Goal: Task Accomplishment & Management: Manage account settings

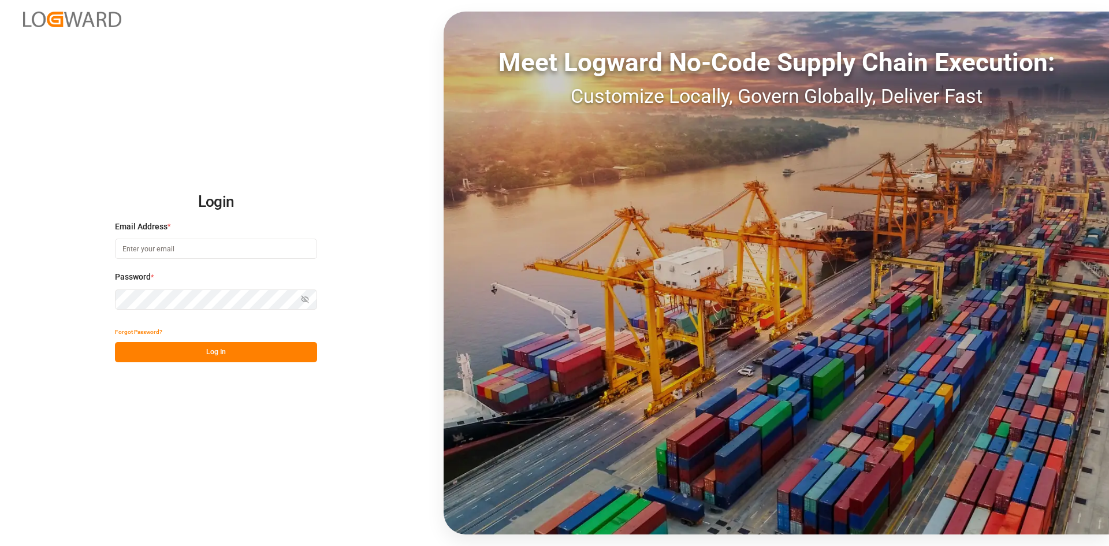
type input "sandra.alexander@jamindustries.com"
click at [213, 354] on button "Log In" at bounding box center [216, 352] width 202 height 20
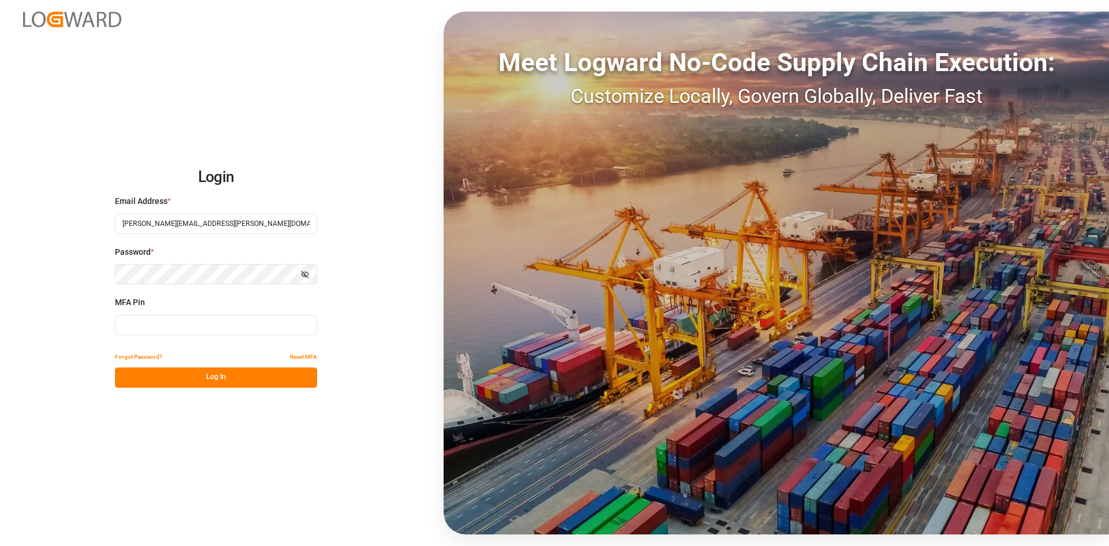
click at [172, 318] on input at bounding box center [216, 325] width 202 height 20
type input "721802"
click at [205, 374] on button "Log In" at bounding box center [216, 377] width 202 height 20
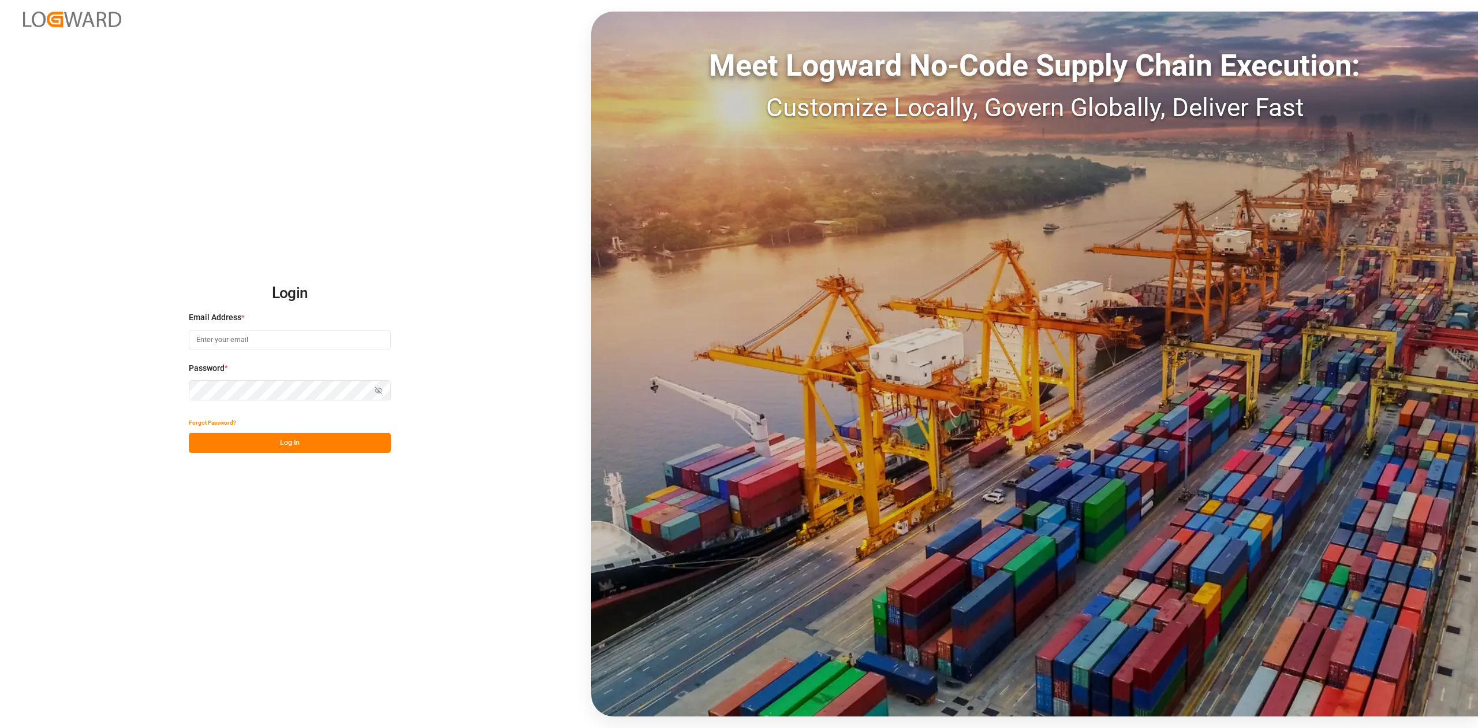
type input "[PERSON_NAME][EMAIL_ADDRESS][PERSON_NAME][DOMAIN_NAME]"
click at [303, 446] on button "Log In" at bounding box center [290, 442] width 202 height 20
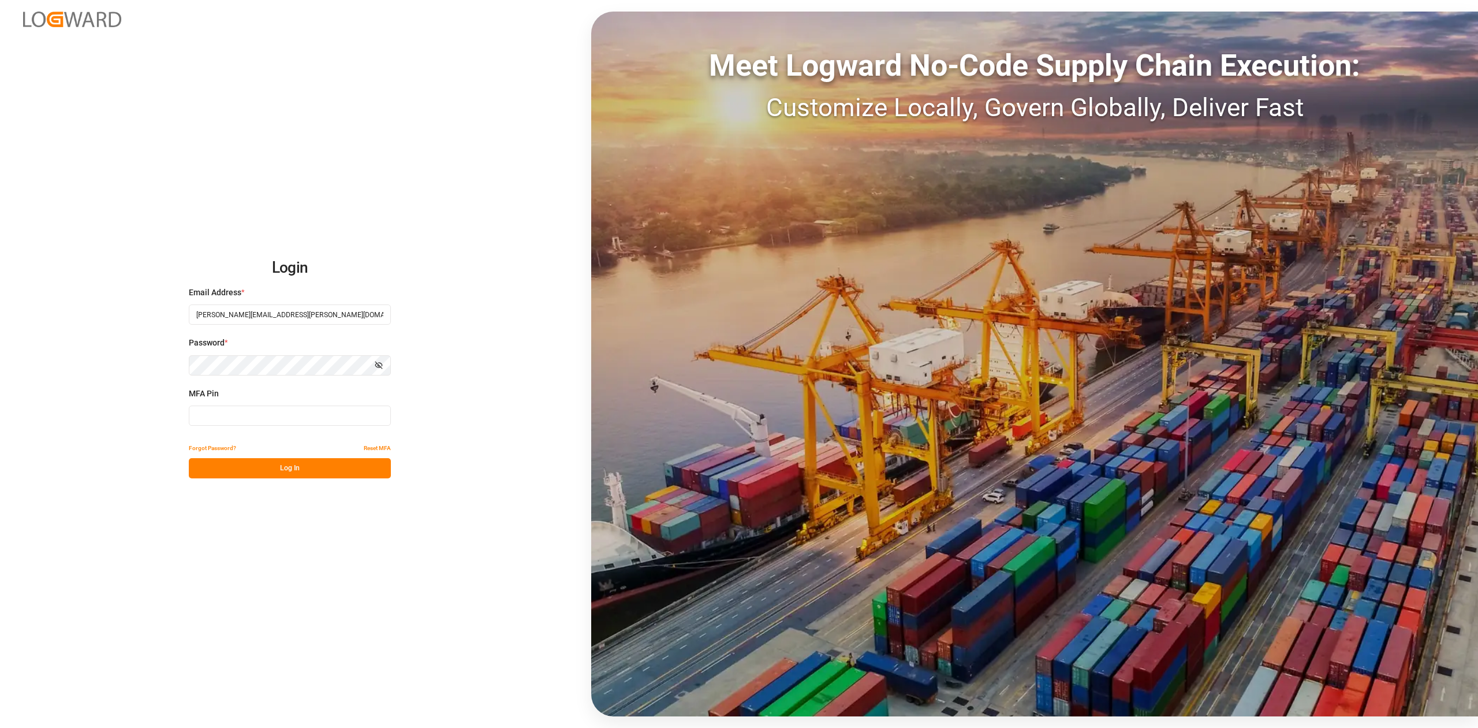
click at [219, 411] on input at bounding box center [290, 415] width 202 height 20
type input "713728"
click at [269, 464] on button "Log In" at bounding box center [290, 468] width 202 height 20
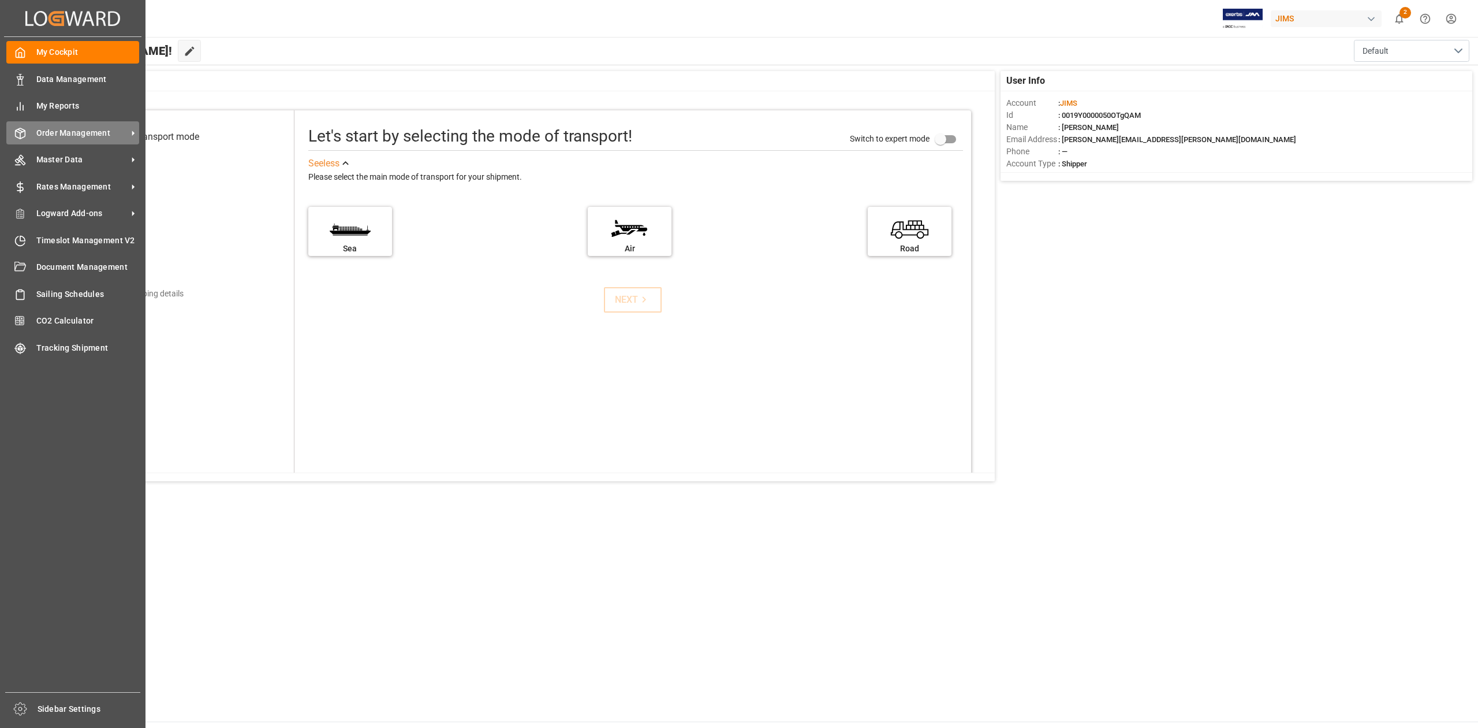
click at [98, 134] on span "Order Management" at bounding box center [81, 133] width 91 height 12
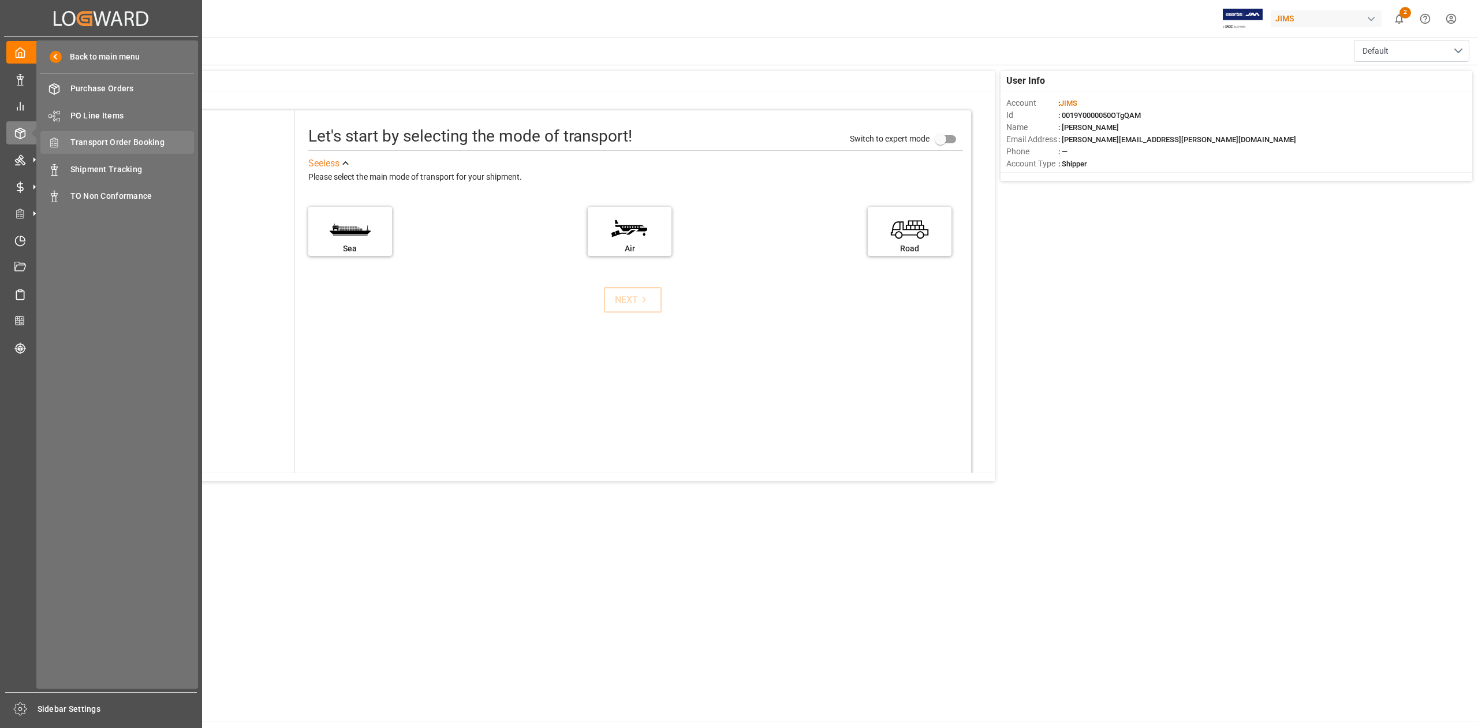
click at [137, 143] on span "Transport Order Booking" at bounding box center [132, 142] width 124 height 12
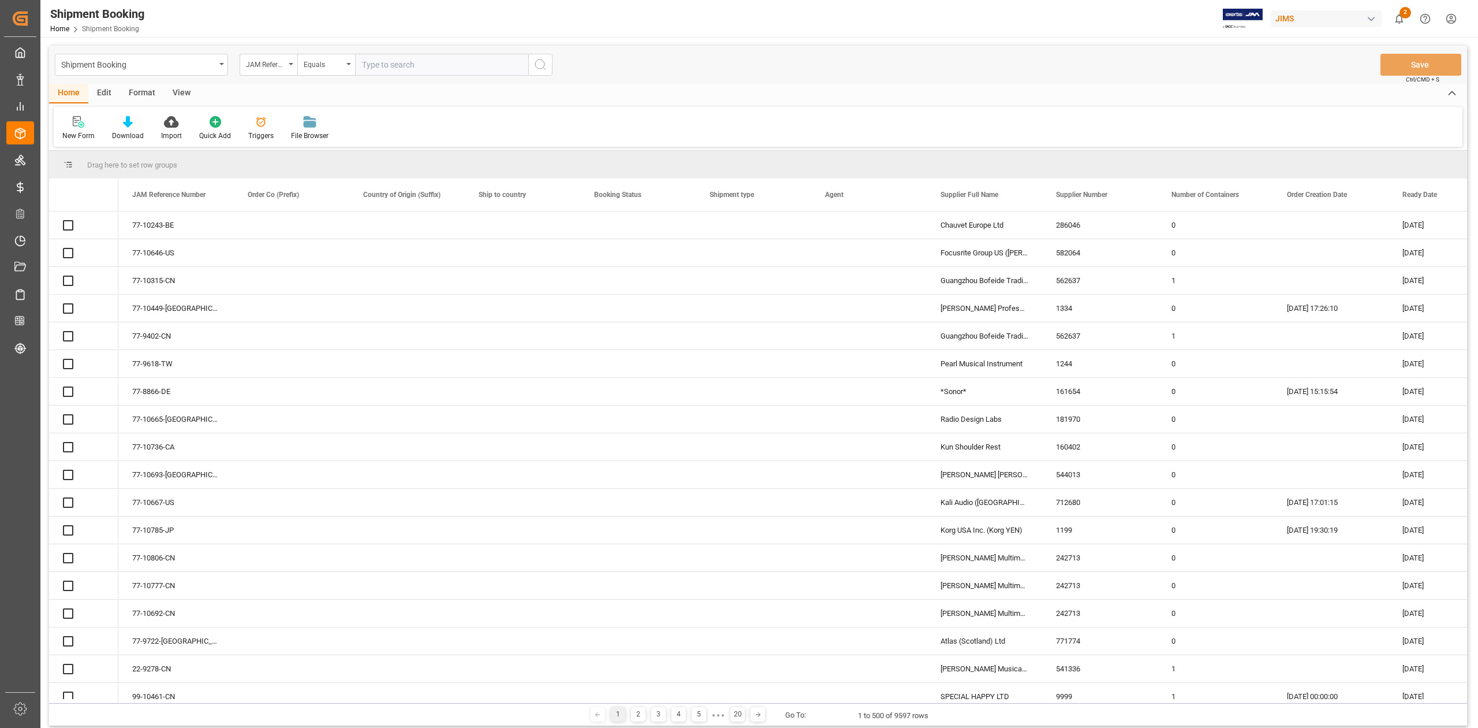
click at [417, 61] on input "text" at bounding box center [441, 65] width 173 height 22
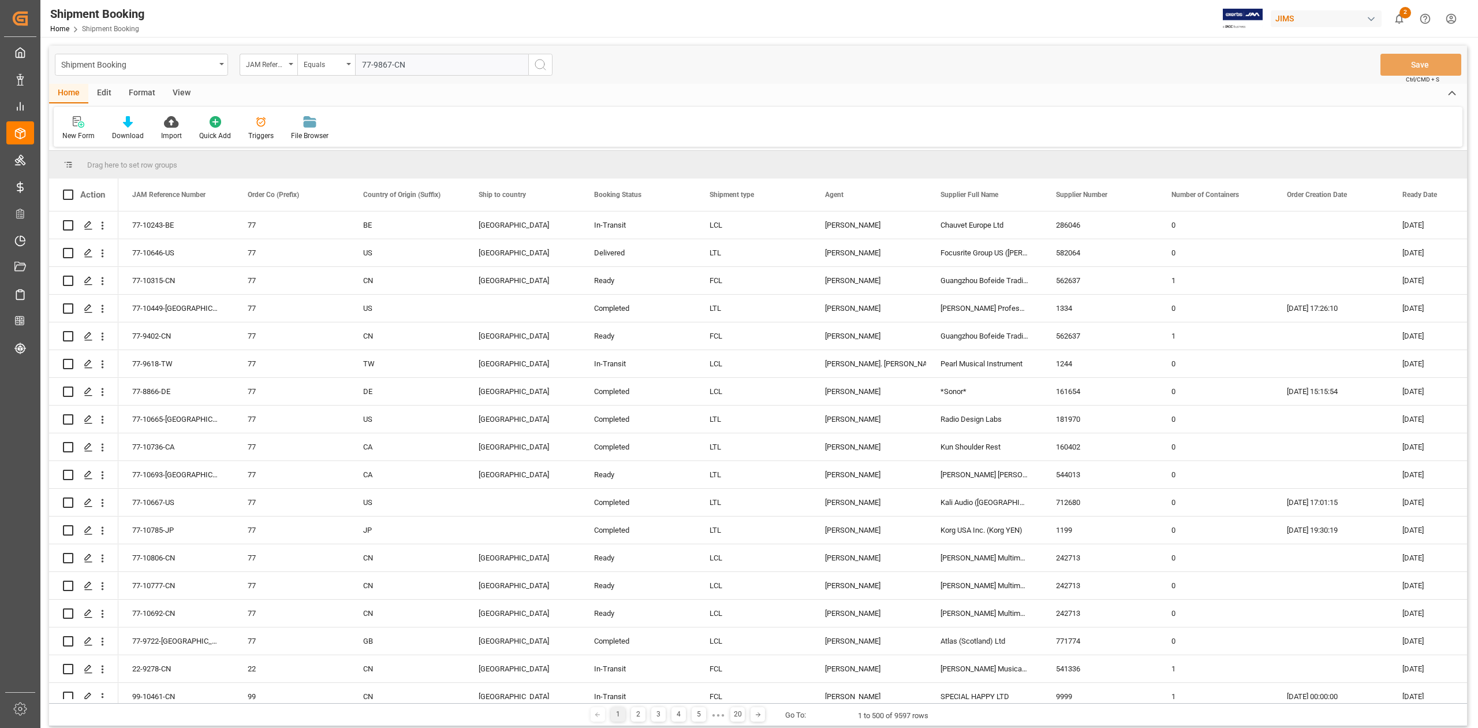
type input "77-9867-CN"
click at [538, 60] on circle "search button" at bounding box center [539, 63] width 9 height 9
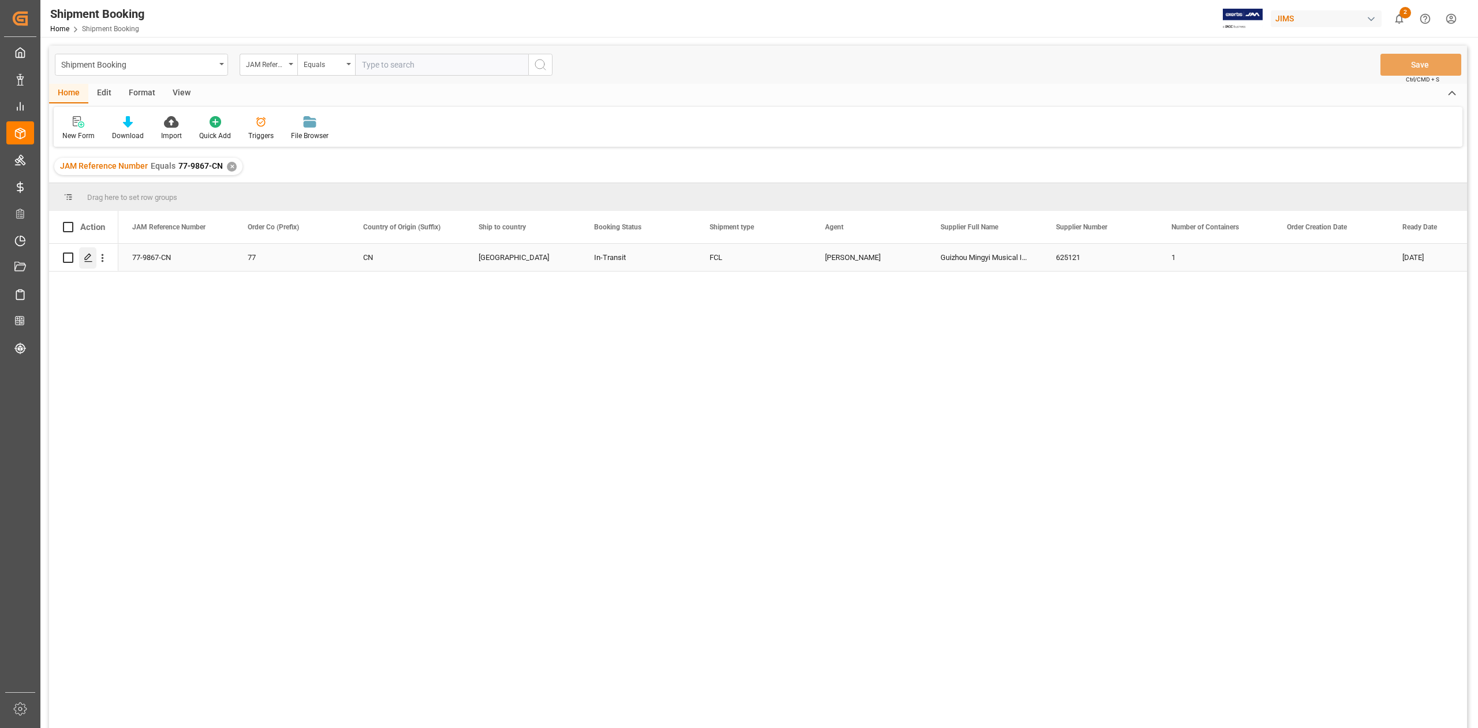
click at [81, 259] on div "Press SPACE to select this row." at bounding box center [87, 257] width 17 height 21
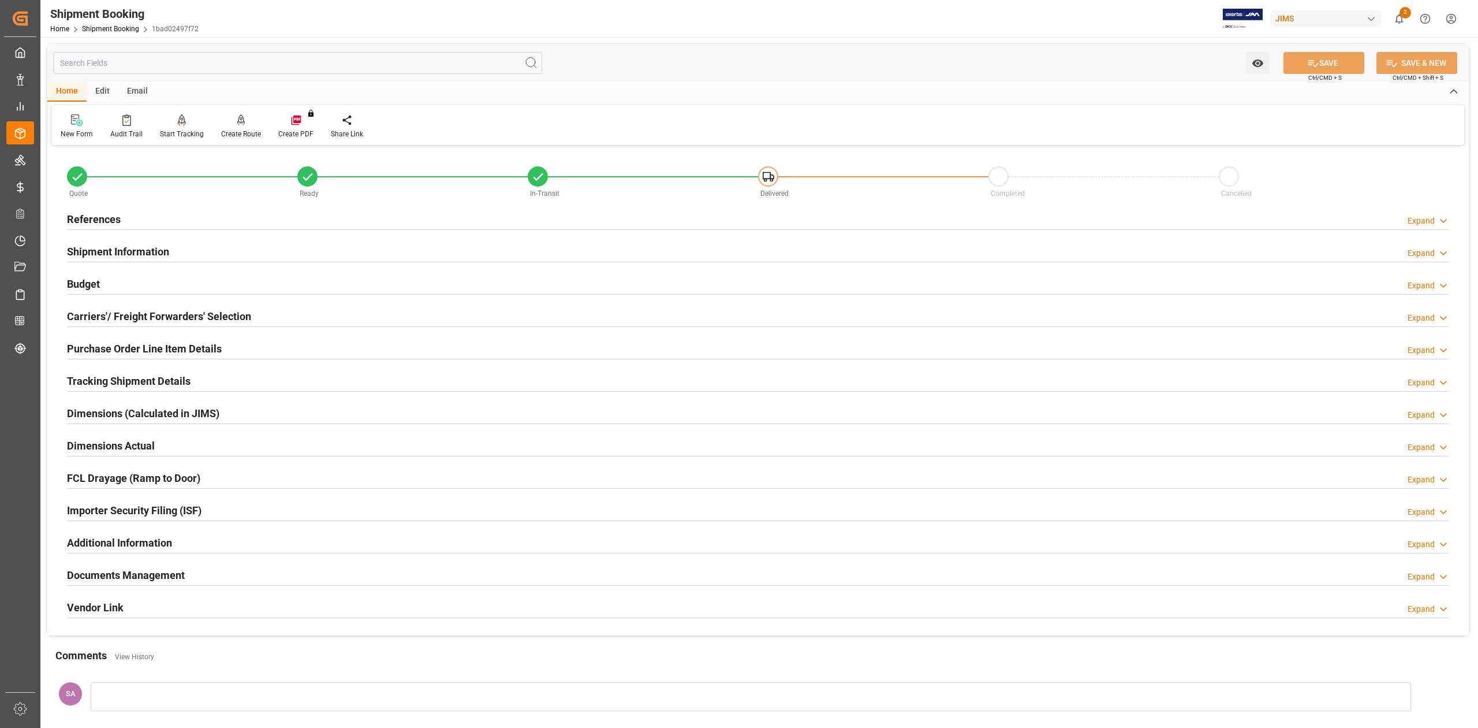
click at [88, 379] on h2 "Tracking Shipment Details" at bounding box center [129, 381] width 124 height 16
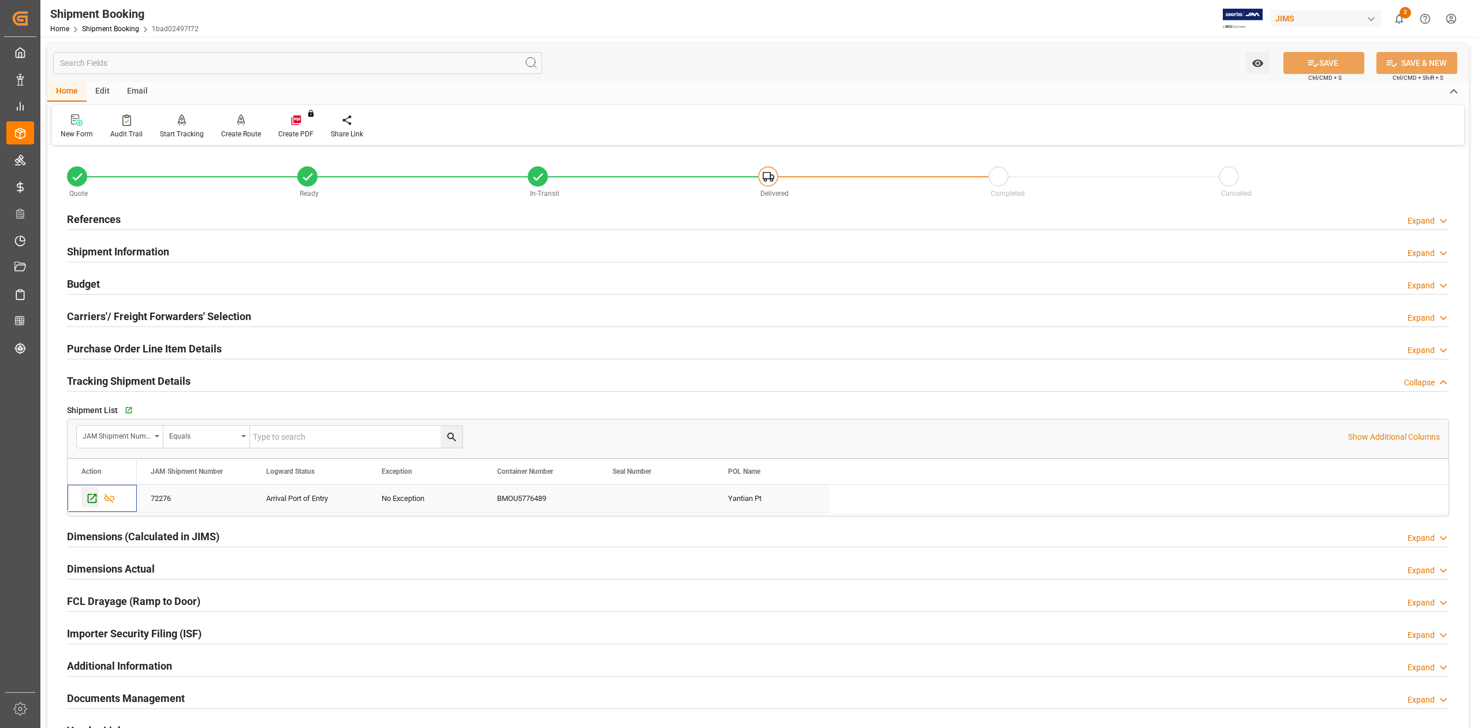
click at [87, 493] on div "Press SPACE to select this row." at bounding box center [89, 496] width 17 height 21
click at [109, 247] on h2 "Shipment Information" at bounding box center [118, 252] width 102 height 16
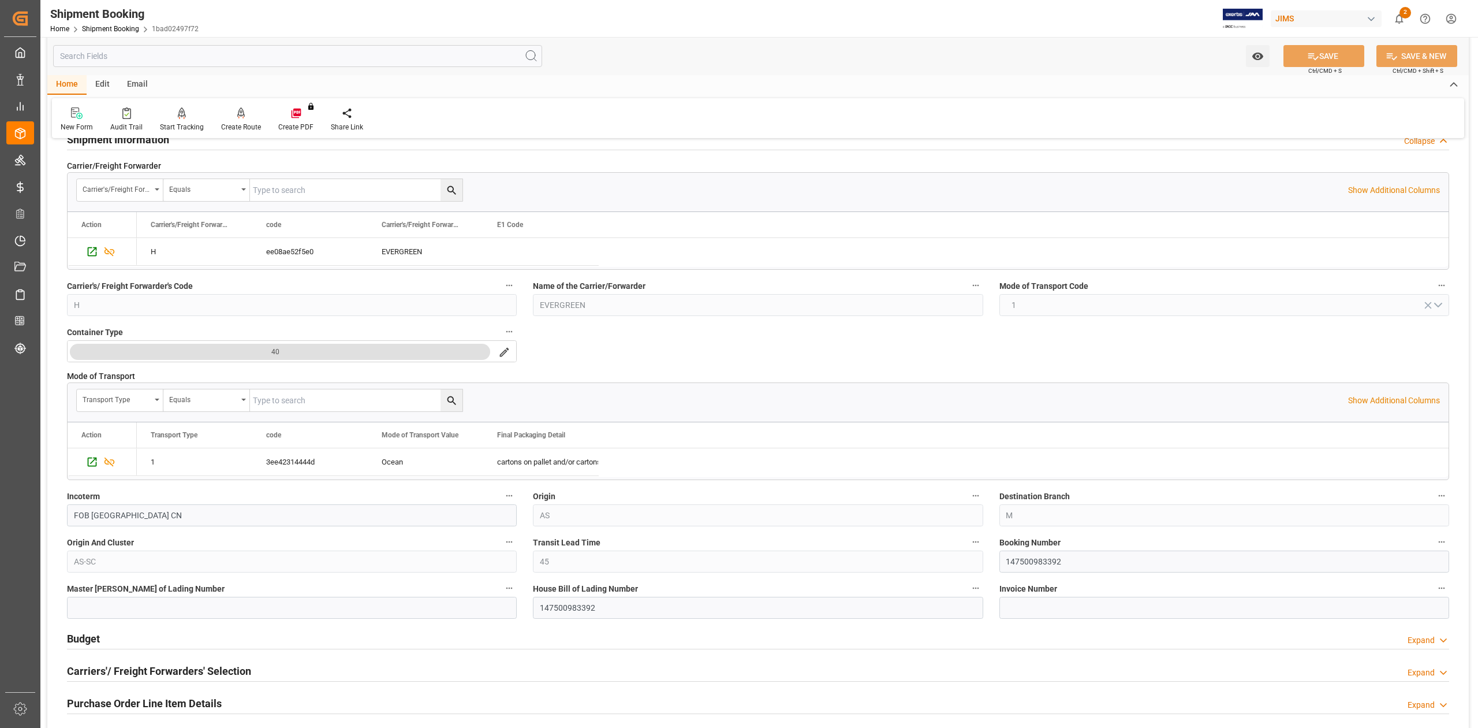
scroll to position [231, 0]
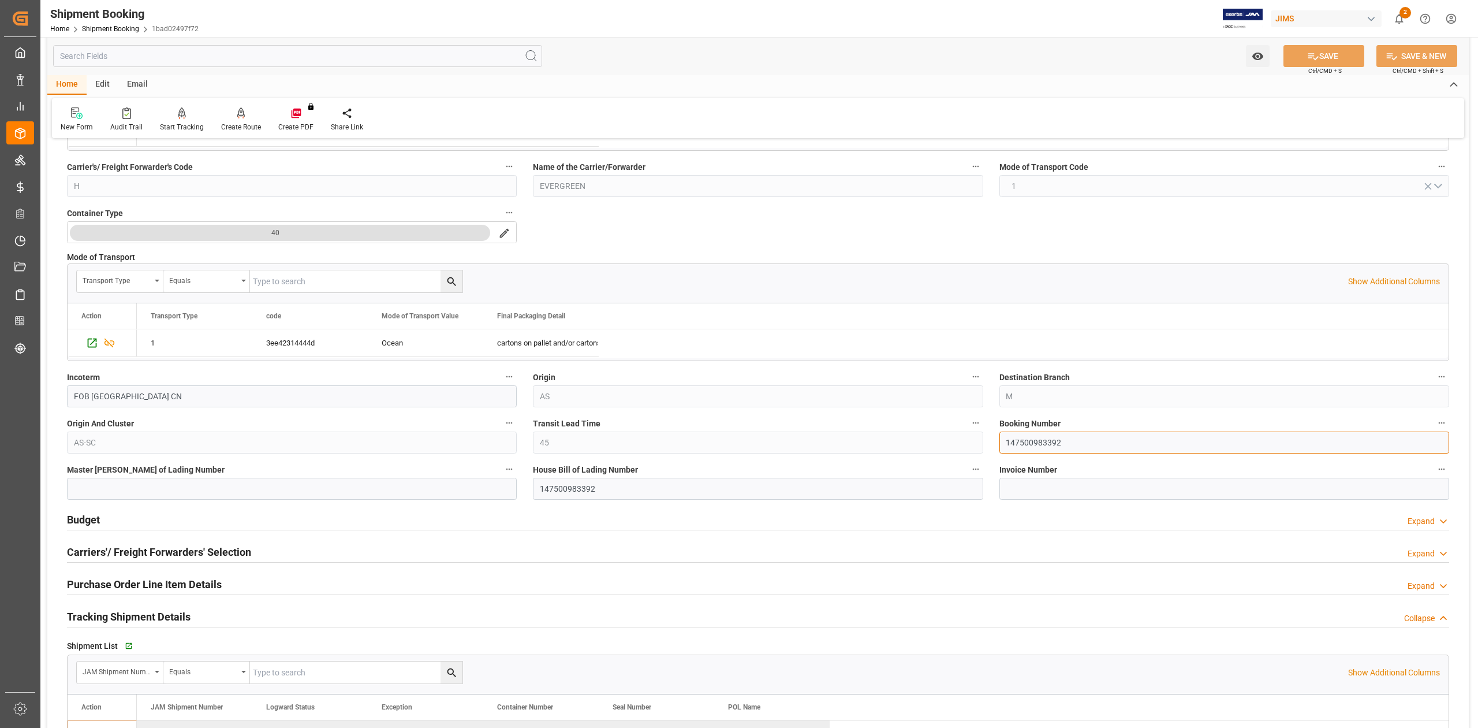
click at [1035, 442] on input "147500983392" at bounding box center [1225, 442] width 450 height 22
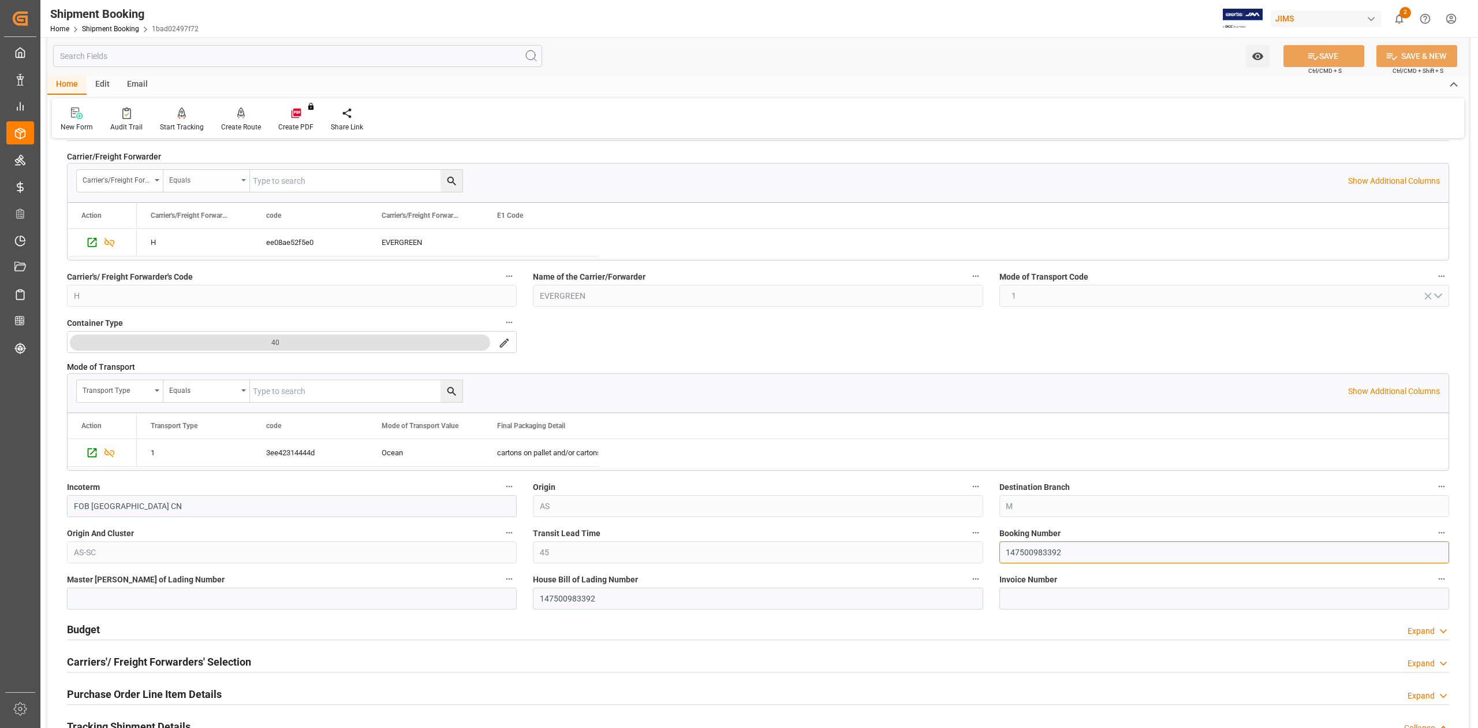
scroll to position [0, 0]
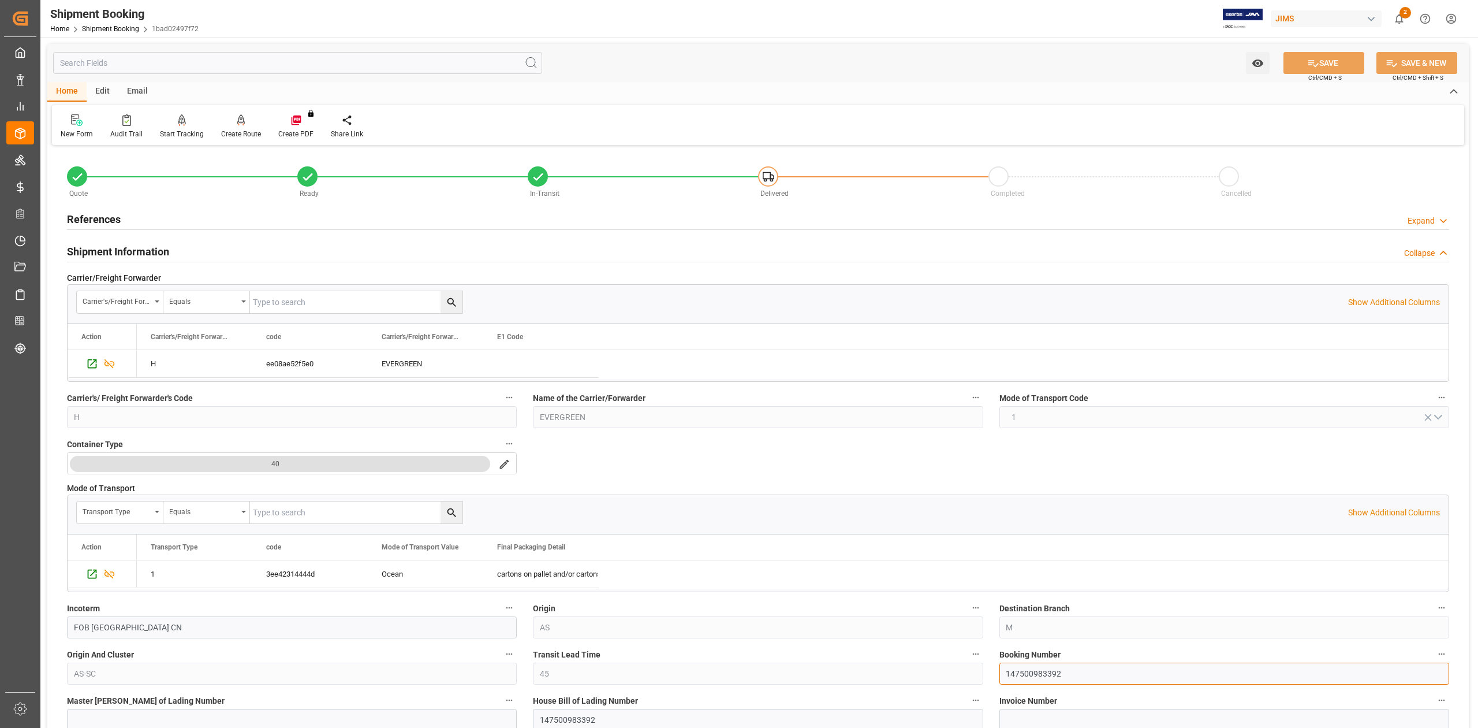
click at [1021, 679] on input "147500983392" at bounding box center [1225, 673] width 450 height 22
click at [98, 212] on h2 "References" at bounding box center [94, 219] width 54 height 16
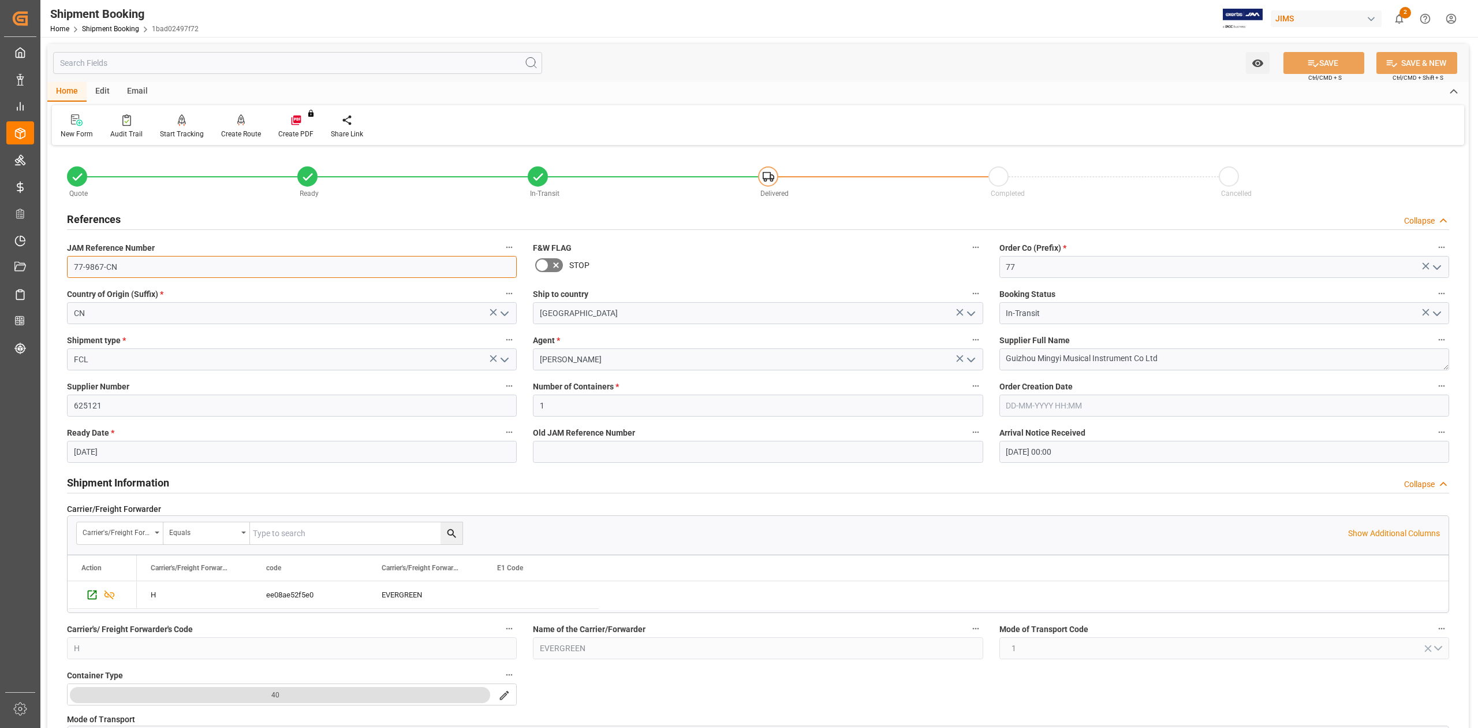
drag, startPoint x: 148, startPoint y: 262, endPoint x: 46, endPoint y: 262, distance: 102.2
drag, startPoint x: 1039, startPoint y: 355, endPoint x: 978, endPoint y: 363, distance: 61.7
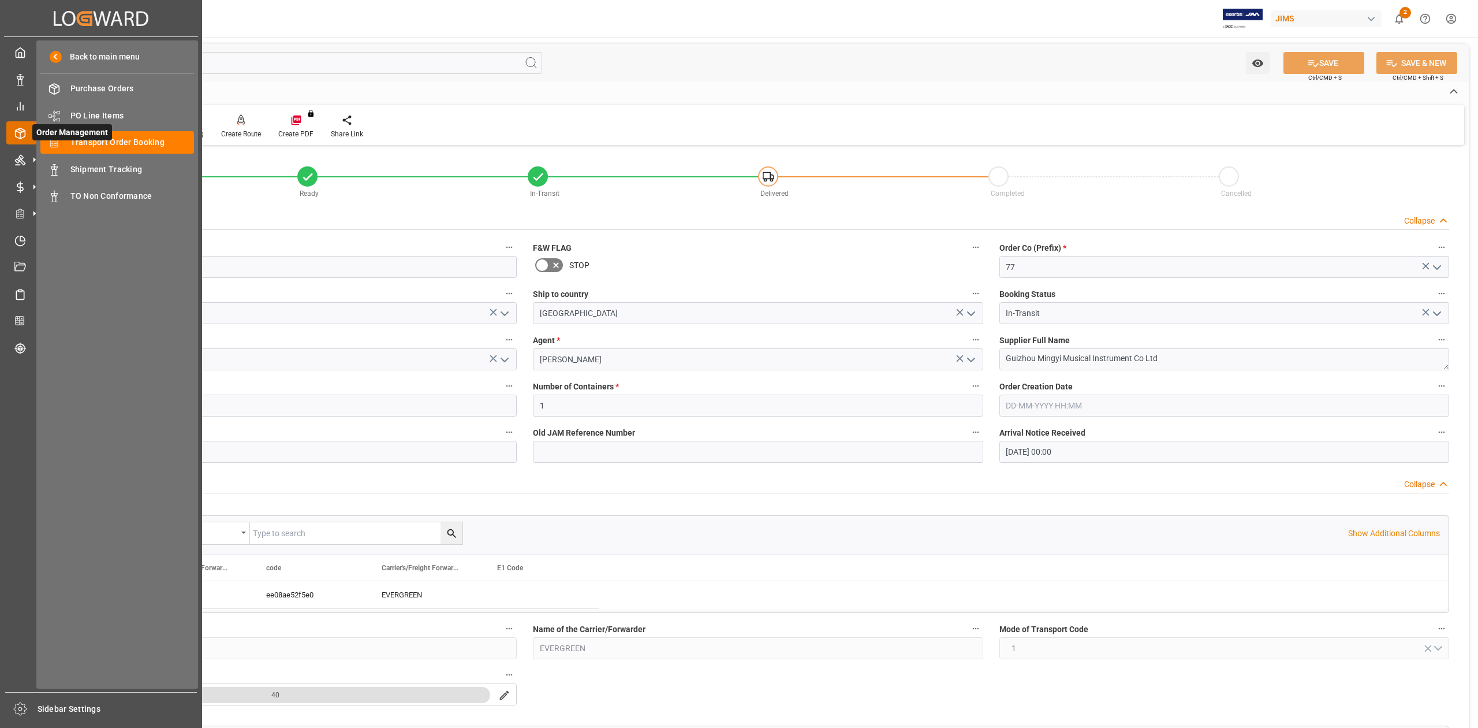
click at [109, 140] on span "Order Management" at bounding box center [72, 132] width 80 height 16
click at [109, 143] on span "Transport Order Booking" at bounding box center [132, 142] width 124 height 12
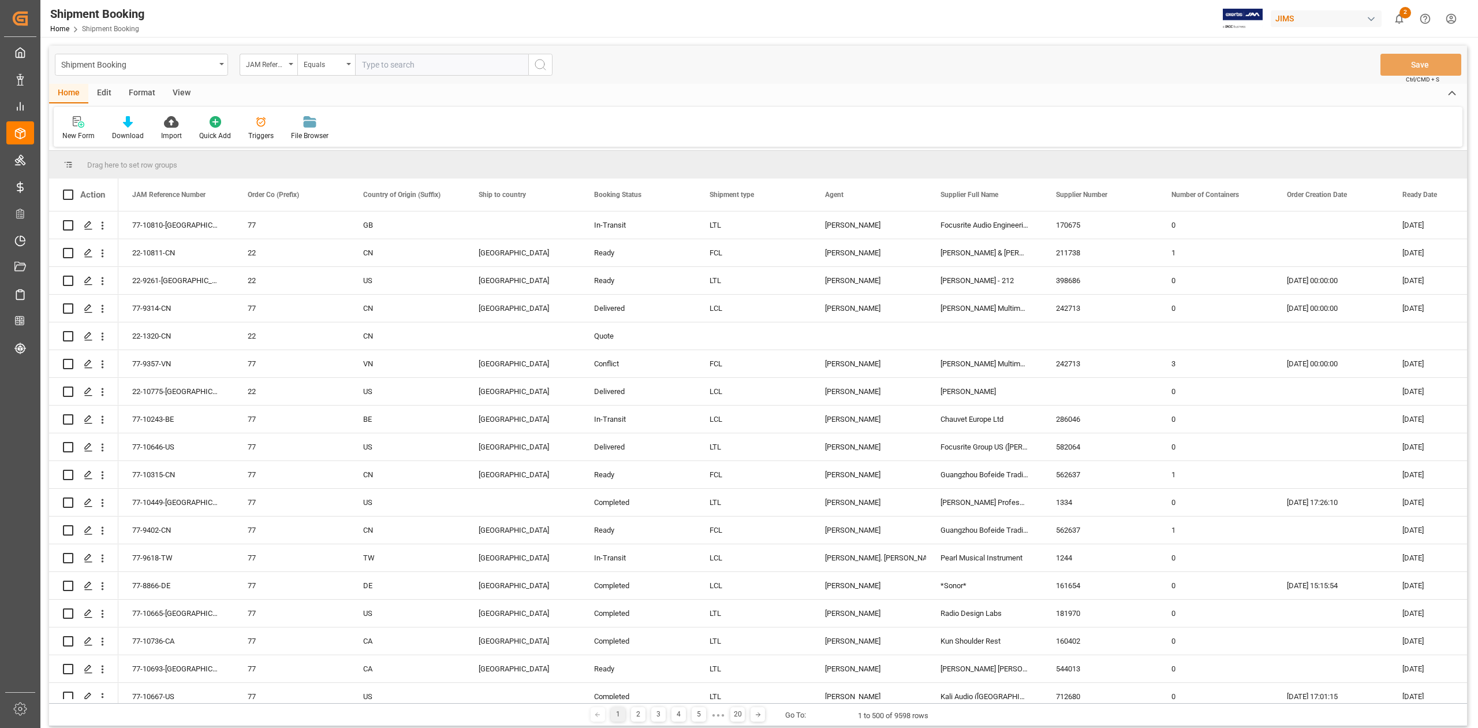
click at [422, 65] on input "text" at bounding box center [441, 65] width 173 height 22
type input "77-10694-KR"
click at [536, 67] on icon "search button" at bounding box center [541, 65] width 14 height 14
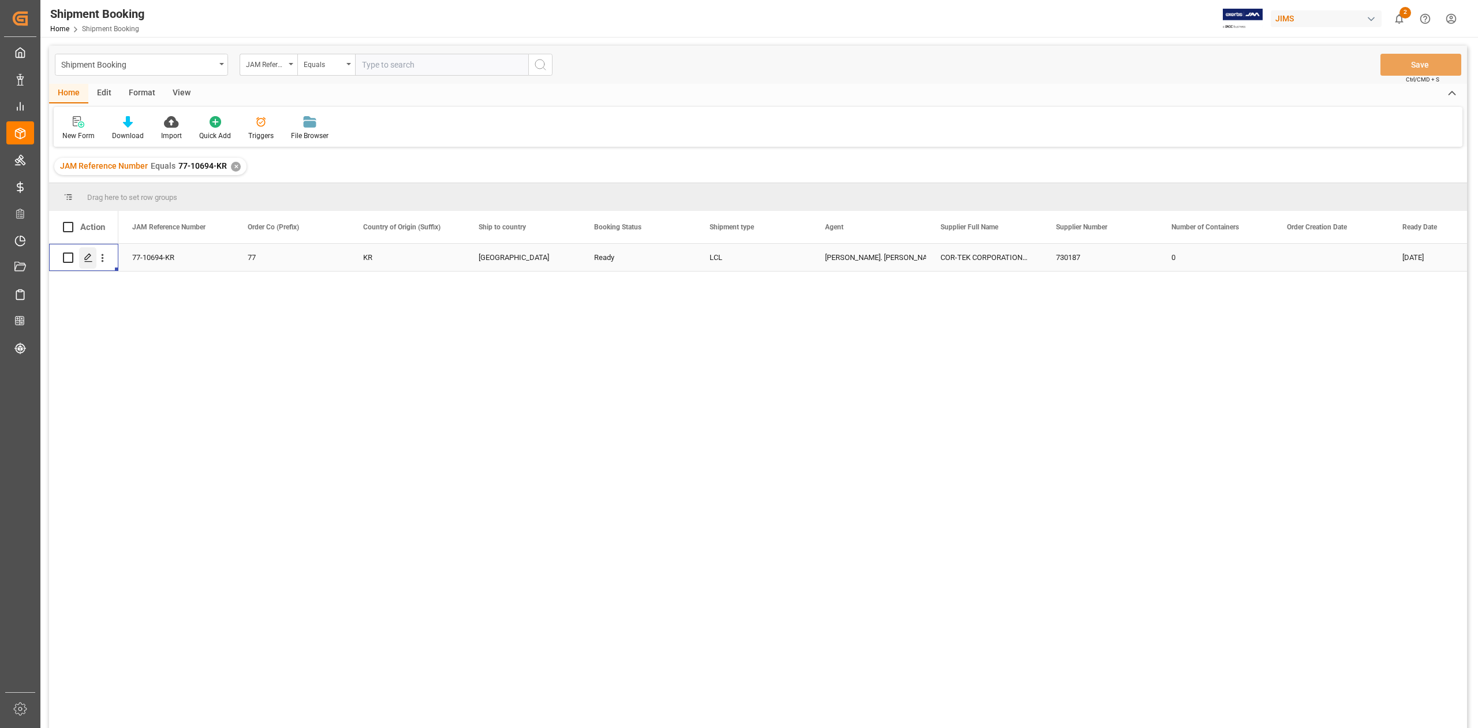
click at [88, 261] on icon "Press SPACE to select this row." at bounding box center [88, 257] width 9 height 9
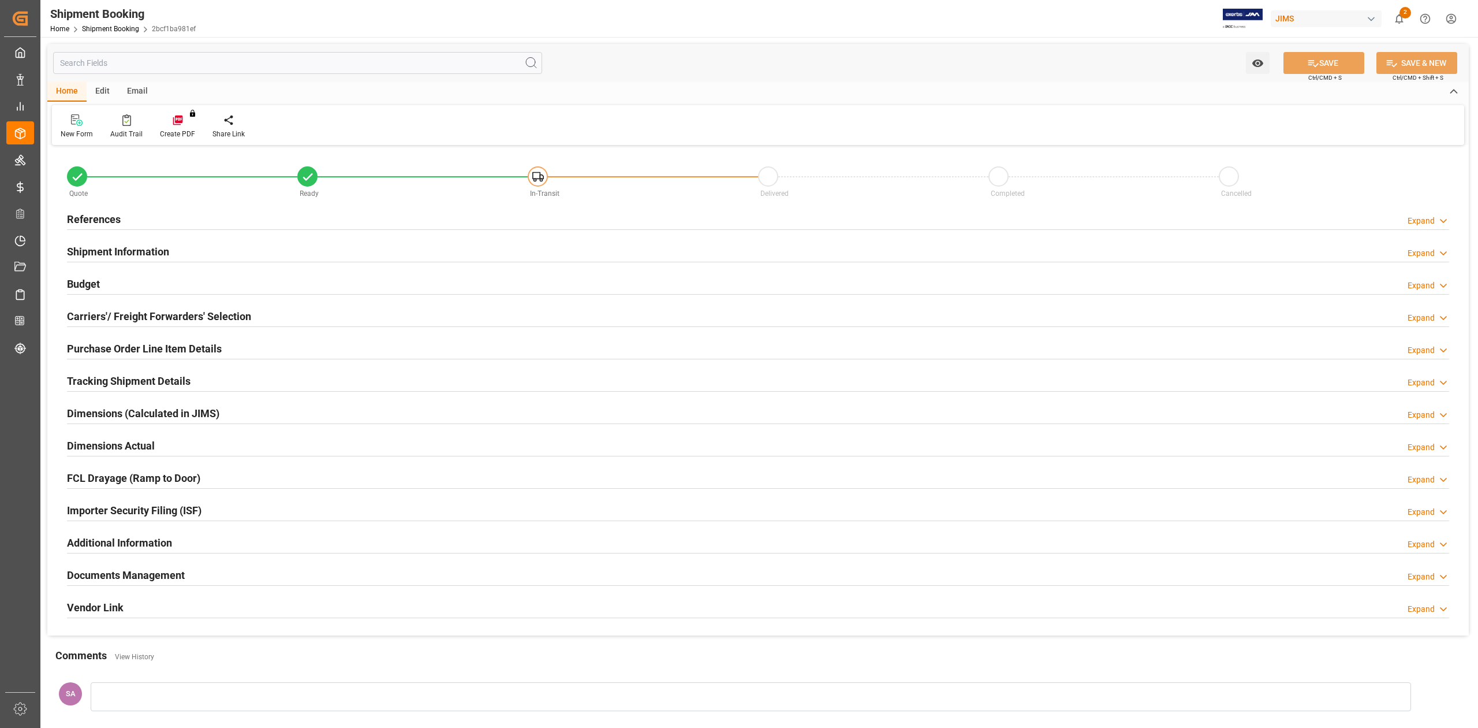
type input "0"
type input "49"
type input "02-09-2025"
click at [109, 214] on h2 "References" at bounding box center [94, 219] width 54 height 16
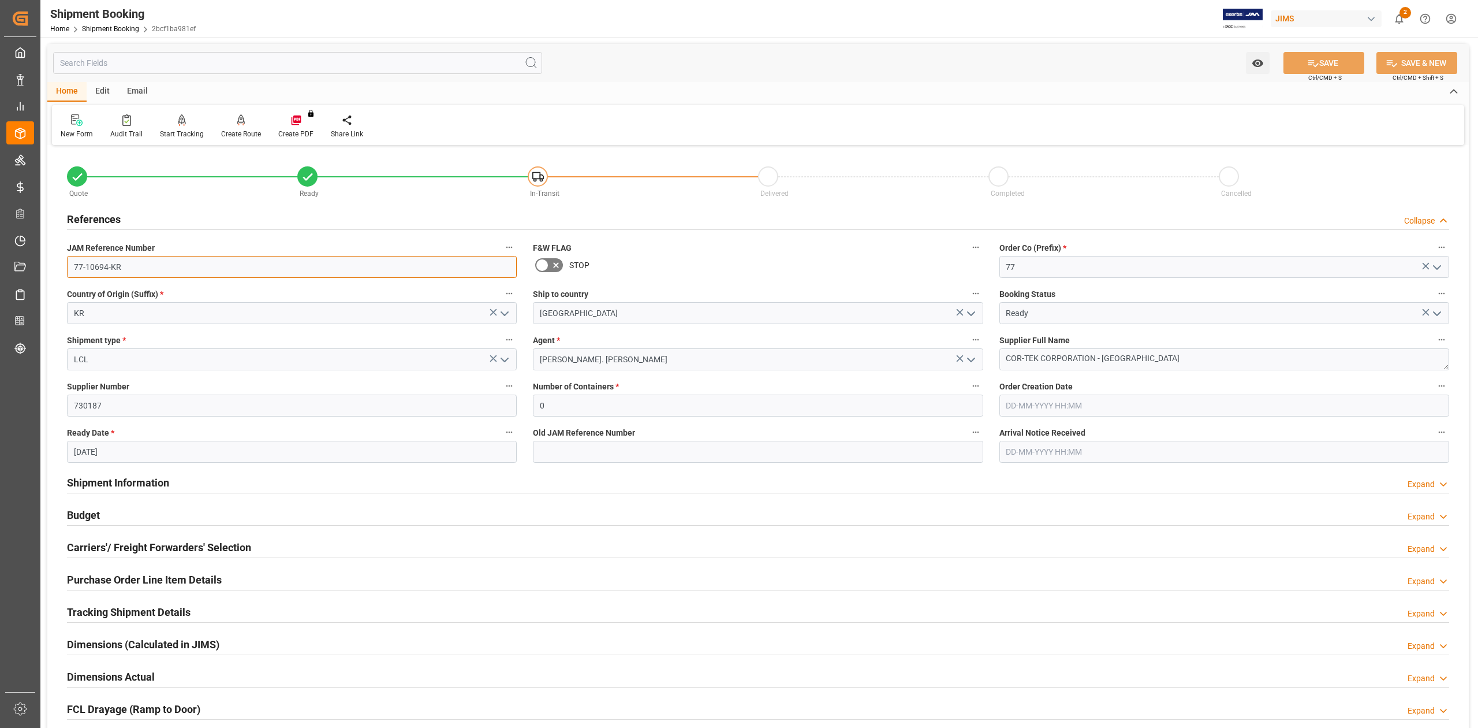
click at [153, 259] on input "77-10694-KR" at bounding box center [292, 267] width 450 height 22
click at [125, 481] on h2 "Shipment Information" at bounding box center [118, 483] width 102 height 16
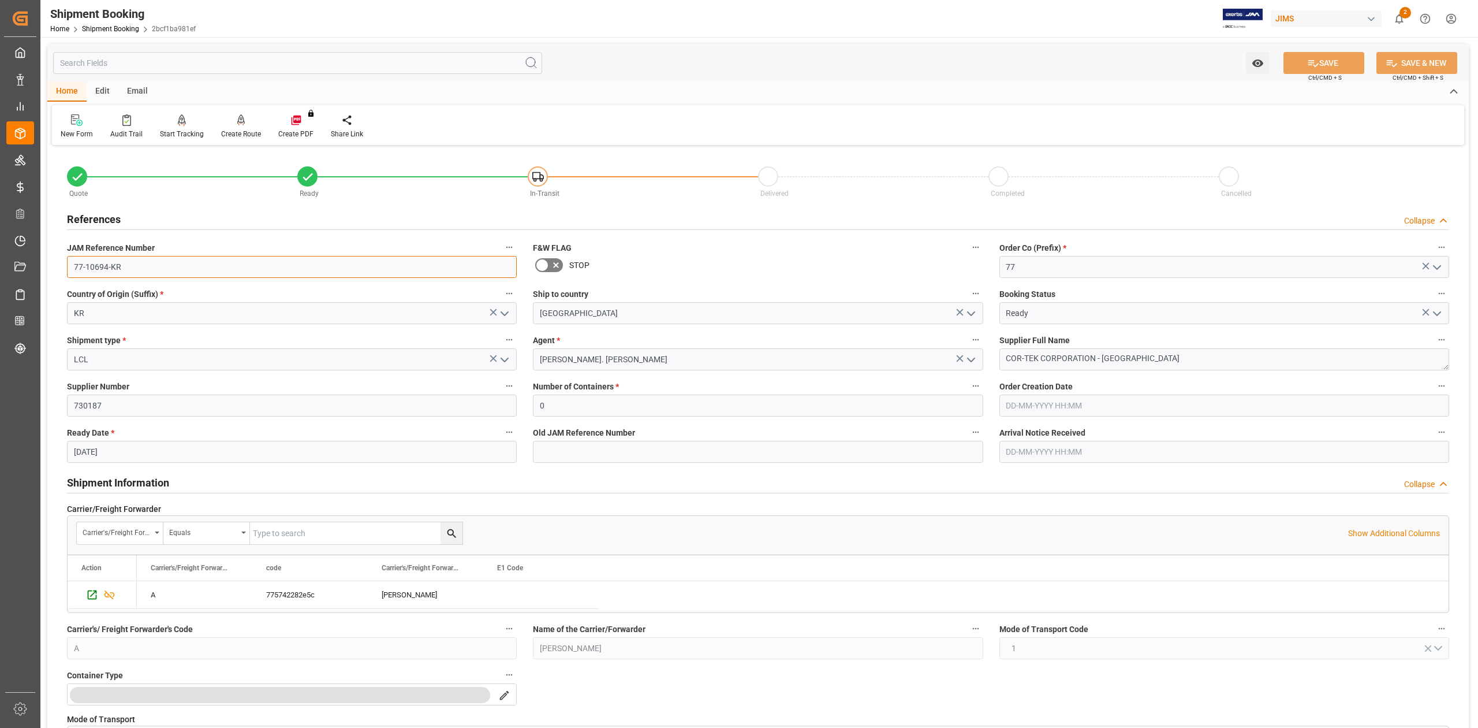
click at [124, 264] on input "77-10694-KR" at bounding box center [292, 267] width 450 height 22
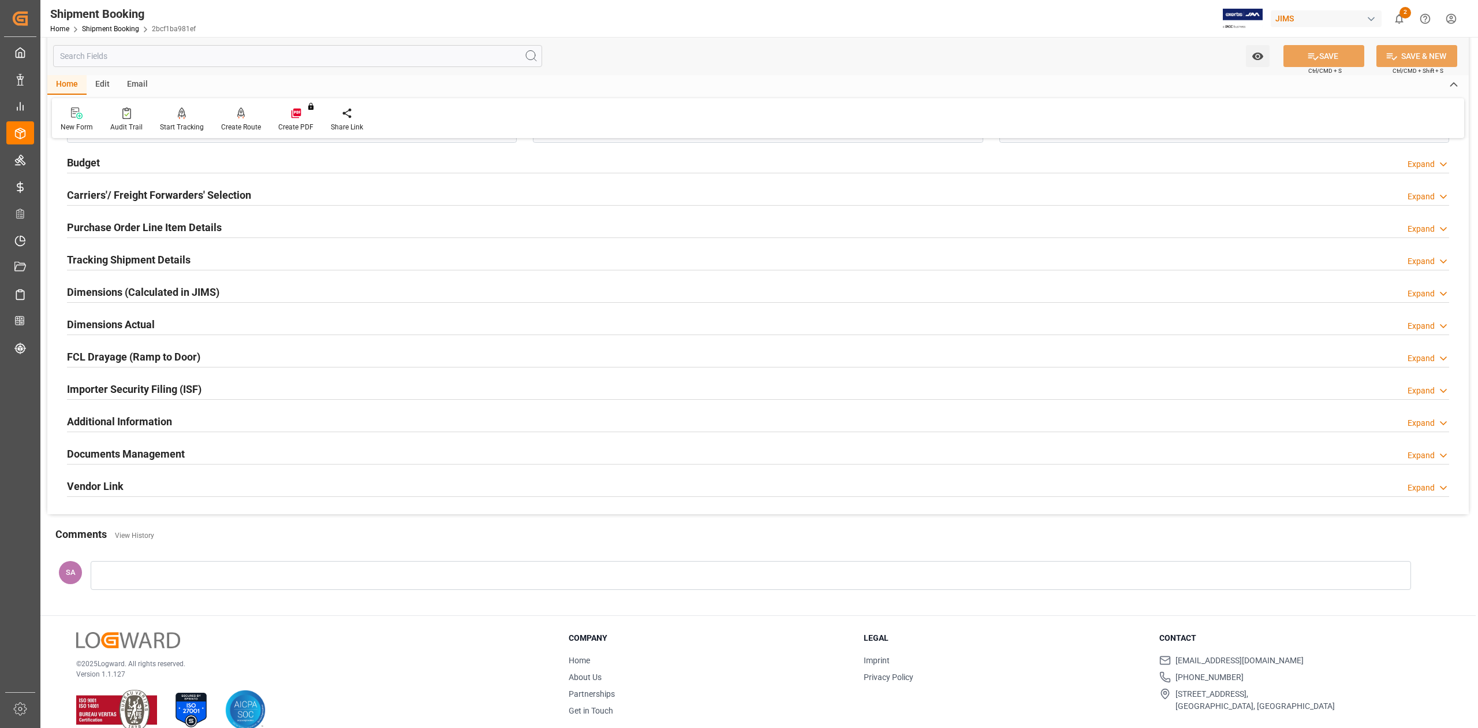
scroll to position [841, 0]
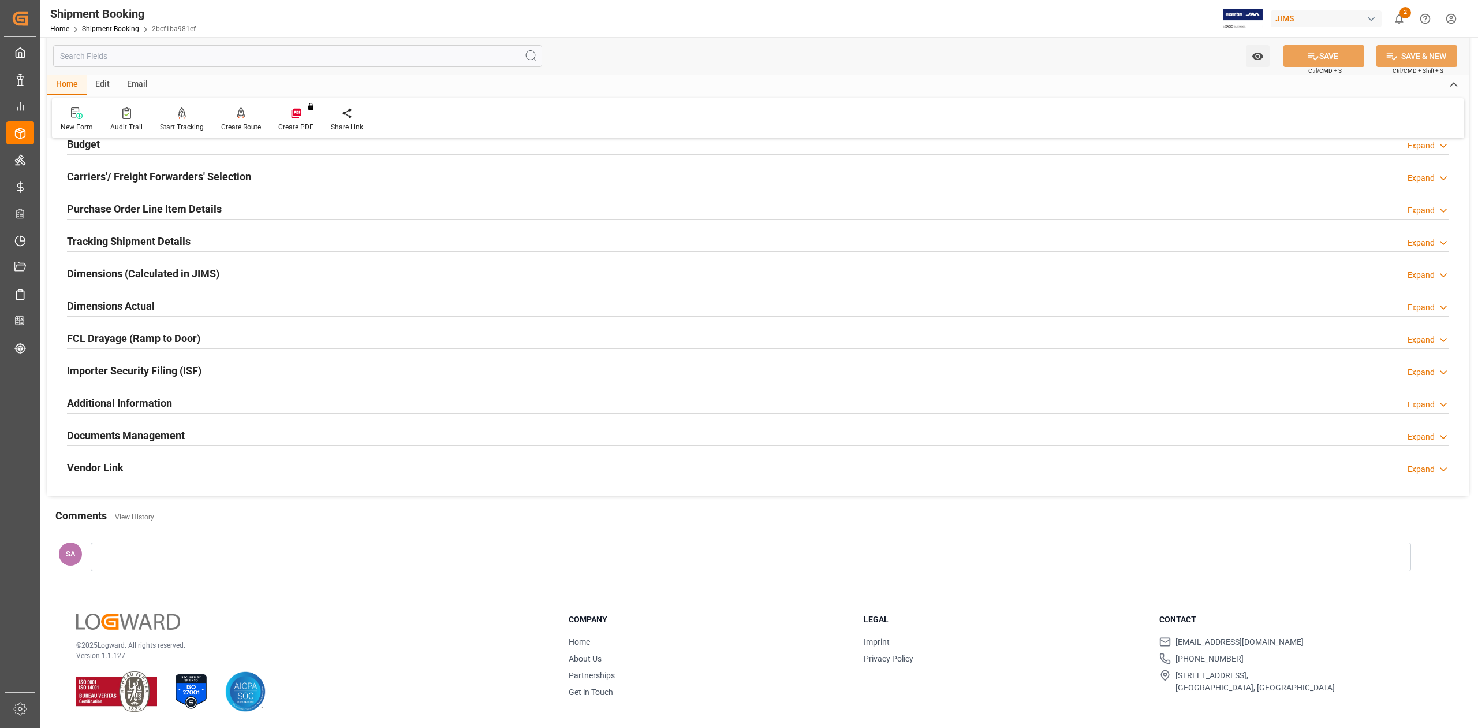
drag, startPoint x: 146, startPoint y: 433, endPoint x: 446, endPoint y: 433, distance: 299.7
click at [146, 433] on h2 "Documents Management" at bounding box center [126, 435] width 118 height 16
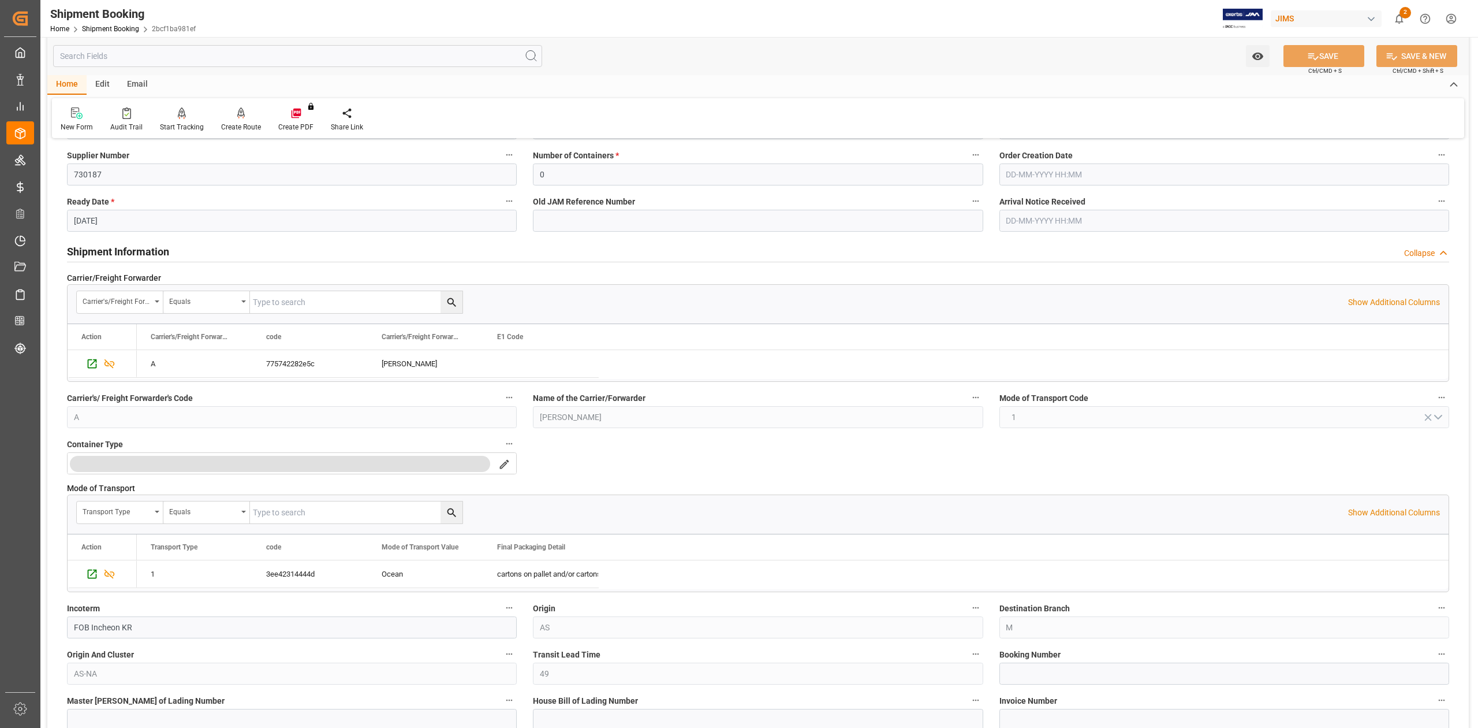
scroll to position [0, 0]
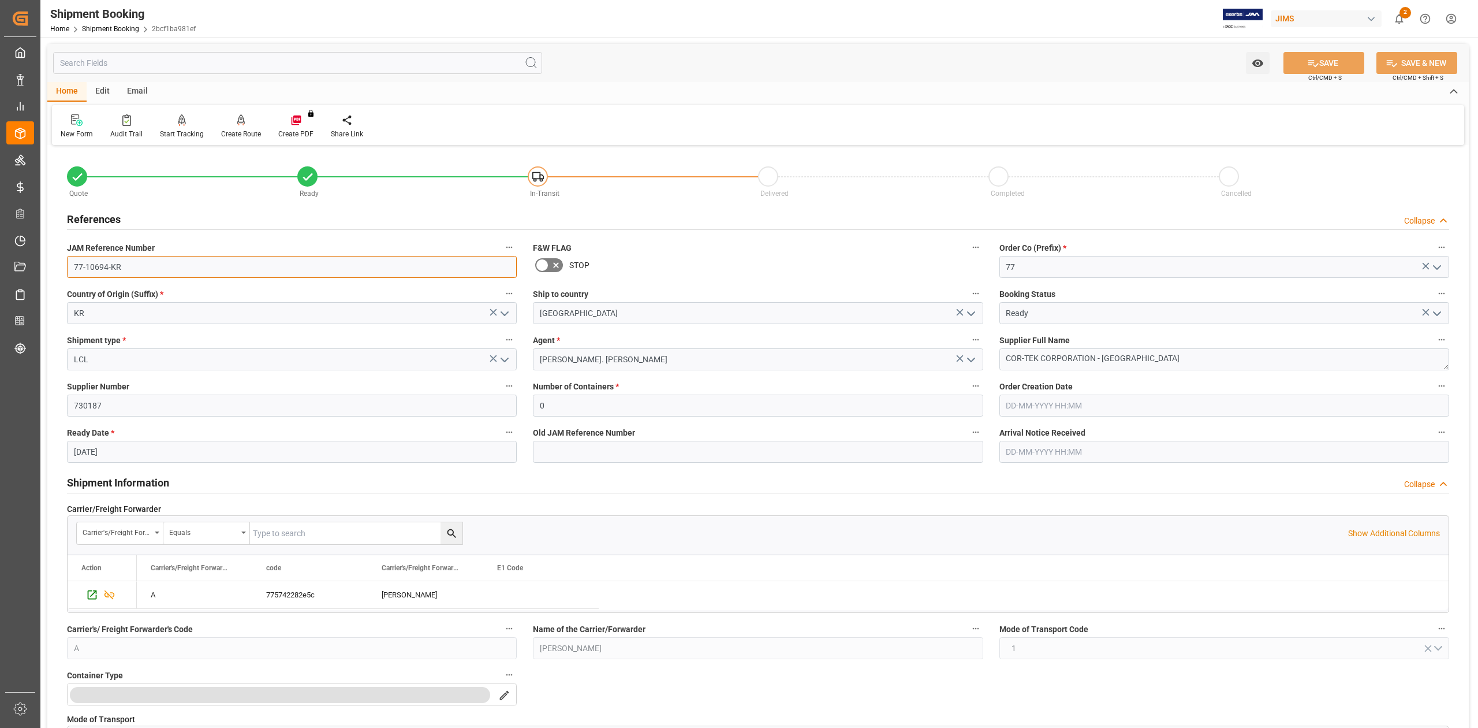
click at [173, 267] on input "77-10694-KR" at bounding box center [292, 267] width 450 height 22
click at [172, 266] on input "77-10694-KR" at bounding box center [292, 267] width 450 height 22
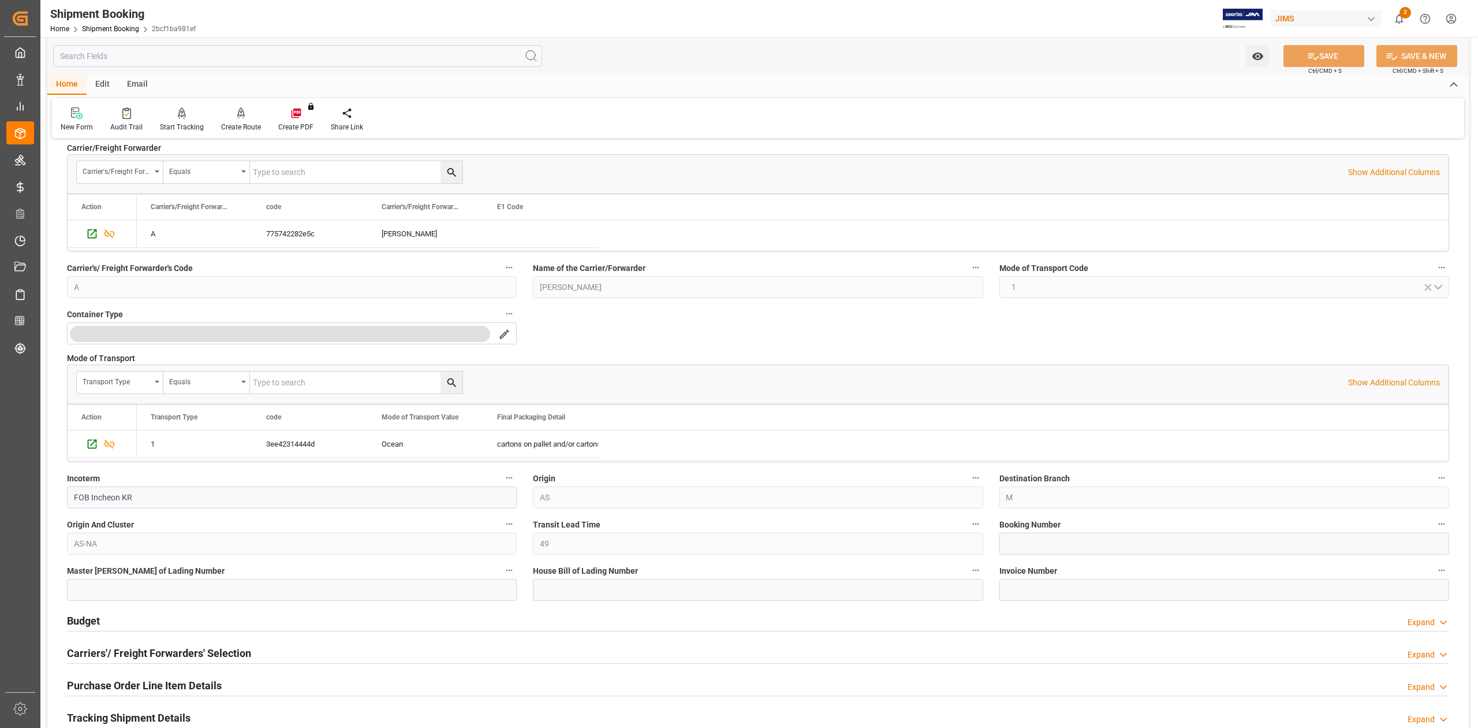
scroll to position [385, 0]
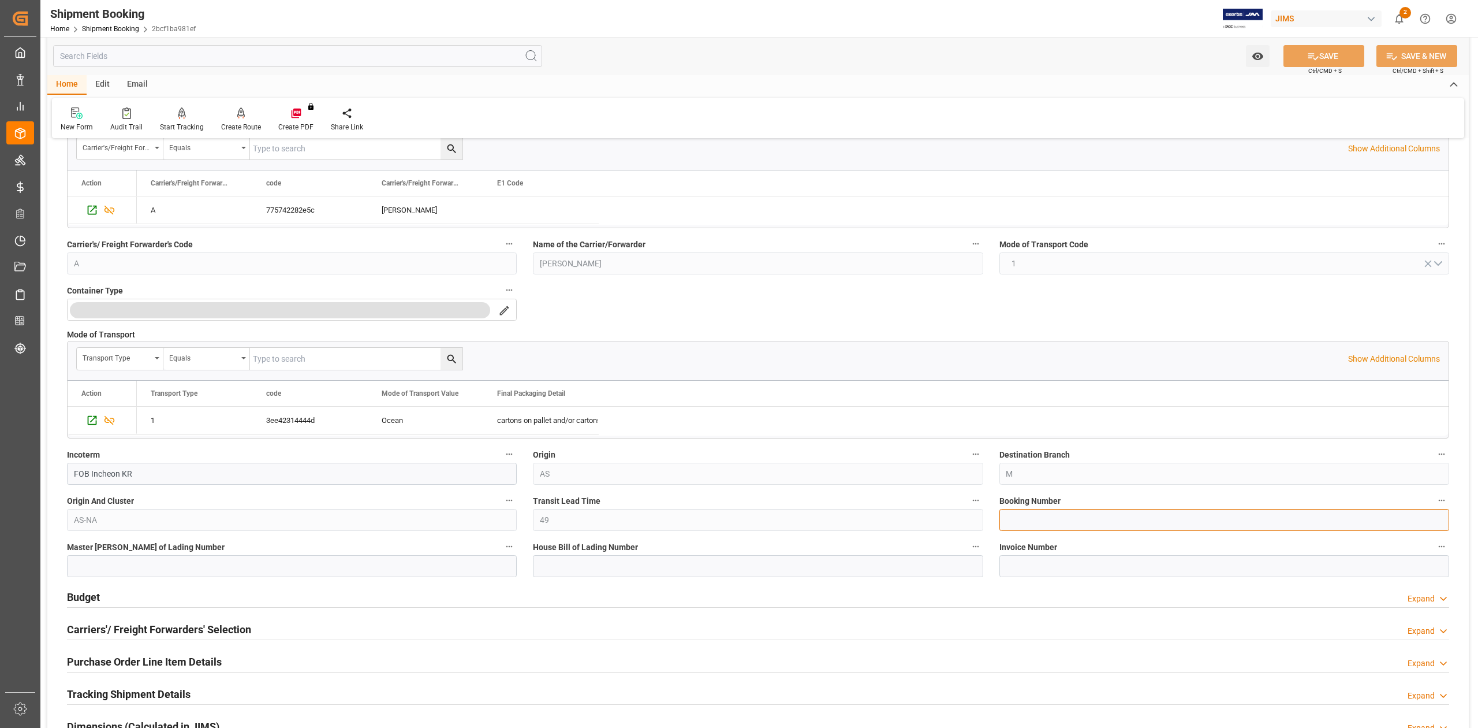
click at [1045, 512] on input at bounding box center [1225, 520] width 450 height 22
click at [1047, 519] on input at bounding box center [1225, 520] width 450 height 22
paste input "77-10694-KR"
click at [1084, 530] on input "77-10694-KR" at bounding box center [1225, 520] width 450 height 22
click at [1081, 528] on input "77-10694-KR" at bounding box center [1225, 520] width 450 height 22
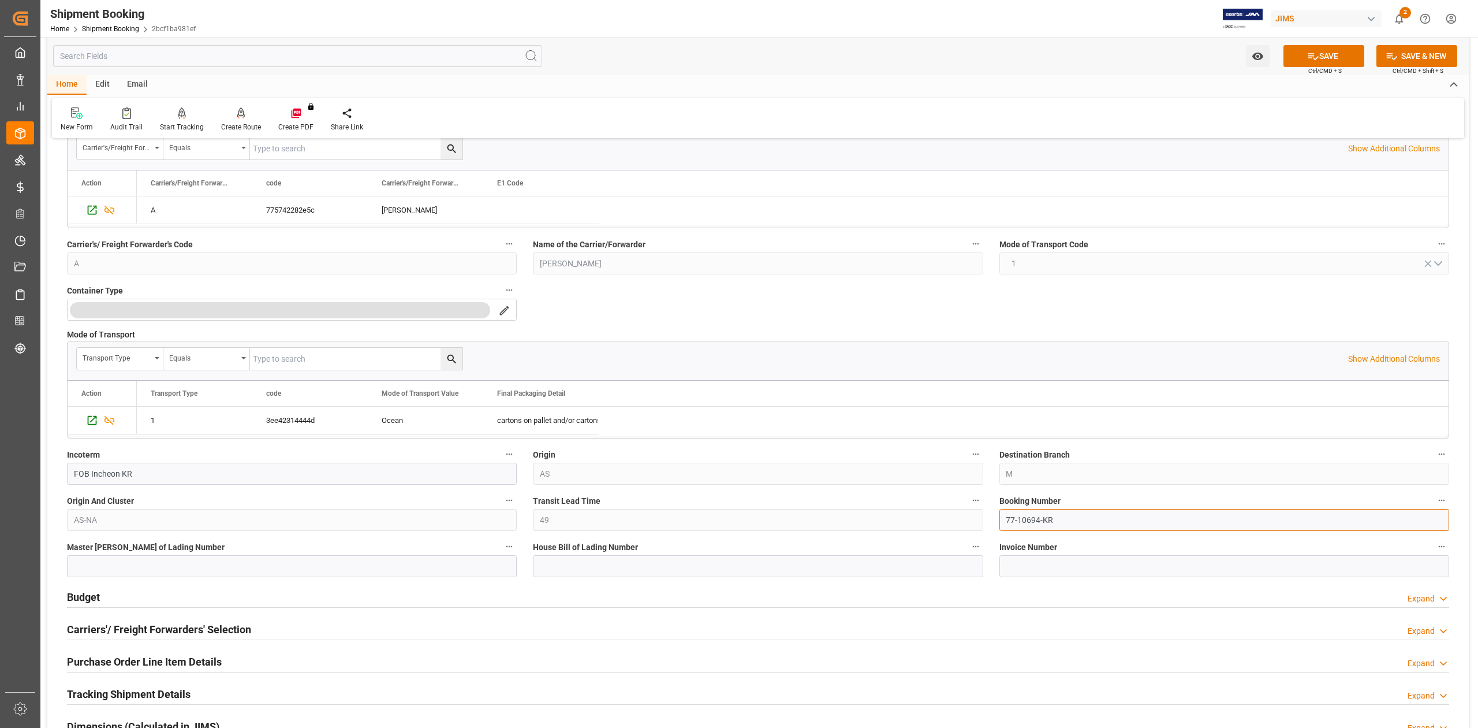
click at [1081, 528] on input "77-10694-KR" at bounding box center [1225, 520] width 450 height 22
paste input "13636652"
type input "13636652"
click at [1334, 52] on button "SAVE" at bounding box center [1324, 56] width 81 height 22
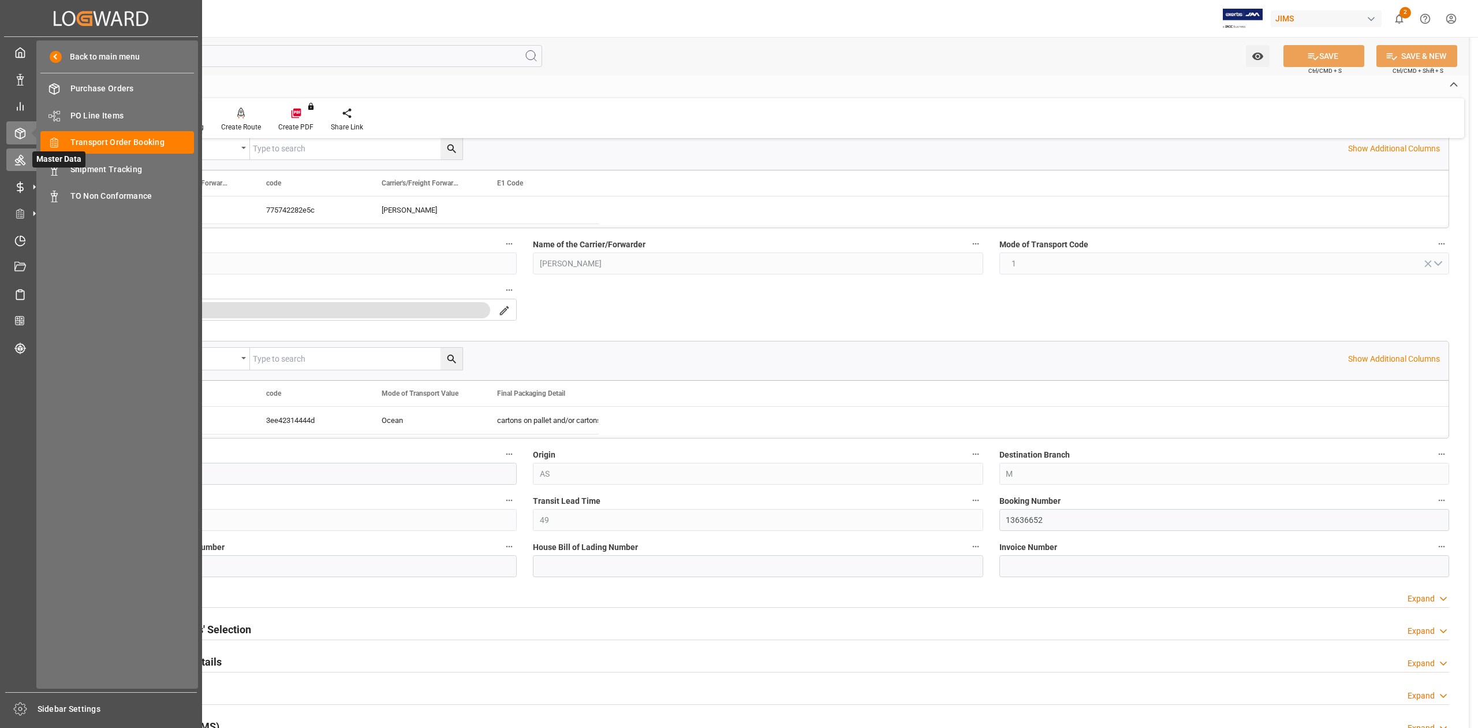
click at [21, 154] on icon at bounding box center [20, 160] width 12 height 12
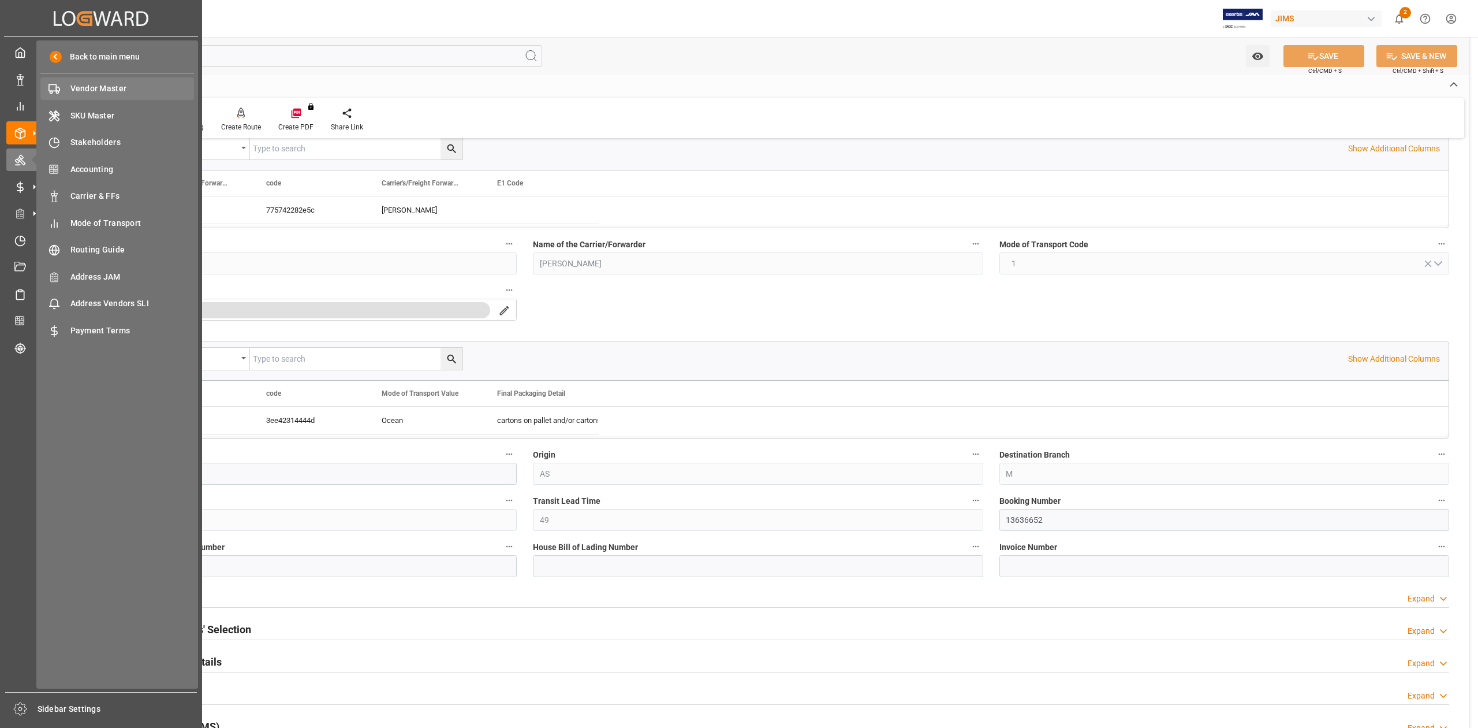
click at [105, 89] on span "Vendor Master" at bounding box center [132, 89] width 124 height 12
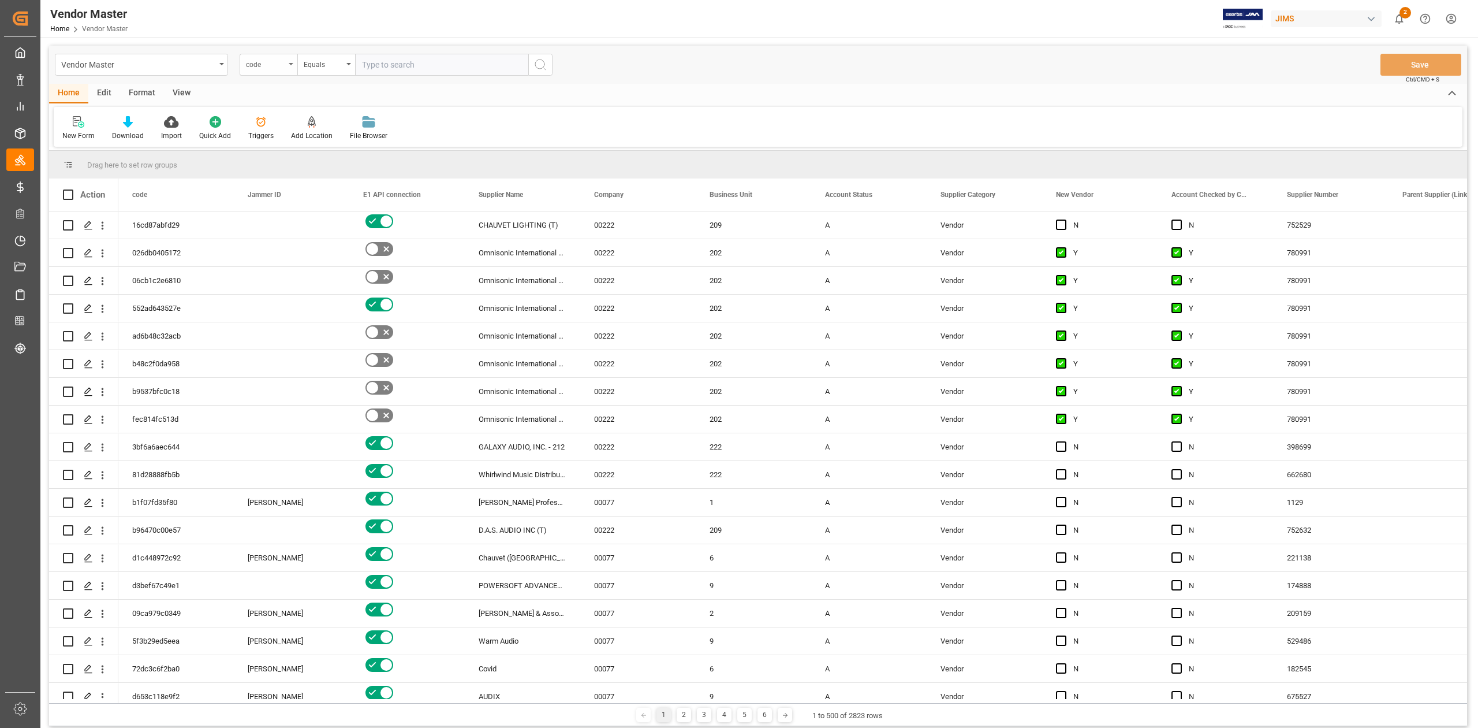
click at [287, 65] on div "code" at bounding box center [269, 65] width 58 height 22
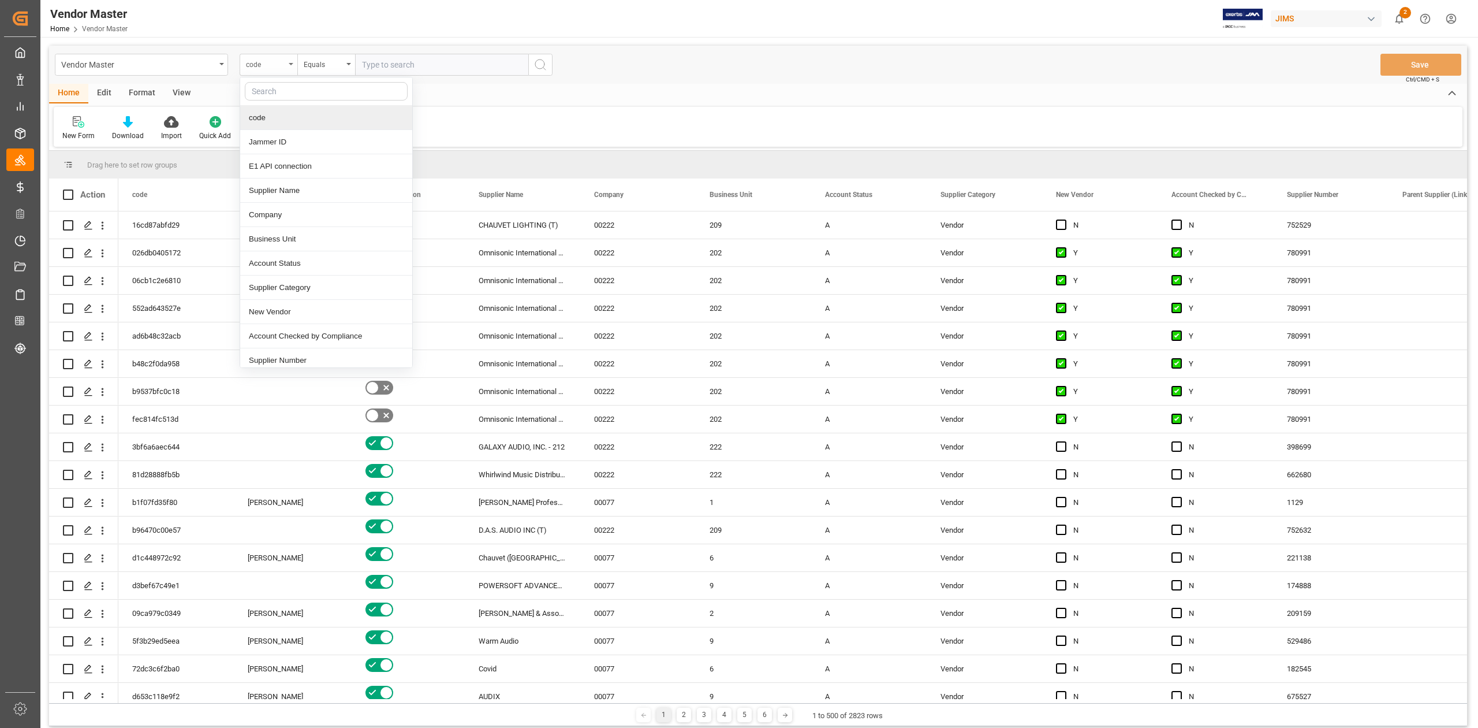
click at [289, 66] on div "code" at bounding box center [269, 65] width 58 height 22
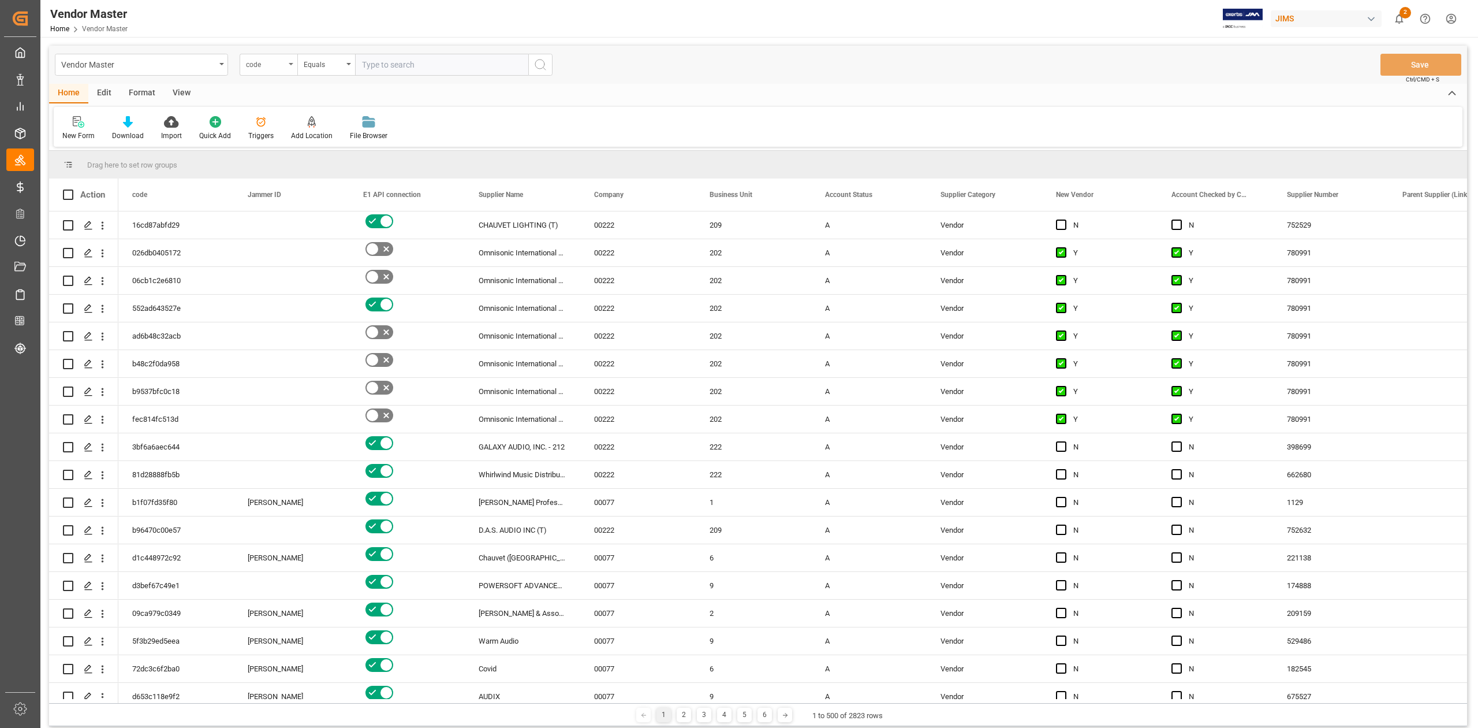
click at [289, 66] on div "code" at bounding box center [269, 65] width 58 height 22
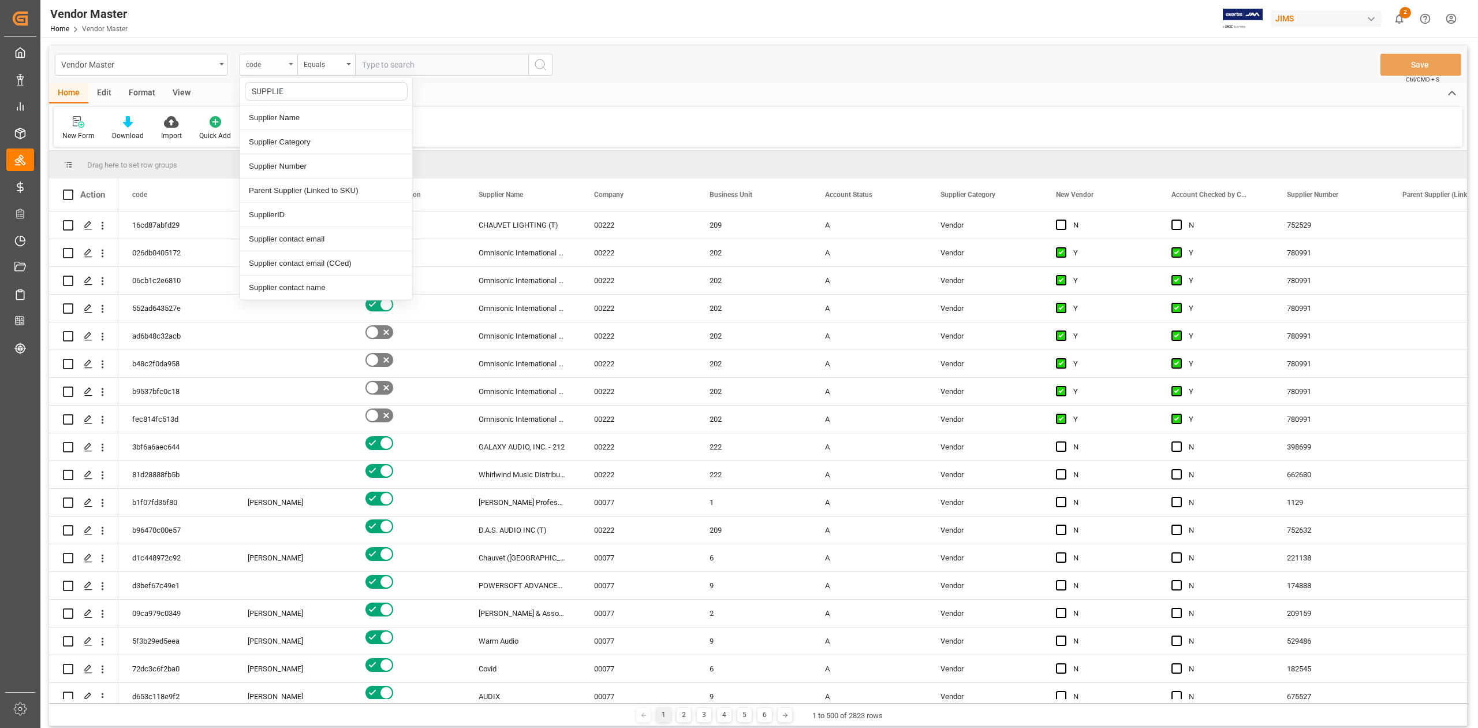
type input "SUPPLIER"
click at [319, 162] on div "Supplier Number" at bounding box center [326, 166] width 172 height 24
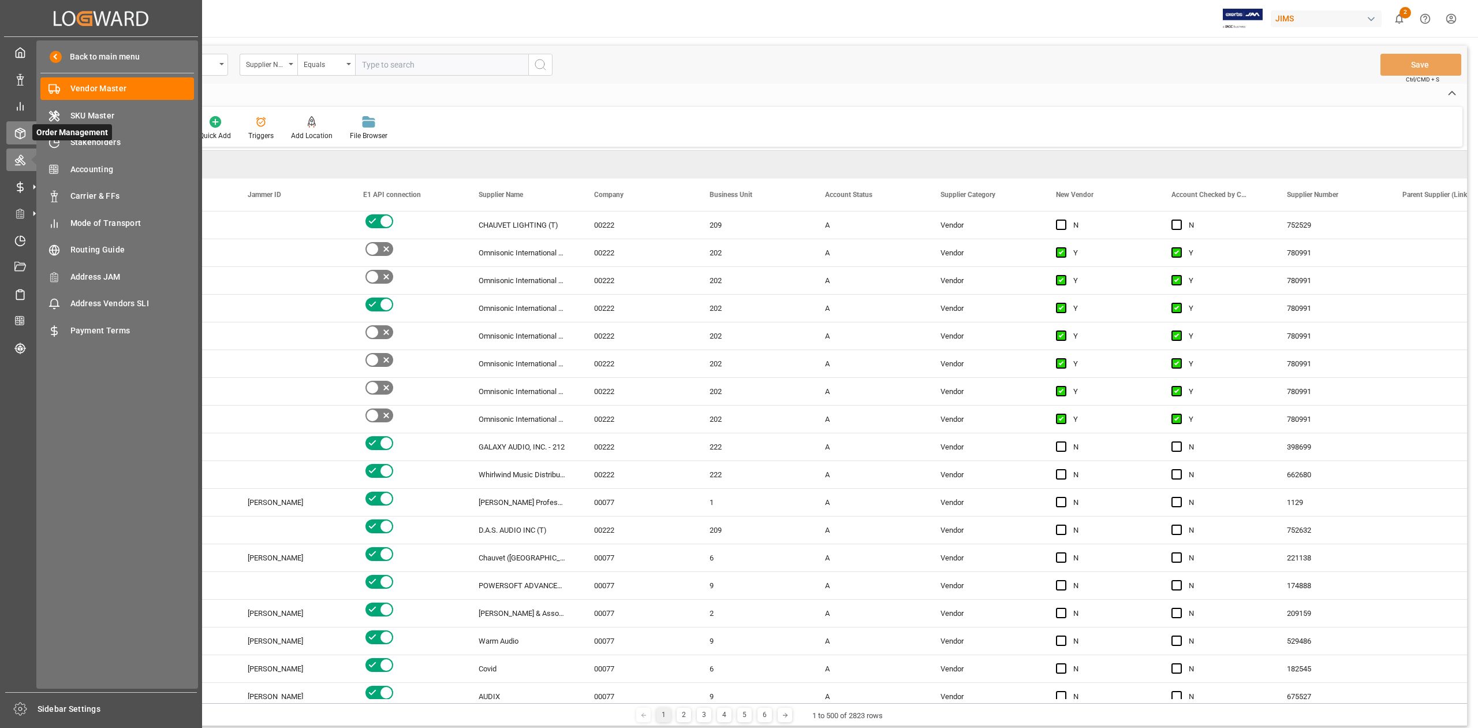
click at [21, 130] on icon at bounding box center [20, 134] width 12 height 12
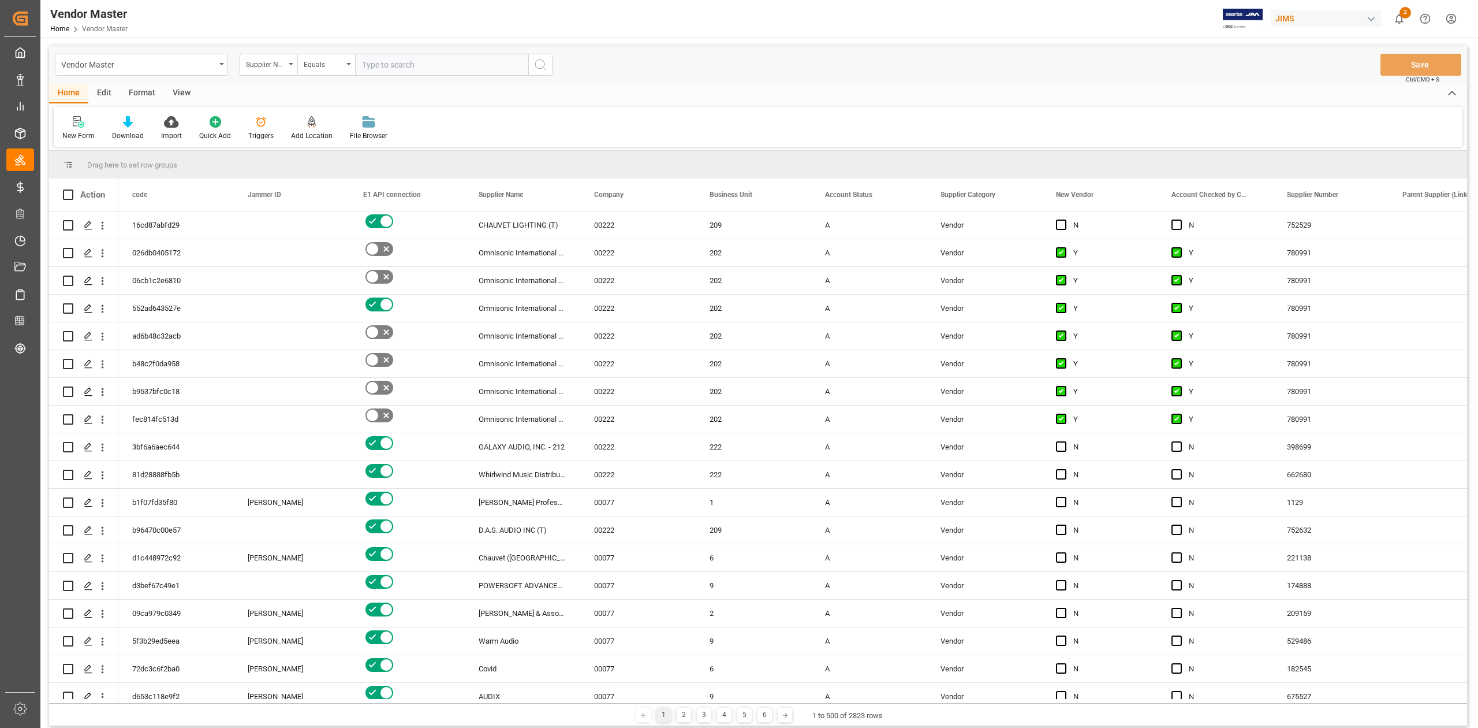
click at [427, 70] on input "text" at bounding box center [441, 65] width 173 height 22
paste input "730187"
type input "730187"
click at [545, 65] on icon "search button" at bounding box center [541, 65] width 14 height 14
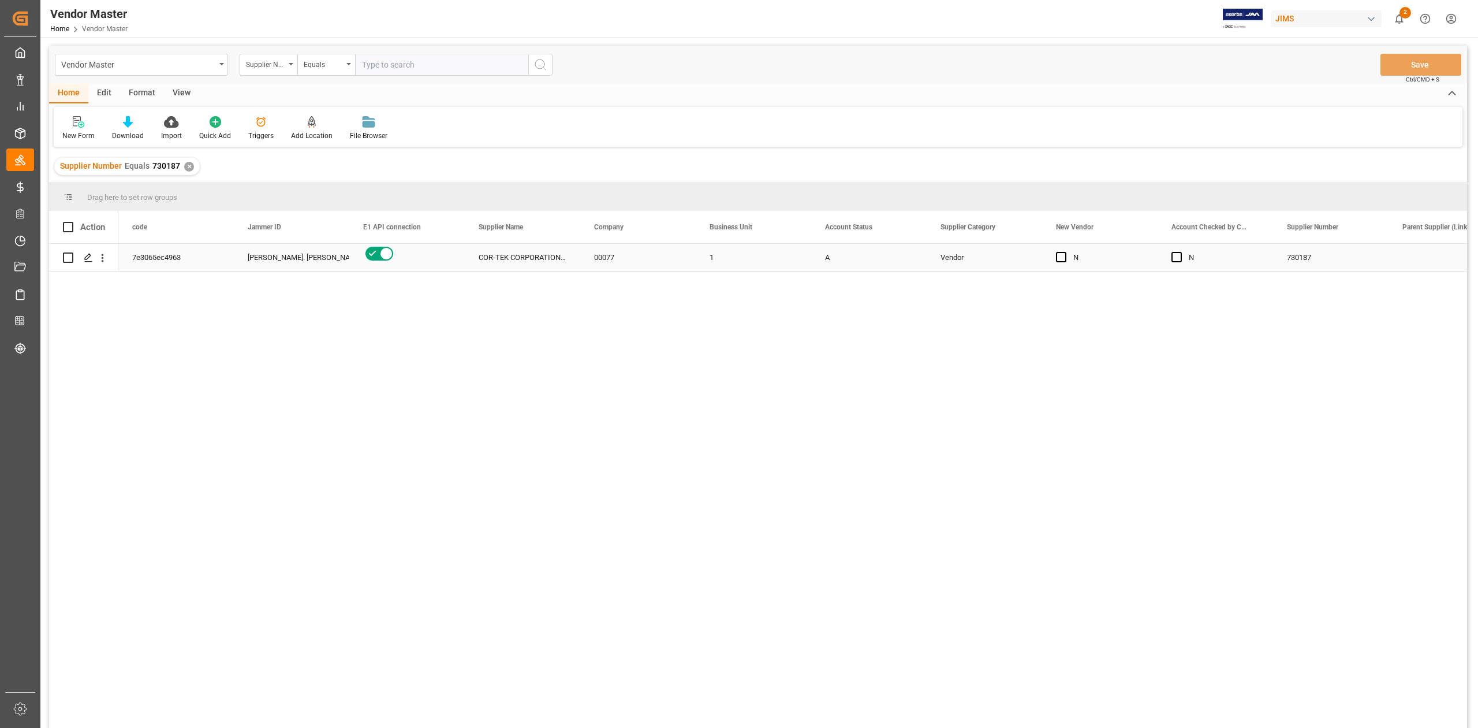
click at [784, 259] on div "1" at bounding box center [753, 257] width 115 height 27
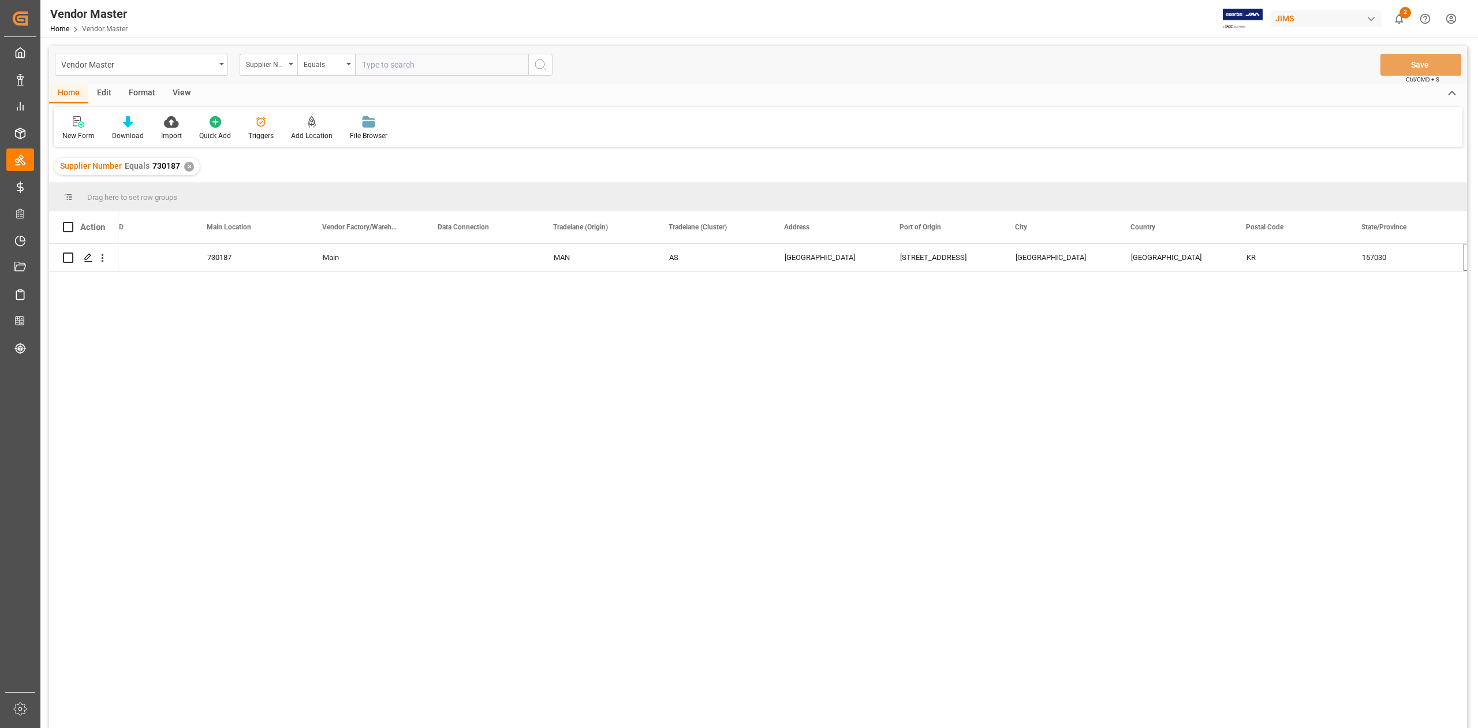
scroll to position [0, 1657]
click at [186, 171] on div "✕" at bounding box center [189, 167] width 10 height 10
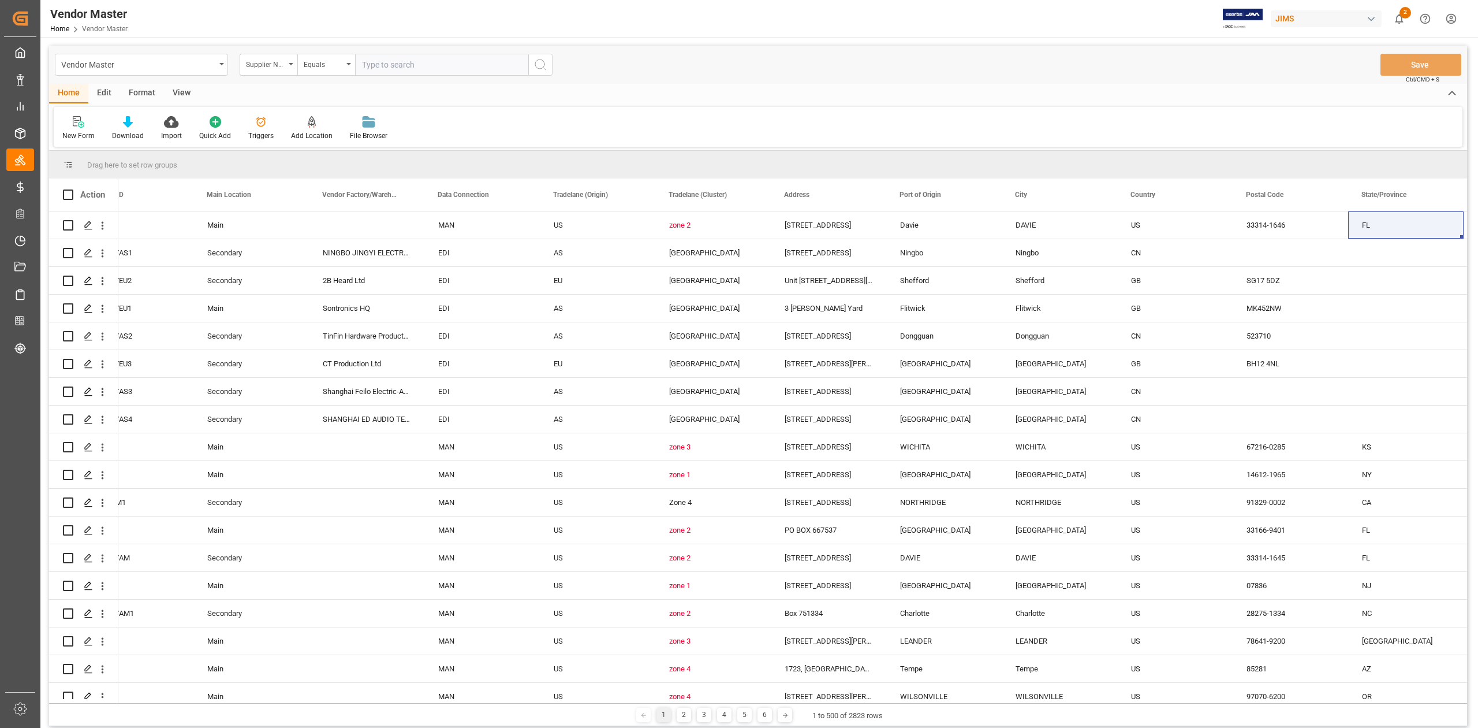
click at [437, 65] on input "text" at bounding box center [441, 65] width 173 height 22
paste input "577989"
type input "577989"
click at [538, 58] on icon "search button" at bounding box center [541, 65] width 14 height 14
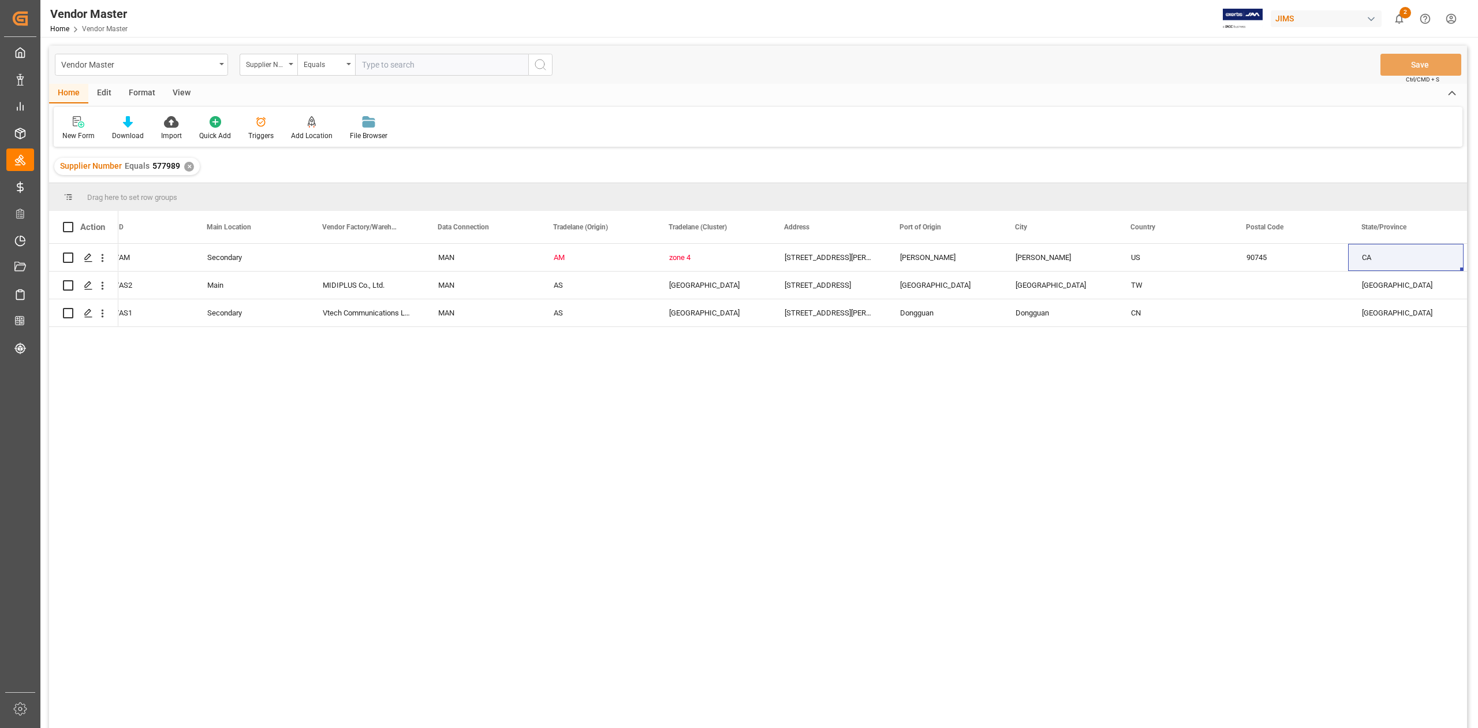
click at [185, 164] on div "✕" at bounding box center [189, 167] width 10 height 10
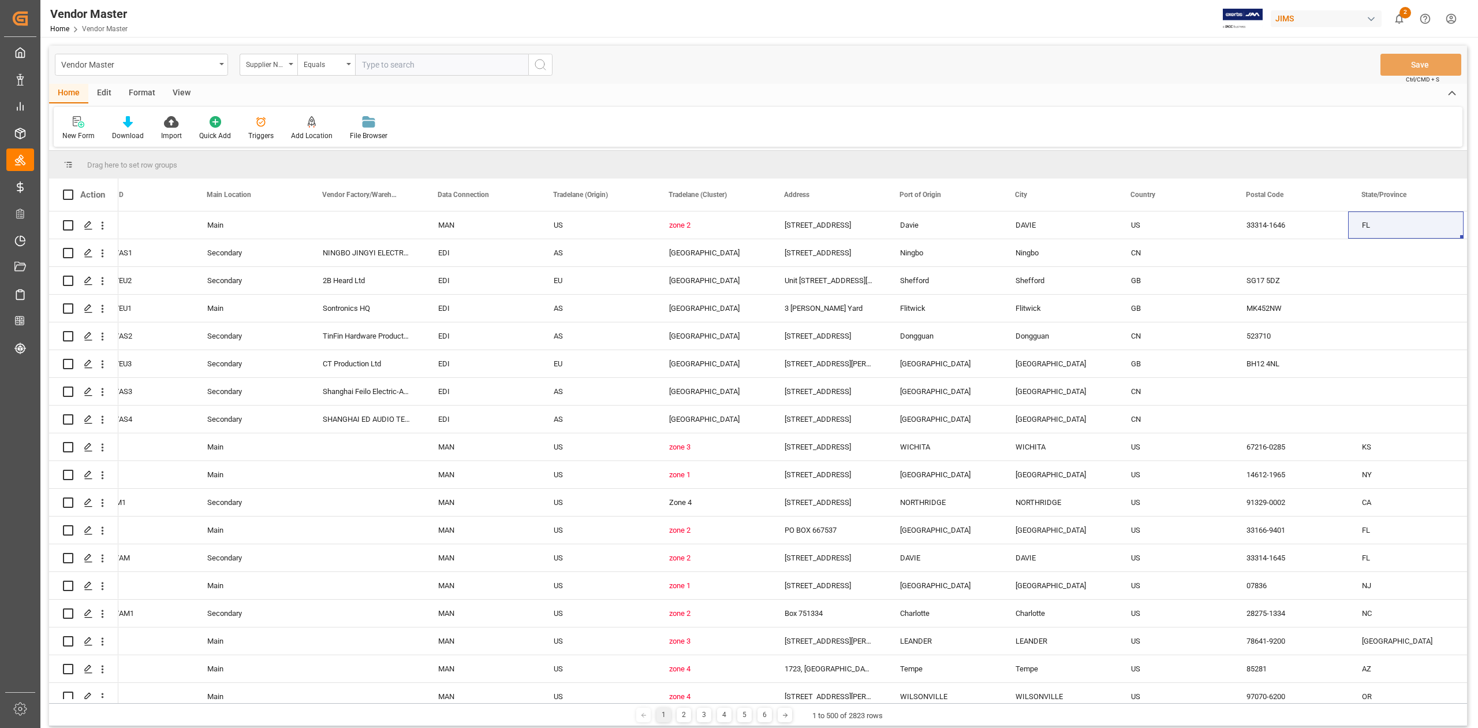
click at [425, 68] on input "text" at bounding box center [441, 65] width 173 height 22
paste input "217591"
type input "217591"
click at [539, 72] on button "search button" at bounding box center [540, 65] width 24 height 22
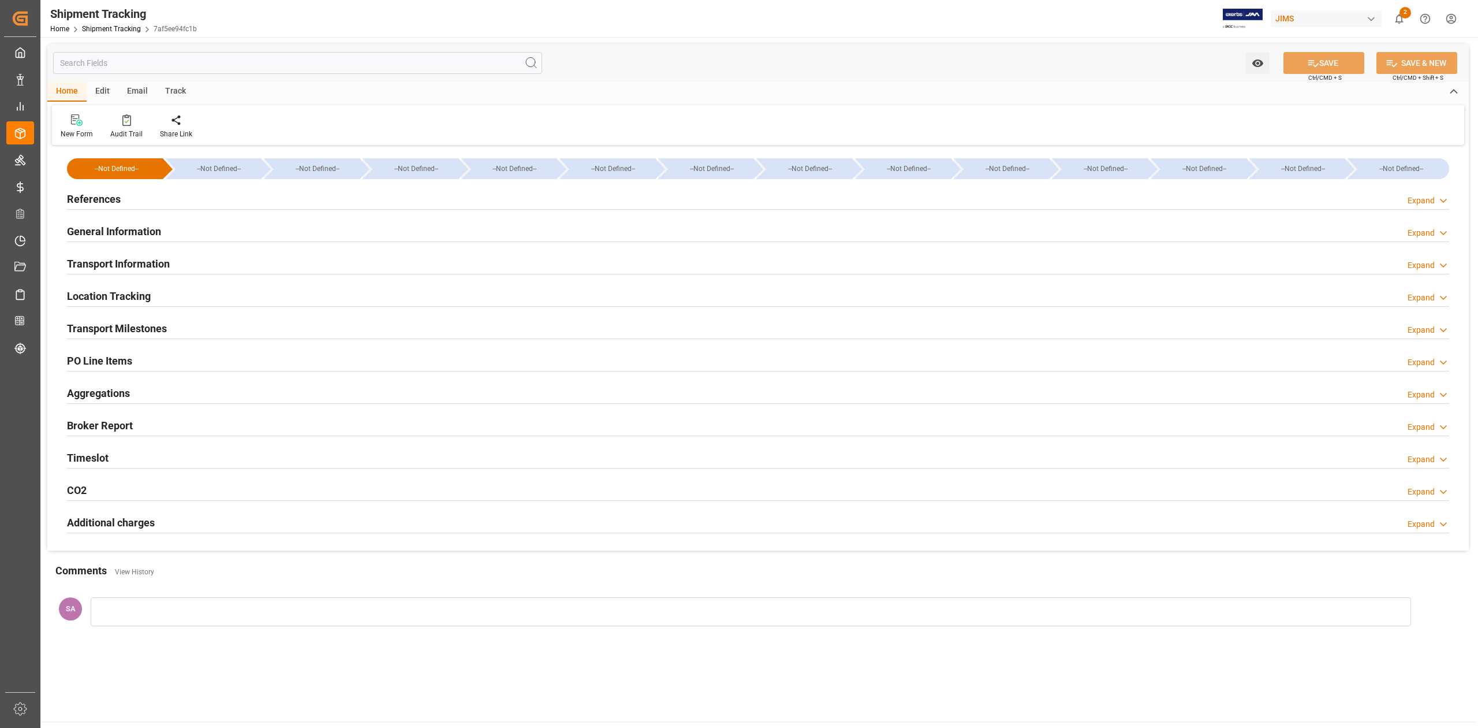
type input "[DATE] 00:00"
type input "25-07-2025 00:00"
type input "[DATE]"
type input "27-07-2025 00:00"
type input "27-07-2025 23:05"
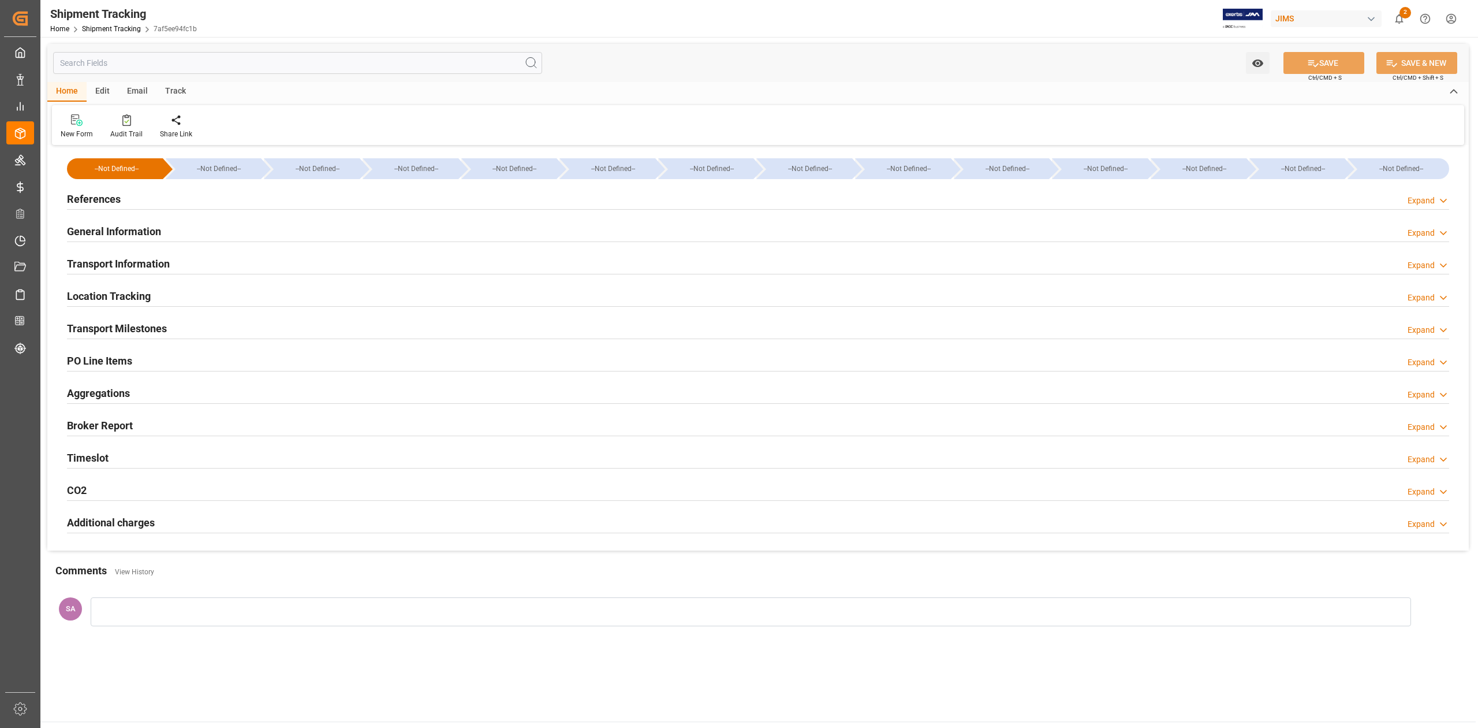
type input "[DATE]"
type input "24-08-2025 00:00"
type input "08-09-2025 00:00"
click at [146, 331] on h2 "Transport Milestones" at bounding box center [117, 328] width 100 height 16
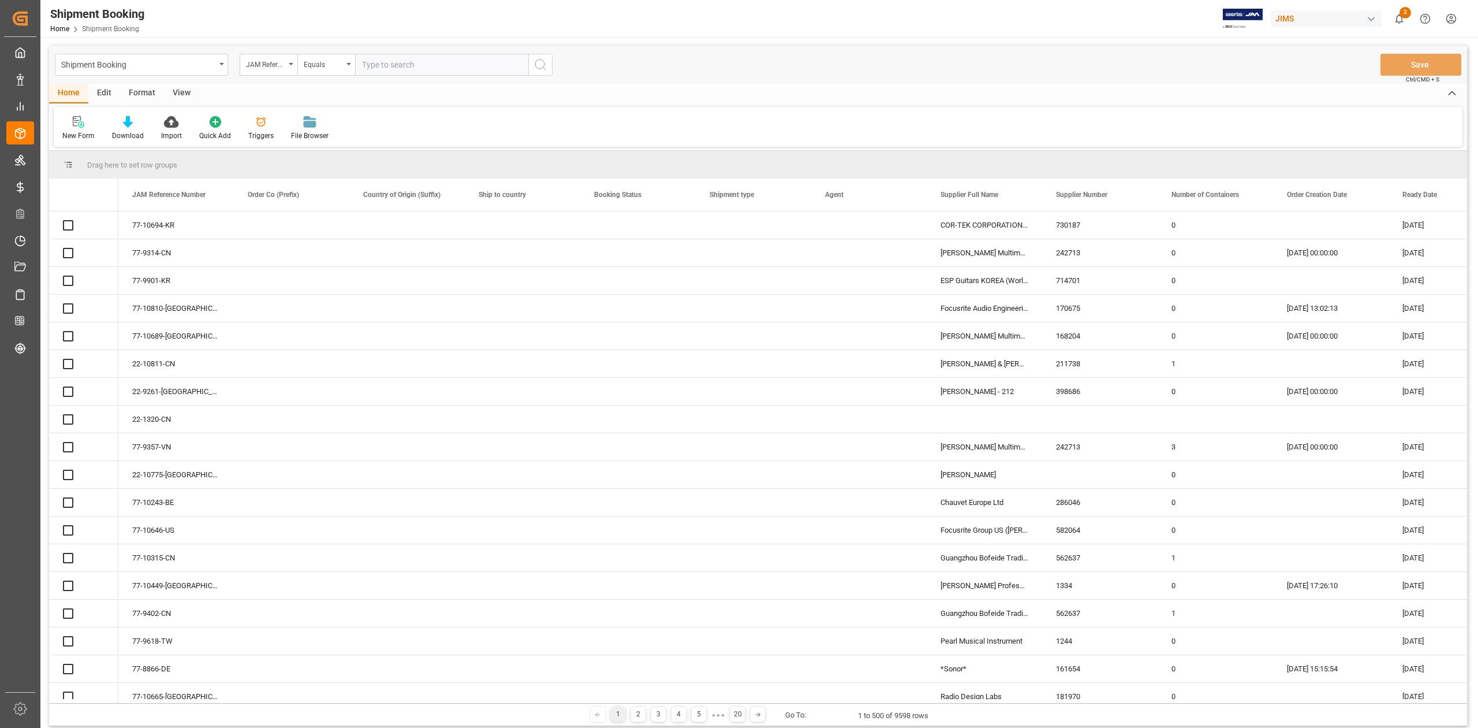
click at [404, 72] on input "text" at bounding box center [441, 65] width 173 height 22
click at [400, 67] on input "text" at bounding box center [441, 65] width 173 height 22
paste input "77-10694-KR"
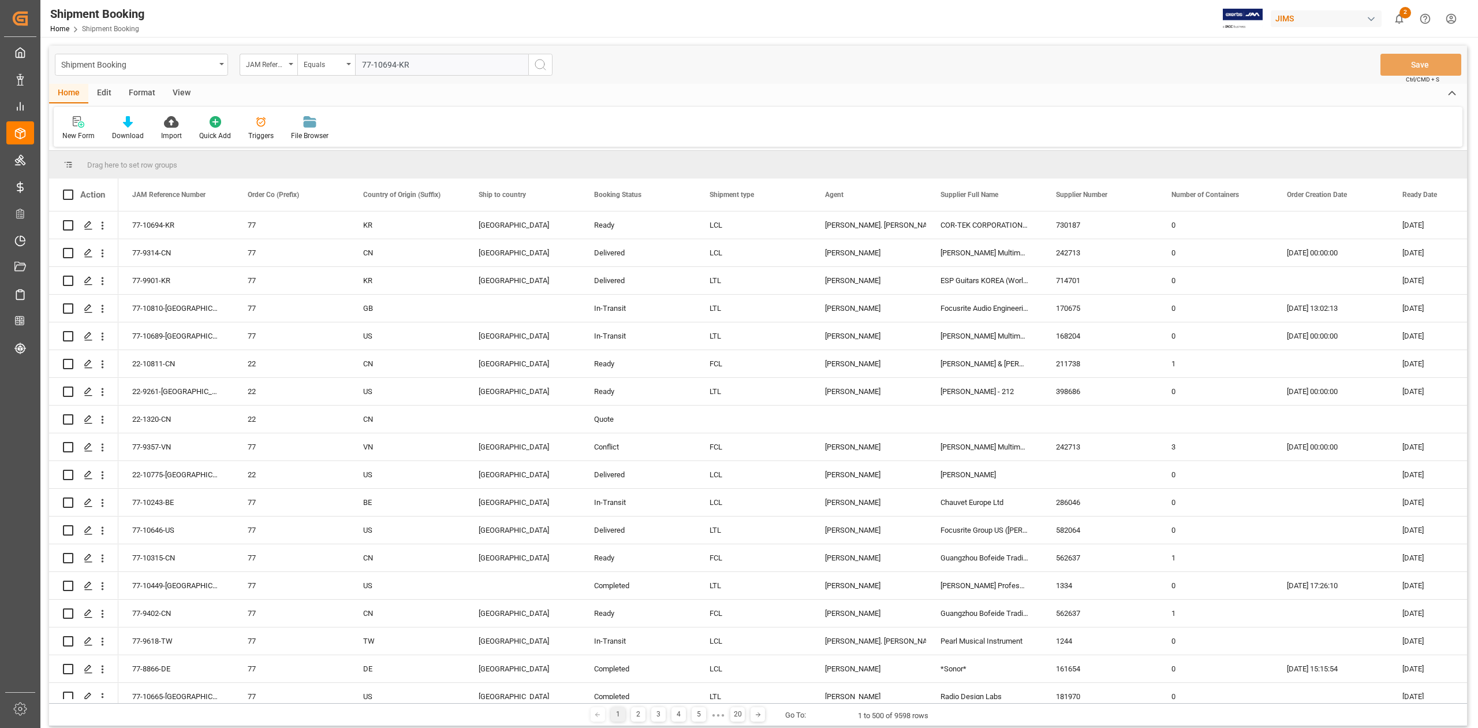
type input "77-10694-KR"
click at [541, 61] on icon "search button" at bounding box center [541, 65] width 14 height 14
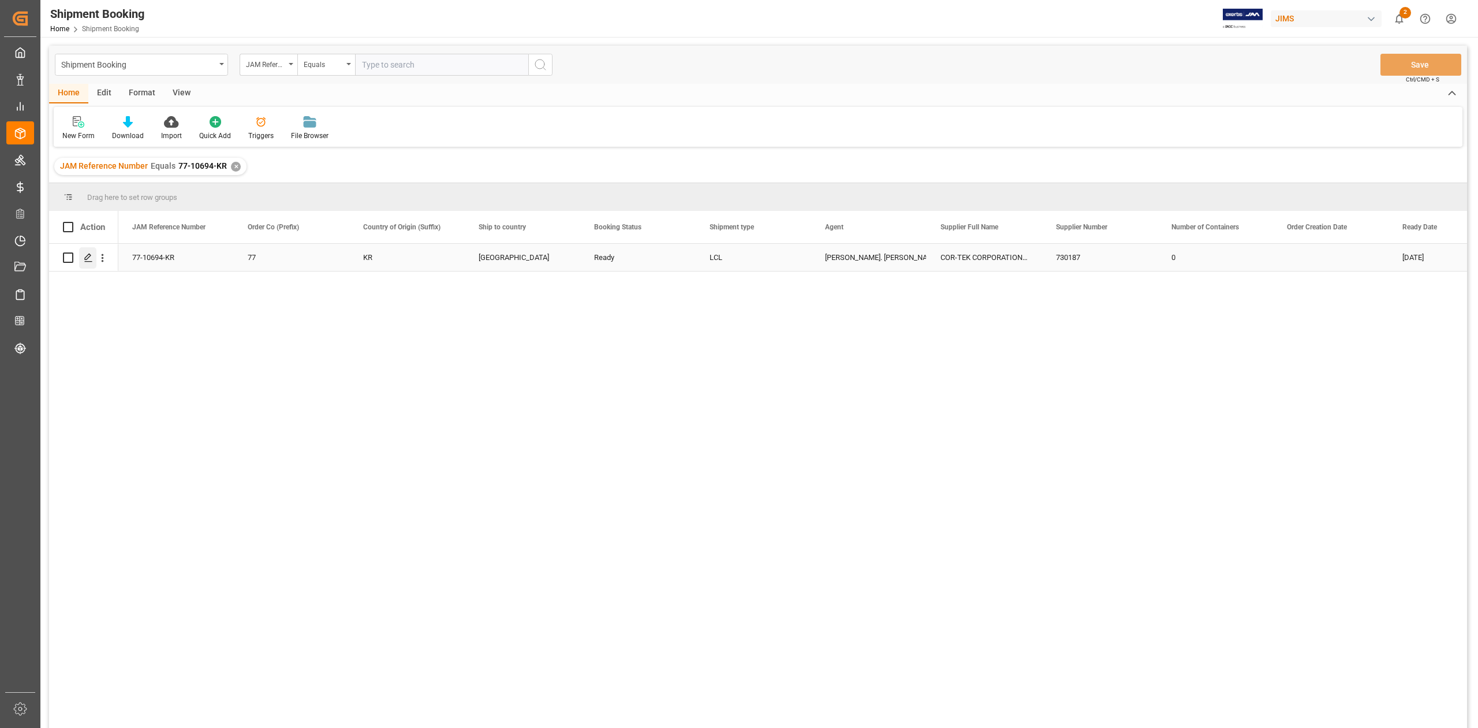
click at [88, 254] on icon "Press SPACE to select this row." at bounding box center [88, 257] width 9 height 9
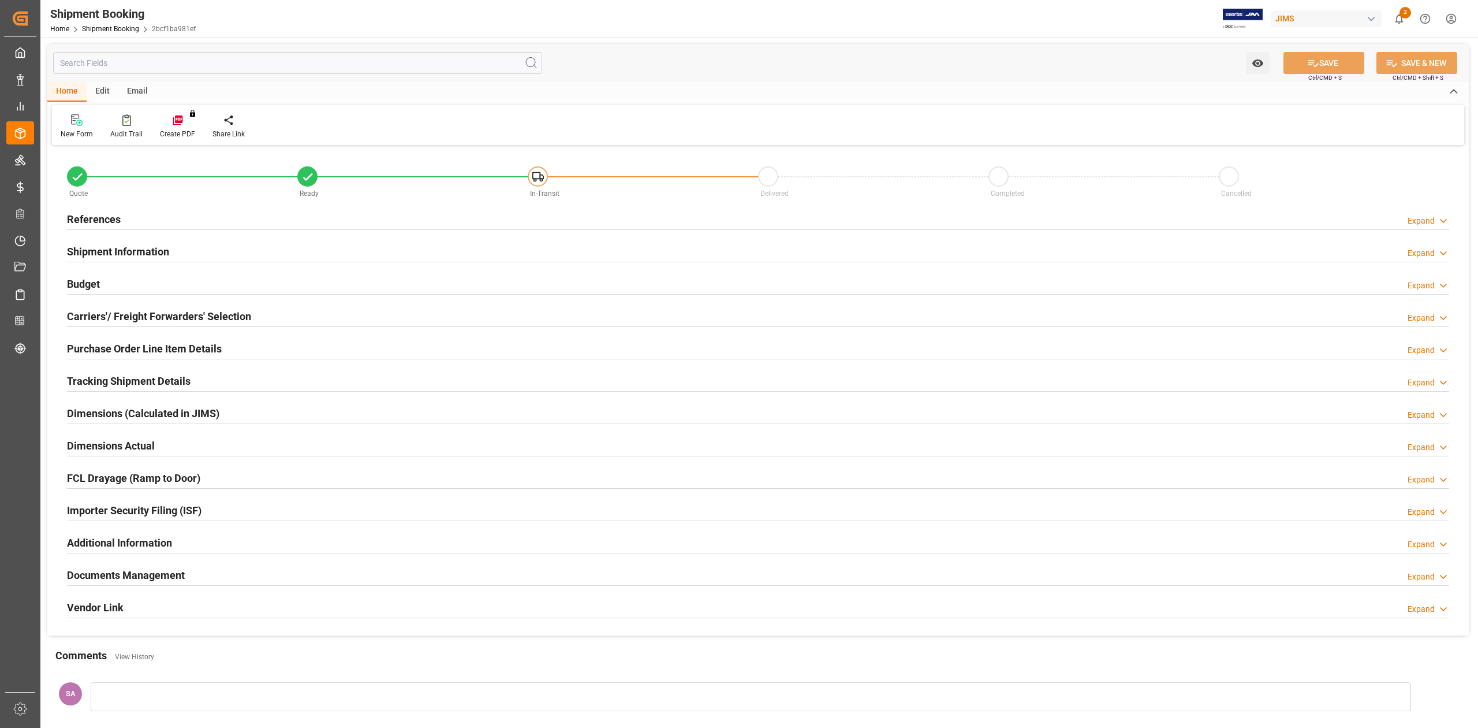
type input "0"
type input "02-09-2025"
click at [133, 255] on h2 "Shipment Information" at bounding box center [118, 252] width 102 height 16
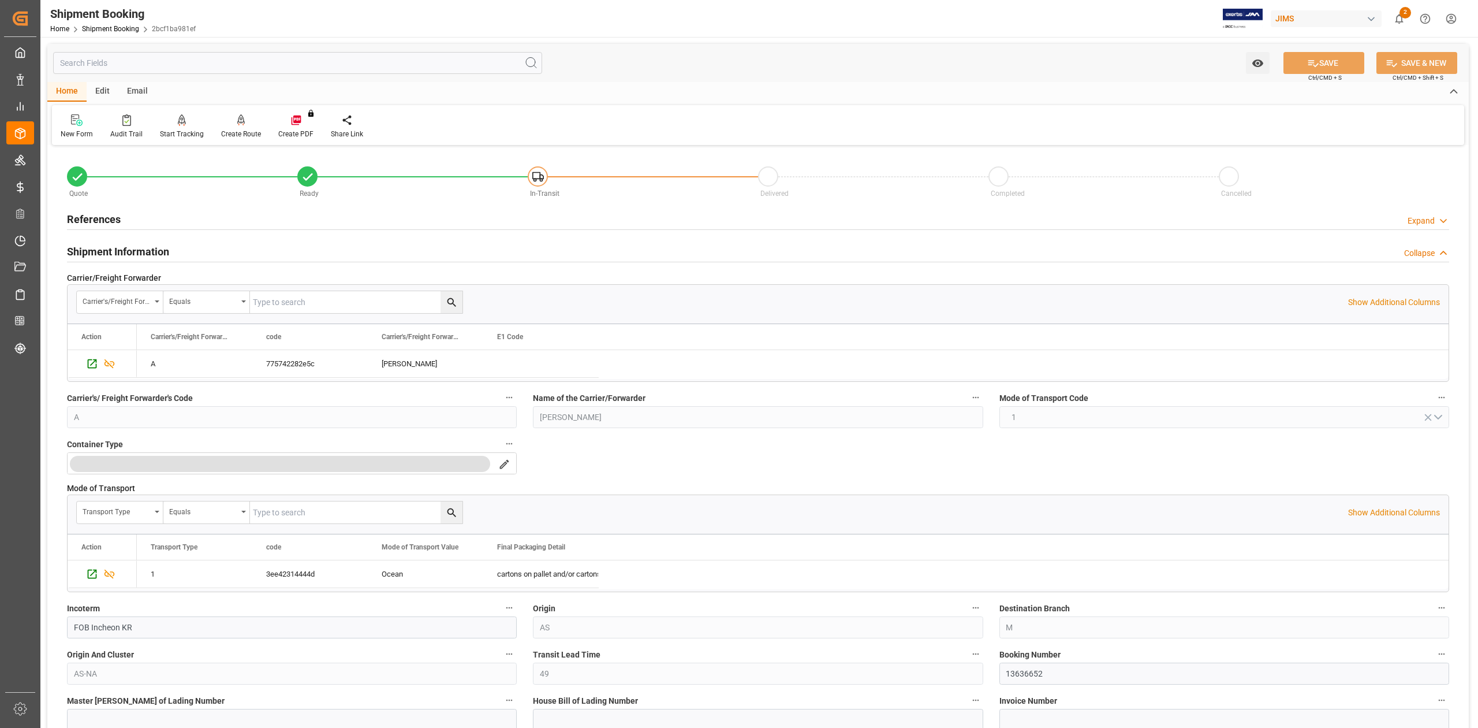
click at [134, 252] on h2 "Shipment Information" at bounding box center [118, 252] width 102 height 16
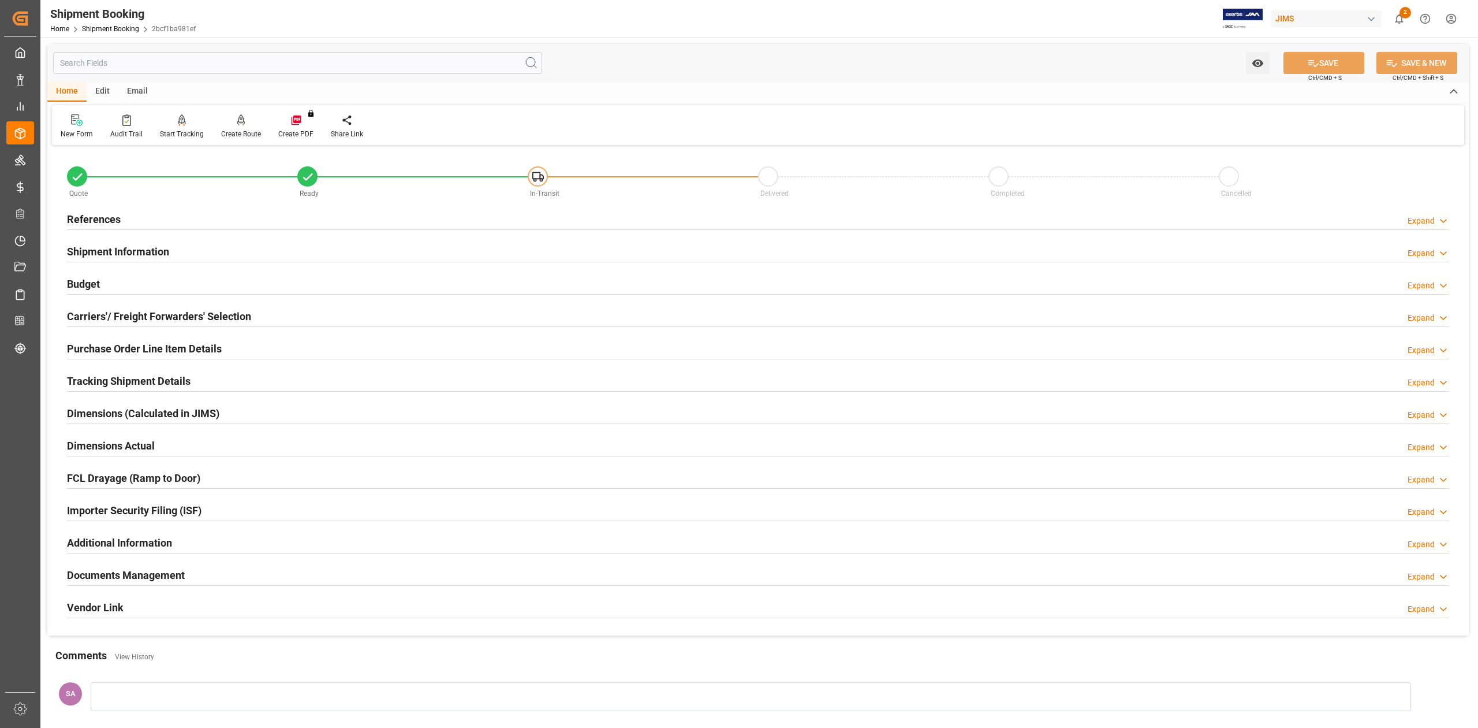
click at [114, 218] on h2 "References" at bounding box center [94, 219] width 54 height 16
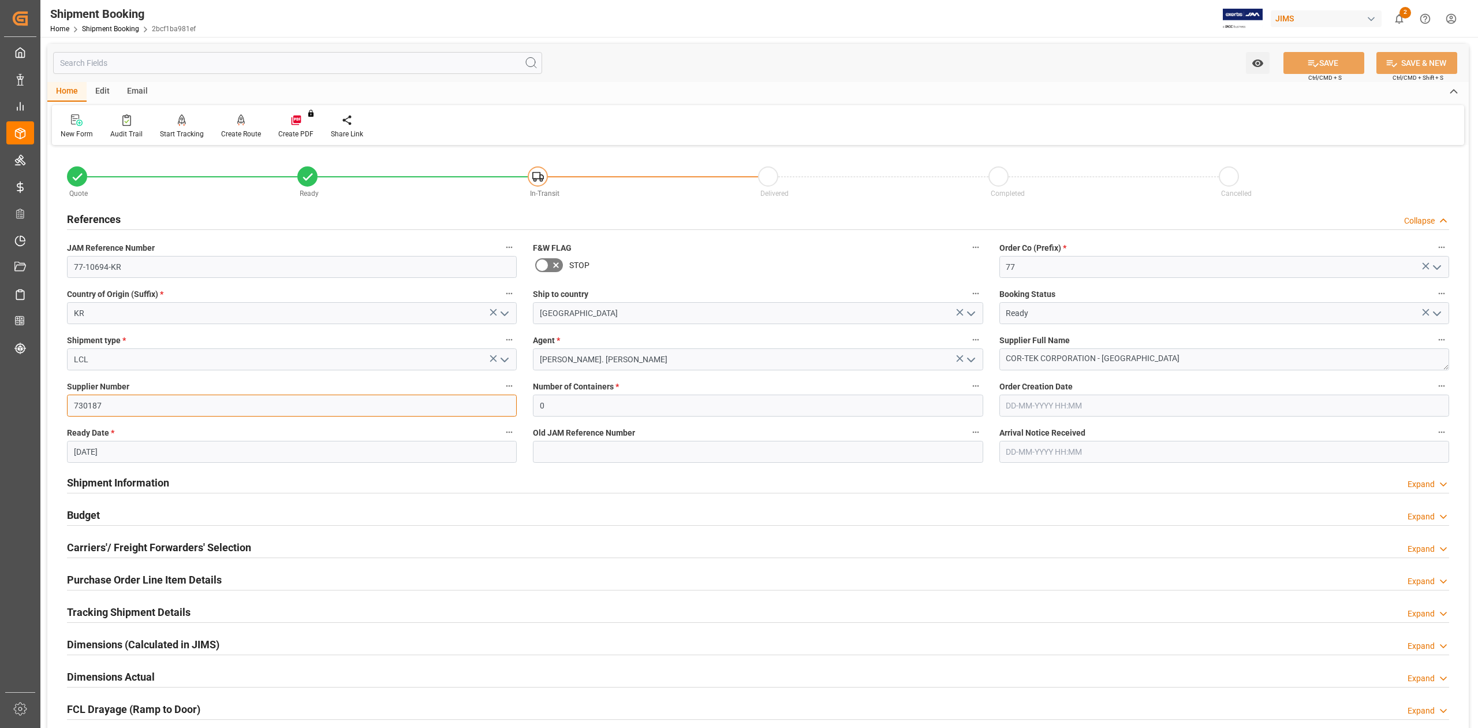
click at [88, 404] on input "730187" at bounding box center [292, 405] width 450 height 22
click at [88, 403] on input "730187" at bounding box center [292, 405] width 450 height 22
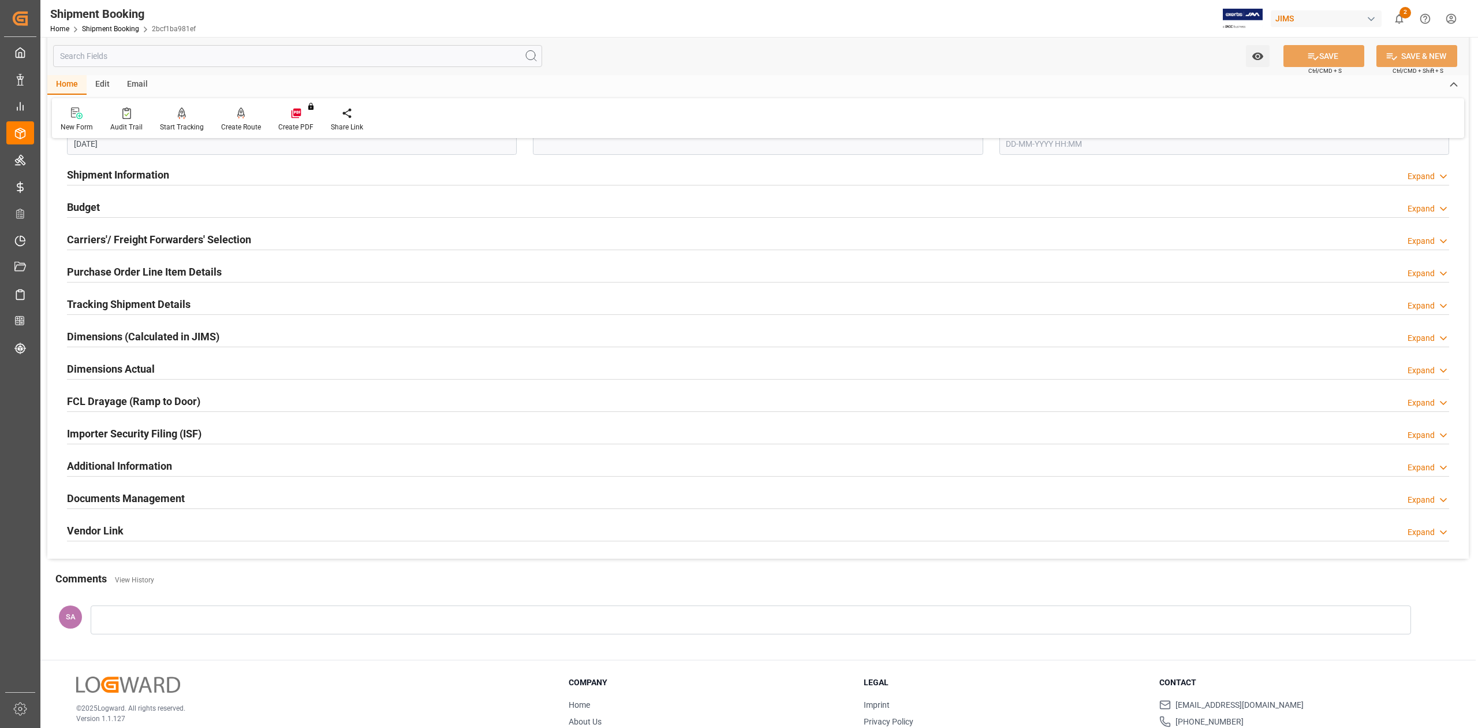
scroll to position [231, 0]
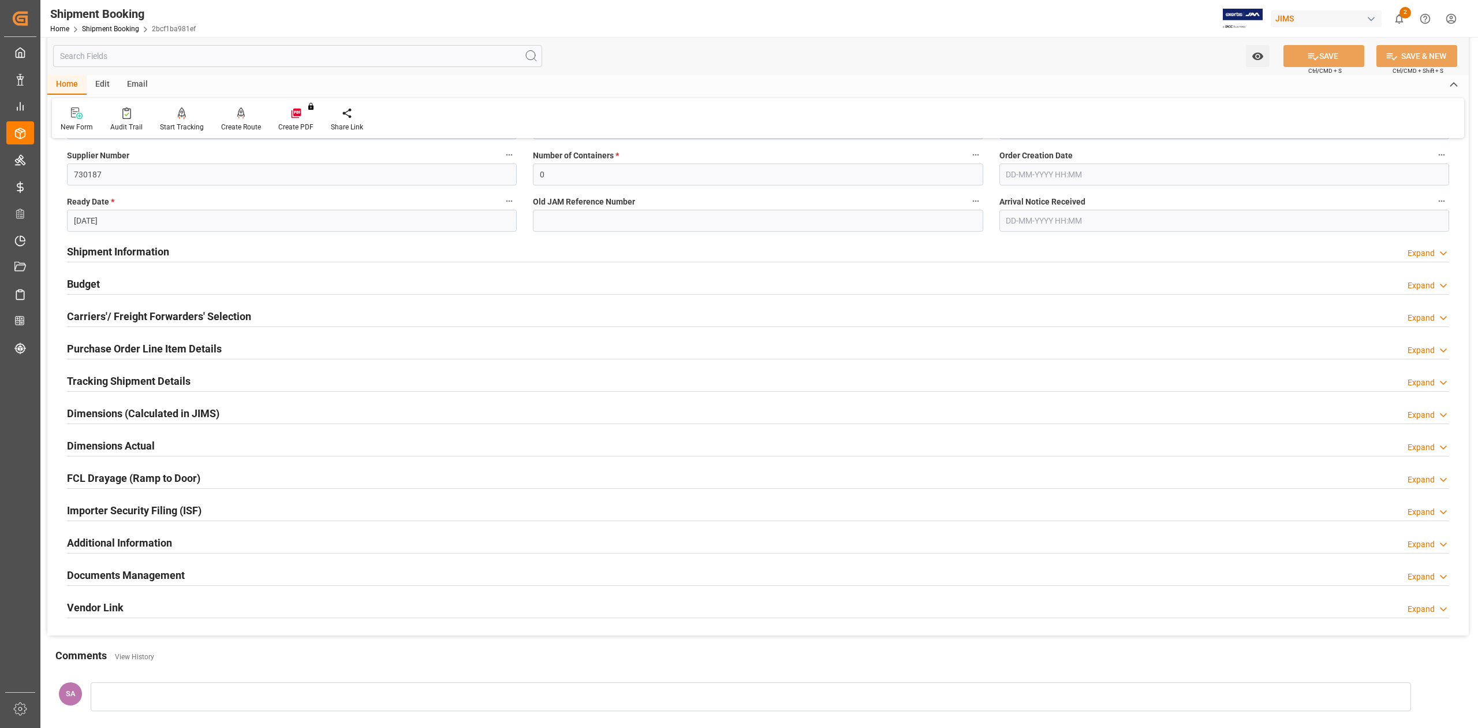
click at [93, 283] on h2 "Budget" at bounding box center [83, 284] width 33 height 16
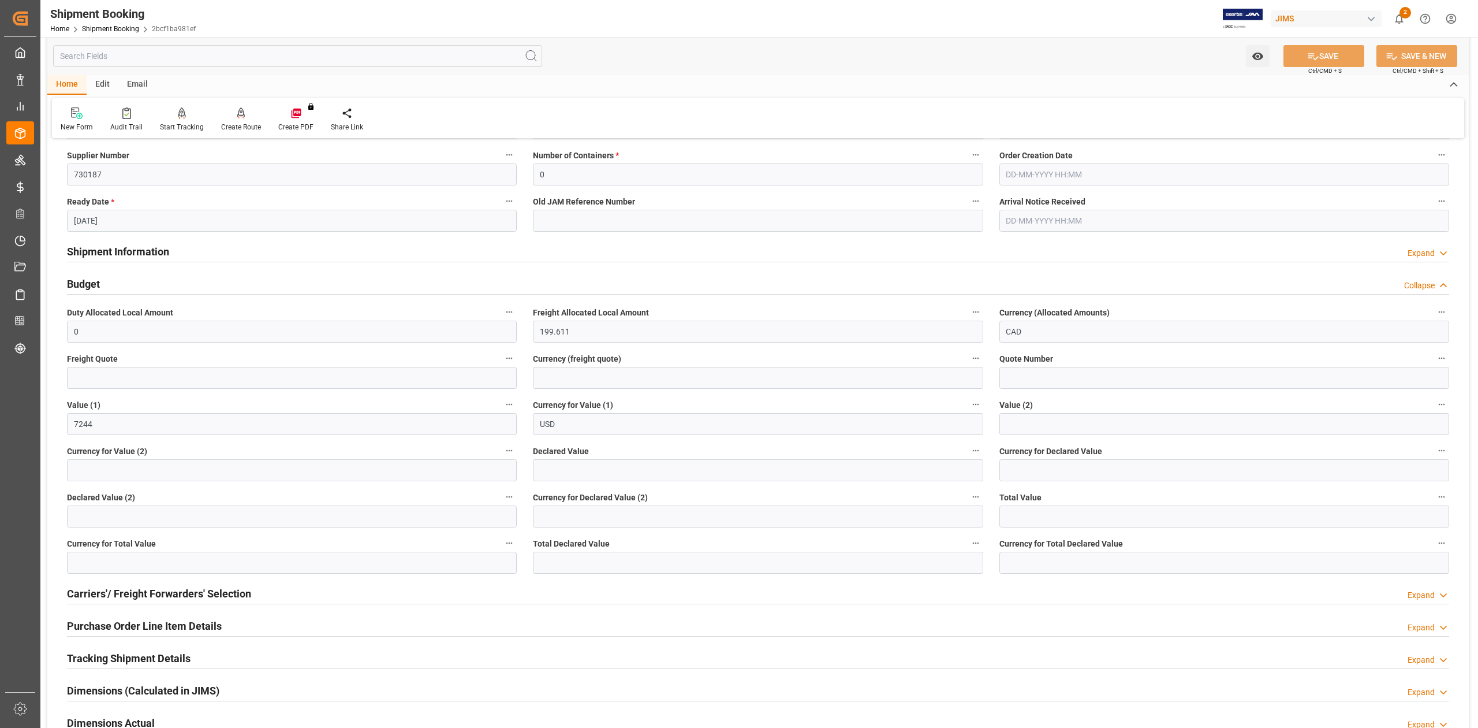
click at [93, 283] on h2 "Budget" at bounding box center [83, 284] width 33 height 16
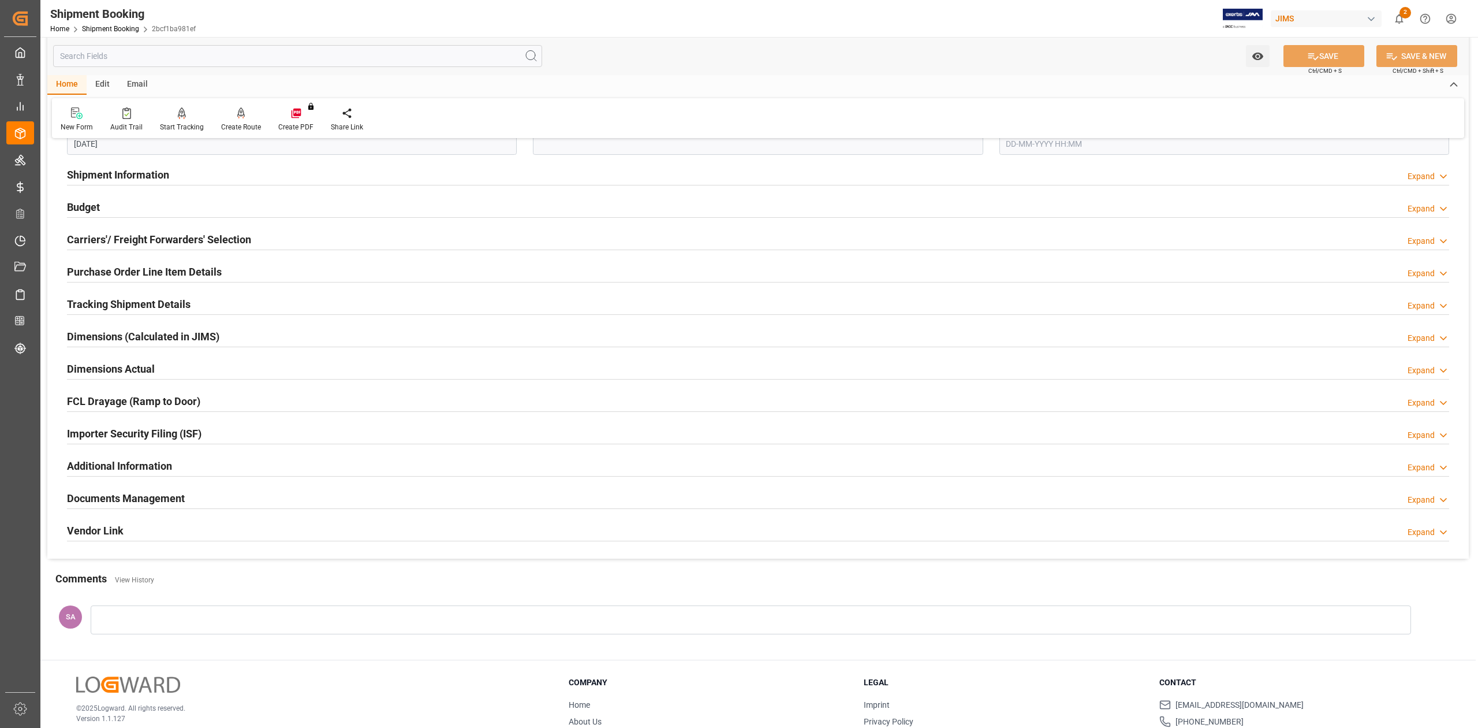
scroll to position [372, 0]
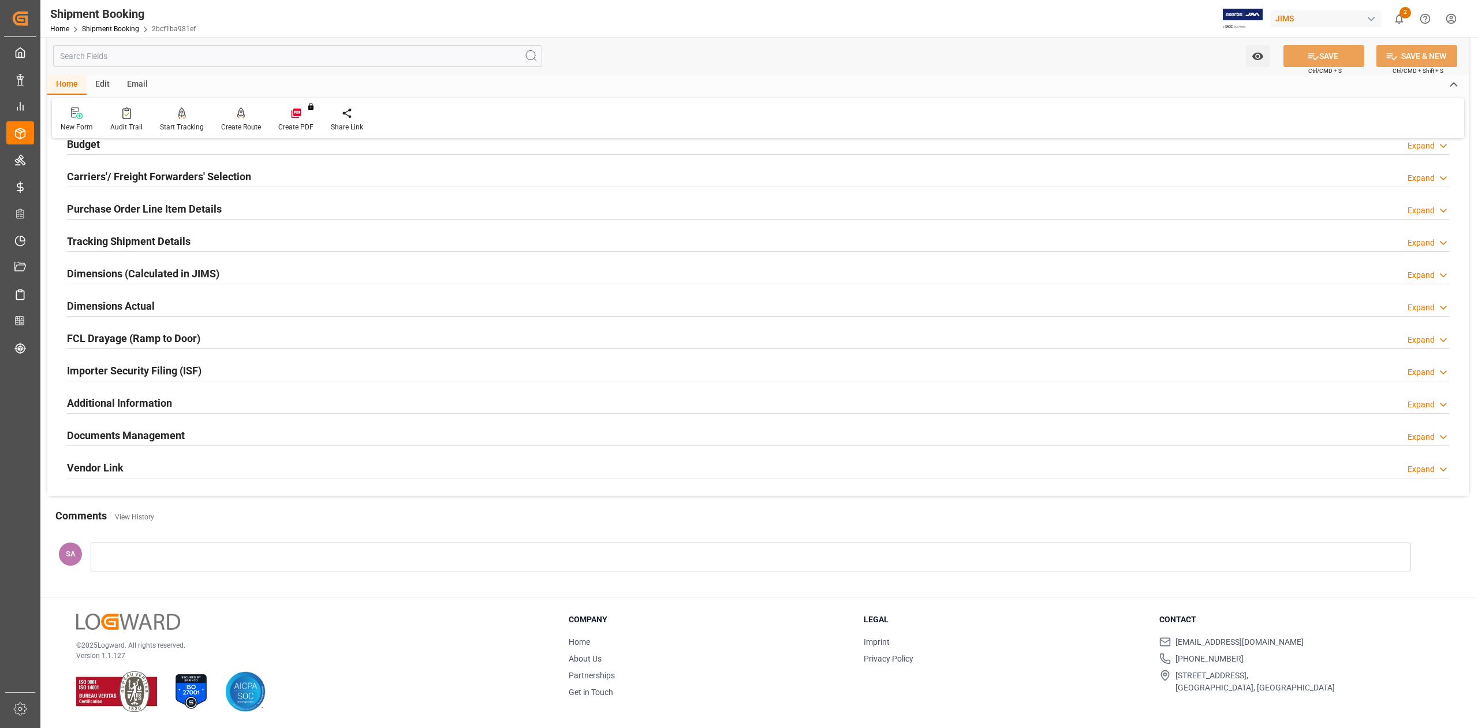
drag, startPoint x: 132, startPoint y: 433, endPoint x: 165, endPoint y: 431, distance: 32.4
click at [132, 432] on h2 "Documents Management" at bounding box center [126, 435] width 118 height 16
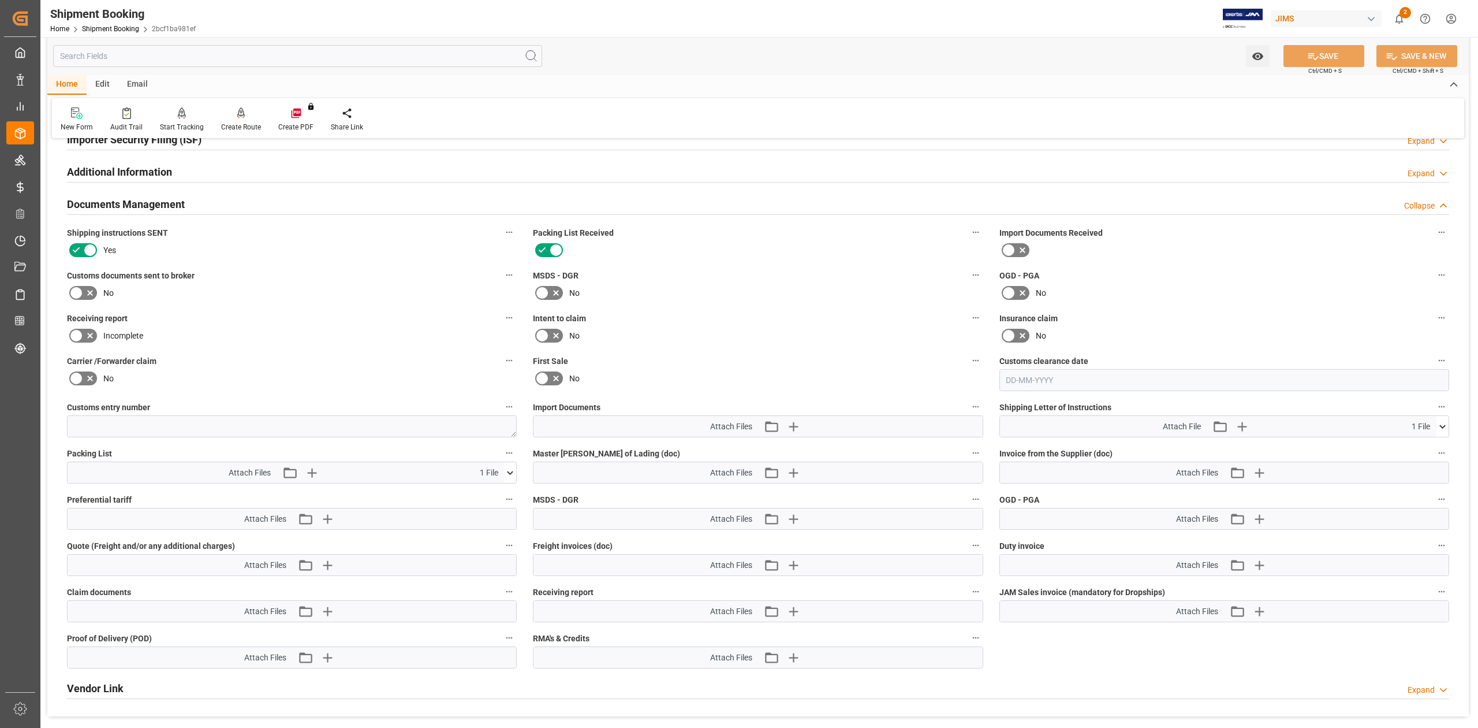
scroll to position [603, 0]
click at [128, 197] on h2 "Documents Management" at bounding box center [126, 203] width 118 height 16
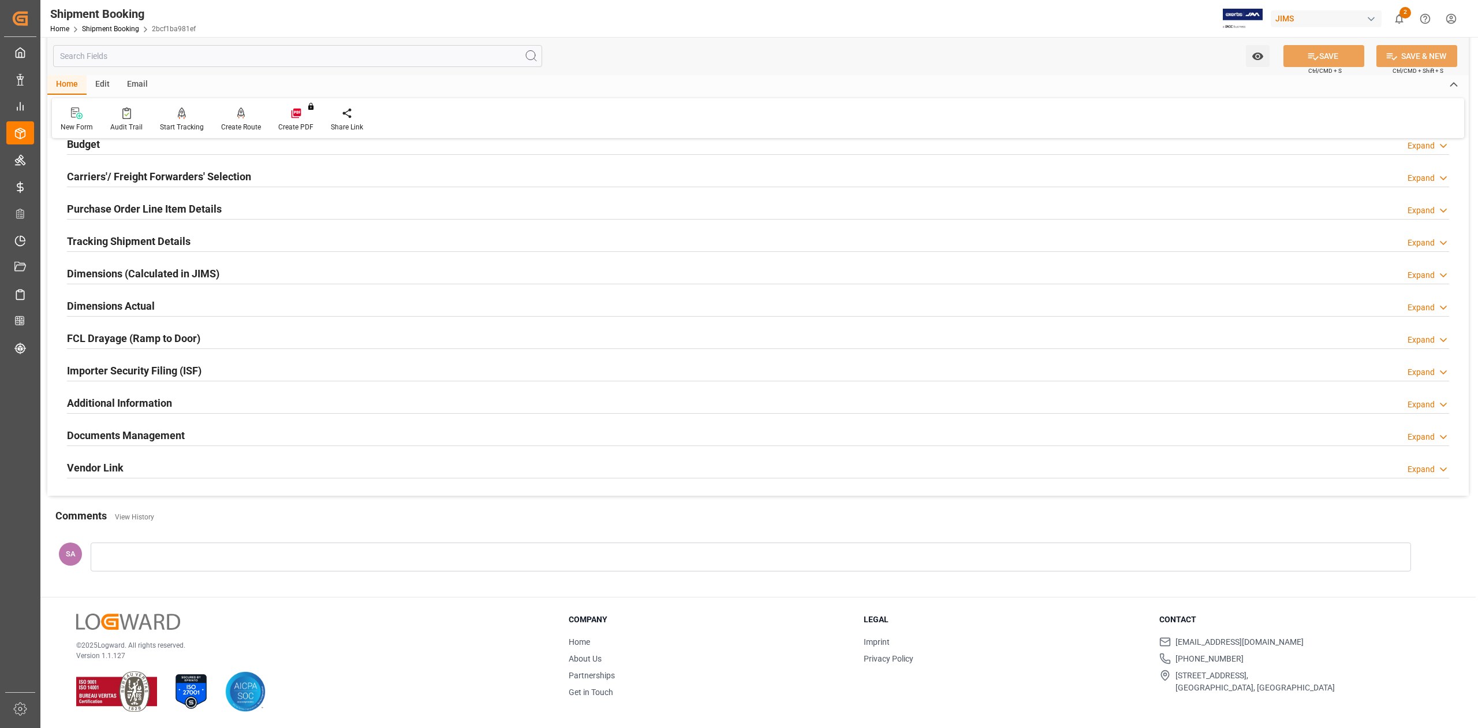
click at [104, 301] on h2 "Dimensions Actual" at bounding box center [111, 306] width 88 height 16
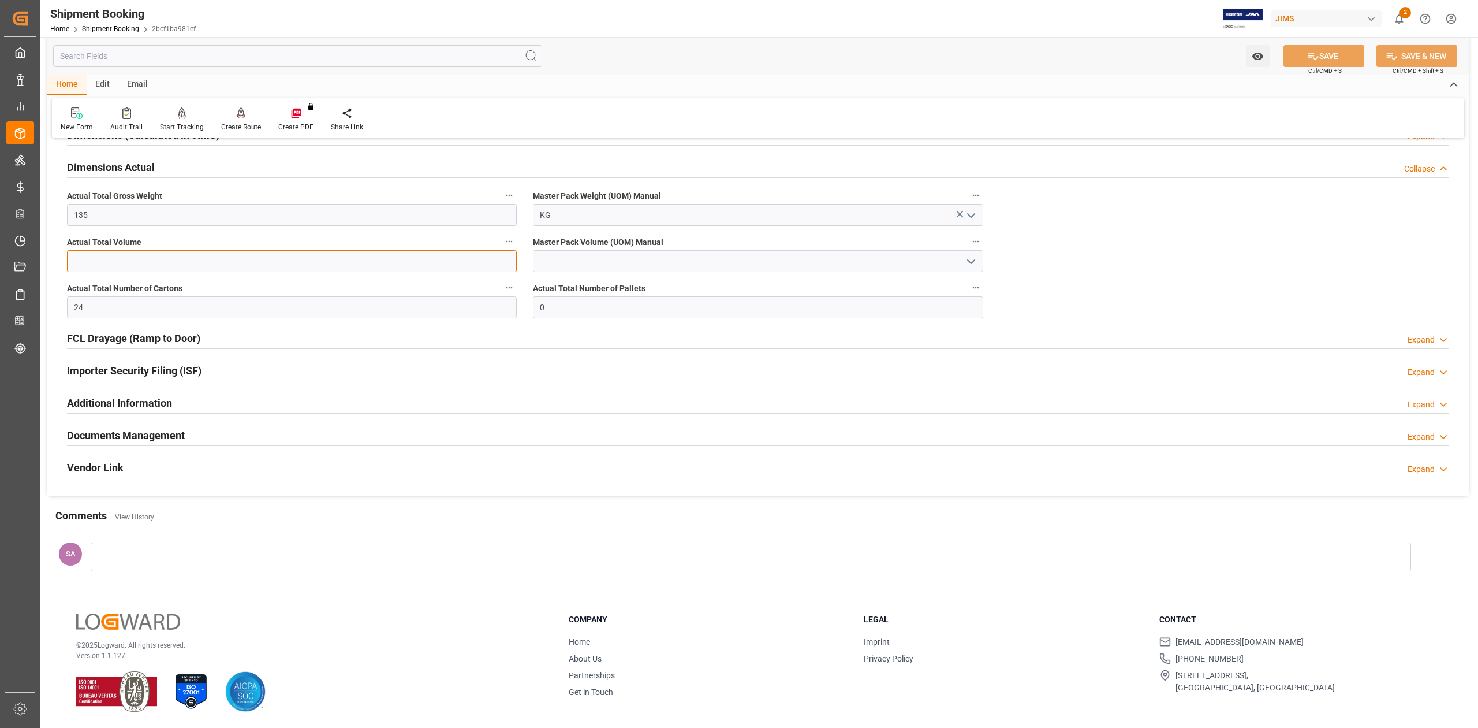
click at [194, 262] on input "text" at bounding box center [292, 261] width 450 height 22
type input "0.337"
click at [1318, 60] on button "SAVE" at bounding box center [1324, 56] width 81 height 22
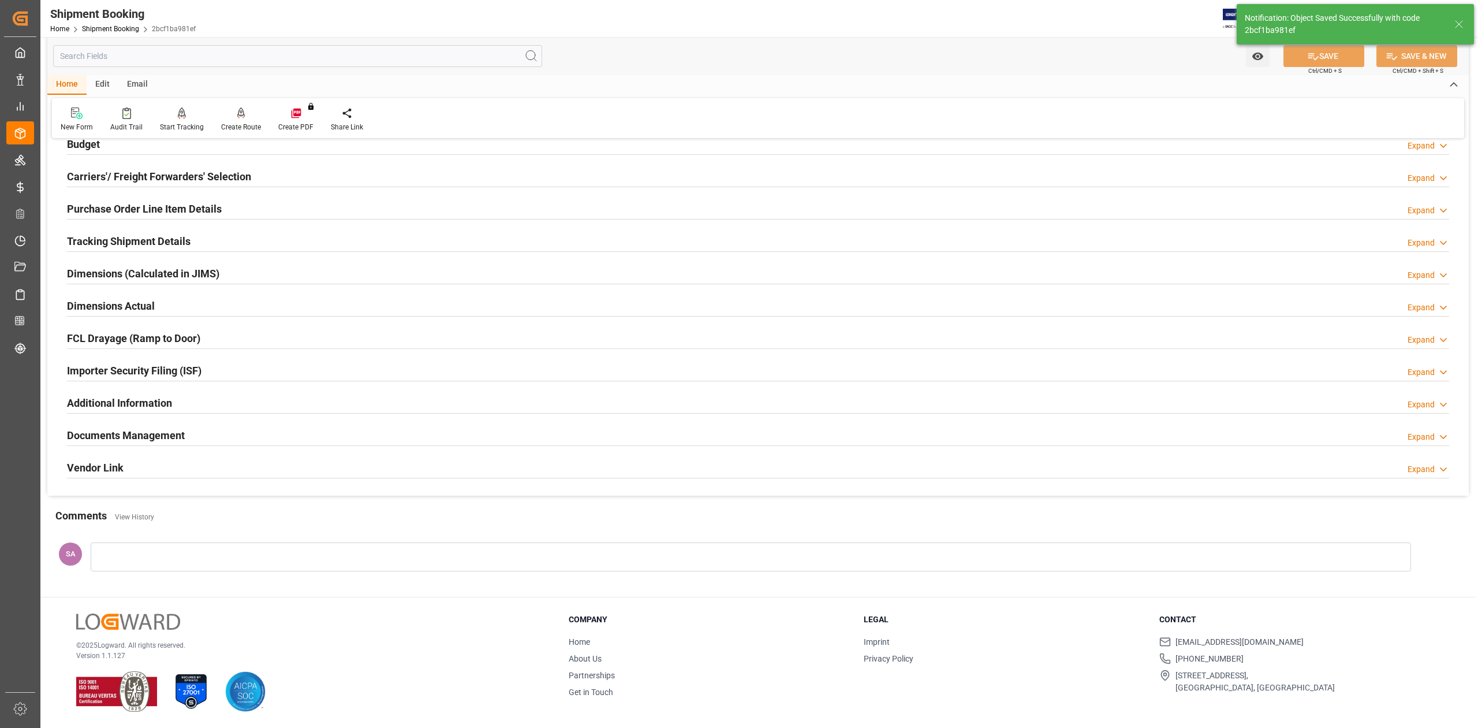
scroll to position [141, 0]
click at [140, 239] on h2 "Tracking Shipment Details" at bounding box center [129, 241] width 124 height 16
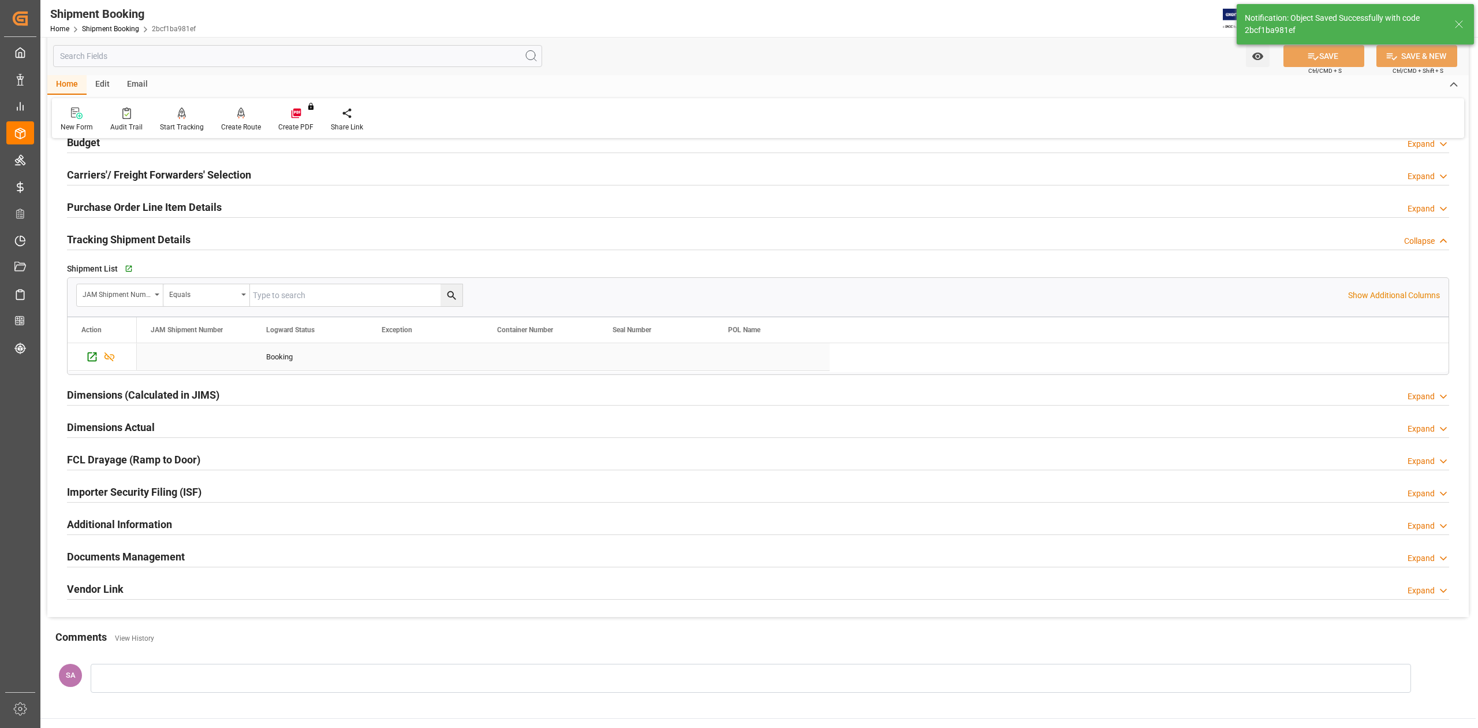
scroll to position [266, 0]
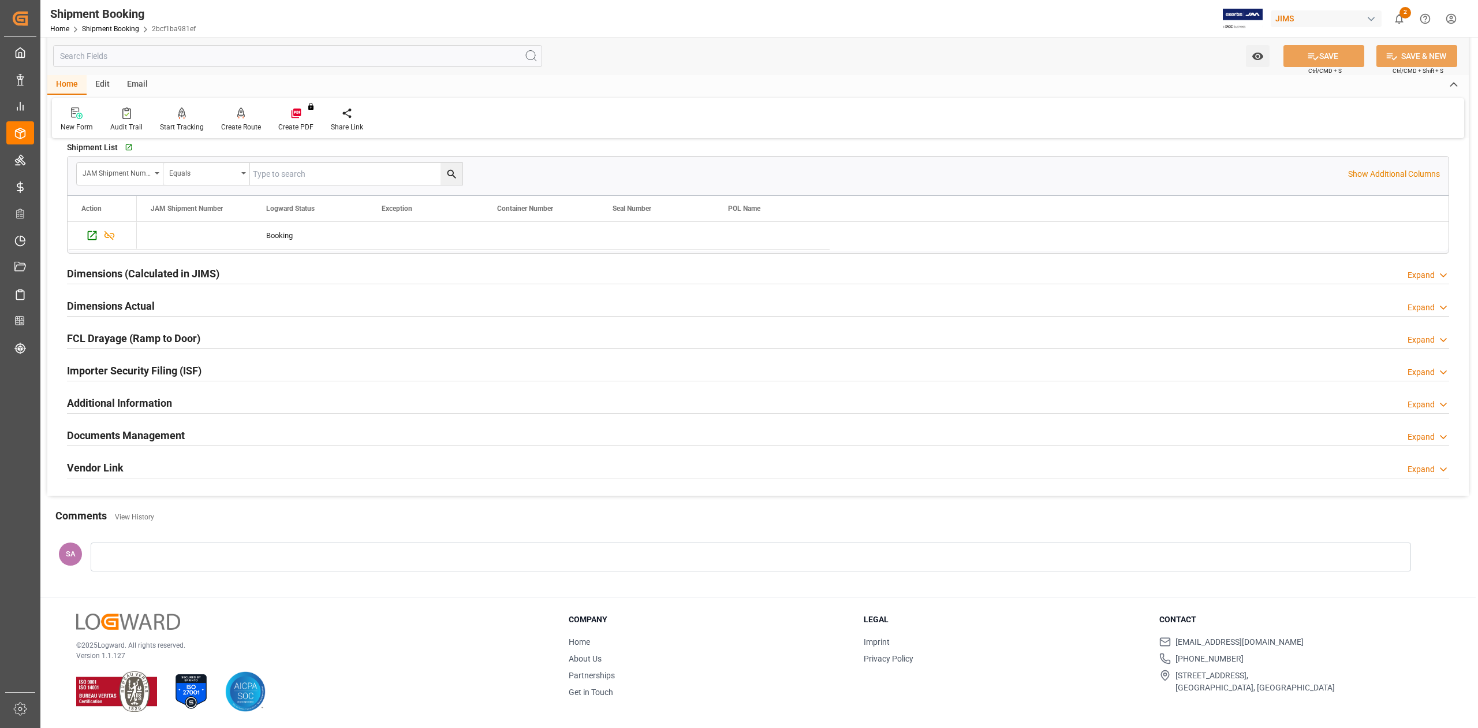
click at [136, 300] on h2 "Dimensions Actual" at bounding box center [111, 306] width 88 height 16
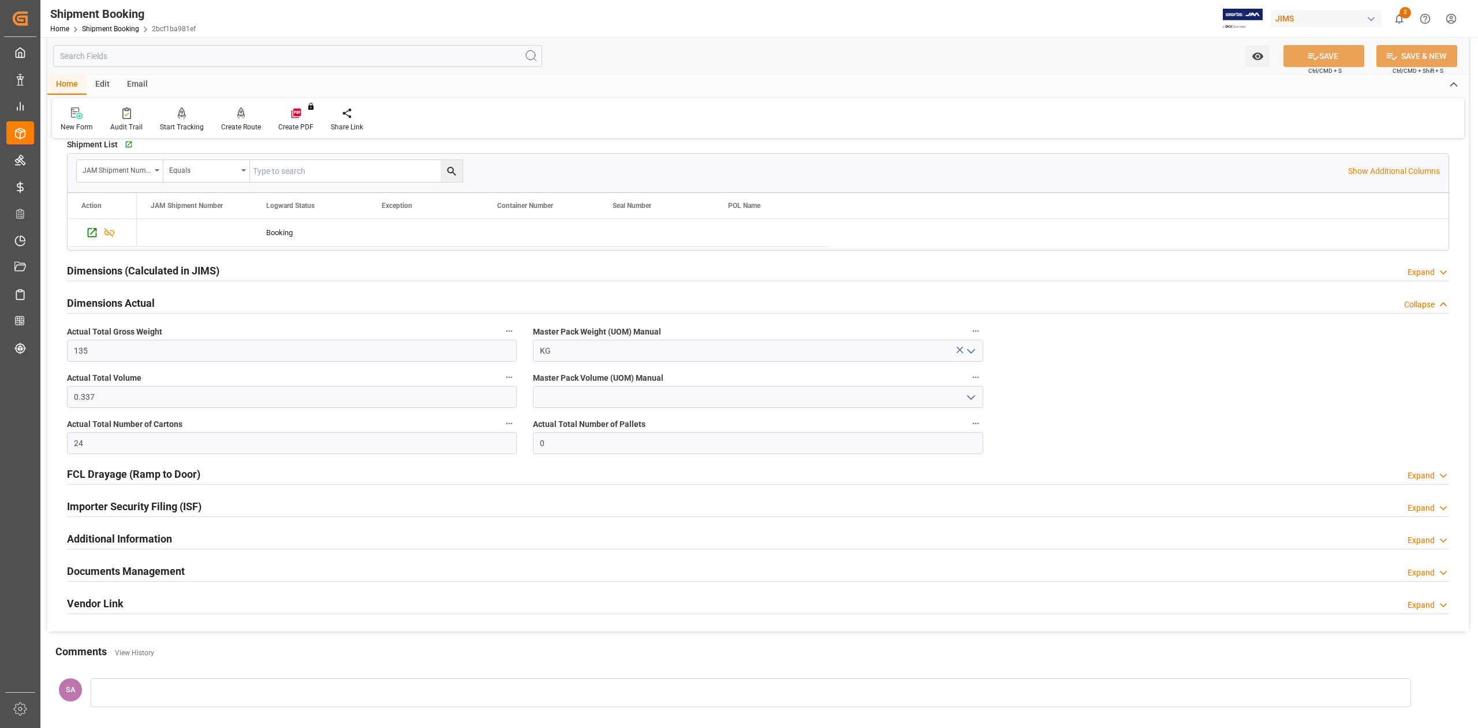
scroll to position [280, 0]
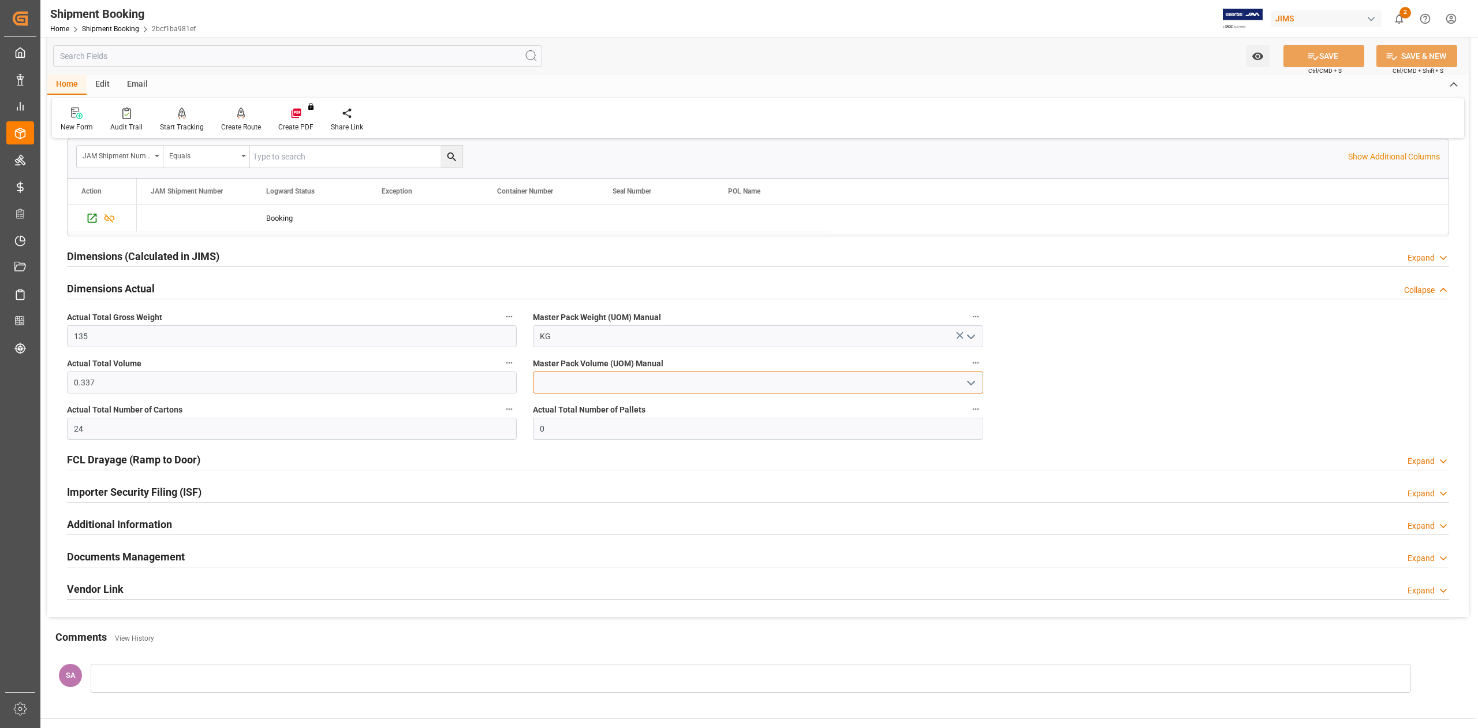
click at [571, 386] on input at bounding box center [758, 382] width 450 height 22
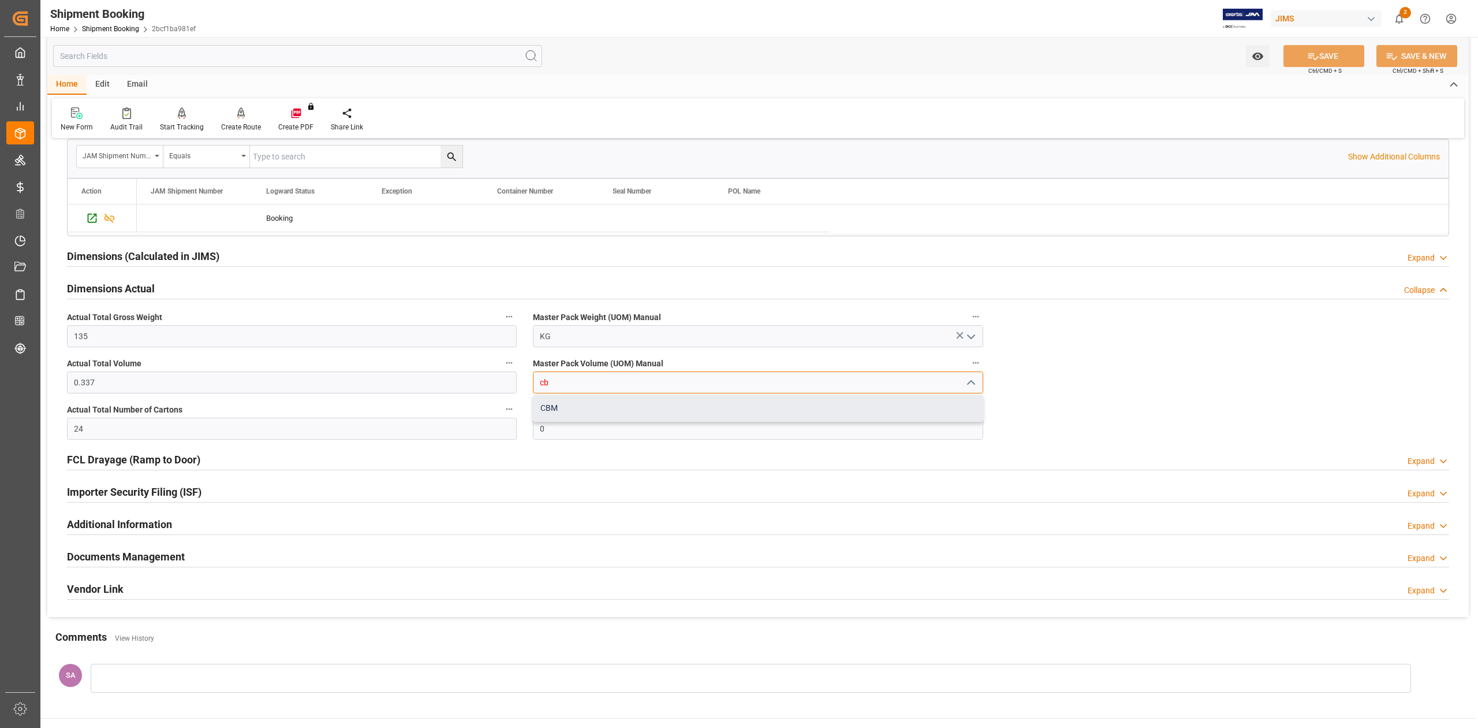
click at [553, 410] on div "CBM" at bounding box center [758, 408] width 449 height 26
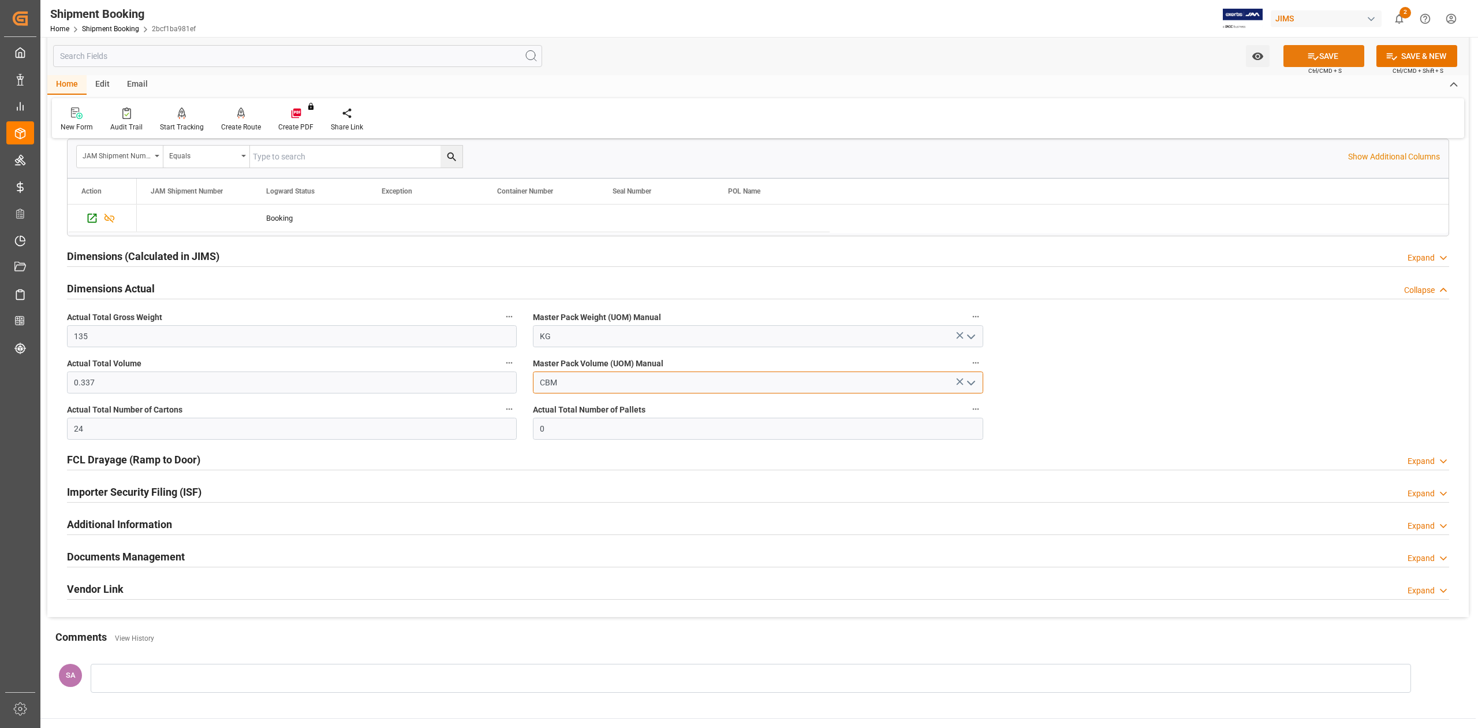
type input "CBM"
click at [1307, 58] on icon at bounding box center [1313, 56] width 12 height 12
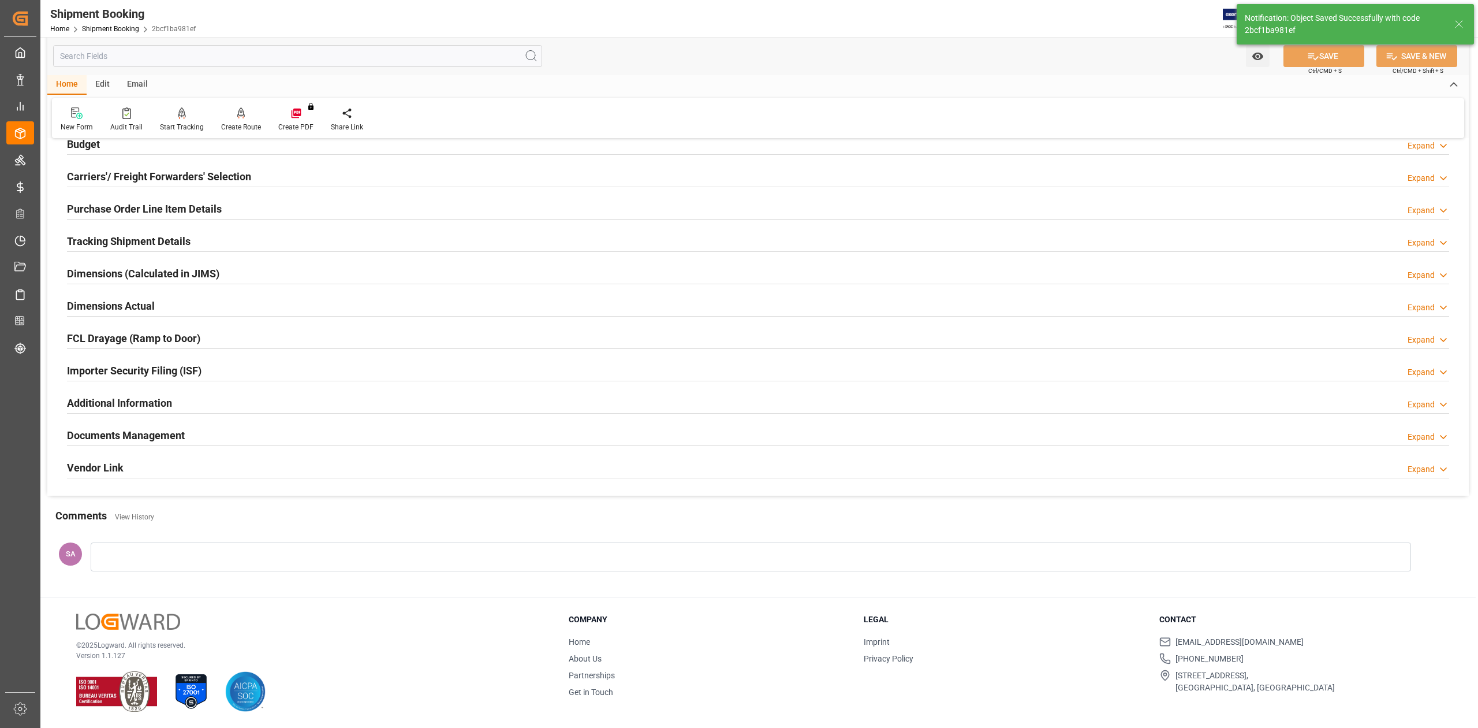
scroll to position [141, 0]
drag, startPoint x: 141, startPoint y: 299, endPoint x: 251, endPoint y: 322, distance: 112.0
click at [141, 299] on h2 "Dimensions Actual" at bounding box center [111, 306] width 88 height 16
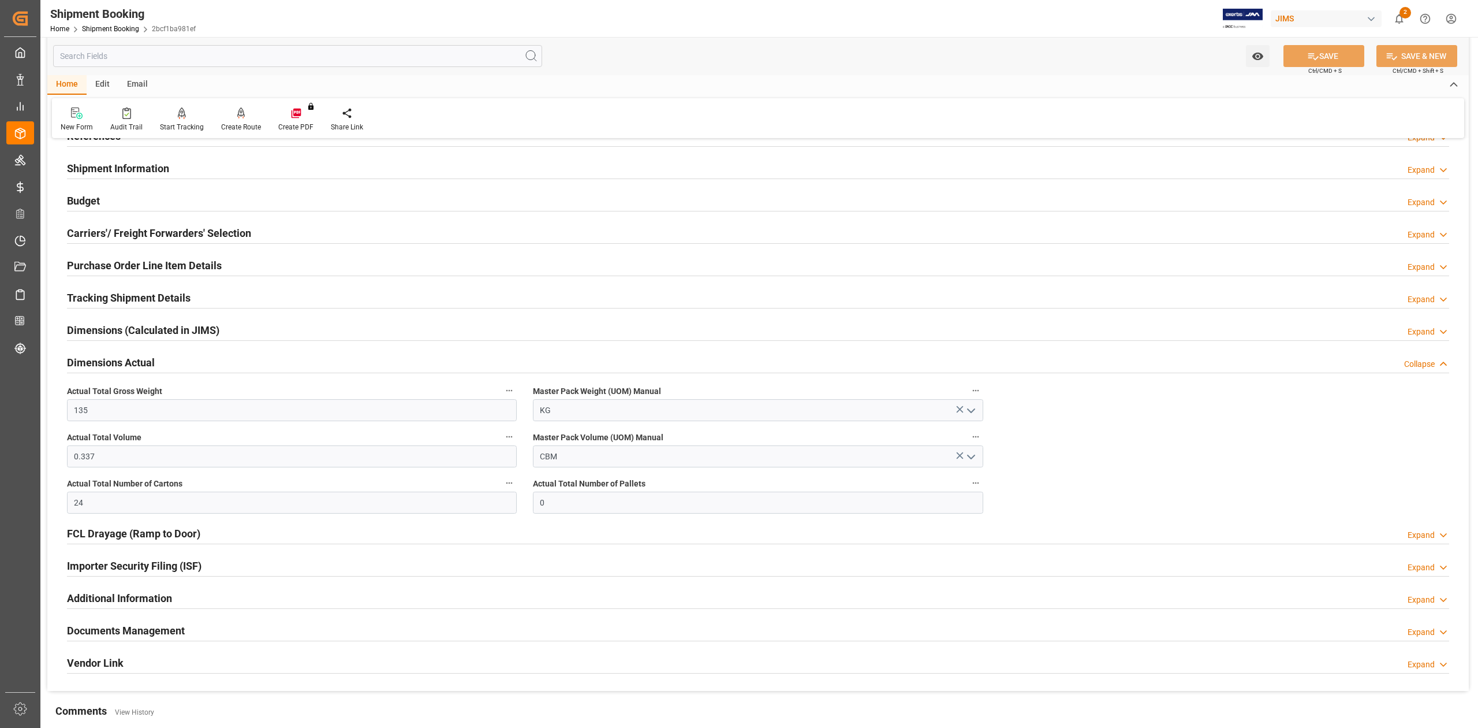
scroll to position [0, 0]
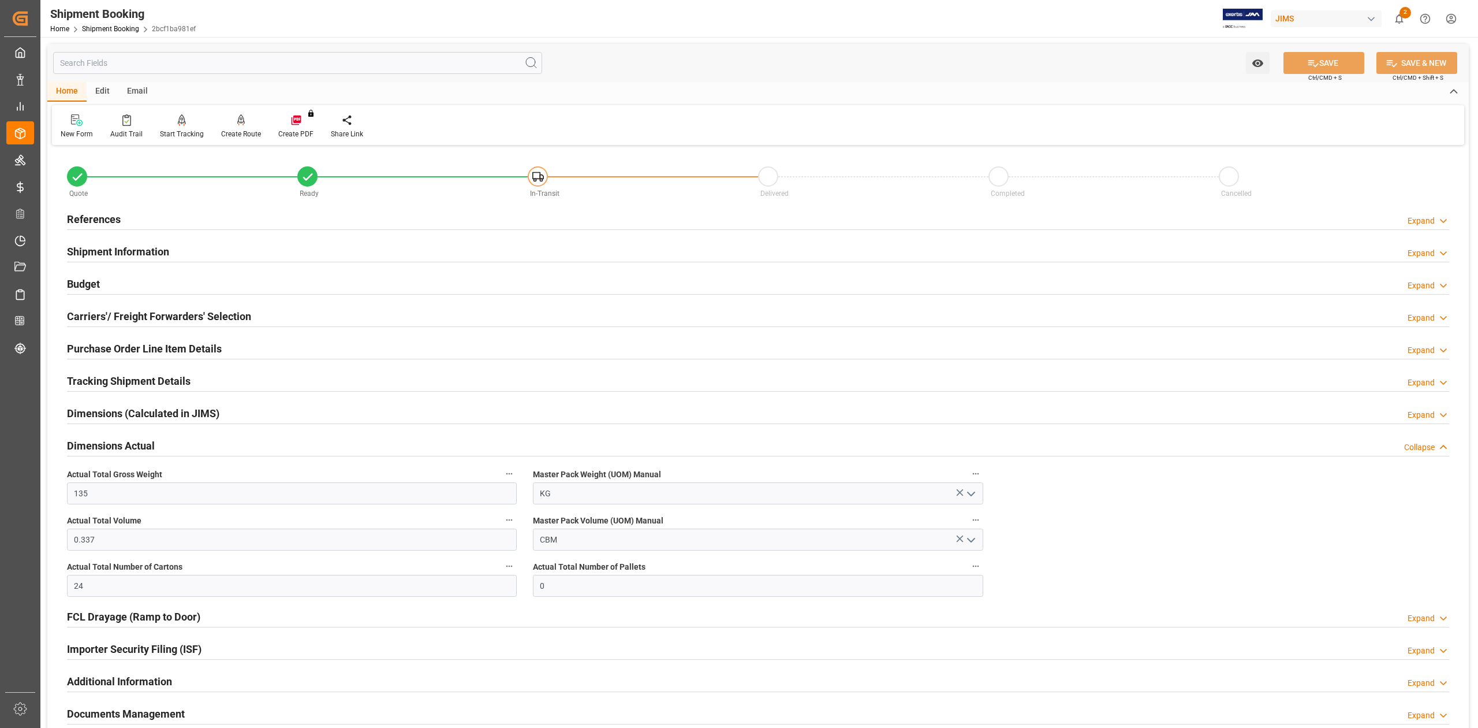
click at [84, 285] on h2 "Budget" at bounding box center [83, 284] width 33 height 16
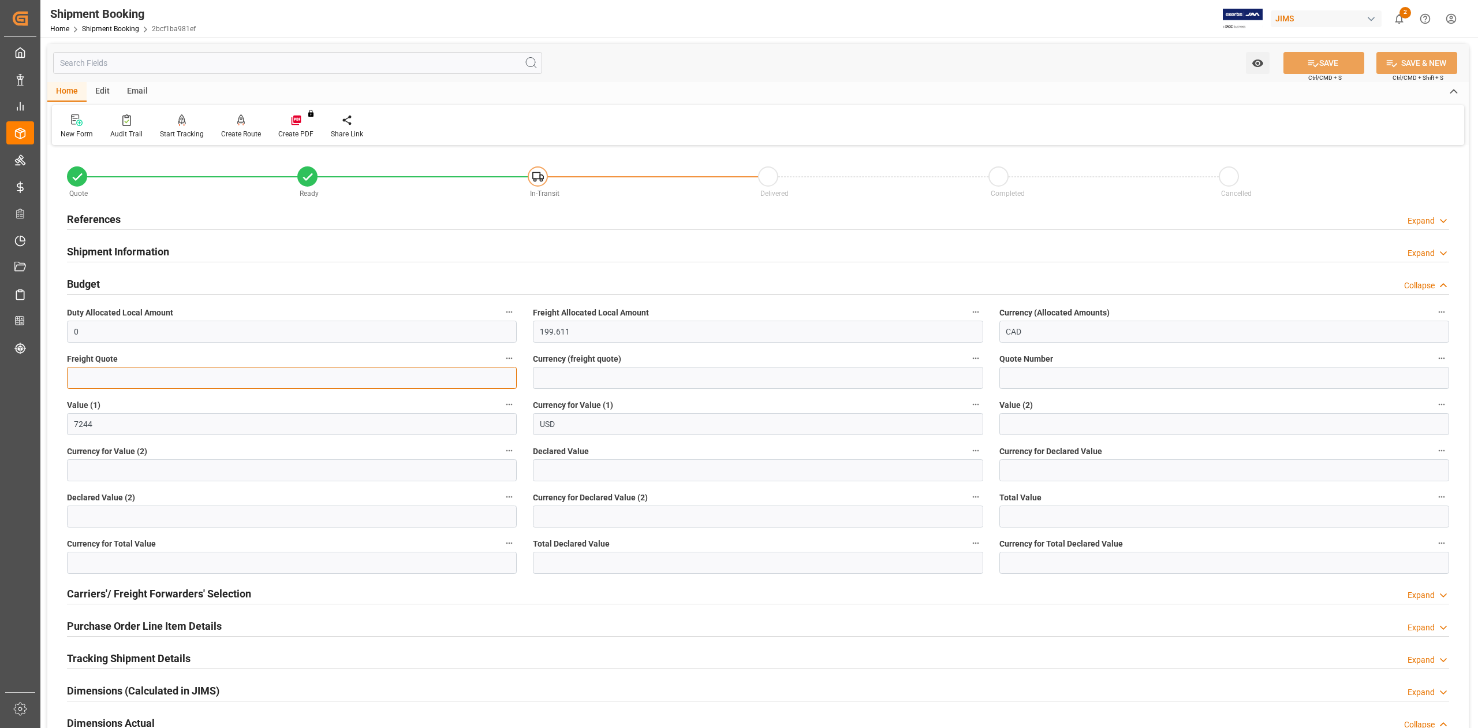
click at [148, 375] on input "text" at bounding box center [292, 378] width 450 height 22
type input "600"
click at [560, 379] on input at bounding box center [758, 378] width 450 height 22
type input "USD"
click at [1301, 62] on button "SAVE" at bounding box center [1324, 63] width 81 height 22
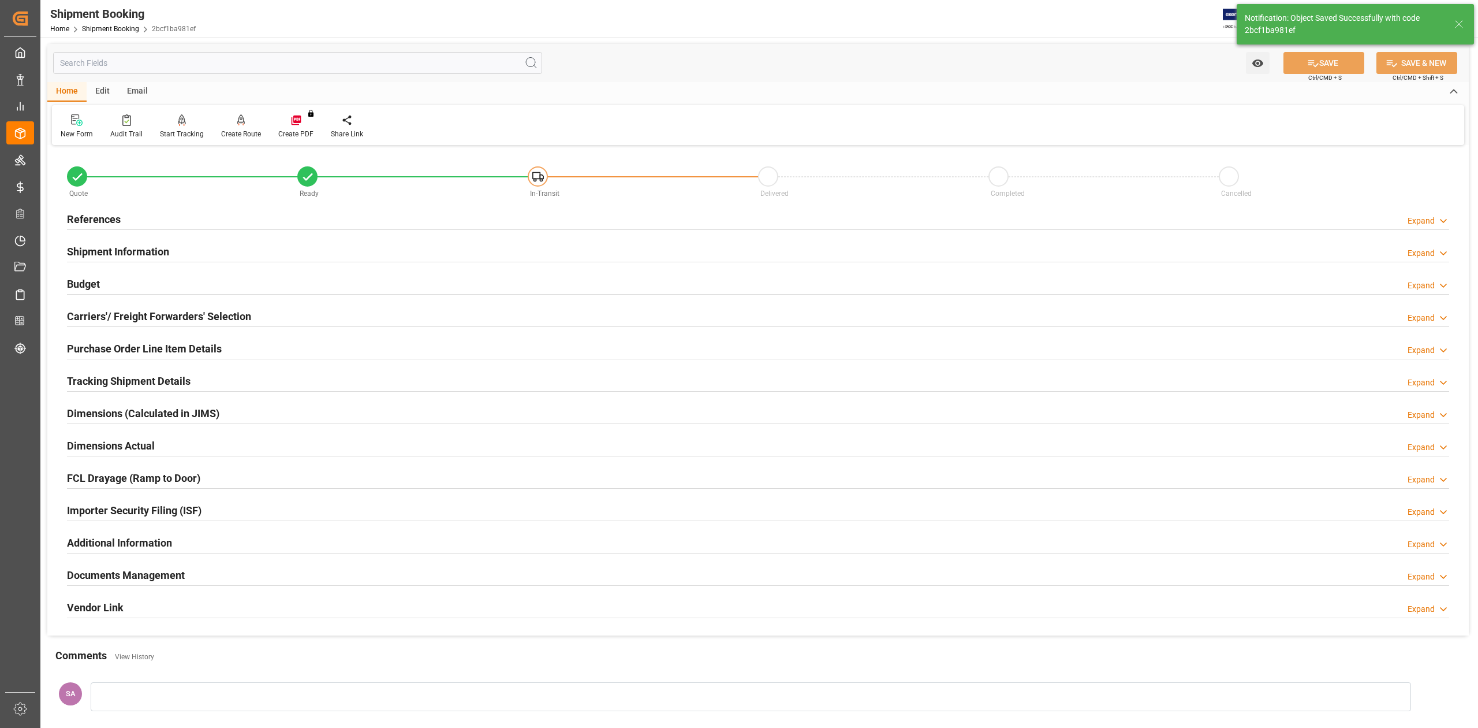
click at [98, 382] on h2 "Tracking Shipment Details" at bounding box center [129, 381] width 124 height 16
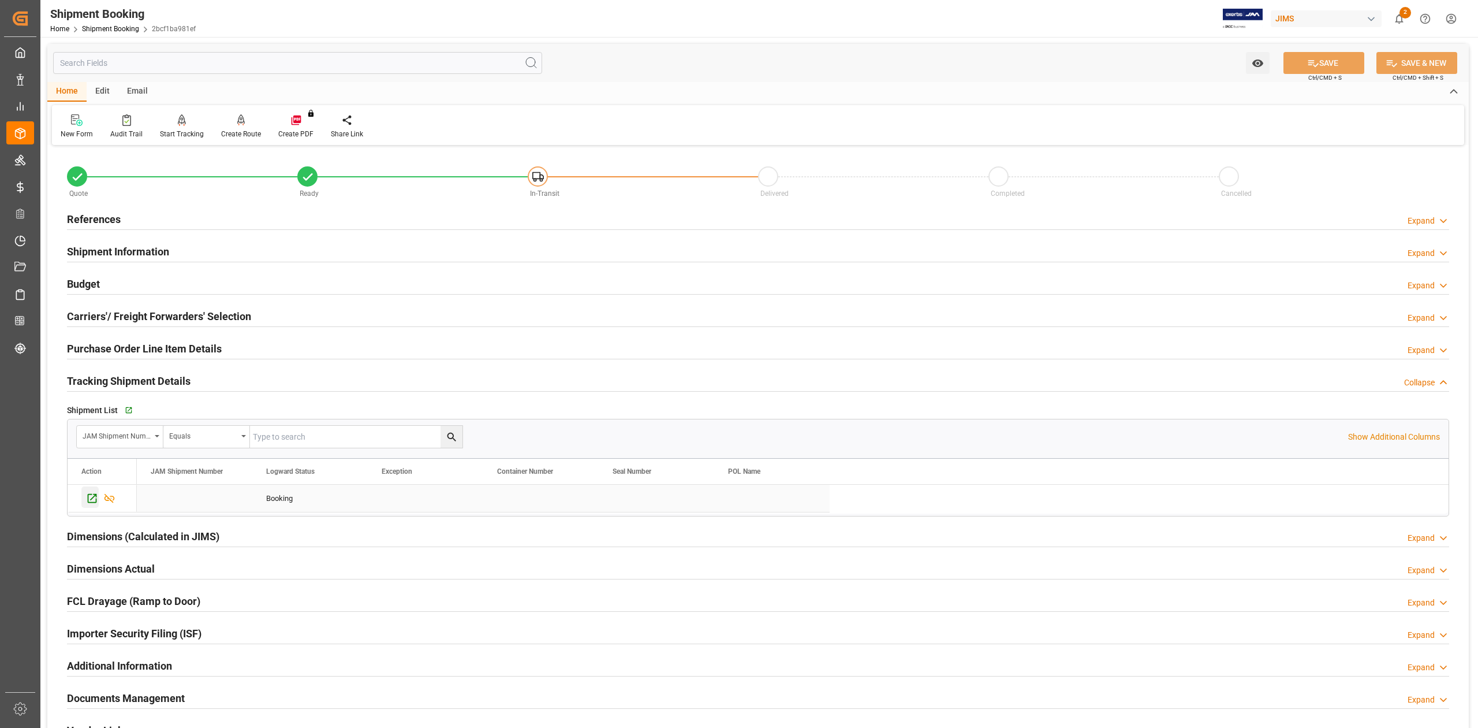
click at [93, 503] on icon "Press SPACE to select this row." at bounding box center [92, 498] width 9 height 9
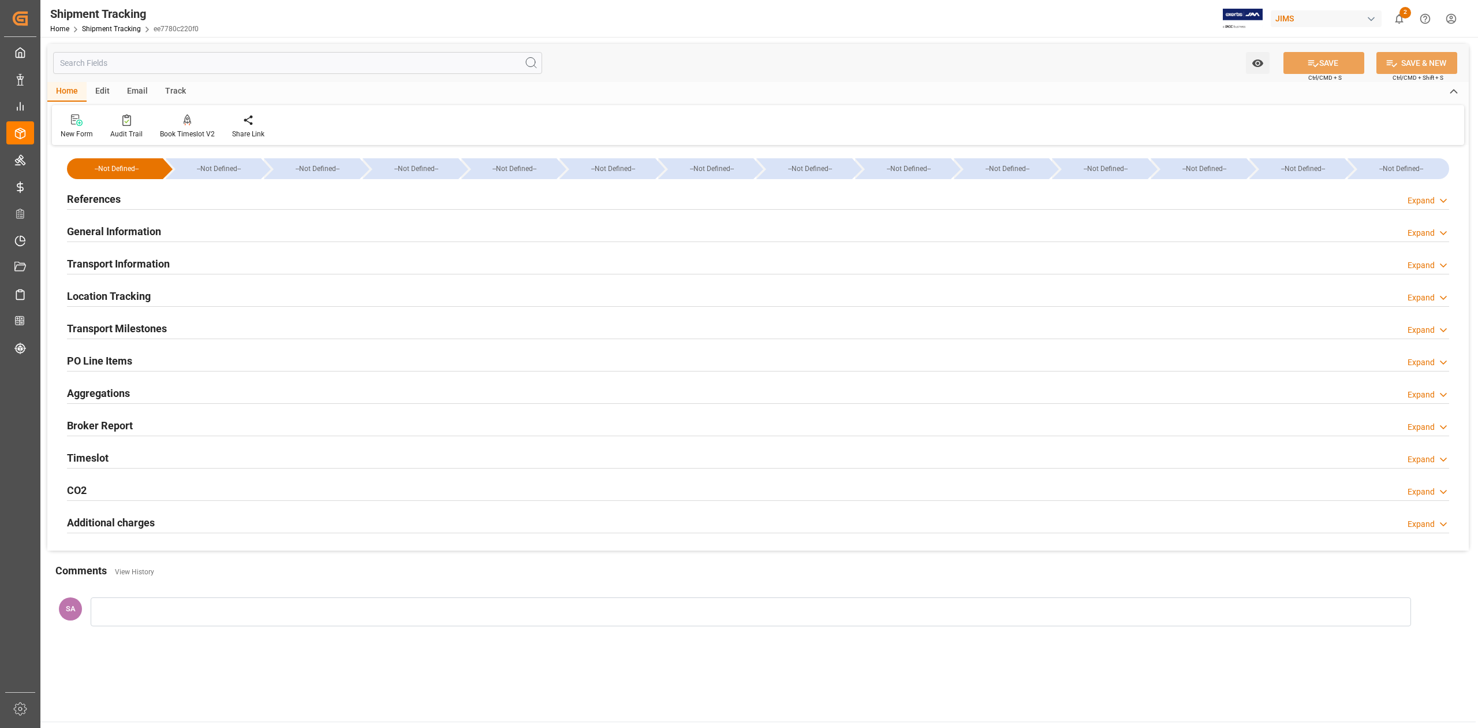
drag, startPoint x: 118, startPoint y: 200, endPoint x: 162, endPoint y: 249, distance: 65.9
click at [118, 200] on h2 "References" at bounding box center [94, 199] width 54 height 16
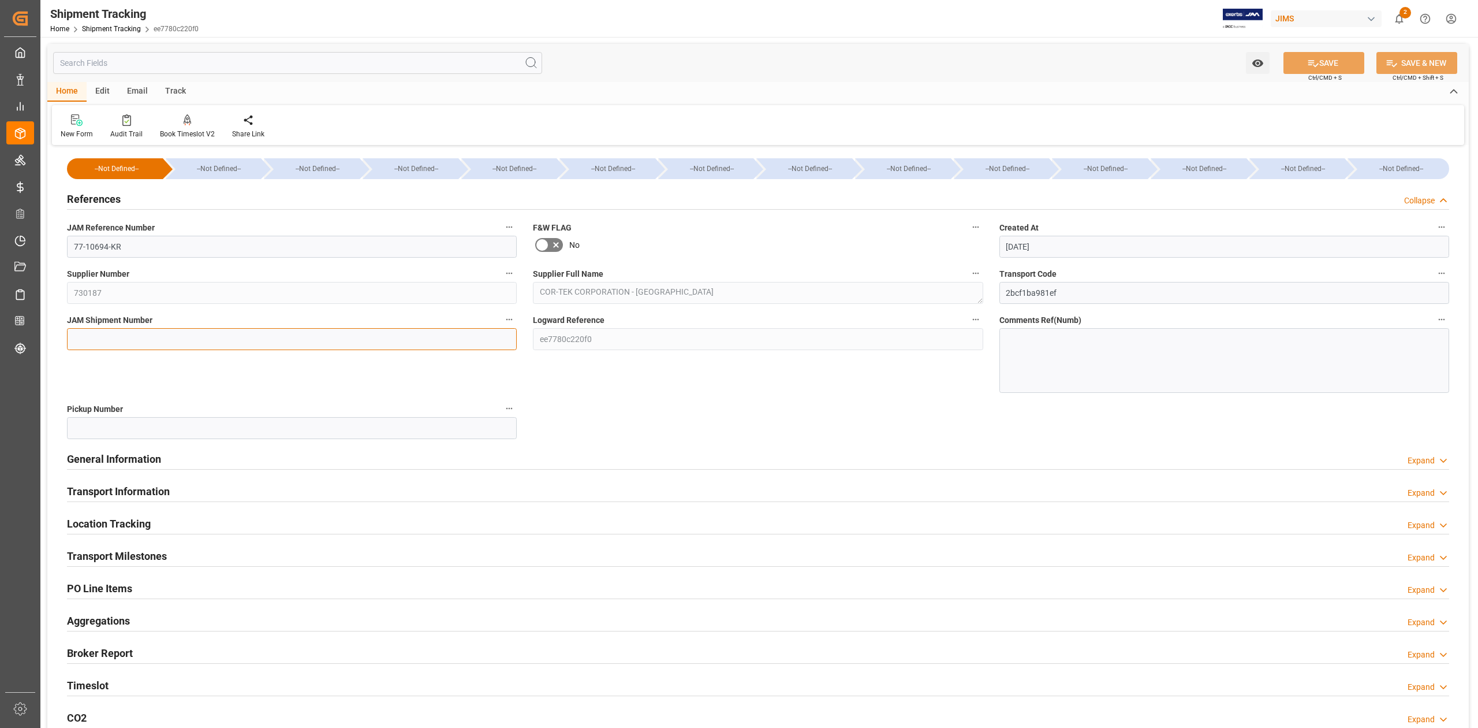
click at [137, 334] on input at bounding box center [292, 339] width 450 height 22
paste input "72807"
type input "72807"
click at [1313, 61] on icon at bounding box center [1313, 63] width 12 height 12
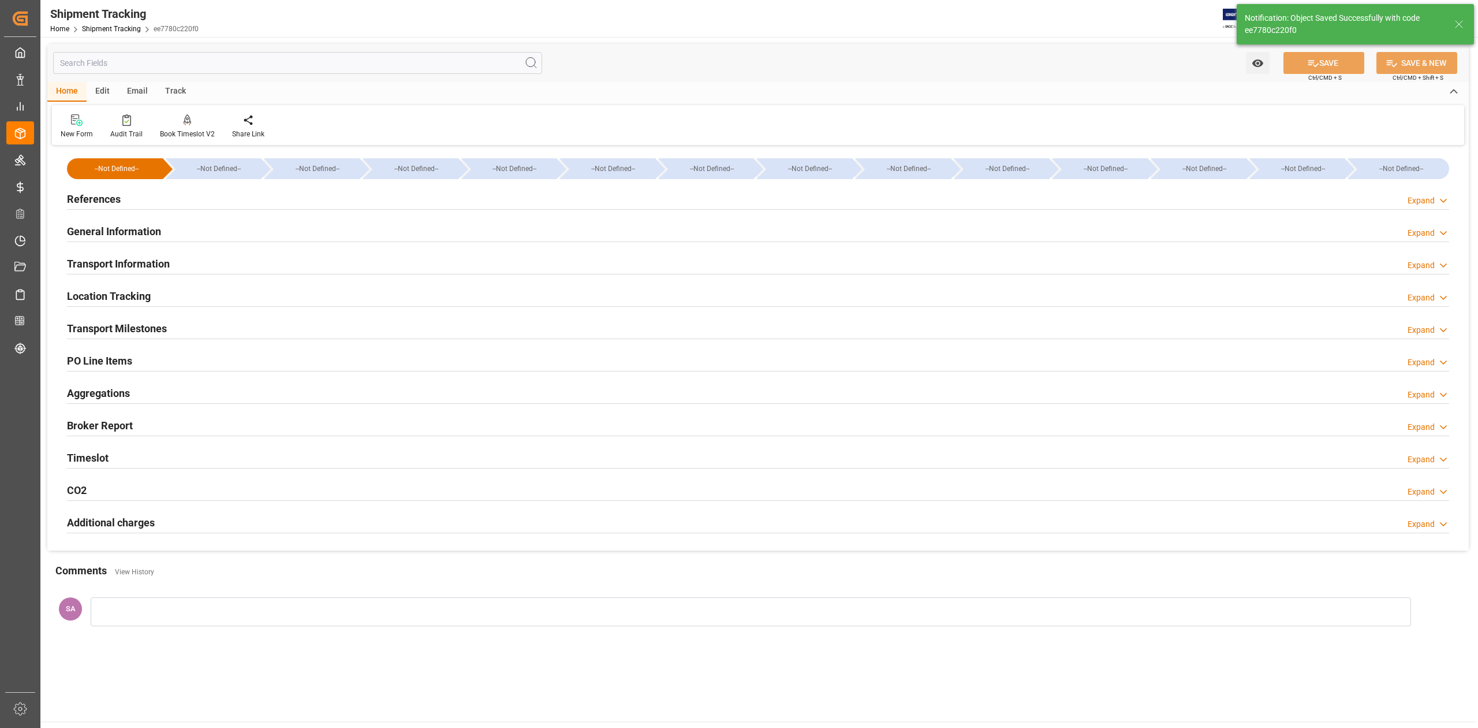
click at [130, 330] on h2 "Transport Milestones" at bounding box center [117, 328] width 100 height 16
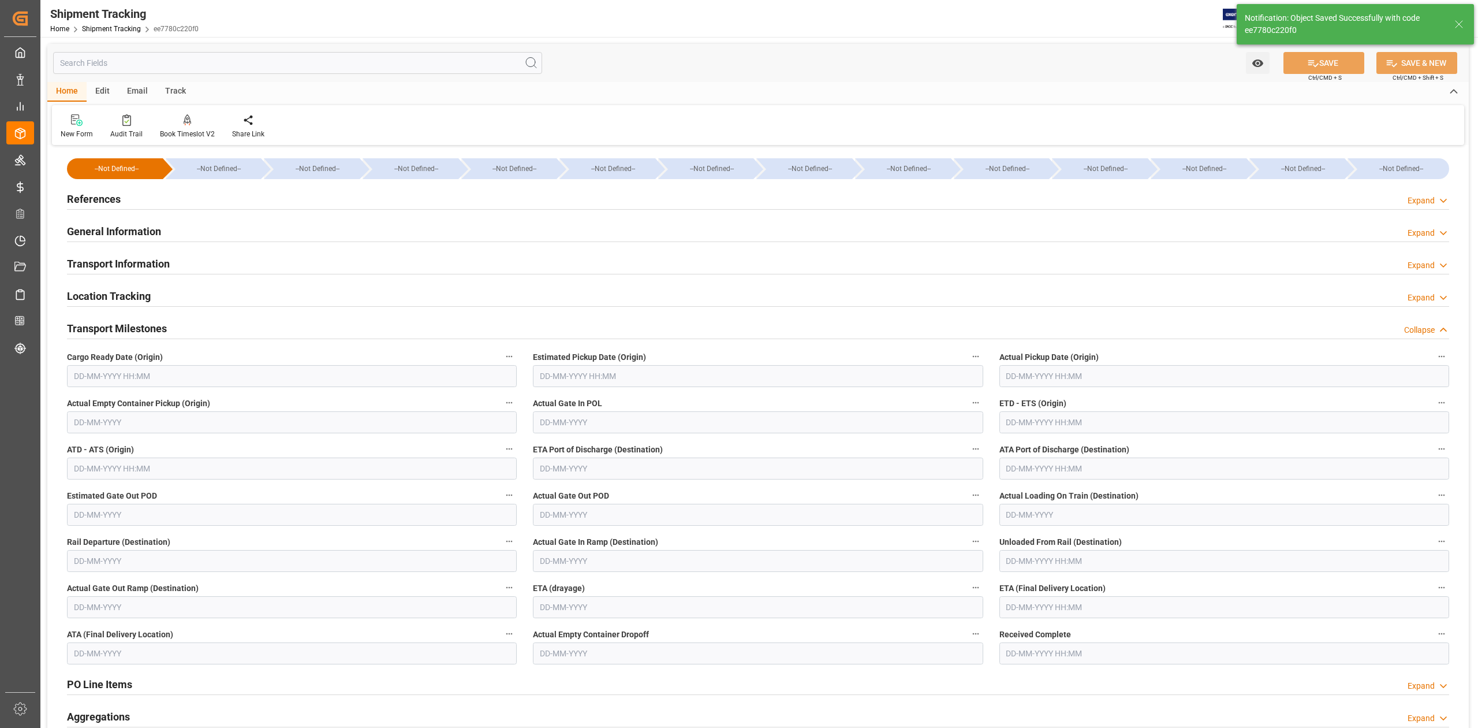
click at [221, 374] on input "text" at bounding box center [292, 376] width 450 height 22
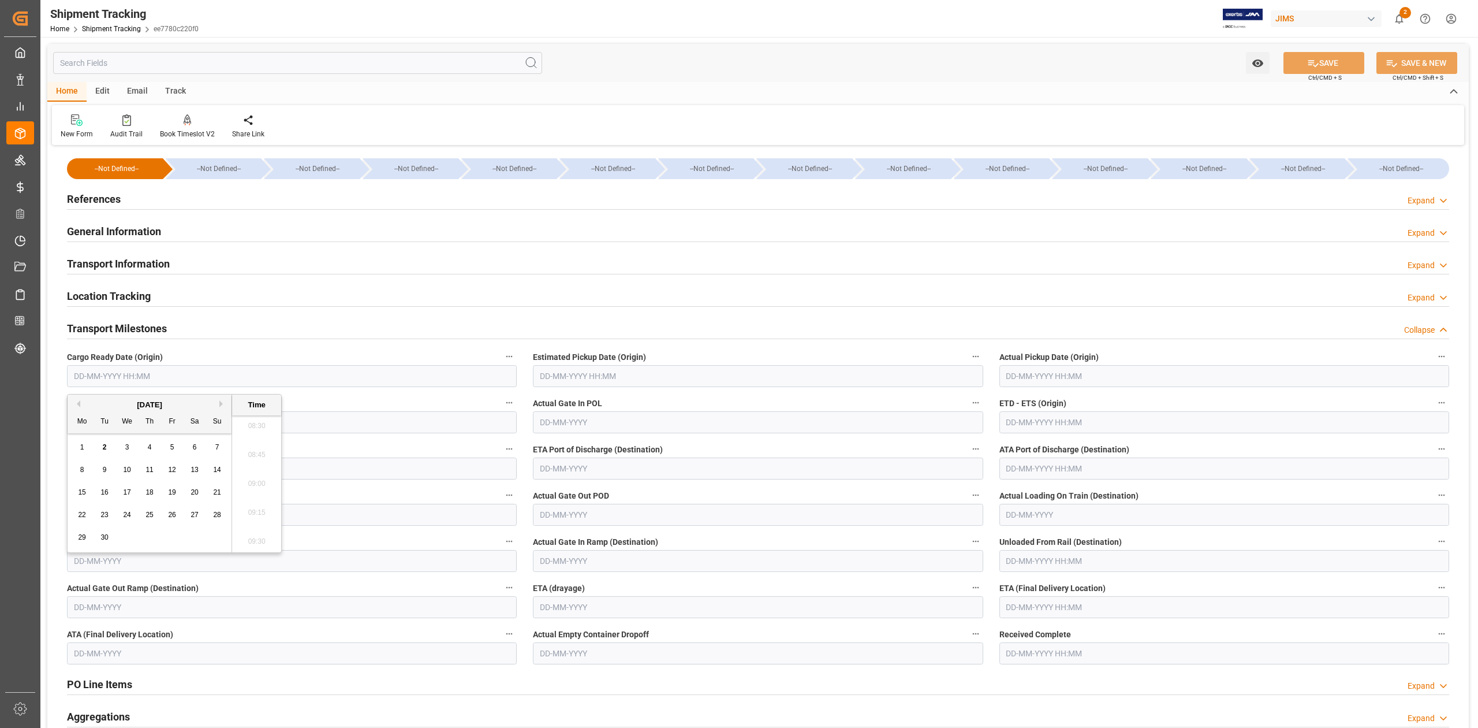
click at [329, 382] on input "text" at bounding box center [292, 376] width 450 height 22
click at [560, 379] on input "text" at bounding box center [758, 376] width 450 height 22
type input "02-09-2025 00:00"
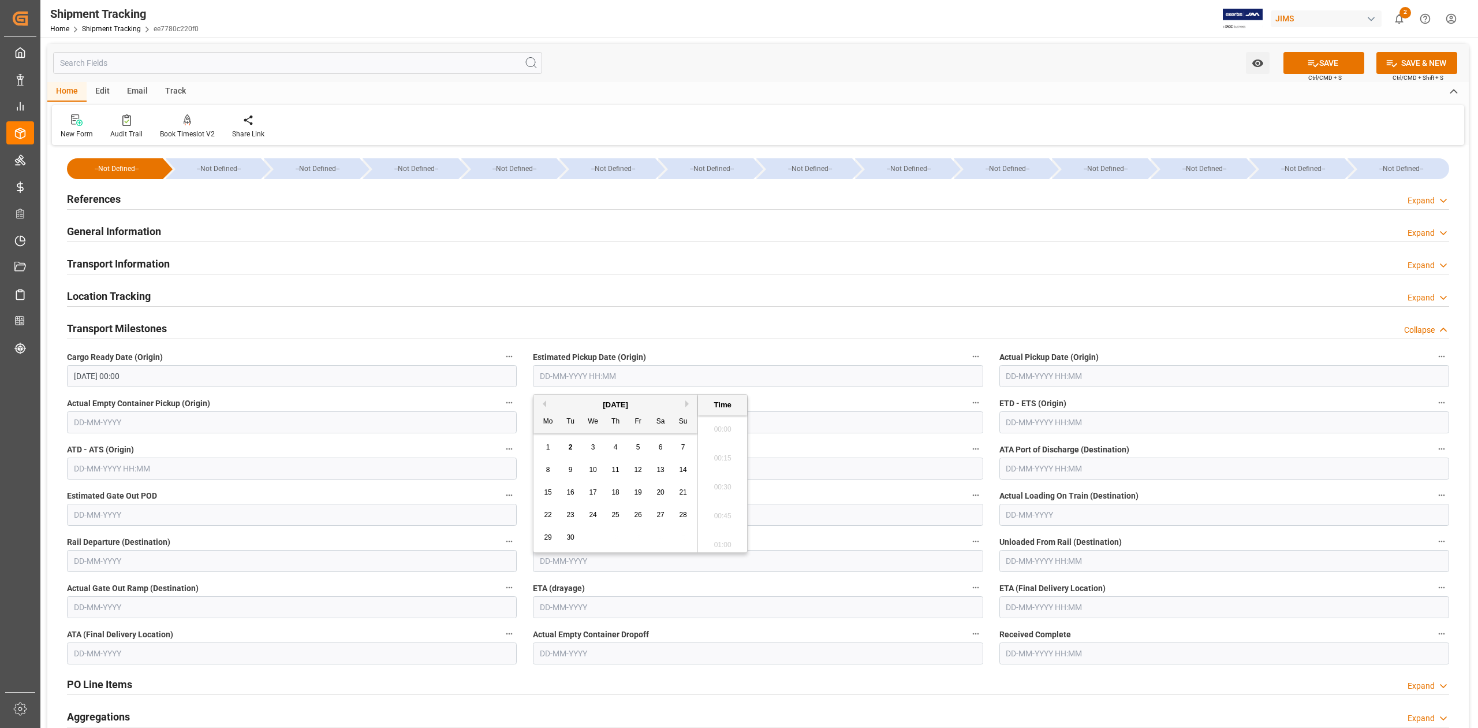
scroll to position [1014, 0]
click at [1084, 424] on input "text" at bounding box center [1225, 422] width 450 height 22
type input "05-09-2025 00:00"
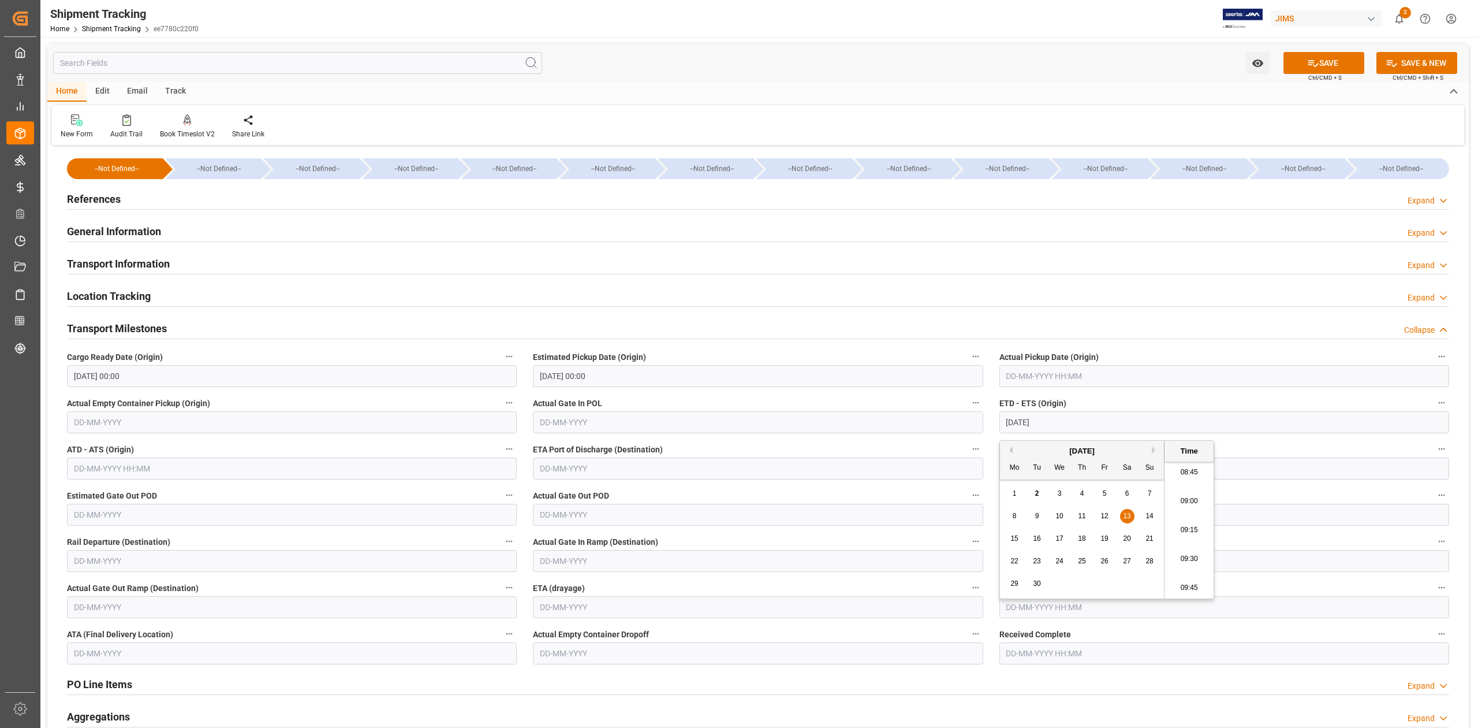
click at [1029, 610] on input "text" at bounding box center [1225, 607] width 450 height 22
type input "13-09-2025 00:00"
click at [1157, 437] on button "Next Month" at bounding box center [1155, 438] width 7 height 7
click at [1105, 527] on span "17" at bounding box center [1105, 527] width 8 height 8
type input "17-10-2025 00:00"
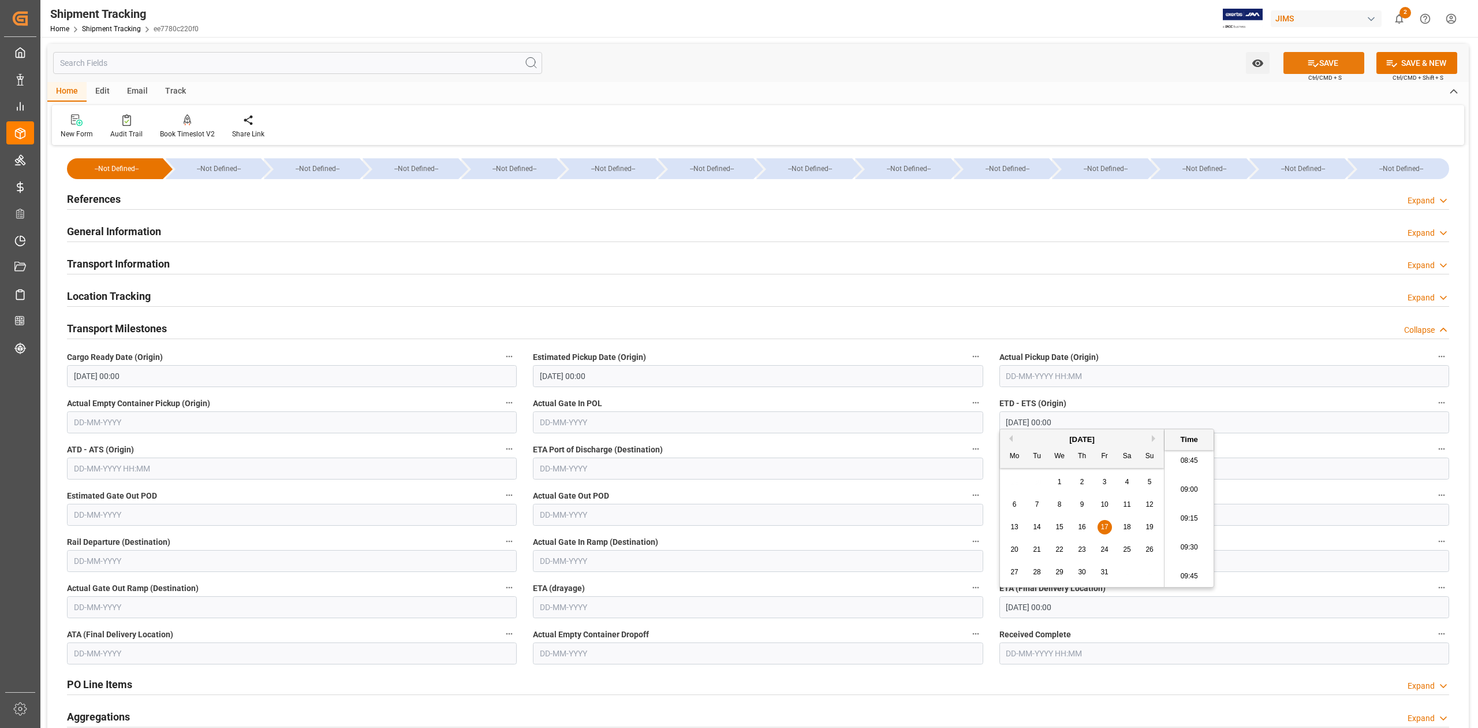
click at [1294, 66] on button "SAVE" at bounding box center [1324, 63] width 81 height 22
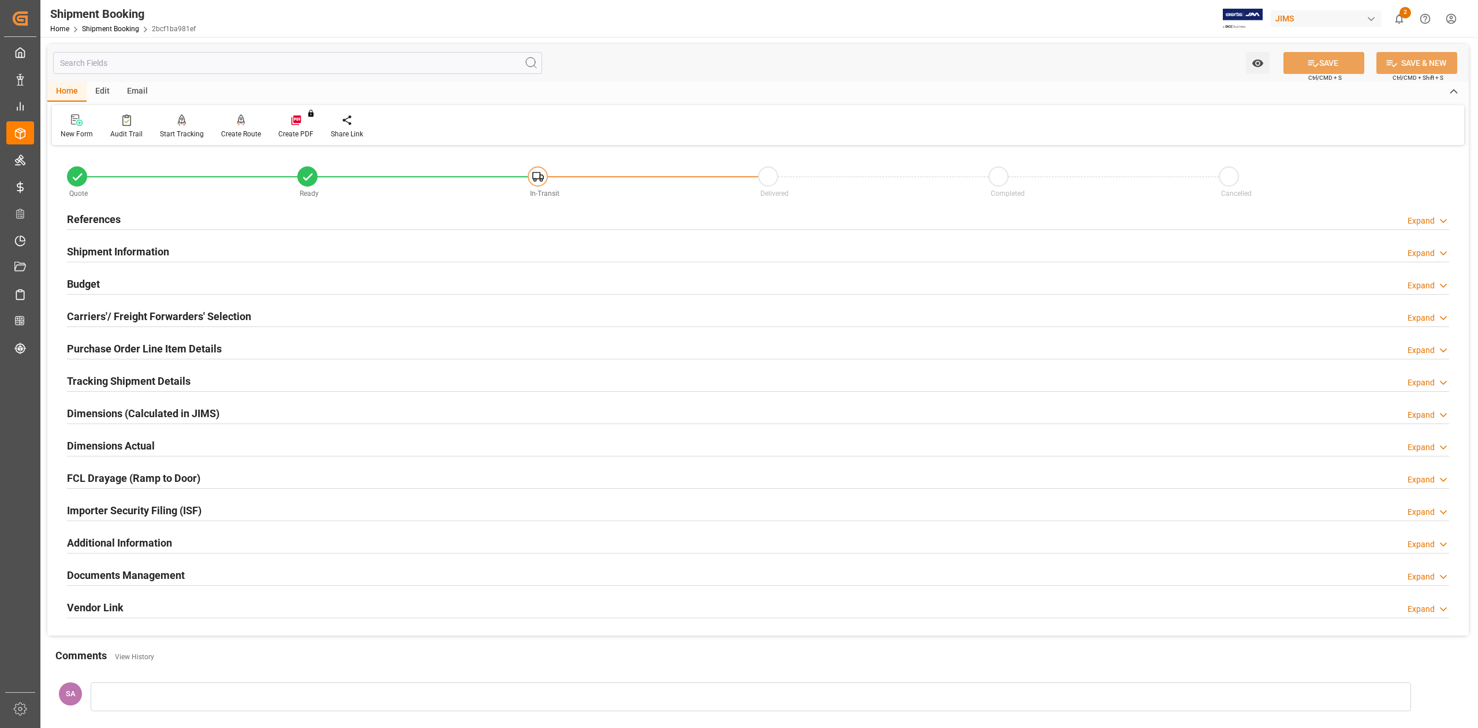
click at [155, 382] on h2 "Tracking Shipment Details" at bounding box center [129, 381] width 124 height 16
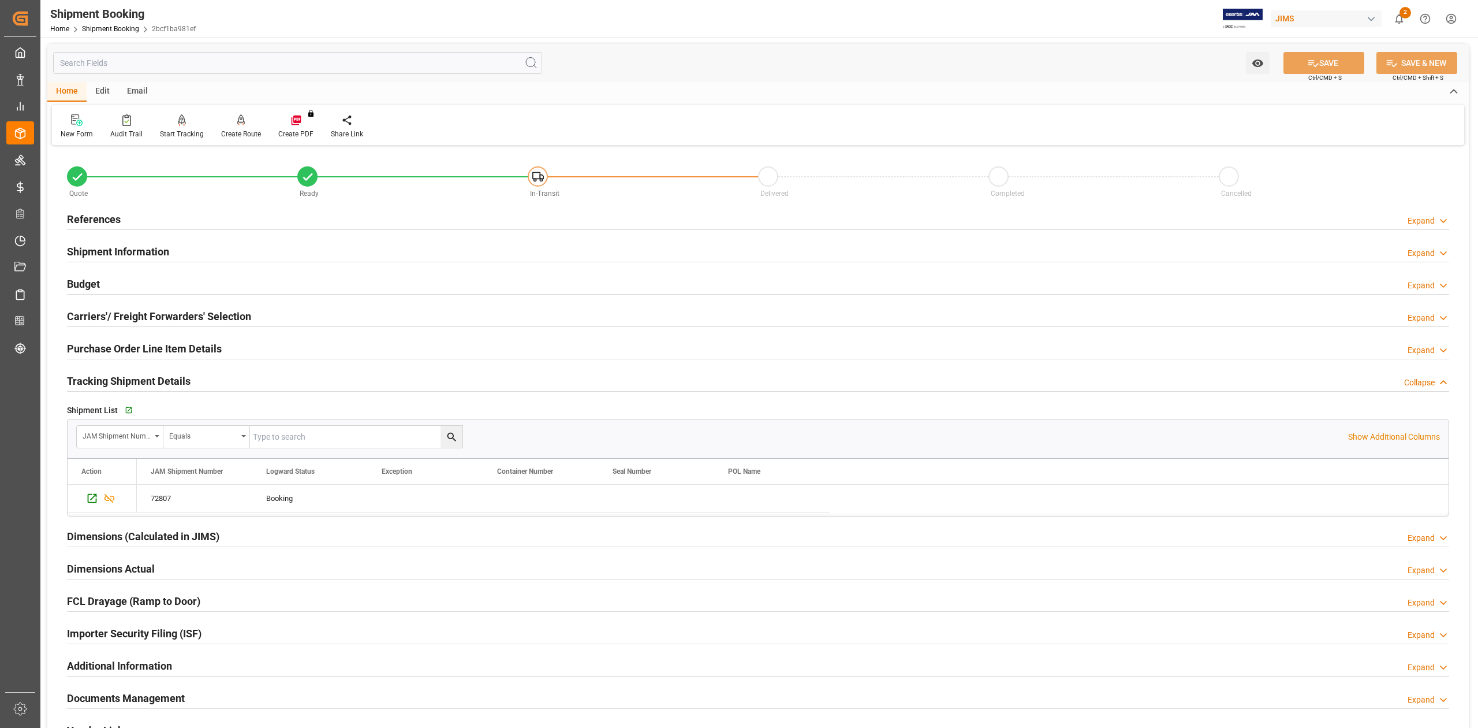
click at [155, 382] on h2 "Tracking Shipment Details" at bounding box center [129, 381] width 124 height 16
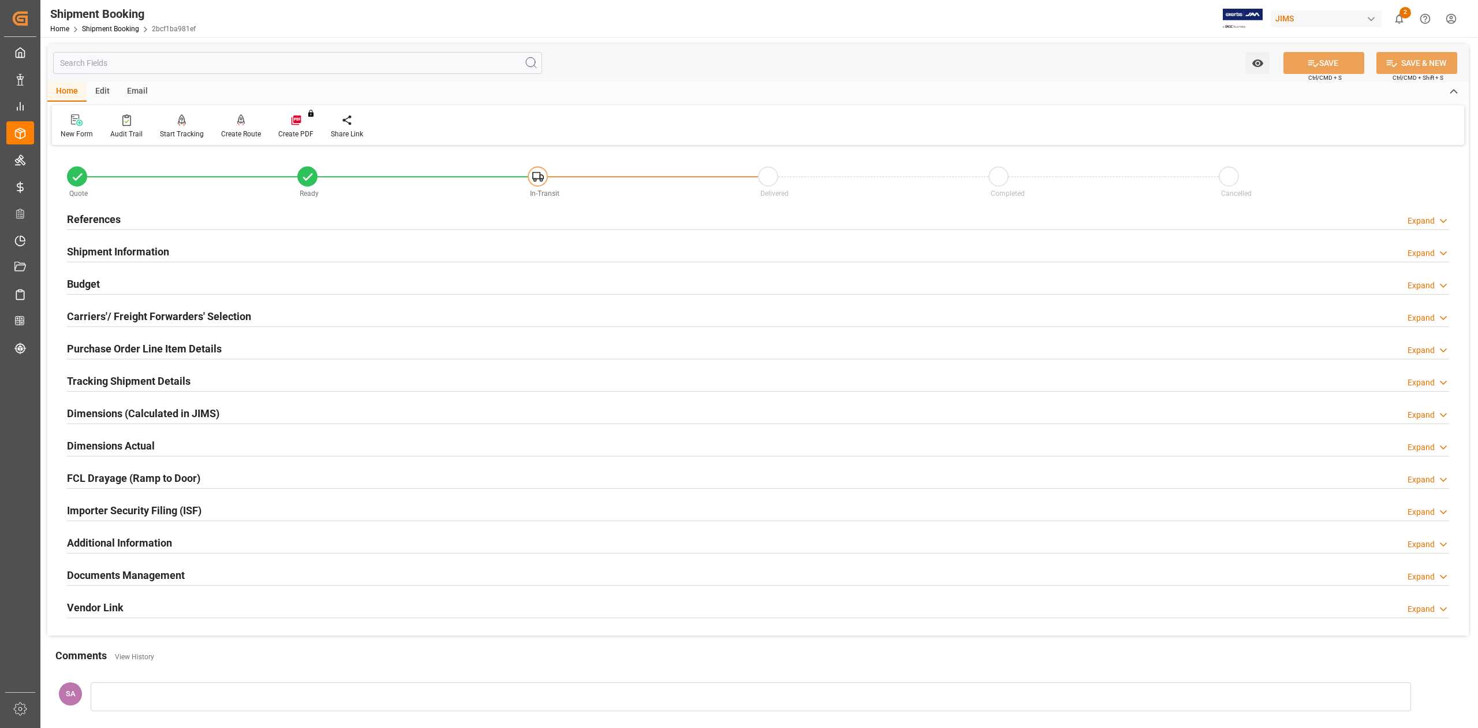
click at [89, 282] on h2 "Budget" at bounding box center [83, 284] width 33 height 16
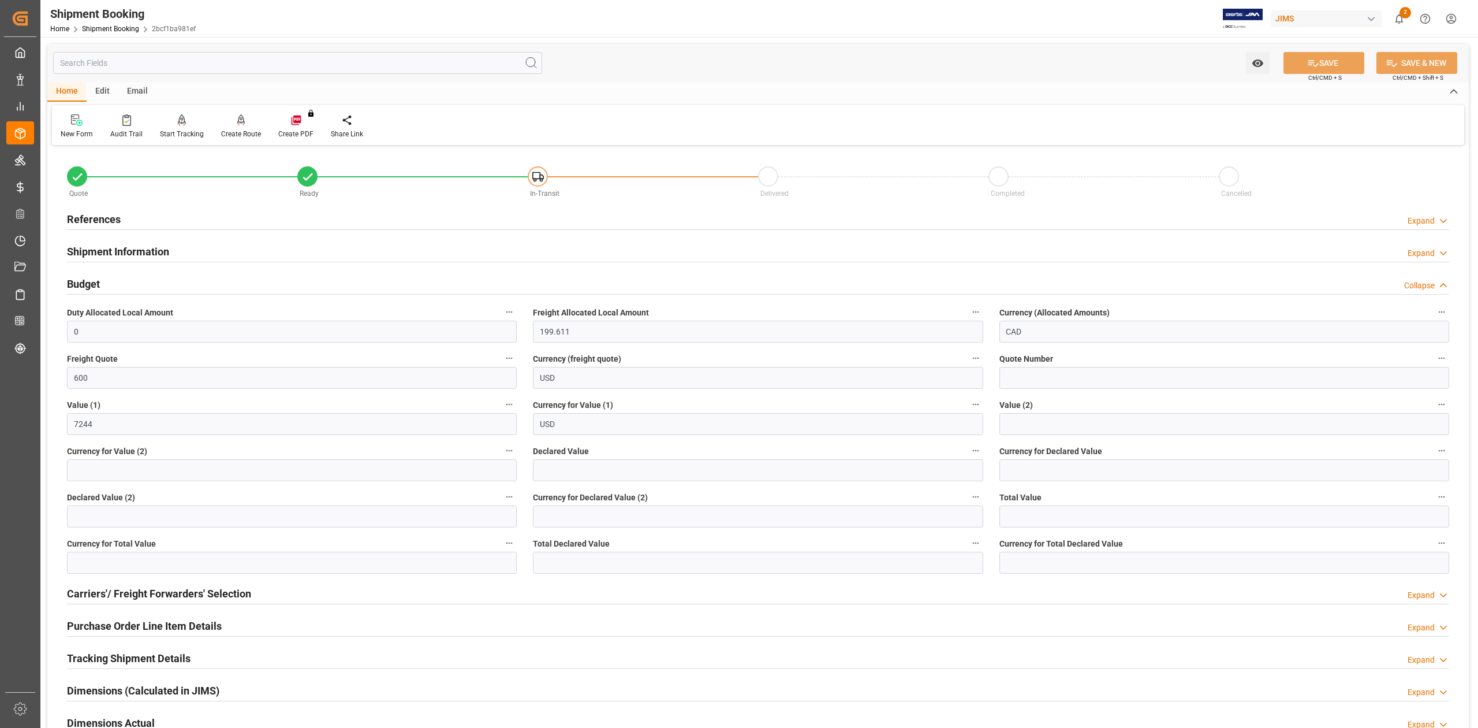
click at [89, 282] on h2 "Budget" at bounding box center [83, 284] width 33 height 16
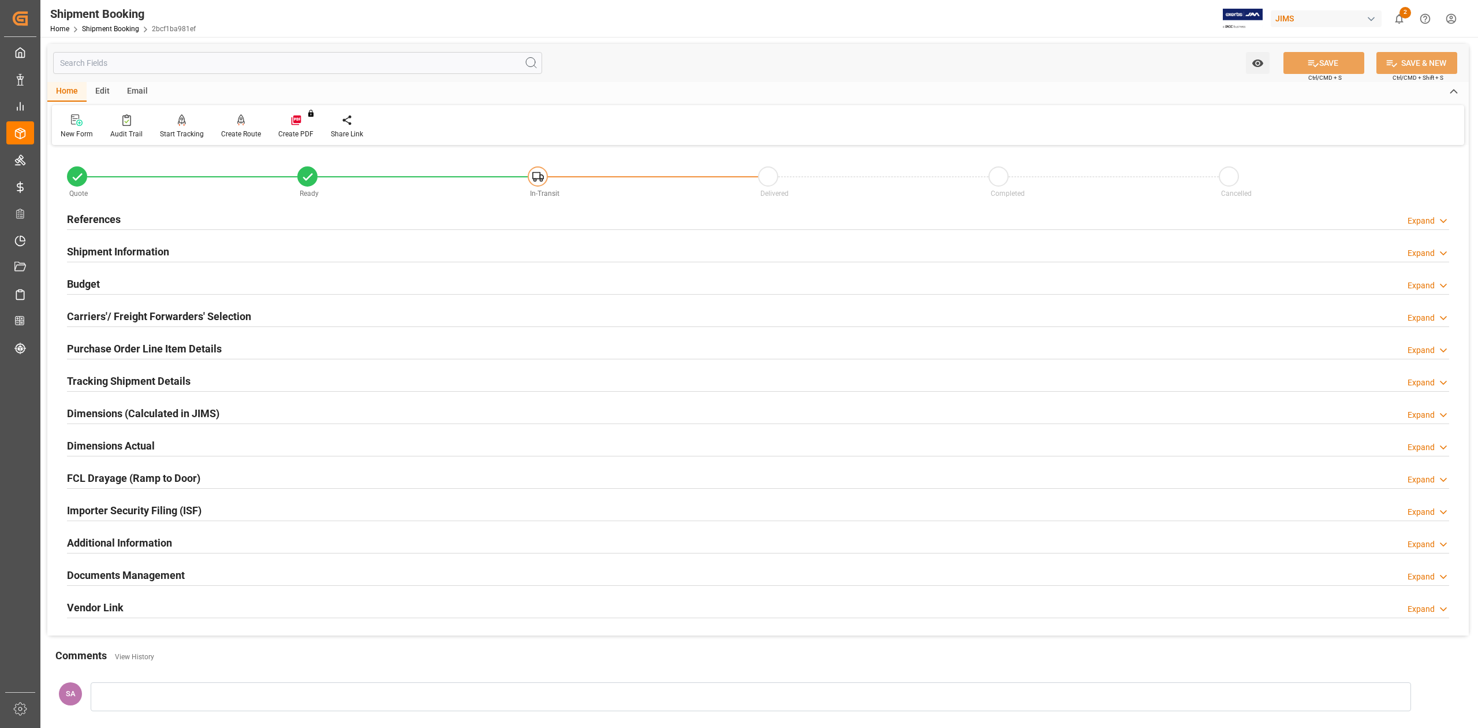
scroll to position [141, 0]
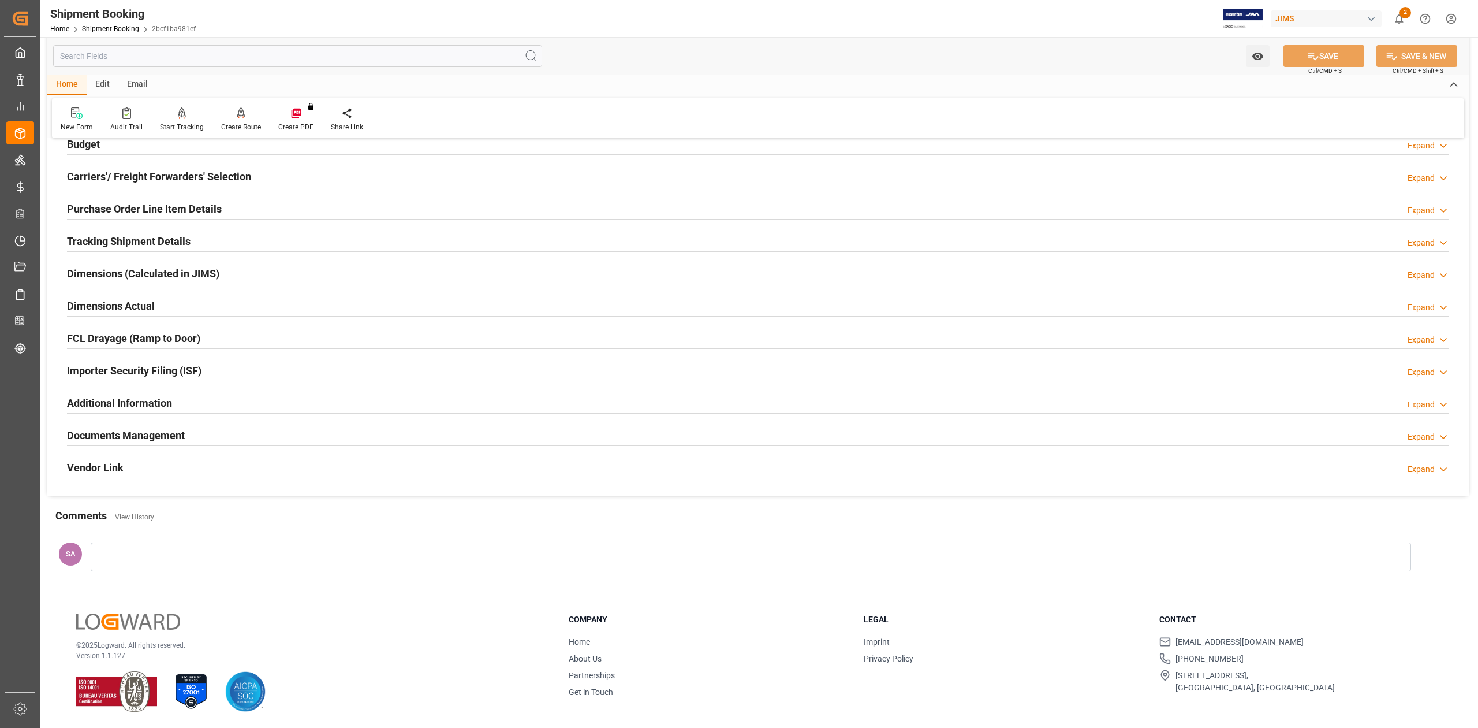
click at [150, 437] on h2 "Documents Management" at bounding box center [126, 435] width 118 height 16
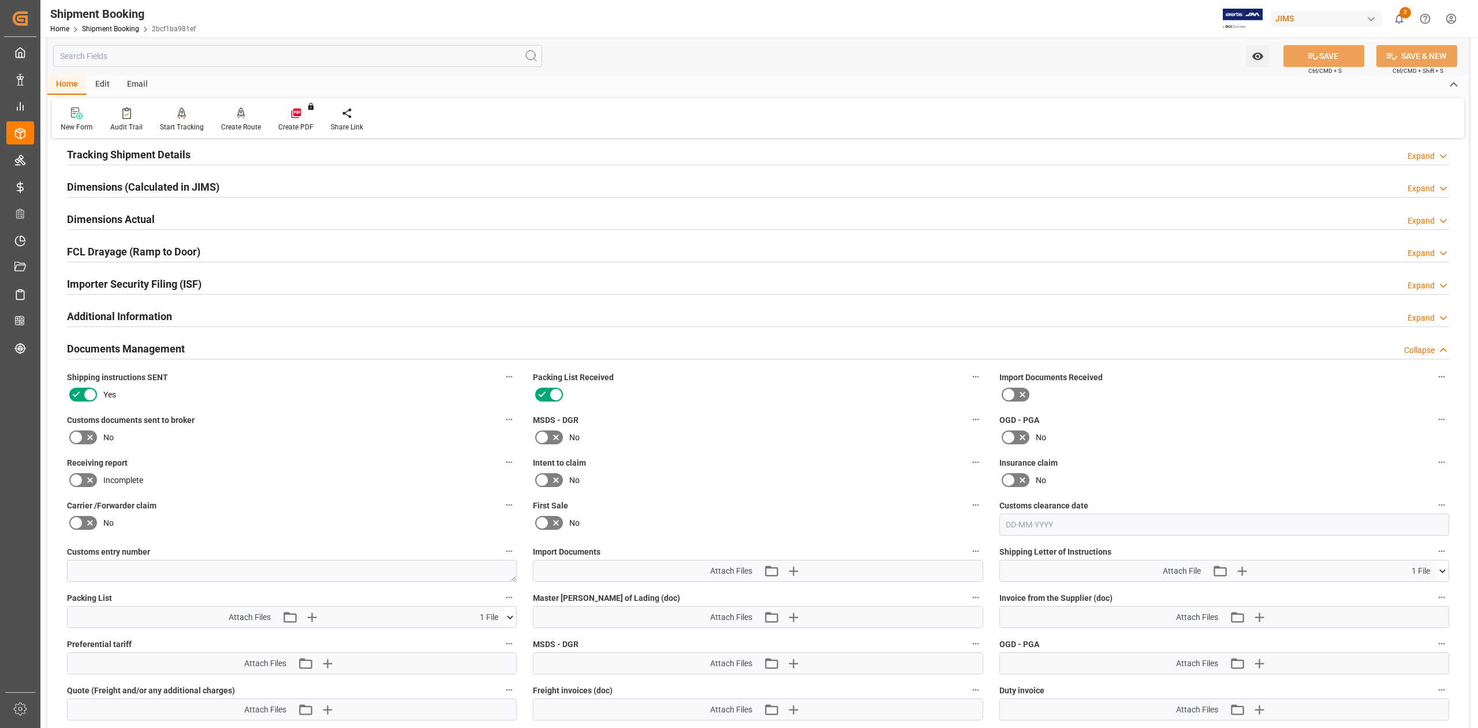
scroll to position [372, 0]
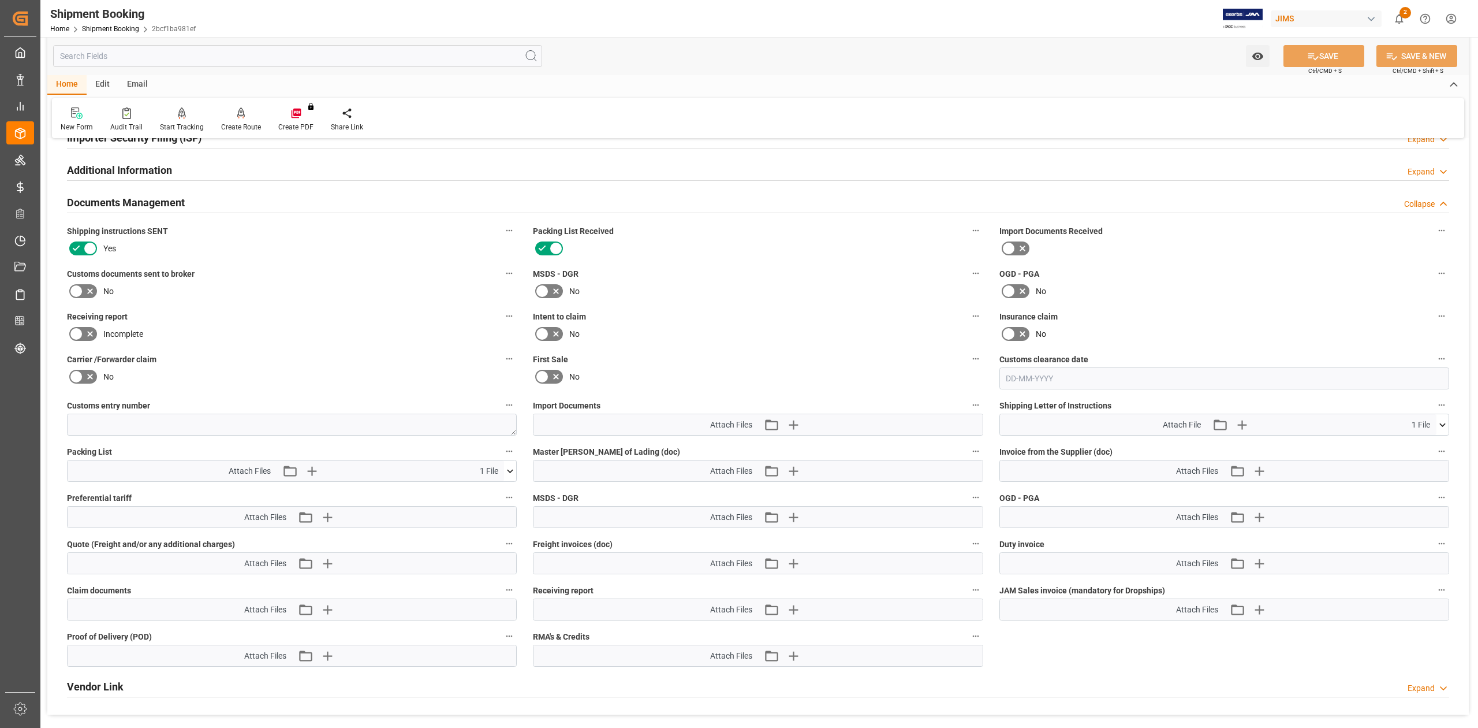
click at [509, 476] on button at bounding box center [510, 470] width 12 height 21
click at [484, 491] on icon at bounding box center [479, 492] width 9 height 9
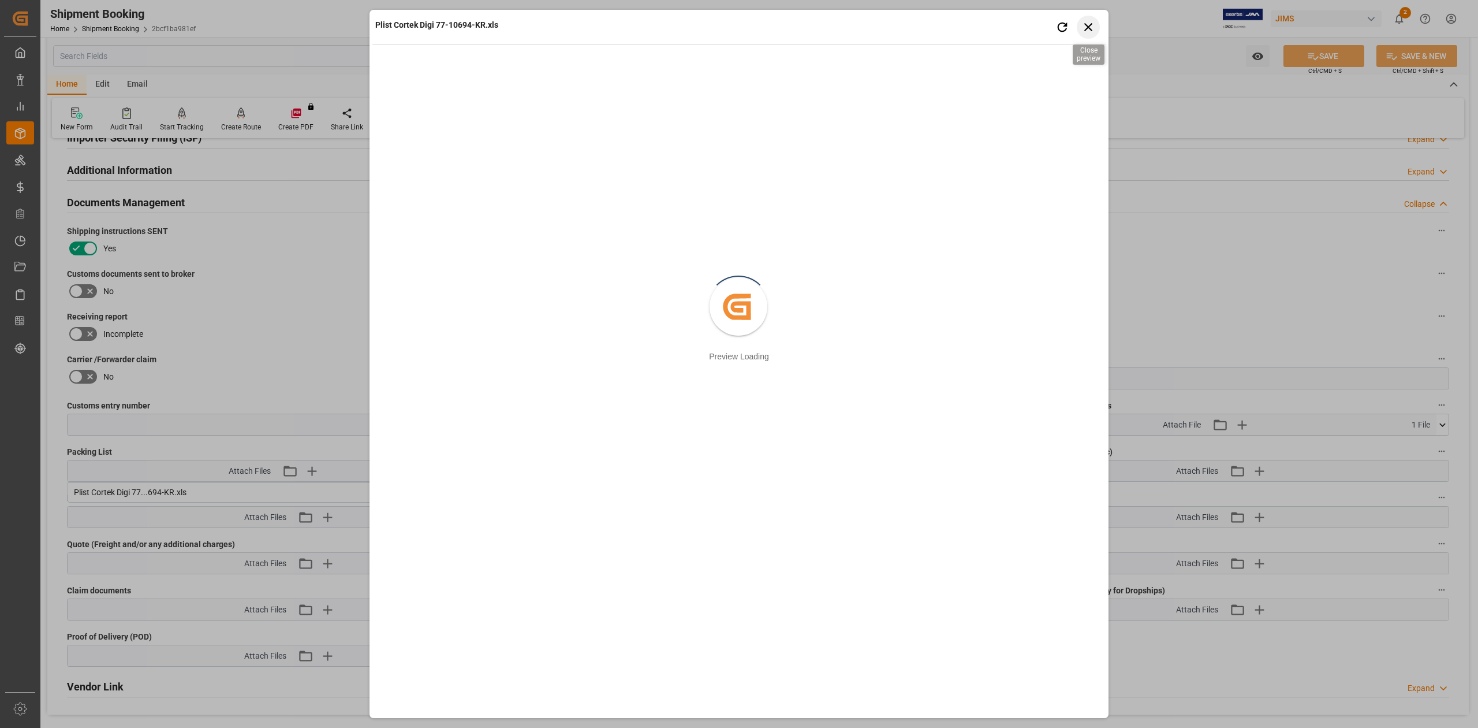
click at [1089, 29] on icon "button" at bounding box center [1088, 27] width 14 height 14
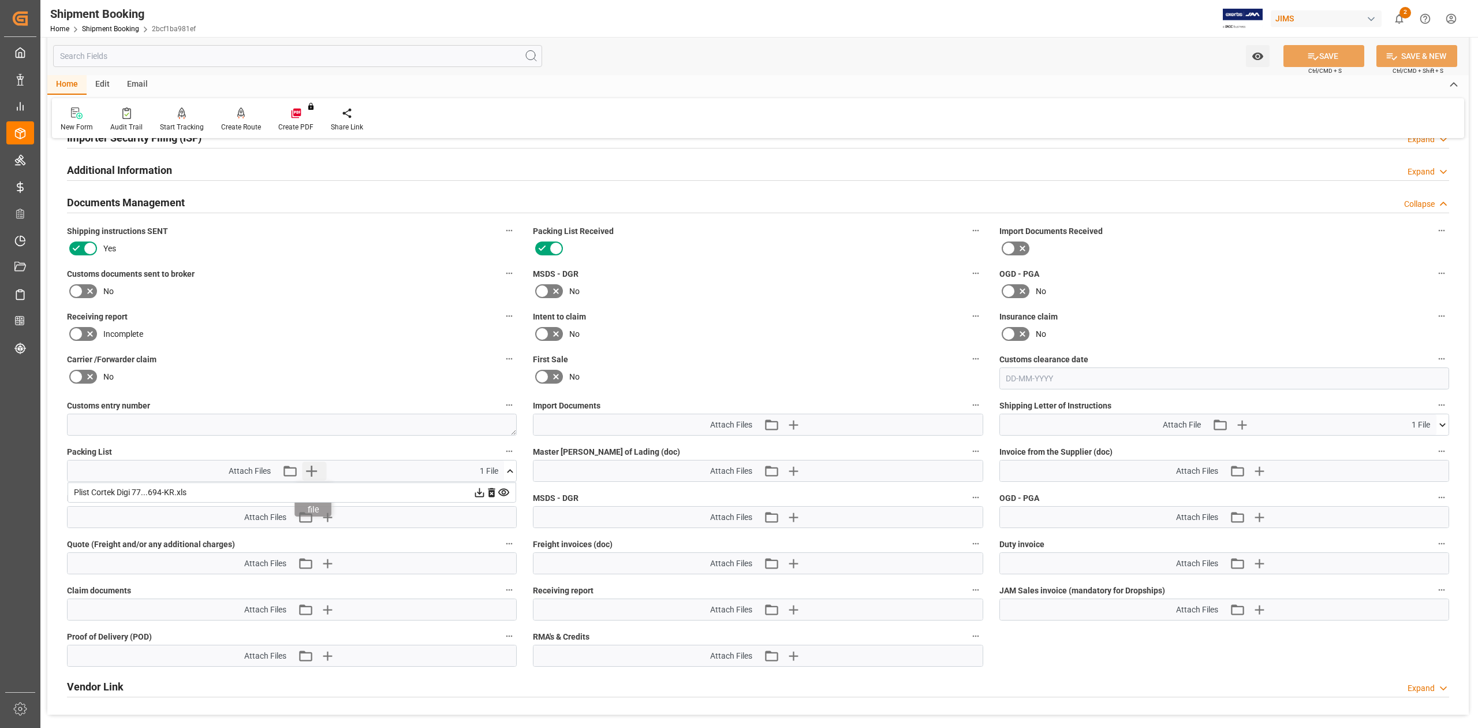
click at [312, 469] on icon "button" at bounding box center [311, 470] width 11 height 11
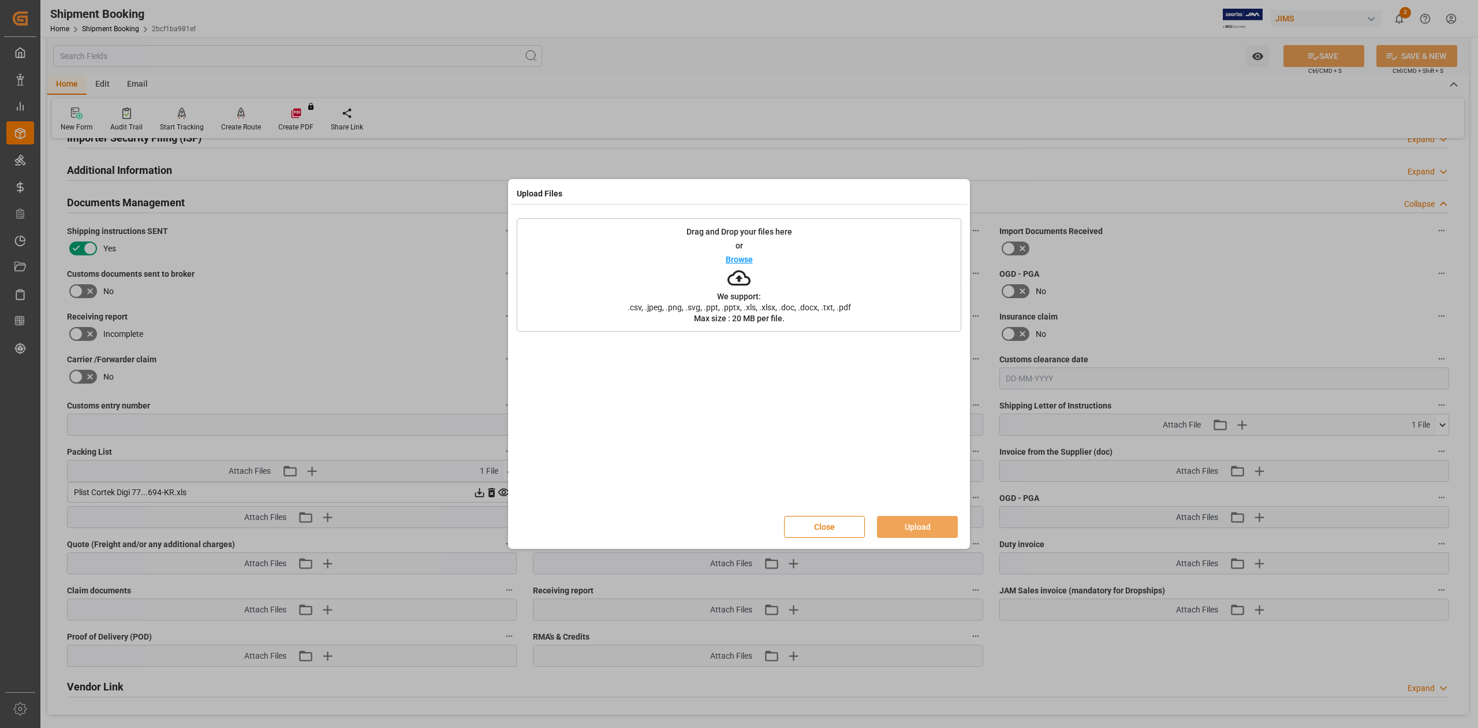
click at [821, 532] on button "Close" at bounding box center [824, 527] width 81 height 22
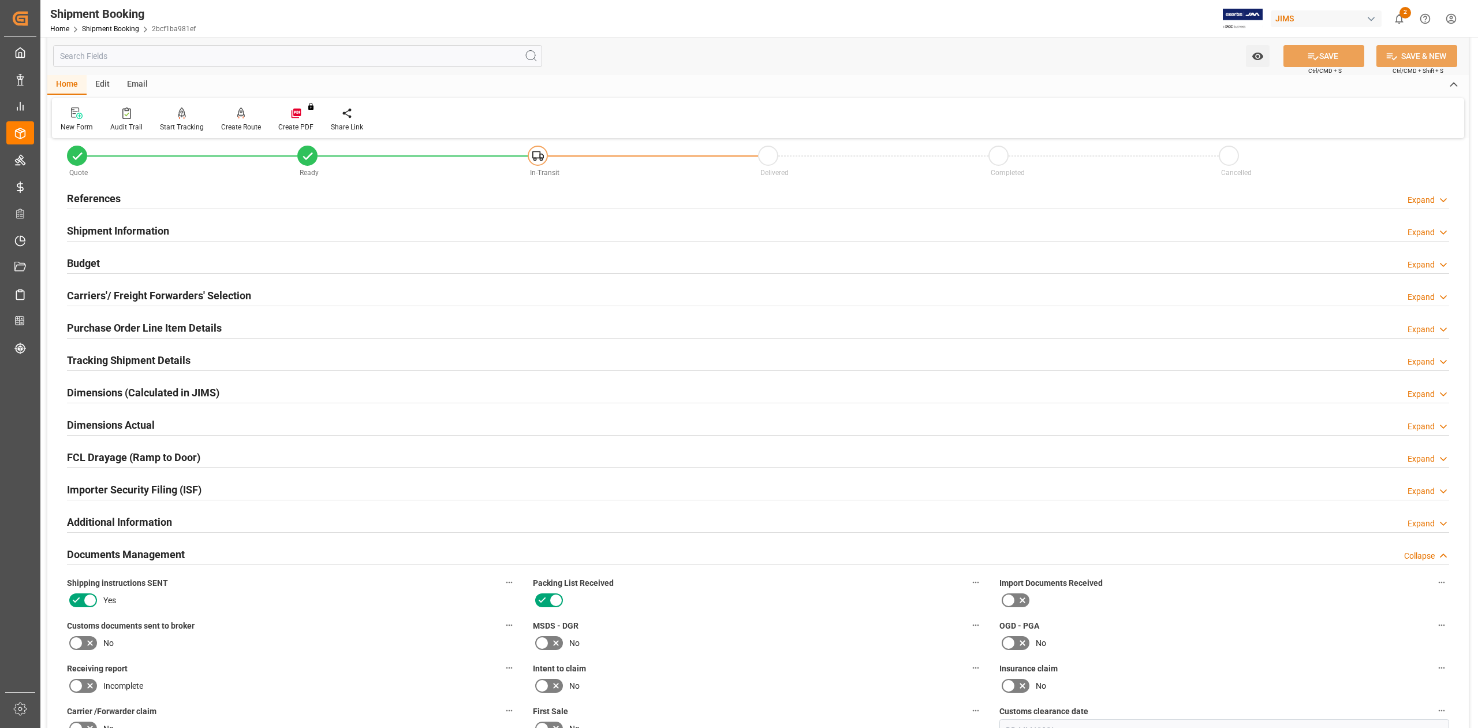
scroll to position [0, 0]
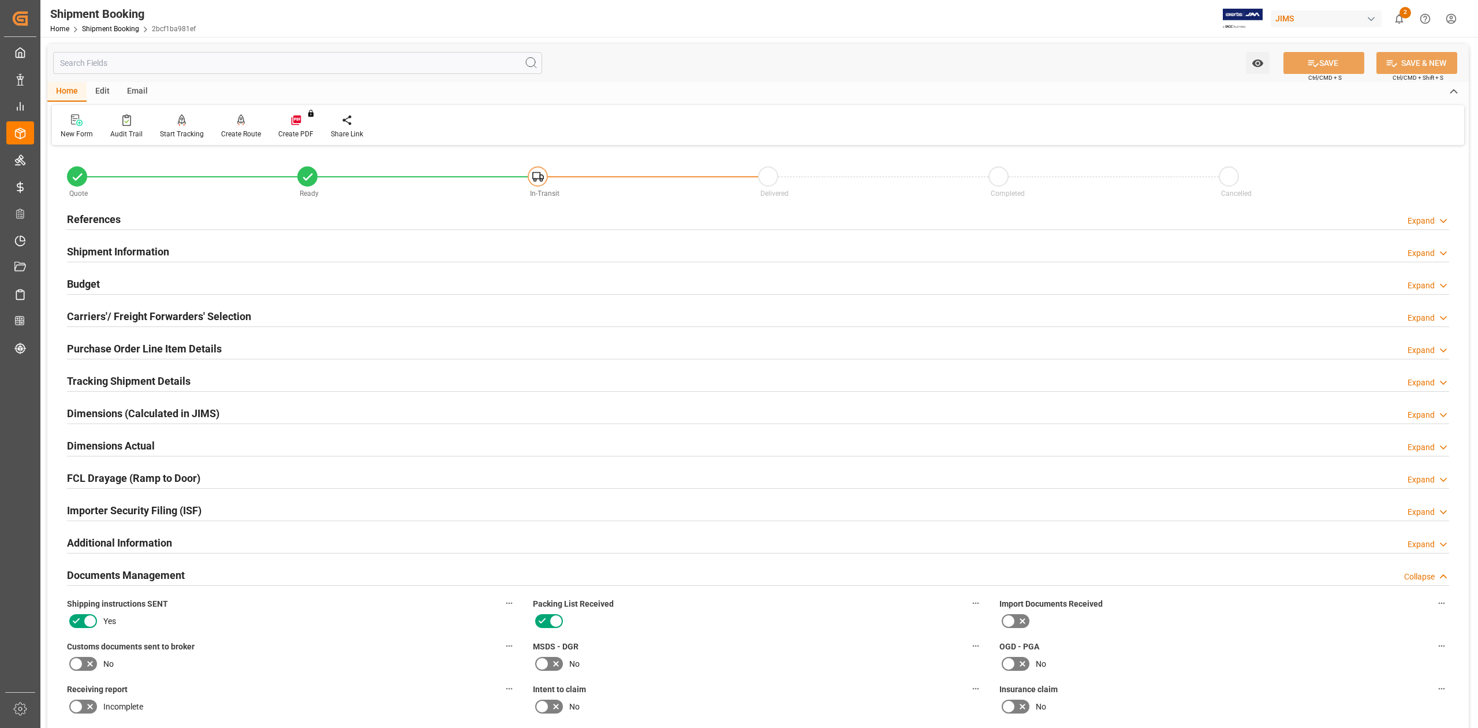
click at [106, 225] on h2 "References" at bounding box center [94, 219] width 54 height 16
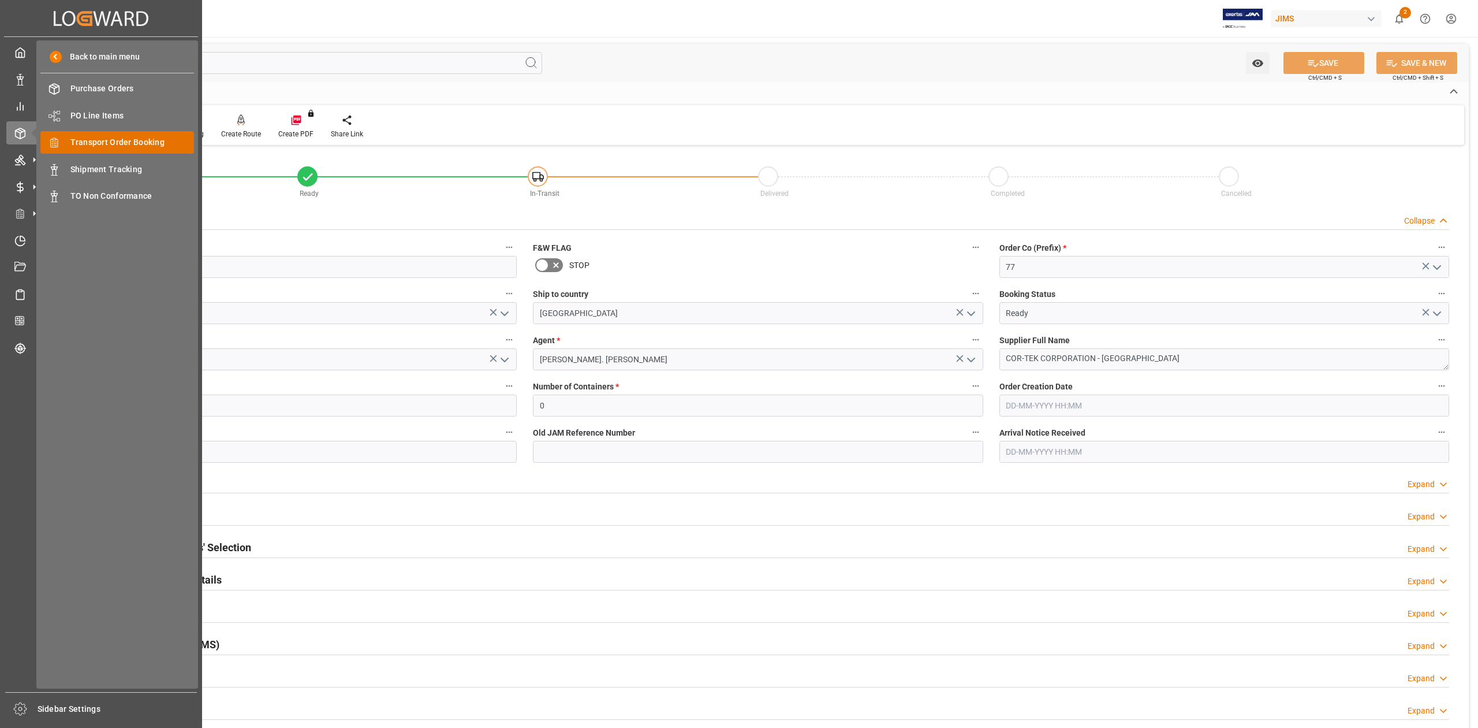
click at [134, 141] on span "Transport Order Booking" at bounding box center [132, 142] width 124 height 12
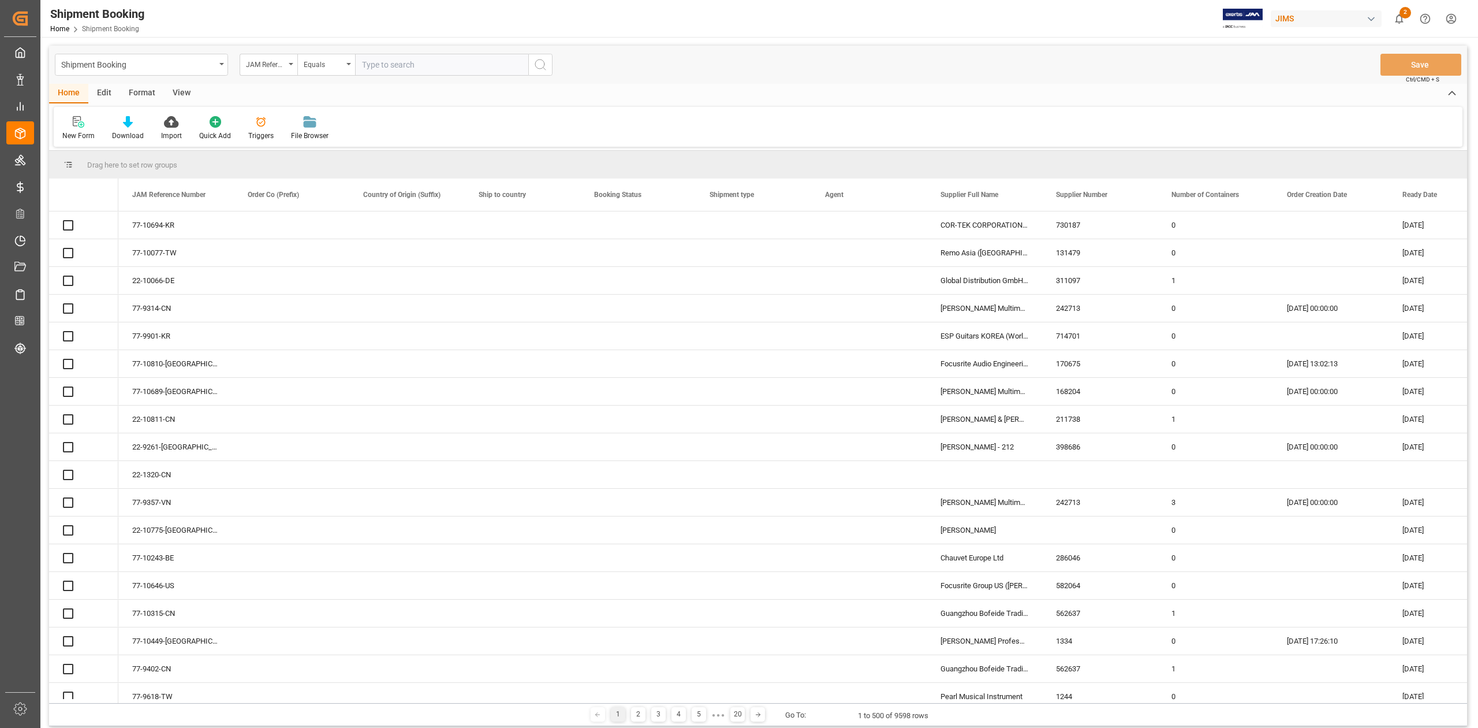
click at [428, 70] on input "text" at bounding box center [441, 65] width 173 height 22
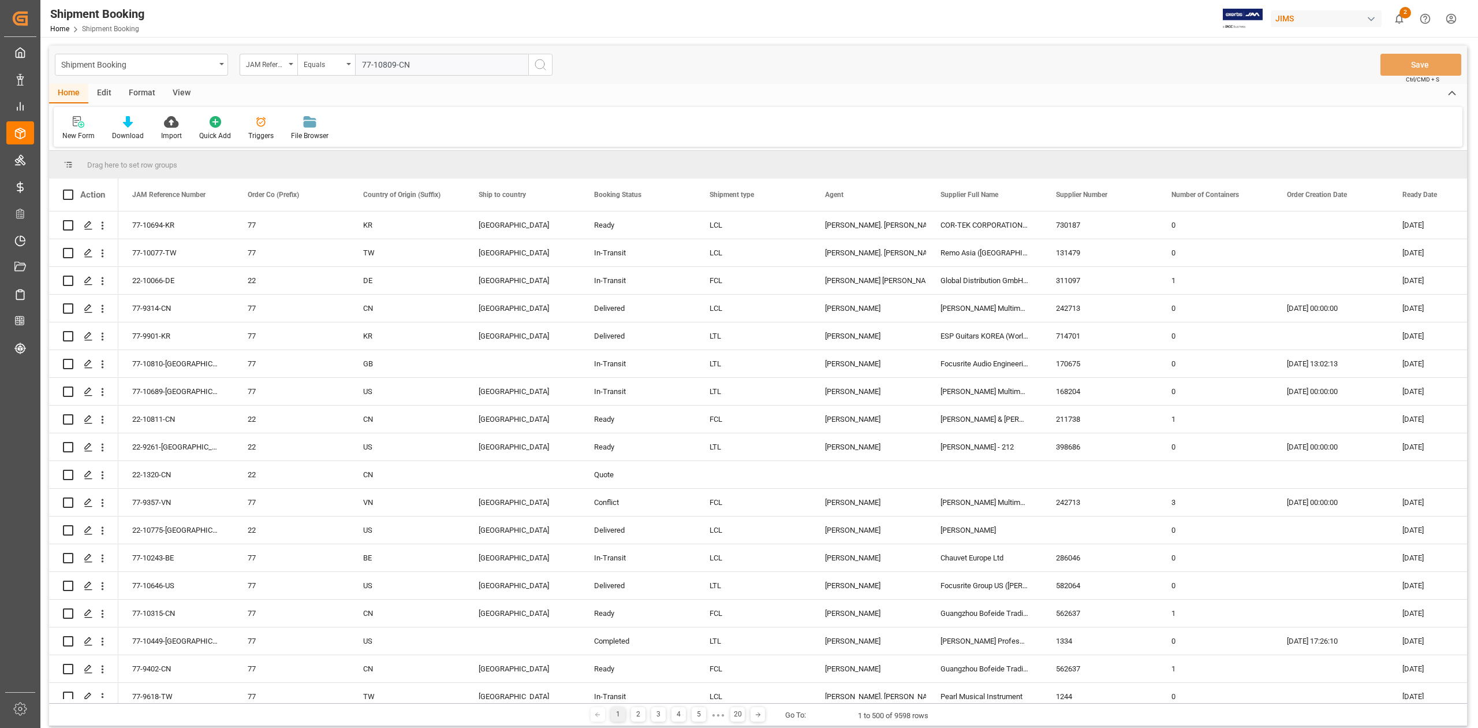
type input "77-10809-CN"
click at [535, 66] on icon "search button" at bounding box center [541, 65] width 14 height 14
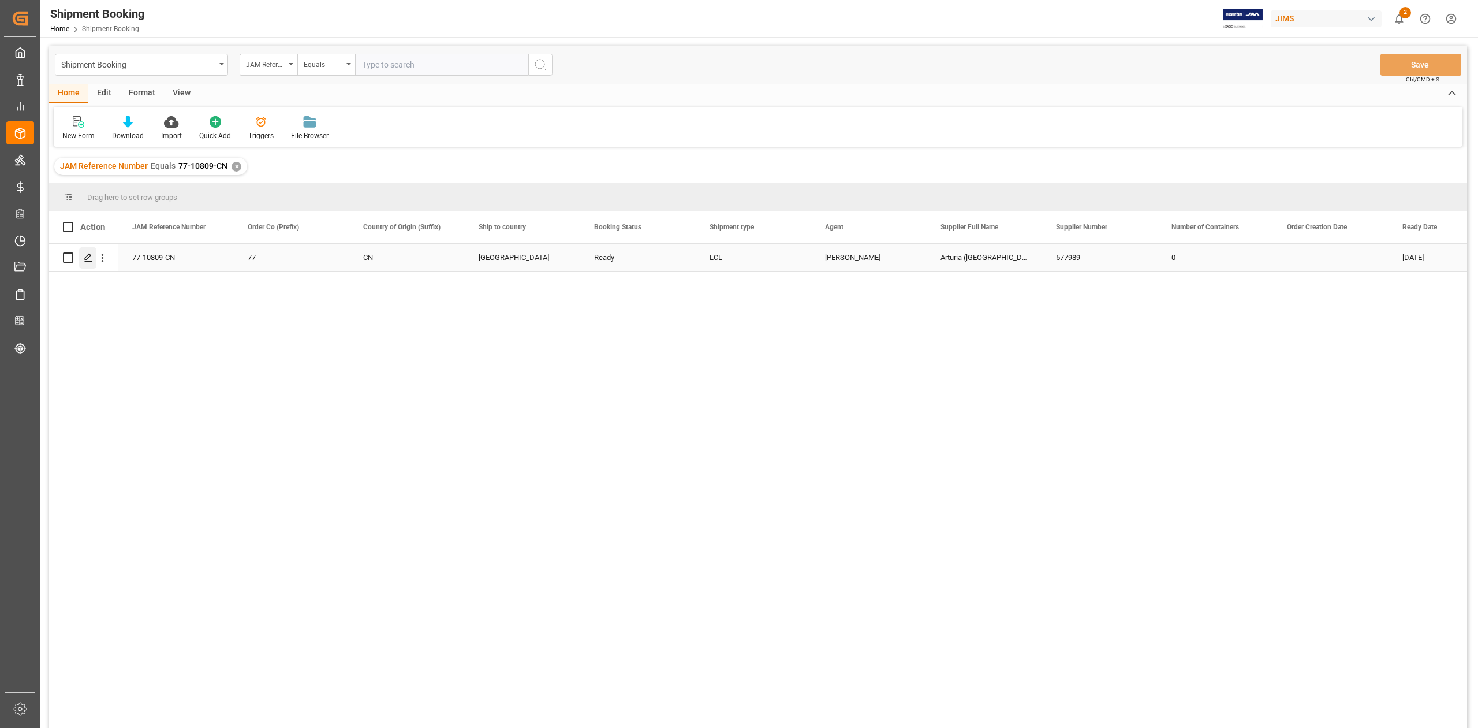
click at [84, 261] on icon "Press SPACE to select this row." at bounding box center [88, 257] width 9 height 9
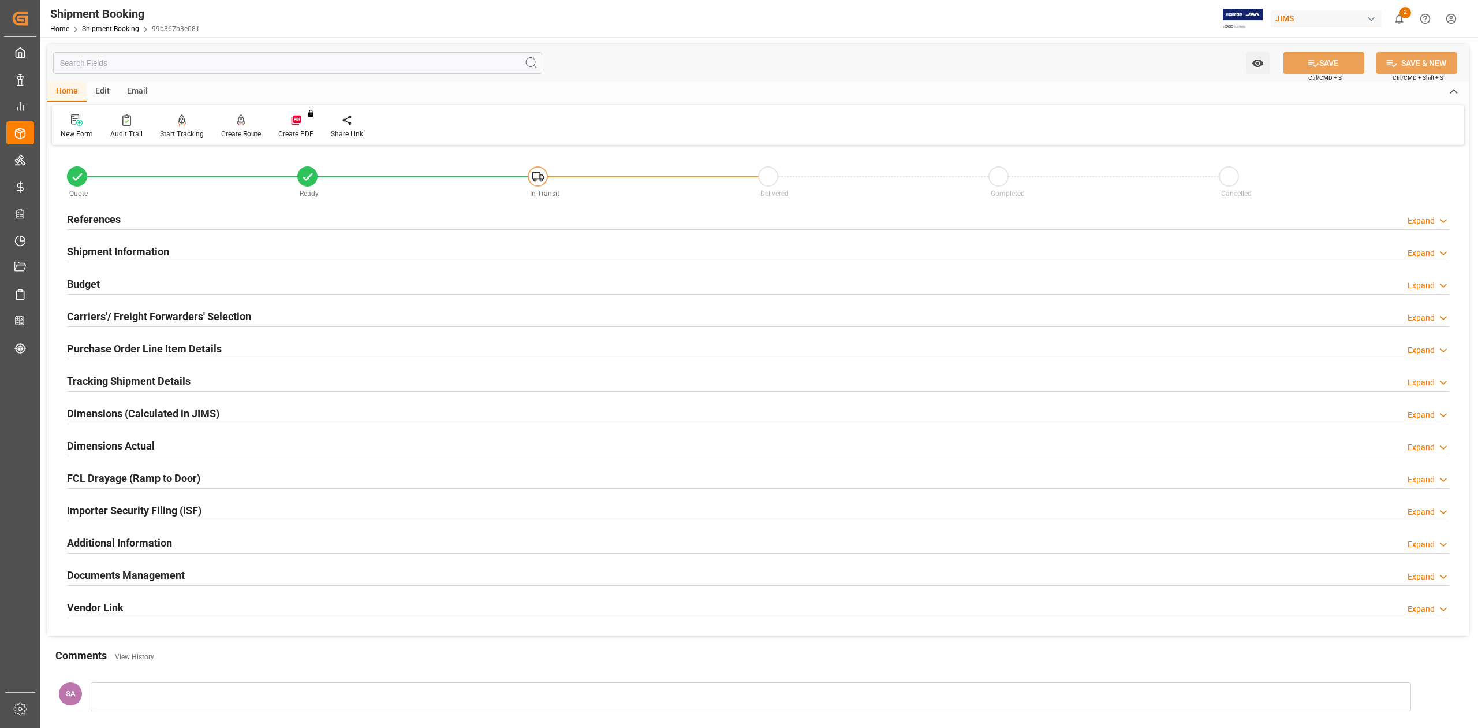
click at [87, 287] on h2 "Budget" at bounding box center [83, 284] width 33 height 16
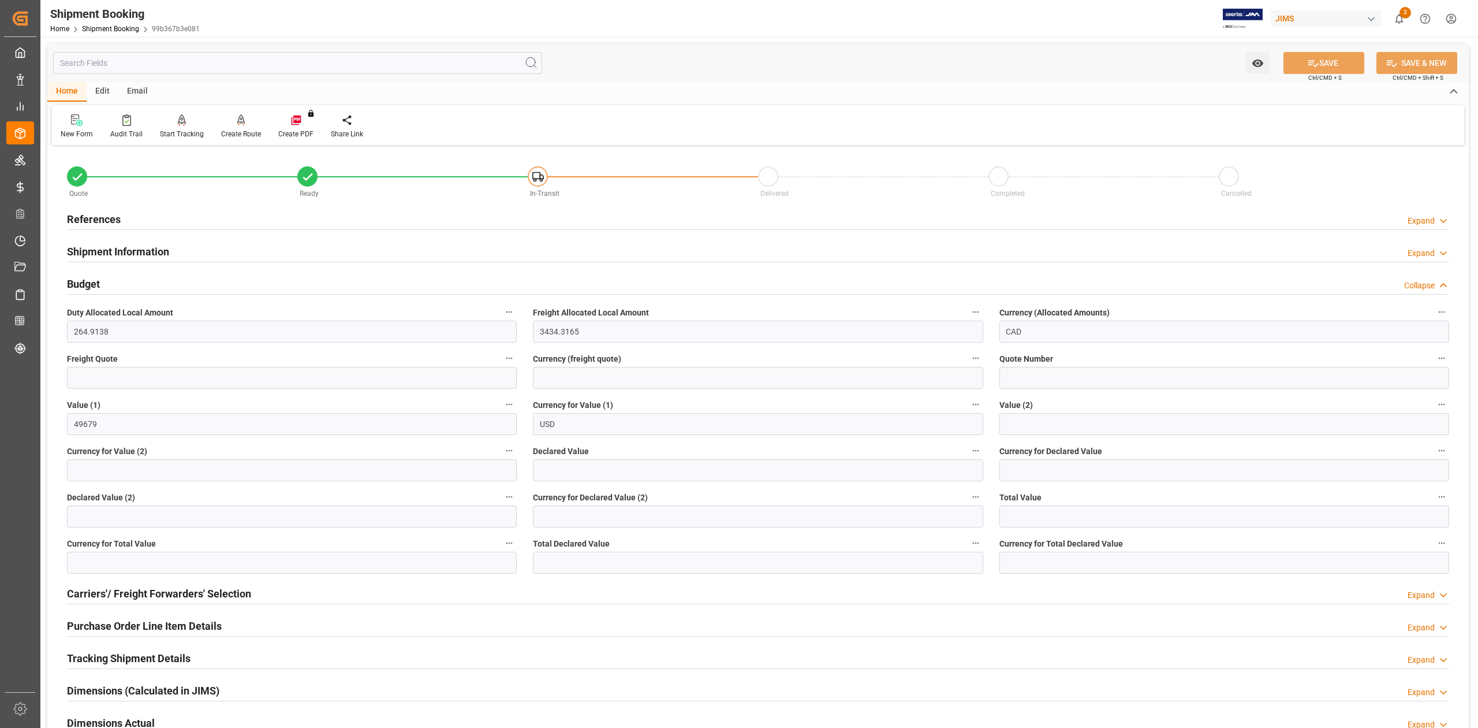
click at [87, 287] on h2 "Budget" at bounding box center [83, 284] width 33 height 16
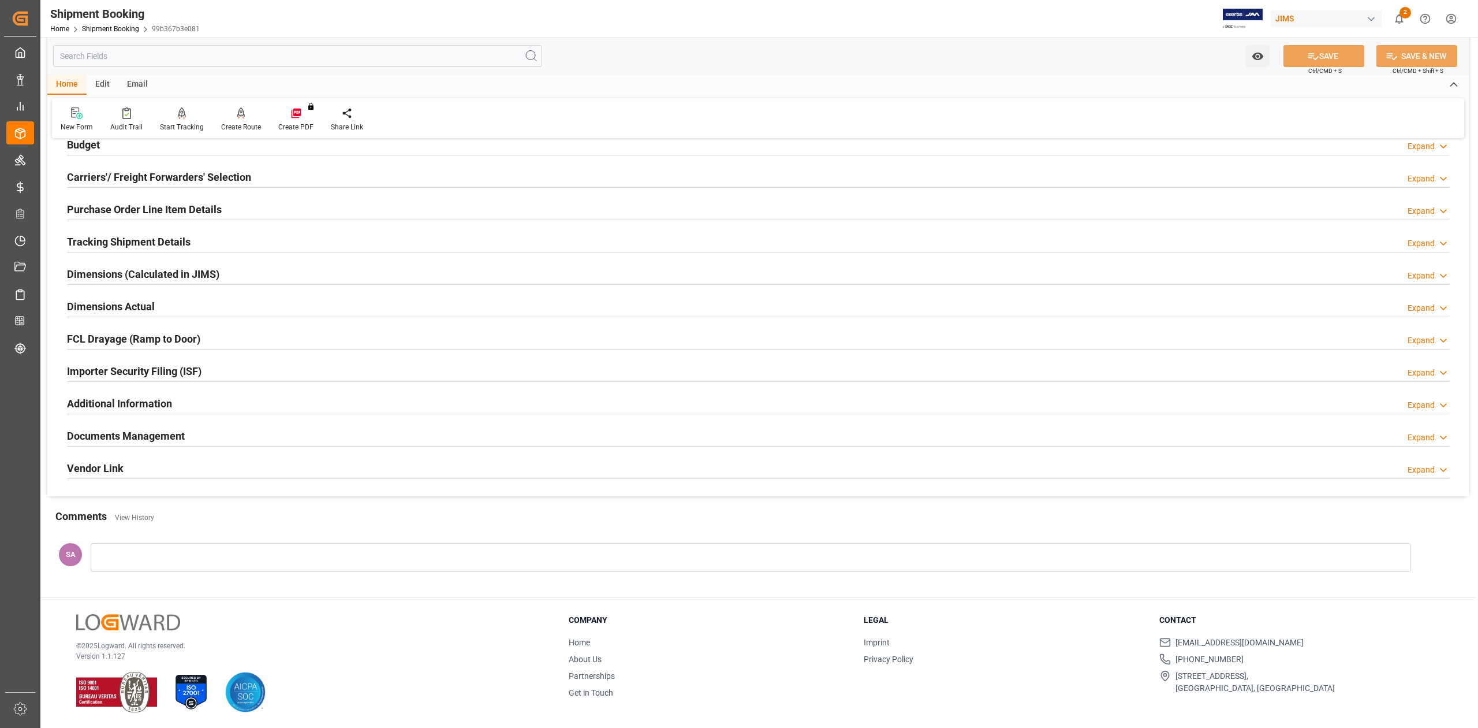
scroll to position [141, 0]
click at [153, 439] on h2 "Documents Management" at bounding box center [126, 435] width 118 height 16
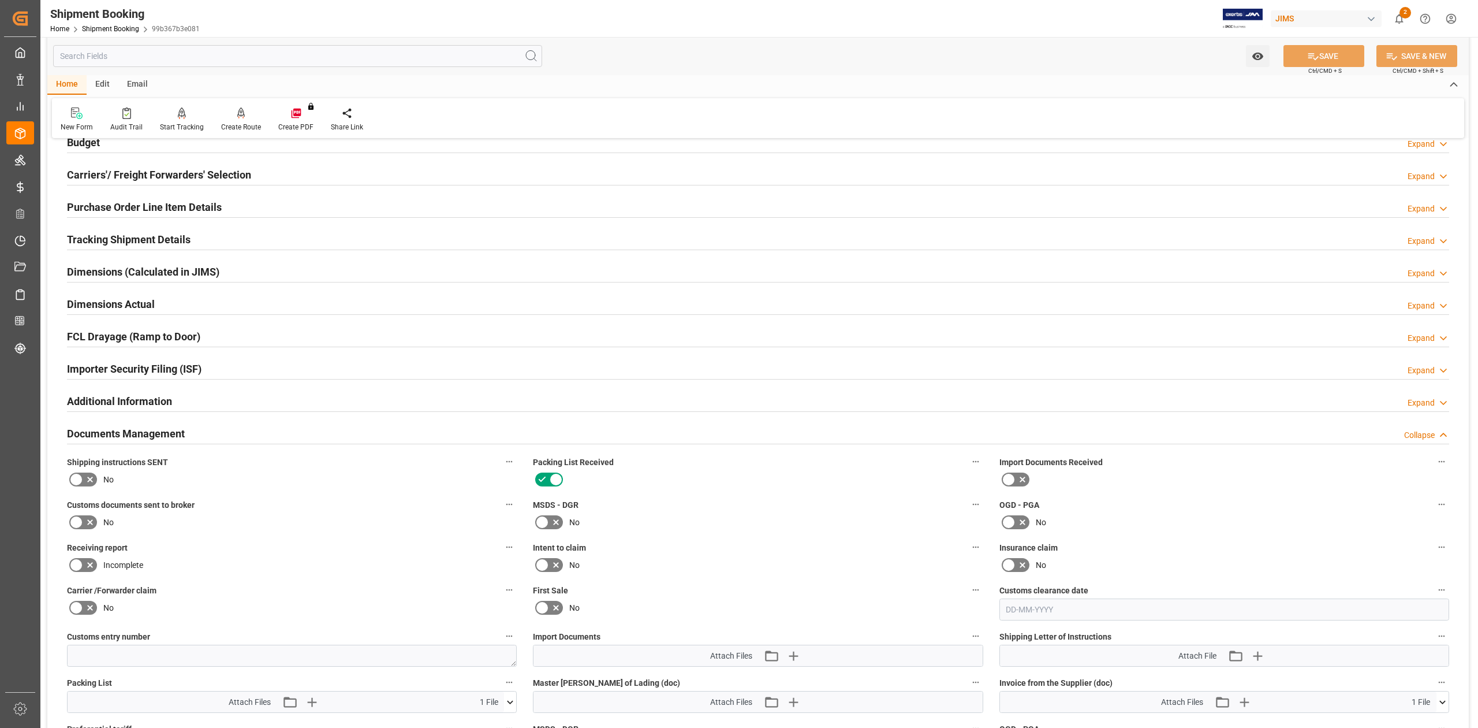
scroll to position [372, 0]
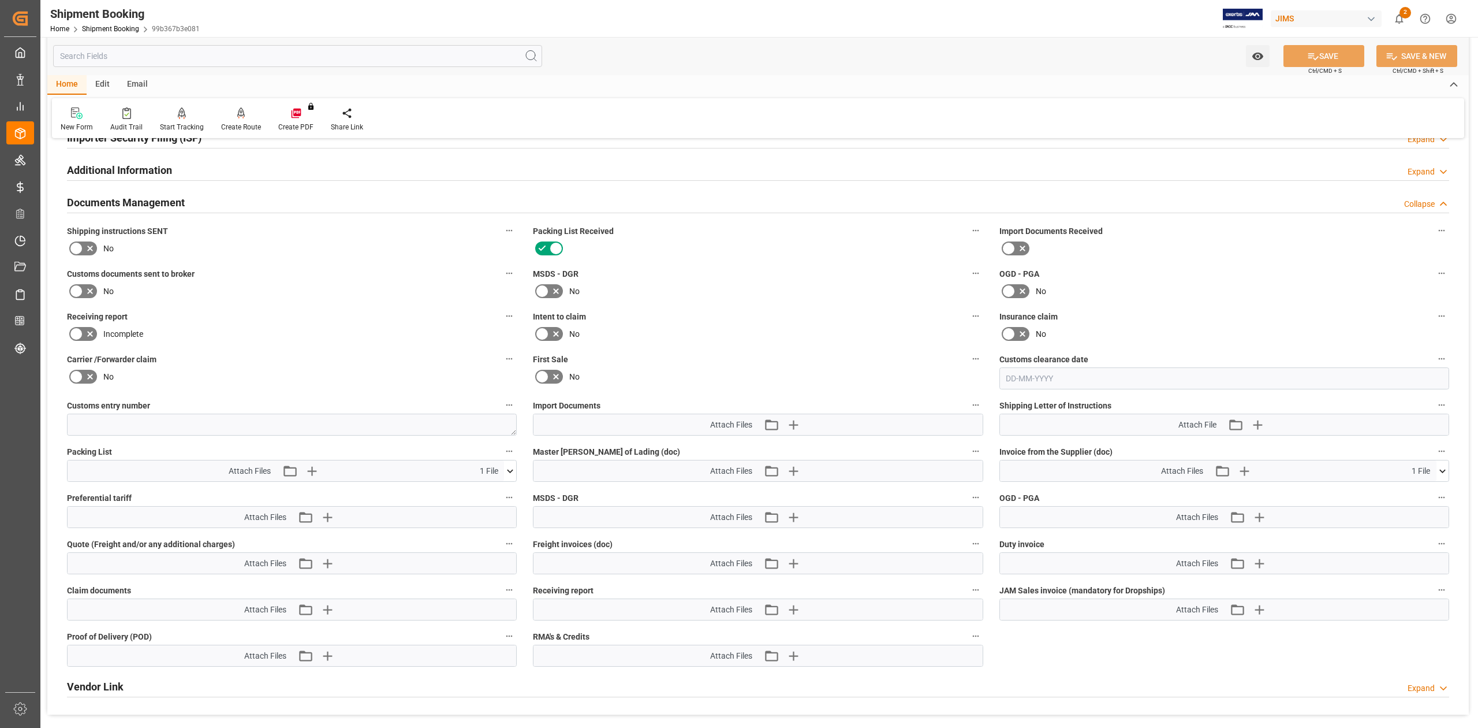
click at [1445, 479] on button at bounding box center [1443, 470] width 12 height 21
click at [508, 472] on icon at bounding box center [510, 471] width 12 height 12
click at [484, 494] on icon at bounding box center [479, 492] width 9 height 9
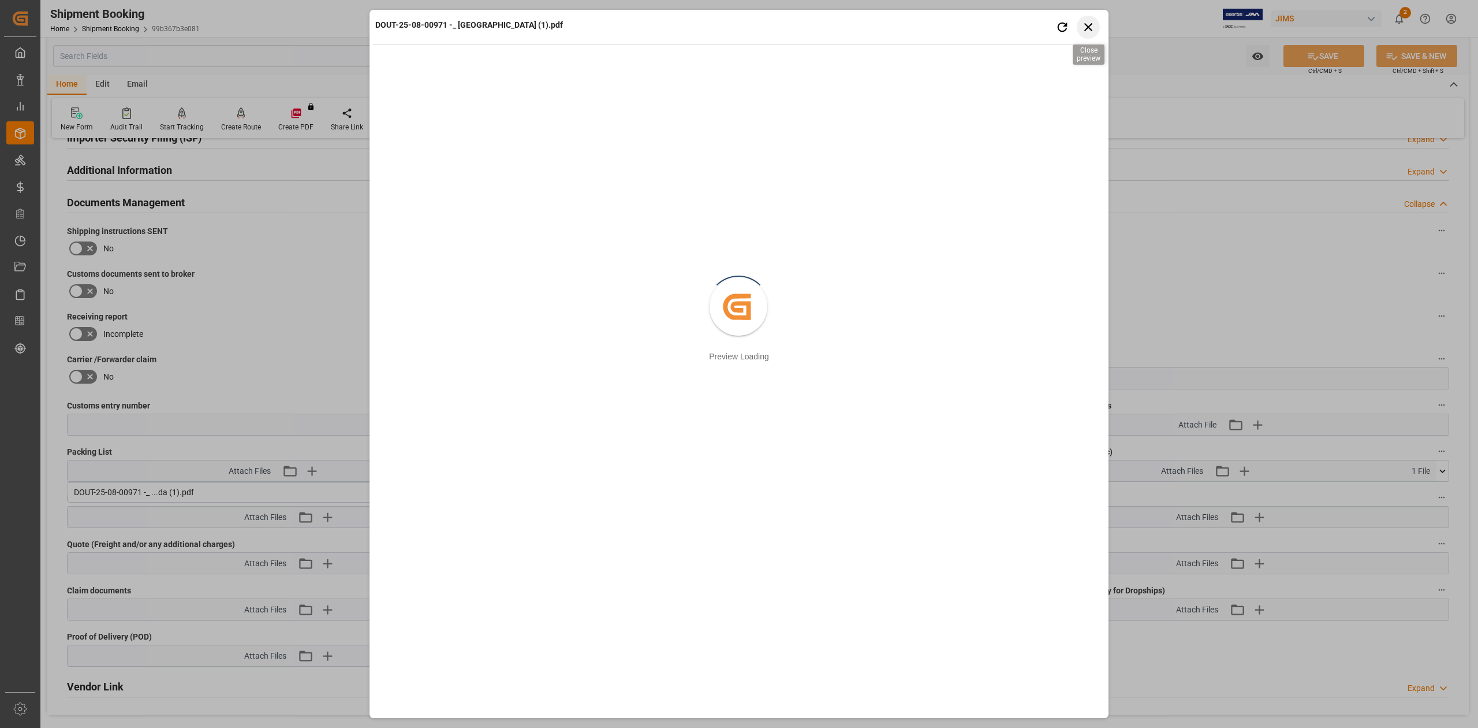
click at [1086, 26] on icon "button" at bounding box center [1088, 27] width 14 height 14
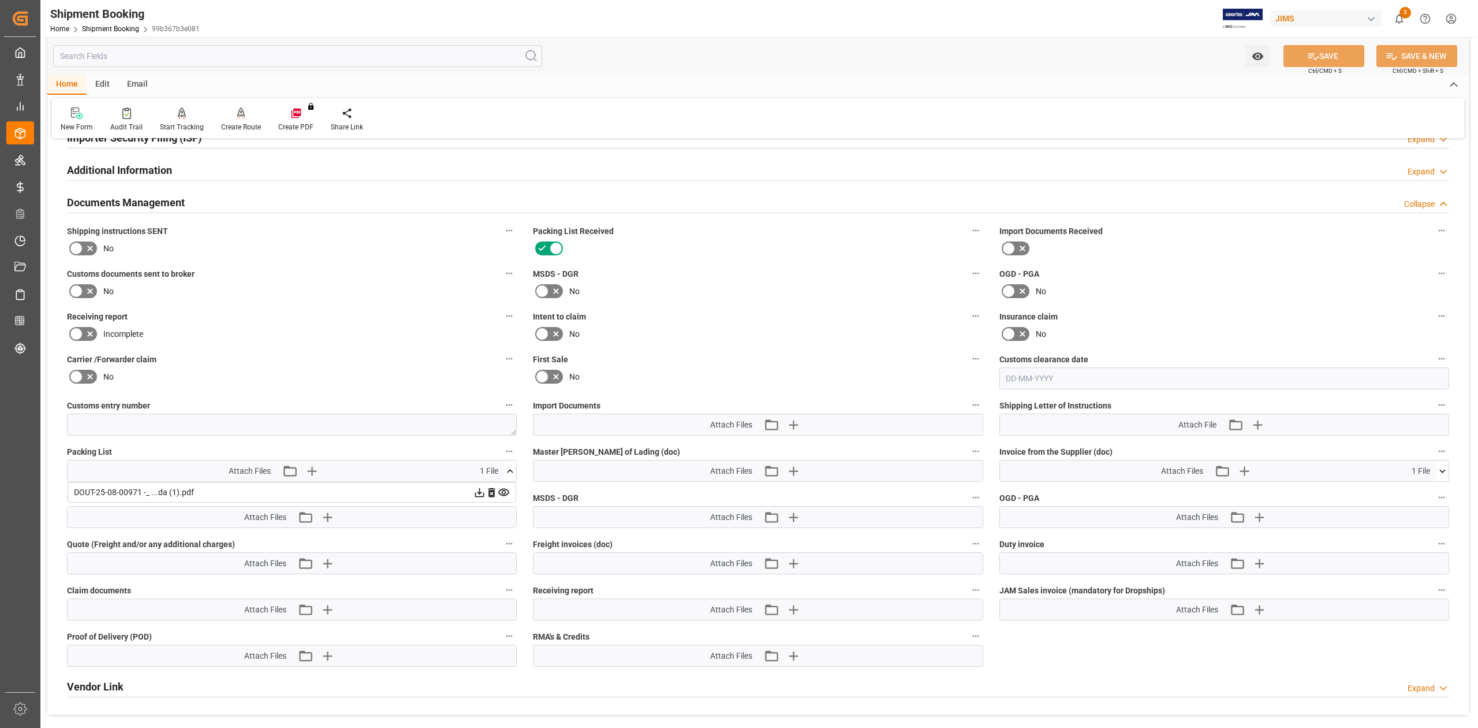
click at [1444, 475] on icon at bounding box center [1443, 471] width 12 height 12
click at [486, 492] on icon at bounding box center [479, 492] width 12 height 12
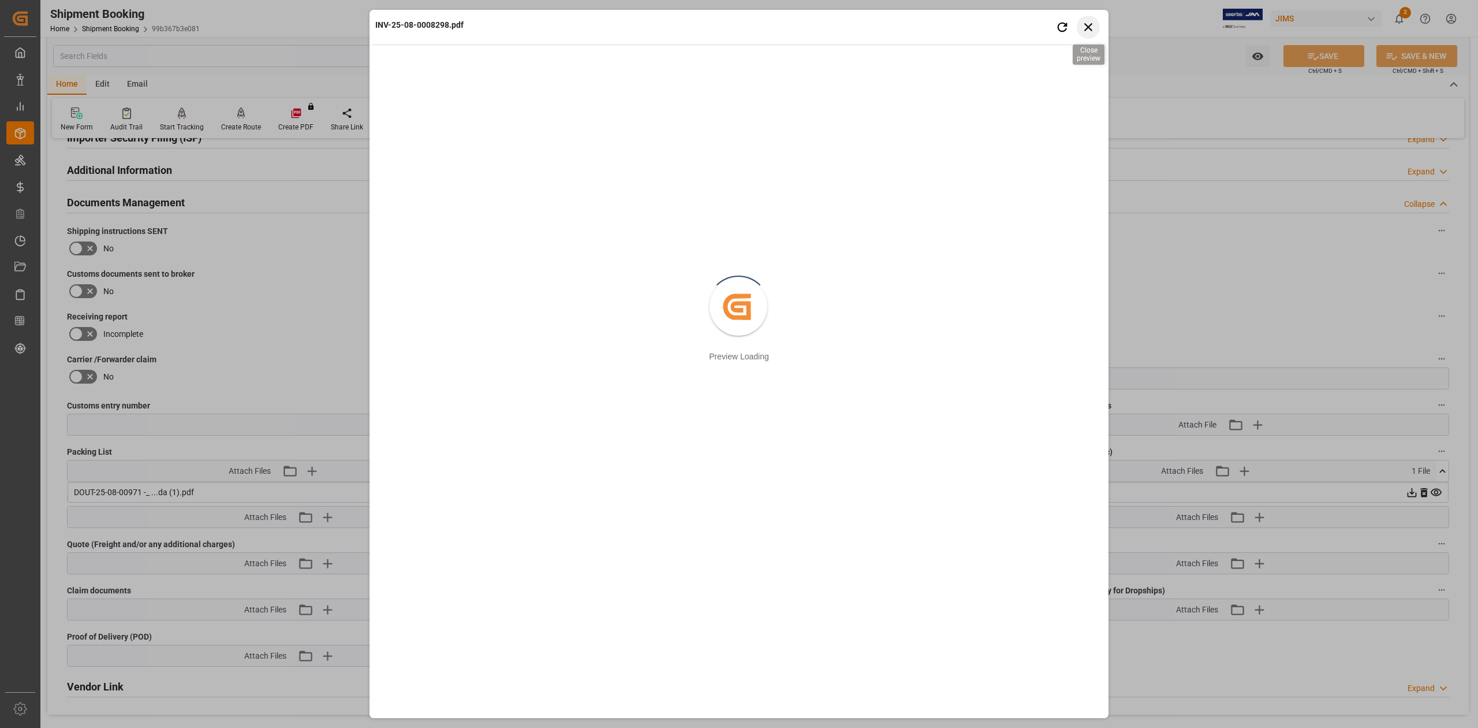
click at [1091, 31] on icon "button" at bounding box center [1088, 27] width 14 height 14
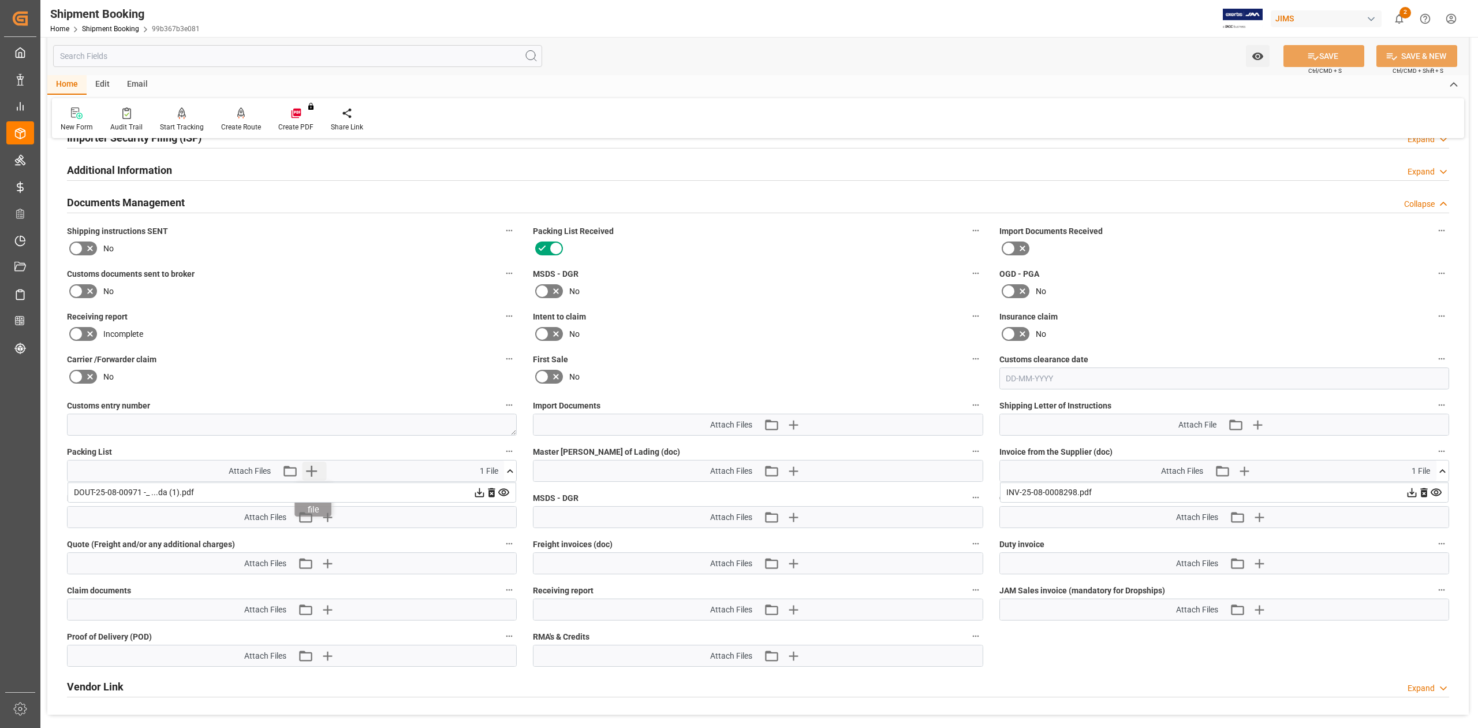
click at [314, 469] on icon "button" at bounding box center [312, 470] width 18 height 18
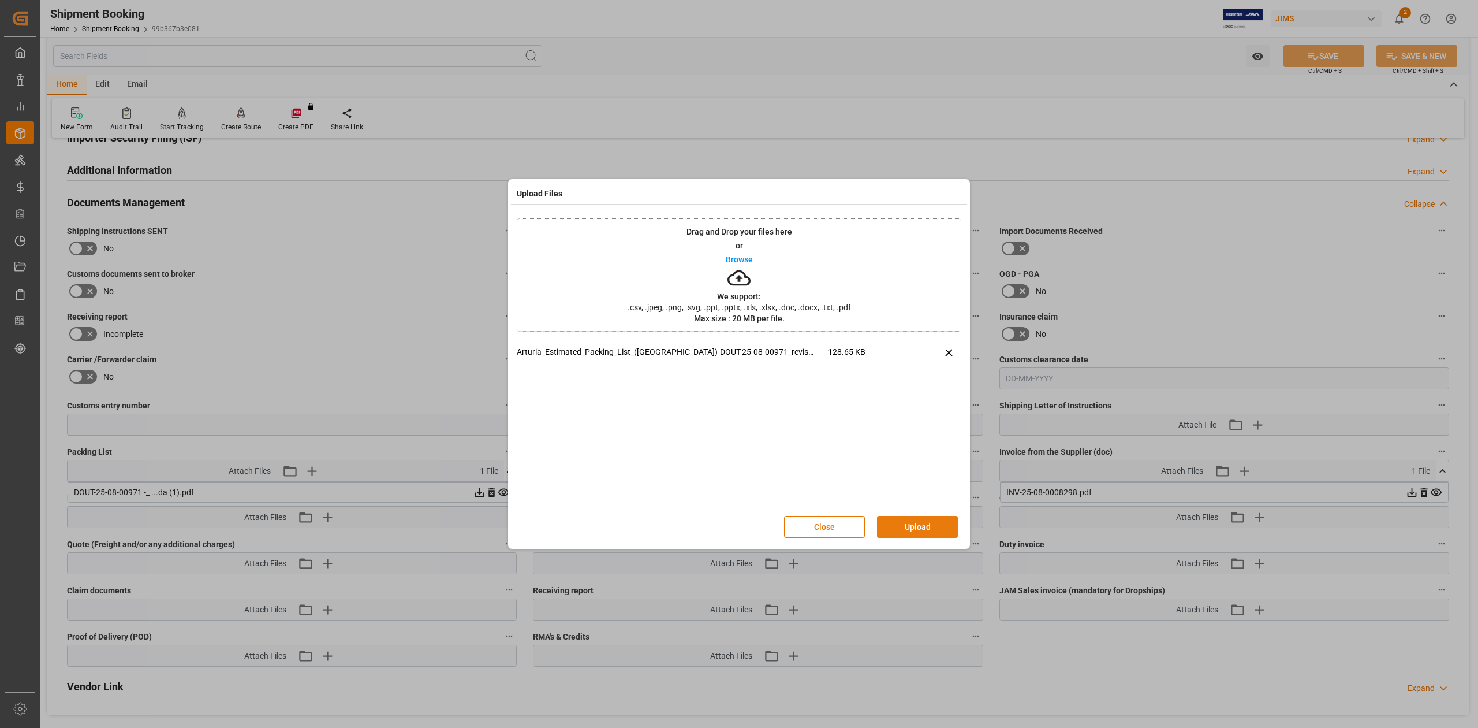
click at [925, 528] on button "Upload" at bounding box center [917, 527] width 81 height 22
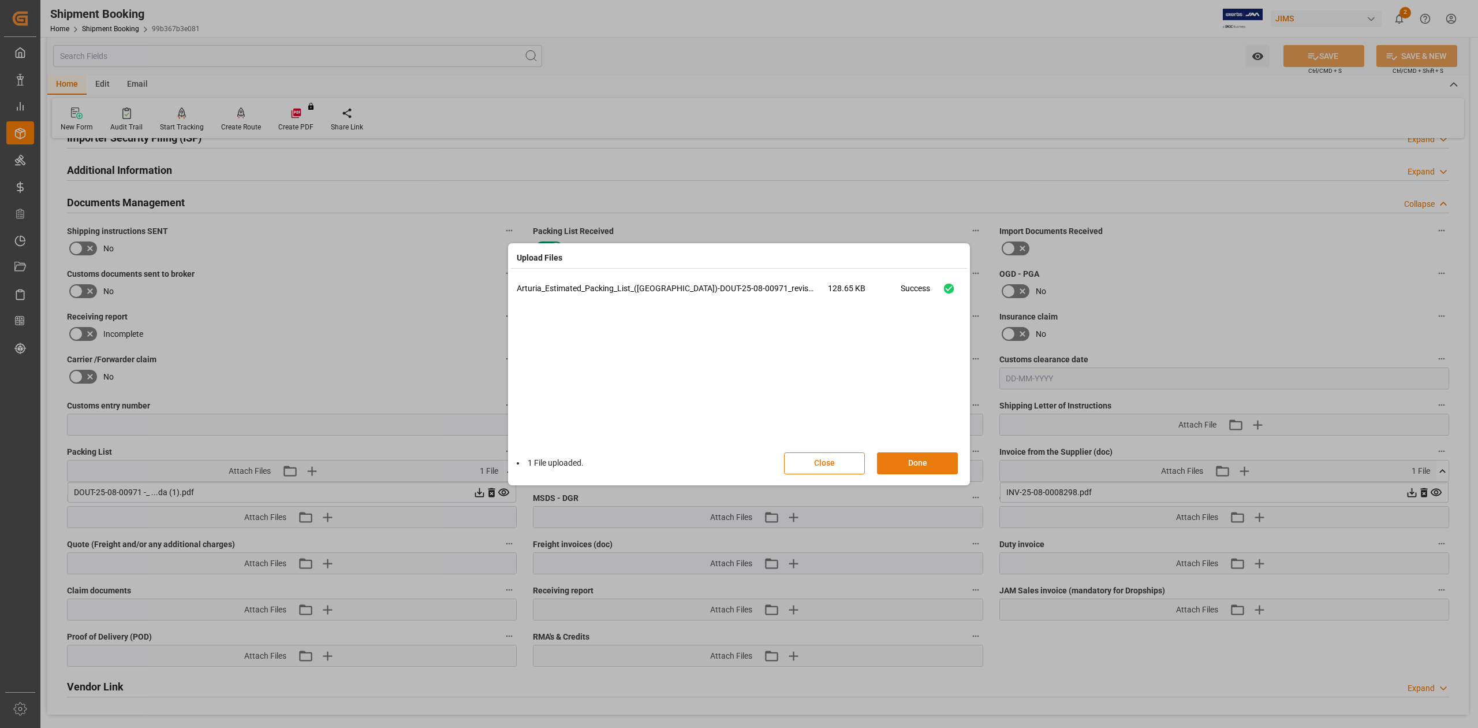
click at [937, 460] on button "Done" at bounding box center [917, 463] width 81 height 22
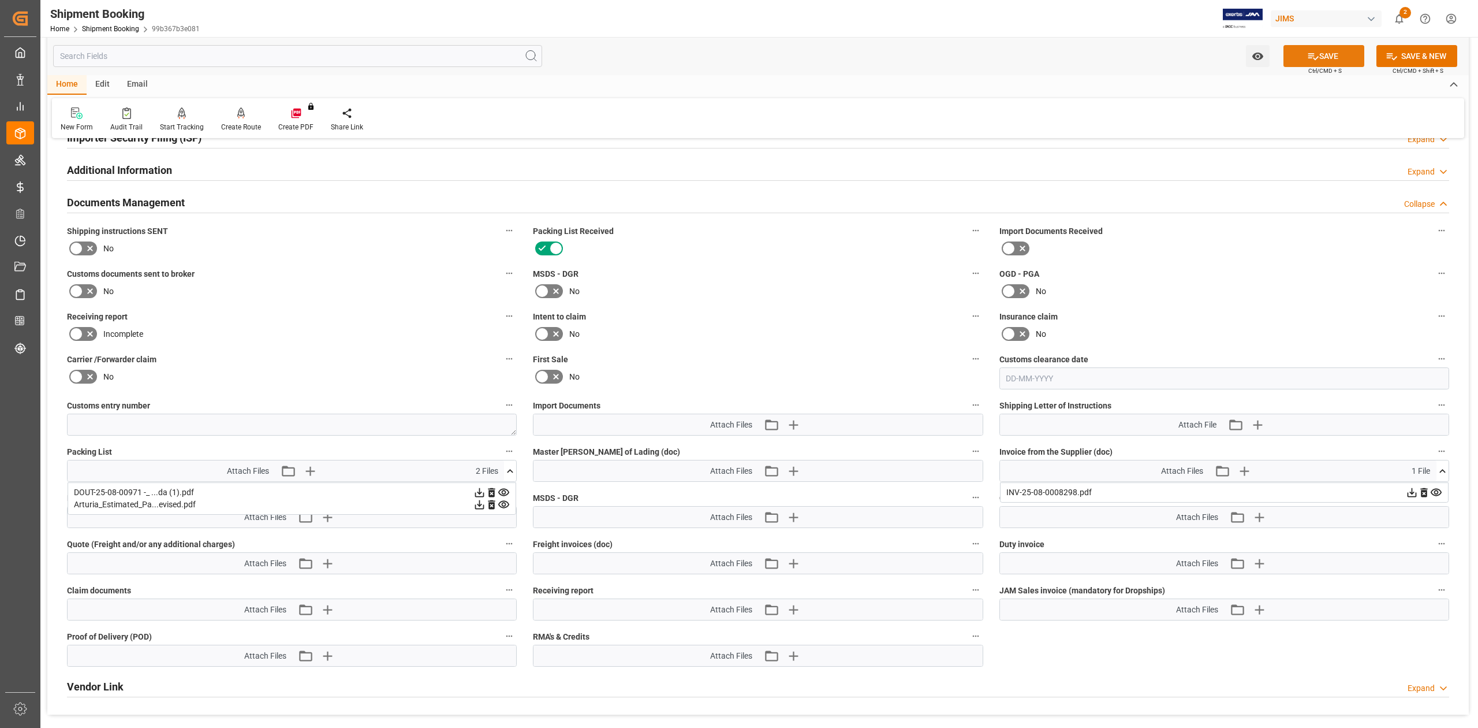
click at [1342, 57] on button "SAVE" at bounding box center [1324, 56] width 81 height 22
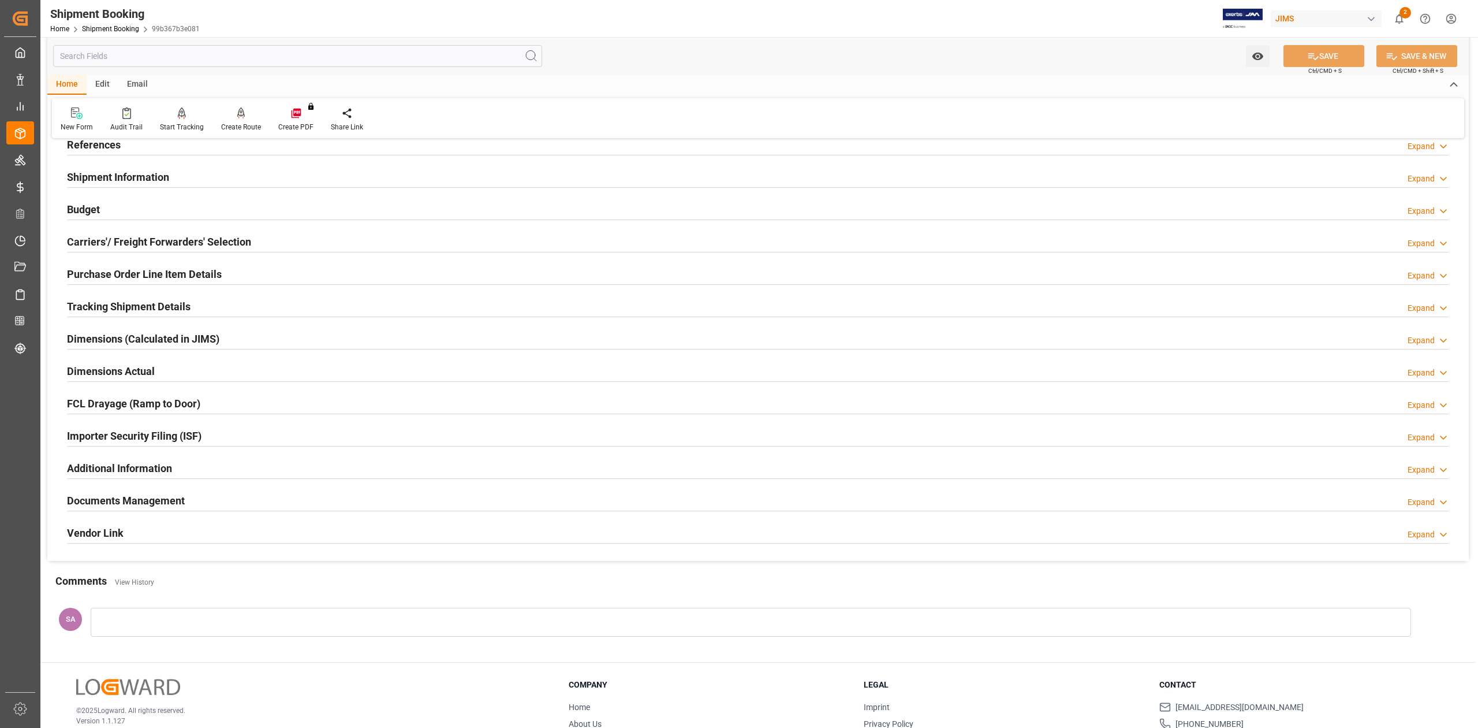
scroll to position [0, 0]
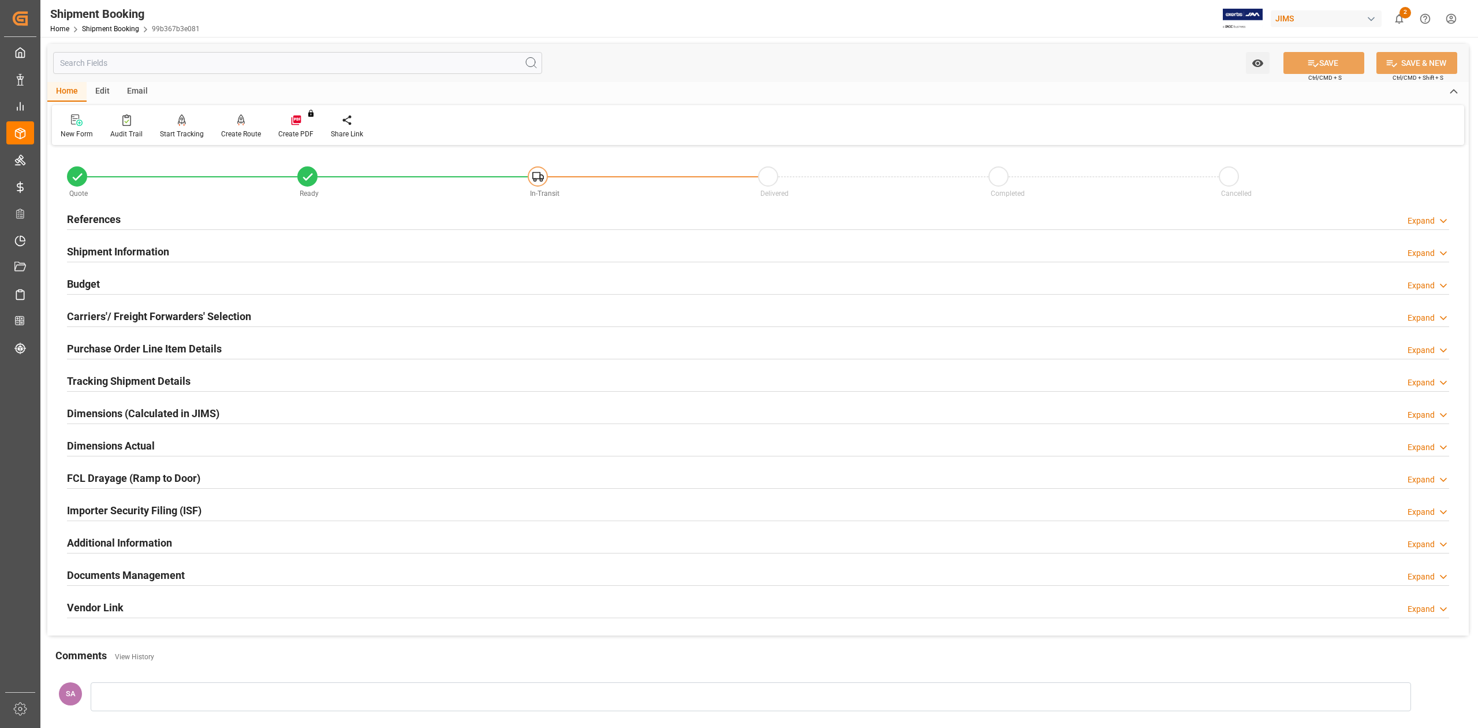
drag, startPoint x: 137, startPoint y: 252, endPoint x: 190, endPoint y: 236, distance: 55.5
click at [136, 252] on h2 "Shipment Information" at bounding box center [118, 252] width 102 height 16
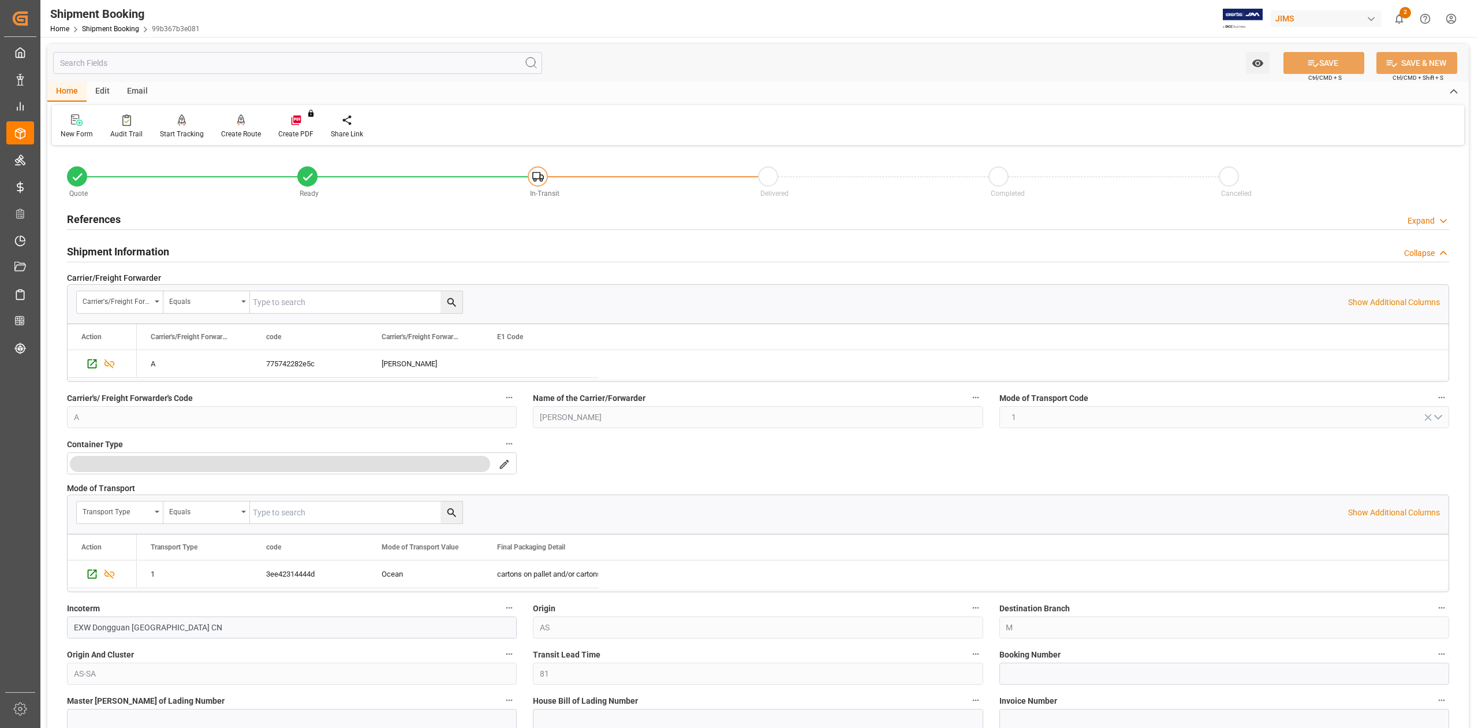
click at [102, 220] on h2 "References" at bounding box center [94, 219] width 54 height 16
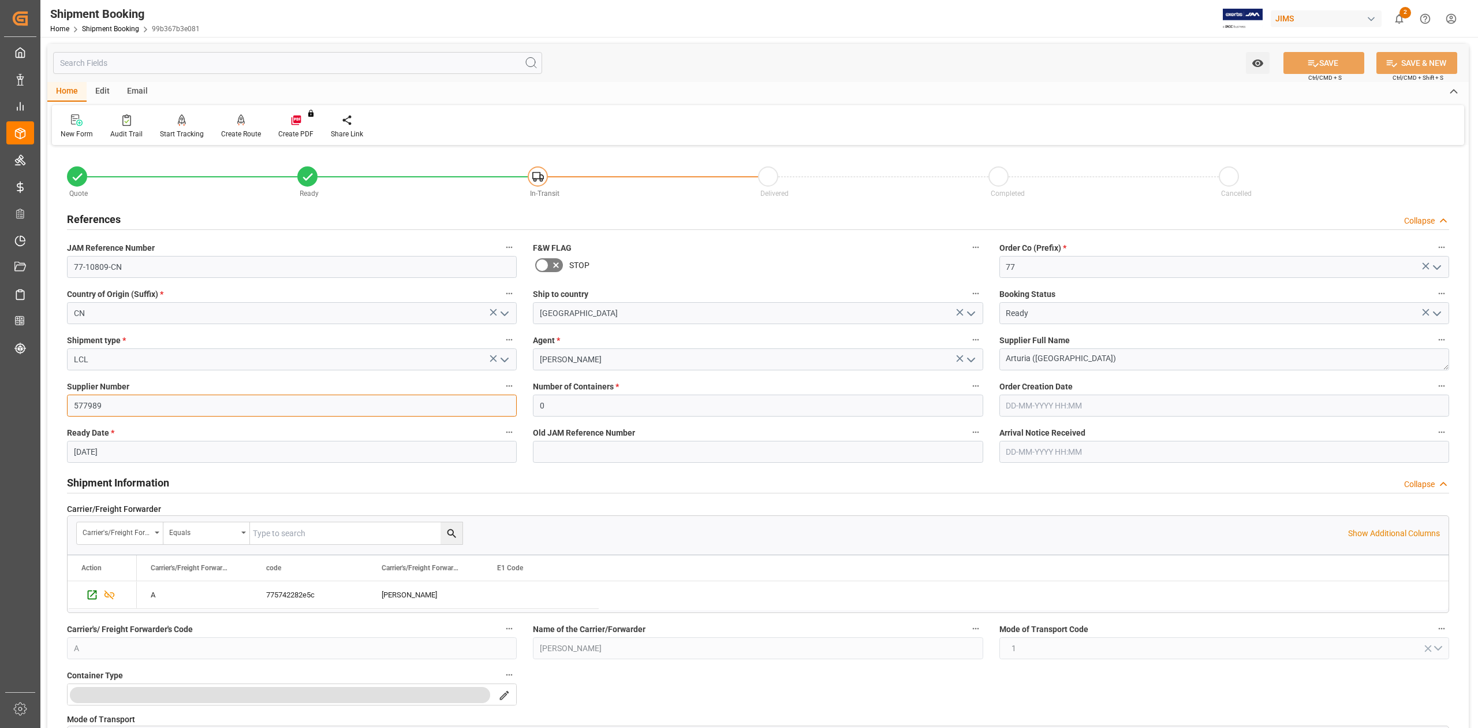
click at [113, 402] on input "577989" at bounding box center [292, 405] width 450 height 22
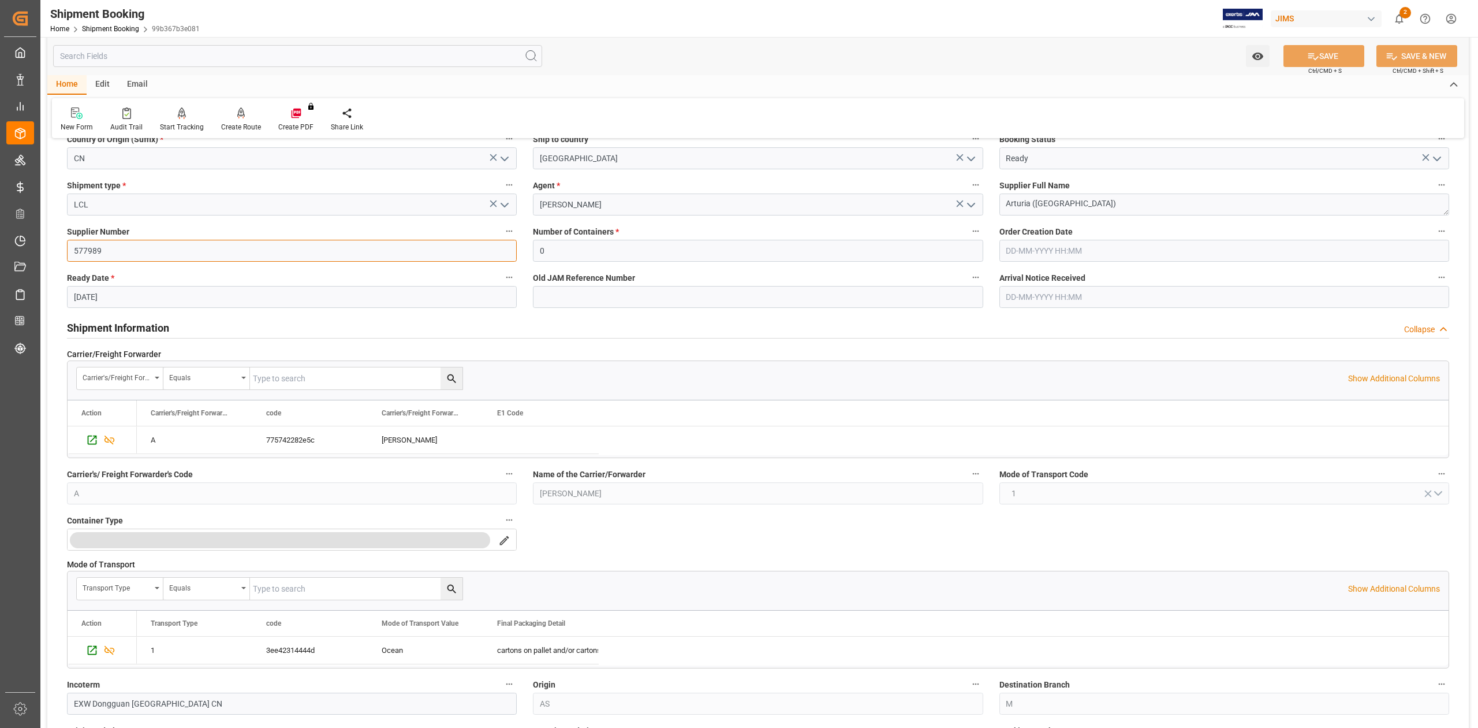
scroll to position [308, 0]
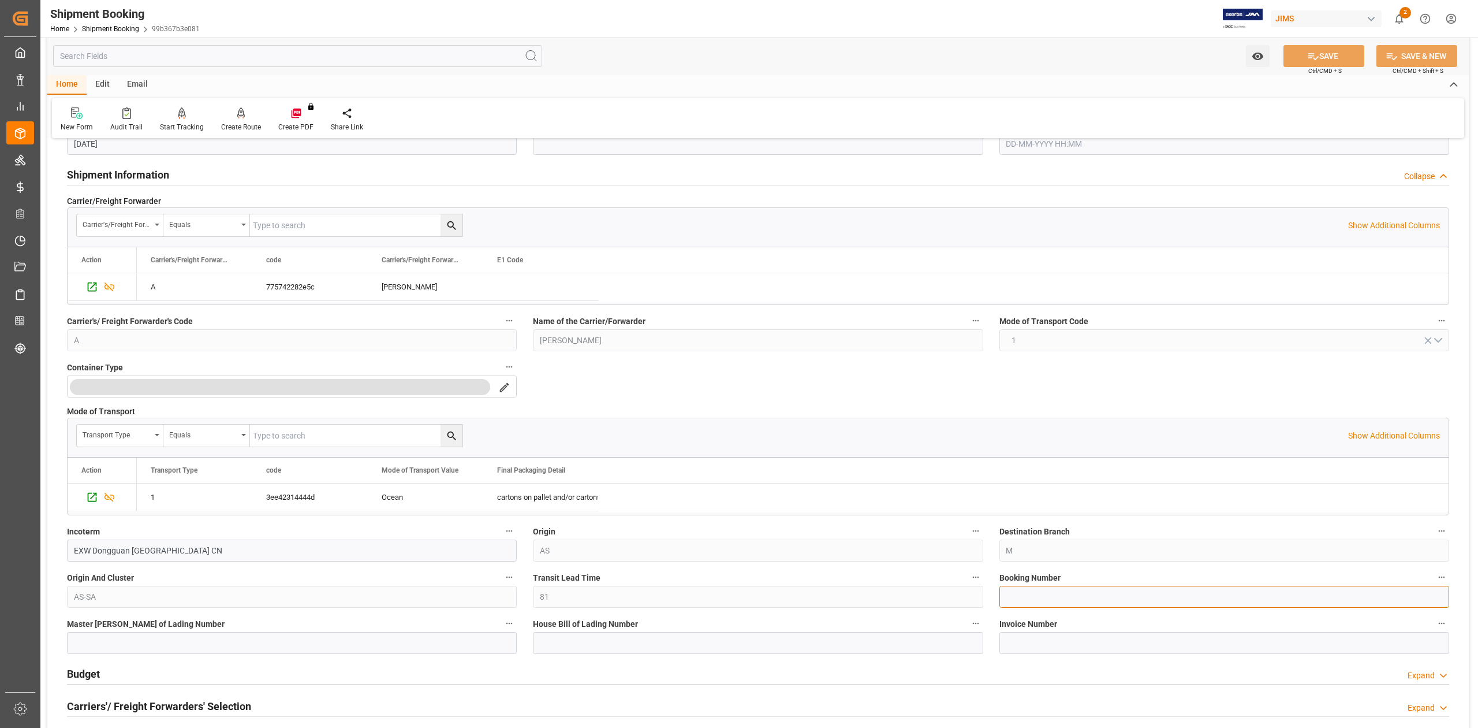
click at [1076, 592] on input at bounding box center [1225, 596] width 450 height 22
paste input "13636664"
type input "13636664"
click at [1337, 56] on button "SAVE" at bounding box center [1324, 56] width 81 height 22
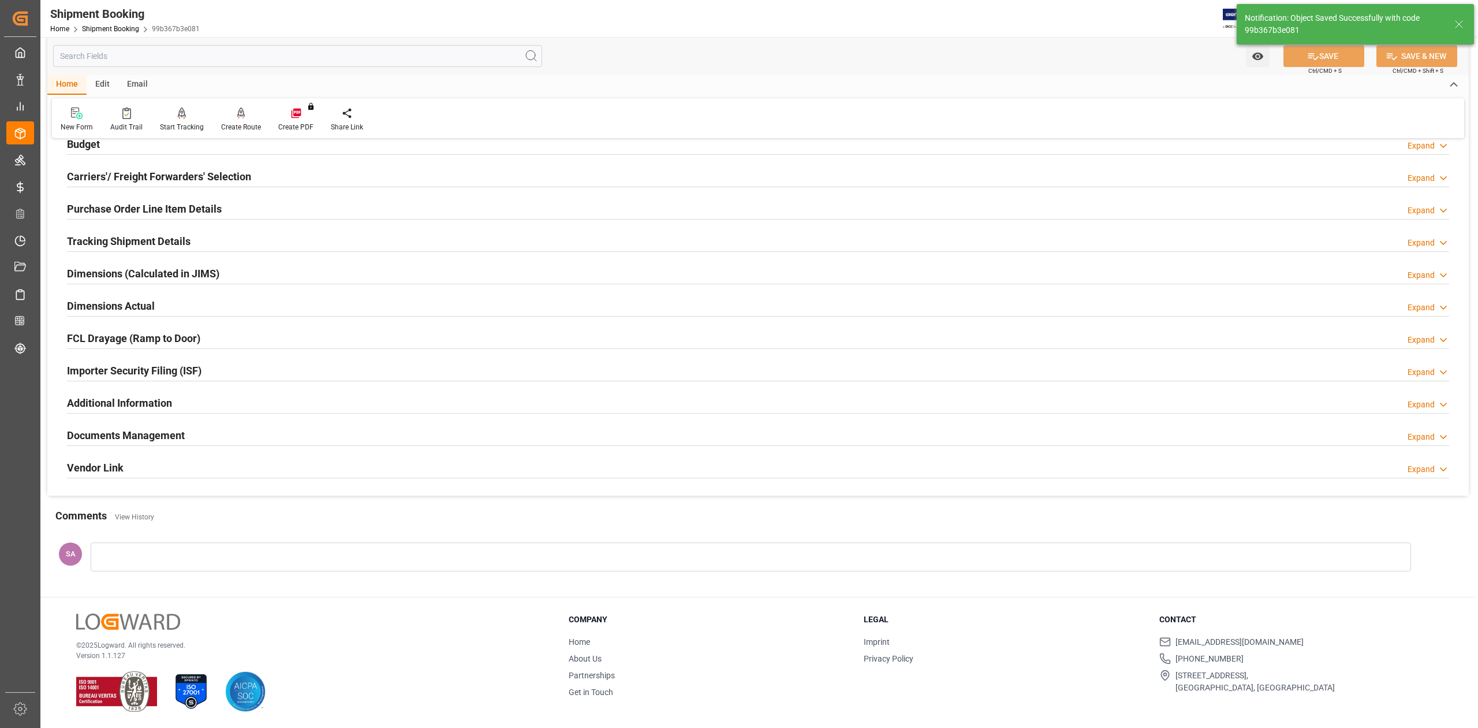
scroll to position [70, 0]
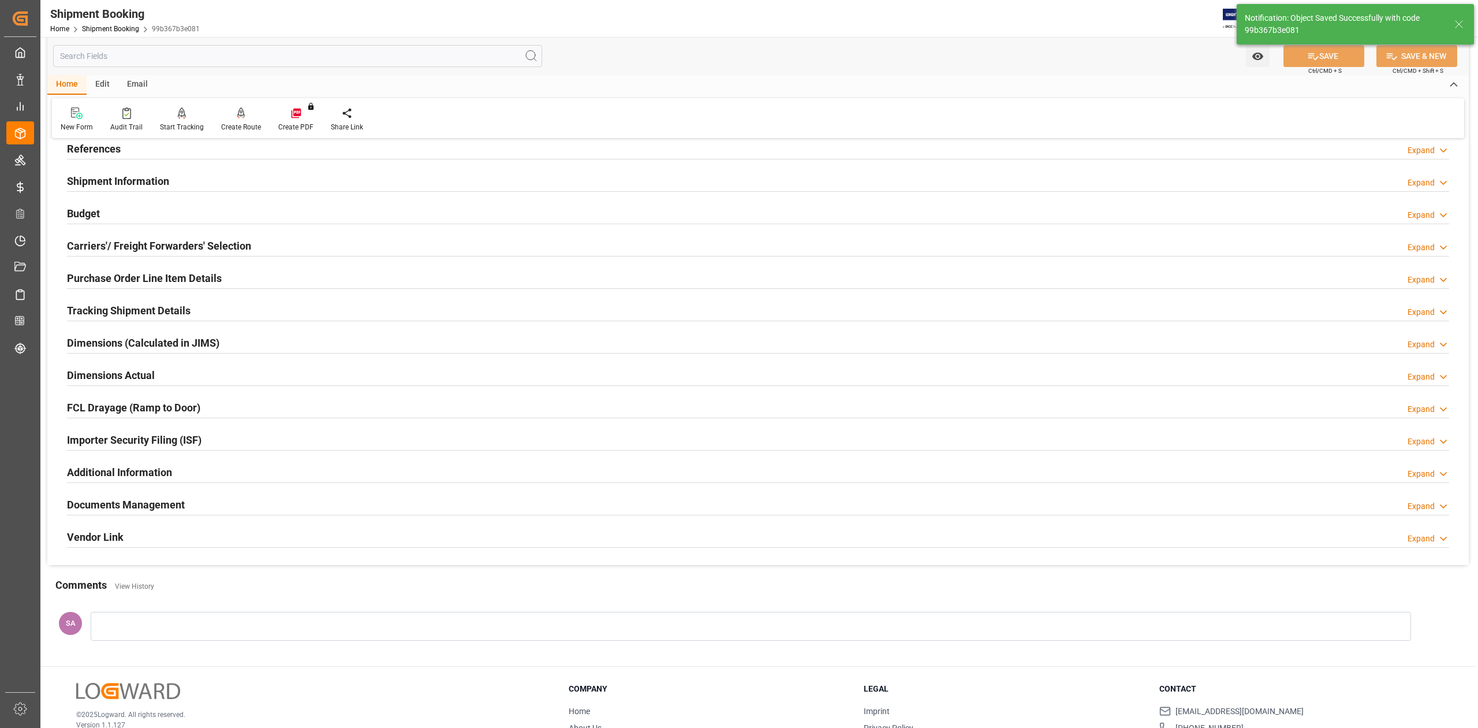
click at [117, 370] on h2 "Dimensions Actual" at bounding box center [111, 375] width 88 height 16
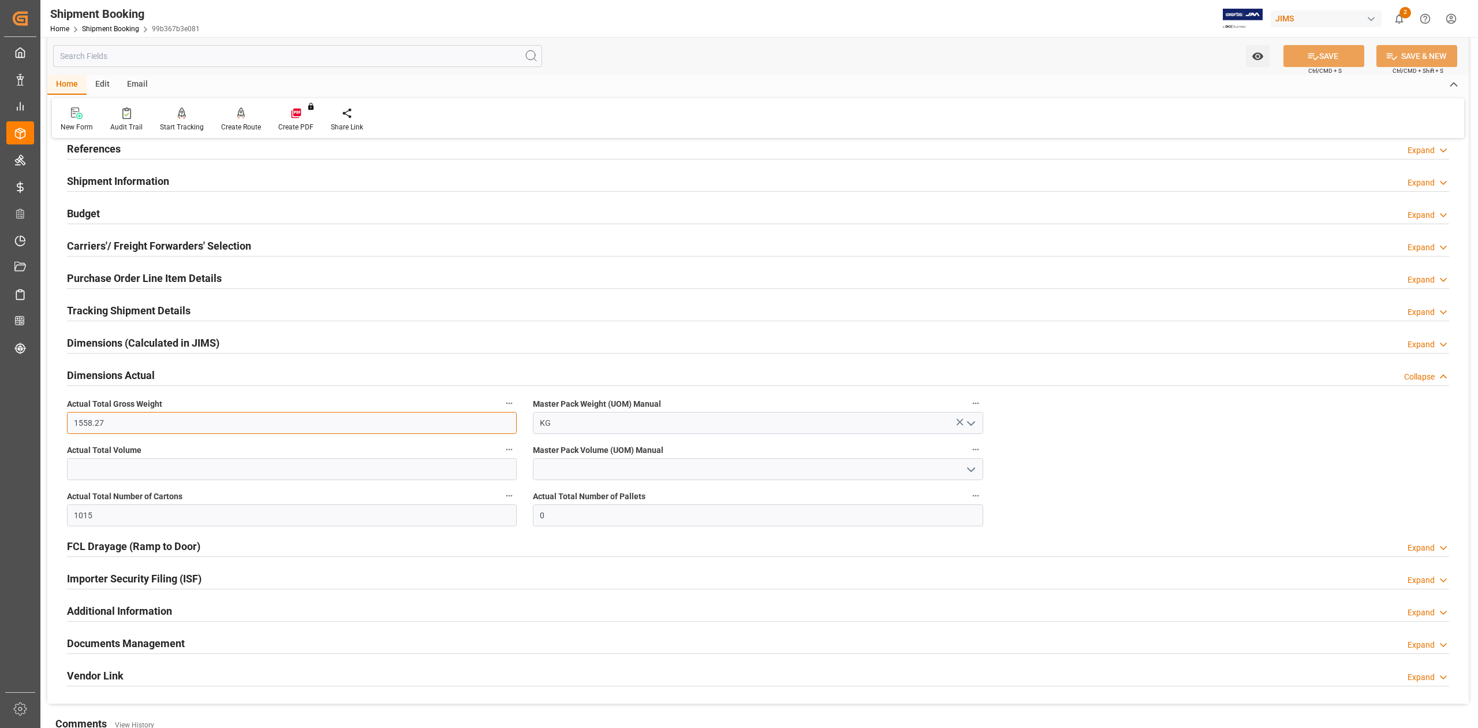
click at [114, 423] on input "1558.27" at bounding box center [292, 423] width 450 height 22
type input "2304.04"
click at [114, 469] on input "text" at bounding box center [292, 469] width 450 height 22
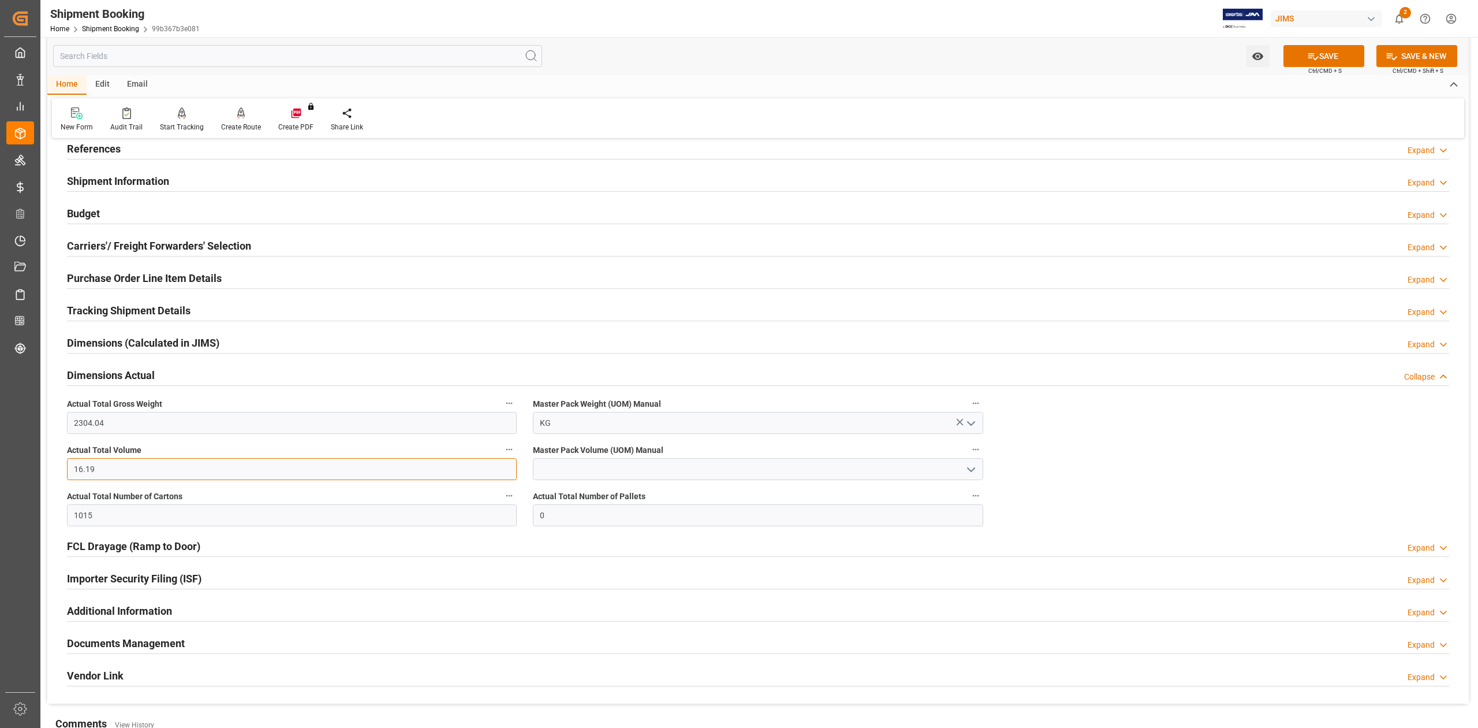
type input "16.19"
click at [99, 516] on input "1015" at bounding box center [292, 515] width 450 height 22
type input "193"
click at [550, 469] on input at bounding box center [758, 469] width 450 height 22
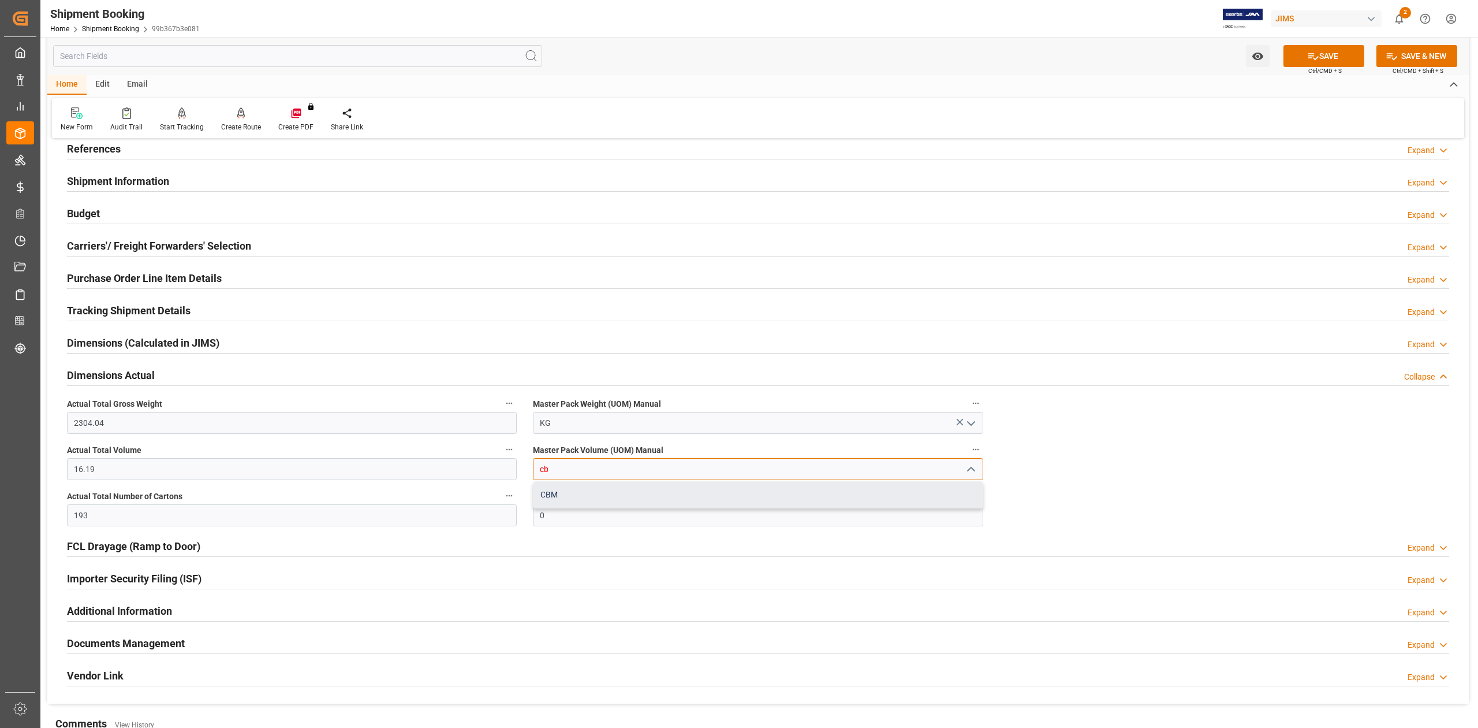
click at [567, 500] on div "CBM" at bounding box center [758, 495] width 449 height 26
type input "CBM"
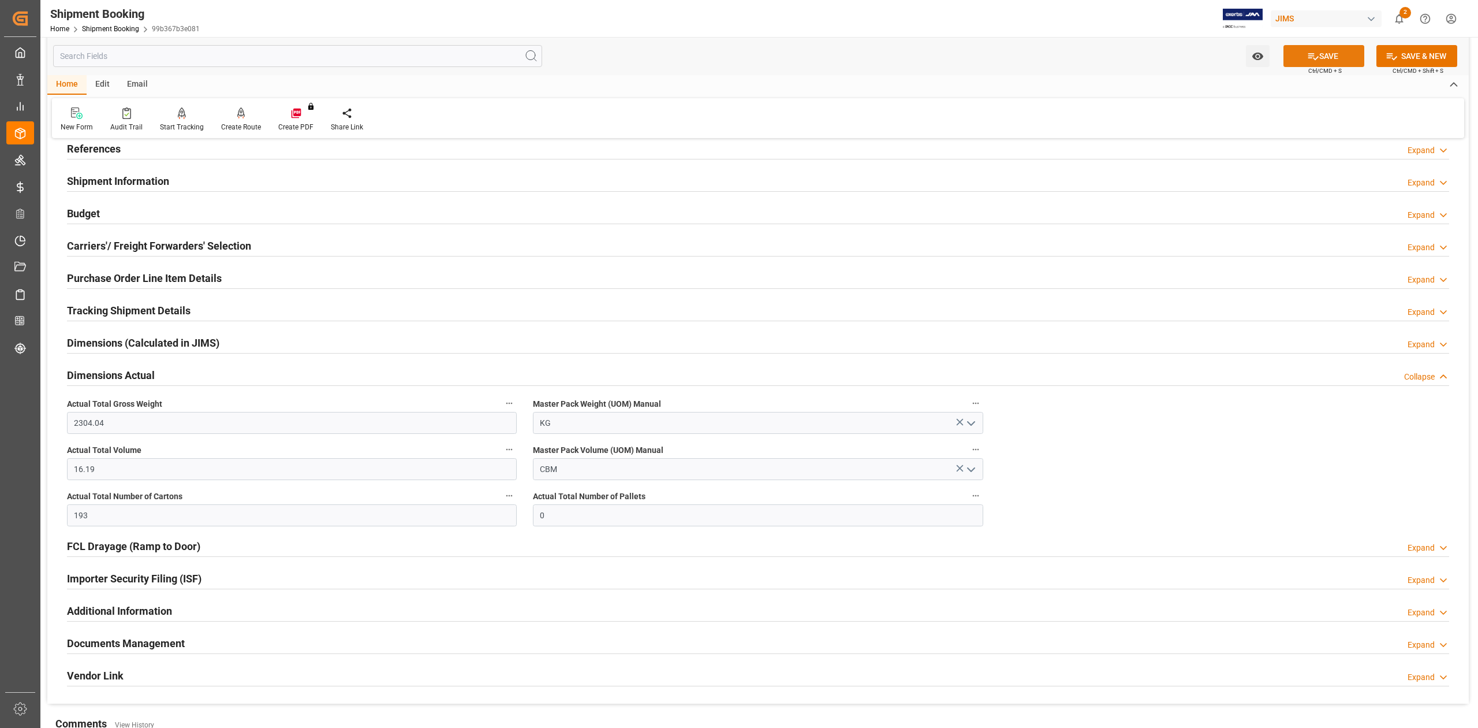
click at [1312, 49] on button "SAVE" at bounding box center [1324, 56] width 81 height 22
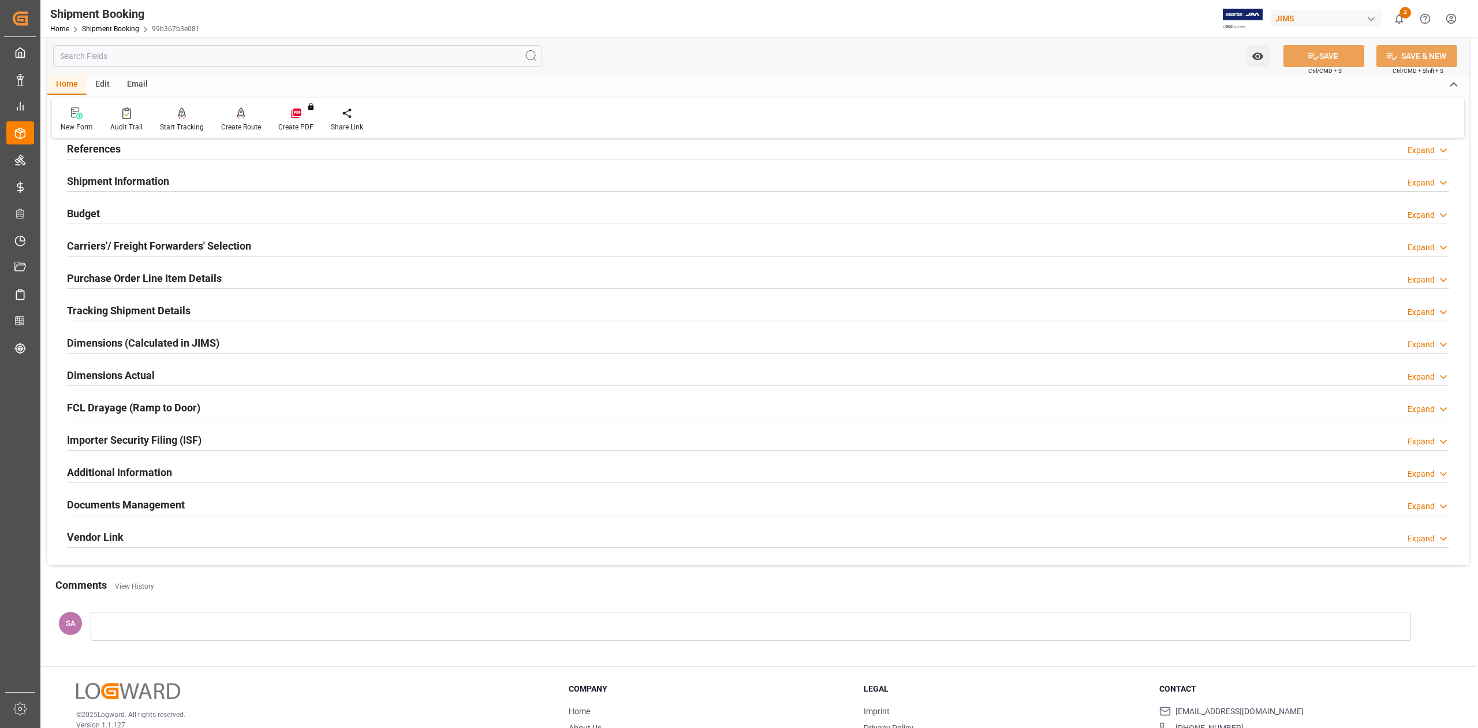
click at [102, 374] on h2 "Dimensions Actual" at bounding box center [111, 375] width 88 height 16
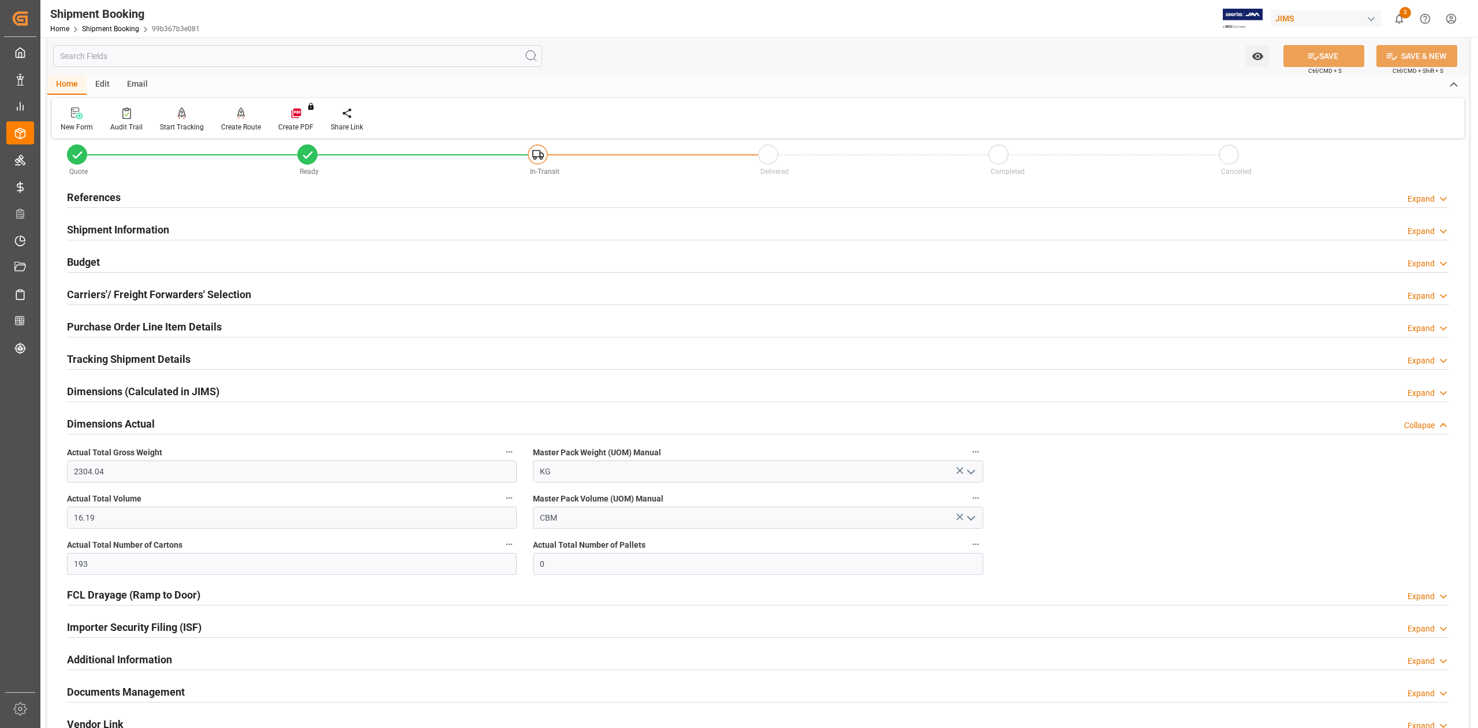
scroll to position [0, 0]
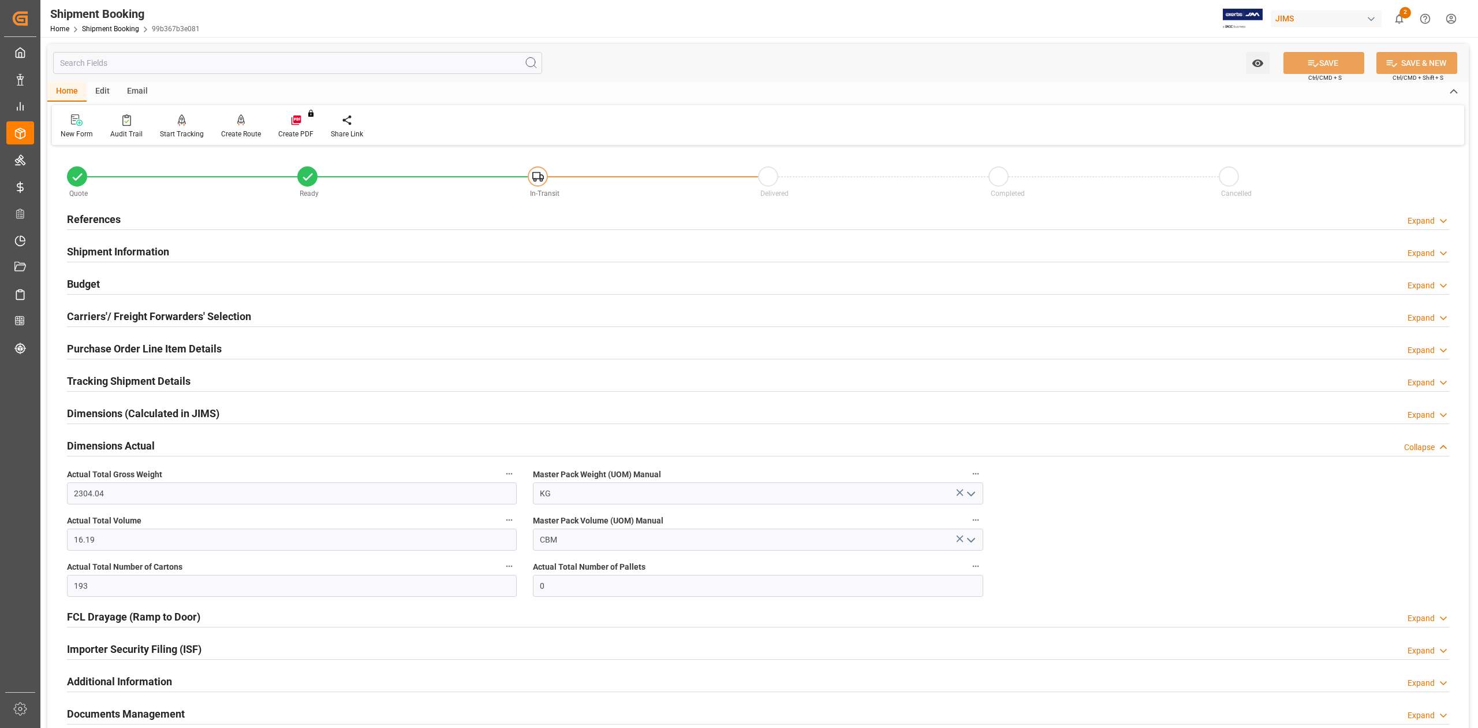
click at [95, 279] on h2 "Budget" at bounding box center [83, 284] width 33 height 16
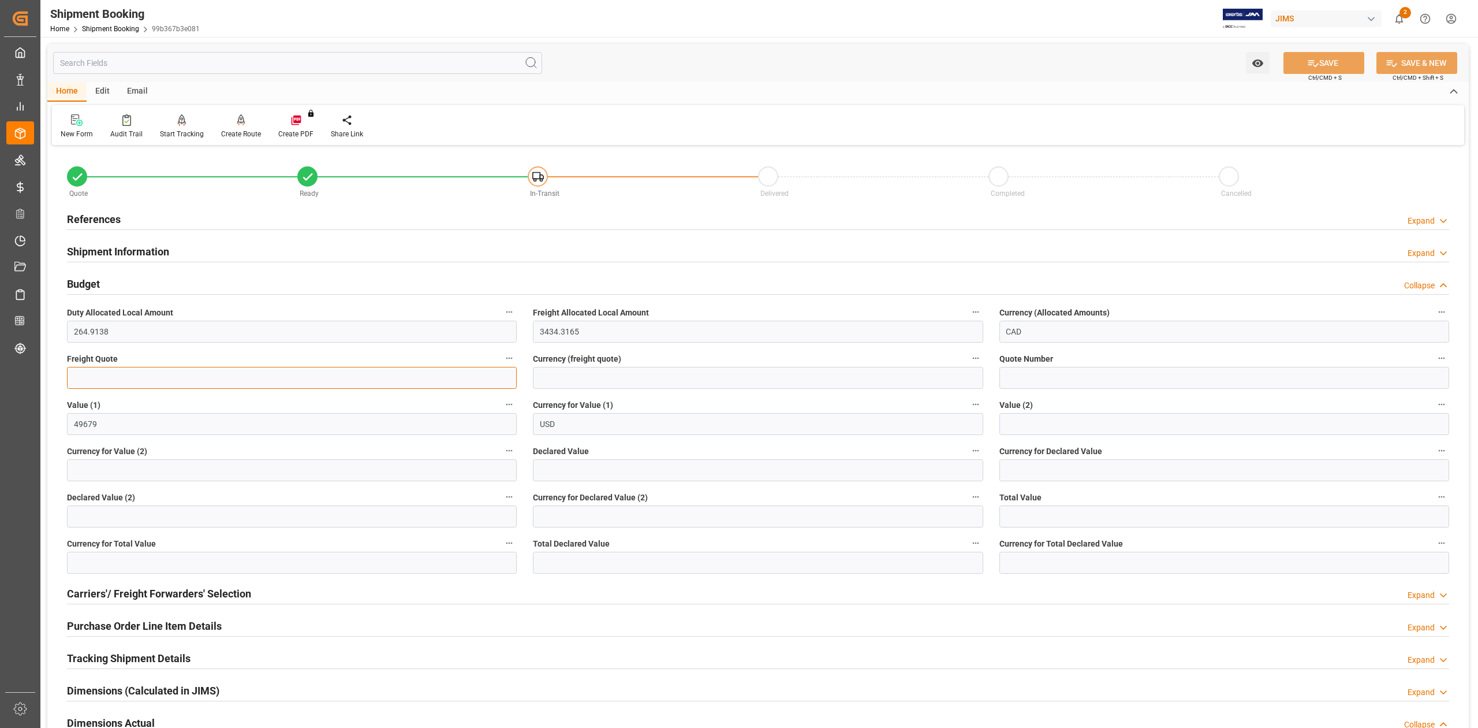
click at [119, 379] on input "text" at bounding box center [292, 378] width 450 height 22
type input "2150"
click at [561, 378] on input at bounding box center [758, 378] width 450 height 22
type input "USD"
click at [1296, 66] on button "SAVE" at bounding box center [1324, 63] width 81 height 22
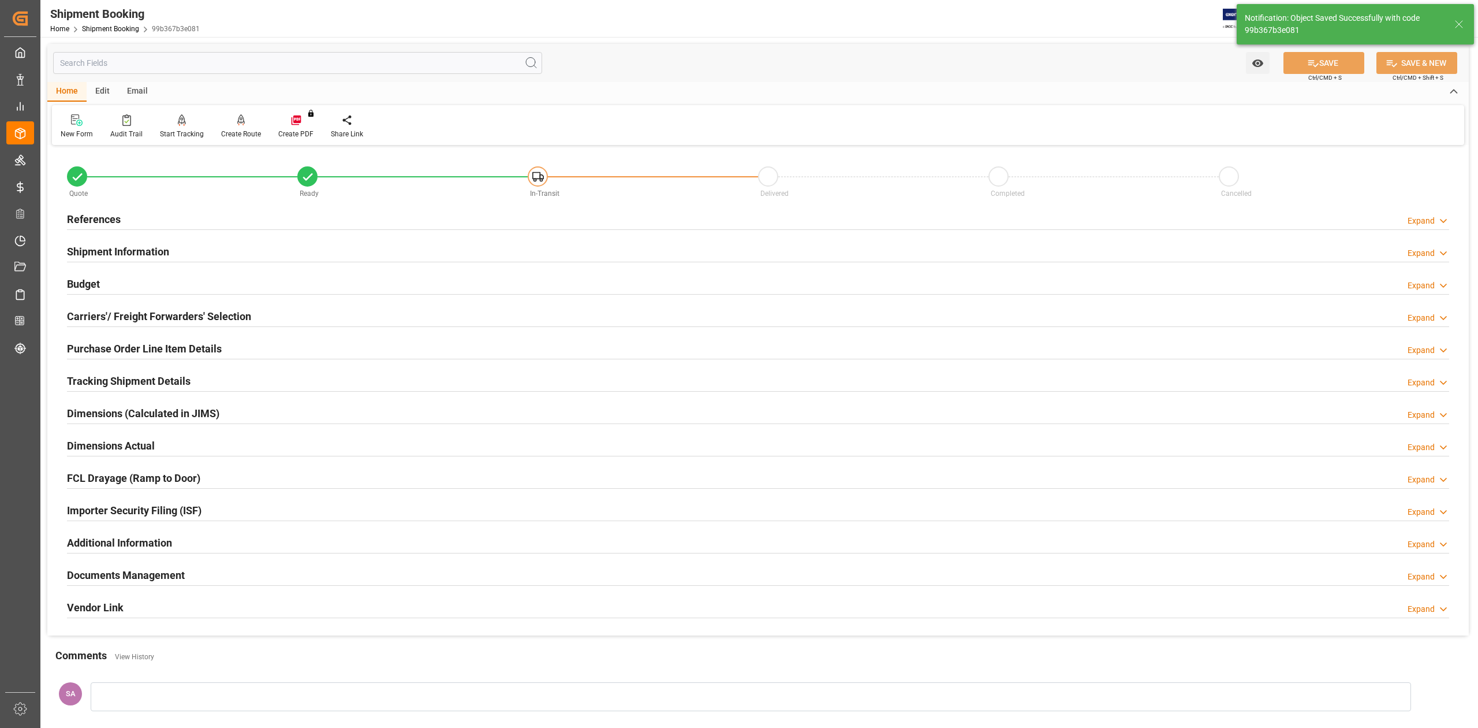
scroll to position [141, 0]
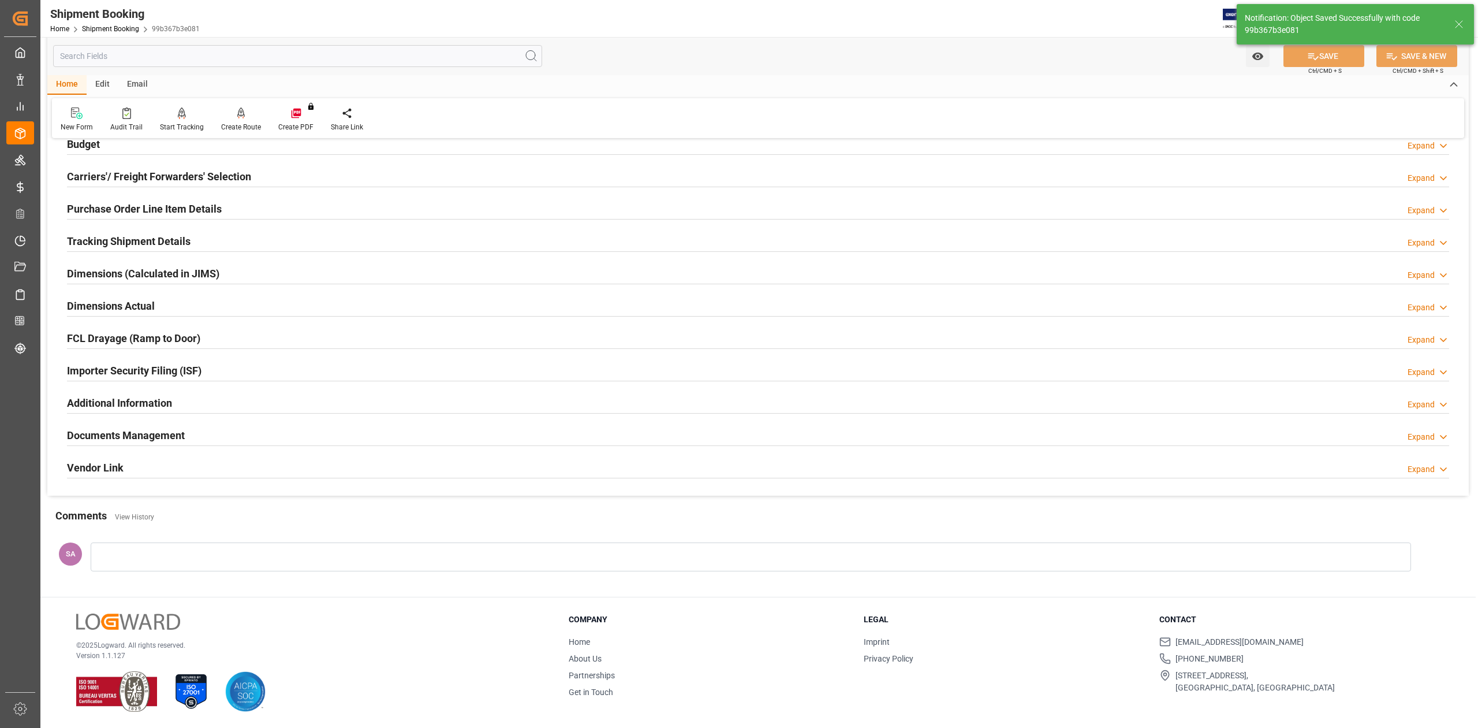
click at [111, 243] on h2 "Tracking Shipment Details" at bounding box center [129, 241] width 124 height 16
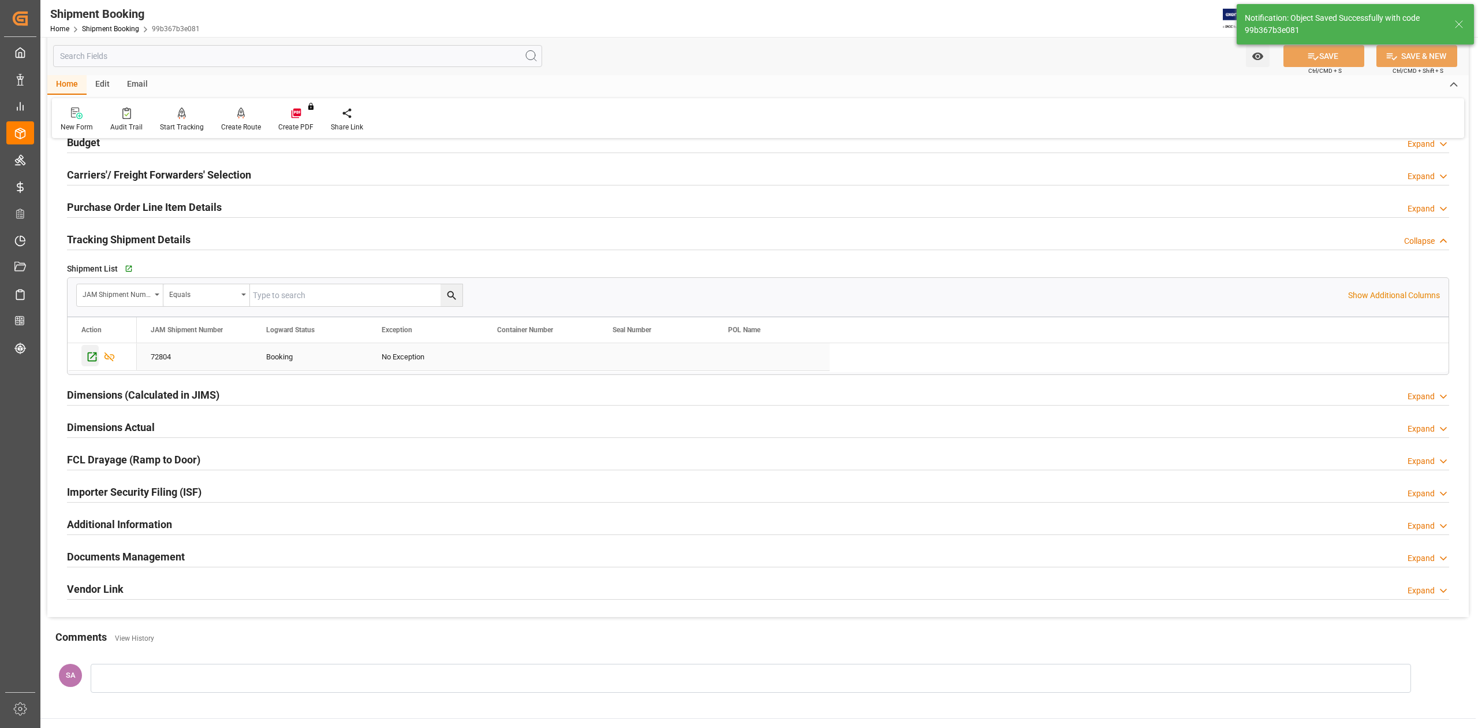
click at [94, 359] on icon "Press SPACE to select this row." at bounding box center [92, 356] width 12 height 12
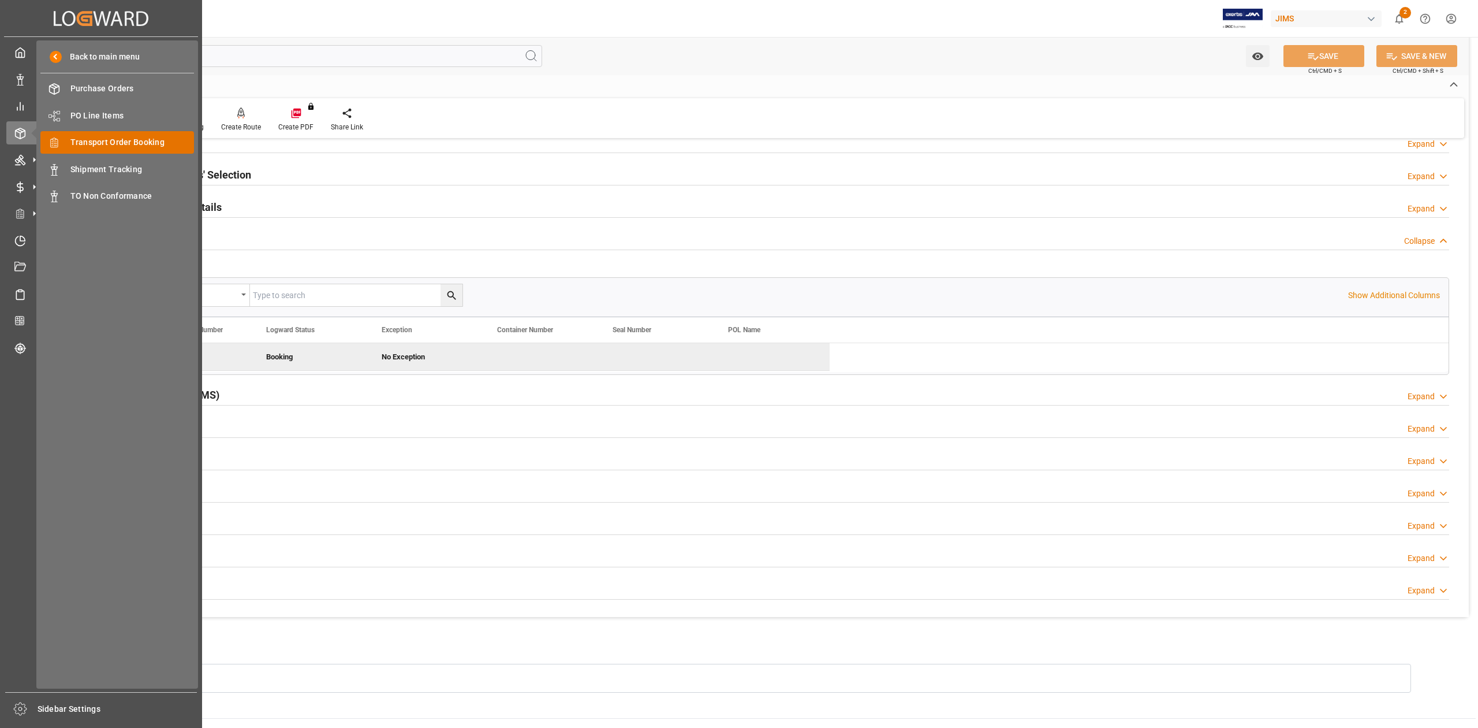
click at [123, 146] on span "Transport Order Booking" at bounding box center [132, 142] width 124 height 12
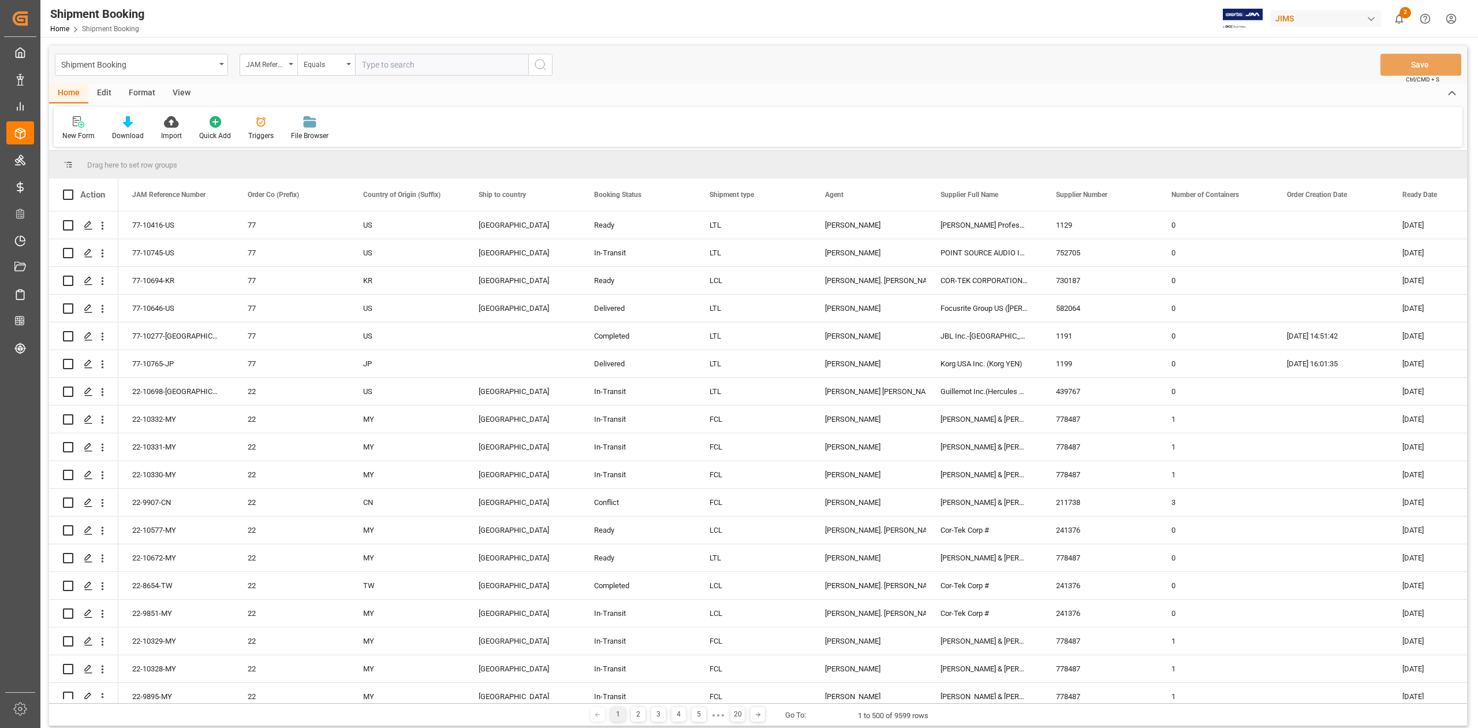
click at [426, 60] on input "text" at bounding box center [441, 65] width 173 height 22
paste input "77-10587-CN"
type input "77-10587-CN"
click at [539, 60] on icon "search button" at bounding box center [541, 65] width 14 height 14
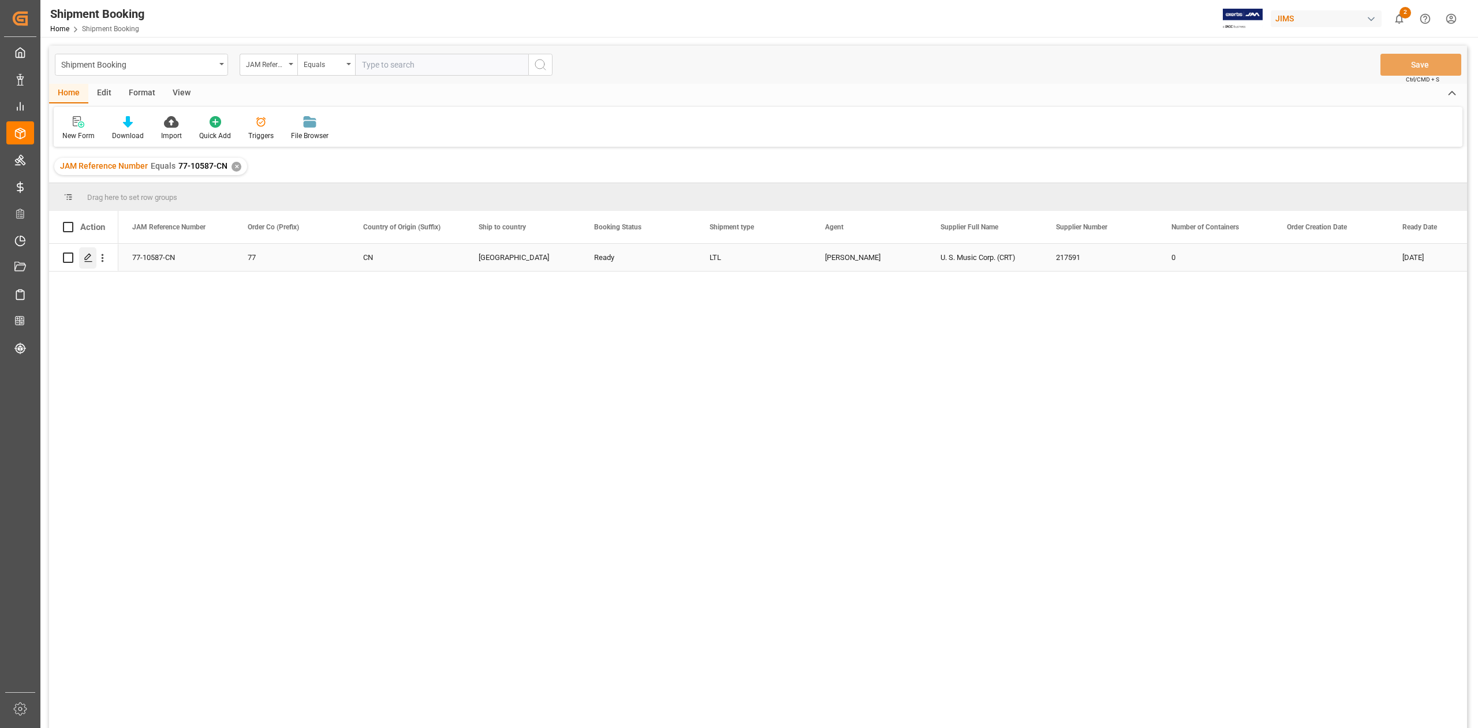
click at [85, 255] on icon "Press SPACE to select this row." at bounding box center [88, 257] width 9 height 9
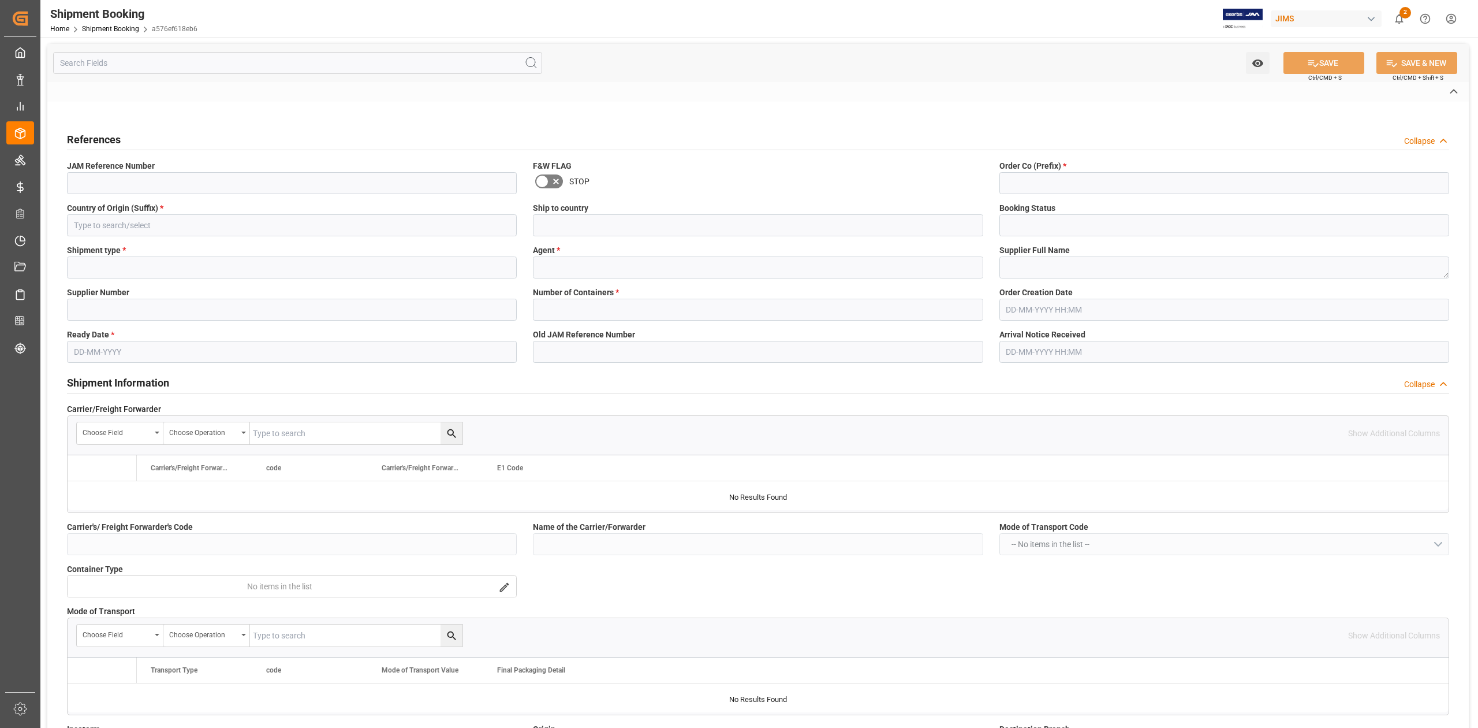
type input "77-10587-CN"
type input "77"
type input "CN"
type input "Canada"
type input "Ready"
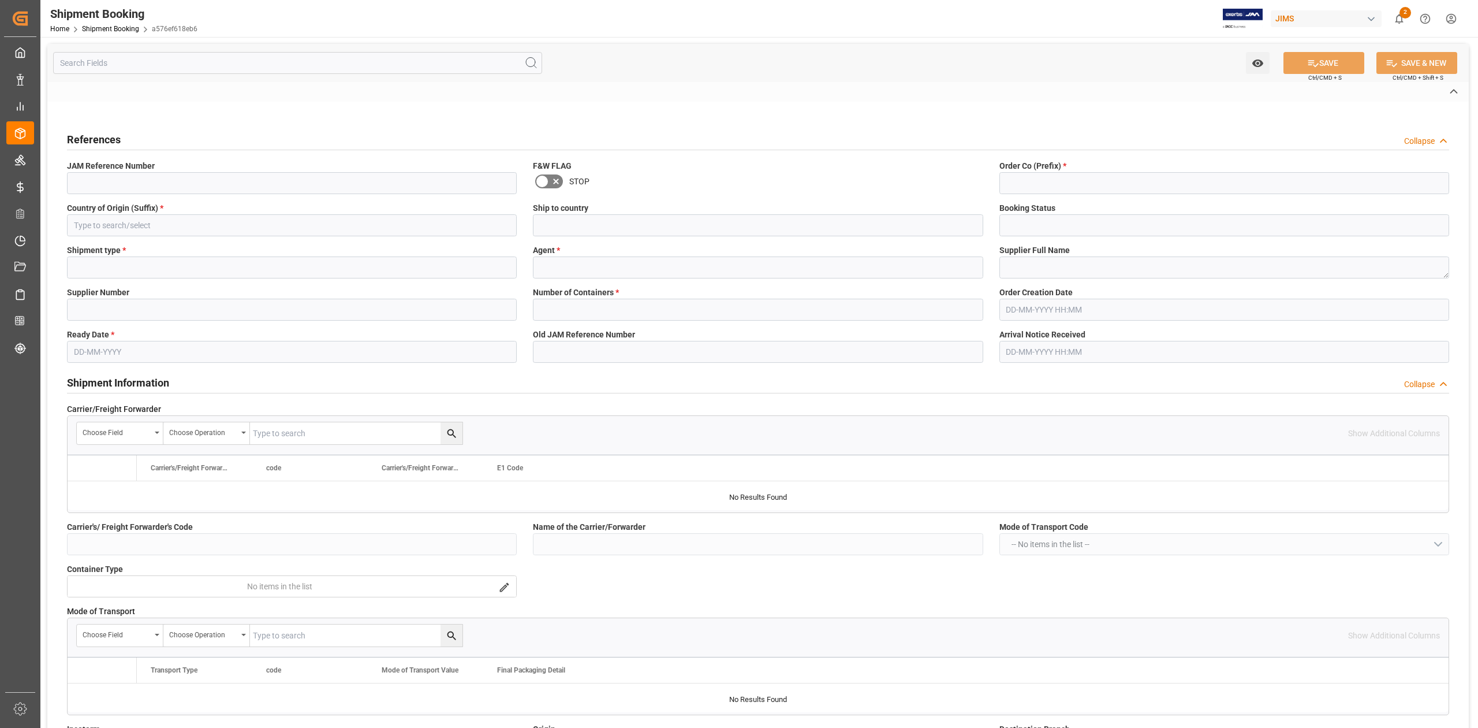
type input "LTL"
type input "[PERSON_NAME]"
type textarea "U. S. Music Corp. (CRT)"
type input "217591"
type input "0"
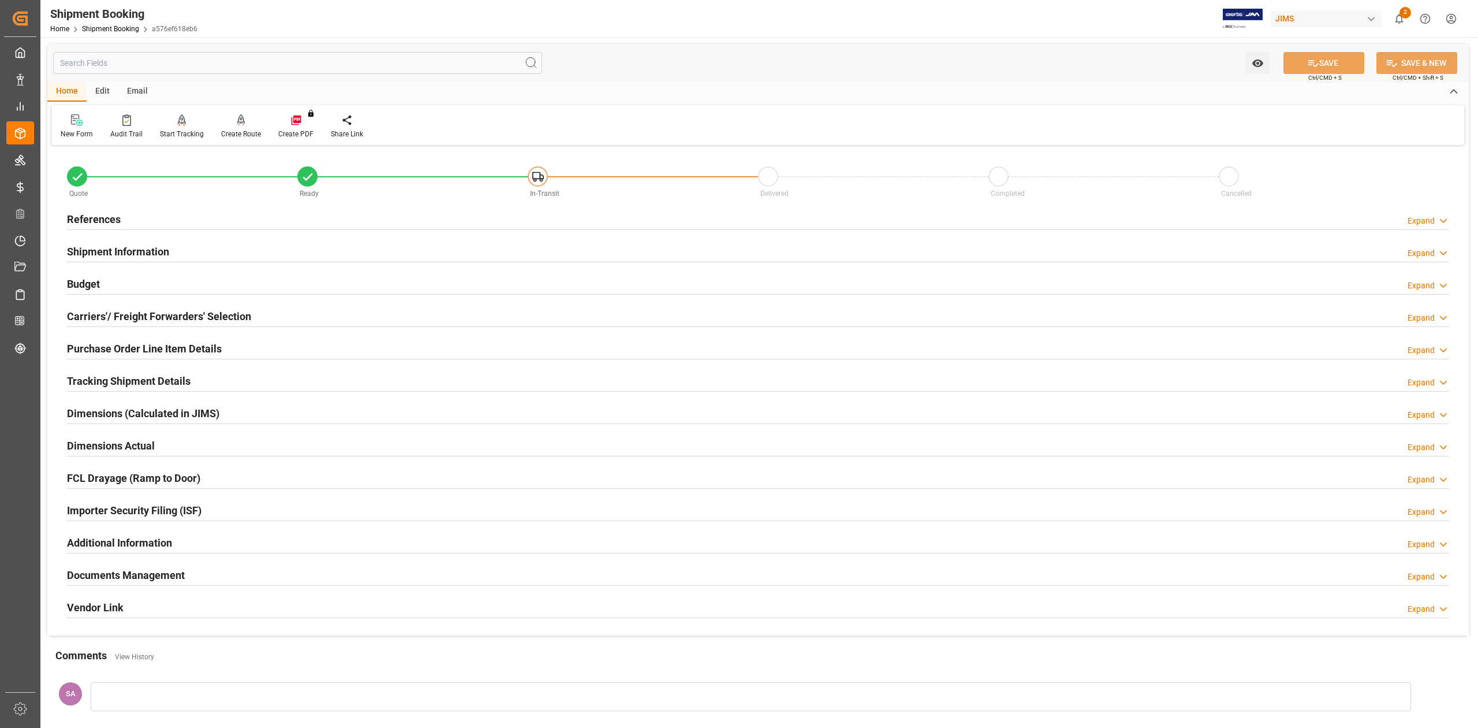
type input "20-08-2025"
click at [102, 214] on h2 "References" at bounding box center [94, 219] width 54 height 16
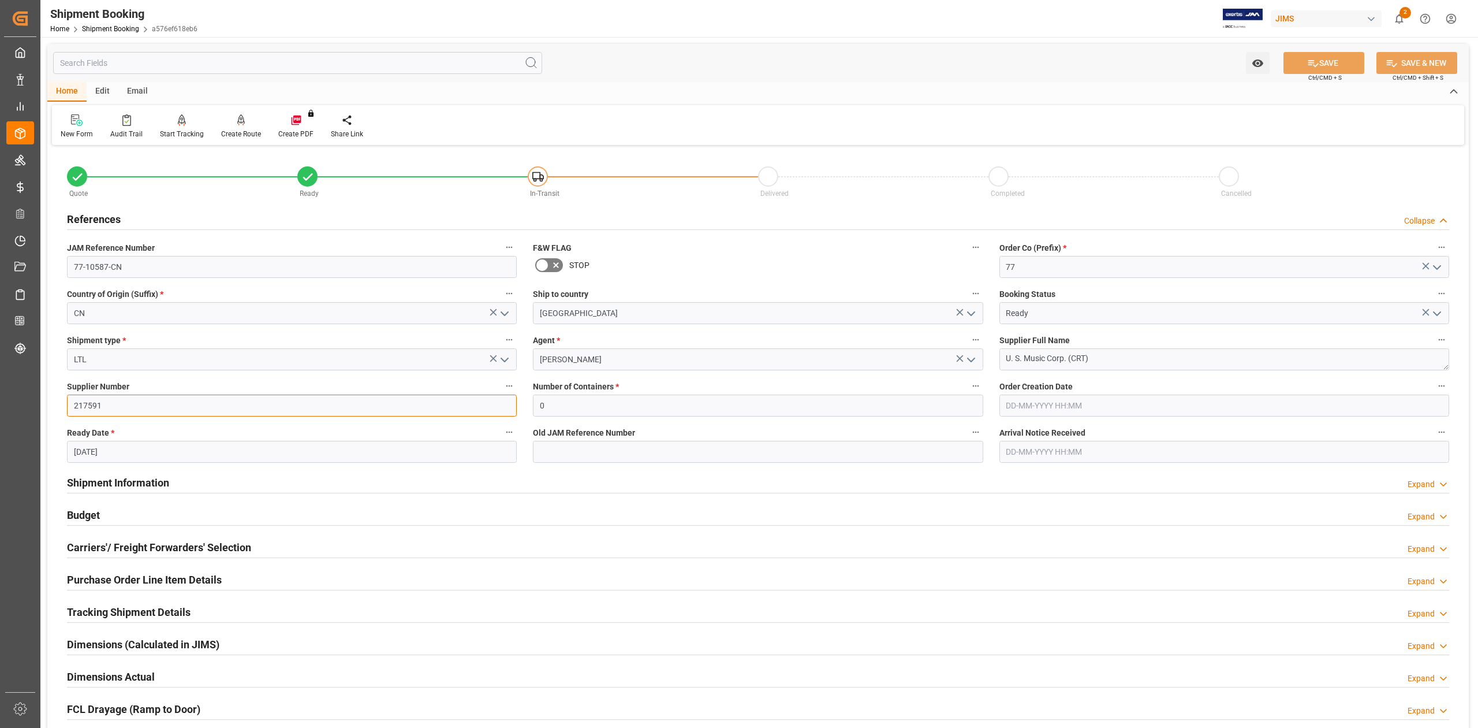
click at [84, 405] on input "217591" at bounding box center [292, 405] width 450 height 22
click at [87, 405] on input "217591" at bounding box center [292, 405] width 450 height 22
click at [1107, 355] on textarea "U. S. Music Corp. (CRT)" at bounding box center [1225, 359] width 450 height 22
drag, startPoint x: 1101, startPoint y: 357, endPoint x: 1007, endPoint y: 356, distance: 93.5
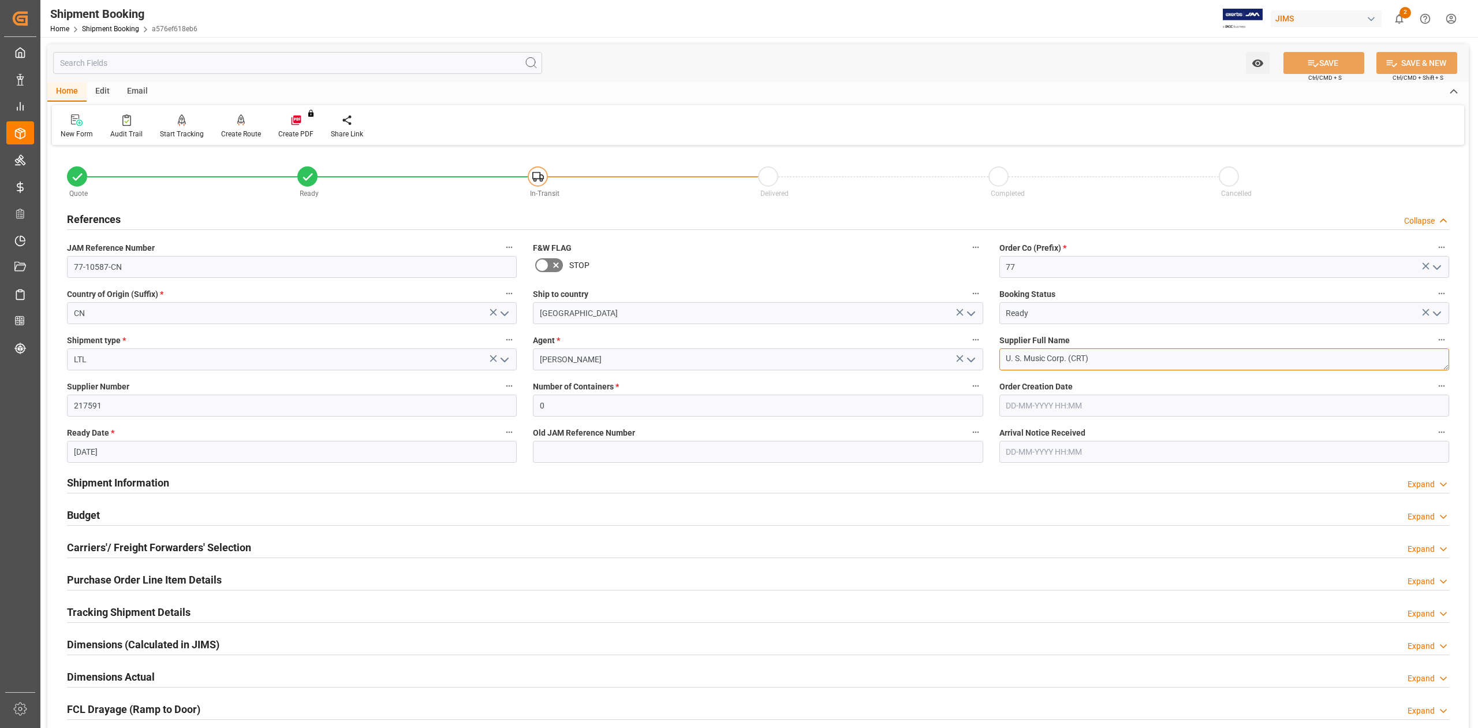
click at [1007, 356] on textarea "U. S. Music Corp. (CRT)" at bounding box center [1225, 359] width 450 height 22
click at [84, 402] on input "217591" at bounding box center [292, 405] width 450 height 22
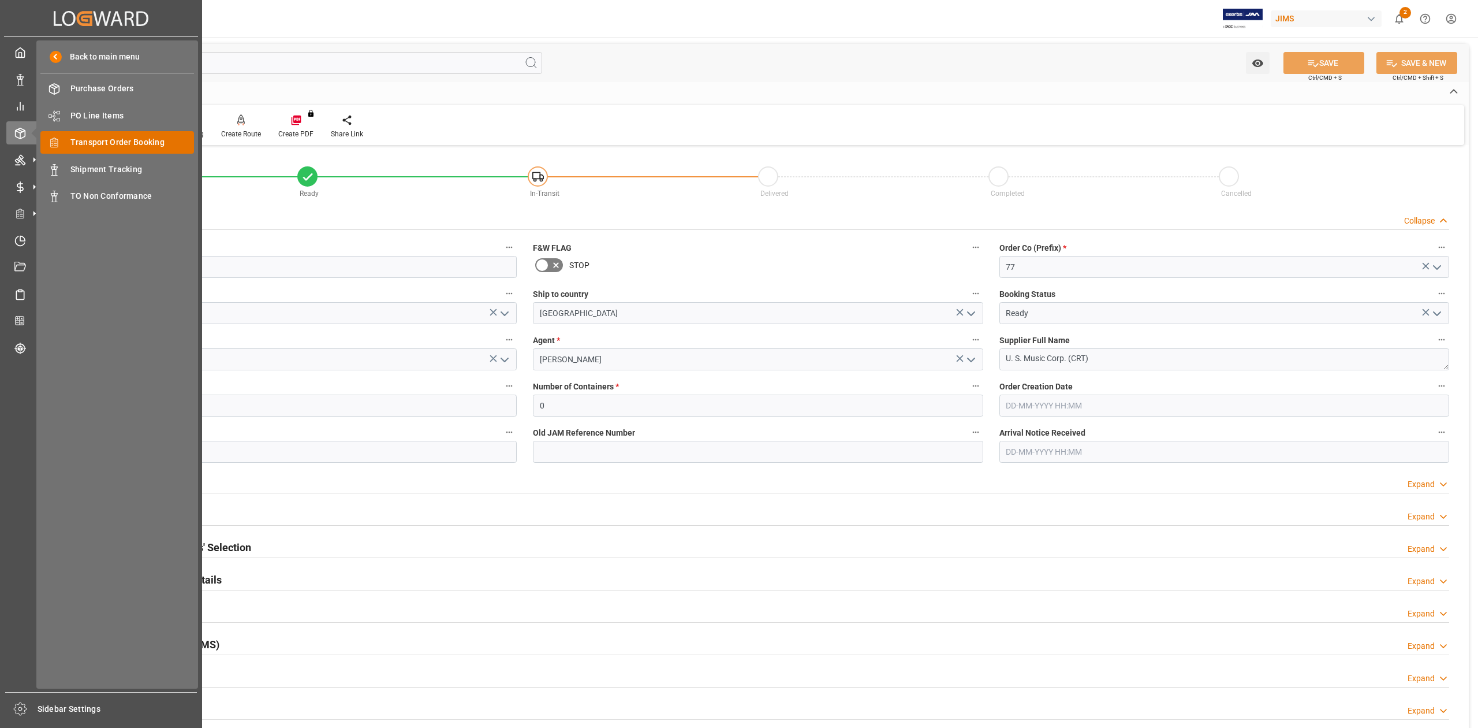
click at [124, 139] on span "Transport Order Booking" at bounding box center [132, 142] width 124 height 12
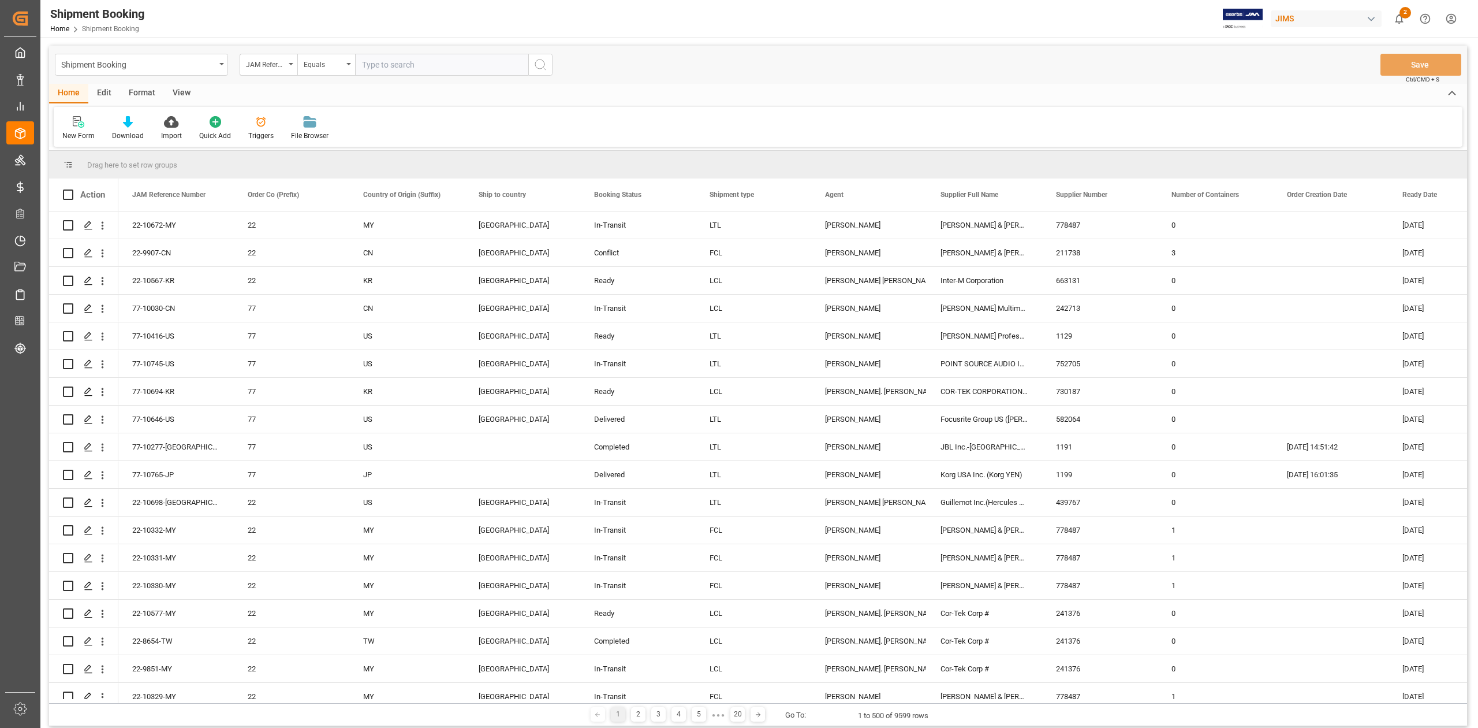
click at [386, 61] on input "text" at bounding box center [441, 65] width 173 height 22
type input "77-10809-CN"
click at [543, 65] on icon "search button" at bounding box center [541, 65] width 14 height 14
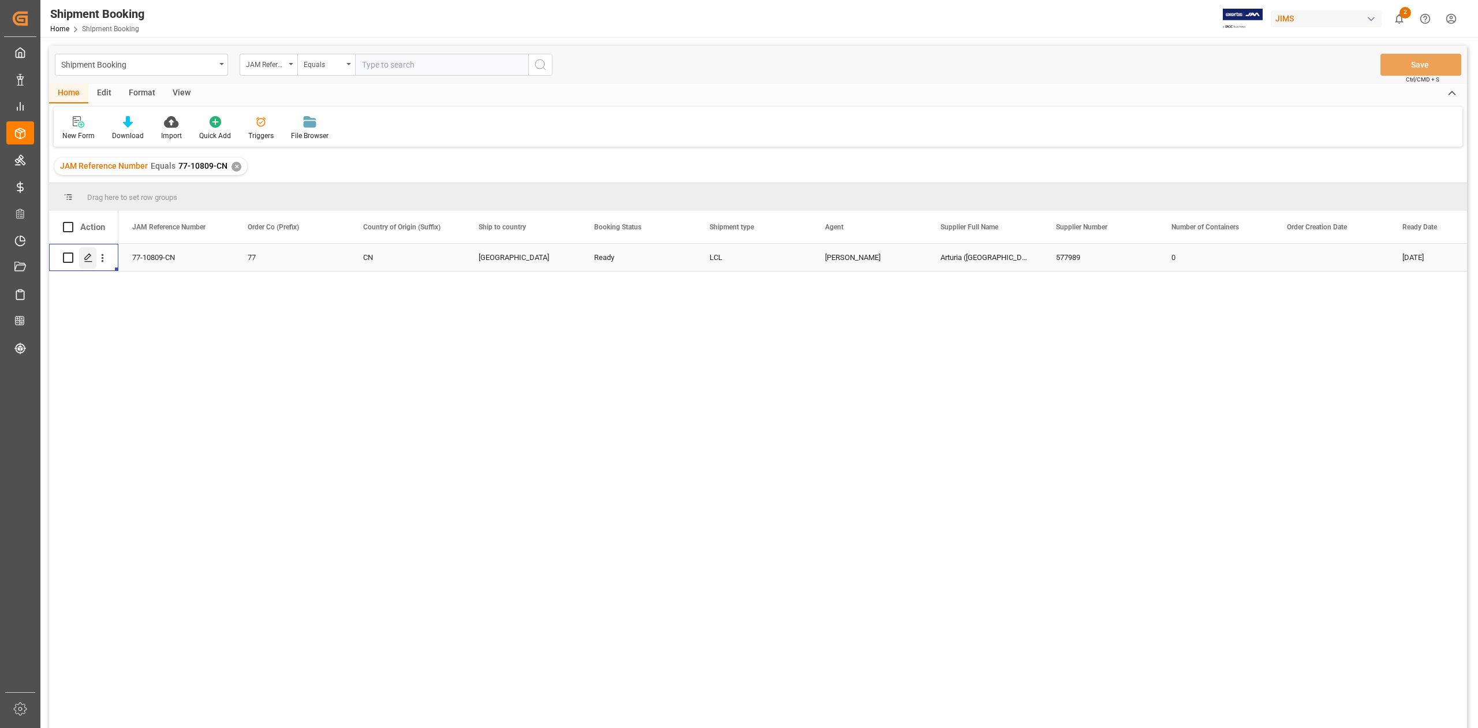
click at [89, 255] on icon "Press SPACE to select this row." at bounding box center [88, 257] width 9 height 9
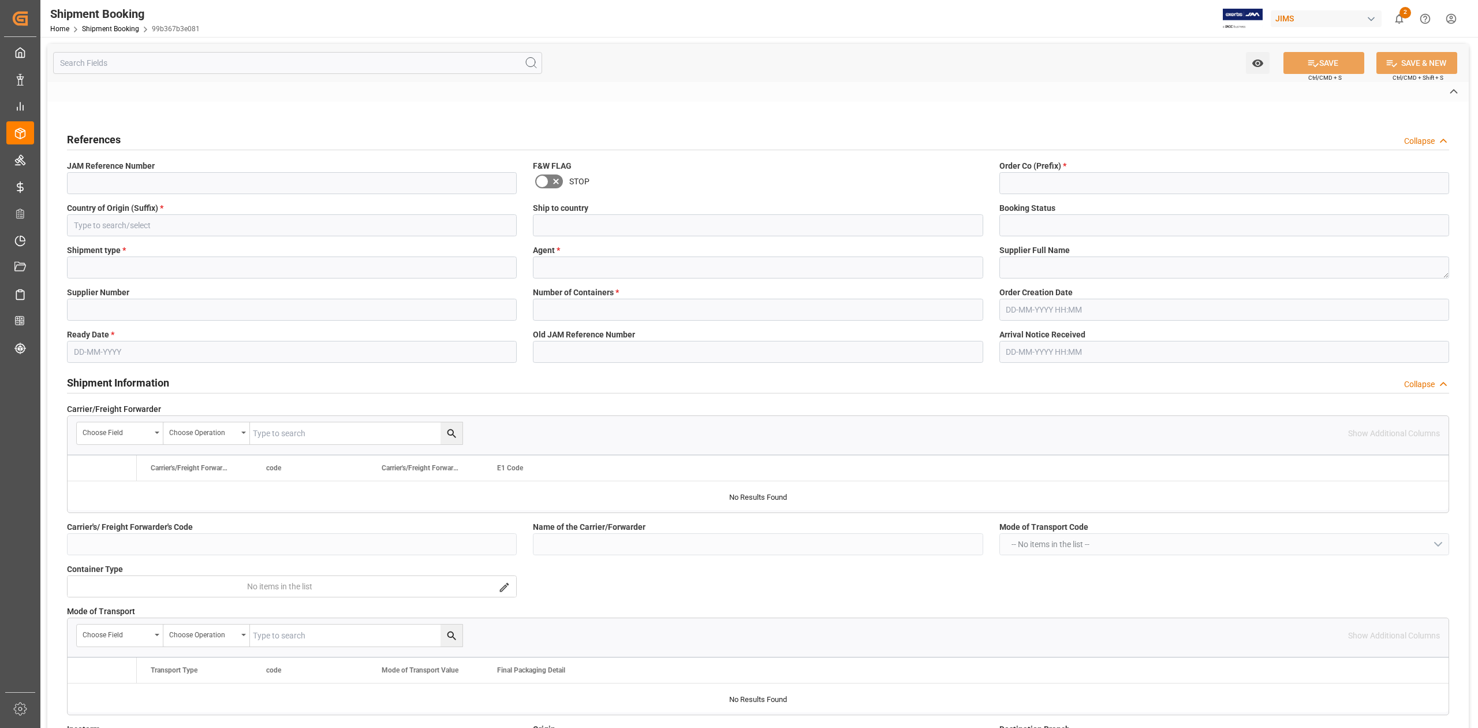
type input "KG"
type input "CBM"
type input "2304.04"
type input "16.19"
type input "193"
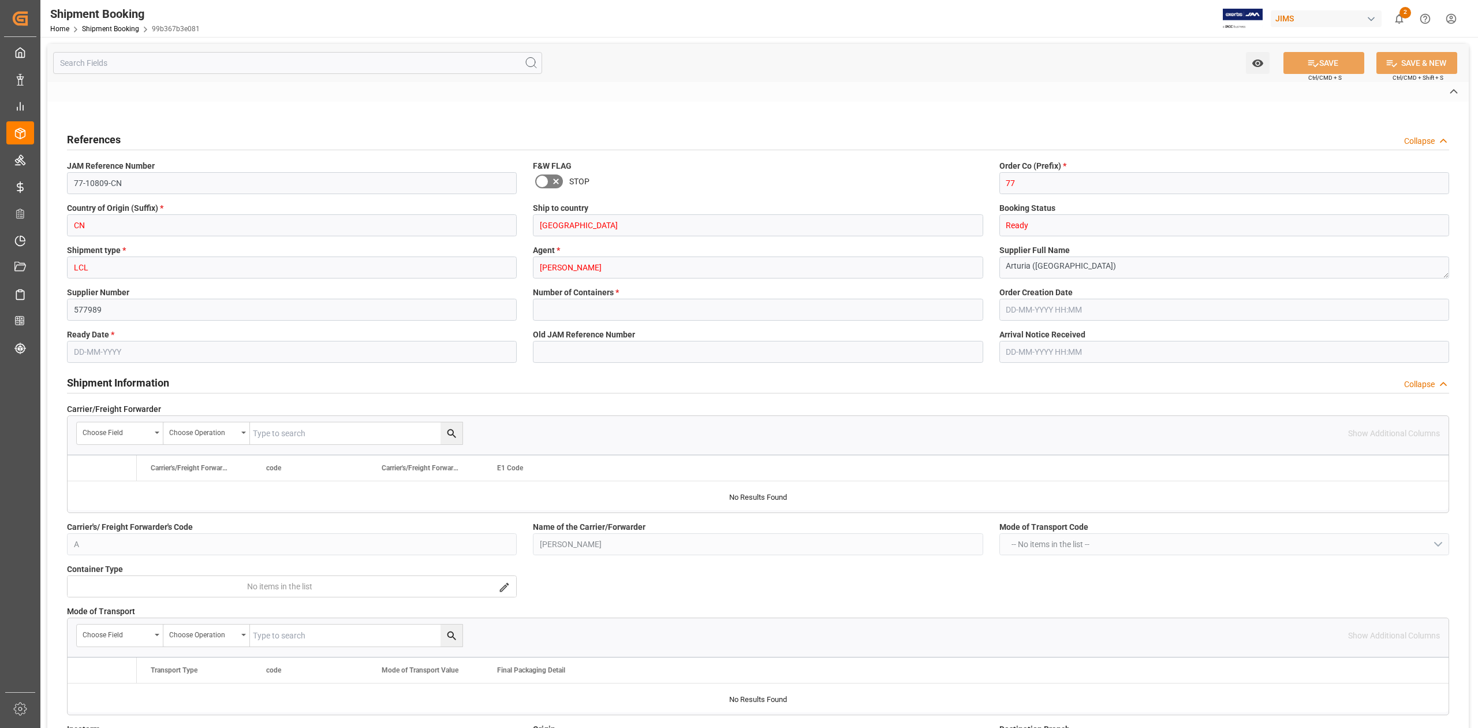
type input "0"
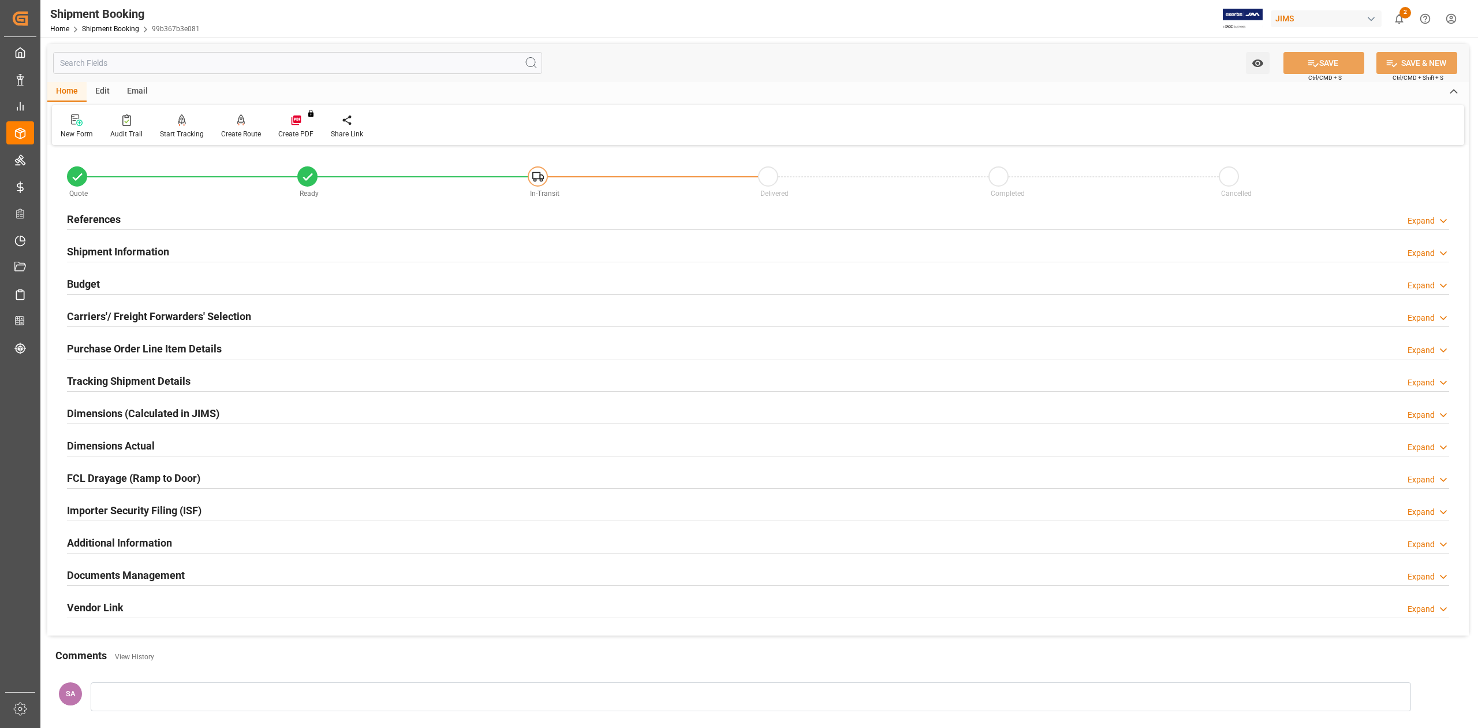
click at [77, 279] on h2 "Budget" at bounding box center [83, 284] width 33 height 16
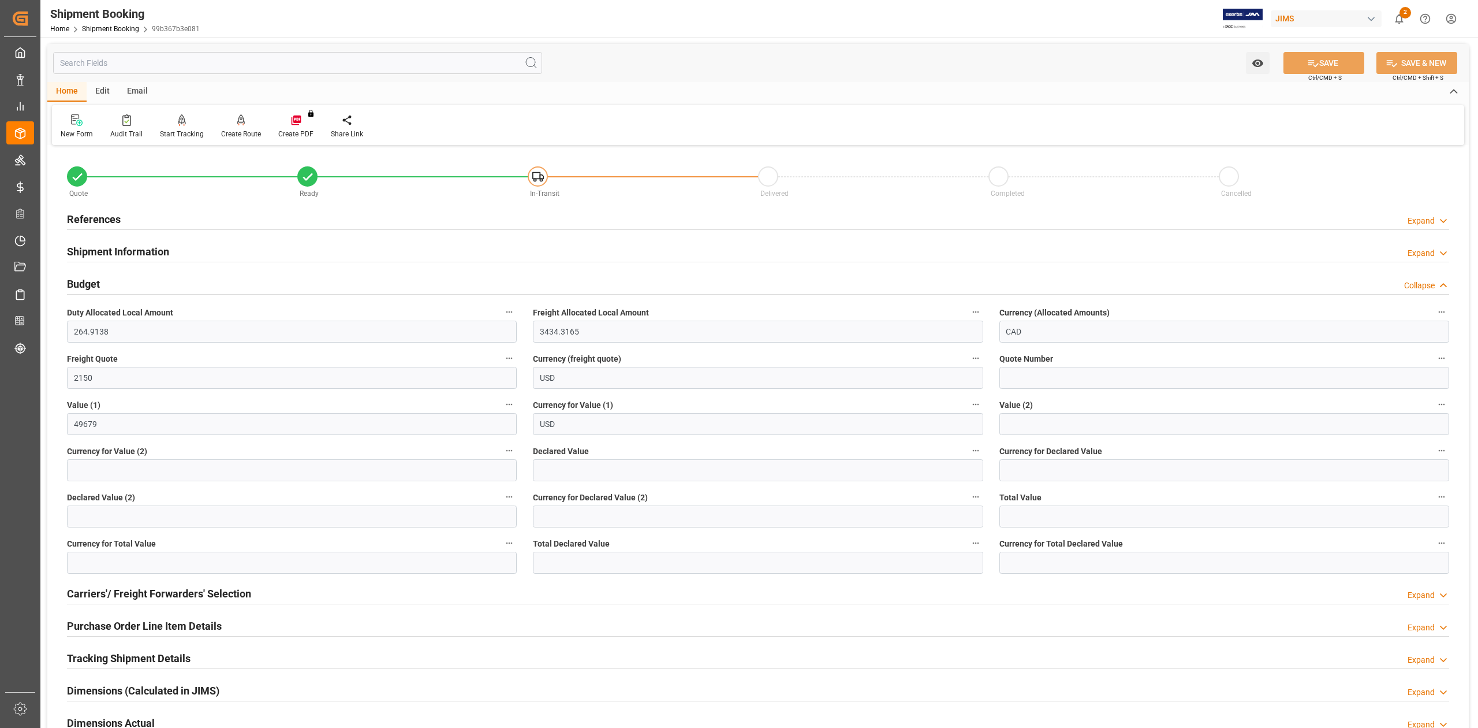
click at [77, 282] on h2 "Budget" at bounding box center [83, 284] width 33 height 16
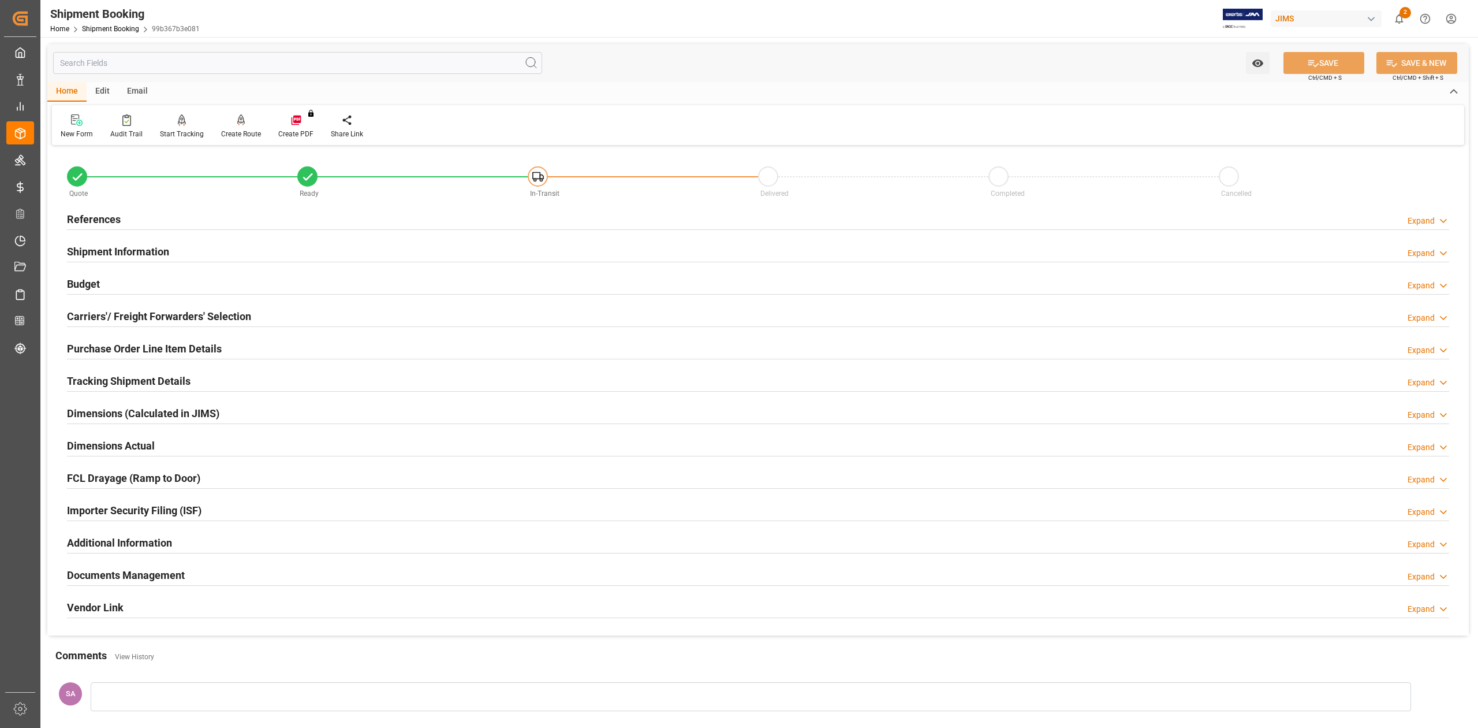
click at [141, 249] on h2 "Shipment Information" at bounding box center [118, 252] width 102 height 16
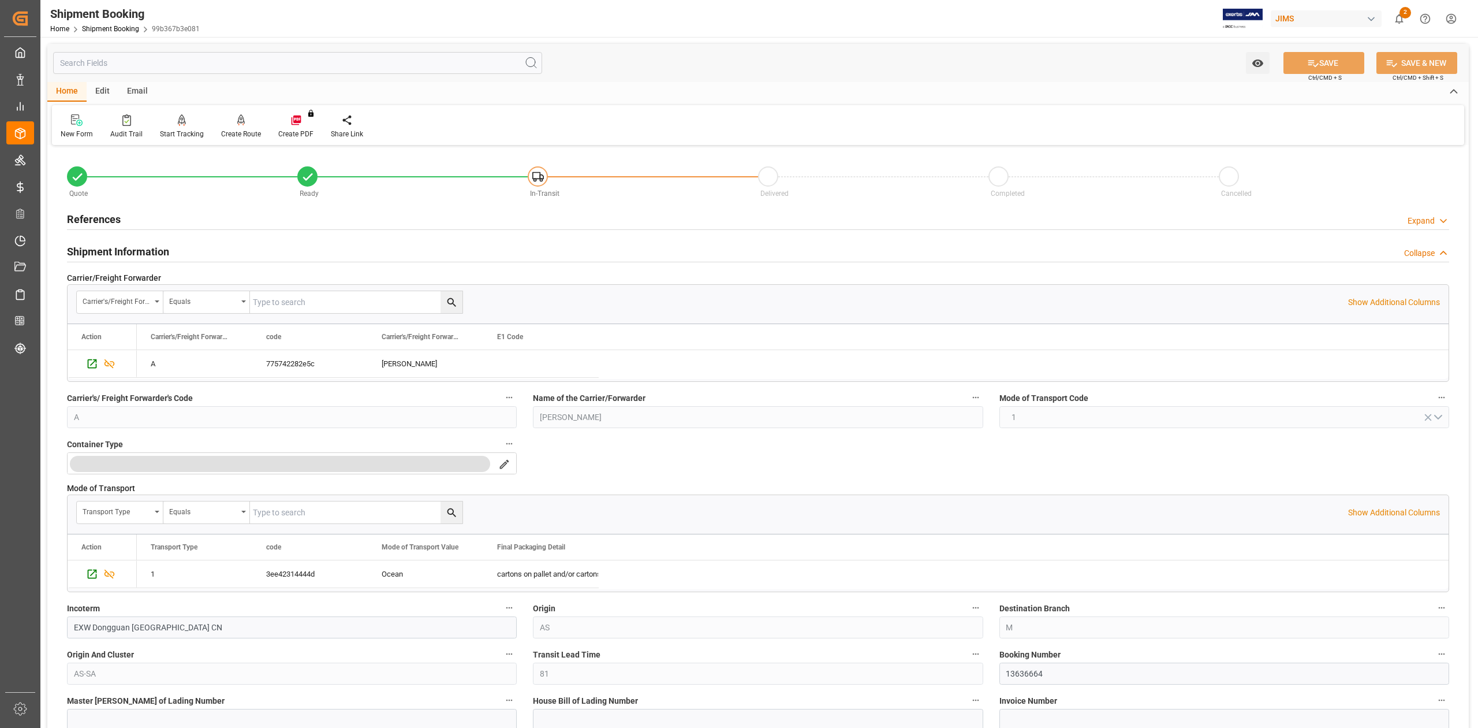
click at [141, 249] on h2 "Shipment Information" at bounding box center [118, 252] width 102 height 16
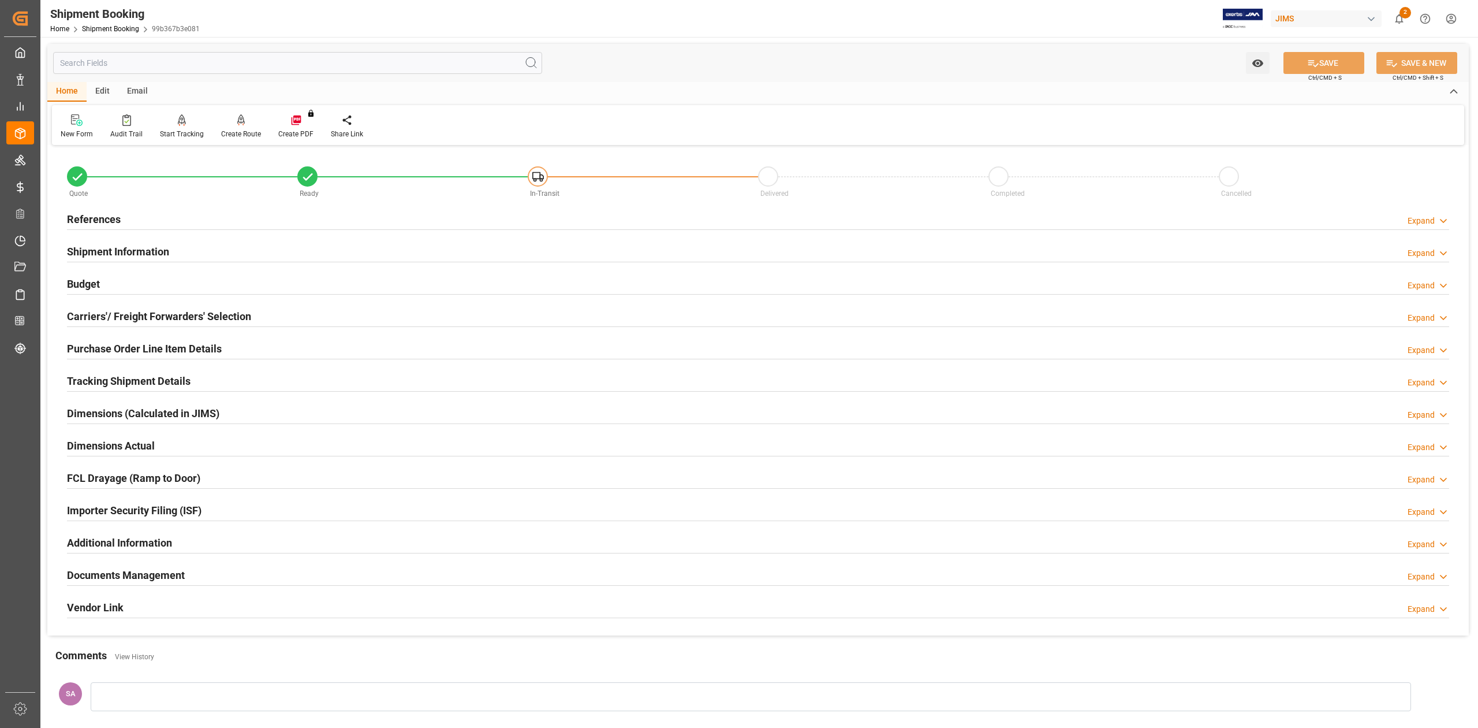
scroll to position [141, 0]
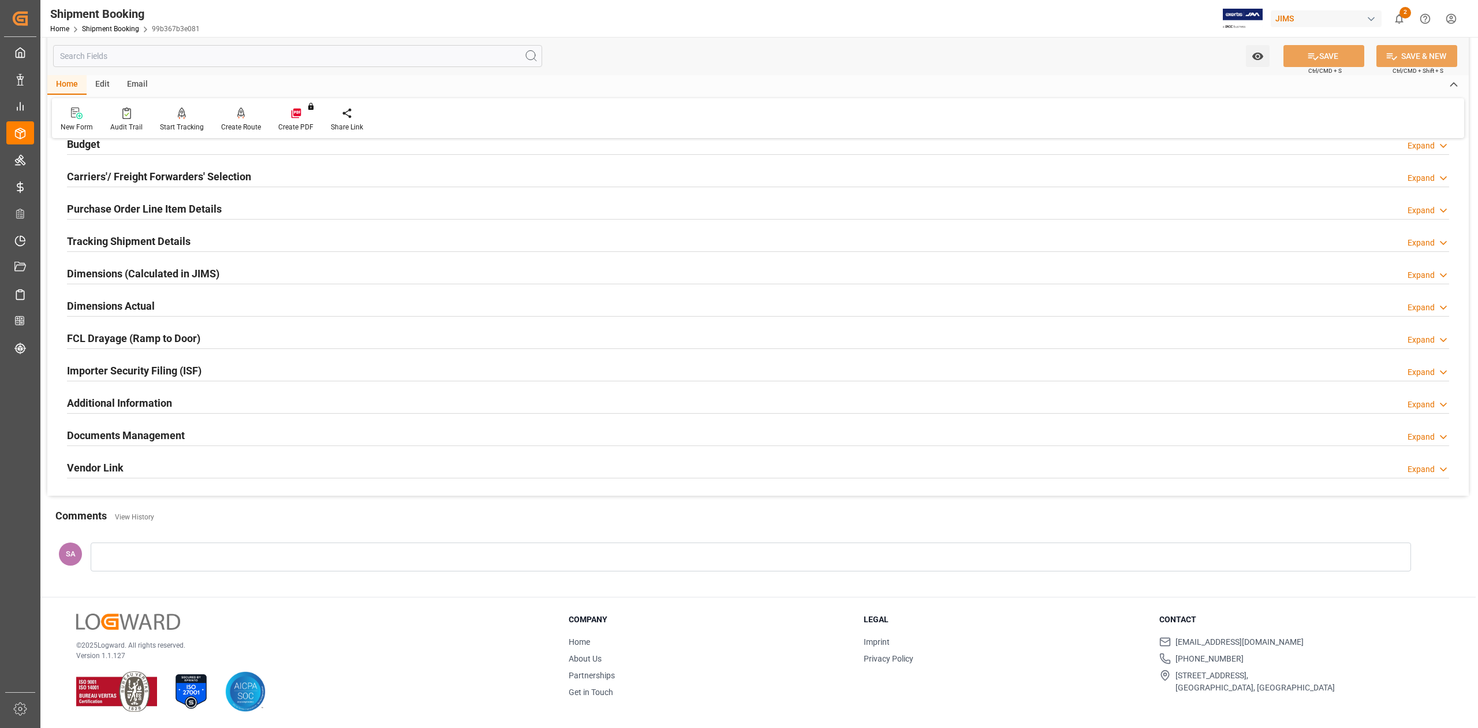
click at [130, 303] on h2 "Dimensions Actual" at bounding box center [111, 306] width 88 height 16
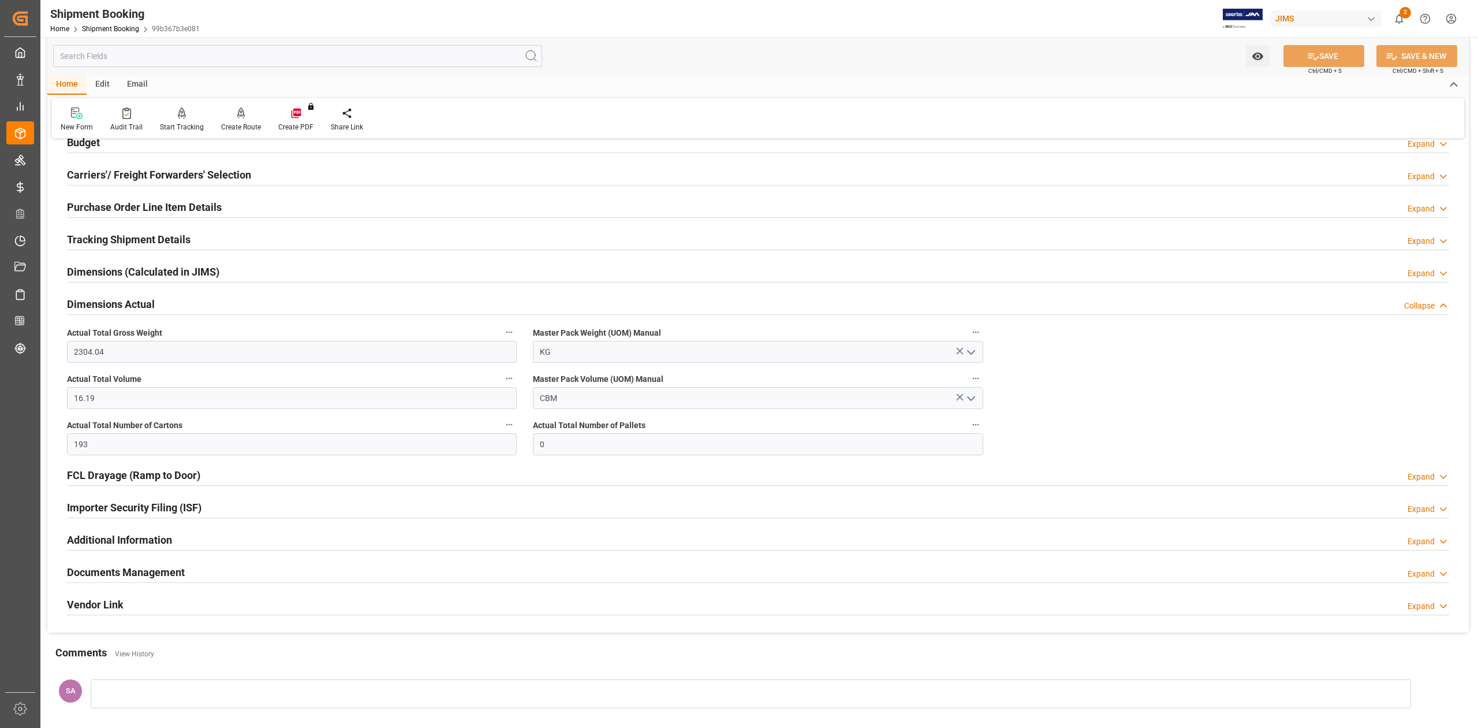
click at [98, 236] on h2 "Tracking Shipment Details" at bounding box center [129, 240] width 124 height 16
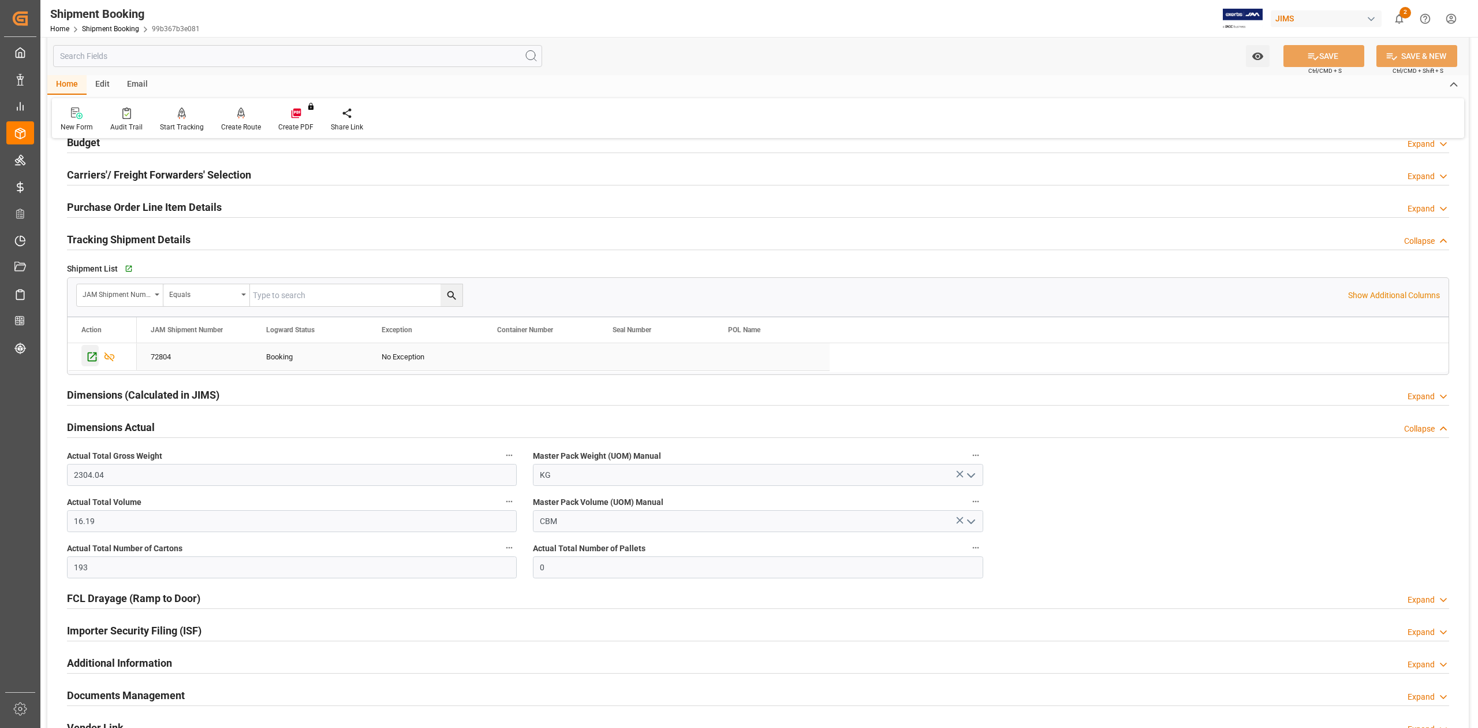
click at [91, 357] on icon "Press SPACE to select this row." at bounding box center [92, 356] width 12 height 12
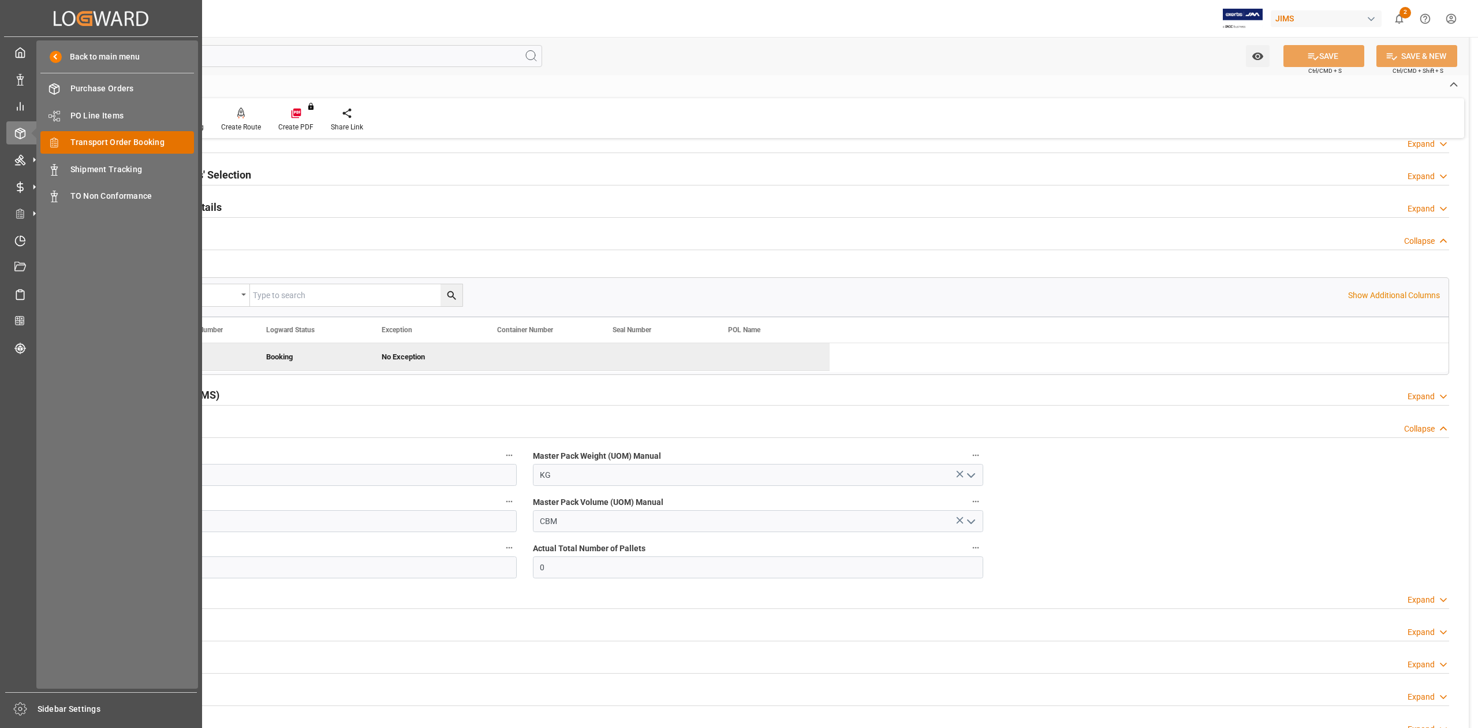
click at [136, 144] on span "Transport Order Booking" at bounding box center [132, 142] width 124 height 12
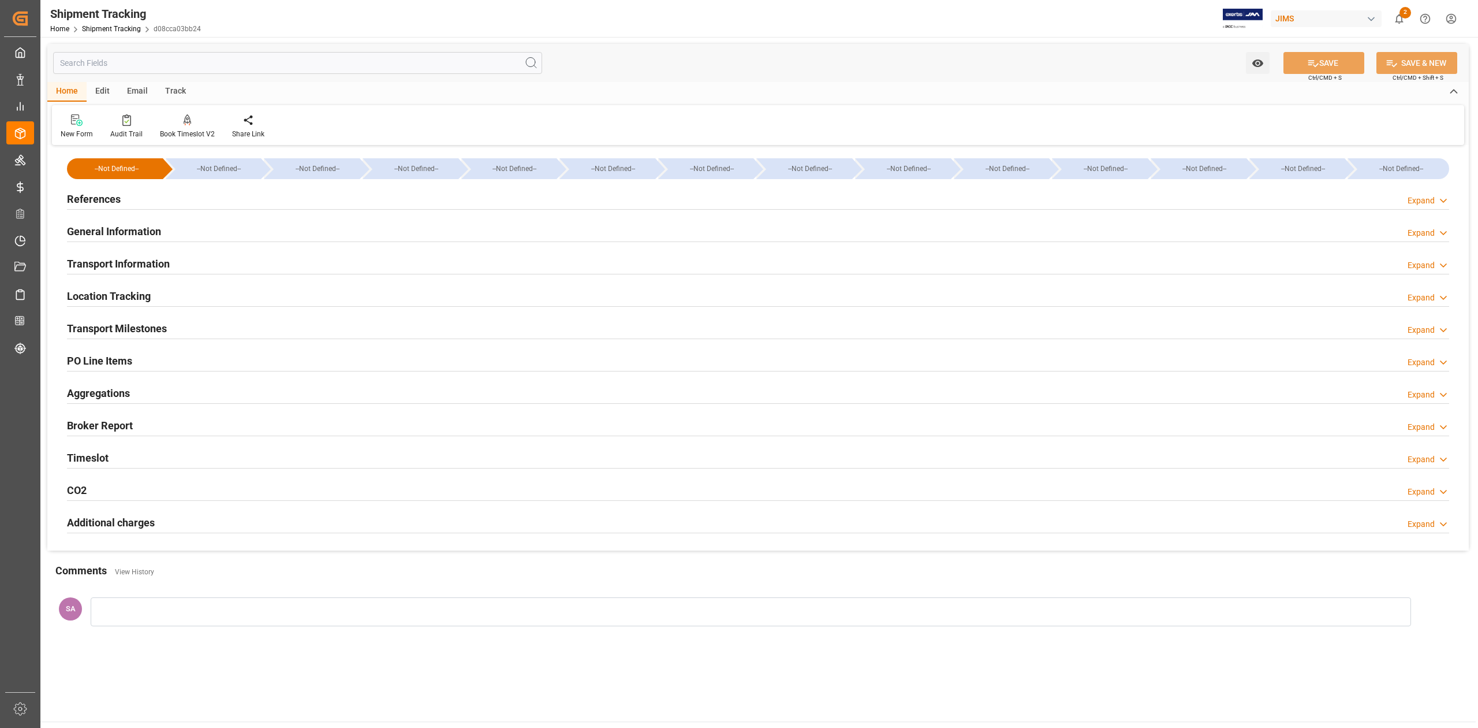
type input "[DATE] 00:00"
drag, startPoint x: 141, startPoint y: 329, endPoint x: 152, endPoint y: 333, distance: 11.7
click at [141, 329] on h2 "Transport Milestones" at bounding box center [117, 328] width 100 height 16
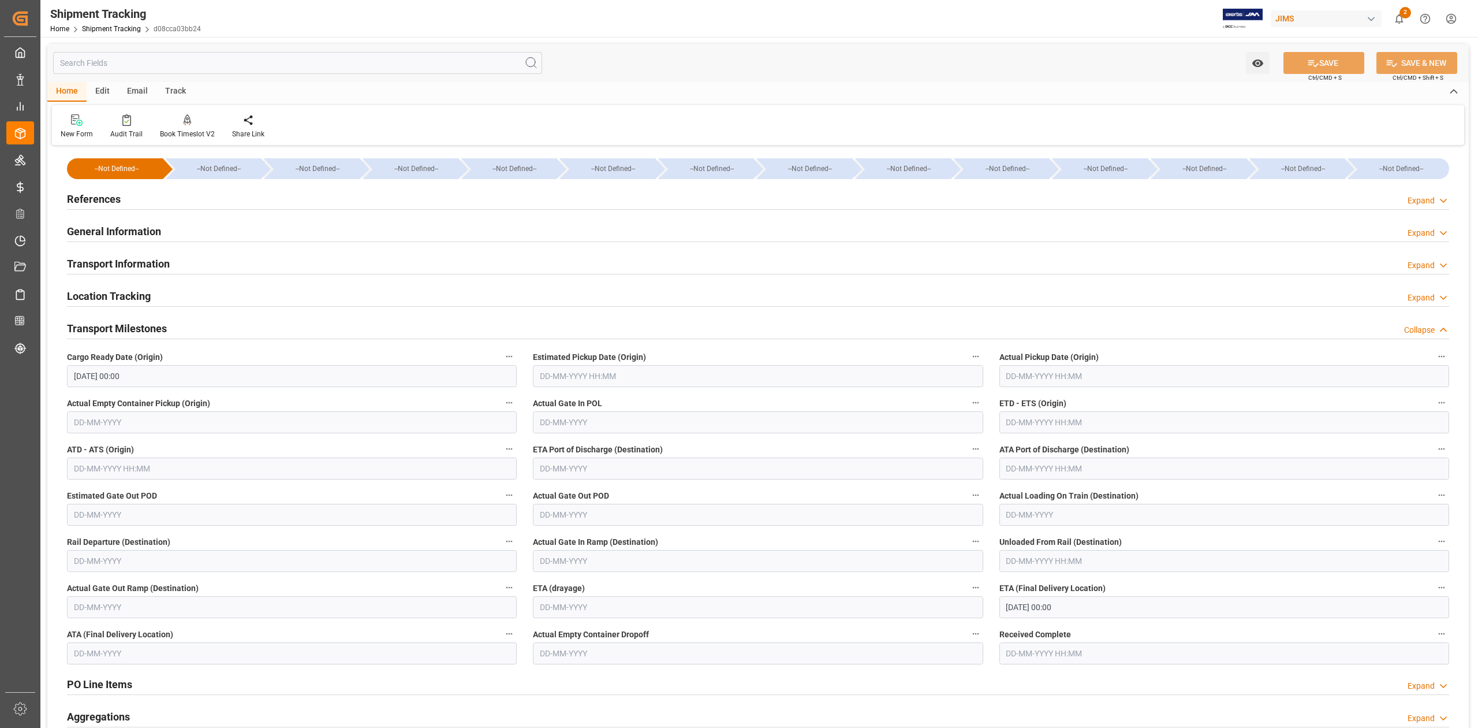
click at [154, 370] on input "[DATE] 00:00" at bounding box center [292, 376] width 450 height 22
drag, startPoint x: 154, startPoint y: 372, endPoint x: 17, endPoint y: 370, distance: 136.9
click at [17, 370] on div "Created by potrace 1.15, written by [PERSON_NAME] [DATE]-[DATE] Created by potr…" at bounding box center [739, 364] width 1478 height 728
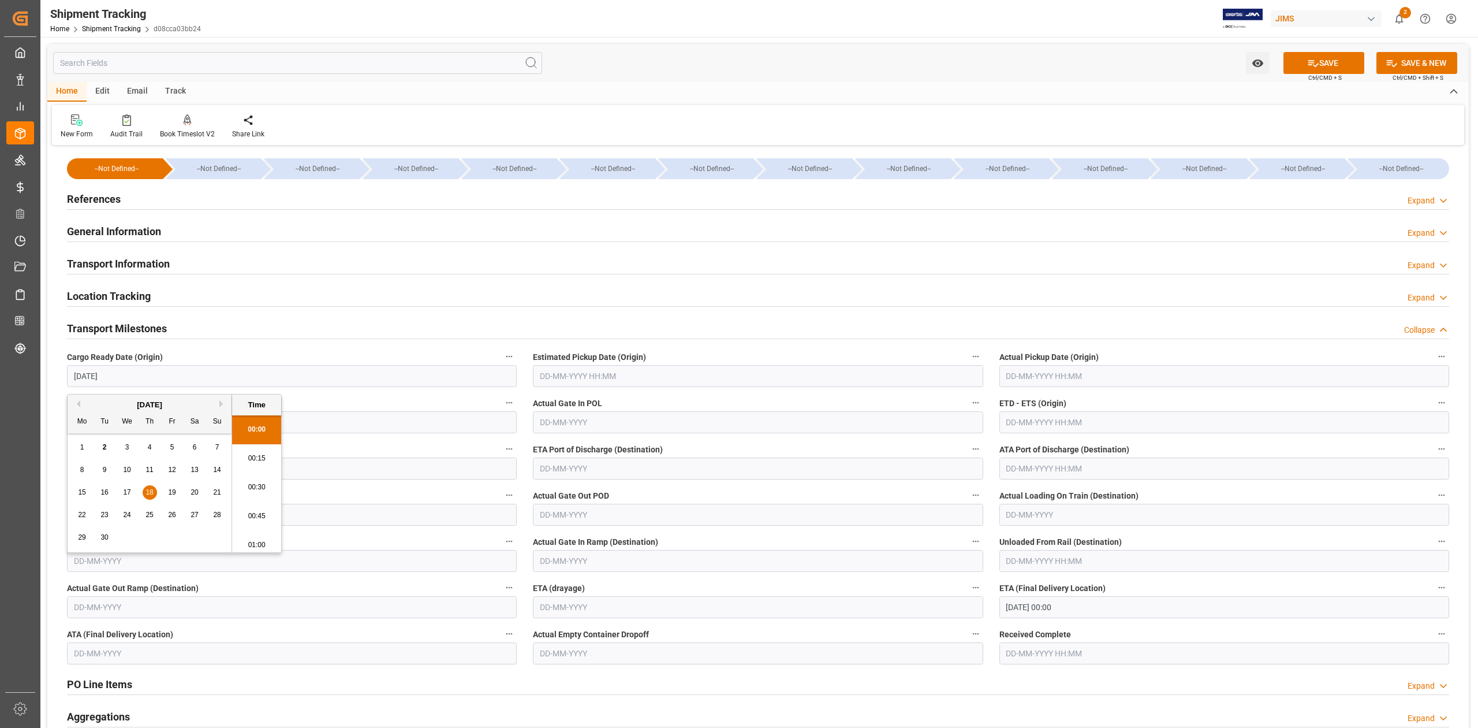
click at [703, 375] on input "text" at bounding box center [758, 376] width 450 height 22
type input "[DATE] 00:00"
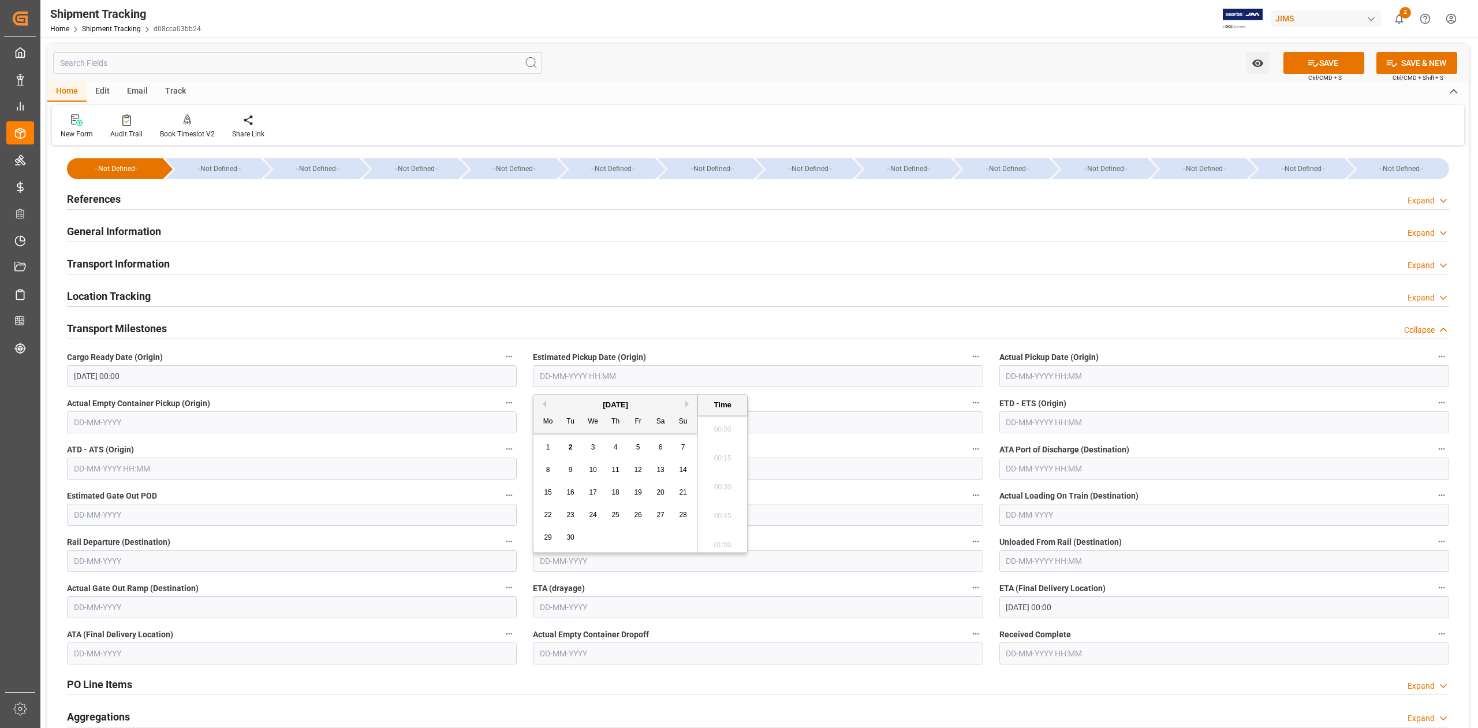
scroll to position [1043, 0]
click at [1107, 423] on input "text" at bounding box center [1225, 422] width 450 height 22
type input "[DATE] 00:00"
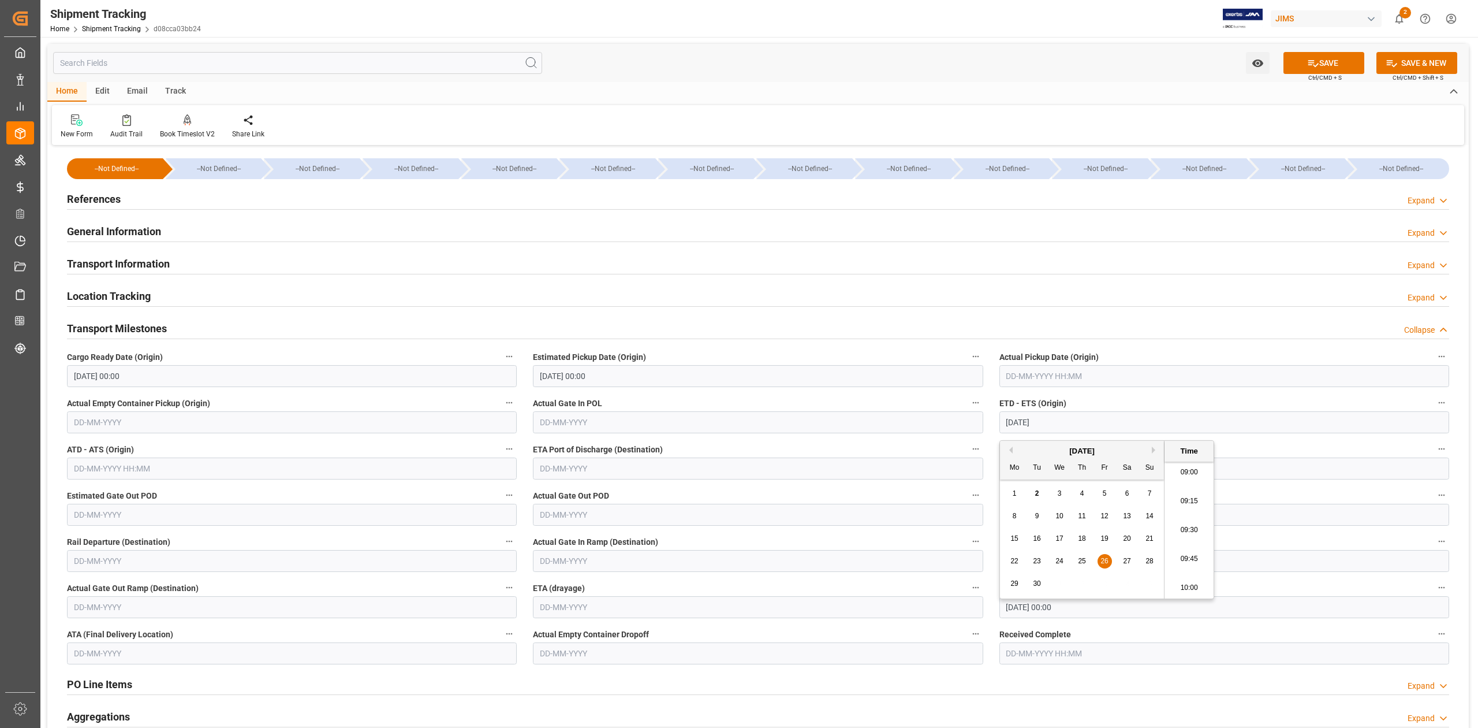
type input "[DATE] 00:00"
click at [1118, 617] on input "[DATE] 00:00" at bounding box center [1225, 607] width 450 height 22
click at [1151, 440] on div "[DATE]" at bounding box center [1082, 440] width 164 height 12
click at [1008, 440] on button "Previous Month" at bounding box center [1009, 438] width 7 height 7
click at [1009, 440] on button "Previous Month" at bounding box center [1009, 438] width 7 height 7
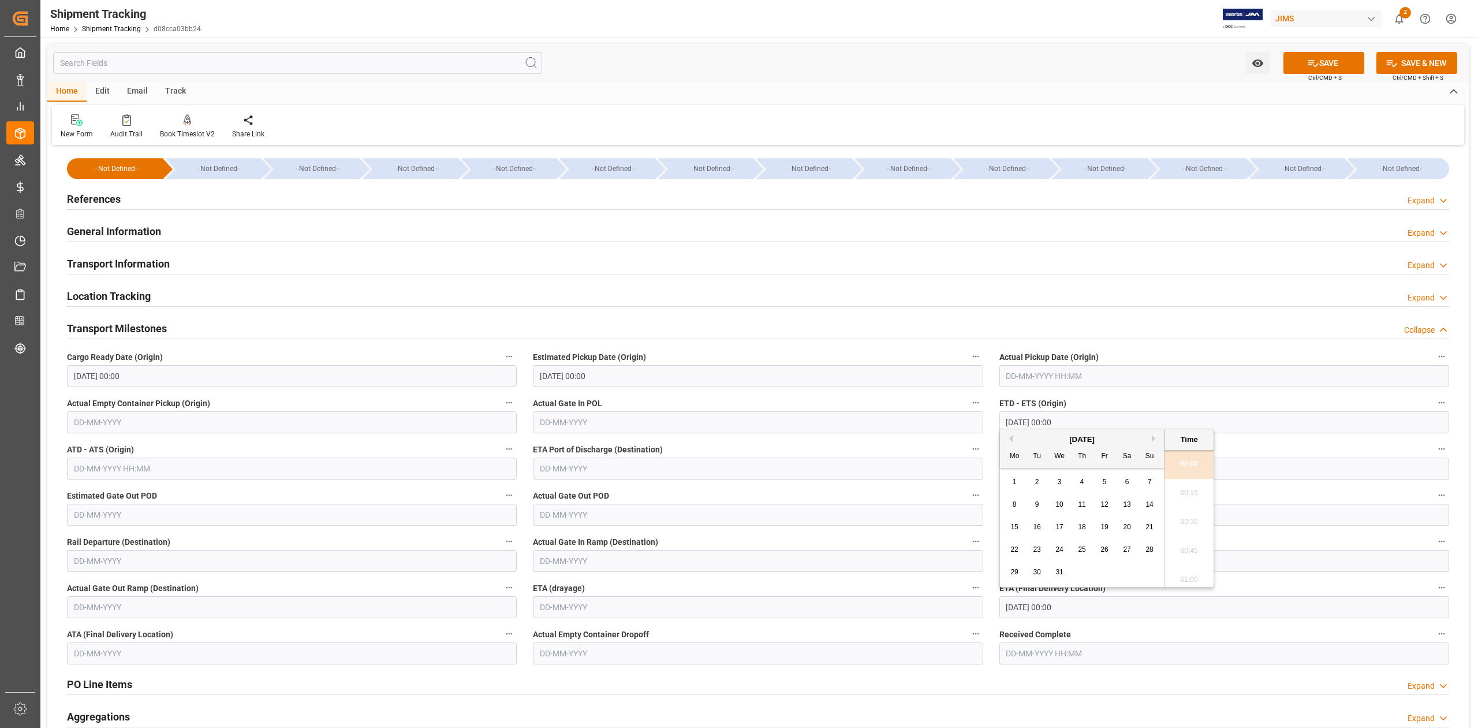
click at [1009, 440] on button "Previous Month" at bounding box center [1009, 438] width 7 height 7
click at [1157, 437] on button "Next Month" at bounding box center [1155, 438] width 7 height 7
click at [1081, 506] on span "6" at bounding box center [1082, 504] width 4 height 8
type input "[DATE] 00:00"
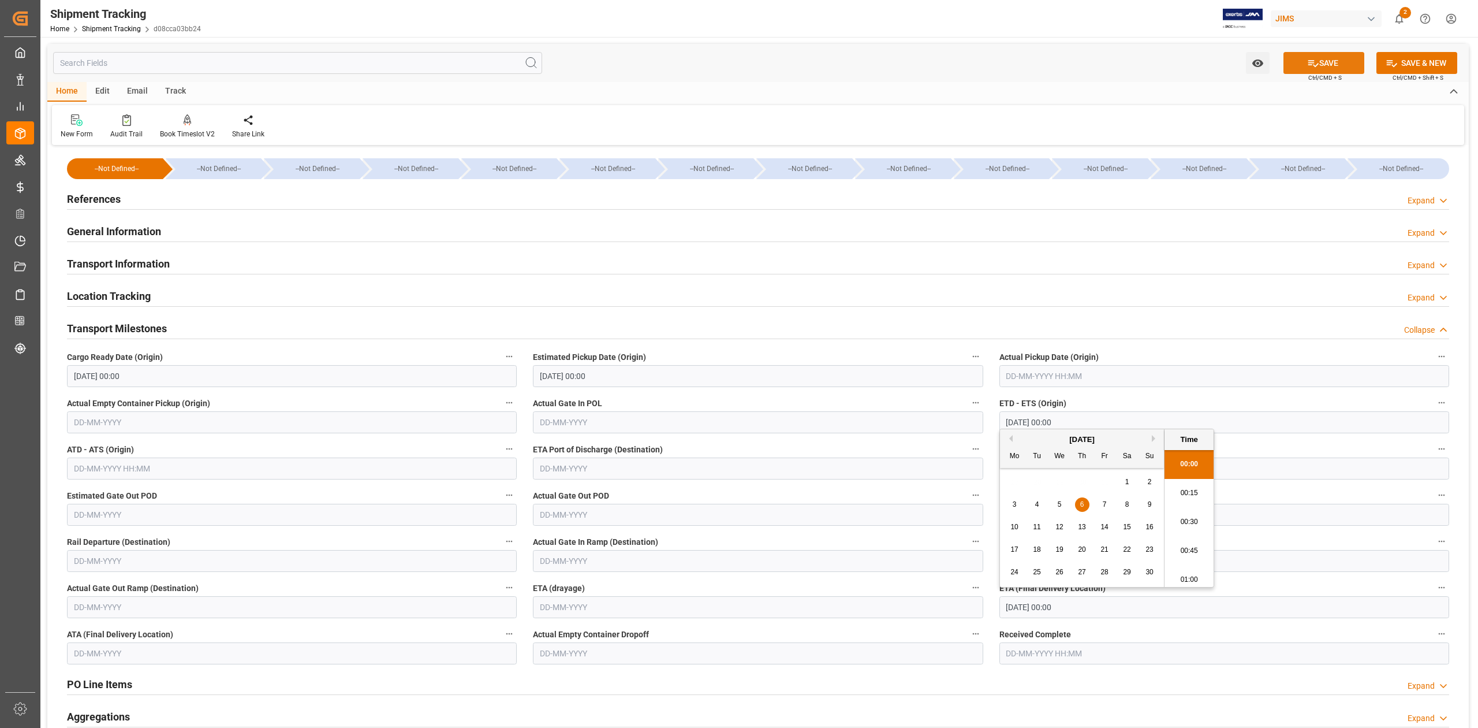
click at [1326, 67] on button "SAVE" at bounding box center [1324, 63] width 81 height 22
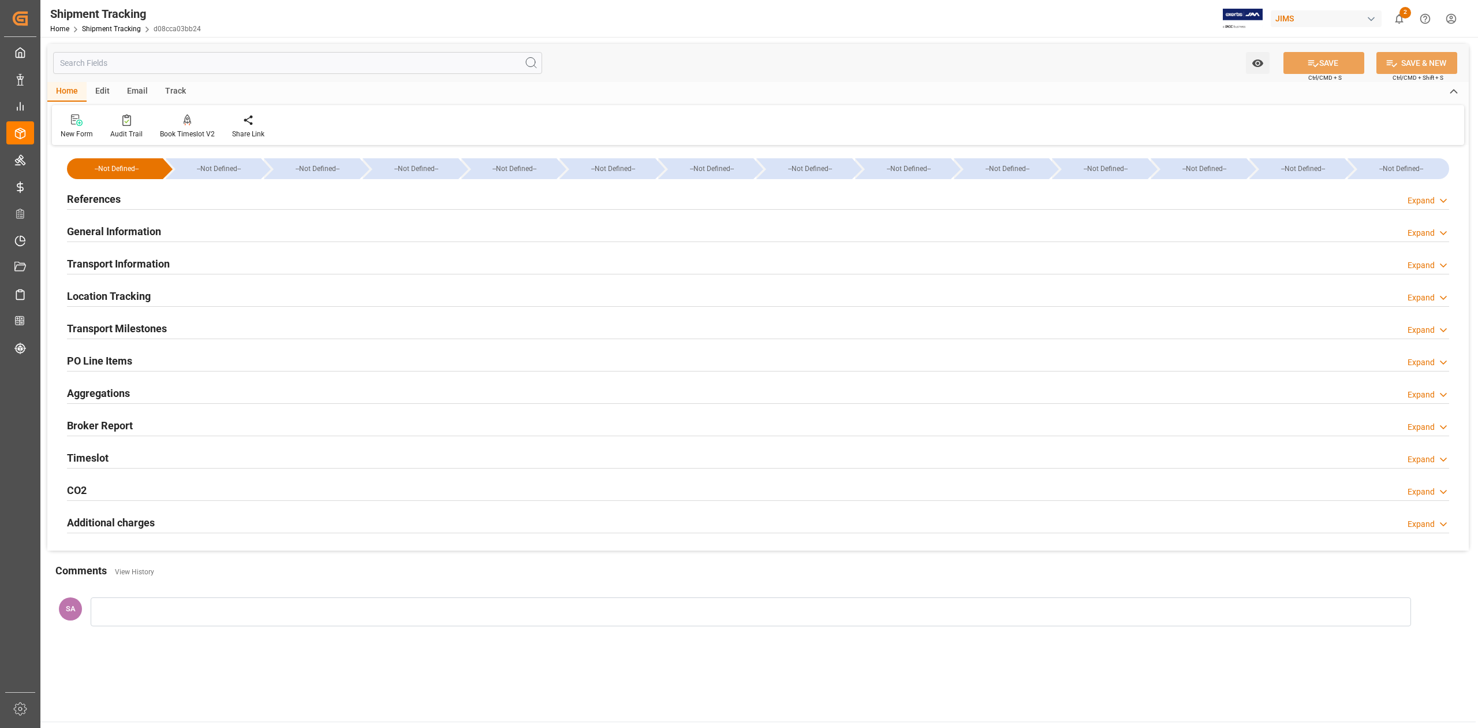
click at [140, 328] on h2 "Transport Milestones" at bounding box center [117, 328] width 100 height 16
click at [95, 197] on h2 "References" at bounding box center [94, 199] width 54 height 16
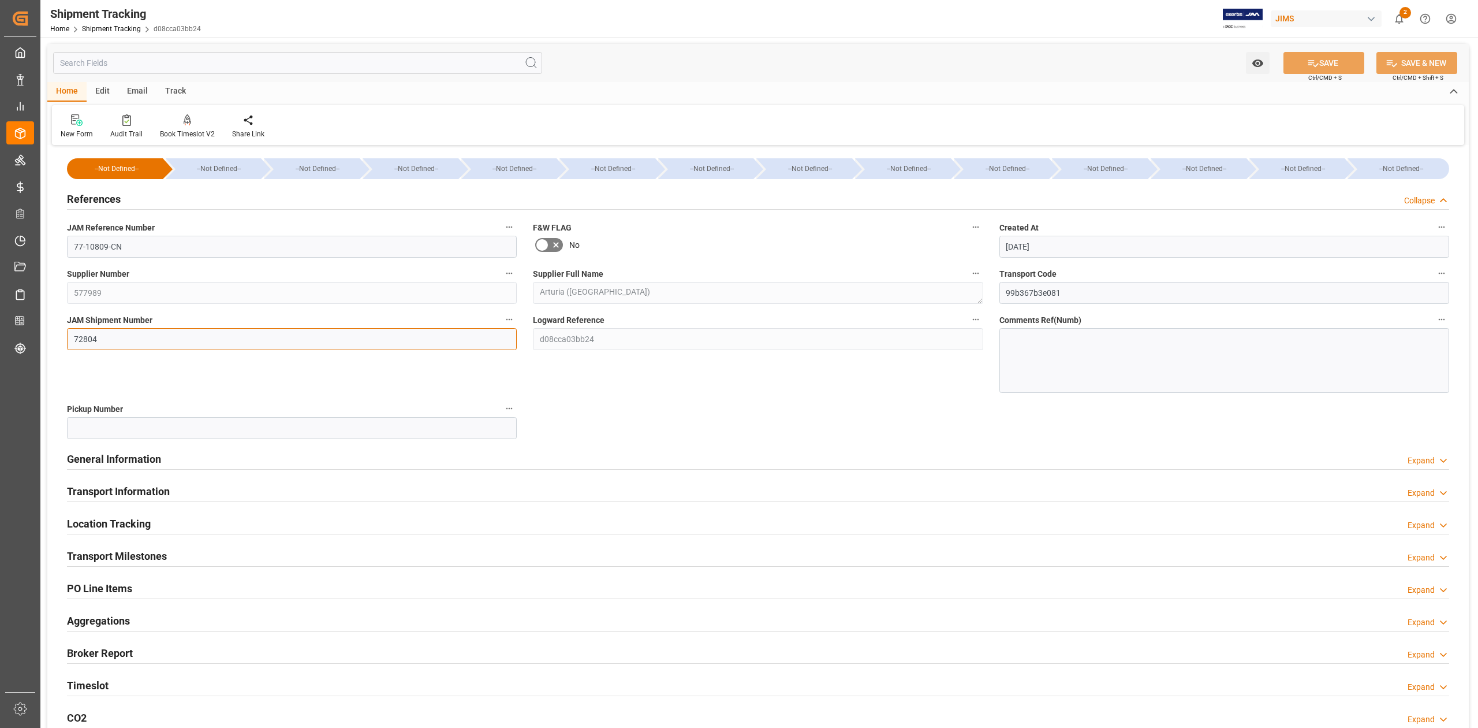
click at [125, 338] on input "72804" at bounding box center [292, 339] width 450 height 22
paste input "10"
type input "72810"
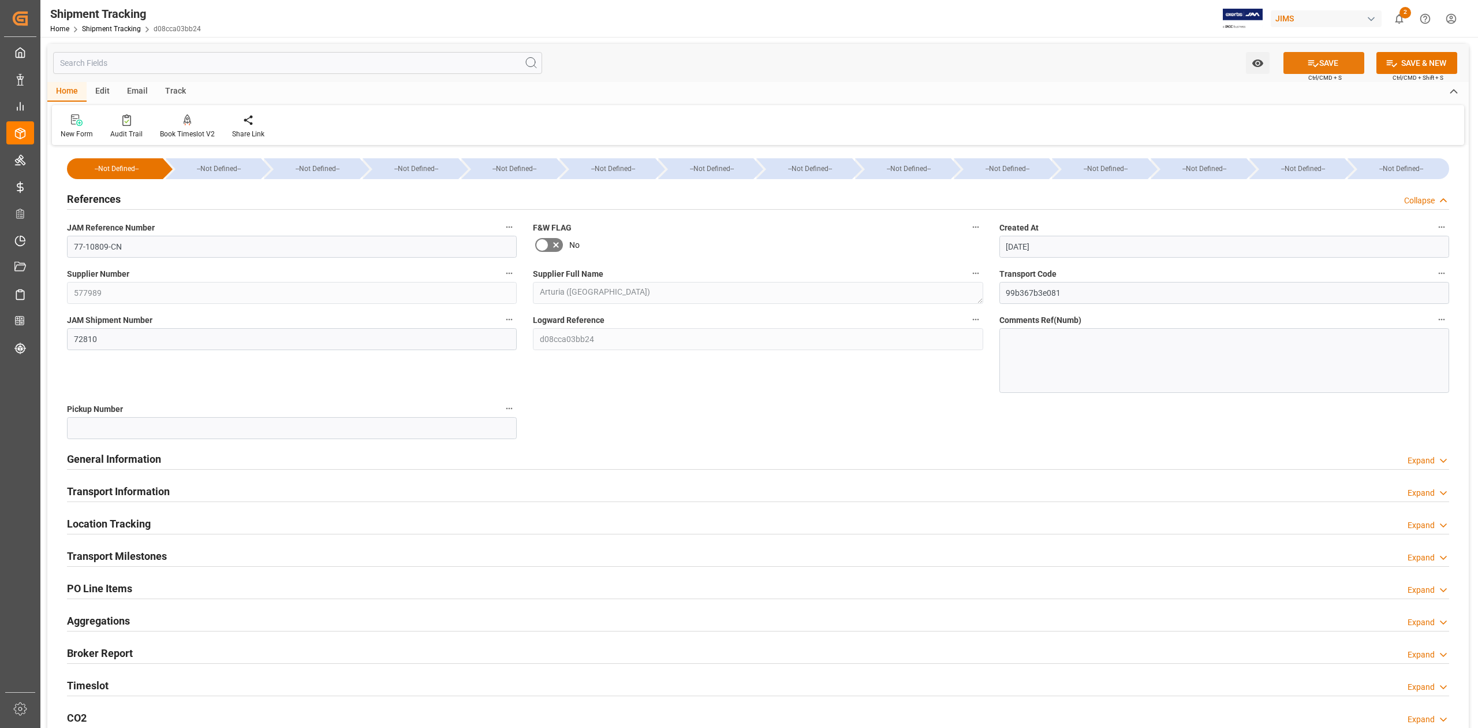
click at [1326, 65] on button "SAVE" at bounding box center [1324, 63] width 81 height 22
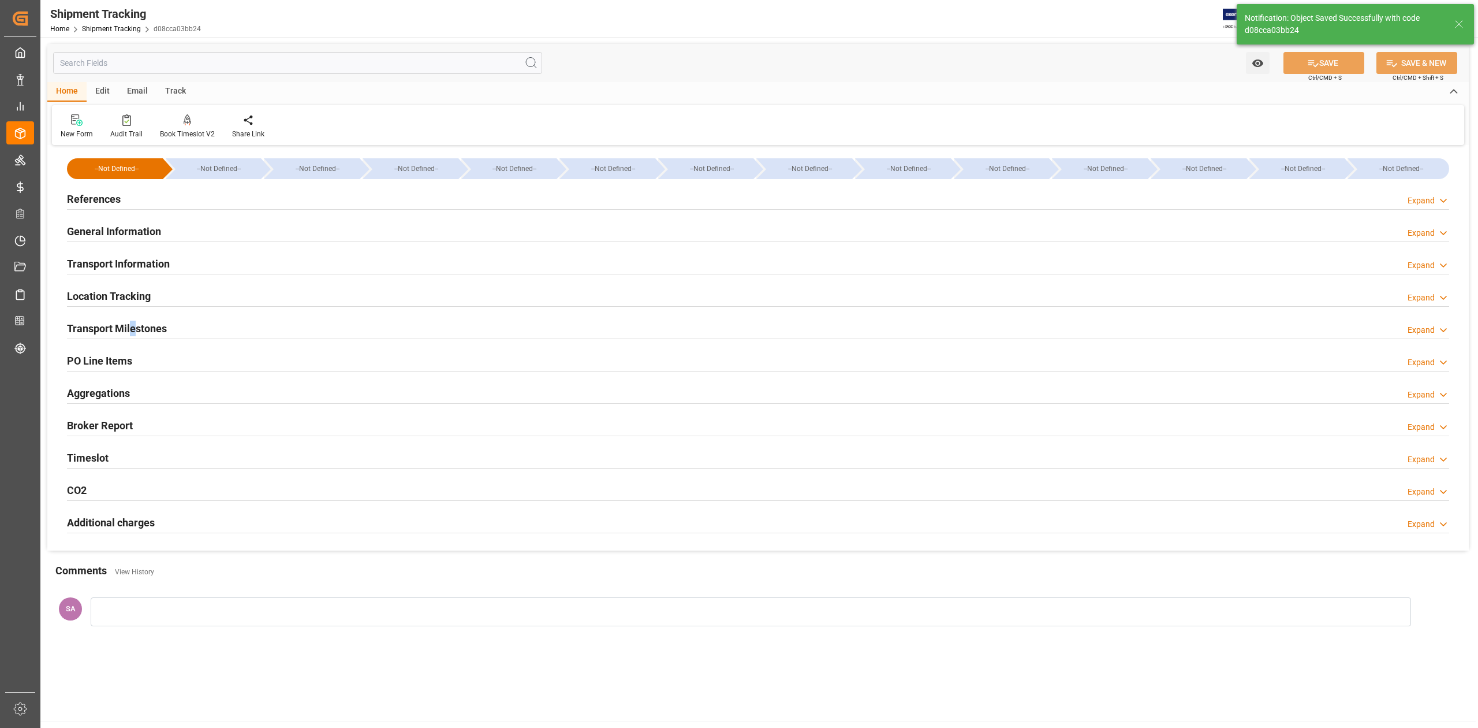
click at [133, 321] on h2 "Transport Milestones" at bounding box center [117, 328] width 100 height 16
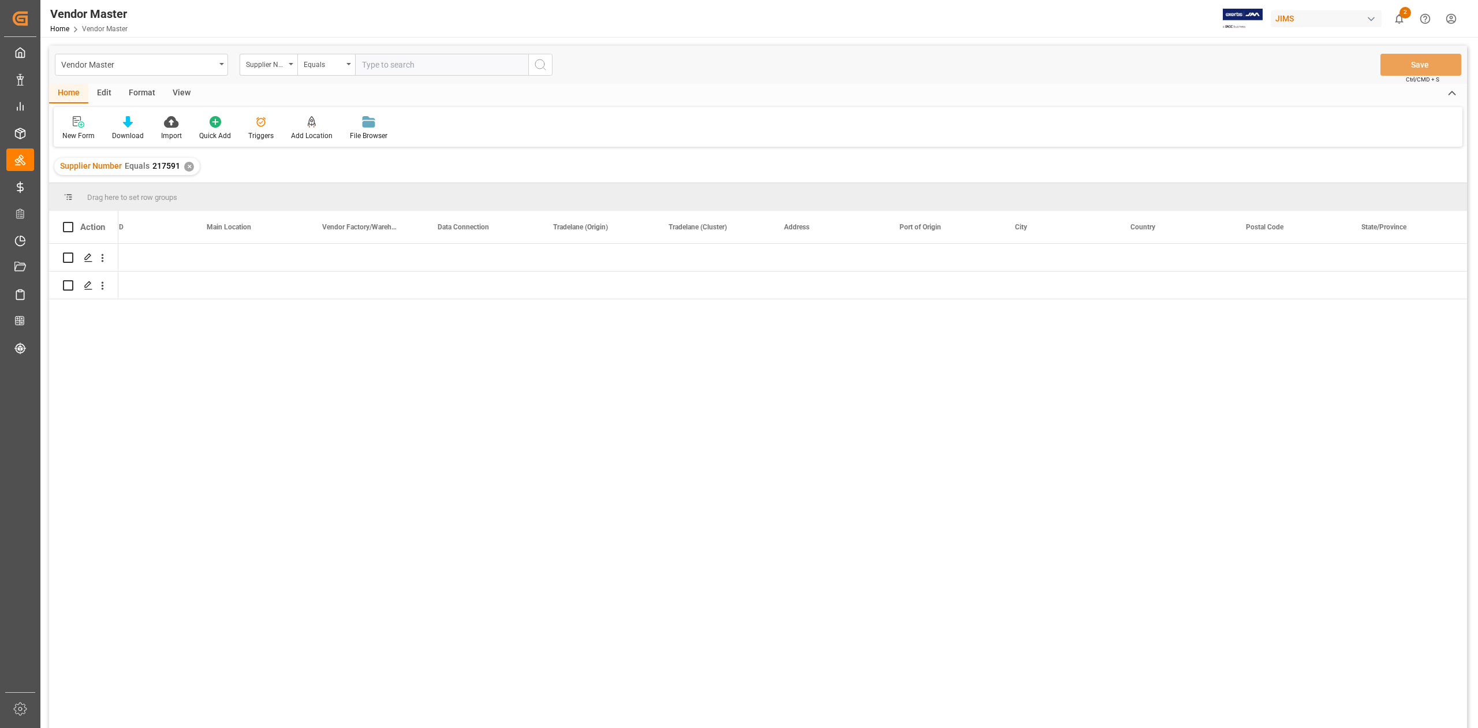
scroll to position [0, 1657]
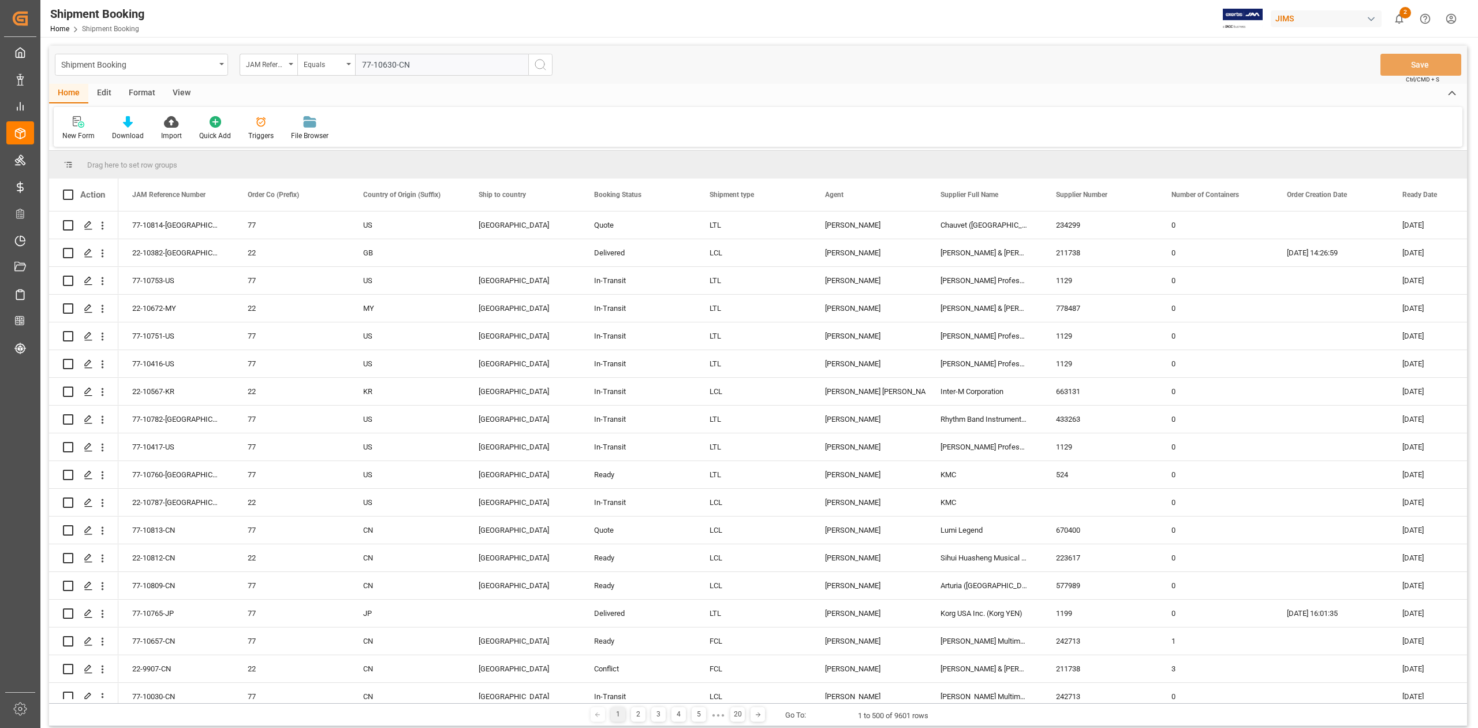
type input "77-10630-CN"
click at [541, 64] on icon "search button" at bounding box center [541, 65] width 14 height 14
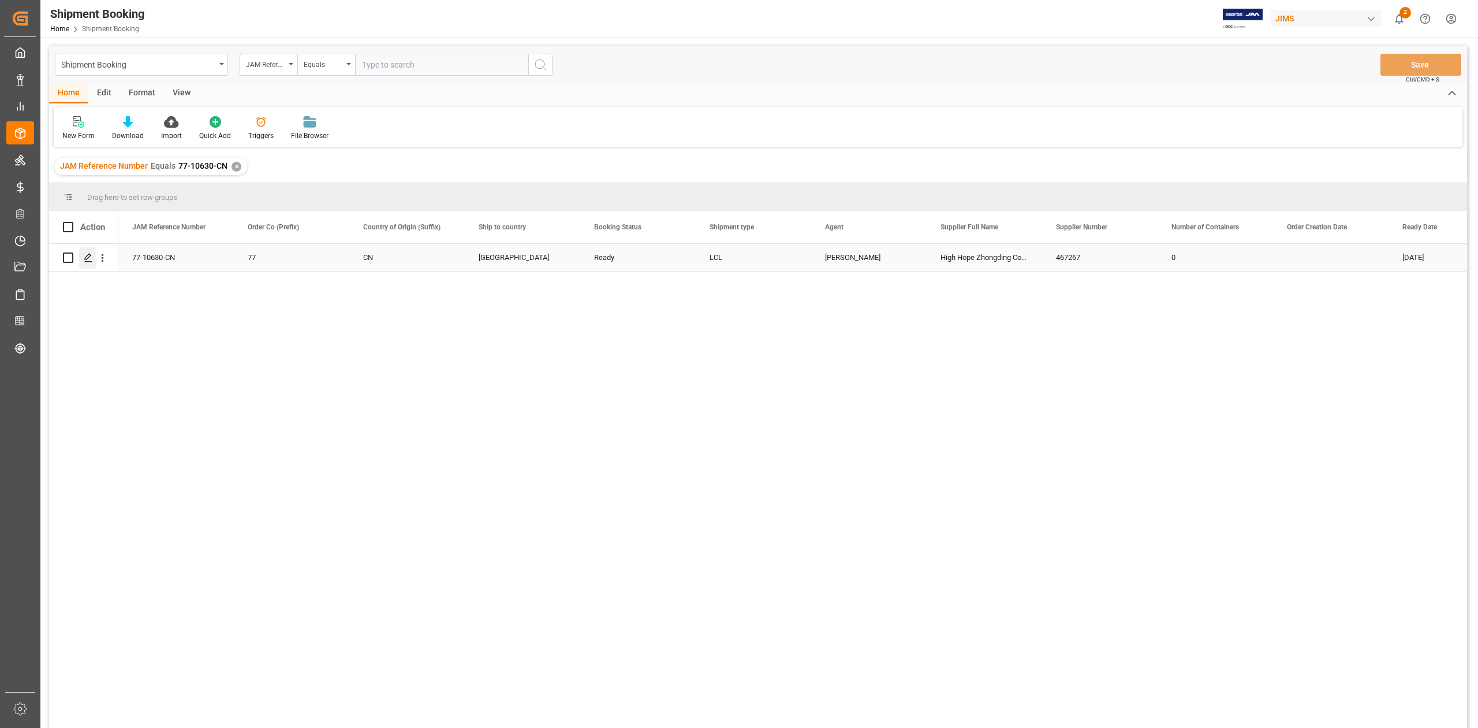
click at [88, 257] on icon "Press SPACE to select this row." at bounding box center [88, 257] width 9 height 9
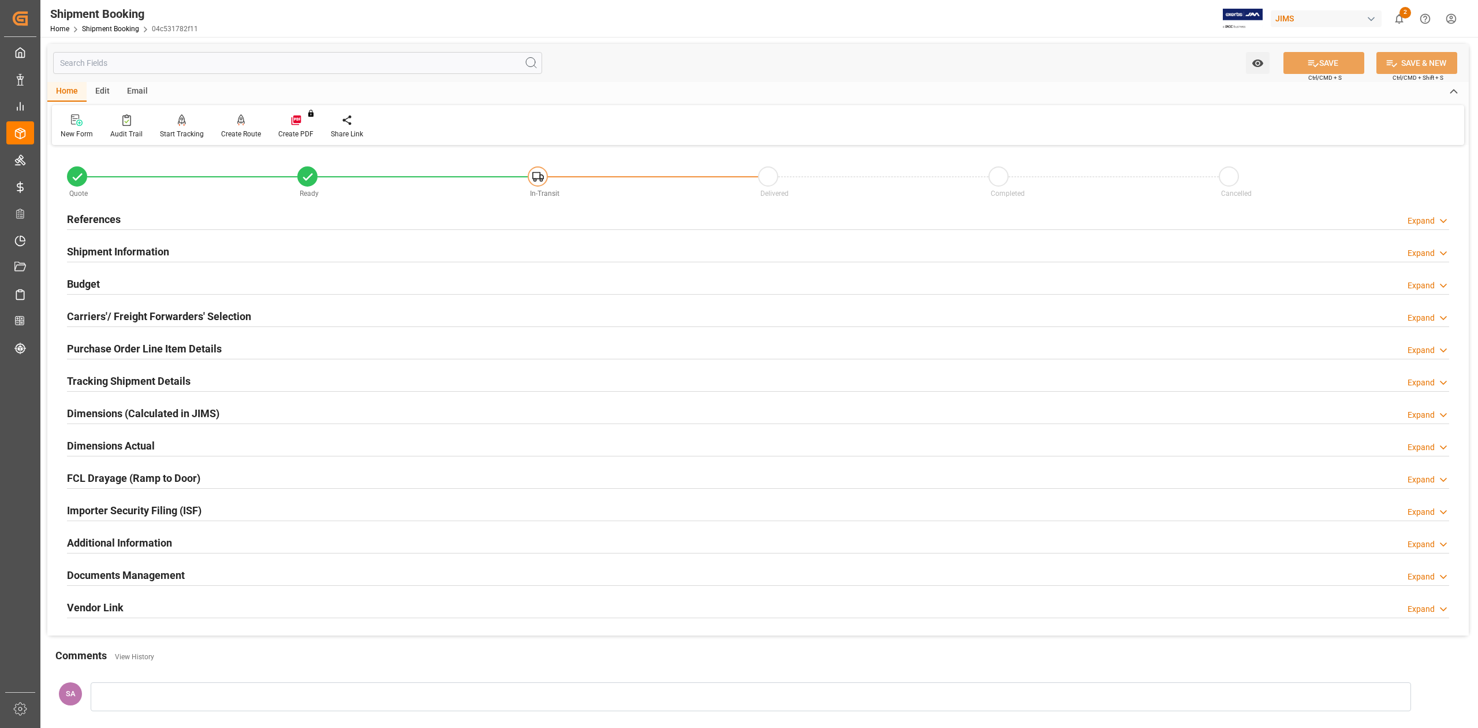
click at [129, 250] on h2 "Shipment Information" at bounding box center [118, 252] width 102 height 16
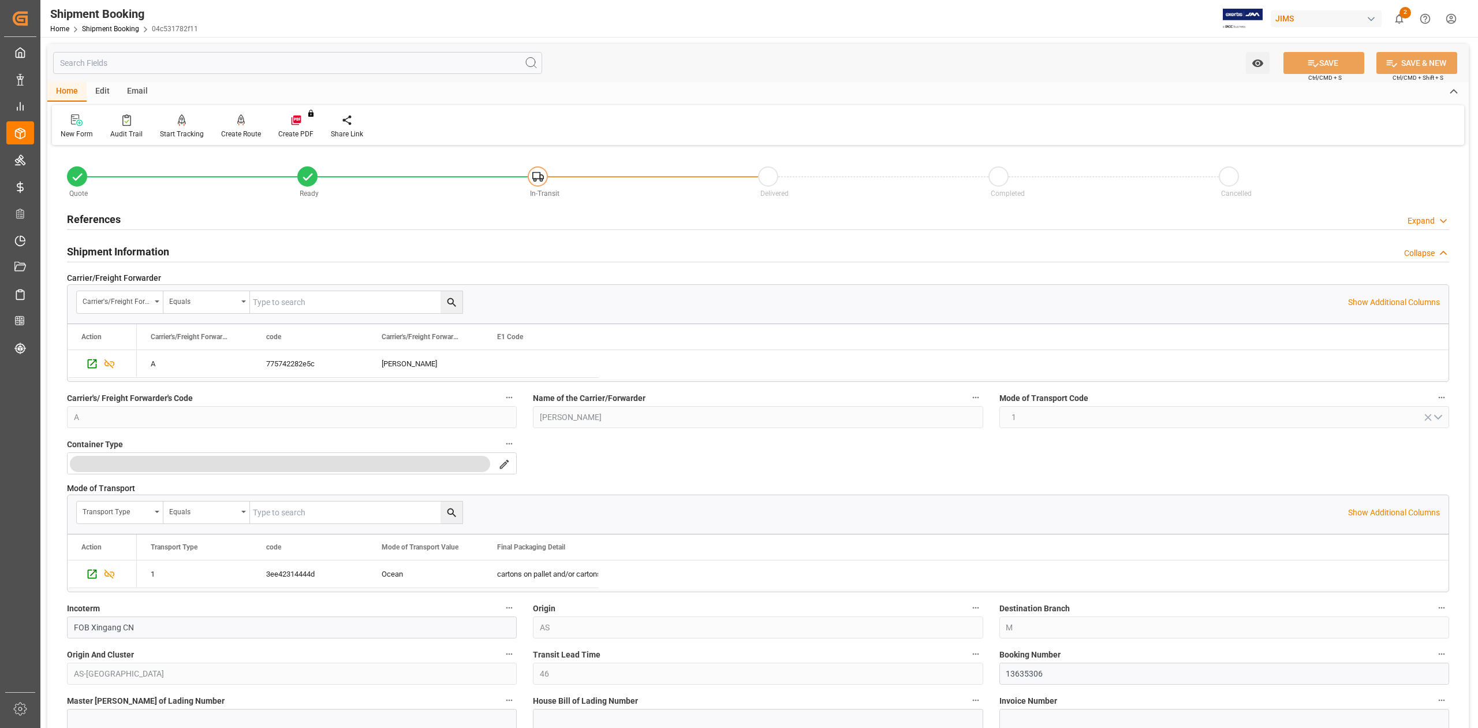
click at [129, 250] on h2 "Shipment Information" at bounding box center [118, 252] width 102 height 16
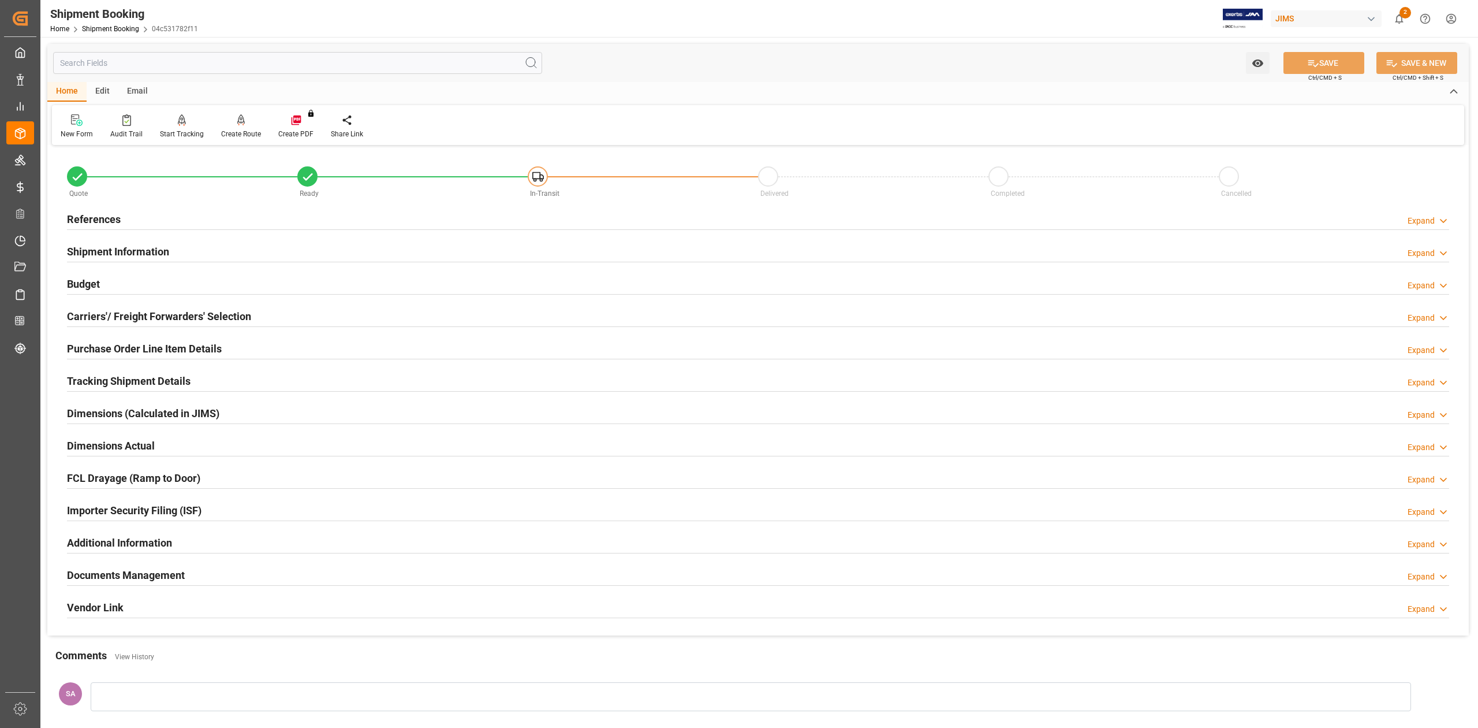
click at [118, 385] on h2 "Tracking Shipment Details" at bounding box center [129, 381] width 124 height 16
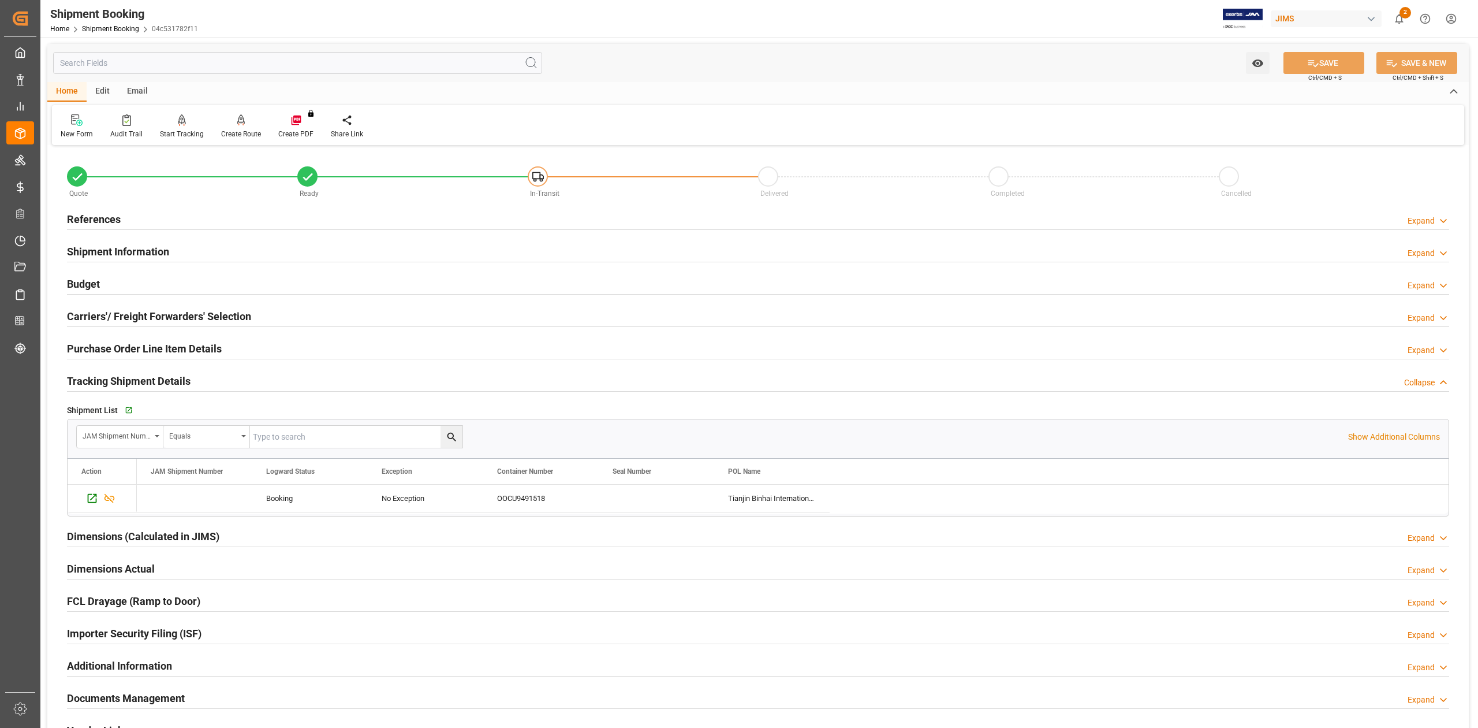
click at [118, 385] on h2 "Tracking Shipment Details" at bounding box center [129, 381] width 124 height 16
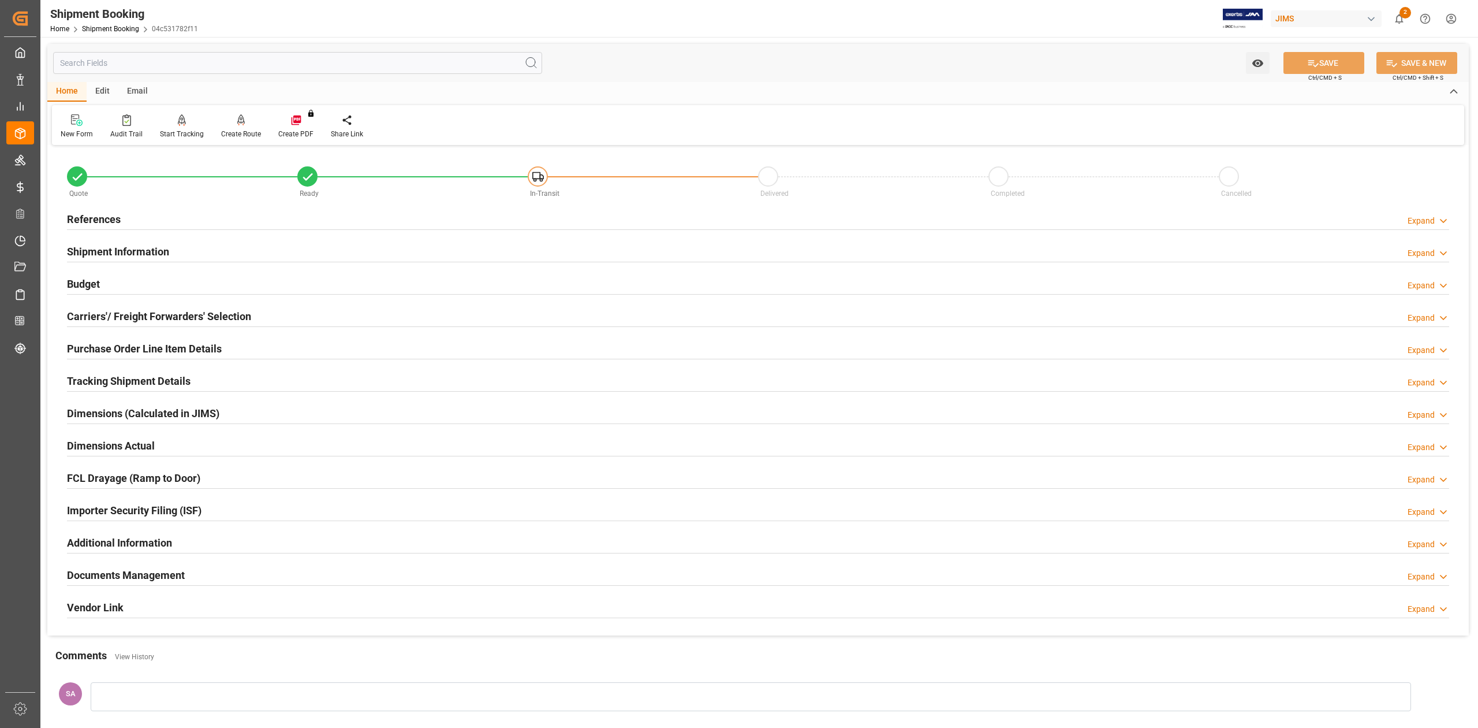
click at [102, 384] on h2 "Tracking Shipment Details" at bounding box center [129, 381] width 124 height 16
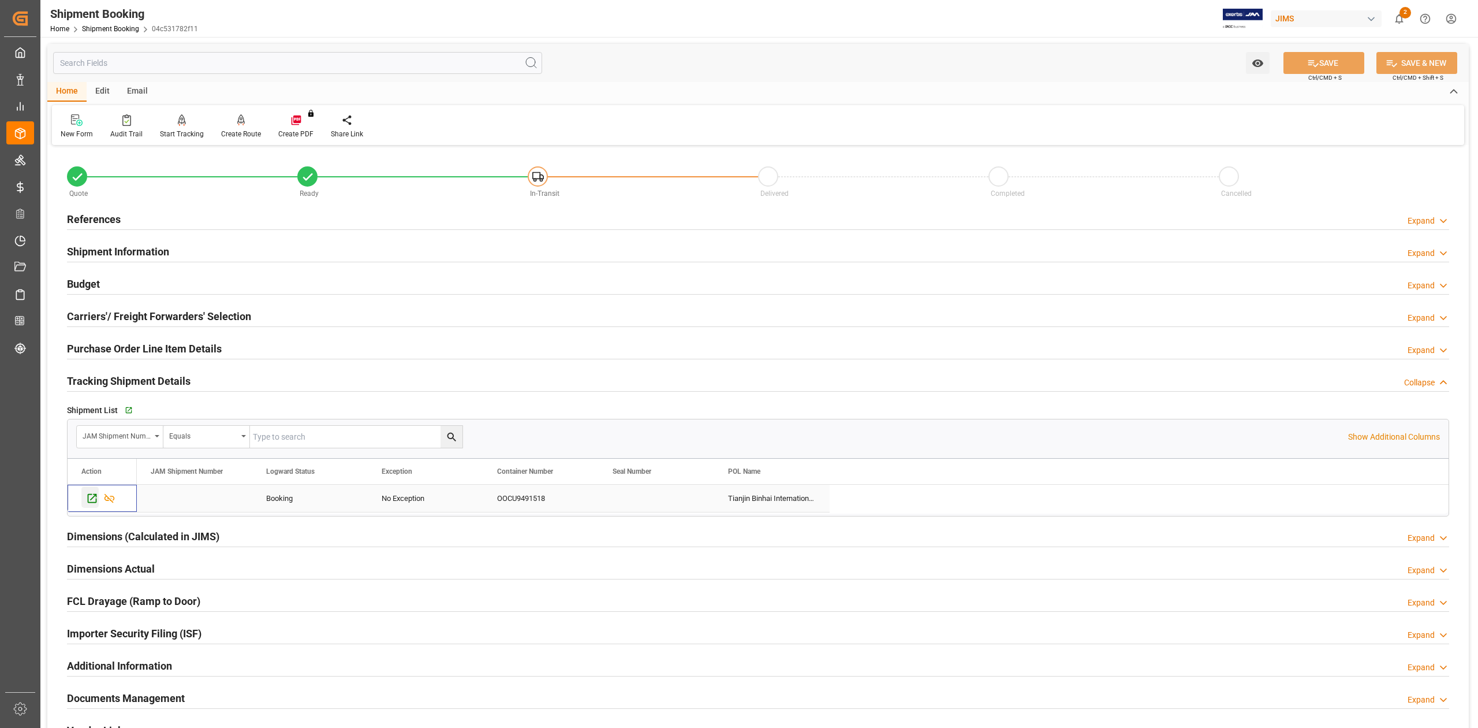
click at [94, 502] on icon "Press SPACE to select this row." at bounding box center [92, 498] width 12 height 12
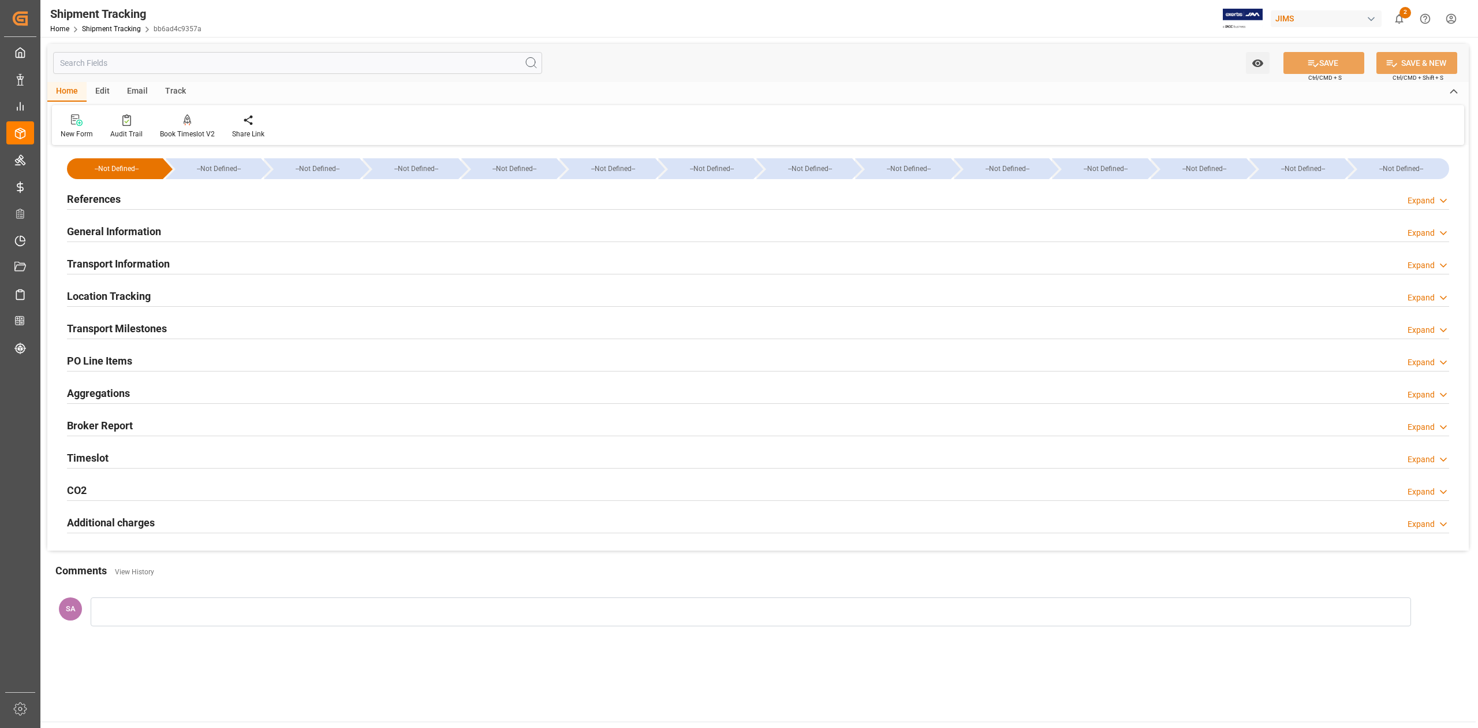
click at [149, 328] on h2 "Transport Milestones" at bounding box center [117, 328] width 100 height 16
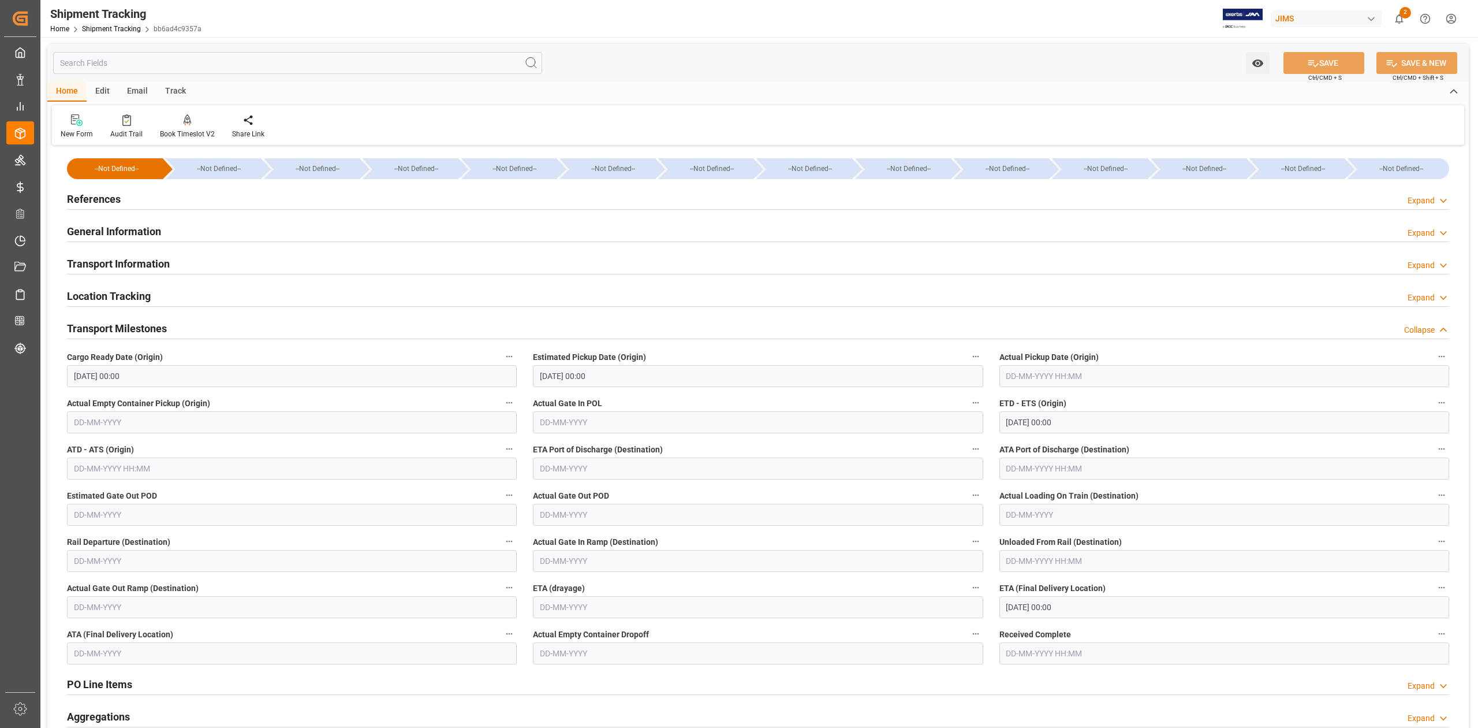
click at [149, 328] on h2 "Transport Milestones" at bounding box center [117, 328] width 100 height 16
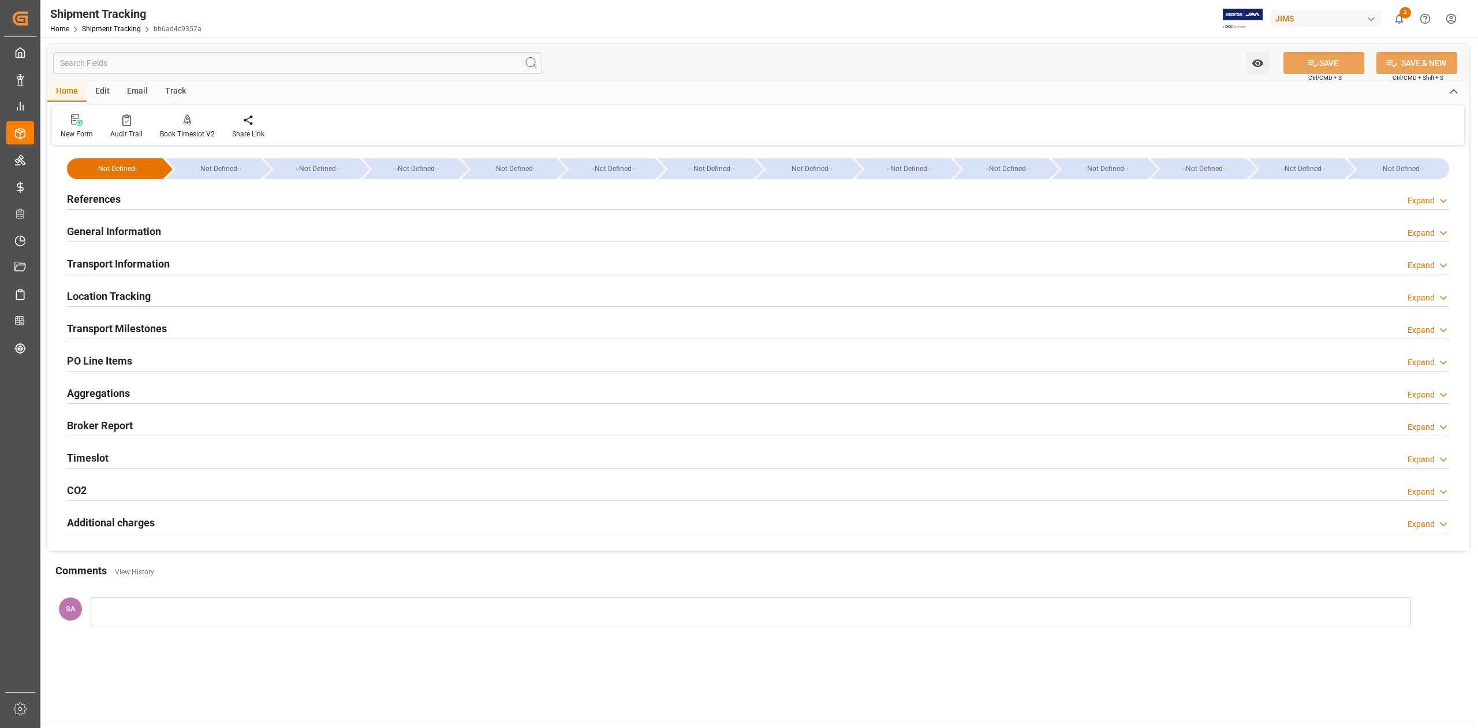
click at [151, 232] on h2 "General Information" at bounding box center [114, 231] width 94 height 16
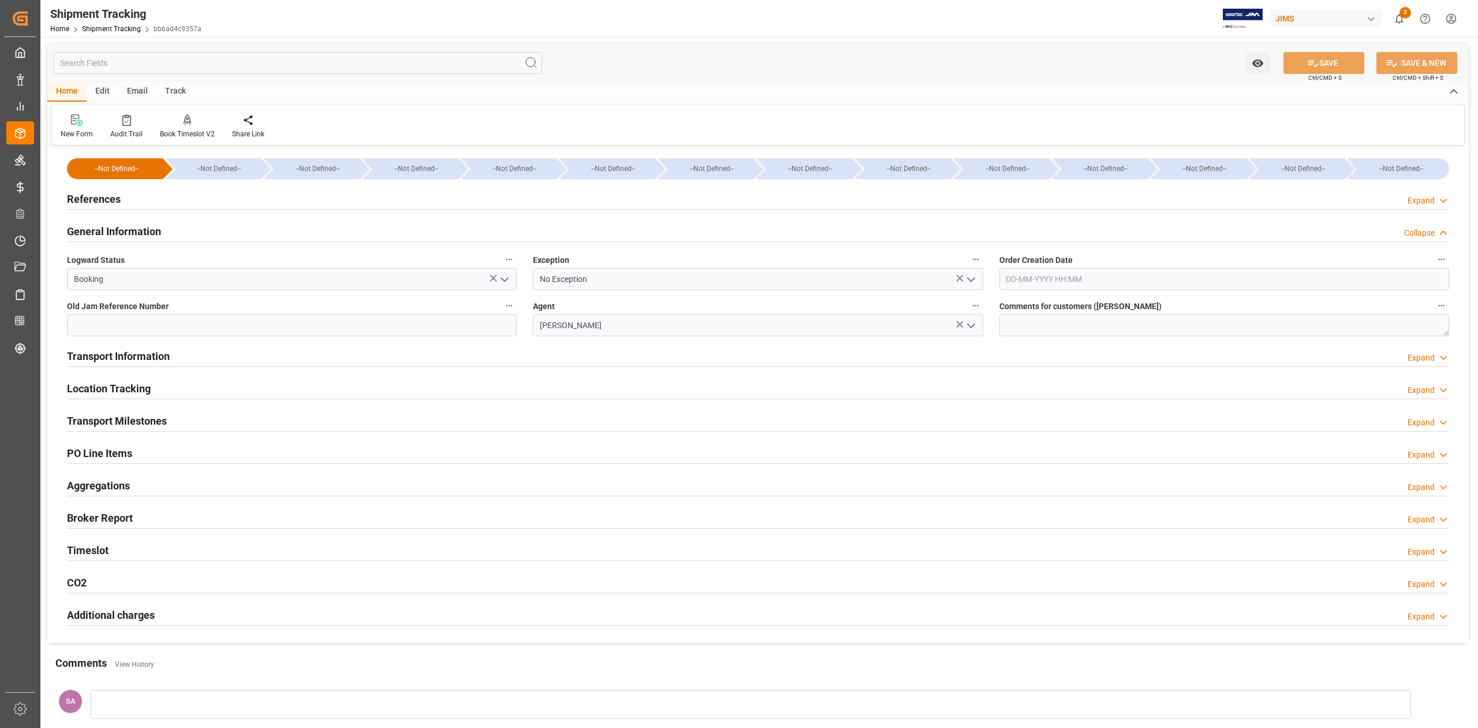
click at [114, 197] on h2 "References" at bounding box center [94, 199] width 54 height 16
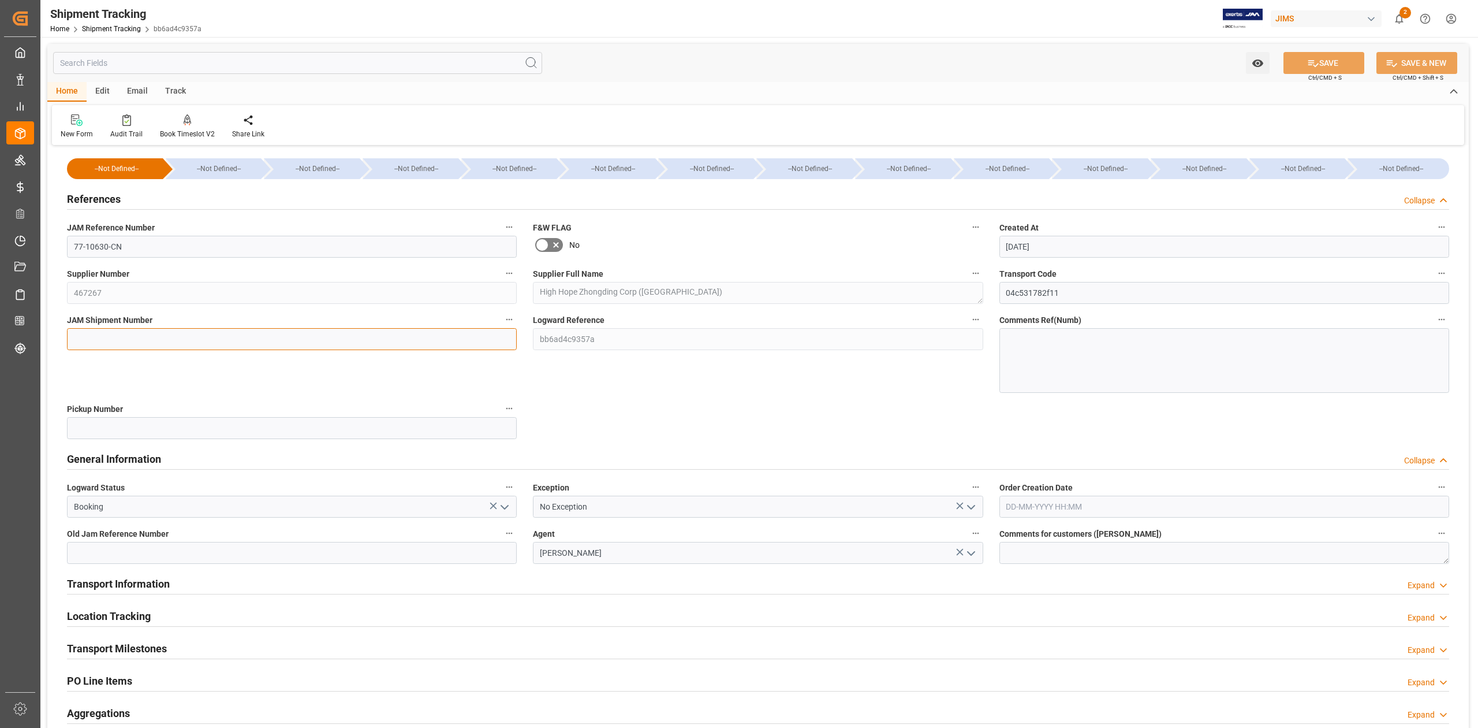
click at [115, 333] on input at bounding box center [292, 339] width 450 height 22
paste input "72814"
type input "72814"
click at [1315, 58] on icon at bounding box center [1313, 63] width 12 height 12
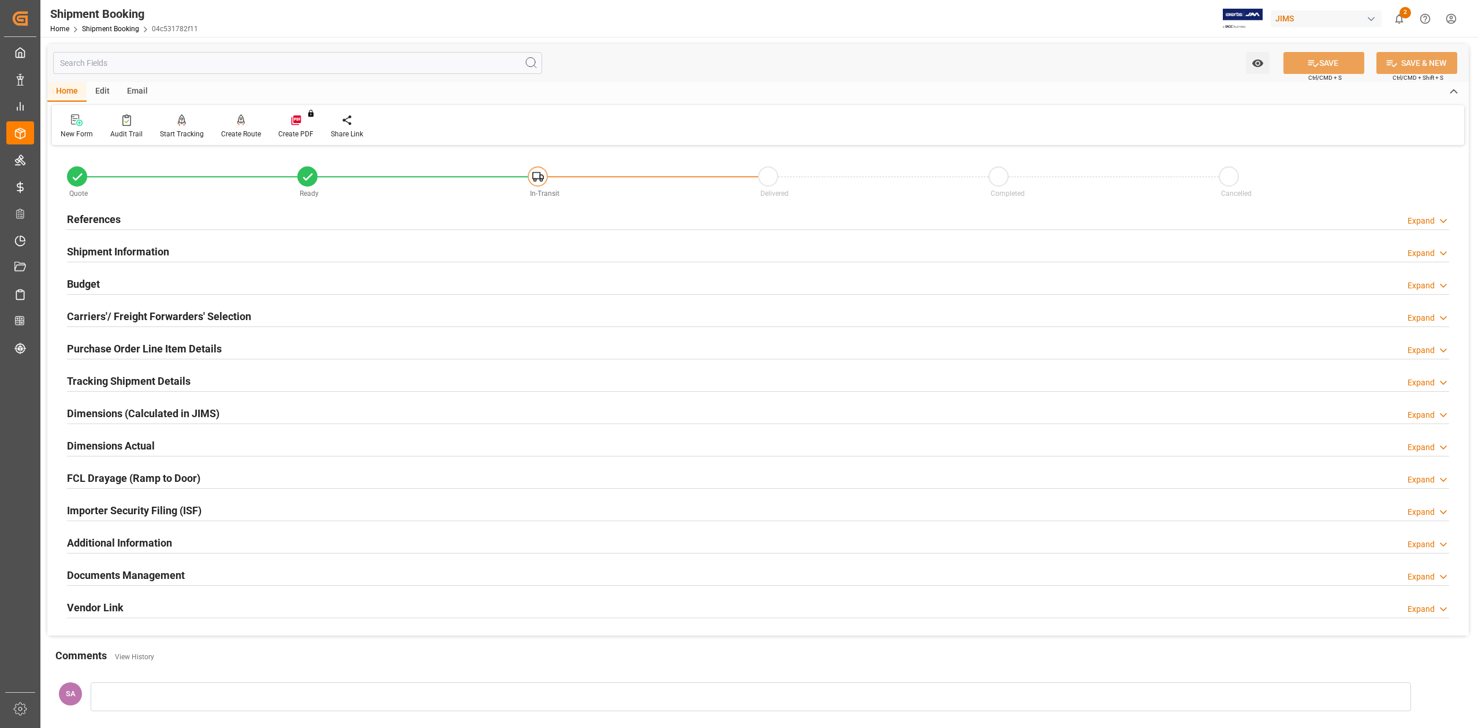
click at [125, 382] on h2 "Tracking Shipment Details" at bounding box center [129, 381] width 124 height 16
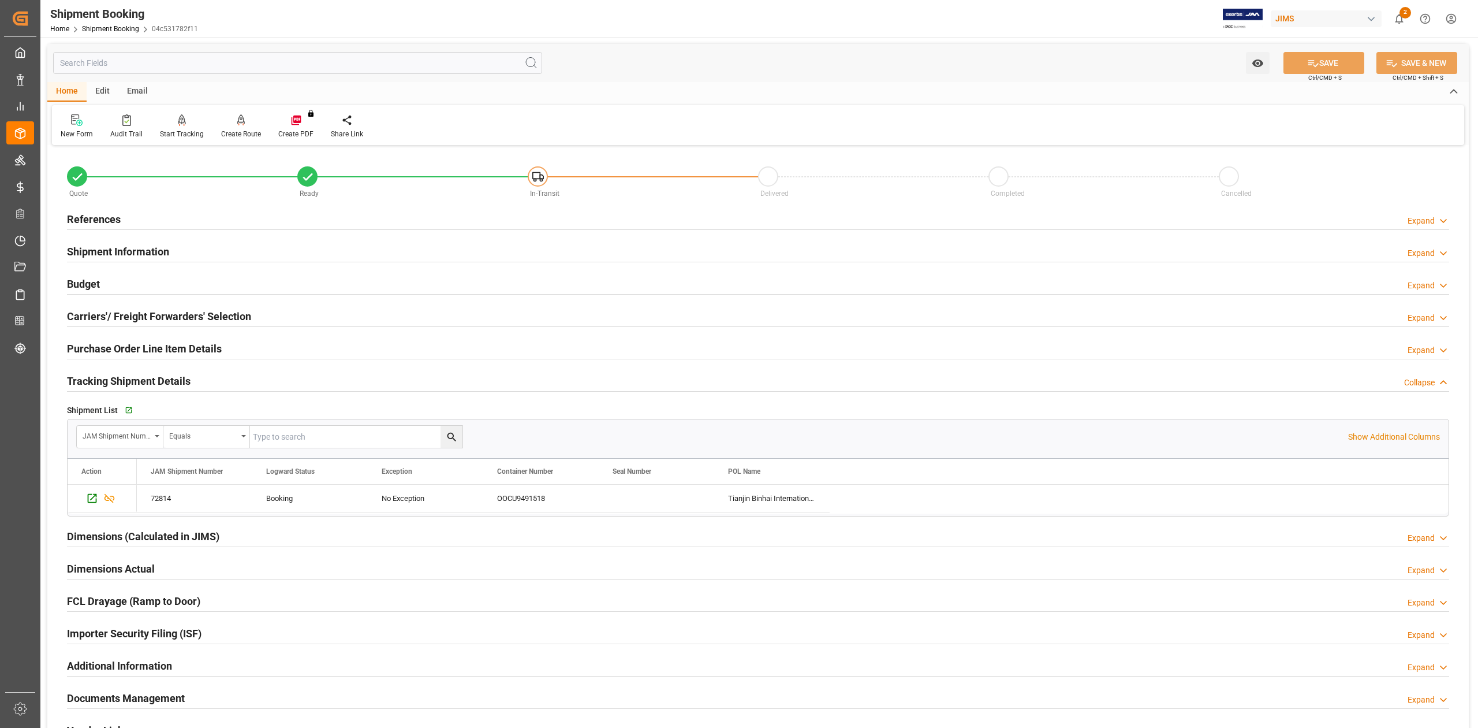
click at [102, 382] on h2 "Tracking Shipment Details" at bounding box center [129, 381] width 124 height 16
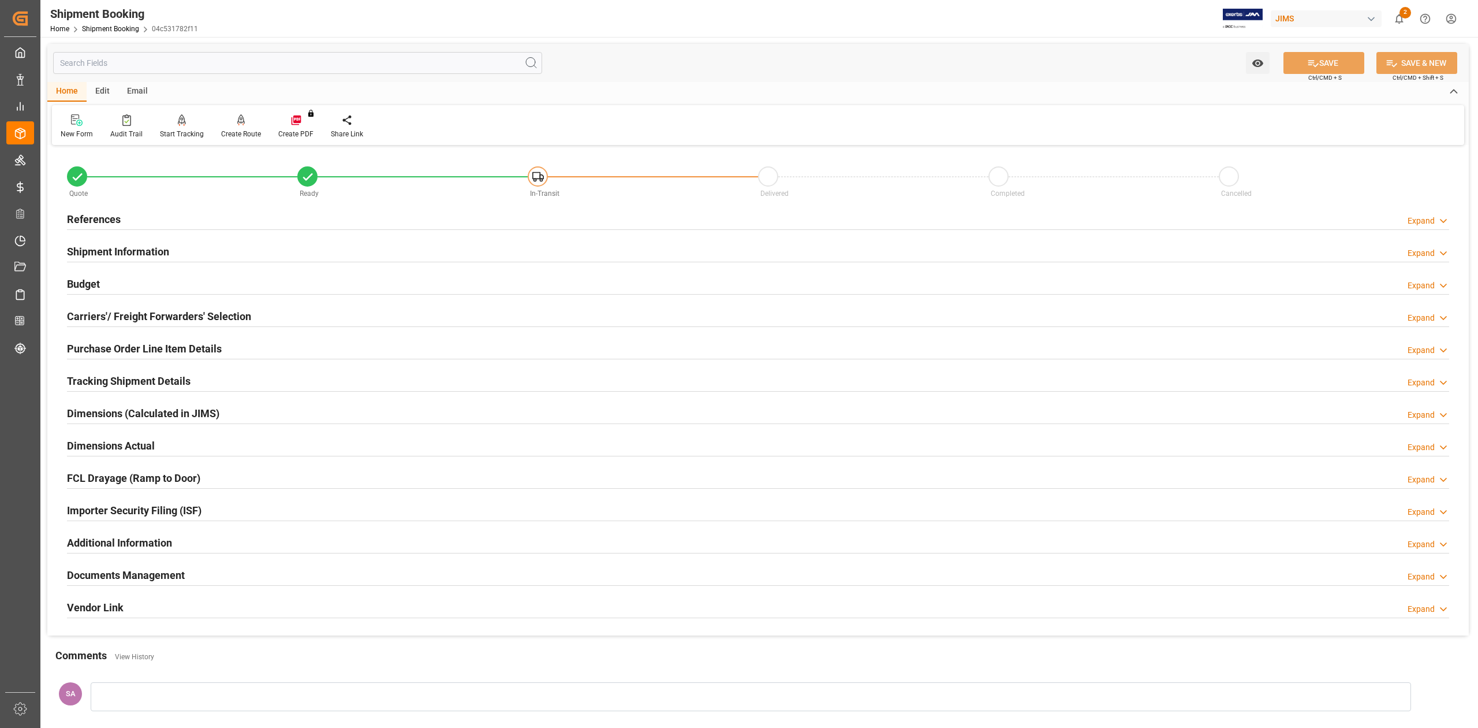
click at [91, 345] on h2 "Purchase Order Line Item Details" at bounding box center [144, 349] width 155 height 16
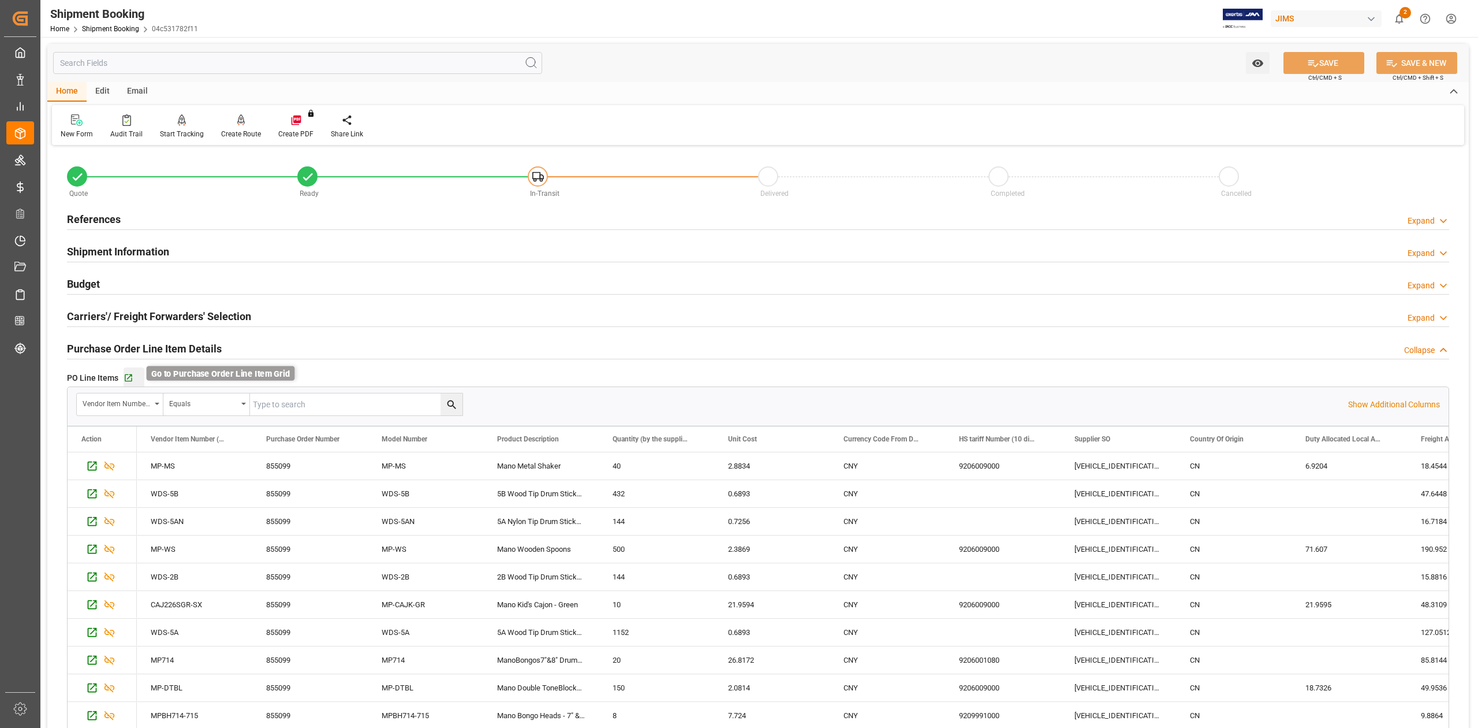
click at [127, 376] on icon "button" at bounding box center [129, 378] width 10 height 10
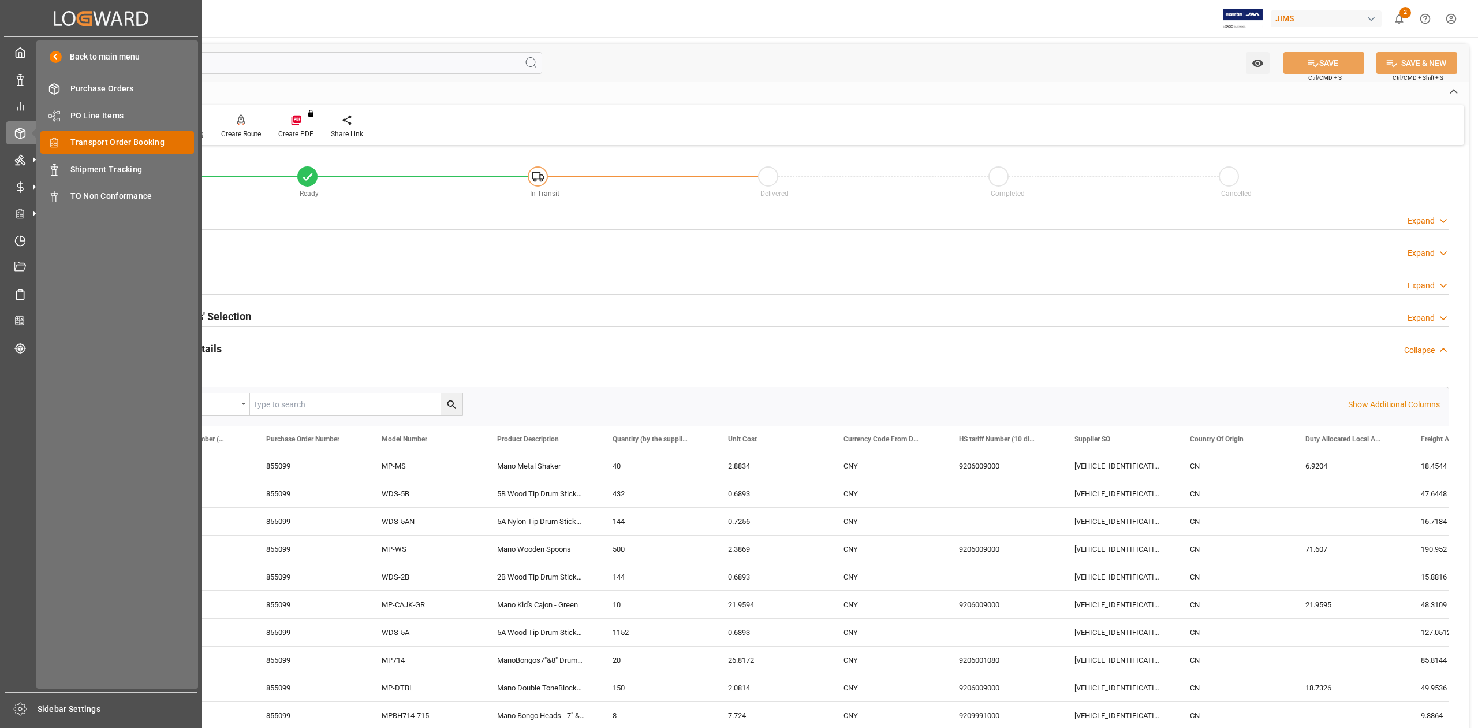
drag, startPoint x: 105, startPoint y: 137, endPoint x: 119, endPoint y: 139, distance: 14.5
click at [0, 0] on span "Order Management" at bounding box center [0, 0] width 0 height 0
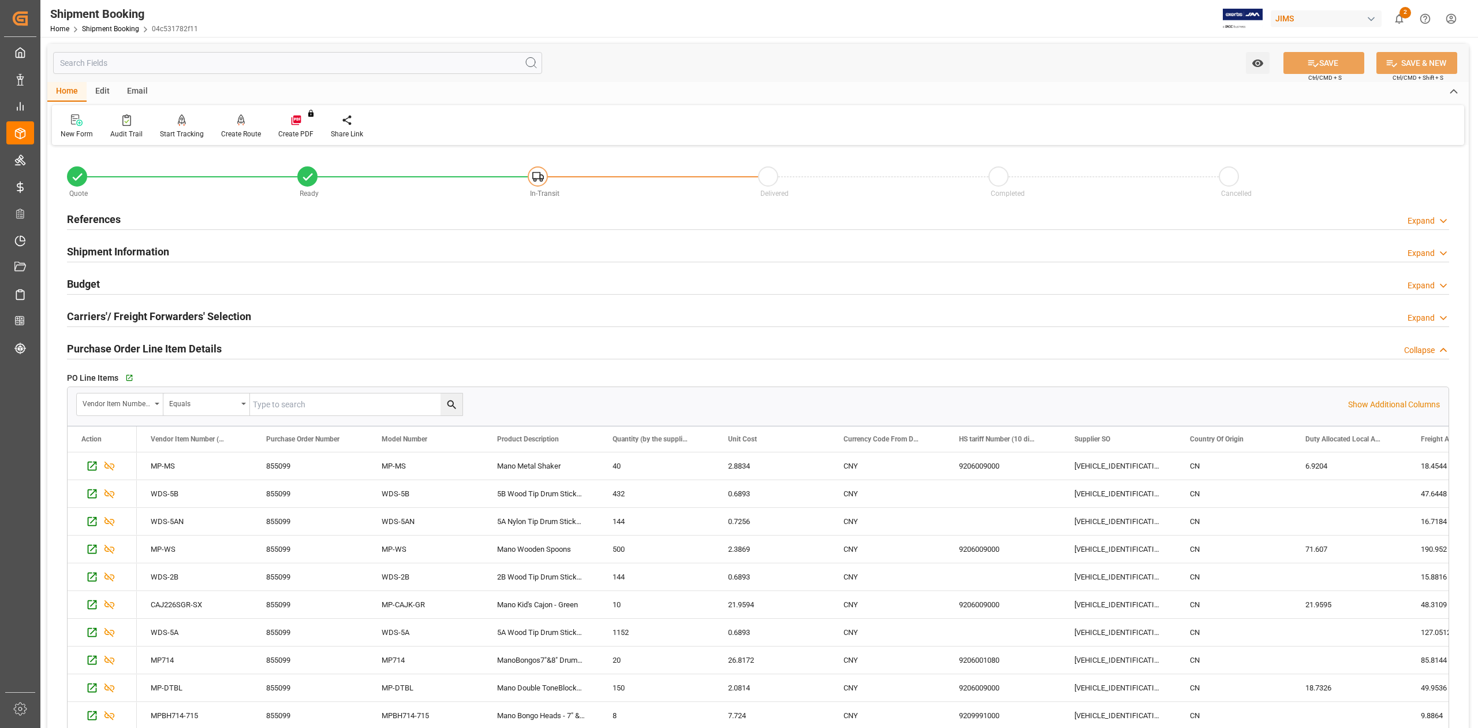
click at [93, 215] on h2 "References" at bounding box center [94, 219] width 54 height 16
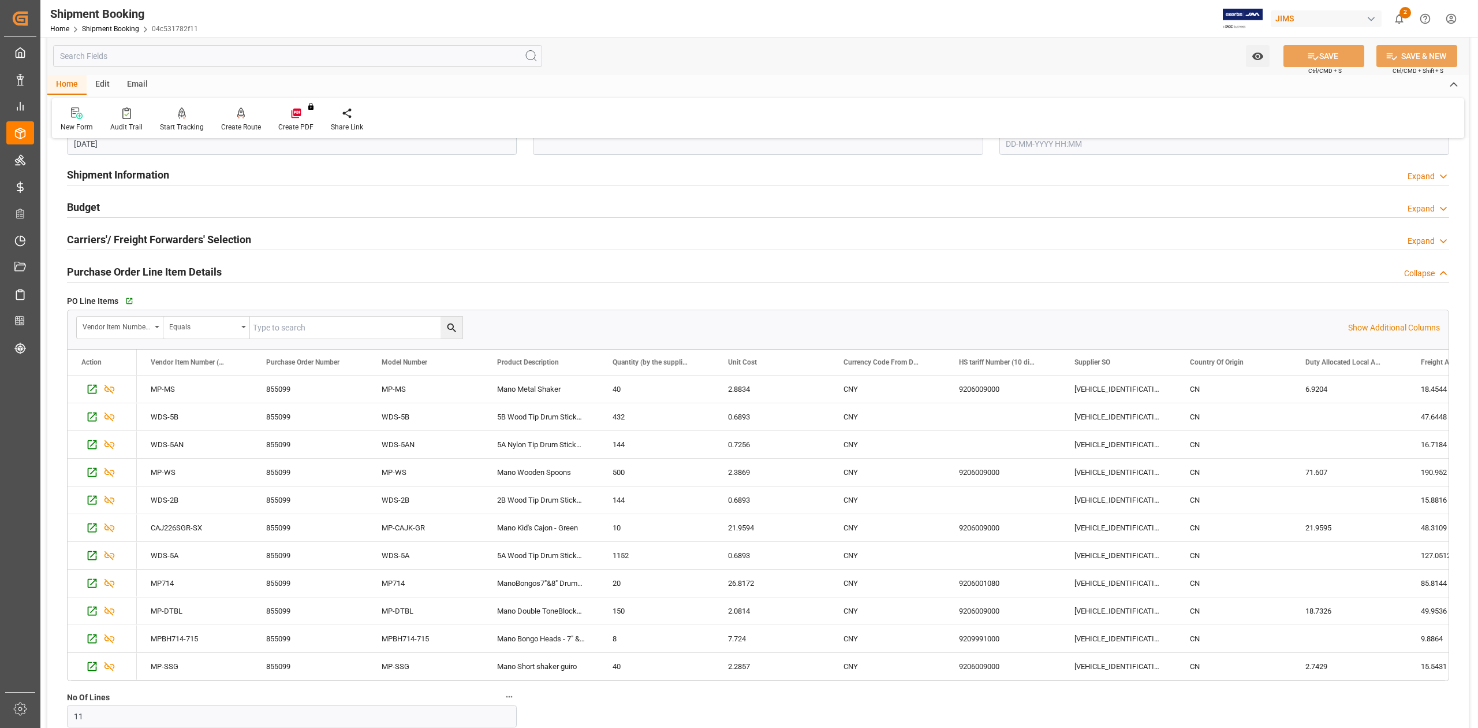
scroll to position [539, 0]
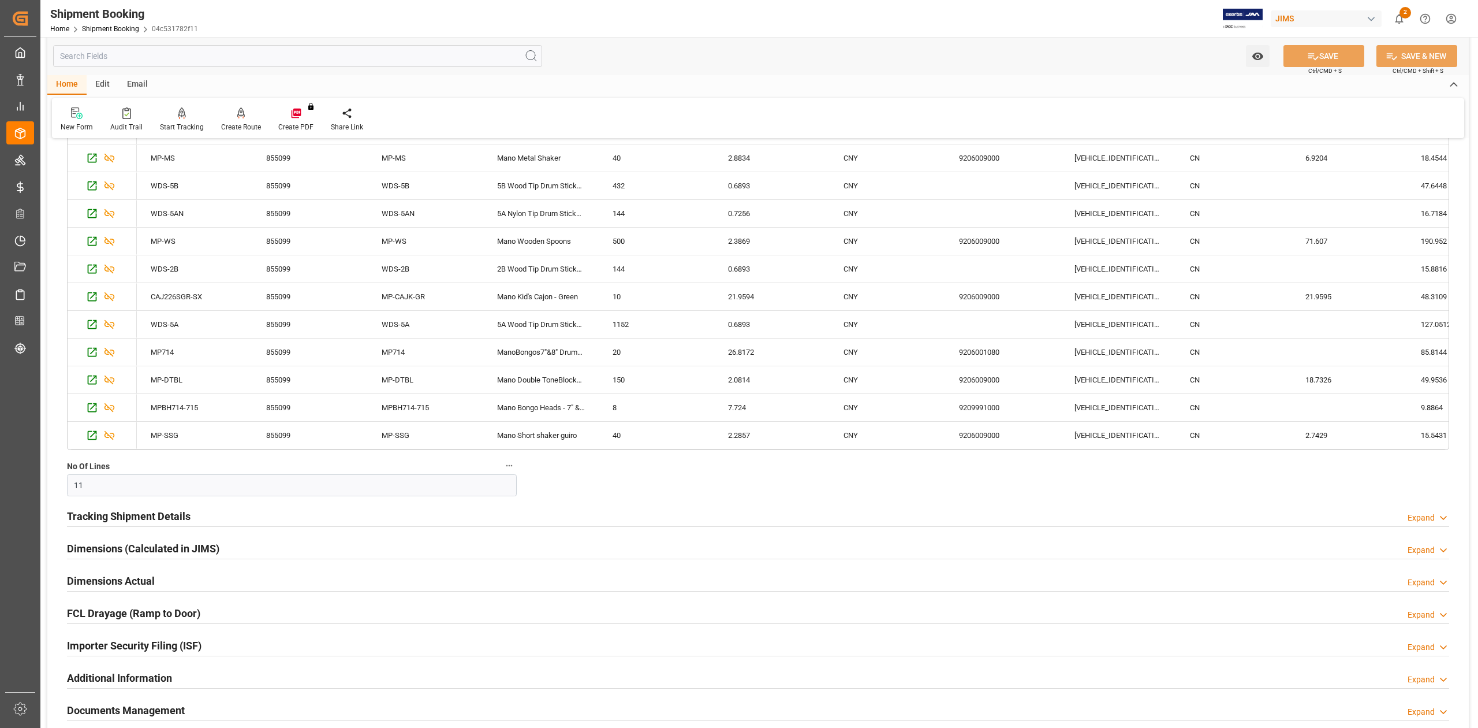
click at [130, 514] on h2 "Tracking Shipment Details" at bounding box center [129, 516] width 124 height 16
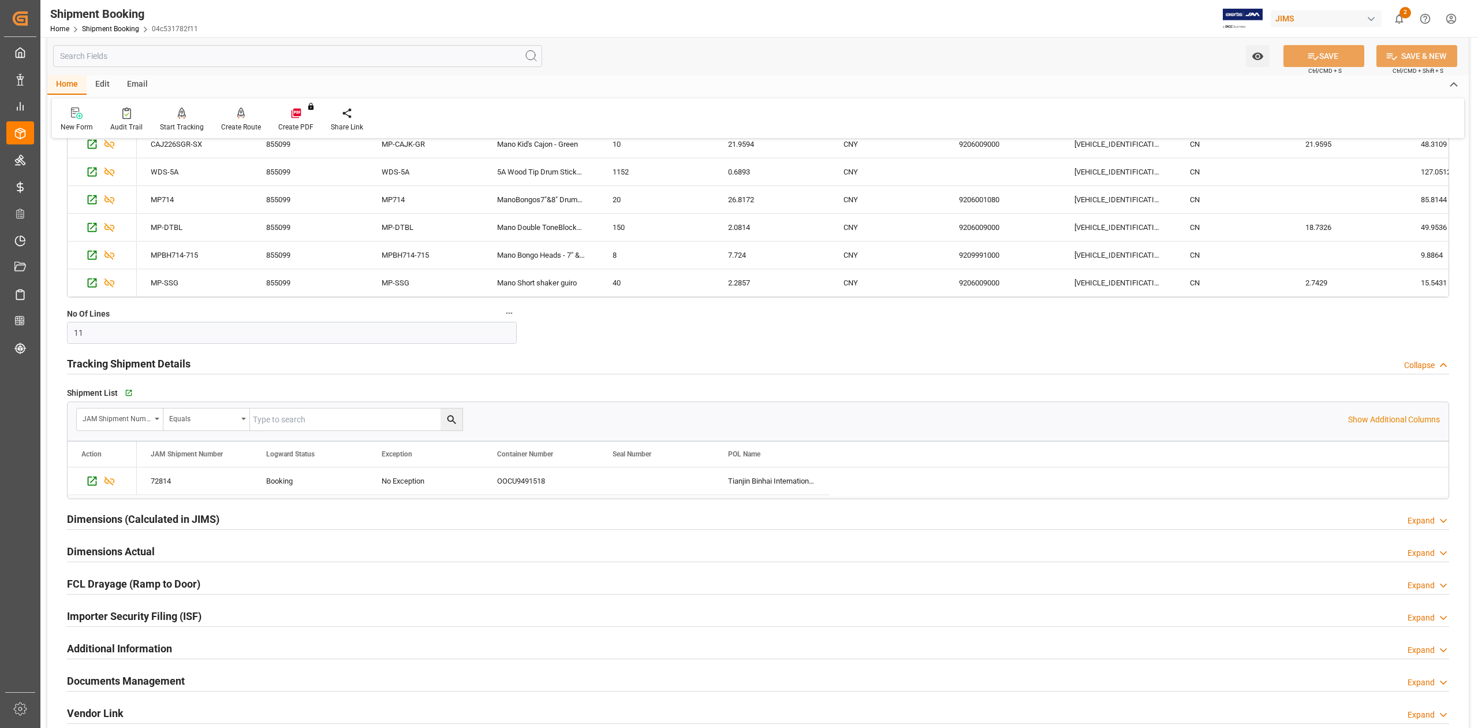
scroll to position [693, 0]
click at [195, 473] on div "72814" at bounding box center [194, 478] width 115 height 27
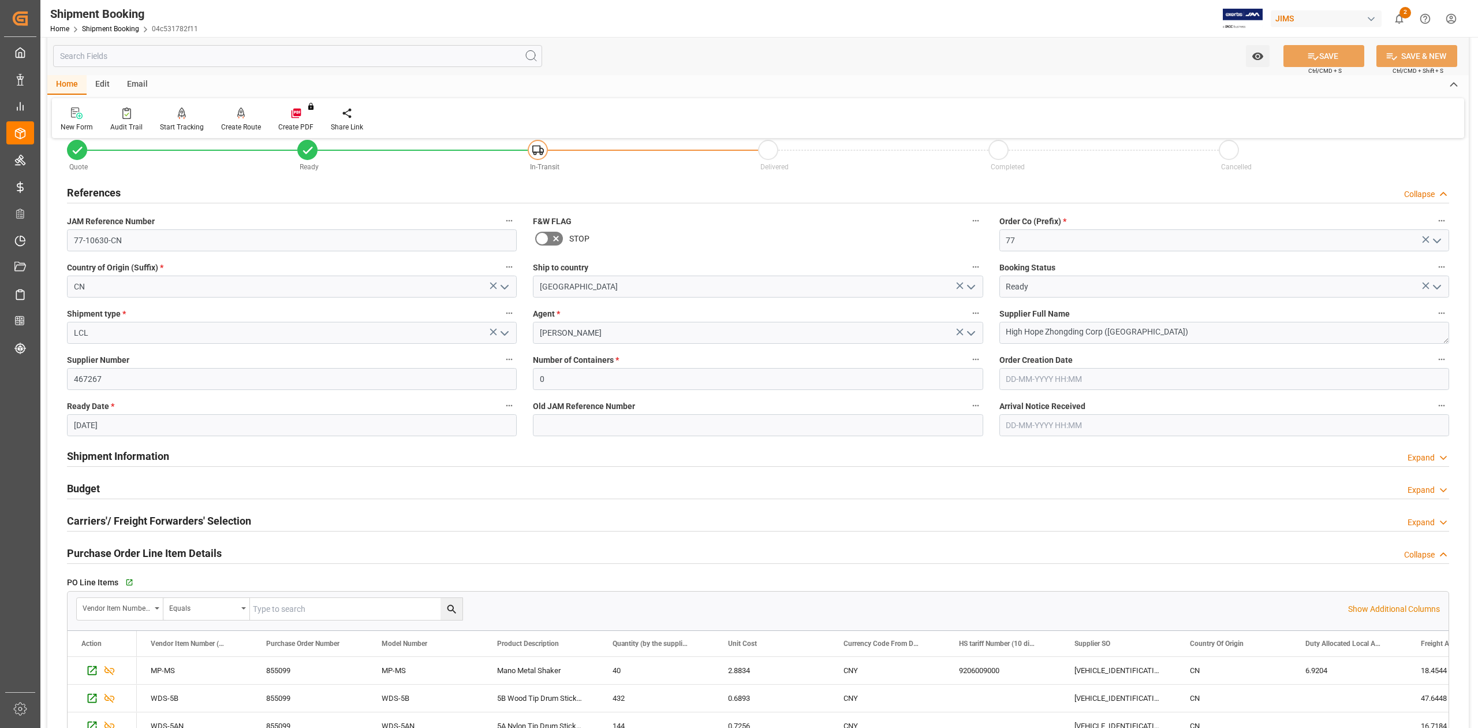
scroll to position [0, 0]
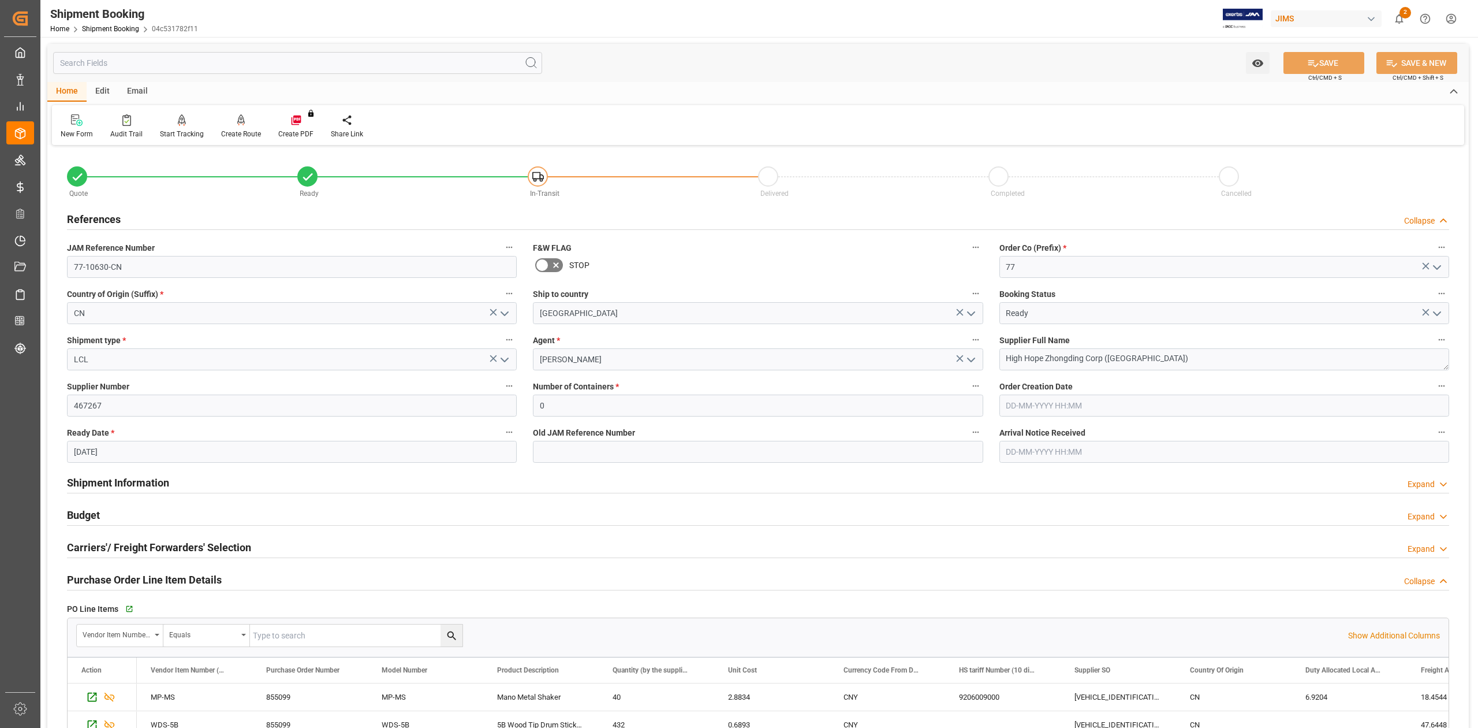
click at [86, 515] on h2 "Budget" at bounding box center [83, 515] width 33 height 16
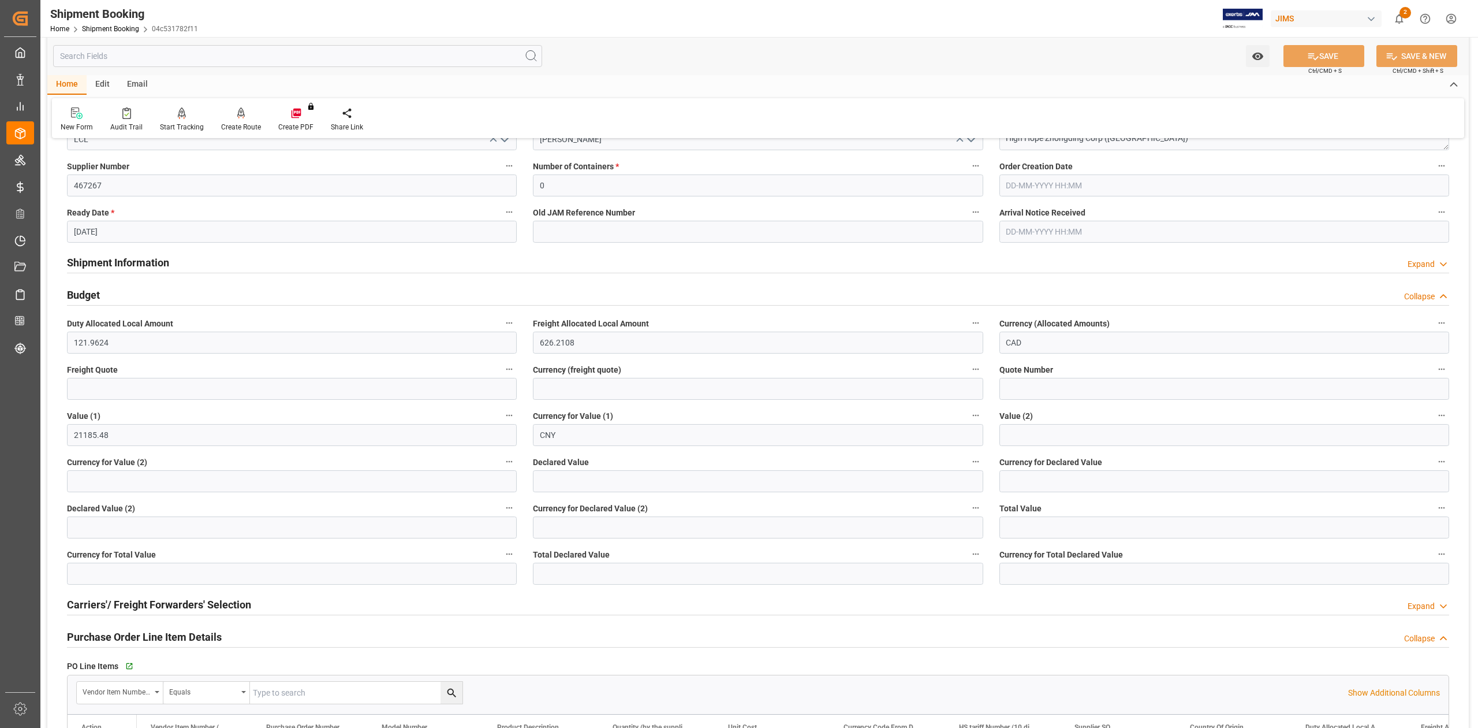
scroll to position [231, 0]
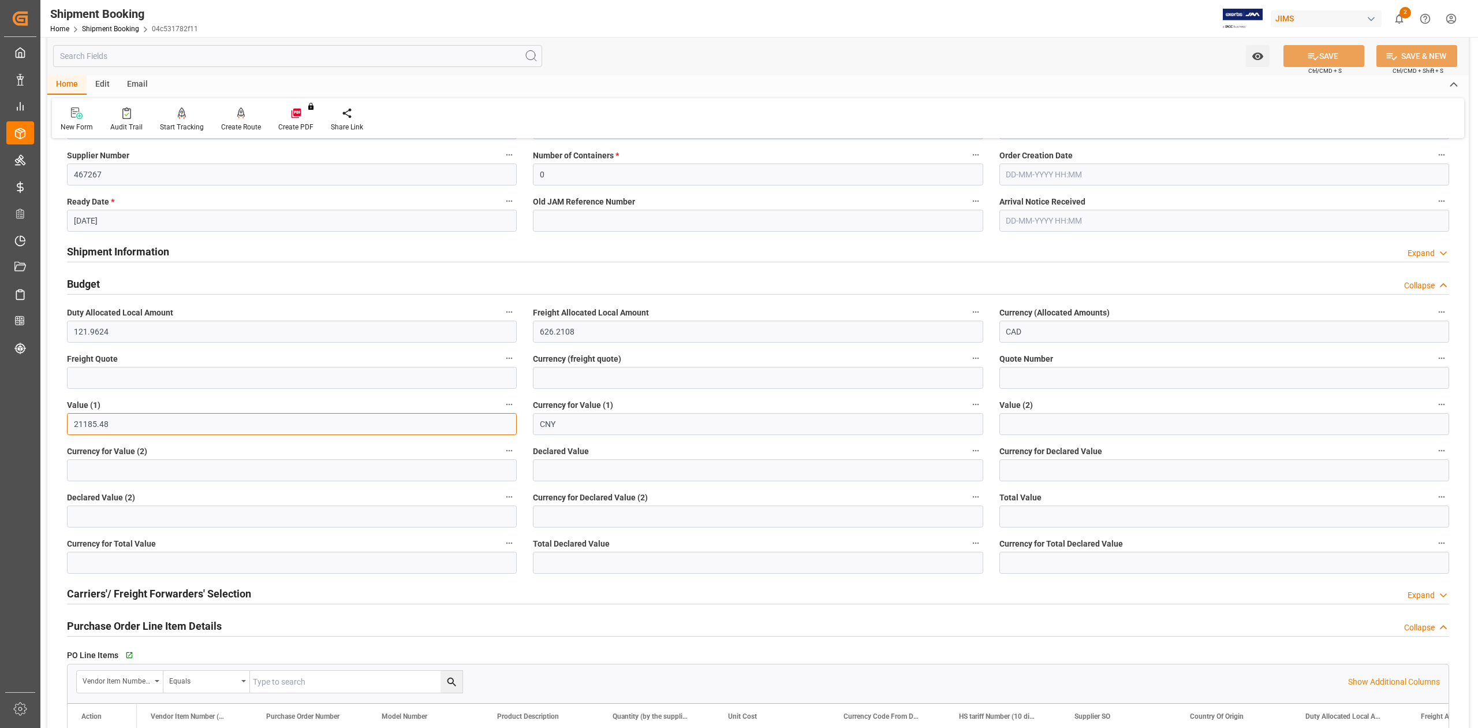
click at [164, 427] on input "21185.48" at bounding box center [292, 424] width 450 height 22
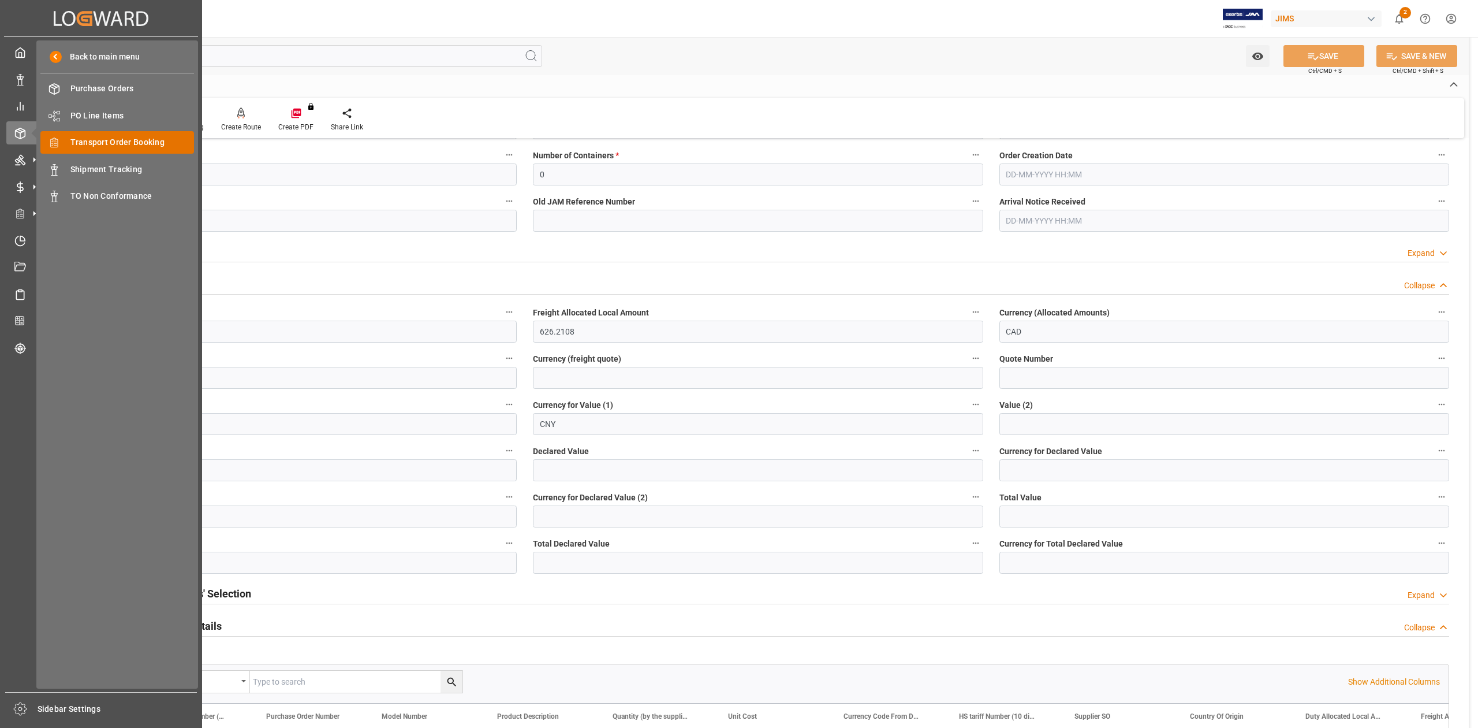
click at [121, 146] on span "Transport Order Booking" at bounding box center [132, 142] width 124 height 12
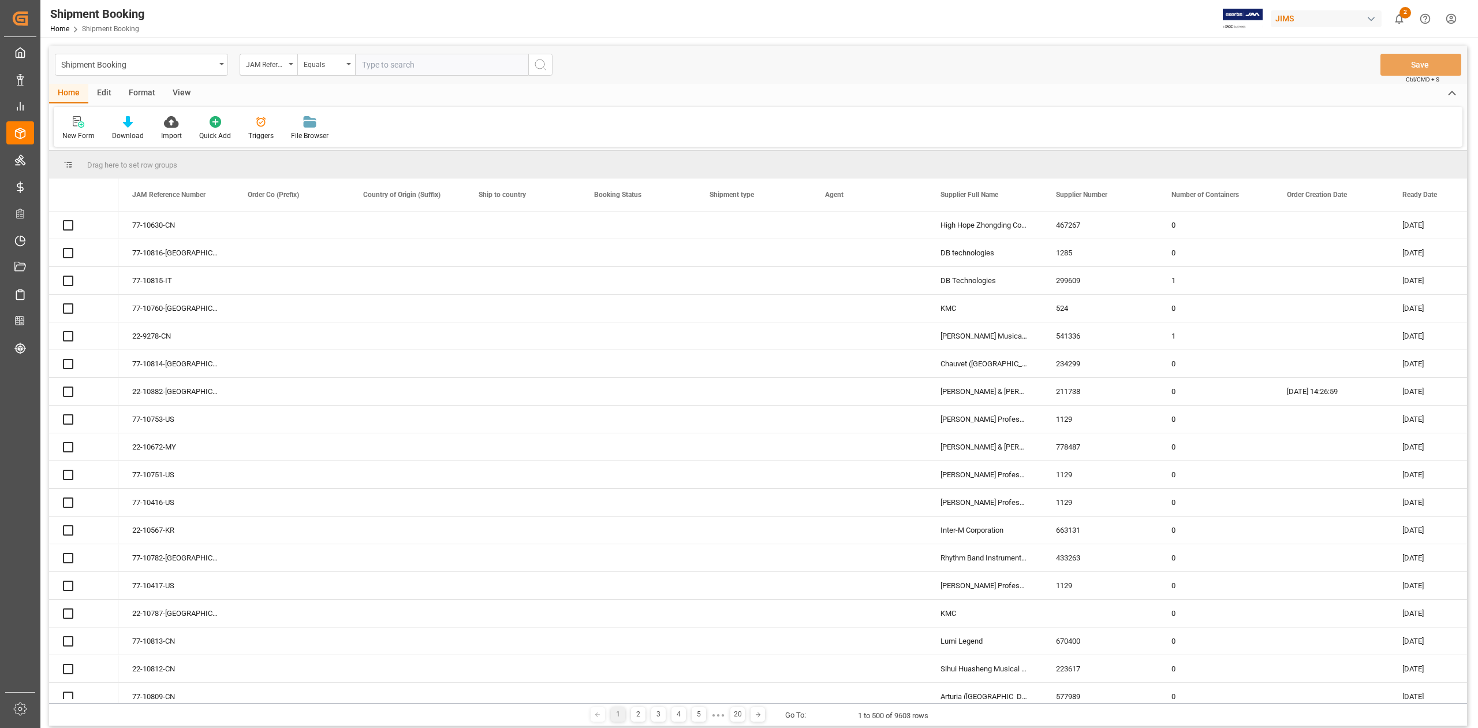
click at [413, 64] on input "text" at bounding box center [441, 65] width 173 height 22
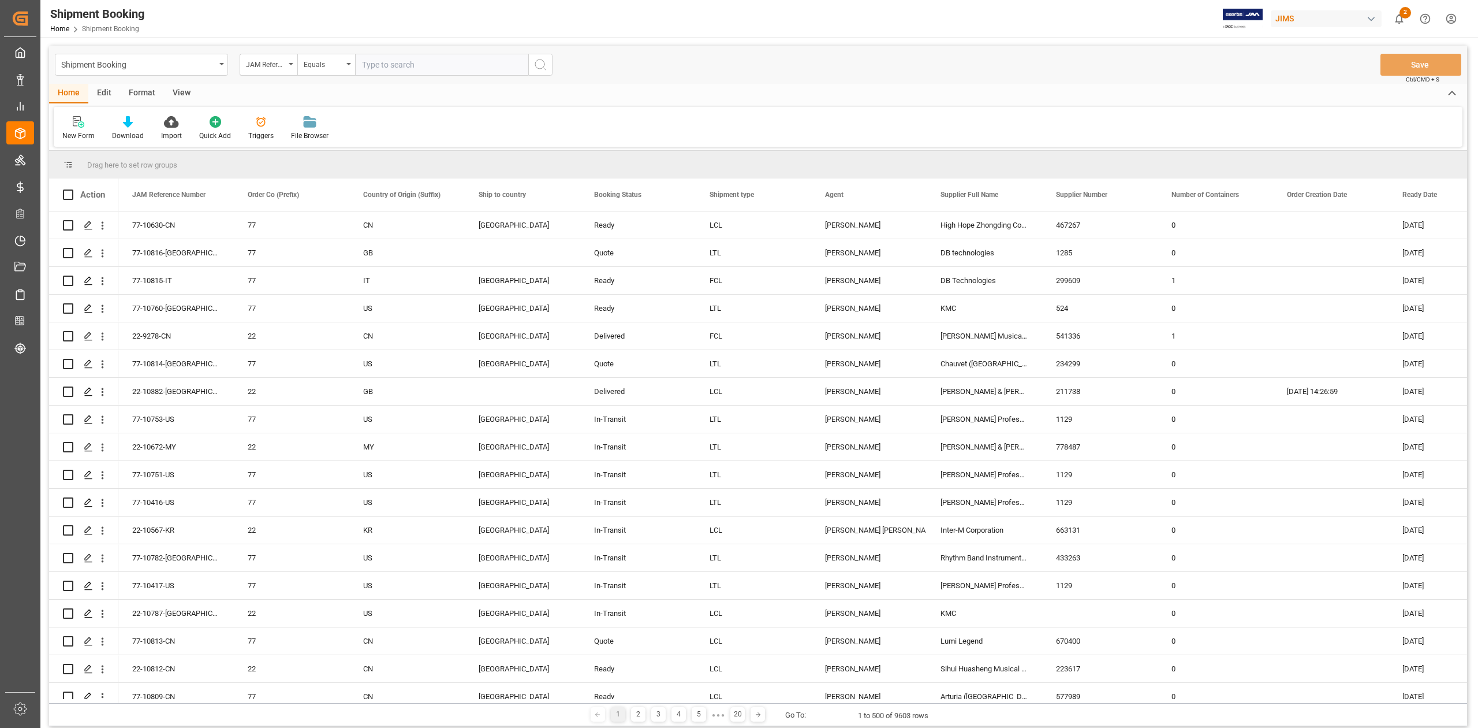
type input "77-10660-CN"
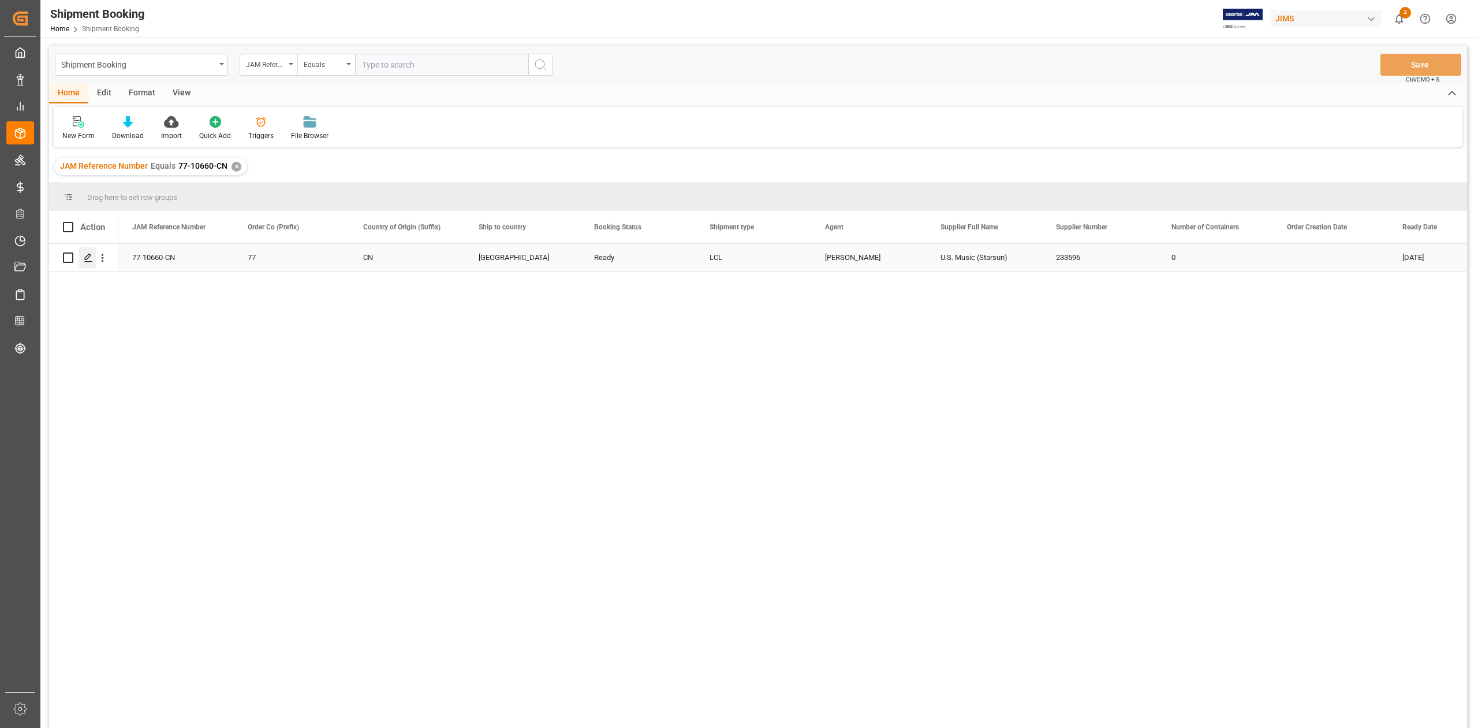
click at [88, 253] on icon "Press SPACE to select this row." at bounding box center [88, 257] width 9 height 9
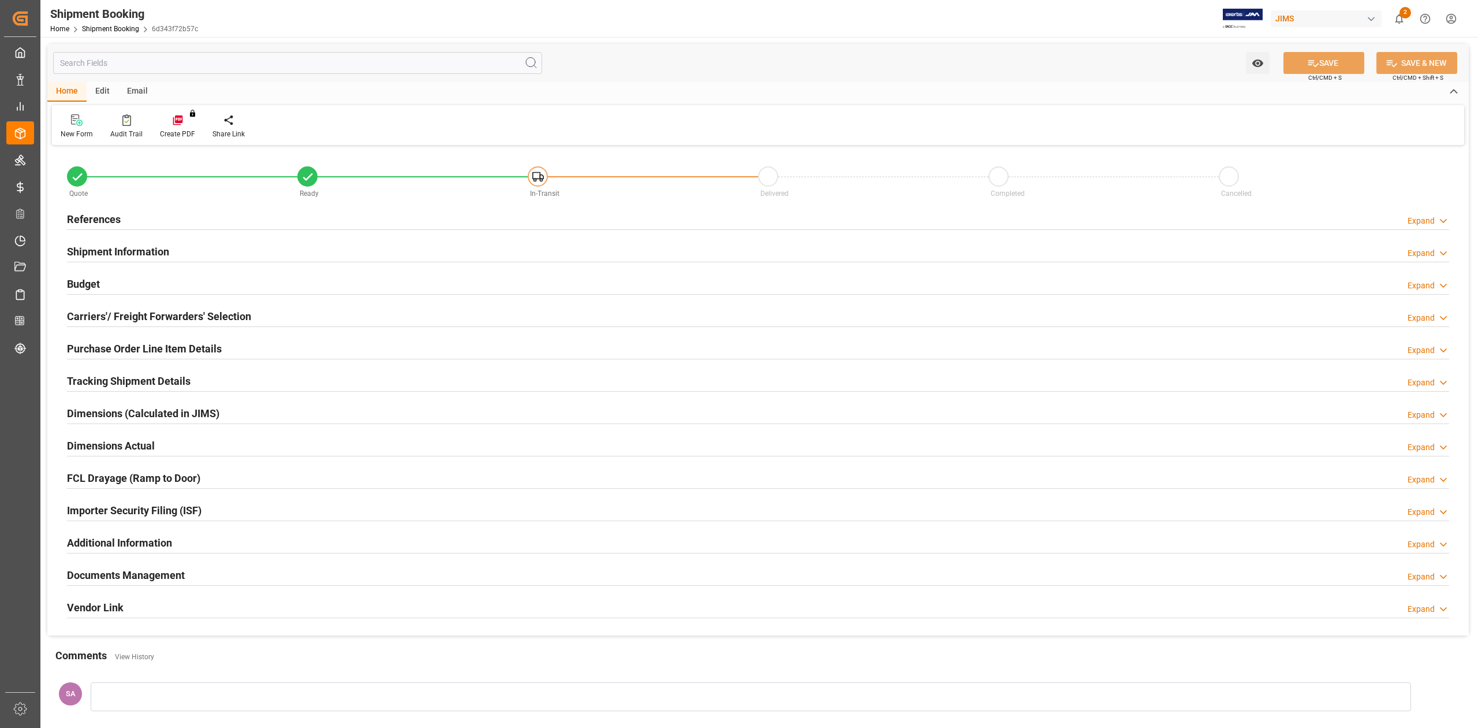
type input "8"
click at [99, 347] on h2 "Purchase Order Line Item Details" at bounding box center [144, 349] width 155 height 16
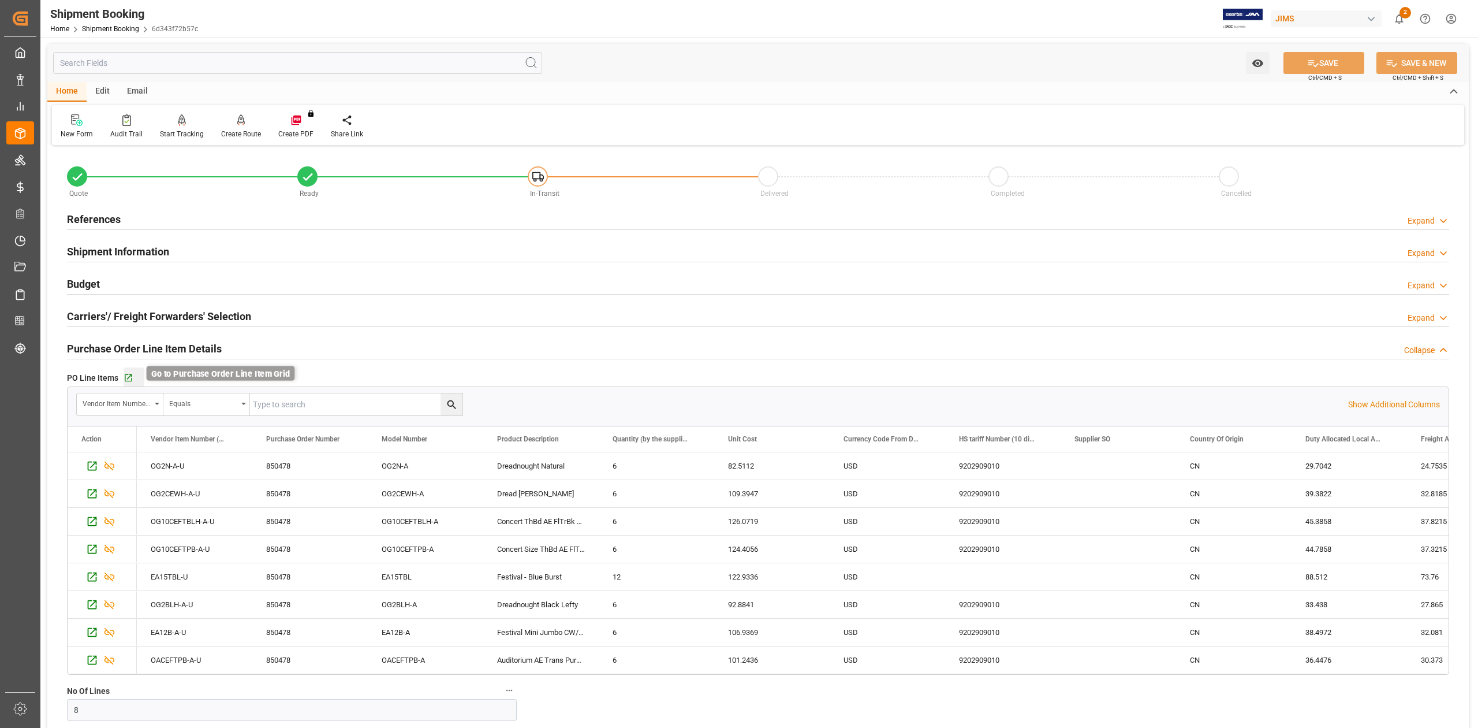
click at [124, 378] on icon "button" at bounding box center [129, 378] width 10 height 10
drag, startPoint x: 111, startPoint y: 220, endPoint x: 124, endPoint y: 219, distance: 12.7
click at [109, 220] on h2 "References" at bounding box center [94, 219] width 54 height 16
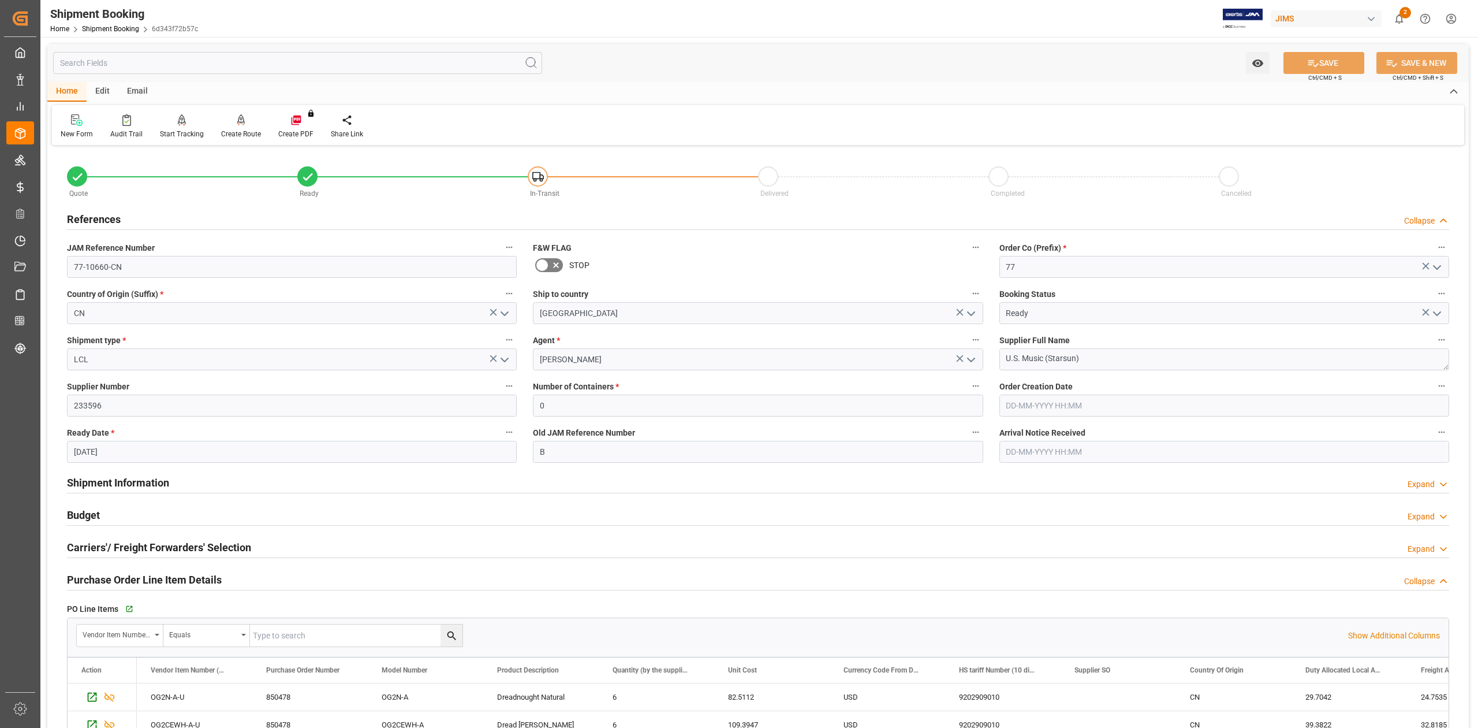
click at [95, 220] on h2 "References" at bounding box center [94, 219] width 54 height 16
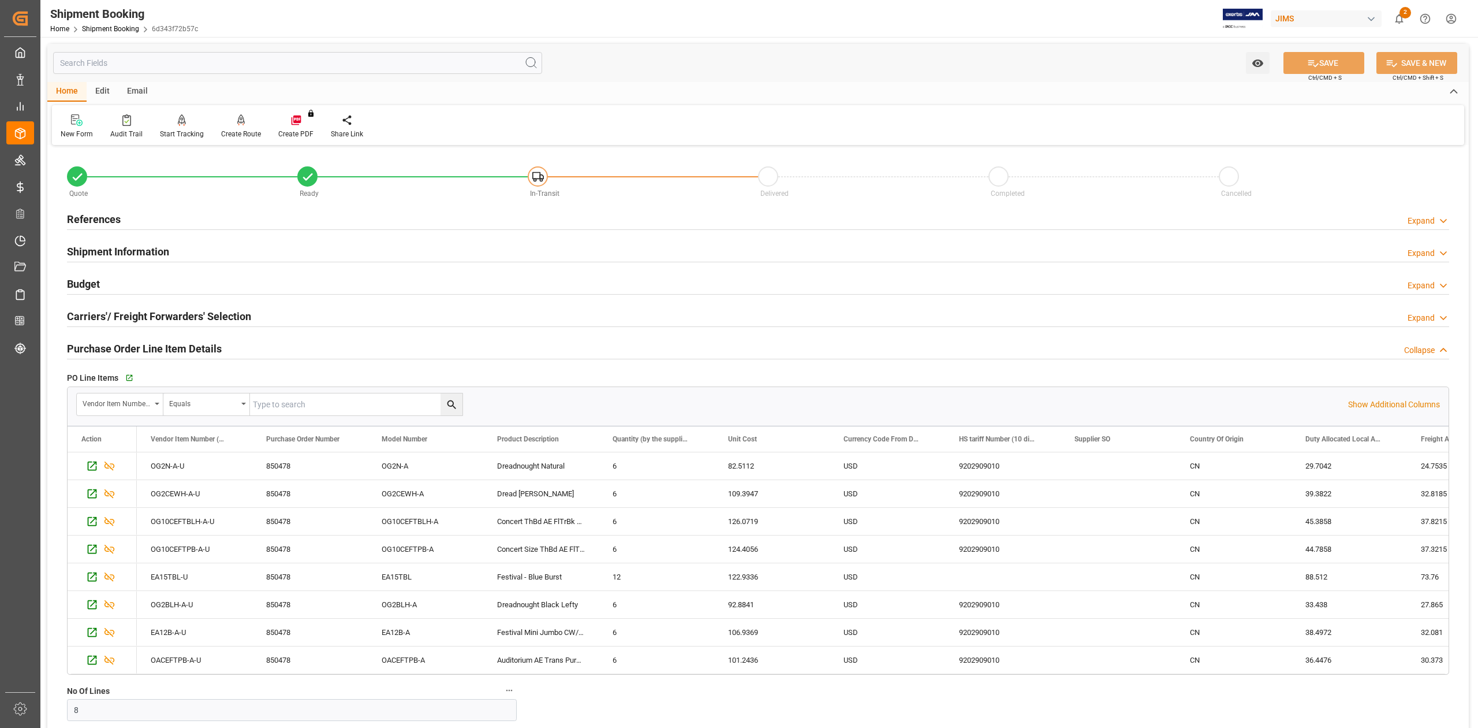
click at [99, 252] on h2 "Shipment Information" at bounding box center [118, 252] width 102 height 16
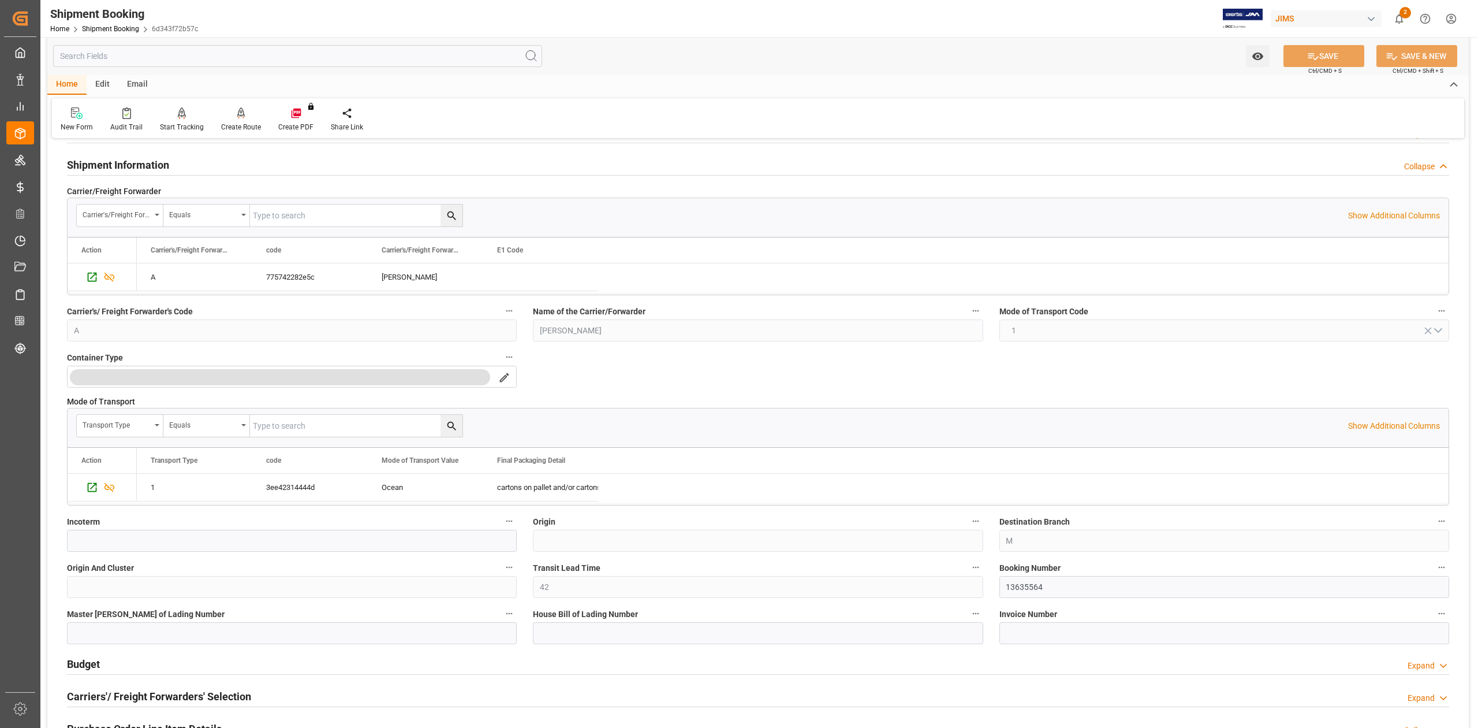
scroll to position [231, 0]
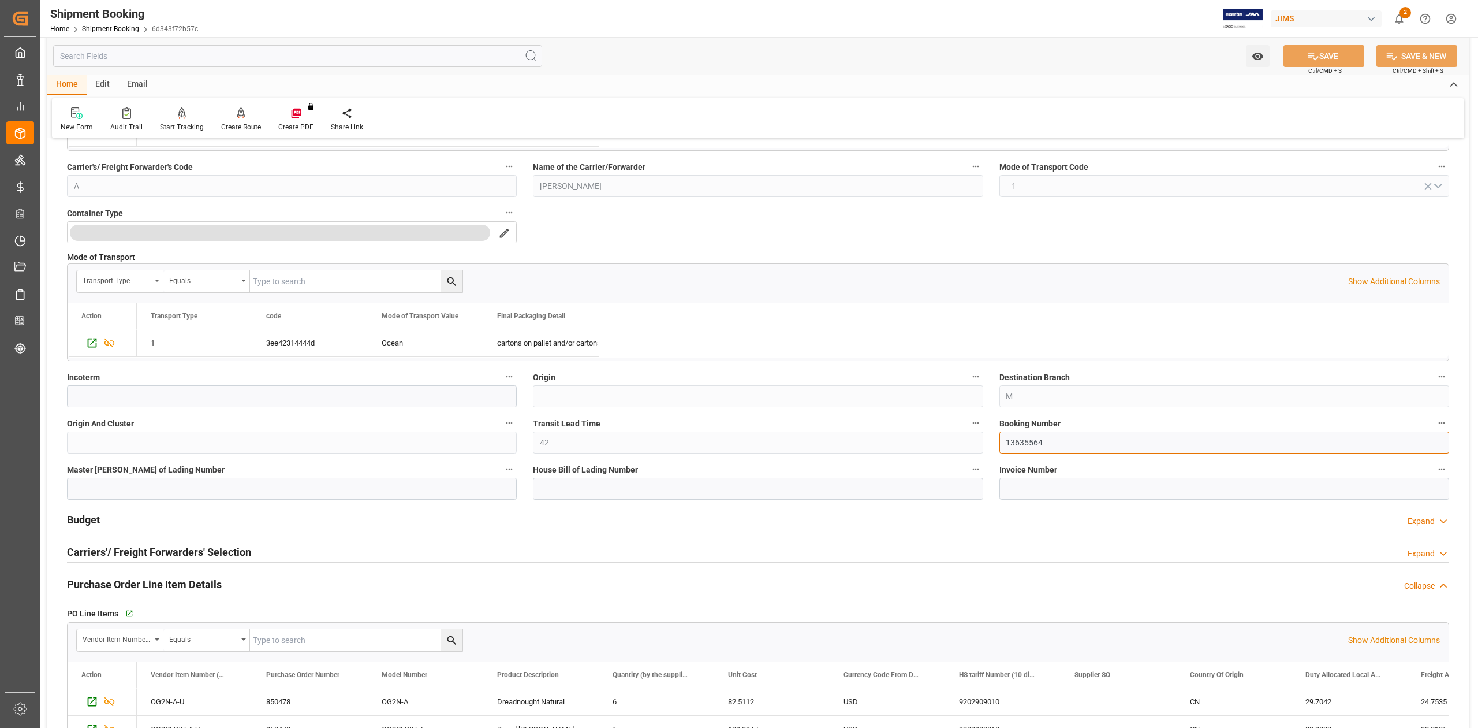
click at [1028, 441] on input "13635564" at bounding box center [1225, 442] width 450 height 22
drag, startPoint x: 1028, startPoint y: 441, endPoint x: 1107, endPoint y: 453, distance: 79.5
click at [1028, 440] on input "13635564" at bounding box center [1225, 442] width 450 height 22
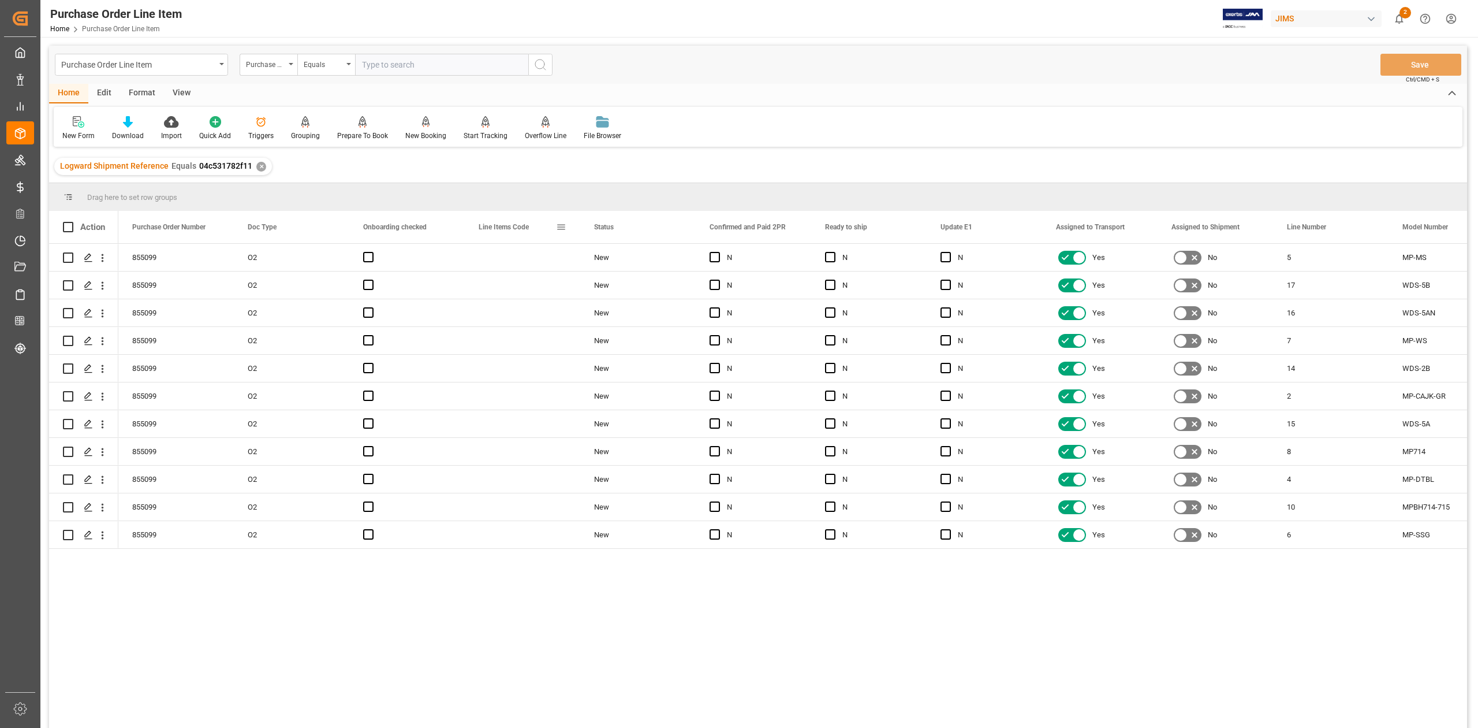
click at [564, 226] on span at bounding box center [561, 227] width 10 height 10
click at [669, 229] on span "columns" at bounding box center [668, 228] width 10 height 10
click at [560, 259] on input "Toggle Select All Columns" at bounding box center [563, 258] width 10 height 10
checkbox input "false"
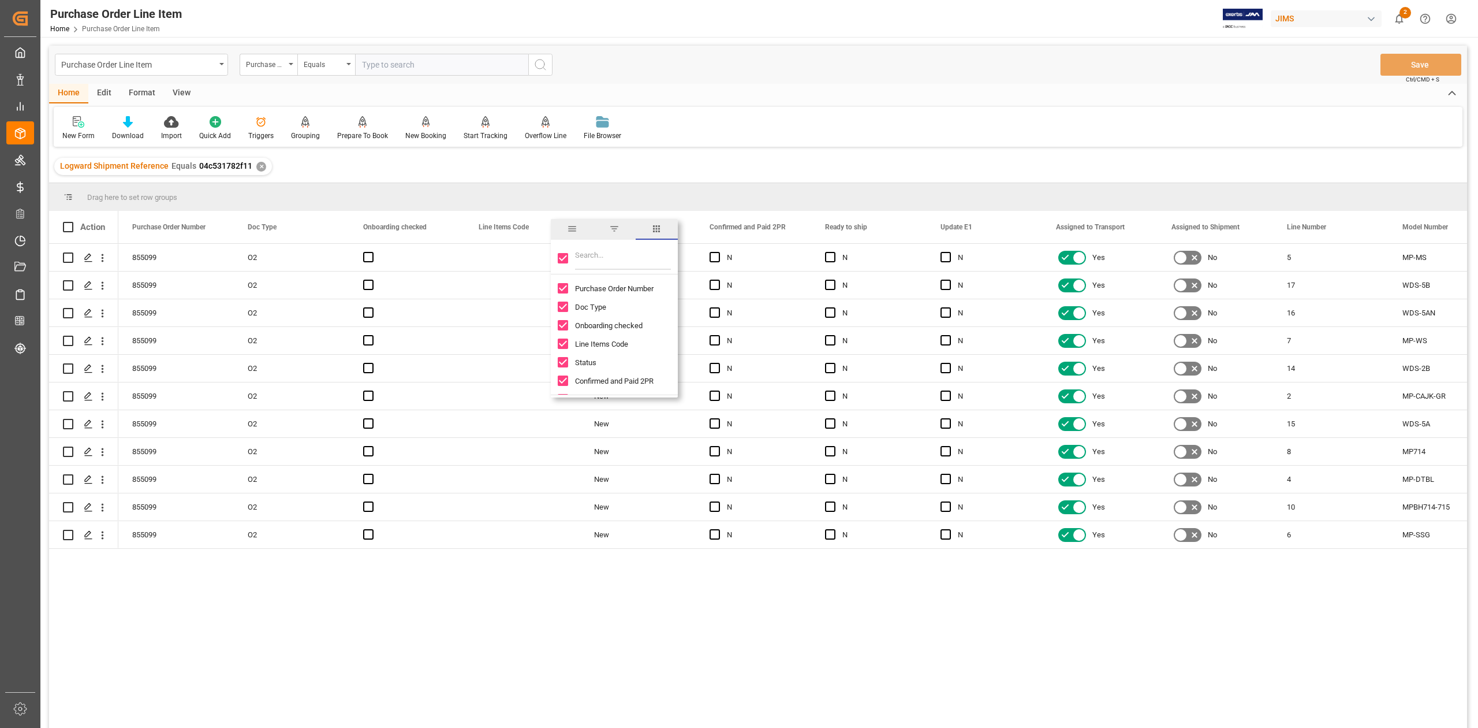
checkbox input "false"
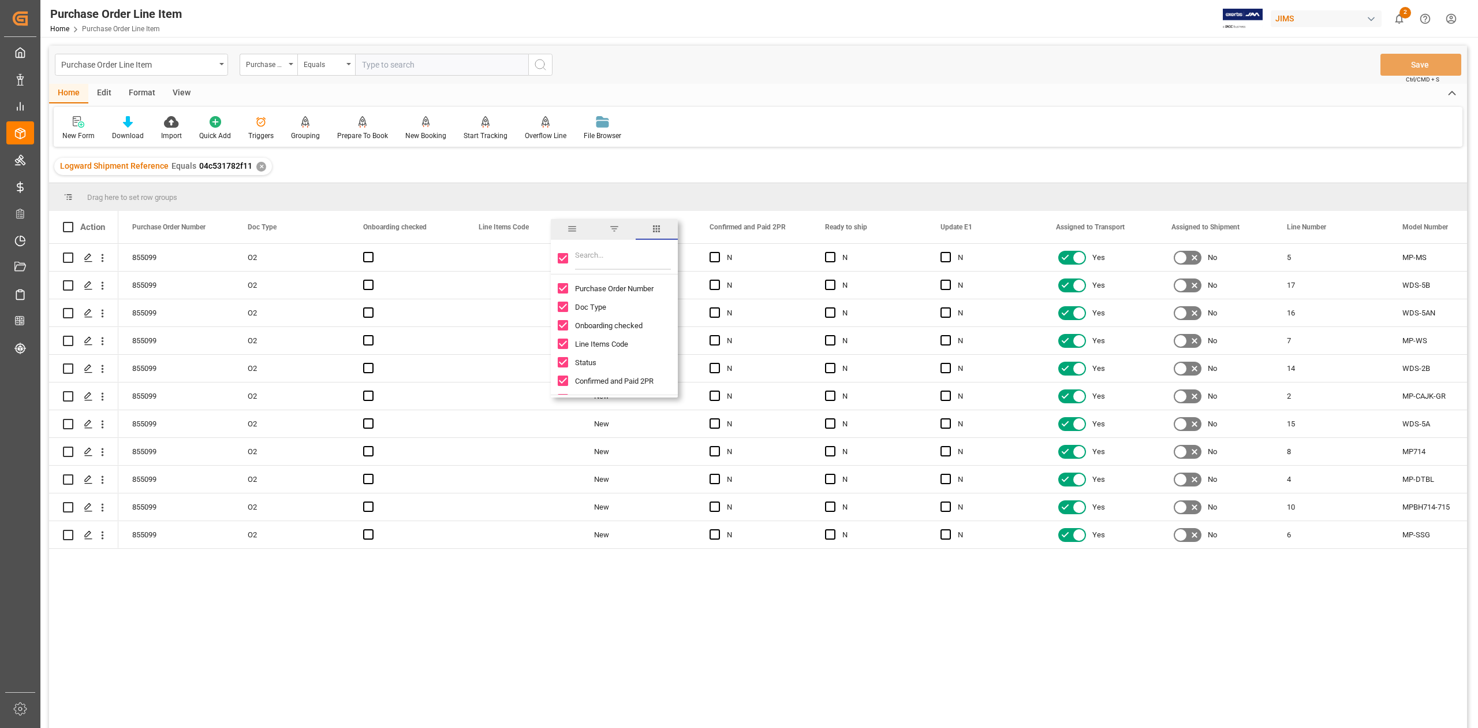
checkbox input "false"
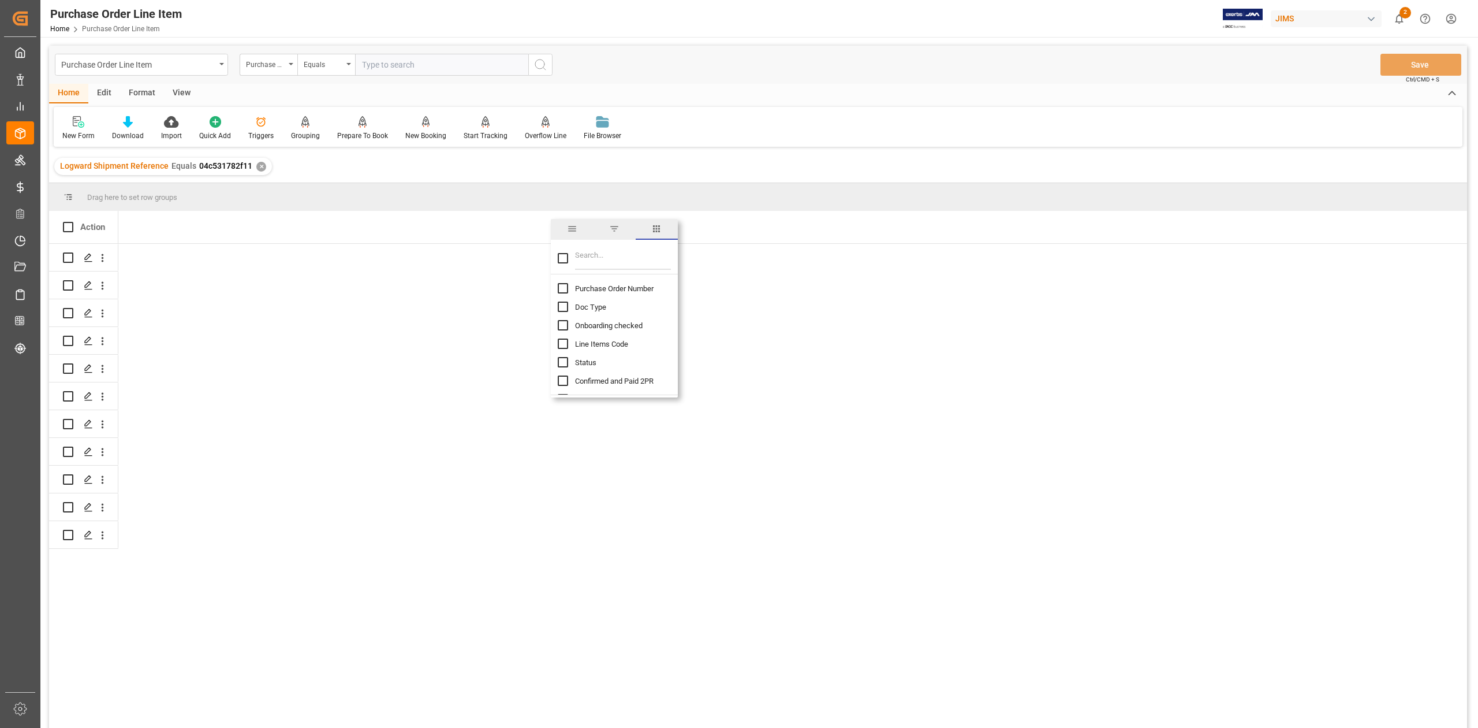
click at [590, 262] on input "Filter Columns Input" at bounding box center [623, 258] width 96 height 23
type input "inco"
click at [592, 288] on span "Incoterm Vendor Master (by the supplier)" at bounding box center [641, 288] width 133 height 9
checkbox input "false"
checkbox input "true"
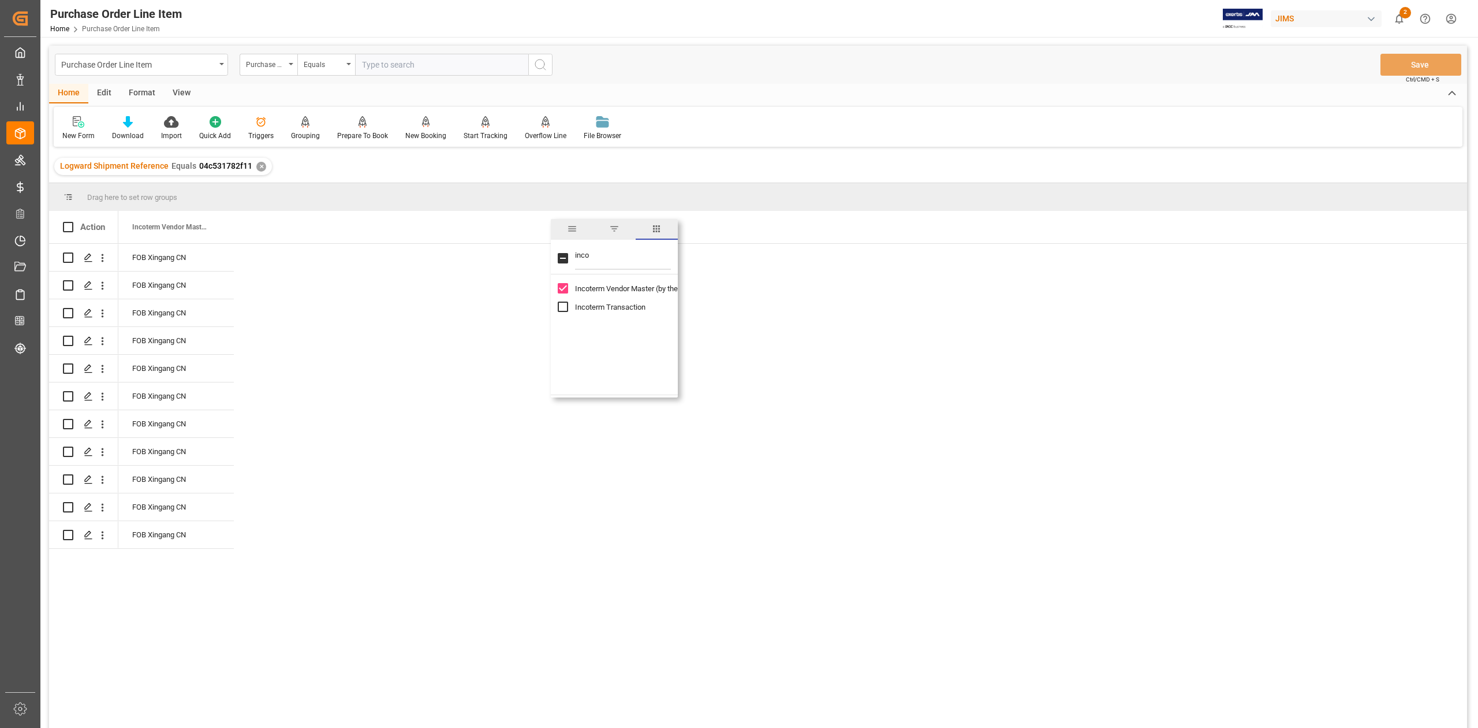
click at [587, 306] on span "Incoterm Transaction" at bounding box center [610, 307] width 70 height 9
checkbox input "true"
click at [887, 453] on div "FOB Xingang CN FOB Xingang CN FOB Xingang CN FOB Xingang CN FOB Xingang CN FOB …" at bounding box center [792, 489] width 1349 height 491
click at [161, 259] on div "FOB Xingang CN" at bounding box center [175, 257] width 115 height 27
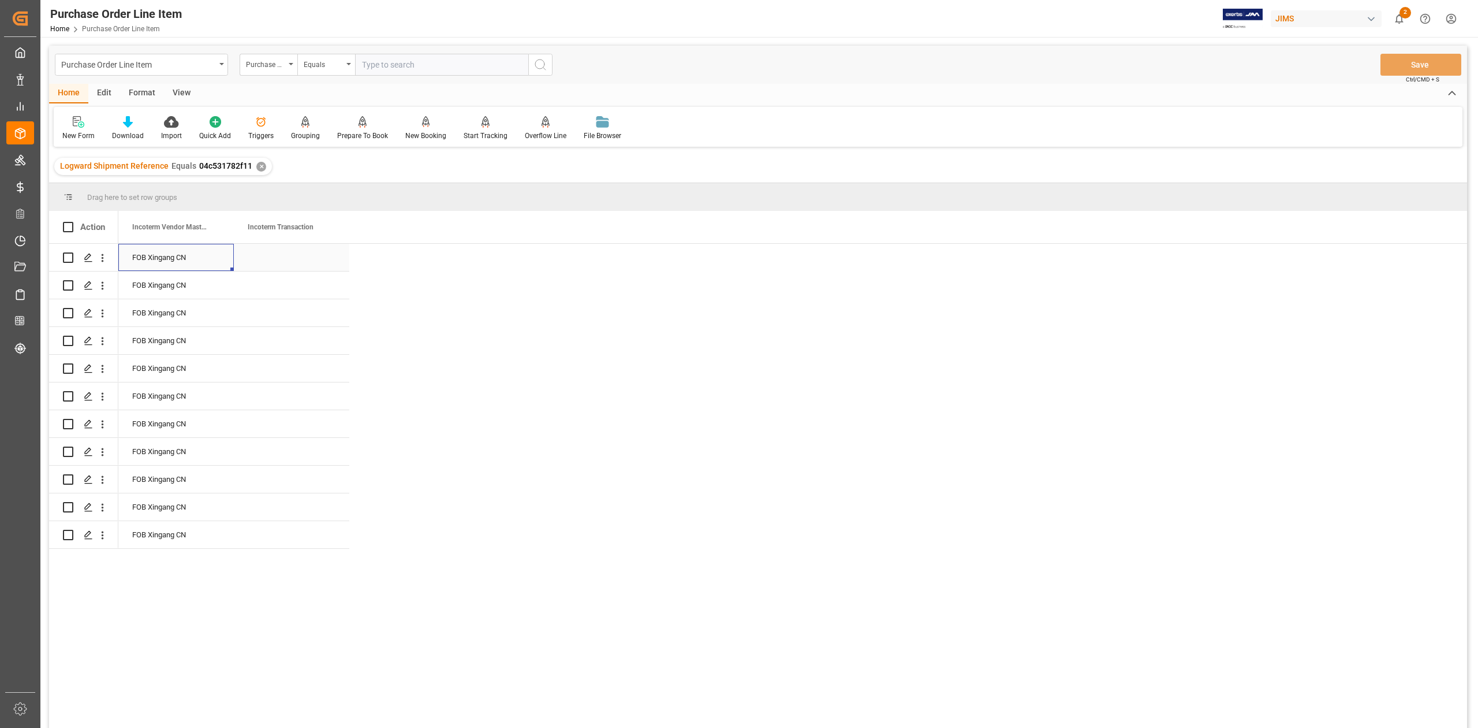
click at [305, 259] on div "Press SPACE to select this row." at bounding box center [291, 257] width 115 height 27
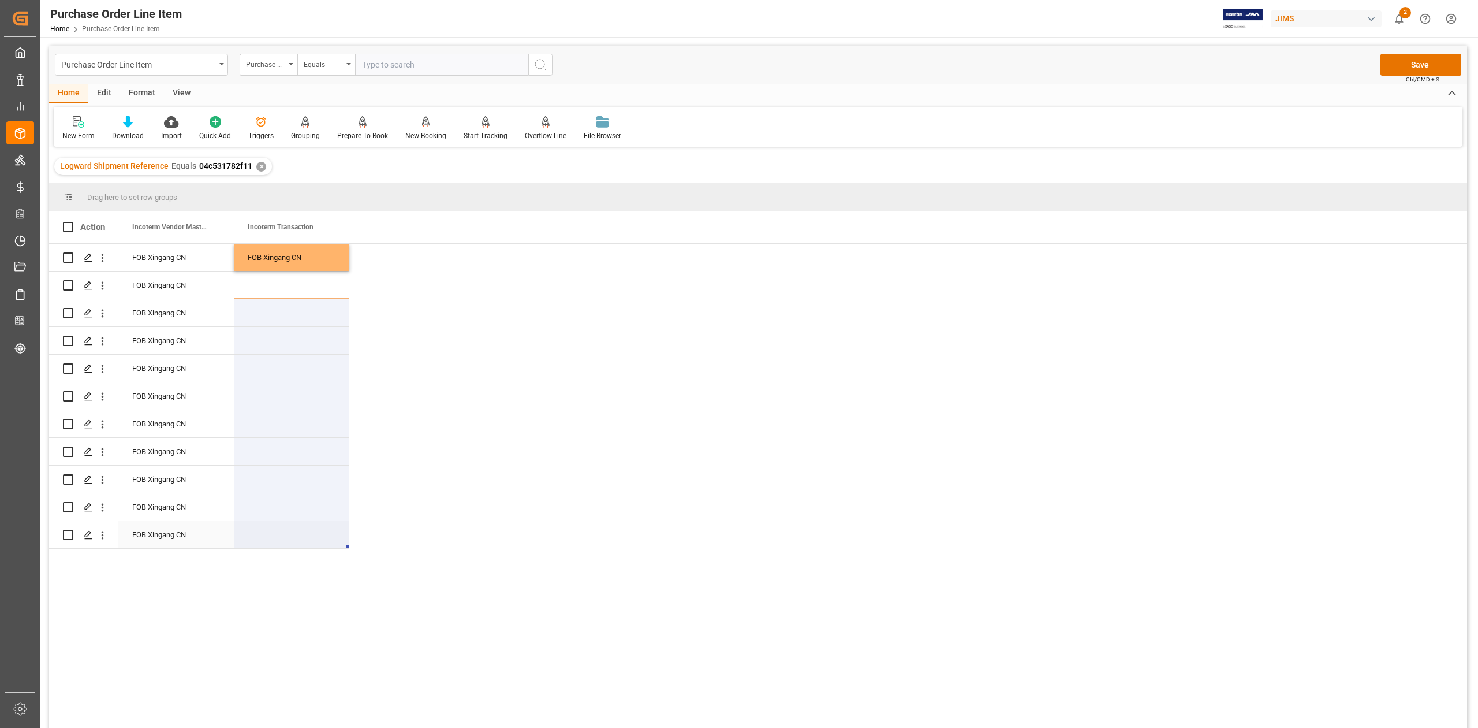
drag, startPoint x: 296, startPoint y: 284, endPoint x: 289, endPoint y: 535, distance: 250.7
click at [289, 535] on div "FOB Xingang CN FOB Xingang CN FOB Xingang CN FOB Xingang CN FOB Xingang CN FOB …" at bounding box center [233, 396] width 231 height 305
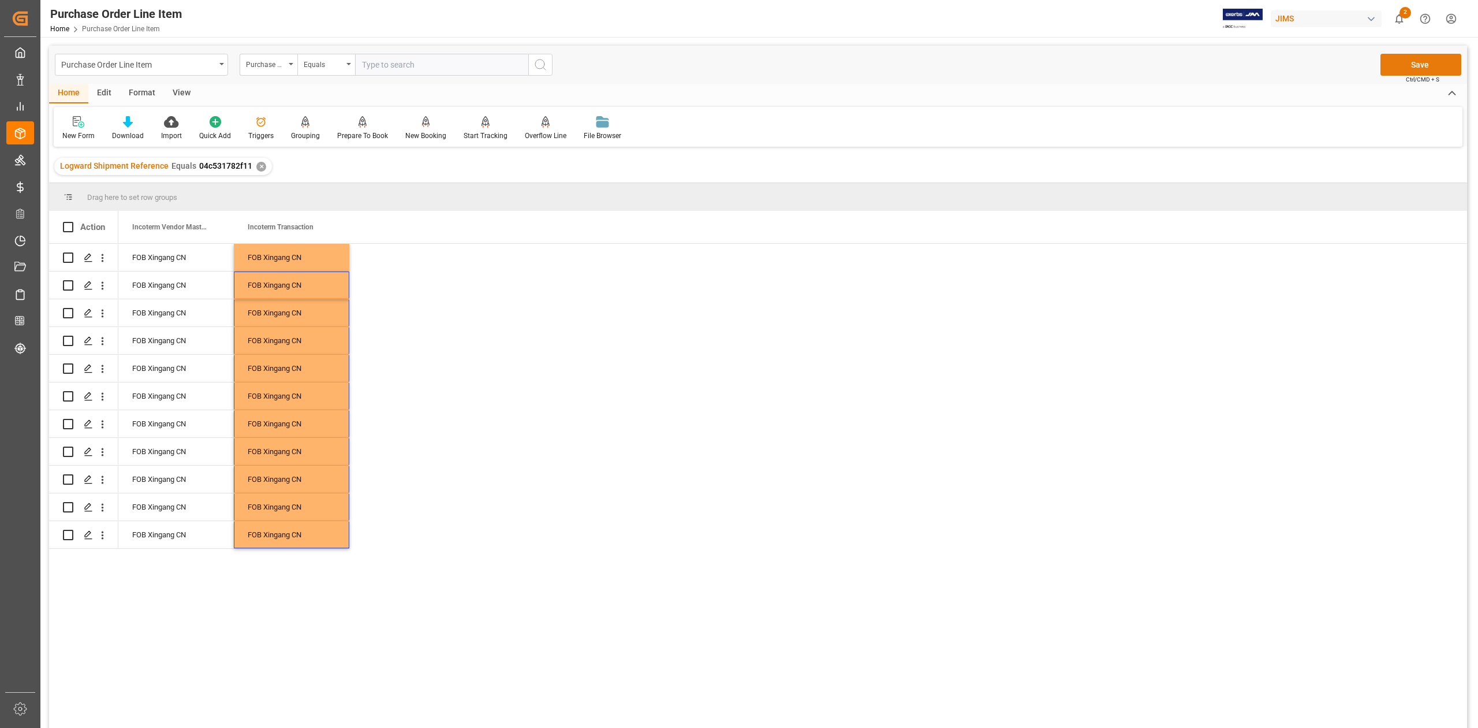
click at [1402, 66] on button "Save" at bounding box center [1421, 65] width 81 height 22
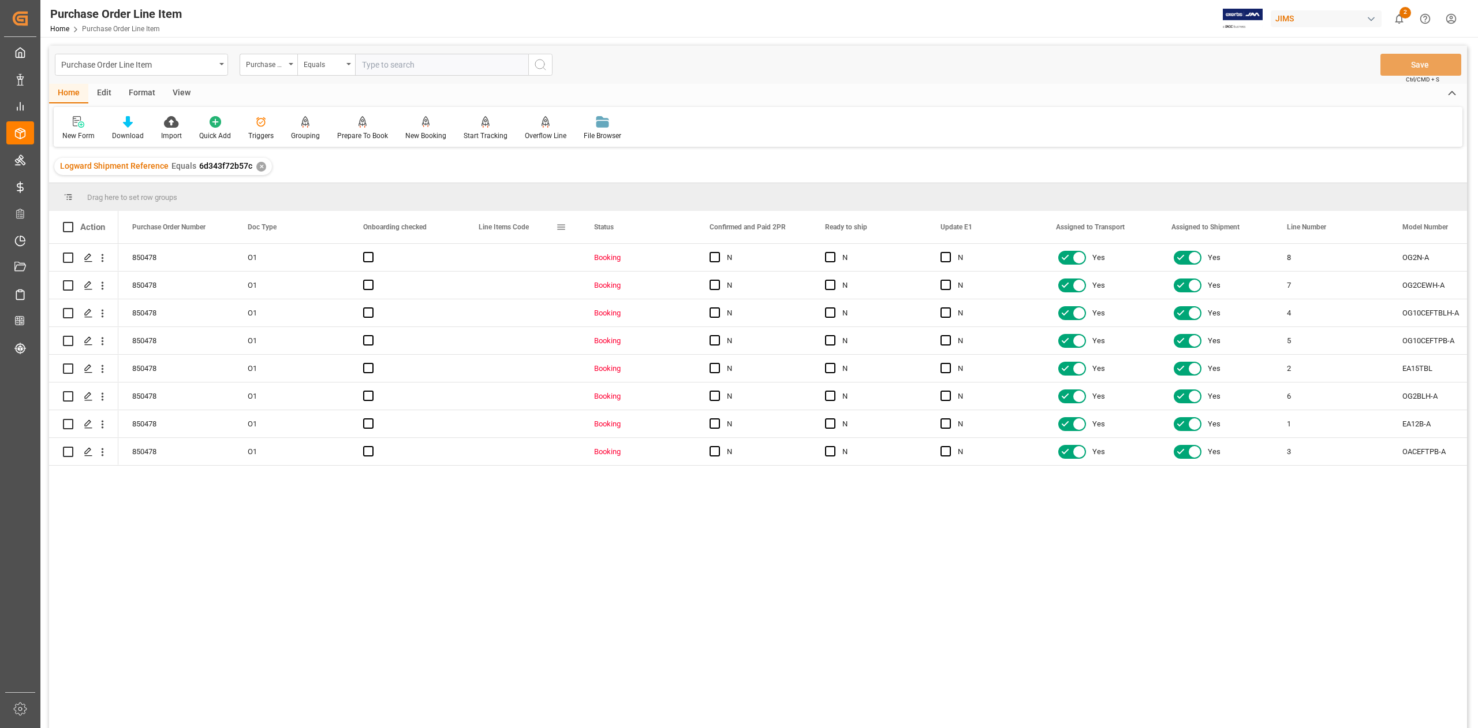
click at [565, 229] on span at bounding box center [561, 227] width 10 height 10
click at [673, 231] on span "columns" at bounding box center [668, 228] width 10 height 10
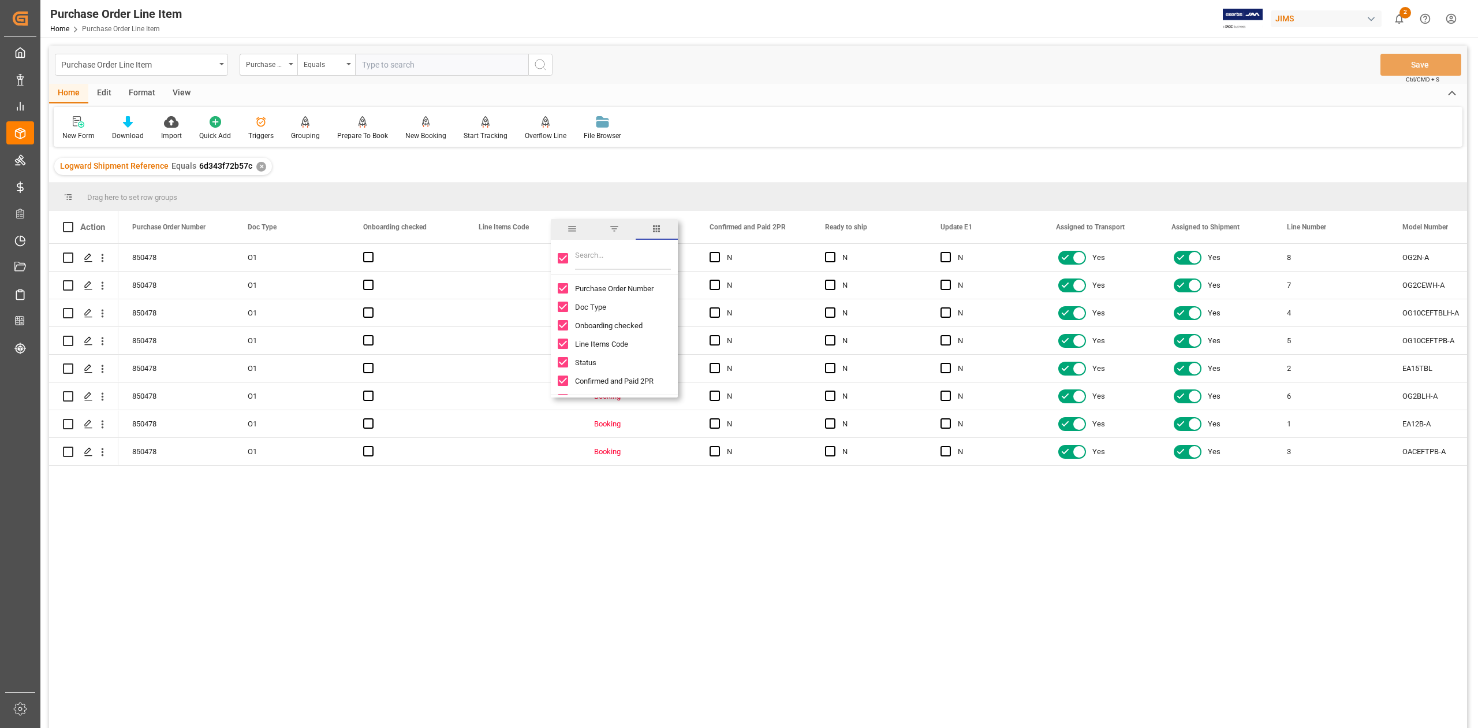
click at [562, 259] on input "Toggle Select All Columns" at bounding box center [563, 258] width 10 height 10
checkbox input "false"
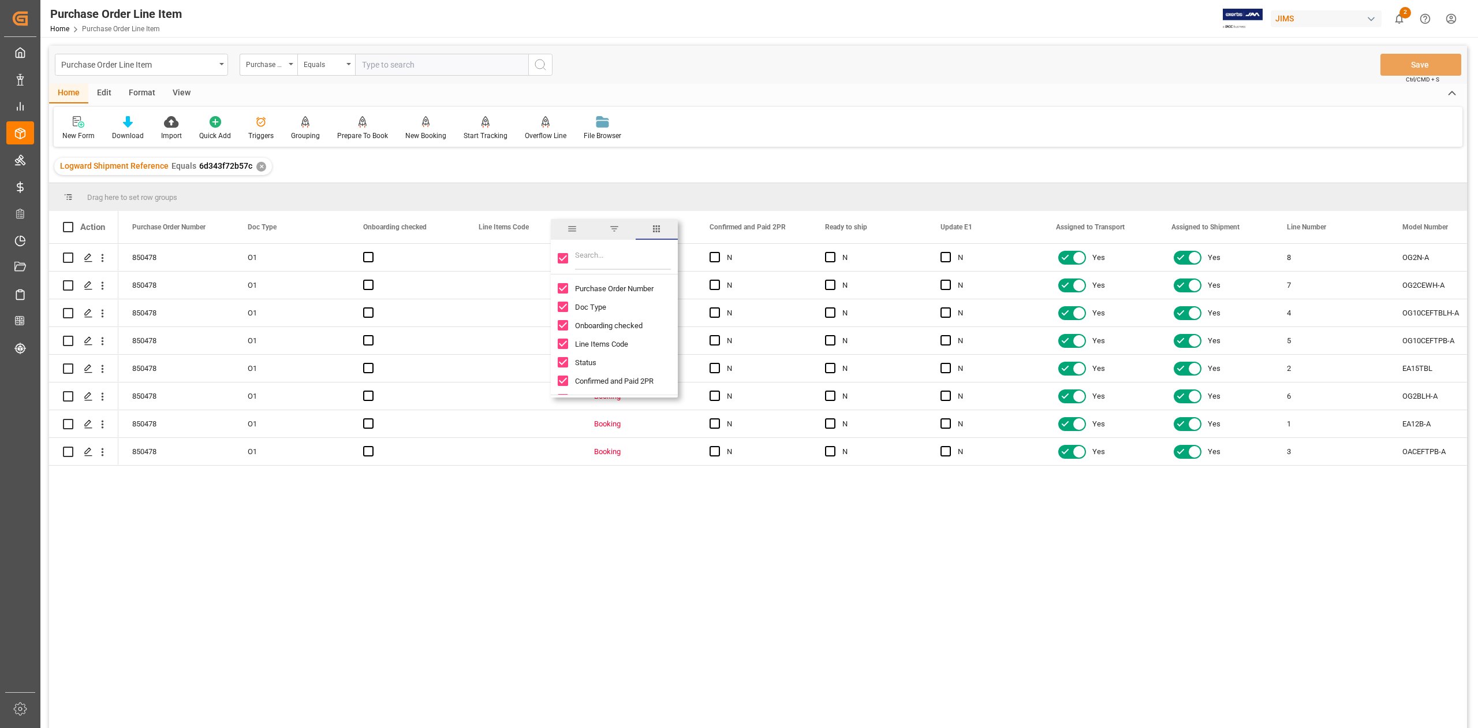
checkbox input "false"
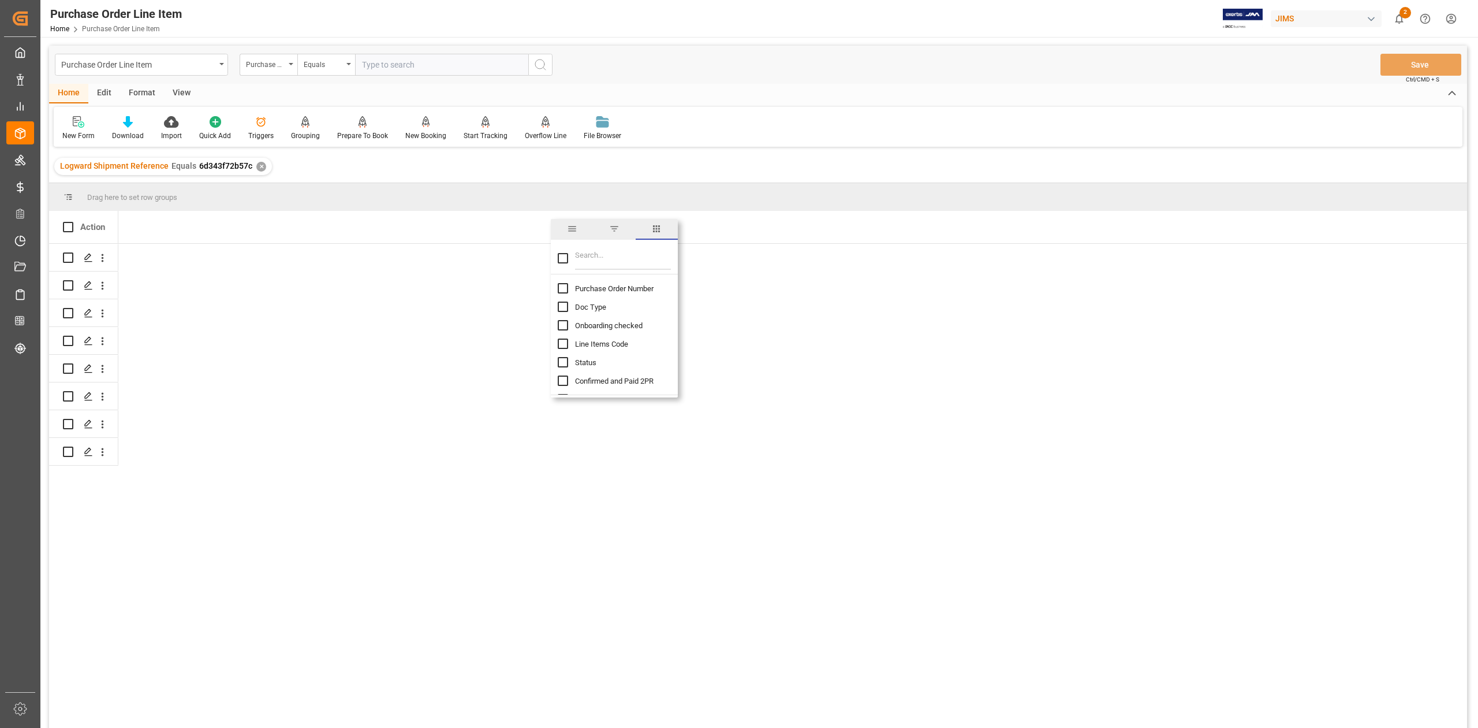
click at [583, 264] on input "Filter Columns Input" at bounding box center [623, 258] width 96 height 23
type input "INCOTER"
click at [569, 287] on div "Incoterm Vendor Master (by the supplier)" at bounding box center [621, 288] width 127 height 18
drag, startPoint x: 564, startPoint y: 283, endPoint x: 564, endPoint y: 289, distance: 6.4
click at [564, 286] on input "Incoterm Vendor Master (by the supplier) column toggle visibility (hidden)" at bounding box center [563, 288] width 10 height 10
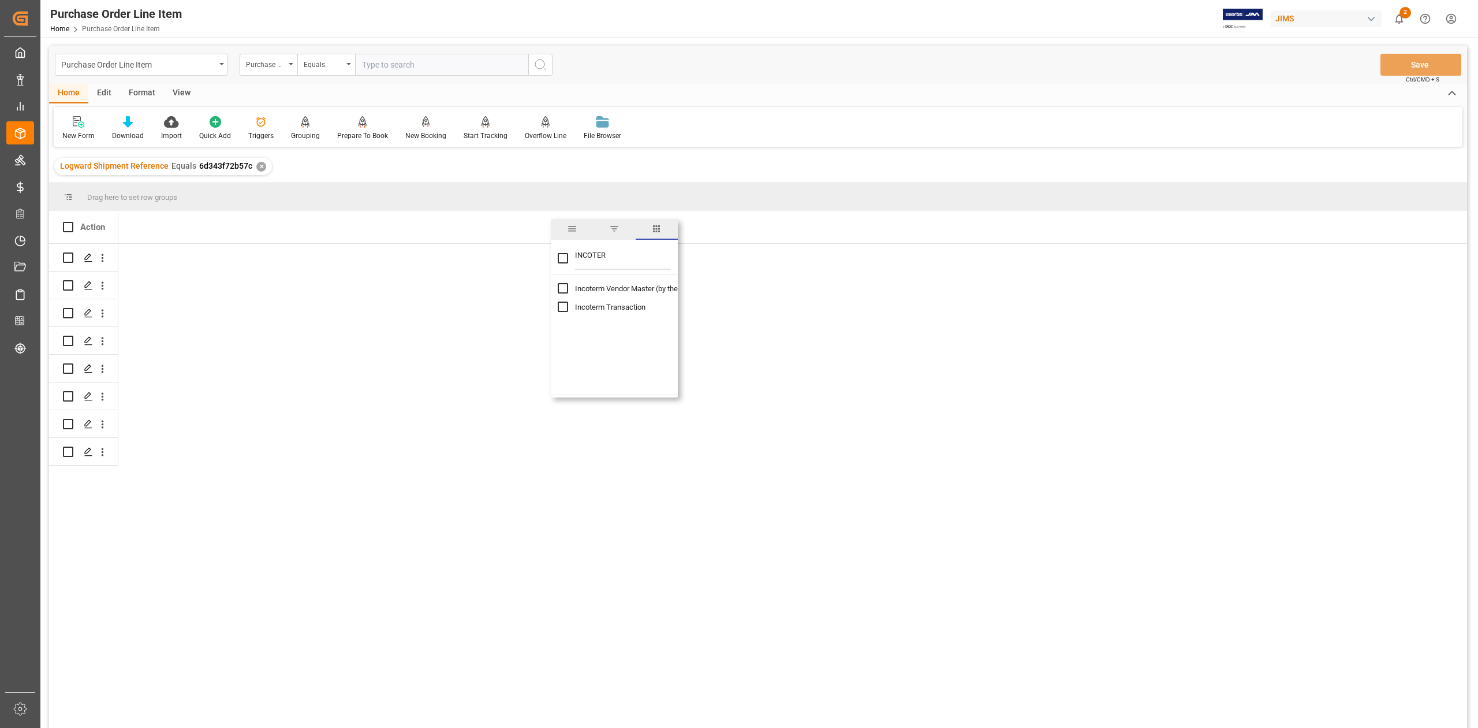
checkbox input "true"
checkbox input "false"
click at [565, 305] on input "Incoterm Transaction column toggle visibility (hidden)" at bounding box center [563, 306] width 10 height 10
checkbox input "true"
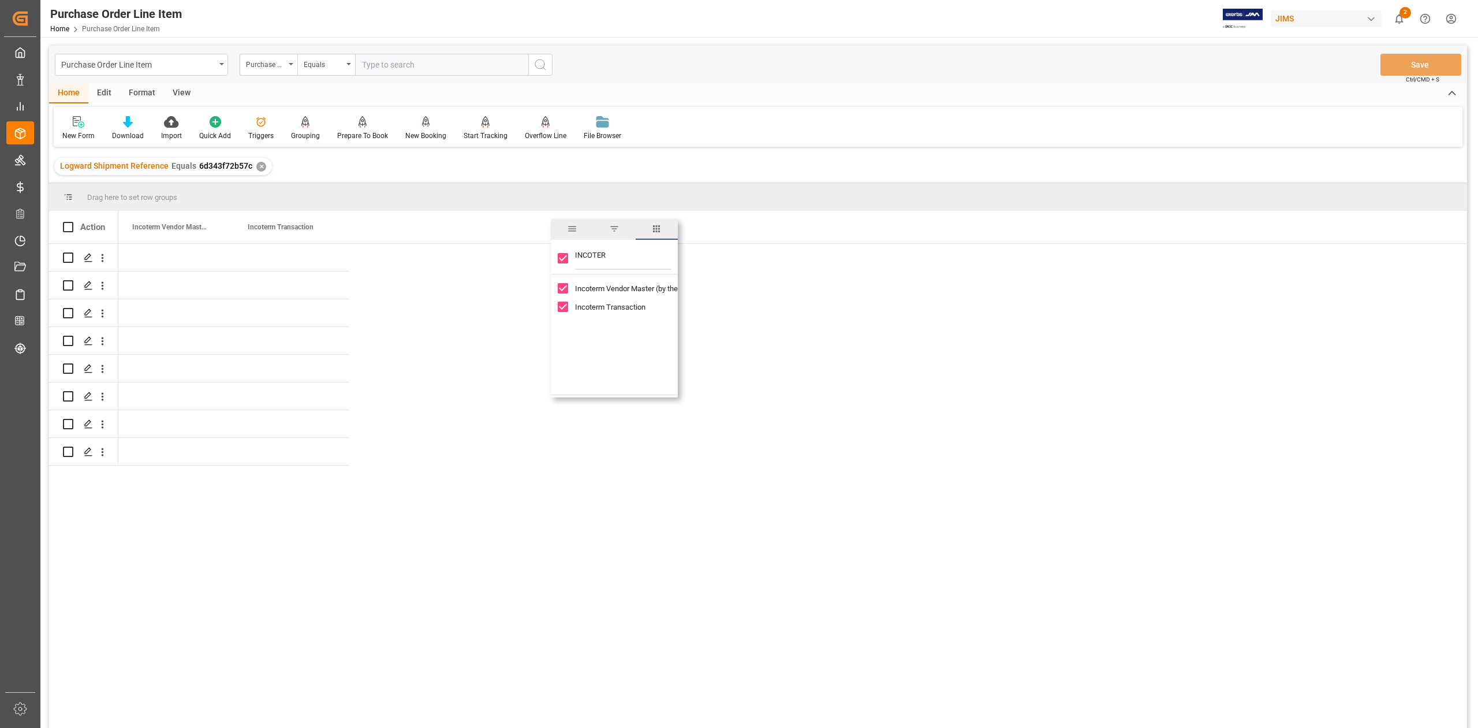
click at [1106, 469] on div at bounding box center [792, 489] width 1349 height 491
drag, startPoint x: 589, startPoint y: 424, endPoint x: 315, endPoint y: 365, distance: 280.5
click at [583, 423] on div at bounding box center [792, 489] width 1349 height 491
click at [283, 260] on div "Press SPACE to select this row." at bounding box center [291, 257] width 115 height 27
click at [273, 259] on div "Press SPACE to select this row." at bounding box center [291, 257] width 115 height 27
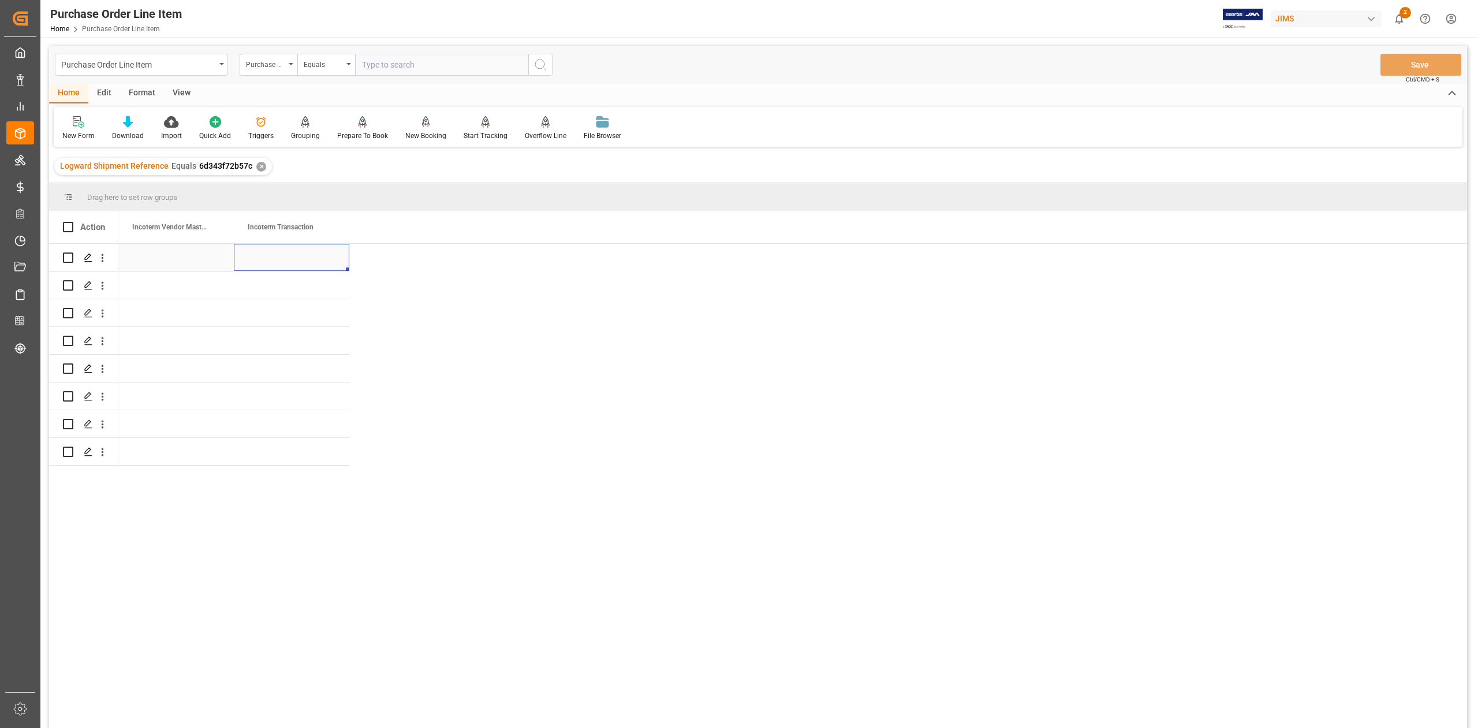
click at [273, 259] on div "Press SPACE to select this row." at bounding box center [291, 257] width 115 height 27
click at [271, 261] on input "Press SPACE to select this row." at bounding box center [291, 264] width 97 height 22
paste input "FOB"
click at [291, 268] on input "FOB" at bounding box center [291, 264] width 97 height 22
paste input "[GEOGRAPHIC_DATA], [GEOGRAPHIC_DATA], [GEOGRAPHIC_DATA]"
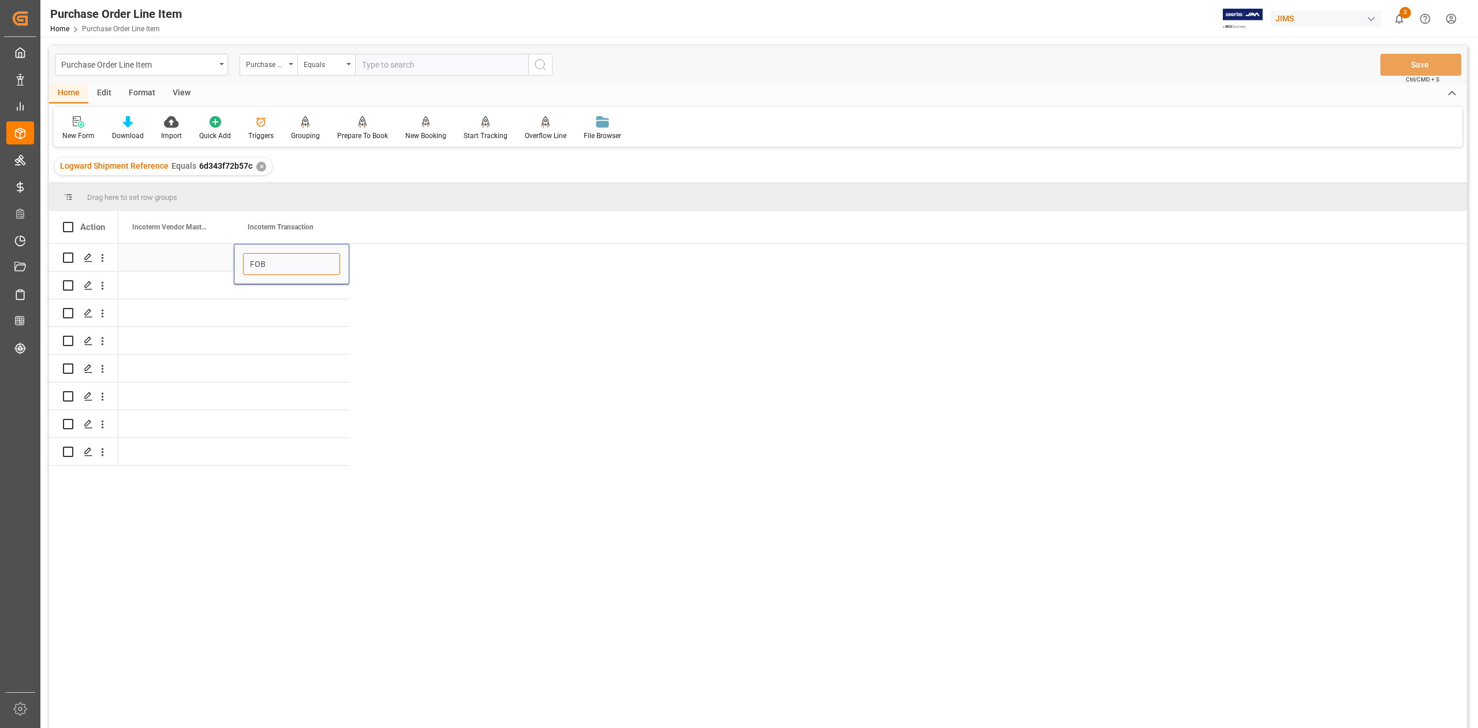
type input "FOB [GEOGRAPHIC_DATA], [GEOGRAPHIC_DATA], [GEOGRAPHIC_DATA]"
click at [280, 338] on div "Press SPACE to select this row." at bounding box center [291, 340] width 115 height 27
click at [285, 259] on div "FOB [GEOGRAPHIC_DATA], [GEOGRAPHIC_DATA], [GEOGRAPHIC_DATA]" at bounding box center [291, 257] width 115 height 27
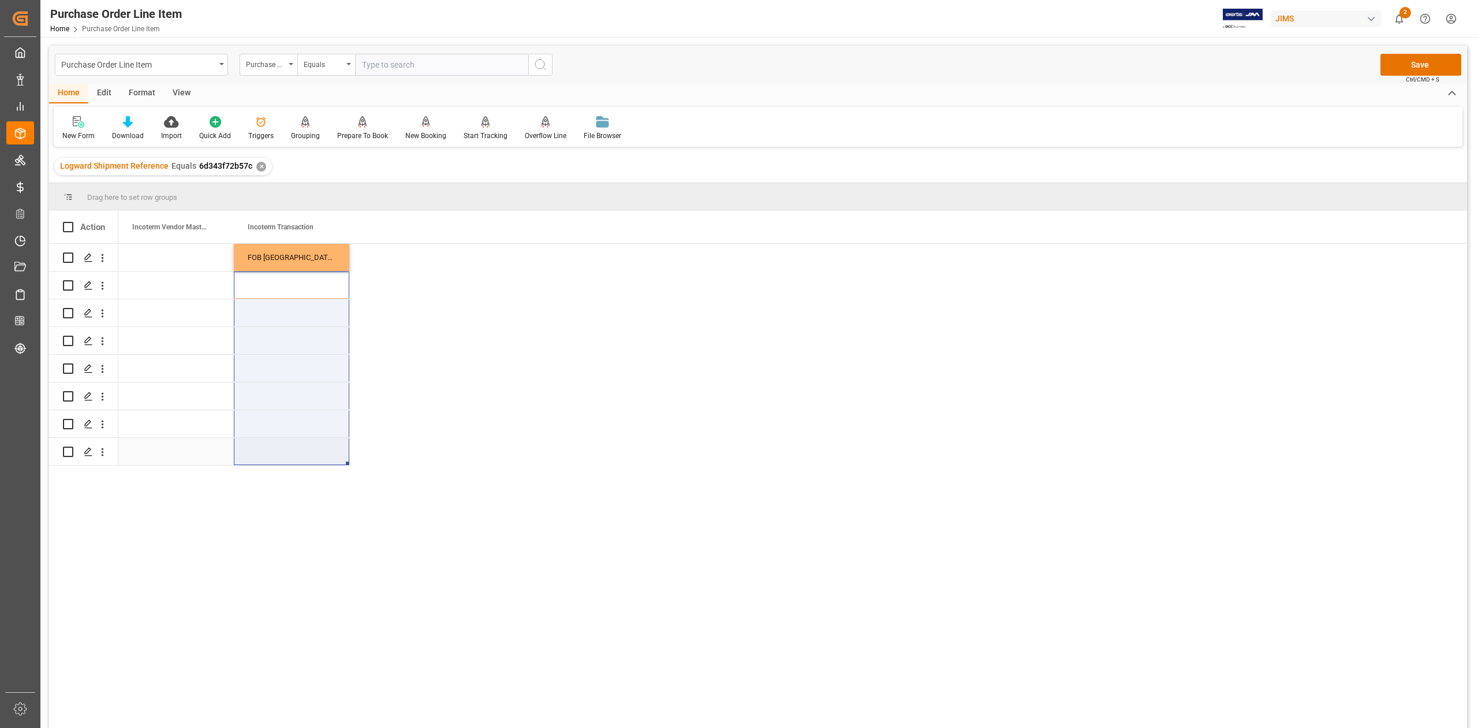
drag, startPoint x: 285, startPoint y: 278, endPoint x: 289, endPoint y: 449, distance: 170.4
click at [289, 449] on div "FOB [GEOGRAPHIC_DATA], [GEOGRAPHIC_DATA], [GEOGRAPHIC_DATA]" at bounding box center [233, 355] width 231 height 222
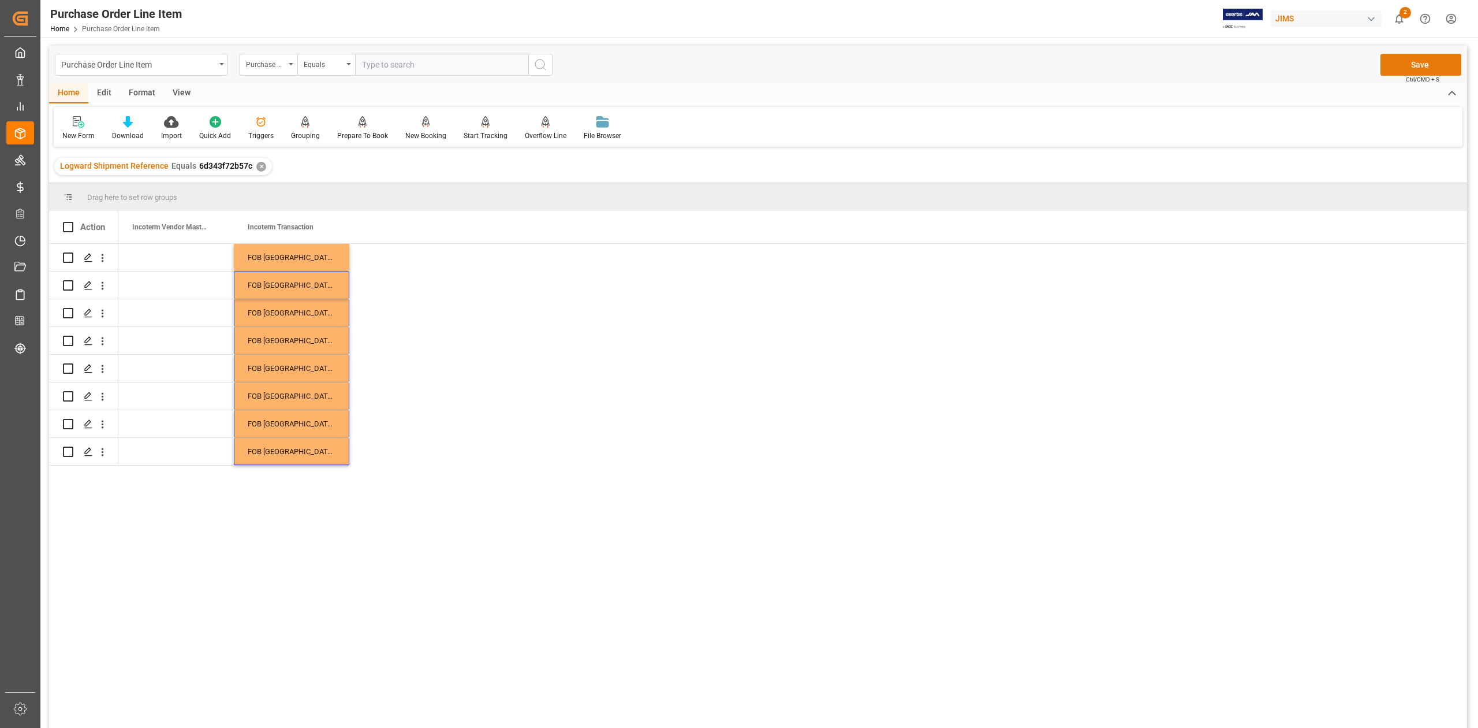
click at [1400, 70] on button "Save" at bounding box center [1421, 65] width 81 height 22
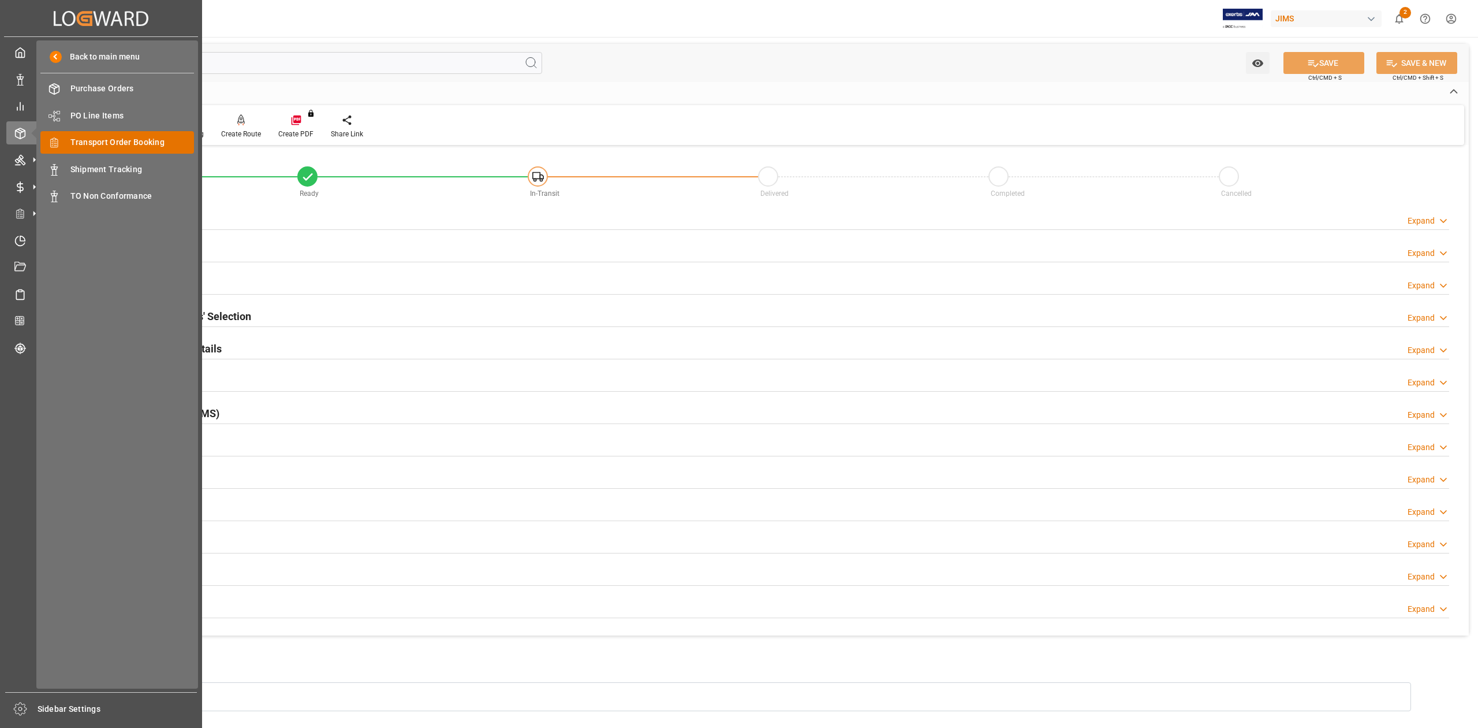
click at [107, 144] on span "Transport Order Booking" at bounding box center [132, 142] width 124 height 12
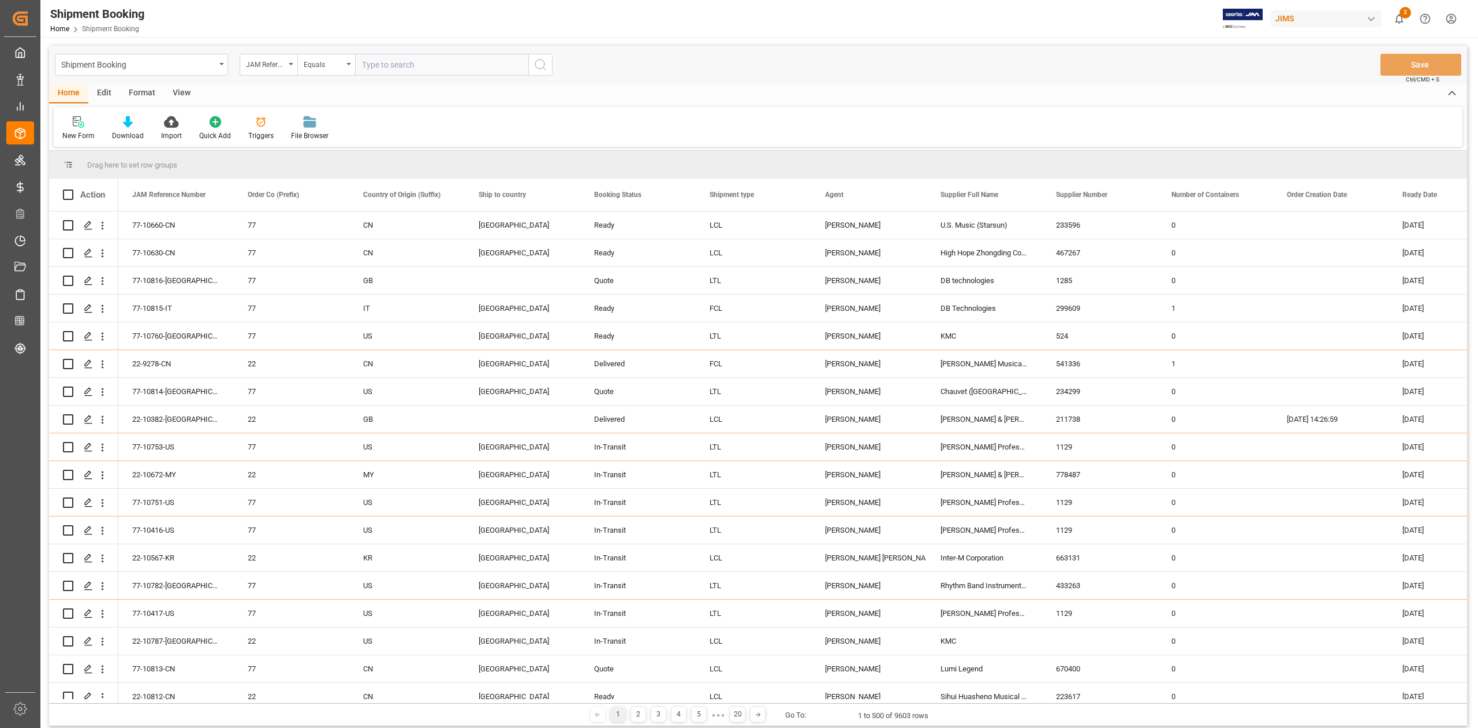
click at [415, 69] on input "text" at bounding box center [441, 65] width 173 height 22
paste input "77-10527-CN"
type input "77-10527-CN"
click at [547, 65] on button "search button" at bounding box center [540, 65] width 24 height 22
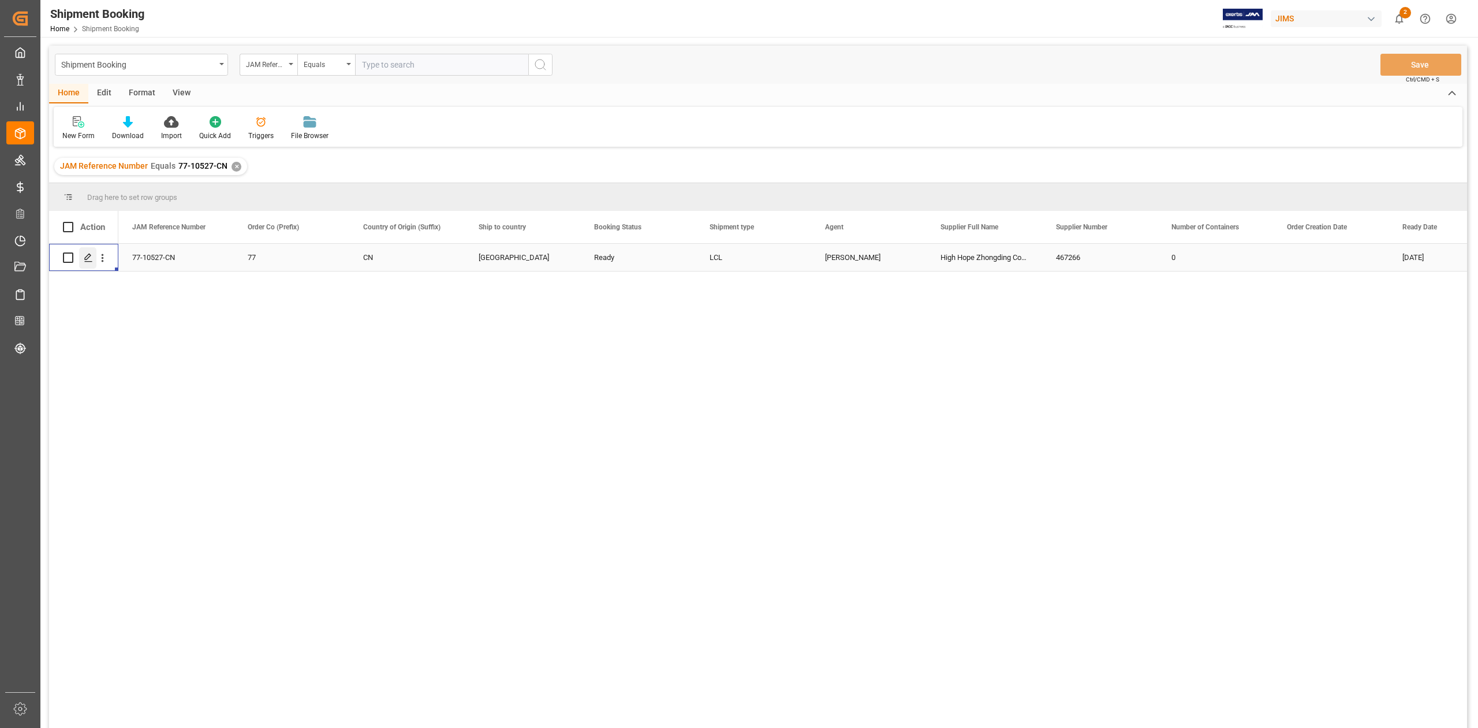
click at [88, 257] on polygon "Press SPACE to select this row." at bounding box center [88, 257] width 6 height 6
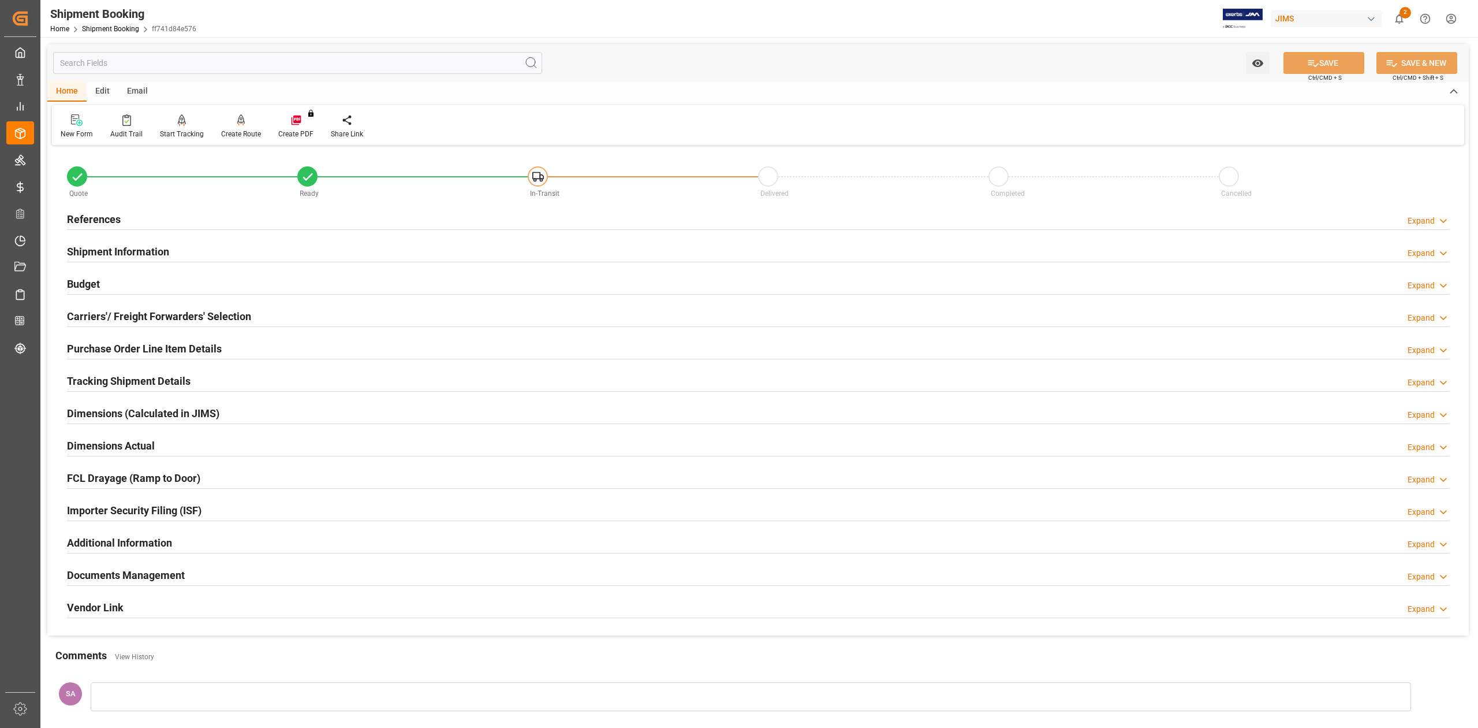
click at [109, 378] on h2 "Tracking Shipment Details" at bounding box center [129, 381] width 124 height 16
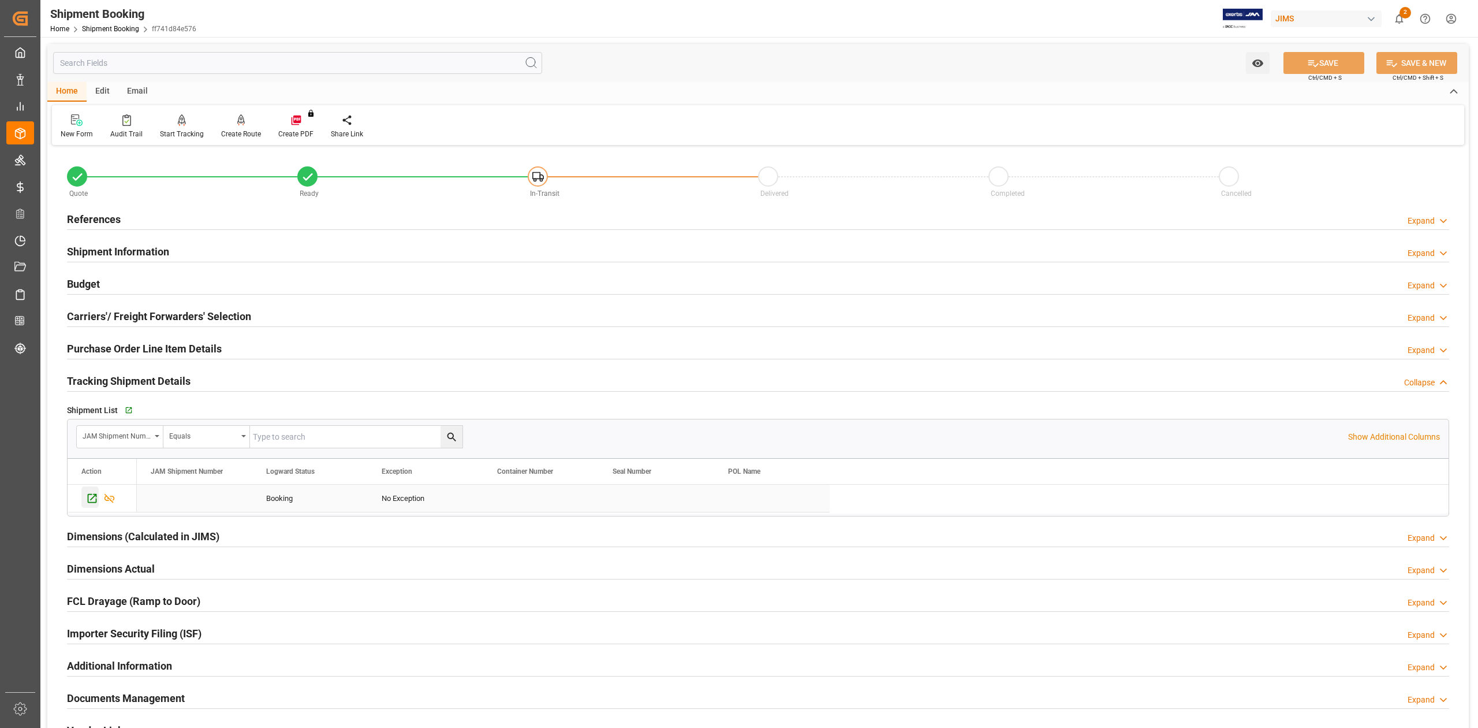
click at [94, 501] on icon "Press SPACE to select this row." at bounding box center [92, 498] width 12 height 12
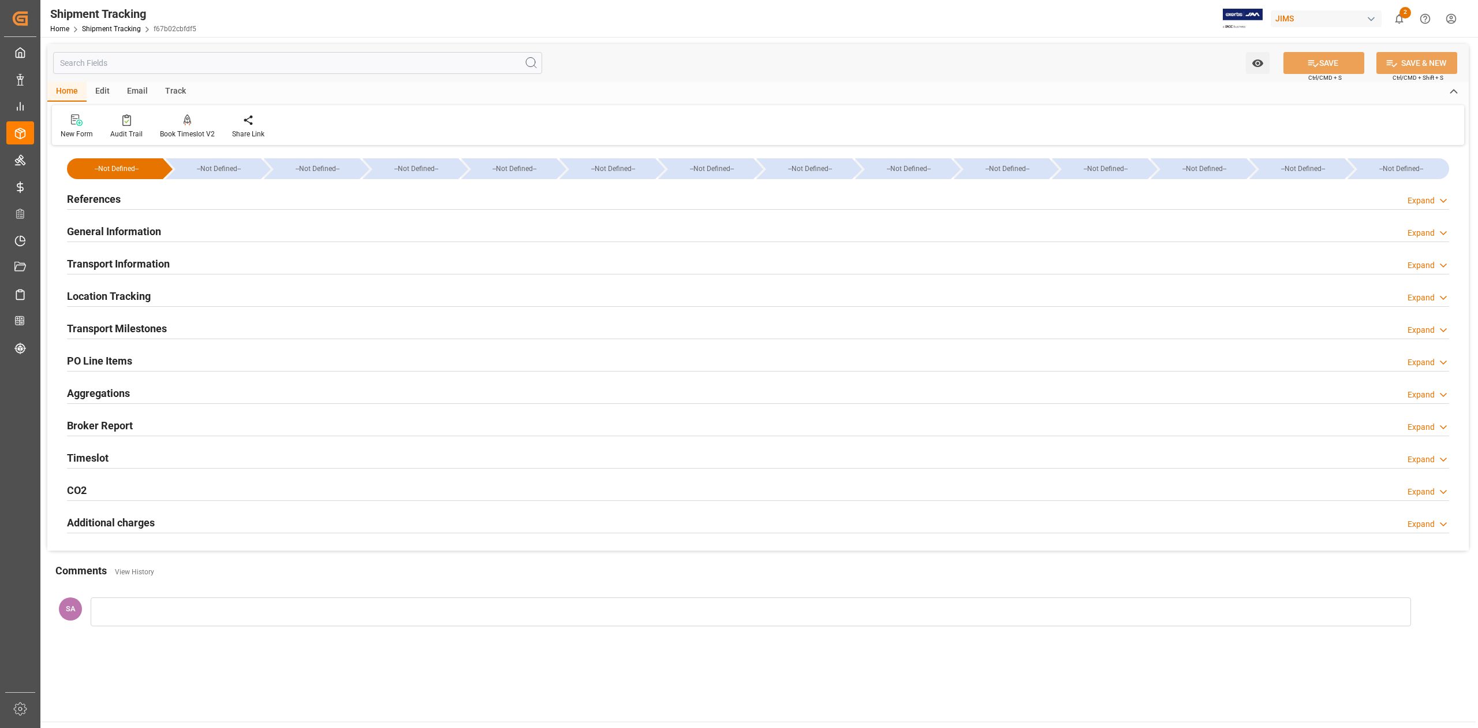
drag, startPoint x: 116, startPoint y: 327, endPoint x: 137, endPoint y: 320, distance: 21.9
click at [118, 327] on h2 "Transport Milestones" at bounding box center [117, 328] width 100 height 16
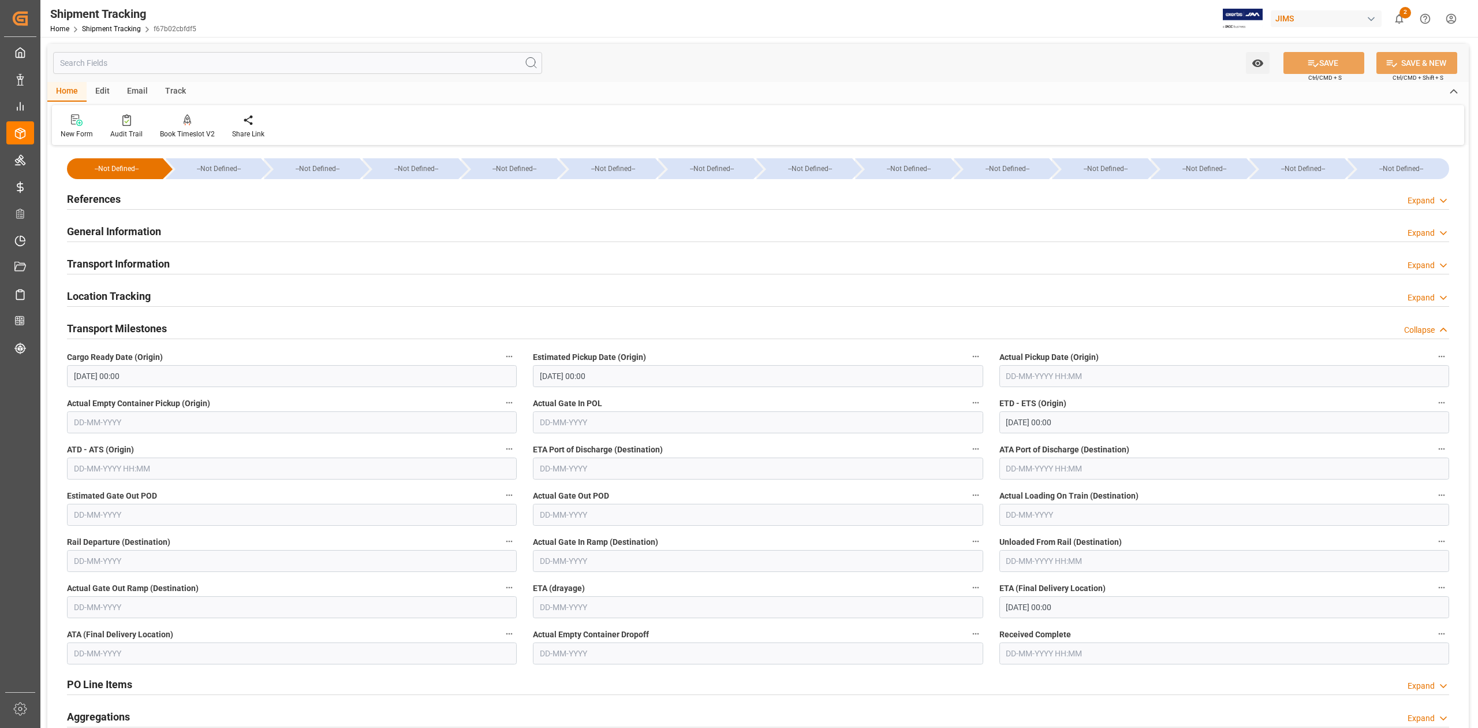
click at [157, 329] on h2 "Transport Milestones" at bounding box center [117, 328] width 100 height 16
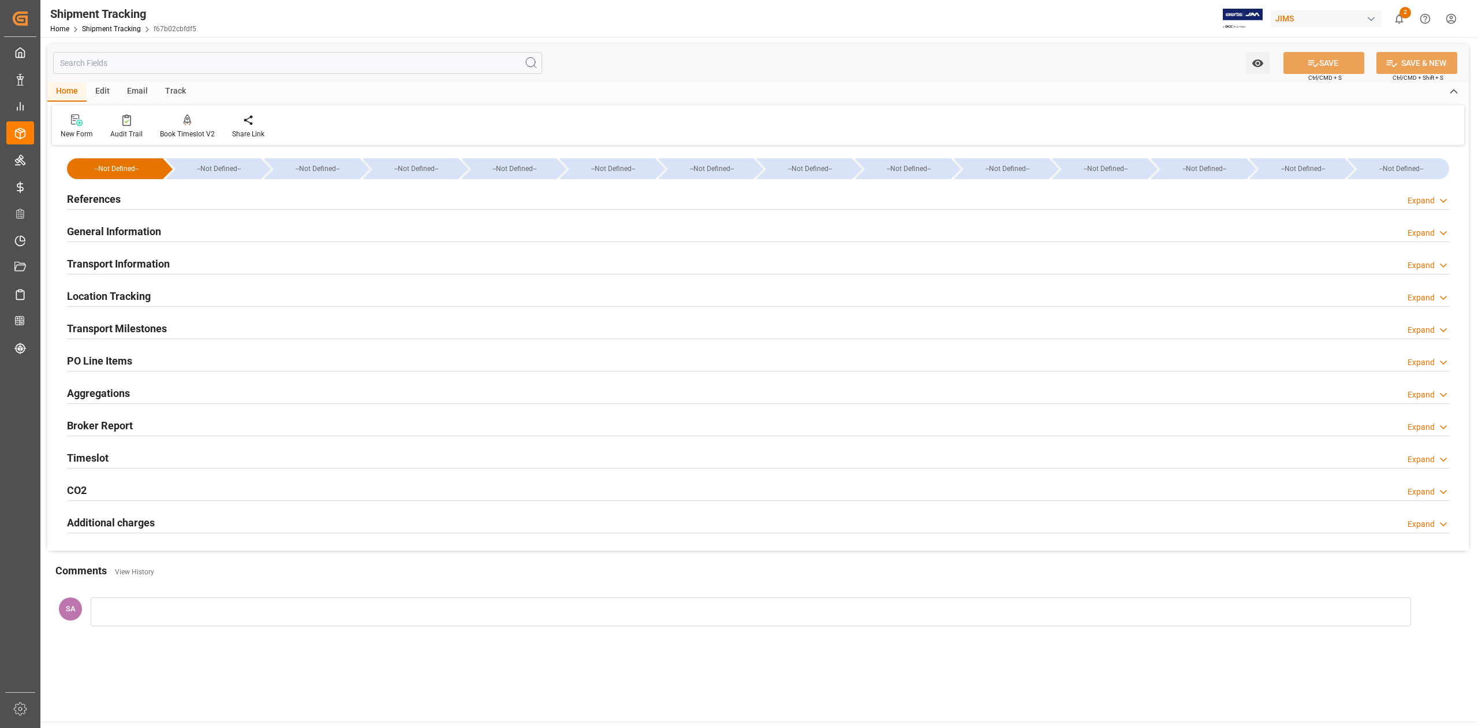
click at [100, 228] on h2 "General Information" at bounding box center [114, 231] width 94 height 16
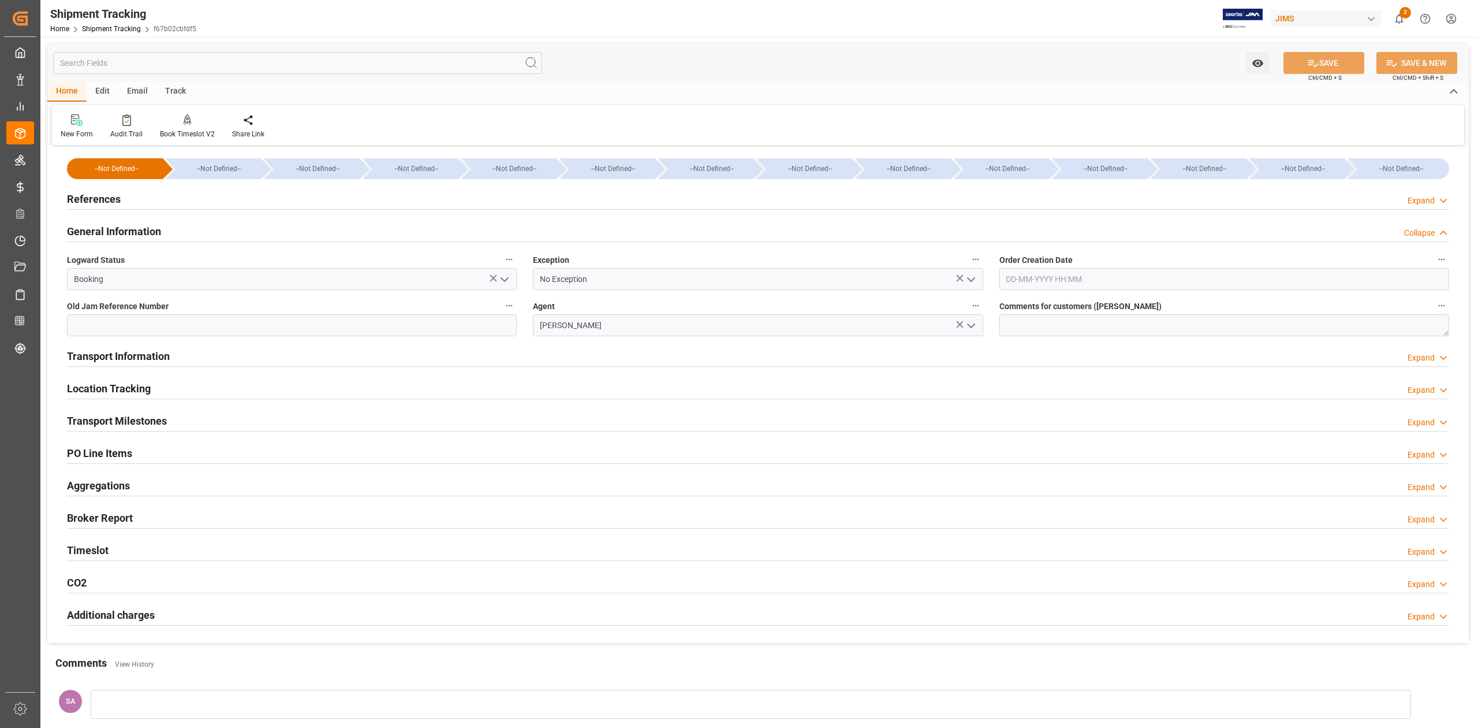
click at [99, 227] on h2 "General Information" at bounding box center [114, 231] width 94 height 16
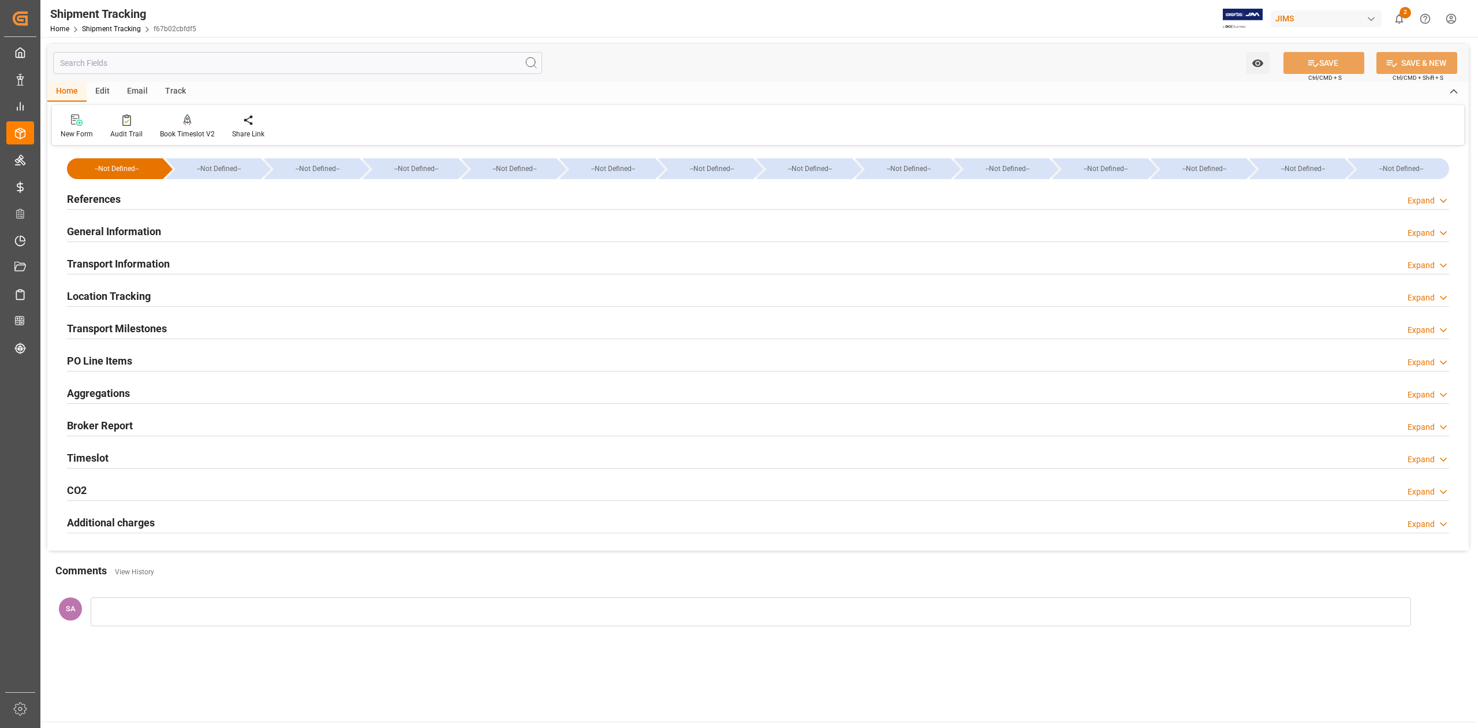
click at [94, 204] on h2 "References" at bounding box center [94, 199] width 54 height 16
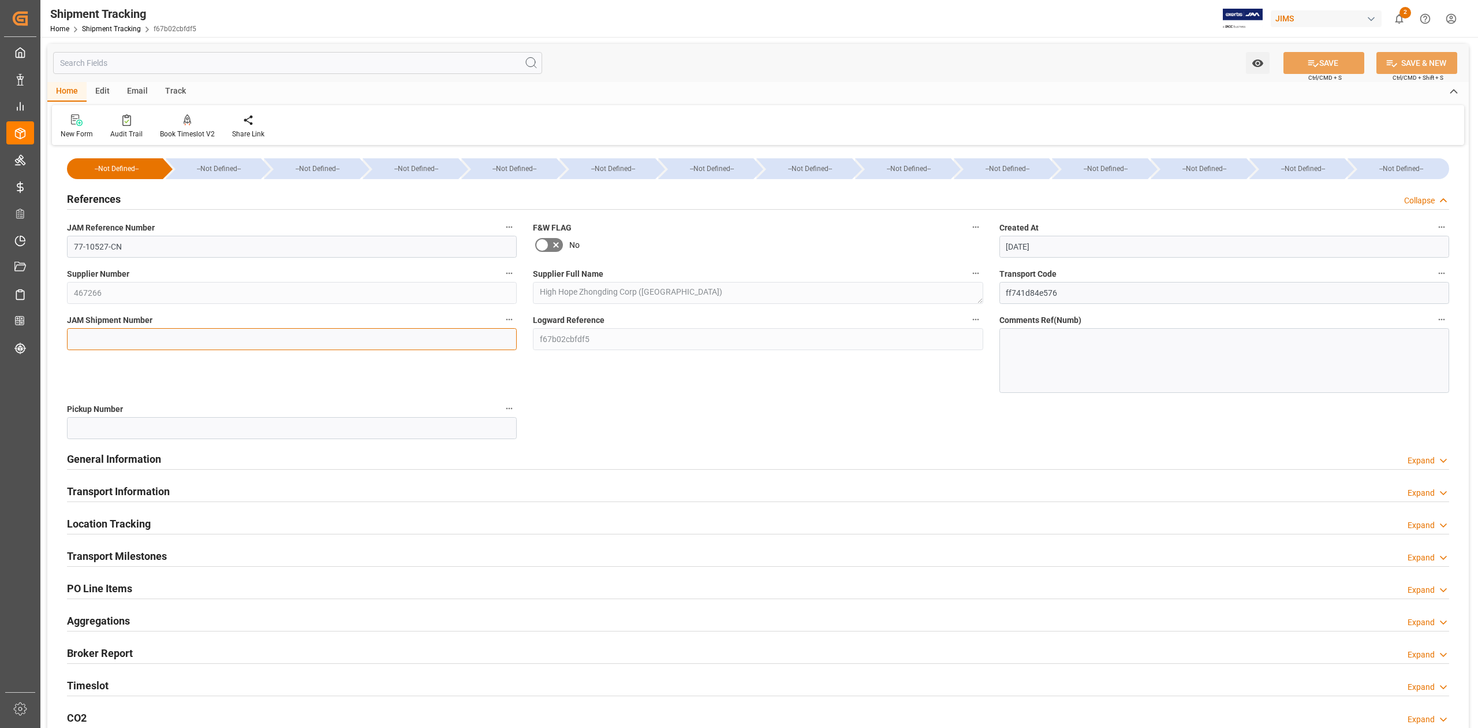
click at [105, 334] on input at bounding box center [292, 339] width 450 height 22
paste input "72817"
type input "72817"
click at [1320, 61] on button "SAVE" at bounding box center [1324, 63] width 81 height 22
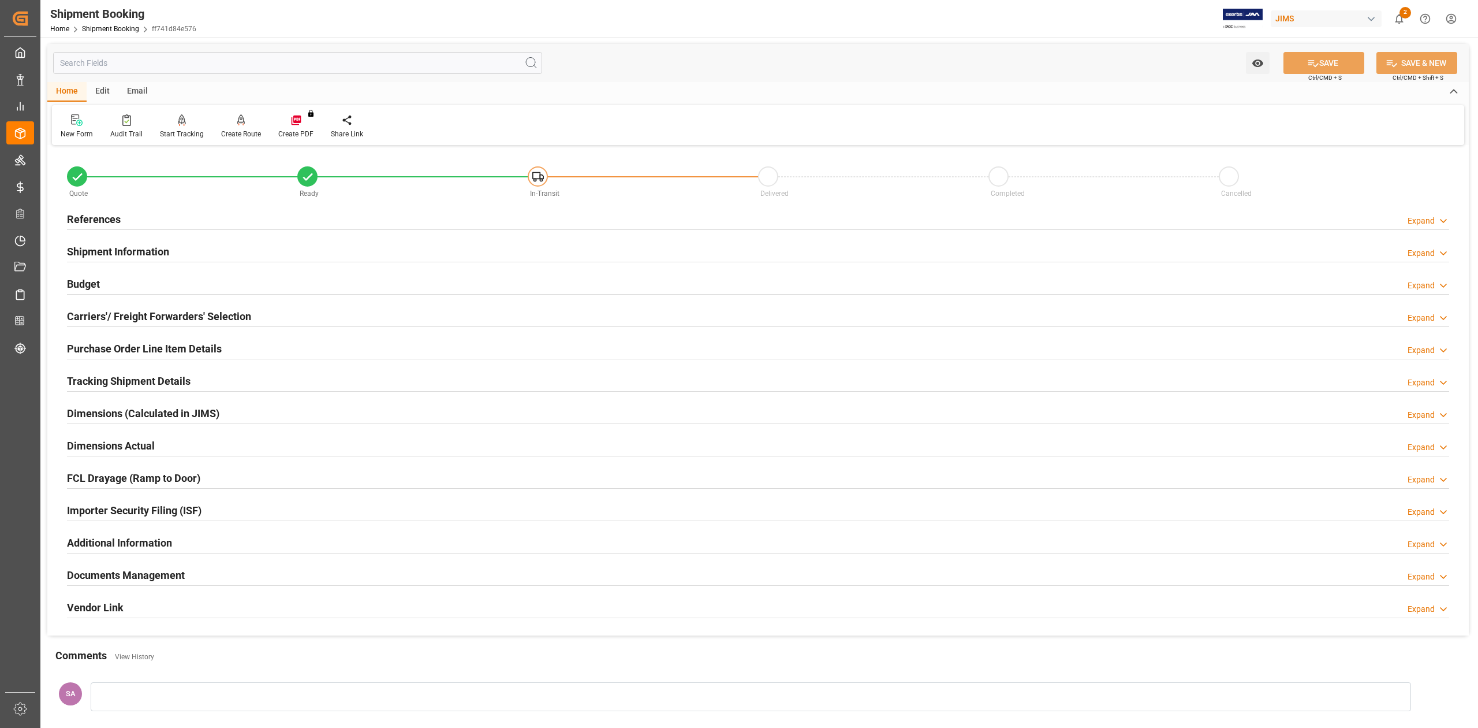
drag, startPoint x: 93, startPoint y: 285, endPoint x: 105, endPoint y: 288, distance: 12.3
click at [94, 284] on h2 "Budget" at bounding box center [83, 284] width 33 height 16
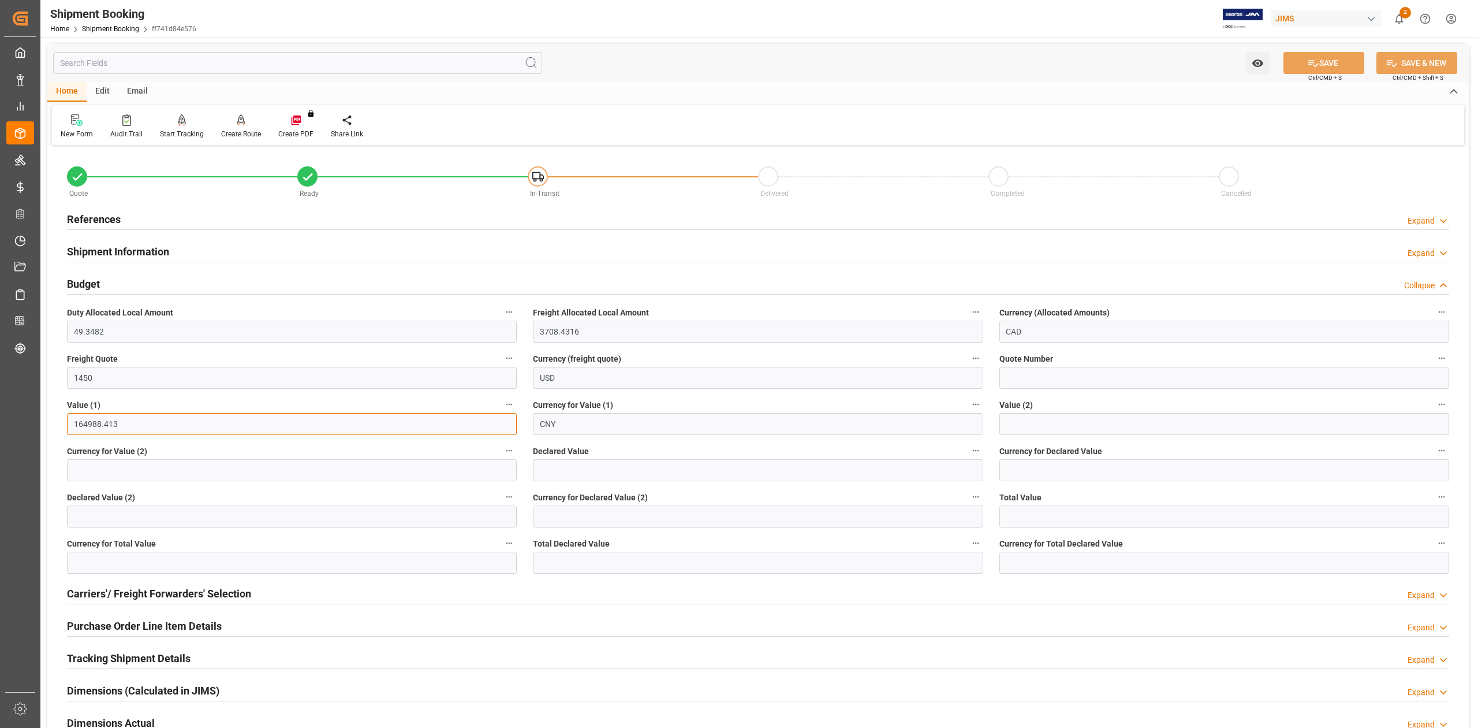
click at [136, 428] on input "164988.413" at bounding box center [292, 424] width 450 height 22
click at [137, 426] on input "164988.413" at bounding box center [292, 424] width 450 height 22
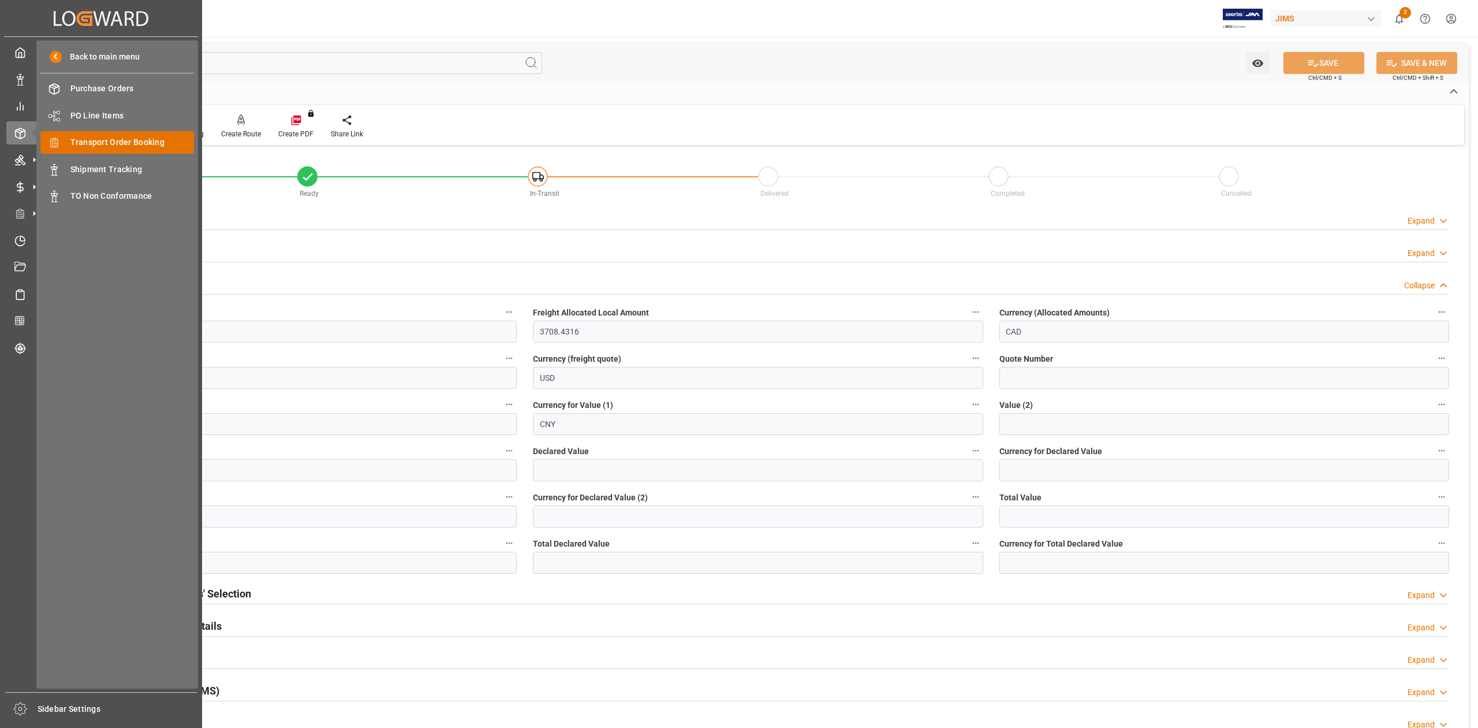
click at [125, 141] on span "Transport Order Booking" at bounding box center [132, 142] width 124 height 12
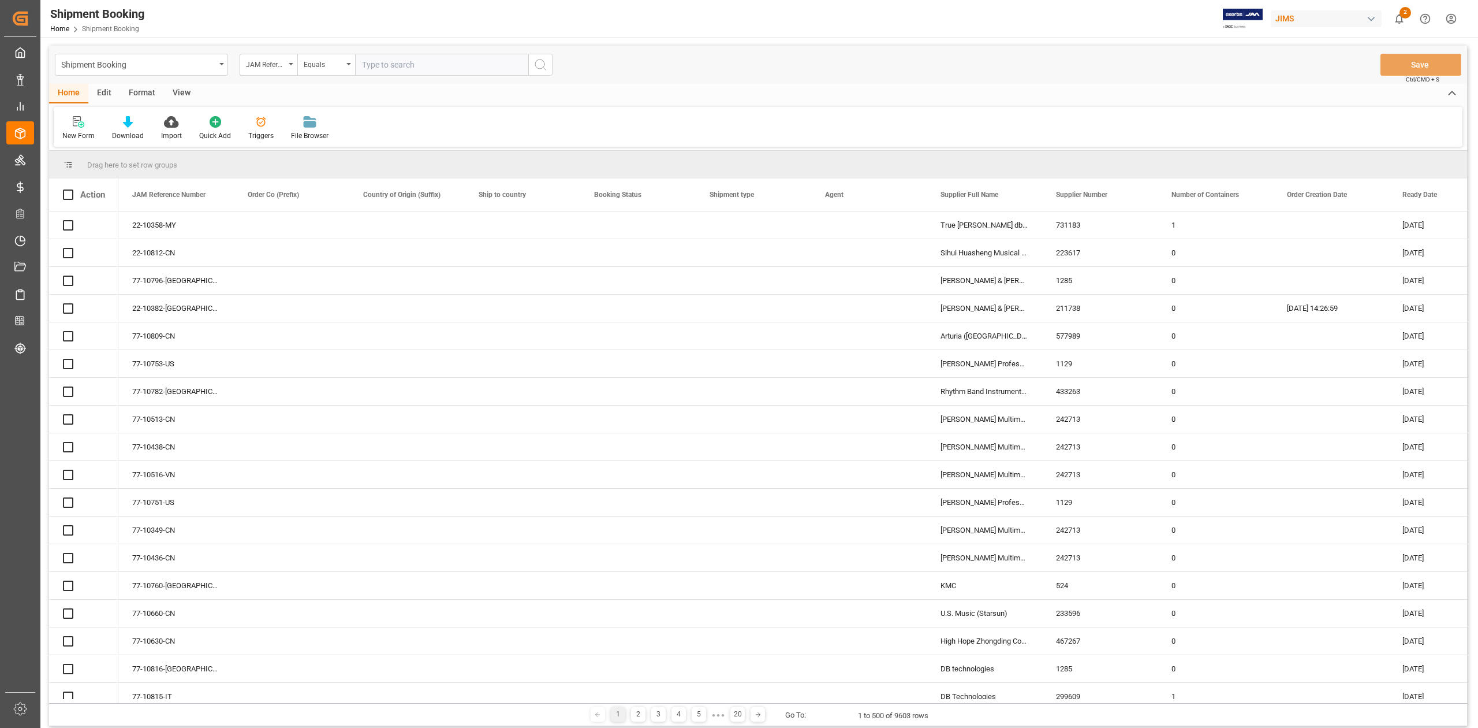
click at [407, 67] on input "text" at bounding box center [441, 65] width 173 height 22
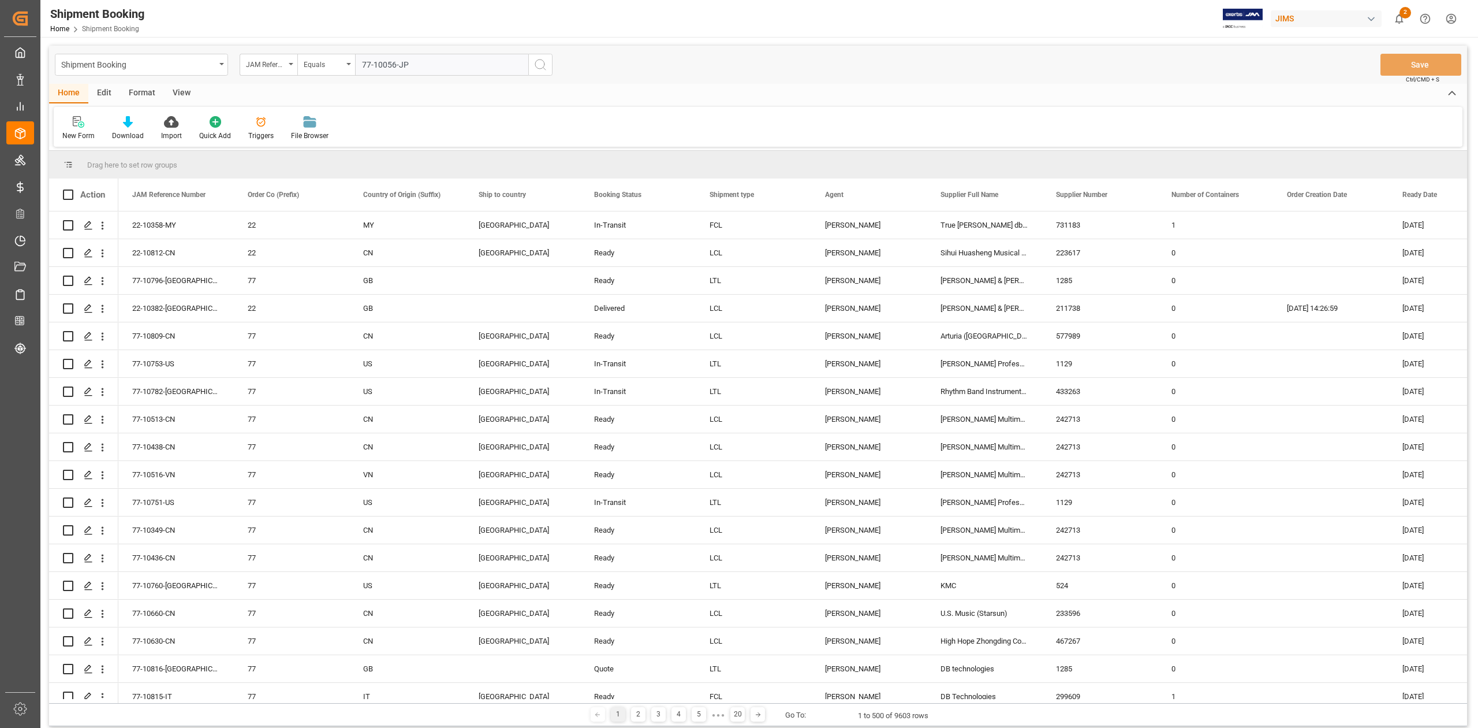
type input "77-10056-JP"
click at [539, 65] on icon "search button" at bounding box center [541, 65] width 14 height 14
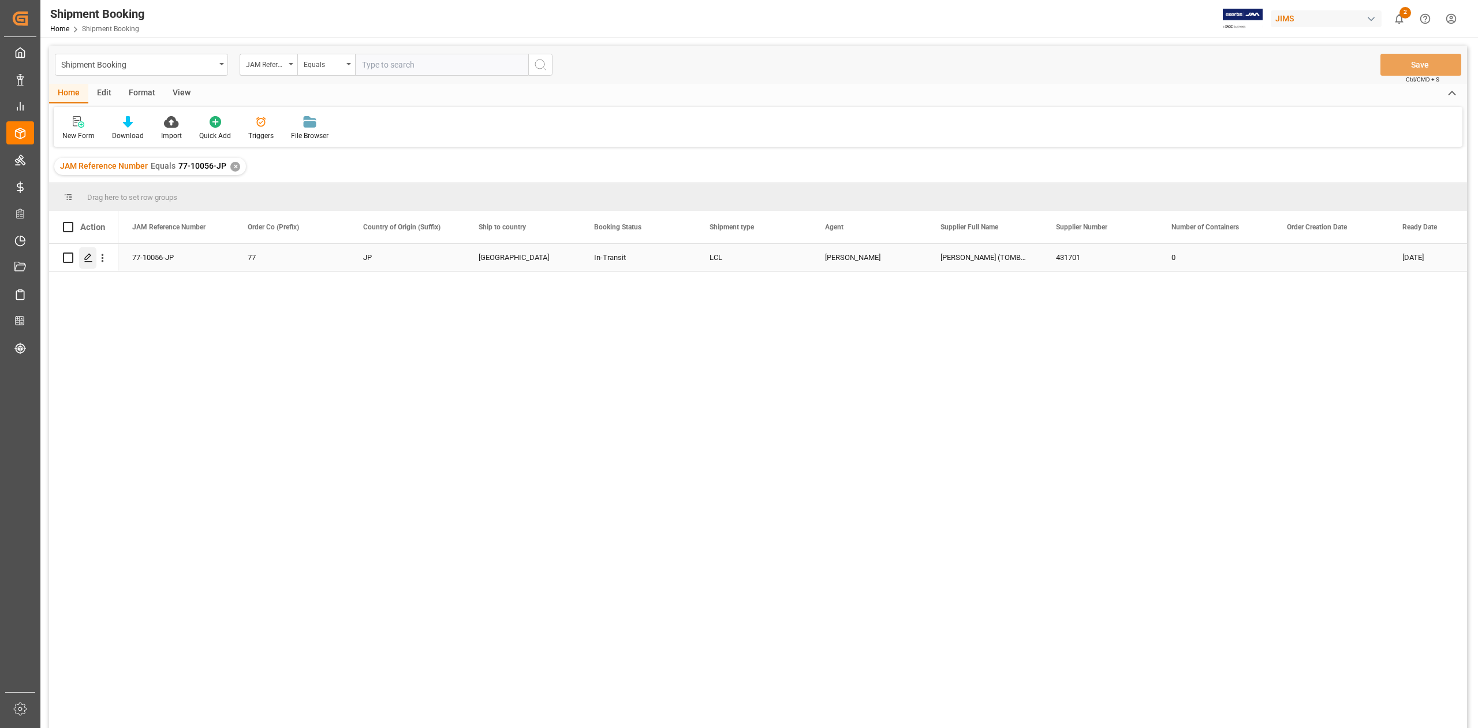
click at [85, 259] on polygon "Press SPACE to select this row." at bounding box center [88, 257] width 6 height 6
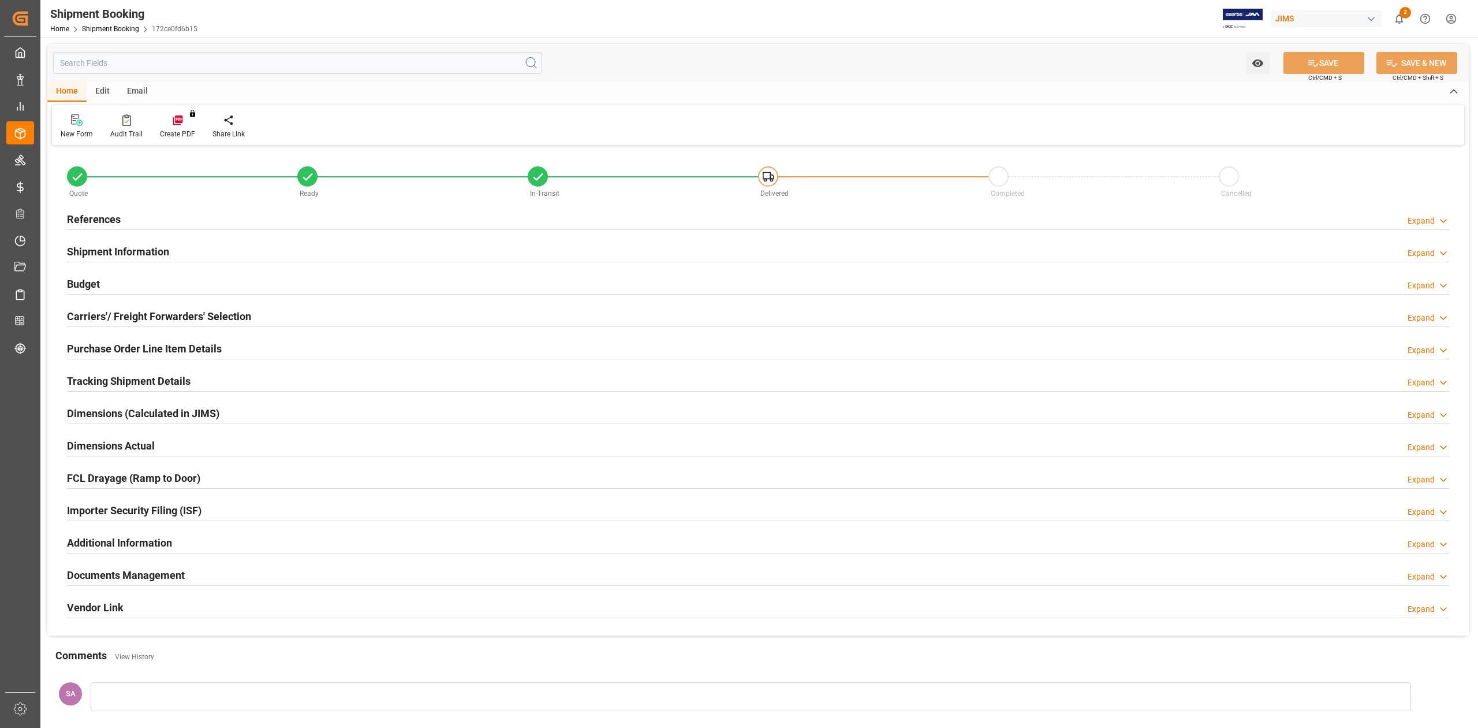
type input "0"
type input "22-07-2025"
drag, startPoint x: 114, startPoint y: 376, endPoint x: 123, endPoint y: 377, distance: 8.7
click at [115, 376] on h2 "Tracking Shipment Details" at bounding box center [129, 381] width 124 height 16
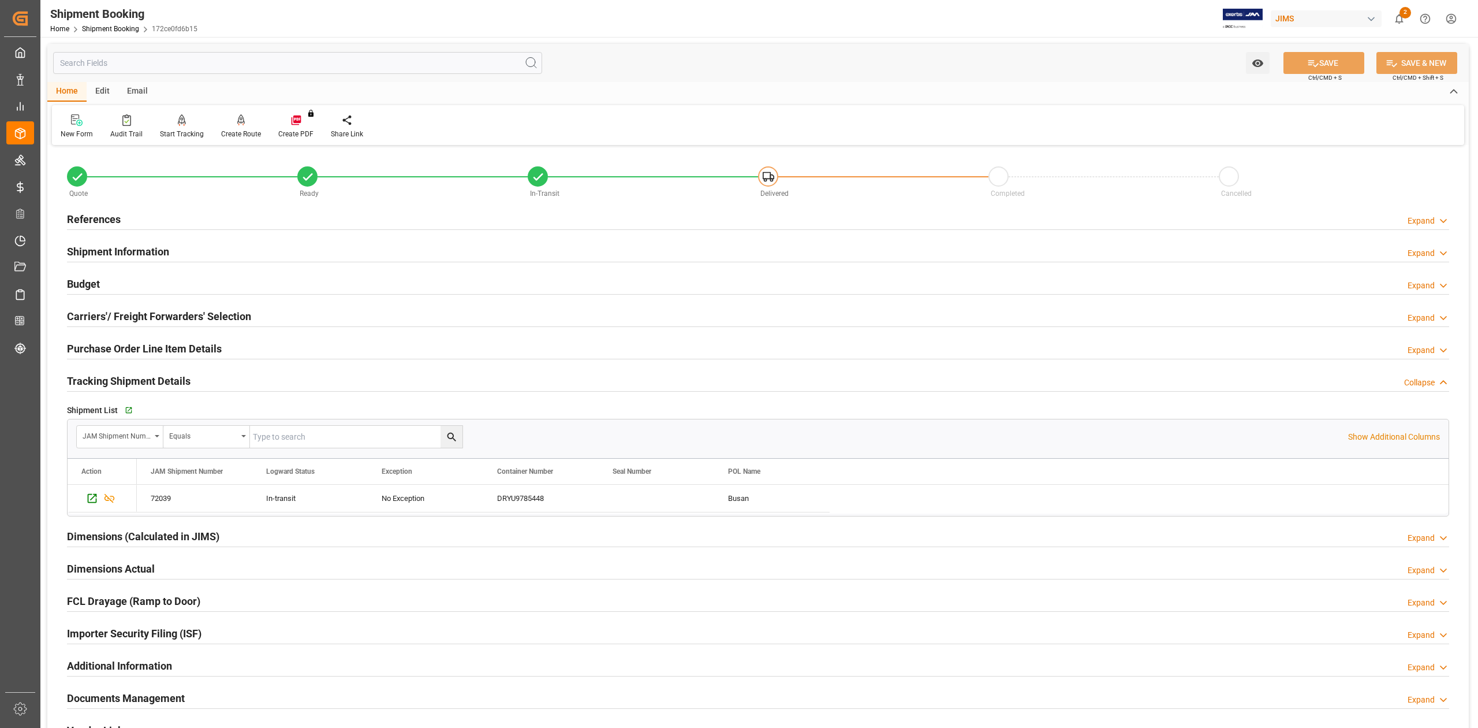
drag, startPoint x: 98, startPoint y: 216, endPoint x: 318, endPoint y: 225, distance: 220.2
click at [98, 216] on h2 "References" at bounding box center [94, 219] width 54 height 16
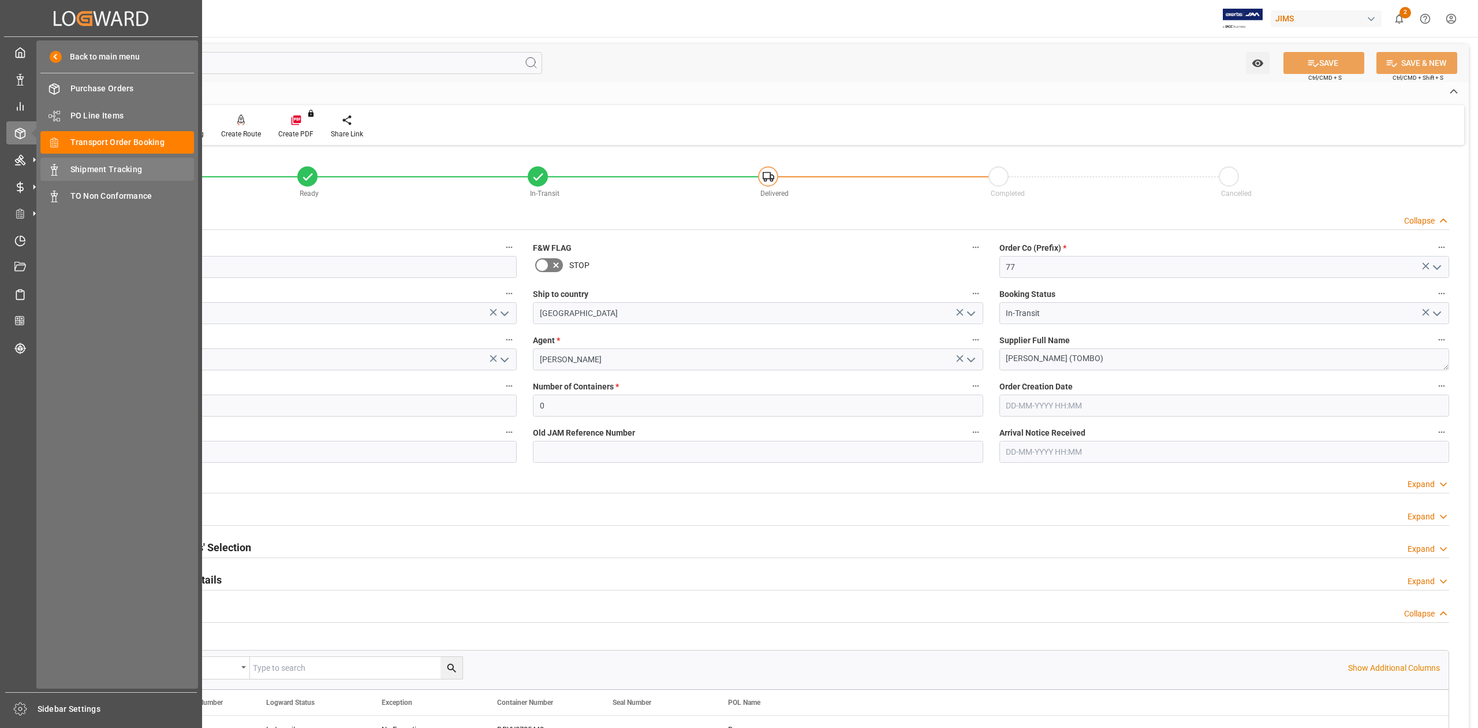
click at [84, 169] on span "Shipment Tracking" at bounding box center [132, 169] width 124 height 12
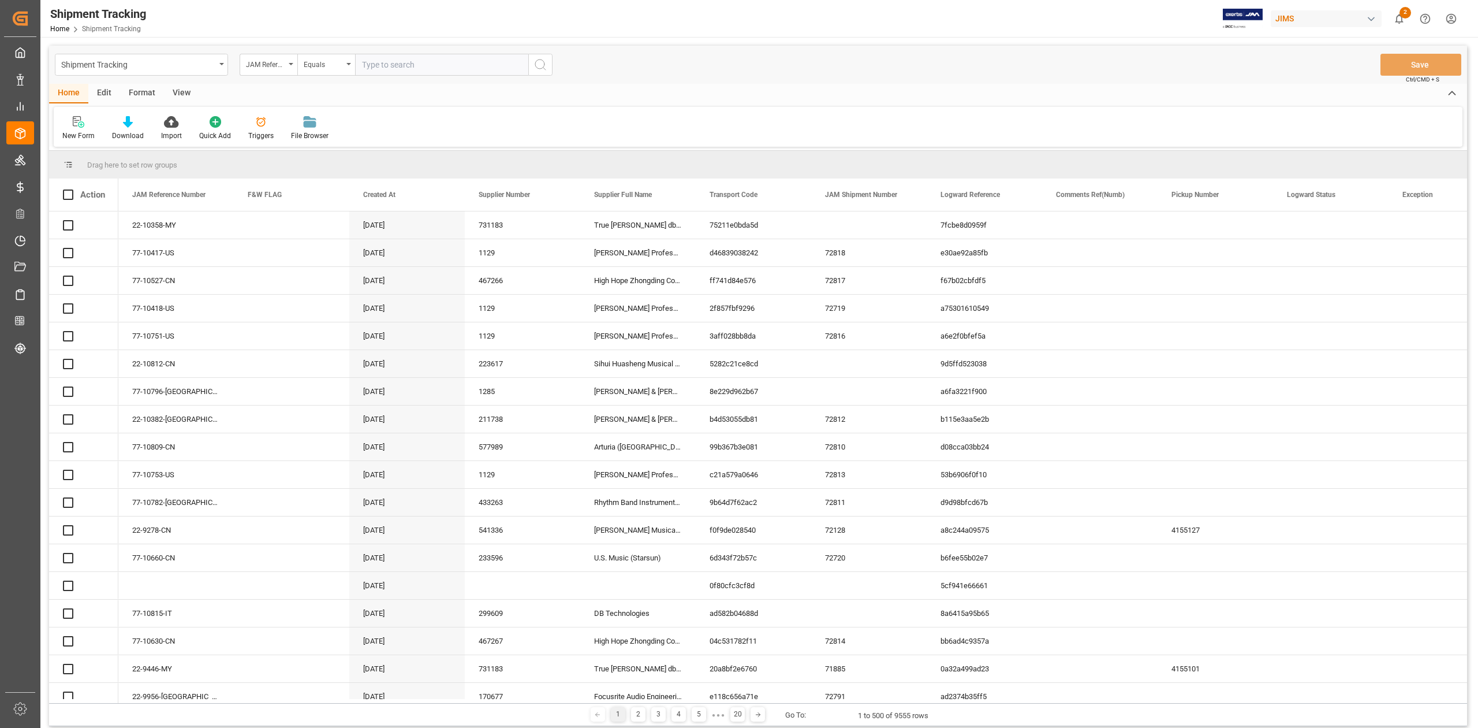
click at [390, 65] on input "text" at bounding box center [441, 65] width 173 height 22
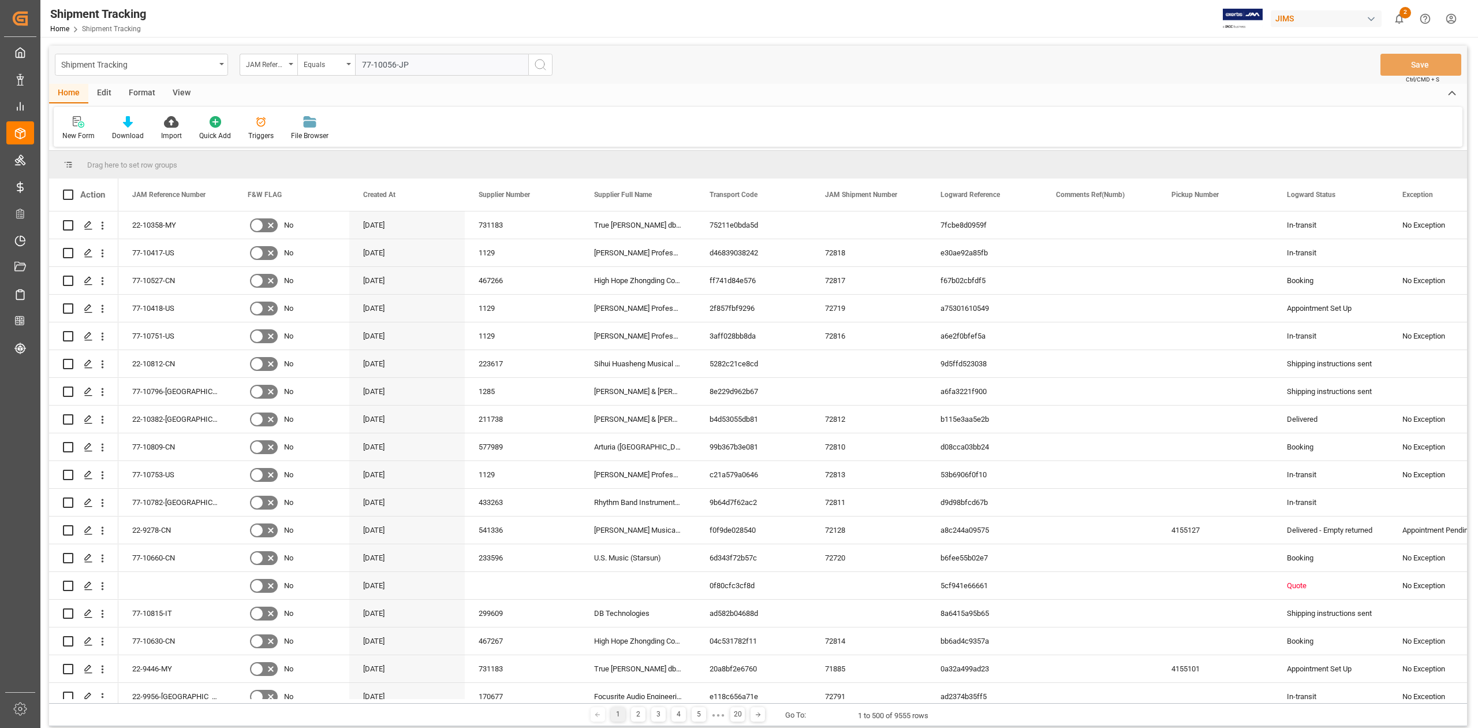
type input "77-10056-JP"
click at [549, 65] on button "search button" at bounding box center [540, 65] width 24 height 22
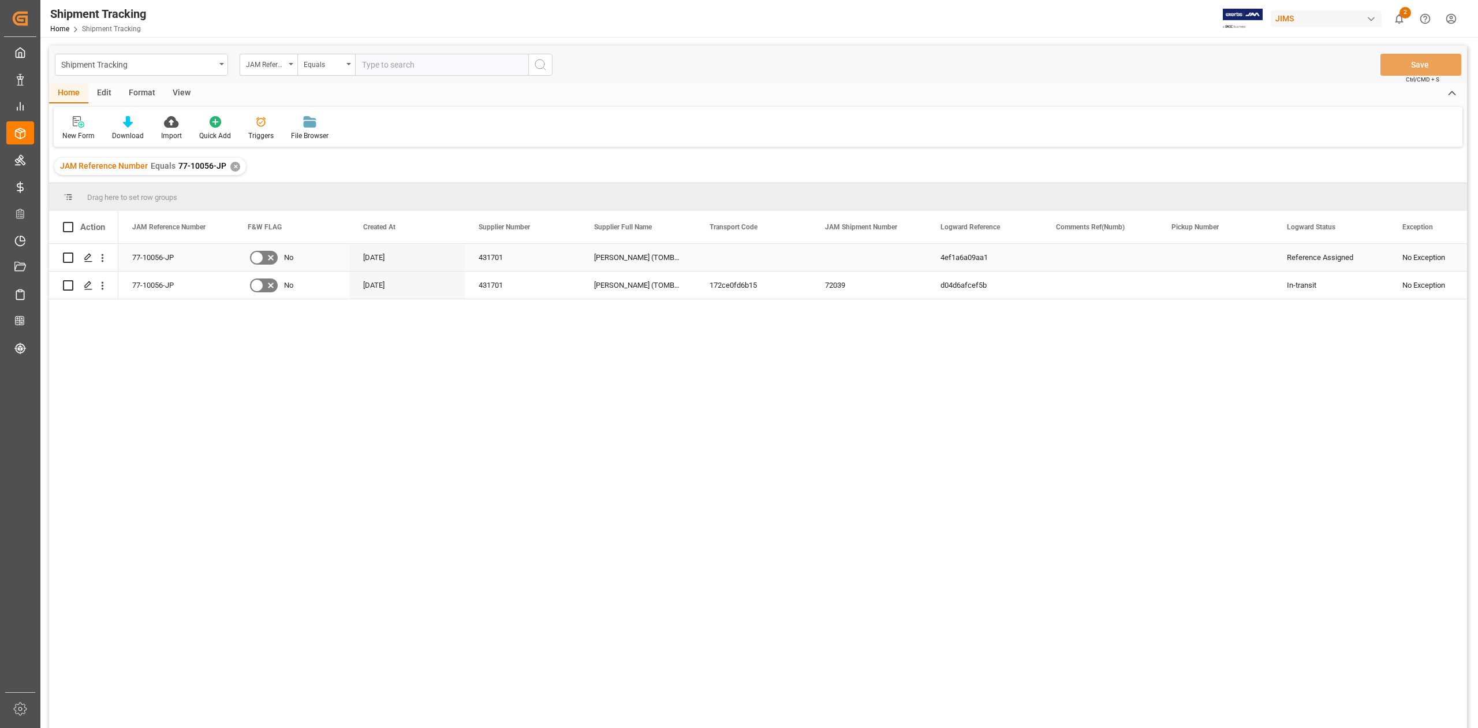
click at [1164, 257] on div "Press SPACE to select this row." at bounding box center [1215, 257] width 115 height 27
click at [90, 259] on icon "Press SPACE to select this row." at bounding box center [88, 257] width 9 height 9
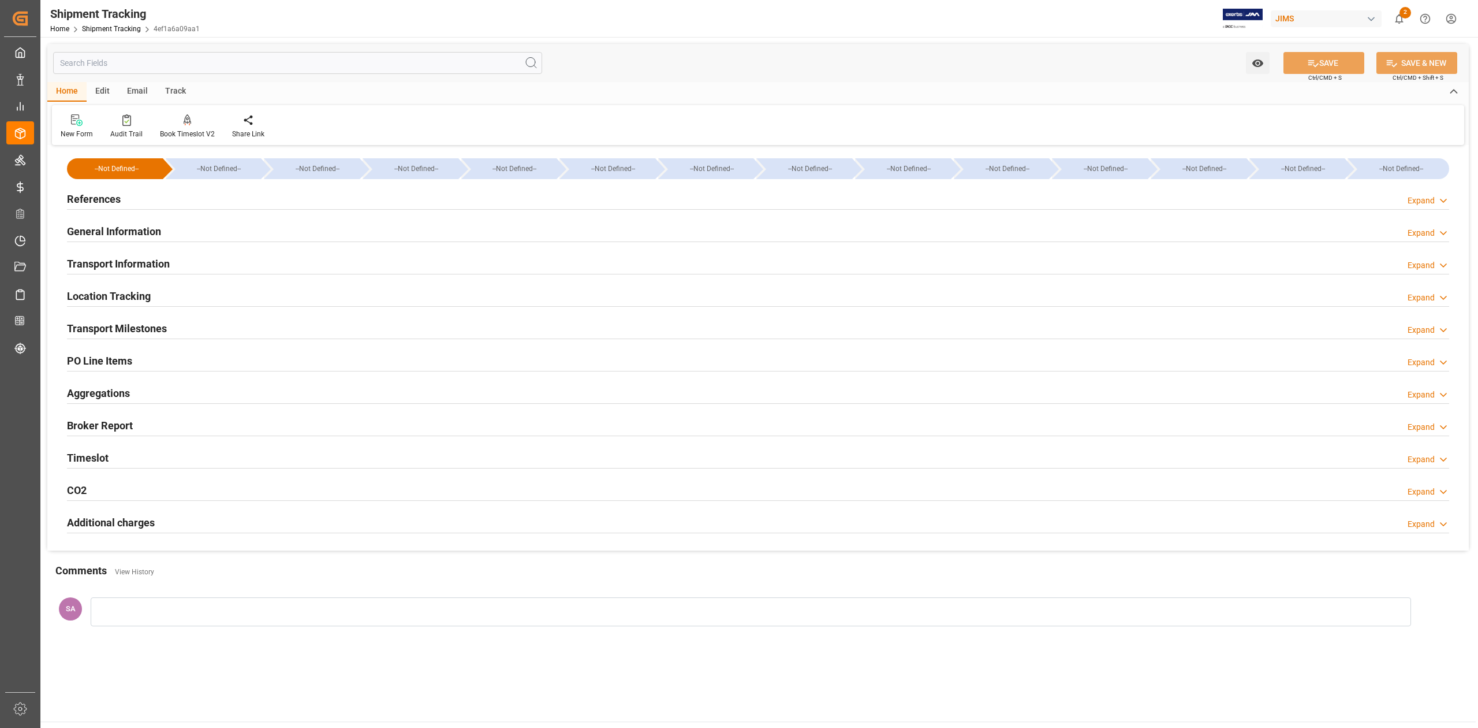
click at [80, 196] on h2 "References" at bounding box center [94, 199] width 54 height 16
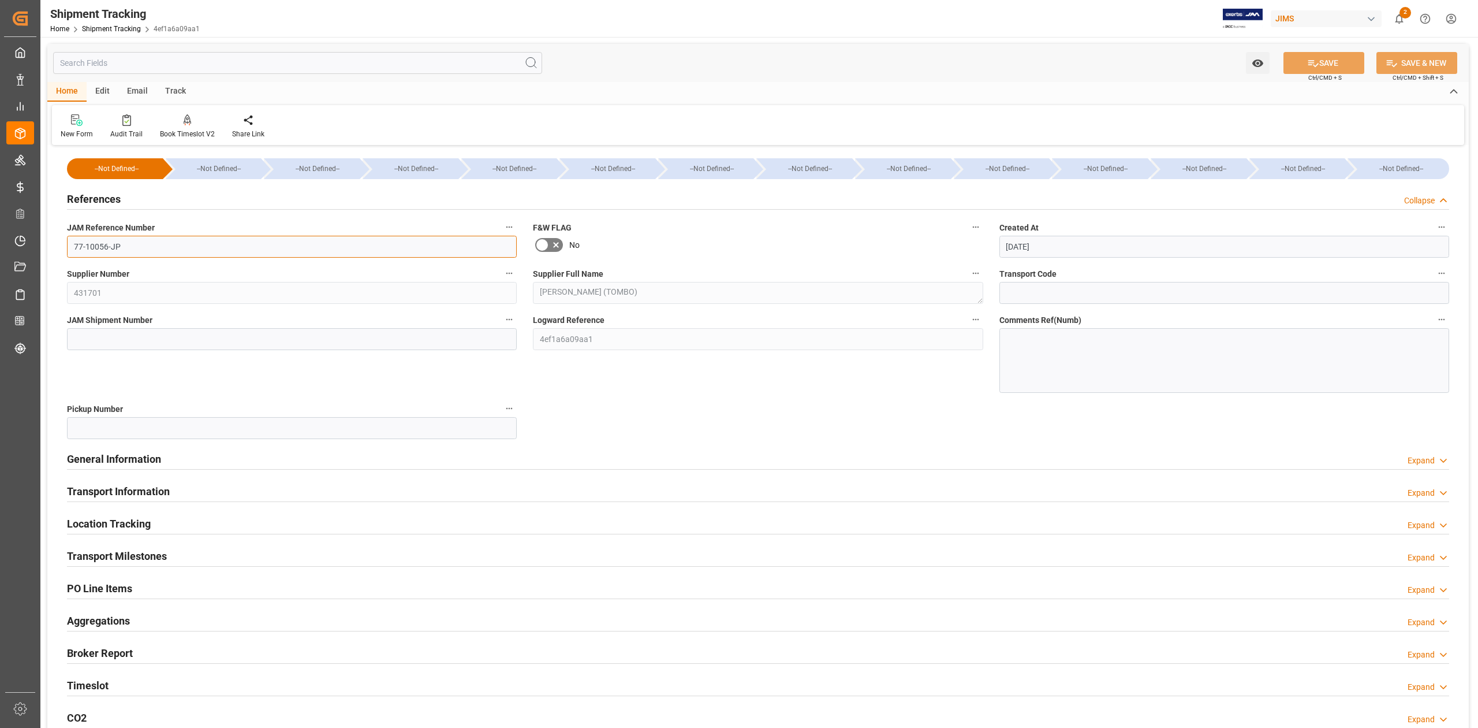
click at [290, 238] on input "77-10056-JP" at bounding box center [292, 247] width 450 height 22
drag, startPoint x: 135, startPoint y: 243, endPoint x: -11, endPoint y: 228, distance: 146.3
click at [0, 228] on html "Created by potrace 1.15, written by Peter Selinger 2001-2017 Created by potrace…" at bounding box center [739, 364] width 1478 height 728
click at [139, 461] on h2 "General Information" at bounding box center [114, 459] width 94 height 16
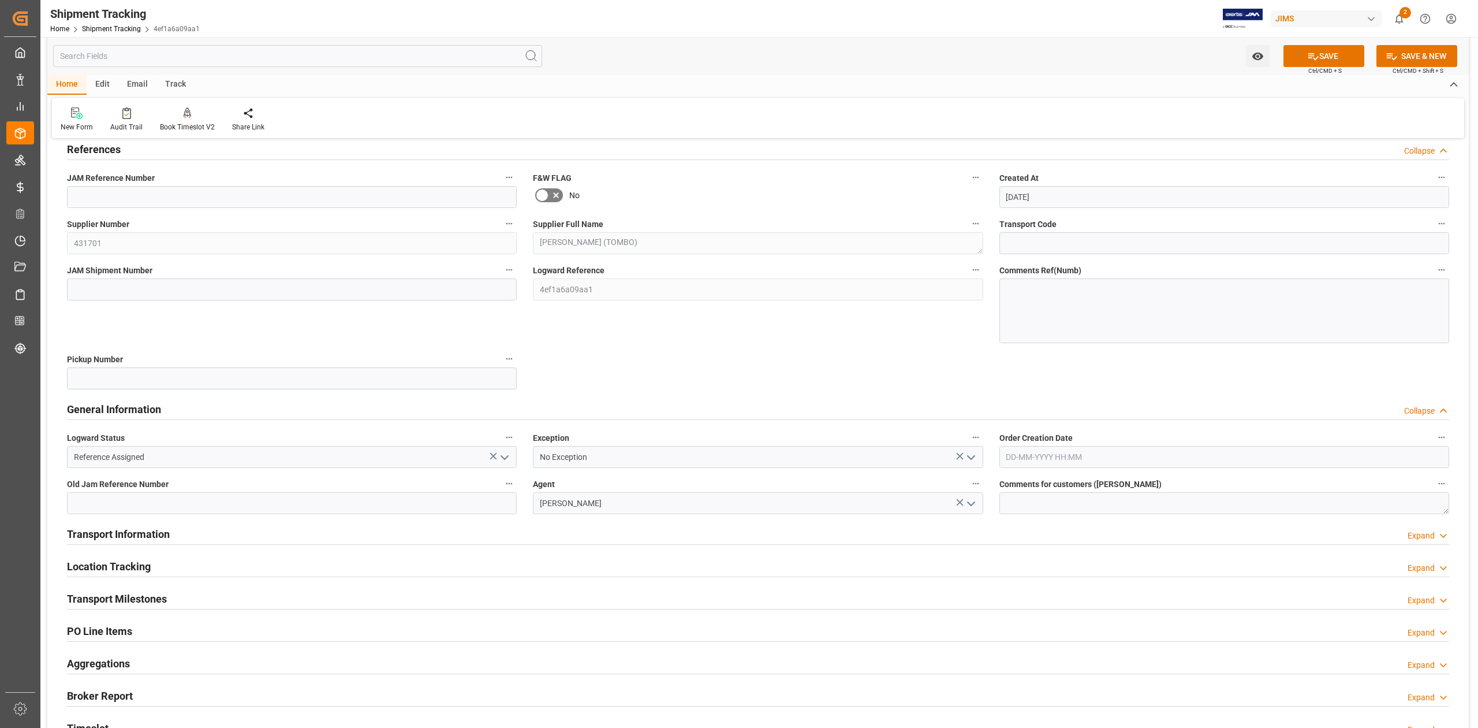
scroll to position [77, 0]
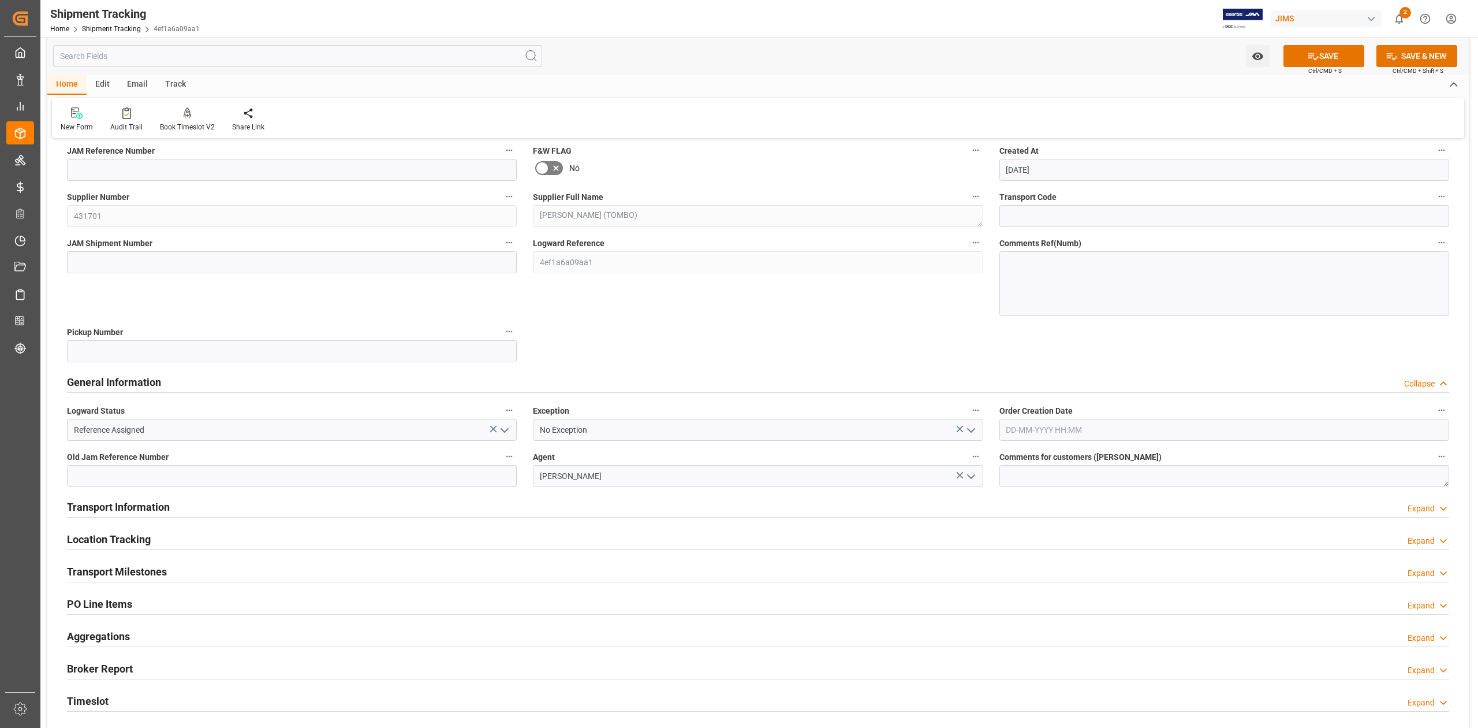
click at [504, 430] on icon "open menu" at bounding box center [505, 430] width 14 height 14
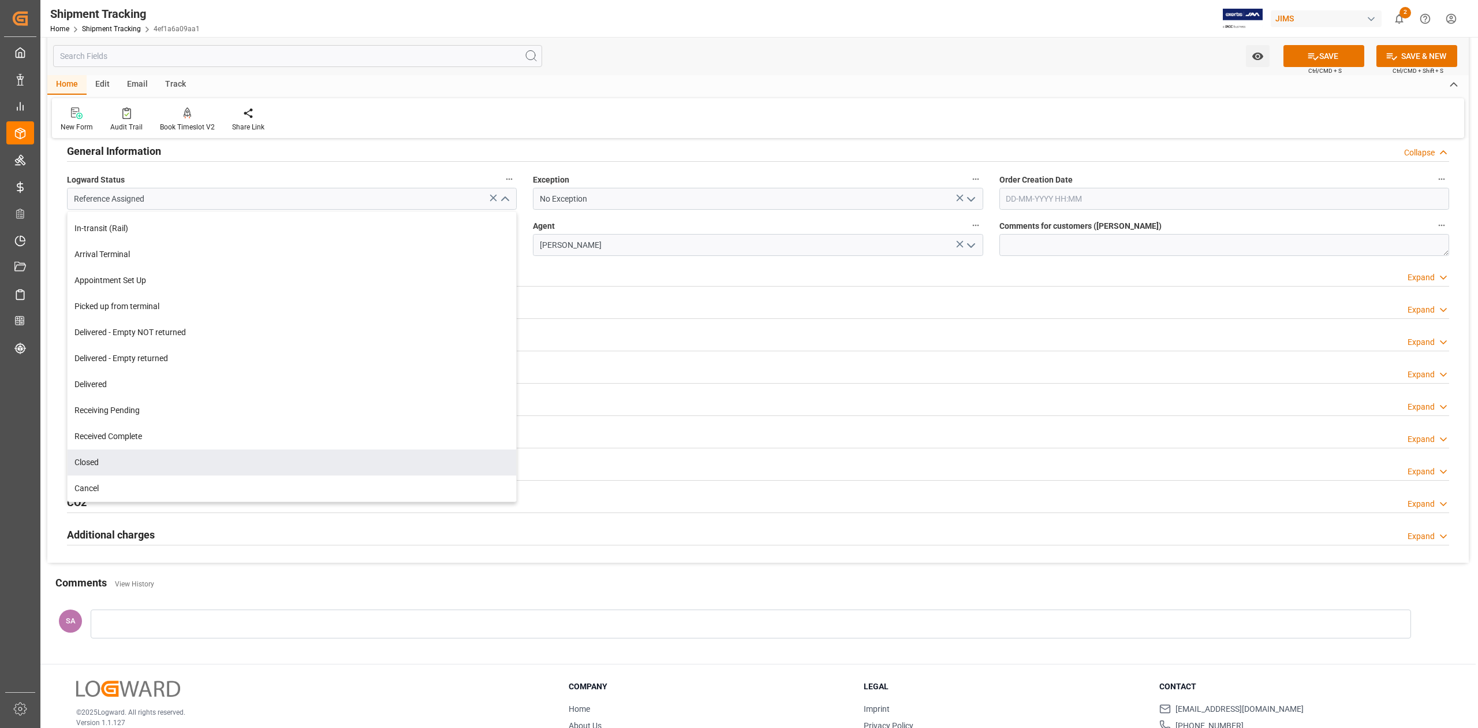
scroll to position [377, 0]
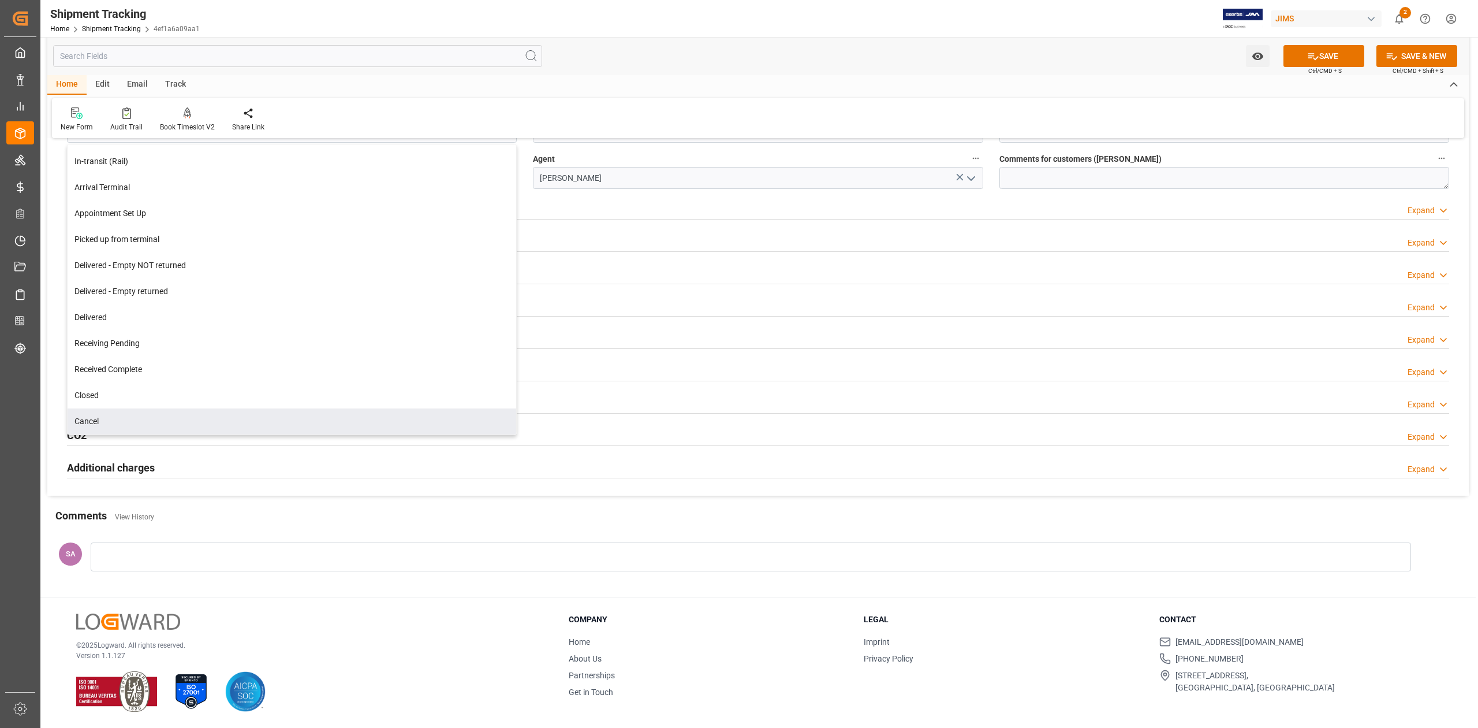
click at [148, 411] on div "Cancel" at bounding box center [292, 421] width 449 height 26
type input "Cancel"
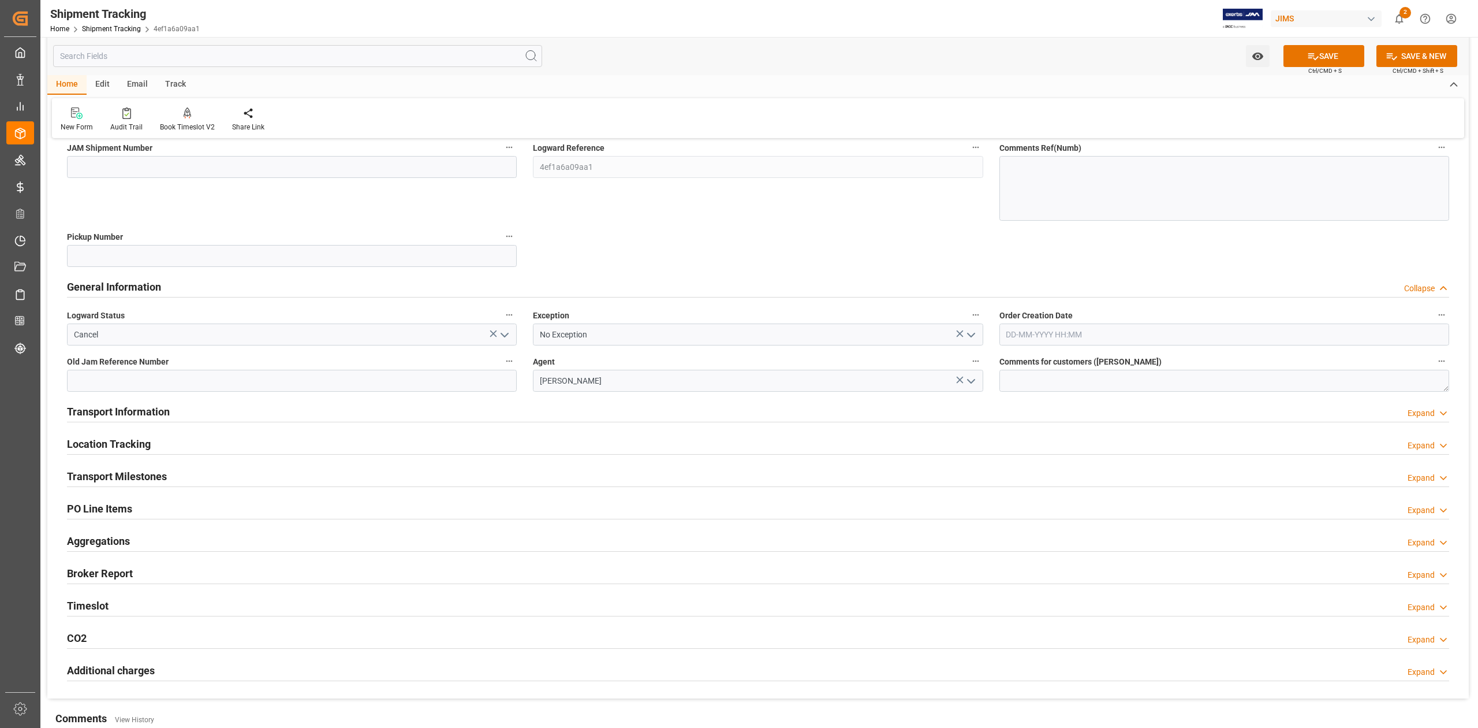
scroll to position [0, 0]
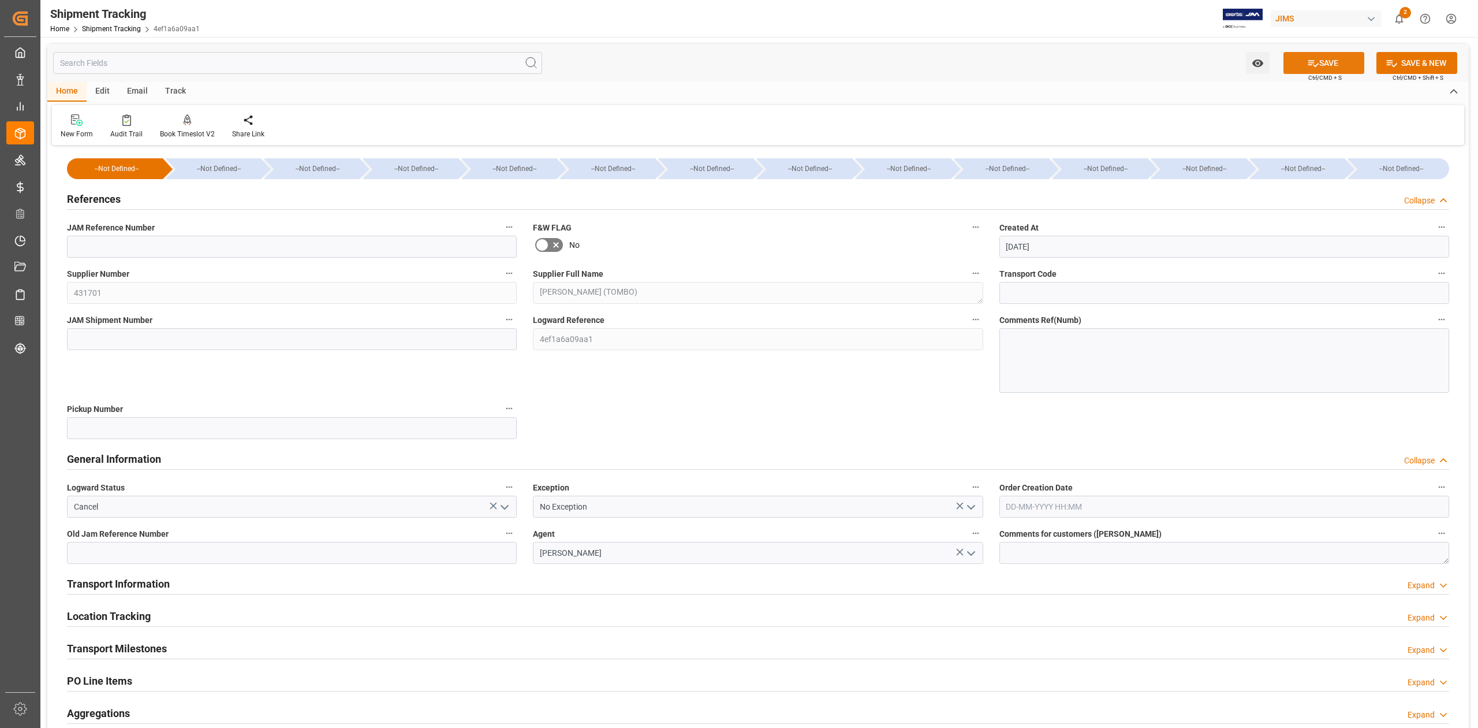
click at [1315, 63] on icon at bounding box center [1313, 63] width 12 height 12
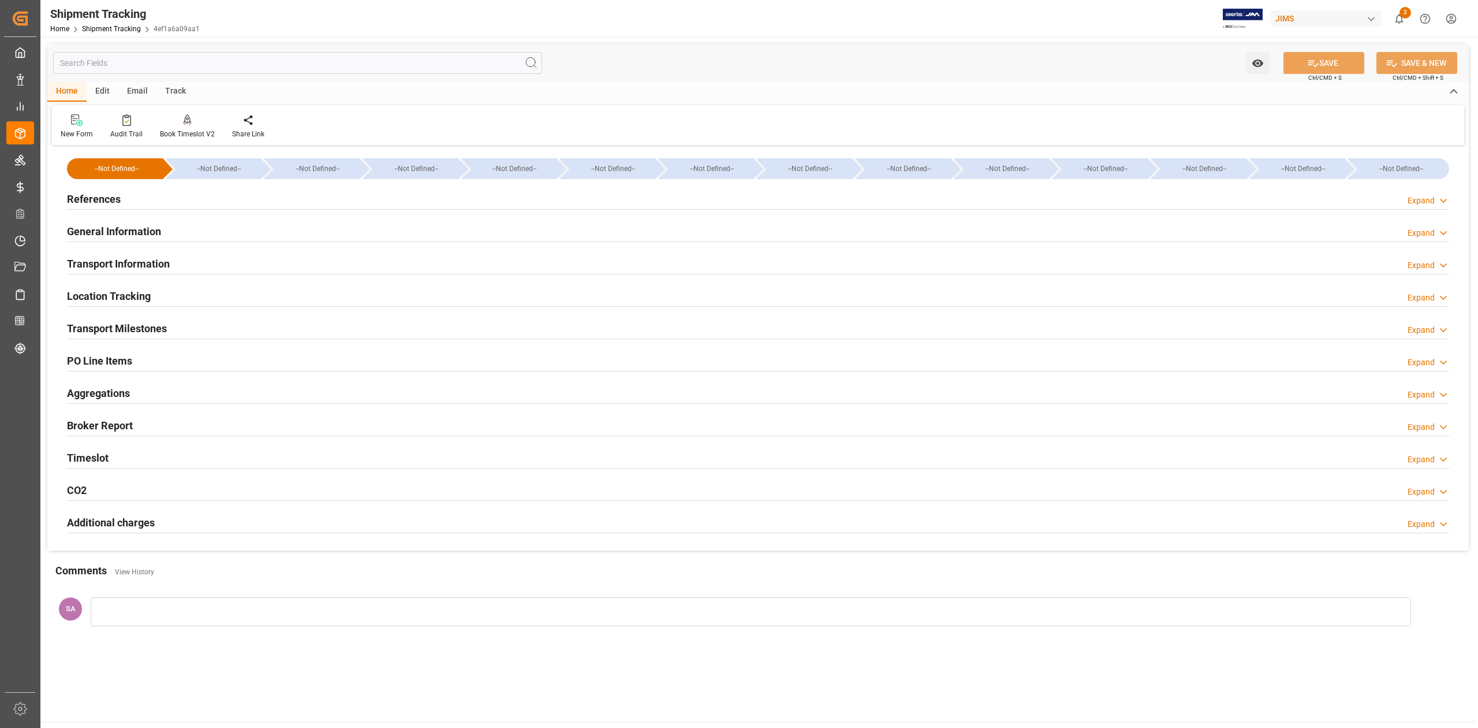
click at [144, 271] on h2 "Transport Information" at bounding box center [118, 264] width 103 height 16
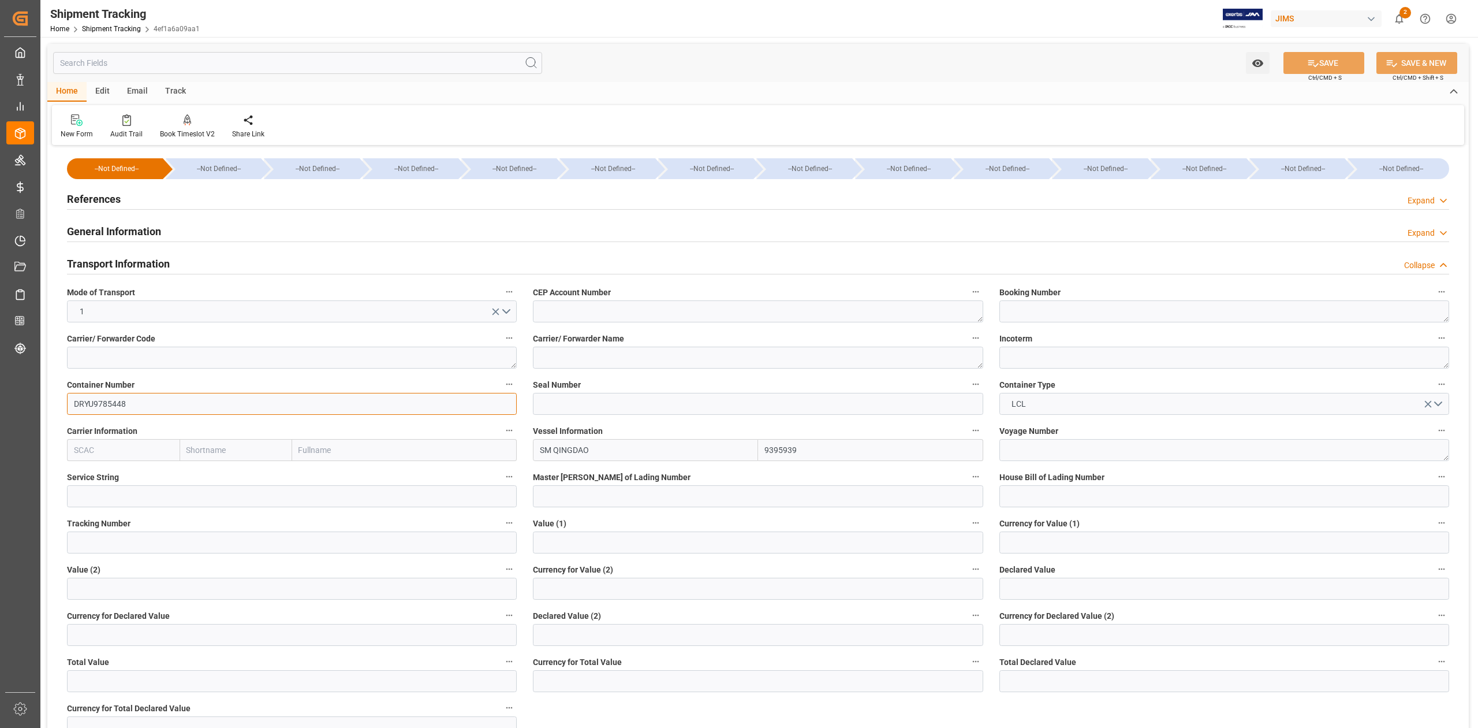
click at [171, 410] on input "DRYU9785448" at bounding box center [292, 404] width 450 height 22
click at [171, 409] on input "DRYU9785448" at bounding box center [292, 404] width 450 height 22
click at [1061, 407] on button "LCL" at bounding box center [1225, 404] width 450 height 22
click at [1051, 402] on button "20" at bounding box center [1225, 404] width 450 height 22
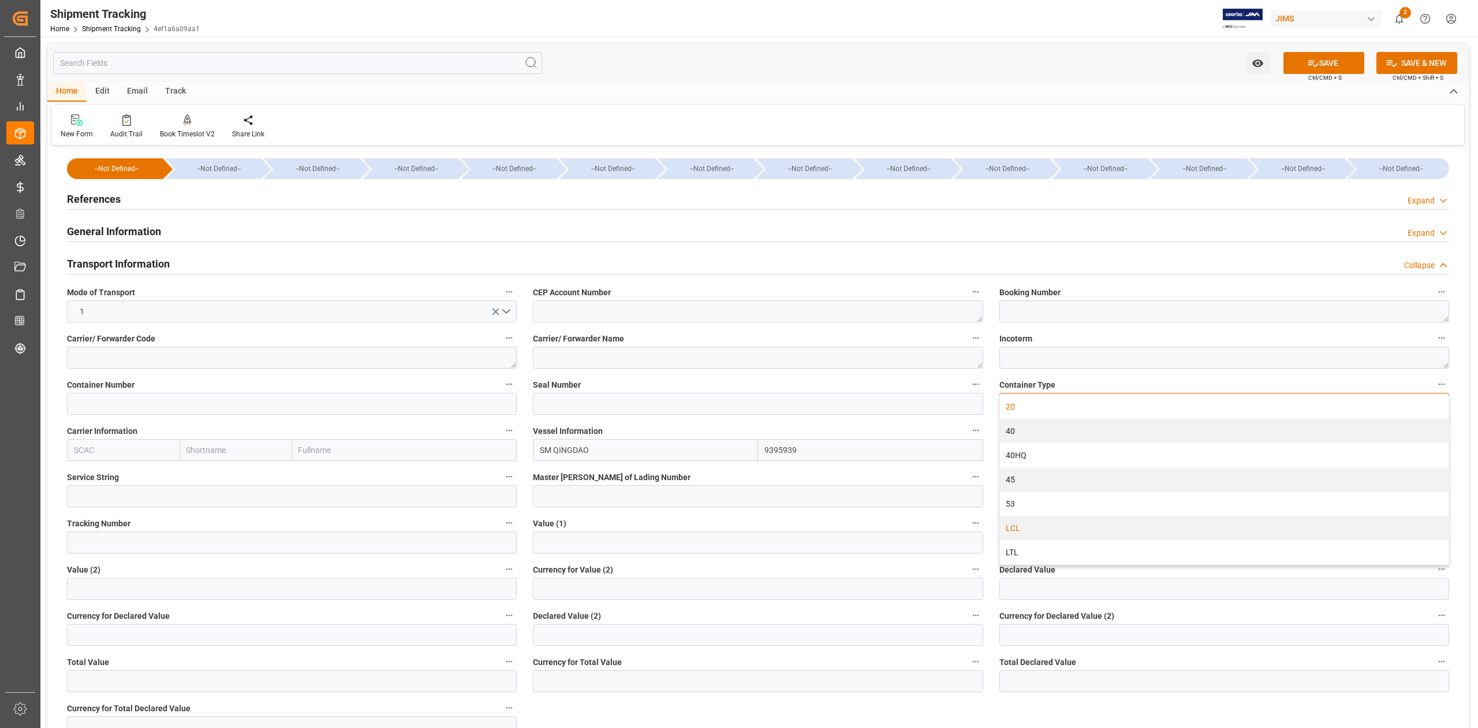
click at [1034, 531] on div "LCL" at bounding box center [1224, 528] width 449 height 24
click at [1329, 60] on button "SAVE" at bounding box center [1324, 63] width 81 height 22
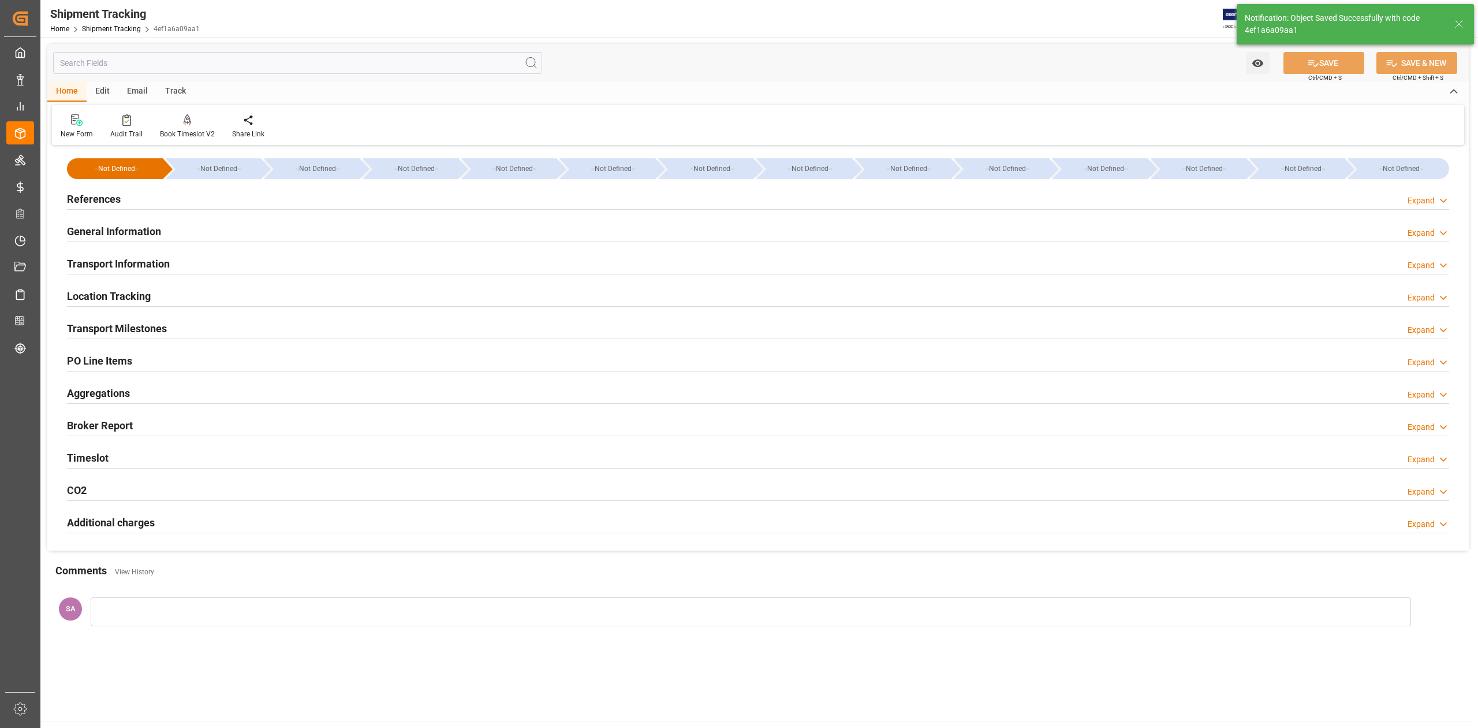
click at [158, 267] on h2 "Transport Information" at bounding box center [118, 264] width 103 height 16
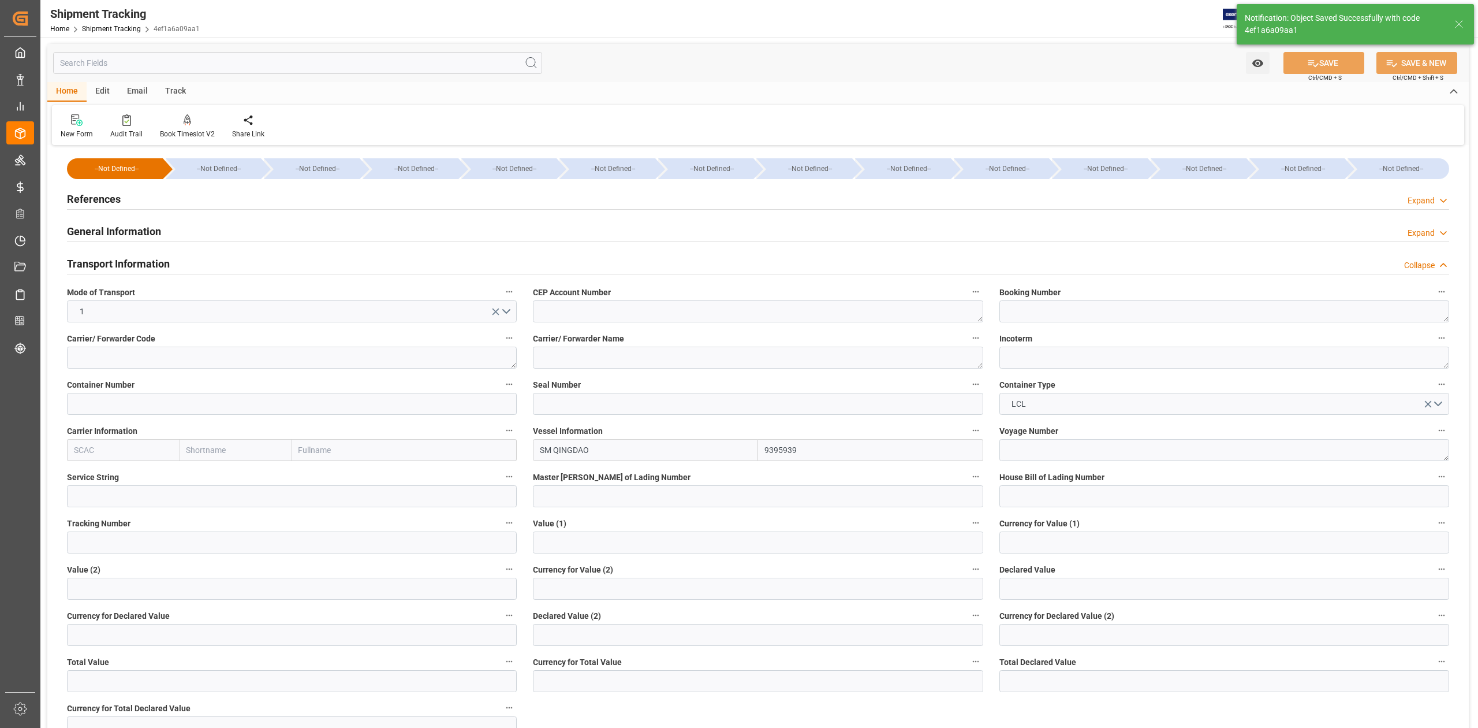
click at [158, 267] on h2 "Transport Information" at bounding box center [118, 264] width 103 height 16
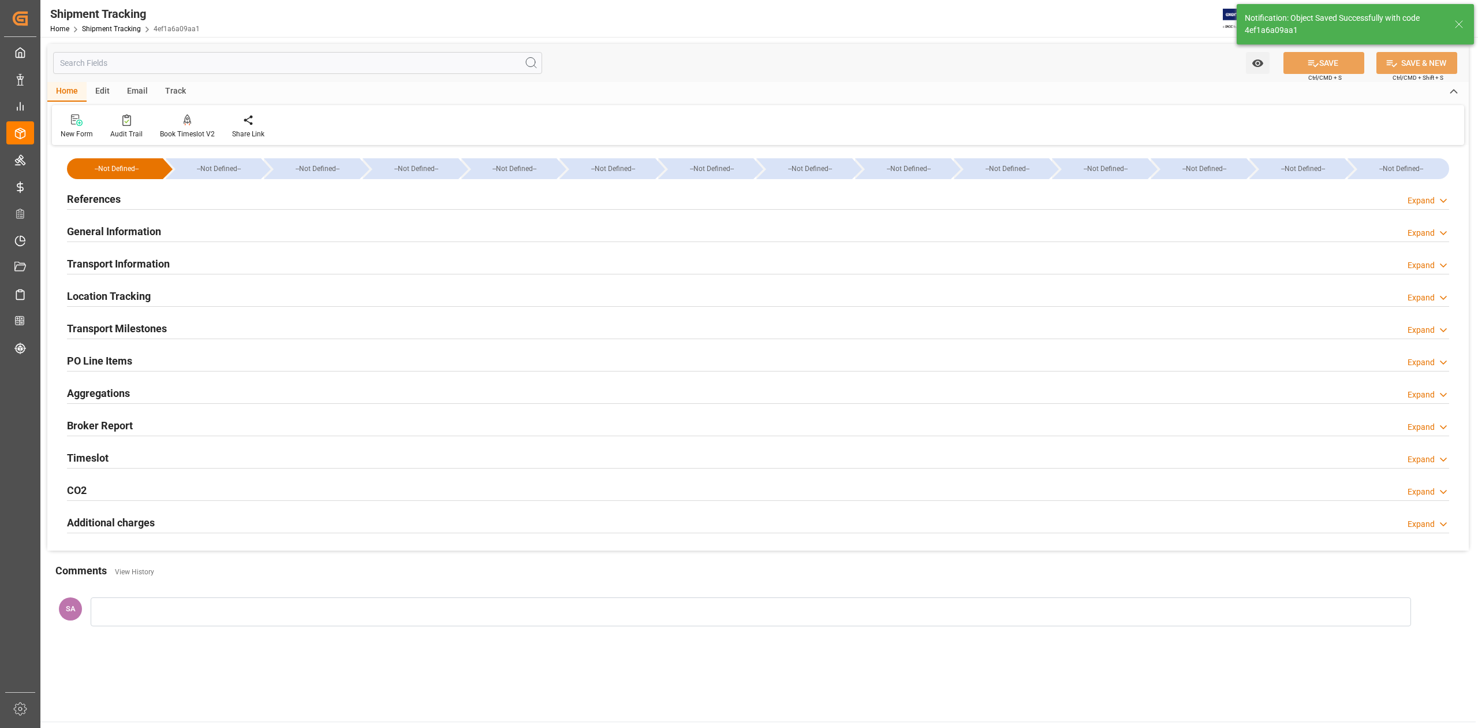
click at [137, 232] on h2 "General Information" at bounding box center [114, 231] width 94 height 16
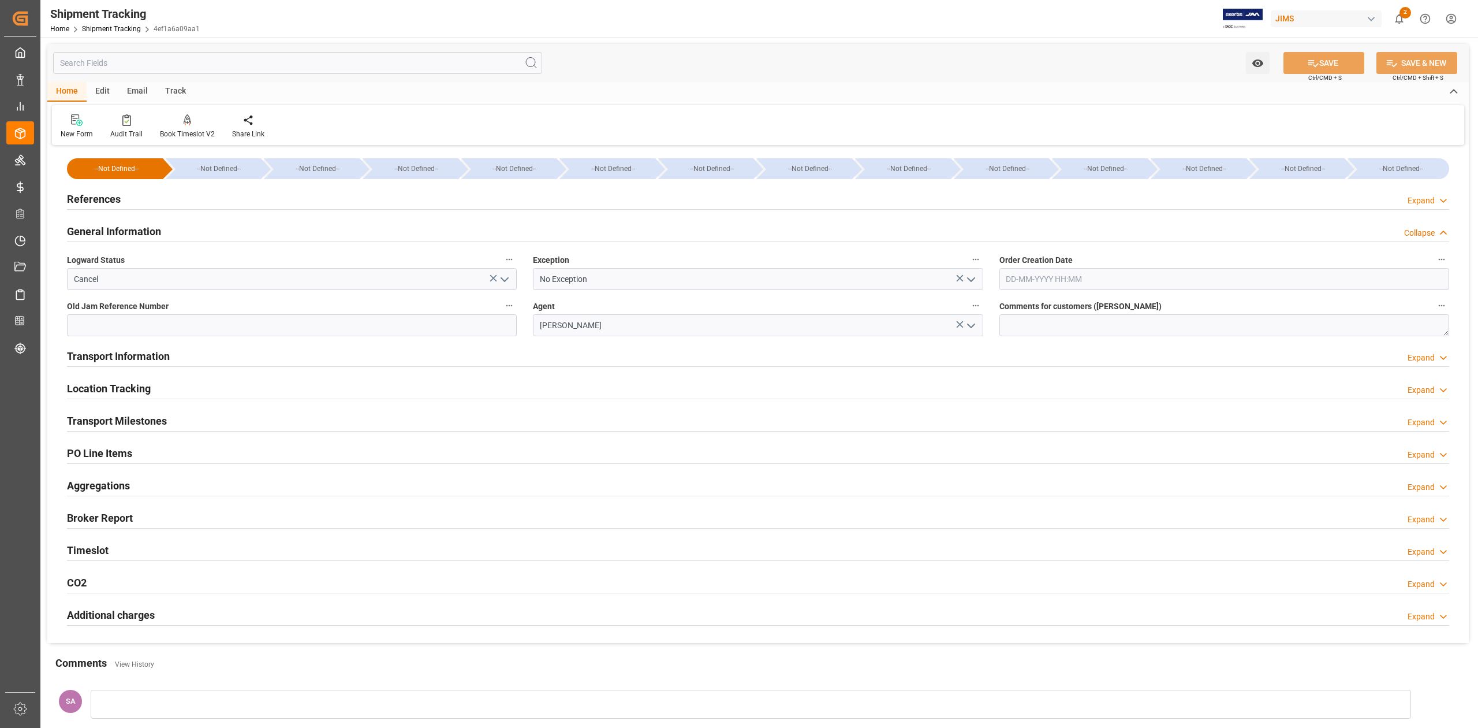
click at [136, 232] on h2 "General Information" at bounding box center [114, 231] width 94 height 16
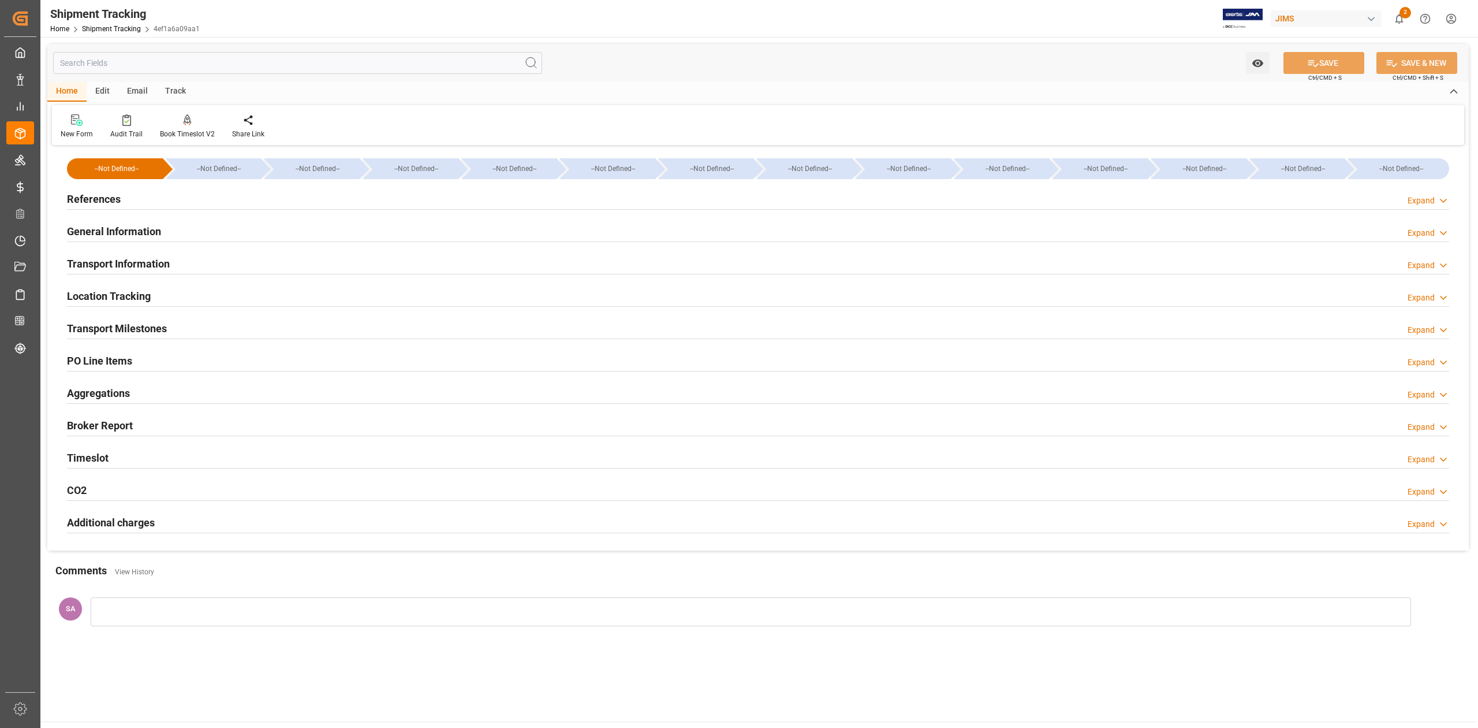
click at [132, 296] on h2 "Location Tracking" at bounding box center [109, 296] width 84 height 16
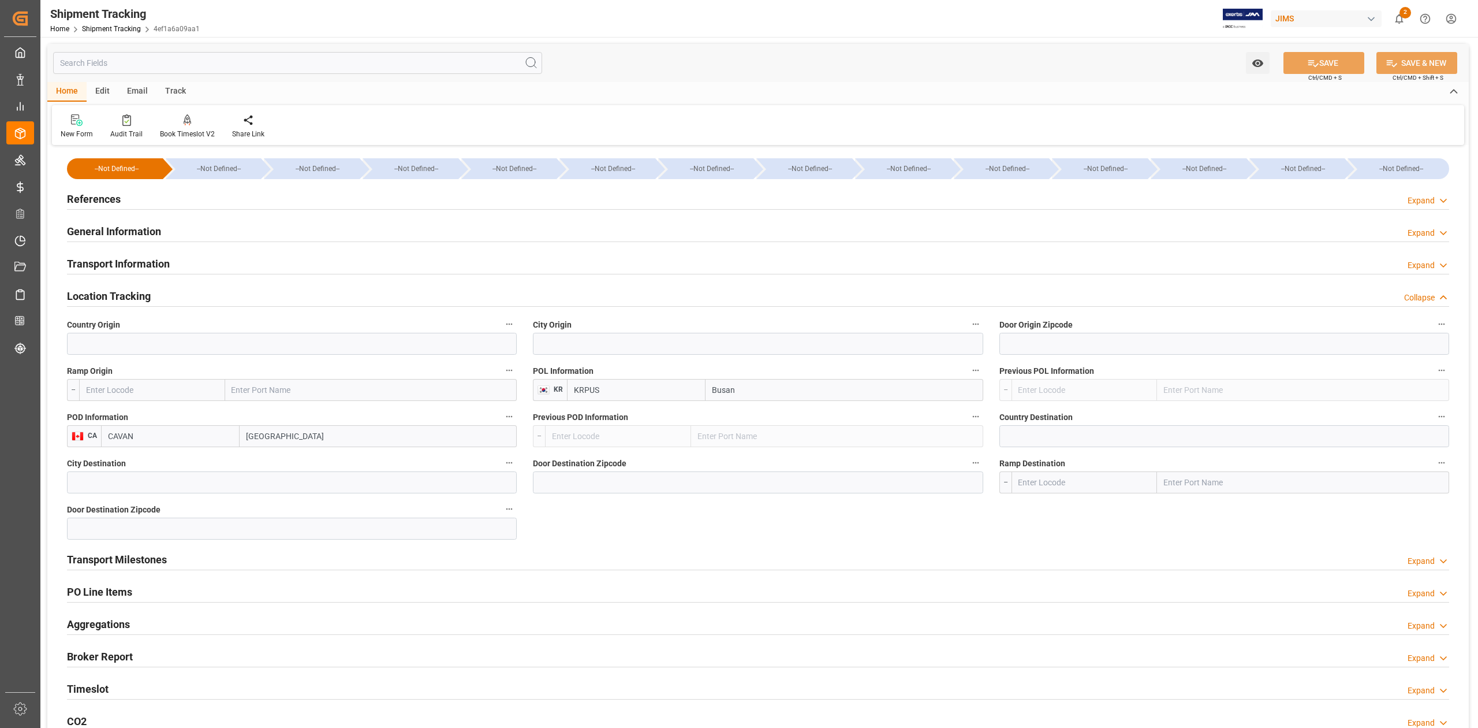
click at [132, 296] on h2 "Location Tracking" at bounding box center [109, 296] width 84 height 16
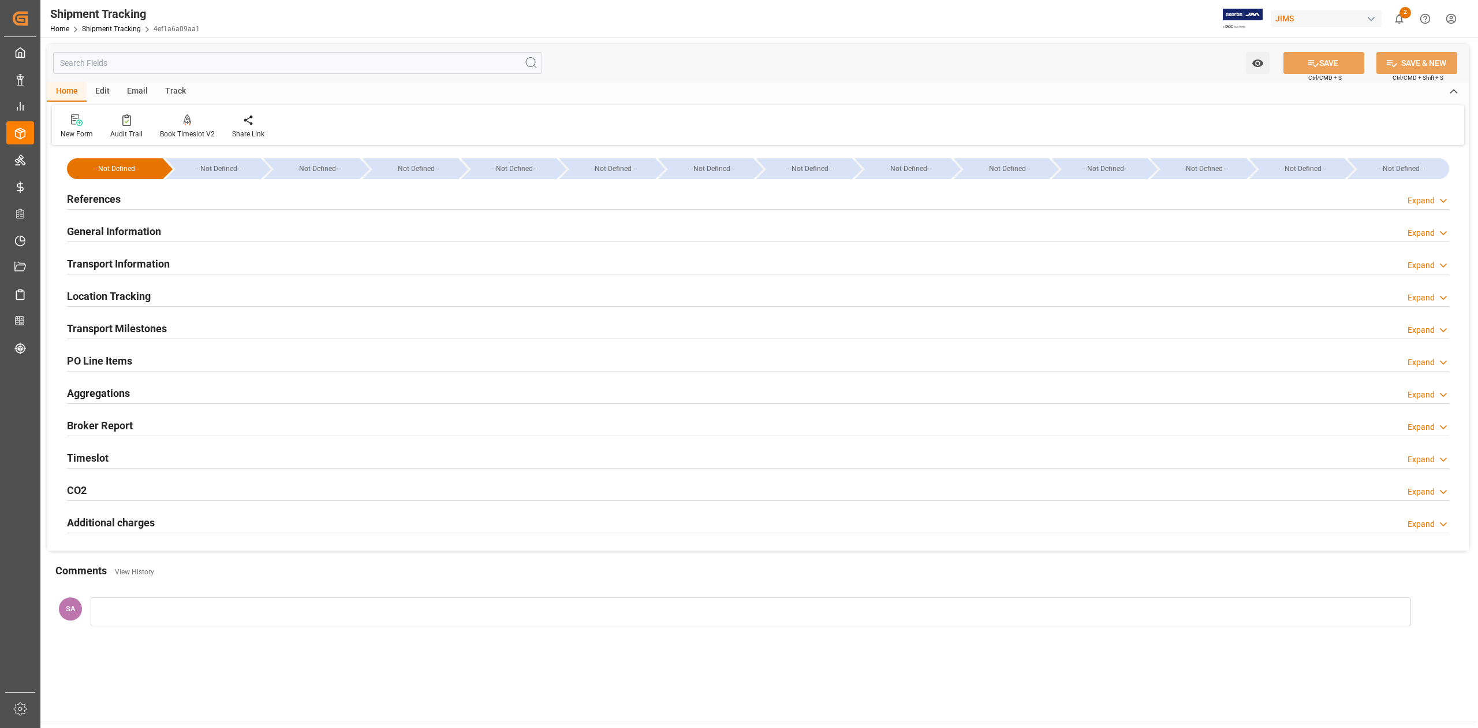
click at [139, 326] on h2 "Transport Milestones" at bounding box center [117, 328] width 100 height 16
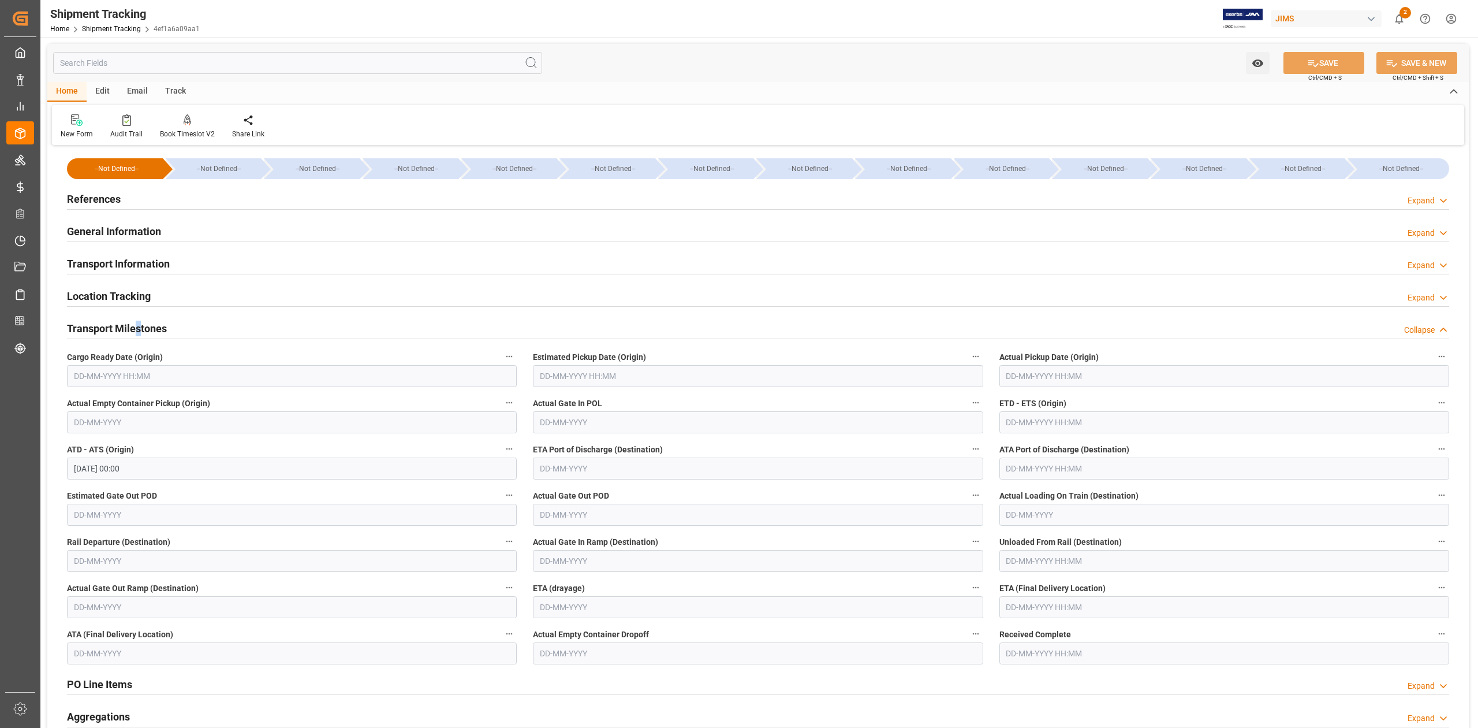
click at [139, 326] on h2 "Transport Milestones" at bounding box center [117, 328] width 100 height 16
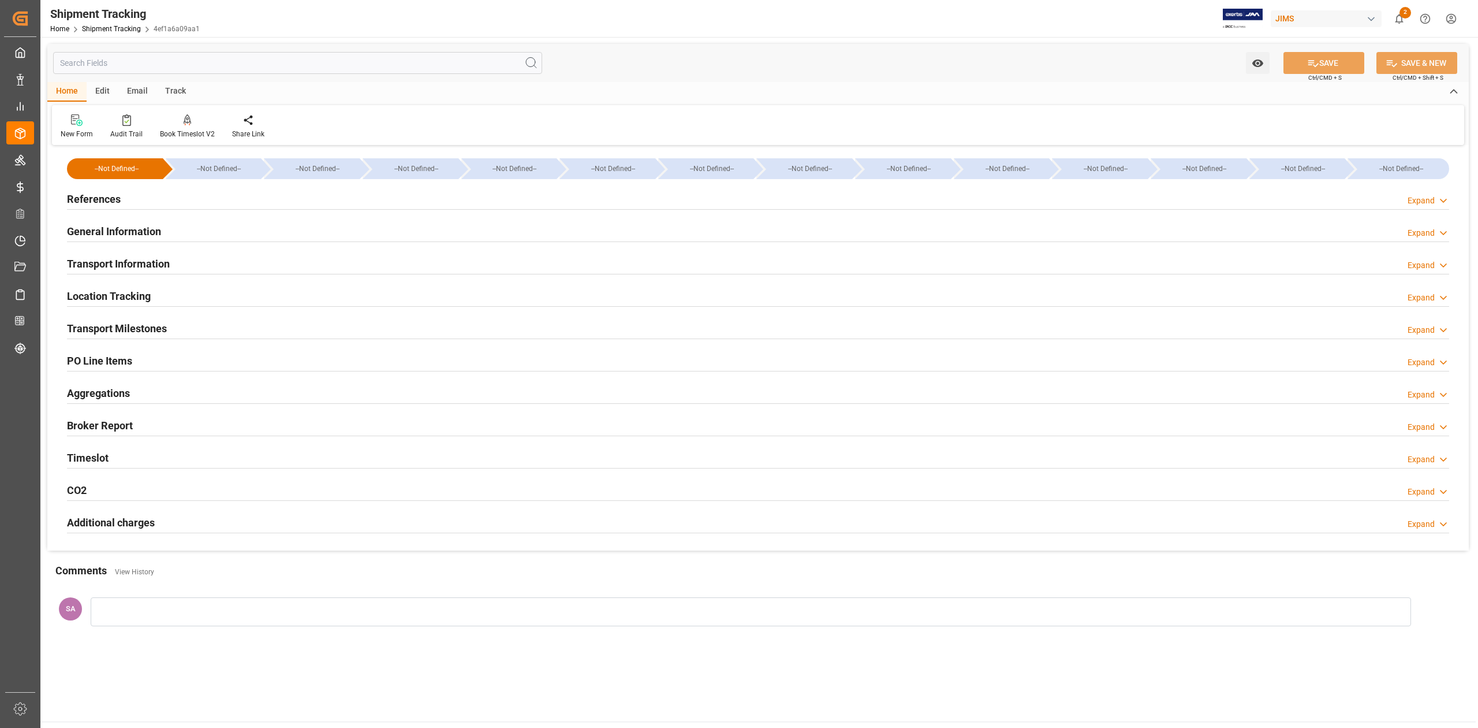
click at [236, 611] on div at bounding box center [751, 611] width 1321 height 29
click at [121, 642] on div "rdw-editor" at bounding box center [750, 638] width 1301 height 12
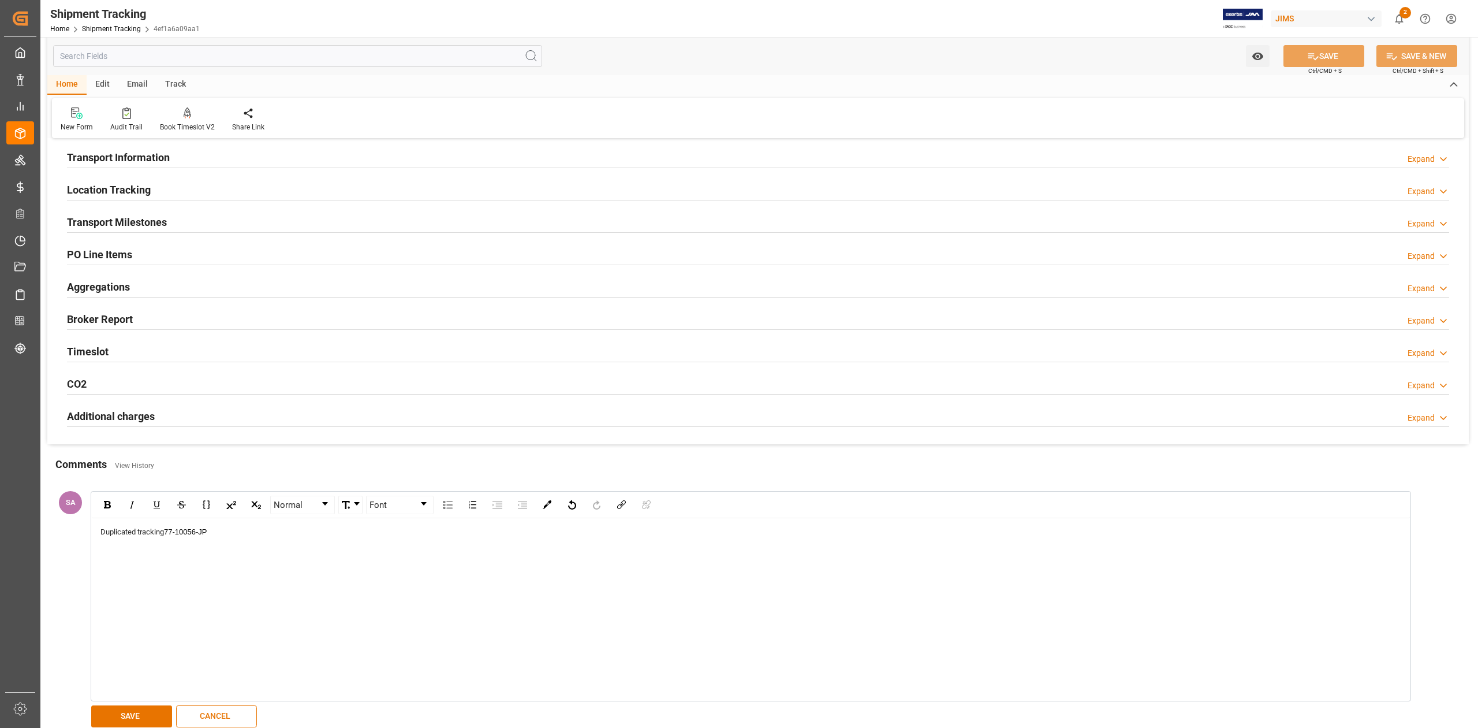
scroll to position [273, 0]
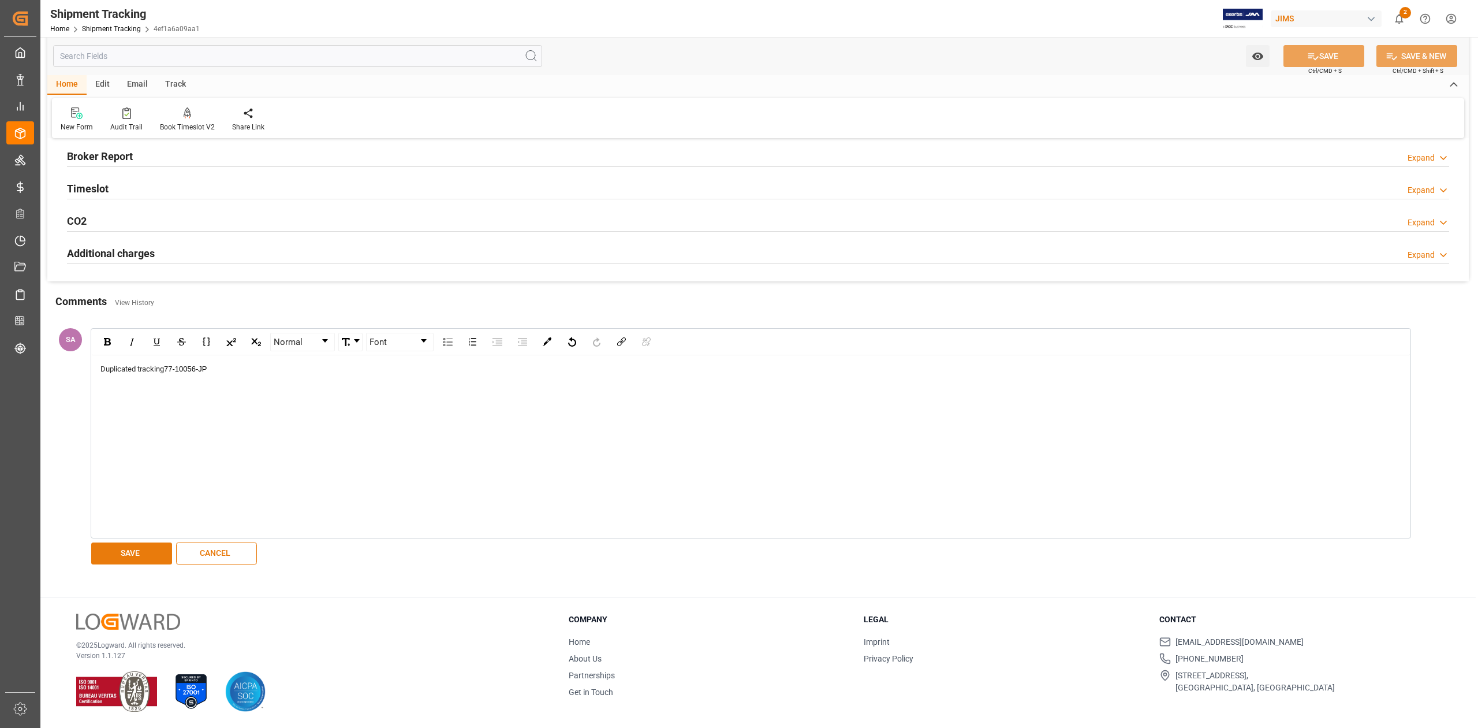
click at [156, 545] on button "SAVE" at bounding box center [131, 553] width 81 height 22
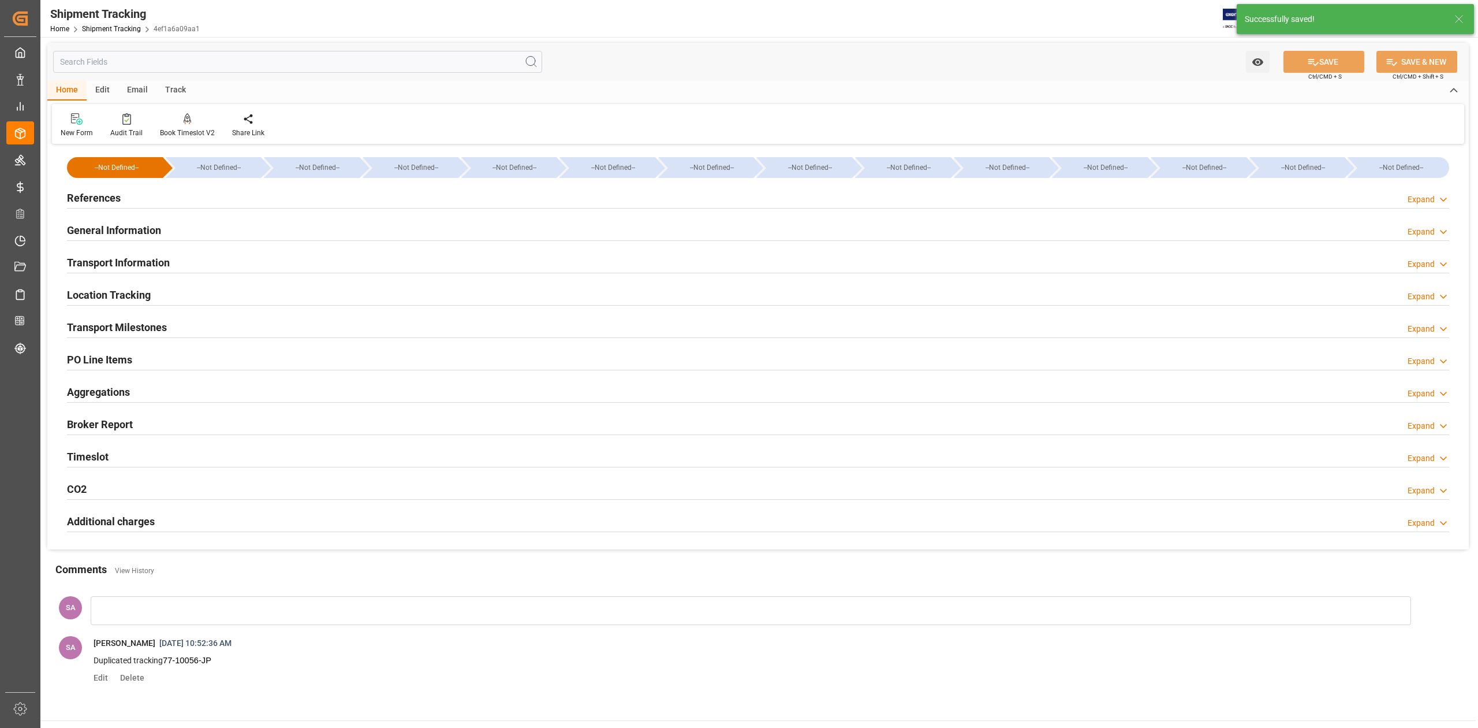
scroll to position [0, 0]
click at [95, 201] on h2 "References" at bounding box center [94, 199] width 54 height 16
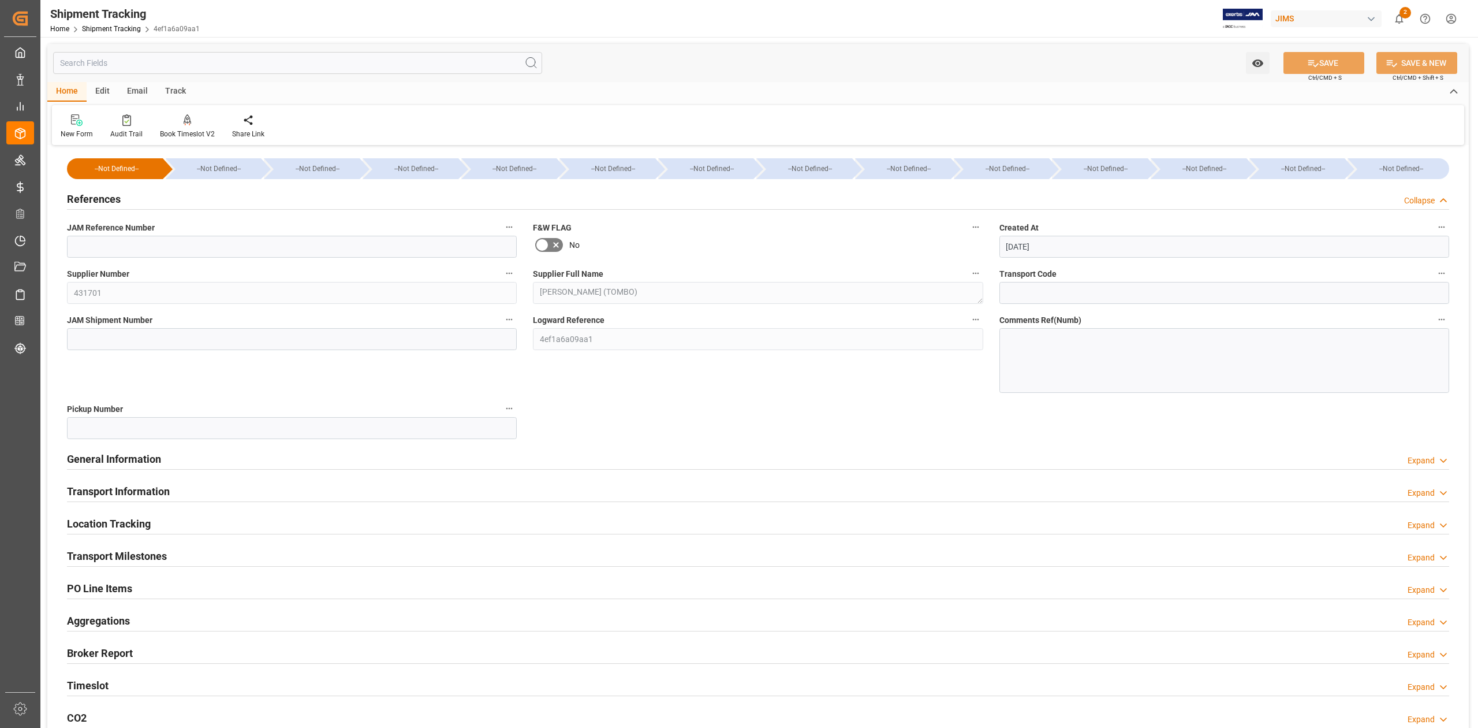
click at [93, 201] on h2 "References" at bounding box center [94, 199] width 54 height 16
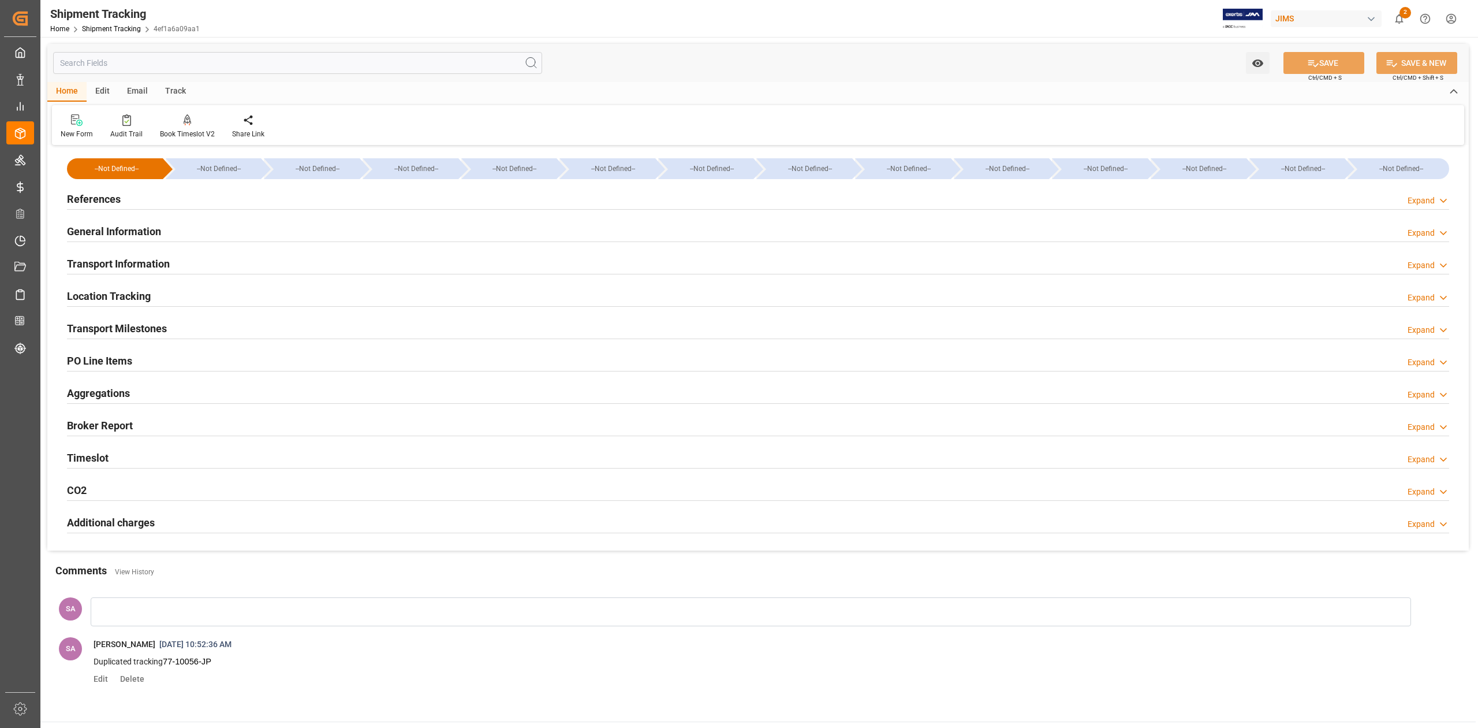
click at [95, 229] on h2 "General Information" at bounding box center [114, 231] width 94 height 16
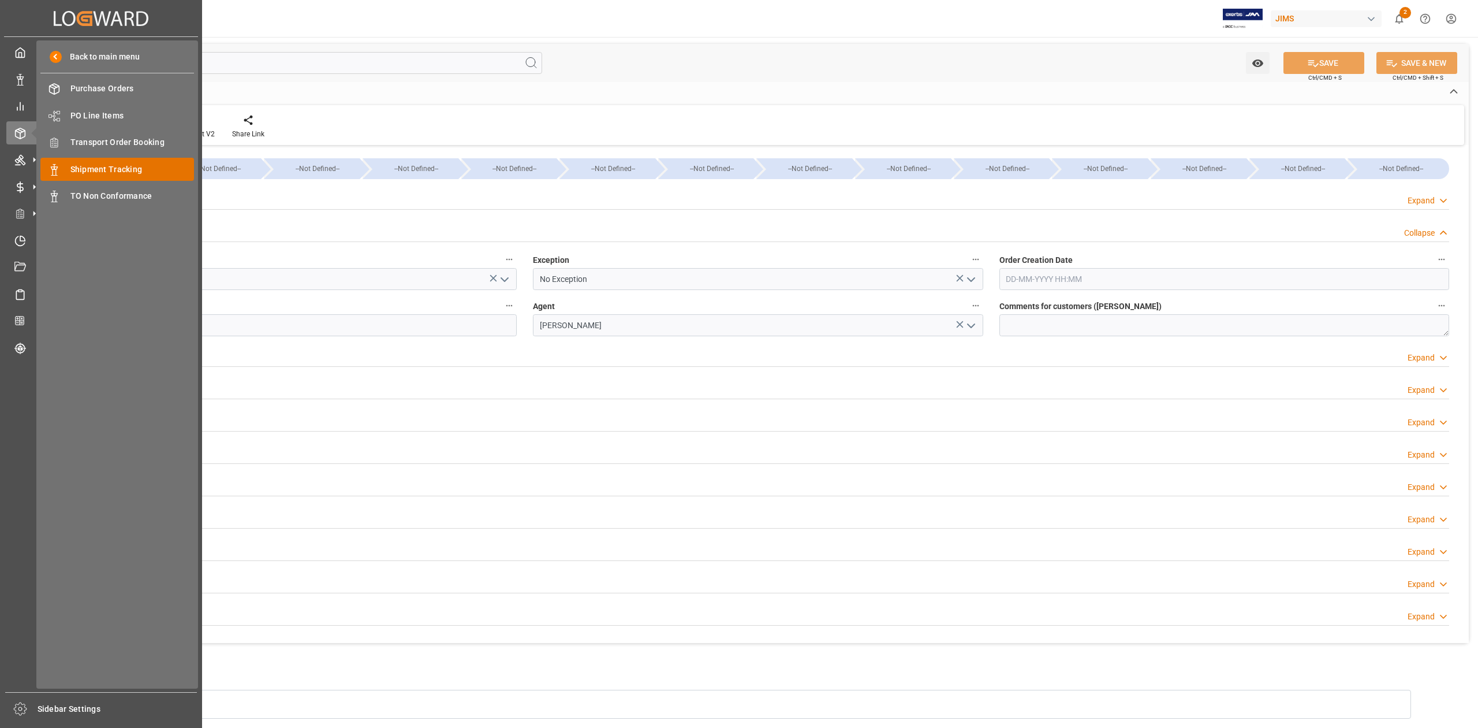
click at [136, 167] on span "Shipment Tracking" at bounding box center [132, 169] width 124 height 12
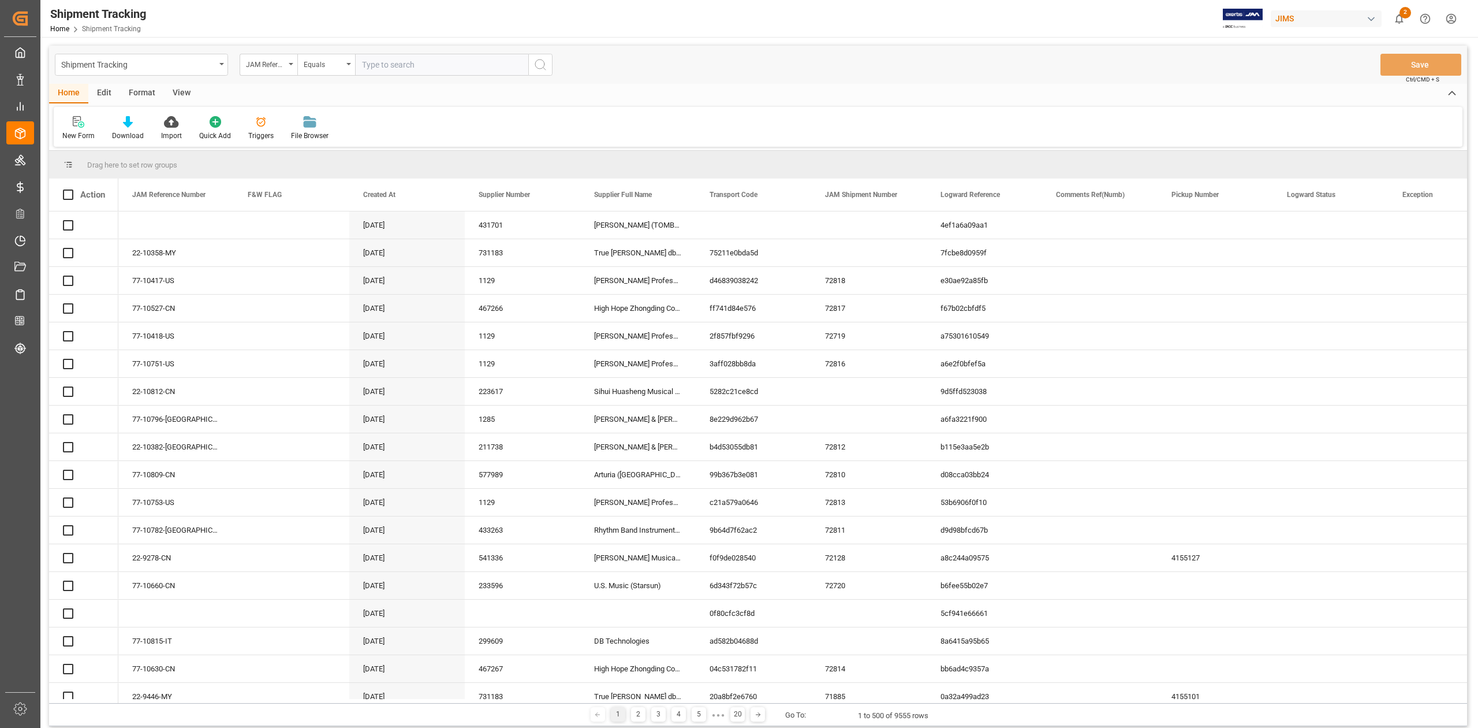
click at [502, 59] on input "text" at bounding box center [441, 65] width 173 height 22
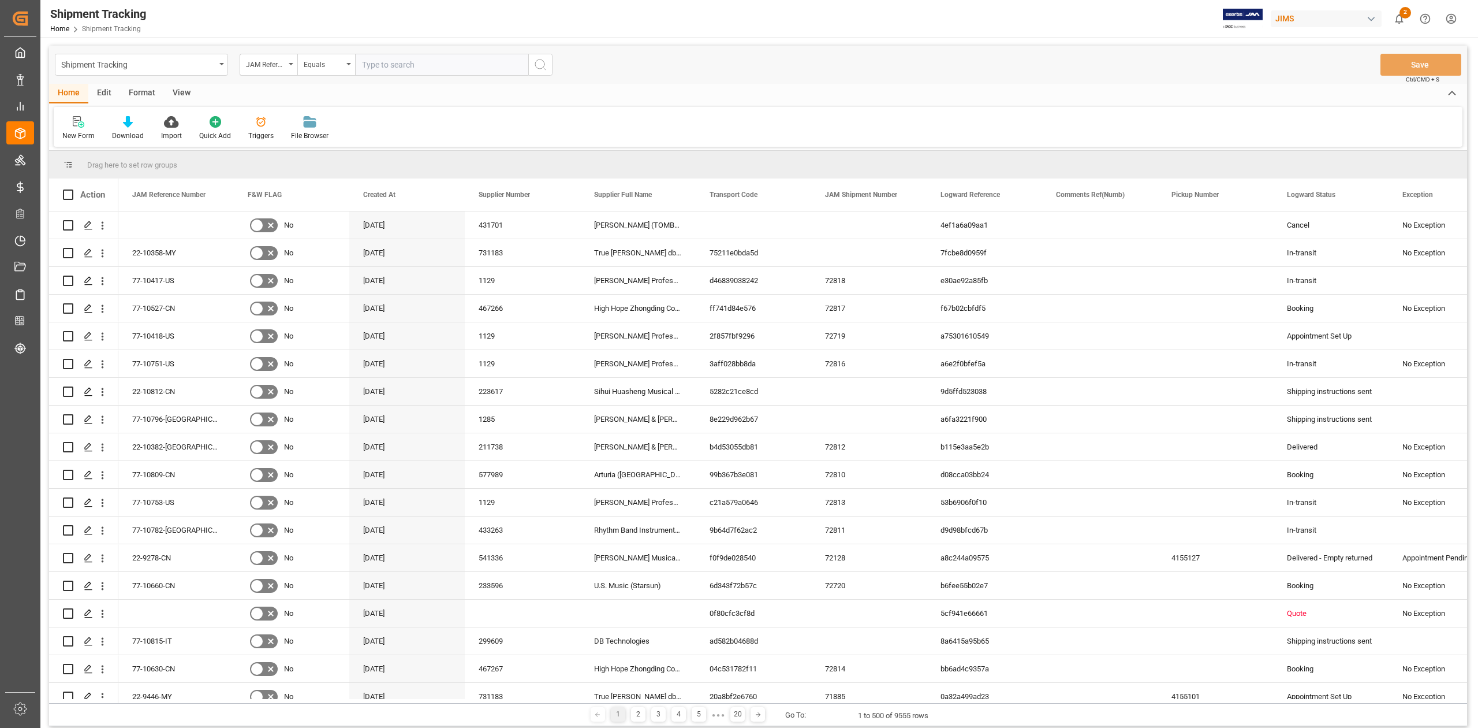
click at [416, 61] on input "text" at bounding box center [441, 65] width 173 height 22
paste input "77-10056-JP"
type input "77-10056-JP"
click at [534, 68] on icon "search button" at bounding box center [541, 65] width 14 height 14
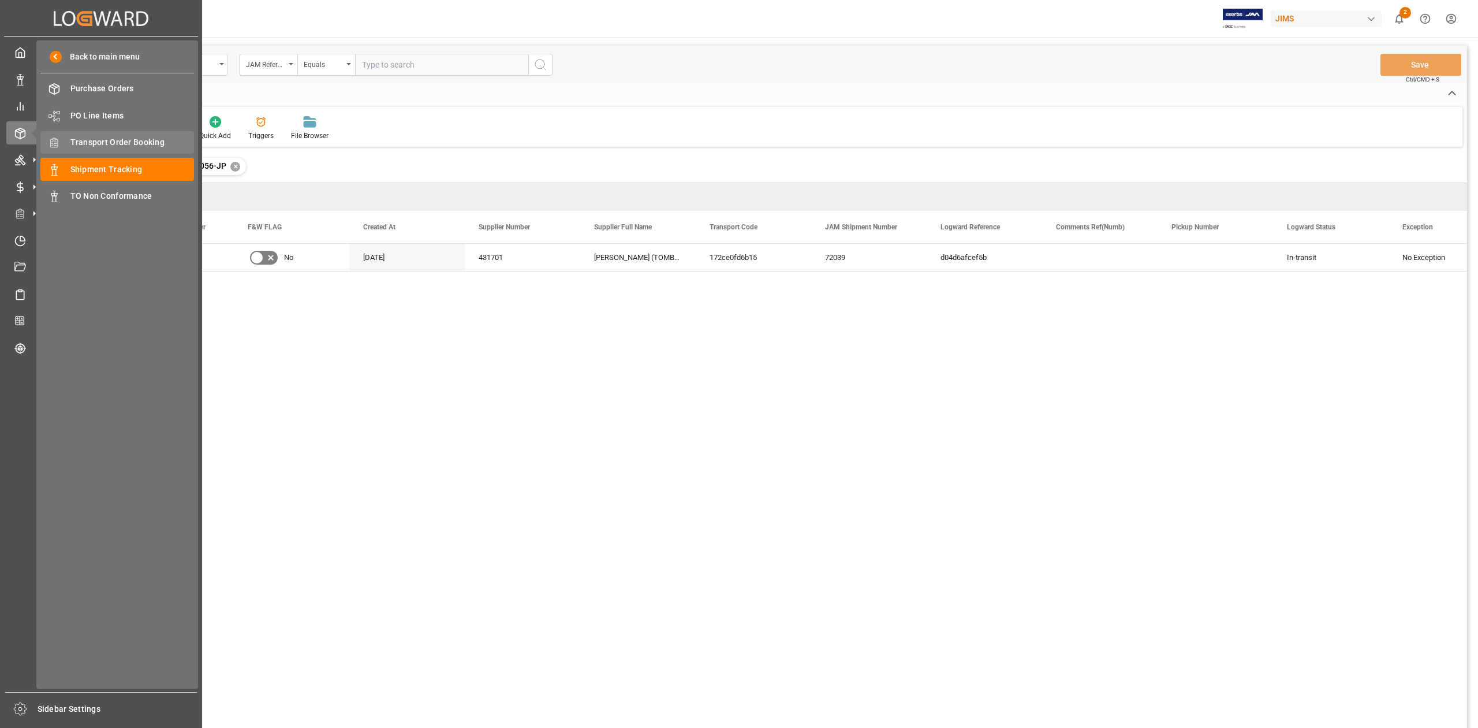
drag, startPoint x: 134, startPoint y: 143, endPoint x: 146, endPoint y: 146, distance: 11.9
click at [134, 143] on span "Transport Order Booking" at bounding box center [132, 142] width 124 height 12
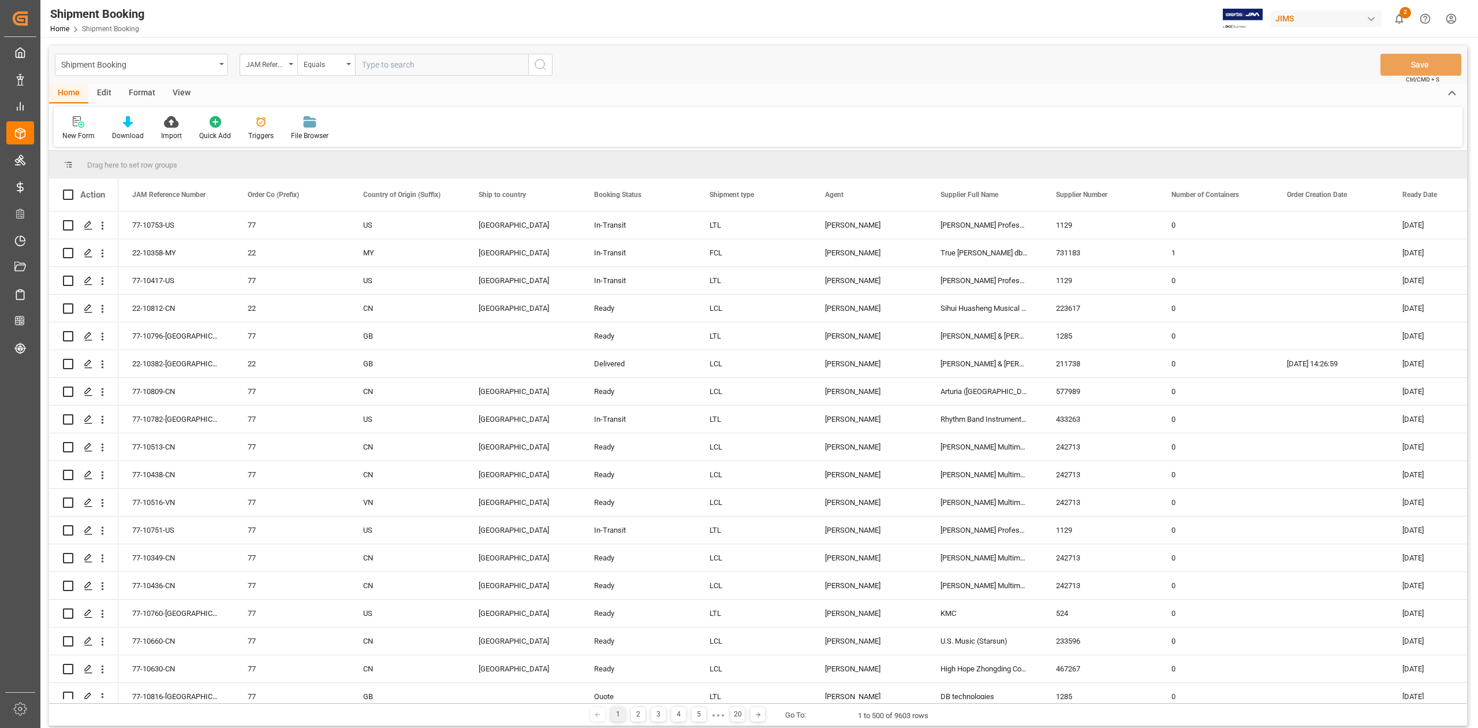
click at [423, 67] on input "text" at bounding box center [441, 65] width 173 height 22
paste input "77-10522-CN"
type input "77-10522-CN"
click at [546, 68] on icon "search button" at bounding box center [541, 65] width 14 height 14
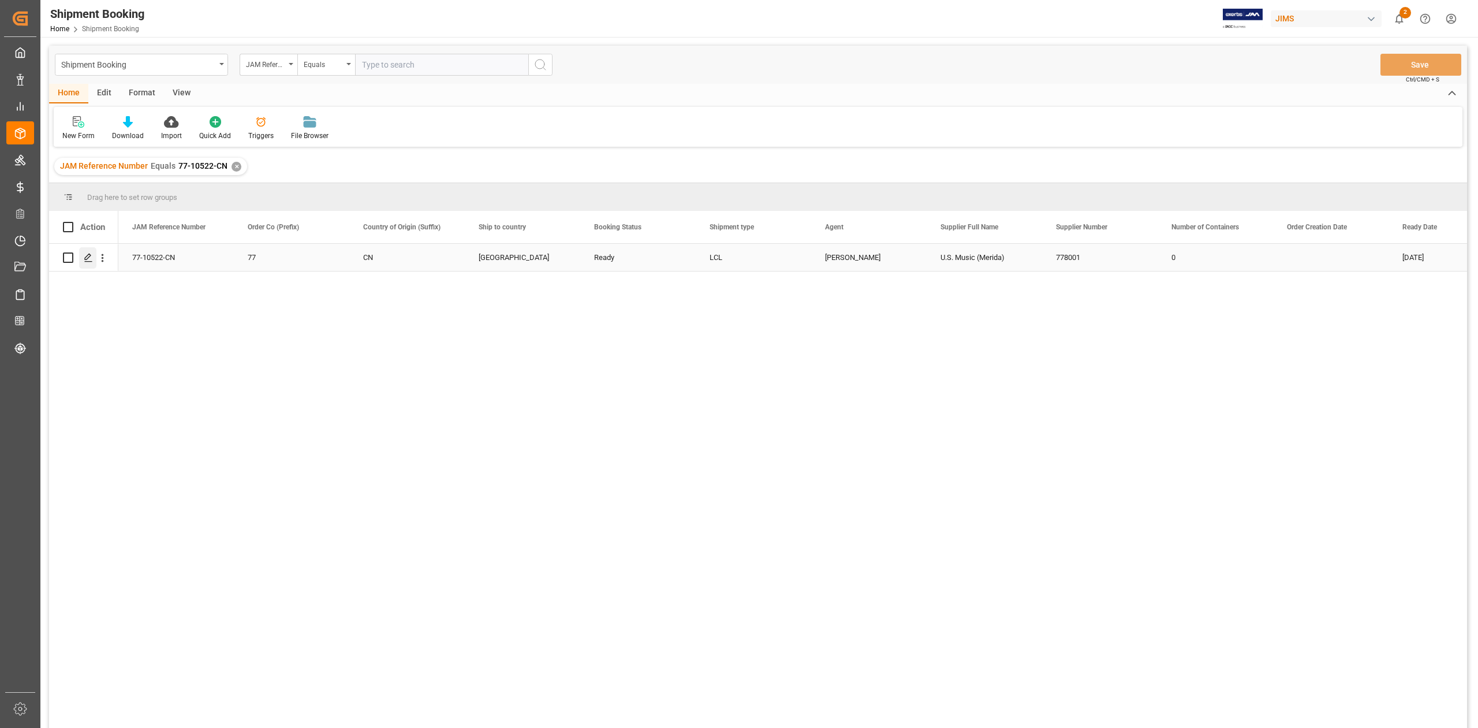
click at [91, 262] on line "Press SPACE to select this row." at bounding box center [88, 262] width 7 height 0
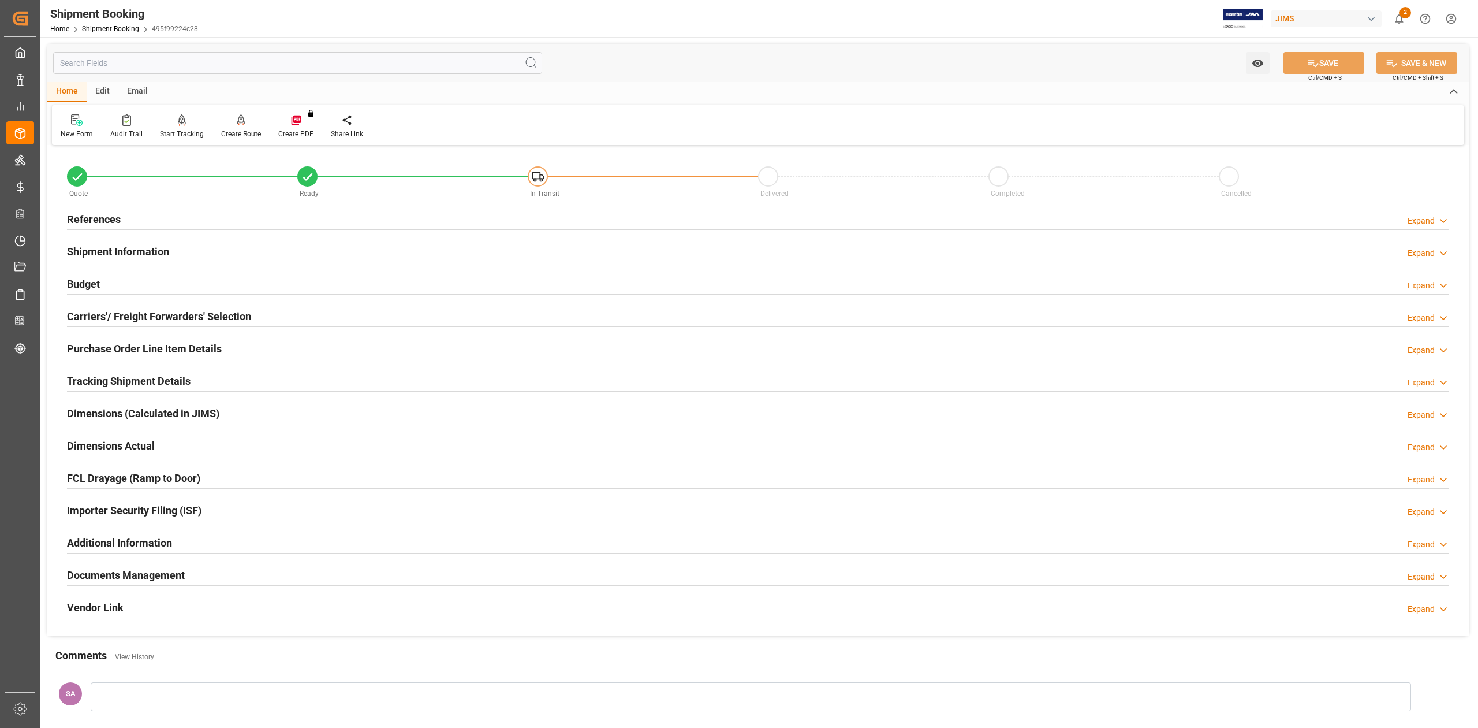
click at [91, 378] on h2 "Tracking Shipment Details" at bounding box center [129, 381] width 124 height 16
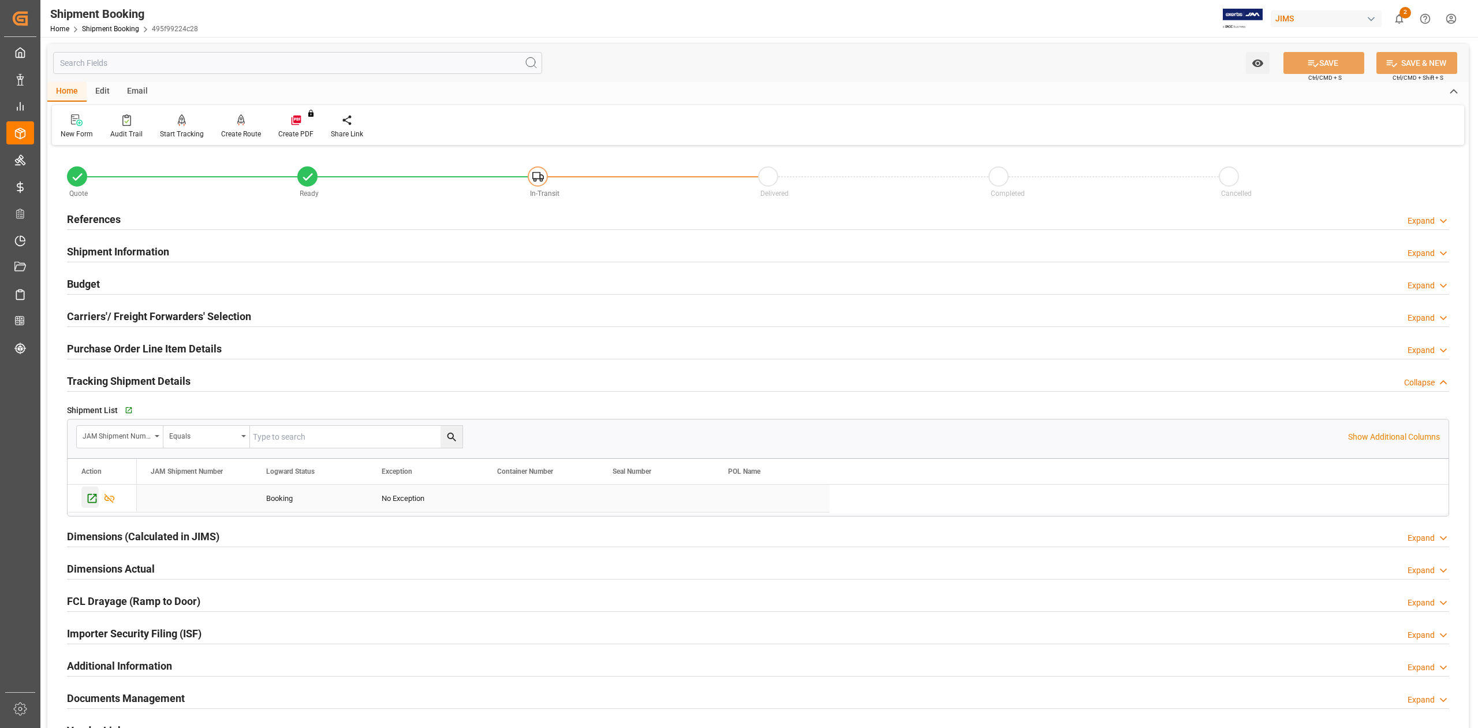
click at [91, 499] on icon "Press SPACE to select this row." at bounding box center [92, 498] width 12 height 12
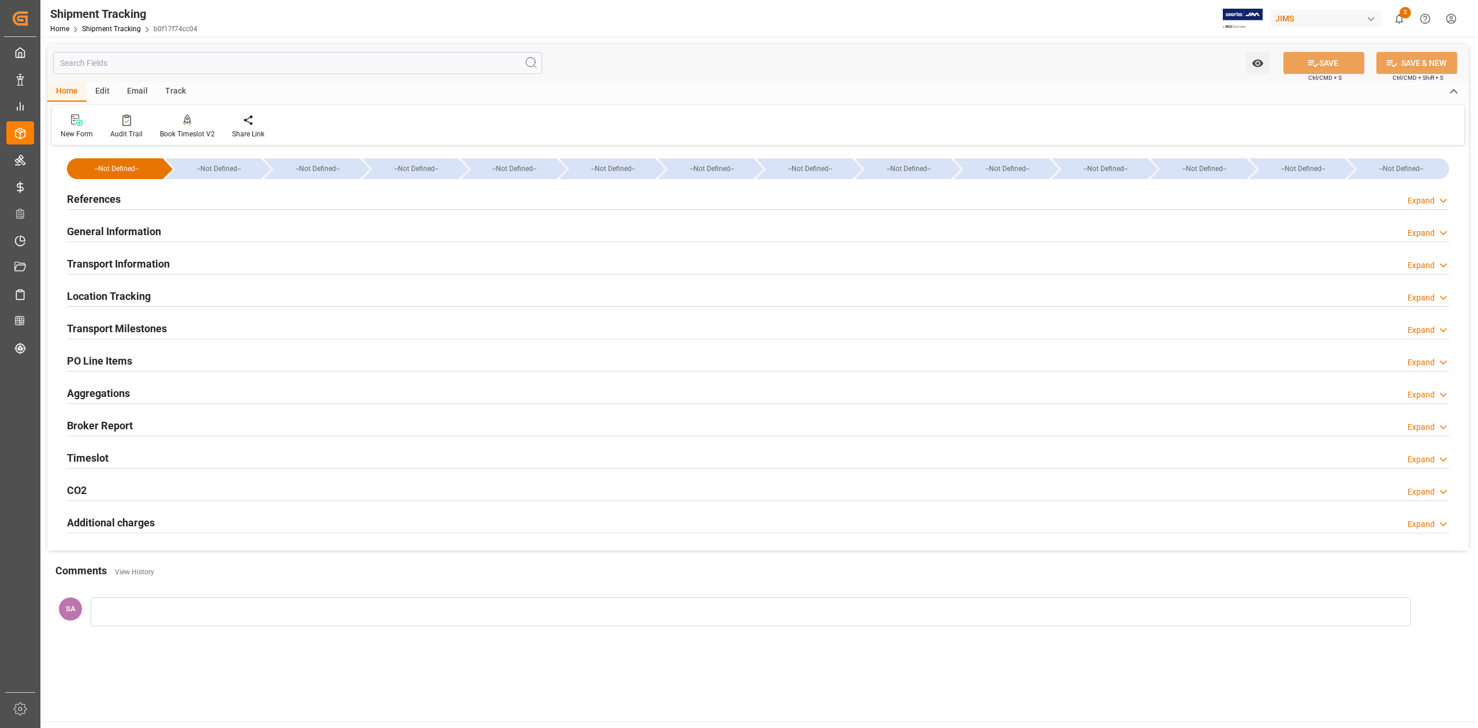
drag, startPoint x: 109, startPoint y: 197, endPoint x: 180, endPoint y: 215, distance: 73.1
click at [109, 197] on h2 "References" at bounding box center [94, 199] width 54 height 16
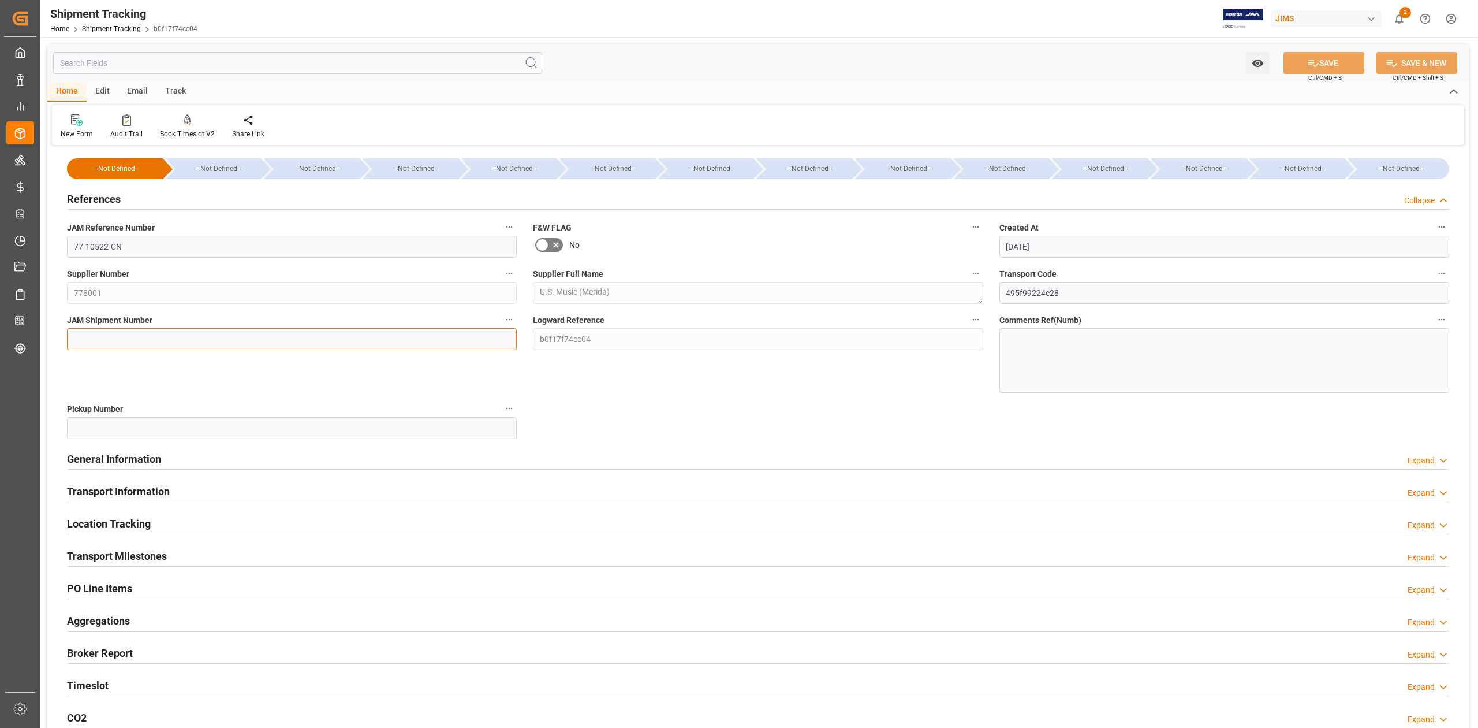
click at [174, 343] on input at bounding box center [292, 339] width 450 height 22
paste input "72819"
type input "72819"
click at [1303, 61] on button "SAVE" at bounding box center [1324, 63] width 81 height 22
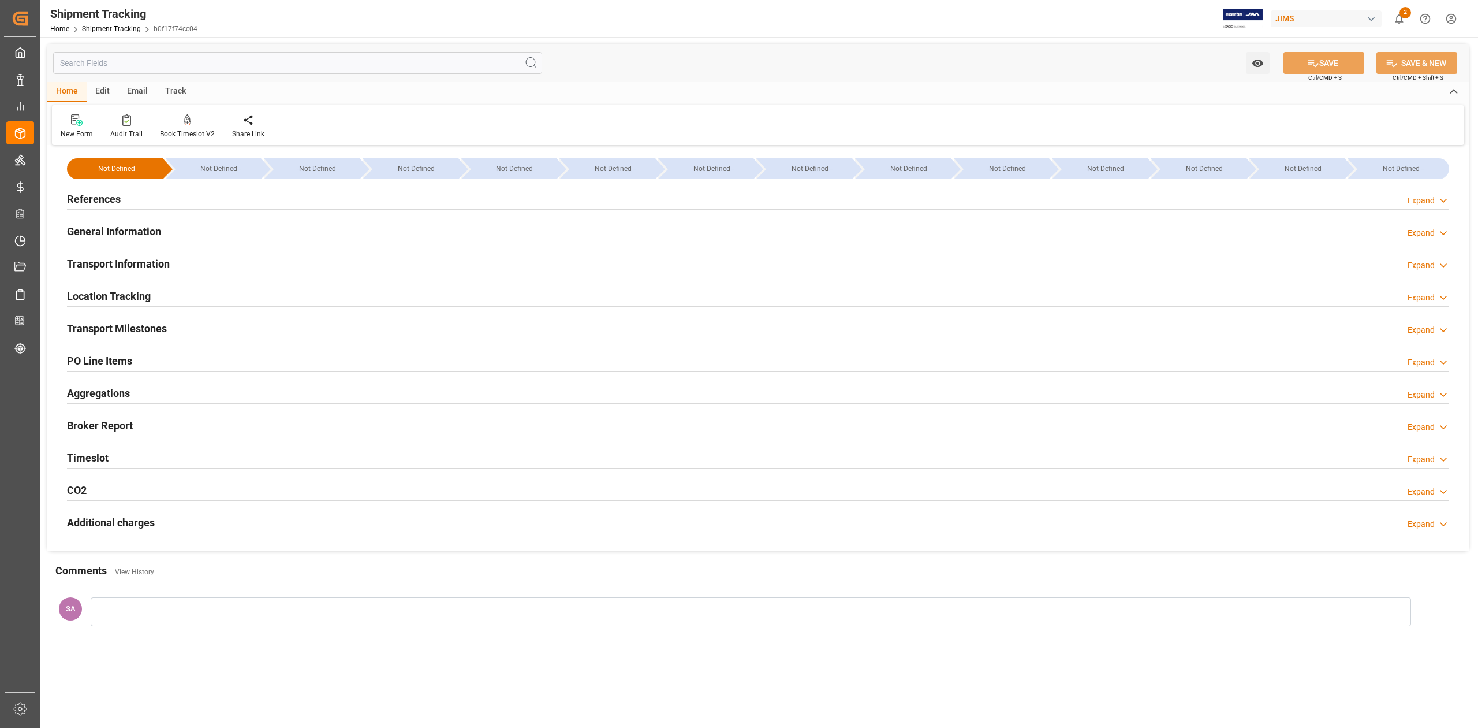
click at [128, 333] on h2 "Transport Milestones" at bounding box center [117, 328] width 100 height 16
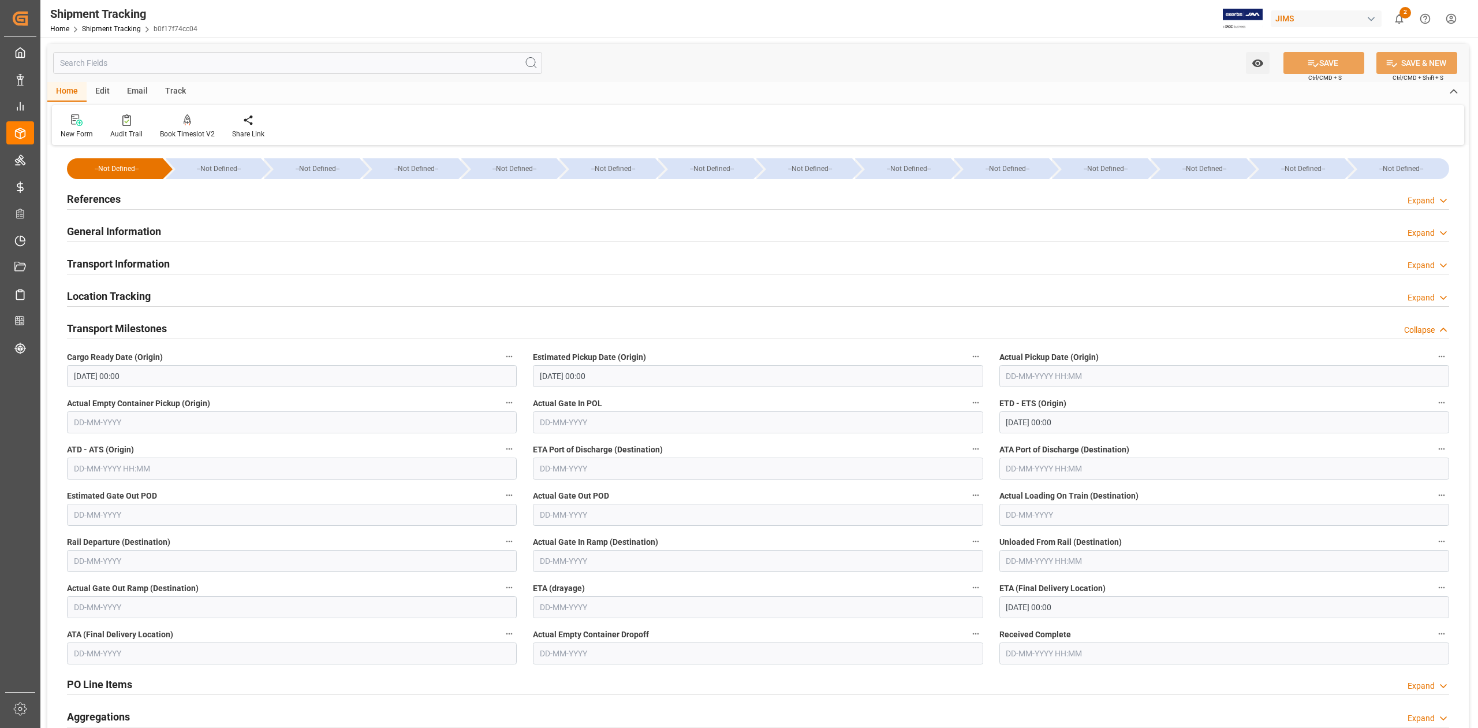
click at [128, 333] on h2 "Transport Milestones" at bounding box center [117, 328] width 100 height 16
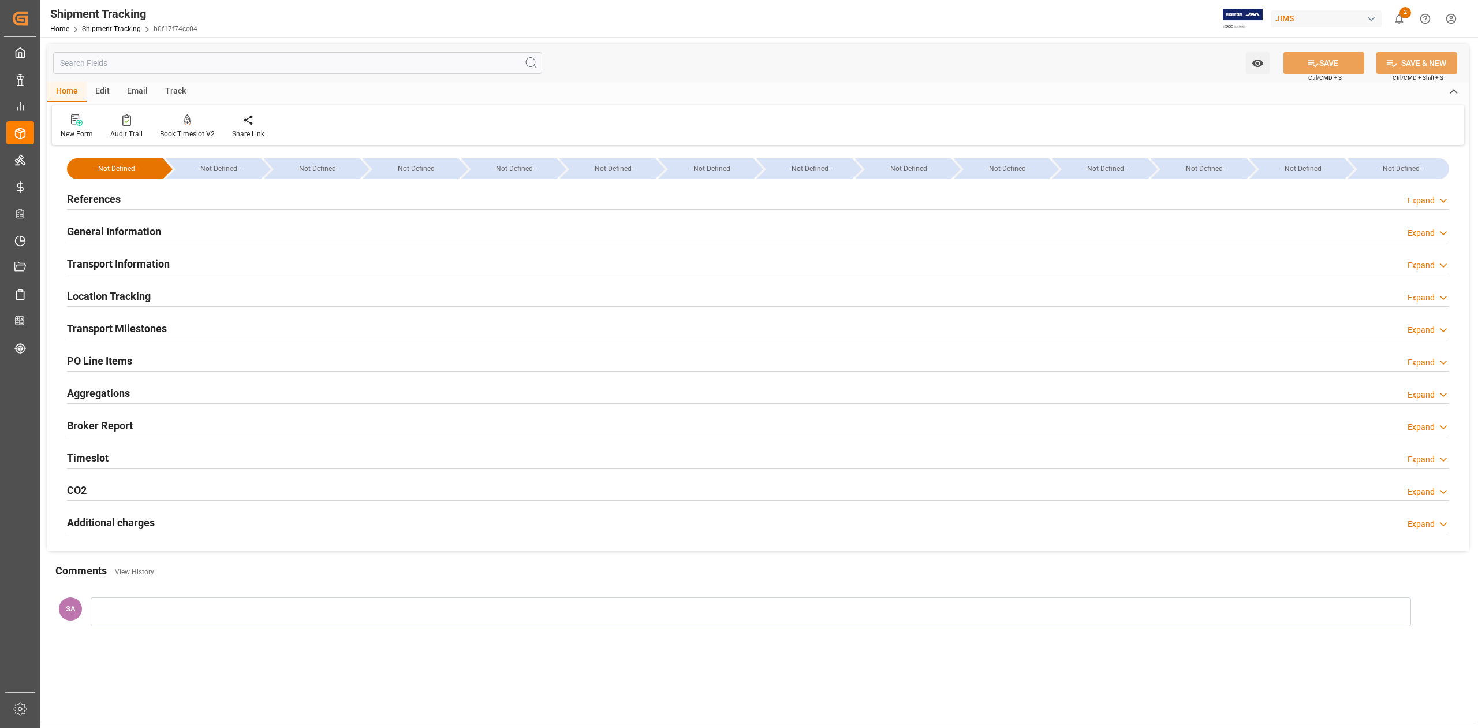
click at [83, 197] on h2 "References" at bounding box center [94, 199] width 54 height 16
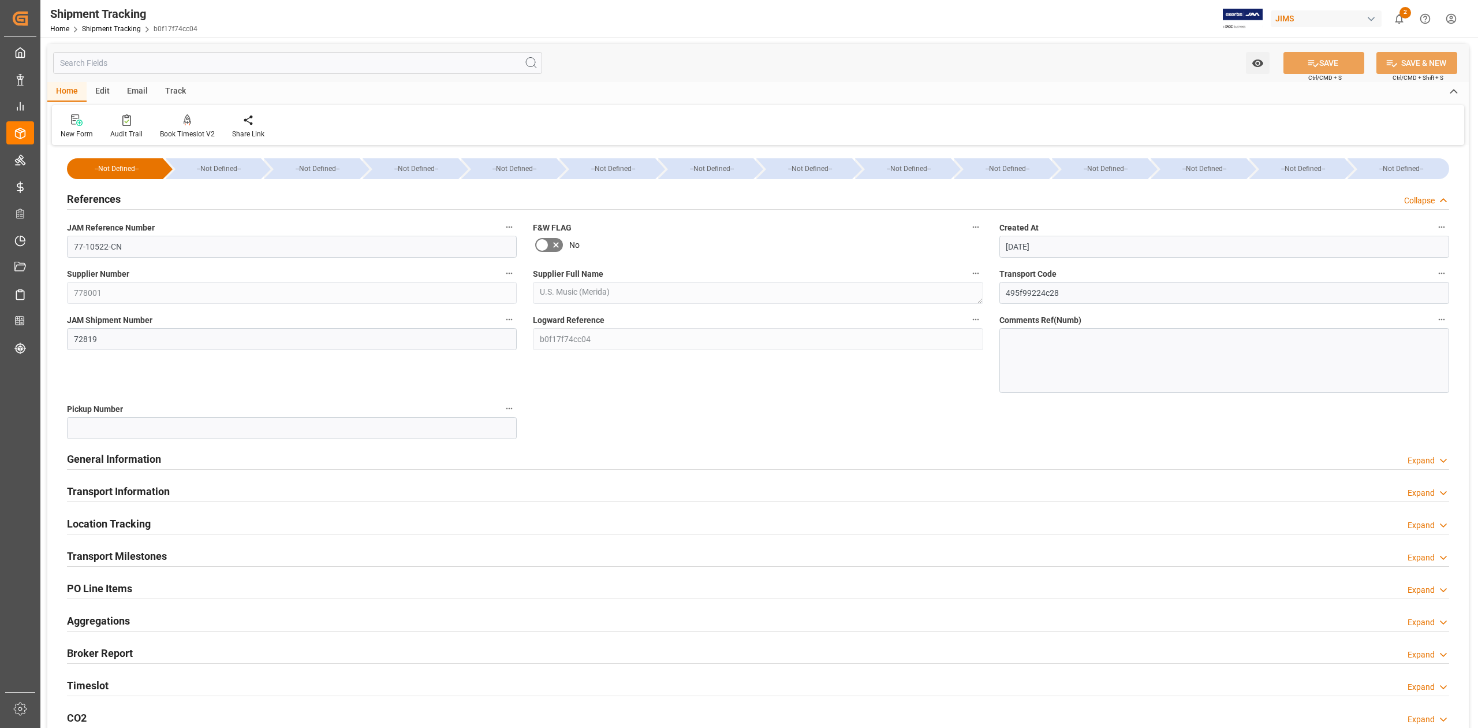
click at [82, 196] on h2 "References" at bounding box center [94, 199] width 54 height 16
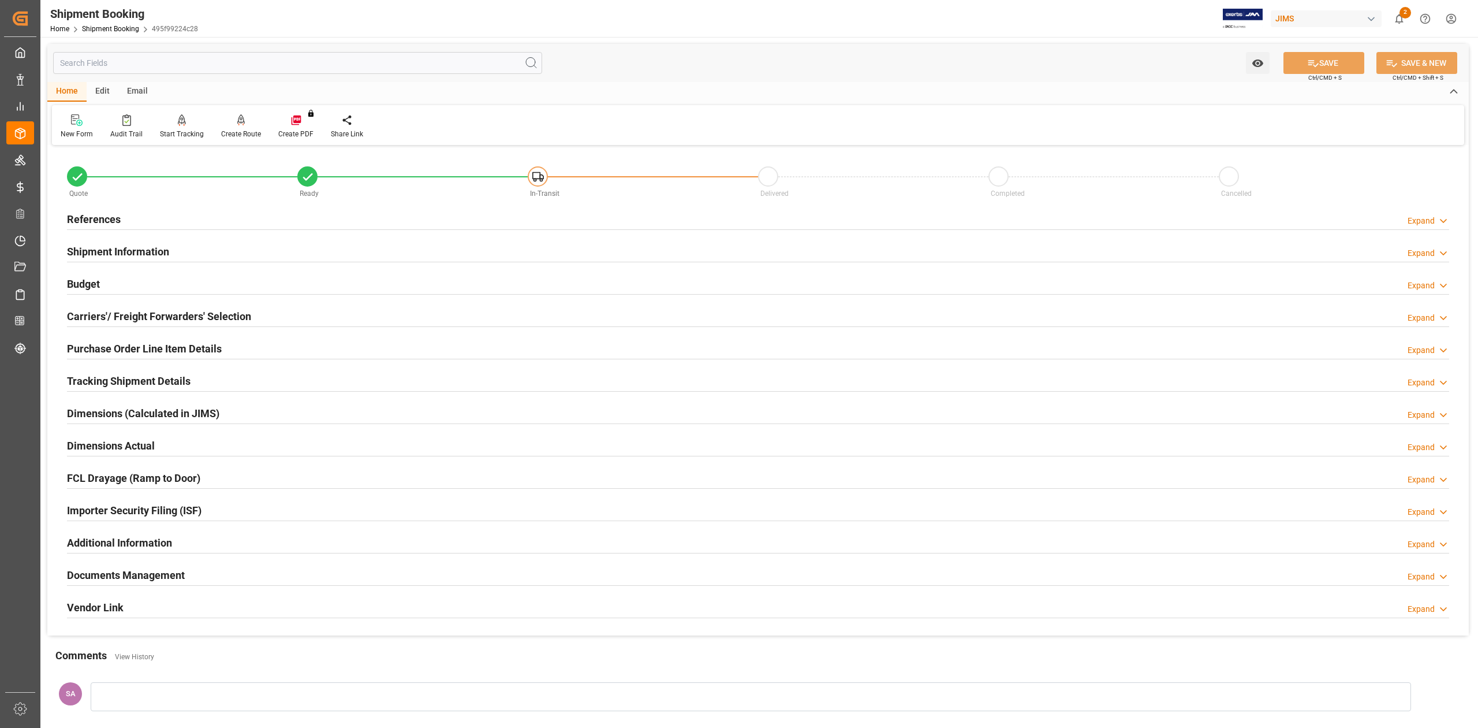
click at [100, 374] on h2 "Tracking Shipment Details" at bounding box center [129, 381] width 124 height 16
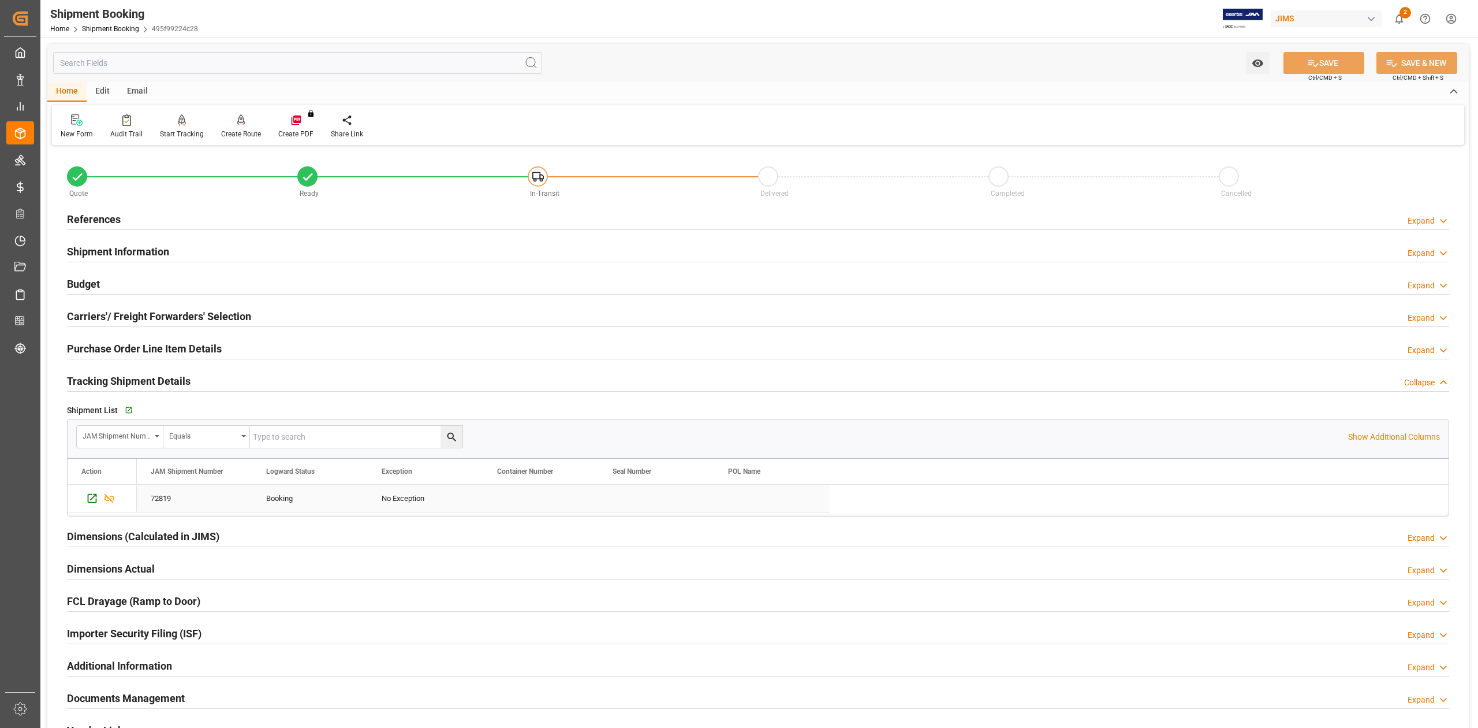
click at [176, 499] on div "72819" at bounding box center [194, 497] width 115 height 27
click at [174, 345] on h2 "Purchase Order Line Item Details" at bounding box center [144, 349] width 155 height 16
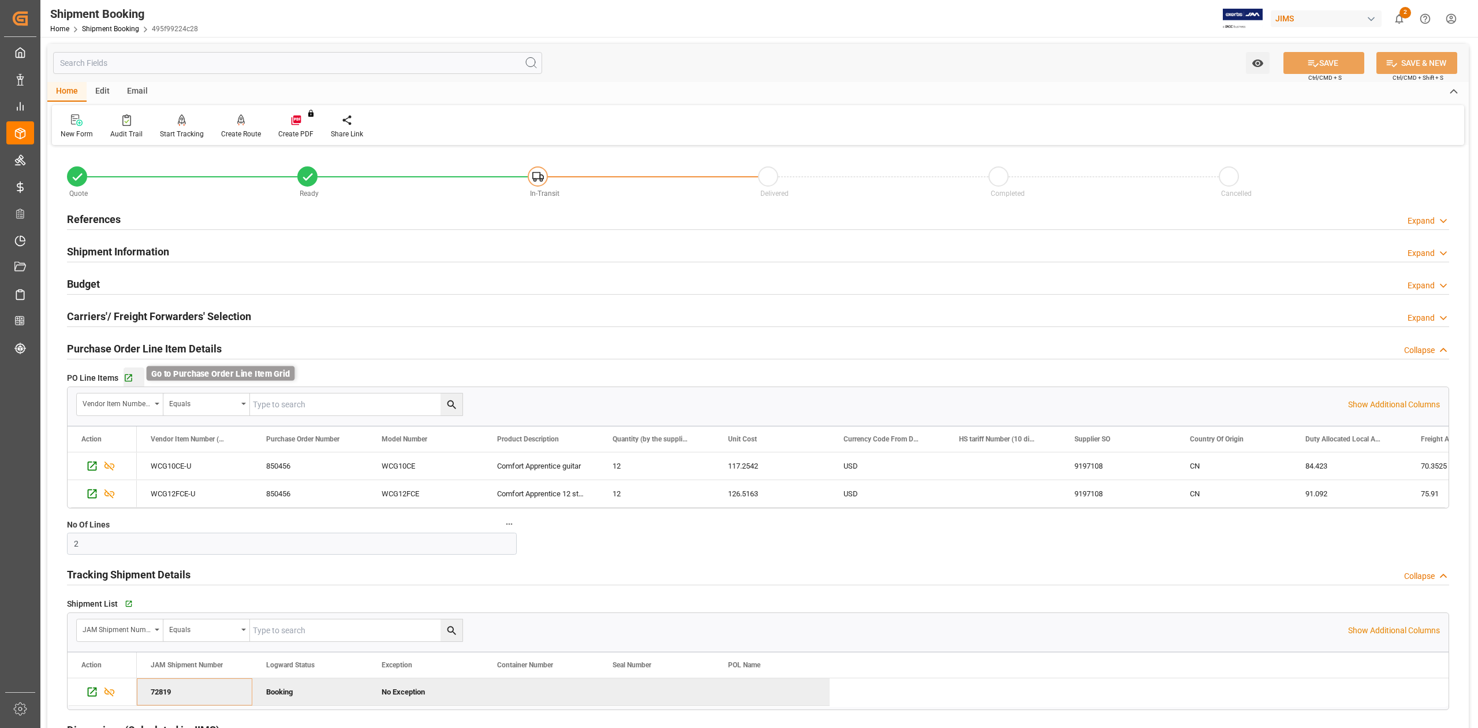
click at [128, 374] on icon "button" at bounding box center [129, 378] width 10 height 10
click at [96, 211] on h2 "References" at bounding box center [94, 219] width 54 height 16
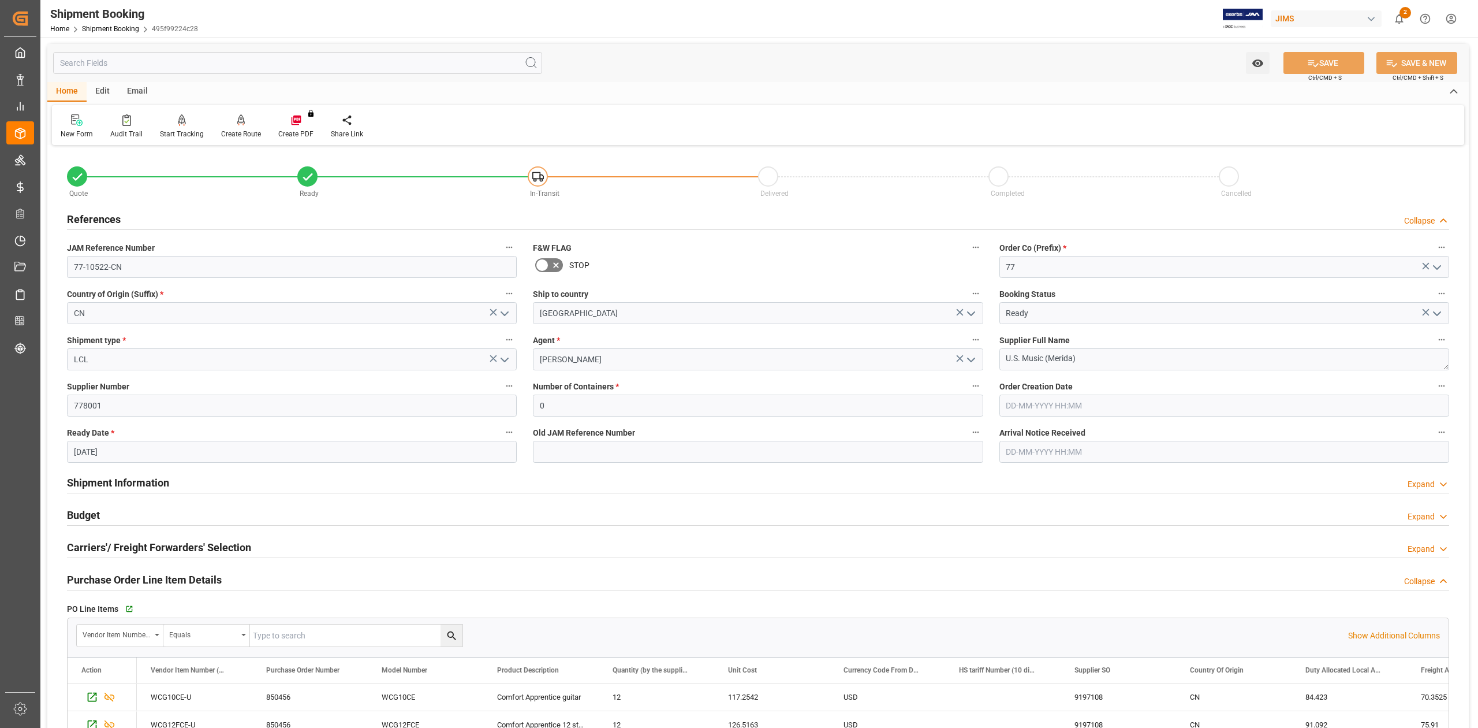
click at [98, 223] on h2 "References" at bounding box center [94, 219] width 54 height 16
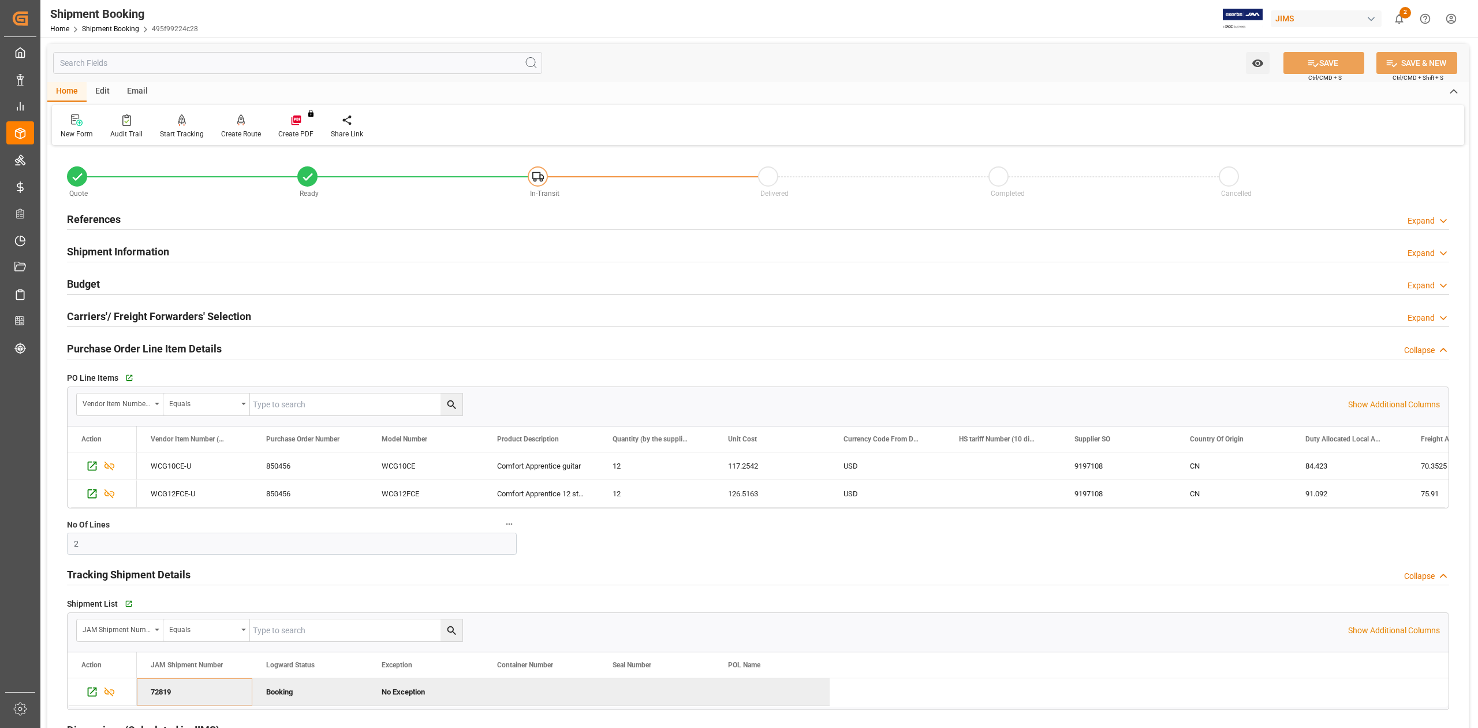
click at [102, 253] on h2 "Shipment Information" at bounding box center [118, 252] width 102 height 16
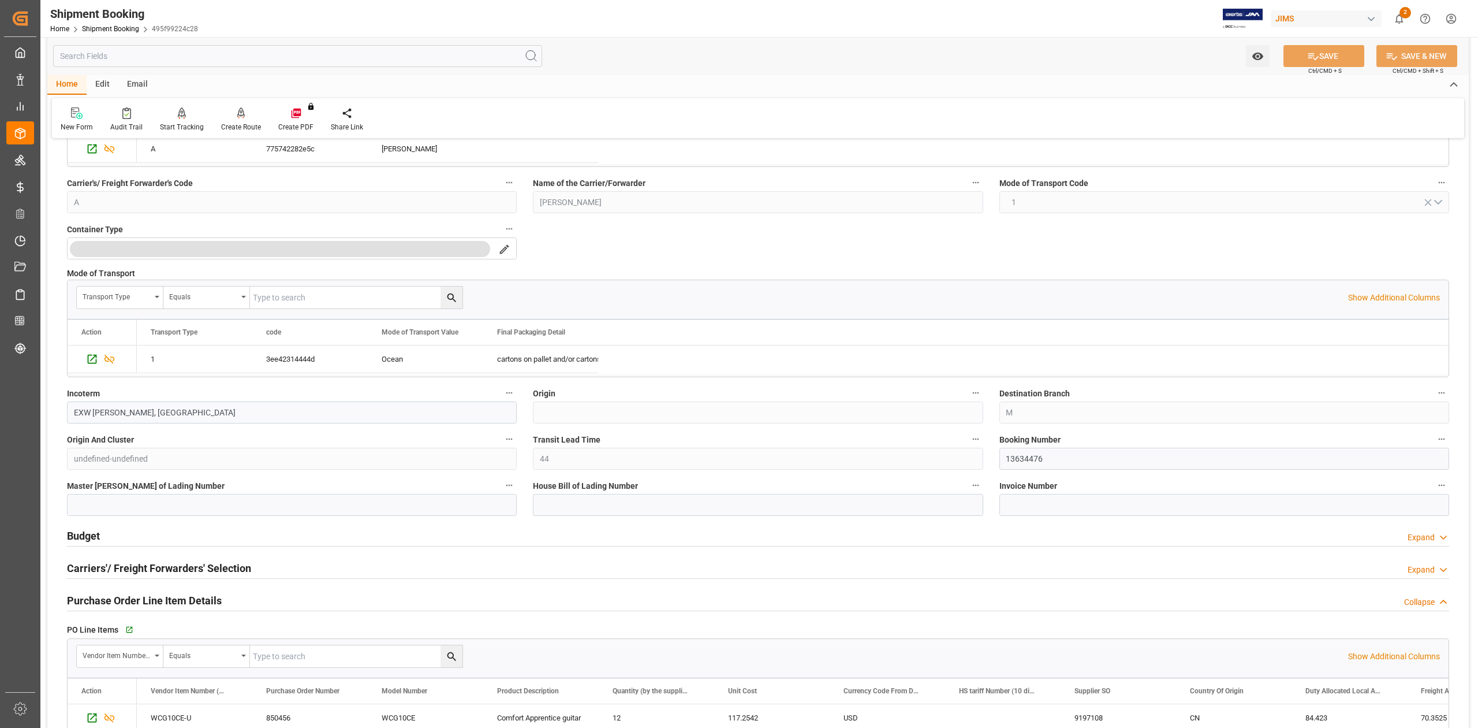
scroll to position [231, 0]
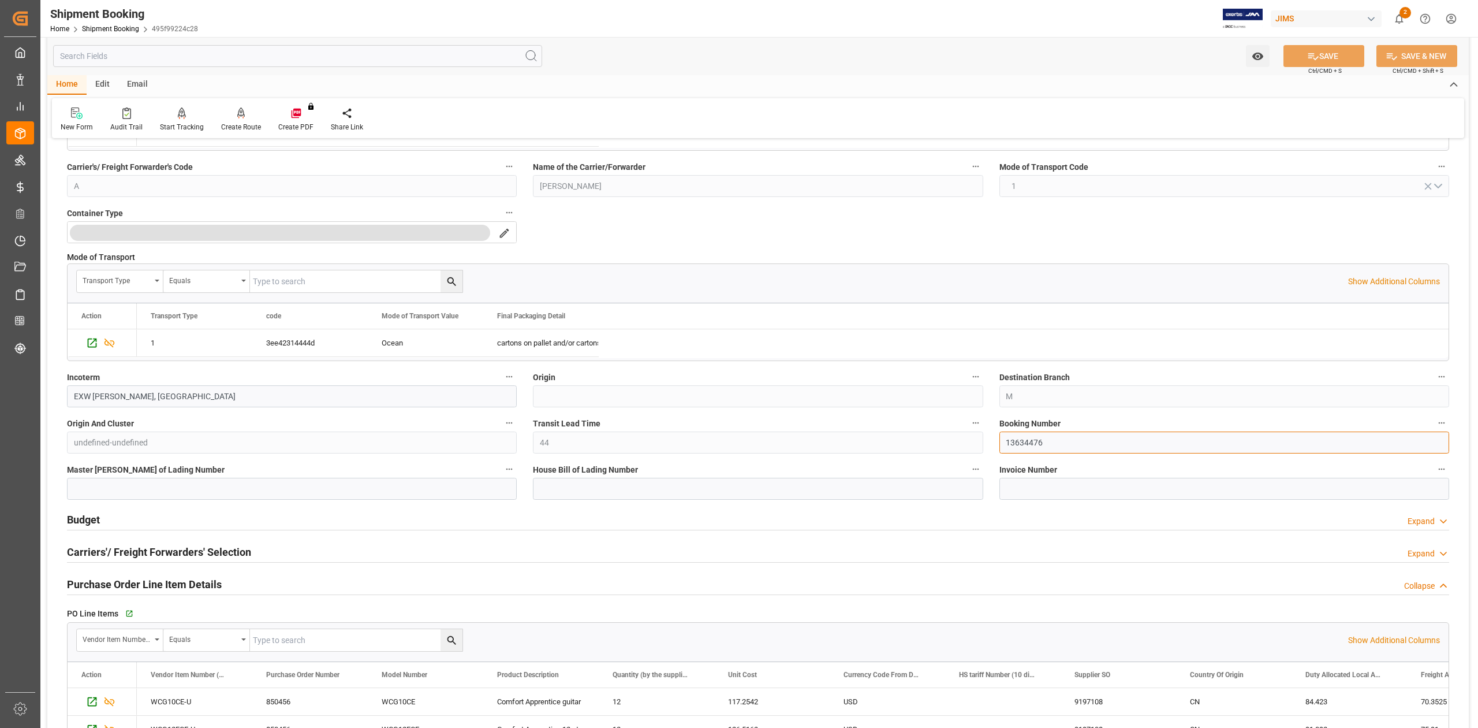
click at [1028, 442] on input "13634476" at bounding box center [1225, 442] width 450 height 22
drag, startPoint x: 1028, startPoint y: 442, endPoint x: 1162, endPoint y: 461, distance: 135.9
click at [1028, 441] on input "13634476" at bounding box center [1225, 442] width 450 height 22
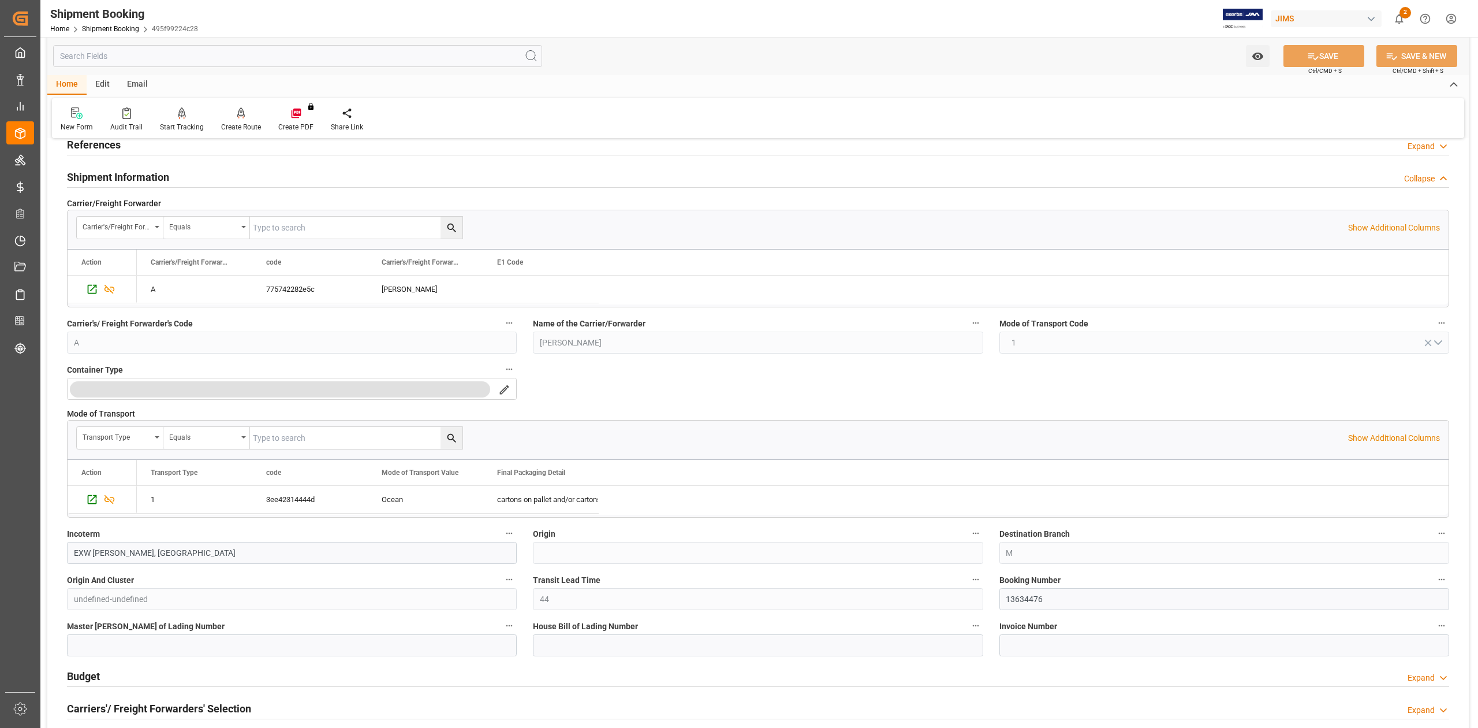
scroll to position [0, 0]
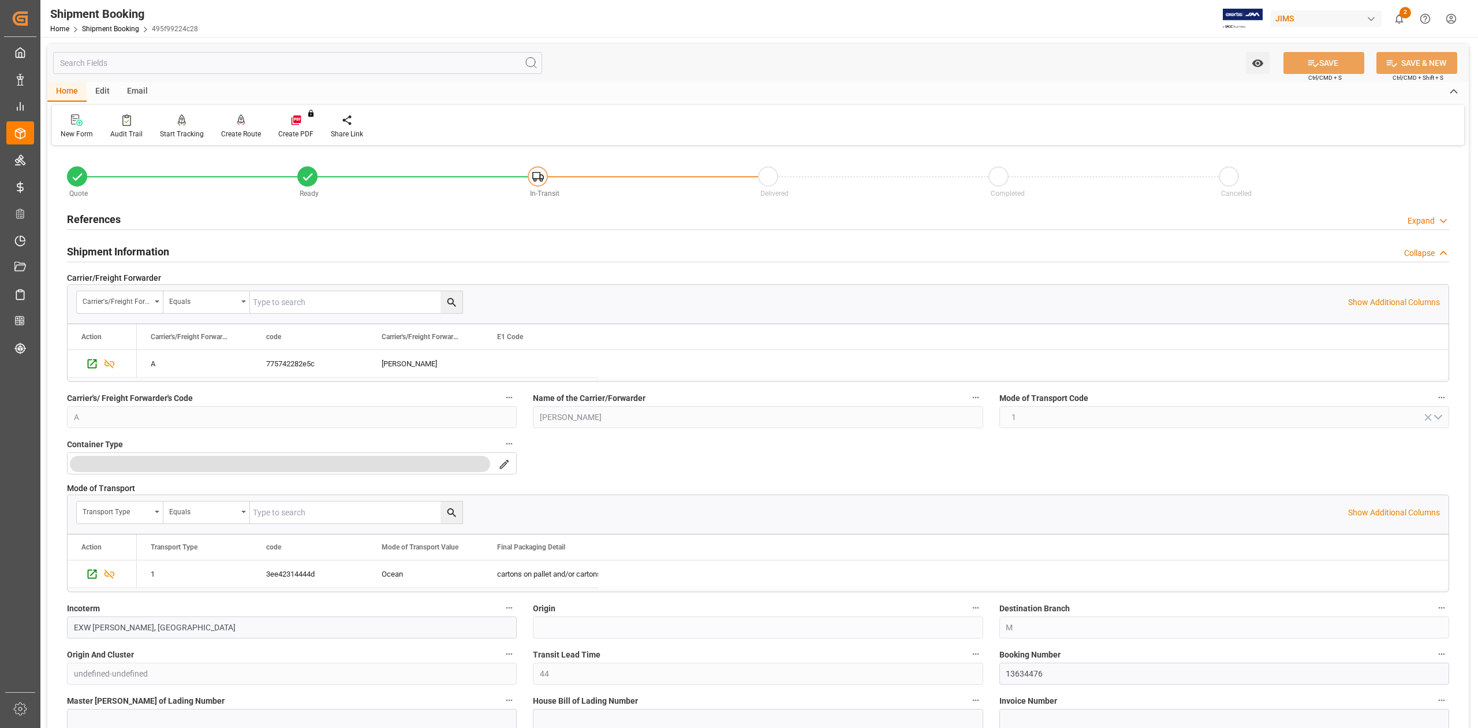
click at [97, 221] on h2 "References" at bounding box center [94, 219] width 54 height 16
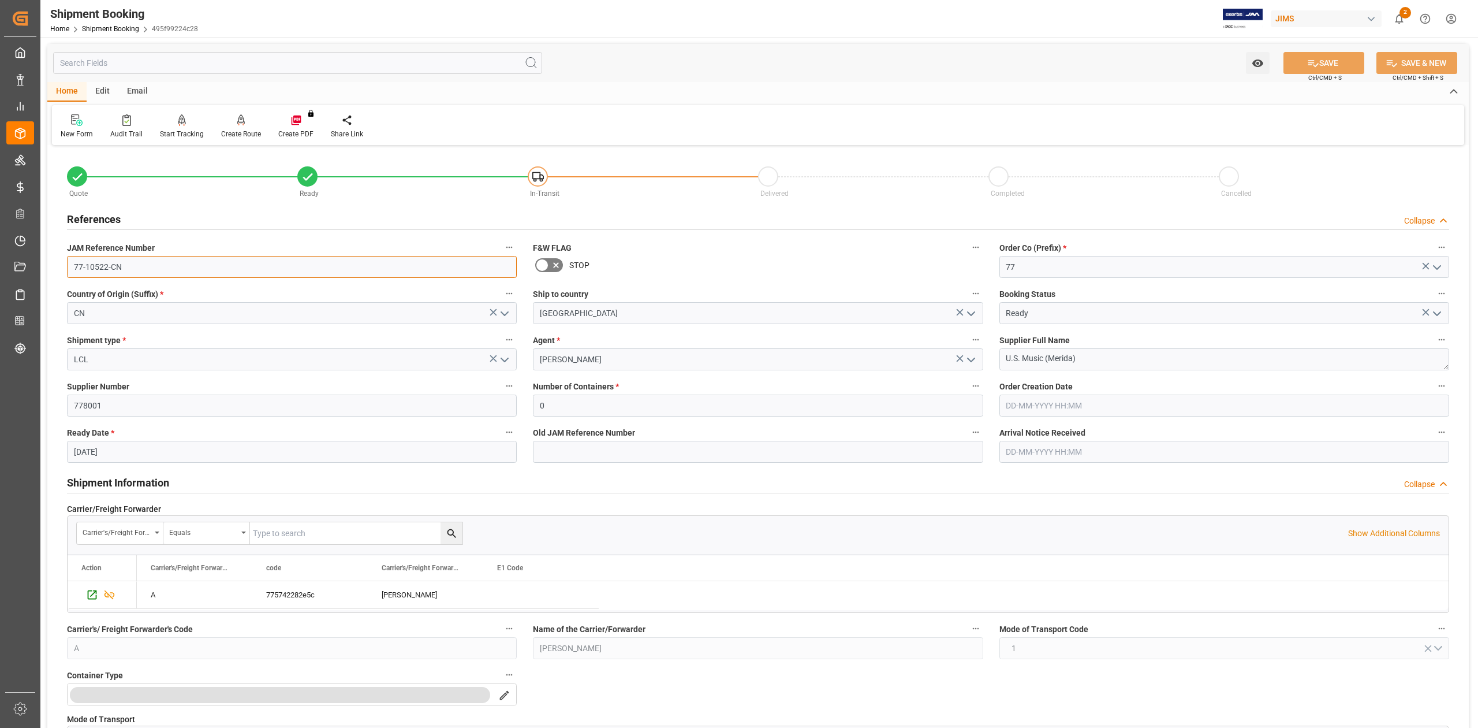
click at [139, 263] on input "77-10522-CN" at bounding box center [292, 267] width 450 height 22
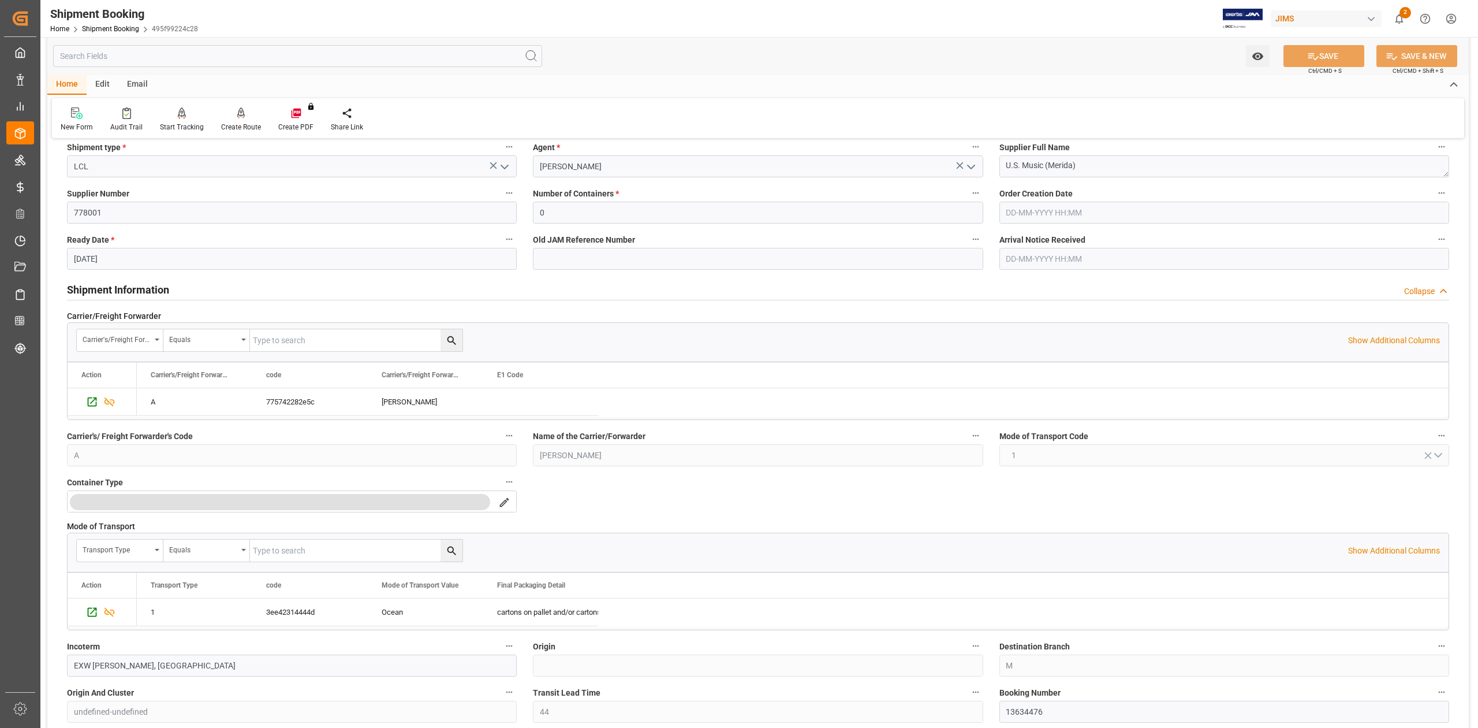
scroll to position [308, 0]
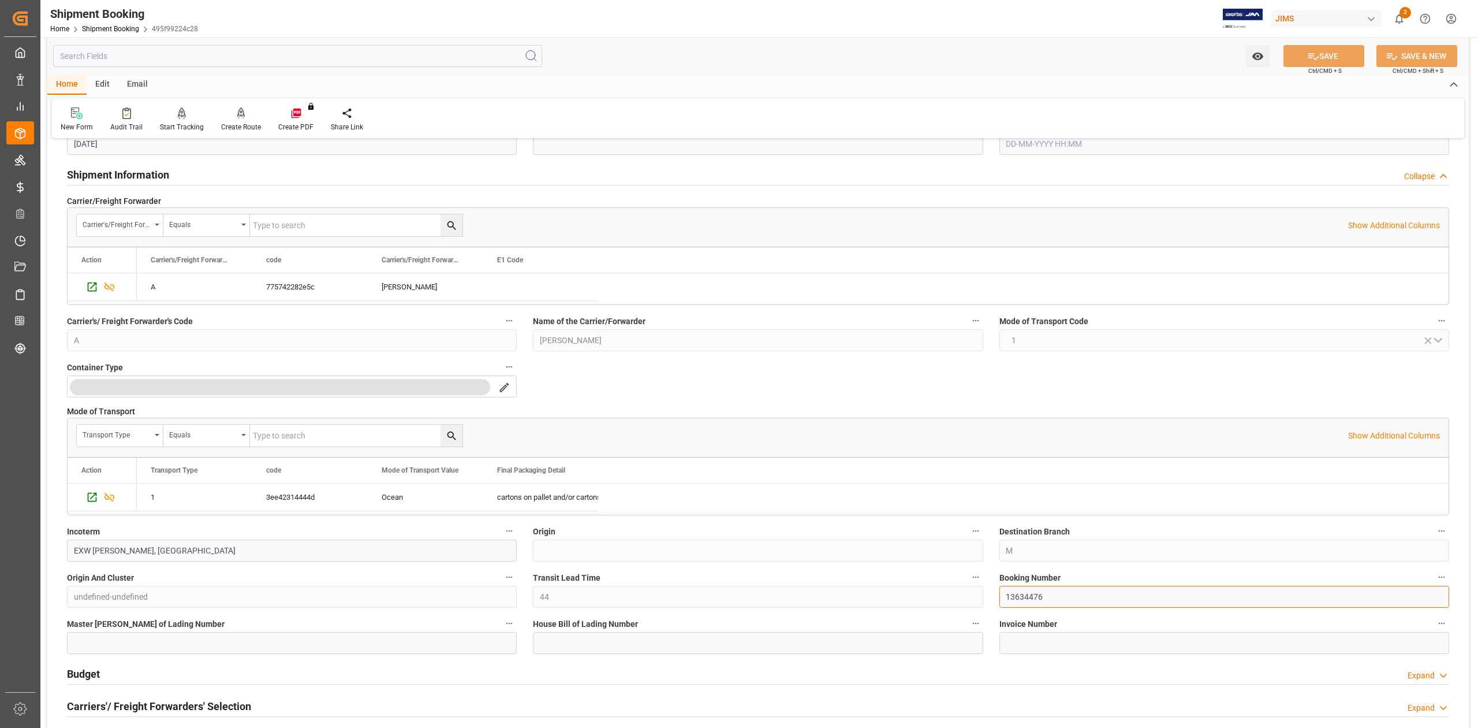
click at [1035, 597] on input "13634476" at bounding box center [1225, 596] width 450 height 22
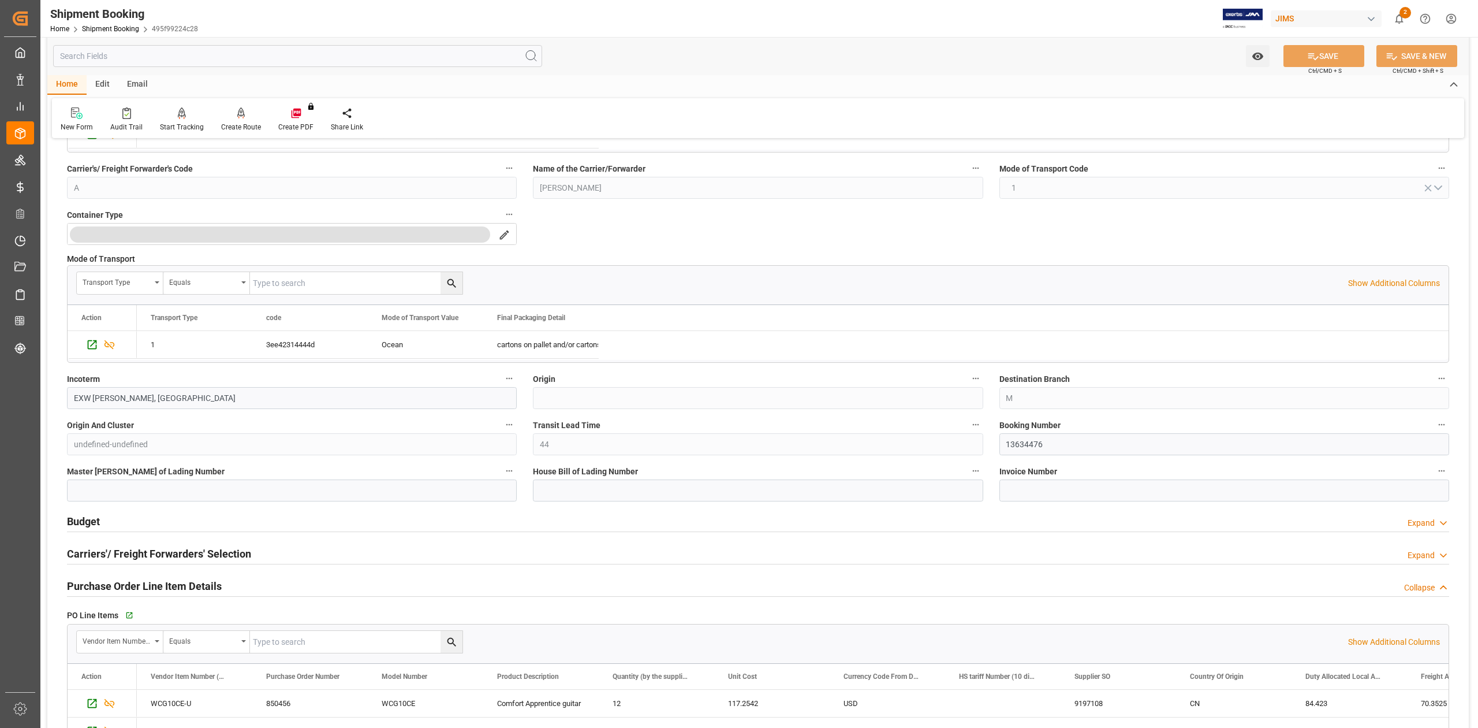
scroll to position [462, 0]
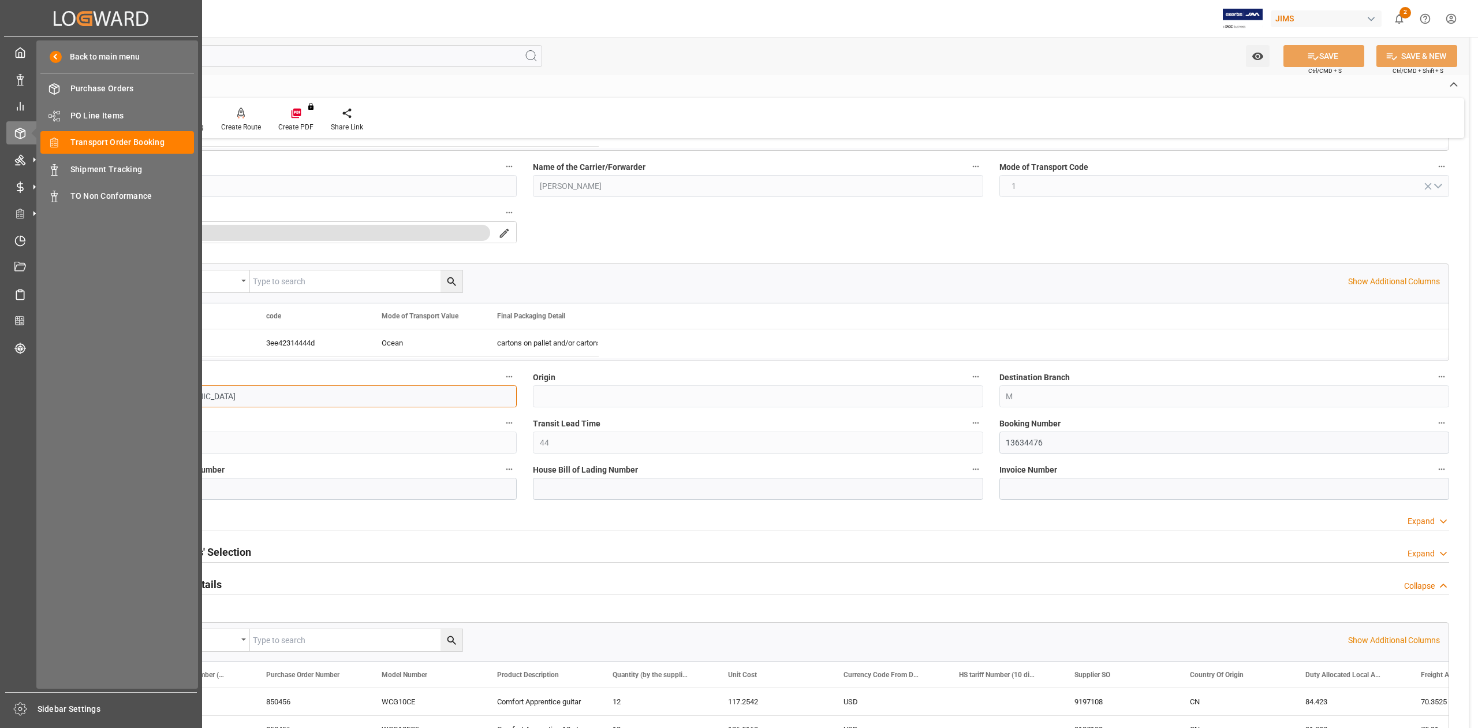
drag, startPoint x: 151, startPoint y: 398, endPoint x: 35, endPoint y: 393, distance: 115.6
click at [35, 393] on div "Created by potrace 1.15, written by [PERSON_NAME] [DATE]-[DATE] Created by potr…" at bounding box center [739, 364] width 1478 height 728
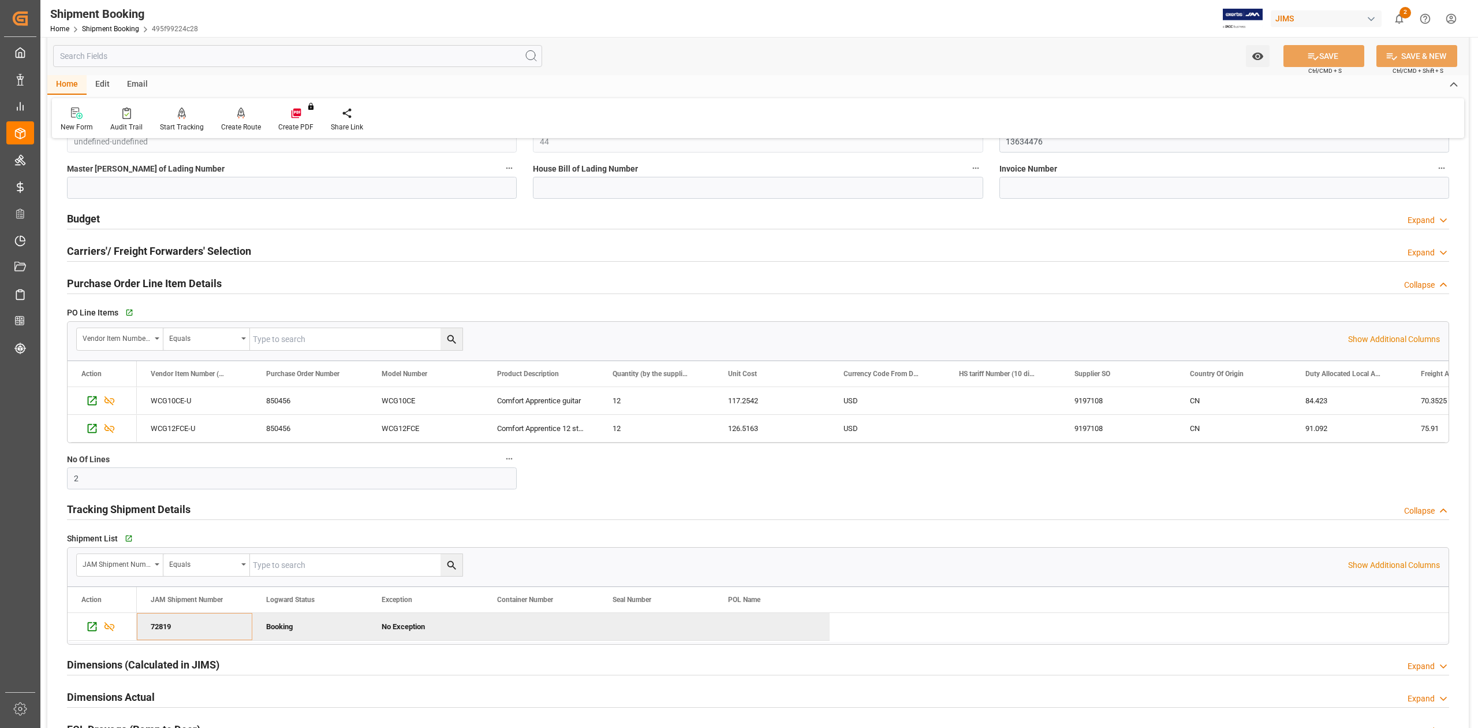
scroll to position [770, 0]
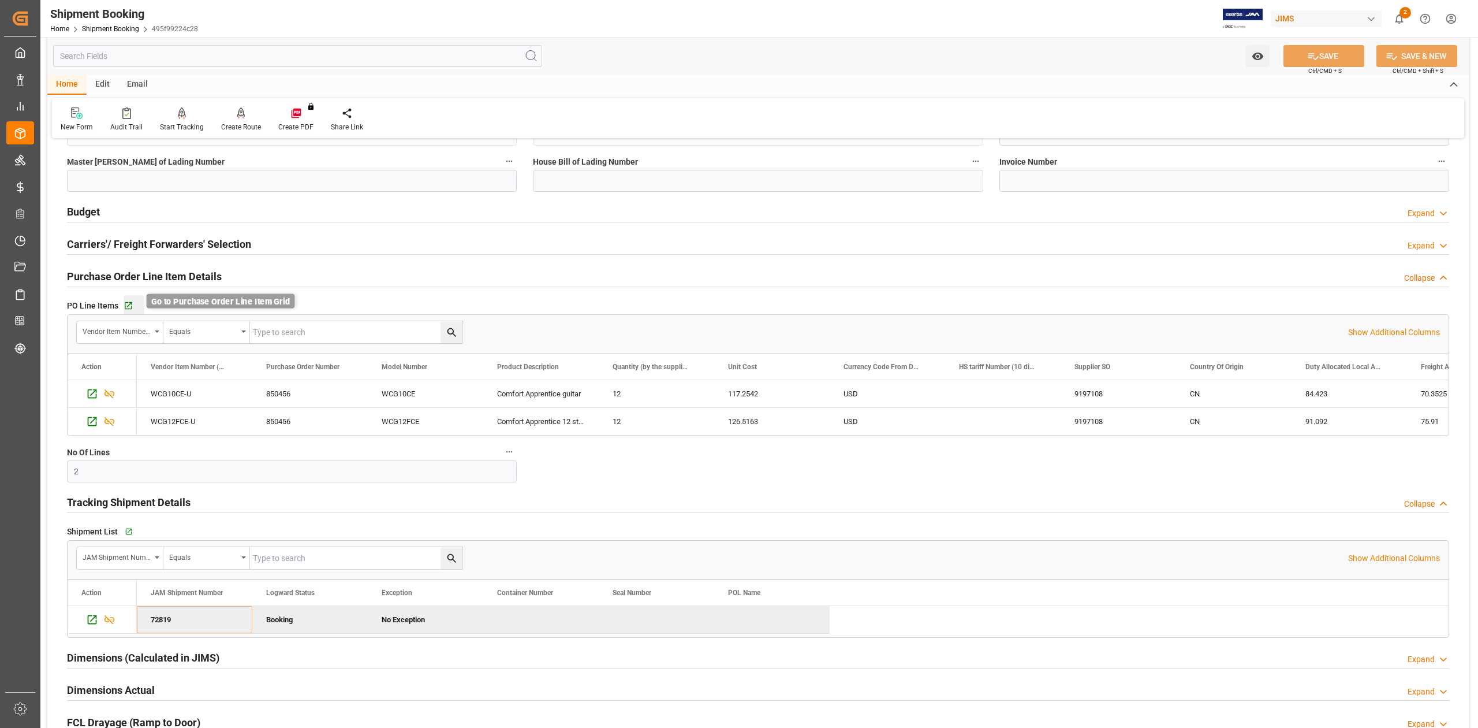
click at [128, 311] on icon "button" at bounding box center [129, 306] width 10 height 10
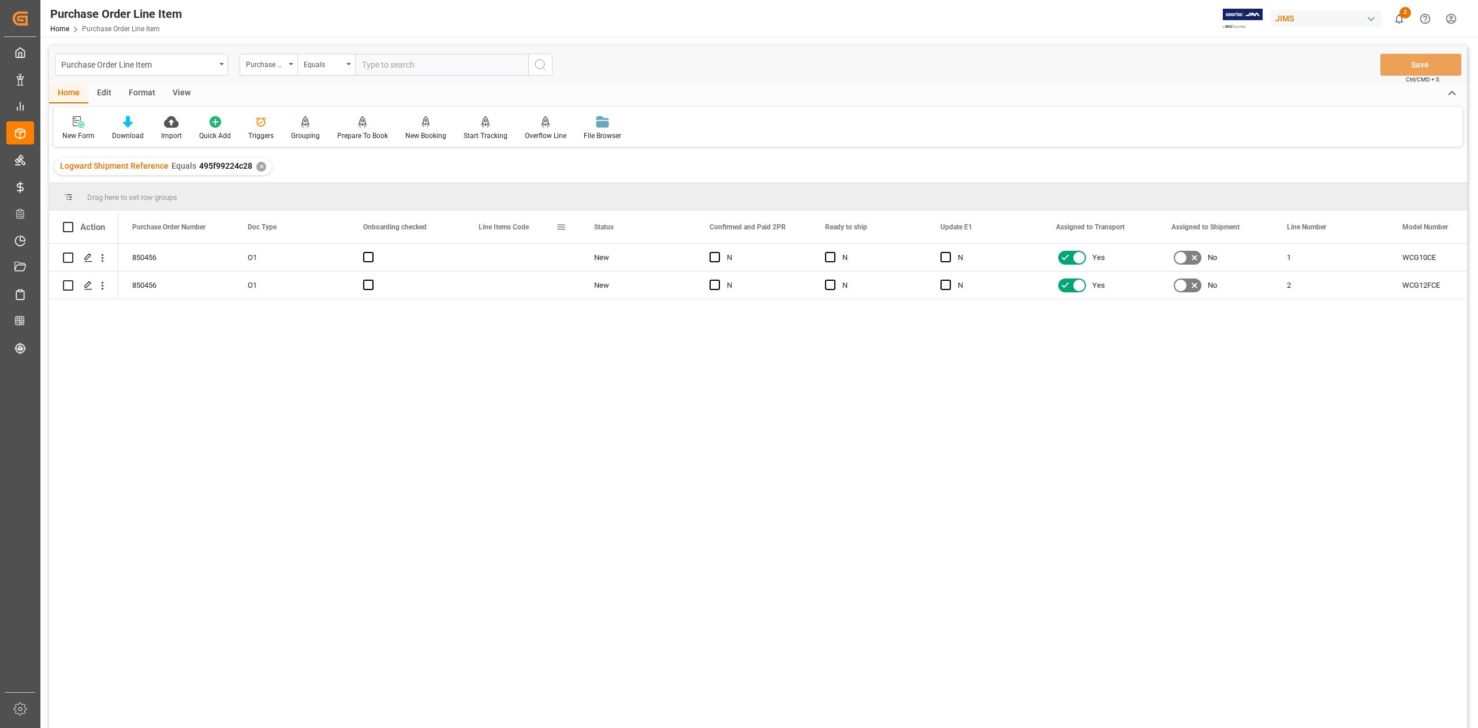
click at [564, 226] on span at bounding box center [561, 227] width 10 height 10
click at [665, 229] on span "columns" at bounding box center [668, 228] width 10 height 10
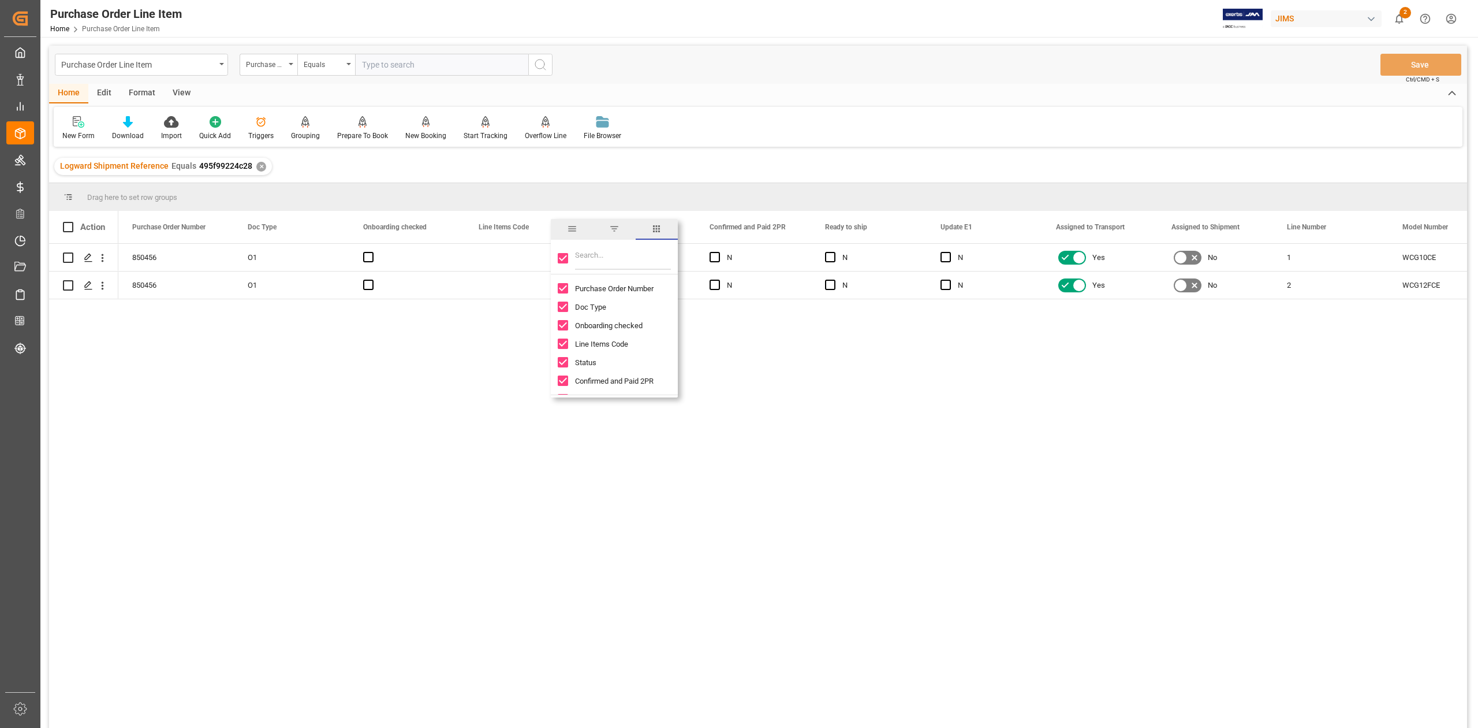
drag, startPoint x: 562, startPoint y: 261, endPoint x: 590, endPoint y: 258, distance: 27.4
click at [564, 261] on input "Toggle Select All Columns" at bounding box center [563, 258] width 10 height 10
checkbox input "false"
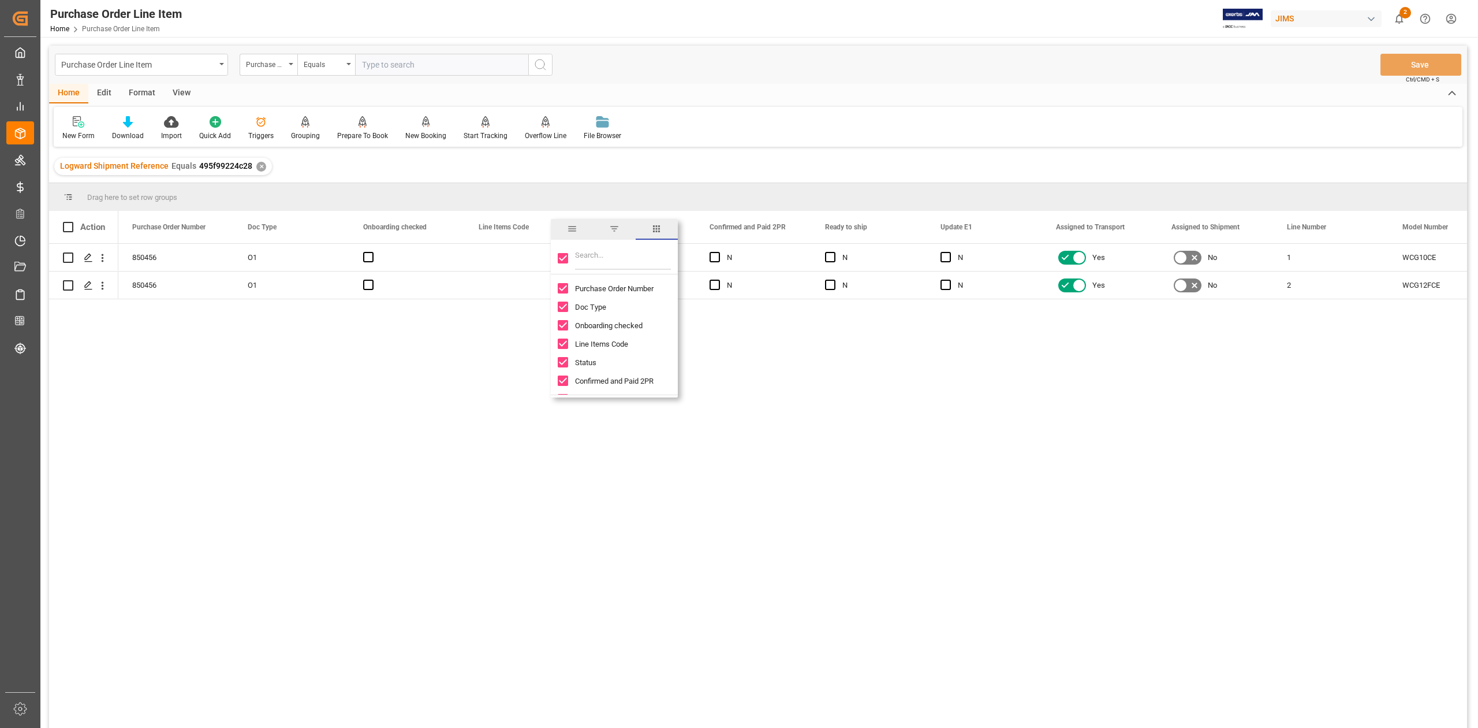
checkbox input "false"
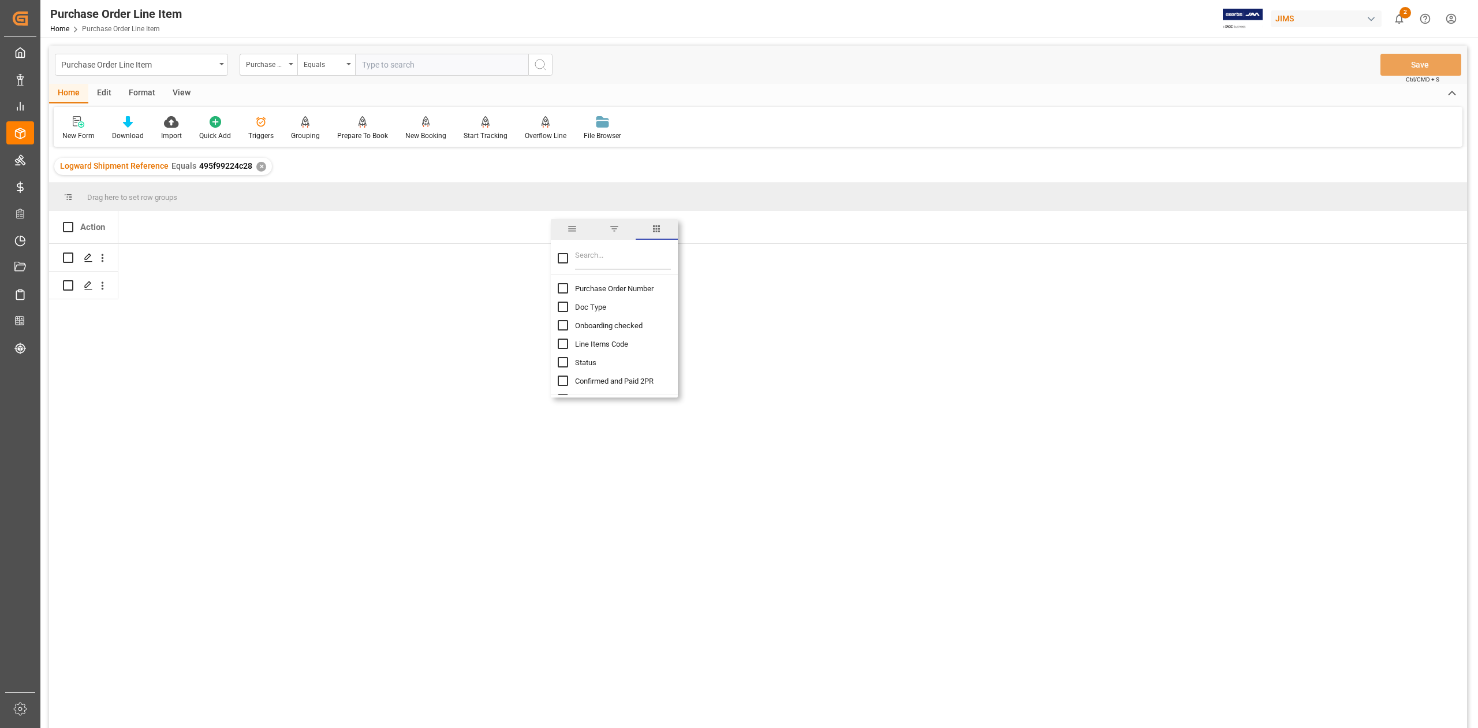
click at [606, 257] on input "Filter Columns Input" at bounding box center [623, 258] width 96 height 23
type input "INCO"
drag, startPoint x: 595, startPoint y: 285, endPoint x: 592, endPoint y: 292, distance: 7.5
click at [595, 288] on span "Incoterm Vendor Master (by the supplier)" at bounding box center [641, 288] width 133 height 9
checkbox input "false"
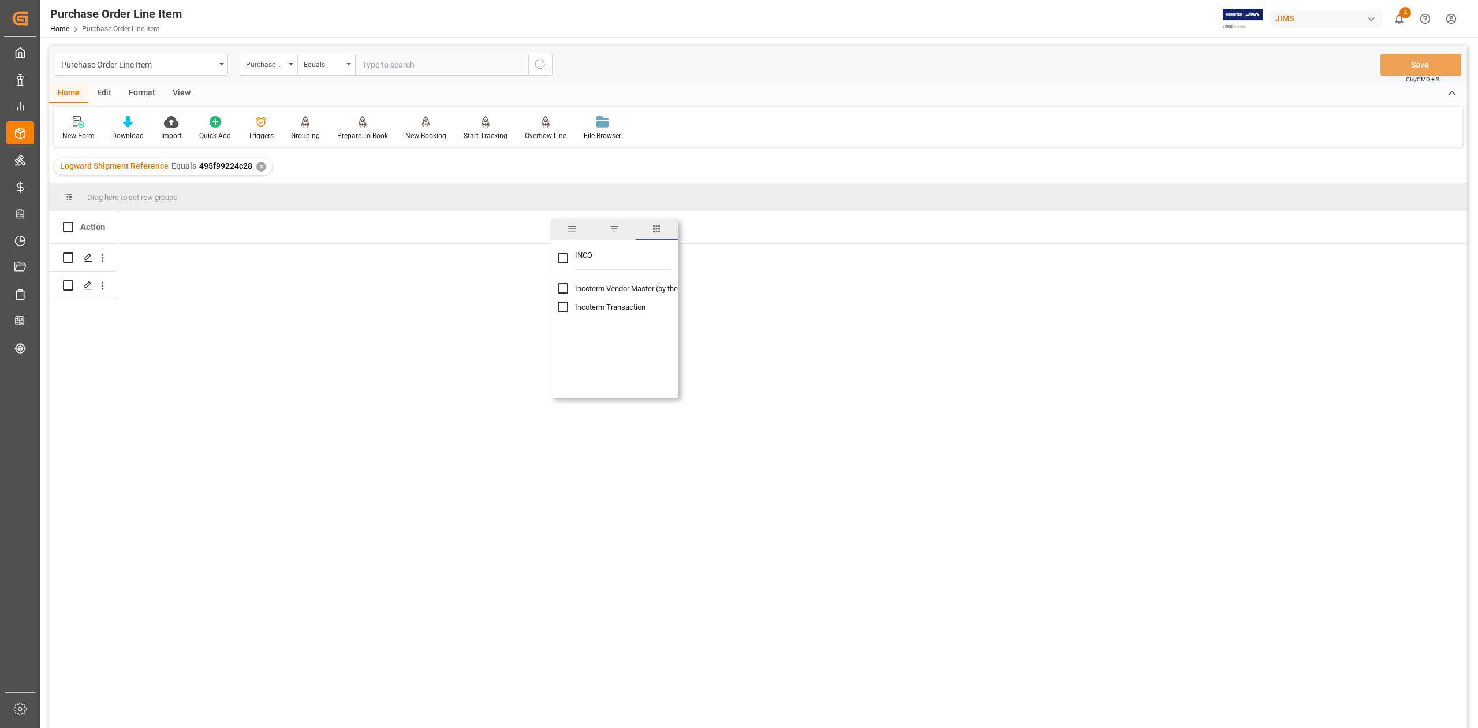
checkbox input "true"
click at [585, 304] on span "Incoterm Transaction" at bounding box center [610, 307] width 70 height 9
checkbox input "true"
click at [276, 384] on div "EXW [PERSON_NAME], CN EXW Jiujiang, [GEOGRAPHIC_DATA]" at bounding box center [792, 489] width 1349 height 491
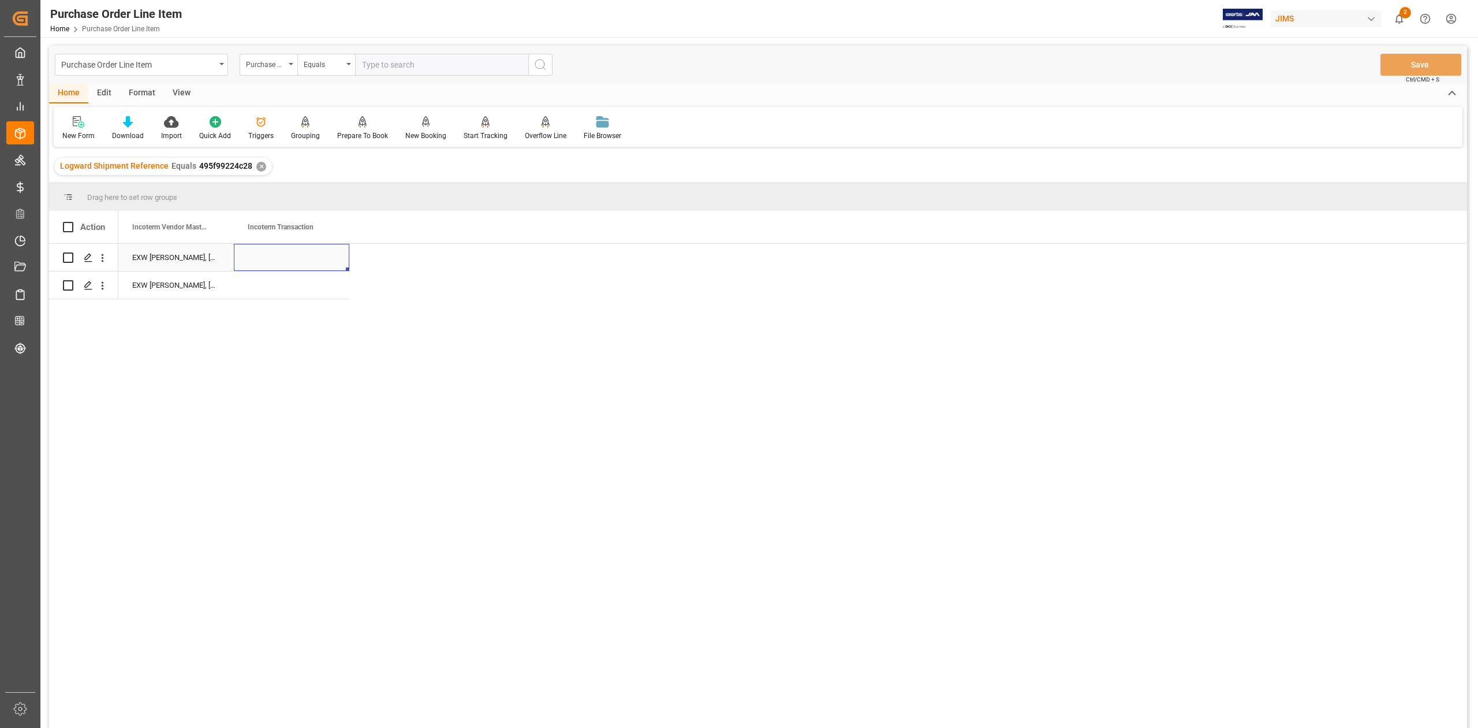
click at [300, 257] on div "Press SPACE to select this row." at bounding box center [291, 257] width 115 height 27
click at [294, 288] on div "Press SPACE to select this row." at bounding box center [291, 284] width 115 height 27
click at [1425, 58] on button "Save" at bounding box center [1421, 65] width 81 height 22
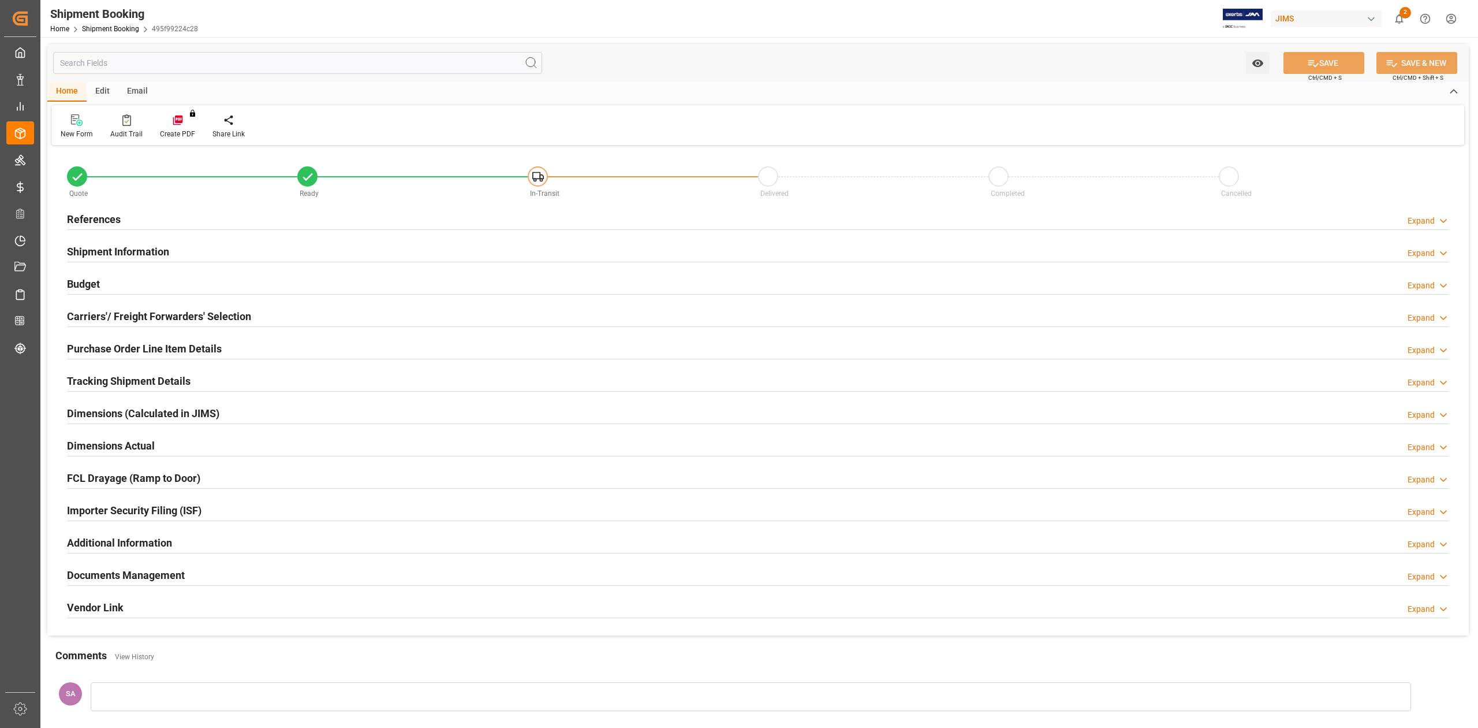
type input "44"
click at [104, 250] on h2 "Shipment Information" at bounding box center [118, 252] width 102 height 16
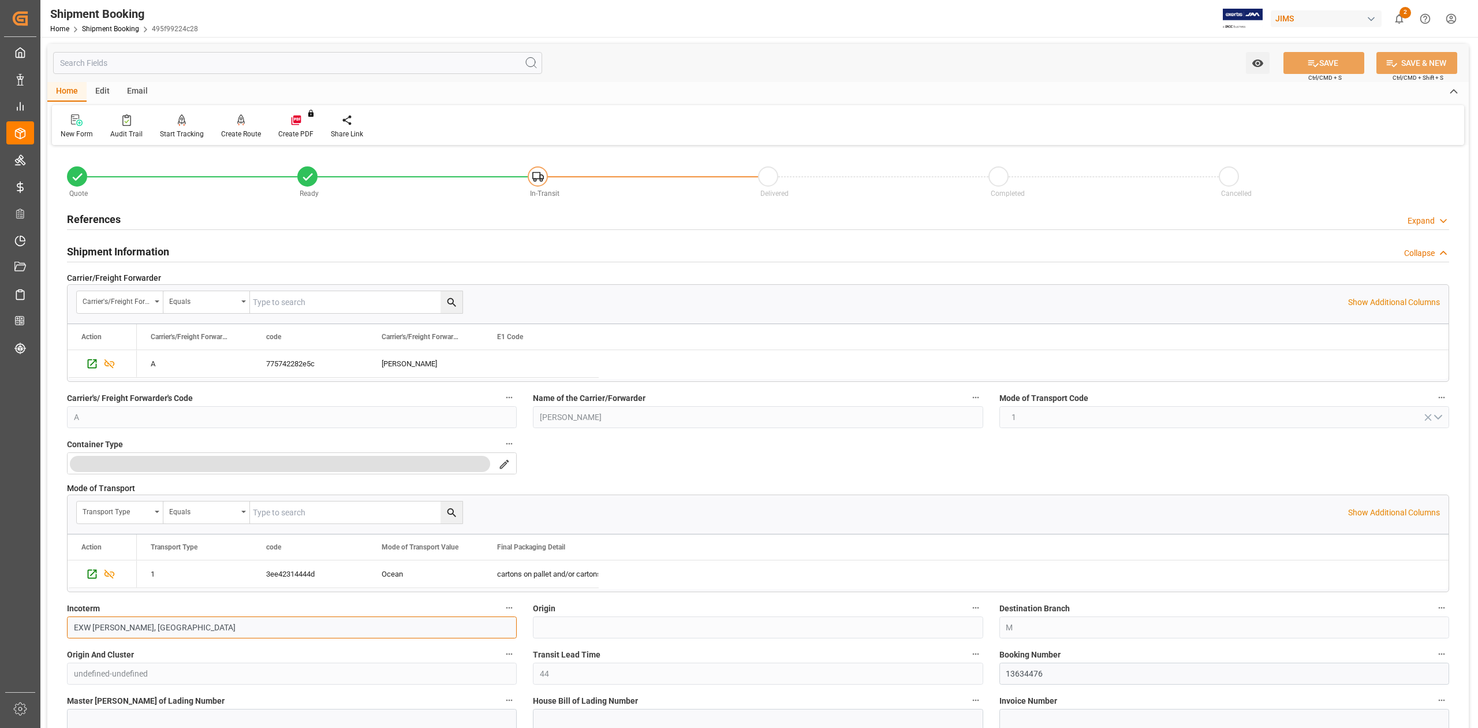
click at [174, 634] on input "EXW Jiujiang, CN" at bounding box center [292, 627] width 450 height 22
drag, startPoint x: 174, startPoint y: 634, endPoint x: -59, endPoint y: 636, distance: 233.3
click at [0, 636] on html "Created by potrace 1.15, written by Peter Selinger 2001-2017 Created by potrace…" at bounding box center [739, 364] width 1478 height 728
drag, startPoint x: 146, startPoint y: 254, endPoint x: 137, endPoint y: 316, distance: 62.9
click at [146, 254] on h2 "Shipment Information" at bounding box center [118, 252] width 102 height 16
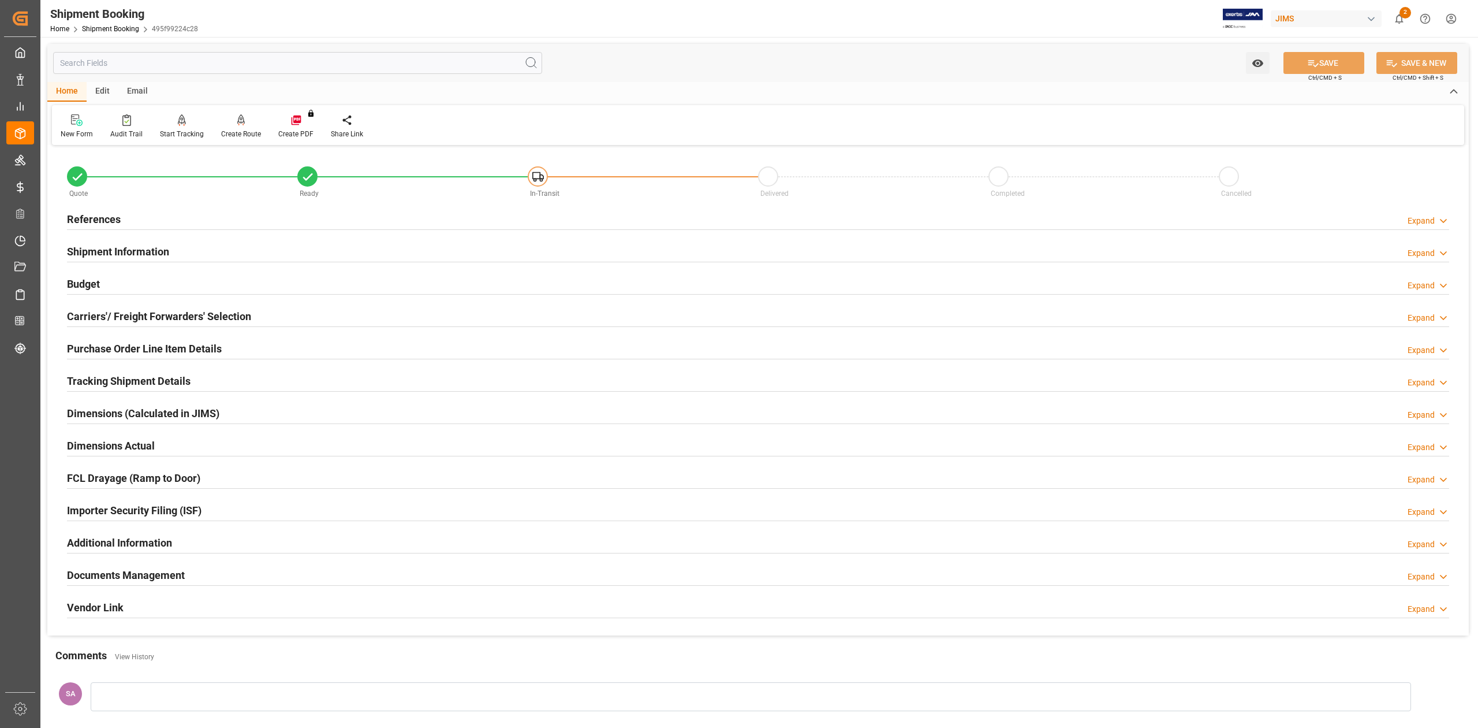
click at [98, 280] on h2 "Budget" at bounding box center [83, 284] width 33 height 16
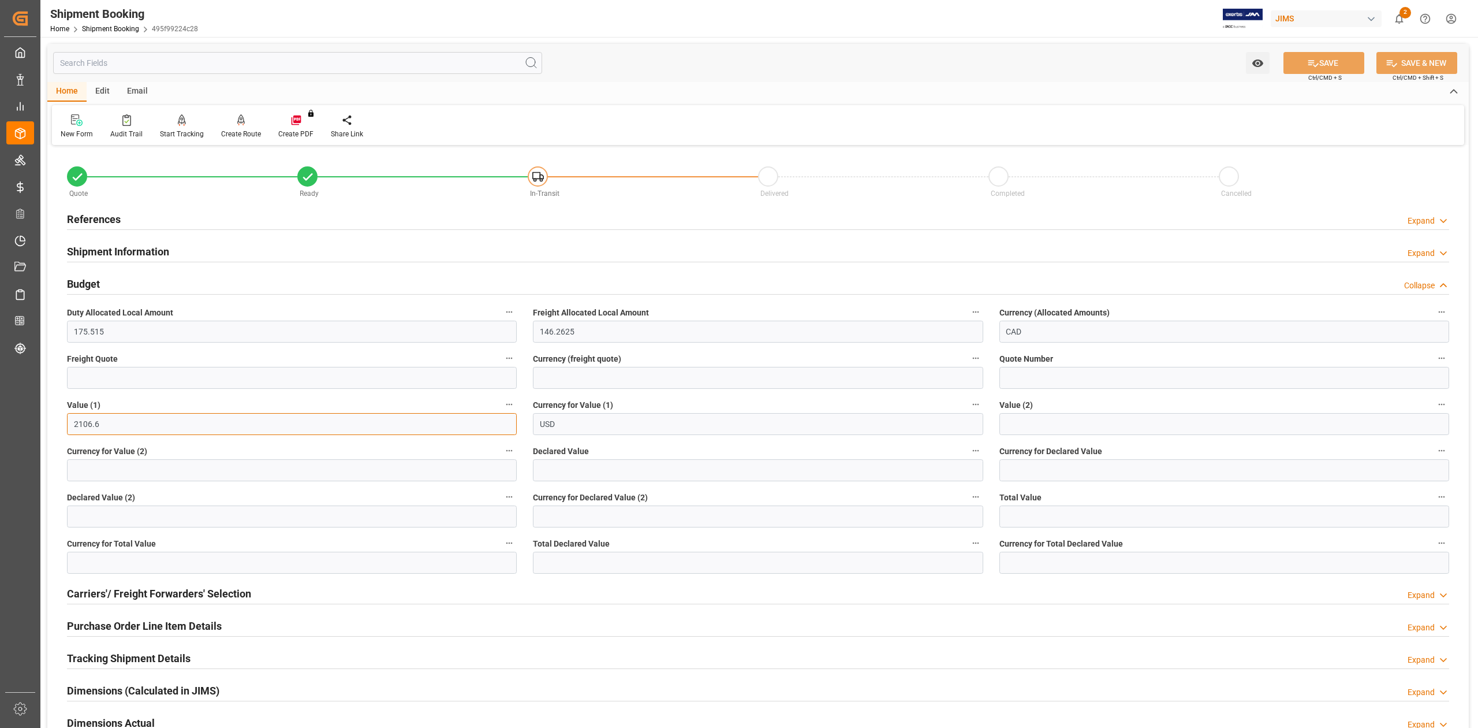
click at [132, 416] on input "2106.6" at bounding box center [292, 424] width 450 height 22
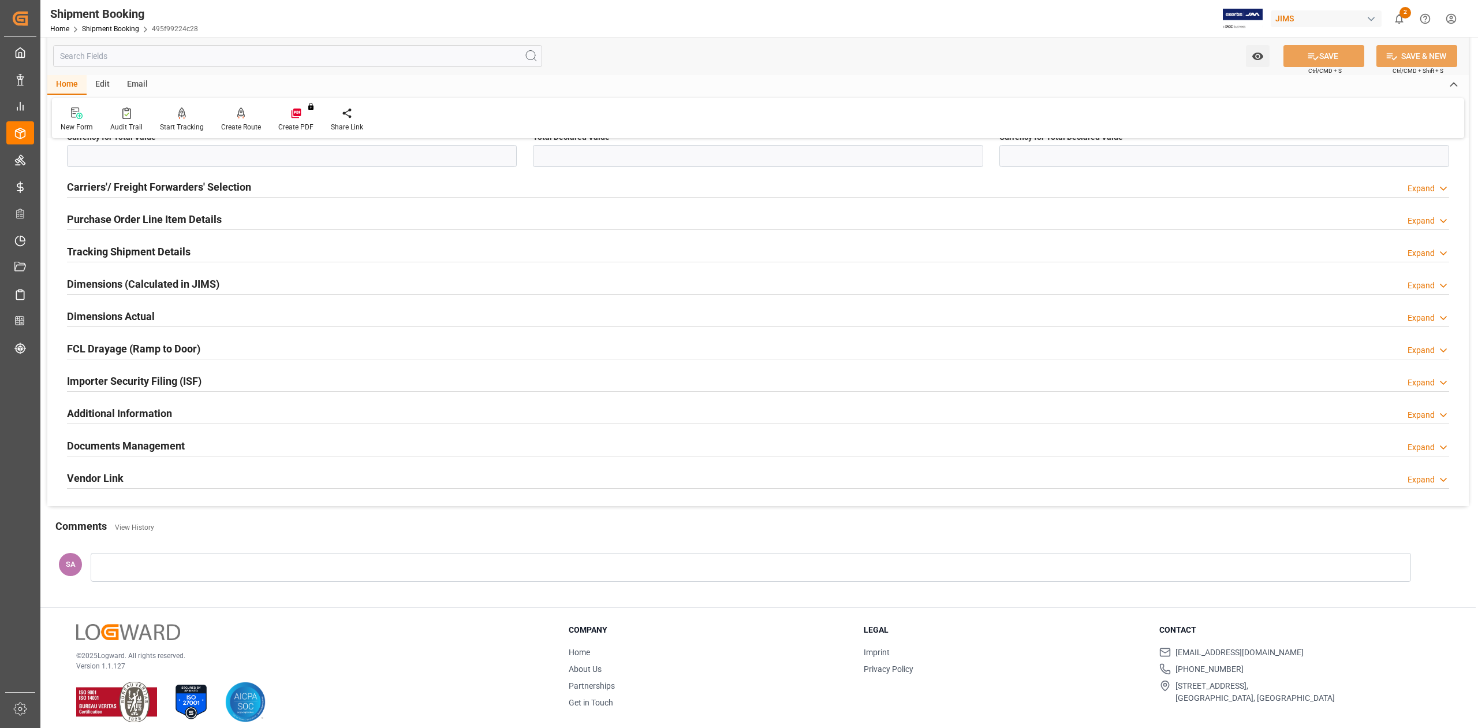
scroll to position [419, 0]
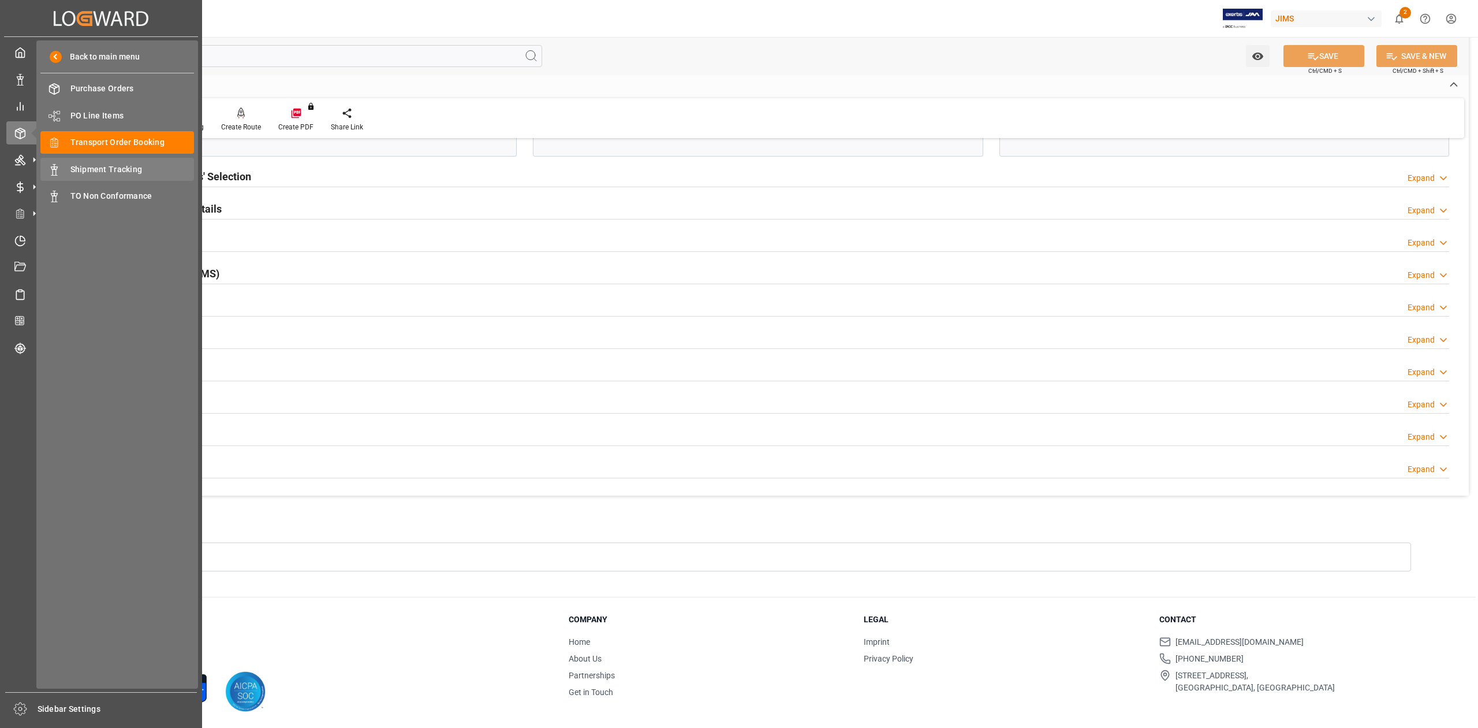
click at [103, 167] on span "Shipment Tracking" at bounding box center [132, 169] width 124 height 12
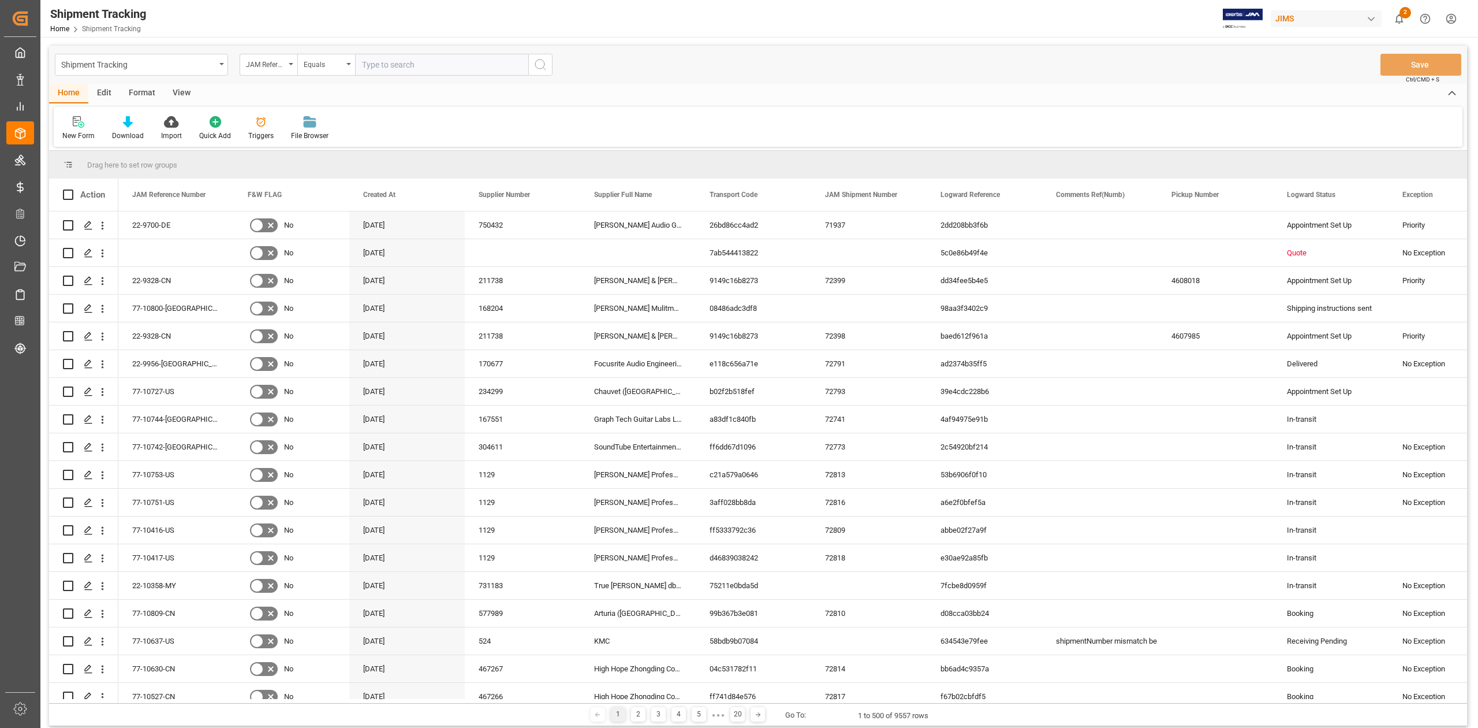
click at [400, 68] on input "text" at bounding box center [441, 65] width 173 height 22
type input "77-9918-ID"
click at [543, 65] on icon "search button" at bounding box center [541, 65] width 14 height 14
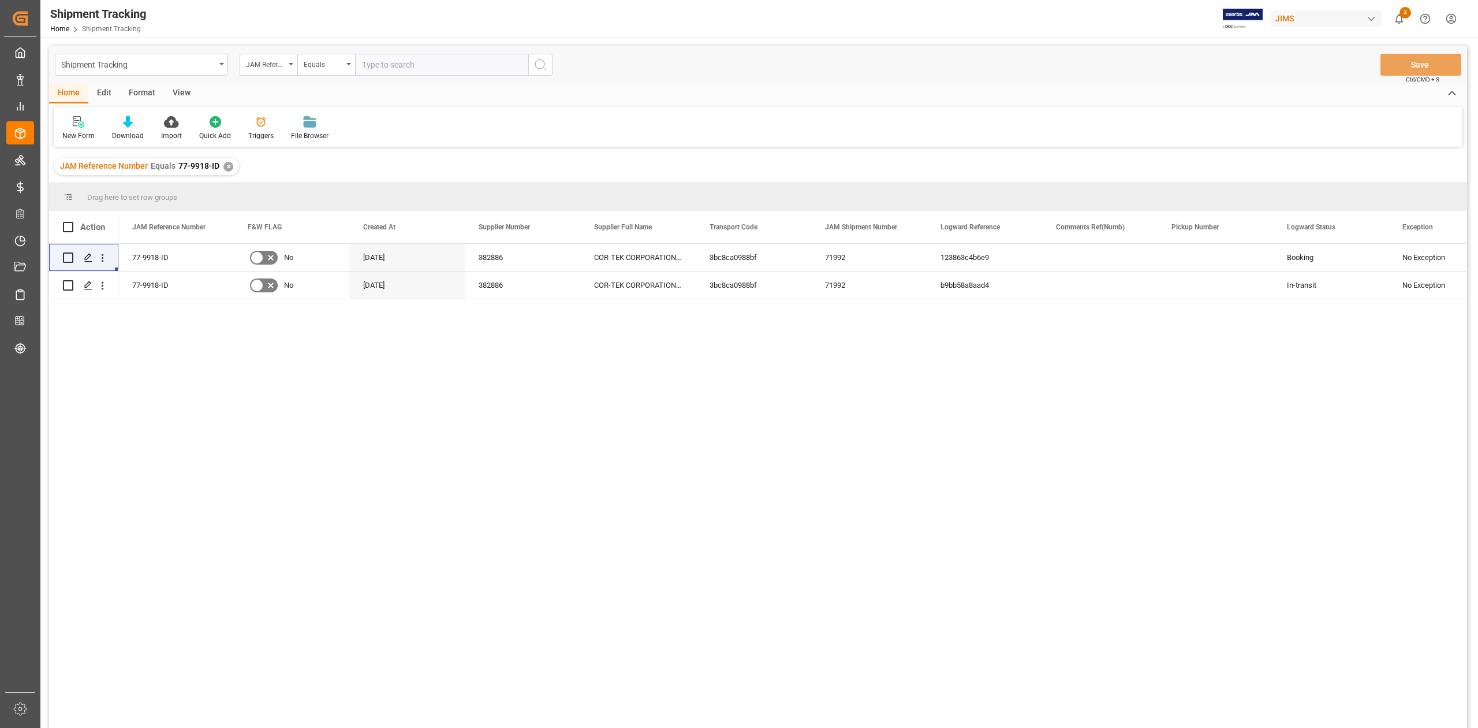
click at [502, 380] on div "77-9918-ID No 03-07-2025 382886 COR-TEK CORPORATION - Indonesia 3bc8ca0988bf 71…" at bounding box center [792, 489] width 1349 height 491
click at [86, 258] on icon "Press SPACE to select this row." at bounding box center [88, 257] width 9 height 9
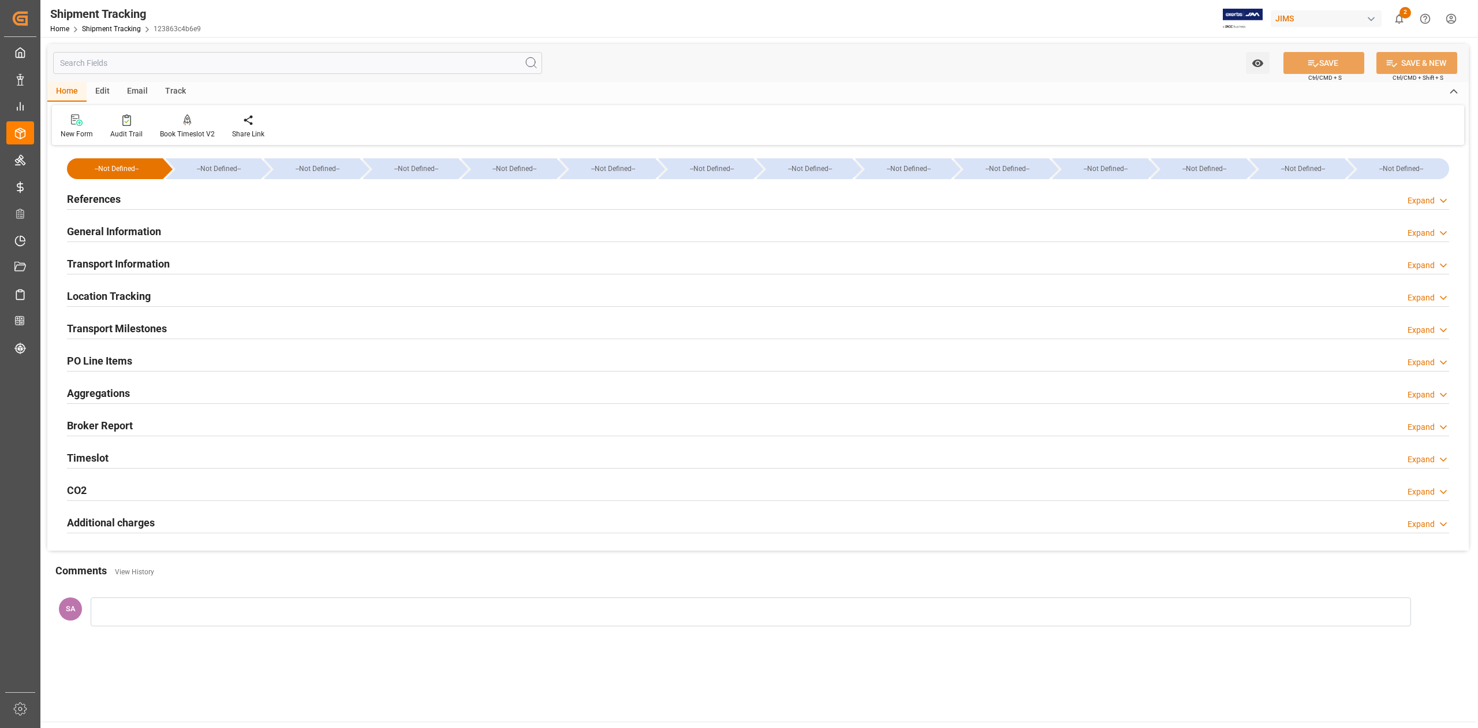
click at [103, 199] on h2 "References" at bounding box center [94, 199] width 54 height 16
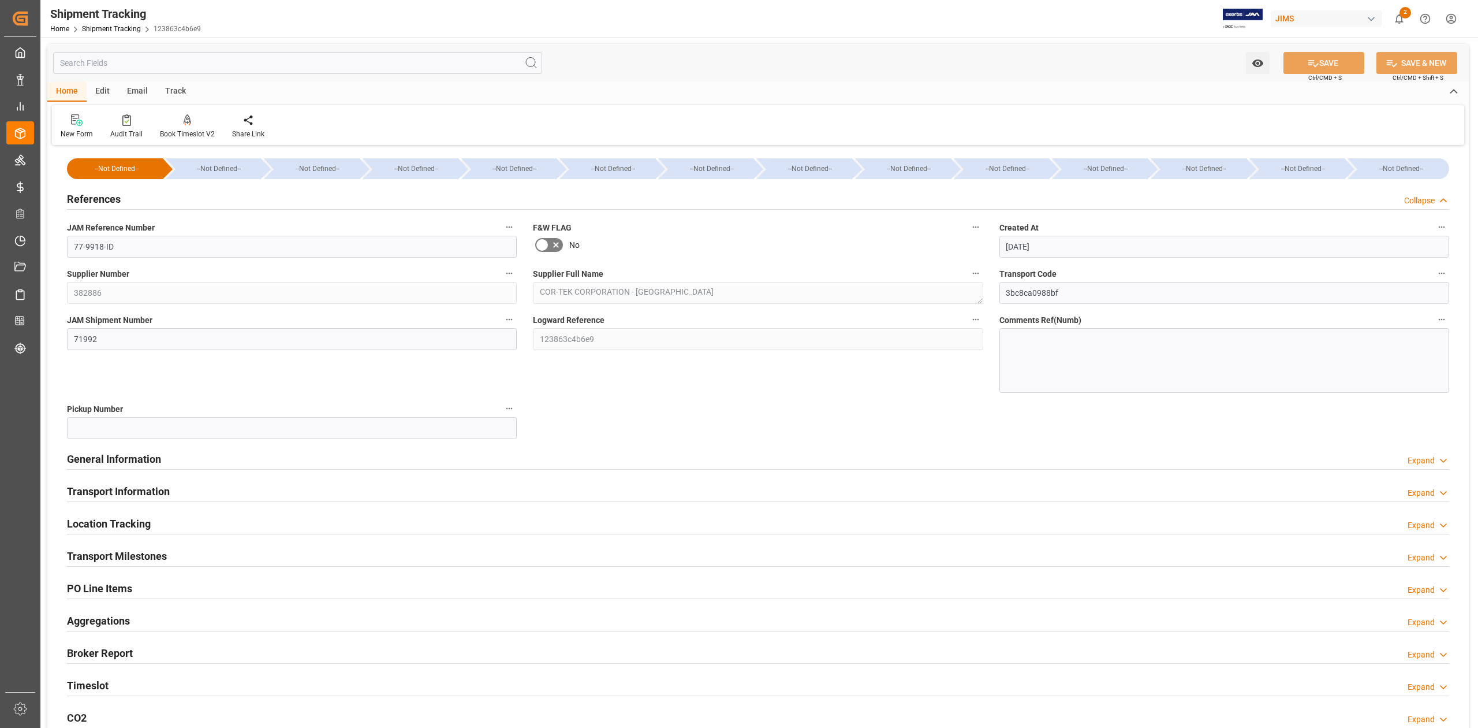
click at [159, 462] on h2 "General Information" at bounding box center [114, 459] width 94 height 16
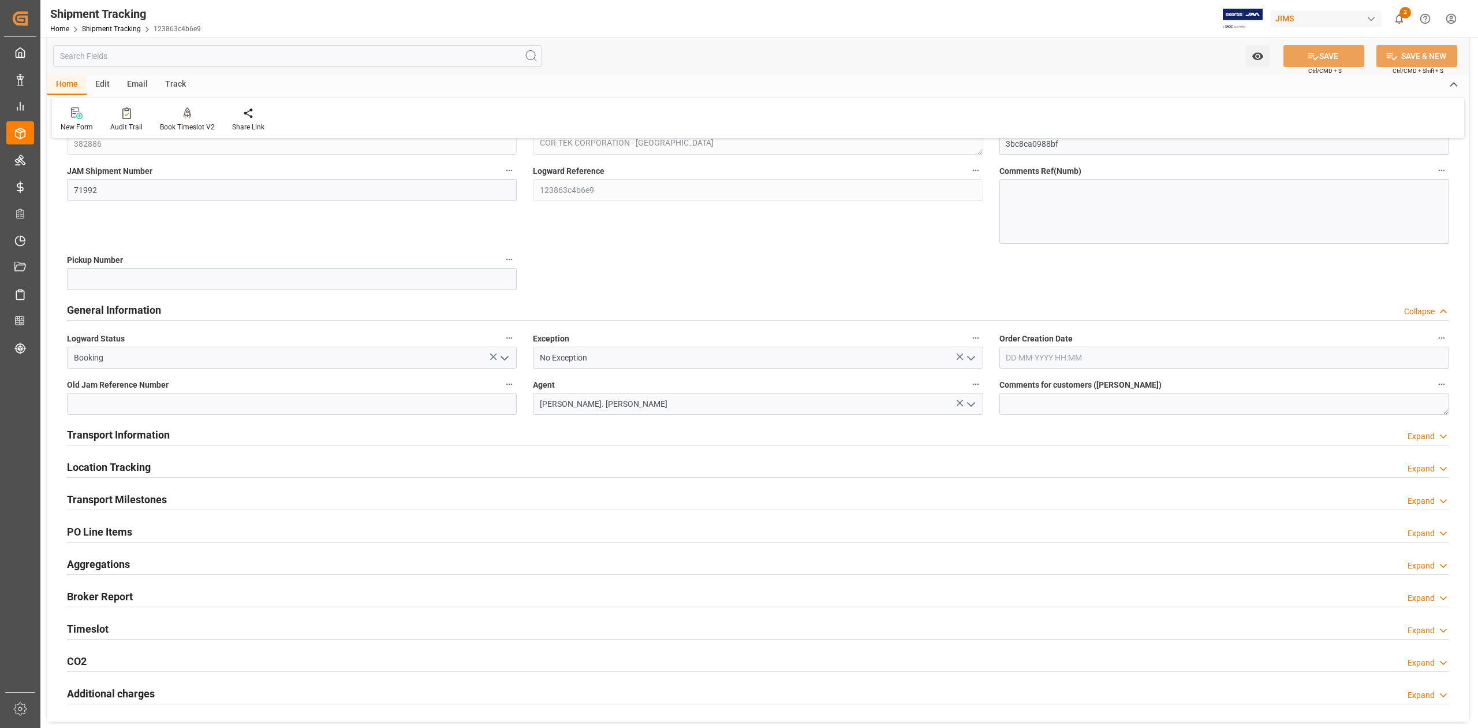
scroll to position [154, 0]
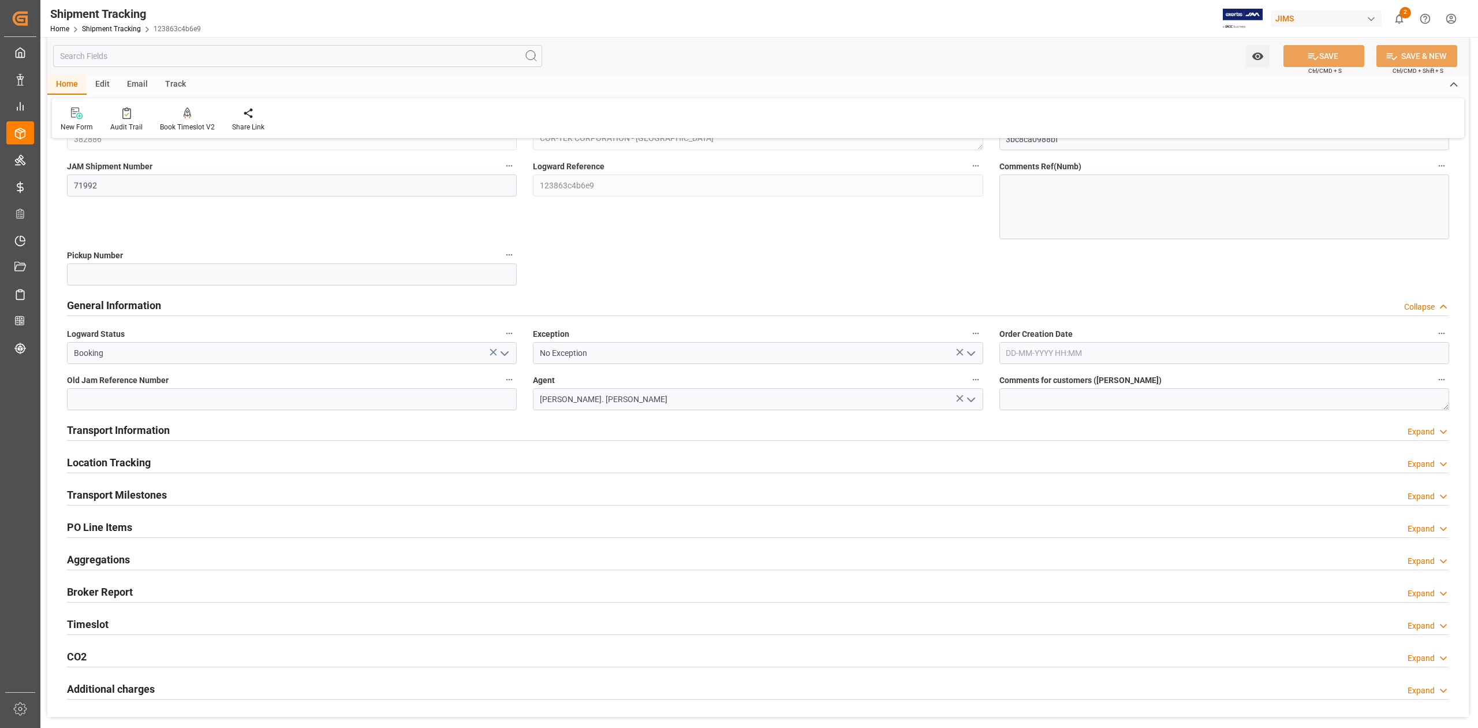
click at [139, 430] on h2 "Transport Information" at bounding box center [118, 430] width 103 height 16
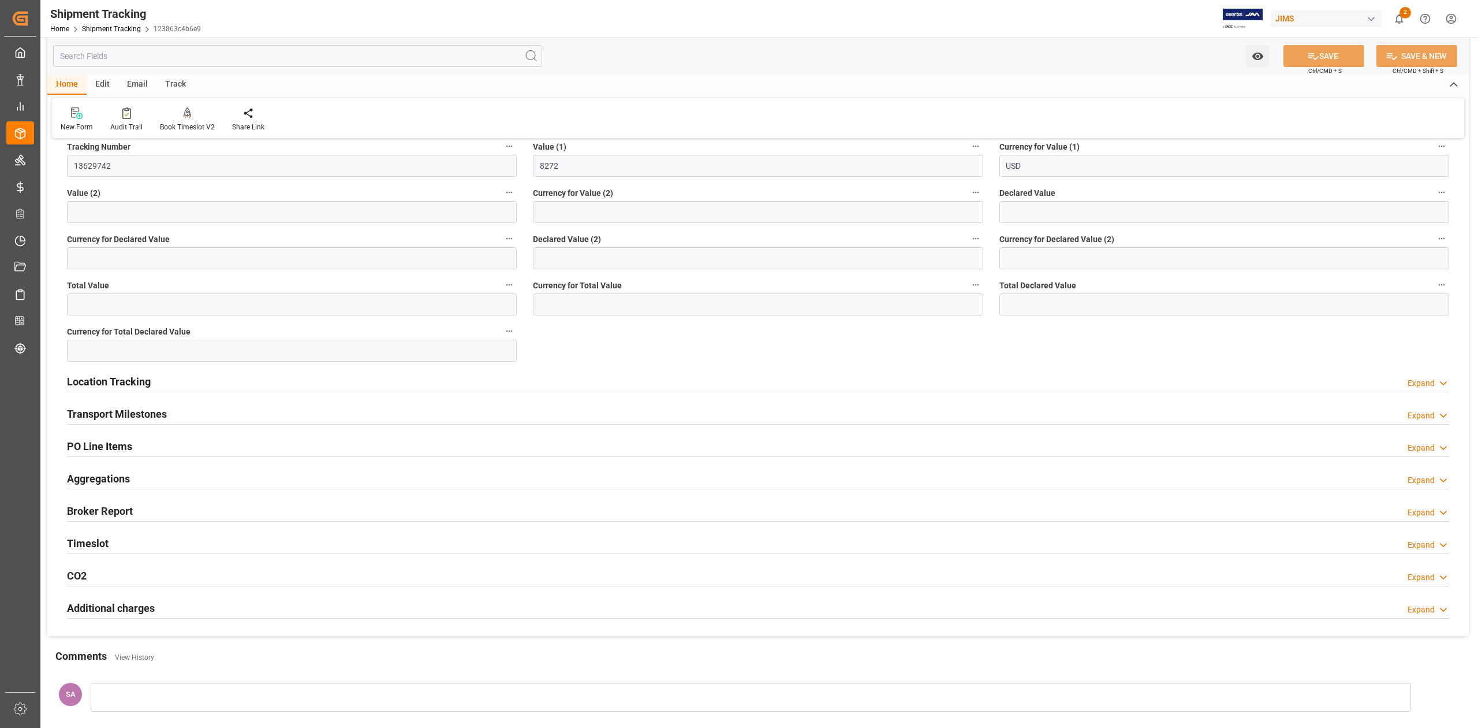
scroll to position [770, 0]
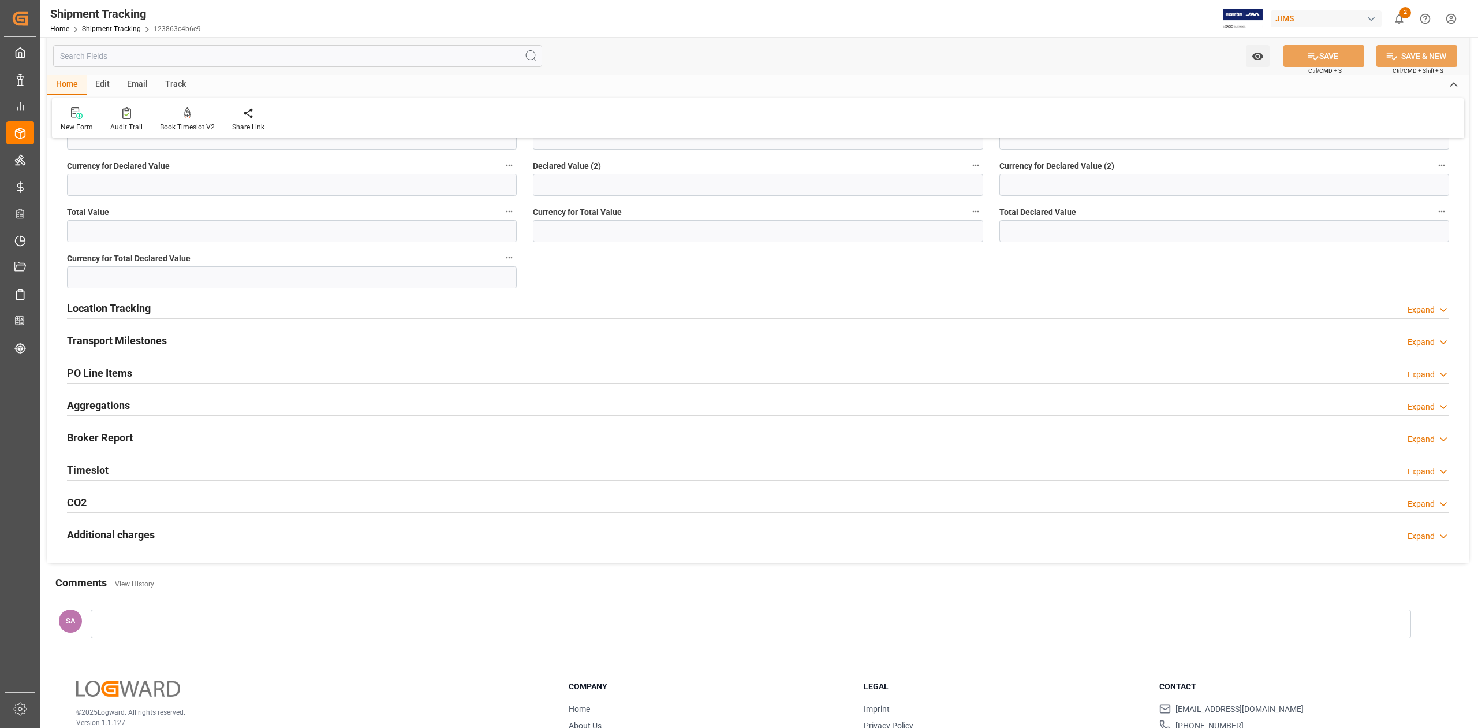
click at [144, 338] on h2 "Transport Milestones" at bounding box center [117, 341] width 100 height 16
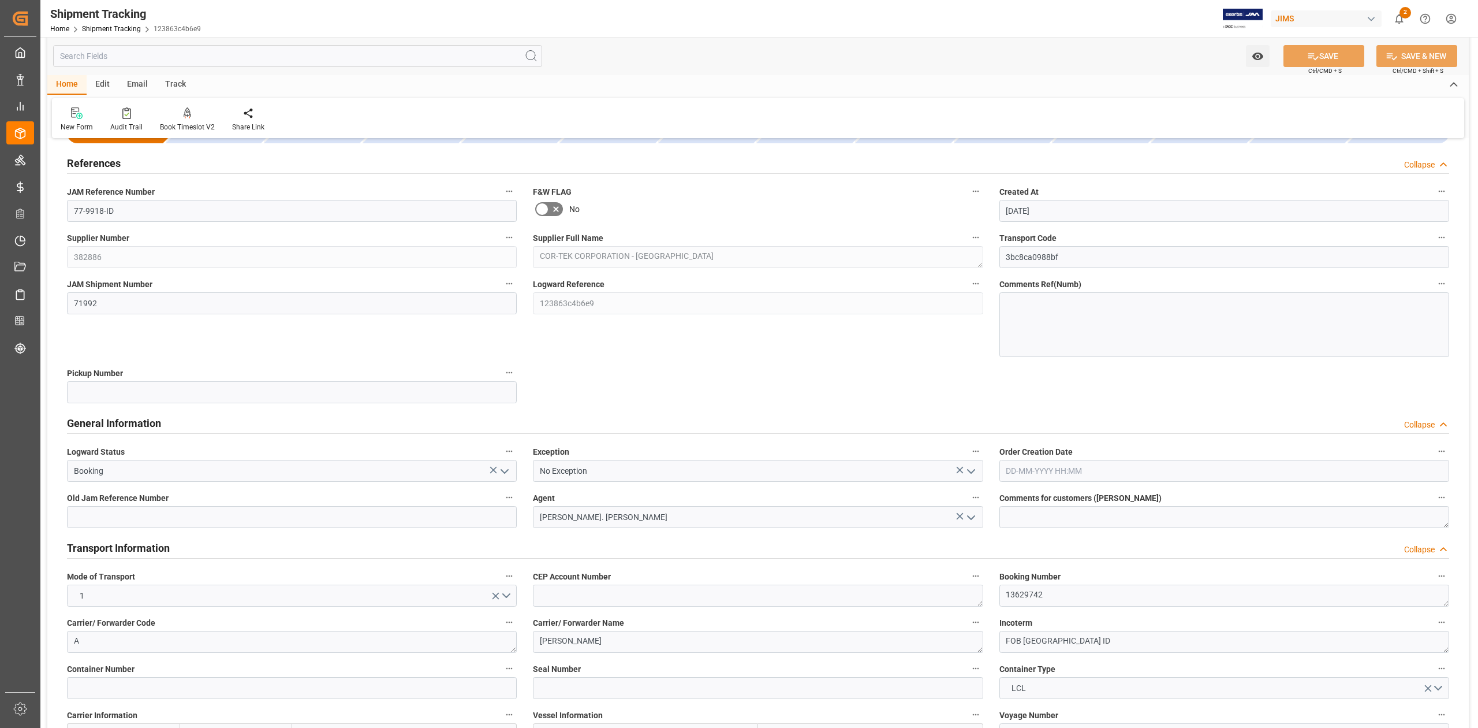
scroll to position [0, 0]
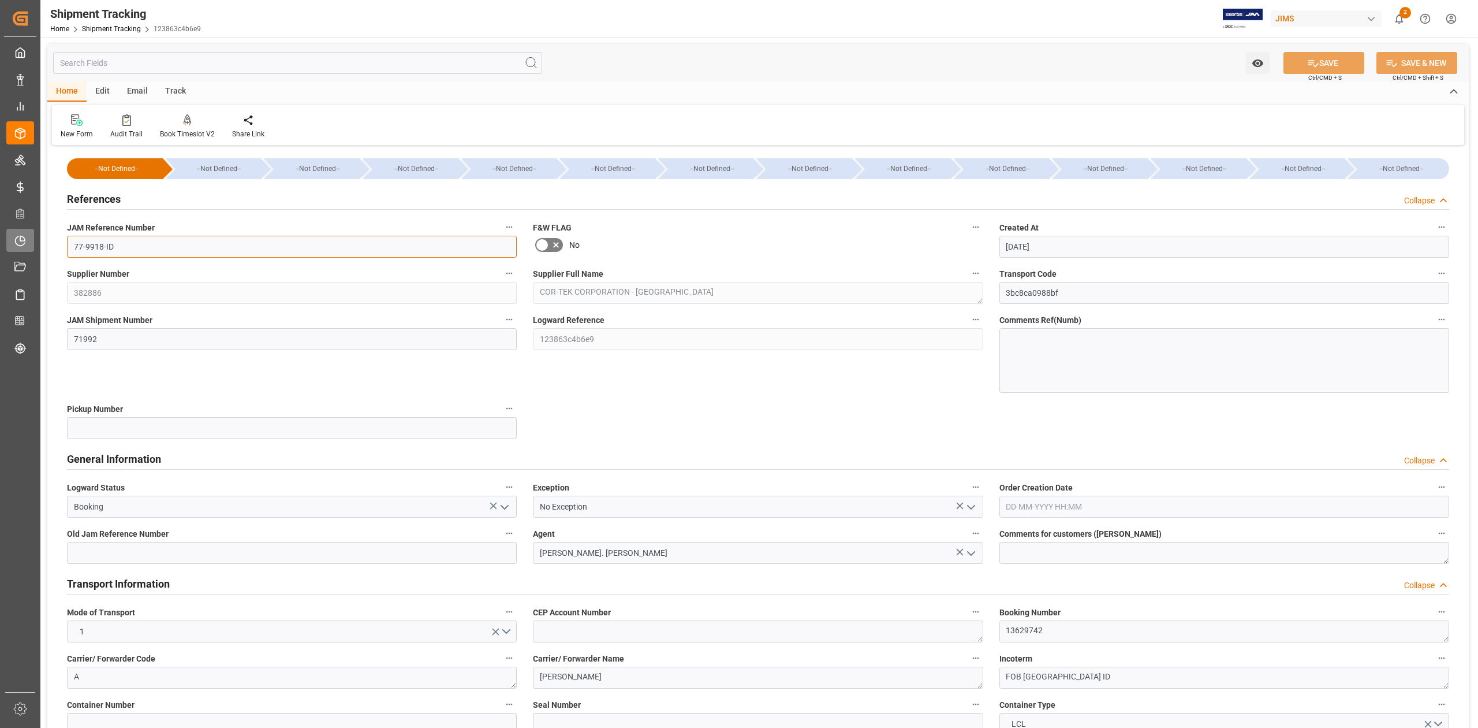
drag, startPoint x: 135, startPoint y: 253, endPoint x: 8, endPoint y: 245, distance: 126.7
click at [8, 245] on div "Created by potrace 1.15, written by Peter Selinger 2001-2017 Created by potrace…" at bounding box center [739, 364] width 1478 height 728
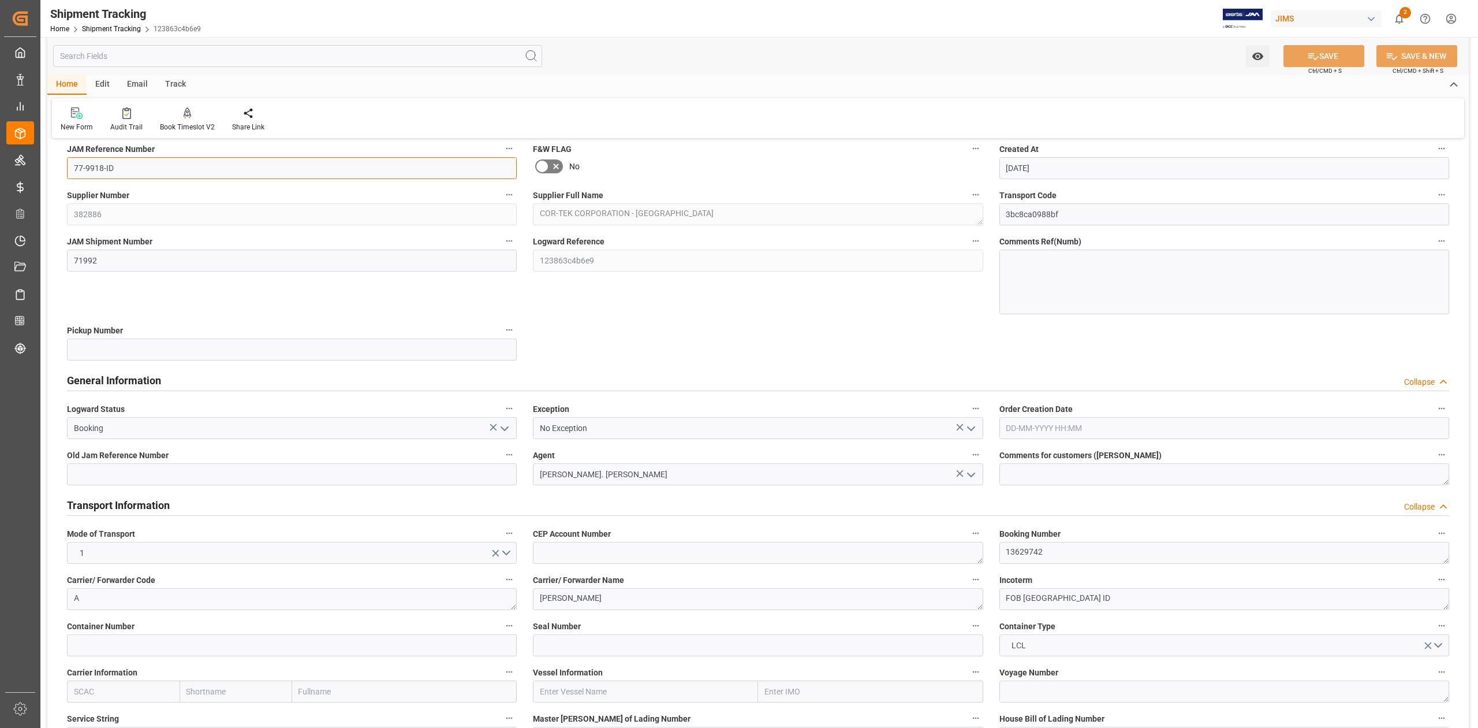
scroll to position [154, 0]
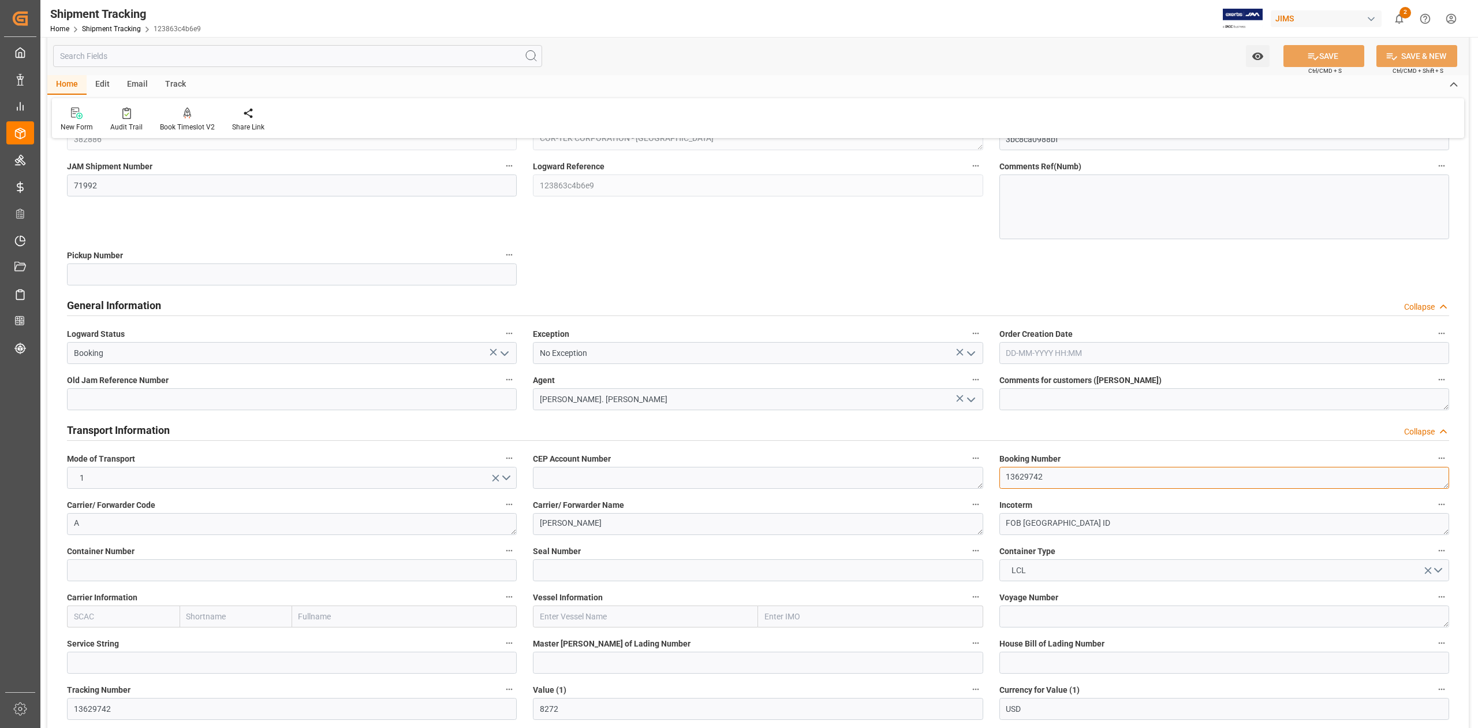
click at [1010, 474] on textarea "13629742" at bounding box center [1225, 478] width 450 height 22
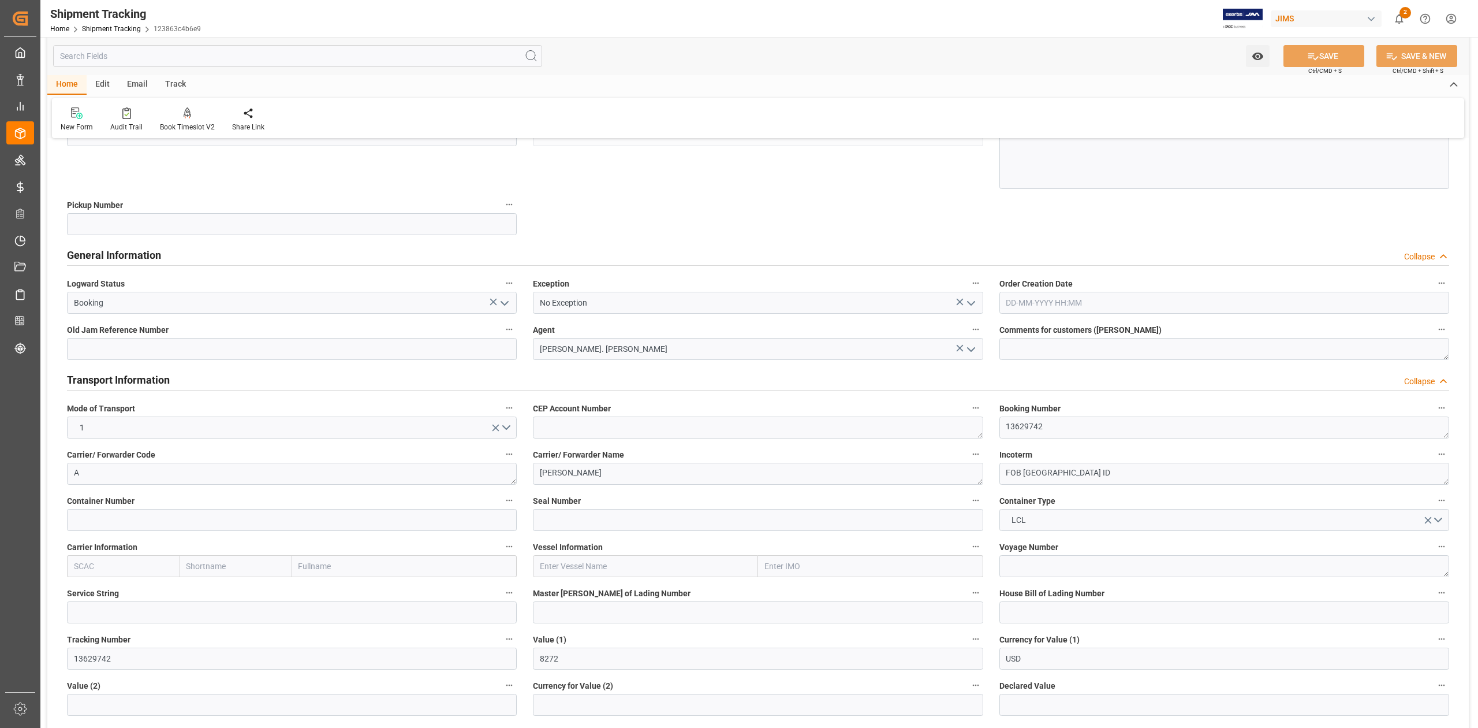
scroll to position [231, 0]
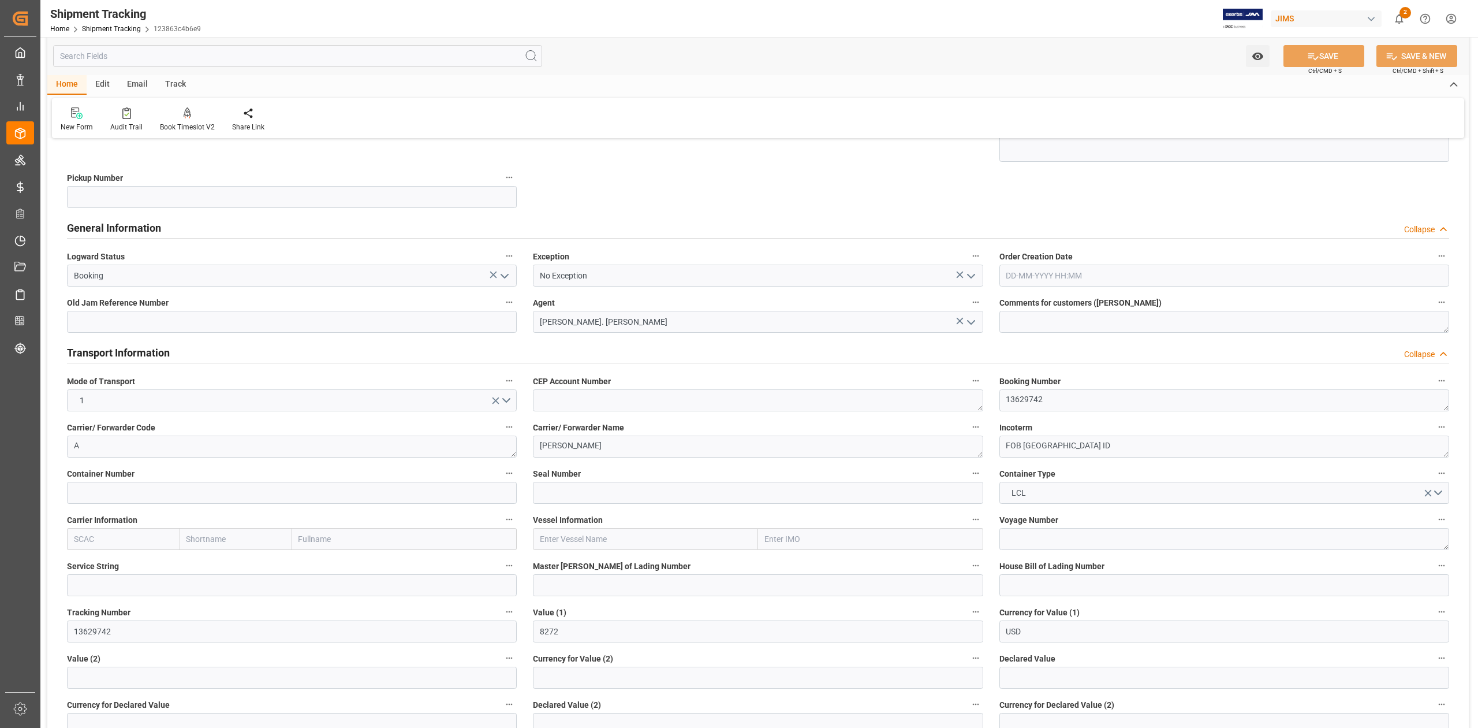
click at [147, 229] on h2 "General Information" at bounding box center [114, 228] width 94 height 16
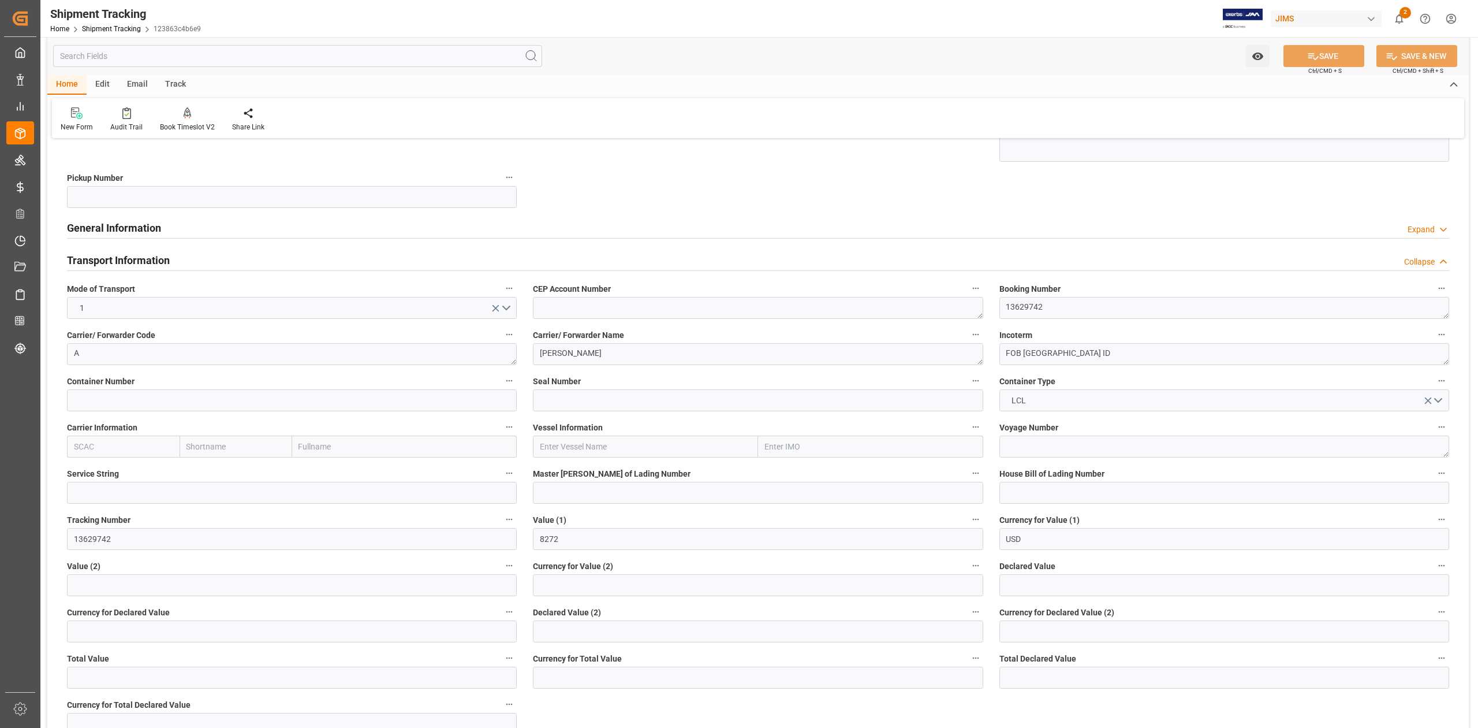
click at [137, 256] on h2 "Transport Information" at bounding box center [118, 260] width 103 height 16
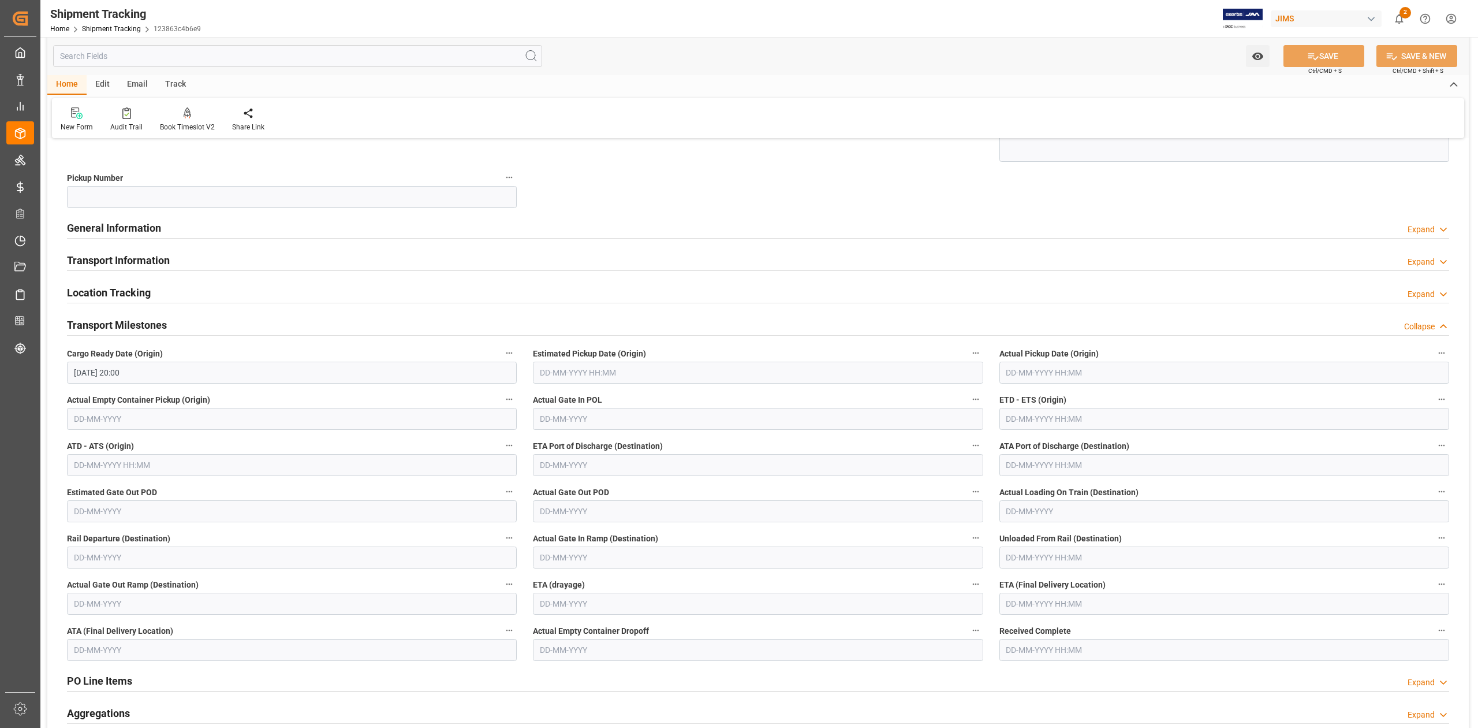
click at [176, 368] on input "23-07-2025 20:00" at bounding box center [292, 372] width 450 height 22
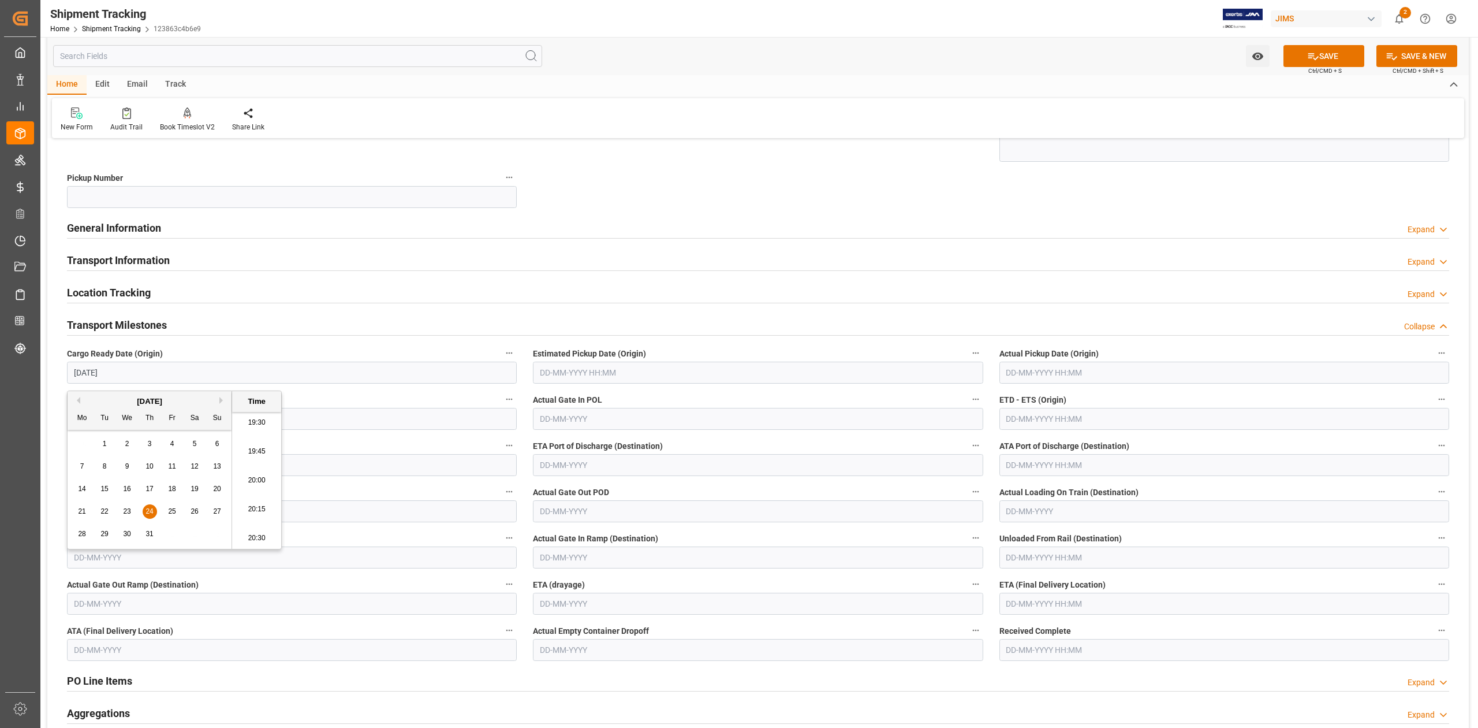
click at [558, 370] on input "text" at bounding box center [758, 372] width 450 height 22
type input "24-07-2025 00:00"
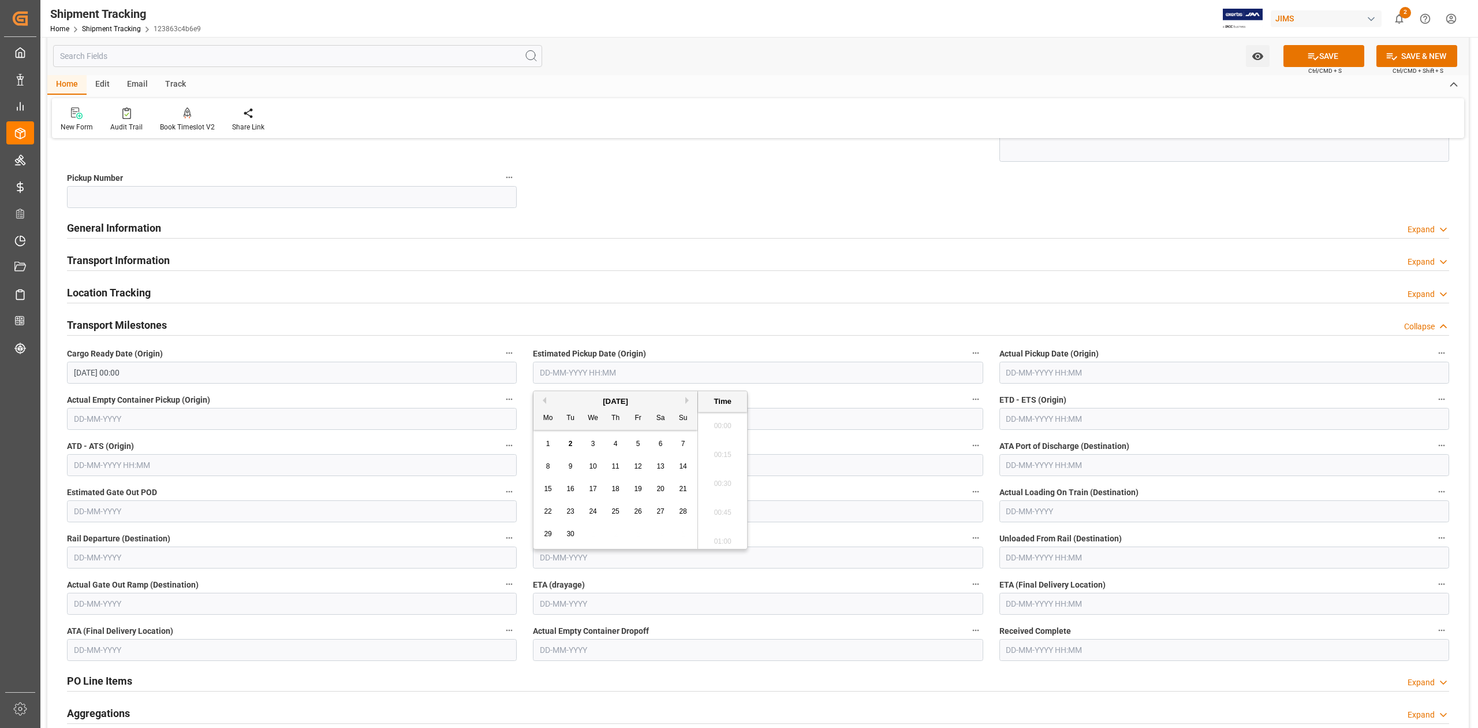
scroll to position [1274, 0]
click at [1033, 373] on input "text" at bounding box center [1225, 372] width 450 height 22
type input "08-08-2025 00:00"
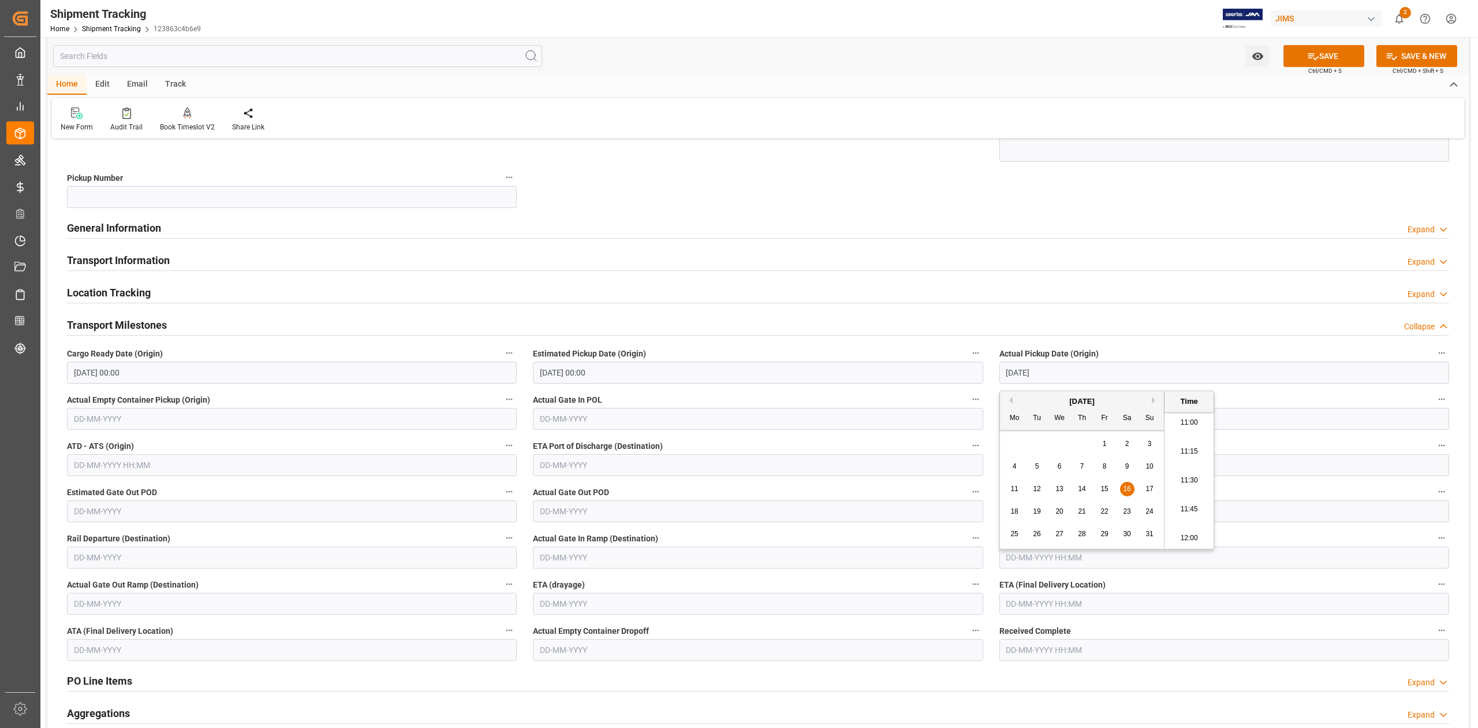
click at [1270, 418] on input "text" at bounding box center [1225, 419] width 450 height 22
type input "16-08-2025 00:00"
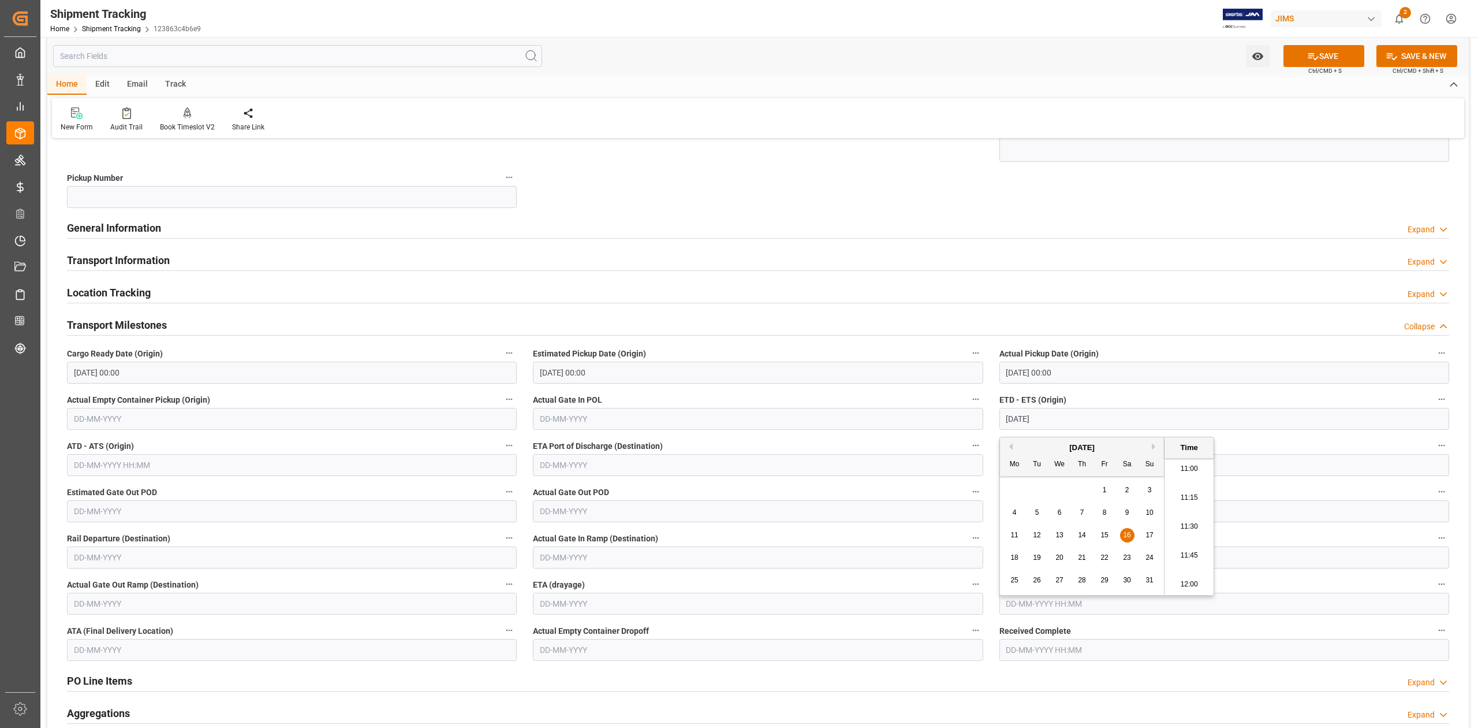
click at [1297, 611] on input "text" at bounding box center [1225, 603] width 450 height 22
type input "16-08-2025 00:00"
click at [1154, 437] on button "Next Month" at bounding box center [1155, 434] width 7 height 7
click at [1040, 525] on span "14" at bounding box center [1037, 523] width 8 height 8
type input "14-10-2025 00:00"
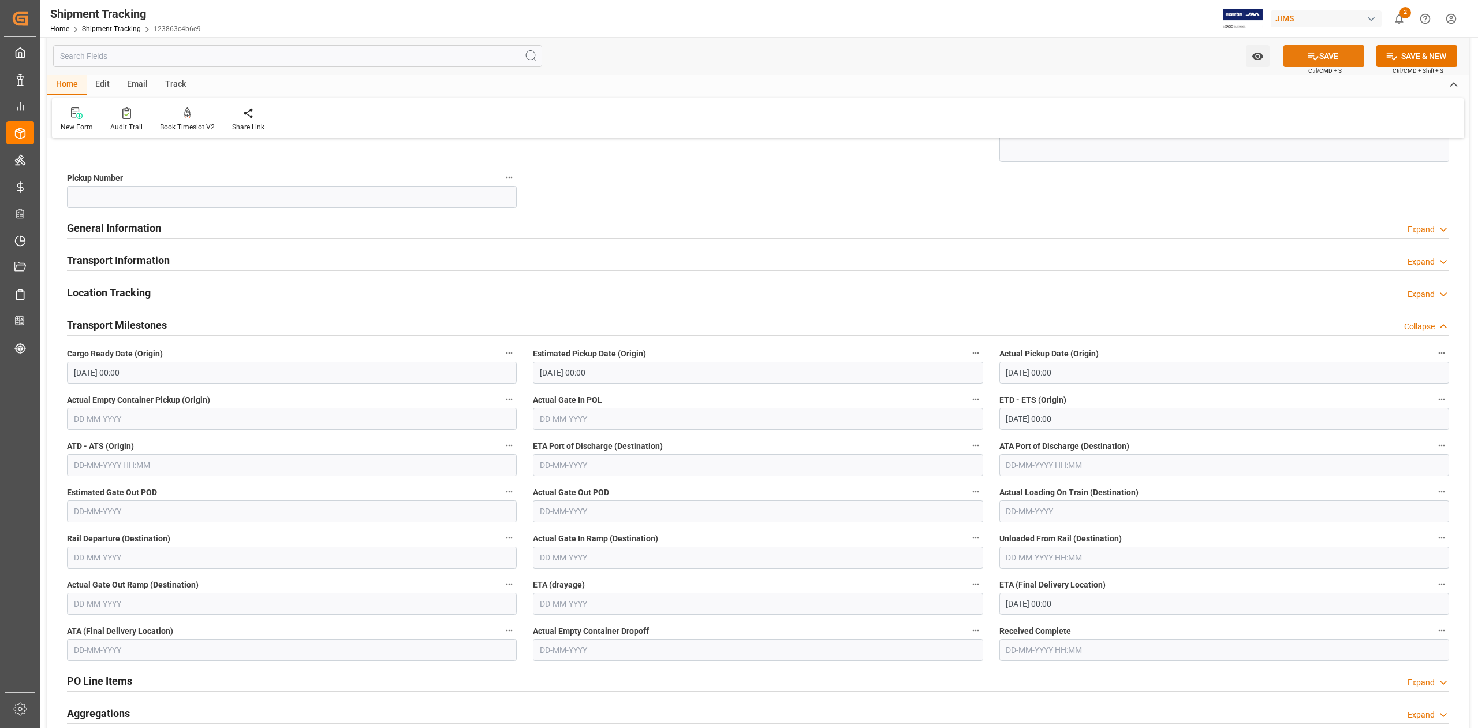
click at [1310, 57] on icon at bounding box center [1313, 56] width 12 height 12
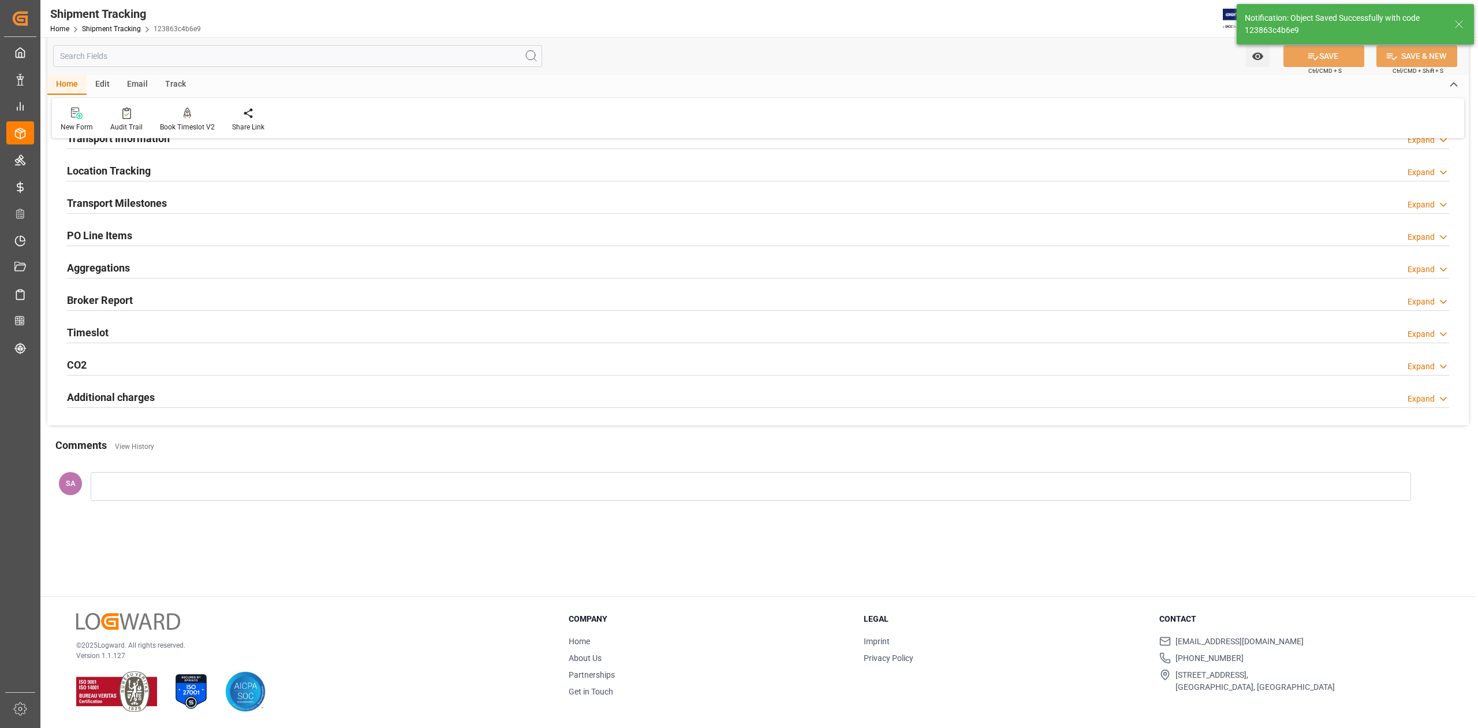
scroll to position [3, 0]
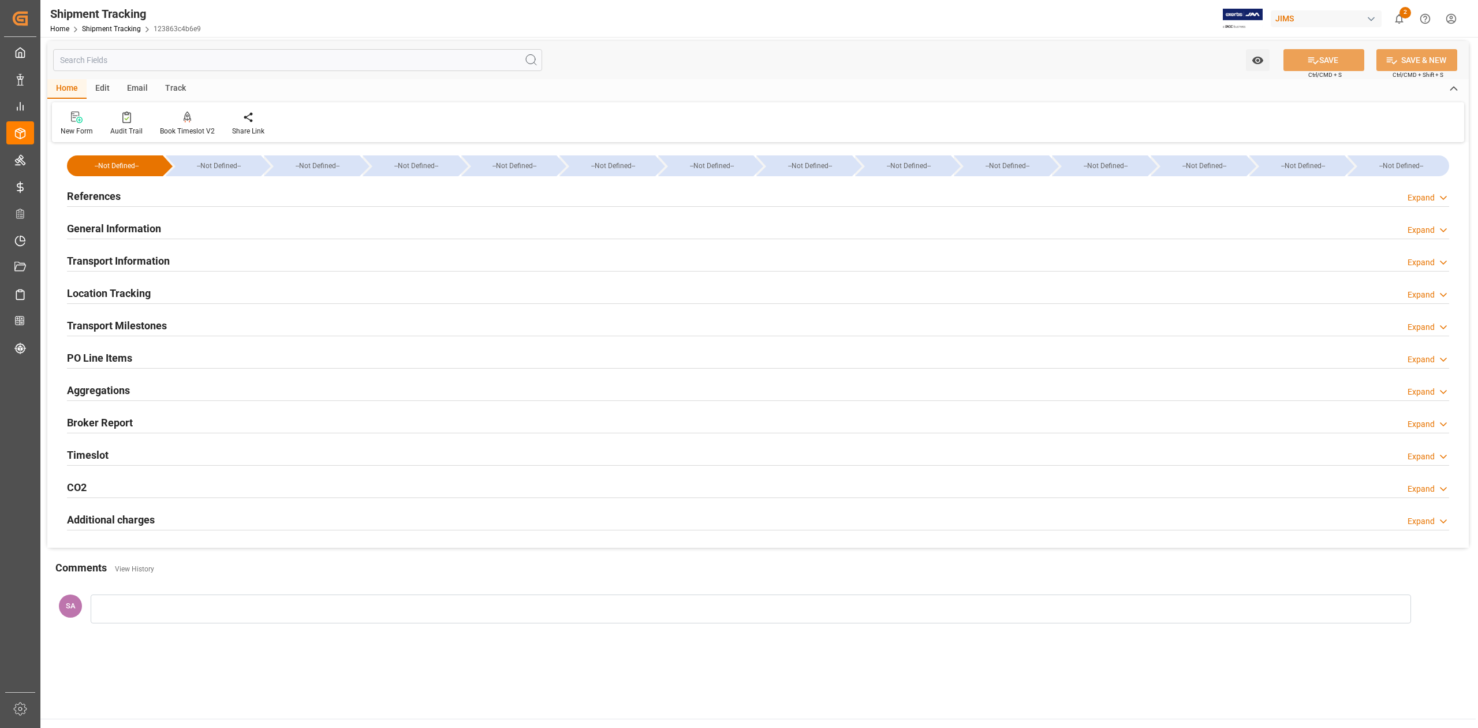
drag, startPoint x: 130, startPoint y: 327, endPoint x: 149, endPoint y: 328, distance: 19.1
click at [130, 327] on h2 "Transport Milestones" at bounding box center [117, 326] width 100 height 16
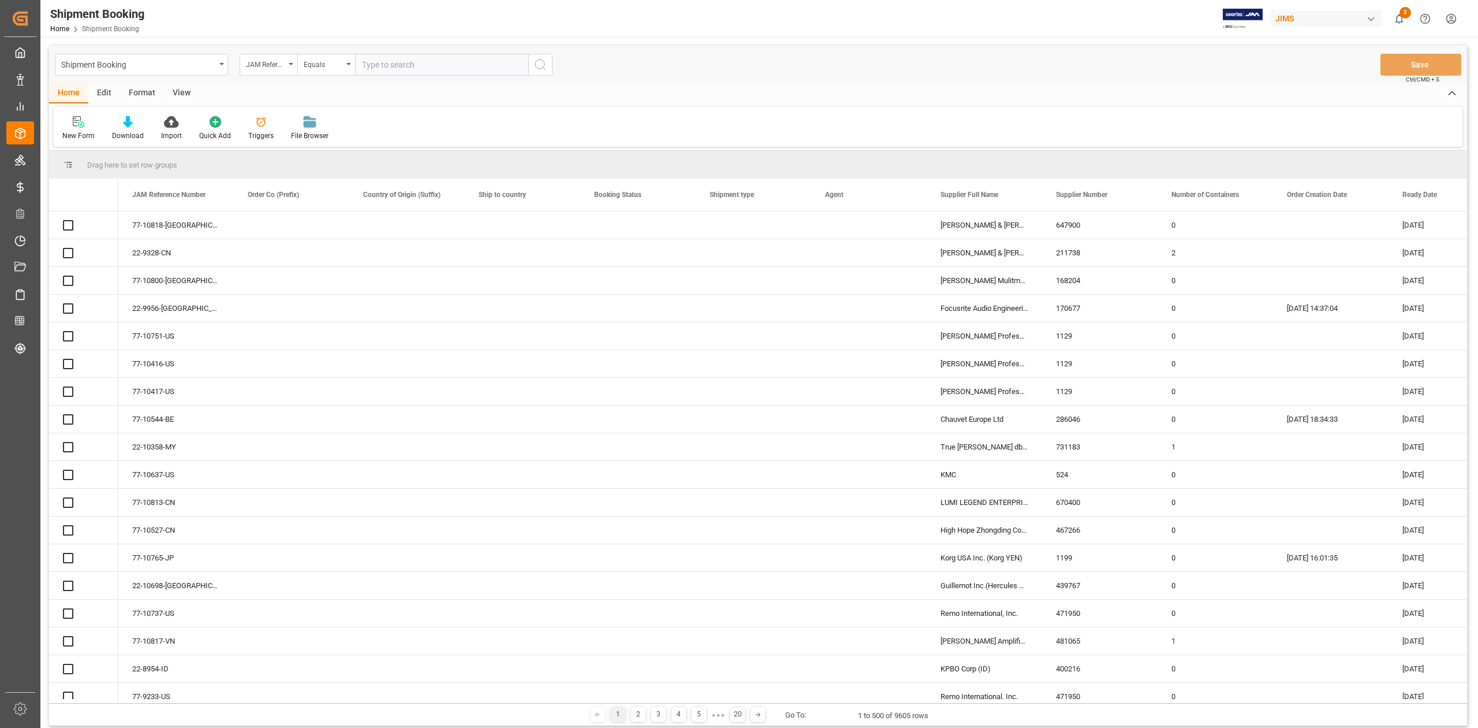
click at [451, 68] on input "text" at bounding box center [441, 65] width 173 height 22
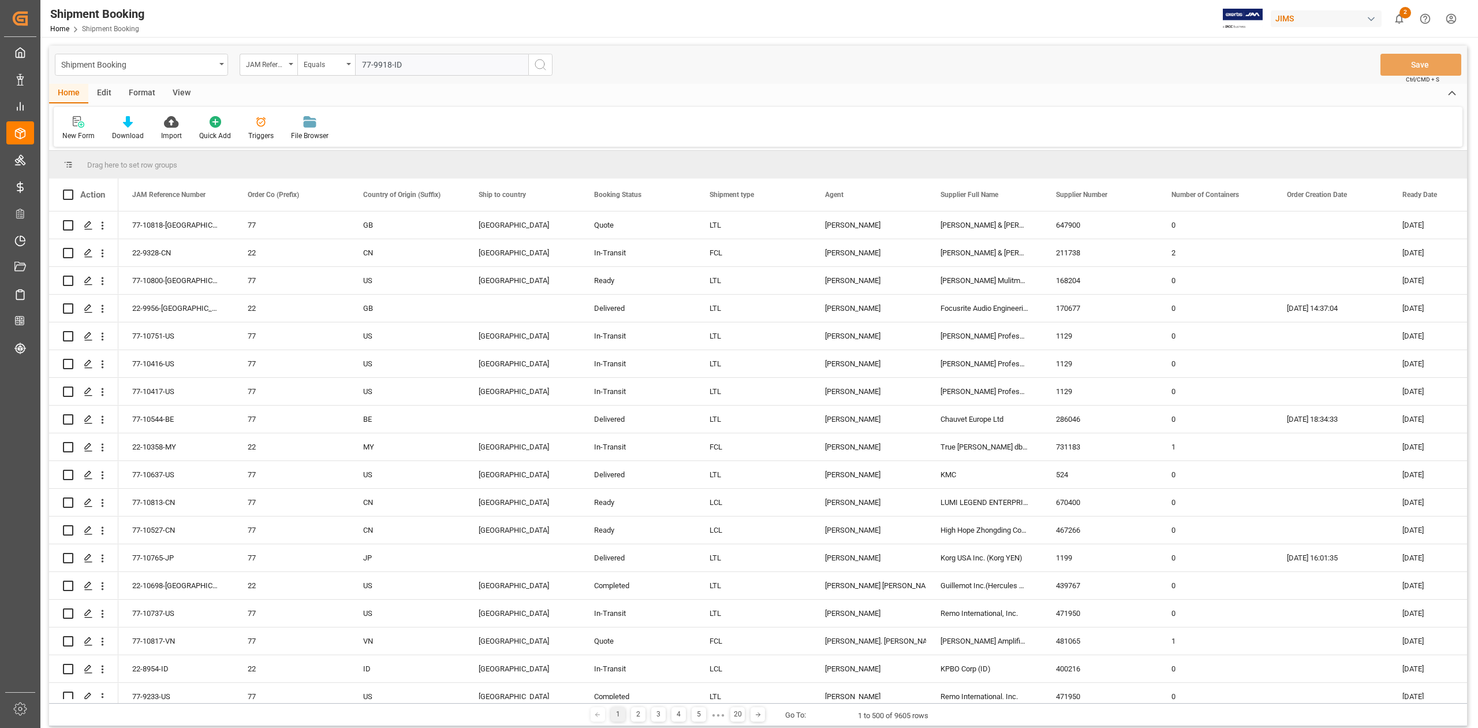
type input "77-9918-ID"
click at [538, 70] on icon "search button" at bounding box center [541, 65] width 14 height 14
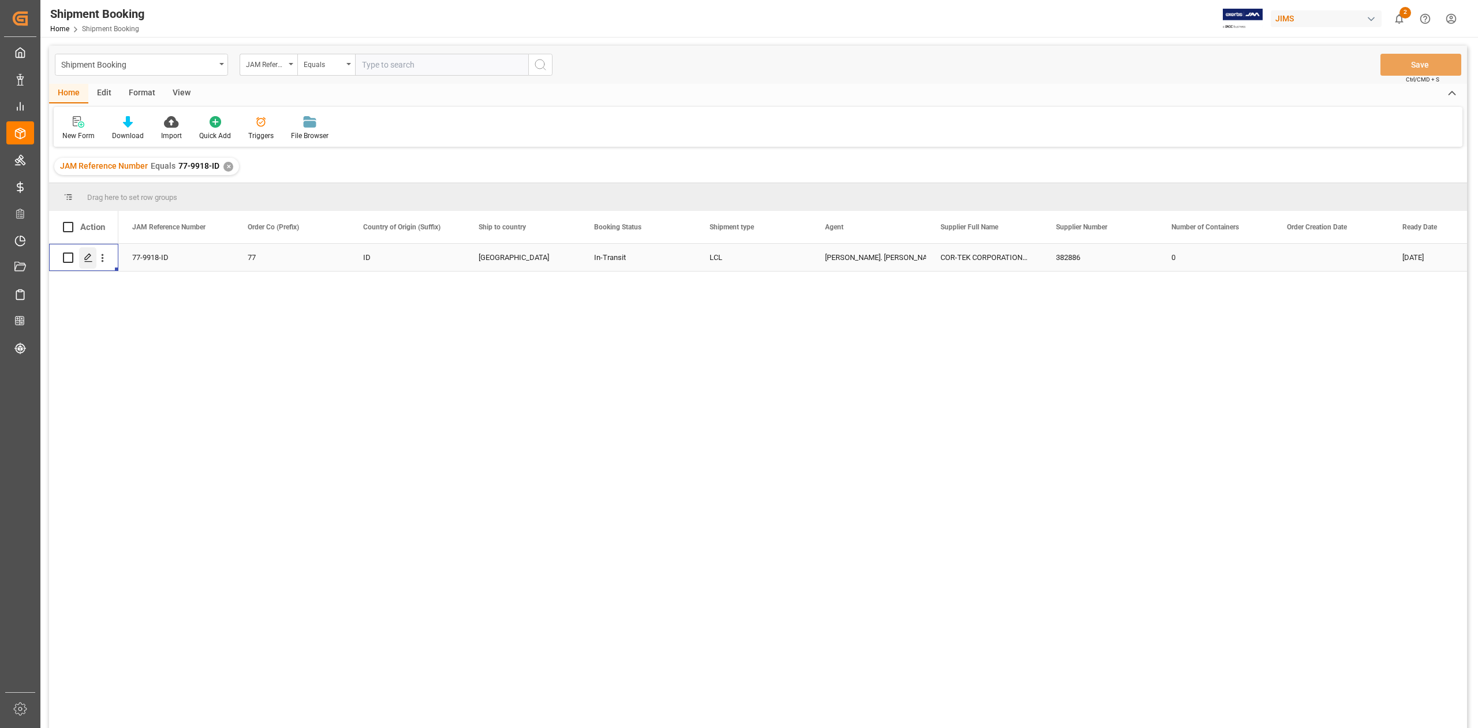
click at [87, 259] on polygon "Press SPACE to select this row." at bounding box center [88, 257] width 6 height 6
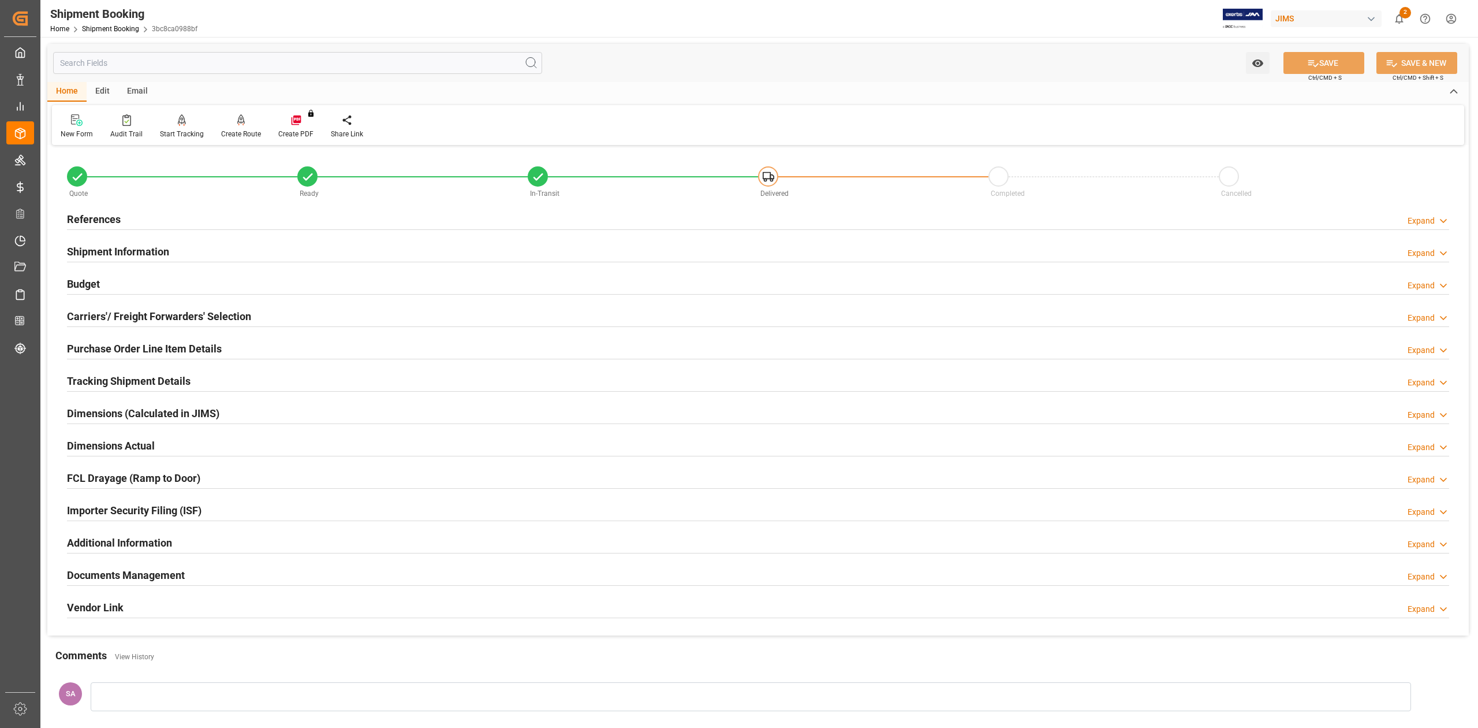
click at [118, 380] on h2 "Tracking Shipment Details" at bounding box center [129, 381] width 124 height 16
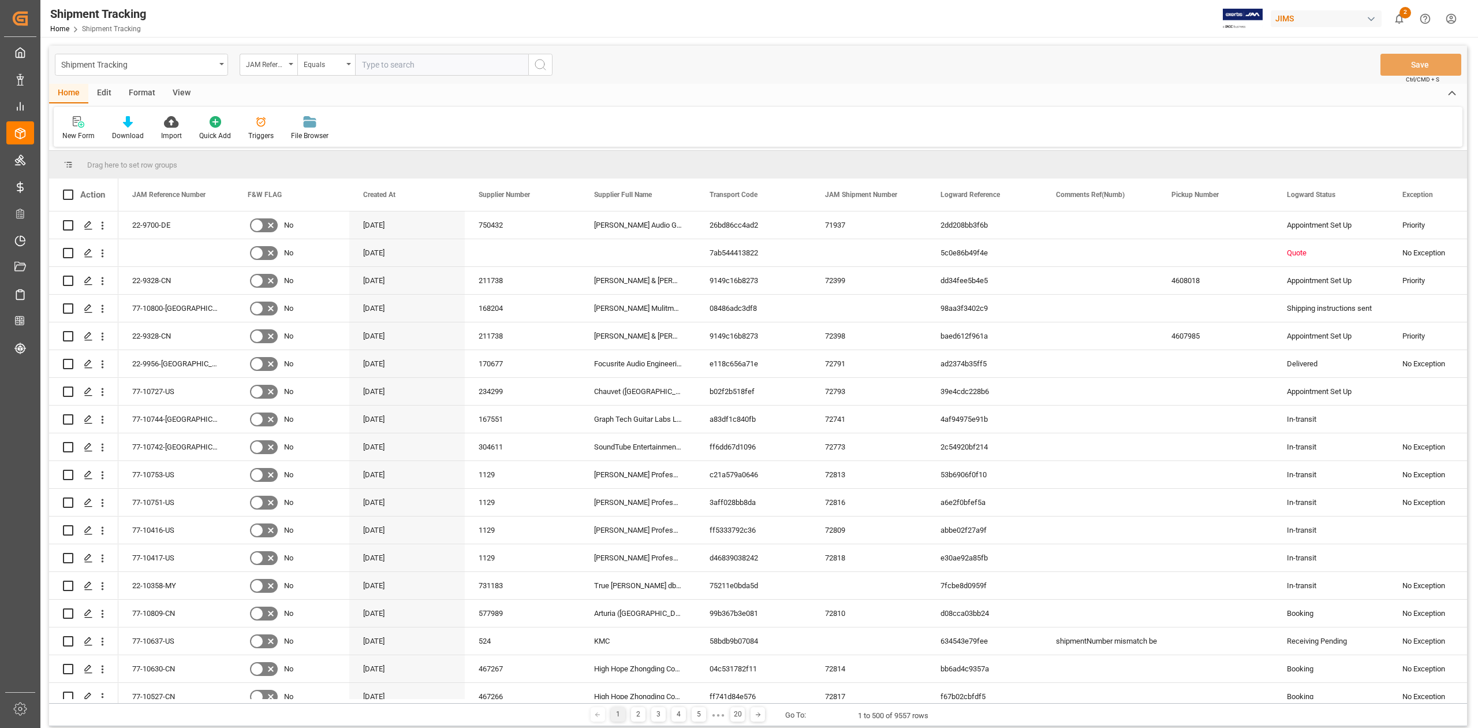
click at [391, 64] on input "text" at bounding box center [441, 65] width 173 height 22
paste input "77-9918-ID"
type input "77-9918-ID"
click at [539, 65] on icon "search button" at bounding box center [541, 65] width 14 height 14
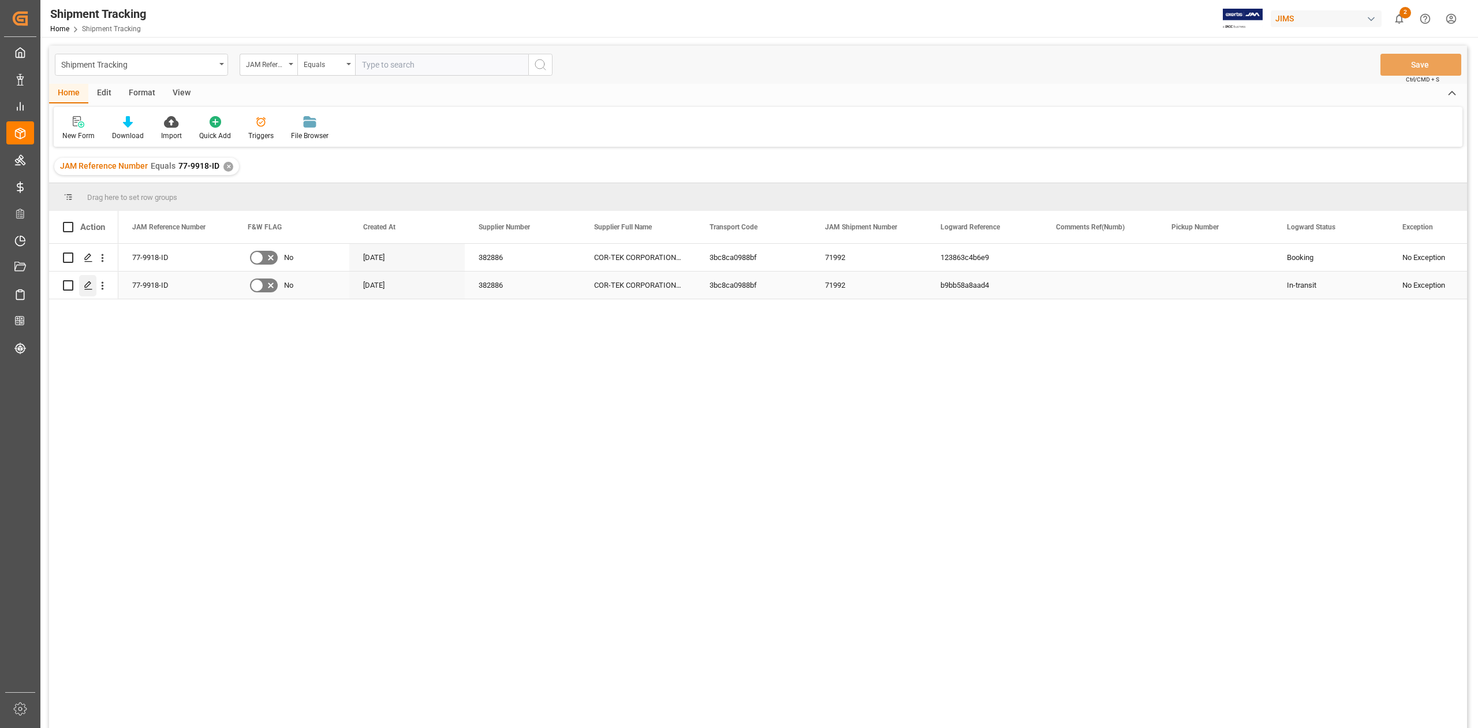
click at [87, 287] on polygon "Press SPACE to select this row." at bounding box center [88, 285] width 6 height 6
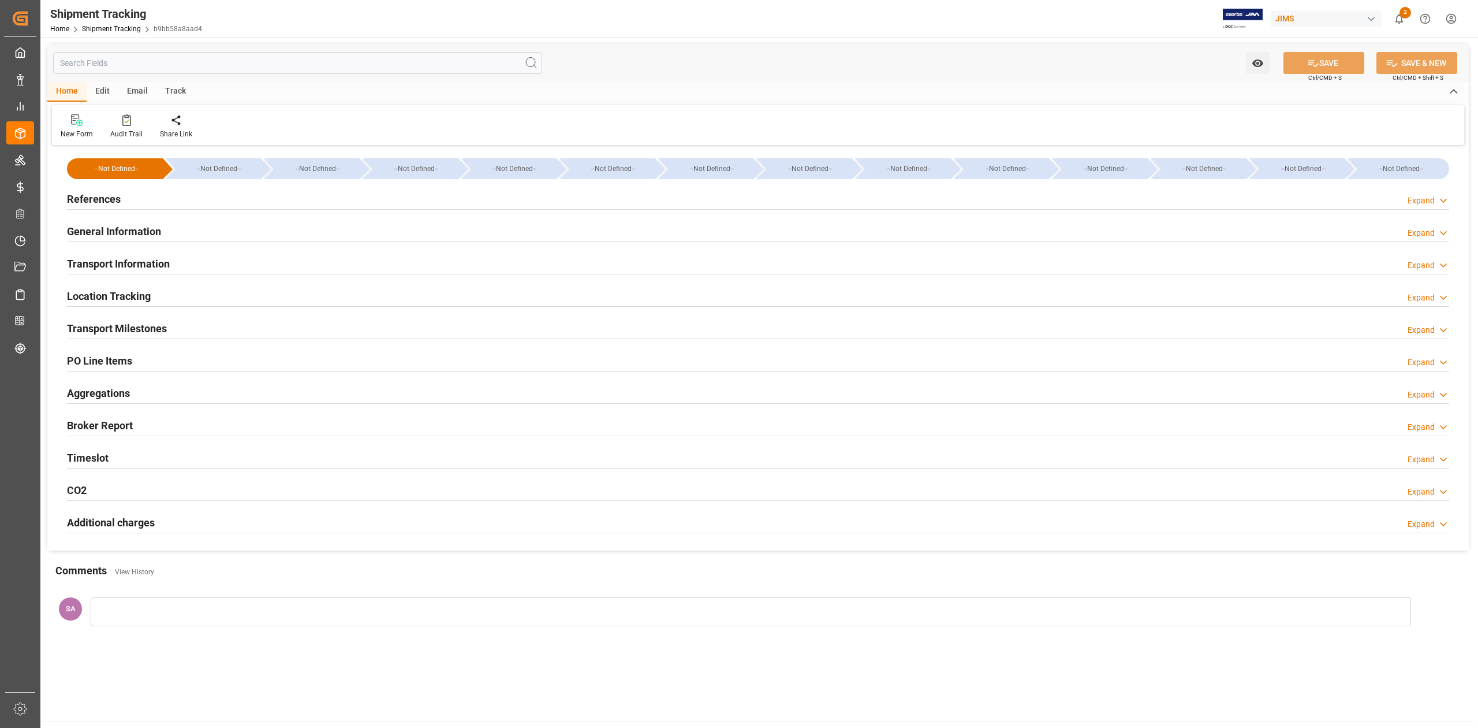
type input "8272"
type input "[DATE]"
click at [102, 199] on h2 "References" at bounding box center [94, 199] width 54 height 16
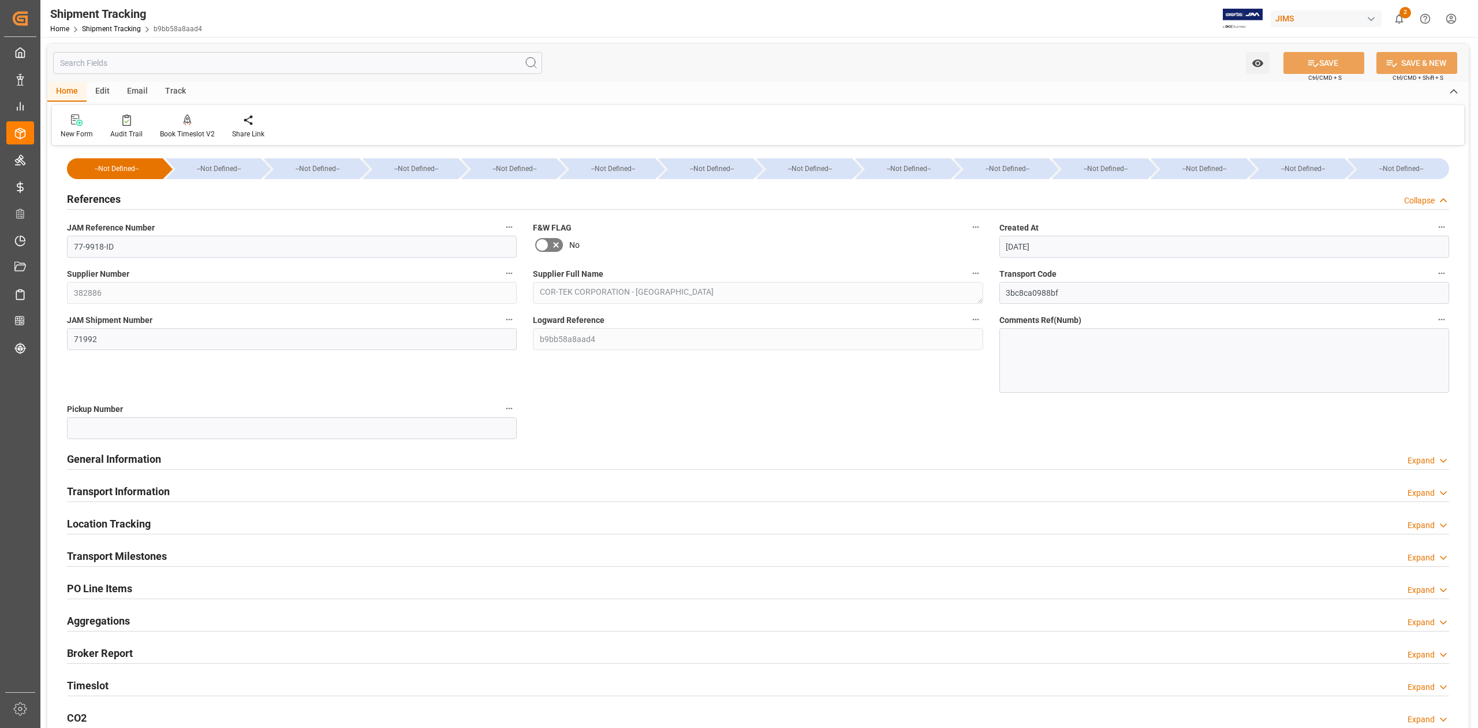
click at [123, 456] on h2 "General Information" at bounding box center [114, 459] width 94 height 16
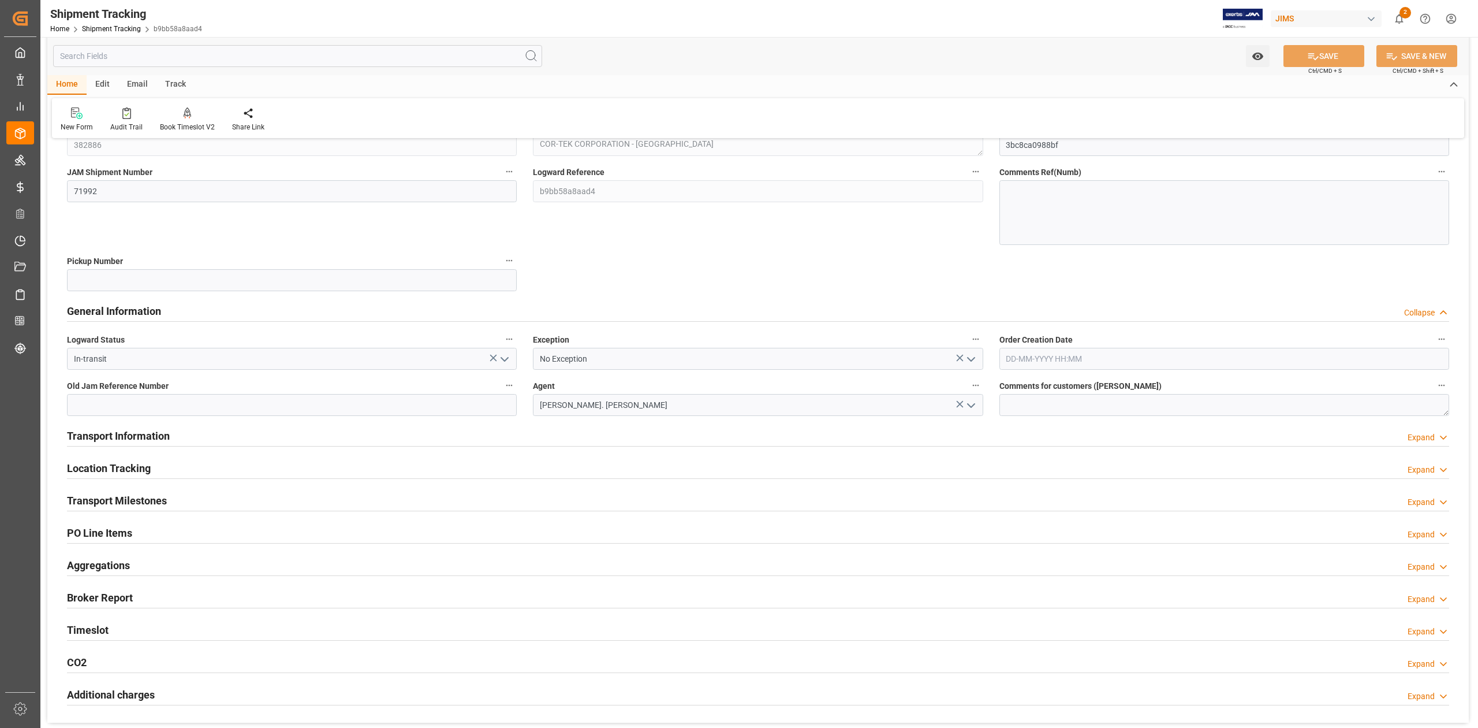
scroll to position [154, 0]
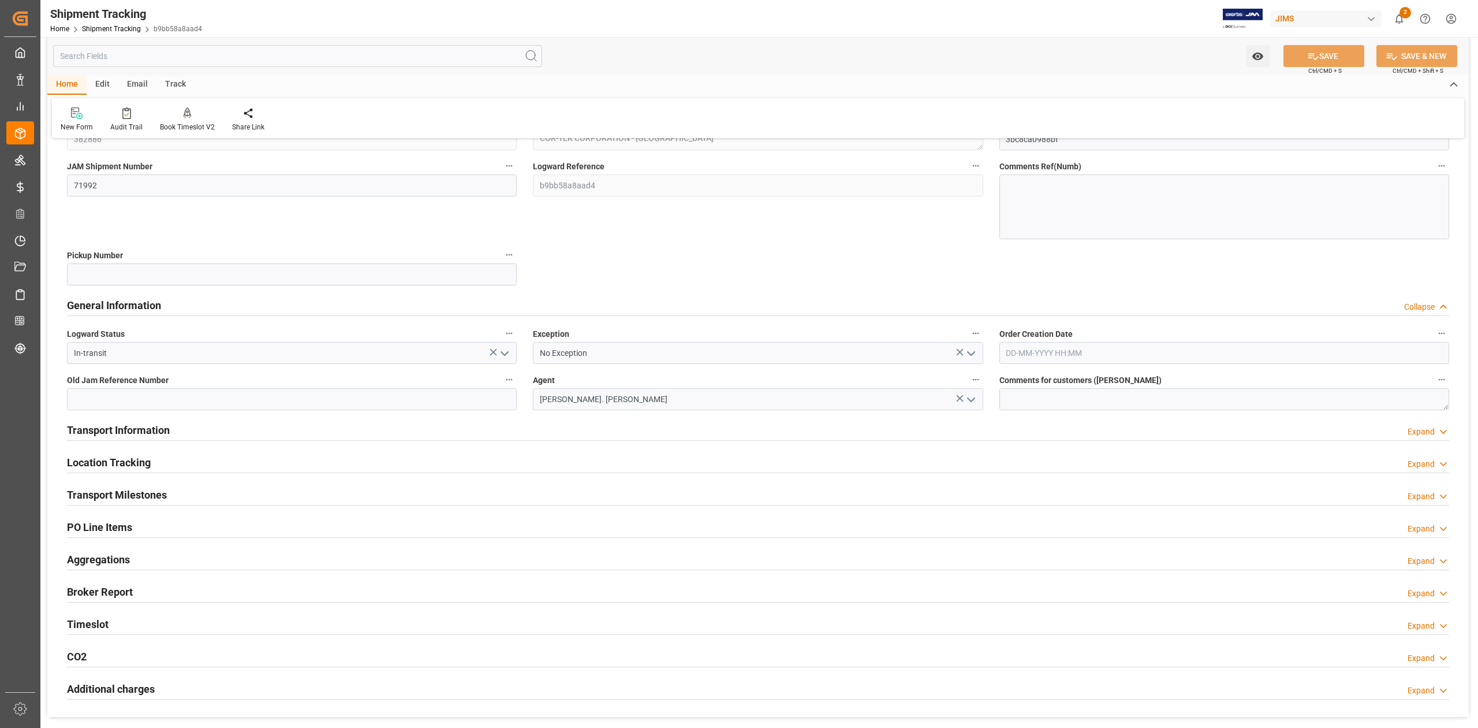
drag, startPoint x: 133, startPoint y: 426, endPoint x: 443, endPoint y: 430, distance: 310.7
click at [135, 426] on h2 "Transport Information" at bounding box center [118, 430] width 103 height 16
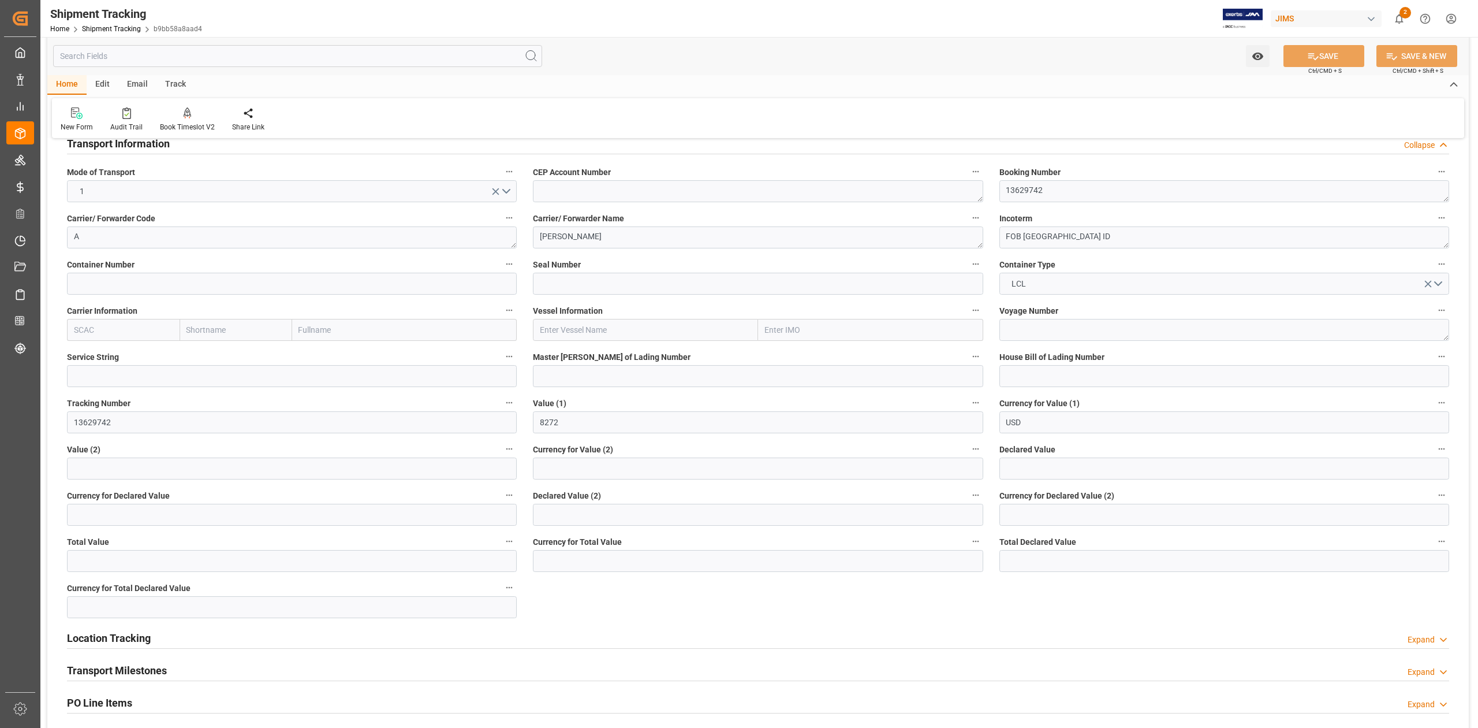
scroll to position [693, 0]
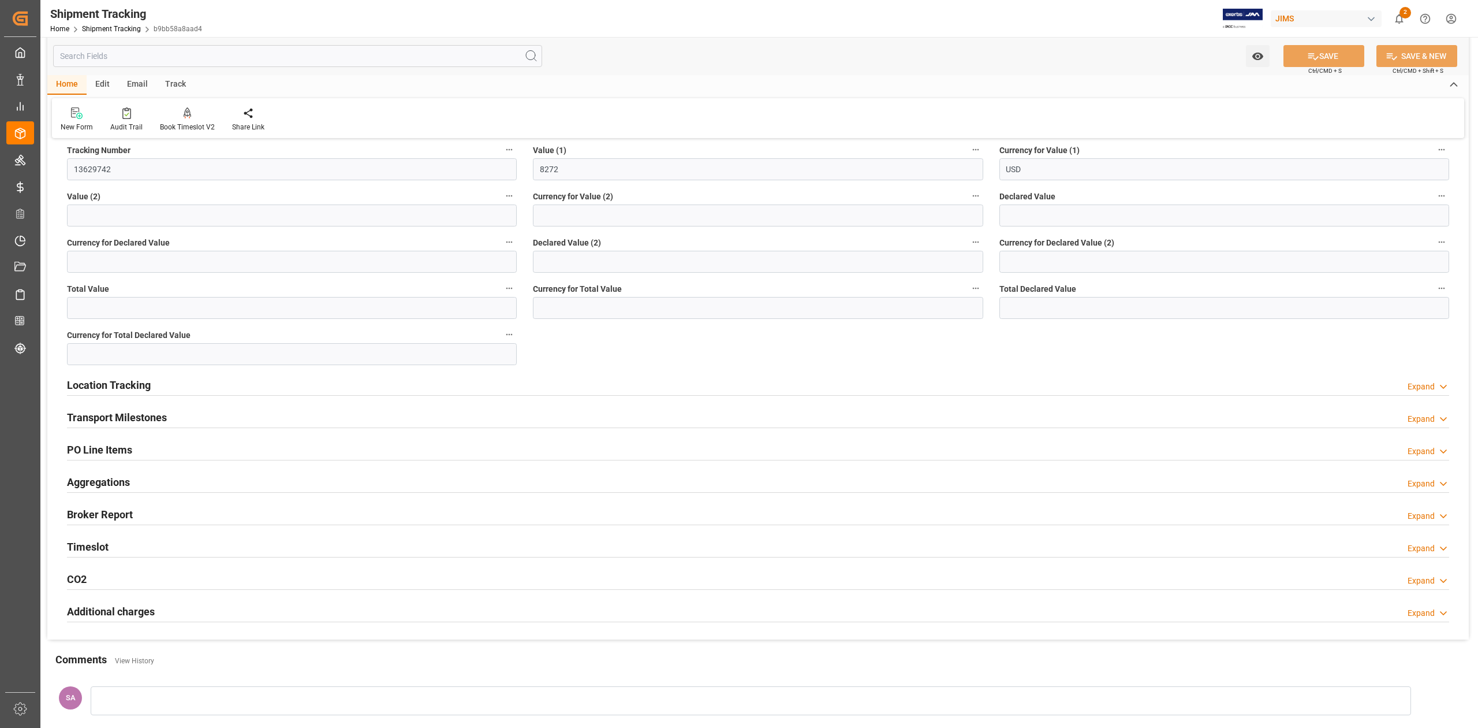
click at [151, 418] on h2 "Transport Milestones" at bounding box center [117, 417] width 100 height 16
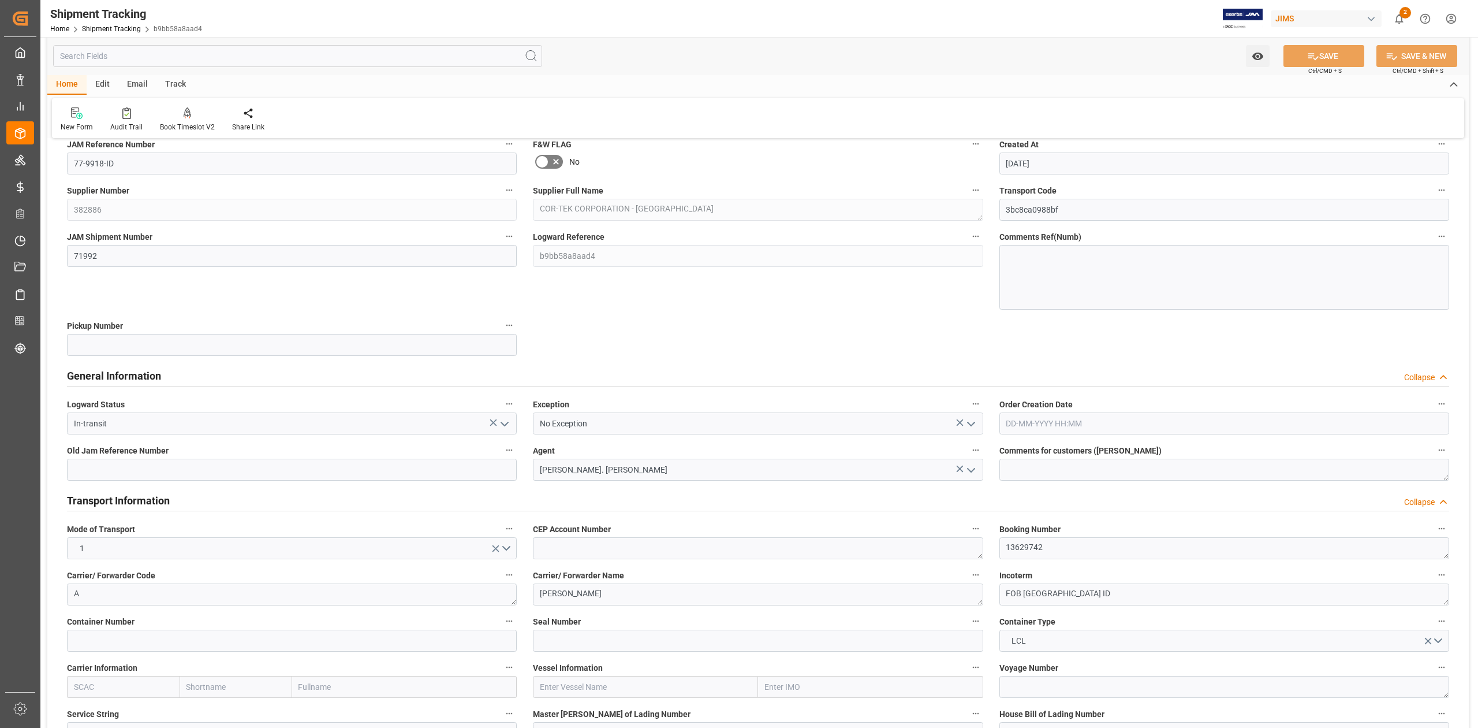
scroll to position [0, 0]
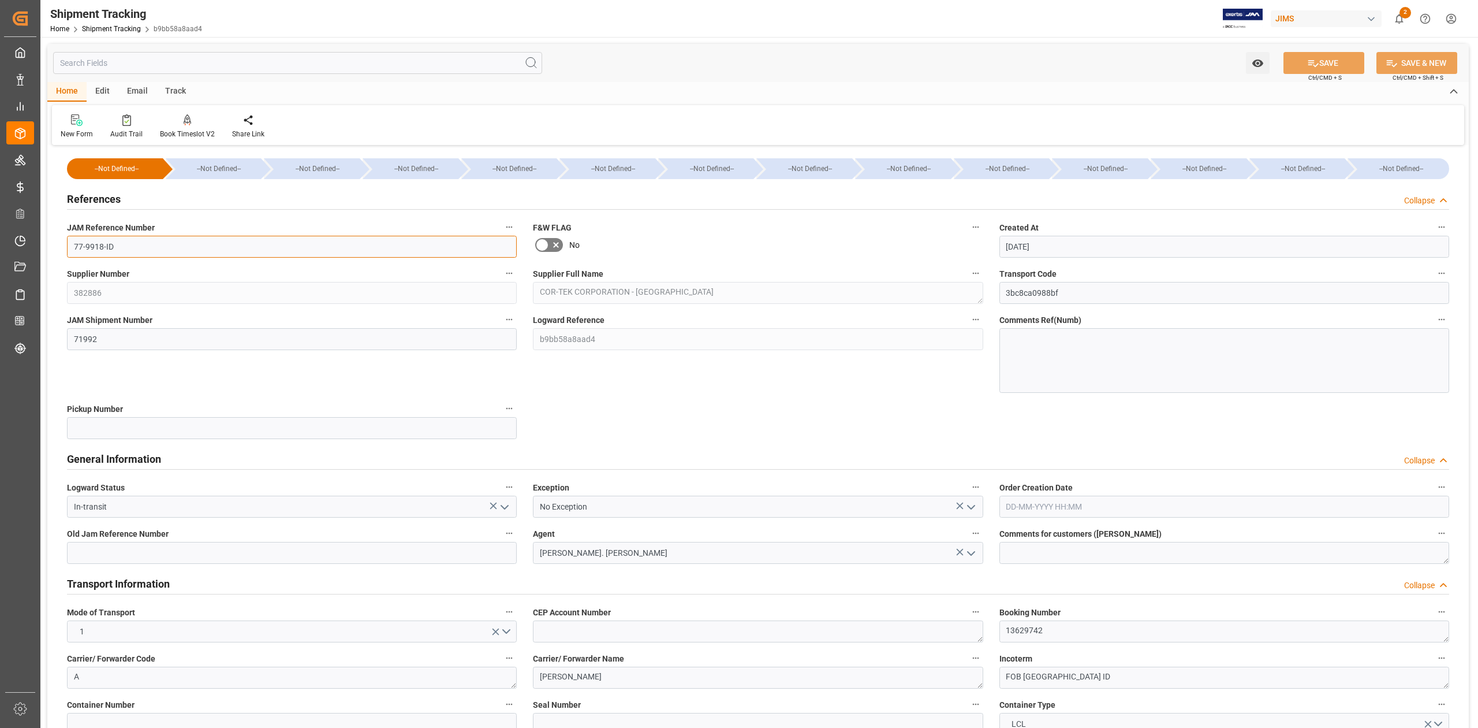
click at [130, 245] on input "77-9918-ID" at bounding box center [292, 247] width 450 height 22
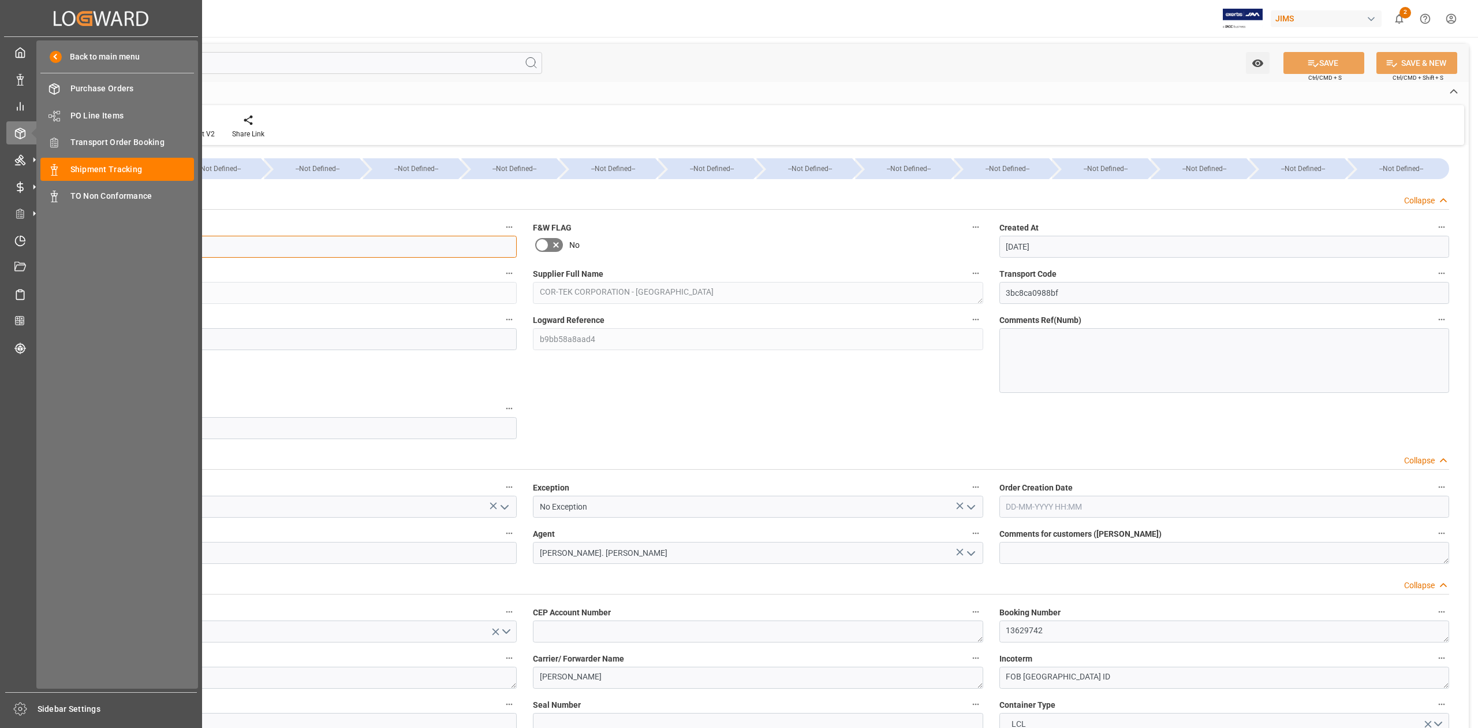
drag, startPoint x: 139, startPoint y: 246, endPoint x: -11, endPoint y: 234, distance: 150.6
click at [0, 234] on html "Created by potrace 1.15, written by [PERSON_NAME] [DATE]-[DATE] Created by potr…" at bounding box center [739, 364] width 1478 height 728
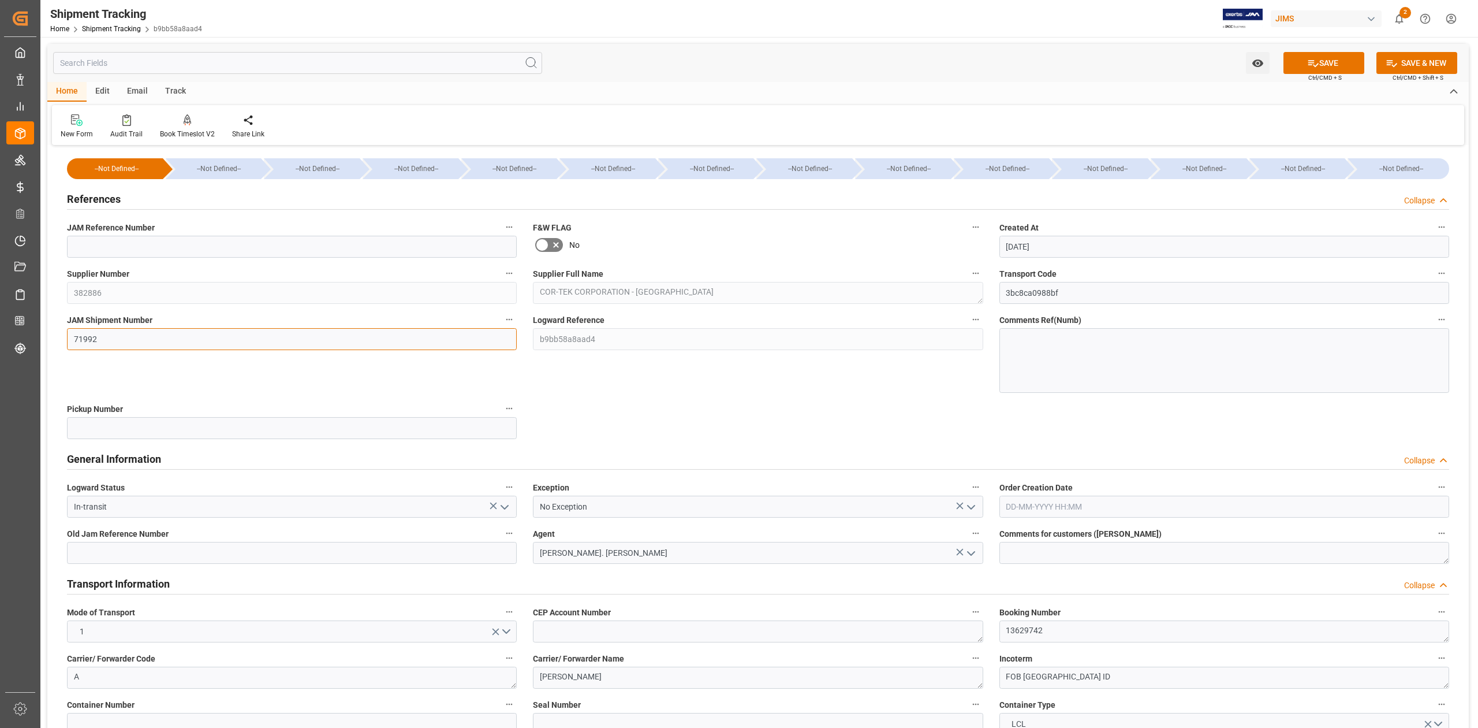
drag, startPoint x: 114, startPoint y: 330, endPoint x: 51, endPoint y: 333, distance: 63.0
click at [144, 509] on input "In-transit" at bounding box center [292, 506] width 450 height 22
click at [508, 509] on icon "open menu" at bounding box center [505, 507] width 14 height 14
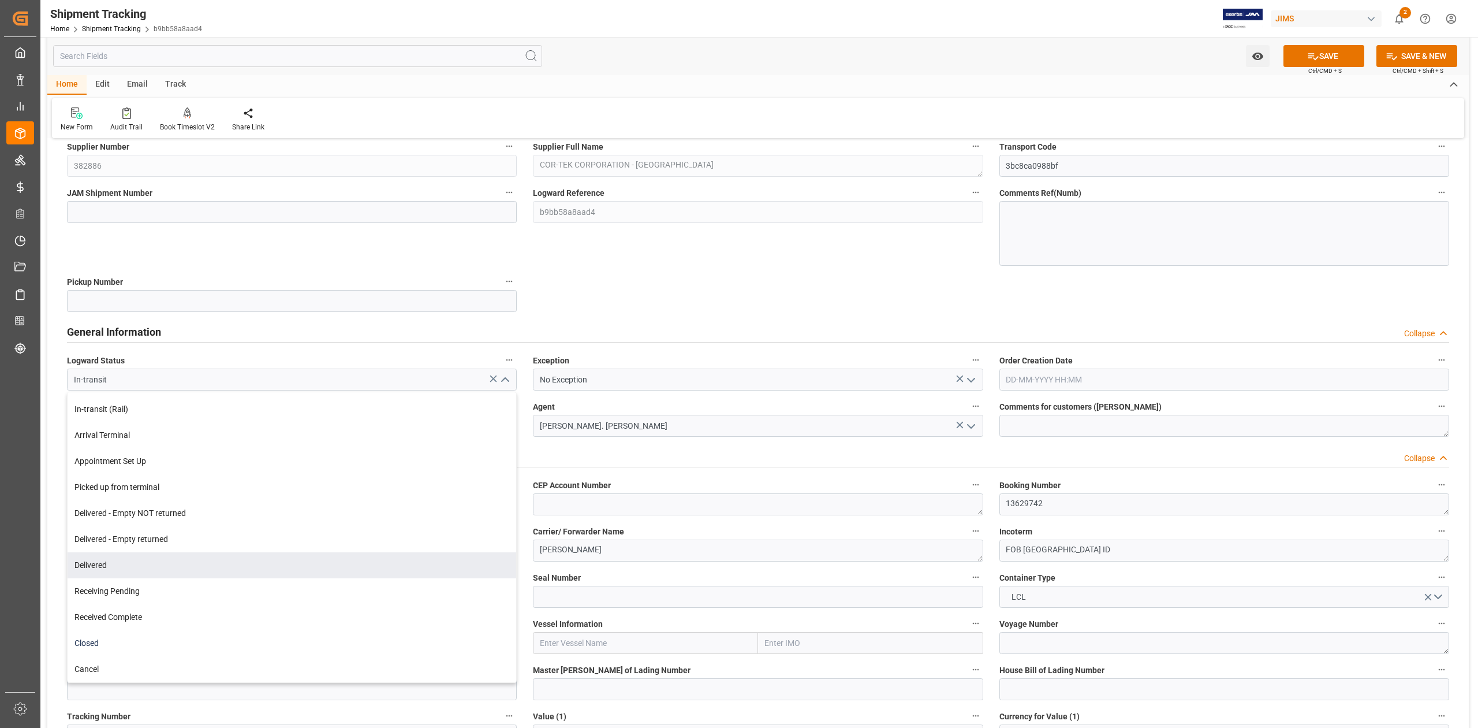
scroll to position [154, 0]
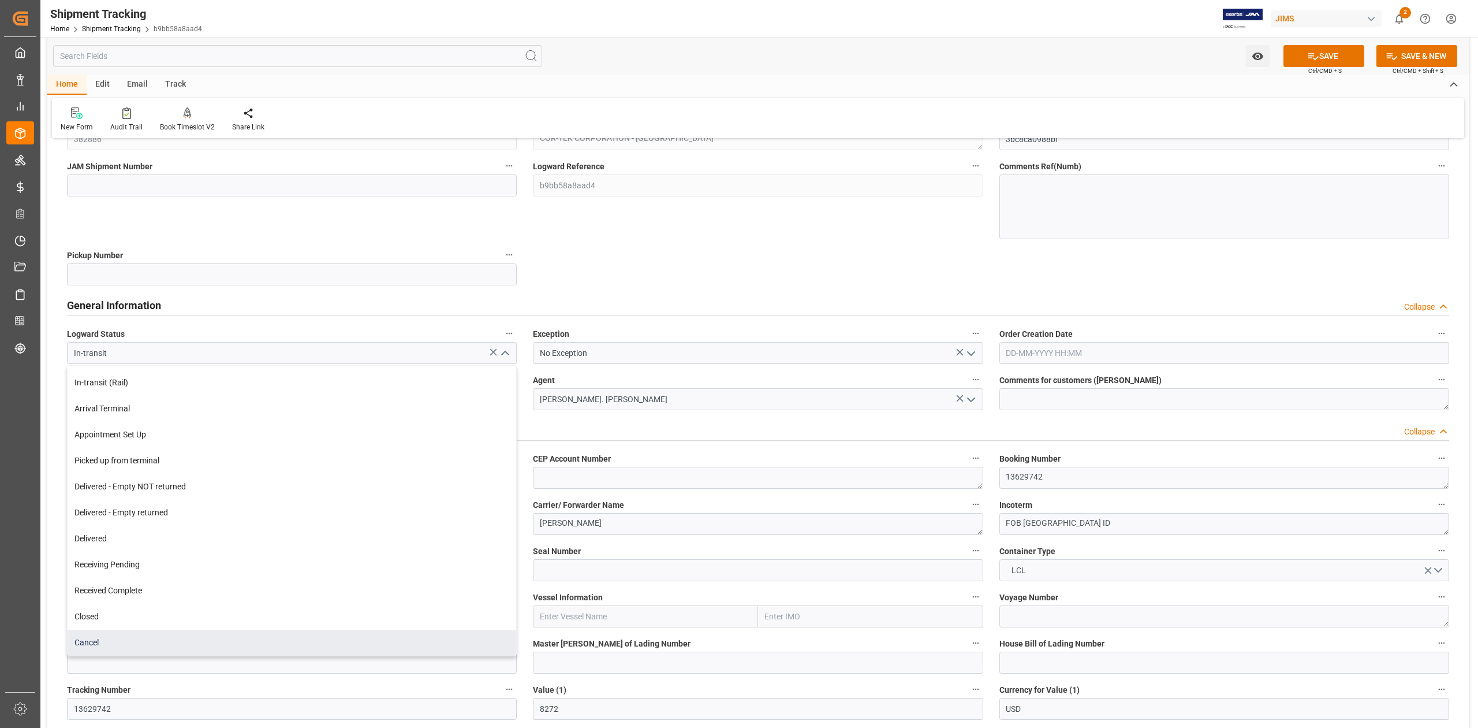
click at [199, 636] on div "Cancel" at bounding box center [292, 642] width 449 height 26
type input "Cancel"
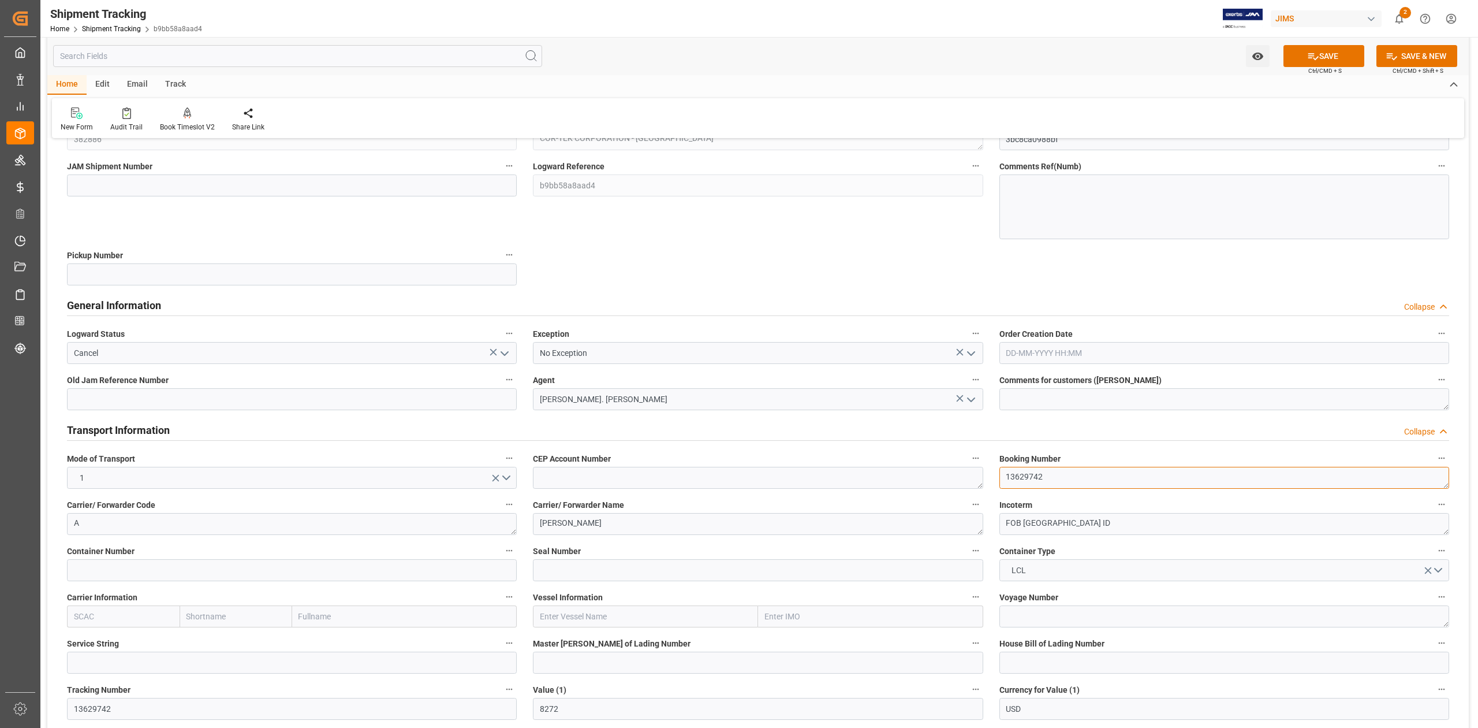
drag, startPoint x: 1074, startPoint y: 476, endPoint x: 957, endPoint y: 476, distance: 116.6
drag, startPoint x: 954, startPoint y: 524, endPoint x: 808, endPoint y: 528, distance: 146.1
drag, startPoint x: 584, startPoint y: 524, endPoint x: 293, endPoint y: 513, distance: 291.2
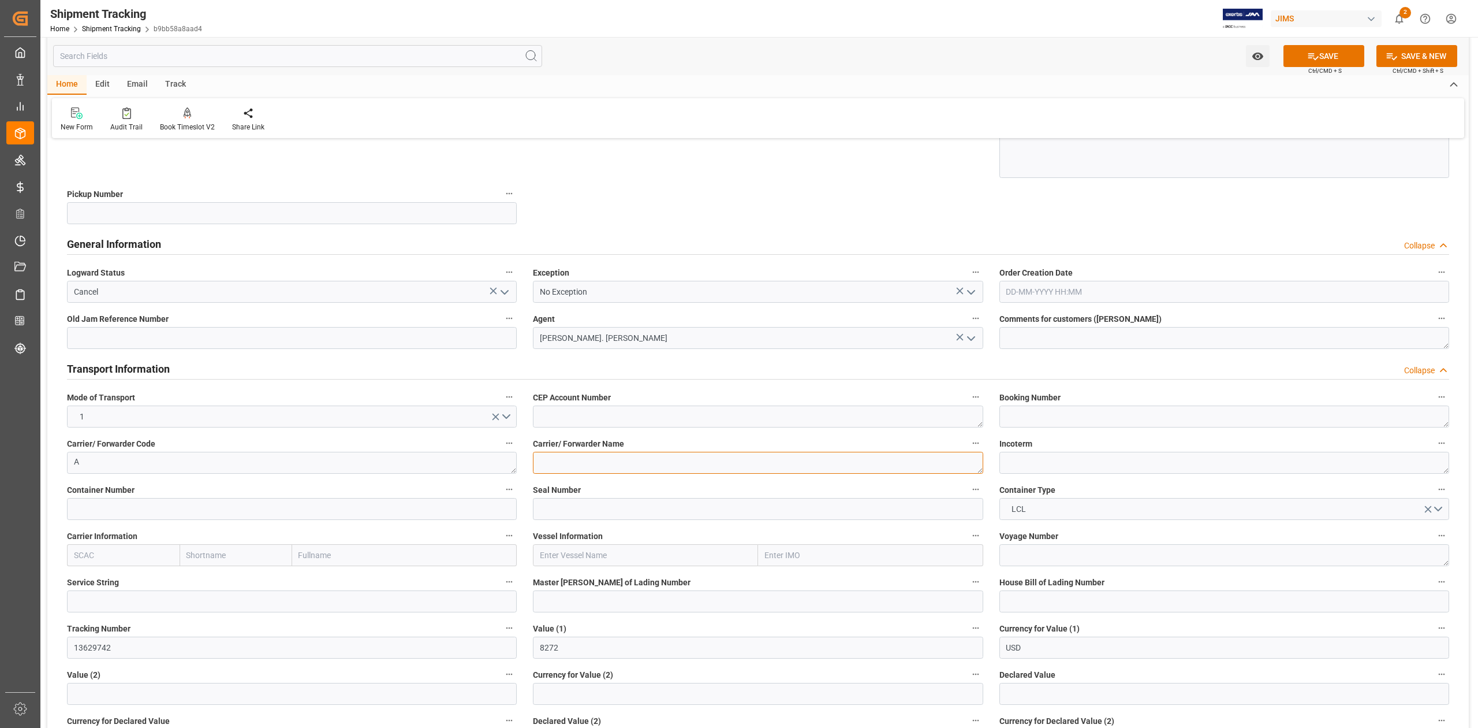
scroll to position [308, 0]
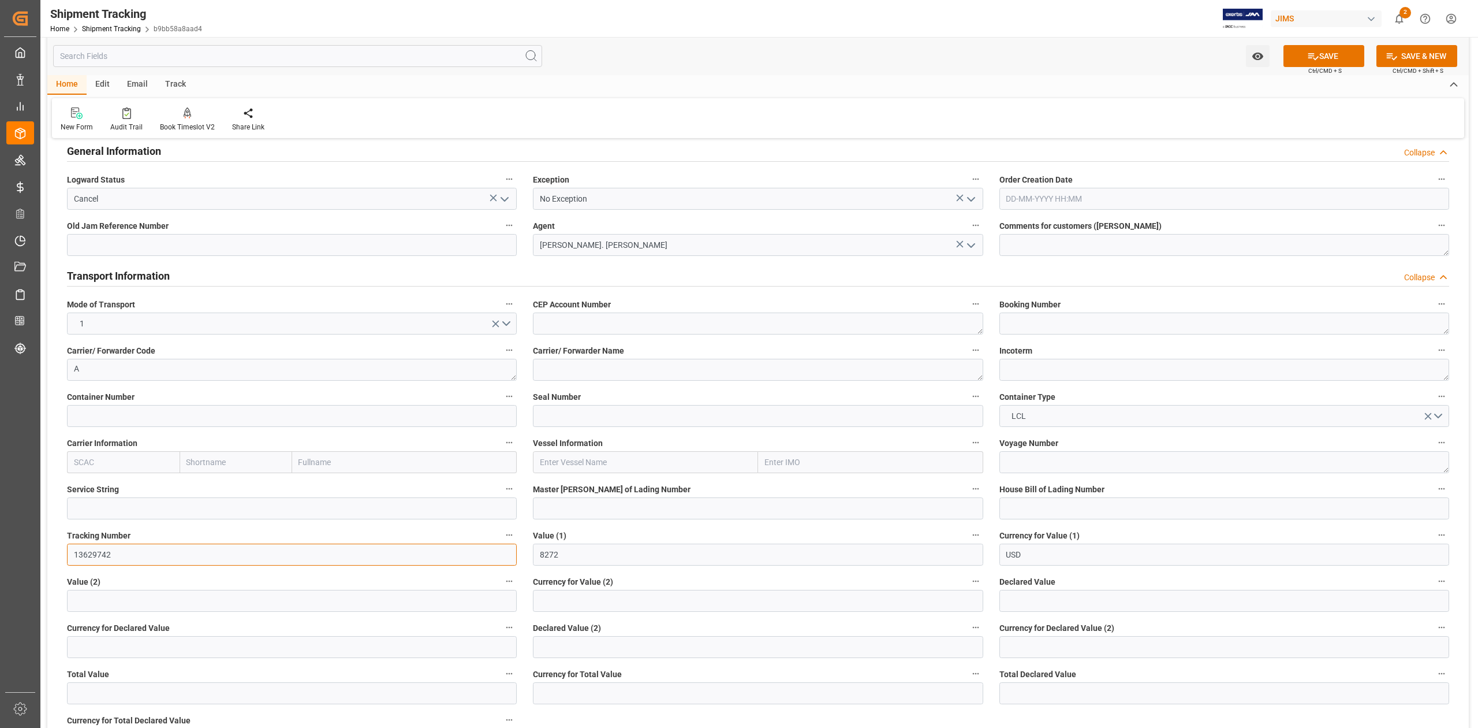
drag, startPoint x: 129, startPoint y: 555, endPoint x: 0, endPoint y: 555, distance: 129.3
click at [3, 557] on div "Created by potrace 1.15, written by [PERSON_NAME] [DATE]-[DATE] Created by potr…" at bounding box center [739, 364] width 1478 height 728
drag, startPoint x: 592, startPoint y: 555, endPoint x: 484, endPoint y: 562, distance: 108.8
click at [486, 562] on div "--Not Defined-- --Not Defined-- --Not Defined-- --Not Defined-- --Not Defined--…" at bounding box center [758, 594] width 1422 height 1507
type input "0"
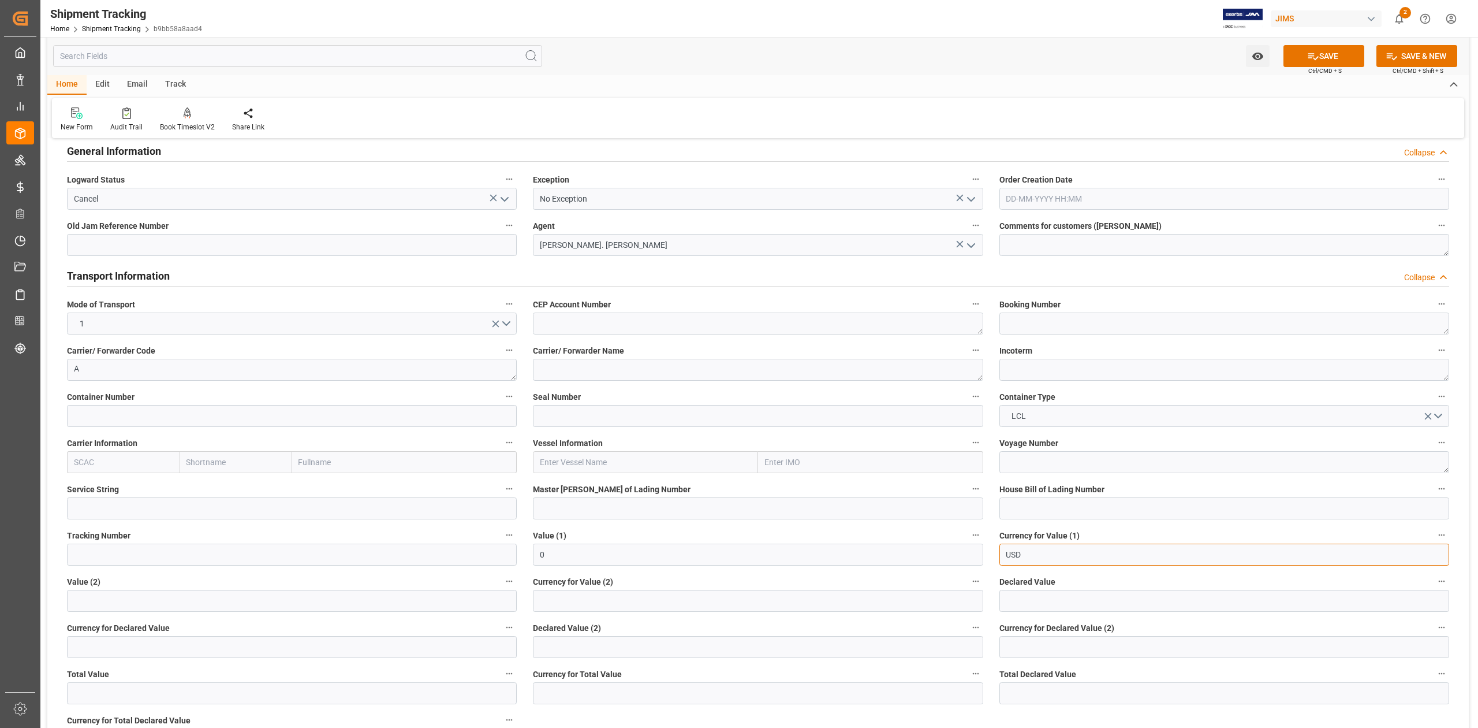
drag, startPoint x: 1000, startPoint y: 553, endPoint x: 923, endPoint y: 553, distance: 77.4
click at [923, 553] on div "--Not Defined-- --Not Defined-- --Not Defined-- --Not Defined-- --Not Defined--…" at bounding box center [758, 594] width 1422 height 1507
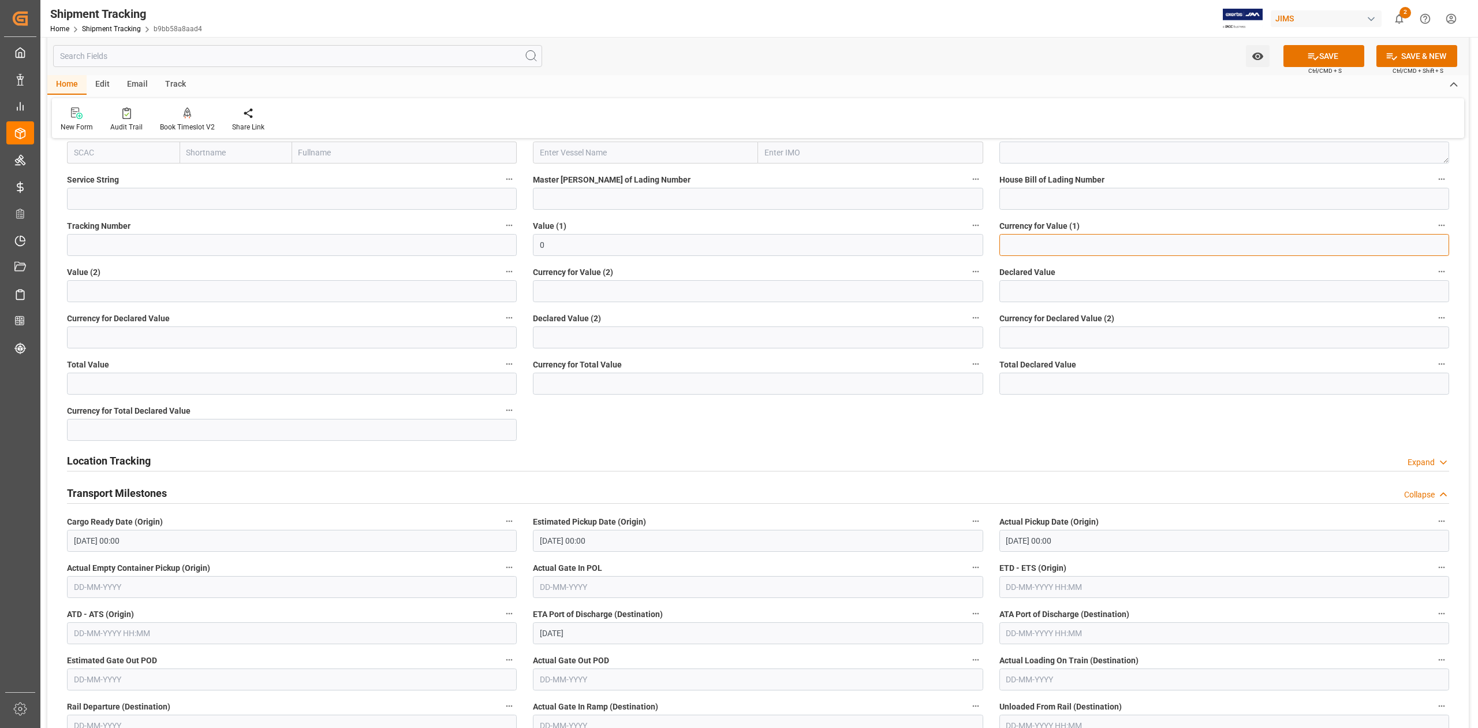
scroll to position [693, 0]
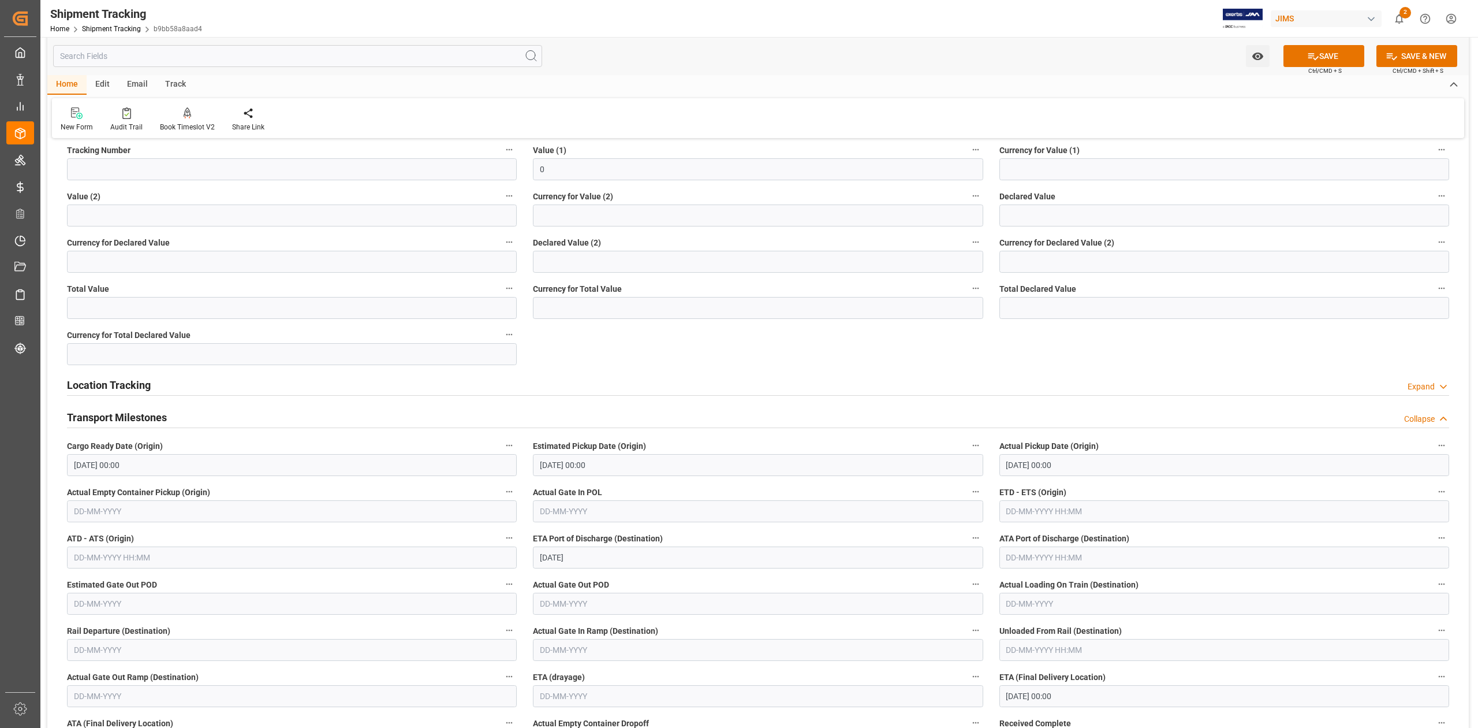
click at [155, 465] on input "14-07-2025 00:00" at bounding box center [292, 465] width 450 height 22
click at [631, 467] on input "18-07-2025 00:00" at bounding box center [758, 465] width 450 height 22
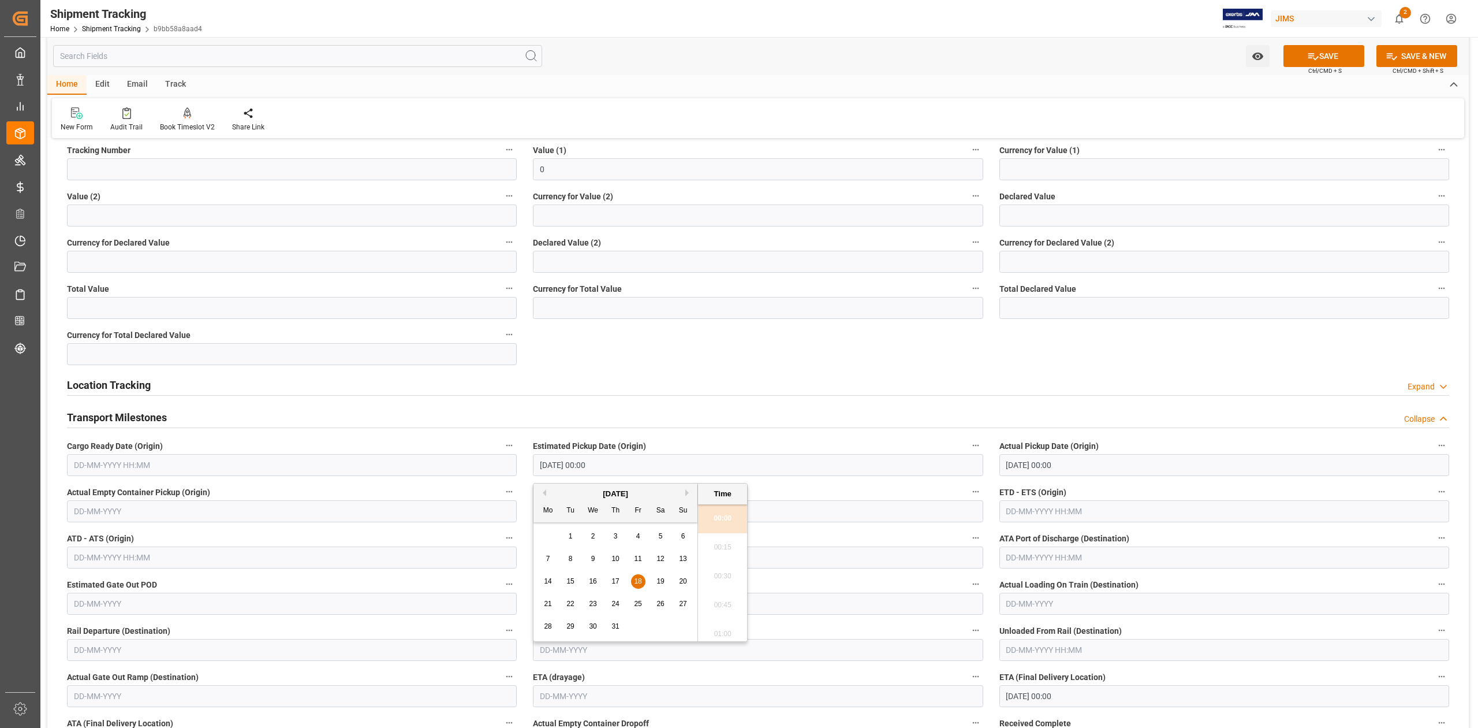
click at [631, 467] on input "18-07-2025 00:00" at bounding box center [758, 465] width 450 height 22
click at [1095, 464] on input "18-07-2025 00:00" at bounding box center [1225, 465] width 450 height 22
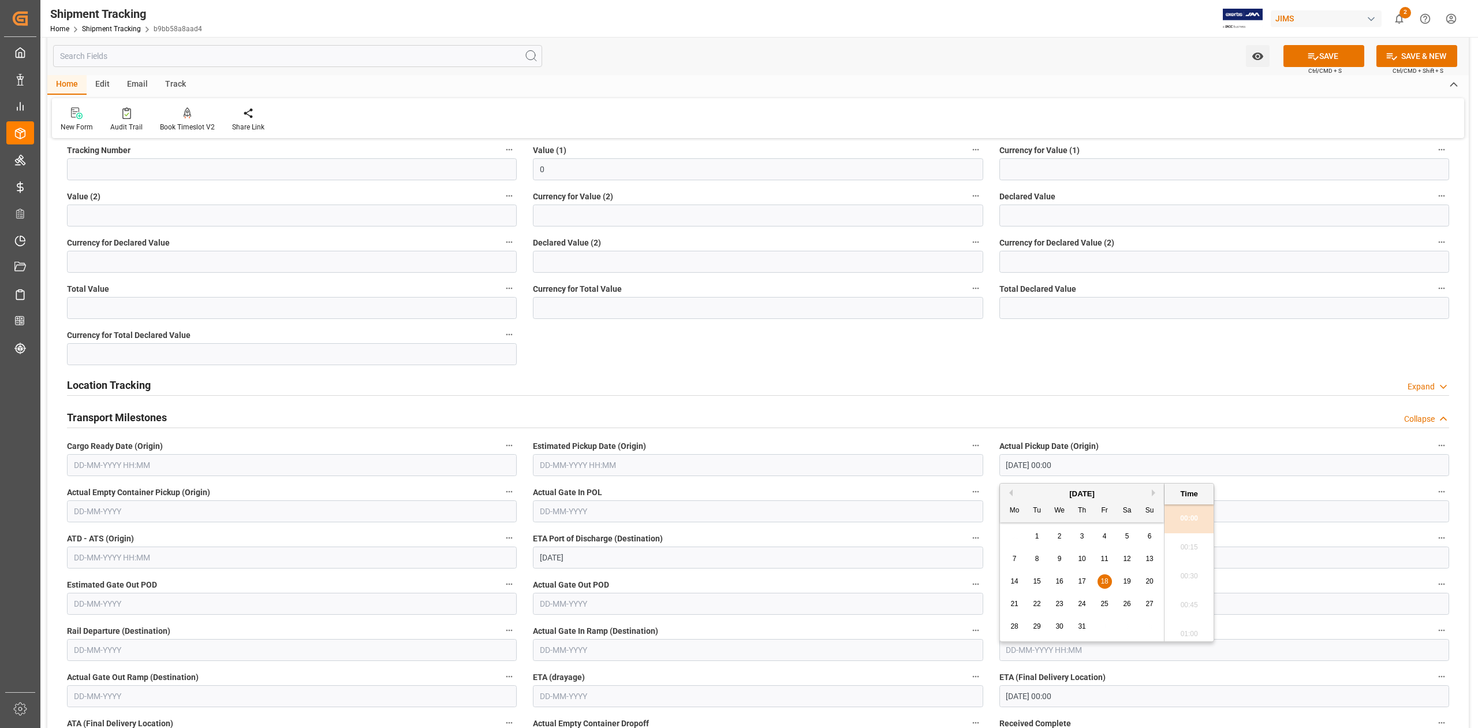
click at [1095, 464] on input "18-07-2025 00:00" at bounding box center [1225, 465] width 450 height 22
click at [620, 555] on input "[DATE]" at bounding box center [758, 557] width 450 height 22
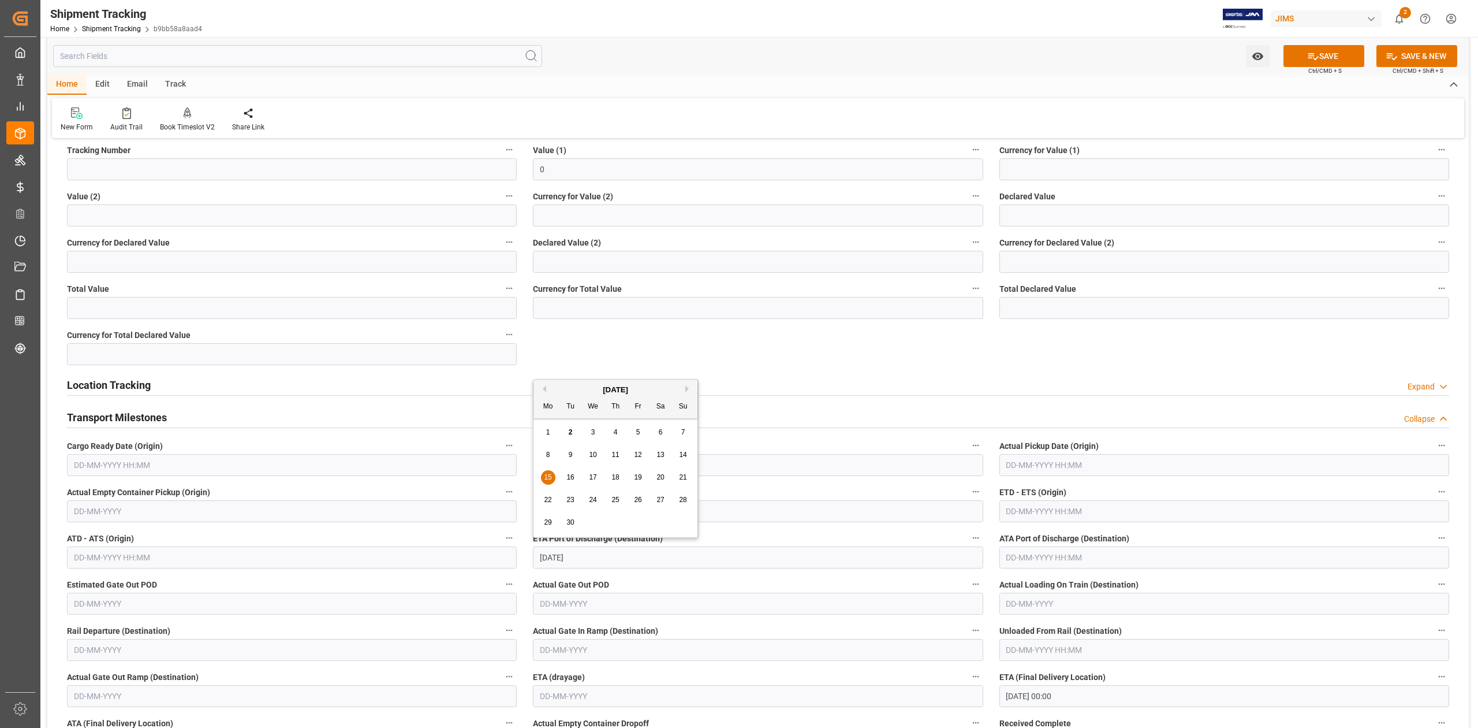
click at [620, 555] on input "[DATE]" at bounding box center [758, 557] width 450 height 22
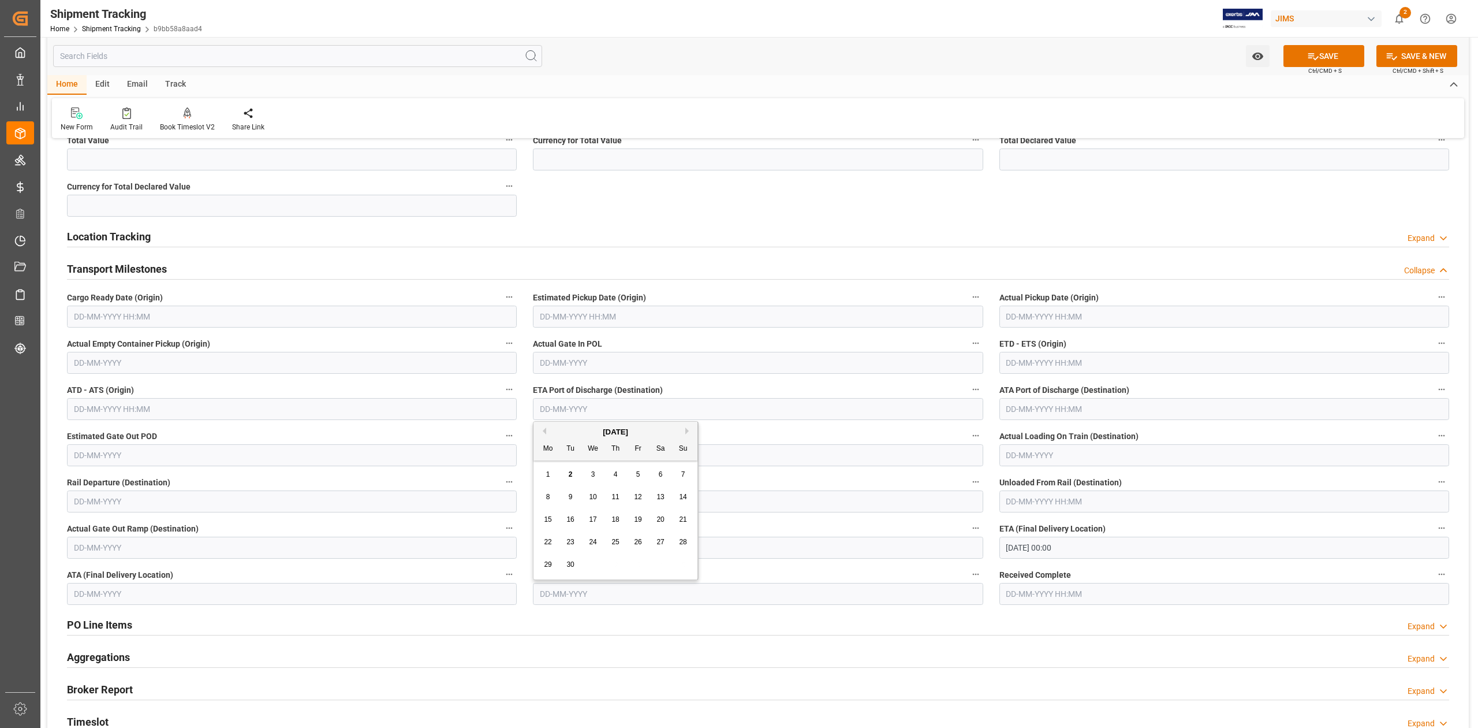
scroll to position [846, 0]
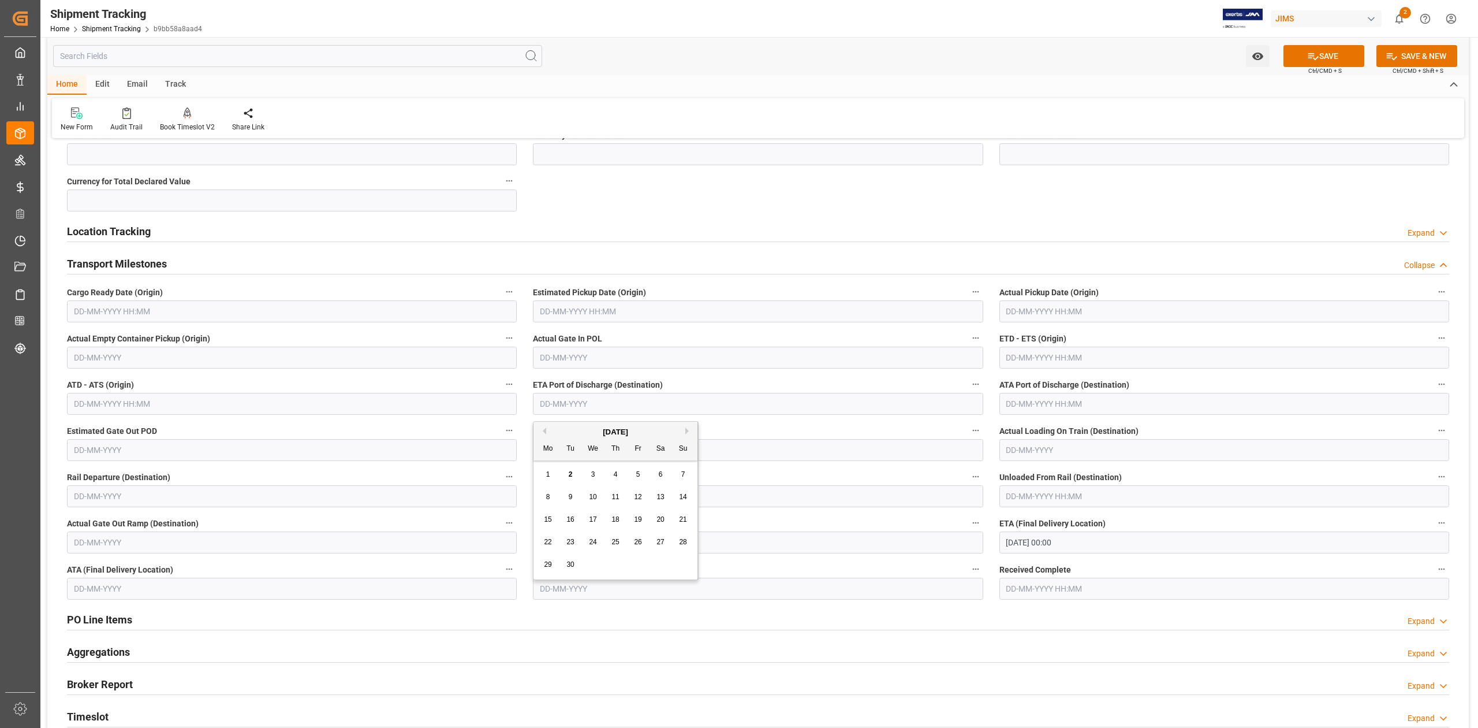
click at [1080, 546] on input "02-10-2025 00:00" at bounding box center [1225, 542] width 450 height 22
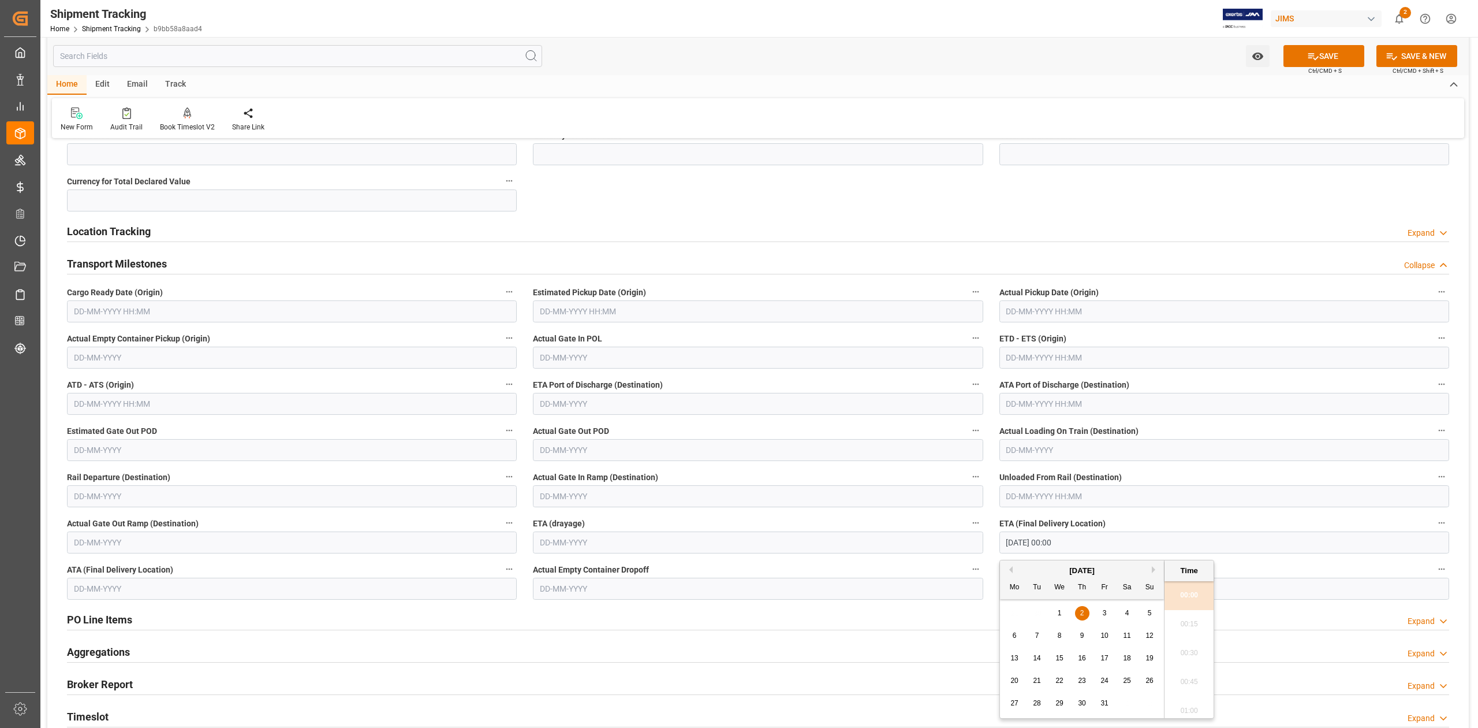
click at [1080, 546] on input "02-10-2025 00:00" at bounding box center [1225, 542] width 450 height 22
click at [1324, 54] on button "SAVE" at bounding box center [1324, 56] width 81 height 22
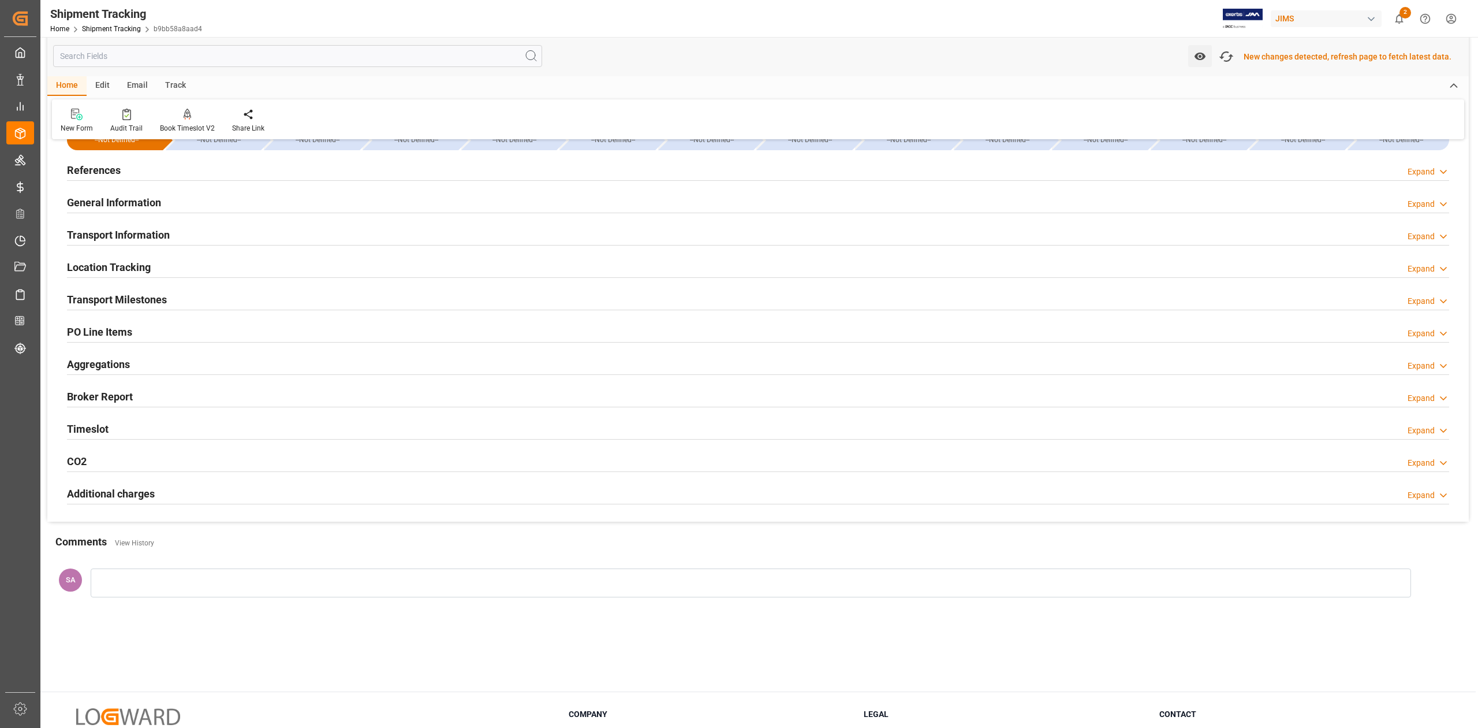
scroll to position [0, 0]
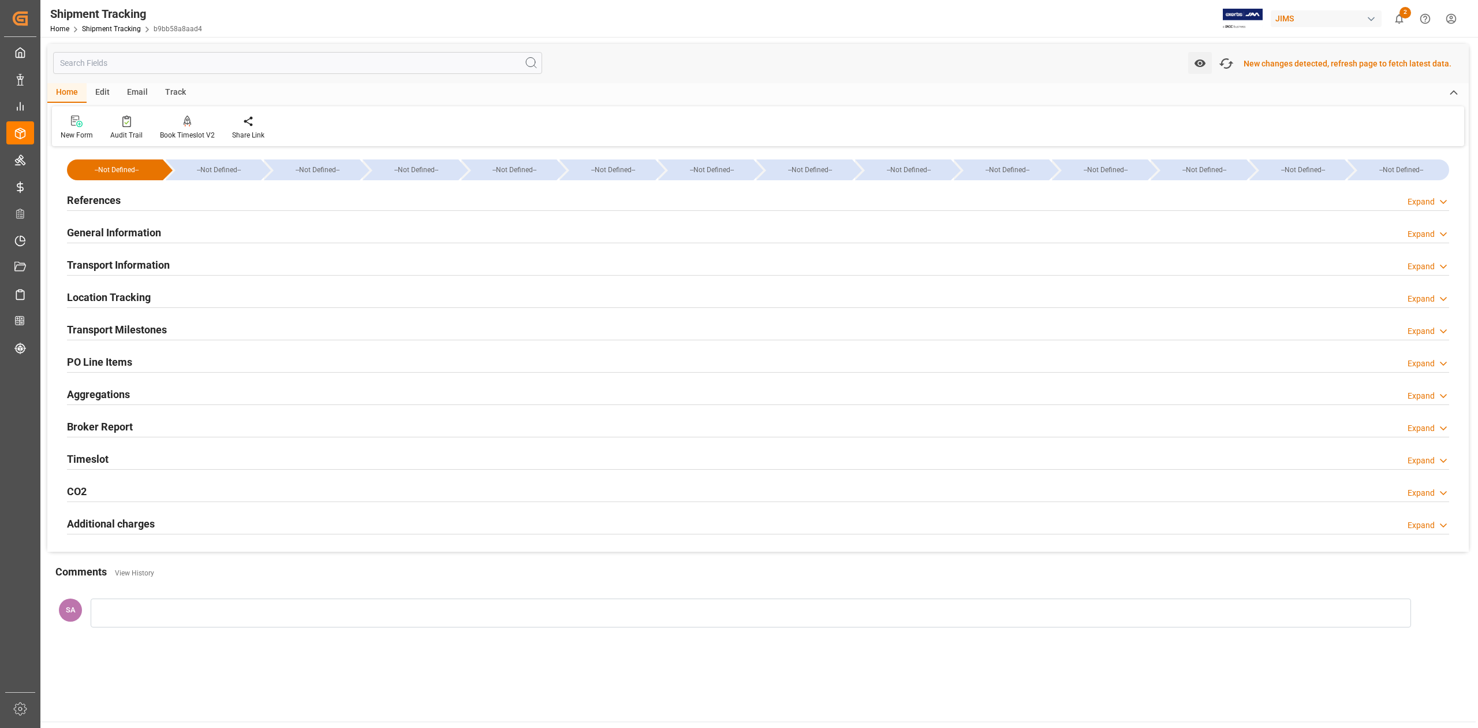
click at [169, 610] on div at bounding box center [751, 612] width 1321 height 29
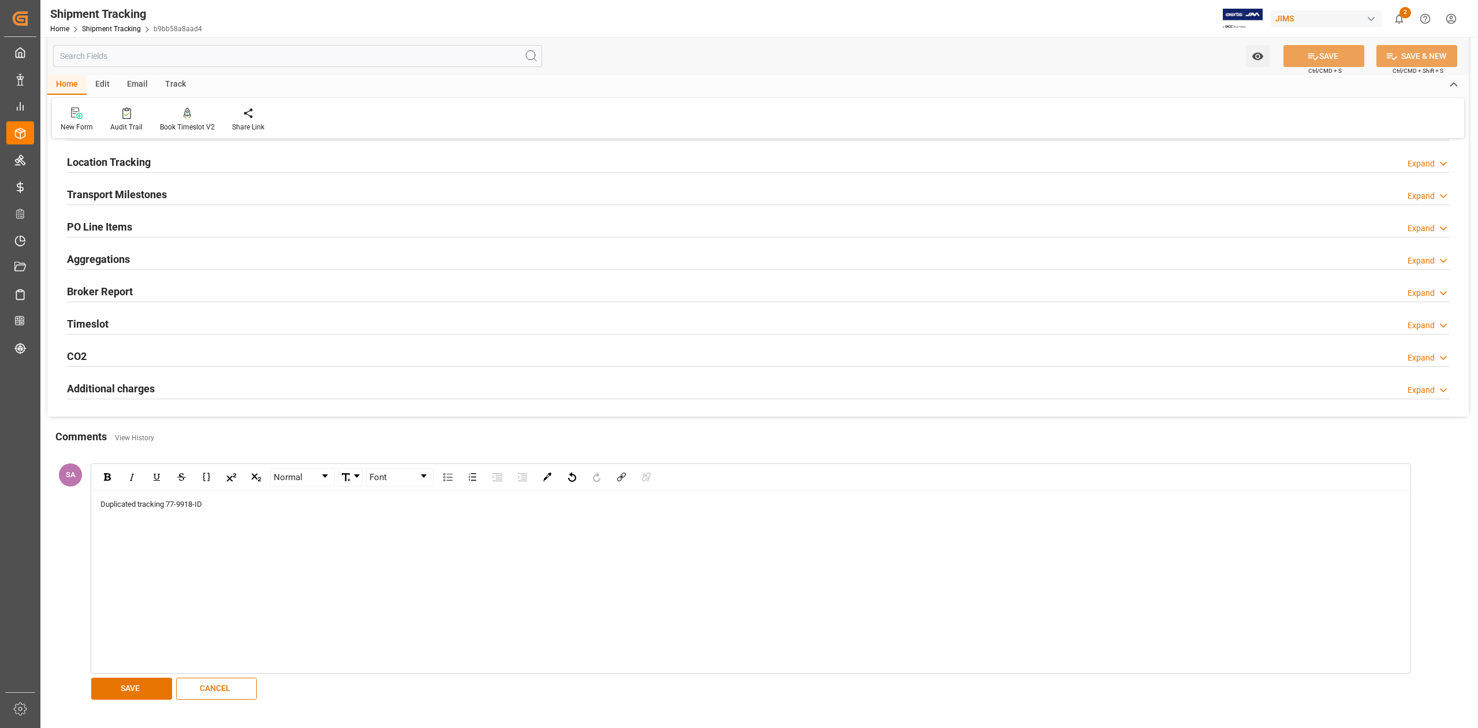
scroll to position [273, 0]
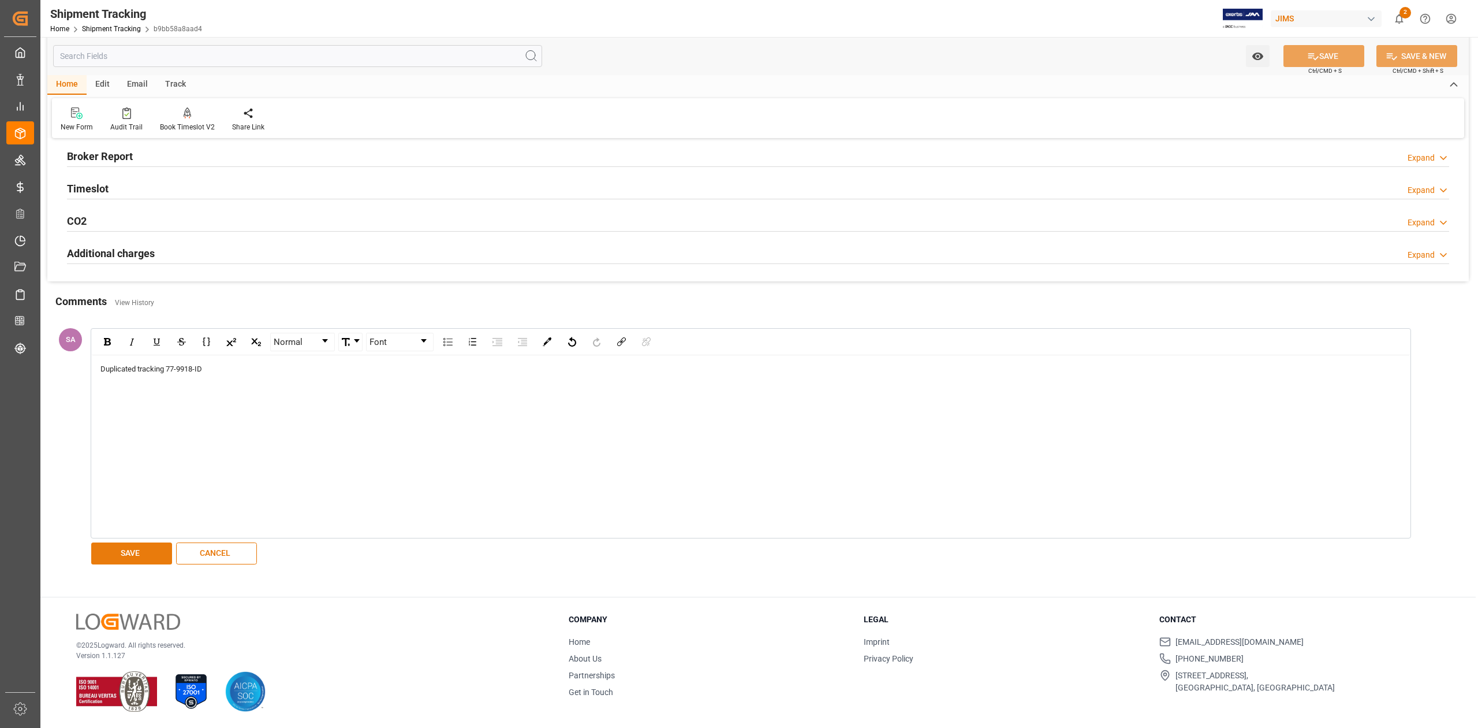
click at [121, 552] on button "SAVE" at bounding box center [131, 553] width 81 height 22
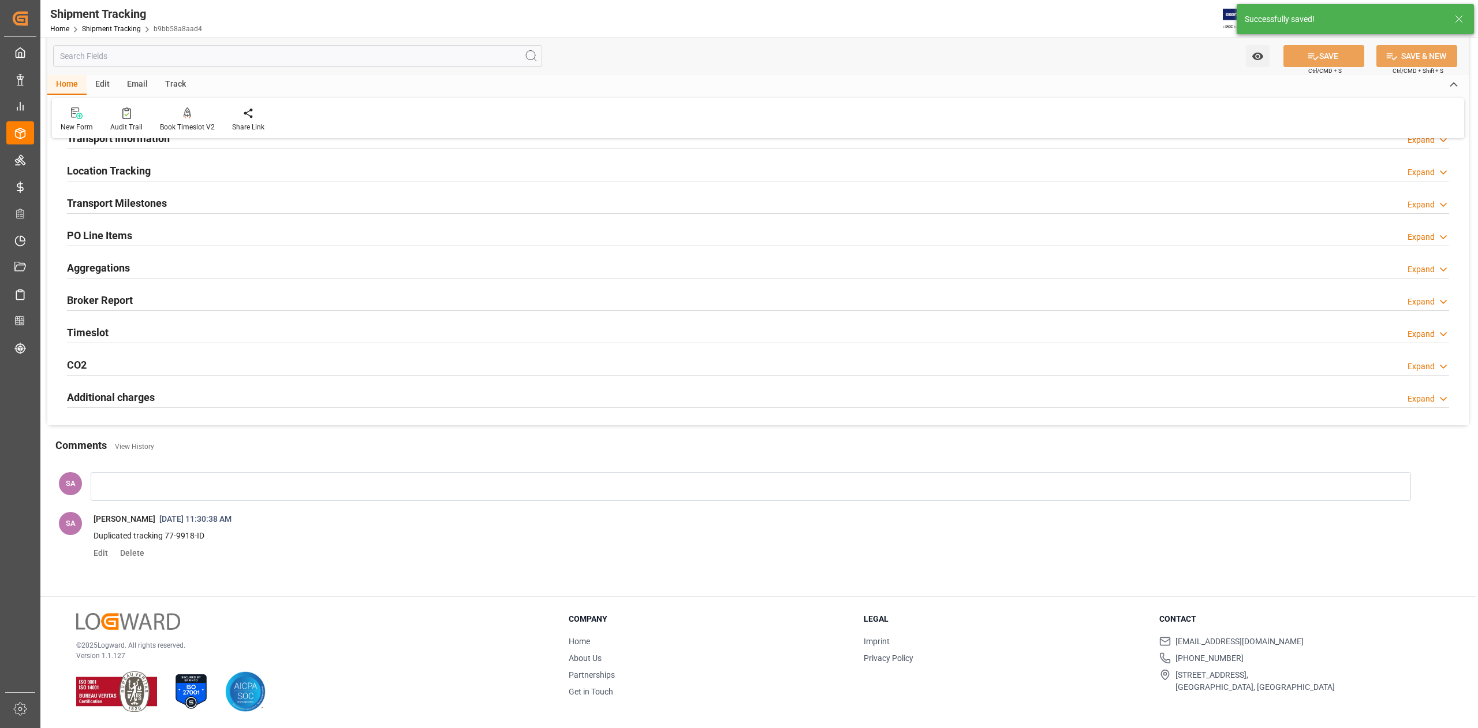
scroll to position [125, 0]
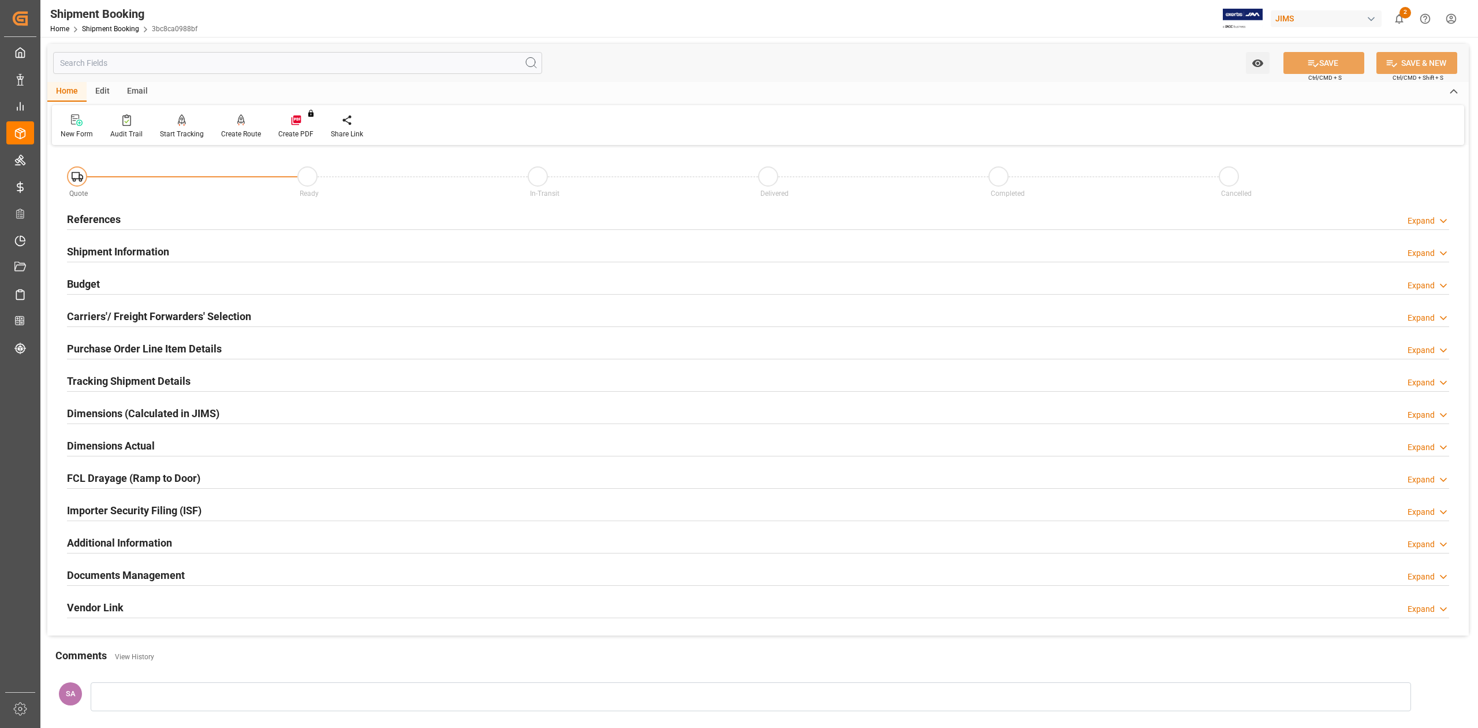
click at [87, 379] on h2 "Tracking Shipment Details" at bounding box center [129, 381] width 124 height 16
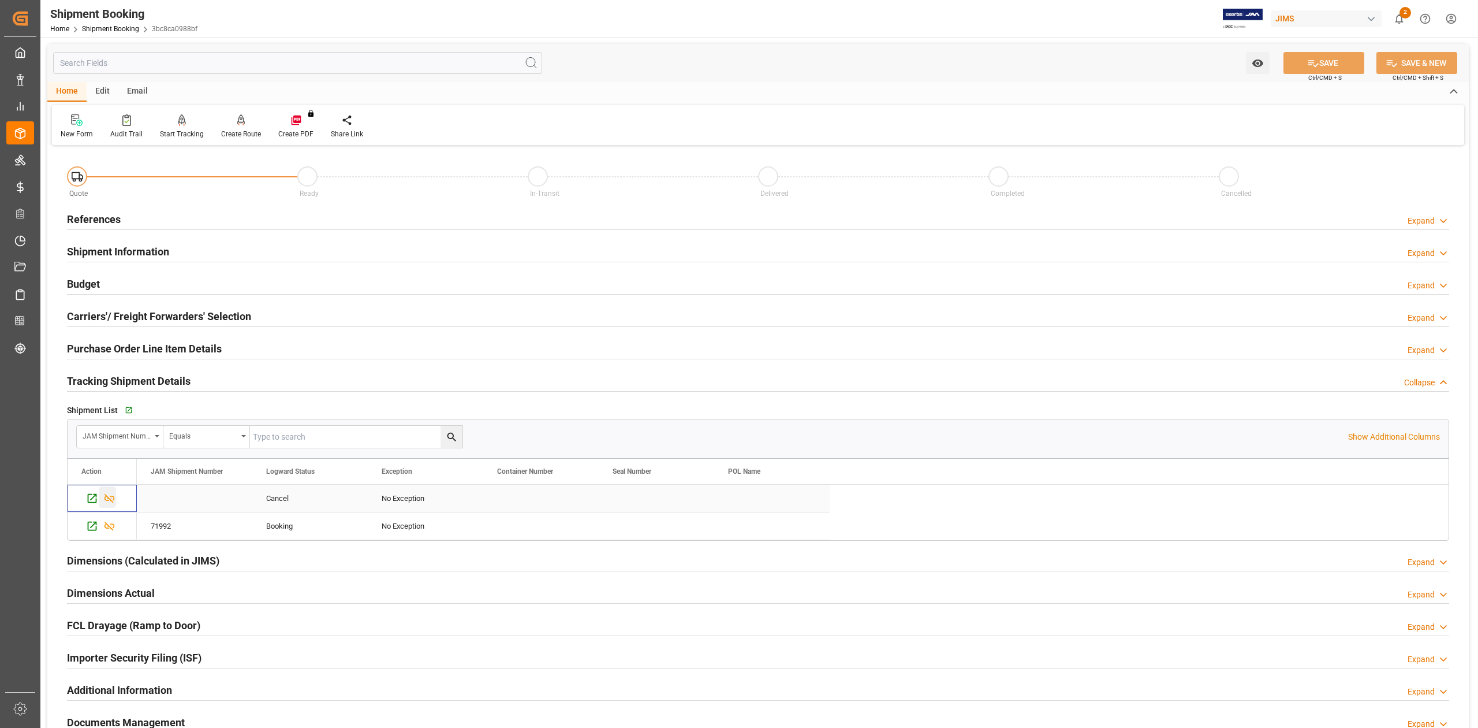
click at [111, 497] on icon "Press SPACE to select this row." at bounding box center [110, 498] width 10 height 9
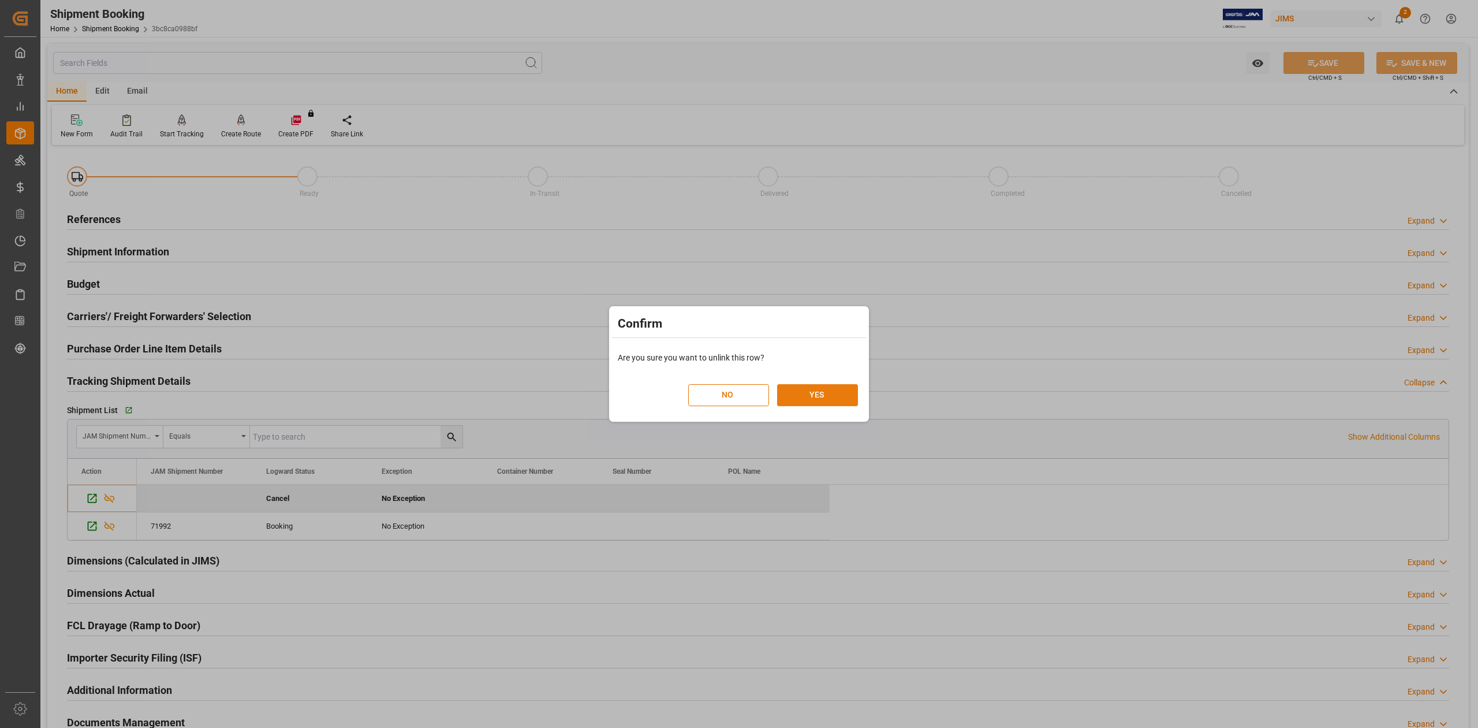
click at [814, 398] on button "YES" at bounding box center [817, 395] width 81 height 22
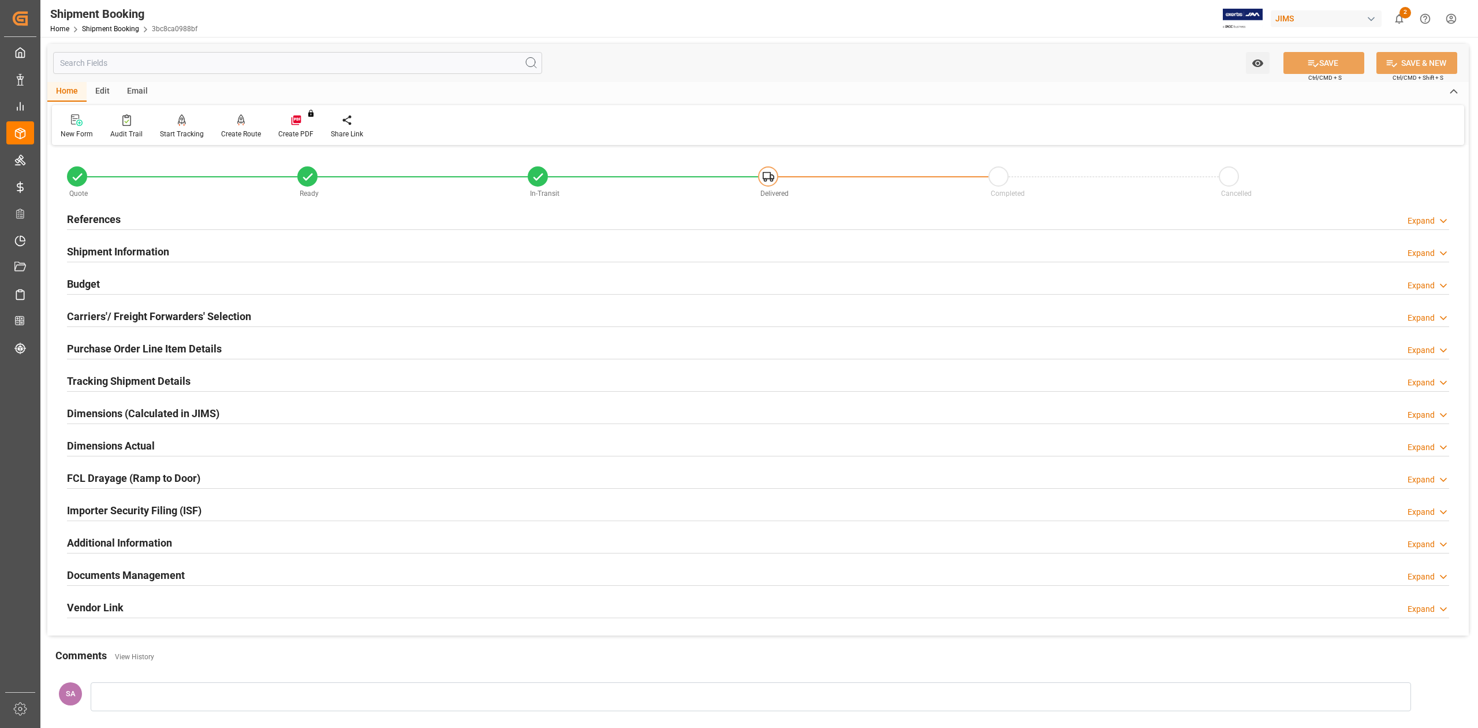
click at [178, 348] on h2 "Purchase Order Line Item Details" at bounding box center [144, 349] width 155 height 16
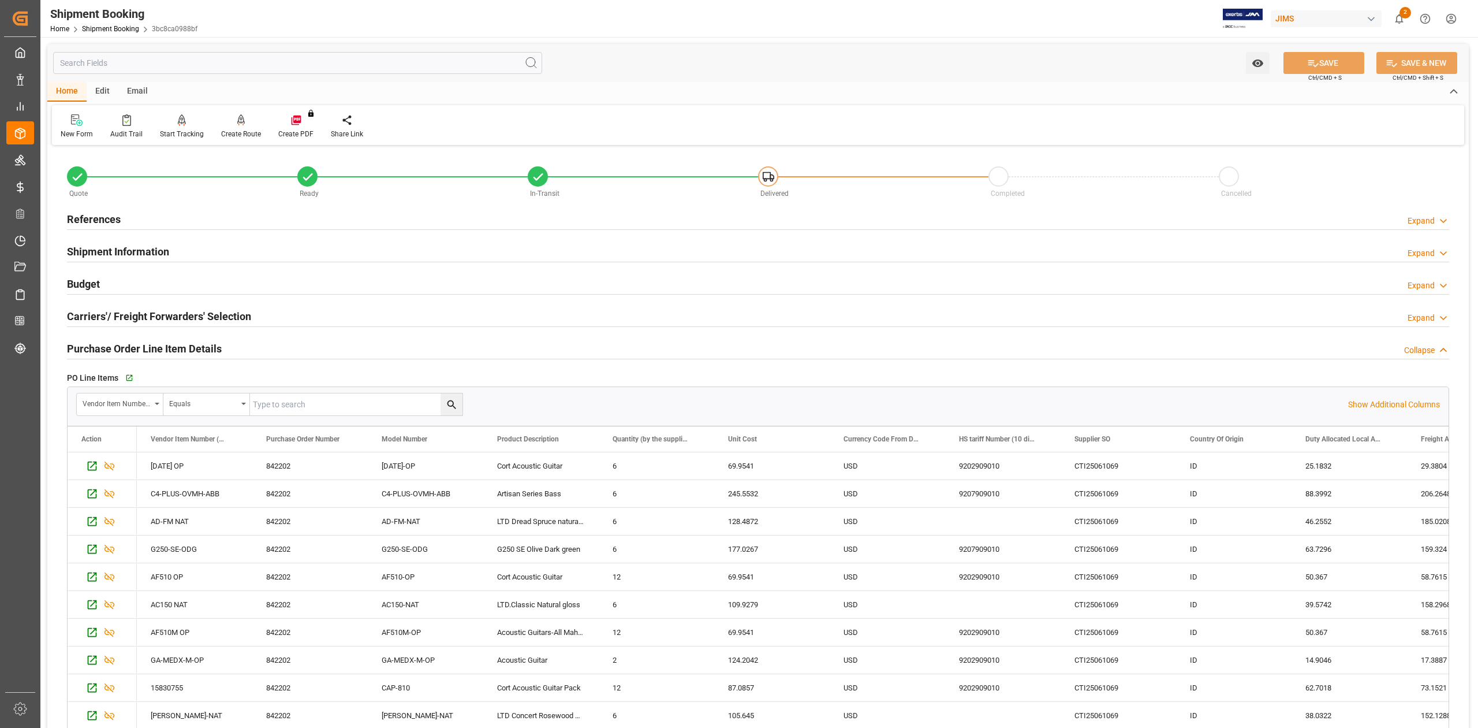
click at [178, 348] on h2 "Purchase Order Line Item Details" at bounding box center [144, 349] width 155 height 16
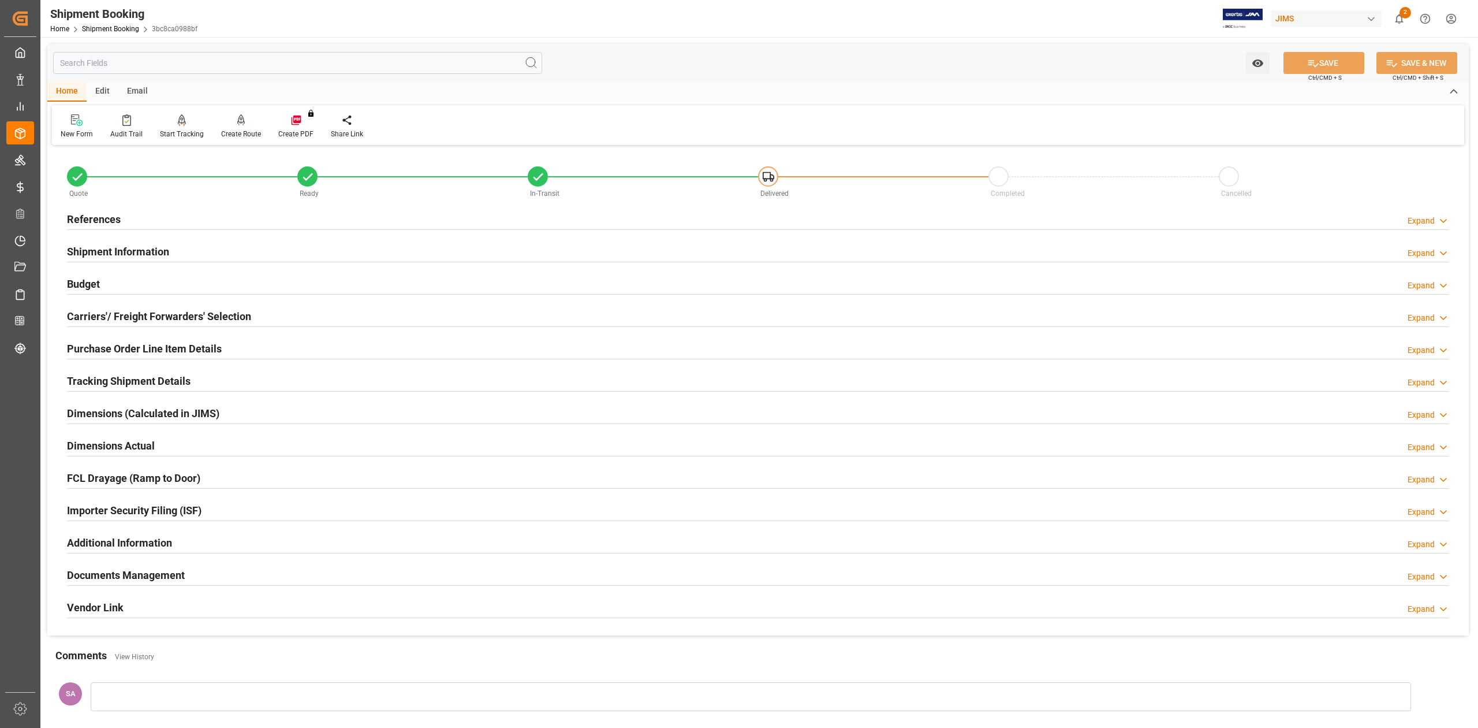
click at [117, 388] on h2 "Tracking Shipment Details" at bounding box center [129, 381] width 124 height 16
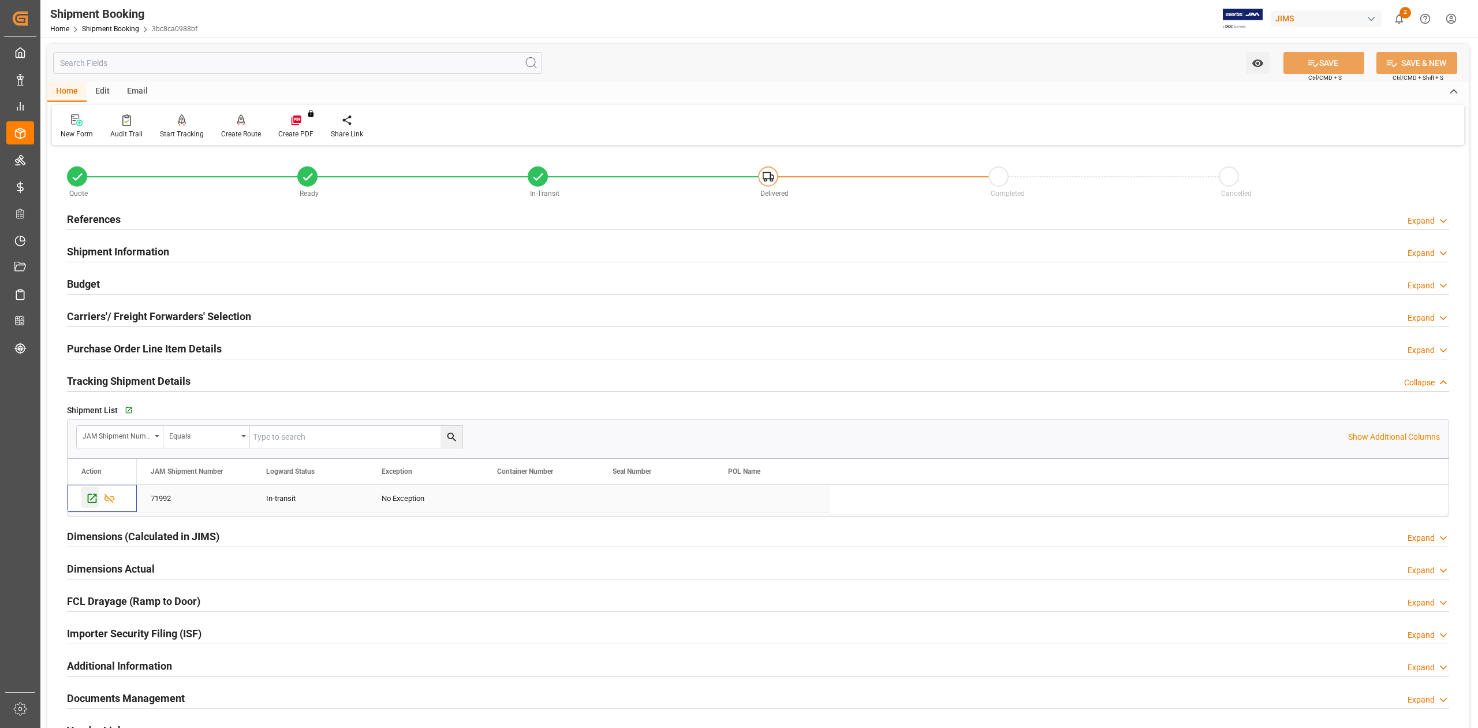
click at [90, 497] on icon "Press SPACE to select this row." at bounding box center [92, 498] width 12 height 12
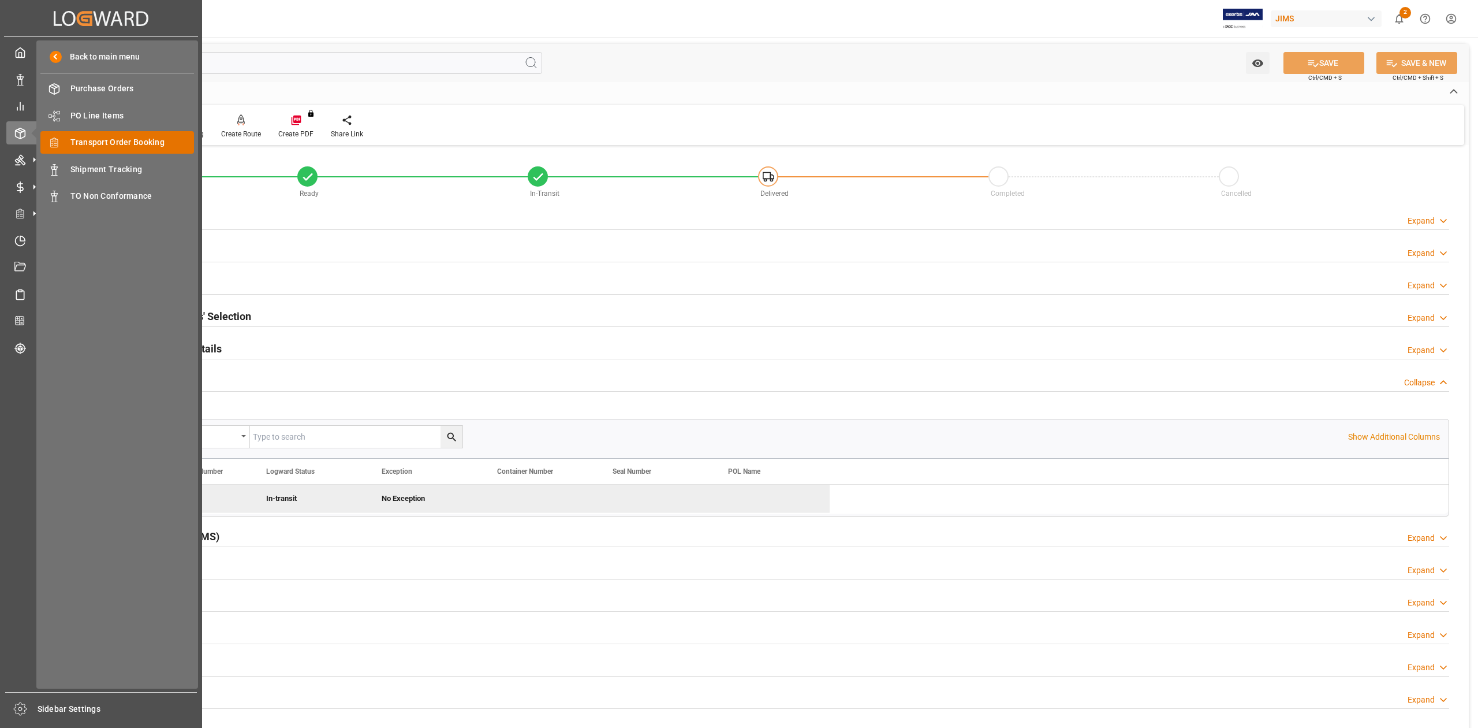
click at [113, 140] on span "Transport Order Booking" at bounding box center [132, 142] width 124 height 12
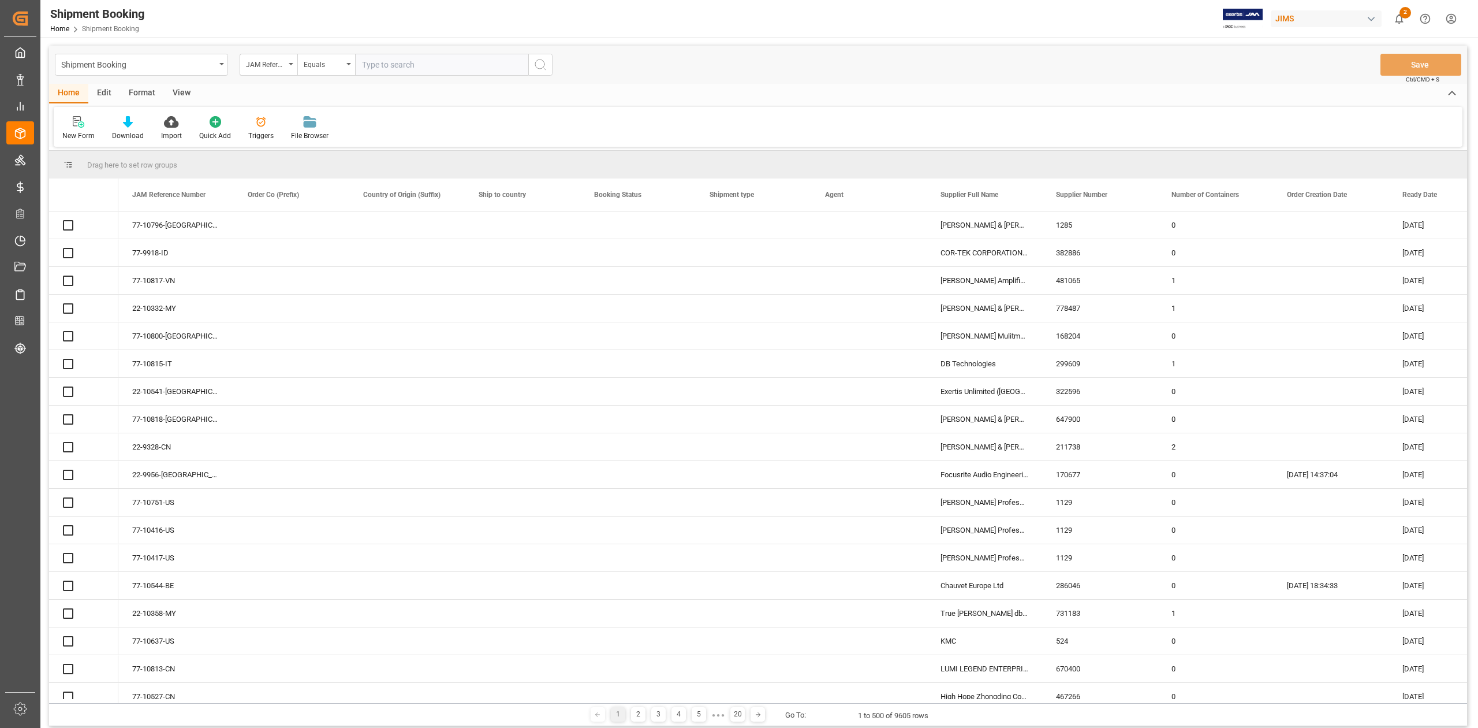
click at [423, 60] on input "text" at bounding box center [441, 65] width 173 height 22
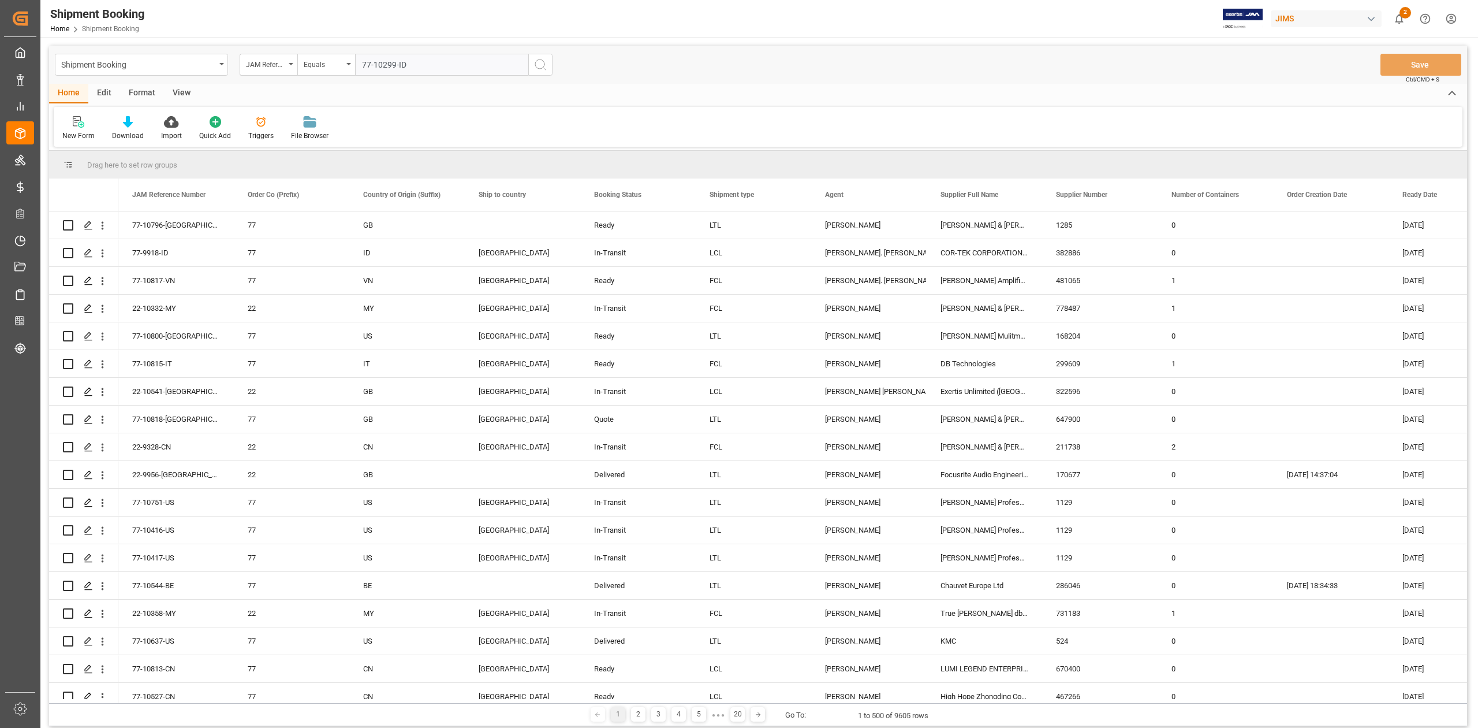
type input "77-10299-ID"
click at [546, 65] on icon "search button" at bounding box center [541, 65] width 14 height 14
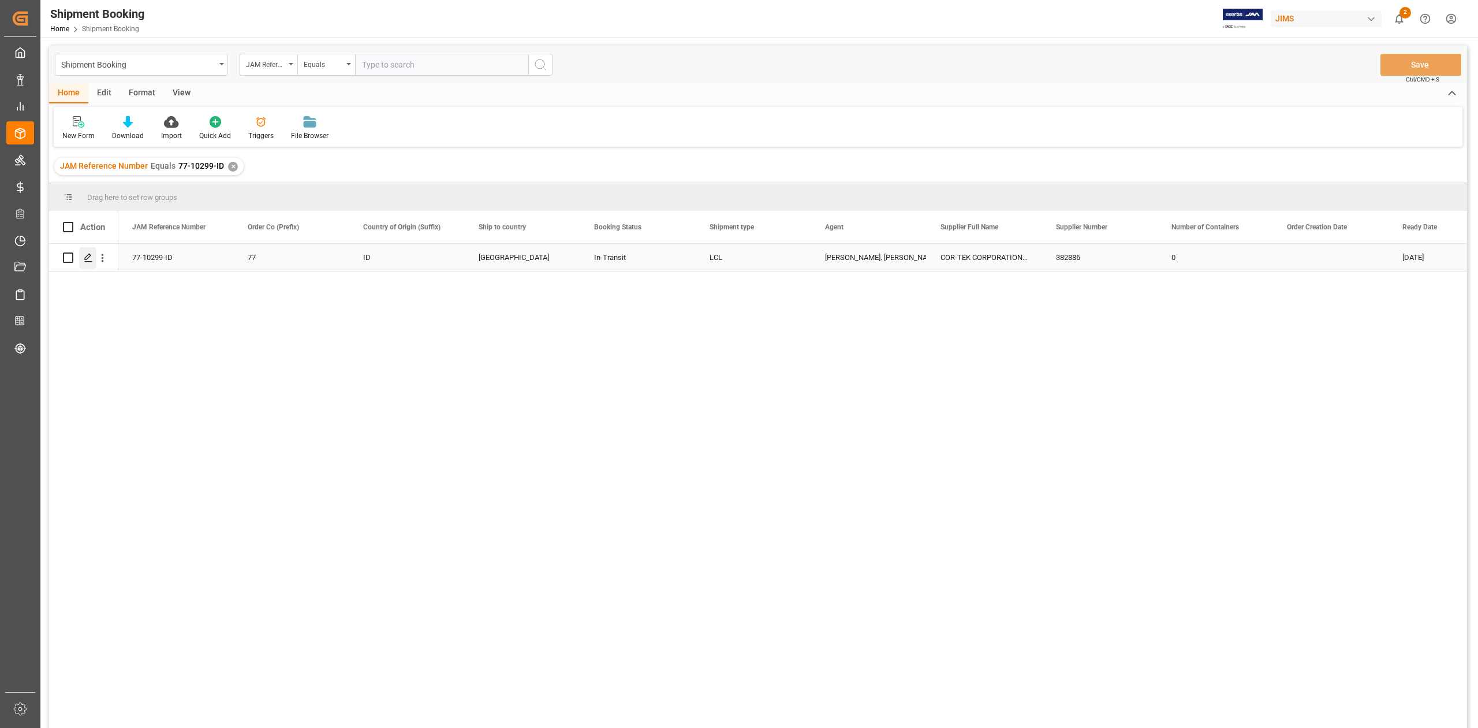
click at [89, 262] on div "Press SPACE to select this row." at bounding box center [87, 257] width 17 height 21
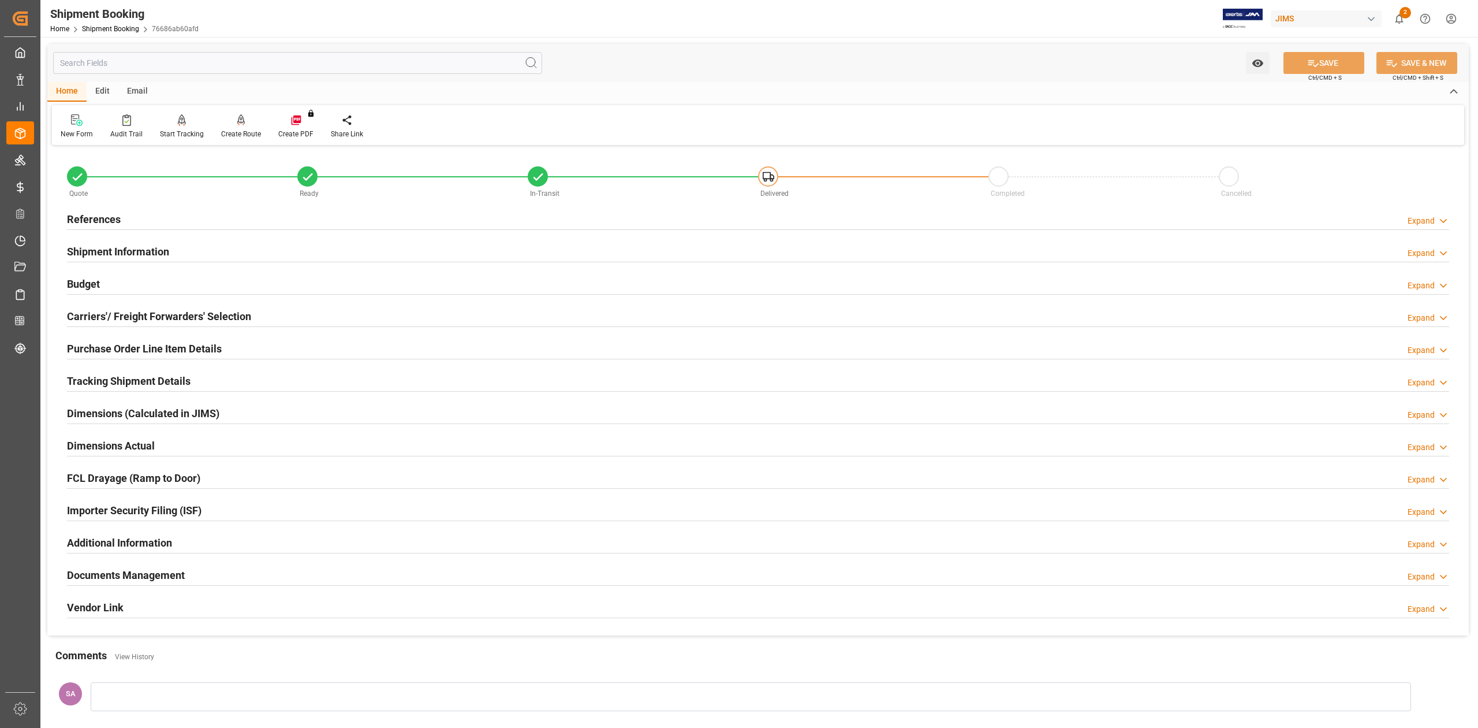
click at [99, 385] on h2 "Tracking Shipment Details" at bounding box center [129, 381] width 124 height 16
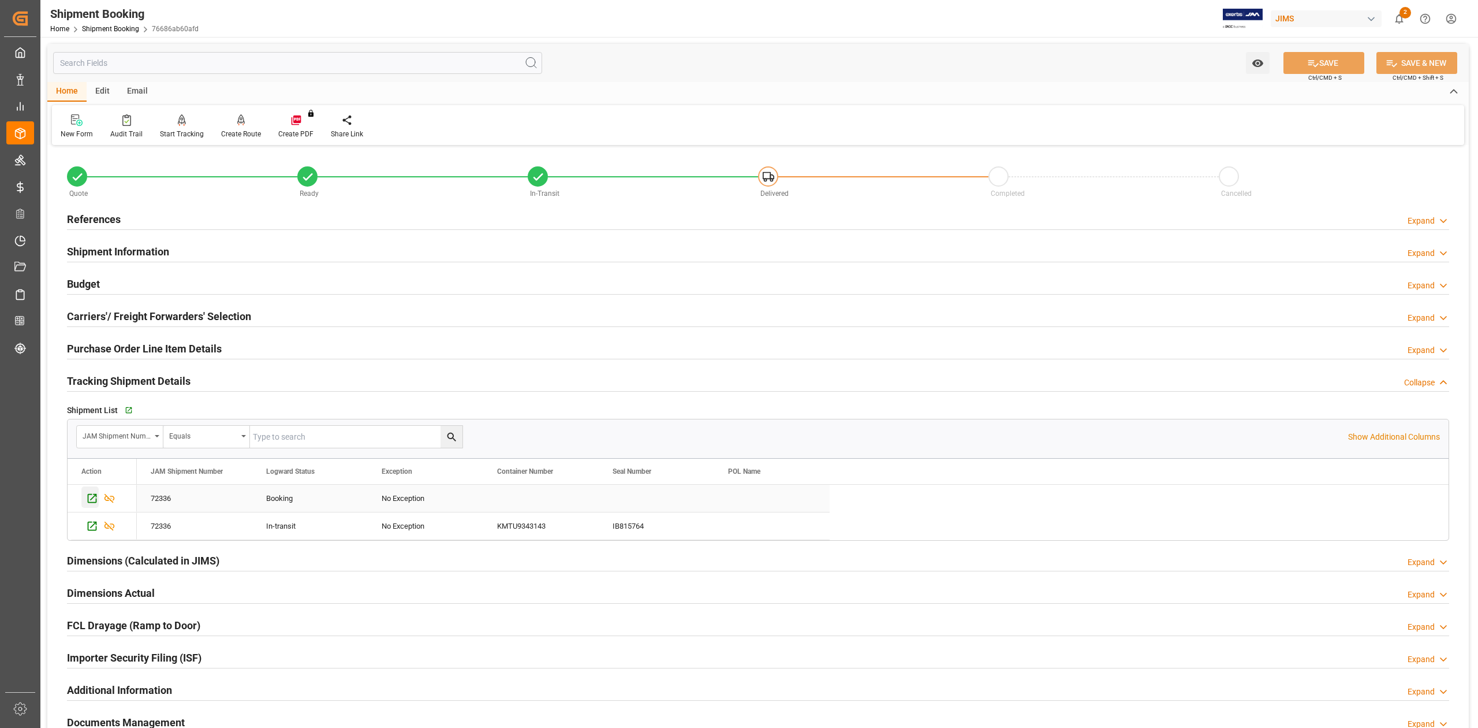
click at [90, 499] on icon "Press SPACE to select this row." at bounding box center [92, 498] width 12 height 12
click at [111, 226] on div "References" at bounding box center [94, 218] width 54 height 22
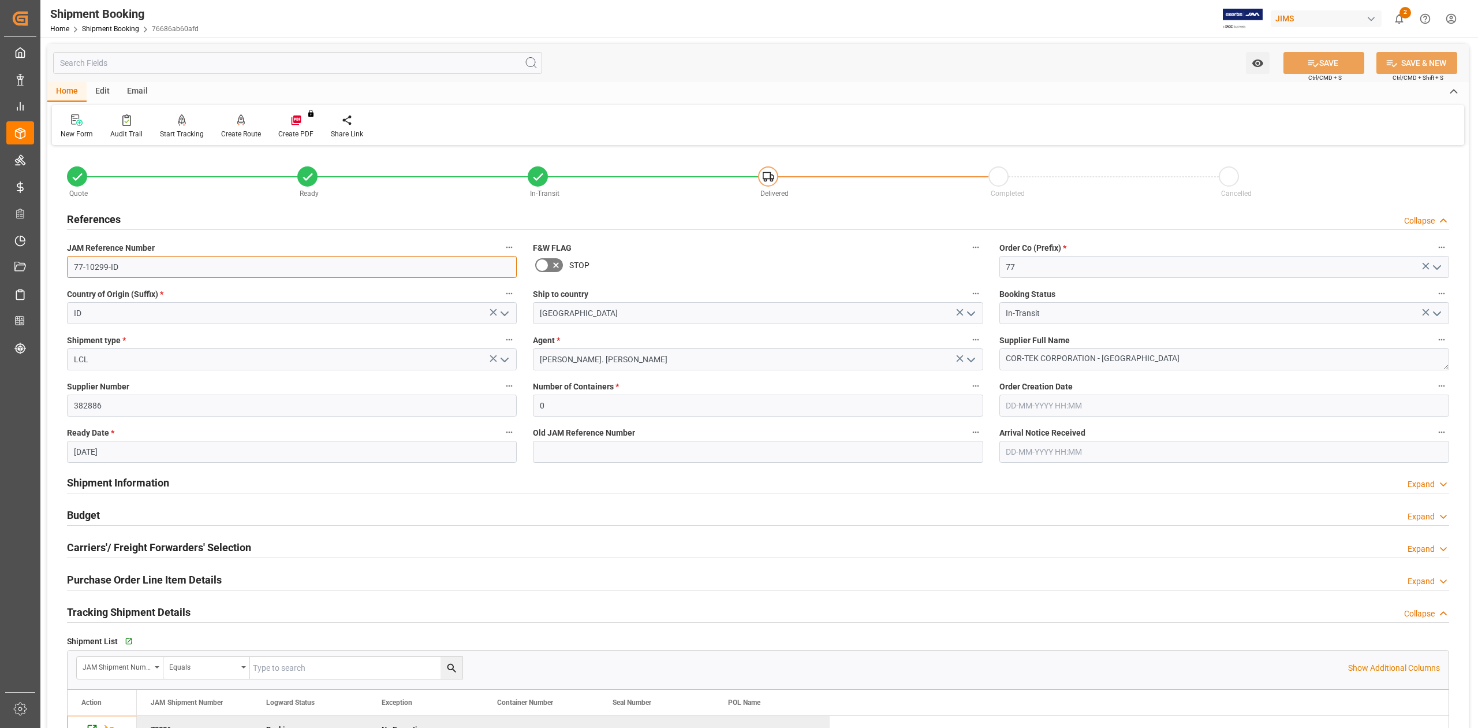
click at [110, 269] on input "77-10299-ID" at bounding box center [292, 267] width 450 height 22
click at [111, 269] on input "77-10299-ID" at bounding box center [292, 267] width 450 height 22
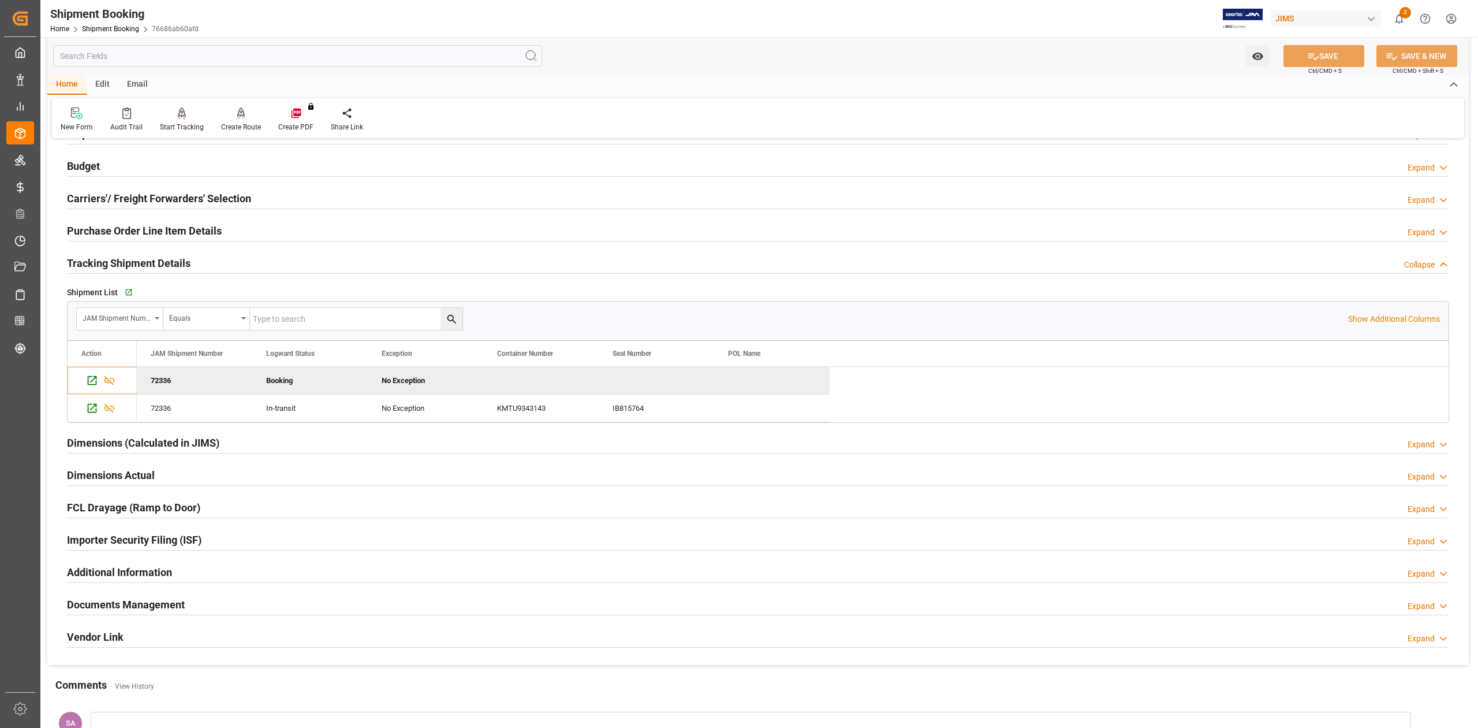
scroll to position [386, 0]
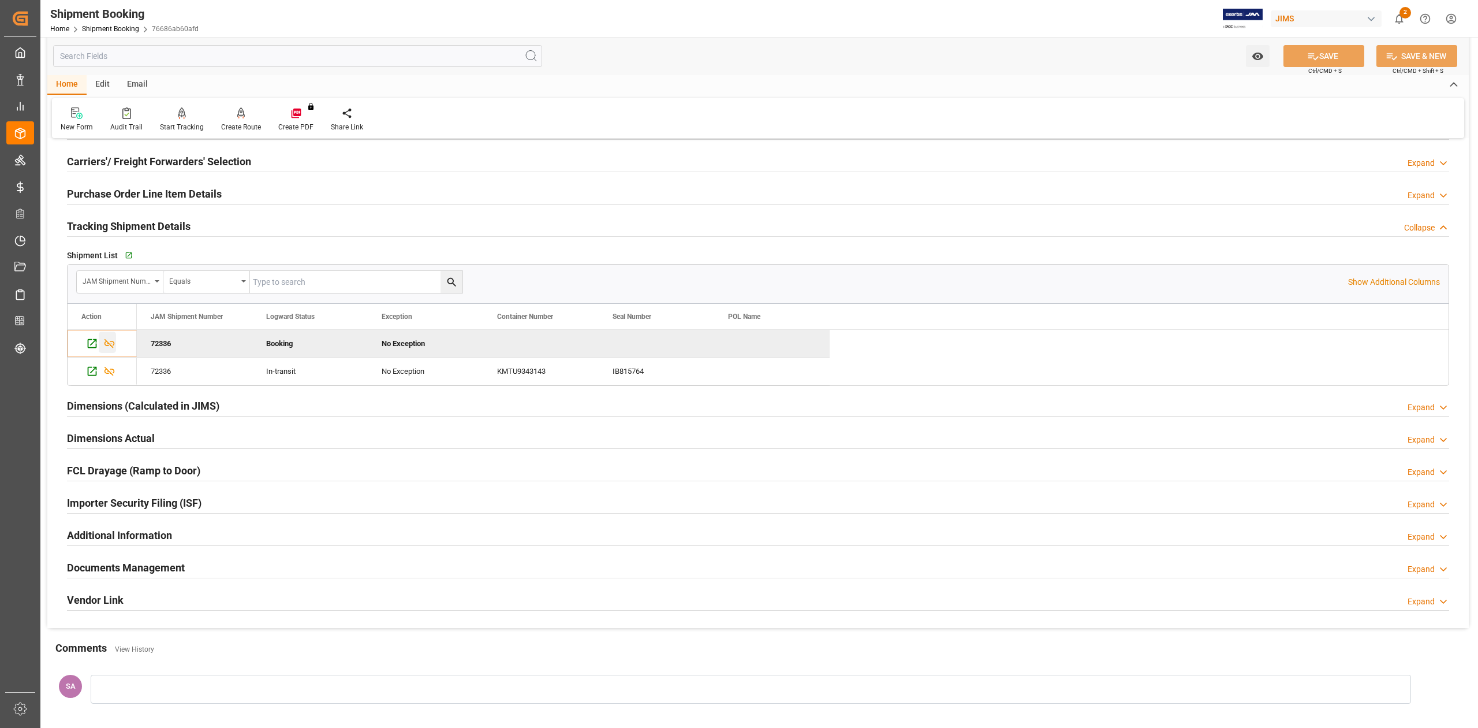
click at [112, 347] on icon "Press SPACE to deselect this row." at bounding box center [109, 343] width 12 height 12
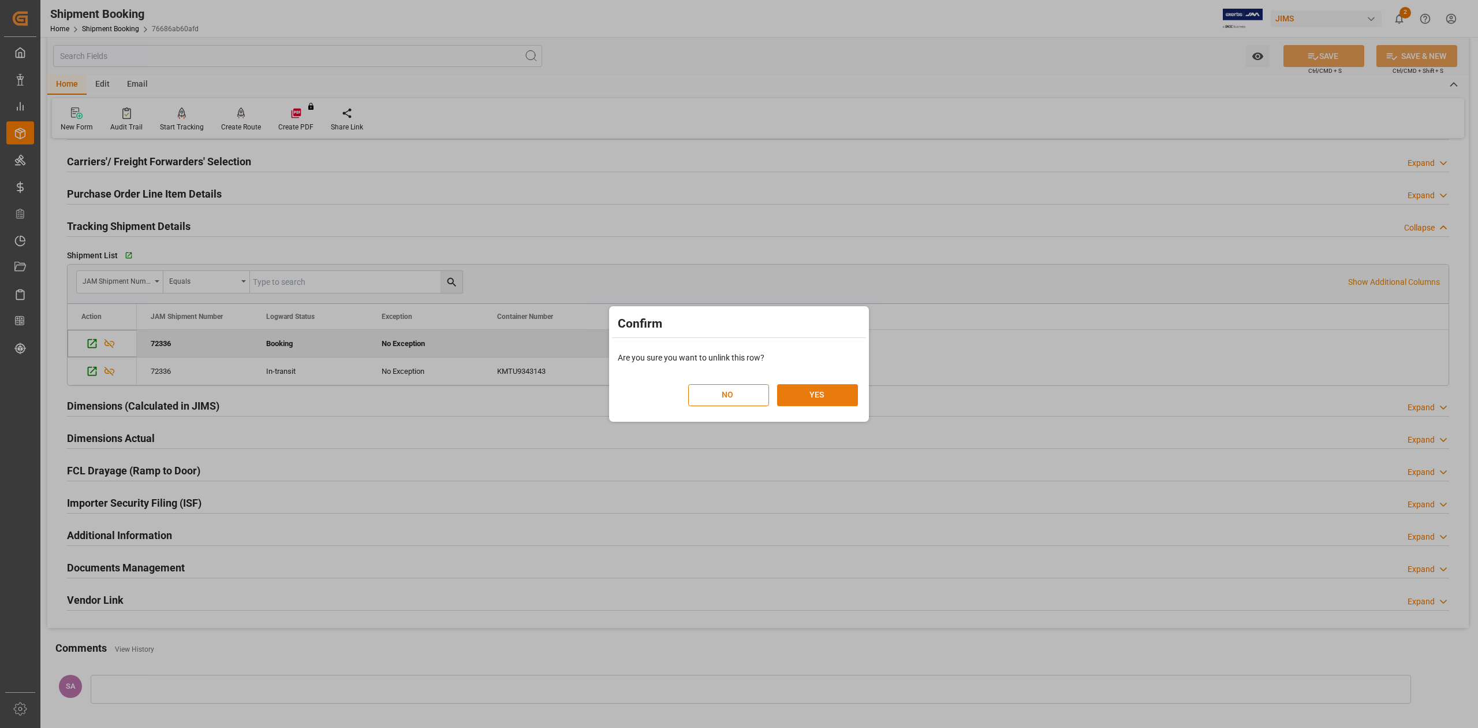
click at [796, 389] on button "YES" at bounding box center [817, 395] width 81 height 22
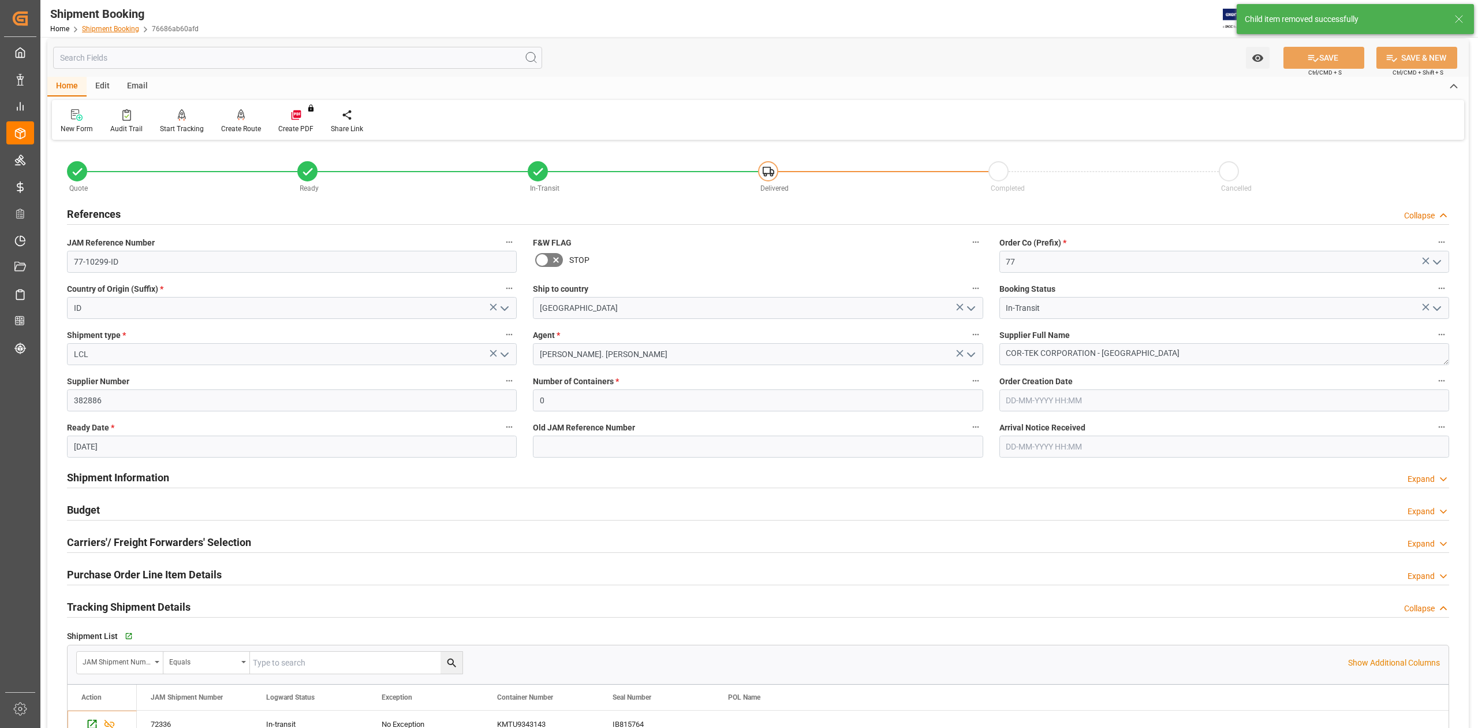
scroll to position [1, 0]
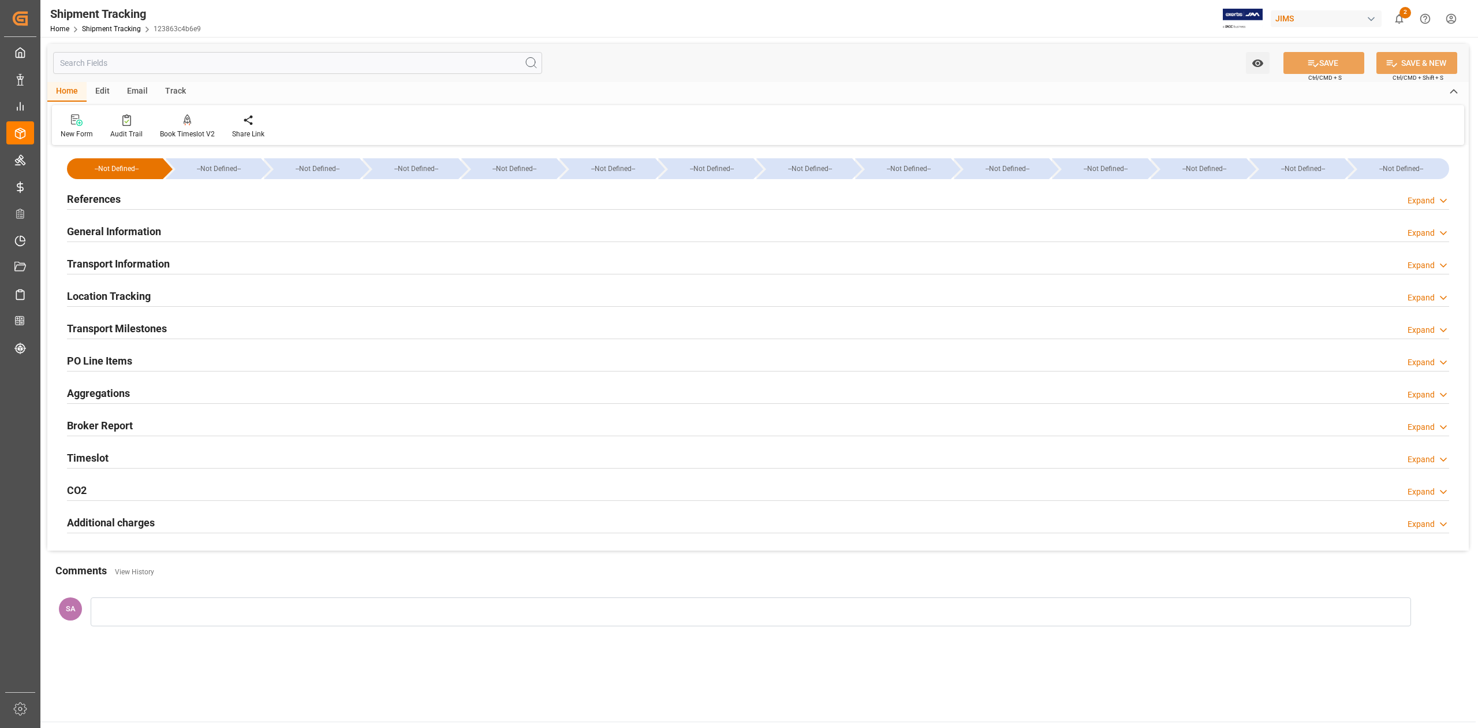
click at [117, 359] on h2 "PO Line Items" at bounding box center [99, 361] width 65 height 16
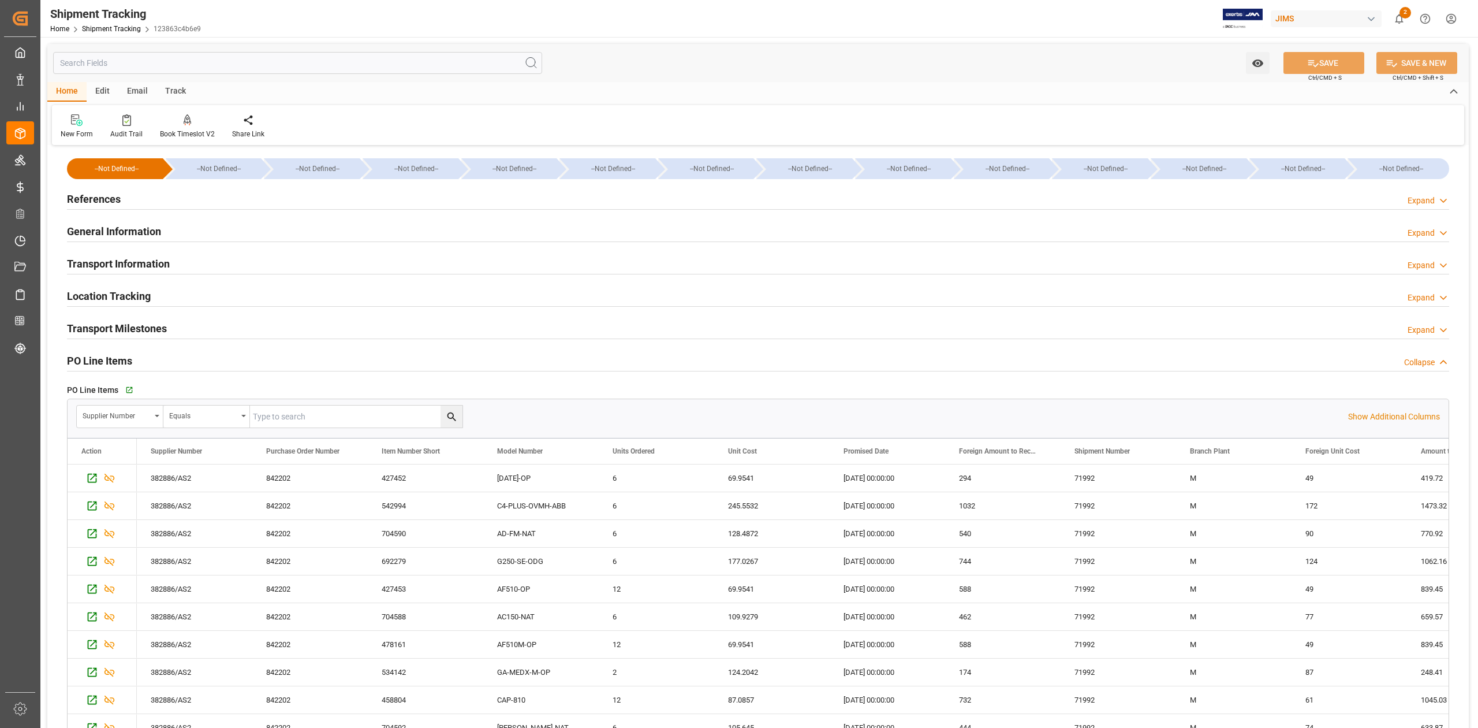
click at [117, 360] on h2 "PO Line Items" at bounding box center [99, 361] width 65 height 16
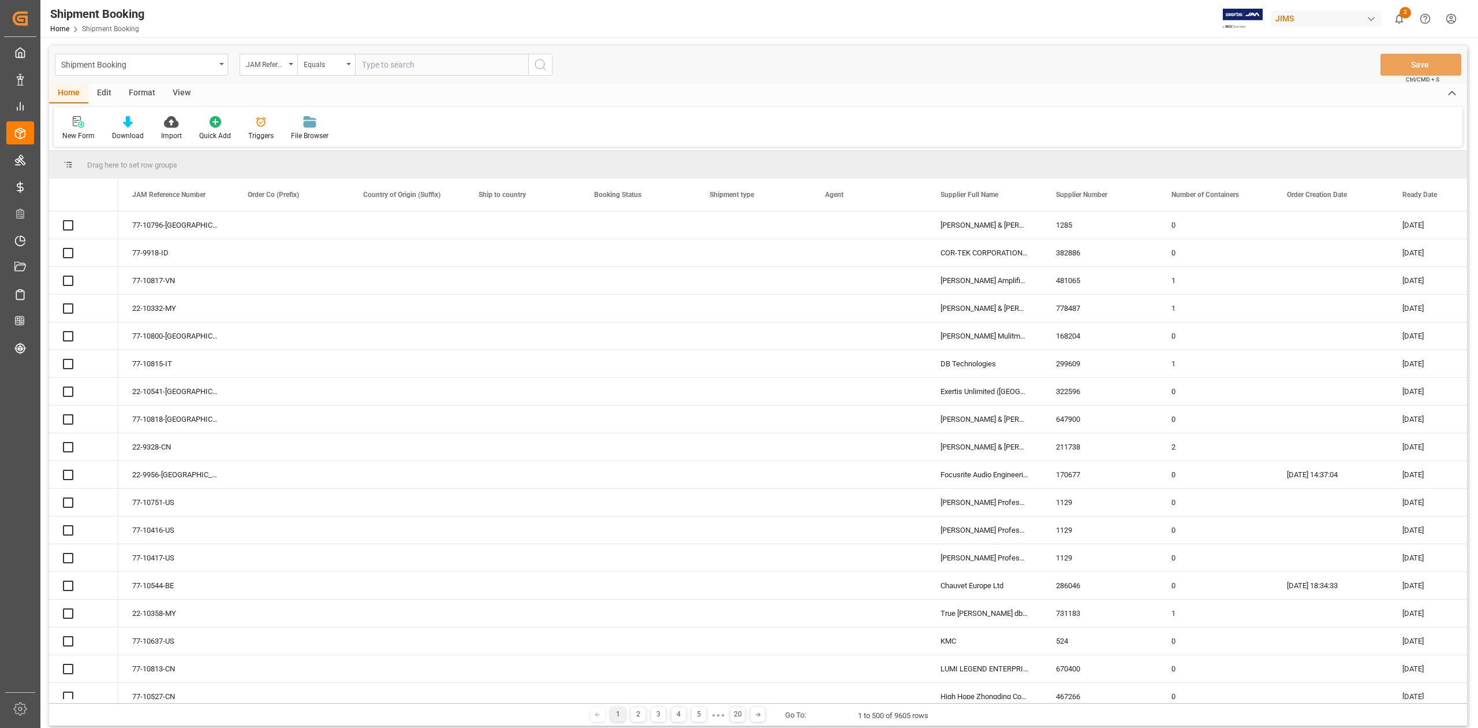
click at [425, 61] on input "text" at bounding box center [441, 65] width 173 height 22
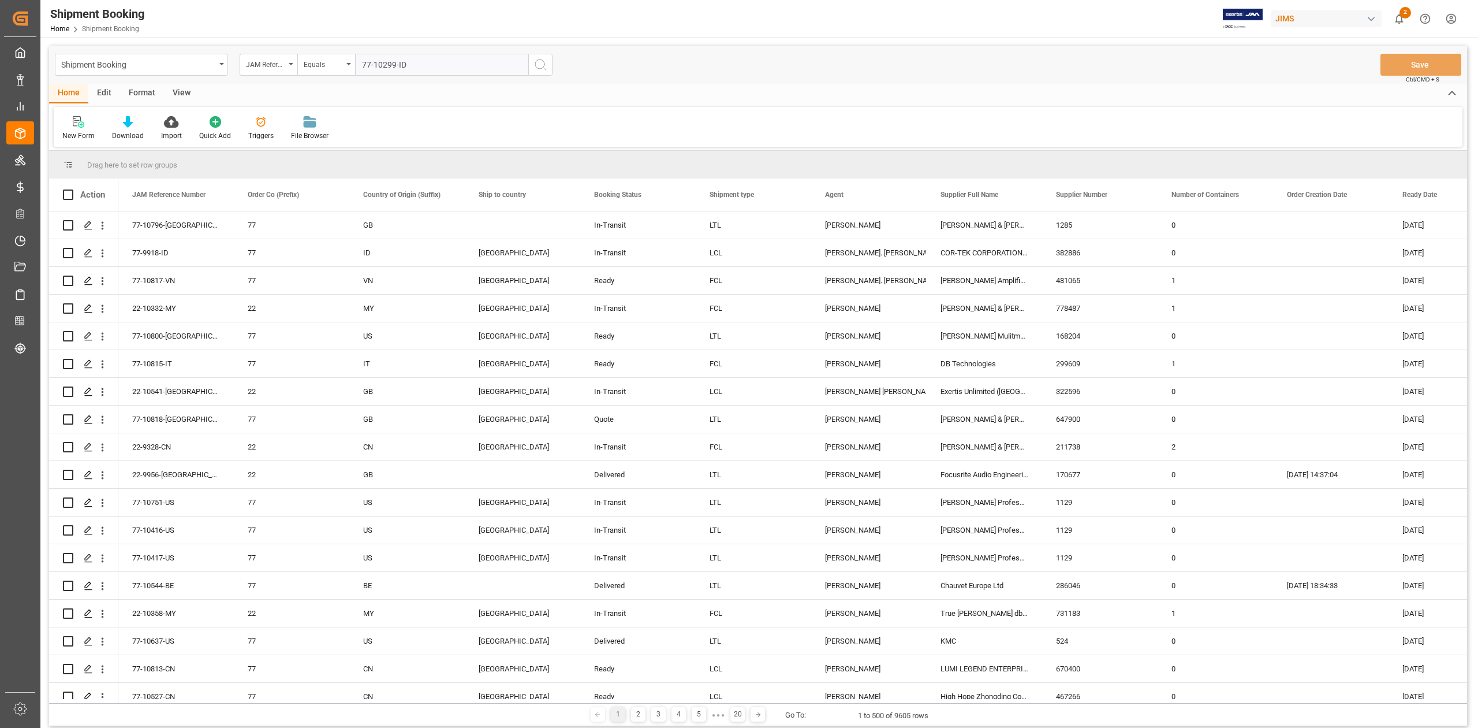
type input "77-10299-ID"
click at [539, 68] on circle "search button" at bounding box center [539, 63] width 9 height 9
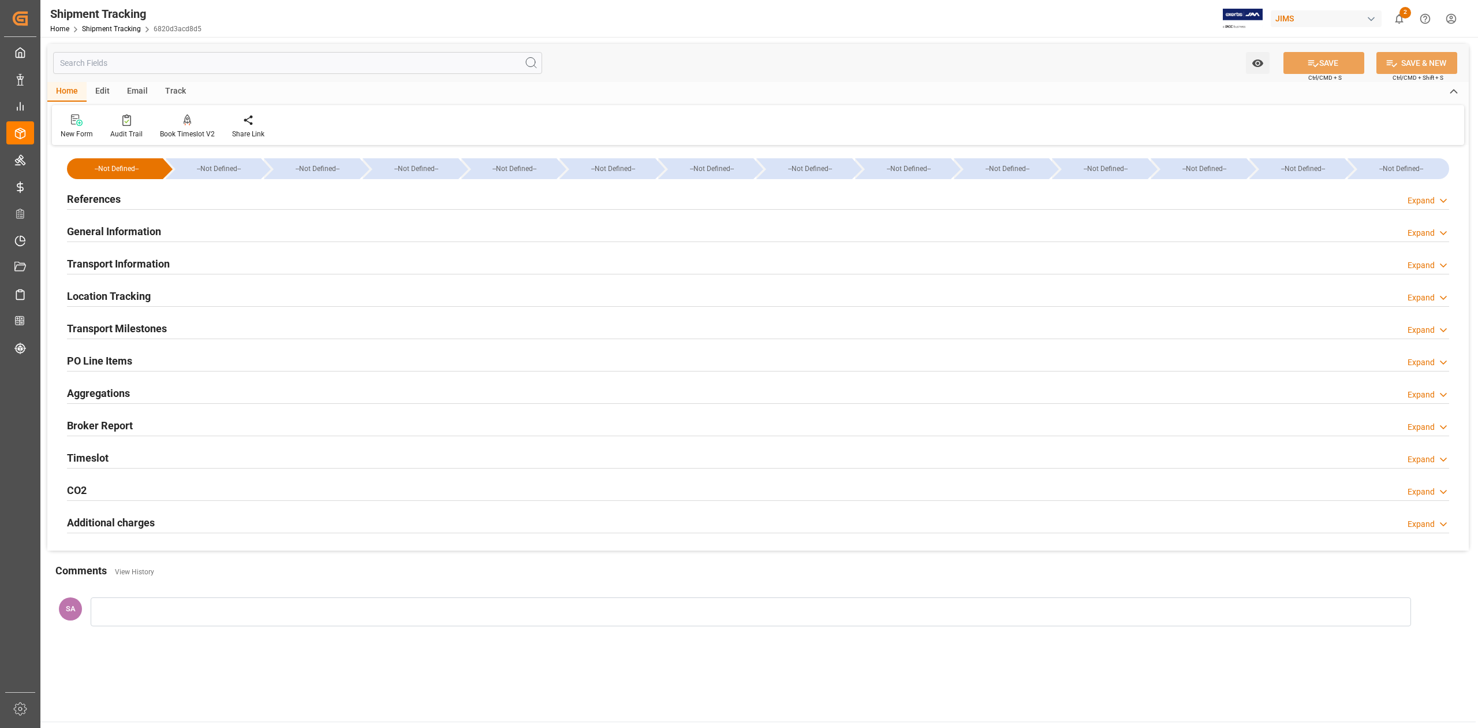
type input "[DATE]"
click at [83, 200] on h2 "References" at bounding box center [94, 199] width 54 height 16
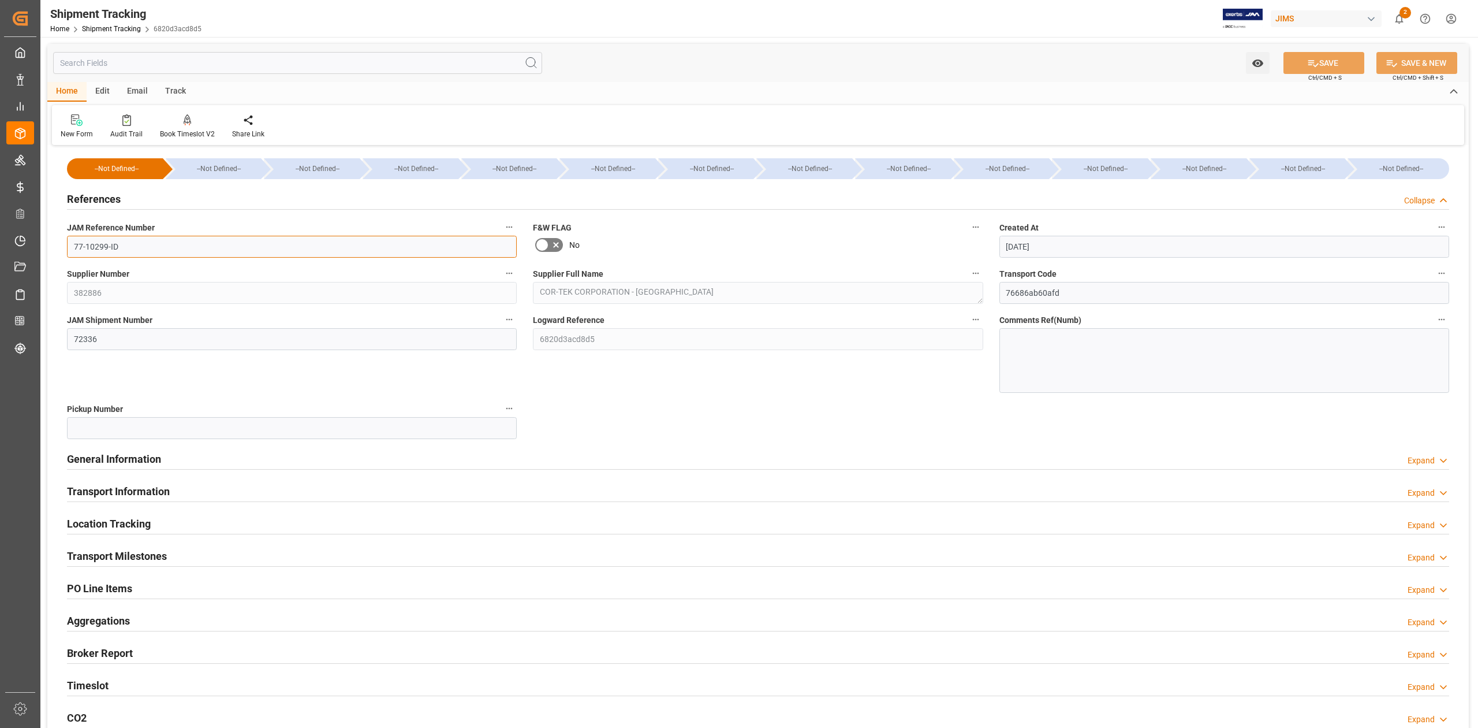
click at [143, 245] on input "77-10299-ID" at bounding box center [292, 247] width 450 height 22
click at [137, 460] on h2 "General Information" at bounding box center [114, 459] width 94 height 16
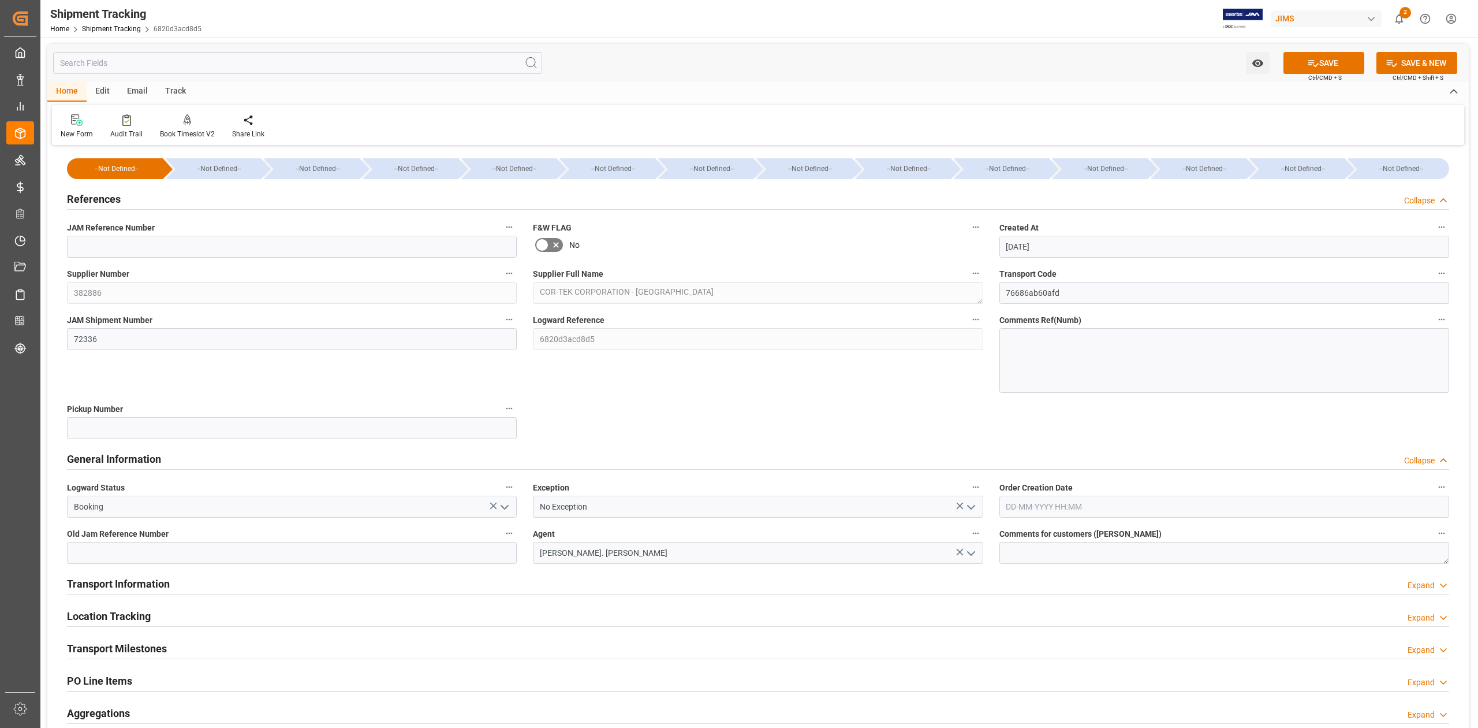
scroll to position [77, 0]
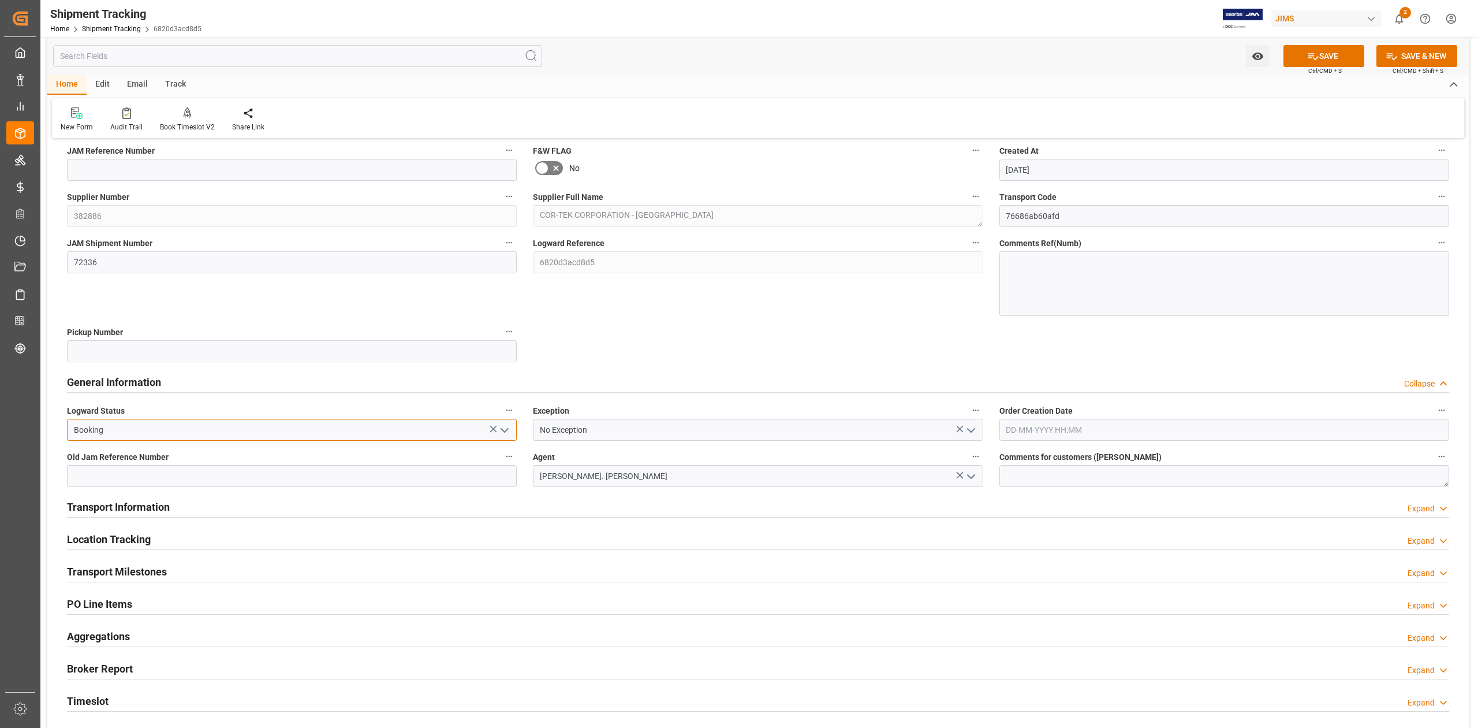
click at [167, 435] on input "Booking" at bounding box center [292, 430] width 450 height 22
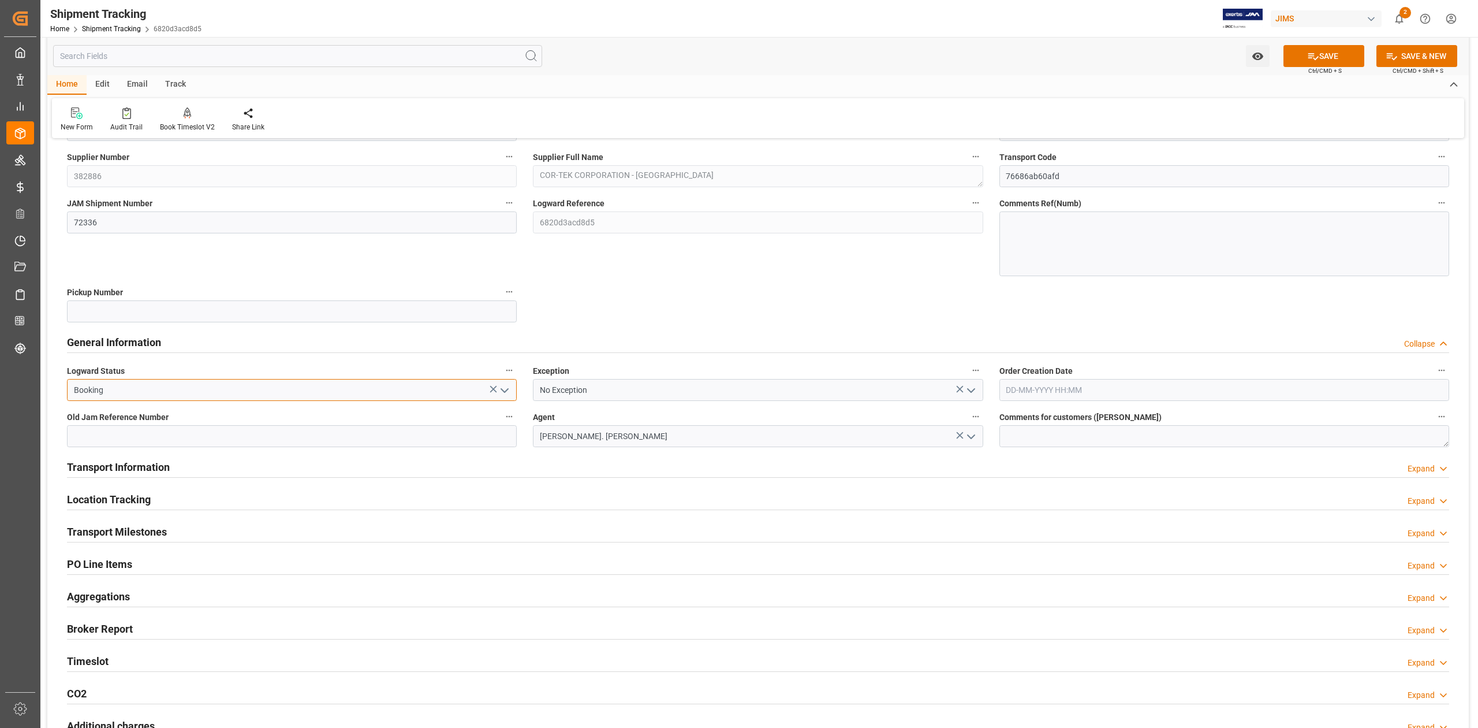
scroll to position [154, 0]
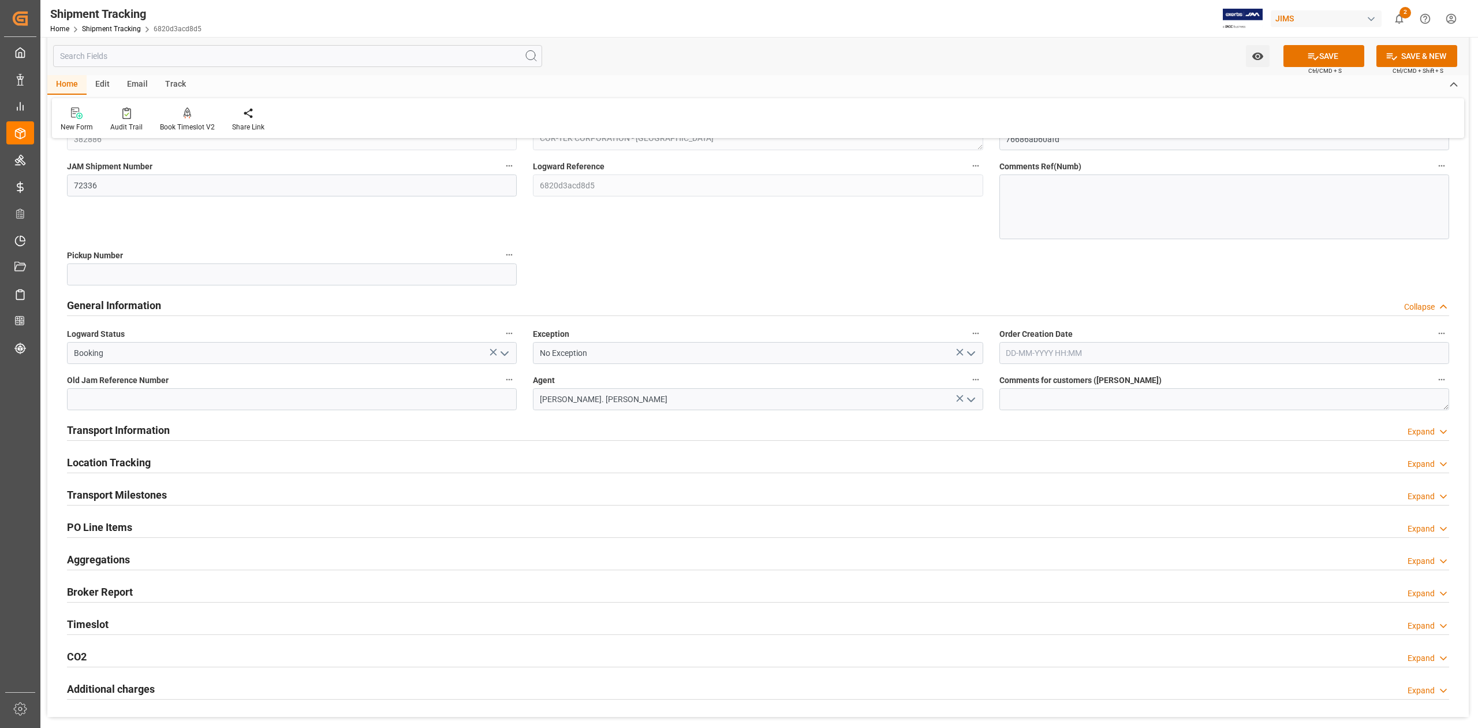
click at [504, 350] on icon "open menu" at bounding box center [505, 353] width 14 height 14
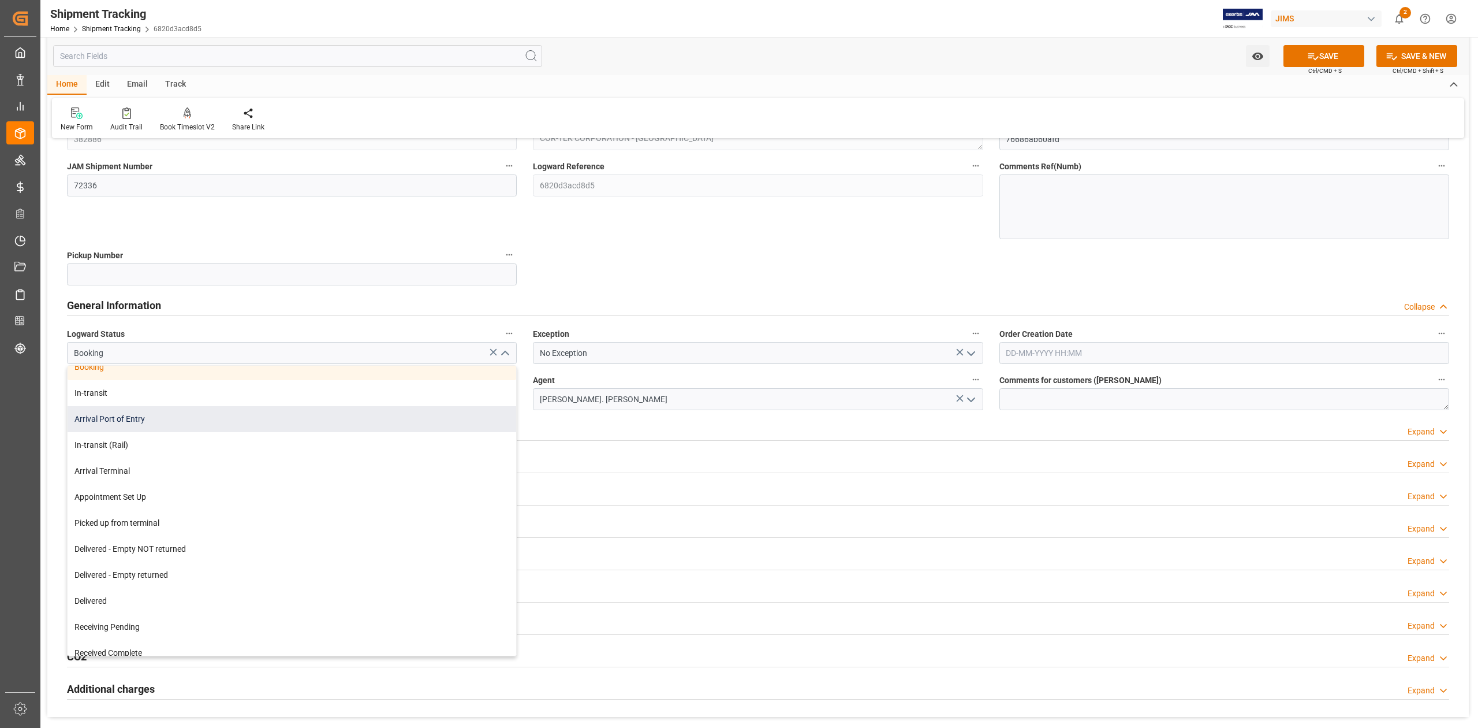
scroll to position [126, 0]
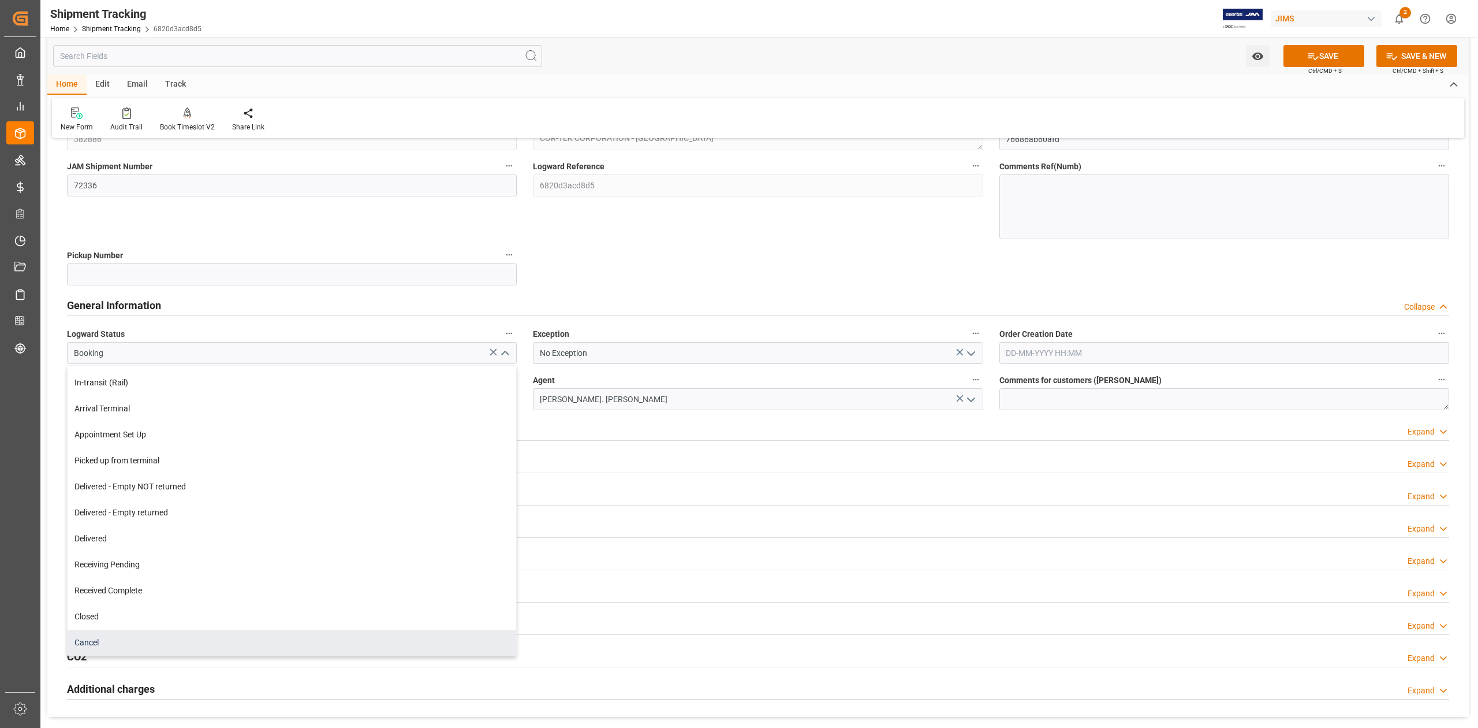
click at [176, 638] on div "Cancel" at bounding box center [292, 642] width 449 height 26
type input "Cancel"
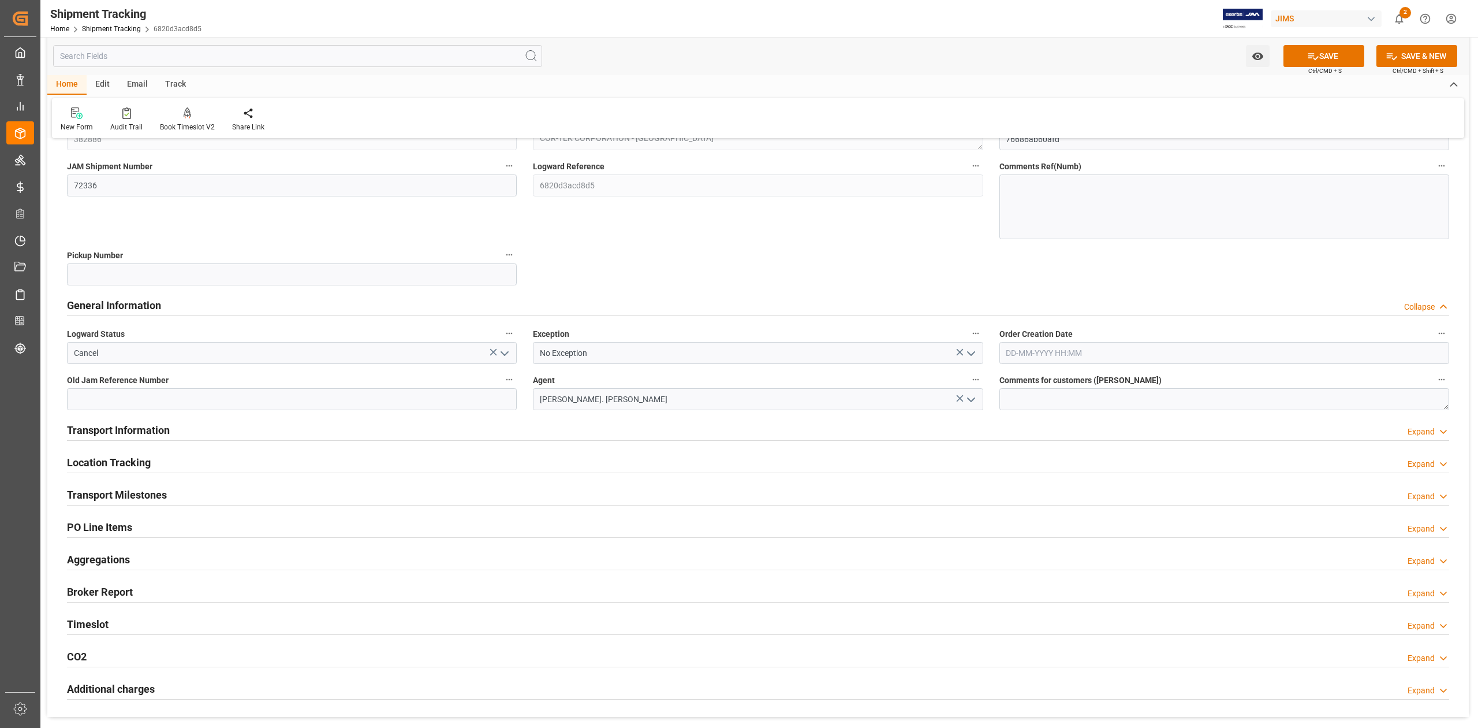
click at [162, 430] on h2 "Transport Information" at bounding box center [118, 430] width 103 height 16
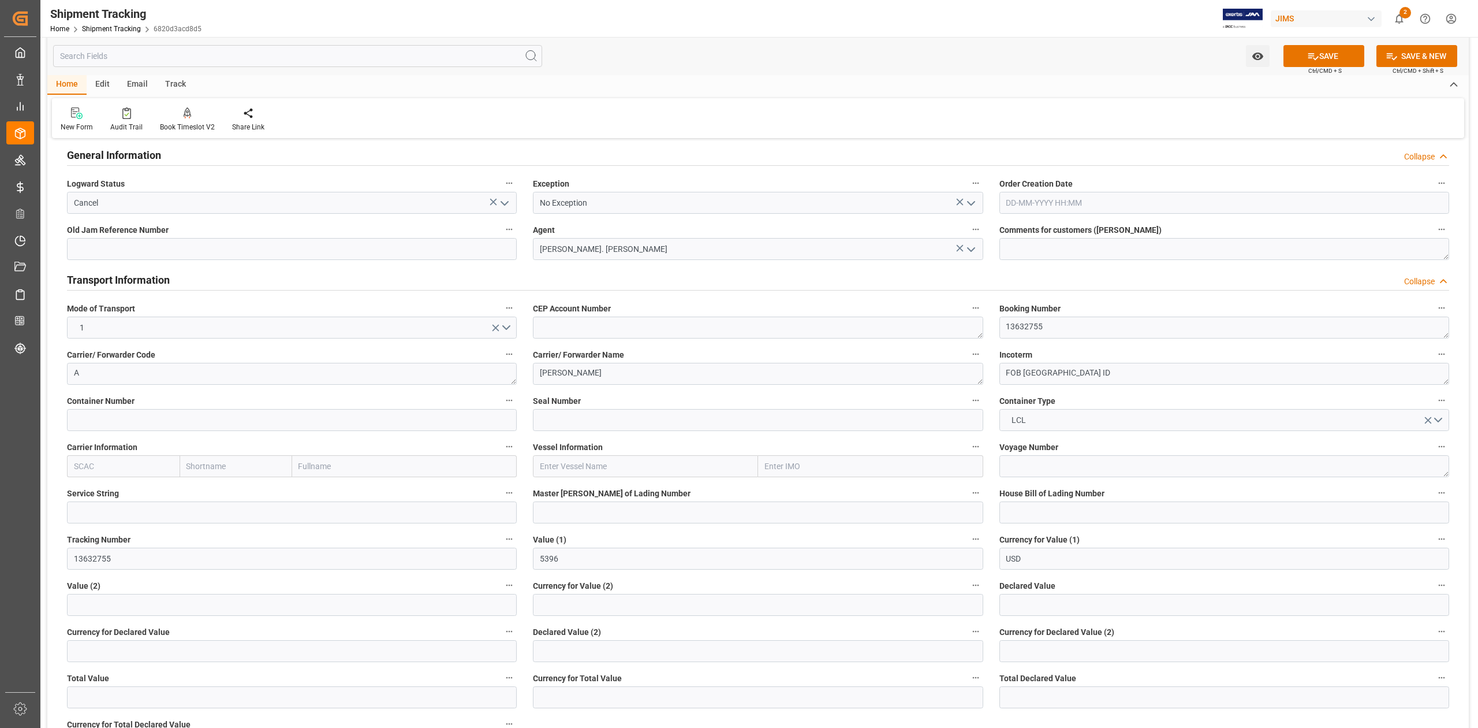
scroll to position [308, 0]
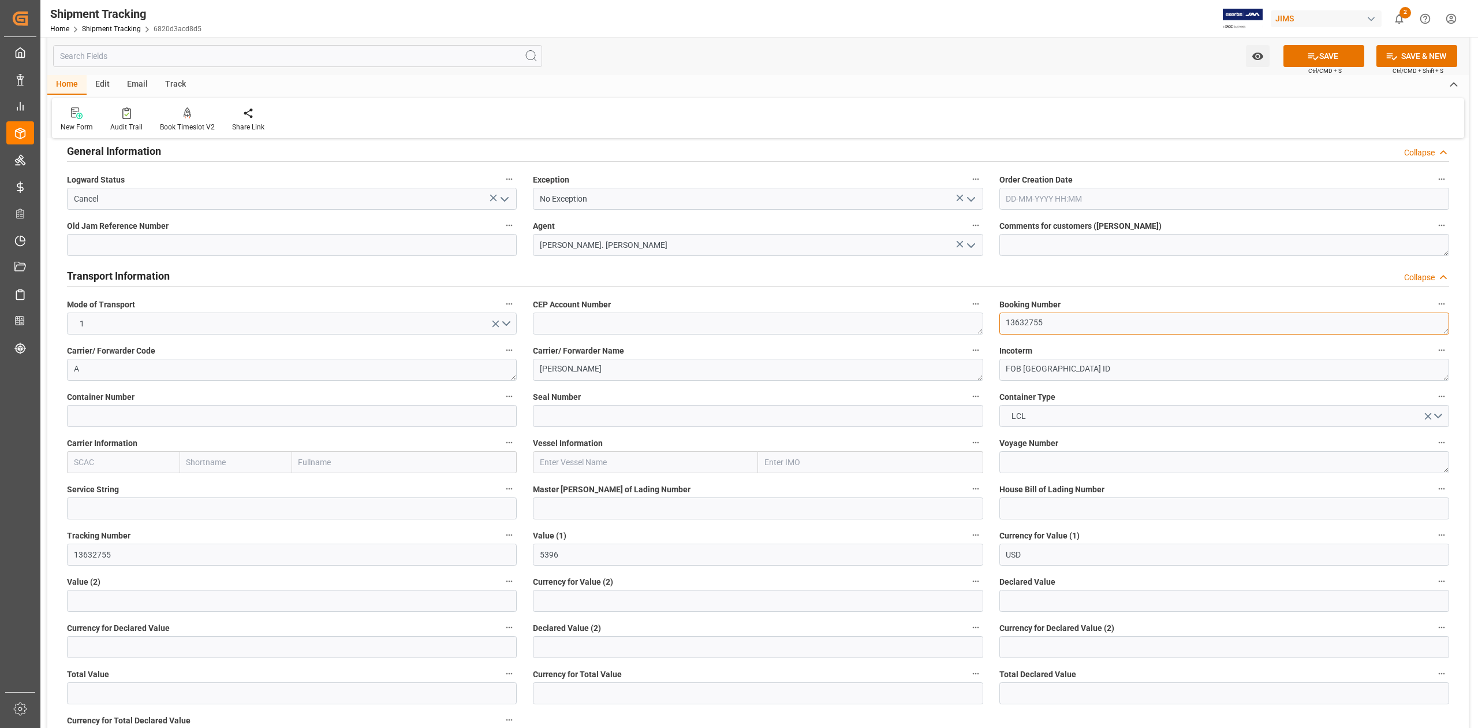
click at [1057, 315] on textarea "13632755" at bounding box center [1225, 323] width 450 height 22
click at [1082, 370] on textarea "FOB [GEOGRAPHIC_DATA] ID" at bounding box center [1225, 370] width 450 height 22
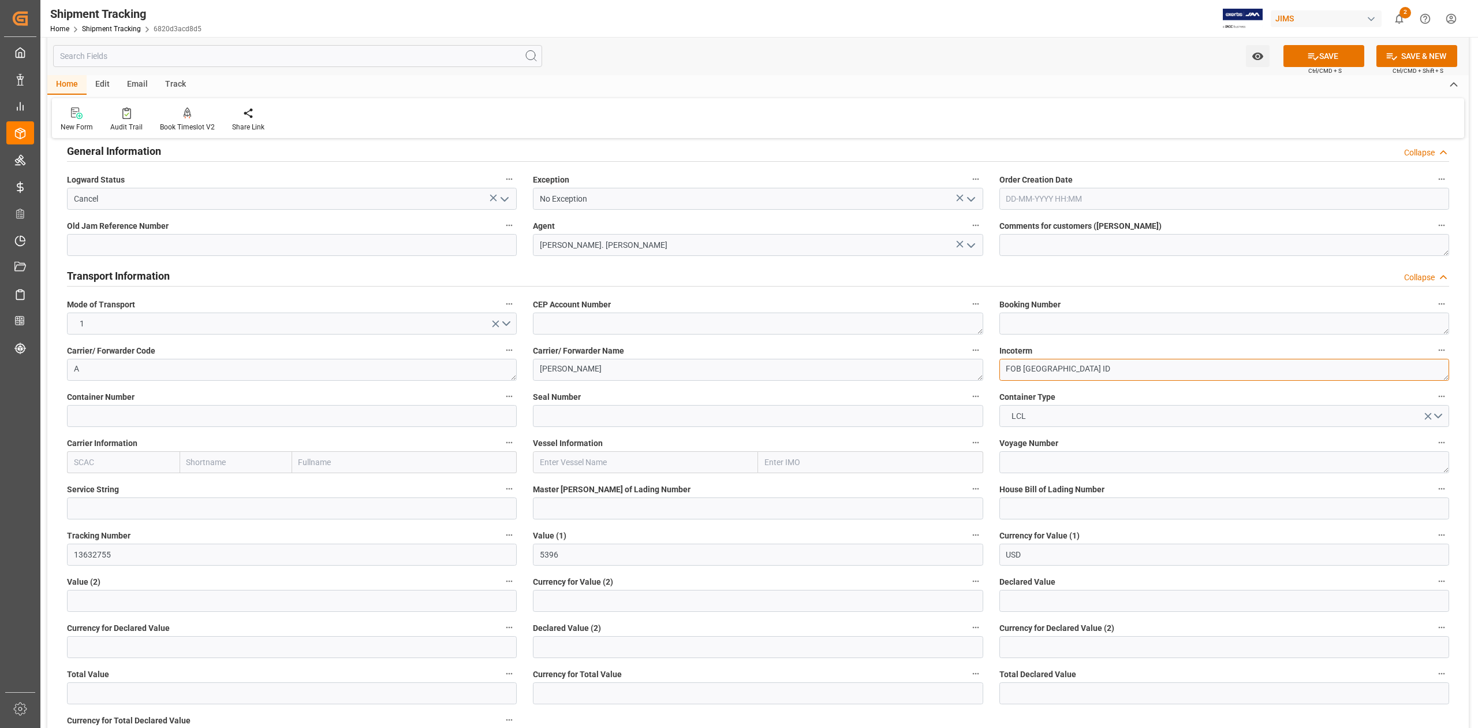
click at [1082, 370] on textarea "FOB [GEOGRAPHIC_DATA] ID" at bounding box center [1225, 370] width 450 height 22
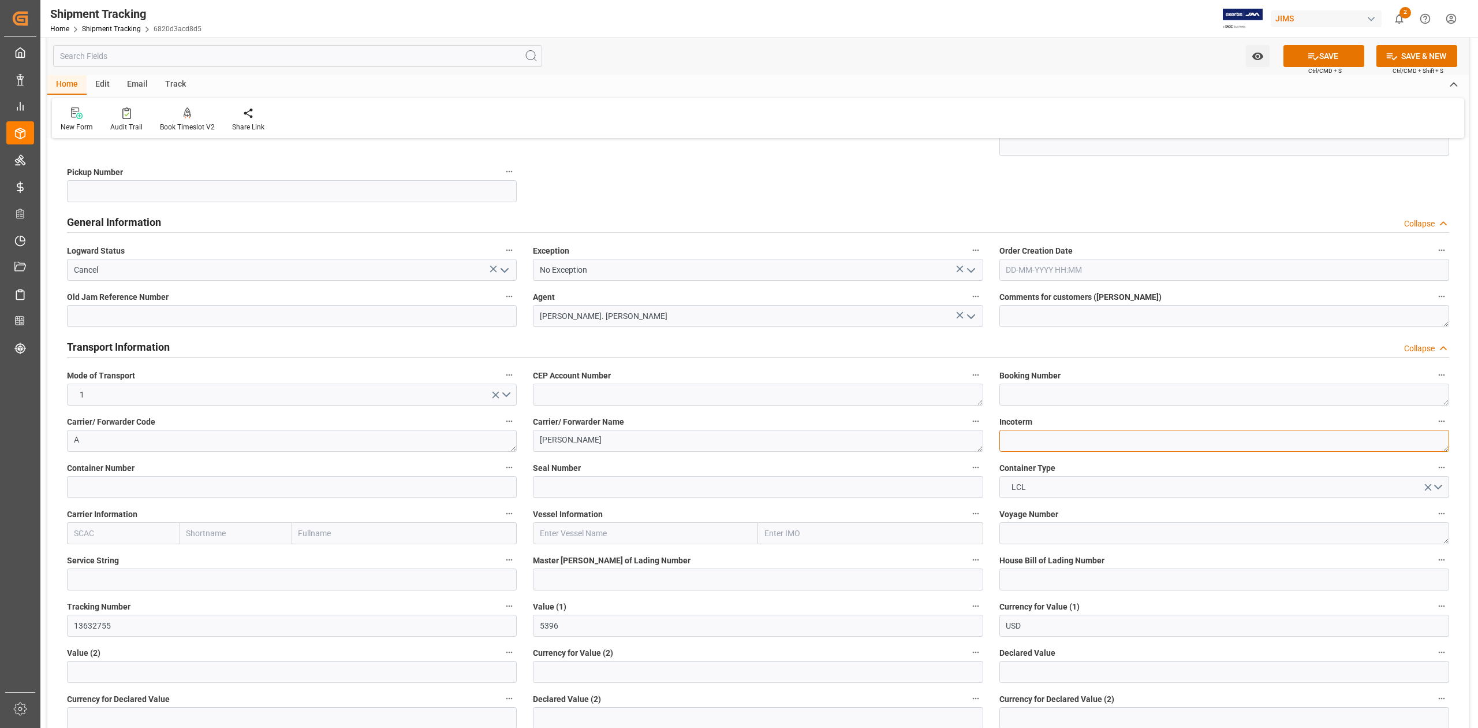
scroll to position [0, 0]
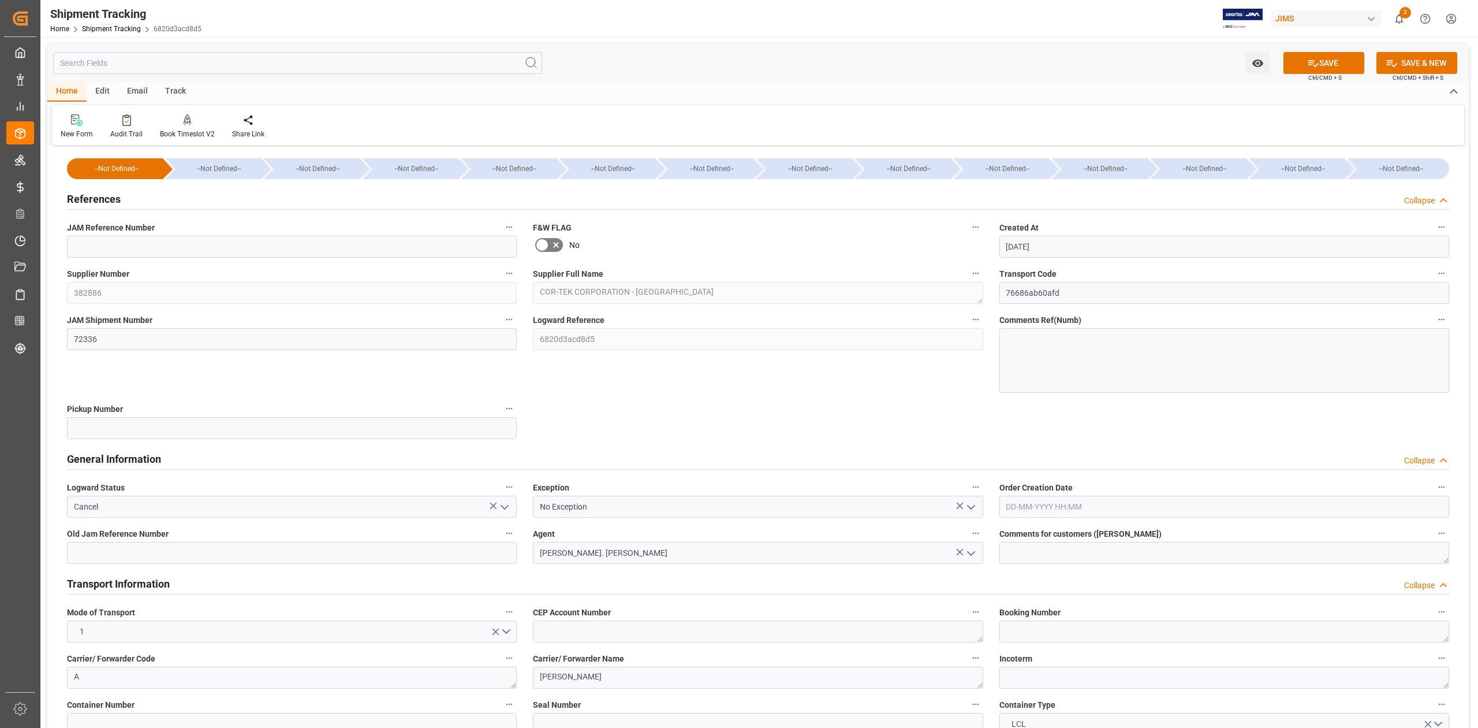
click at [93, 196] on h2 "References" at bounding box center [94, 199] width 54 height 16
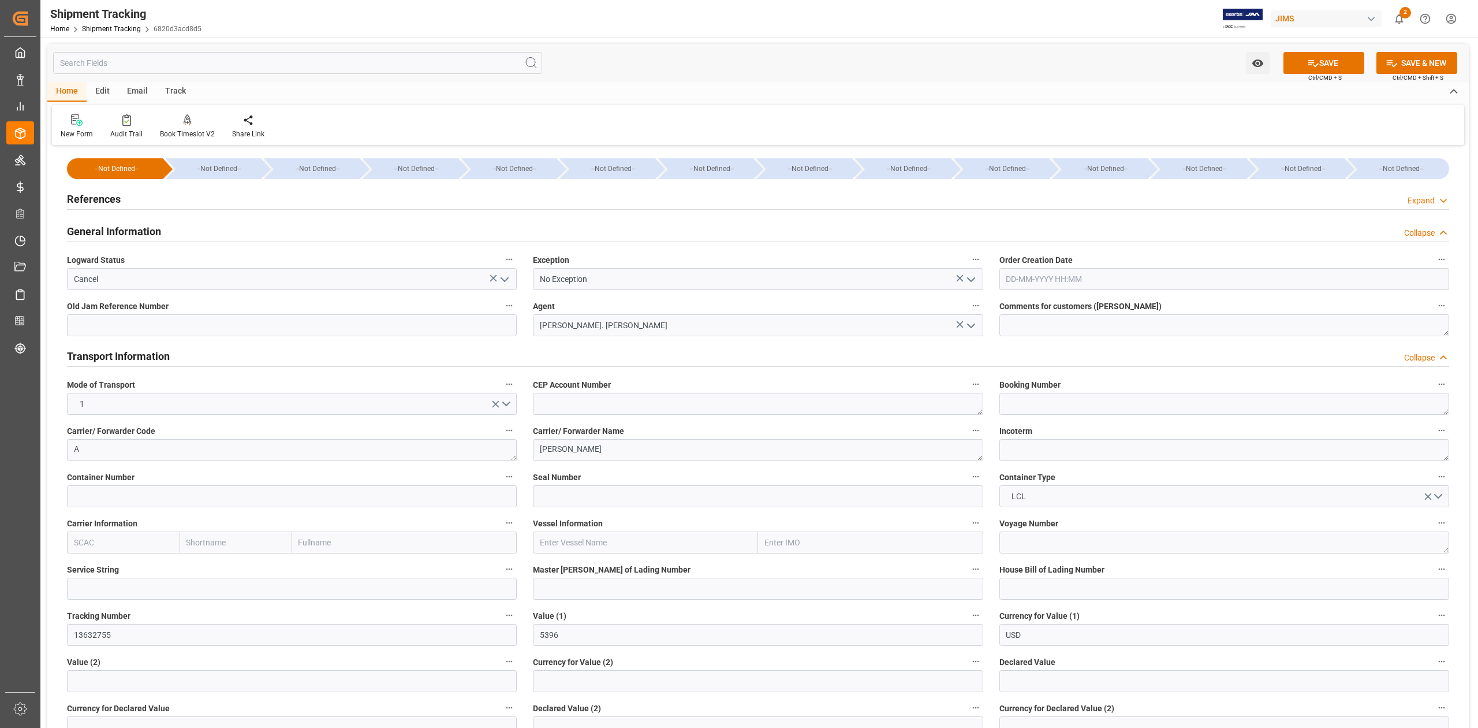
click at [93, 196] on h2 "References" at bounding box center [94, 199] width 54 height 16
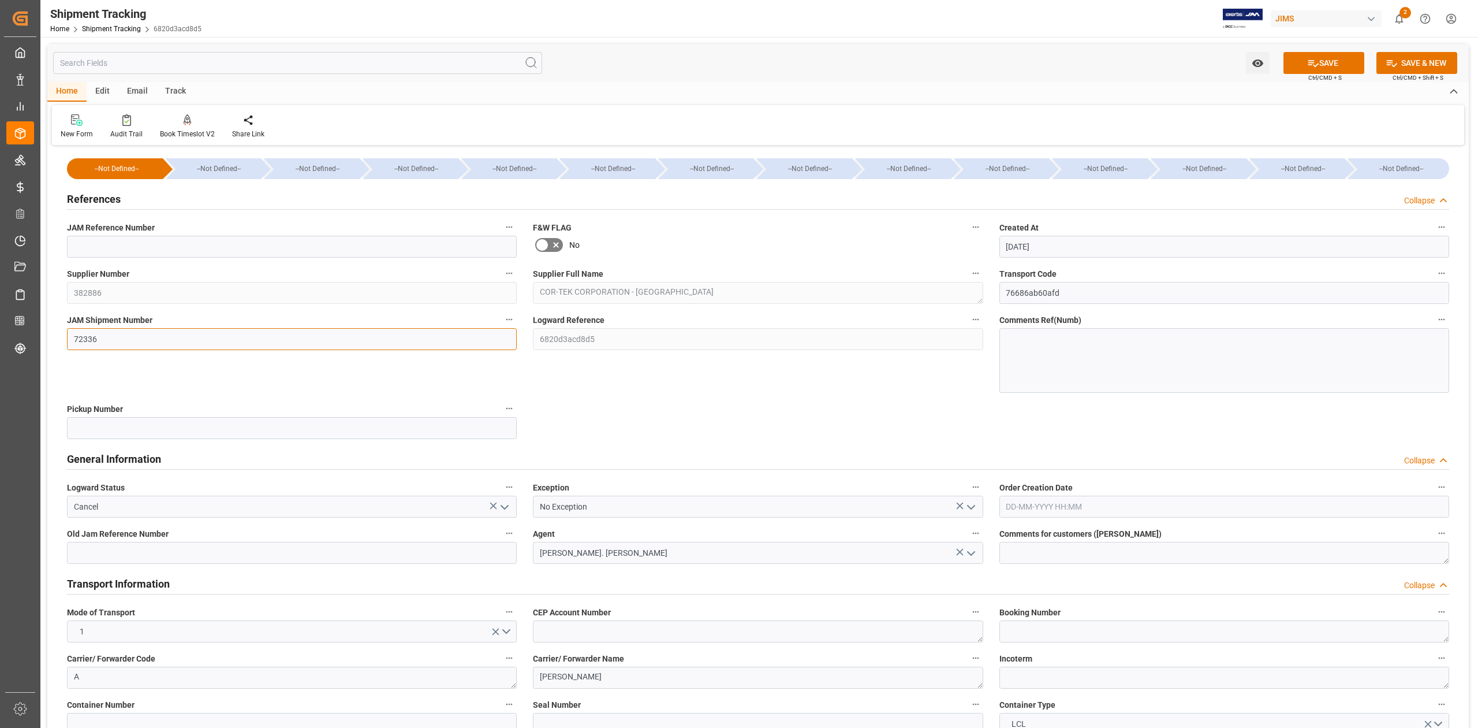
click at [121, 336] on input "72336" at bounding box center [292, 339] width 450 height 22
click at [122, 335] on input "72336" at bounding box center [292, 339] width 450 height 22
click at [1322, 52] on div "SAVE Ctrl/CMD + S" at bounding box center [1323, 63] width 105 height 22
click at [1322, 64] on button "SAVE" at bounding box center [1324, 63] width 81 height 22
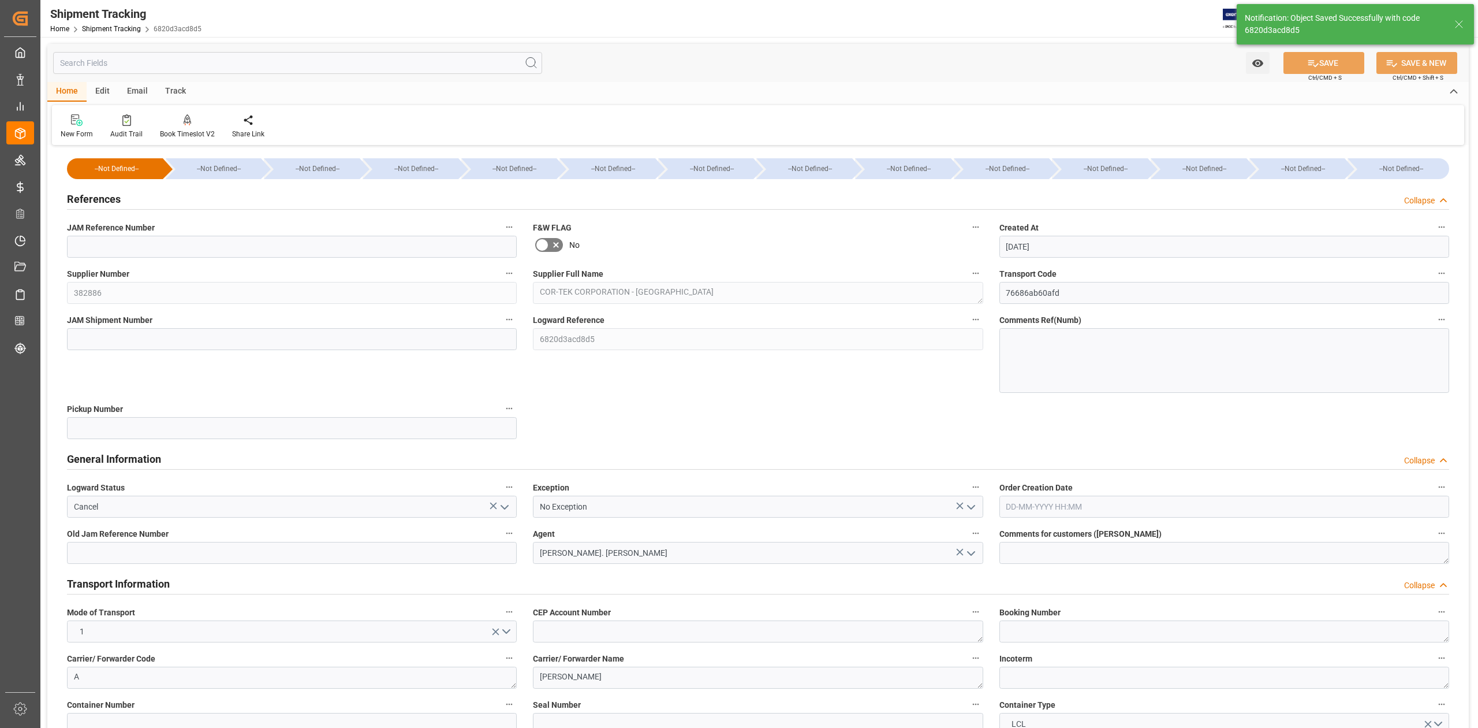
type textarea "13632755"
type textarea "FOB [GEOGRAPHIC_DATA] ID"
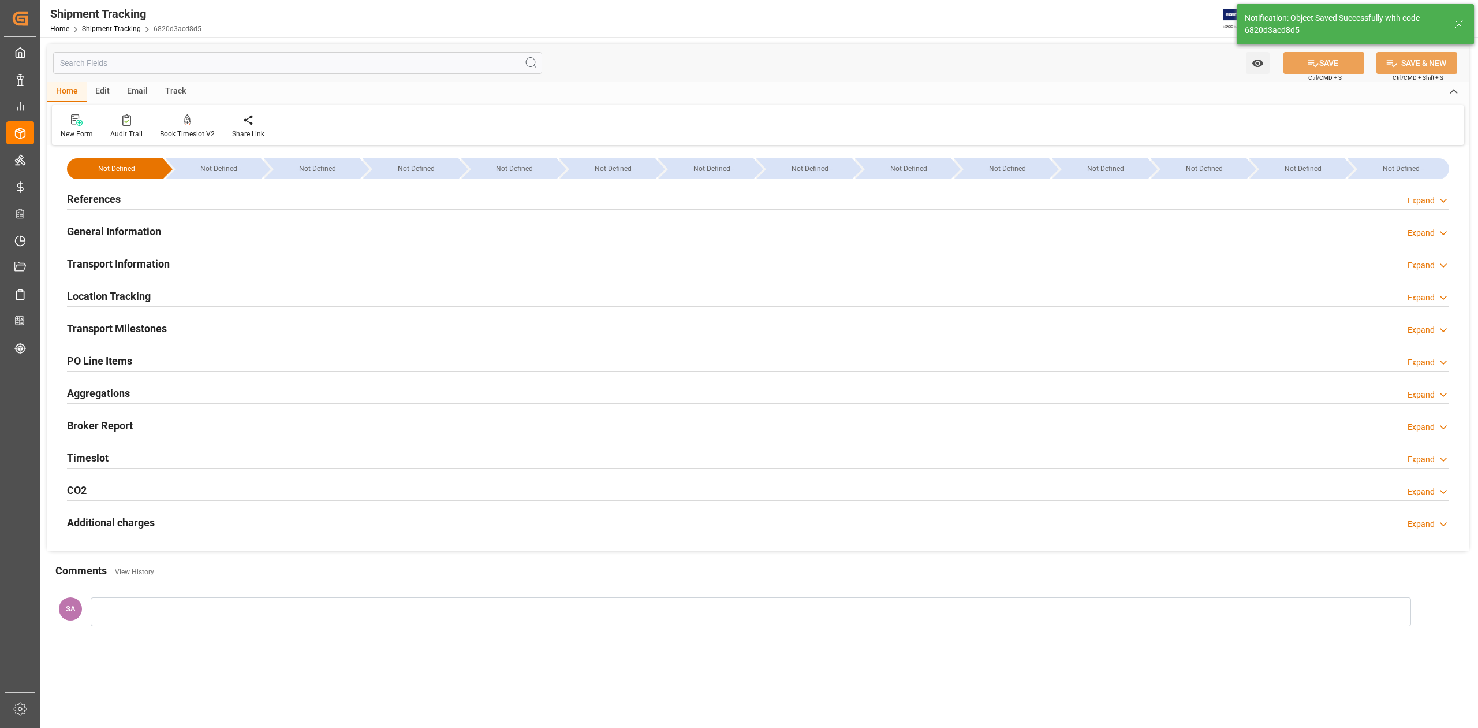
click at [130, 234] on h2 "General Information" at bounding box center [114, 231] width 94 height 16
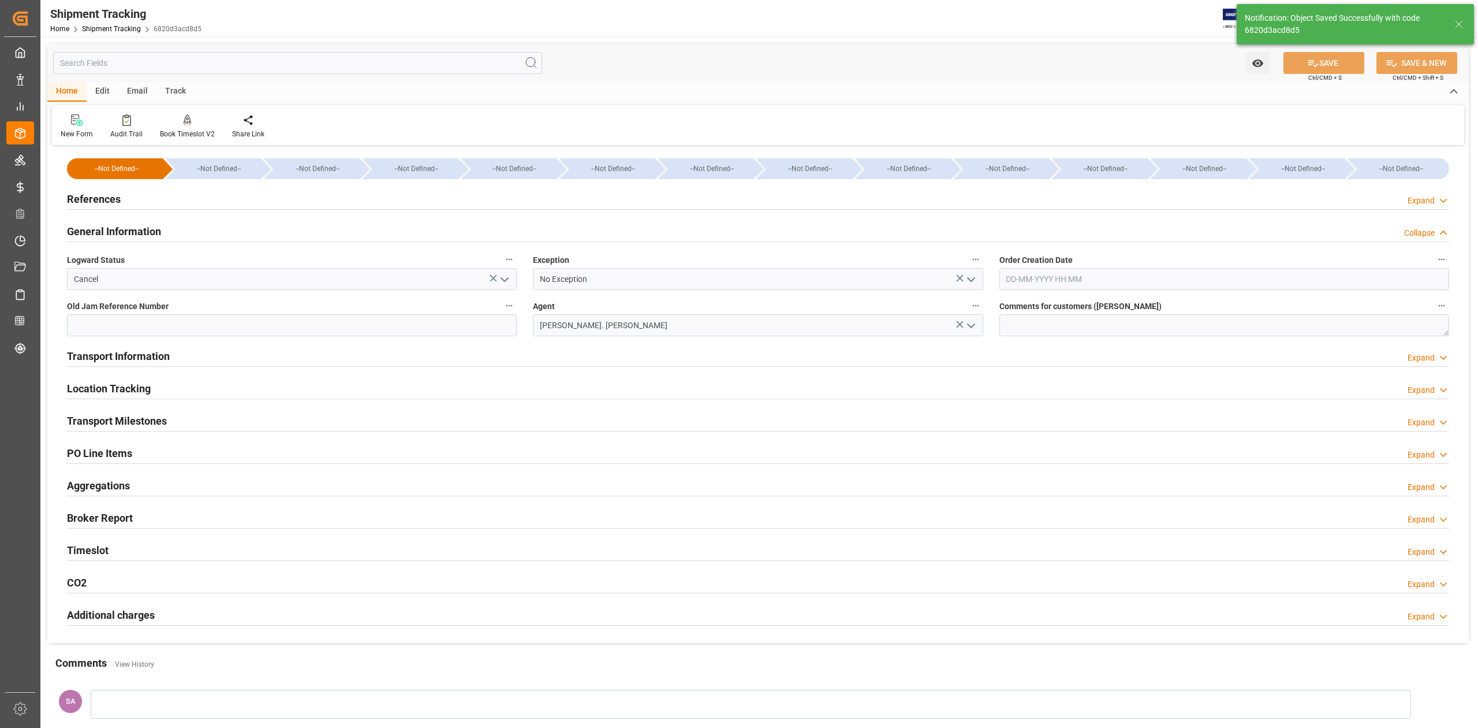
click at [118, 229] on h2 "General Information" at bounding box center [114, 231] width 94 height 16
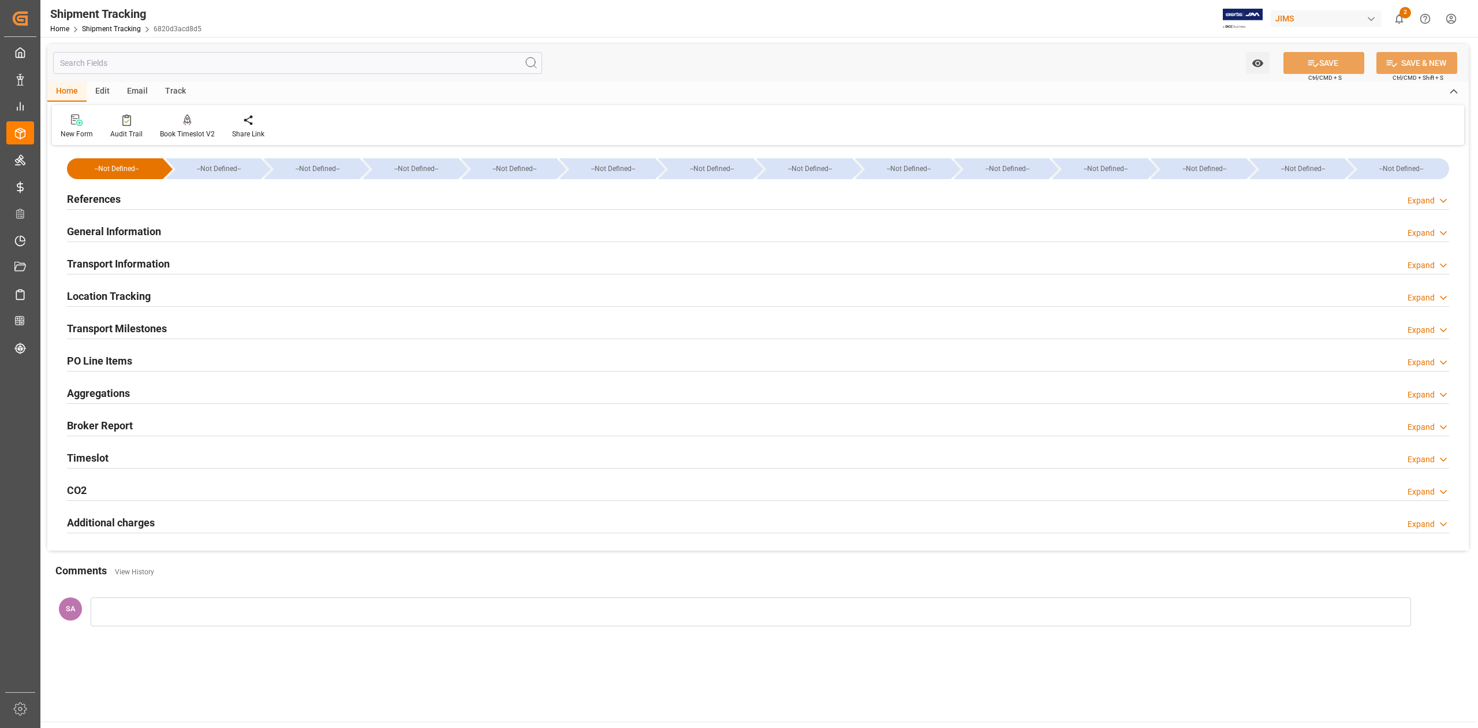
click at [118, 262] on h2 "Transport Information" at bounding box center [118, 264] width 103 height 16
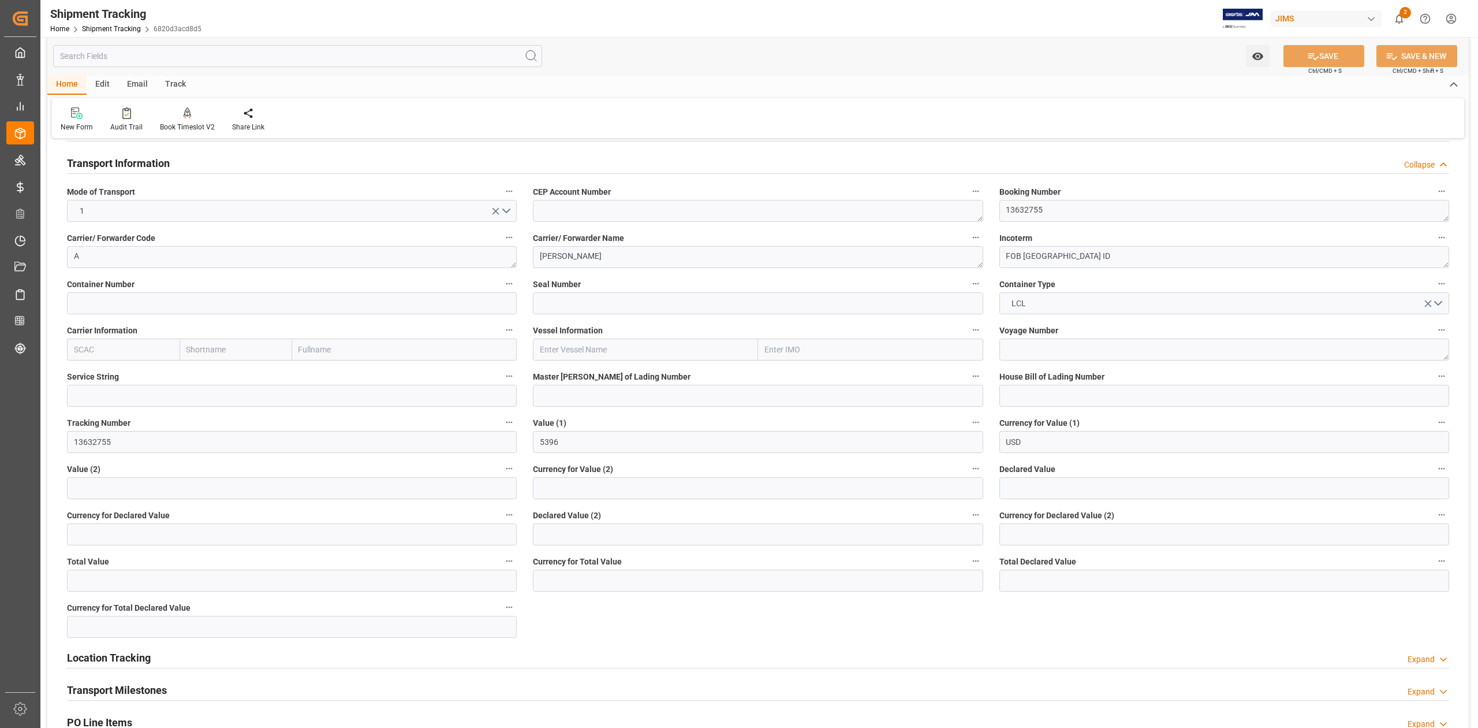
scroll to position [154, 0]
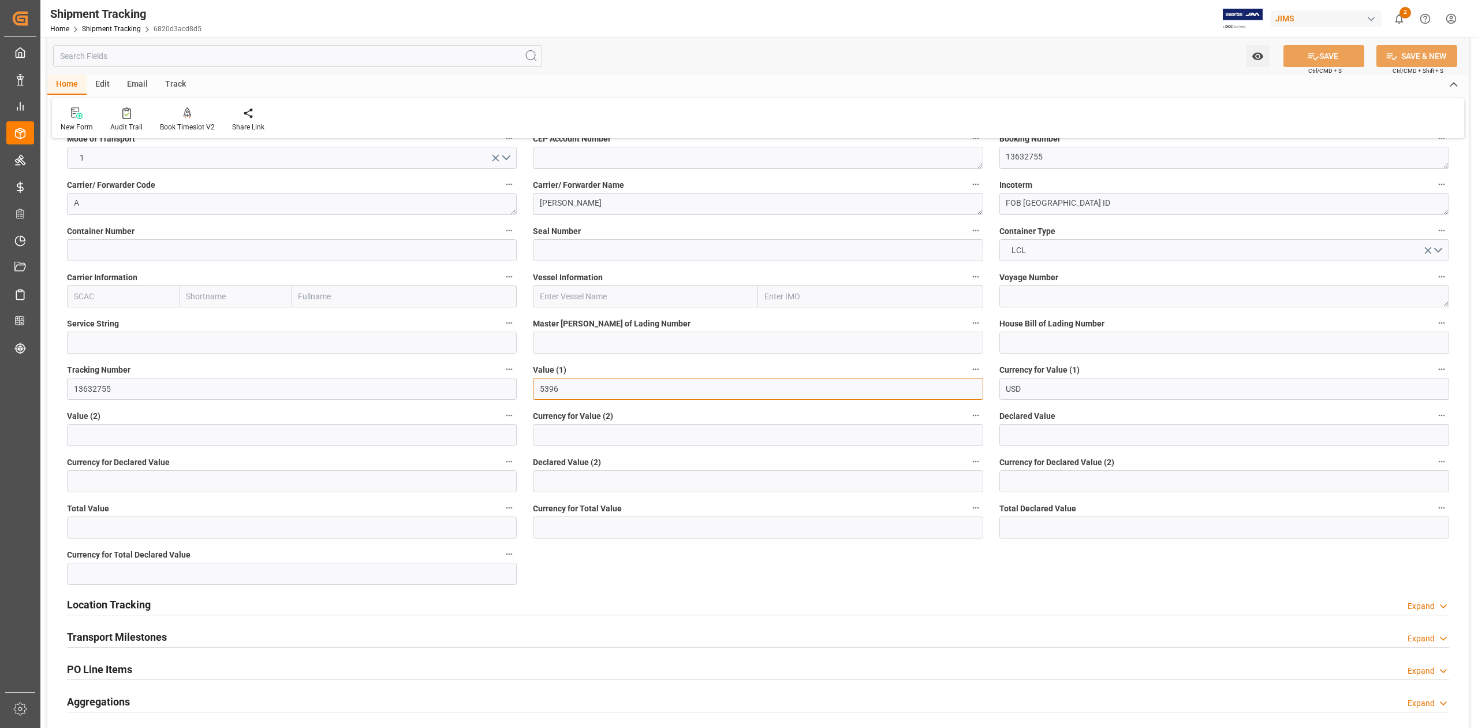
click at [621, 391] on input "5396" at bounding box center [758, 389] width 450 height 22
type input "0"
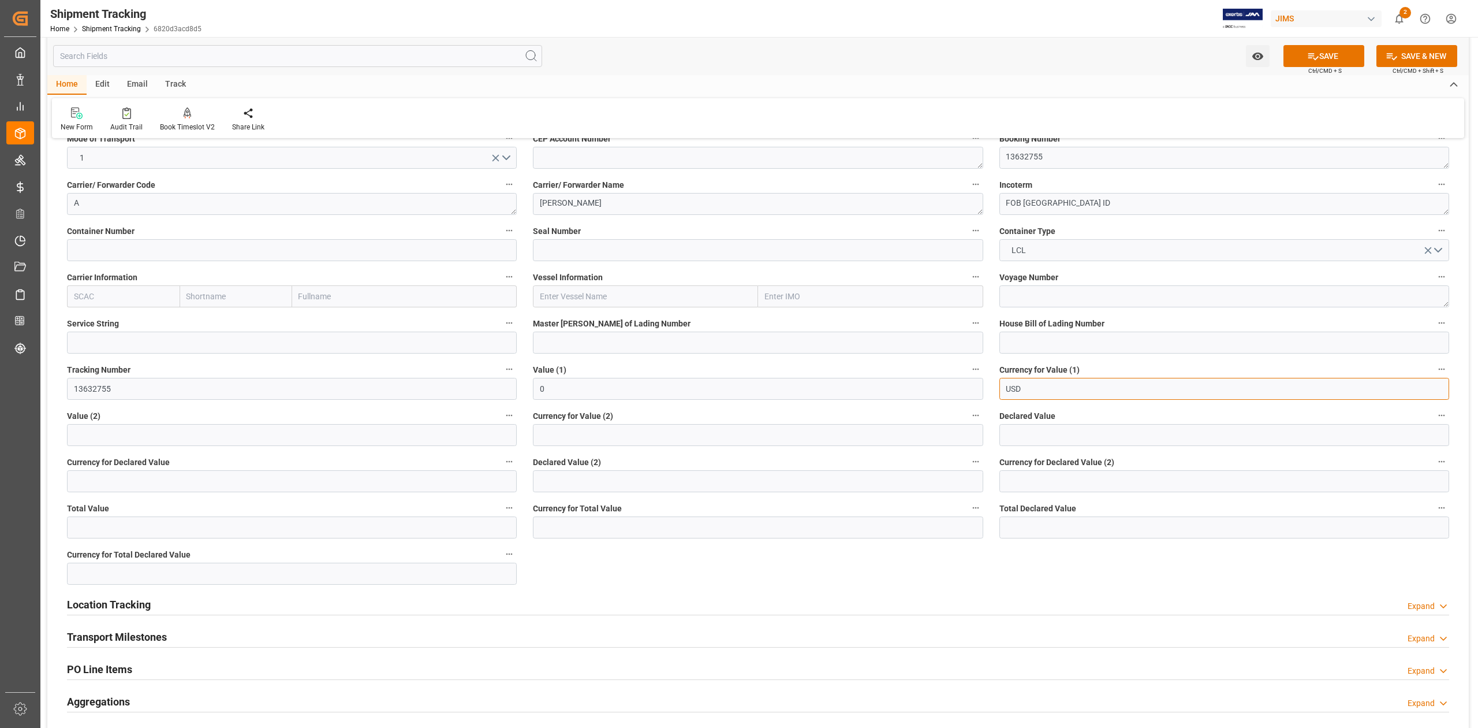
click at [1044, 385] on input "USD" at bounding box center [1225, 389] width 450 height 22
click at [190, 389] on input "13632755" at bounding box center [292, 389] width 450 height 22
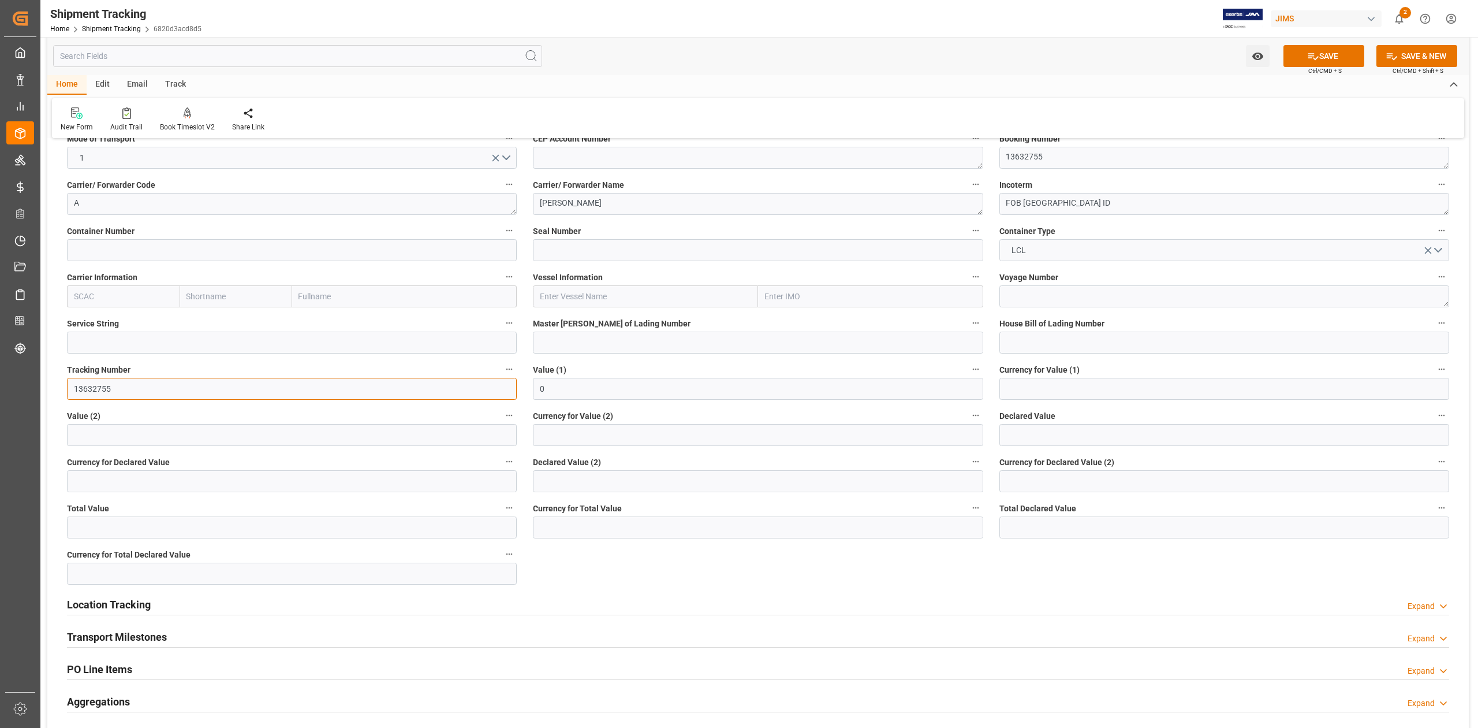
click at [190, 388] on input "13632755" at bounding box center [292, 389] width 450 height 22
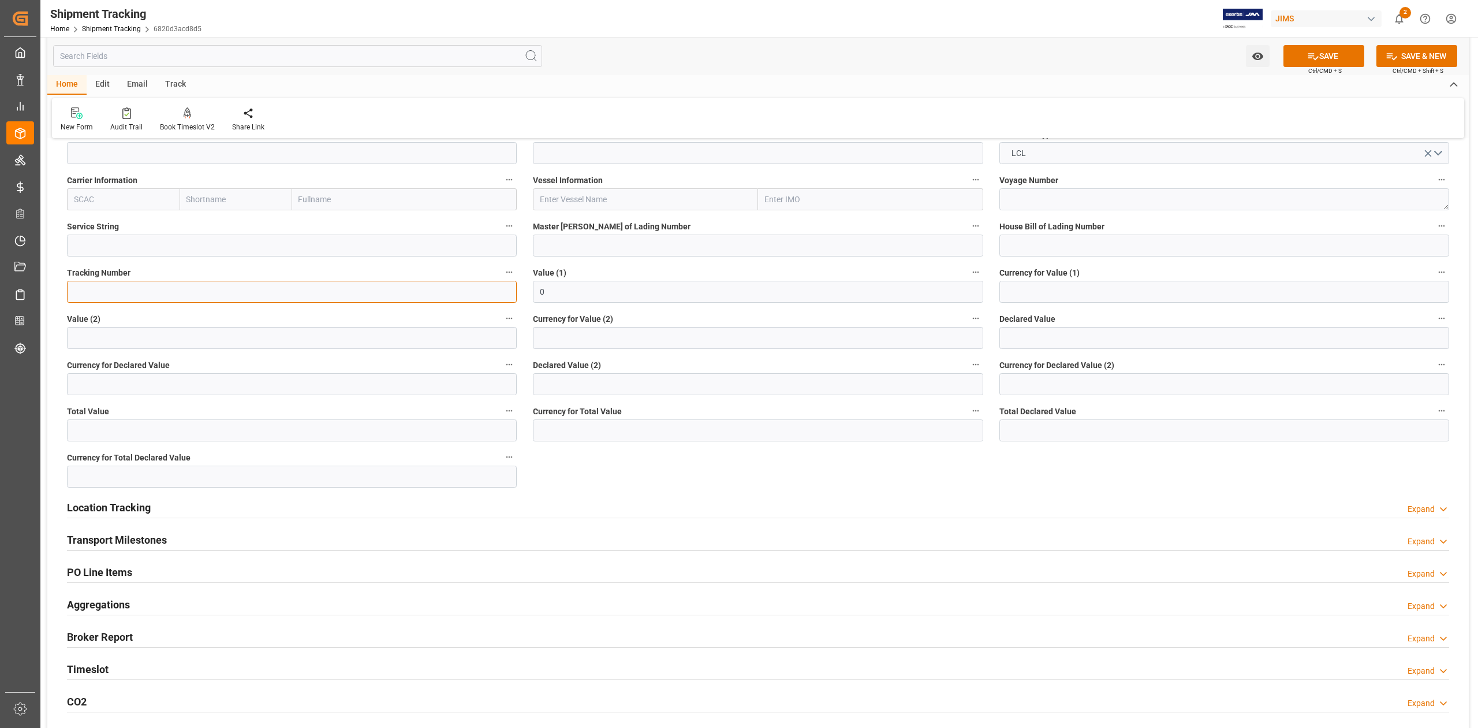
scroll to position [308, 0]
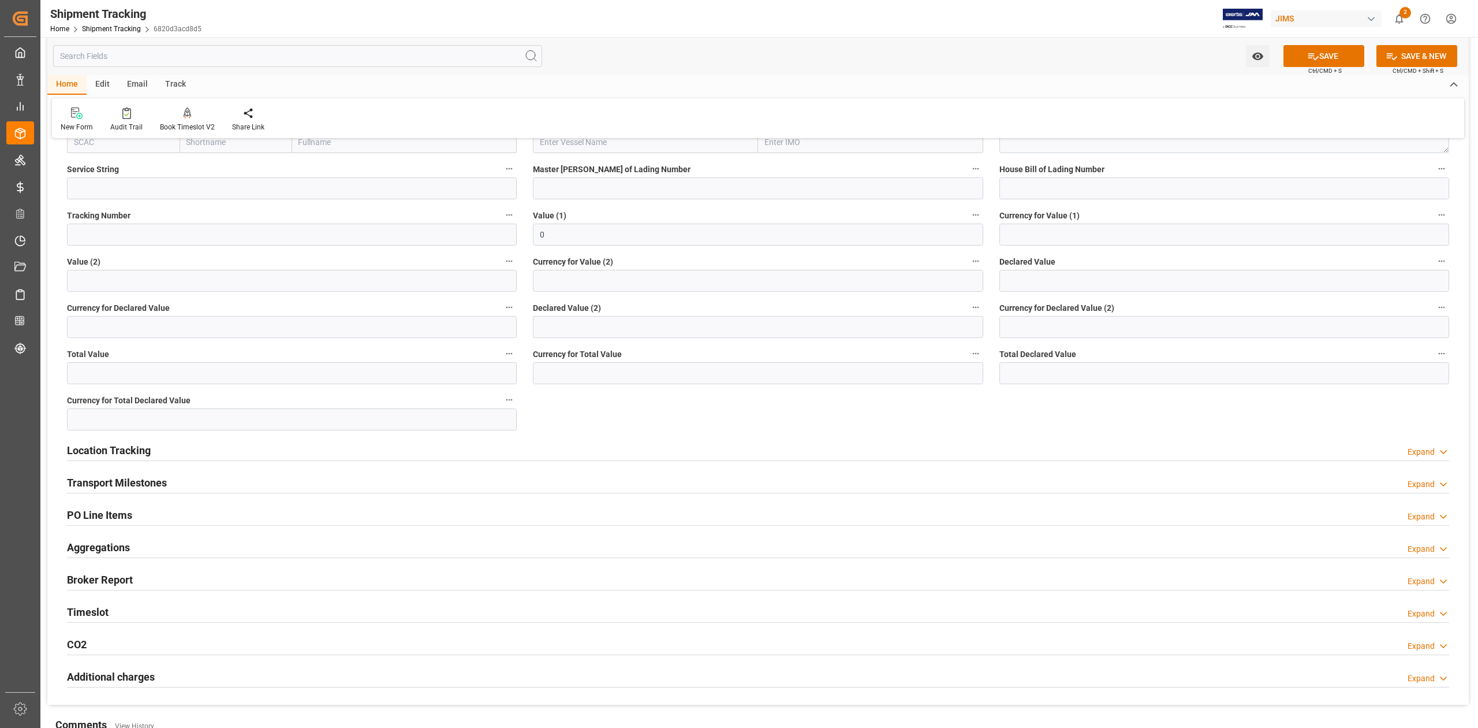
click at [133, 452] on h2 "Location Tracking" at bounding box center [109, 450] width 84 height 16
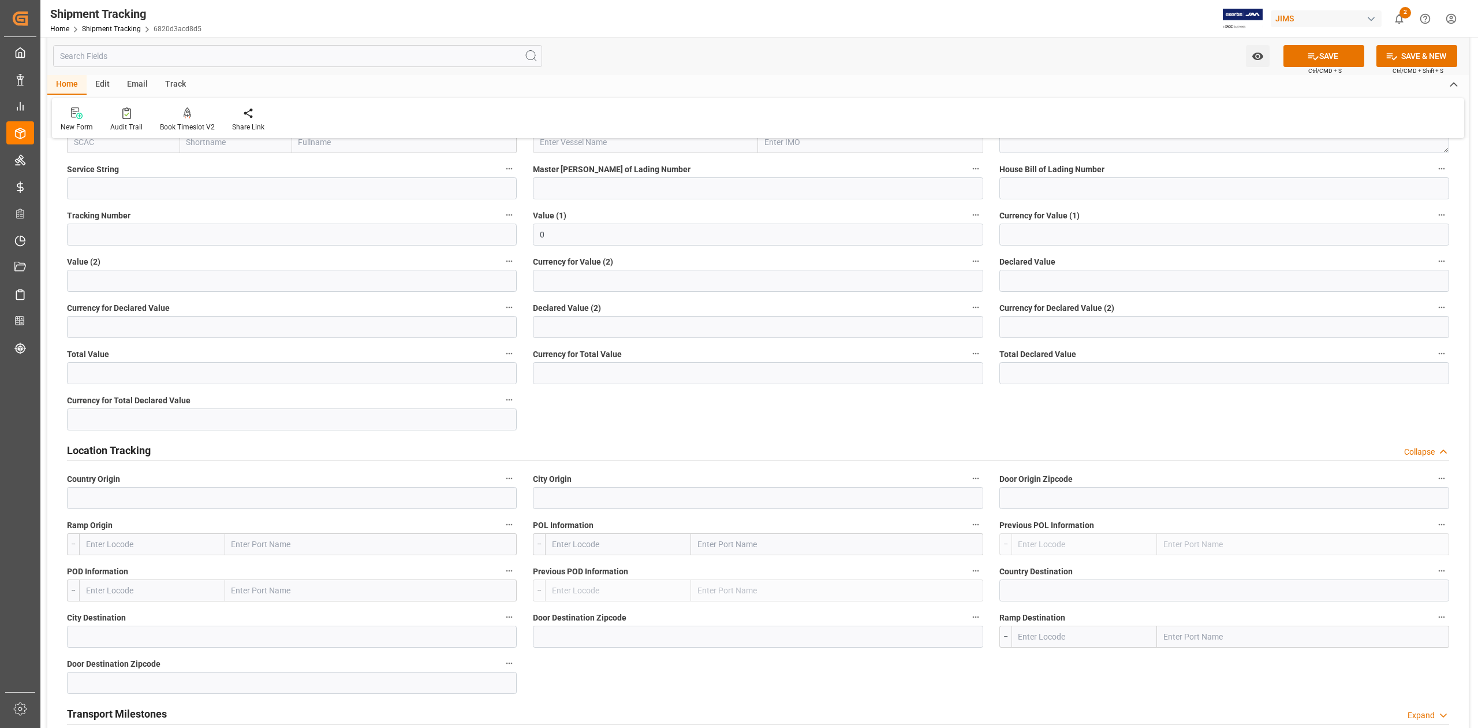
click at [130, 450] on h2 "Location Tracking" at bounding box center [109, 450] width 84 height 16
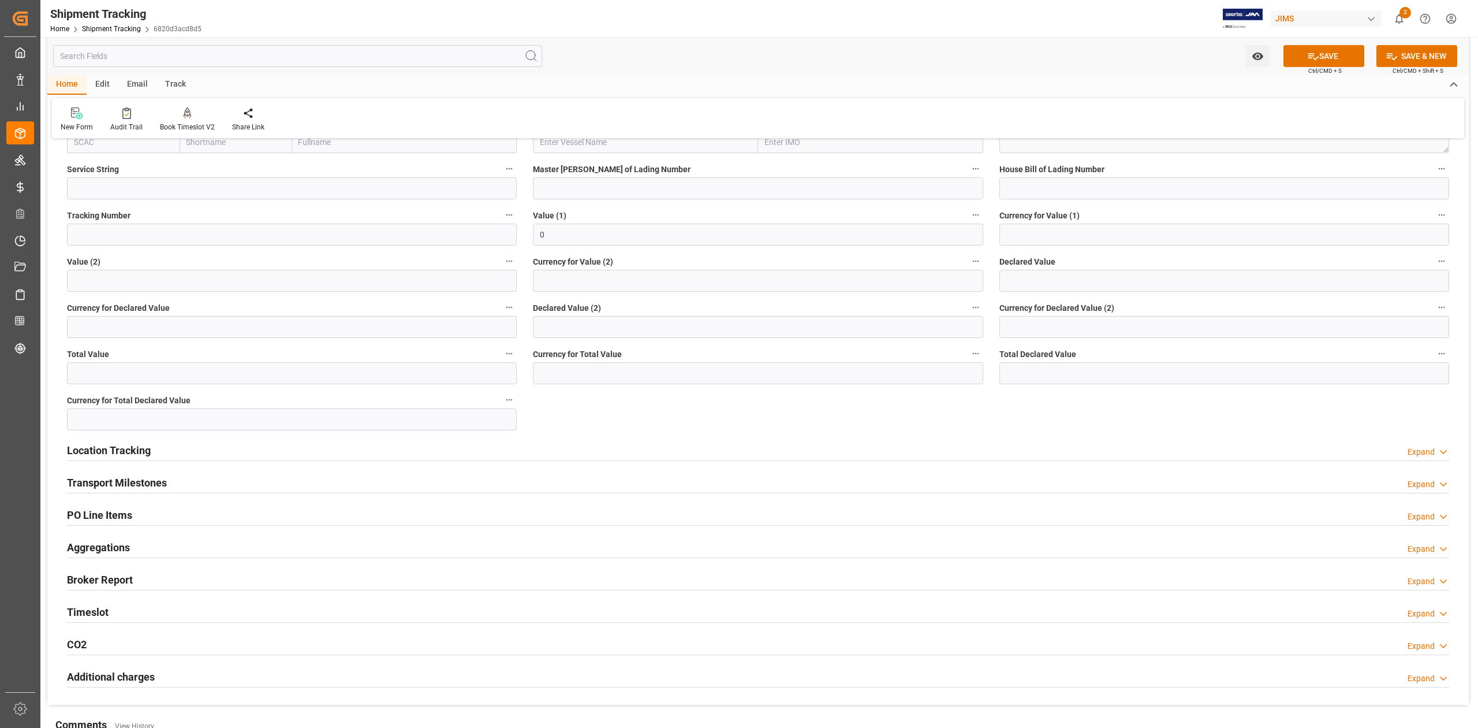
click at [156, 481] on h2 "Transport Milestones" at bounding box center [117, 483] width 100 height 16
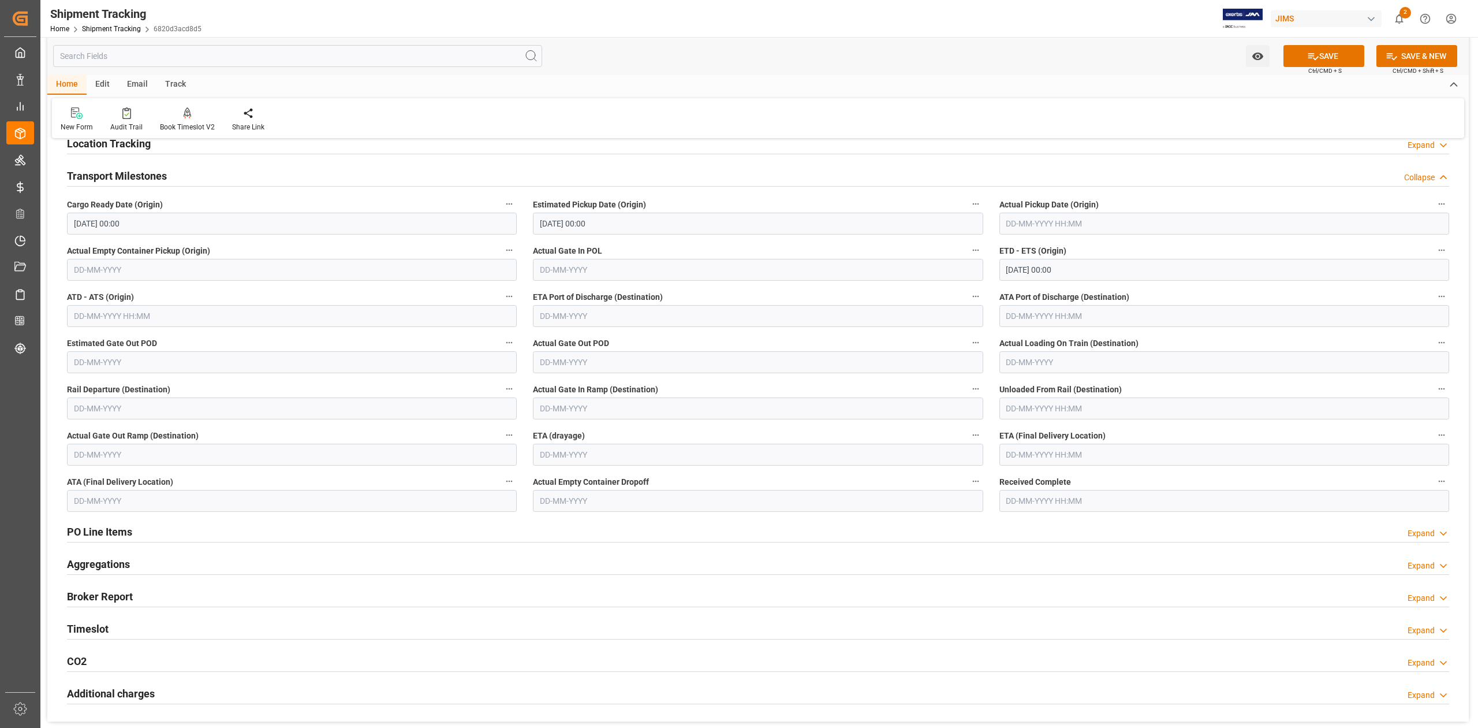
scroll to position [616, 0]
click at [152, 218] on input "01-08-2025 00:00" at bounding box center [292, 222] width 450 height 22
click at [759, 226] on input "10-08-2025 00:00" at bounding box center [758, 222] width 450 height 22
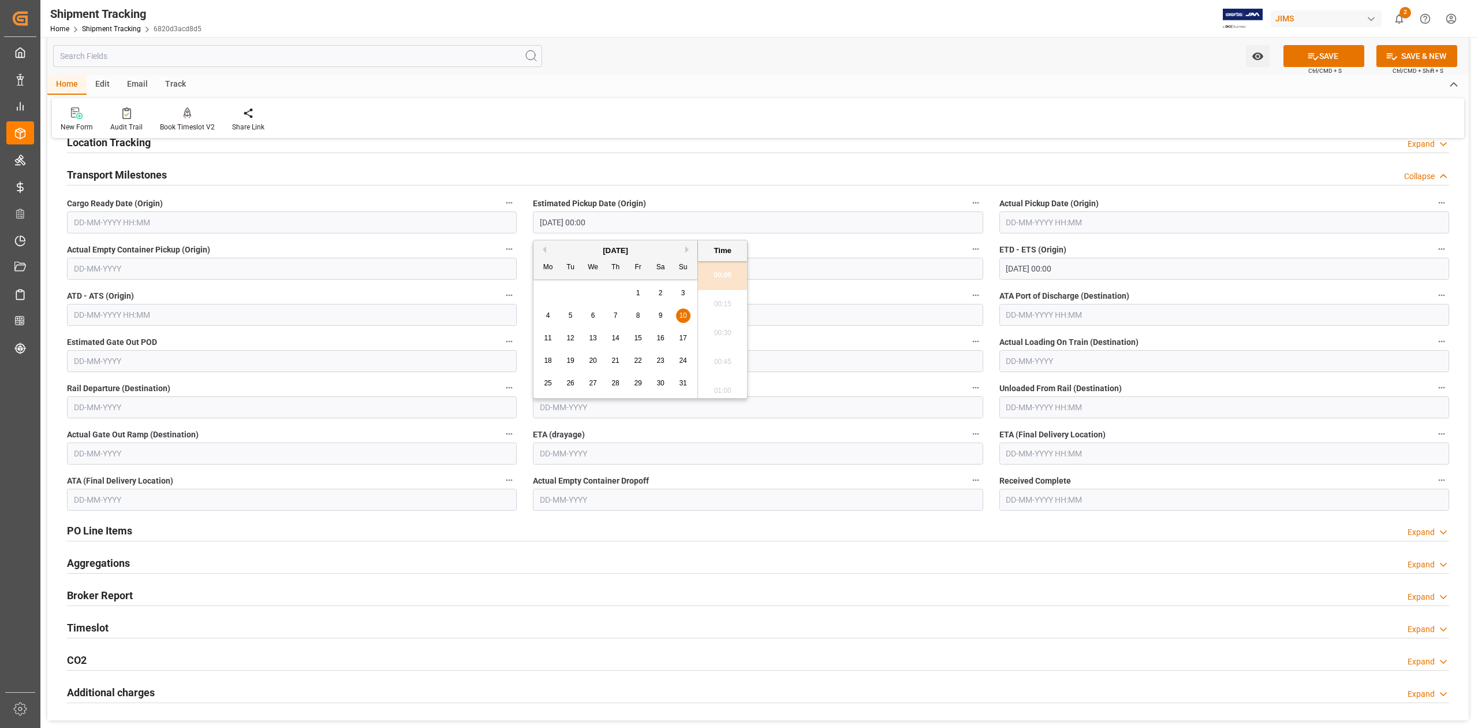
click at [759, 226] on input "10-08-2025 00:00" at bounding box center [758, 222] width 450 height 22
click at [1091, 266] on input "10-08-2025 00:00" at bounding box center [1225, 269] width 450 height 22
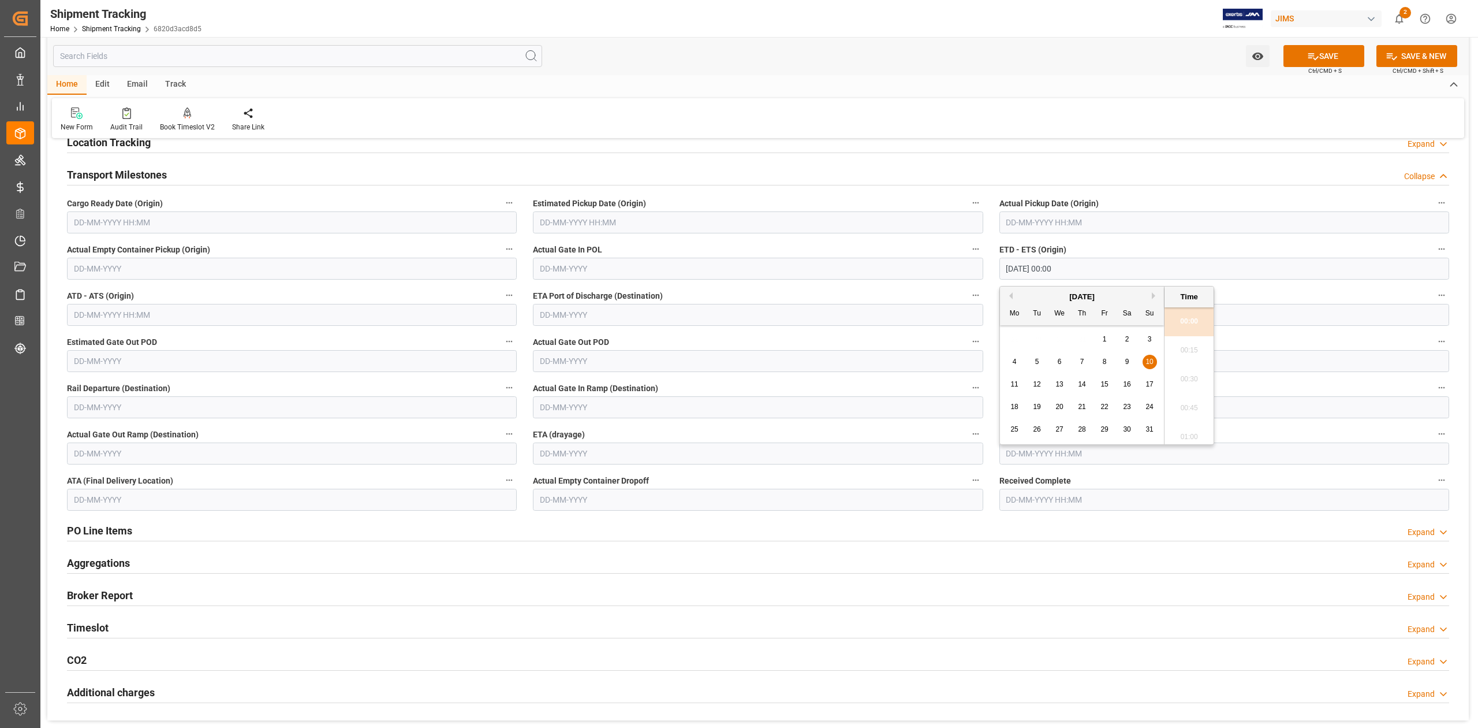
click at [1091, 266] on input "10-08-2025 00:00" at bounding box center [1225, 269] width 450 height 22
click at [755, 487] on label "Actual Empty Container Dropoff" at bounding box center [758, 480] width 450 height 16
click at [968, 487] on button "Actual Empty Container Dropoff" at bounding box center [975, 479] width 15 height 15
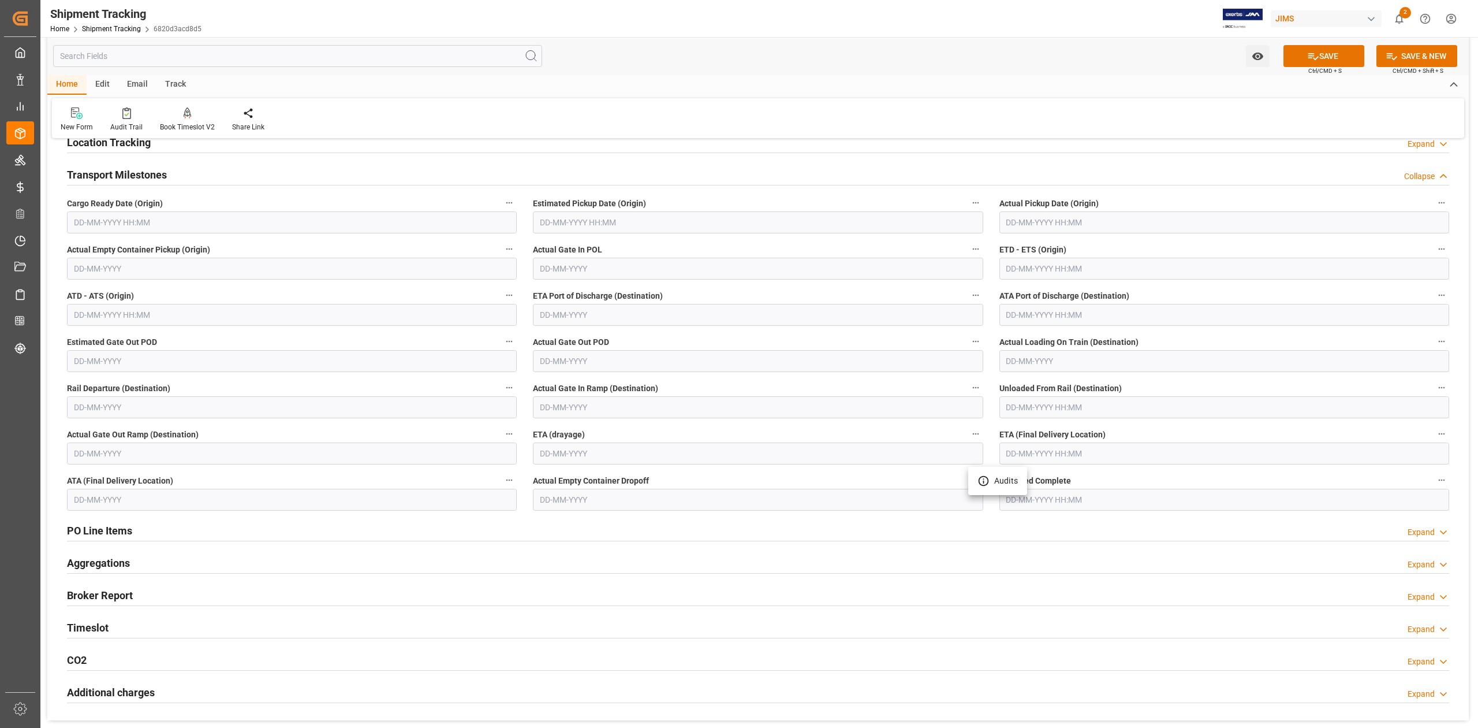
click at [1335, 55] on div at bounding box center [739, 364] width 1478 height 728
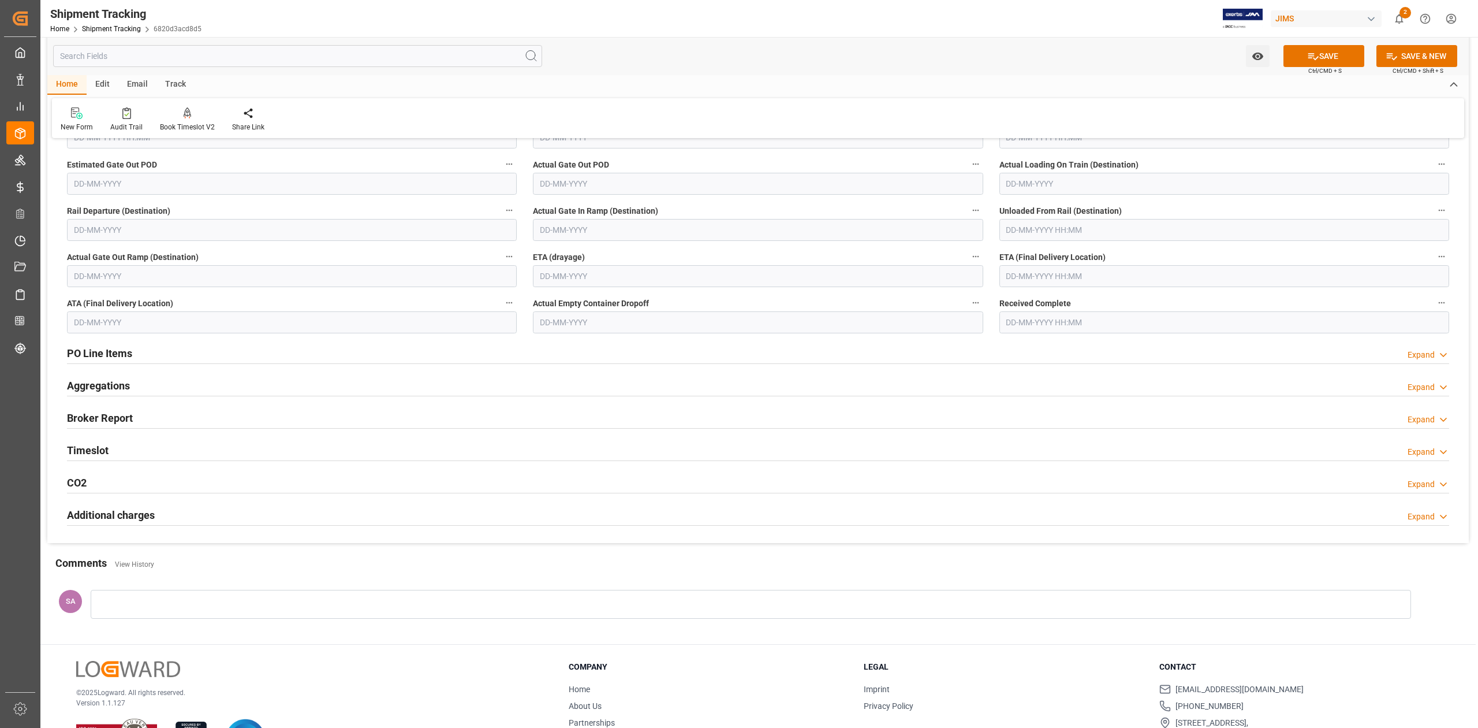
scroll to position [765, 0]
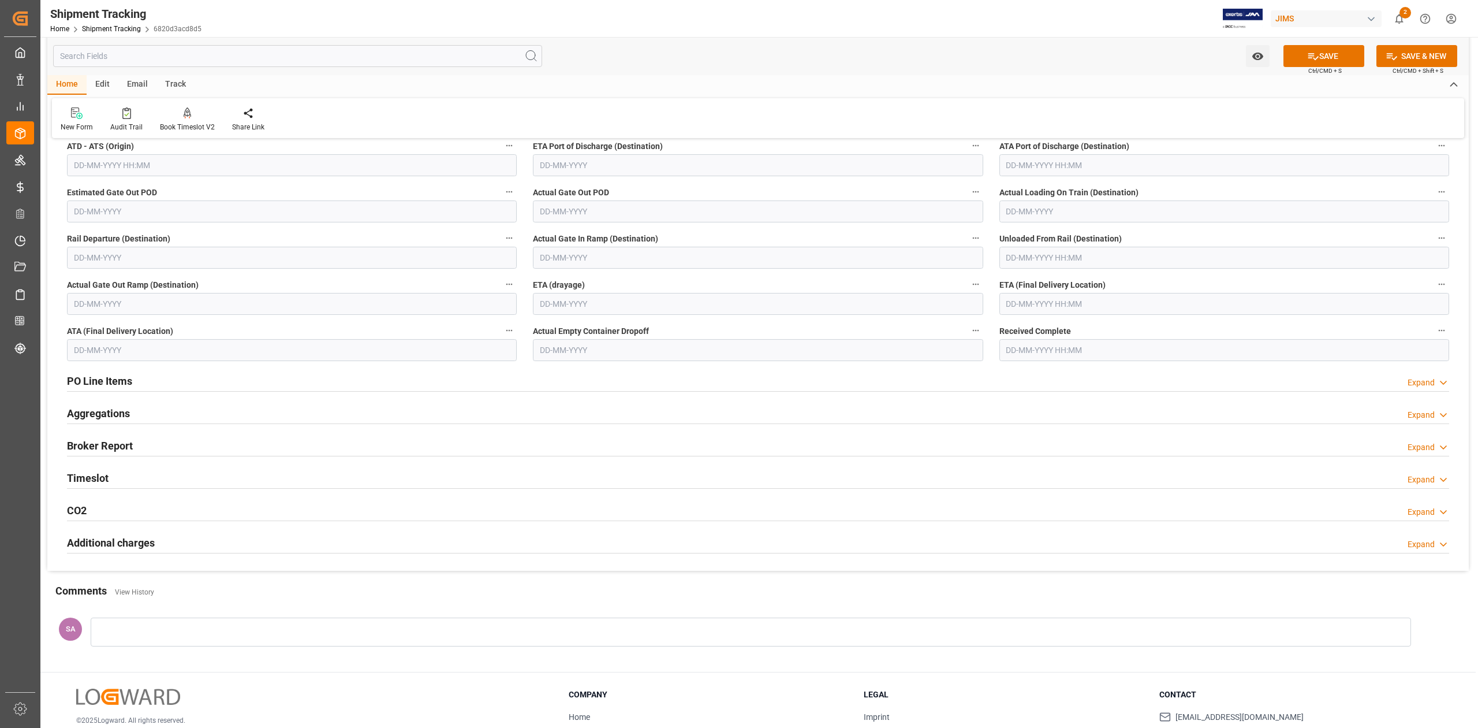
click at [177, 637] on div at bounding box center [751, 631] width 1321 height 29
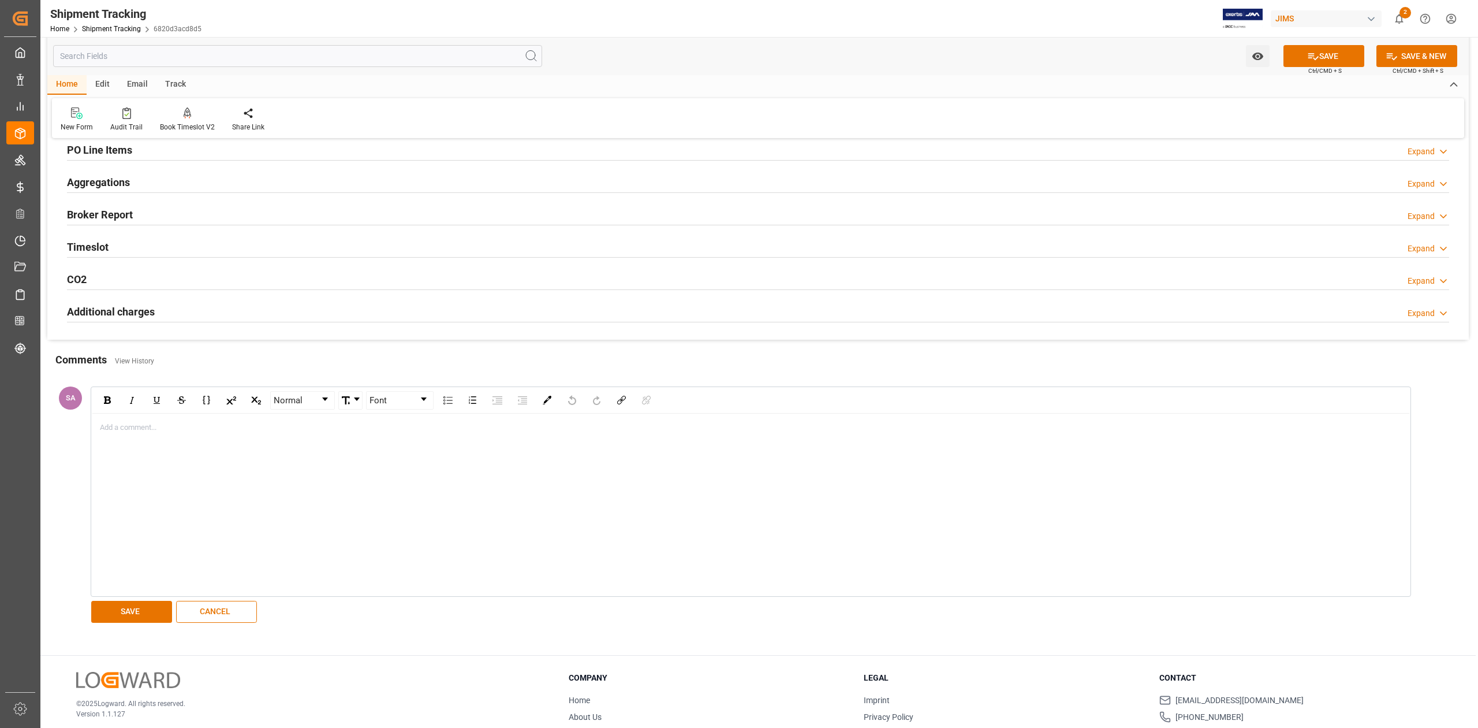
click at [142, 431] on div "rdw-editor" at bounding box center [750, 428] width 1301 height 12
click at [133, 612] on button "SAVE" at bounding box center [131, 612] width 81 height 22
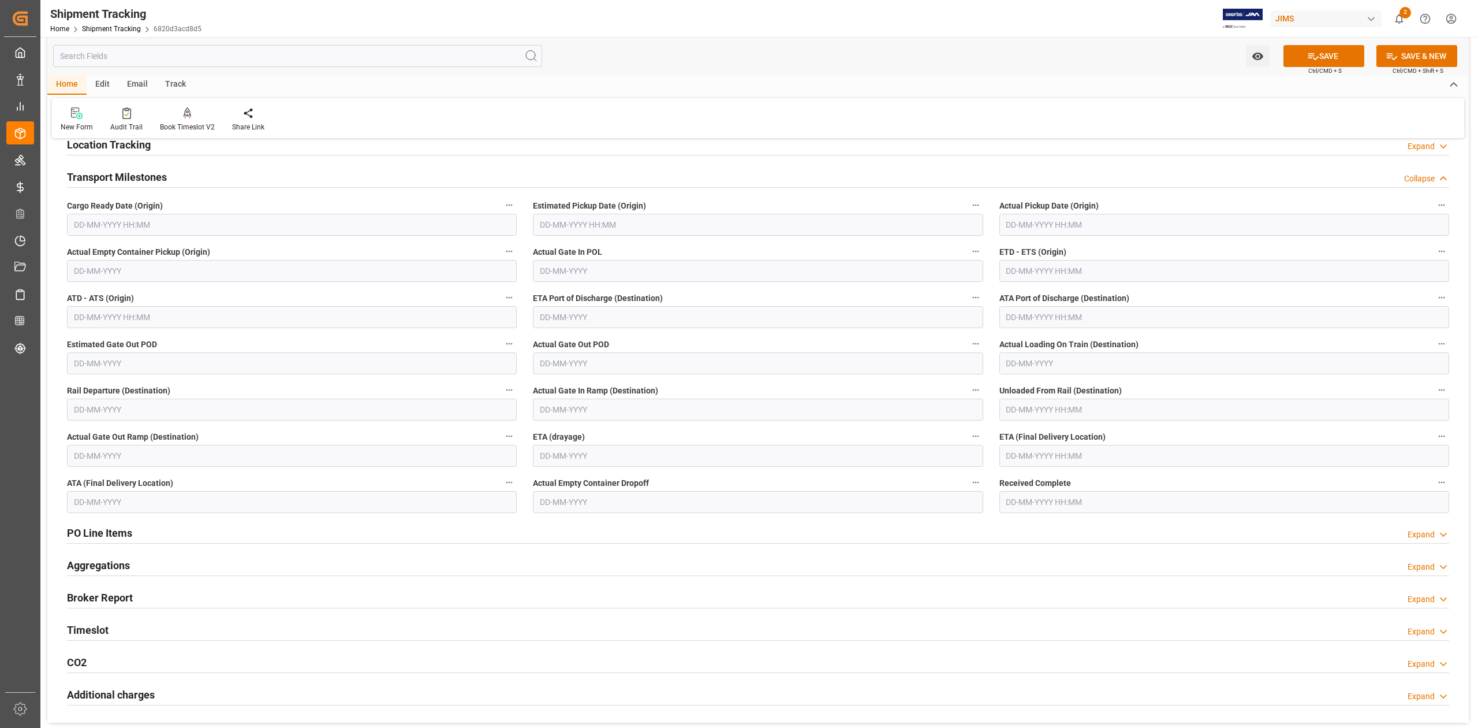
scroll to position [588, 0]
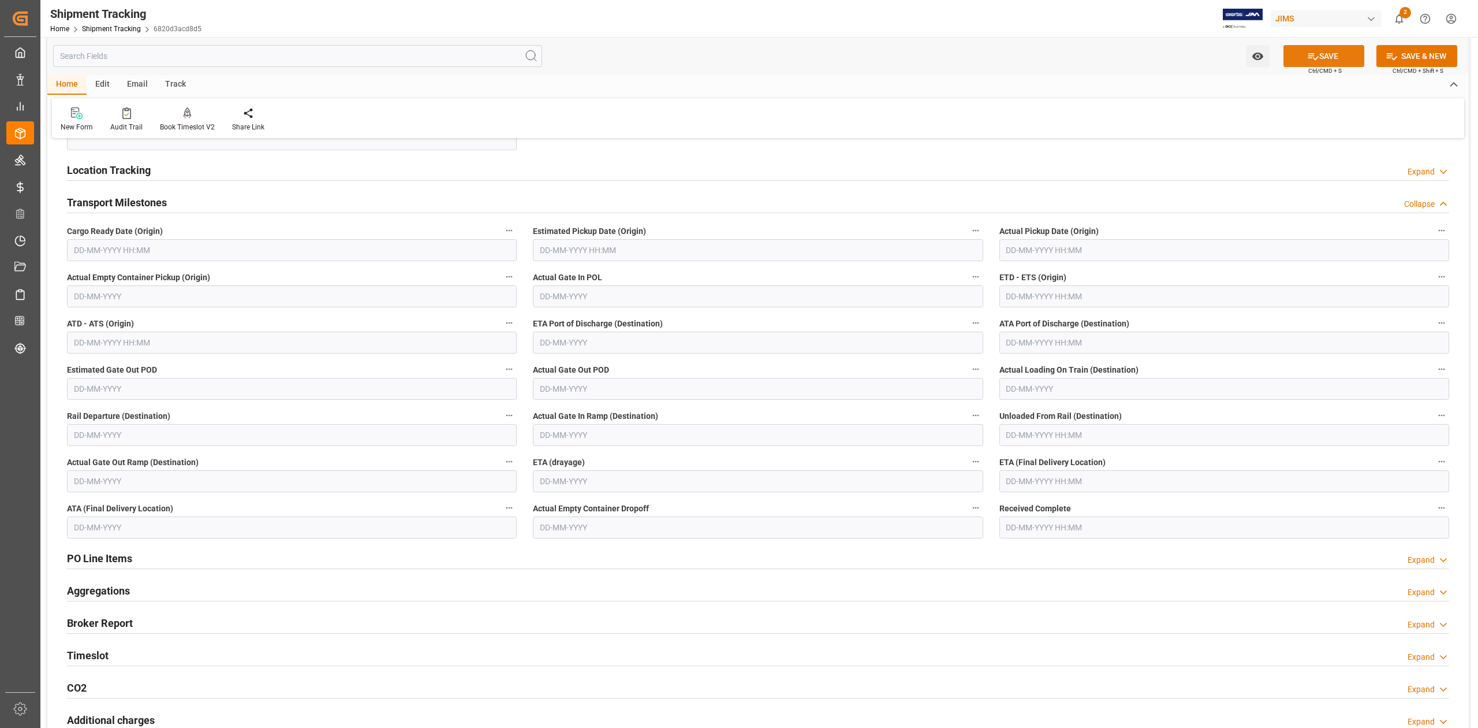
click at [1322, 60] on button "SAVE" at bounding box center [1324, 56] width 81 height 22
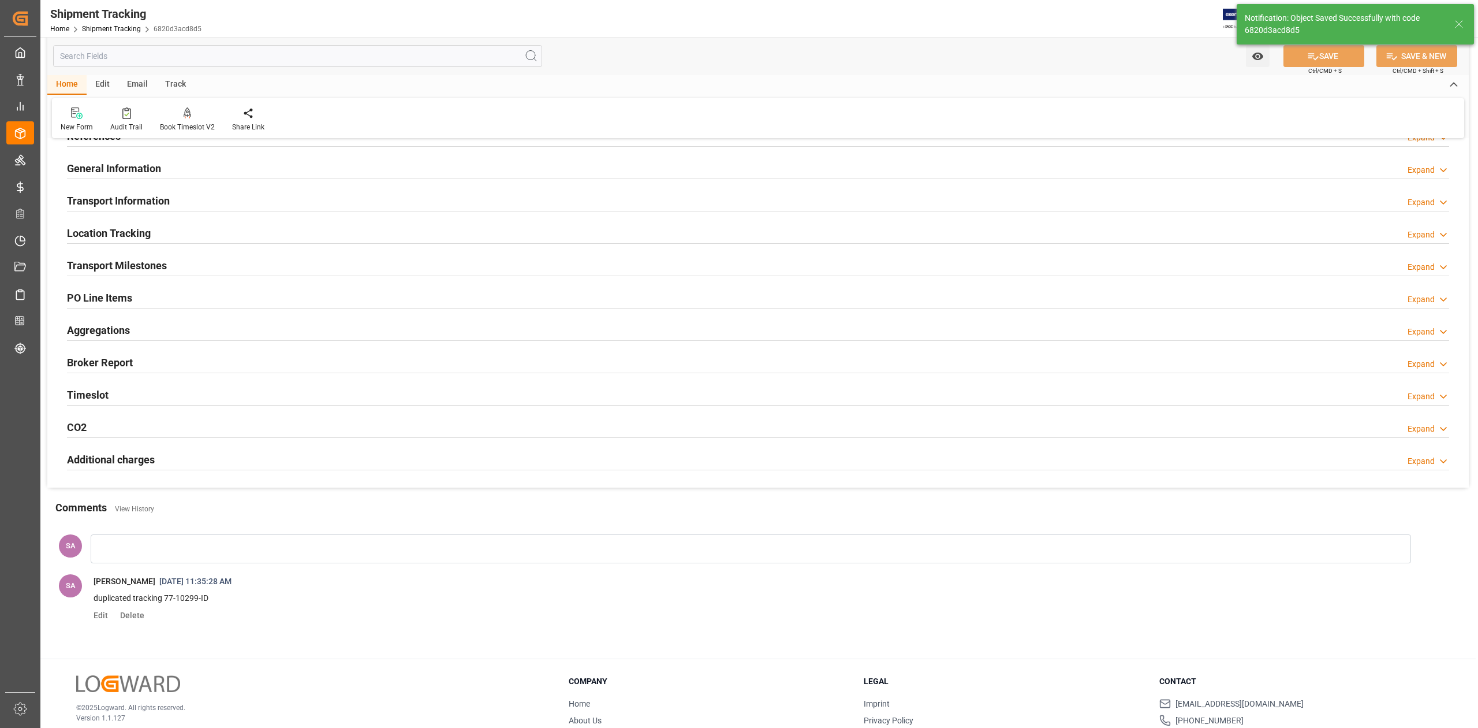
scroll to position [0, 0]
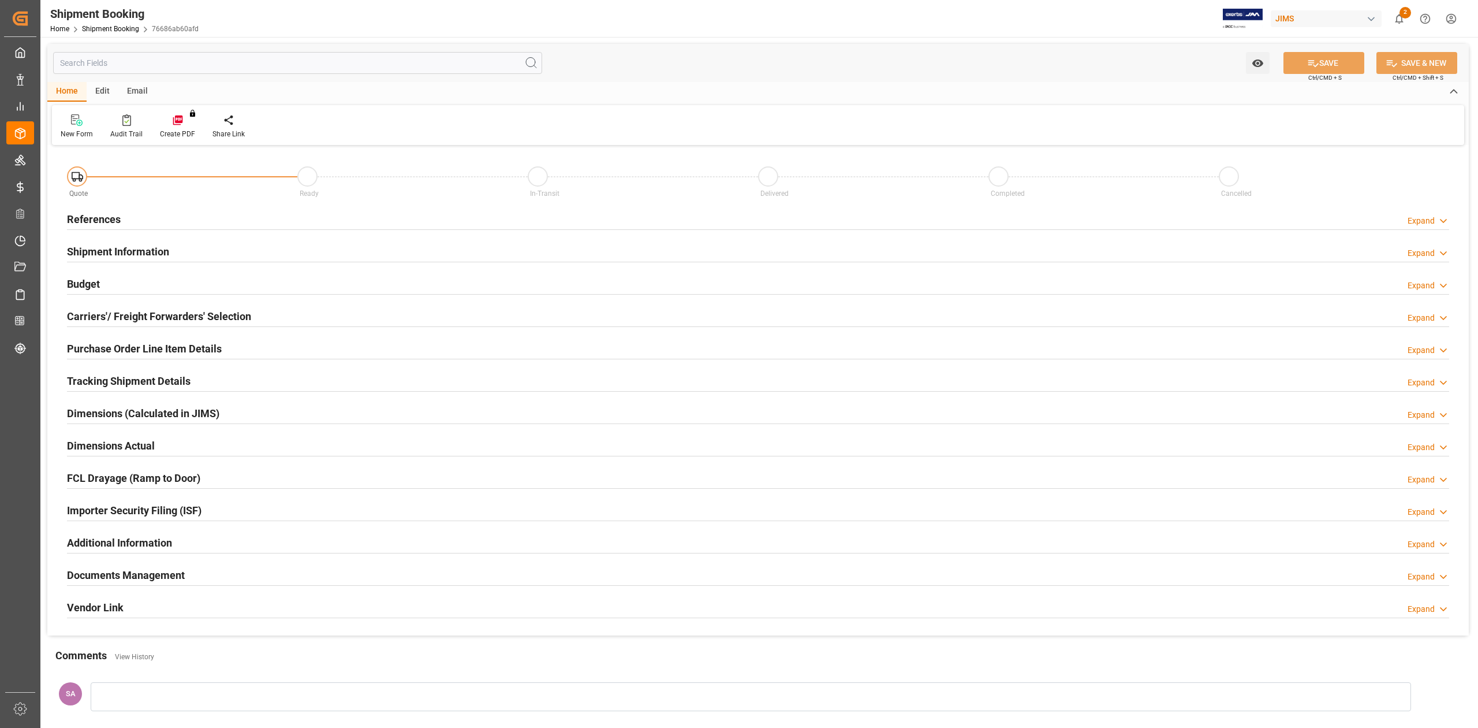
type input "60"
click at [88, 220] on h2 "References" at bounding box center [94, 219] width 54 height 16
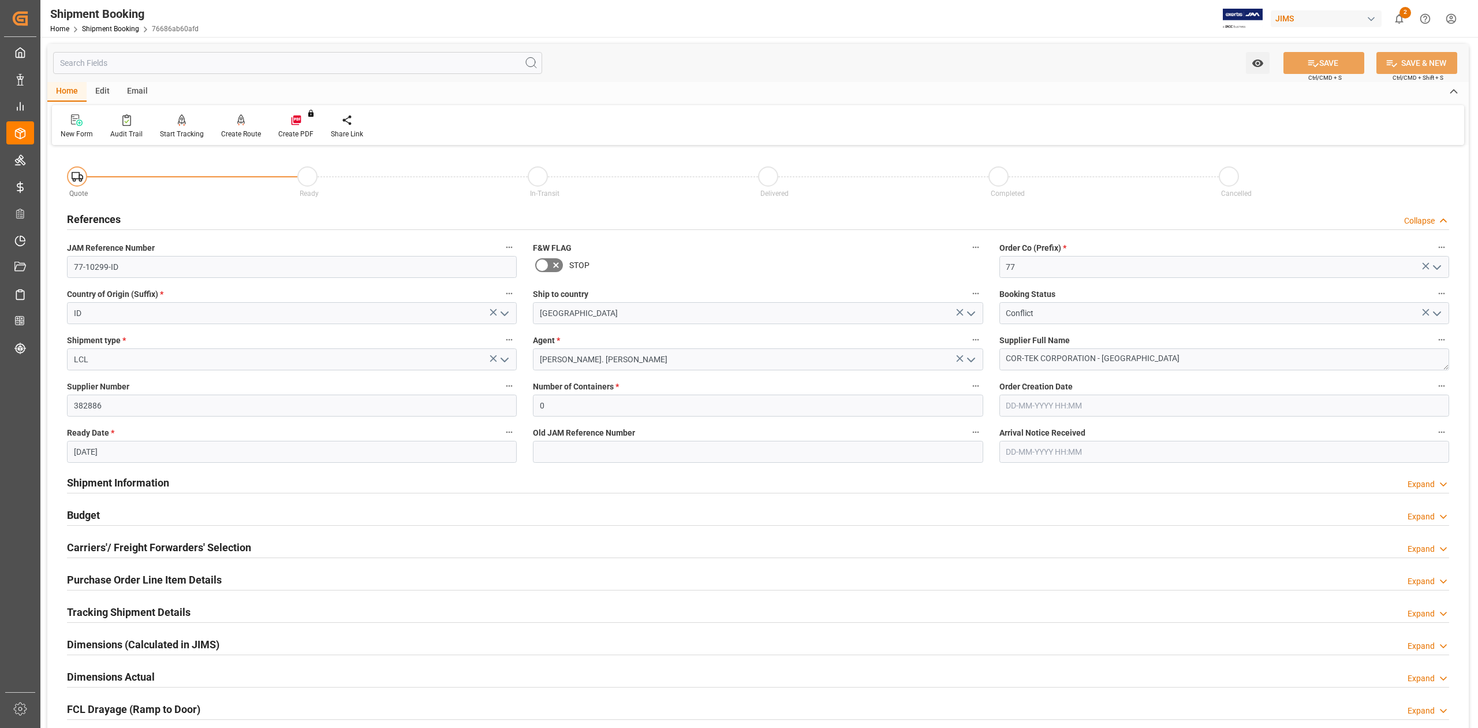
click at [104, 217] on h2 "References" at bounding box center [94, 219] width 54 height 16
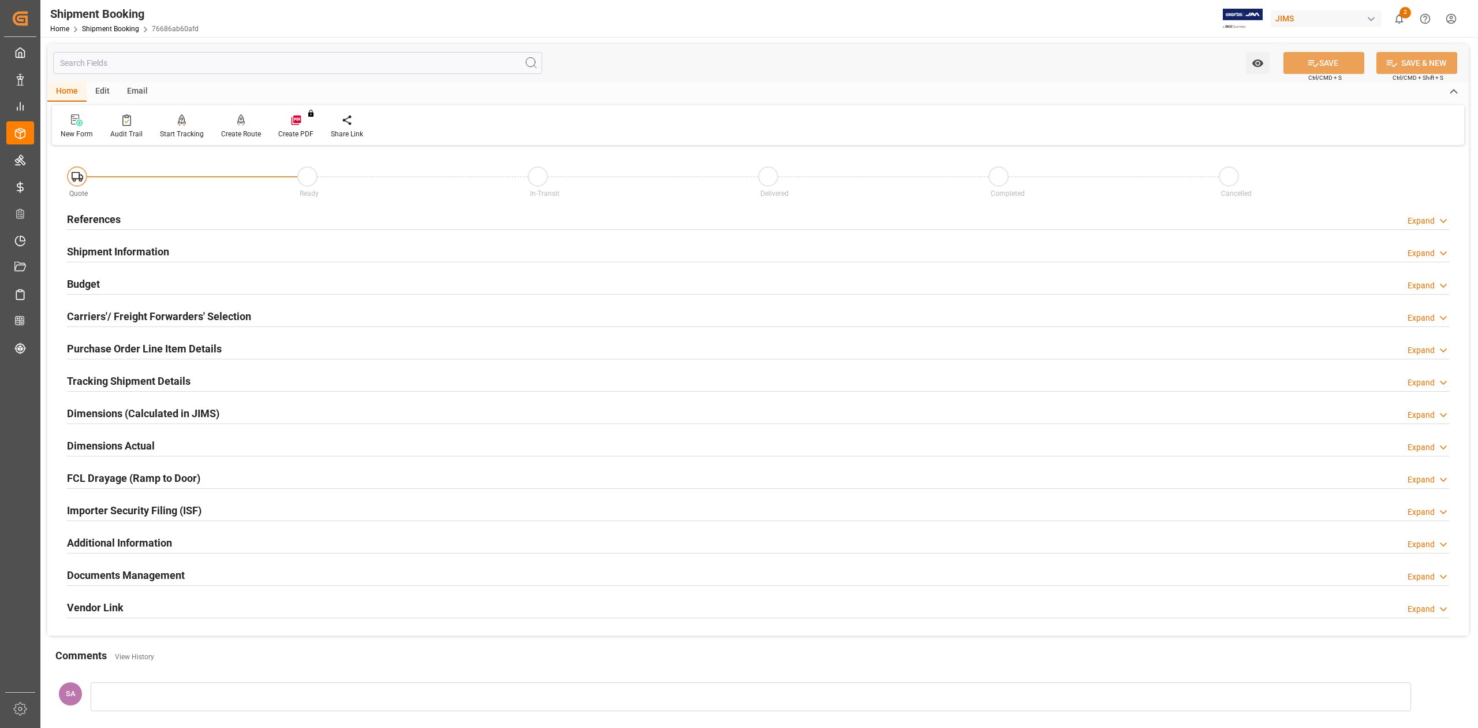
click at [110, 248] on h2 "Shipment Information" at bounding box center [118, 252] width 102 height 16
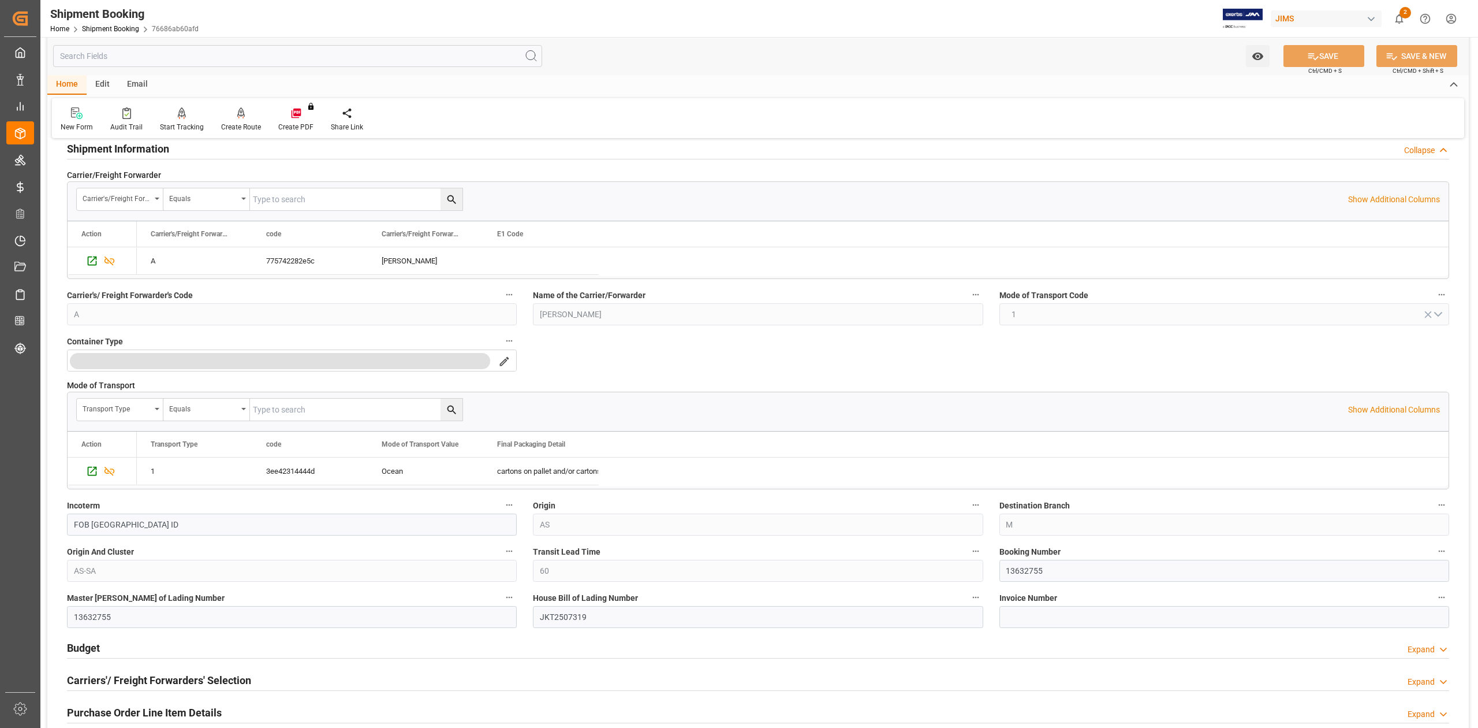
scroll to position [231, 0]
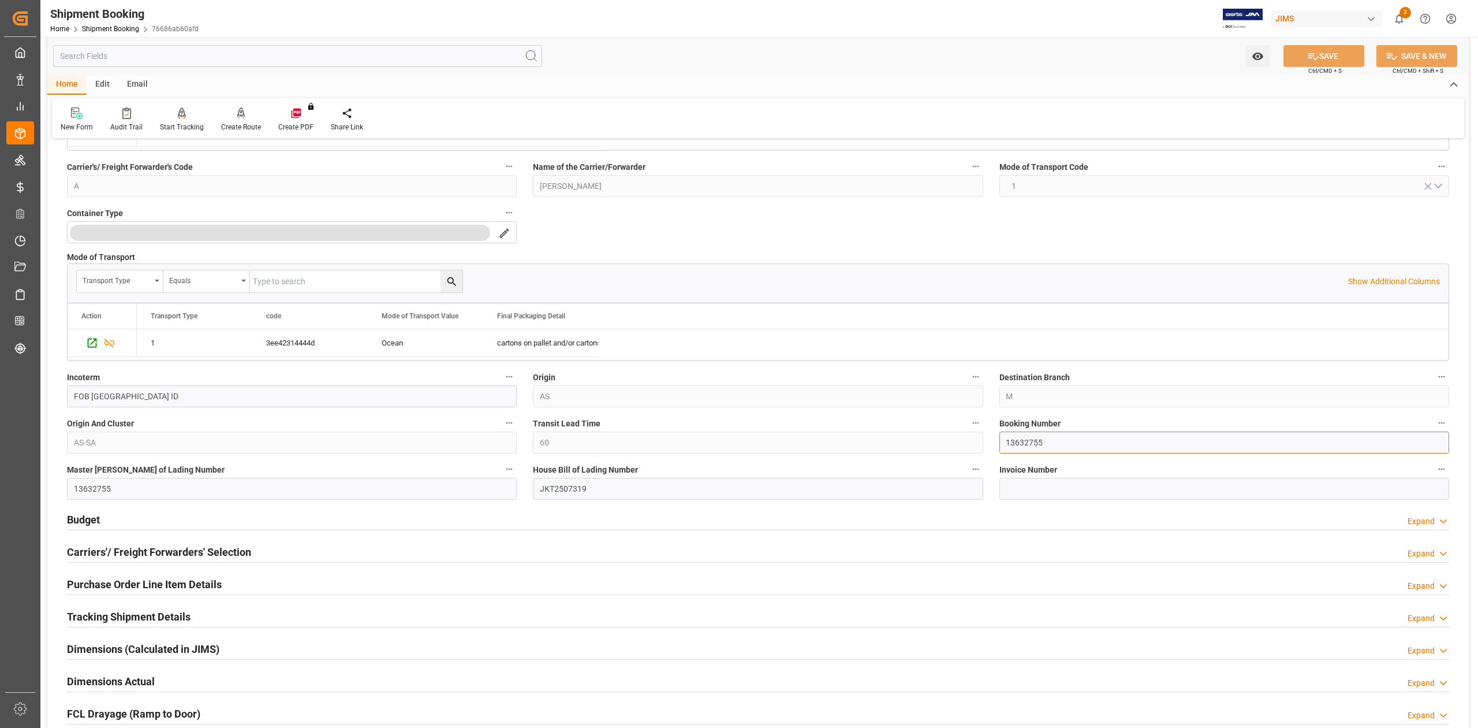
click at [1022, 442] on input "13632755" at bounding box center [1225, 442] width 450 height 22
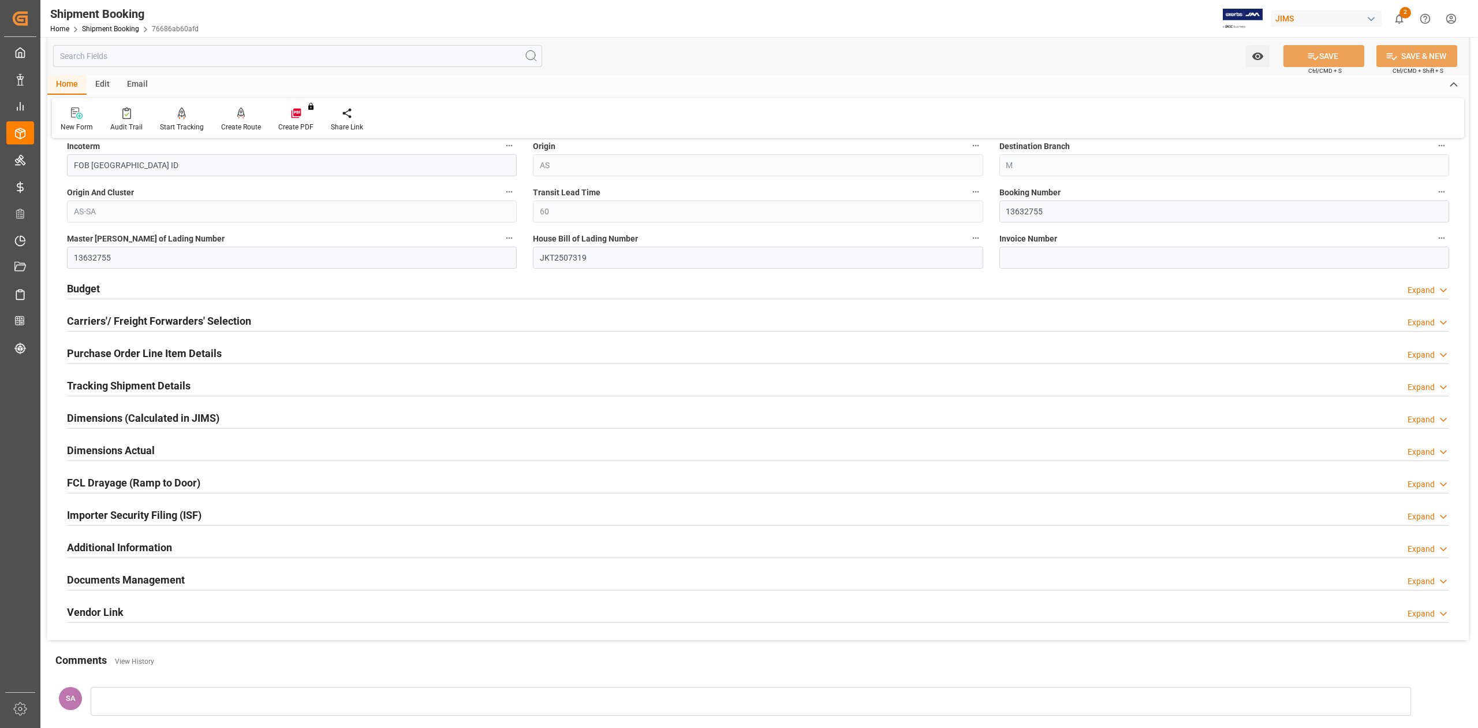
drag, startPoint x: 98, startPoint y: 387, endPoint x: 148, endPoint y: 405, distance: 53.5
click at [98, 387] on h2 "Tracking Shipment Details" at bounding box center [129, 386] width 124 height 16
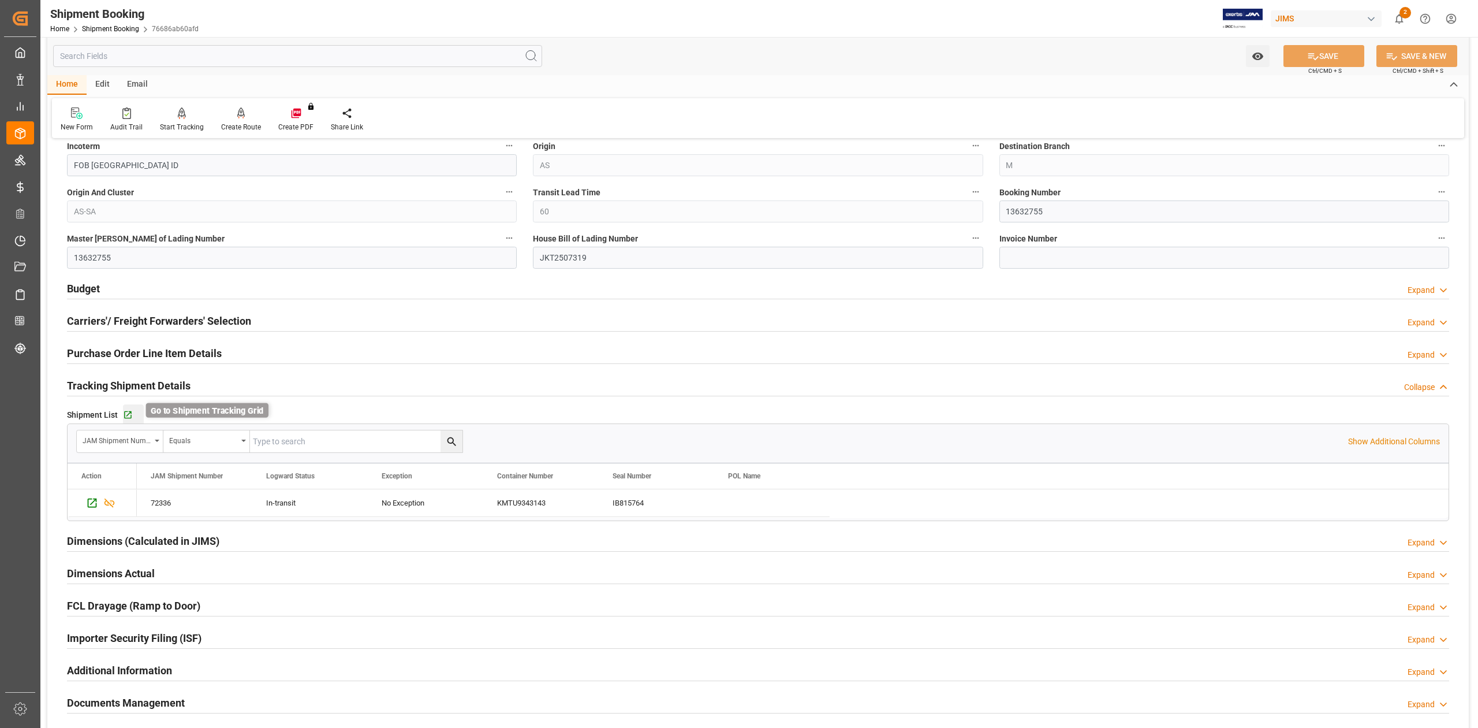
click at [132, 417] on icon "button" at bounding box center [128, 415] width 10 height 10
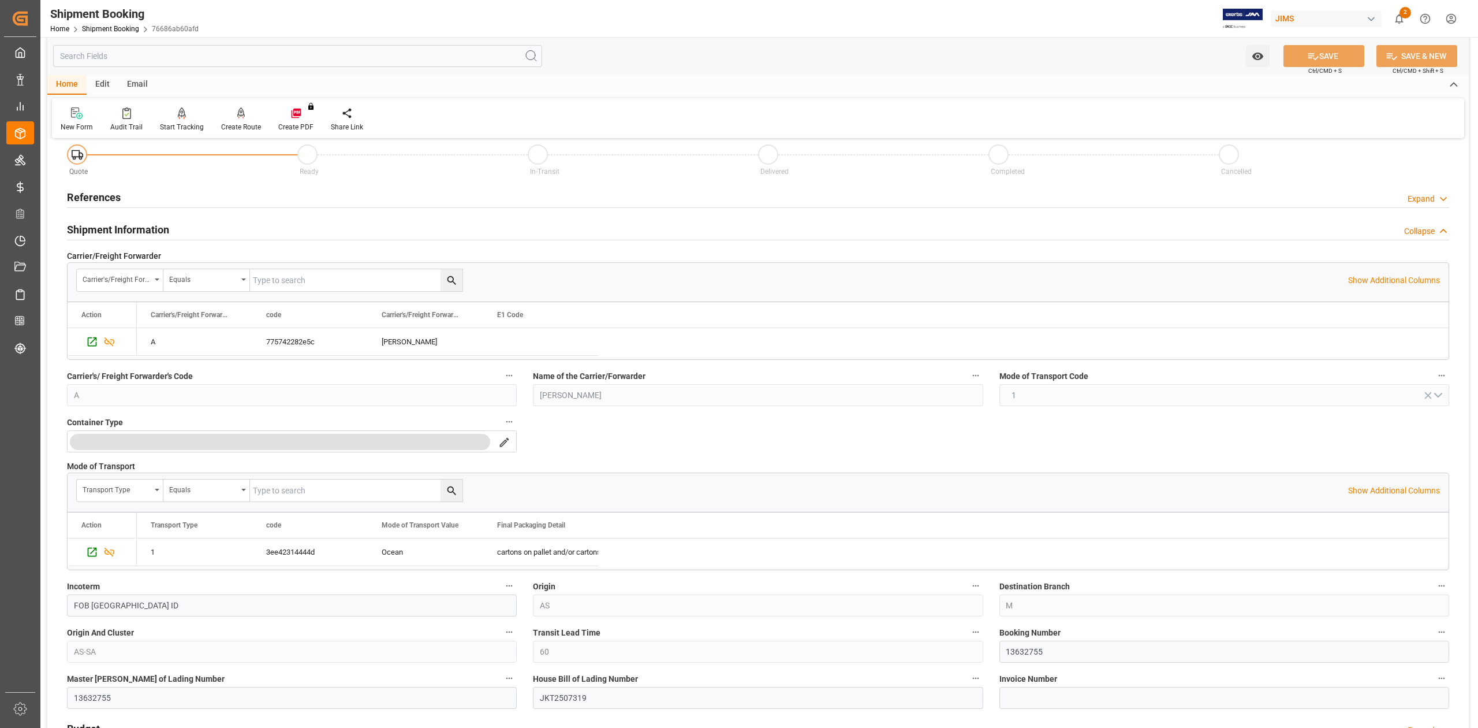
scroll to position [0, 0]
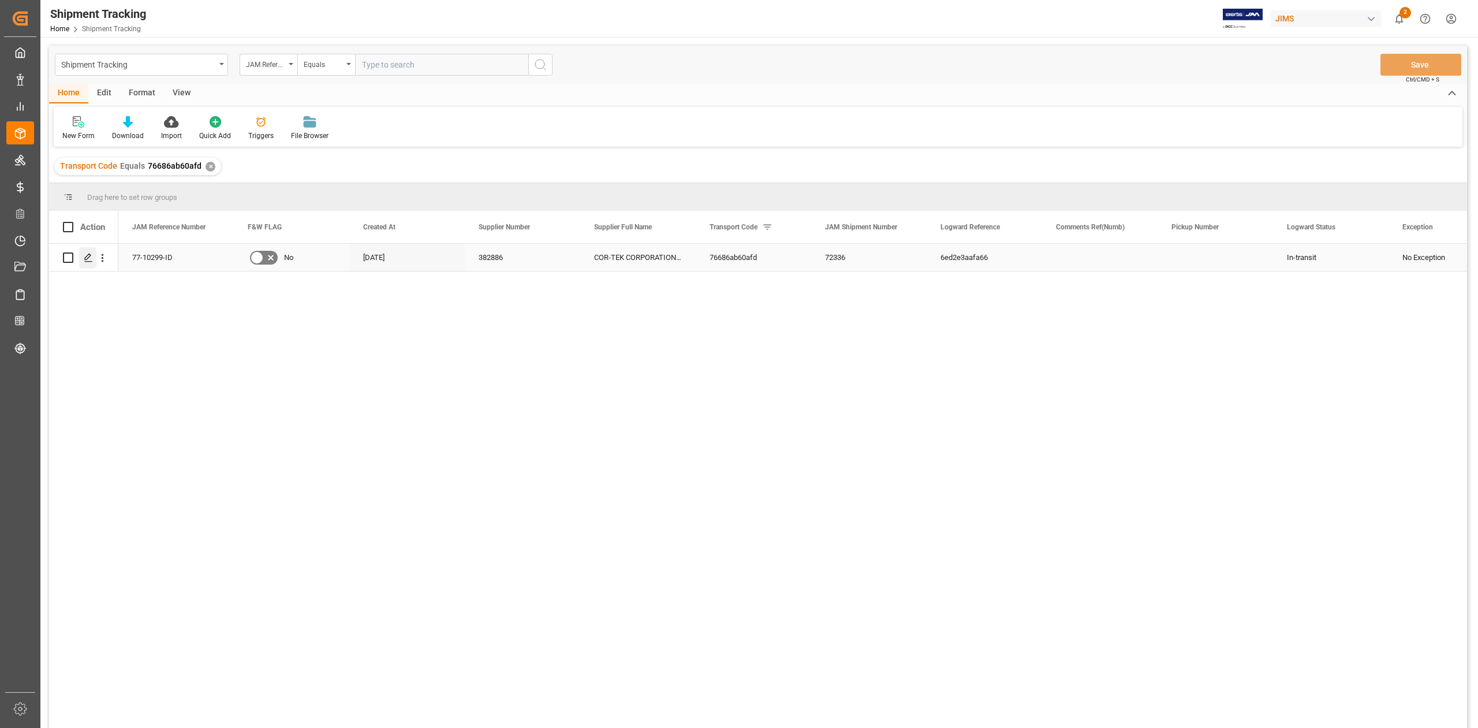
click at [96, 259] on div "Press SPACE to select this row." at bounding box center [87, 257] width 17 height 21
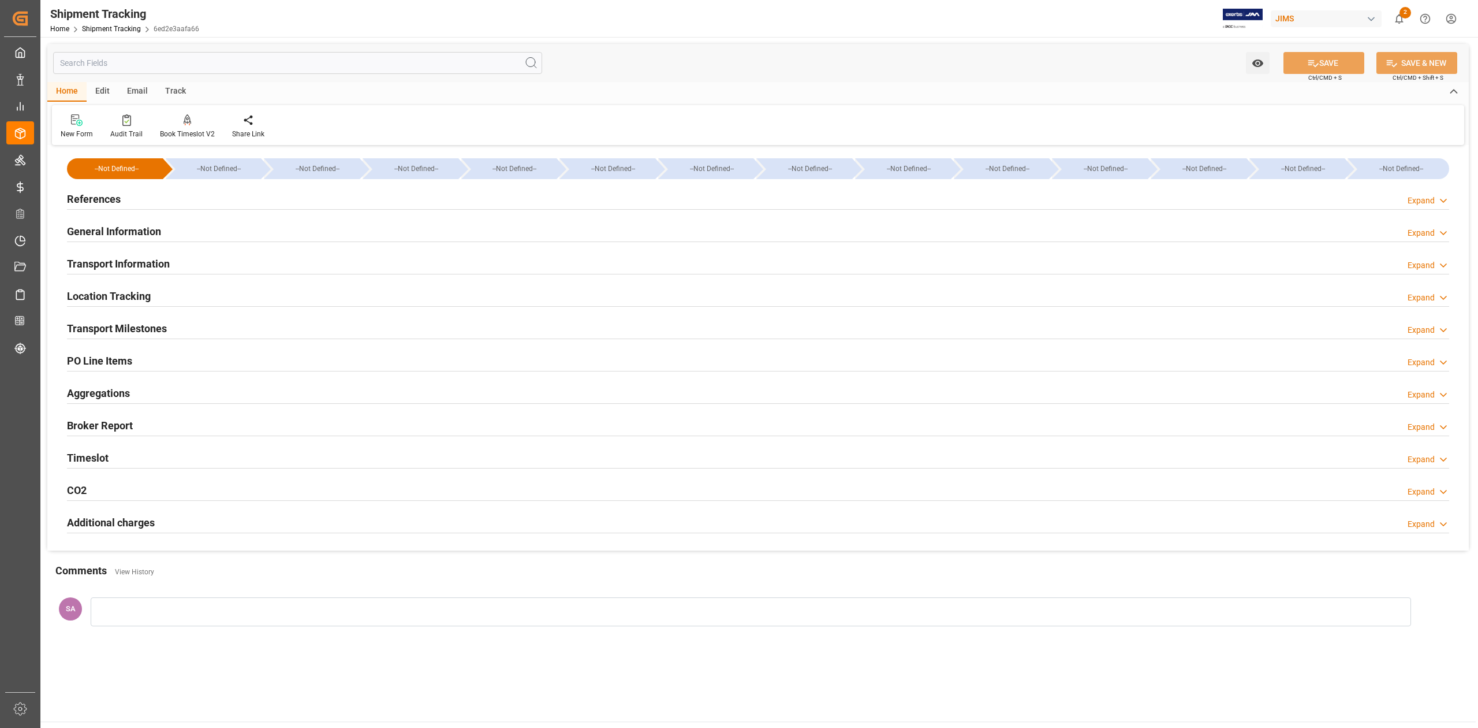
type input "[DATE] 00:00"
drag, startPoint x: 141, startPoint y: 328, endPoint x: 365, endPoint y: 342, distance: 223.9
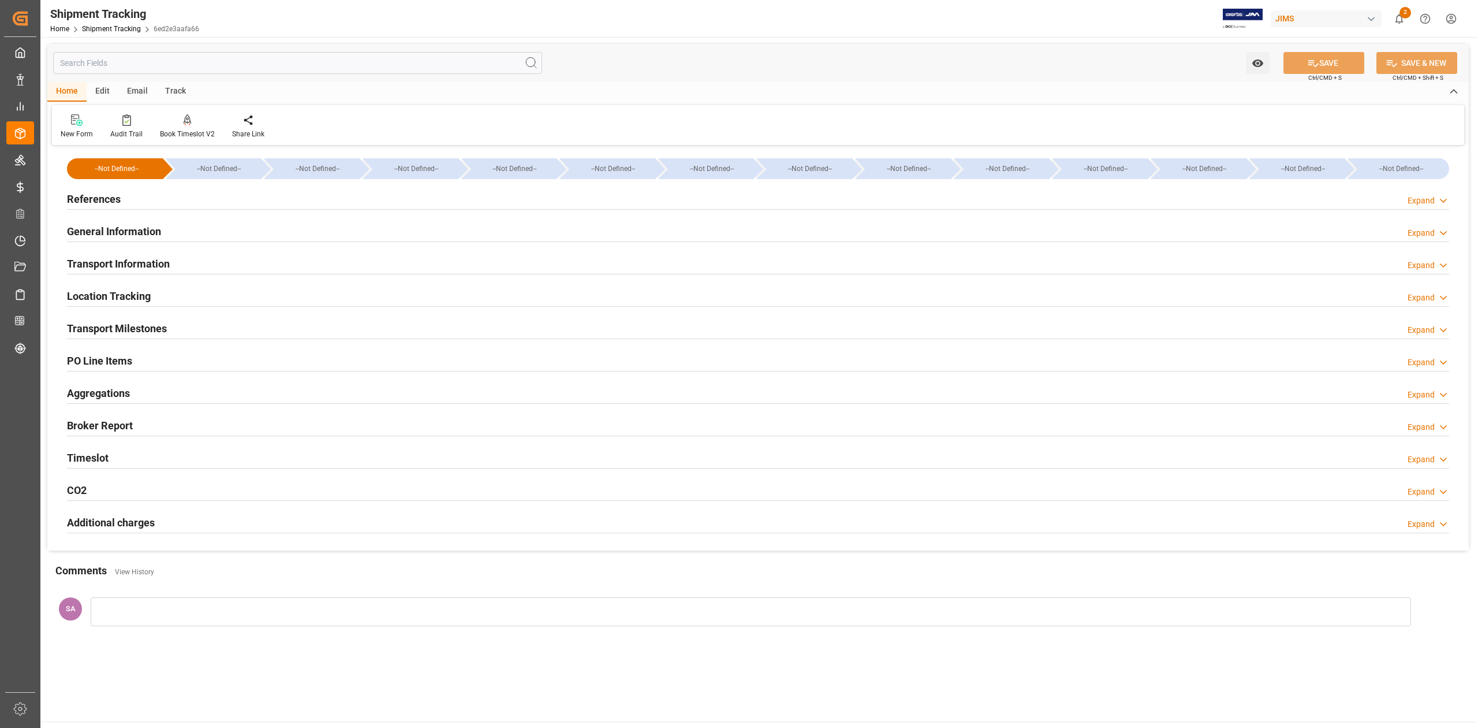
click at [141, 328] on h2 "Transport Milestones" at bounding box center [117, 328] width 100 height 16
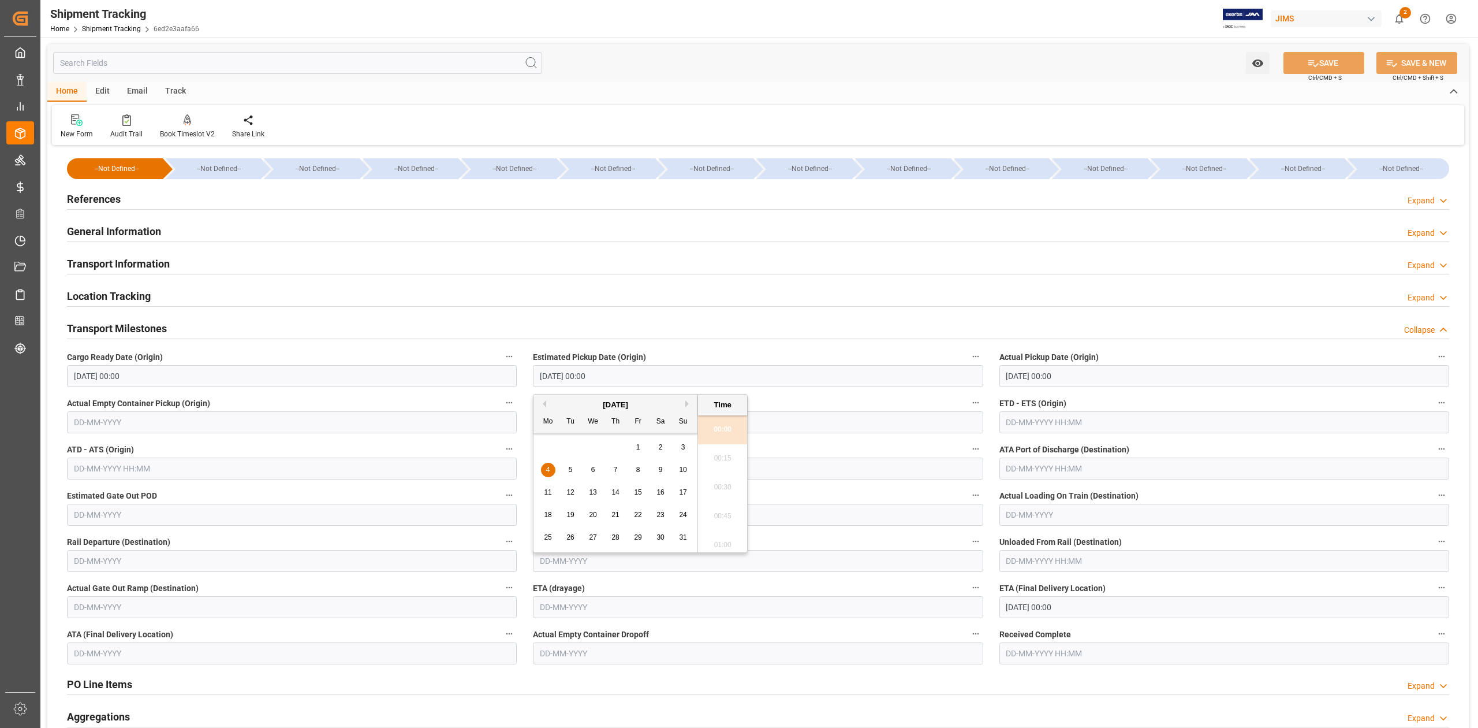
click at [680, 379] on input "[DATE] 00:00" at bounding box center [758, 376] width 450 height 22
click at [680, 379] on input "04-08-2025 00:00" at bounding box center [758, 376] width 450 height 22
click at [1034, 425] on input "text" at bounding box center [1225, 422] width 450 height 22
type input "08-08-2025 00:00"
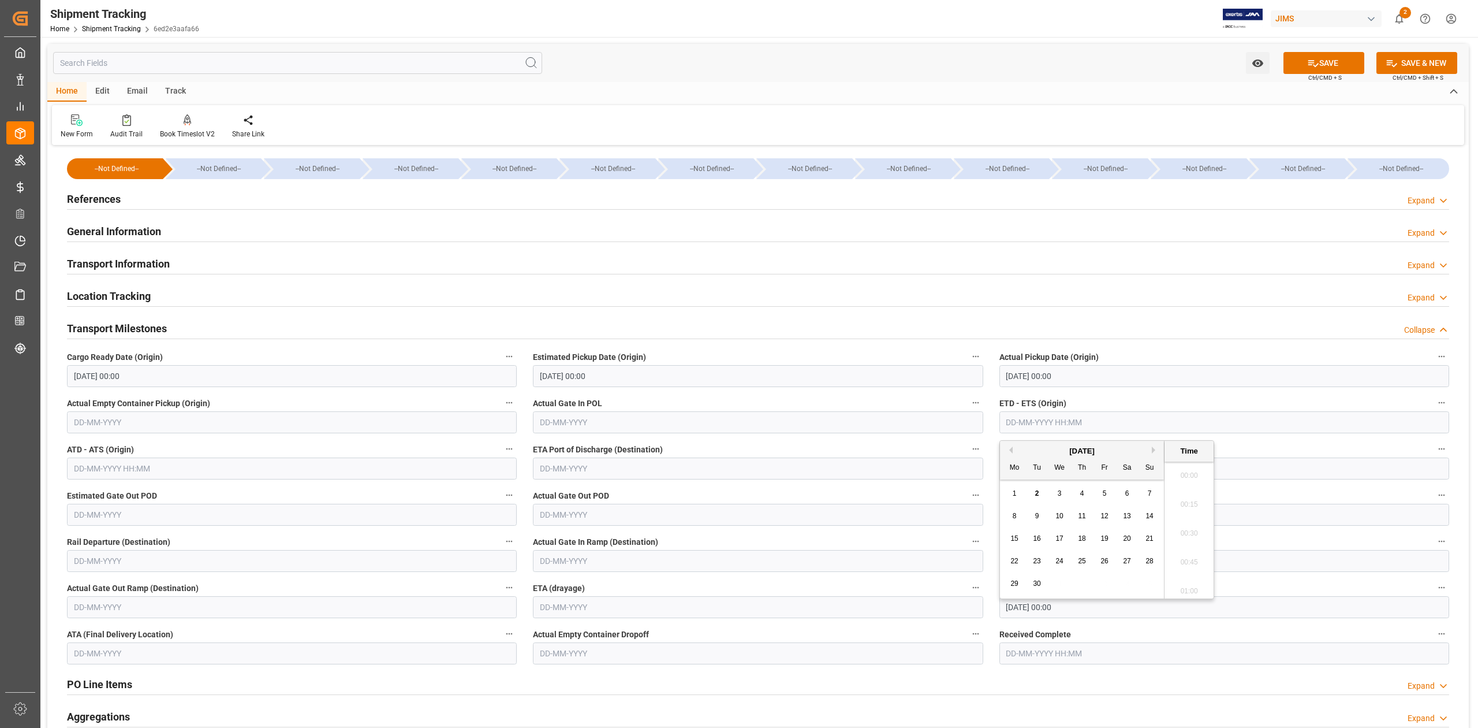
scroll to position [1274, 0]
click at [1260, 609] on input "09-10-2025 00:00" at bounding box center [1225, 607] width 450 height 22
type input "16-08-2025 00:00"
click at [1037, 525] on span "14" at bounding box center [1037, 527] width 8 height 8
type input "14-10-2025 00:00"
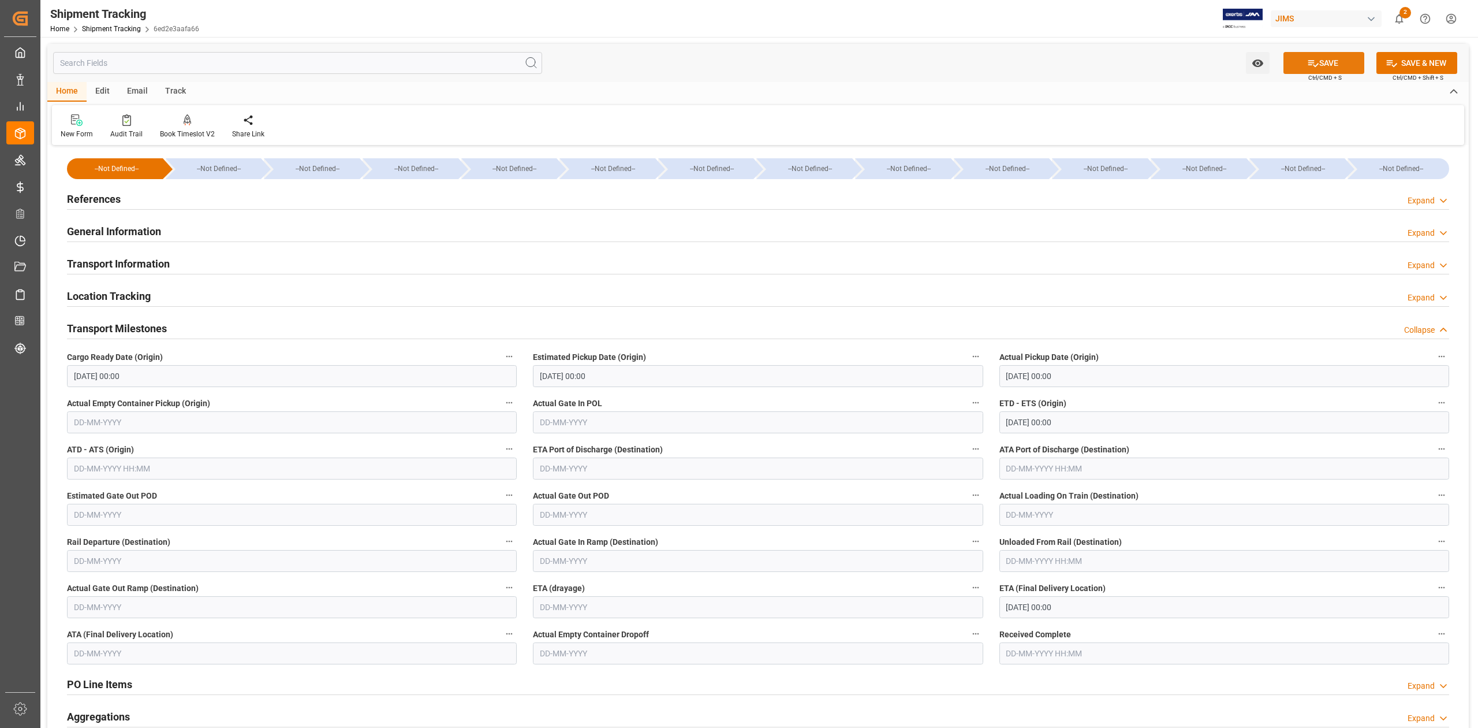
drag, startPoint x: 1350, startPoint y: 58, endPoint x: 1359, endPoint y: 65, distance: 10.7
click at [1349, 58] on button "SAVE" at bounding box center [1324, 63] width 81 height 22
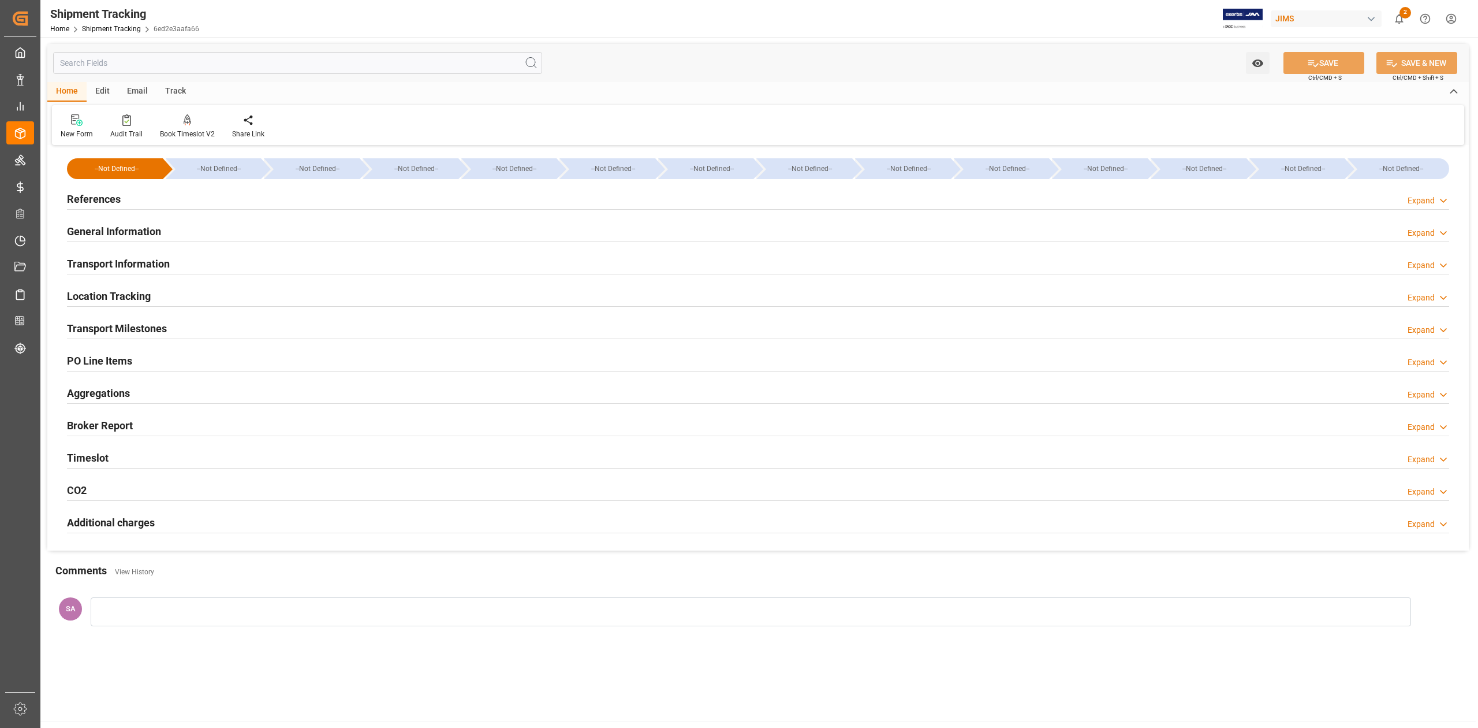
drag, startPoint x: 158, startPoint y: 330, endPoint x: 268, endPoint y: 358, distance: 113.7
click at [158, 330] on h2 "Transport Milestones" at bounding box center [117, 328] width 100 height 16
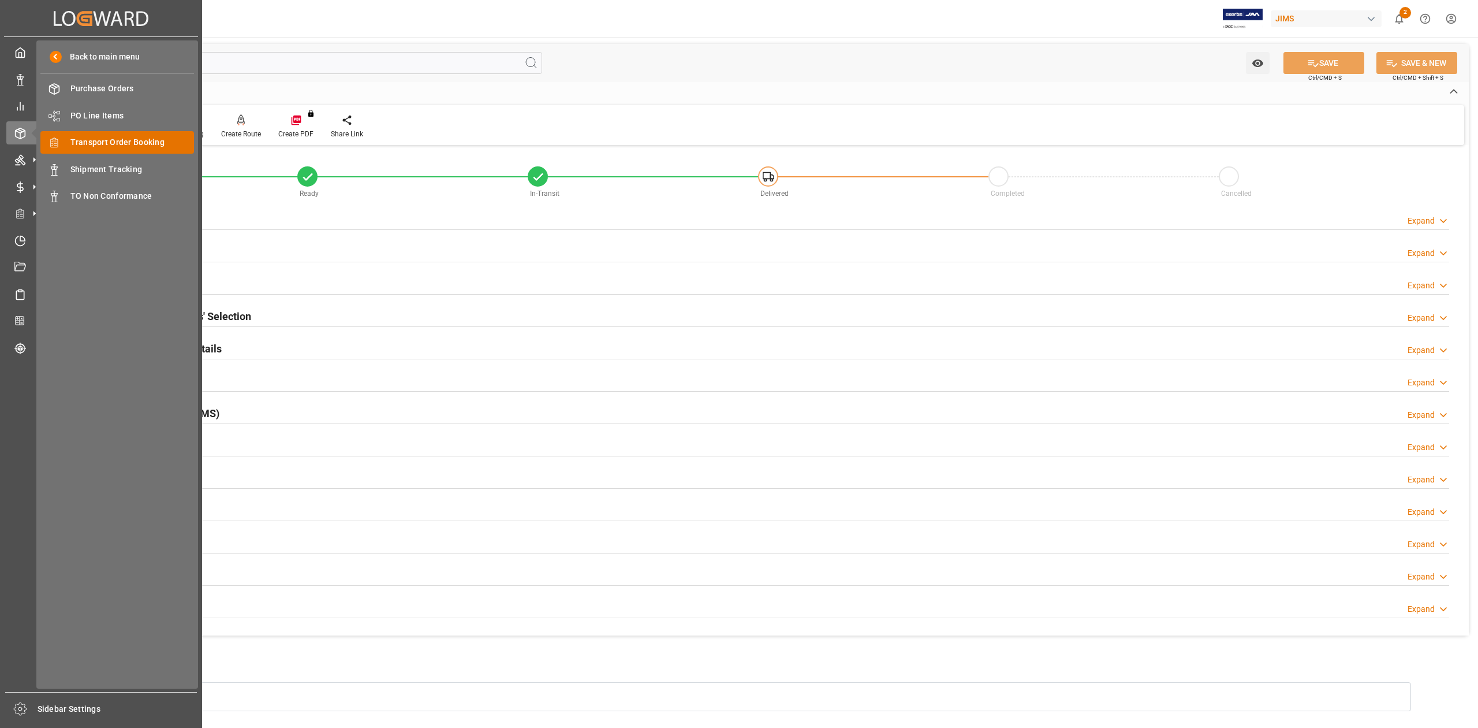
click at [117, 139] on span "Transport Order Booking" at bounding box center [132, 142] width 124 height 12
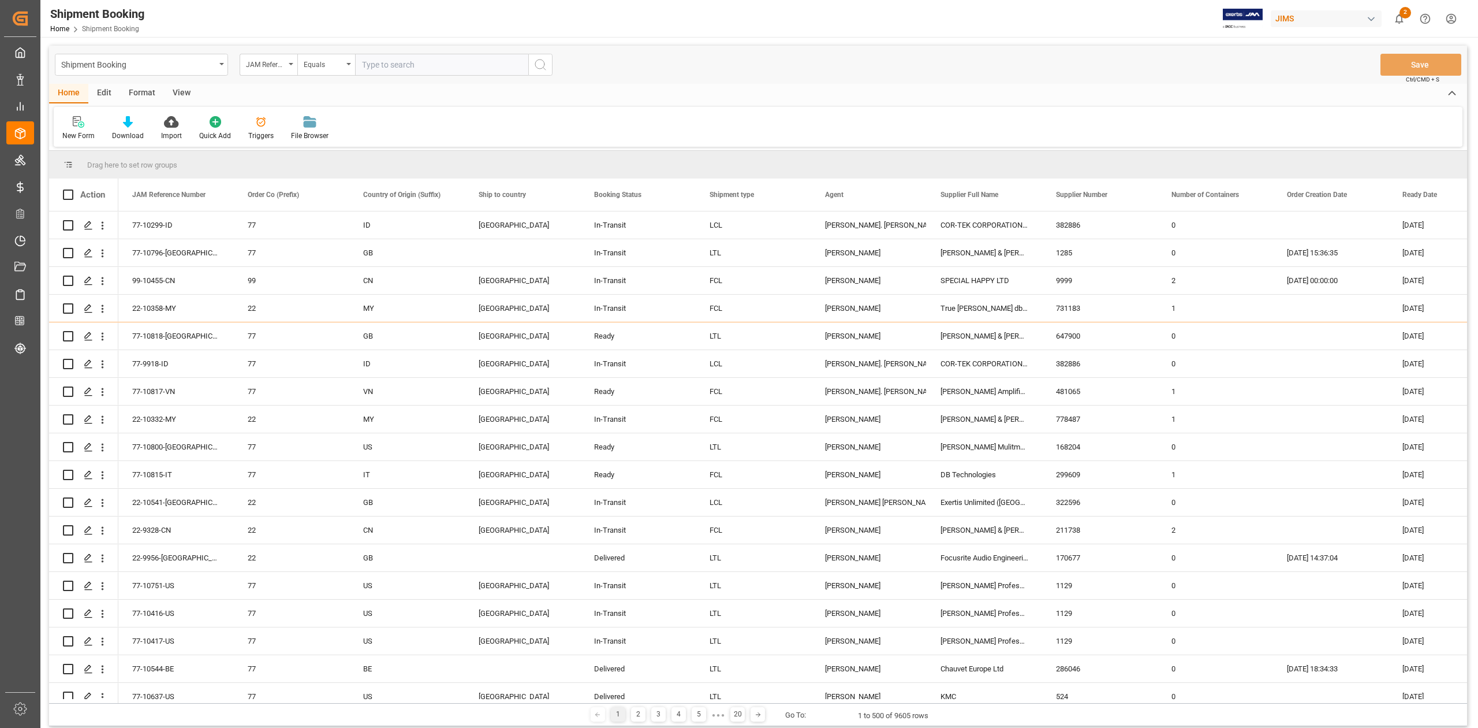
click at [403, 66] on input "text" at bounding box center [441, 65] width 173 height 22
paste input "77-10102-CN"
type input "77-10102-CN"
click at [539, 62] on icon "search button" at bounding box center [541, 65] width 14 height 14
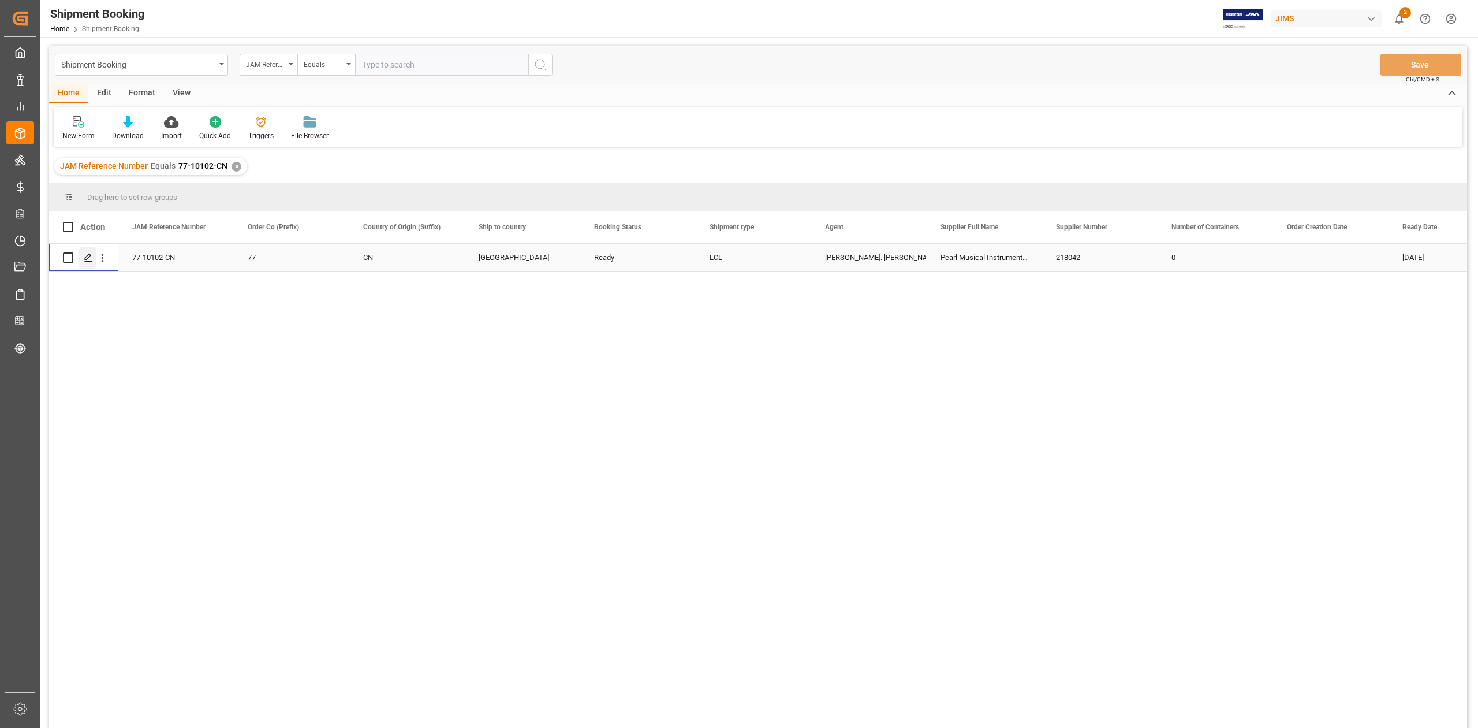
click at [87, 261] on icon "Press SPACE to select this row." at bounding box center [88, 257] width 9 height 9
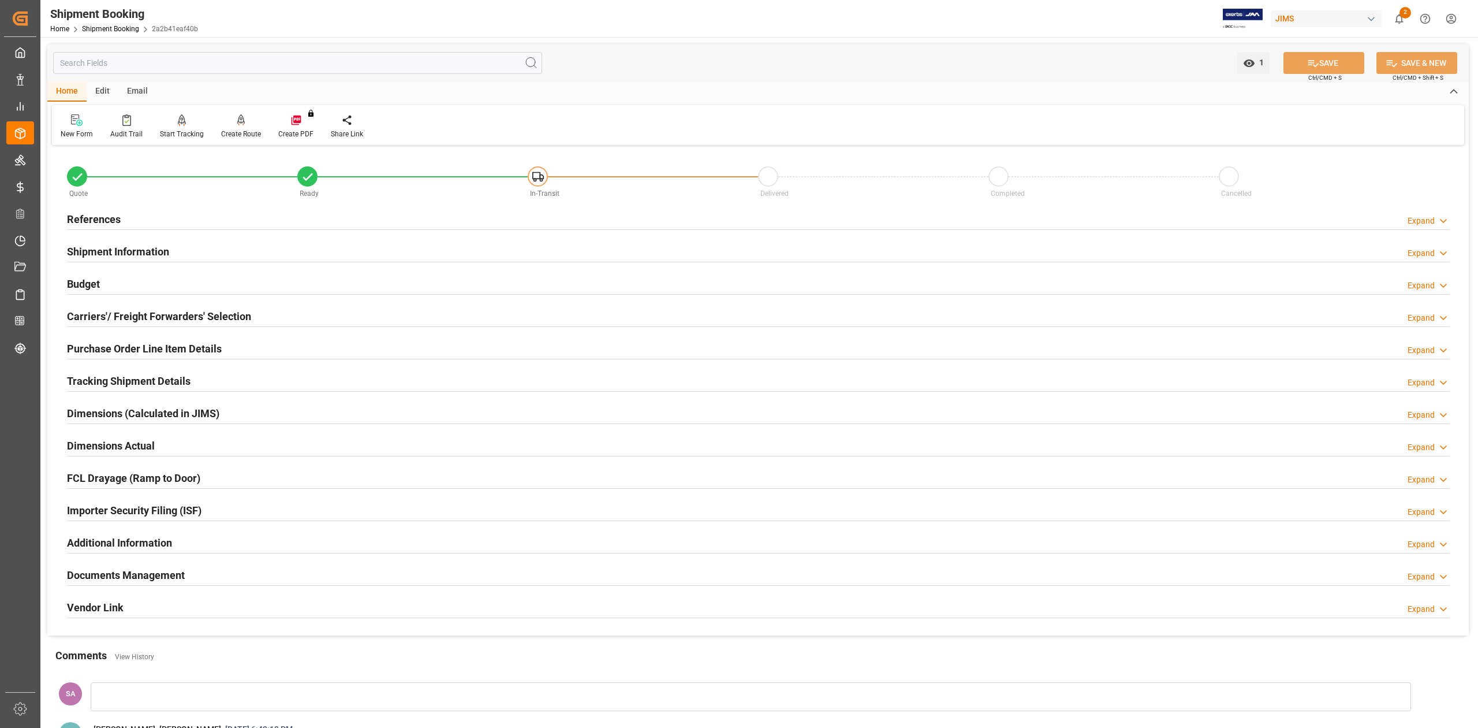
click at [114, 385] on h2 "Tracking Shipment Details" at bounding box center [129, 381] width 124 height 16
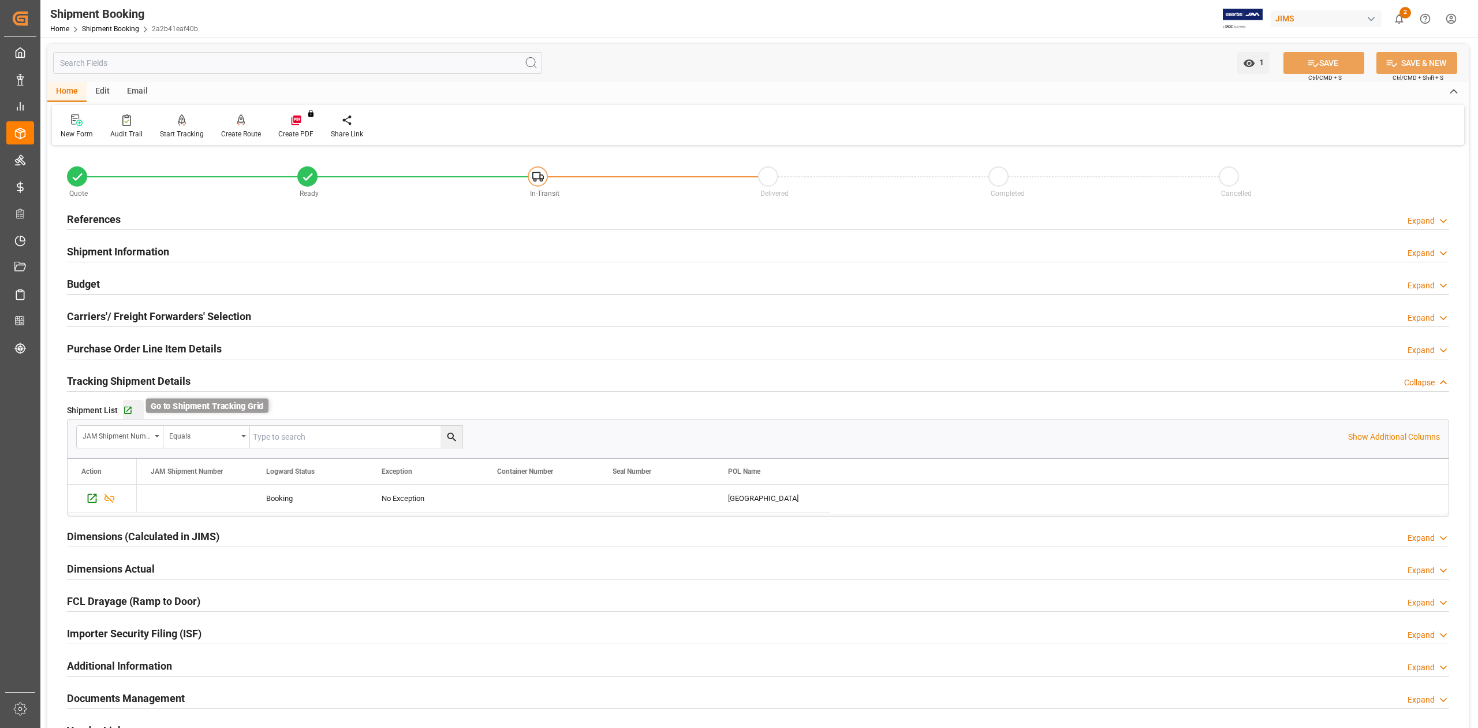
click at [129, 411] on icon "button" at bounding box center [128, 410] width 10 height 10
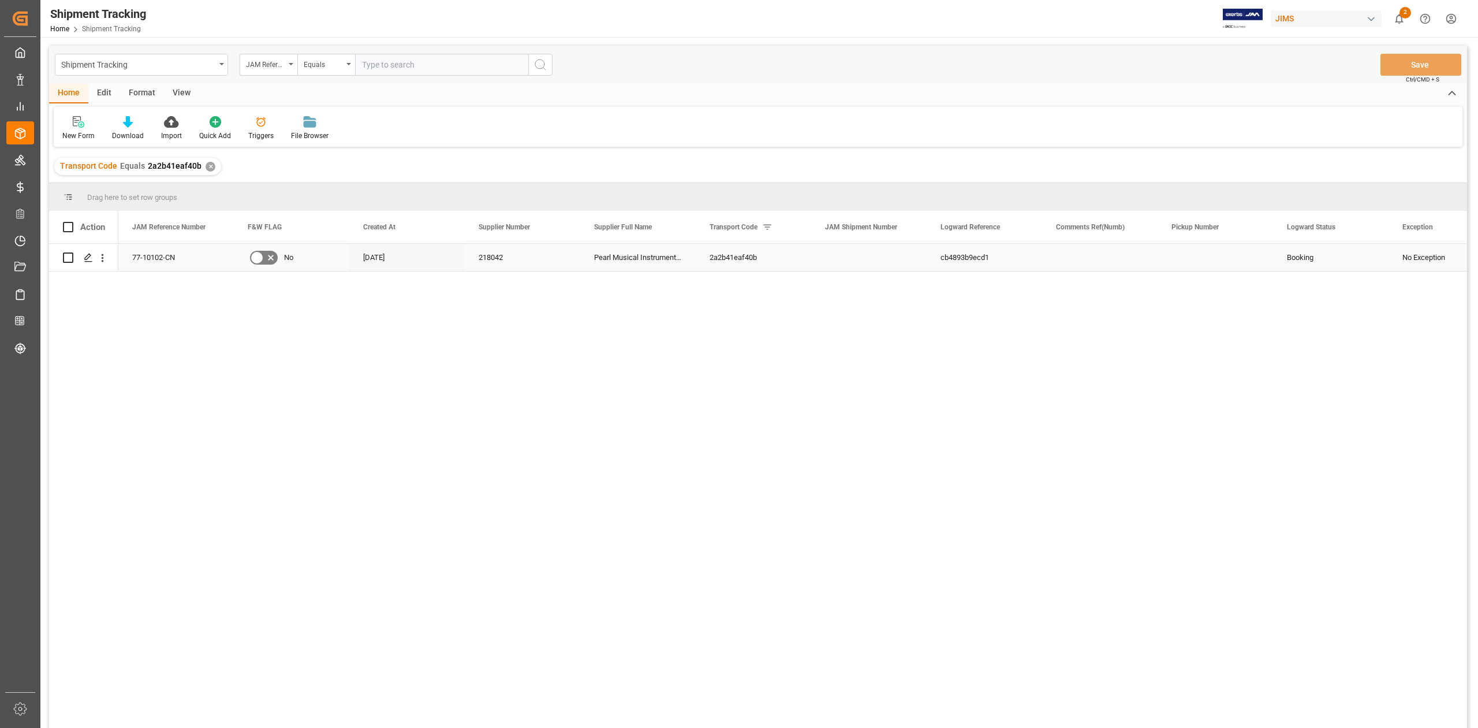
click at [77, 259] on div "Press SPACE to select this row." at bounding box center [84, 257] width 42 height 26
click at [90, 261] on icon "Press SPACE to select this row." at bounding box center [88, 257] width 9 height 9
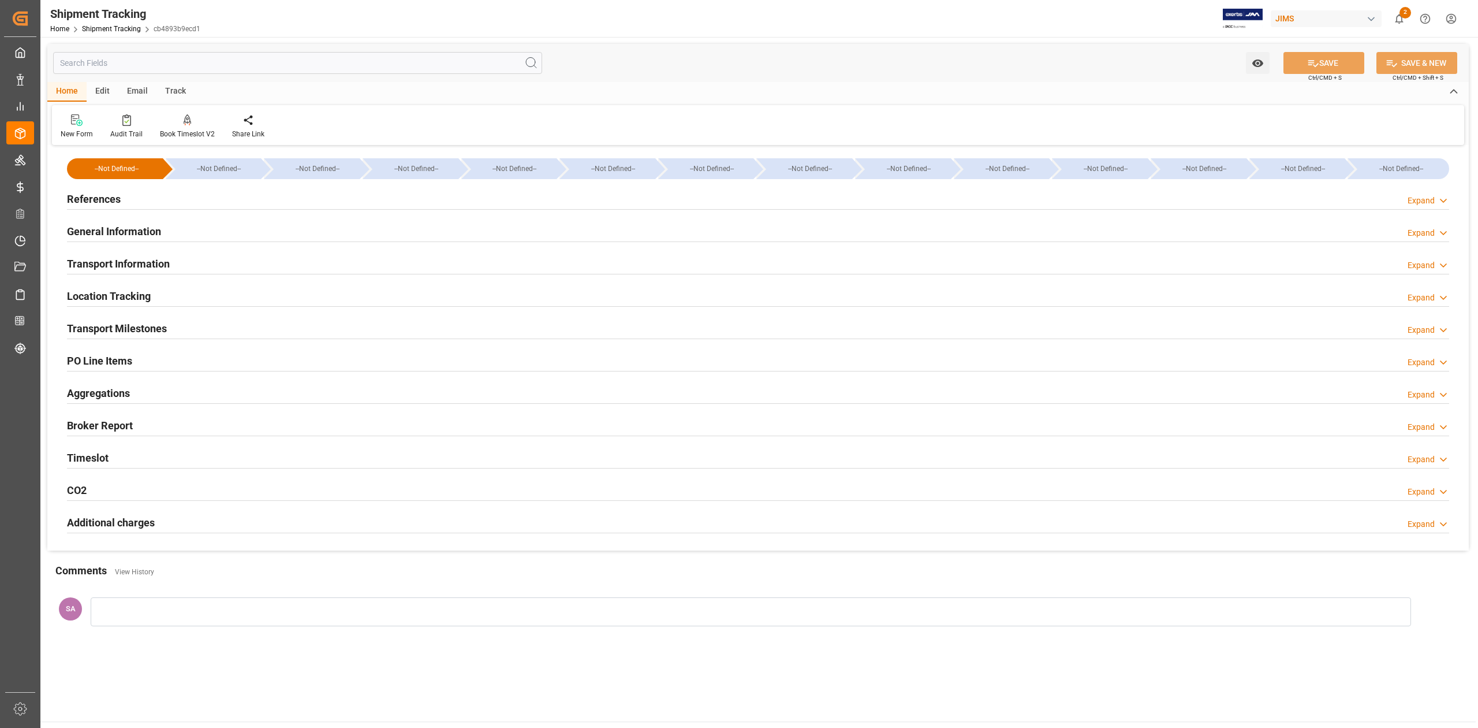
type input "[DATE]"
drag, startPoint x: 111, startPoint y: 196, endPoint x: 135, endPoint y: 239, distance: 48.8
click at [111, 196] on h2 "References" at bounding box center [94, 199] width 54 height 16
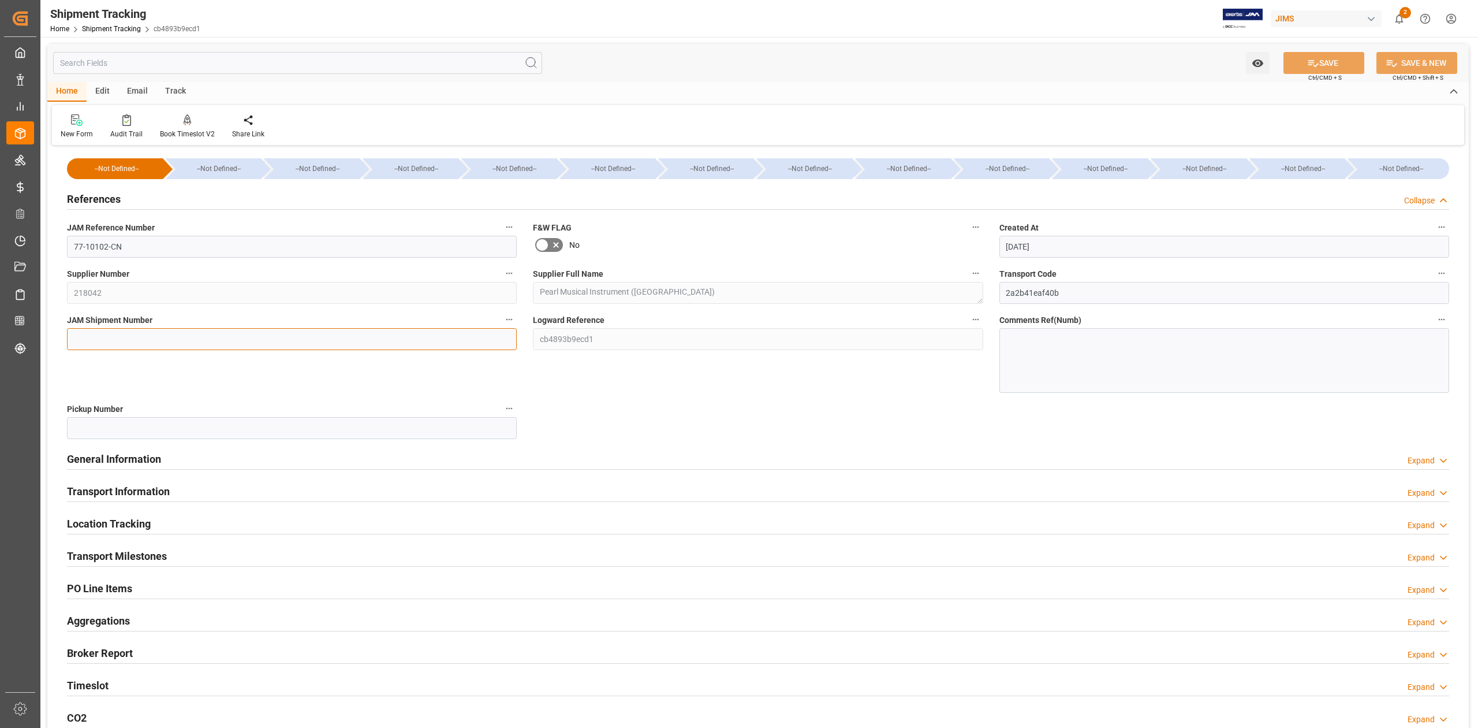
click at [106, 335] on input at bounding box center [292, 339] width 450 height 22
paste input "72824"
type input "72824"
click at [1317, 67] on button "SAVE" at bounding box center [1324, 63] width 81 height 22
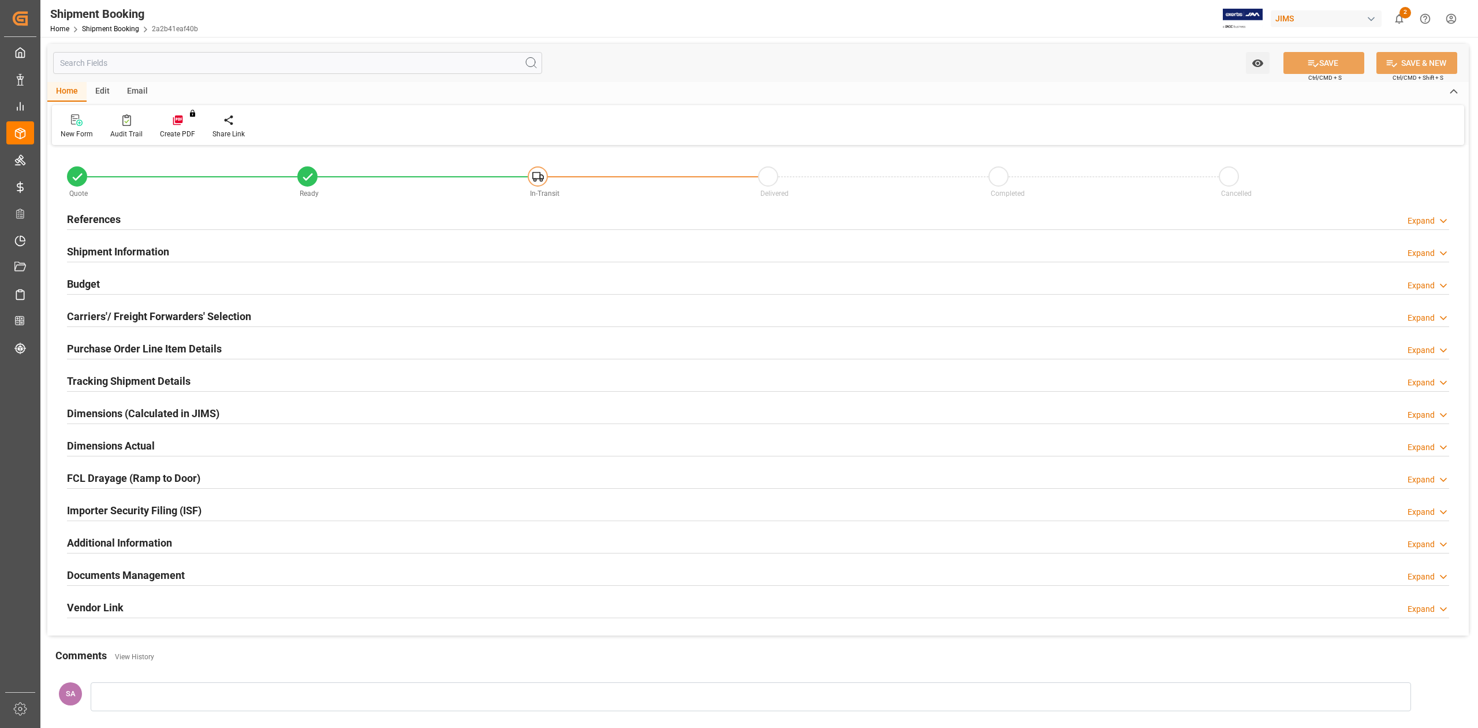
type input "0"
type input "[DATE]"
click at [139, 250] on h2 "Shipment Information" at bounding box center [118, 252] width 102 height 16
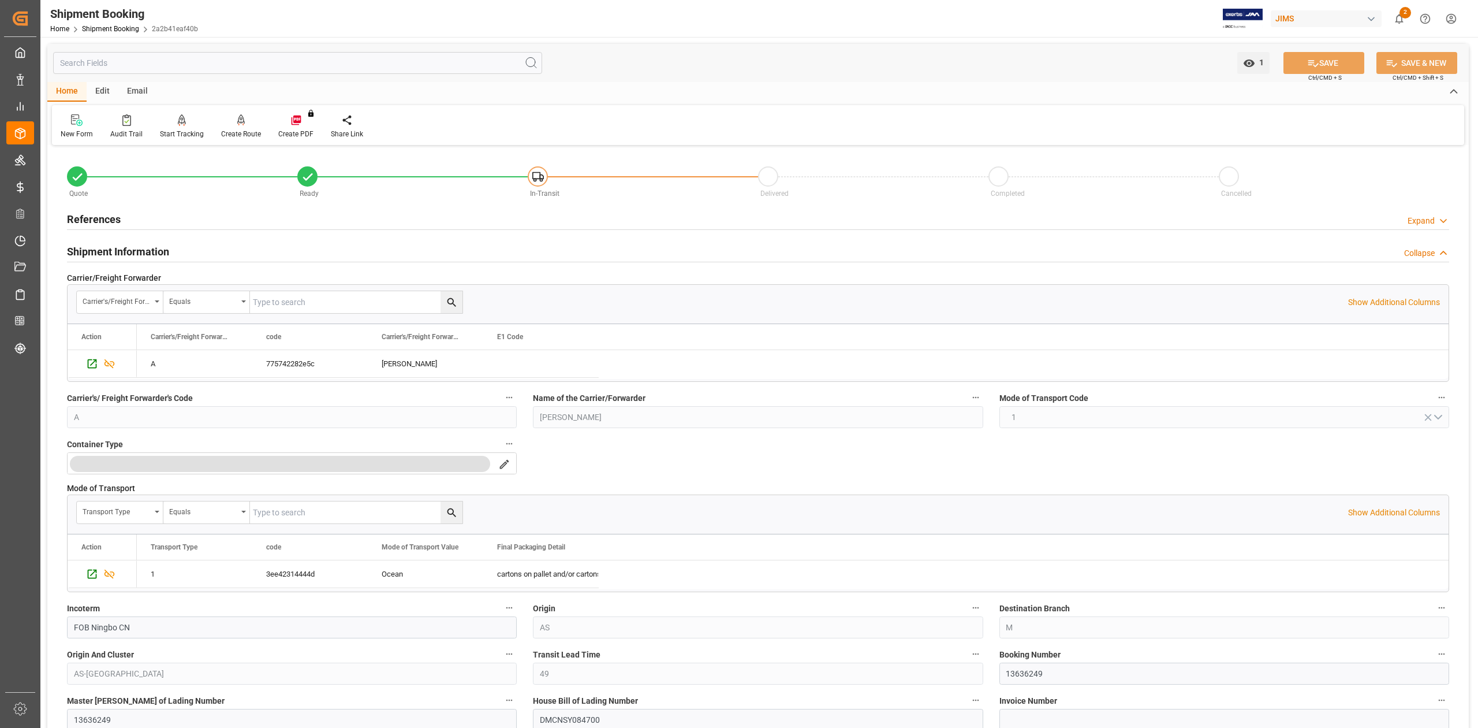
click at [158, 248] on h2 "Shipment Information" at bounding box center [118, 252] width 102 height 16
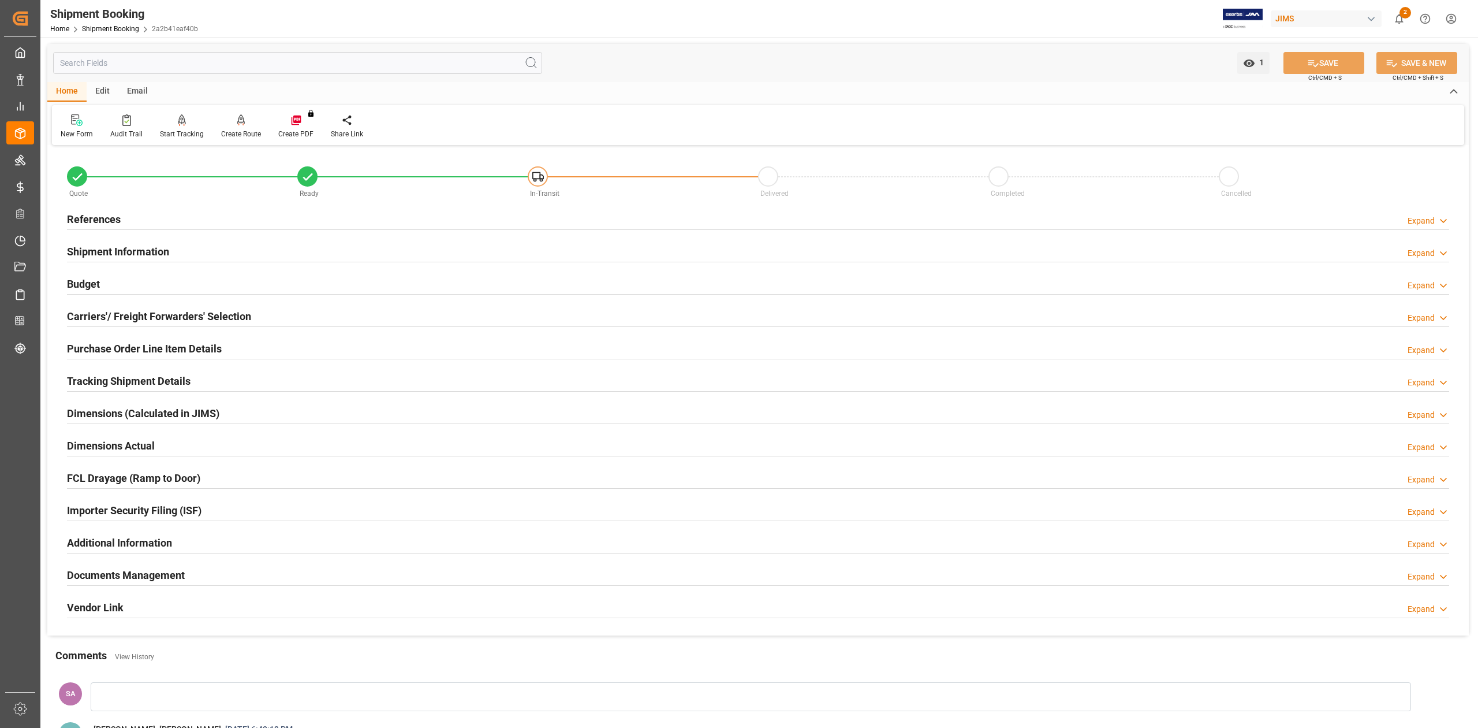
click at [102, 218] on h2 "References" at bounding box center [94, 219] width 54 height 16
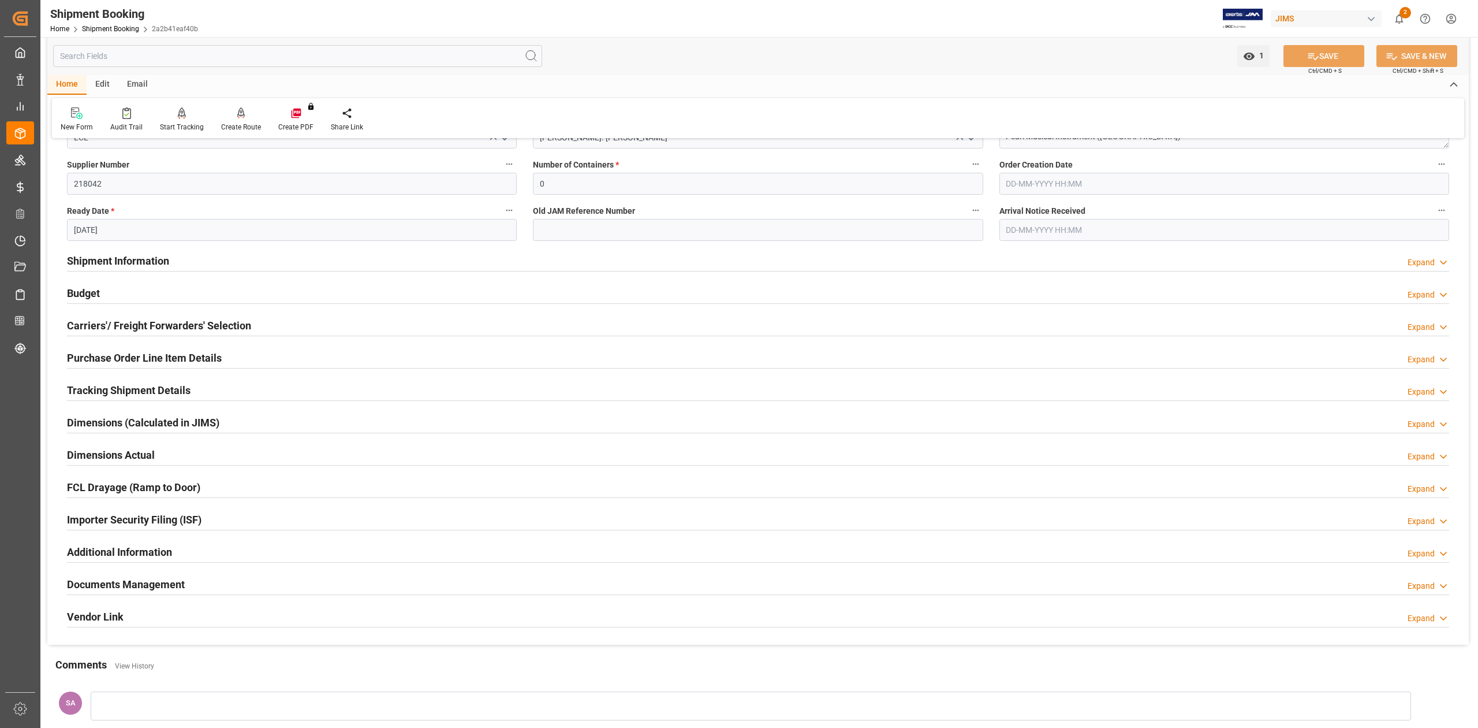
scroll to position [231, 0]
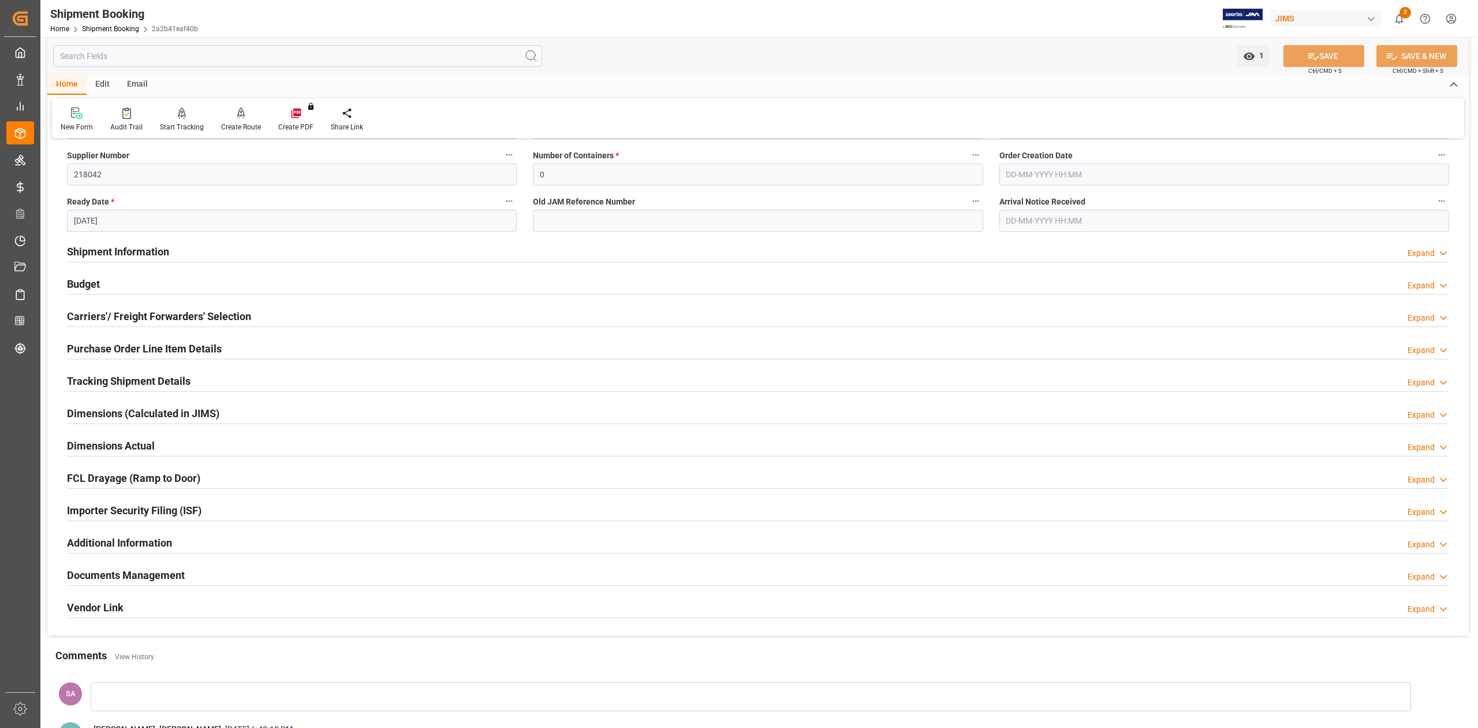
drag, startPoint x: 94, startPoint y: 376, endPoint x: 326, endPoint y: 409, distance: 234.4
click at [95, 377] on h2 "Tracking Shipment Details" at bounding box center [129, 381] width 124 height 16
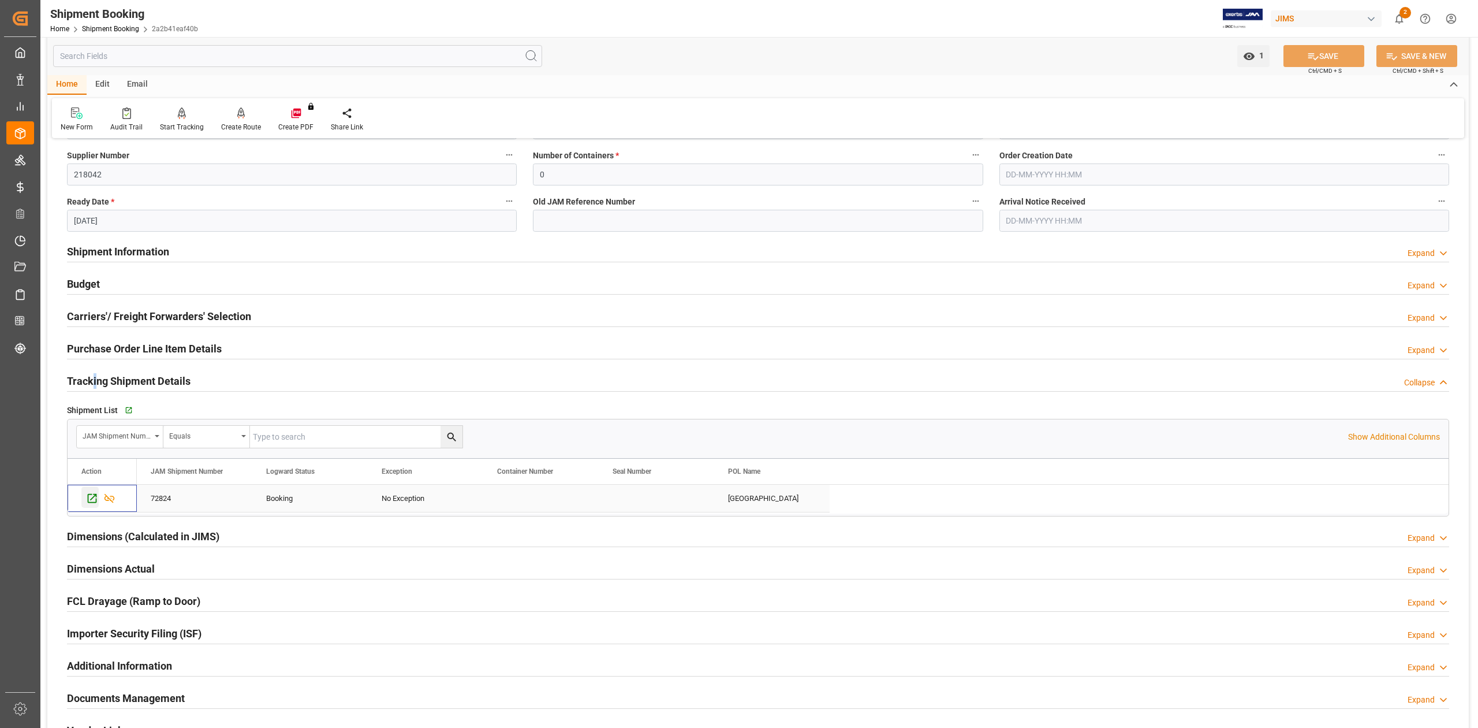
click at [96, 501] on icon "Press SPACE to select this row." at bounding box center [92, 498] width 9 height 9
click at [98, 281] on h2 "Budget" at bounding box center [83, 284] width 33 height 16
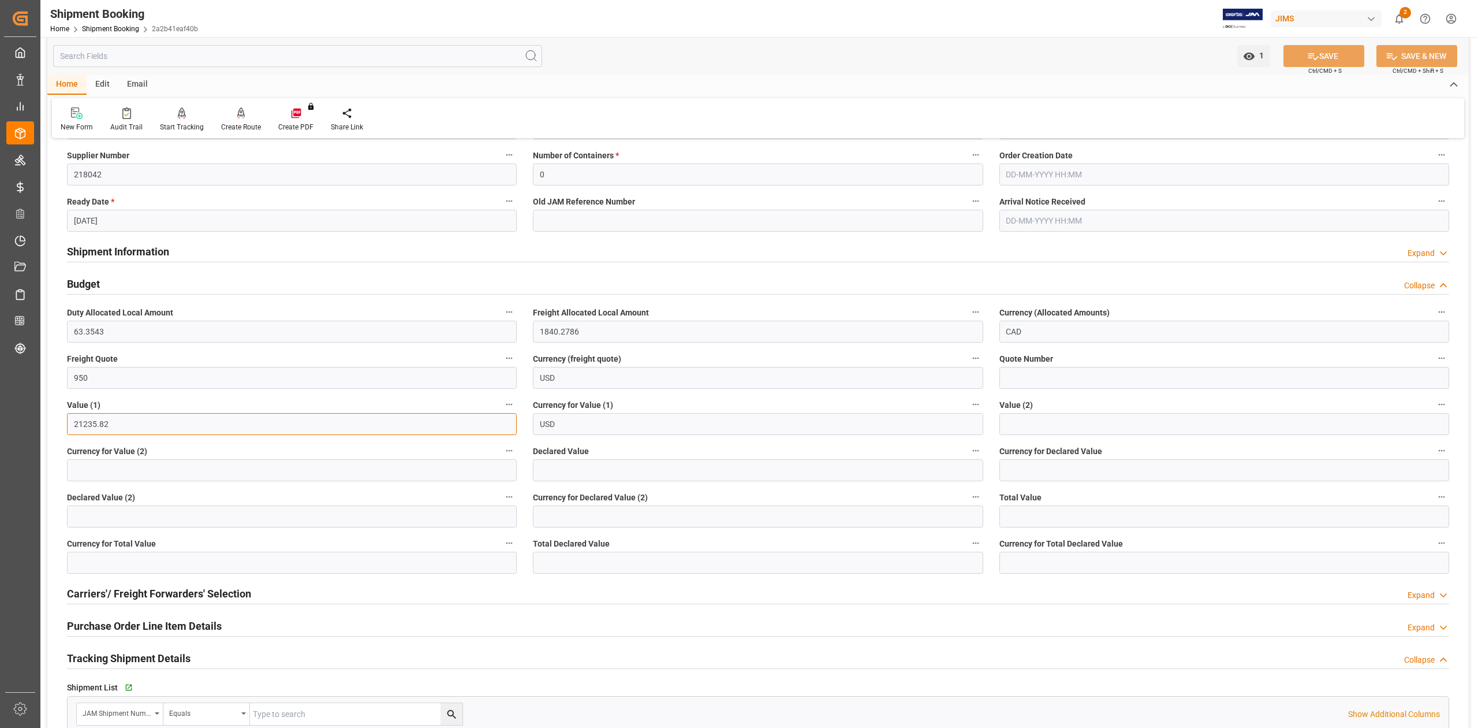
click at [137, 422] on input "21235.82" at bounding box center [292, 424] width 450 height 22
click at [136, 422] on input "21235.82" at bounding box center [292, 424] width 450 height 22
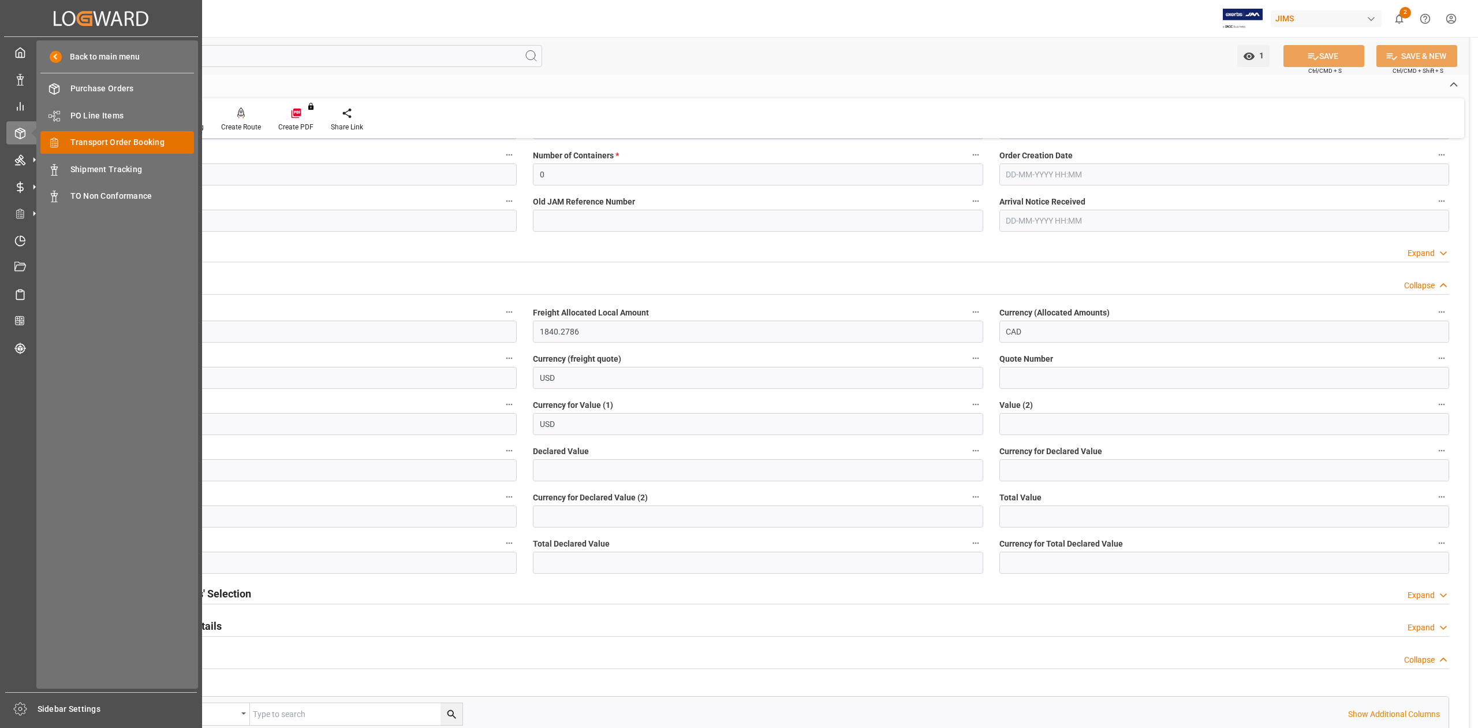
click at [121, 139] on span "Transport Order Booking" at bounding box center [132, 142] width 124 height 12
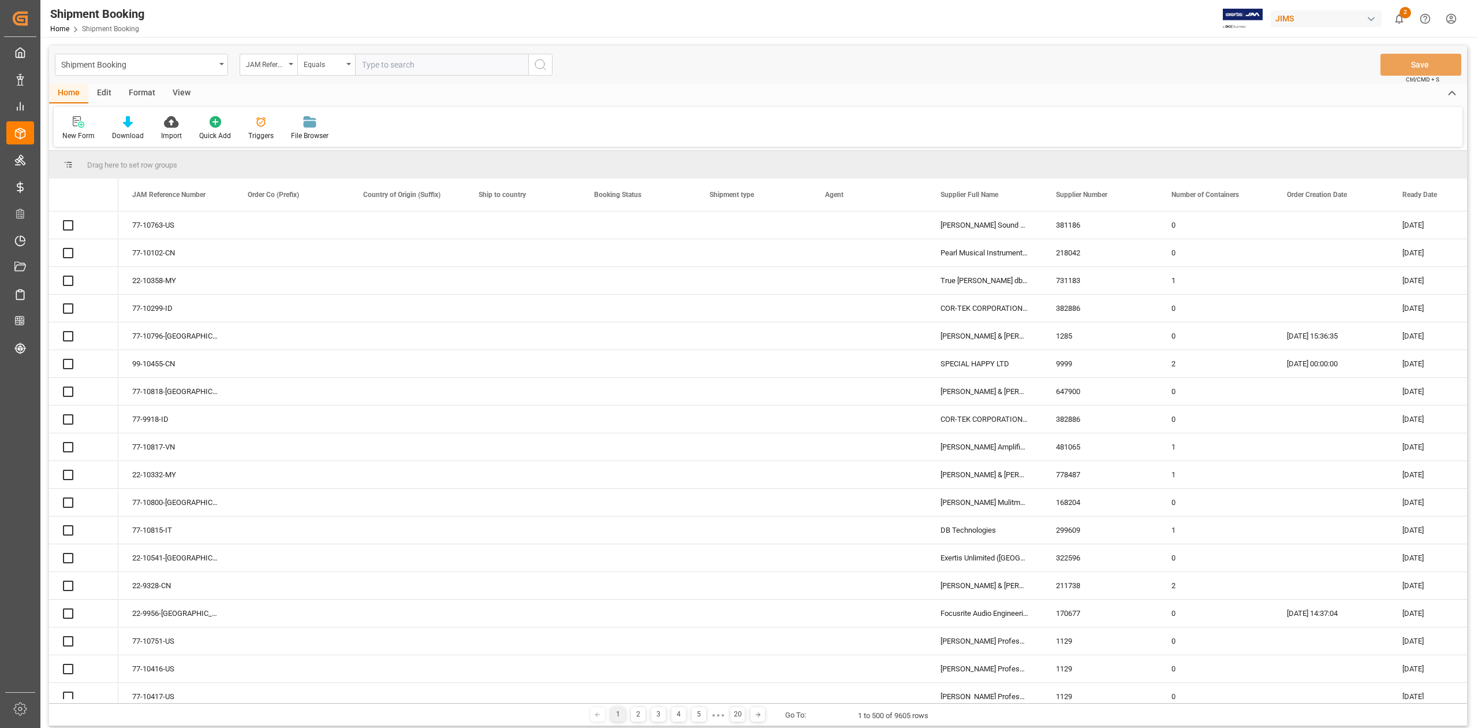
click at [402, 62] on input "text" at bounding box center [441, 65] width 173 height 22
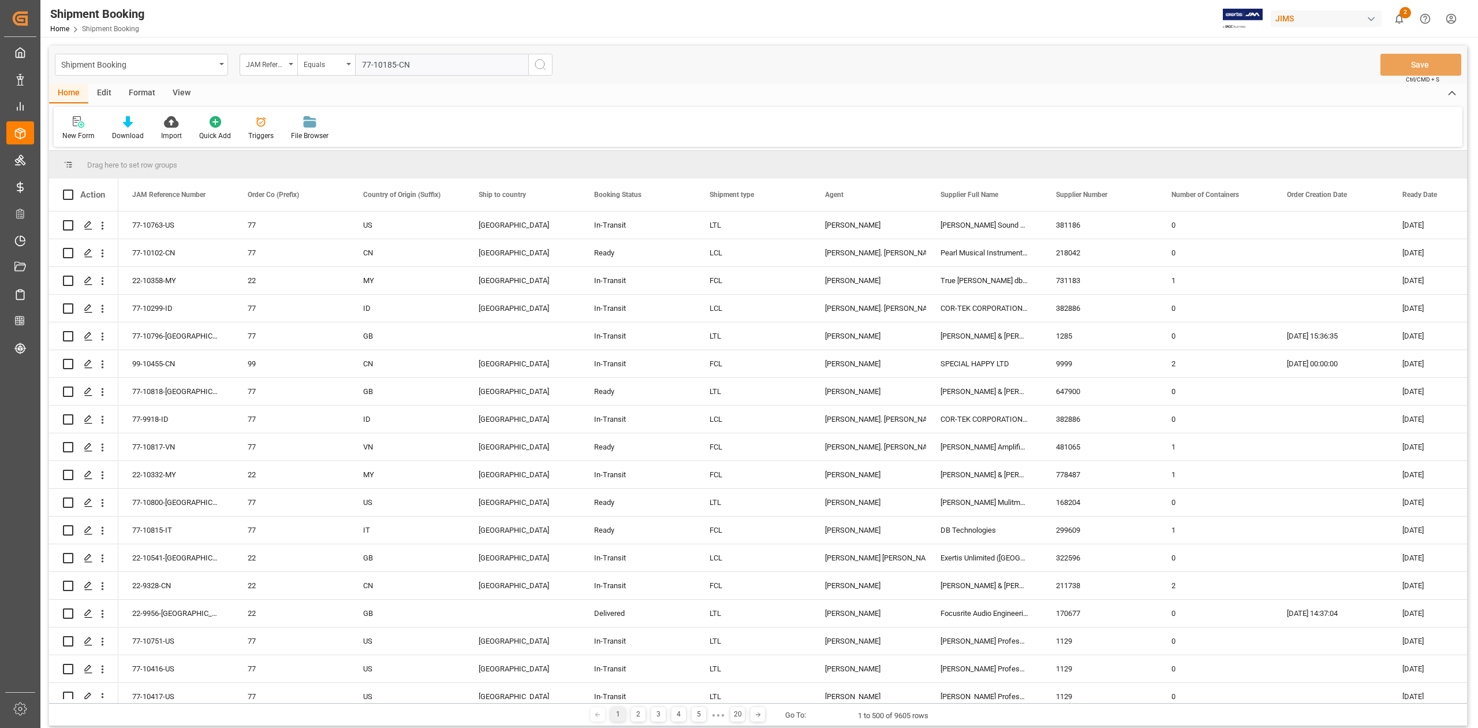
type input "77-10185-CN"
click at [538, 63] on icon "search button" at bounding box center [541, 65] width 14 height 14
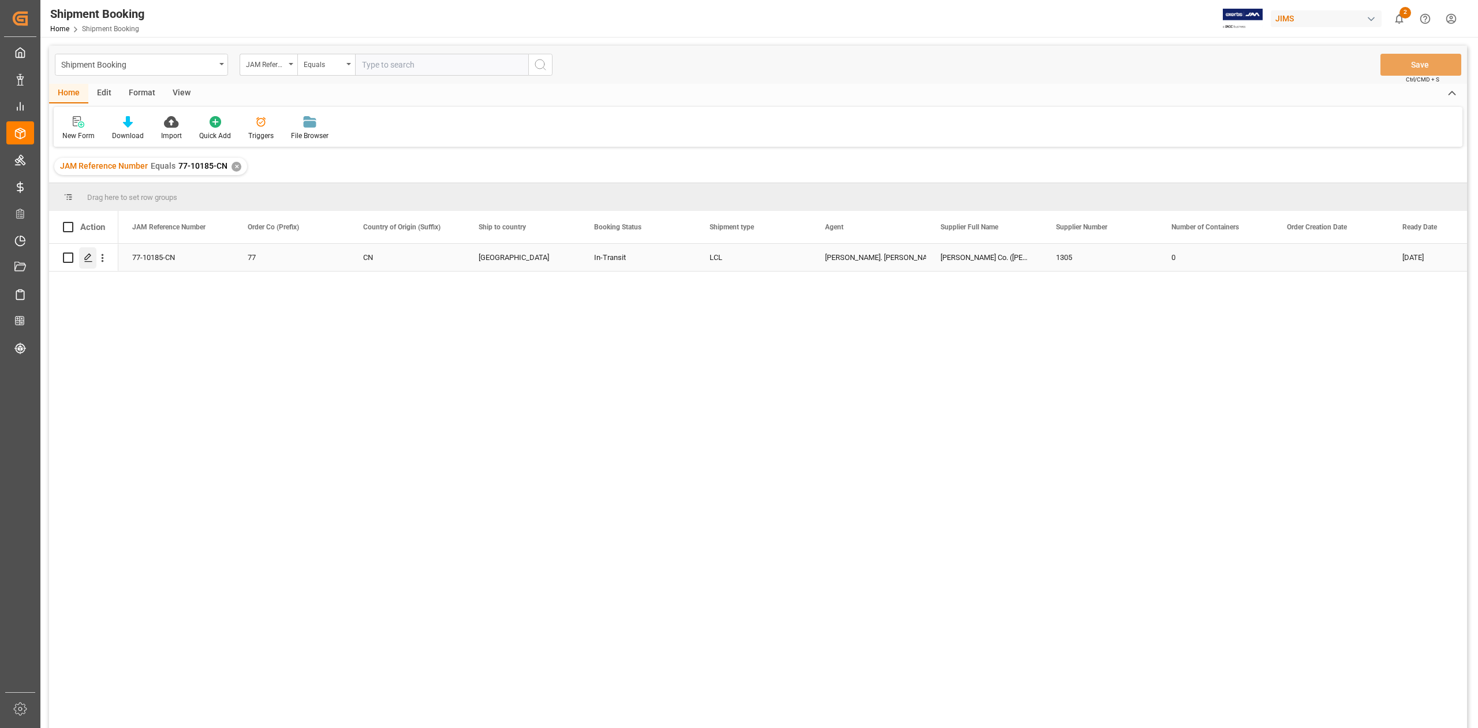
click at [89, 262] on div "Press SPACE to select this row." at bounding box center [87, 257] width 17 height 21
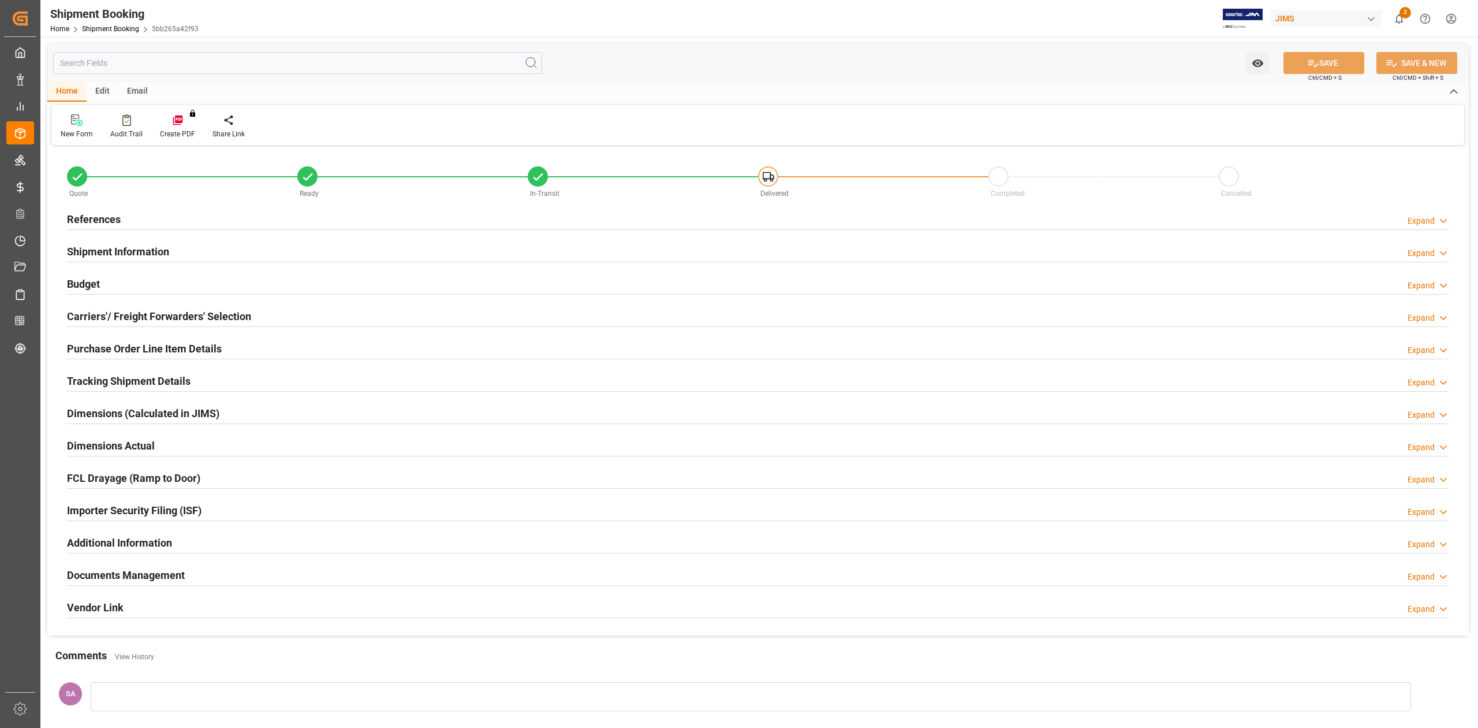
type input "23"
click at [122, 250] on h2 "Shipment Information" at bounding box center [118, 252] width 102 height 16
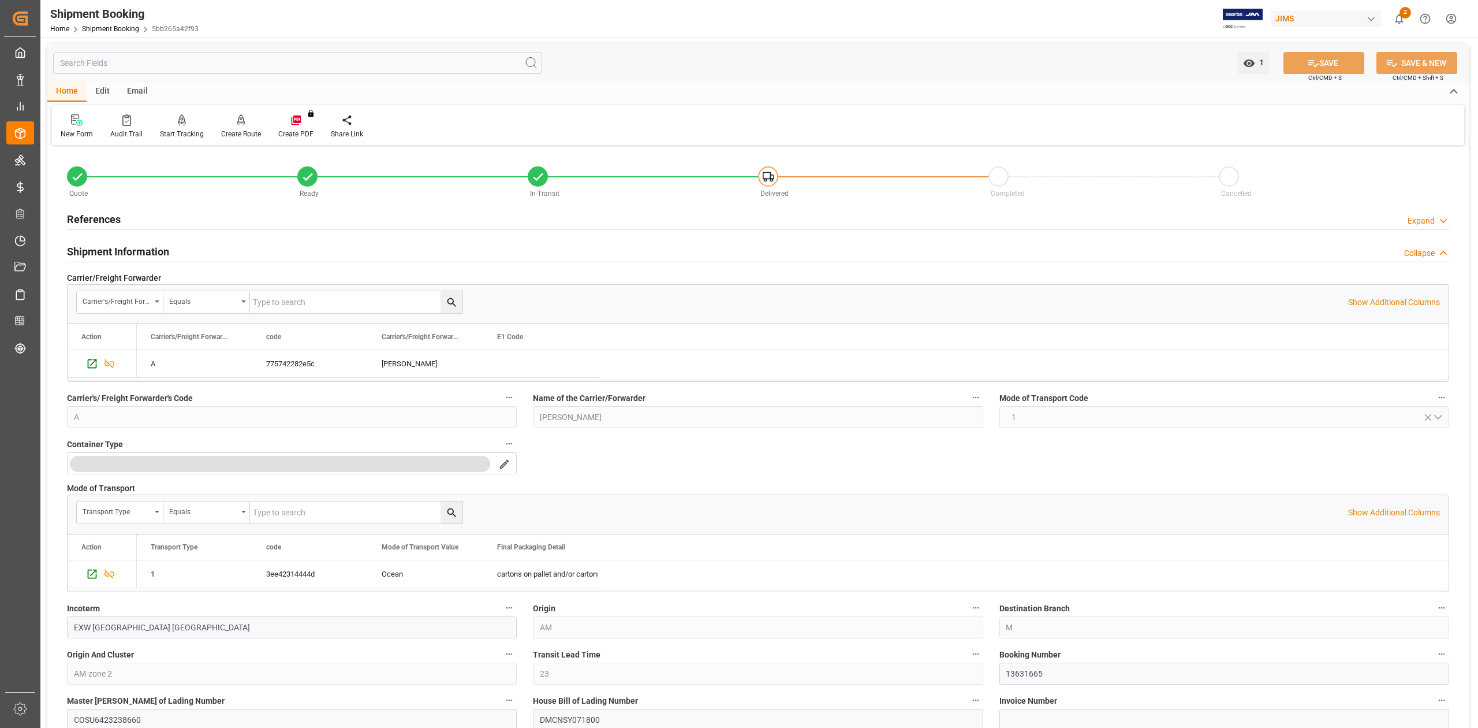
click at [130, 250] on h2 "Shipment Information" at bounding box center [118, 252] width 102 height 16
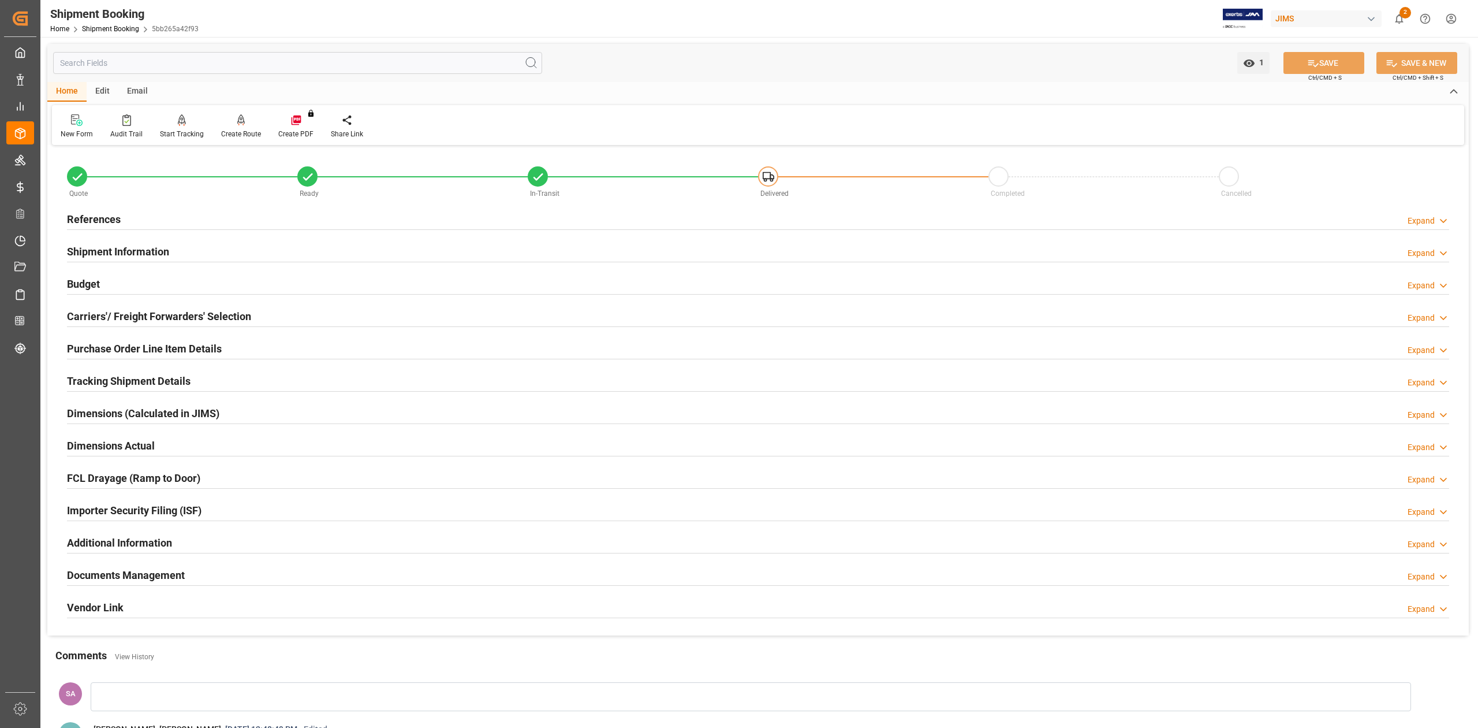
click at [134, 245] on h2 "Shipment Information" at bounding box center [118, 252] width 102 height 16
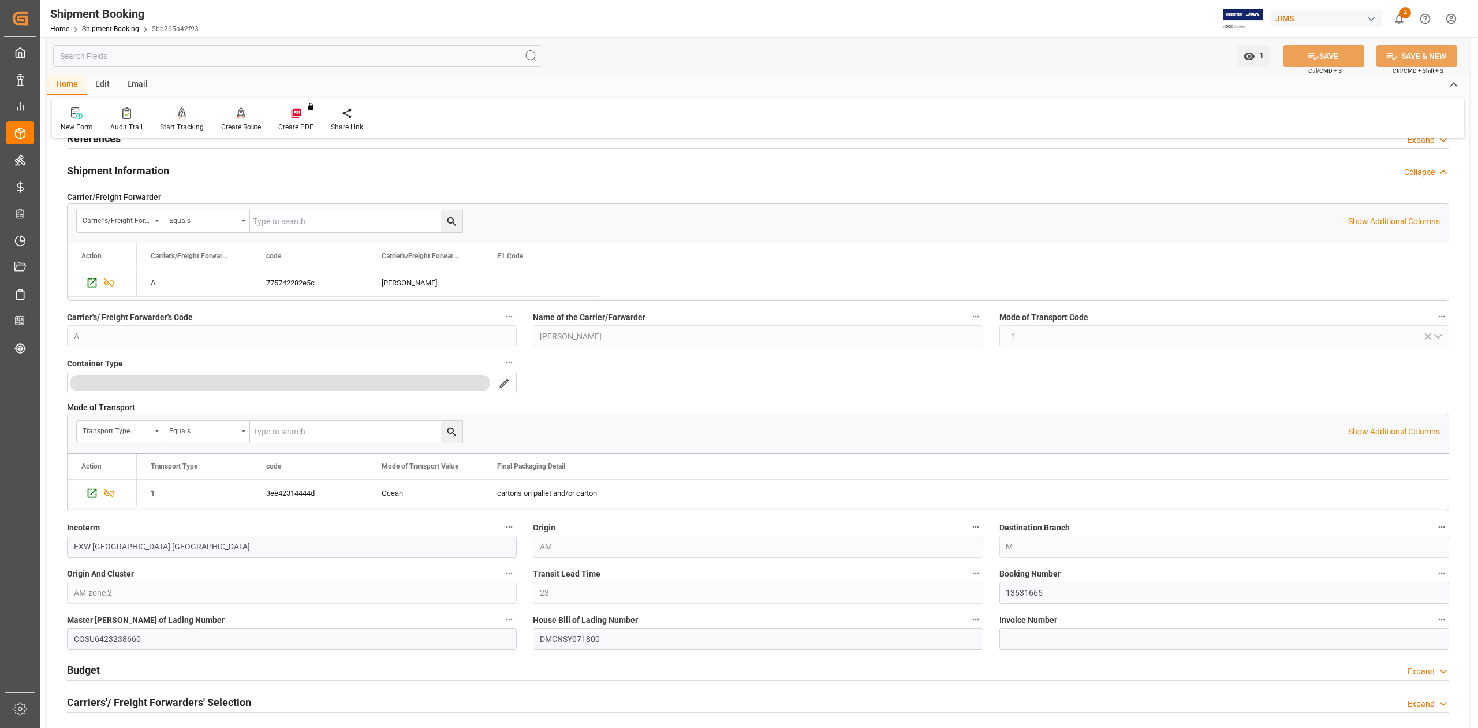
scroll to position [231, 0]
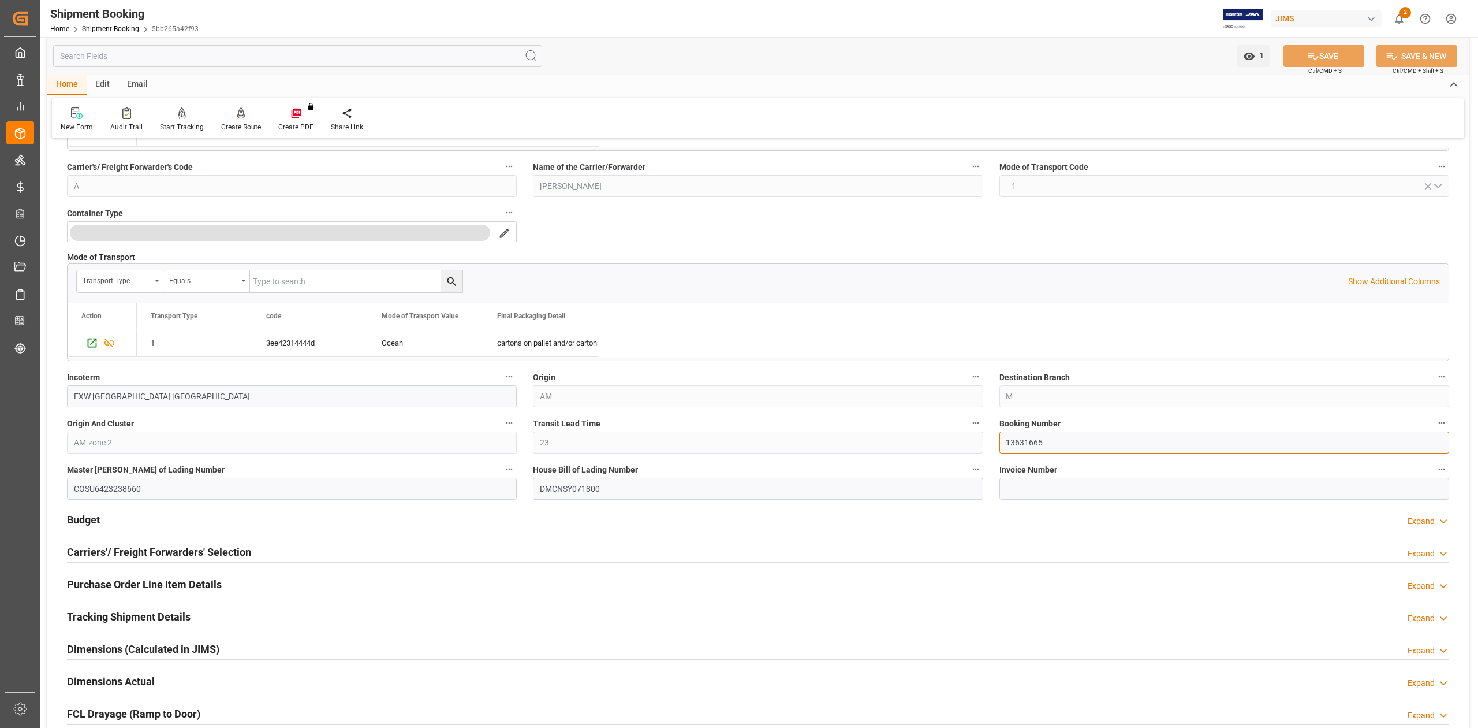
click at [1019, 439] on input "13631665" at bounding box center [1225, 442] width 450 height 22
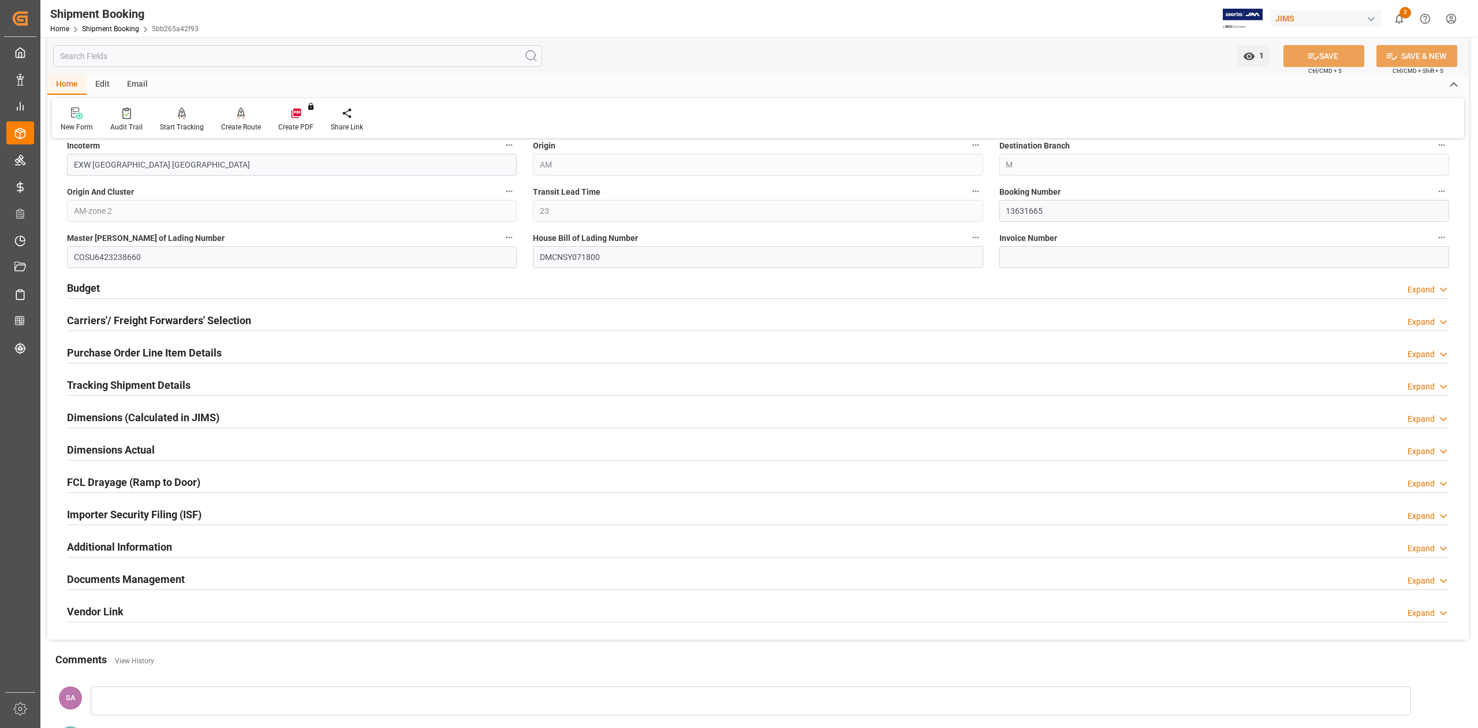
scroll to position [462, 0]
drag, startPoint x: 137, startPoint y: 385, endPoint x: 183, endPoint y: 416, distance: 55.6
click at [137, 385] on h2 "Tracking Shipment Details" at bounding box center [129, 386] width 124 height 16
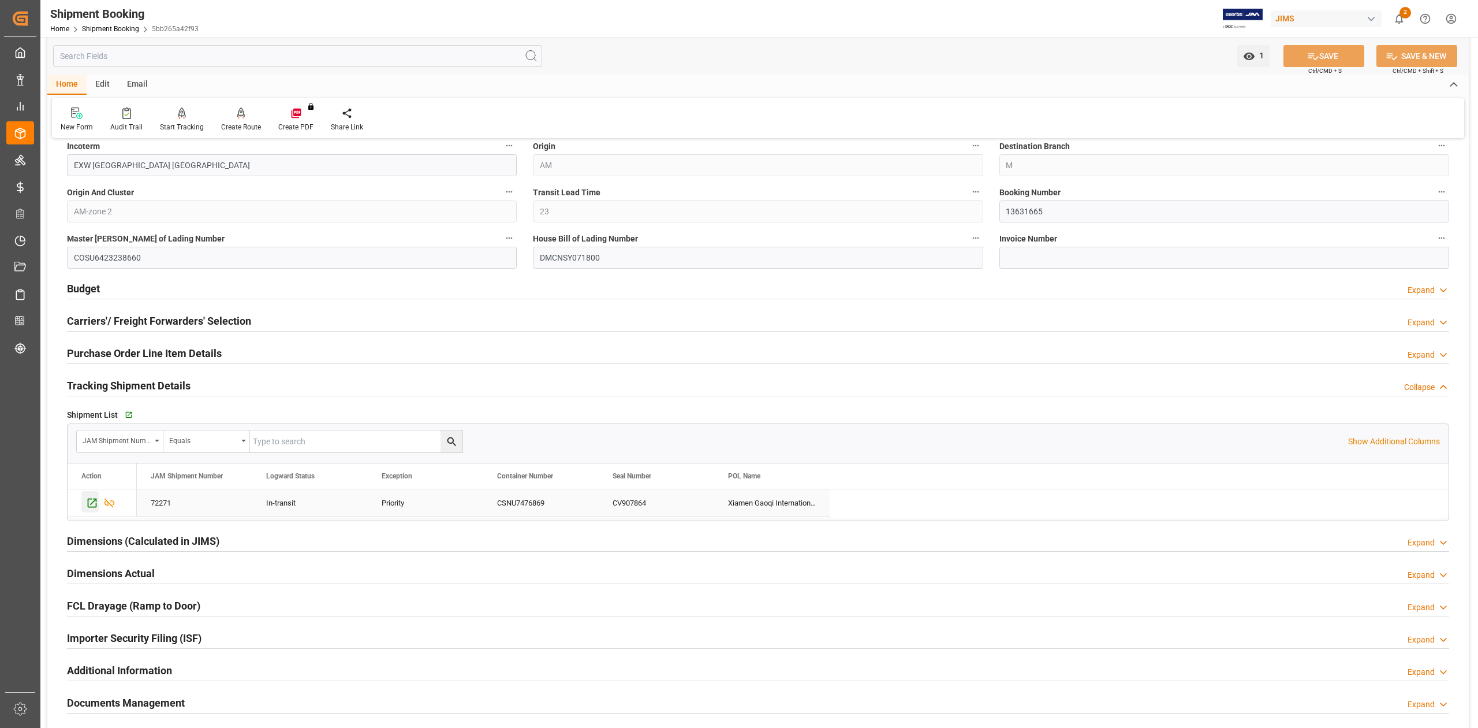
click at [87, 506] on icon "Press SPACE to select this row." at bounding box center [92, 503] width 12 height 12
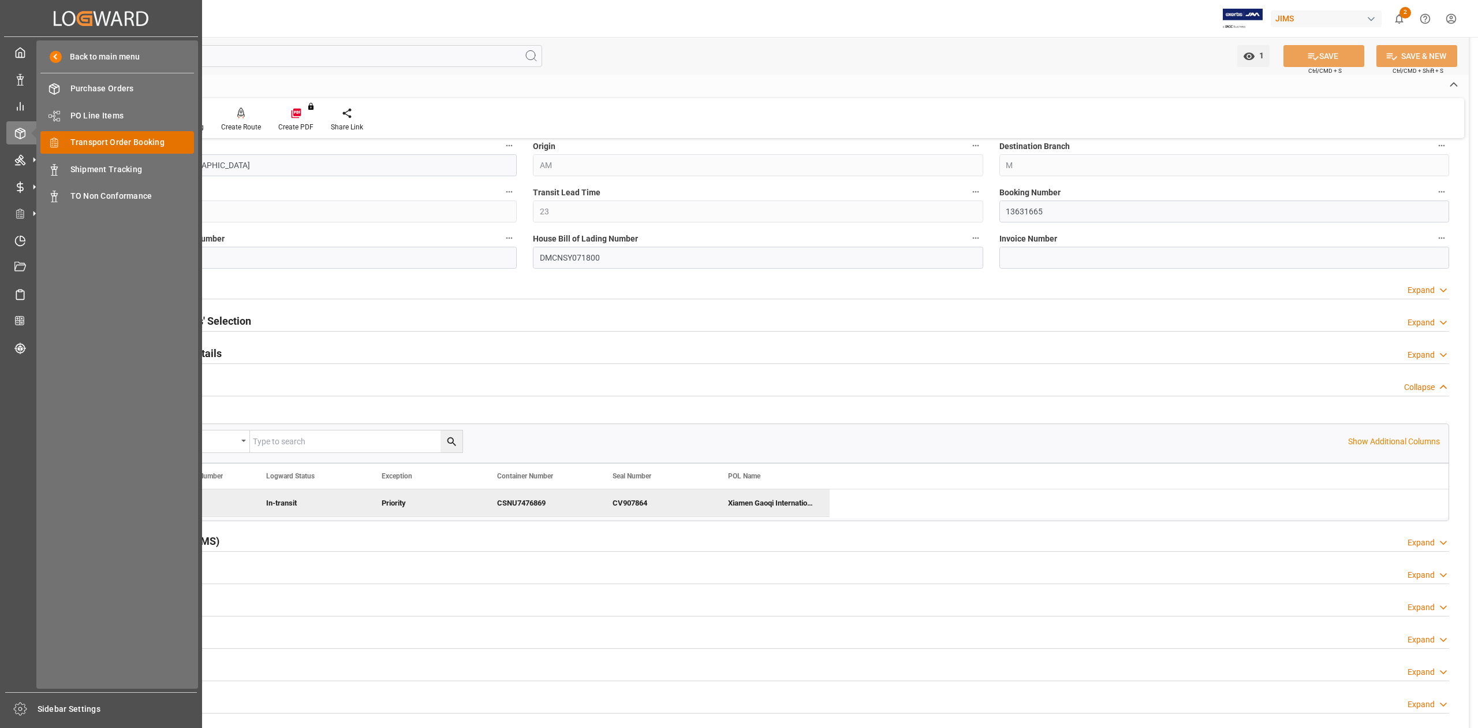
click at [125, 146] on span "Transport Order Booking" at bounding box center [132, 142] width 124 height 12
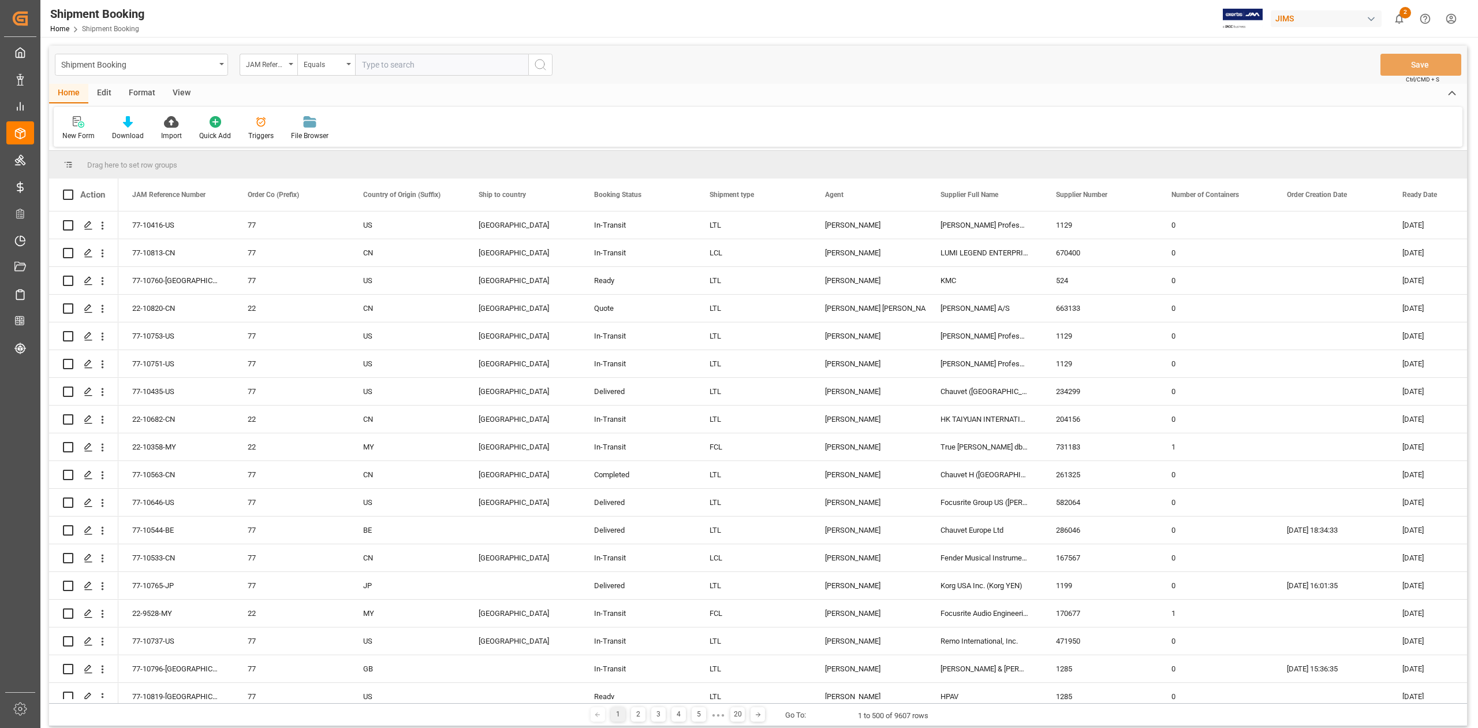
click at [456, 70] on input "text" at bounding box center [441, 65] width 173 height 22
paste input "77-10587-CN"
type input "77-10587-CN"
click at [544, 62] on circle "search button" at bounding box center [539, 63] width 9 height 9
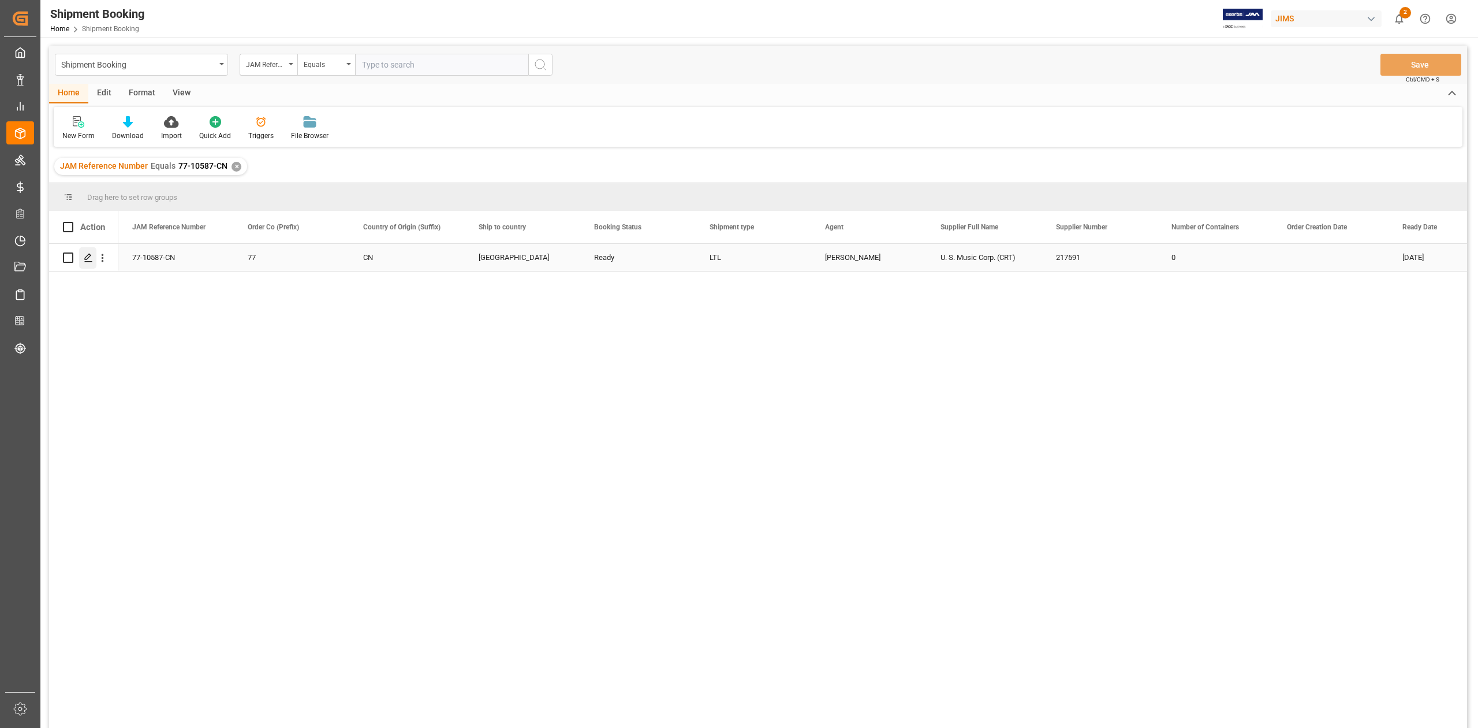
click at [87, 259] on polygon "Press SPACE to select this row." at bounding box center [88, 257] width 6 height 6
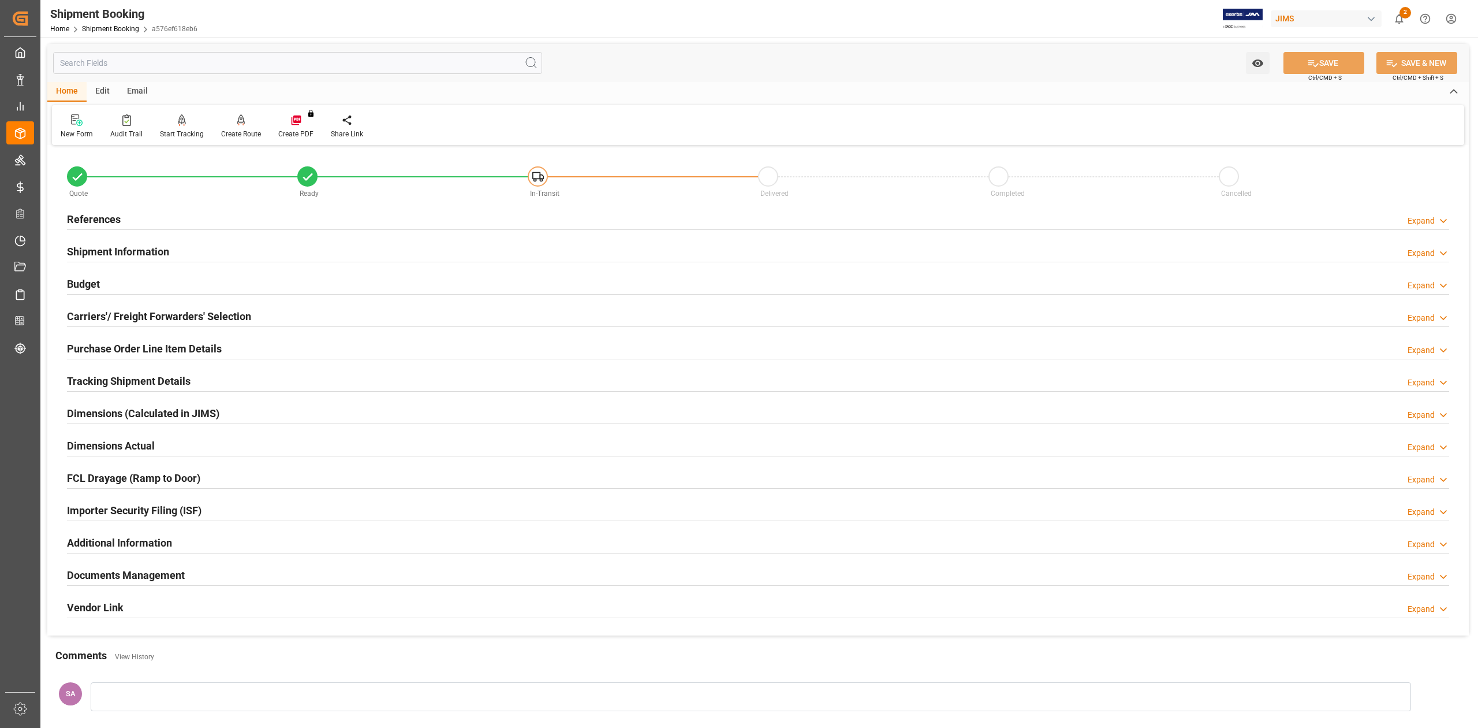
click at [105, 218] on h2 "References" at bounding box center [94, 219] width 54 height 16
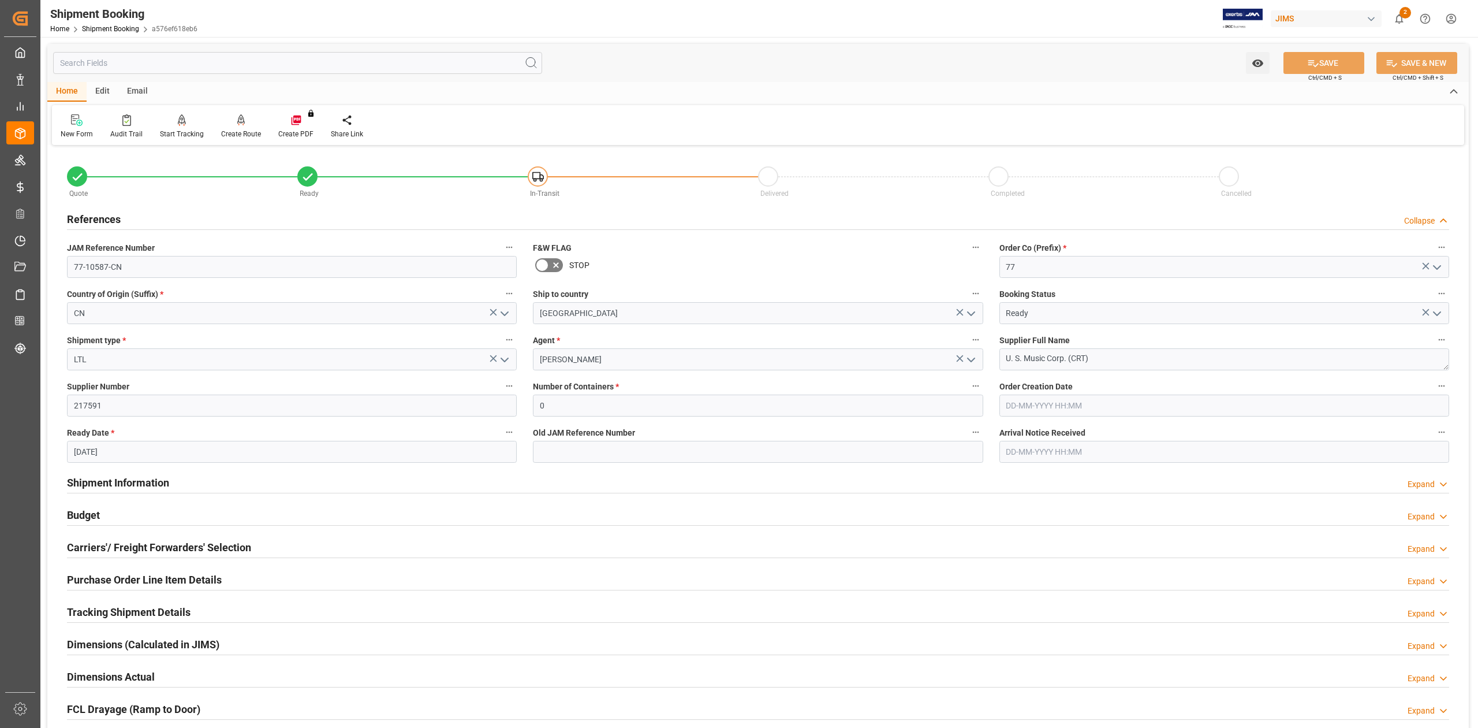
click at [105, 218] on h2 "References" at bounding box center [94, 219] width 54 height 16
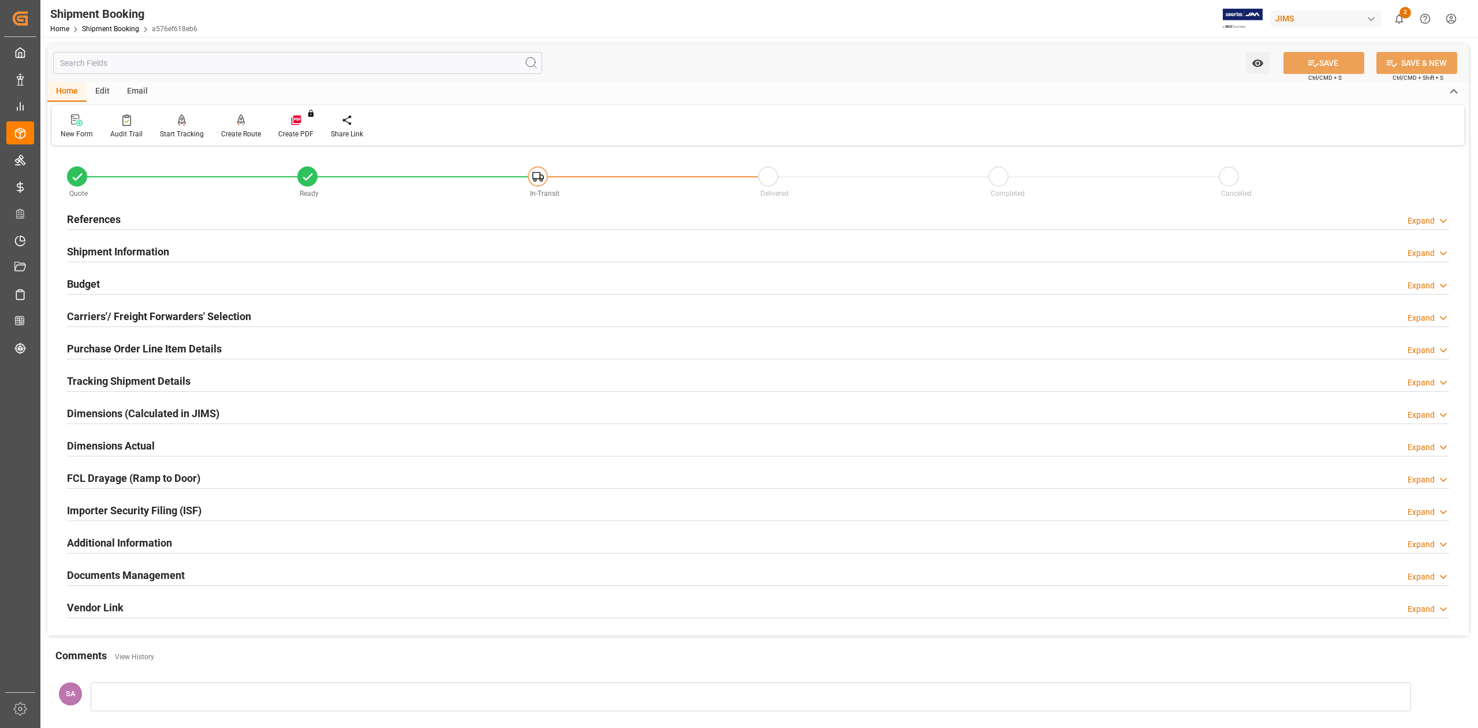
click at [105, 250] on h2 "Shipment Information" at bounding box center [118, 252] width 102 height 16
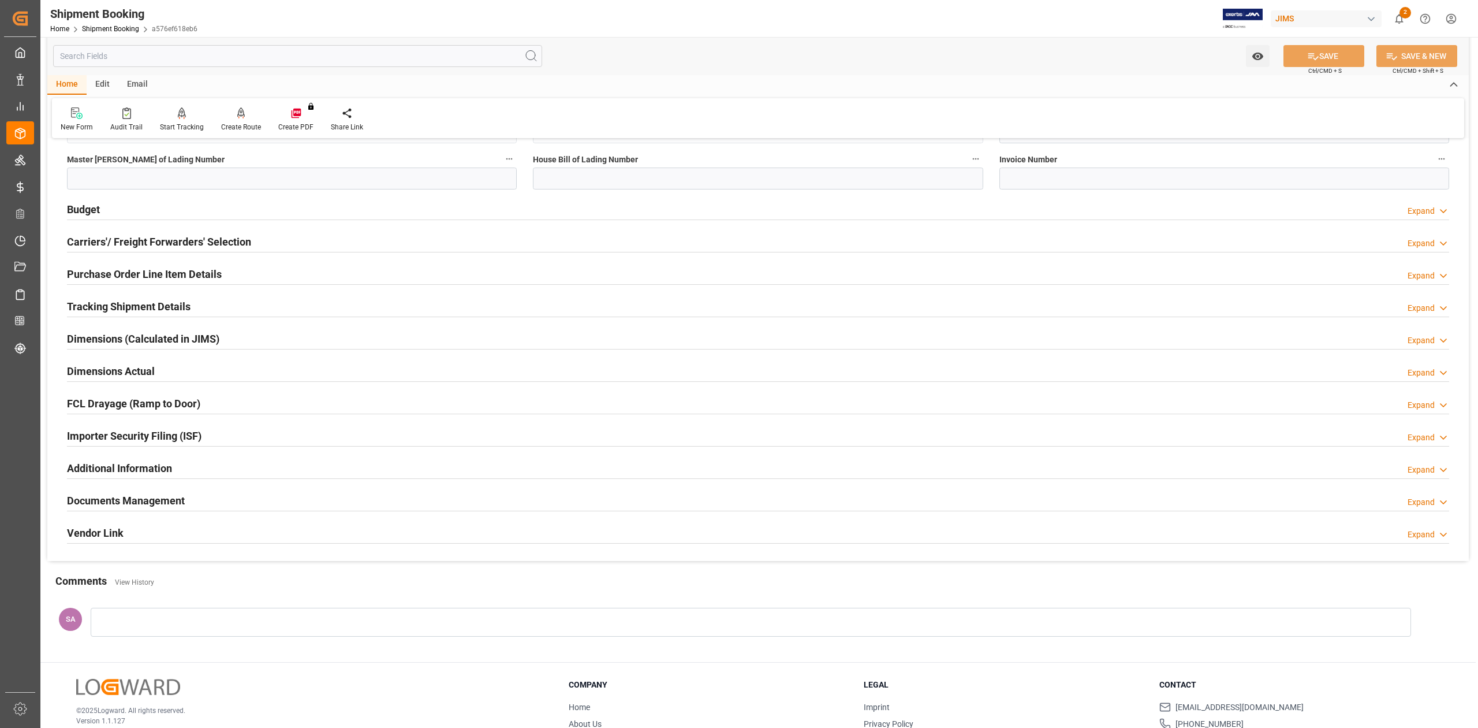
scroll to position [610, 0]
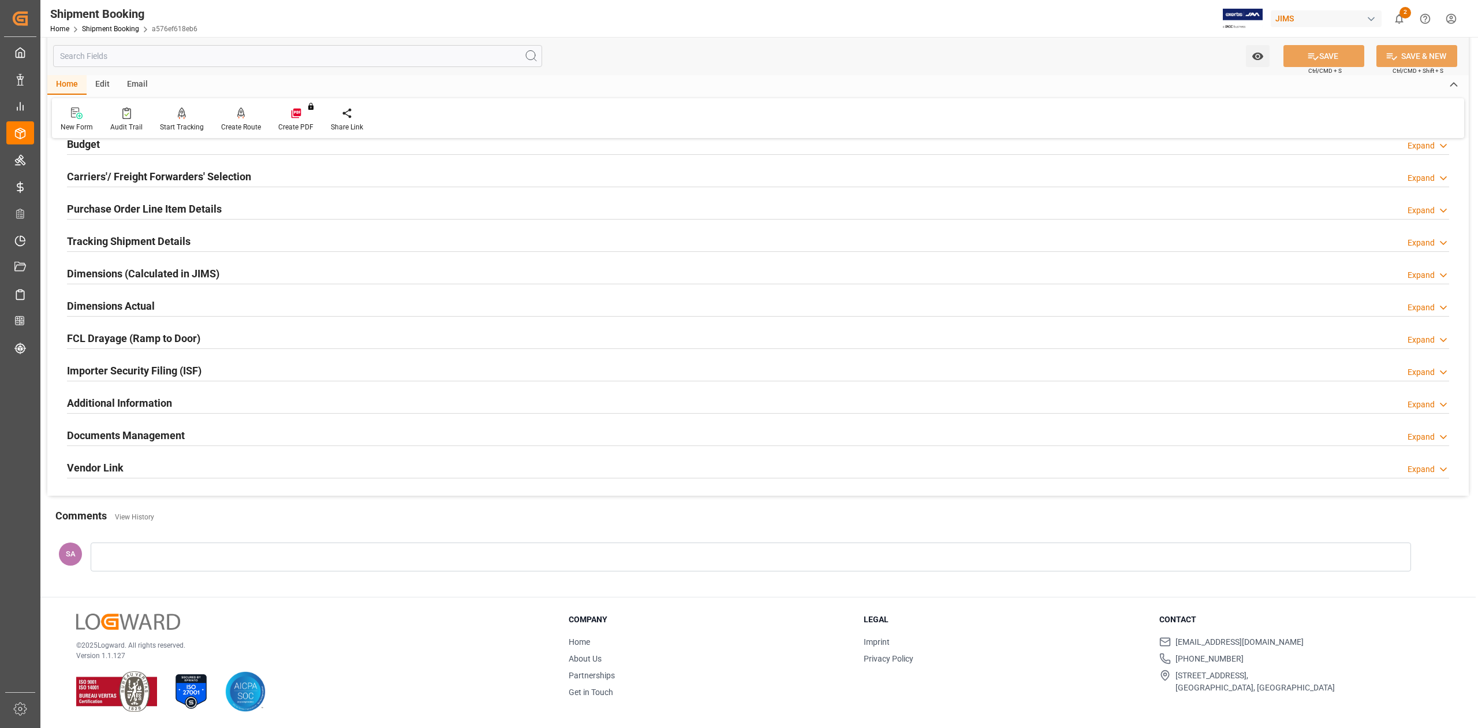
drag, startPoint x: 160, startPoint y: 432, endPoint x: 222, endPoint y: 432, distance: 62.4
click at [160, 432] on h2 "Documents Management" at bounding box center [126, 435] width 118 height 16
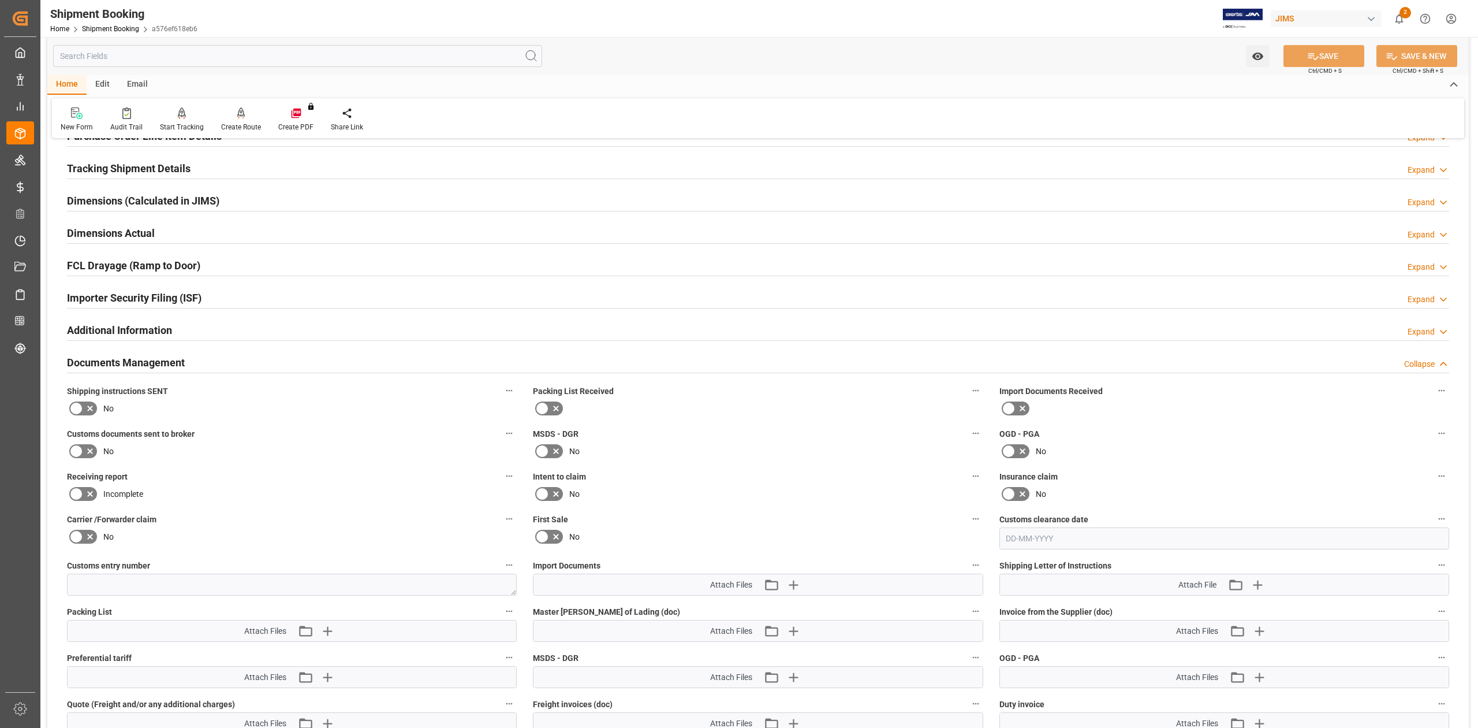
scroll to position [763, 0]
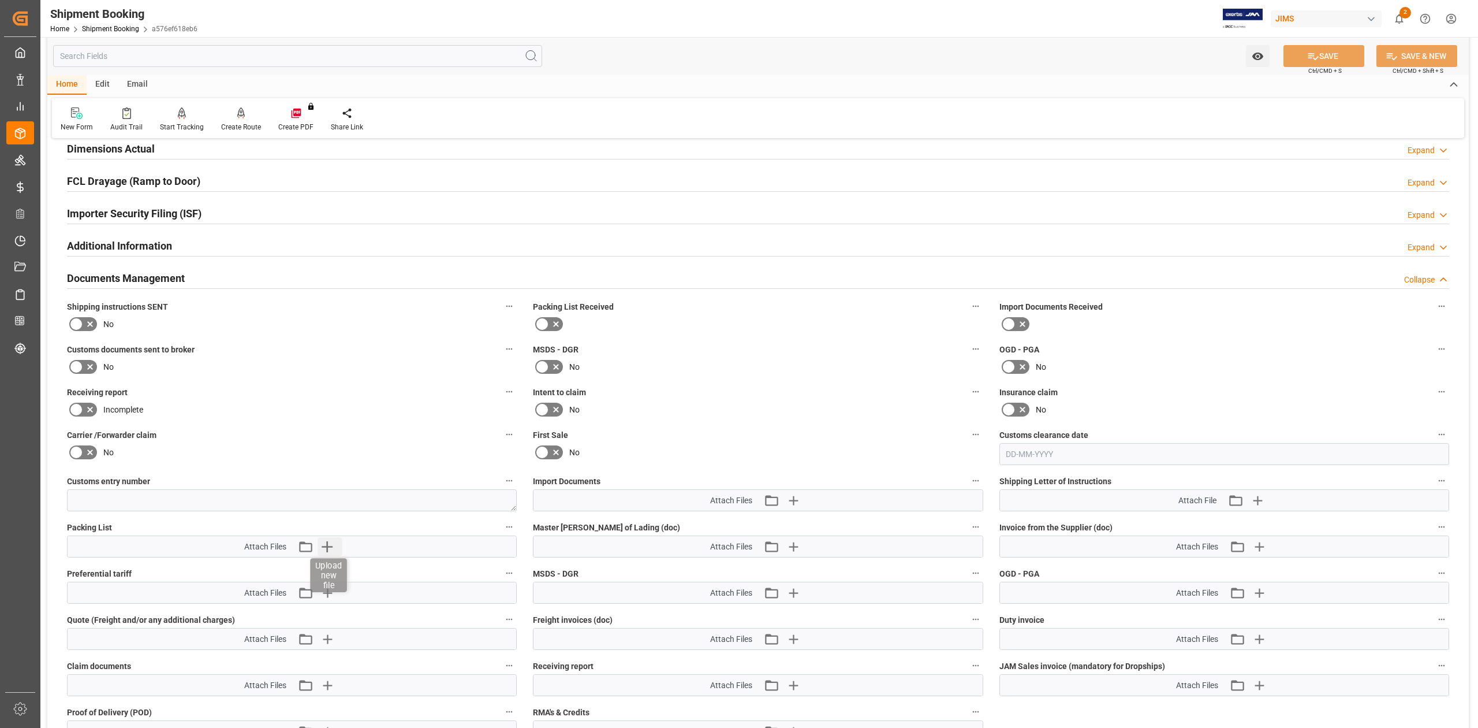
click at [326, 548] on icon "button" at bounding box center [327, 546] width 11 height 11
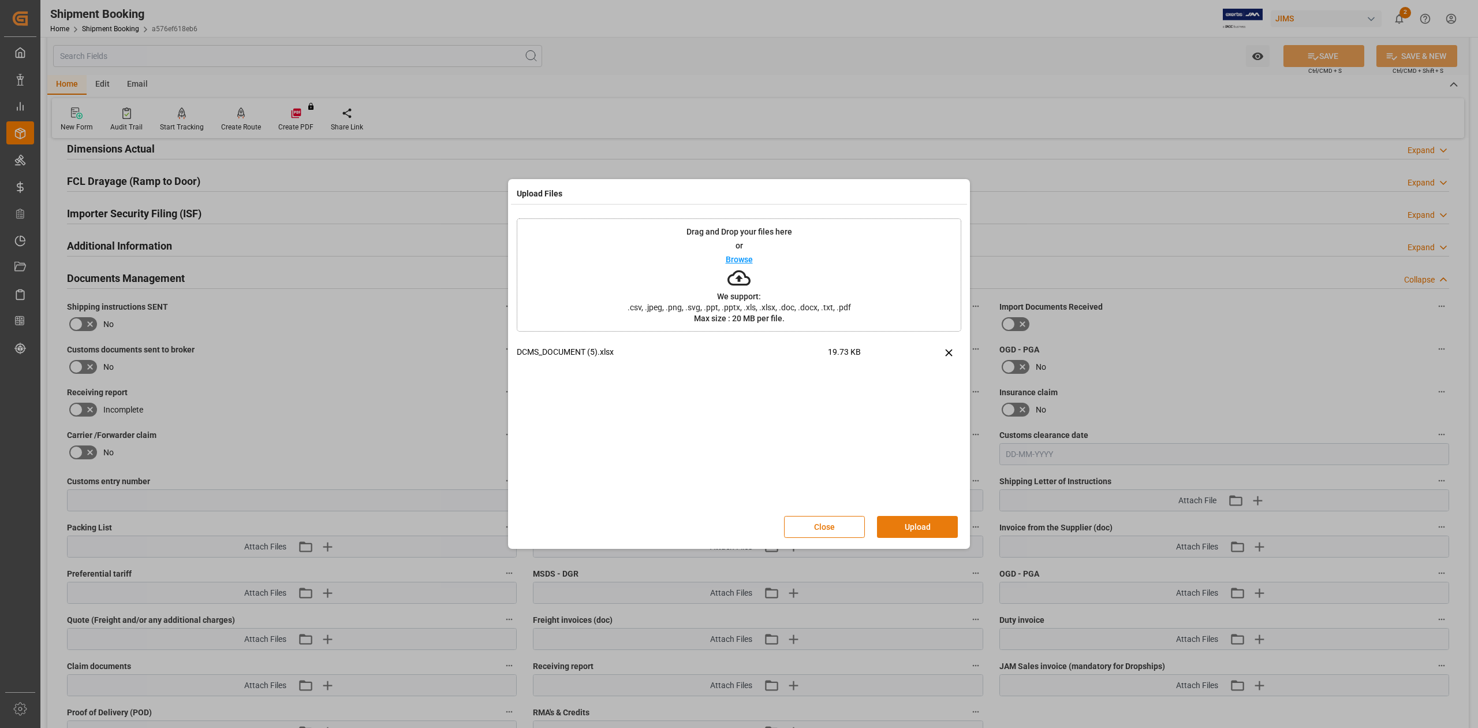
click at [910, 530] on button "Upload" at bounding box center [917, 527] width 81 height 22
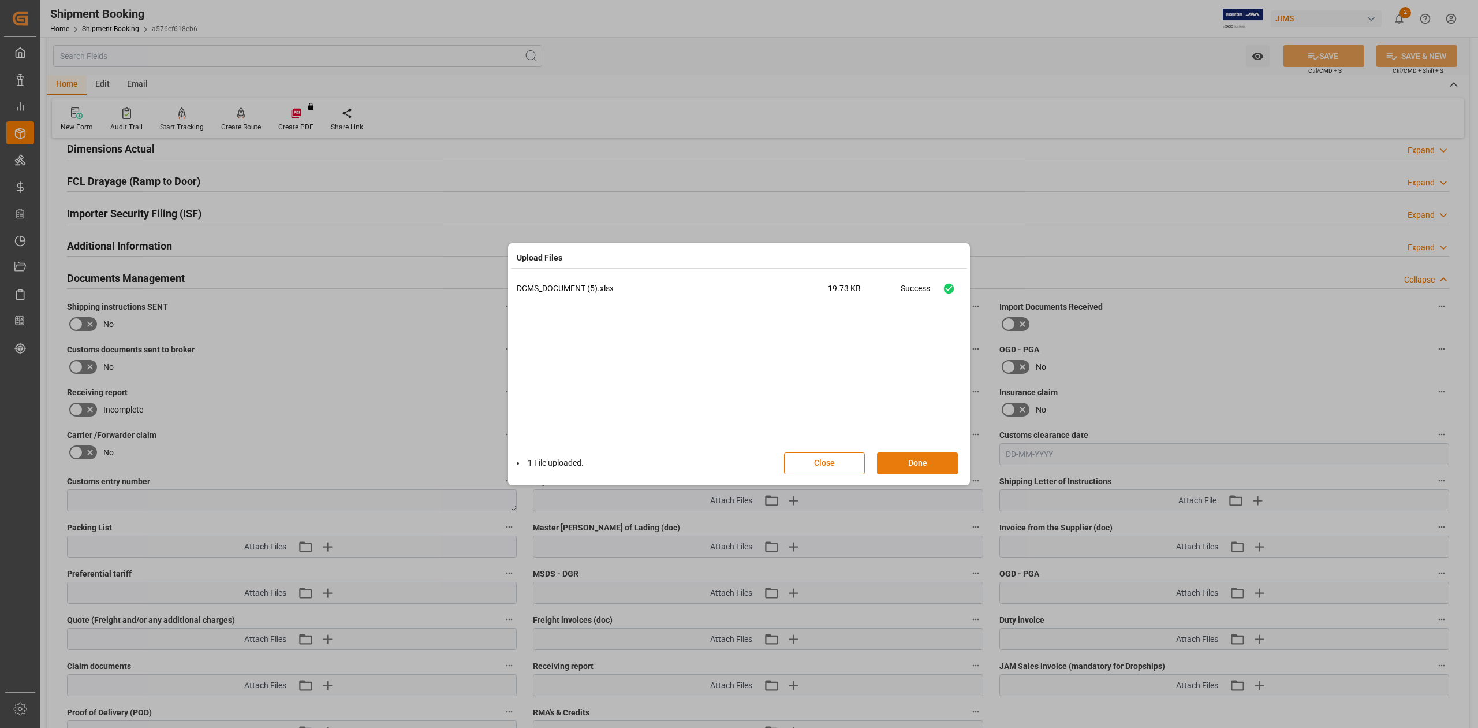
click at [927, 463] on button "Done" at bounding box center [917, 463] width 81 height 22
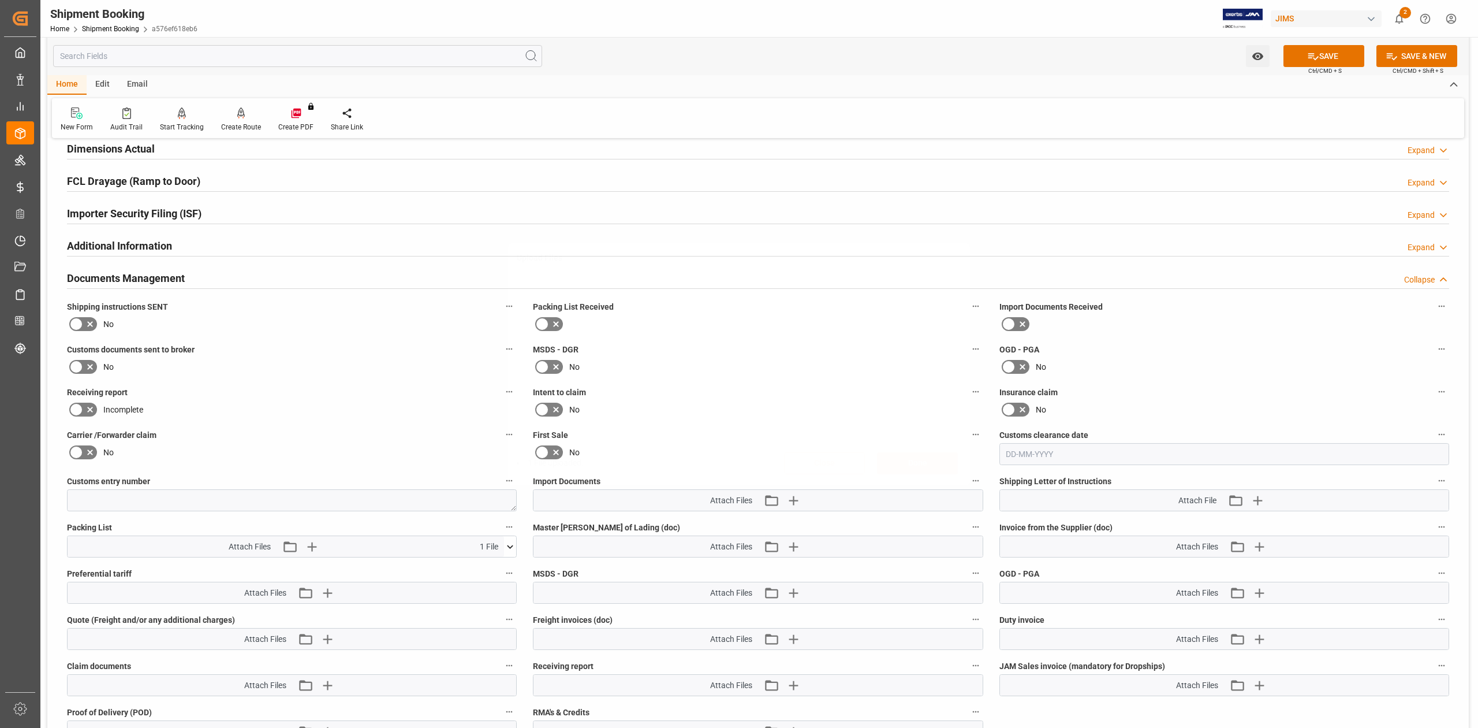
drag, startPoint x: 1336, startPoint y: 54, endPoint x: 1365, endPoint y: 65, distance: 30.9
click at [1336, 54] on button "SAVE" at bounding box center [1324, 56] width 81 height 22
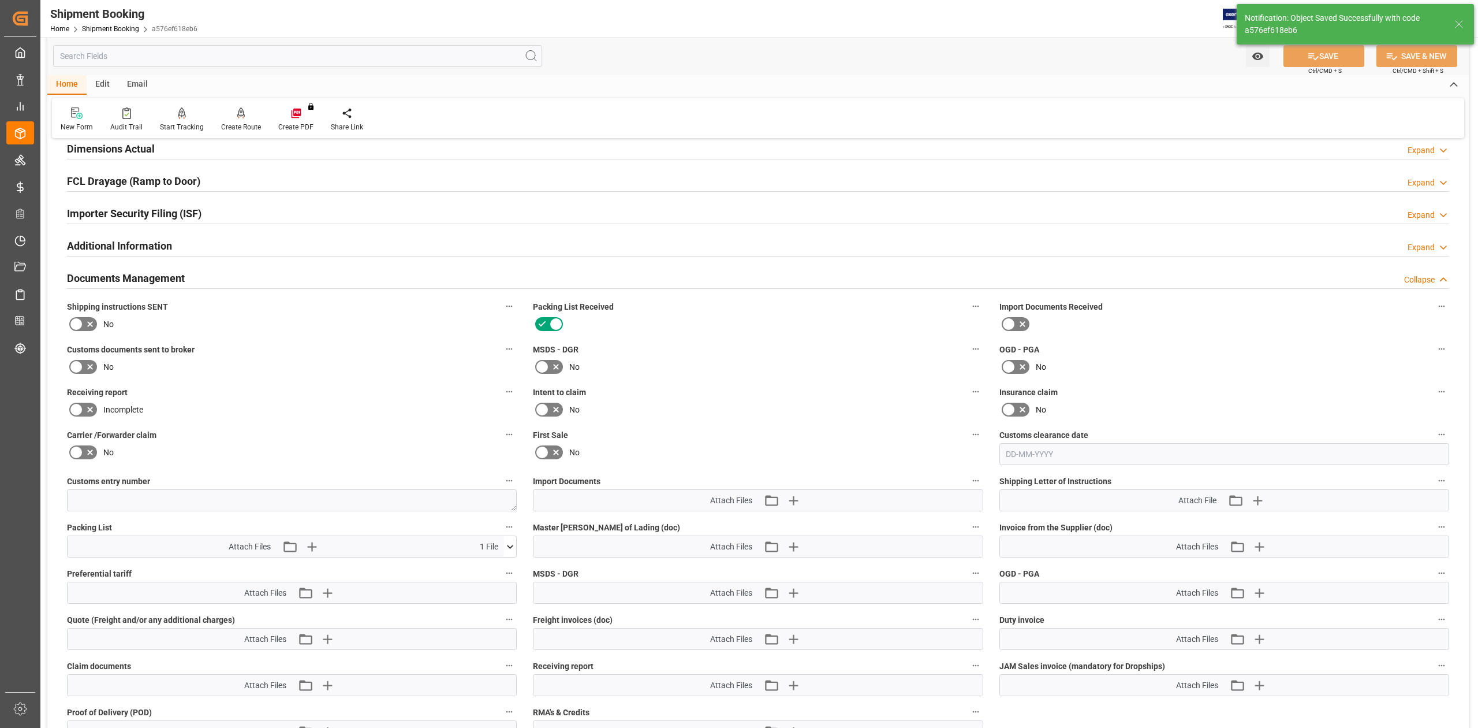
type input "AM"
type input "AM-zone 2"
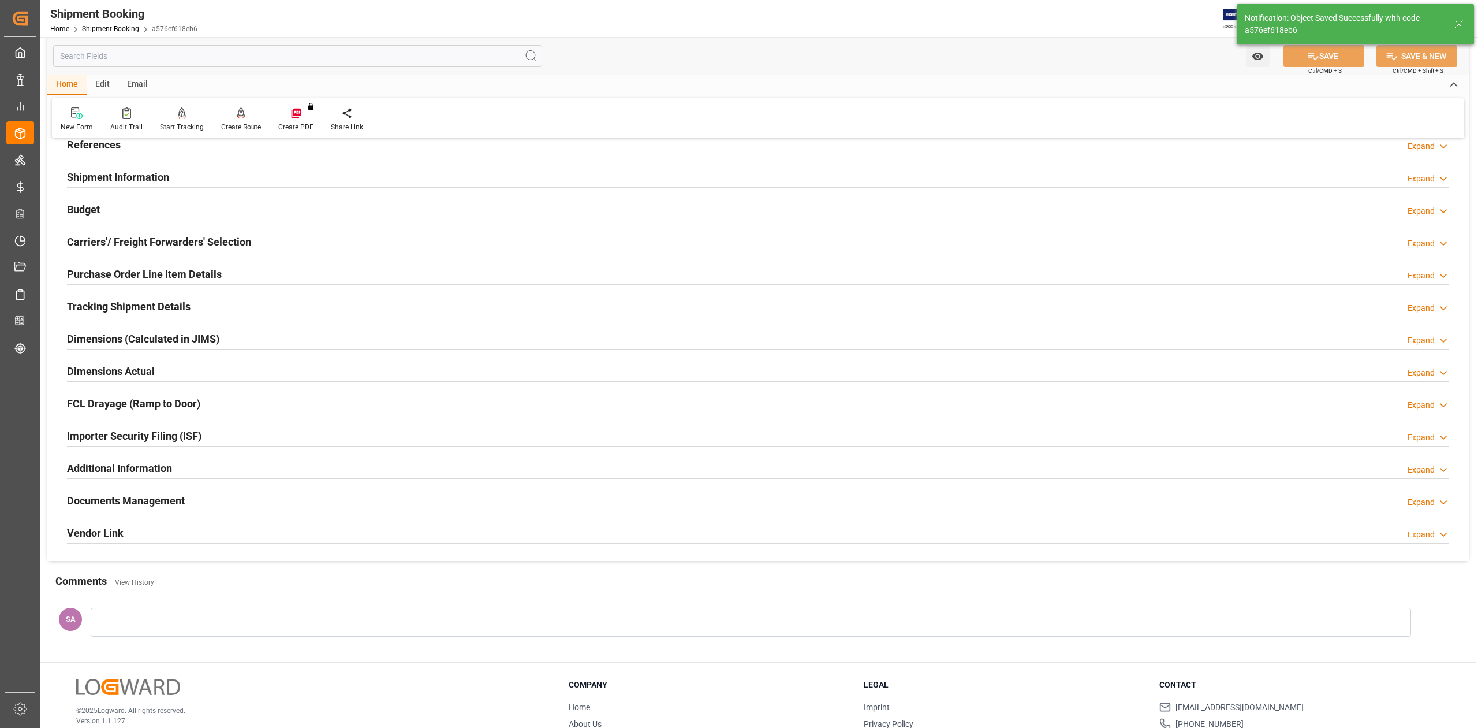
scroll to position [0, 0]
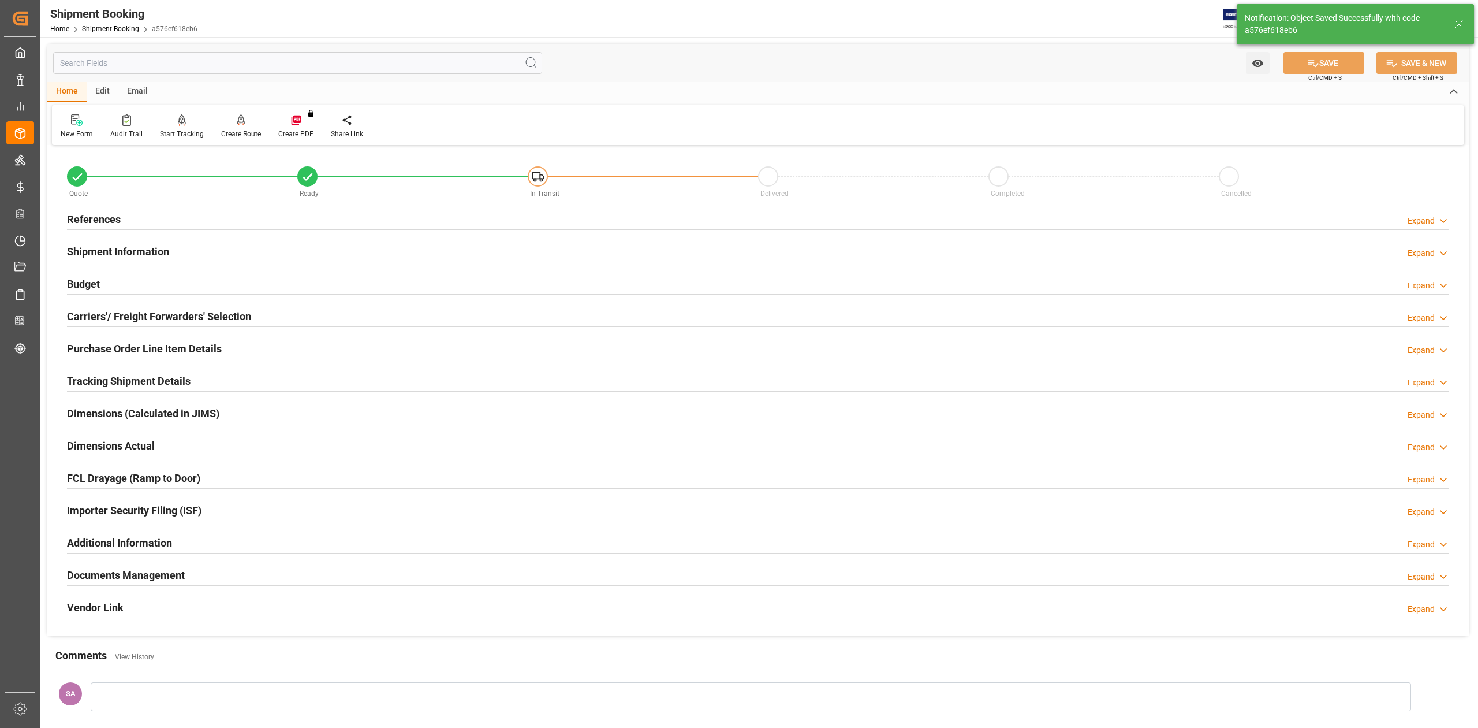
click at [126, 241] on div "Shipment Information" at bounding box center [118, 251] width 102 height 22
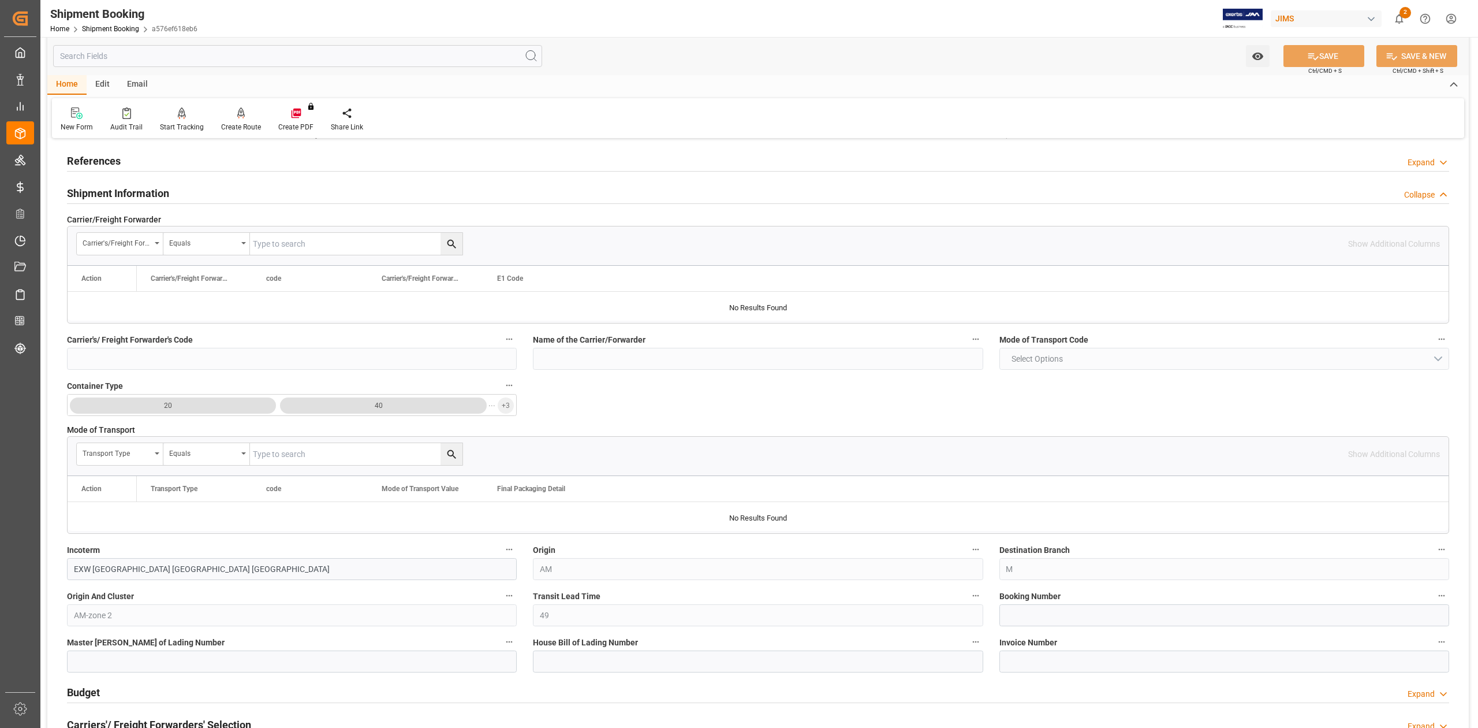
scroll to position [231, 0]
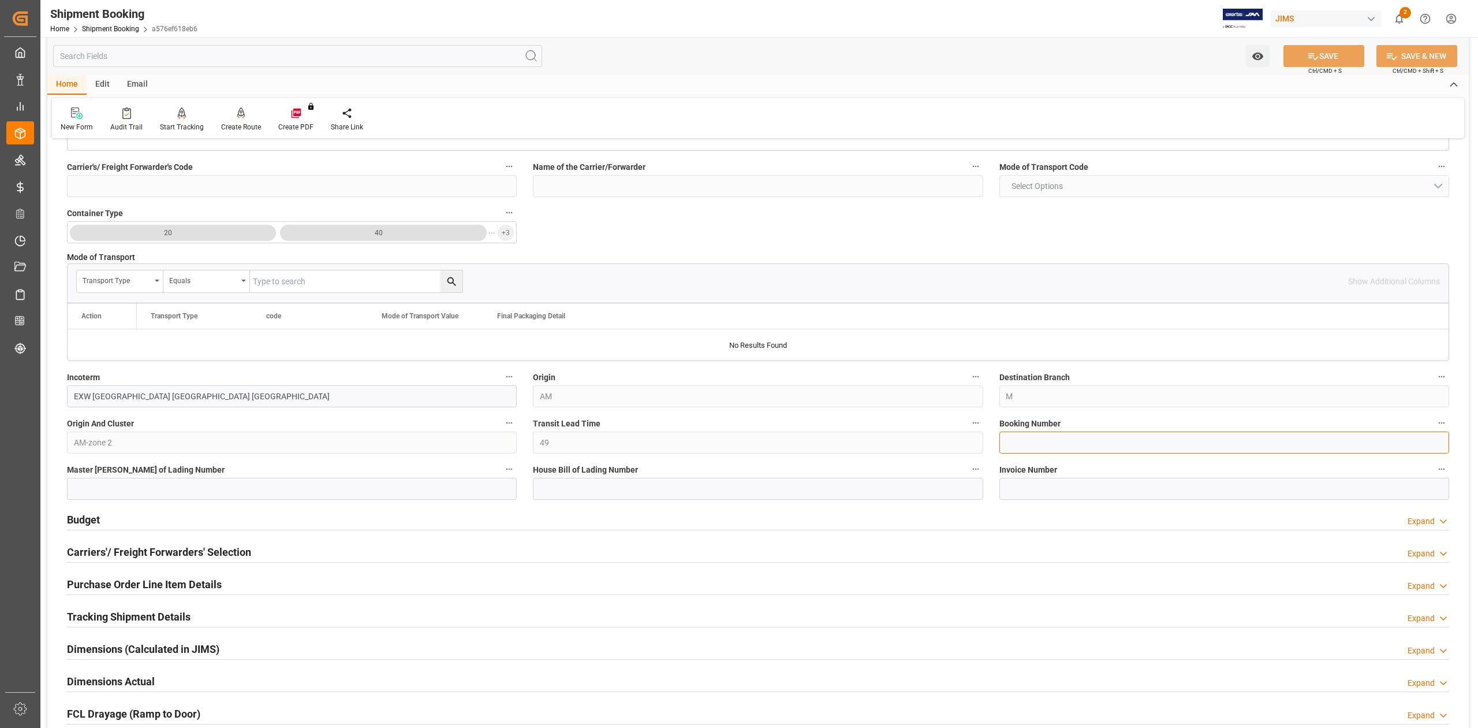
click at [1052, 446] on input at bounding box center [1225, 442] width 450 height 22
paste input "13636384"
type input "13636384"
click at [1301, 55] on button "SAVE" at bounding box center [1324, 56] width 81 height 22
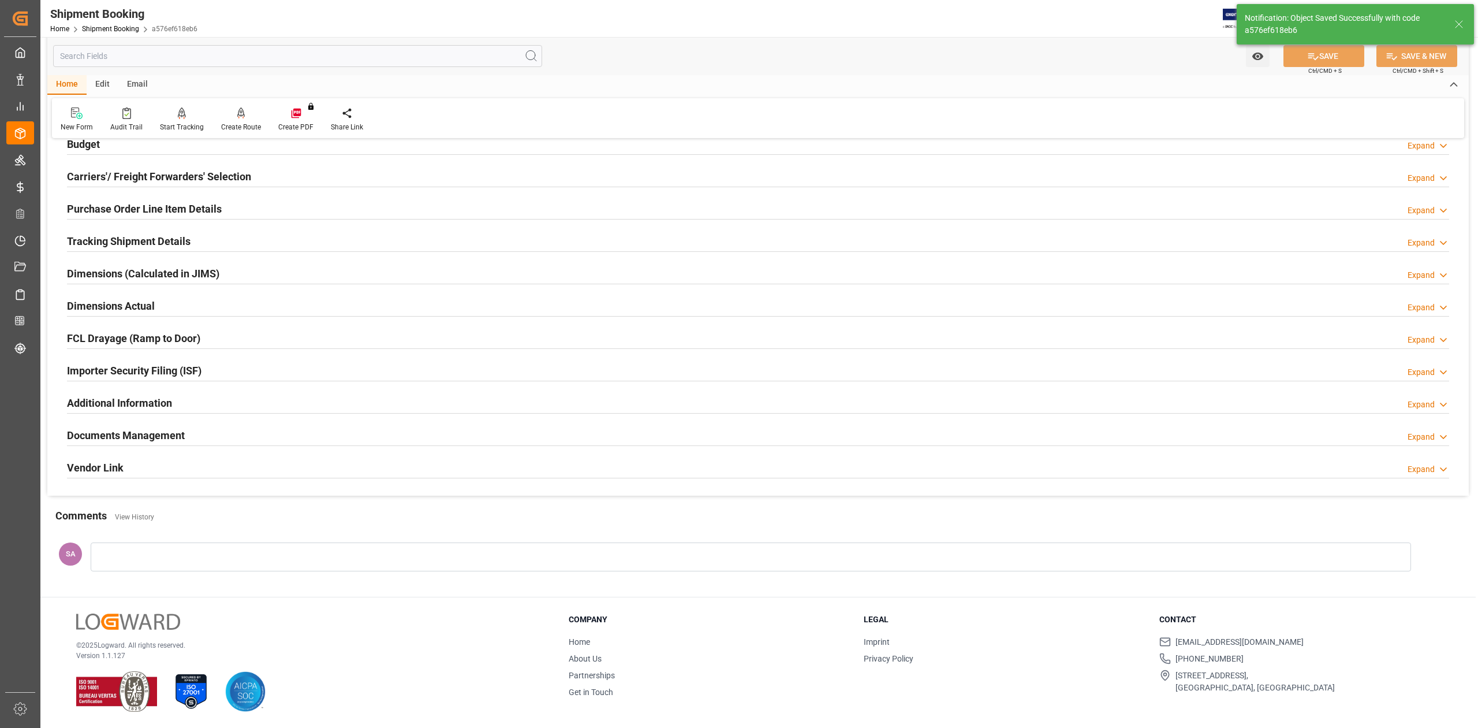
scroll to position [0, 0]
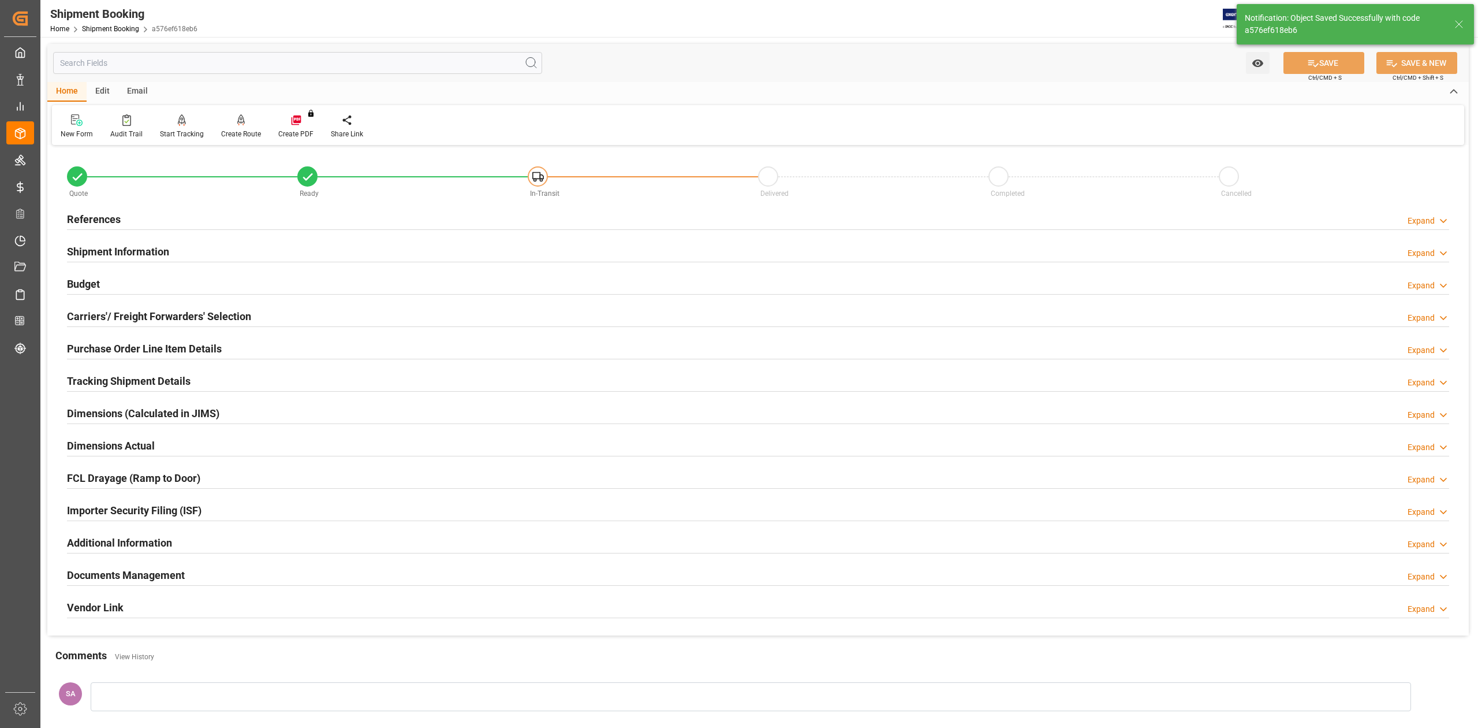
click at [84, 285] on h2 "Budget" at bounding box center [83, 284] width 33 height 16
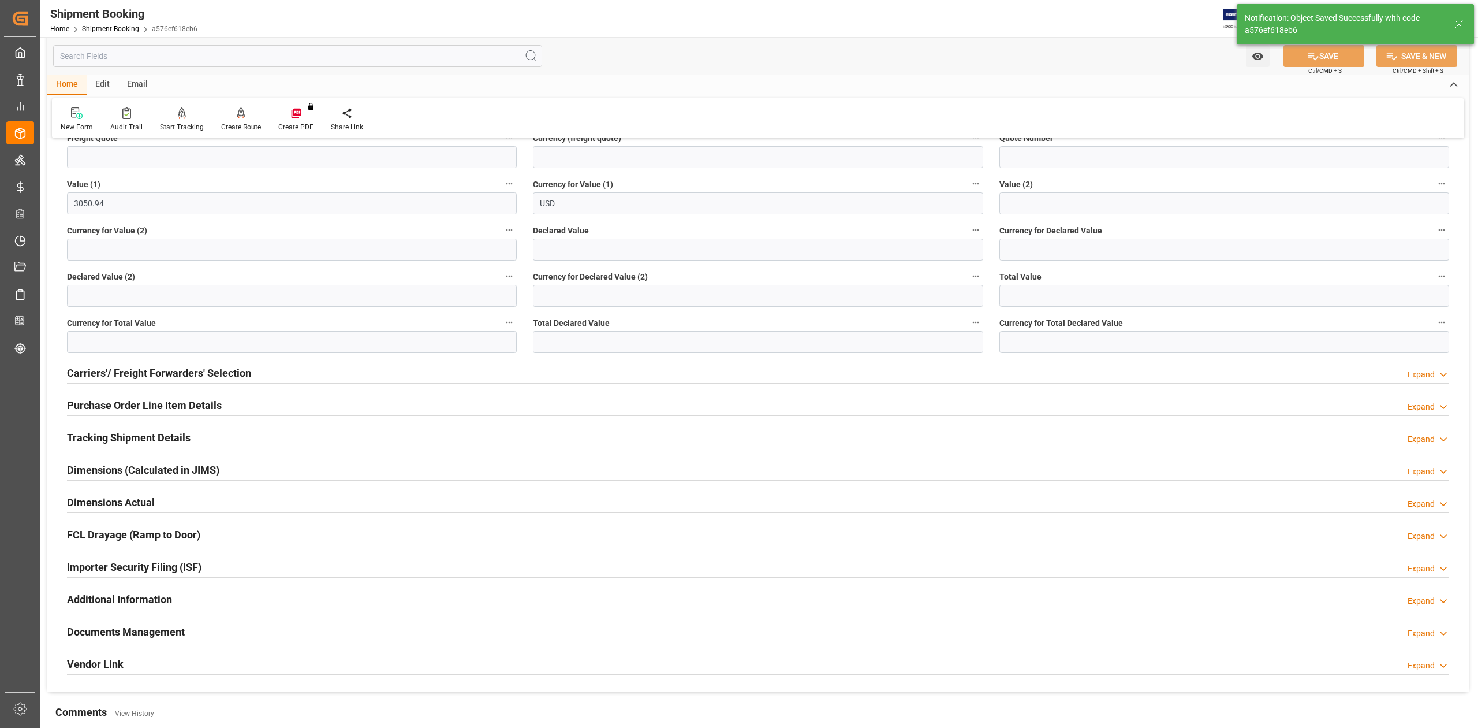
scroll to position [231, 0]
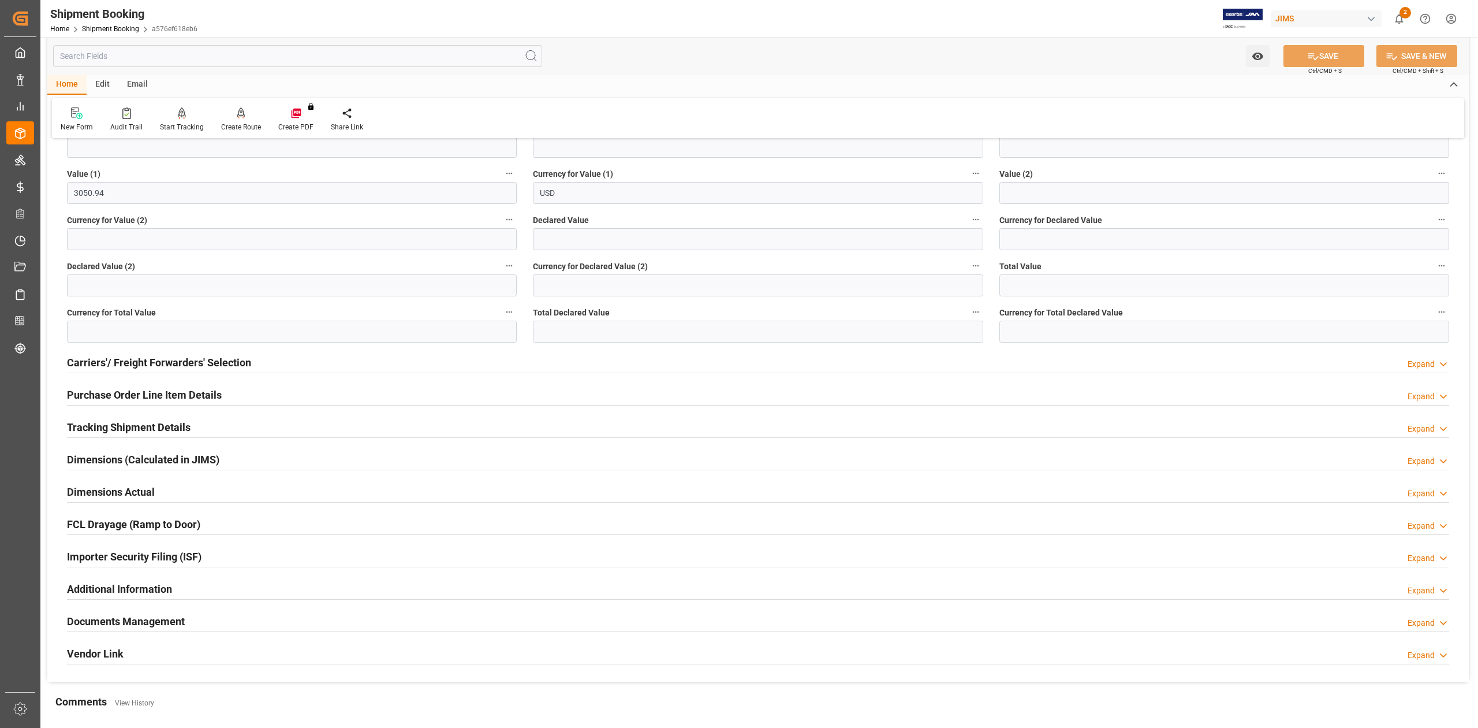
click at [107, 495] on h2 "Dimensions Actual" at bounding box center [111, 492] width 88 height 16
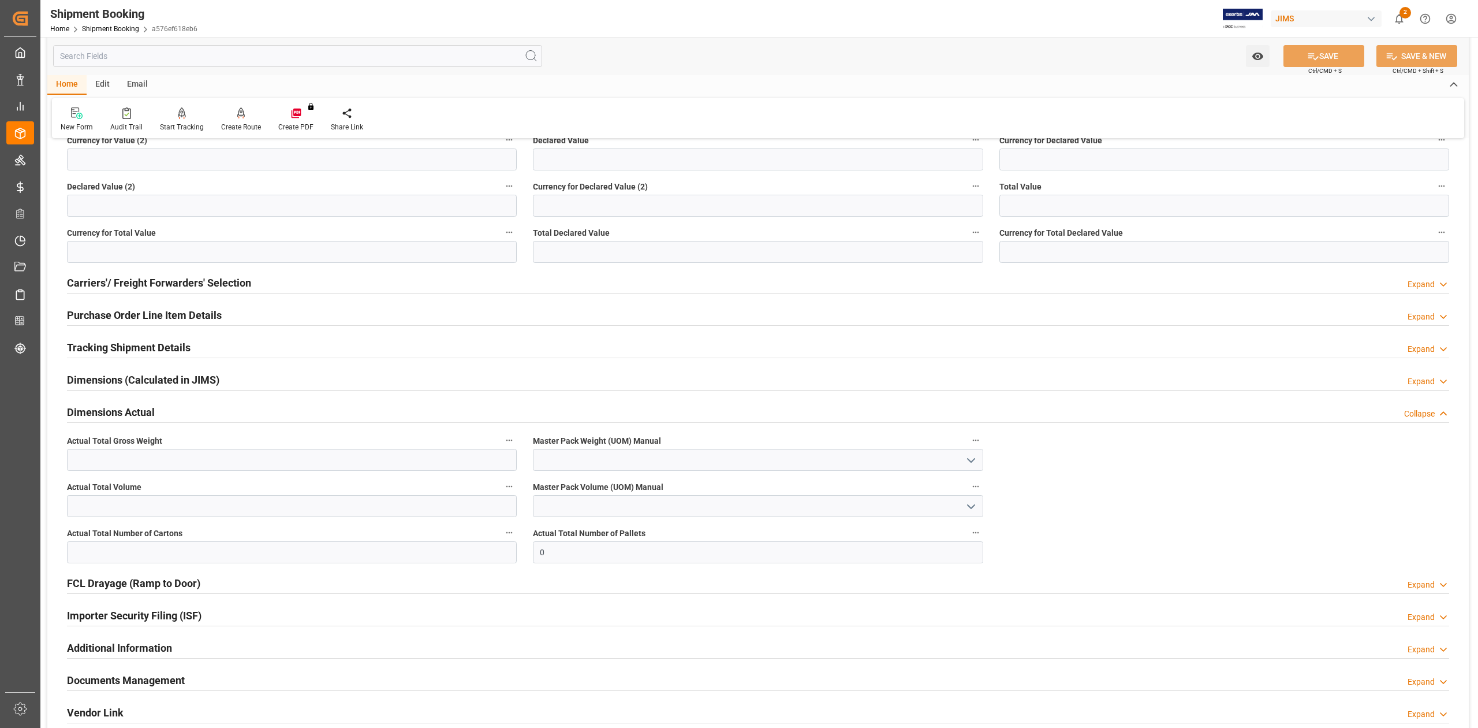
scroll to position [385, 0]
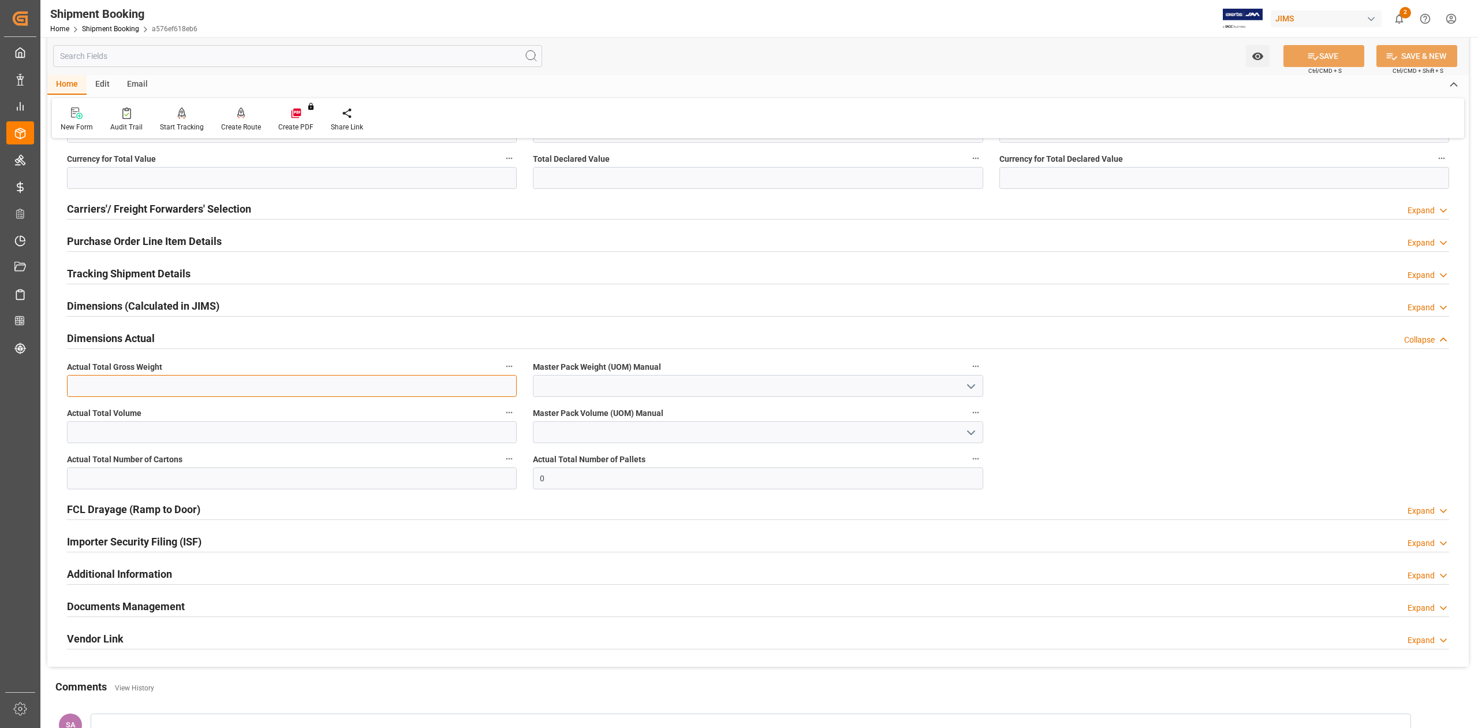
click at [114, 382] on input "text" at bounding box center [292, 386] width 450 height 22
type input "43"
click at [312, 432] on input "text" at bounding box center [292, 432] width 450 height 22
type input "0.64"
click at [300, 475] on input "text" at bounding box center [292, 478] width 450 height 22
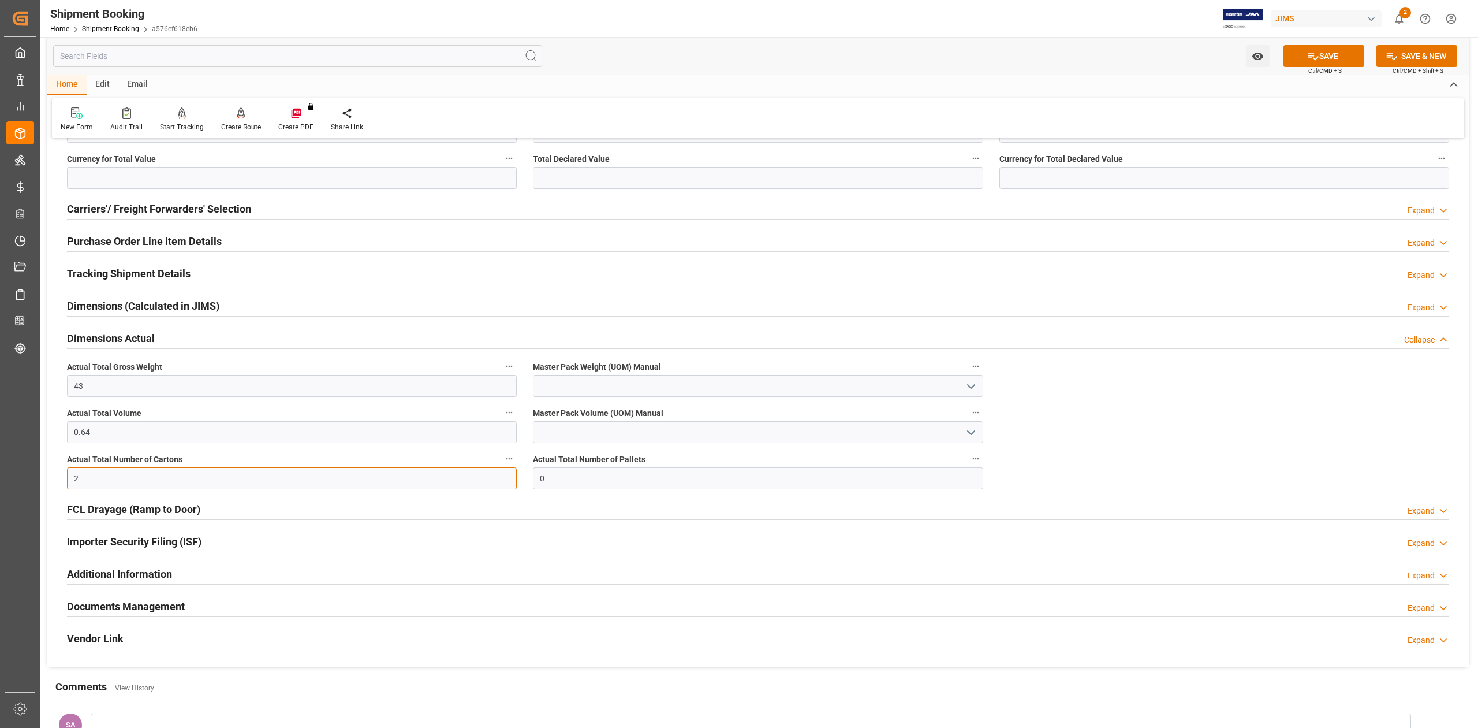
type input "2"
click at [571, 391] on input at bounding box center [758, 386] width 450 height 22
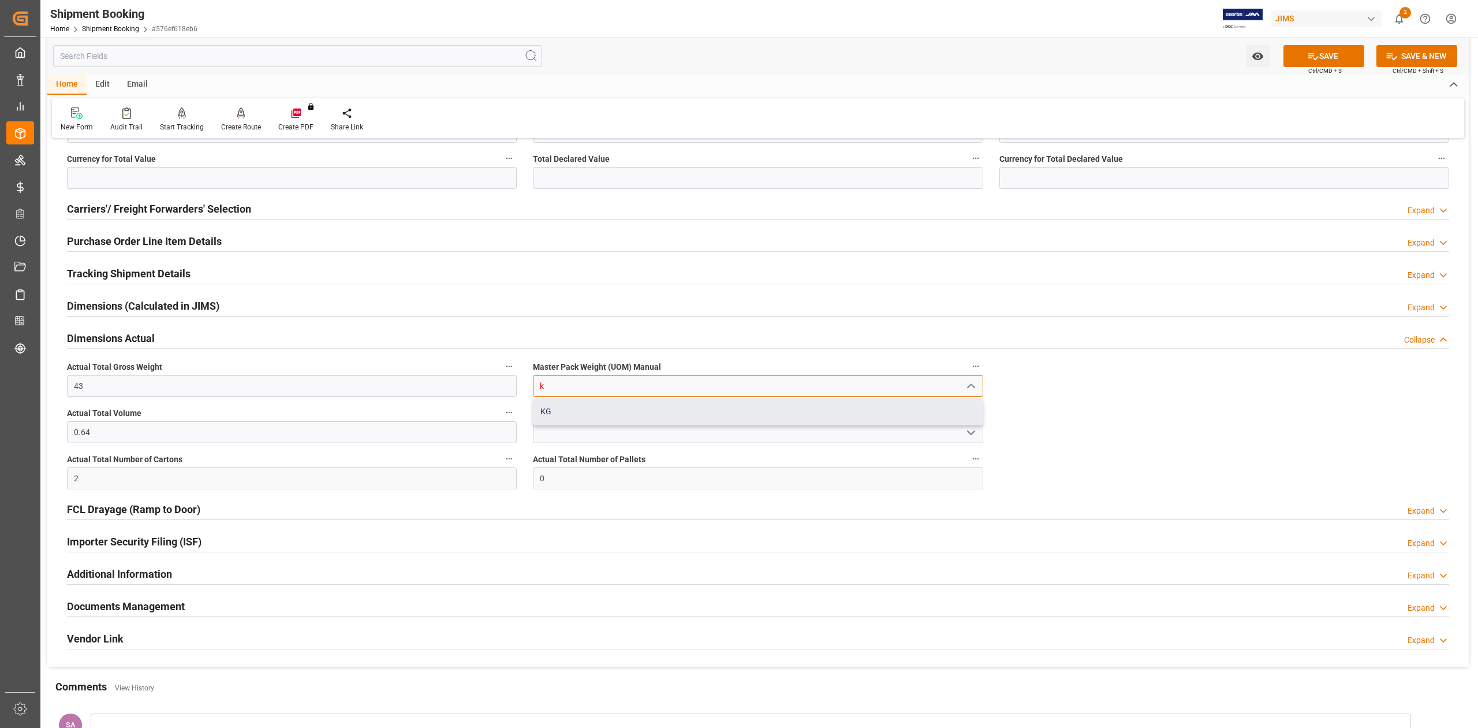
click at [575, 417] on div "KG" at bounding box center [758, 411] width 449 height 26
type input "KG"
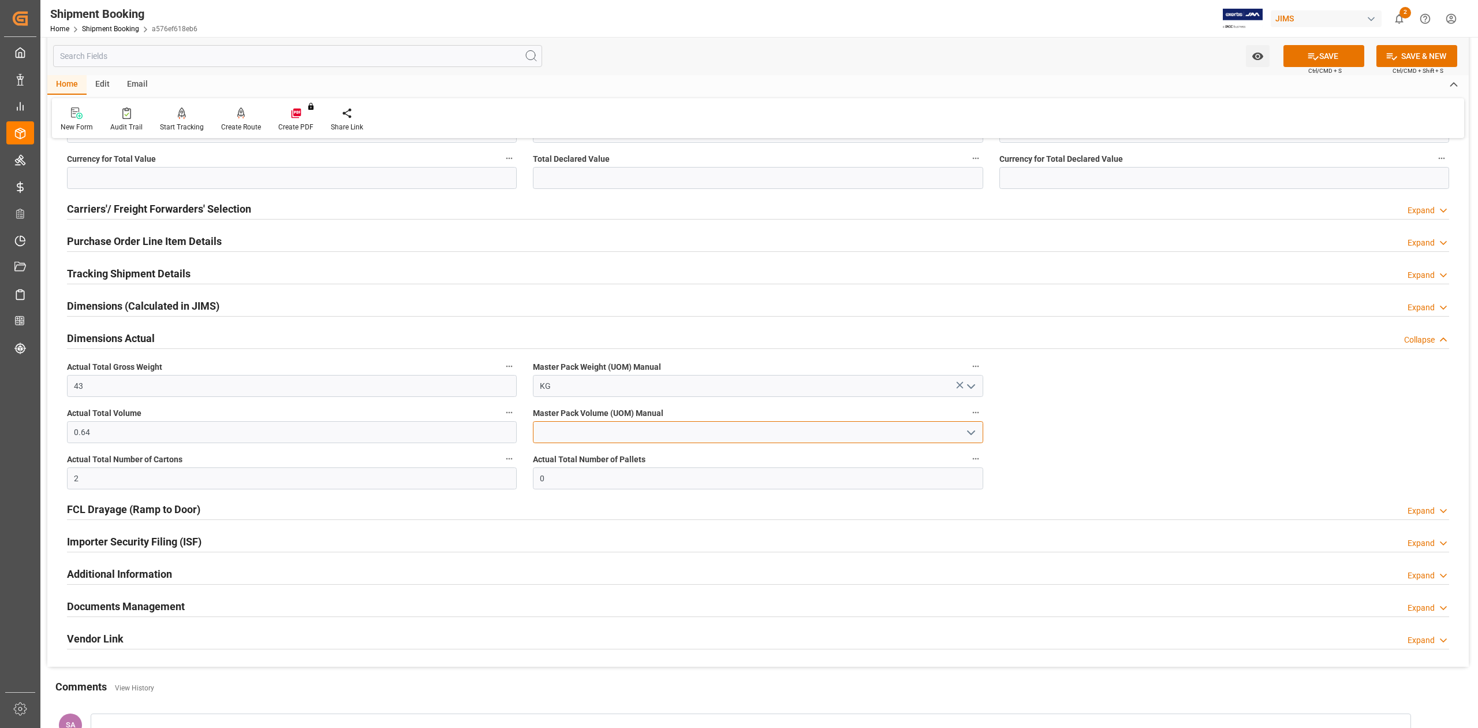
click at [568, 432] on input at bounding box center [758, 432] width 450 height 22
click at [559, 453] on div "CBM" at bounding box center [758, 458] width 449 height 26
type input "CBM"
click at [1303, 54] on button "SAVE" at bounding box center [1324, 56] width 81 height 22
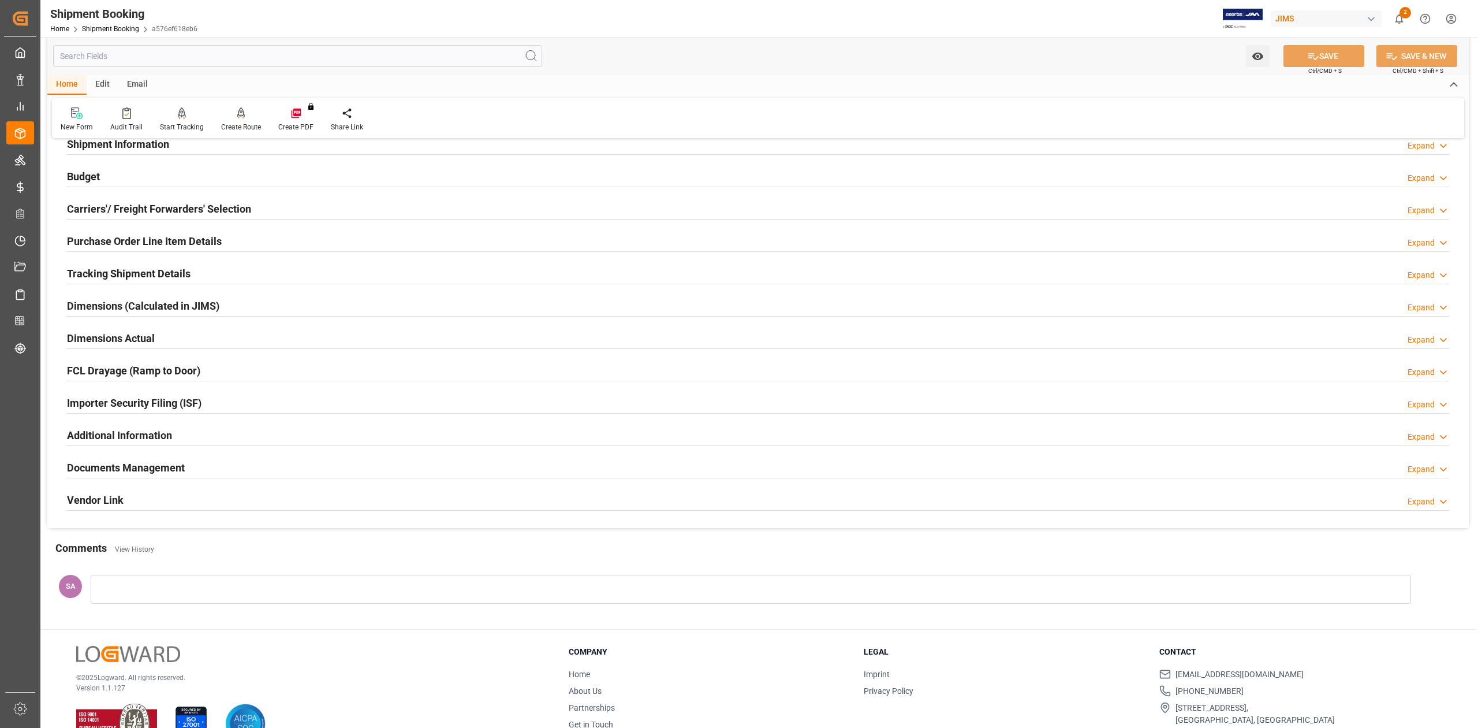
scroll to position [0, 0]
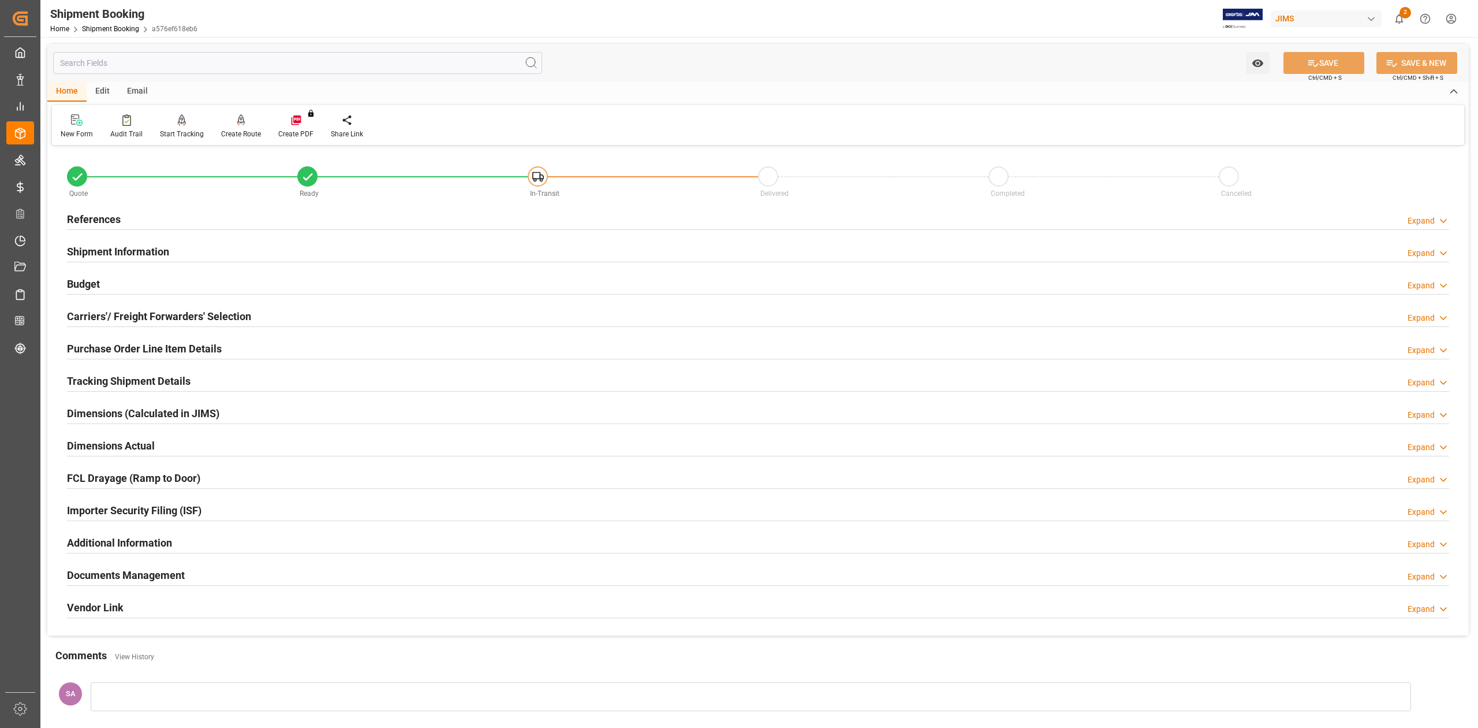
click at [99, 223] on h2 "References" at bounding box center [94, 219] width 54 height 16
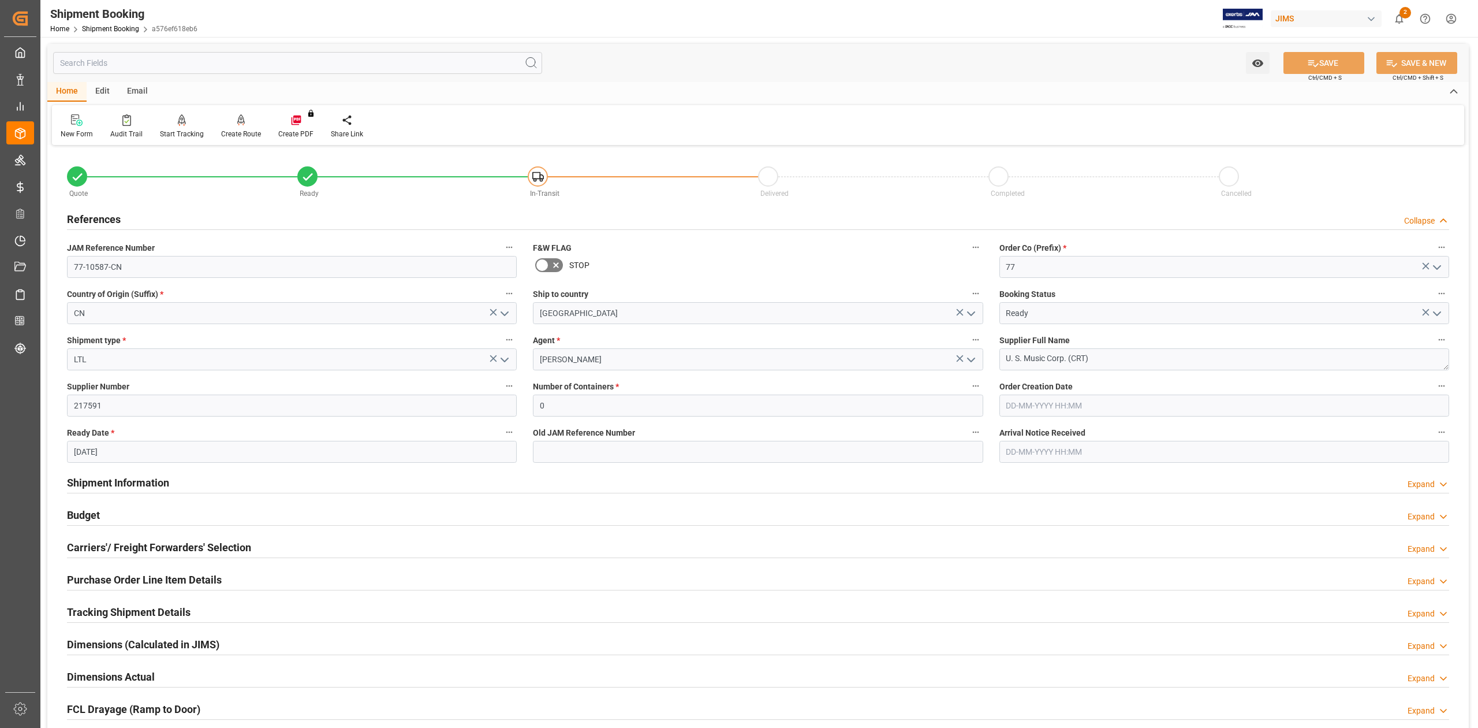
click at [105, 221] on h2 "References" at bounding box center [94, 219] width 54 height 16
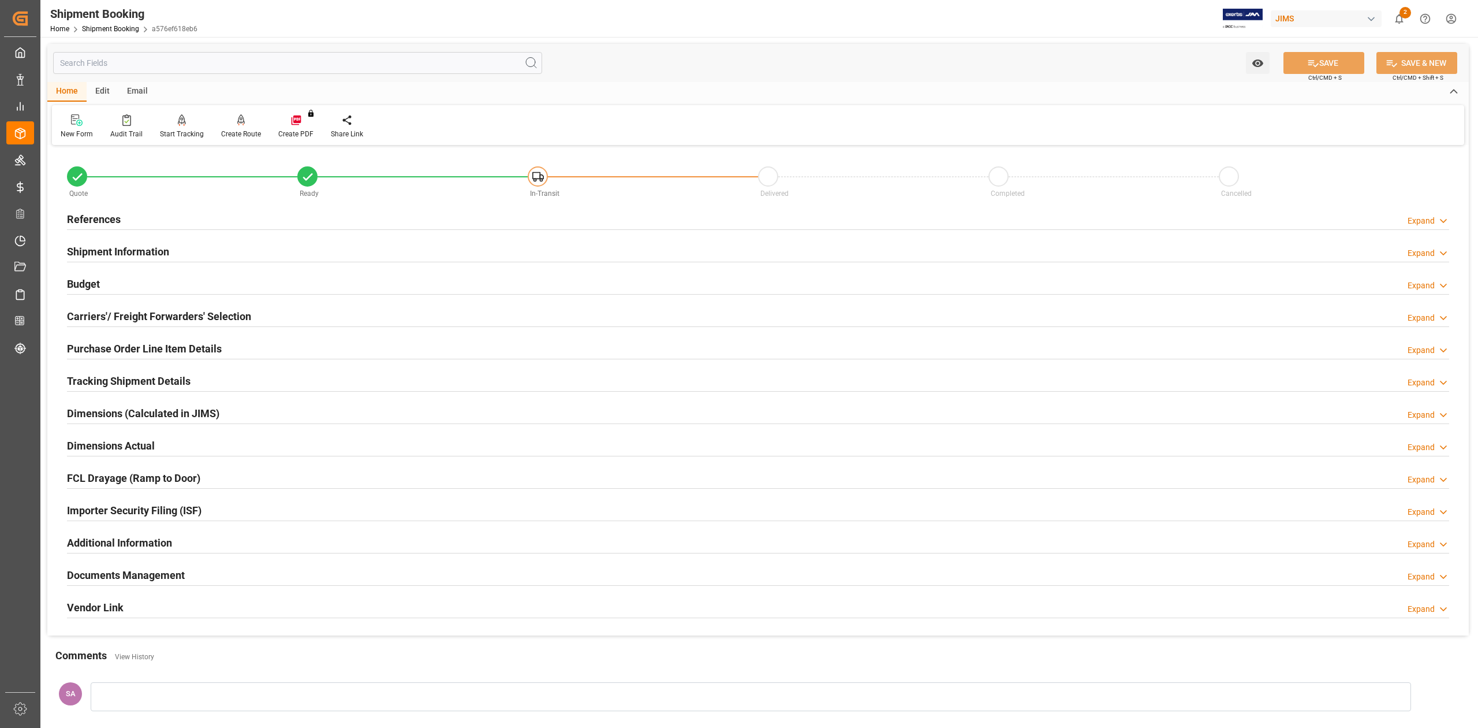
click at [104, 258] on h2 "Shipment Information" at bounding box center [118, 252] width 102 height 16
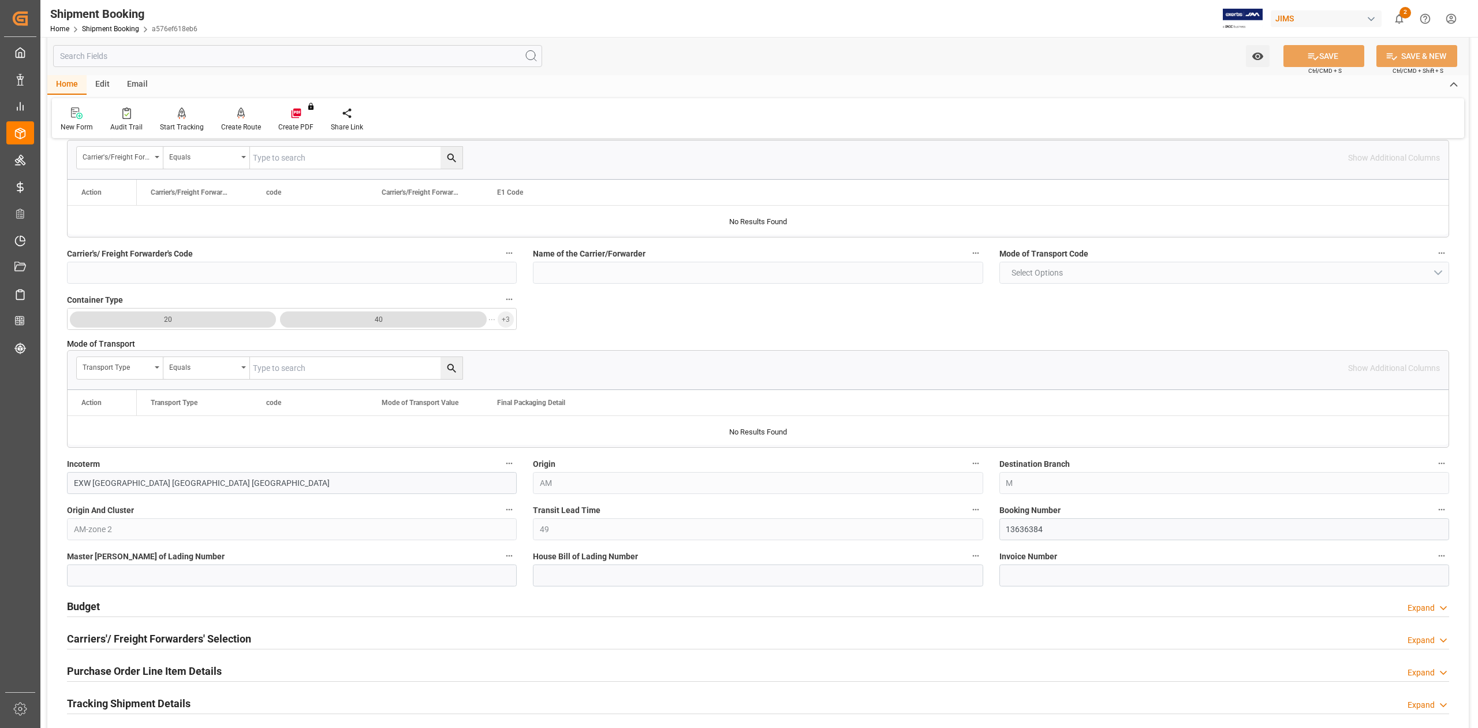
scroll to position [308, 0]
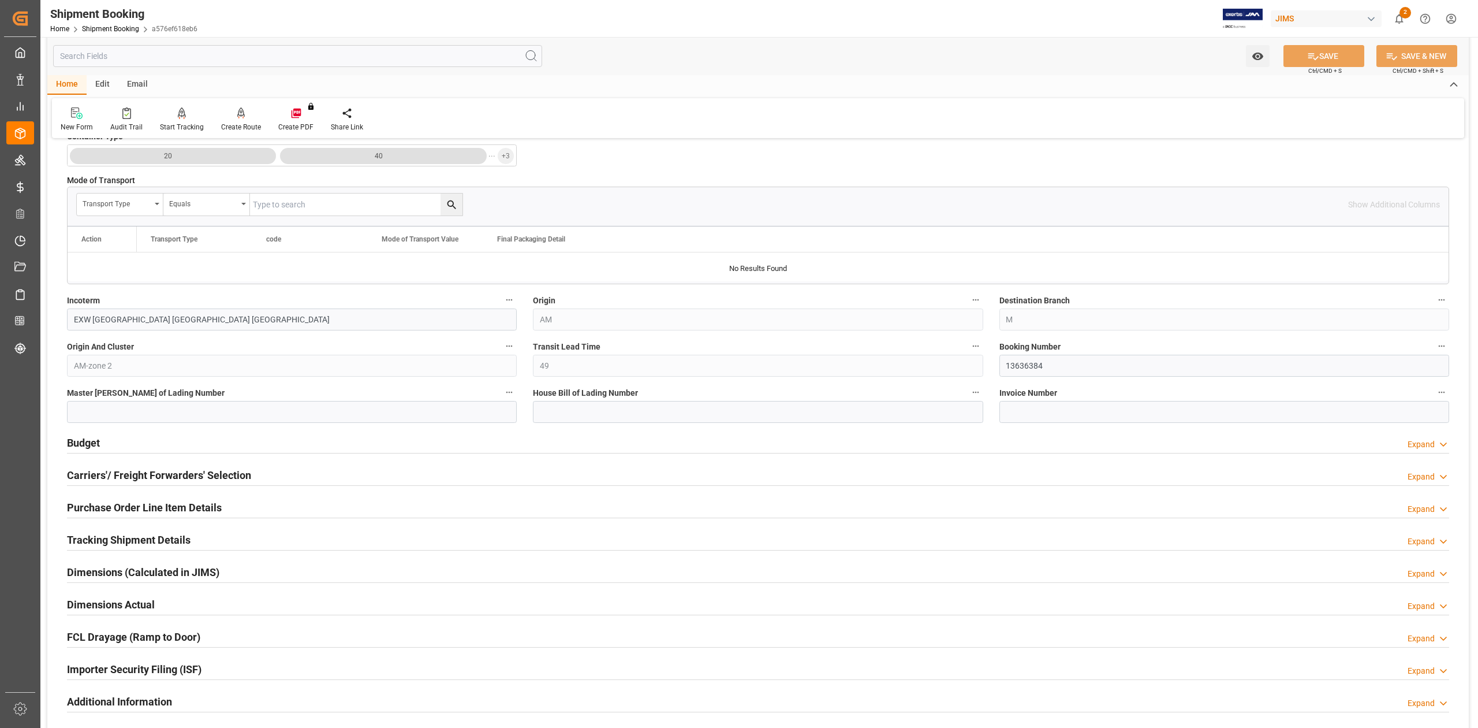
click at [89, 442] on h2 "Budget" at bounding box center [83, 443] width 33 height 16
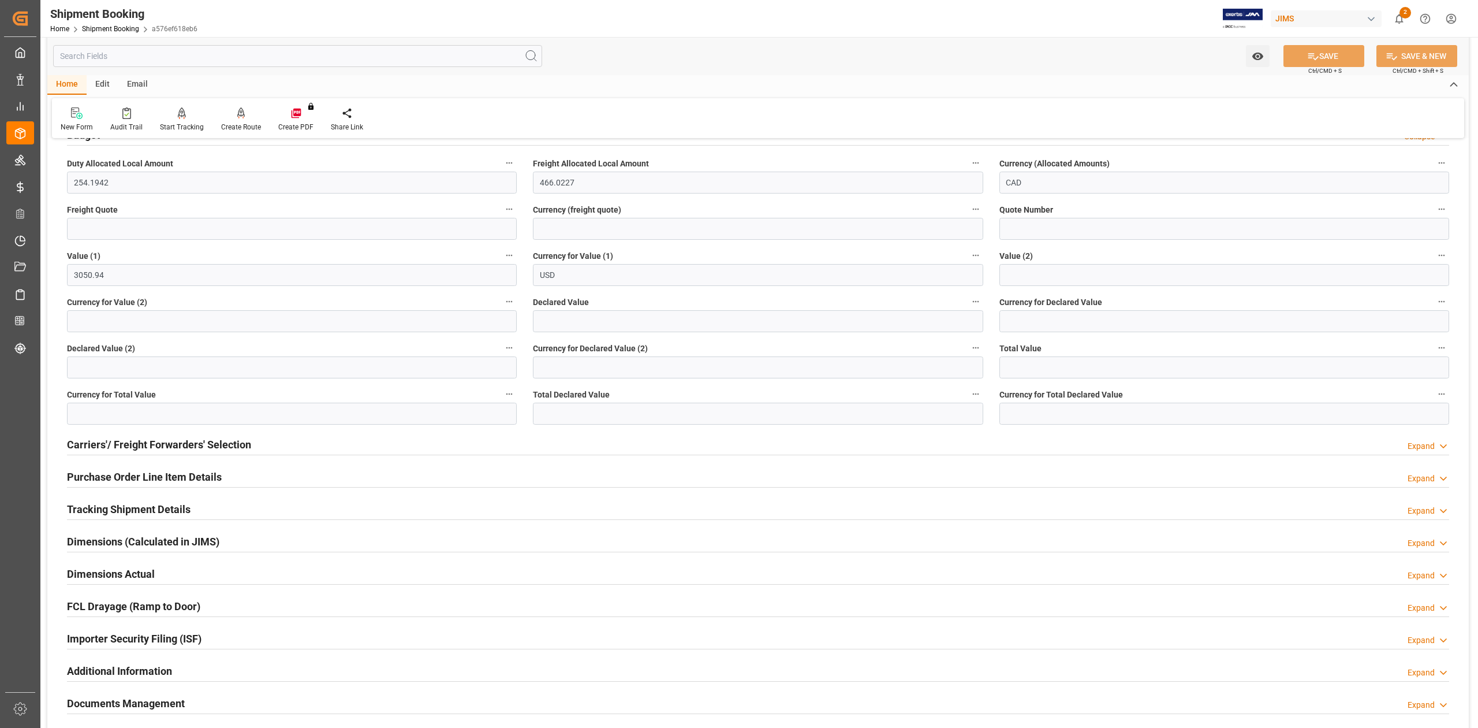
scroll to position [693, 0]
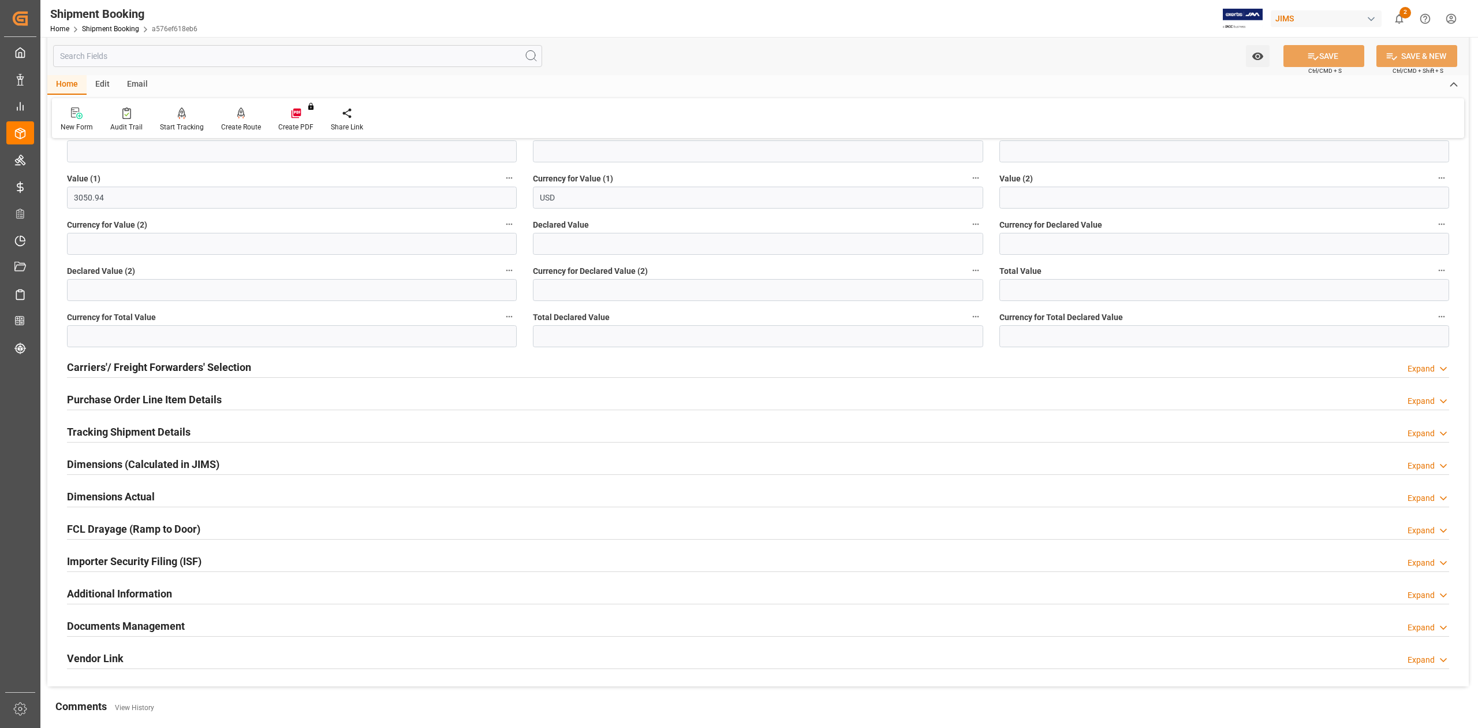
click at [136, 495] on h2 "Dimensions Actual" at bounding box center [111, 496] width 88 height 16
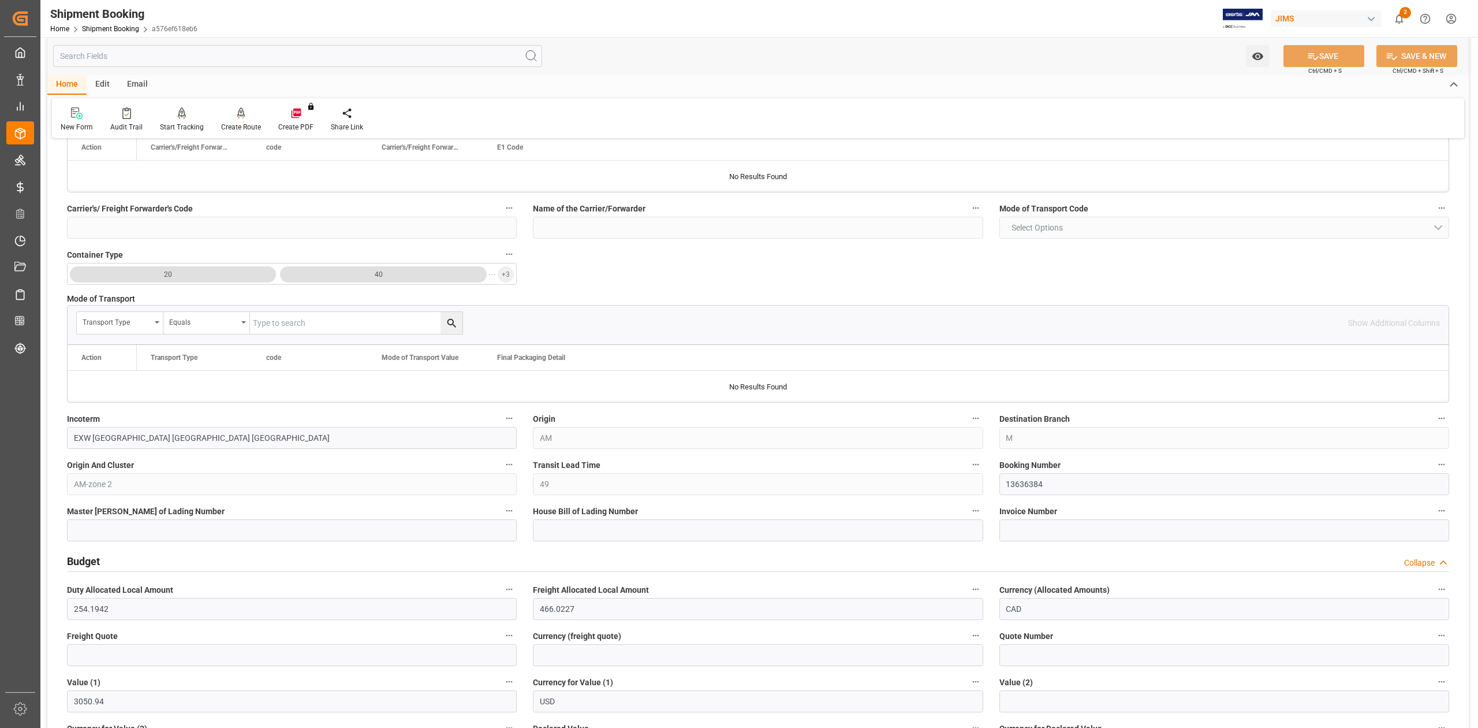
scroll to position [0, 0]
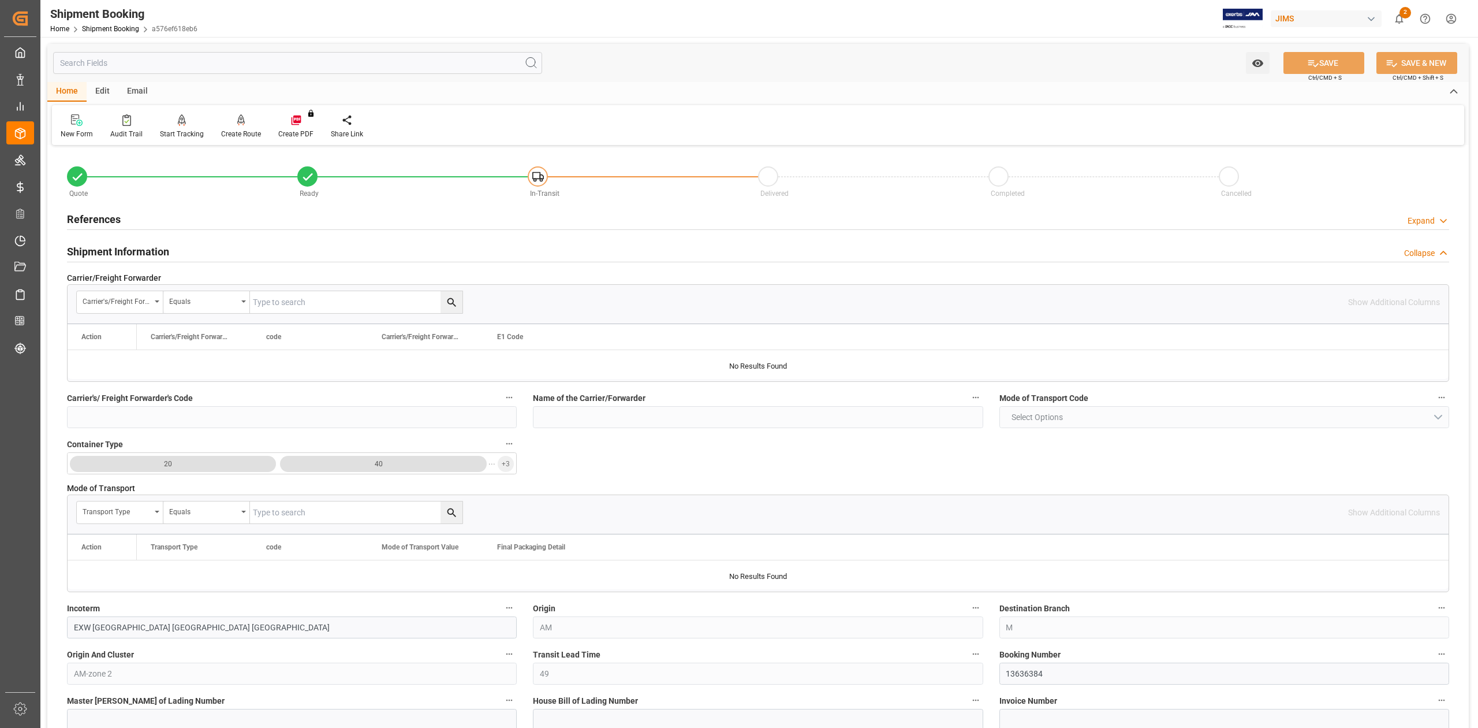
click at [109, 211] on h2 "References" at bounding box center [94, 219] width 54 height 16
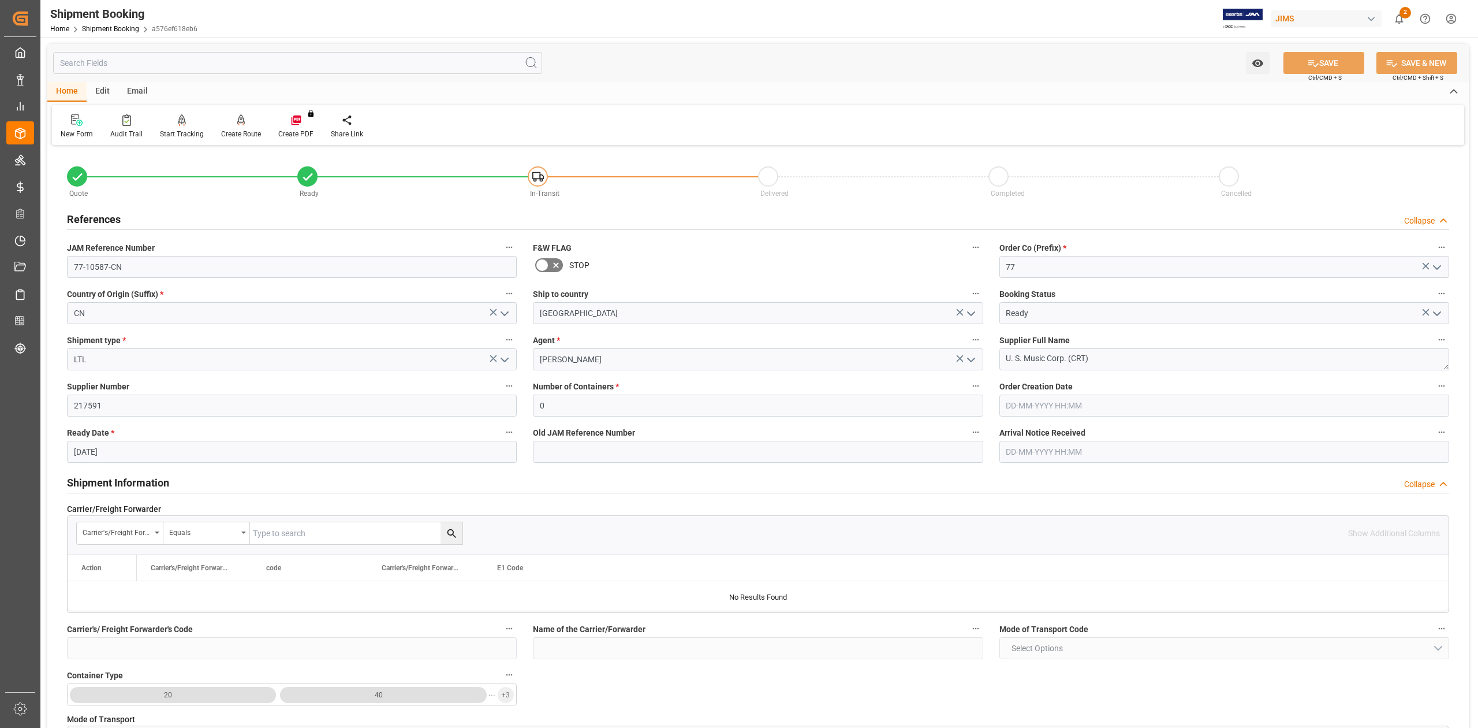
click at [109, 211] on h2 "References" at bounding box center [94, 219] width 54 height 16
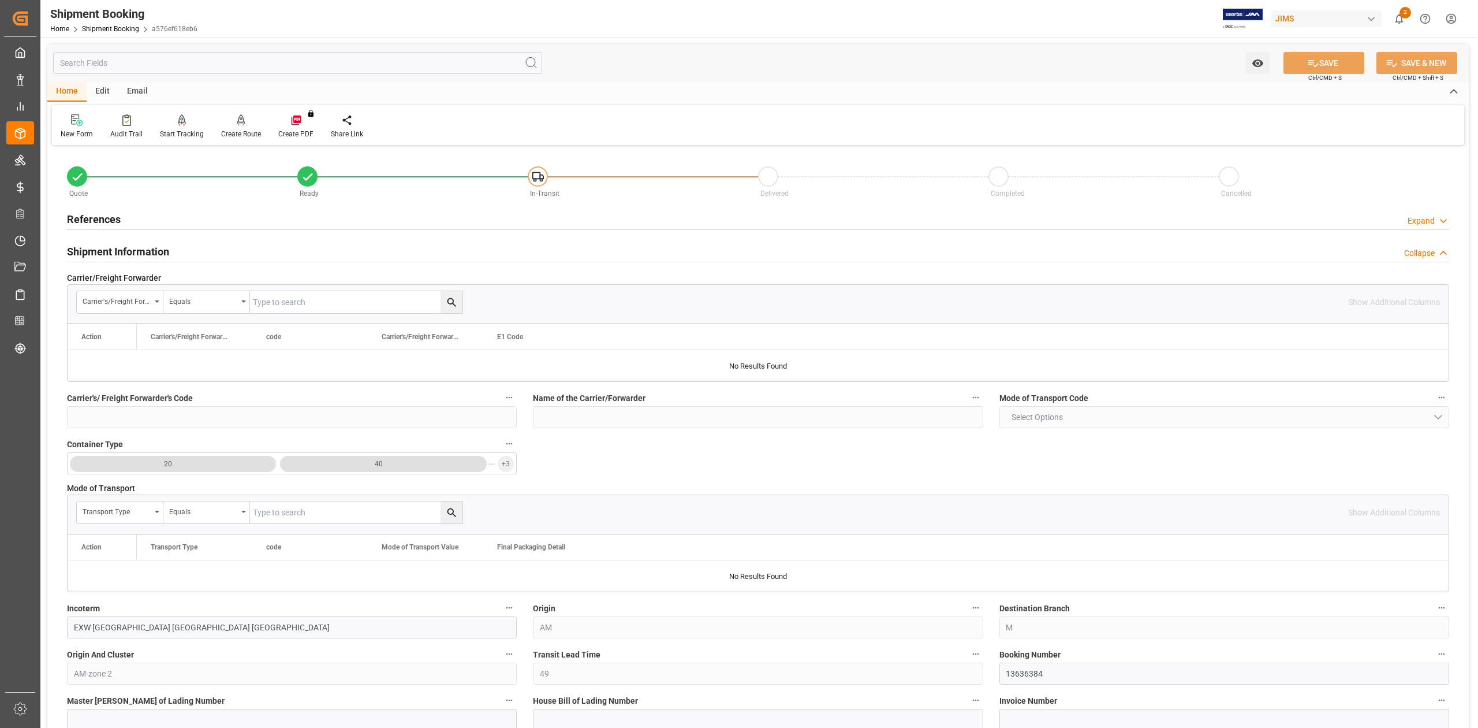
click at [128, 248] on h2 "Shipment Information" at bounding box center [118, 252] width 102 height 16
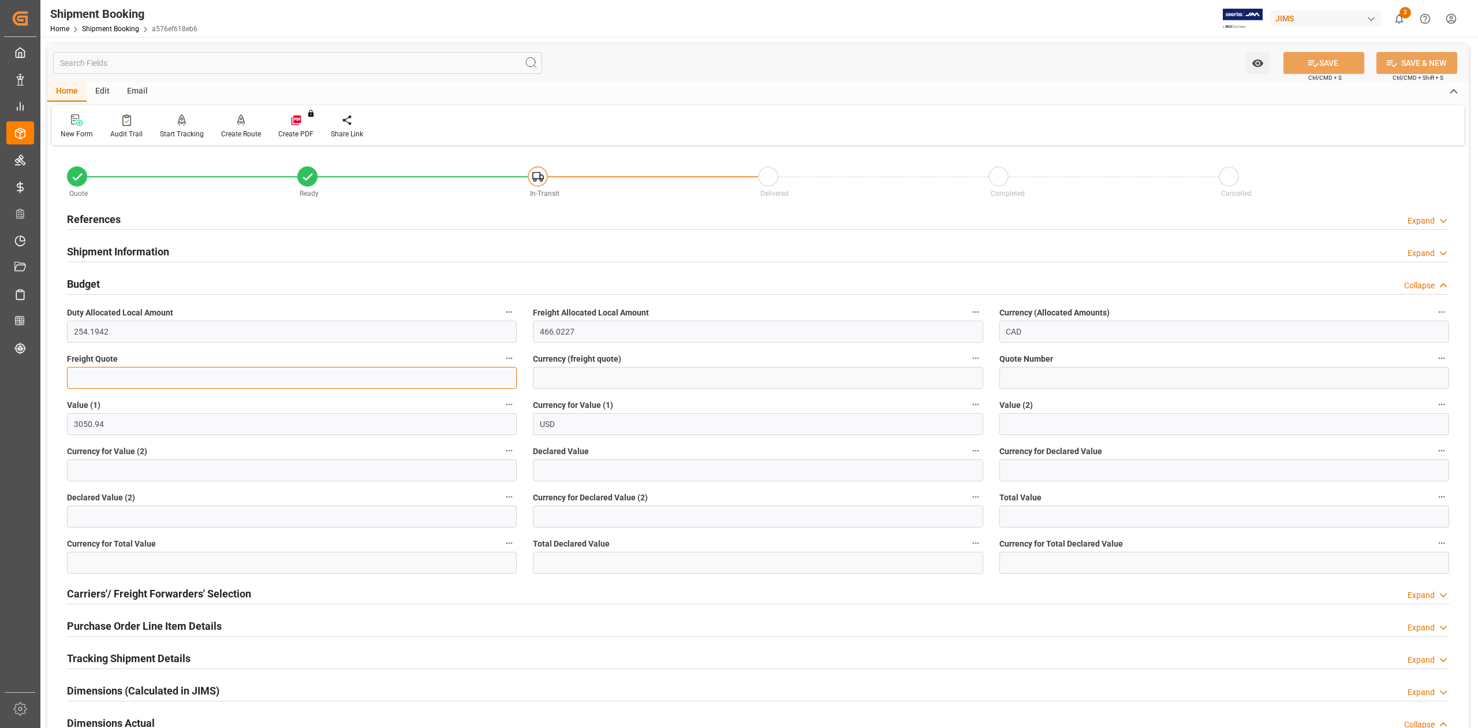
click at [91, 379] on input "text" at bounding box center [292, 378] width 450 height 22
type input "350"
click at [564, 378] on input at bounding box center [758, 378] width 450 height 22
type input "USD"
click at [1333, 66] on button "SAVE" at bounding box center [1324, 63] width 81 height 22
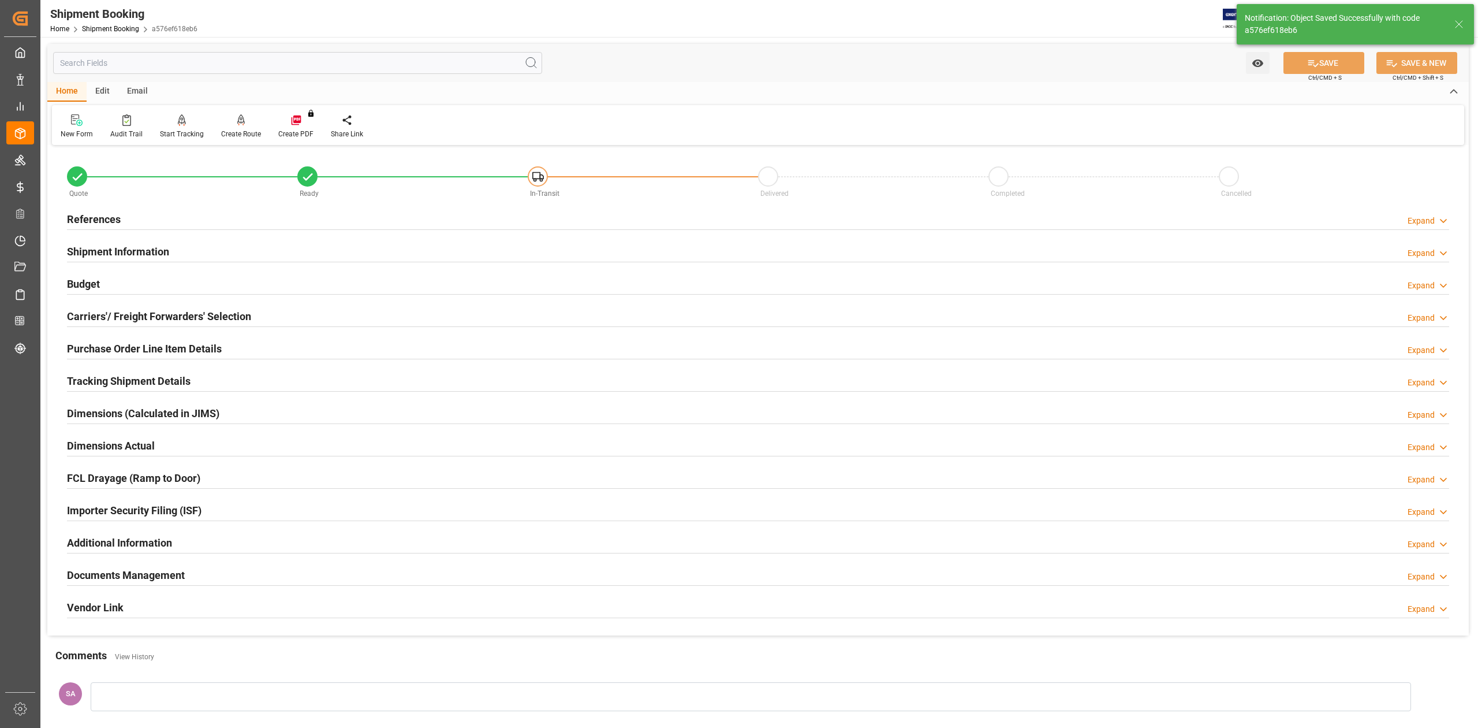
click at [88, 382] on h2 "Tracking Shipment Details" at bounding box center [129, 381] width 124 height 16
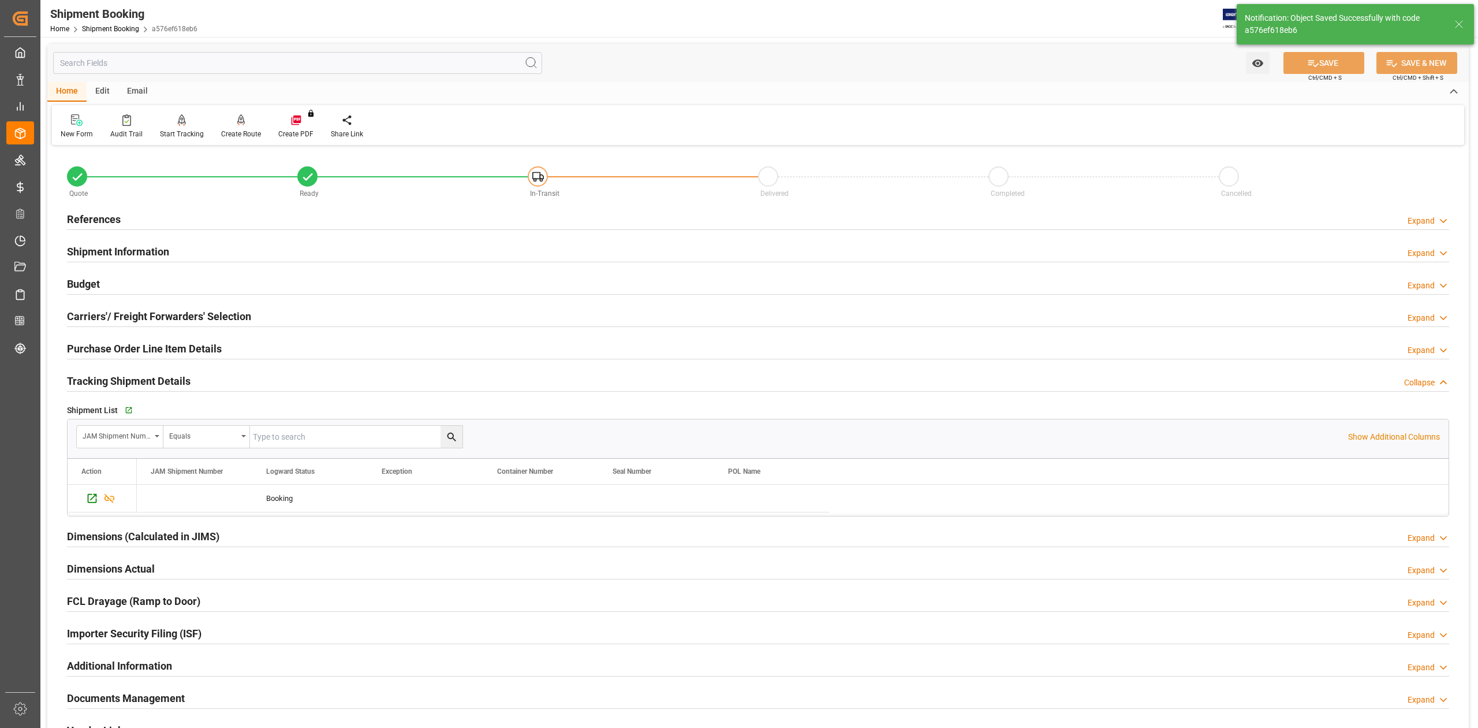
click at [87, 382] on h2 "Tracking Shipment Details" at bounding box center [129, 381] width 124 height 16
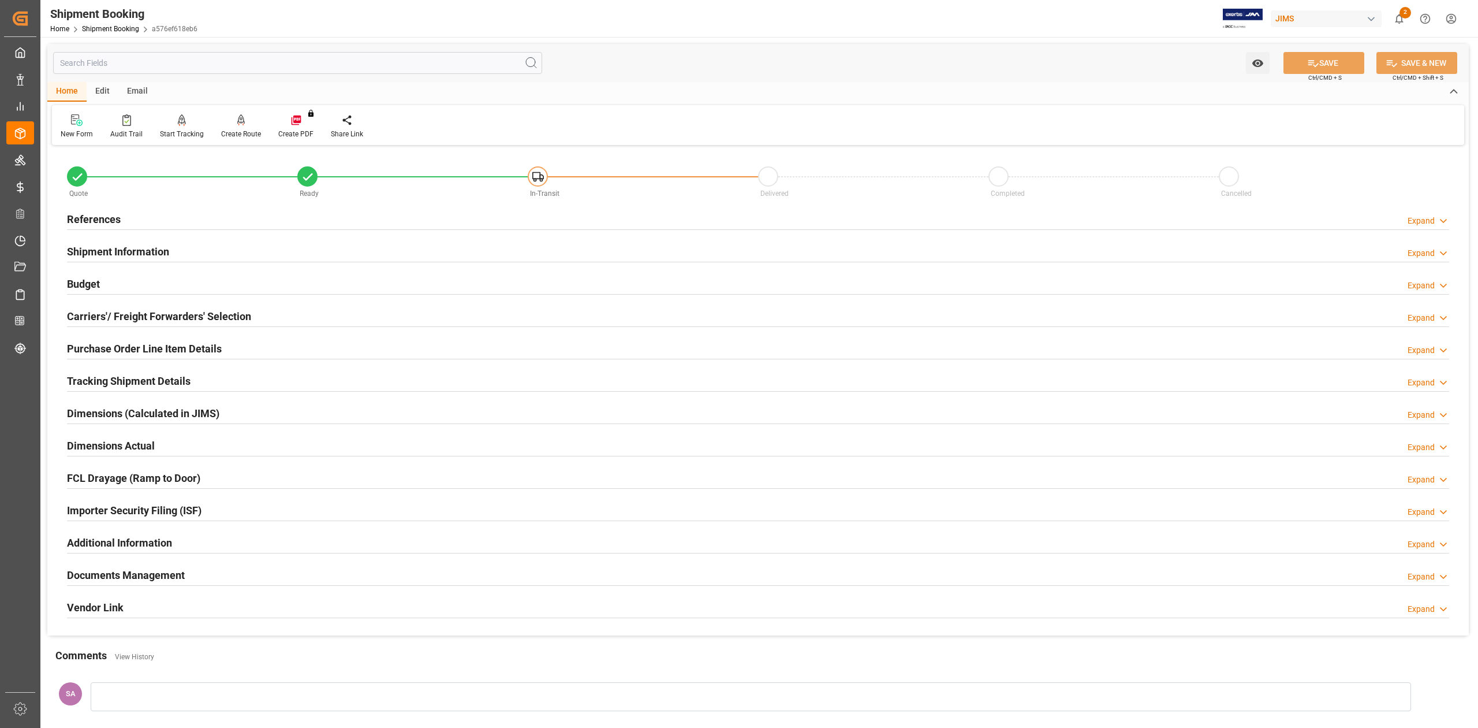
click at [114, 382] on h2 "Tracking Shipment Details" at bounding box center [129, 381] width 124 height 16
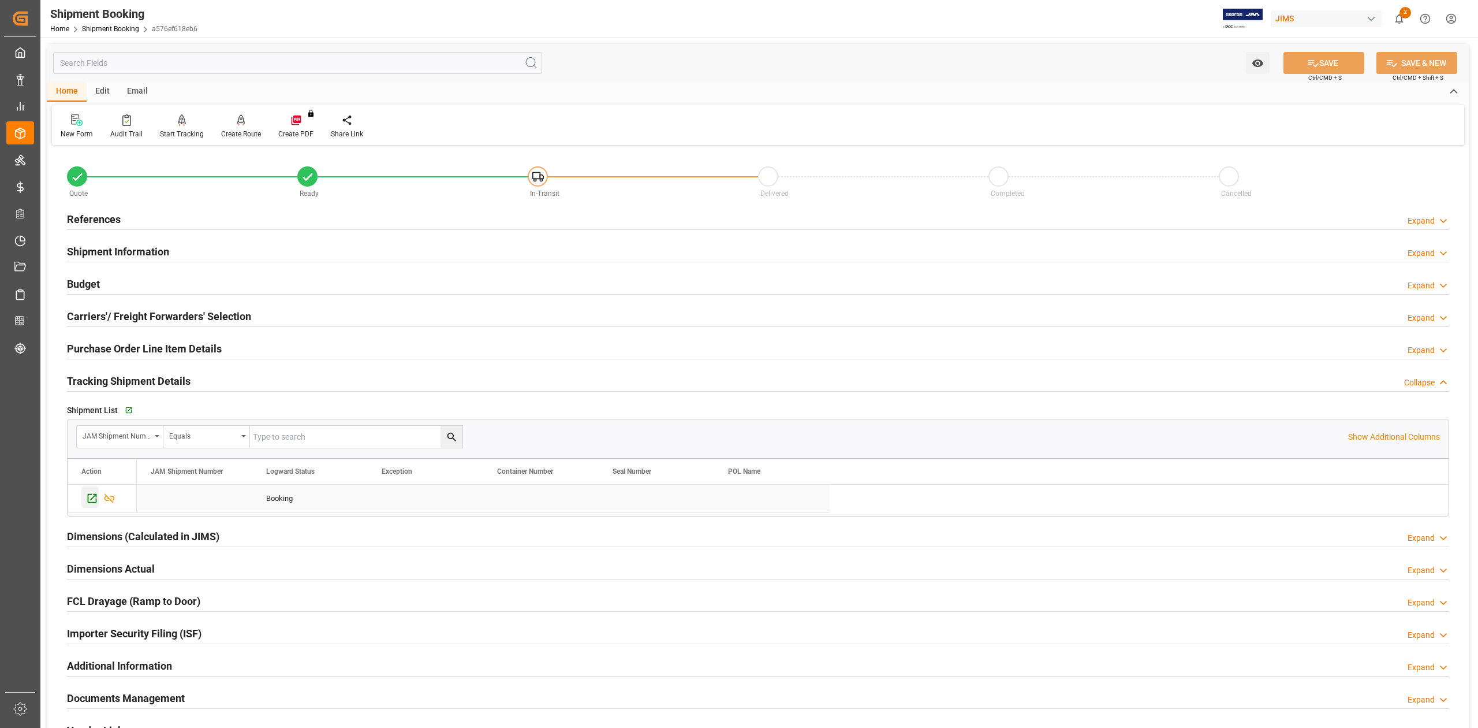
click at [93, 495] on icon "Press SPACE to select this row." at bounding box center [92, 498] width 12 height 12
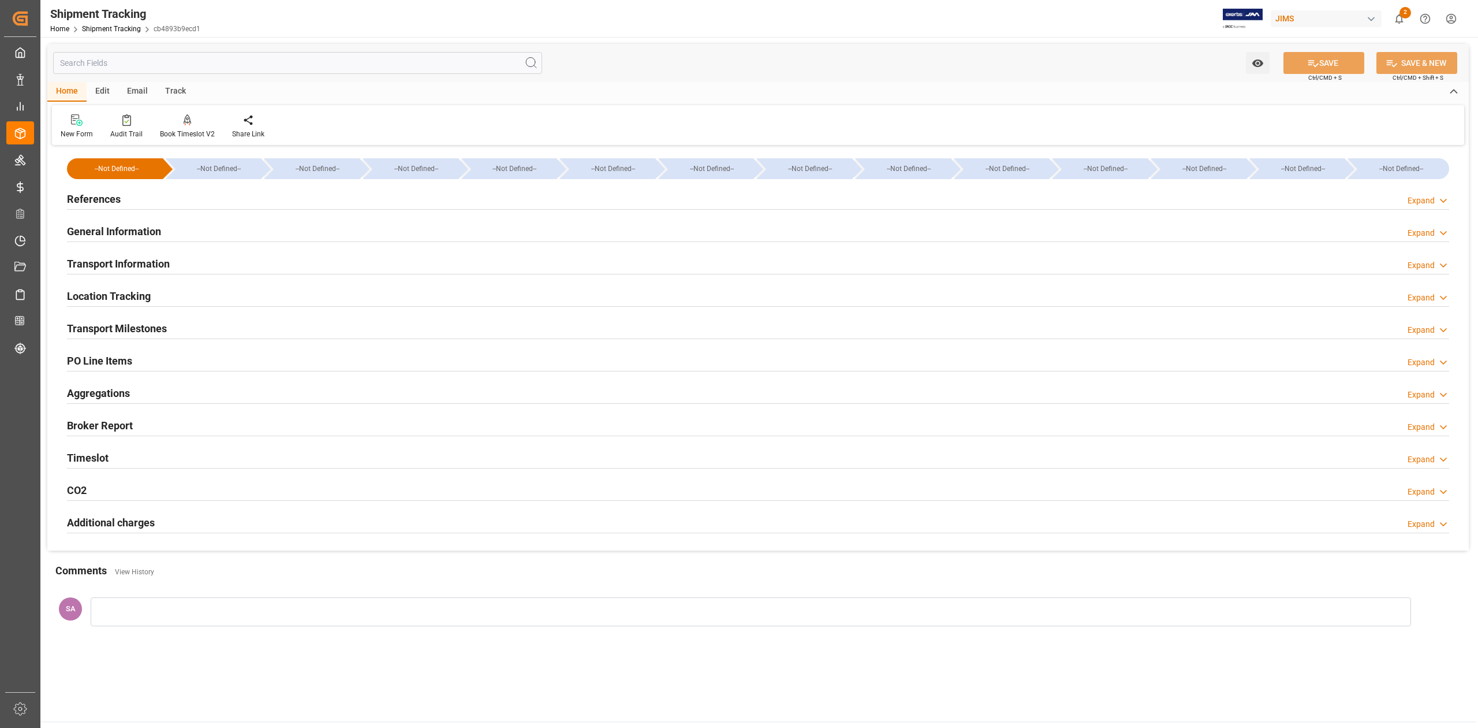
click at [134, 330] on h2 "Transport Milestones" at bounding box center [117, 328] width 100 height 16
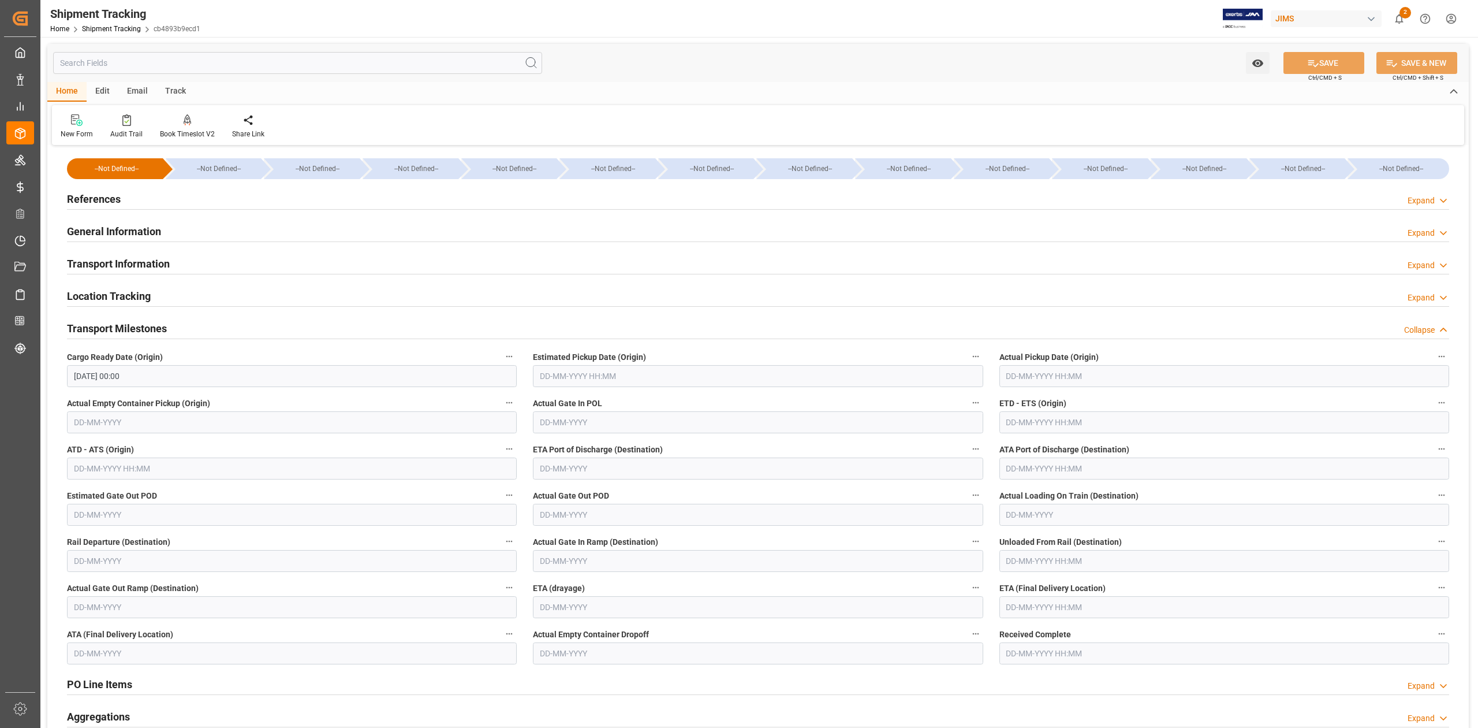
click at [190, 382] on input "31-08-2025 00:00" at bounding box center [292, 376] width 450 height 22
click at [189, 382] on input "31-08-2025 00:00" at bounding box center [292, 376] width 450 height 22
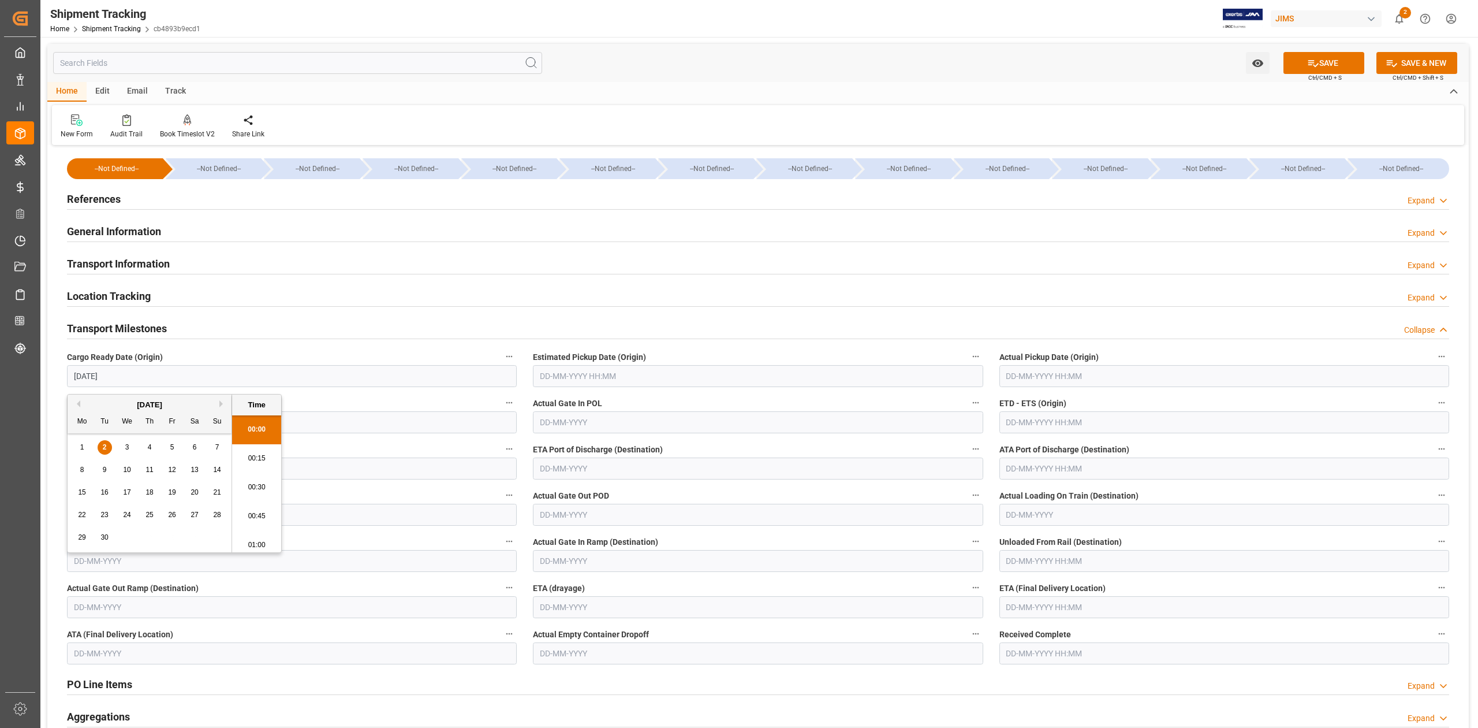
click at [1057, 603] on input "text" at bounding box center [1225, 607] width 450 height 22
type input "02-09-2025 00:00"
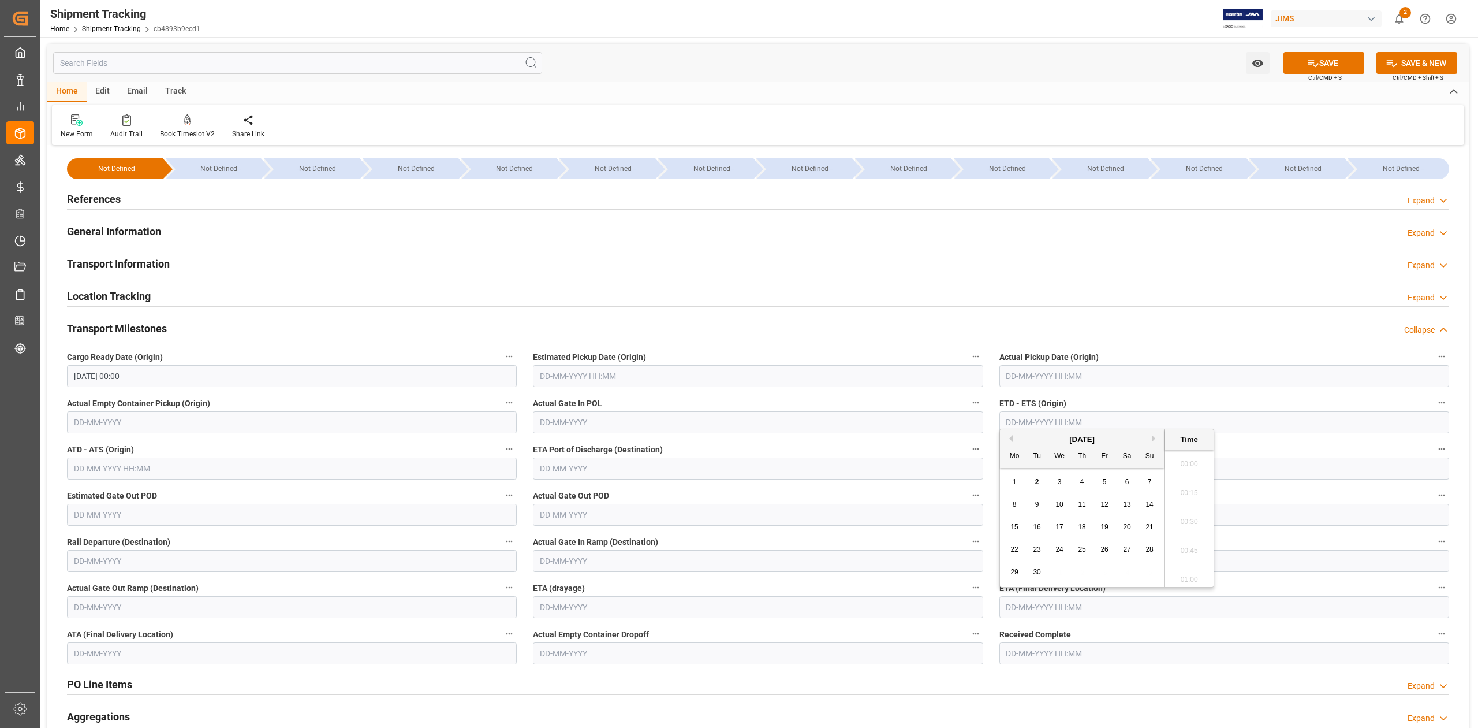
scroll to position [1274, 0]
click at [1330, 60] on button "SAVE" at bounding box center [1324, 63] width 81 height 22
type input "20-10-2025 00:00"
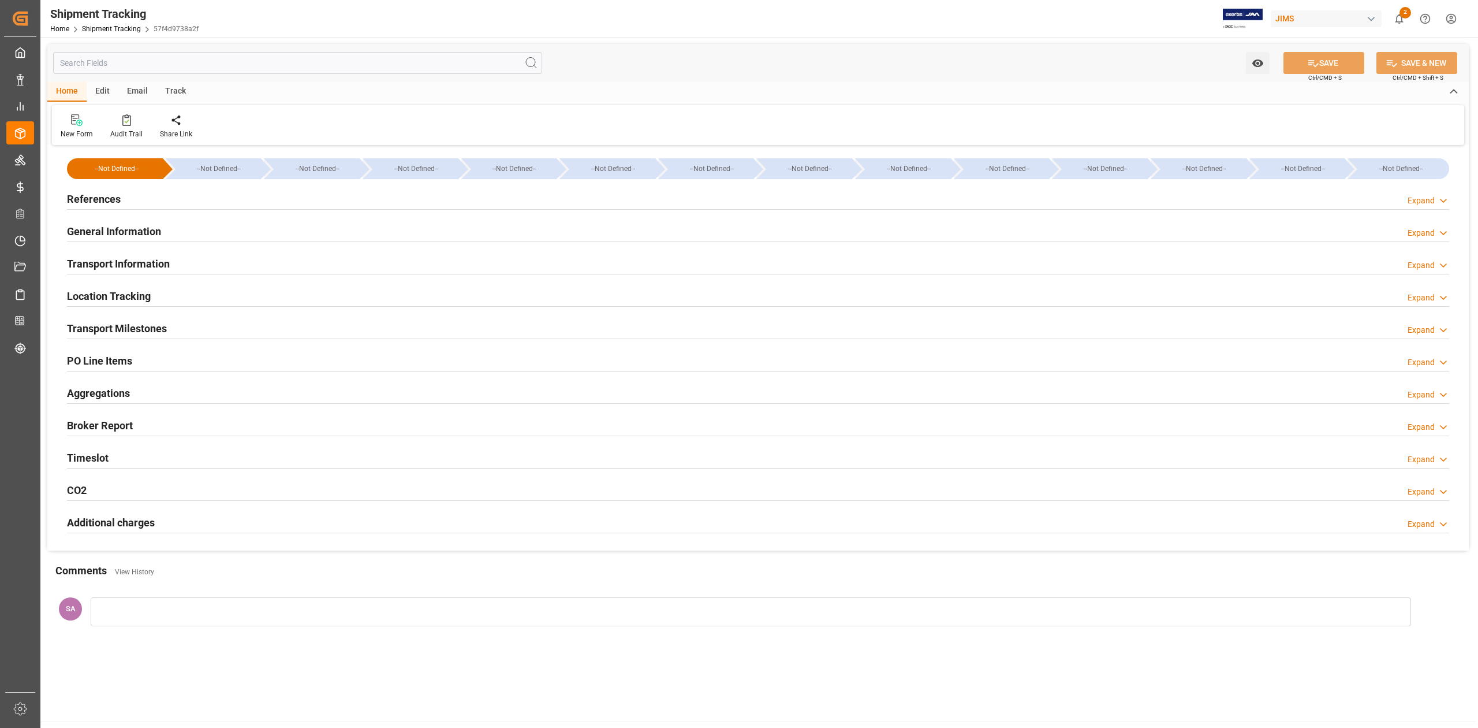
type input "22-07-2025 00:00"
type input "23-07-2025 00:00"
type input "02-08-2025 00:00"
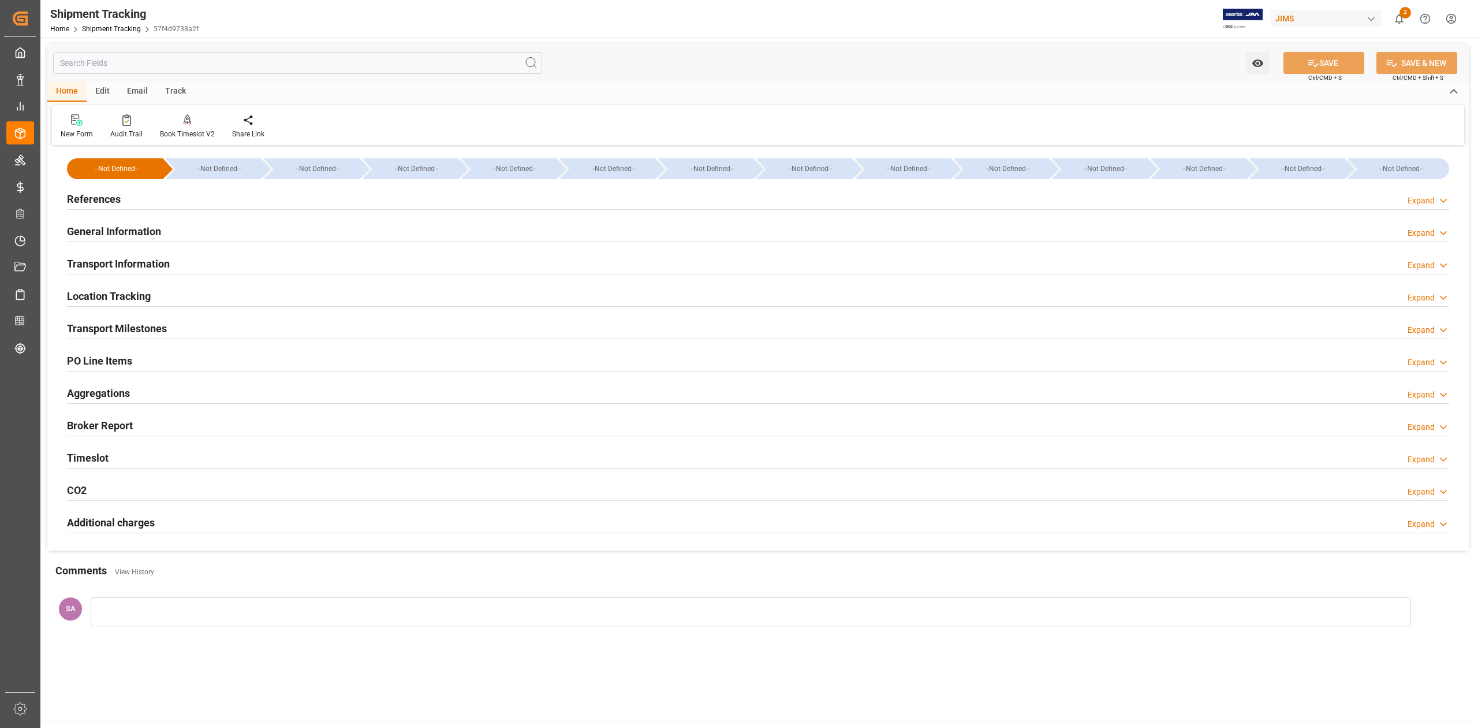
click at [144, 327] on h2 "Transport Milestones" at bounding box center [117, 328] width 100 height 16
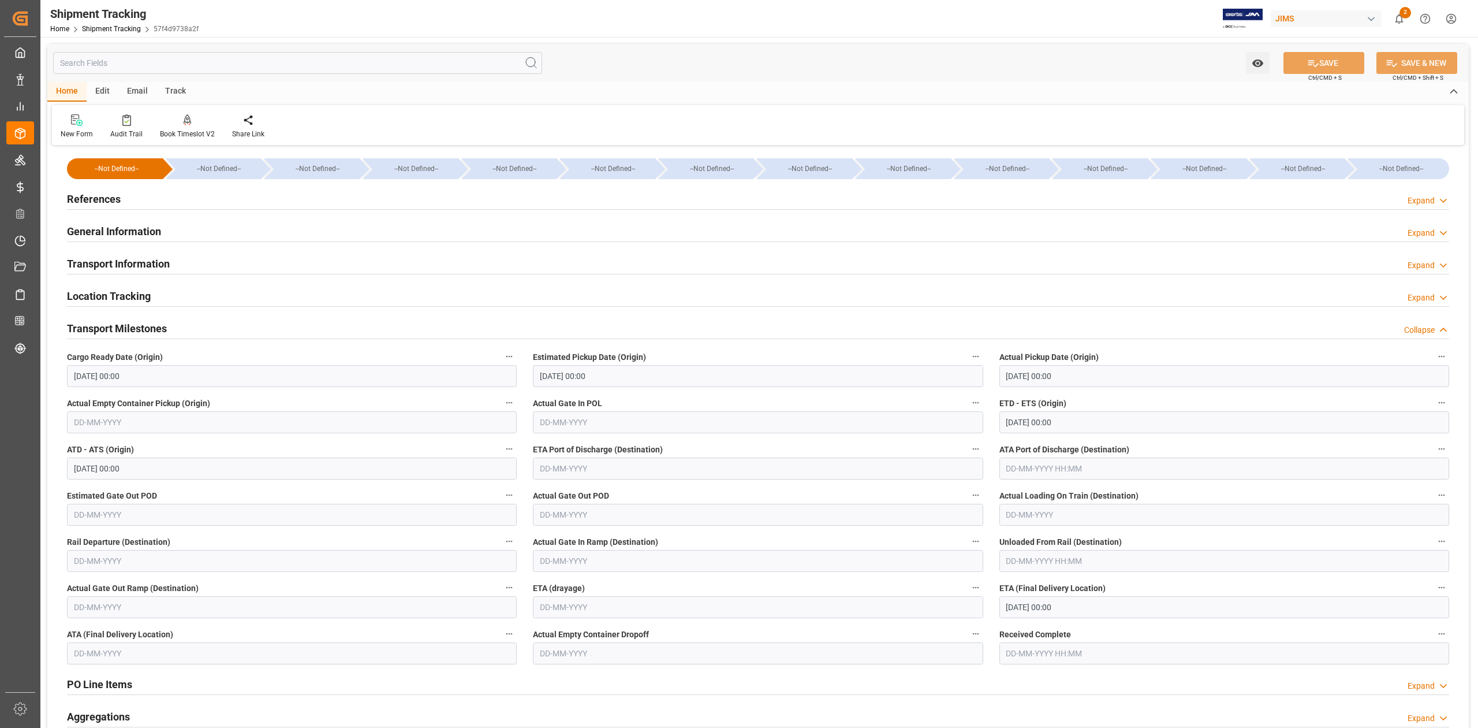
scroll to position [154, 0]
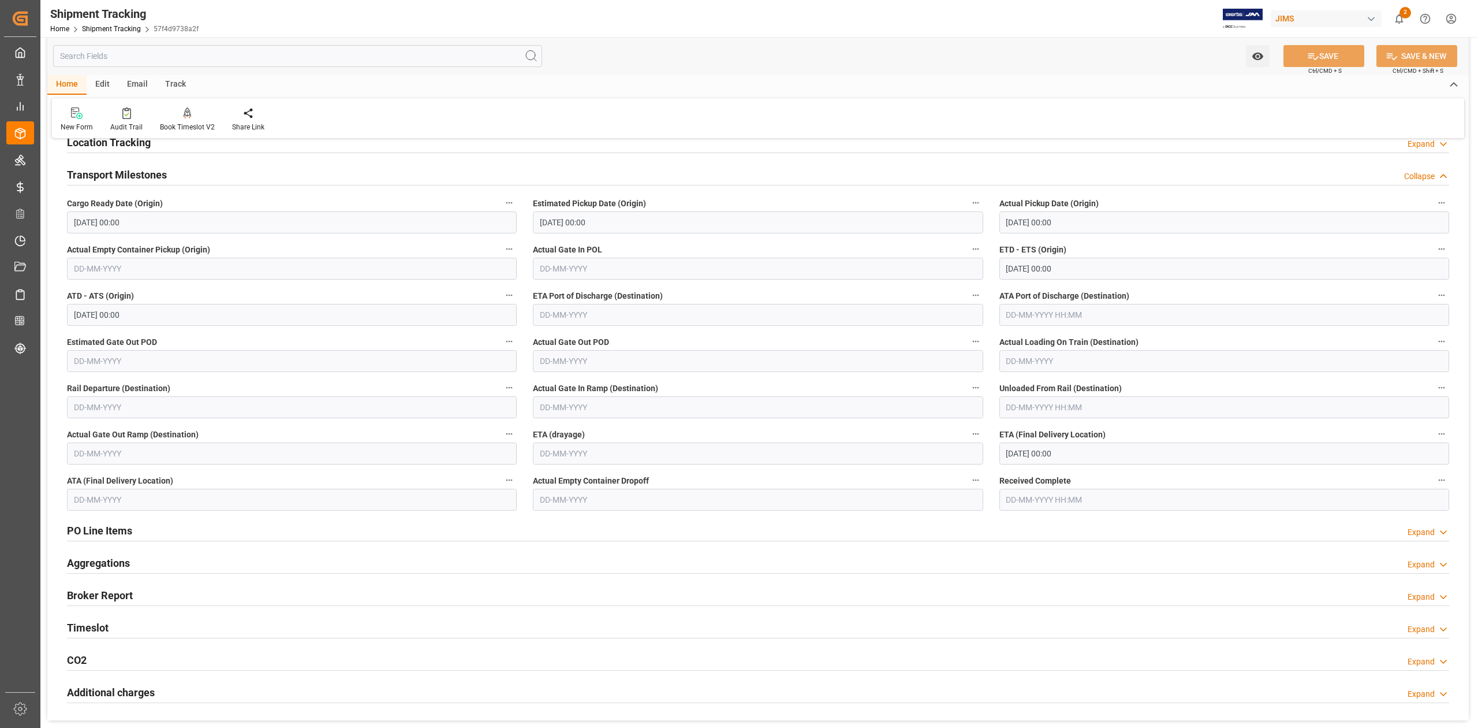
click at [1111, 448] on input "04-09-2025 00:00" at bounding box center [1225, 453] width 450 height 22
click at [1111, 548] on div "12" at bounding box center [1105, 547] width 14 height 14
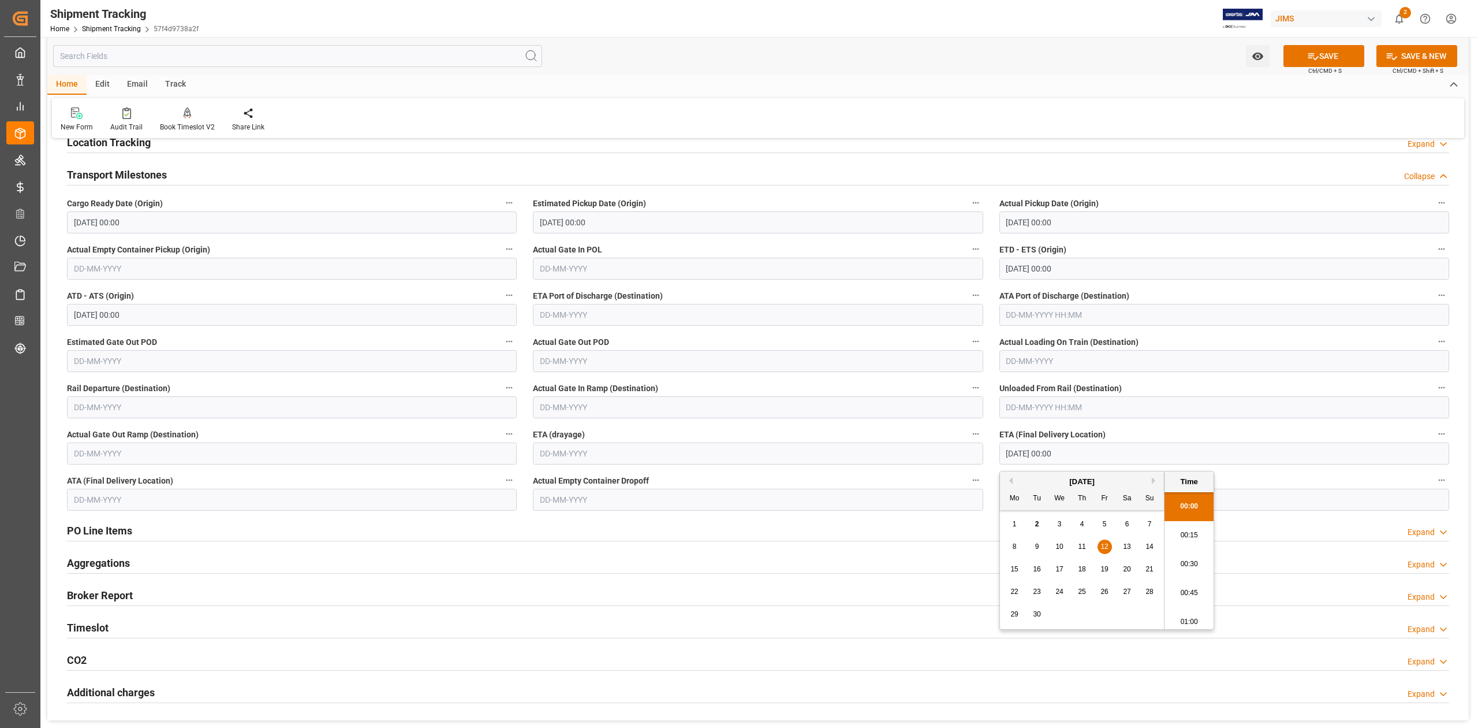
type input "12-09-2025 00:00"
click at [1314, 49] on button "SAVE" at bounding box center [1324, 56] width 81 height 22
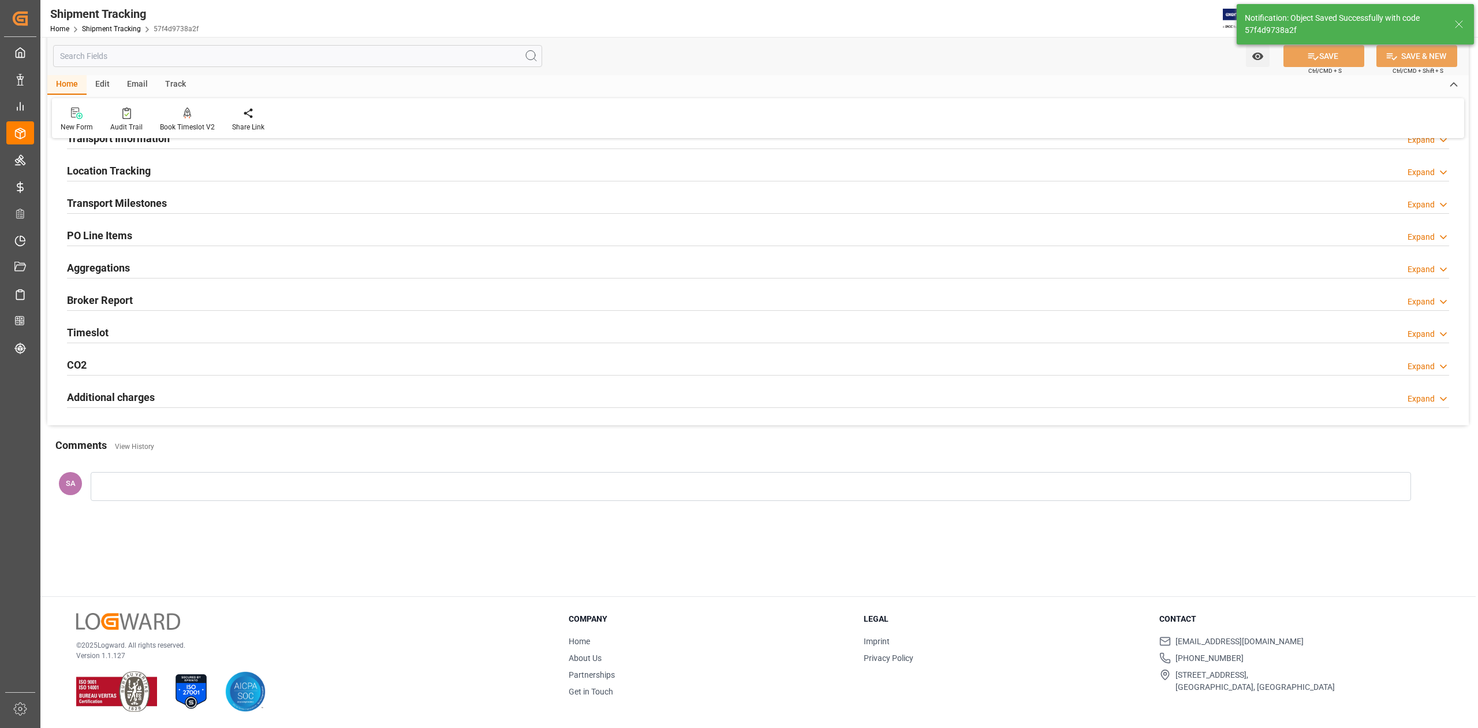
scroll to position [125, 0]
click at [144, 201] on h2 "Transport Milestones" at bounding box center [117, 203] width 100 height 16
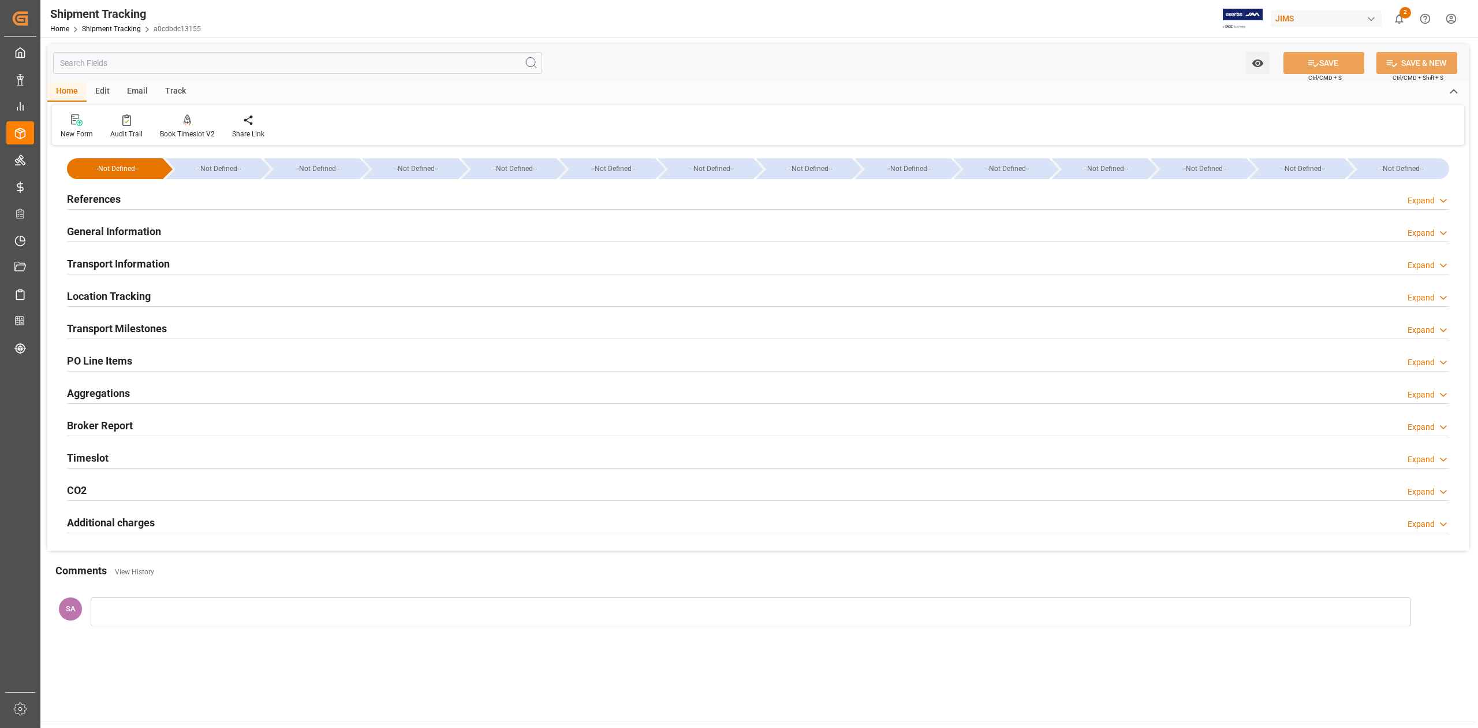
type input "[DATE]"
click at [100, 199] on h2 "References" at bounding box center [94, 199] width 54 height 16
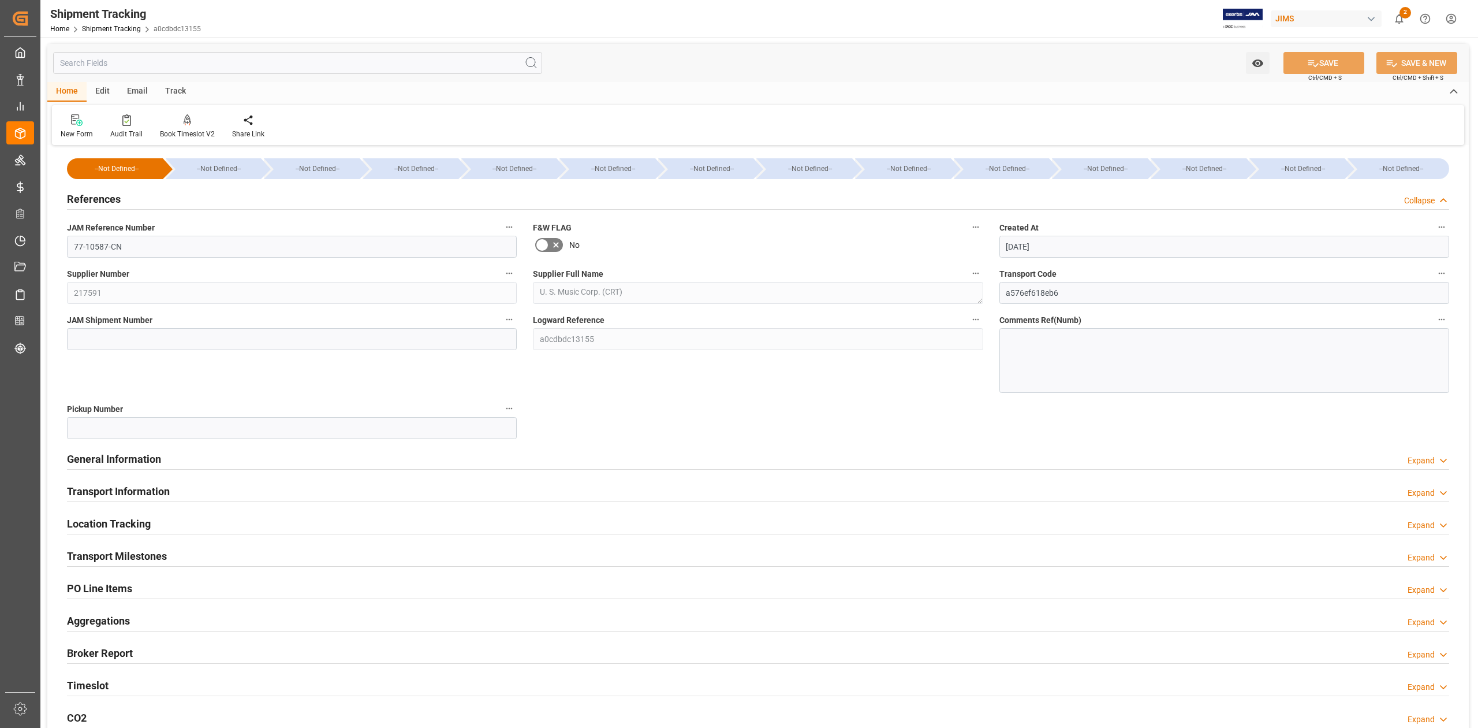
click at [100, 199] on h2 "References" at bounding box center [94, 199] width 54 height 16
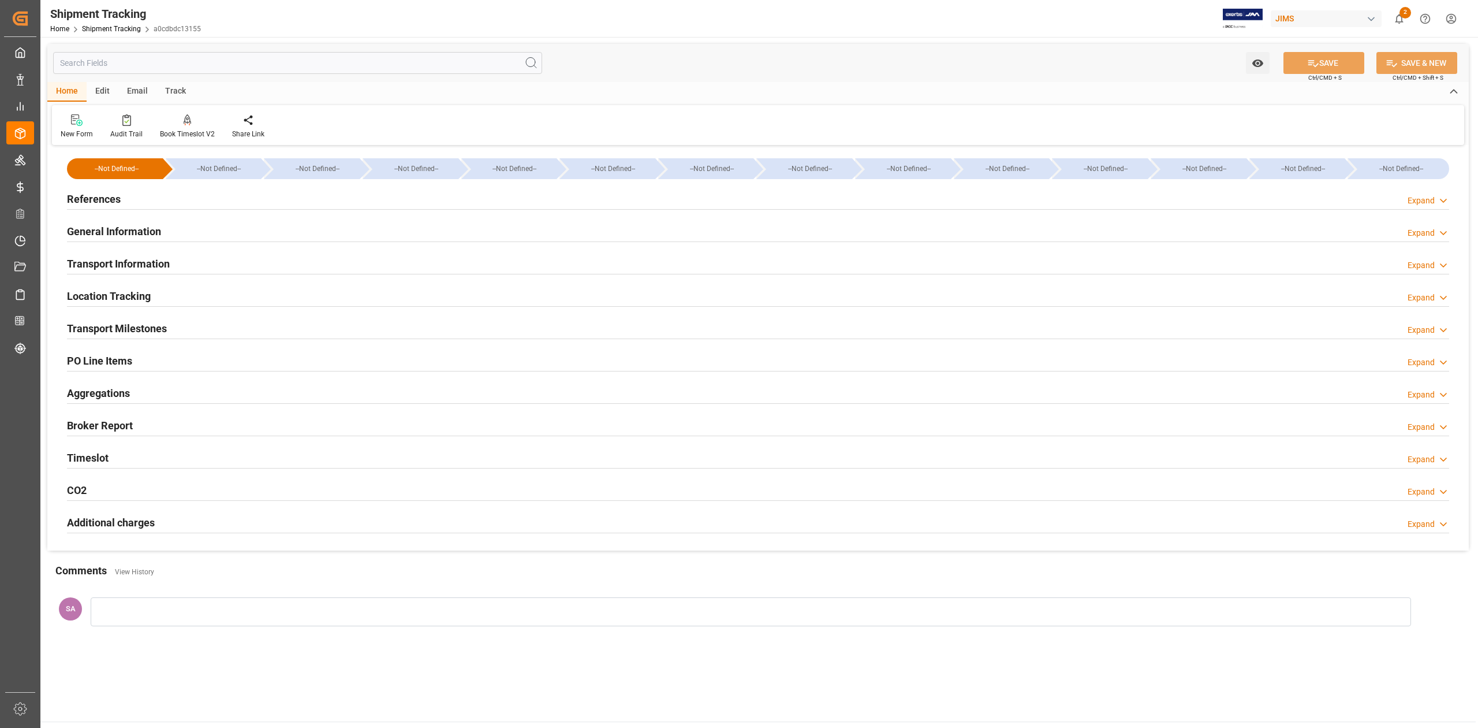
click at [99, 199] on h2 "References" at bounding box center [94, 199] width 54 height 16
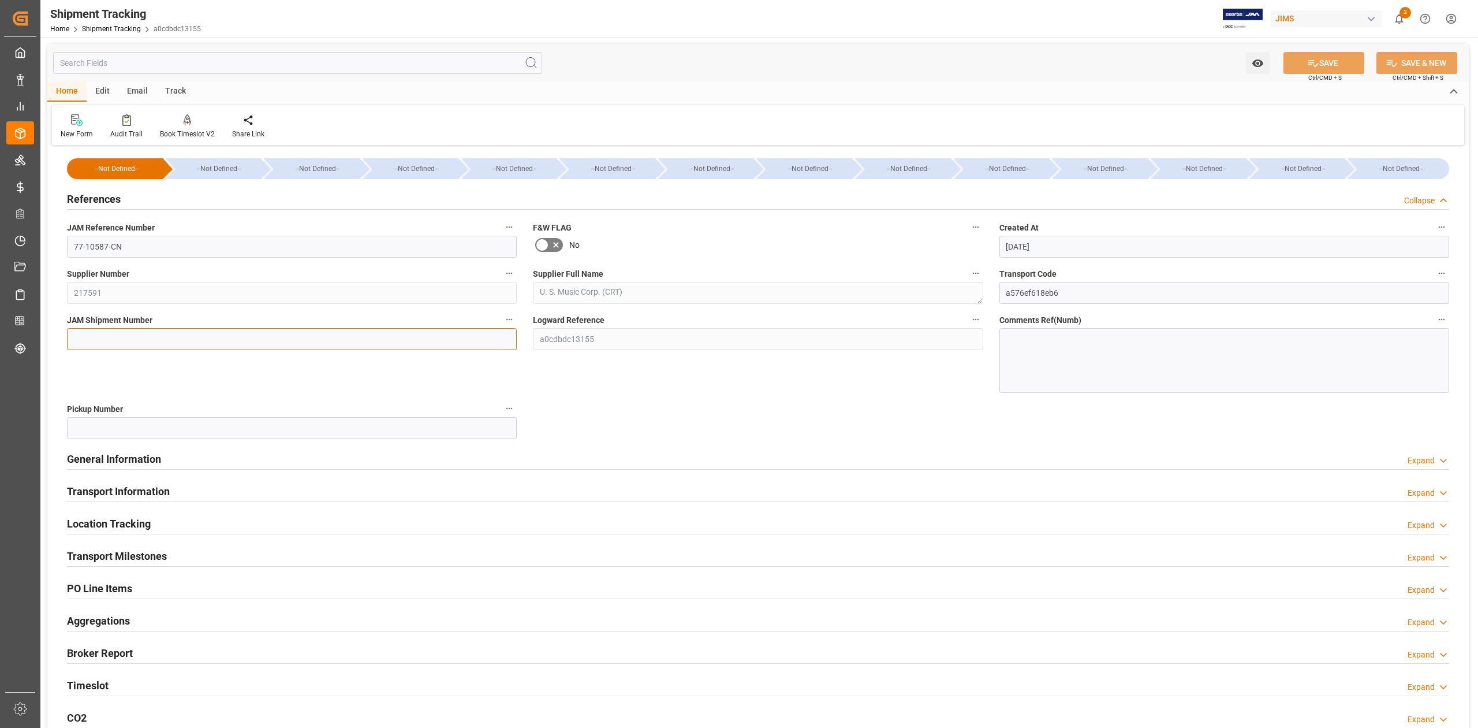
drag, startPoint x: 107, startPoint y: 334, endPoint x: 123, endPoint y: 338, distance: 16.8
click at [107, 334] on input at bounding box center [292, 339] width 450 height 22
paste input "72826"
type input "72826"
click at [1307, 60] on icon at bounding box center [1313, 63] width 12 height 12
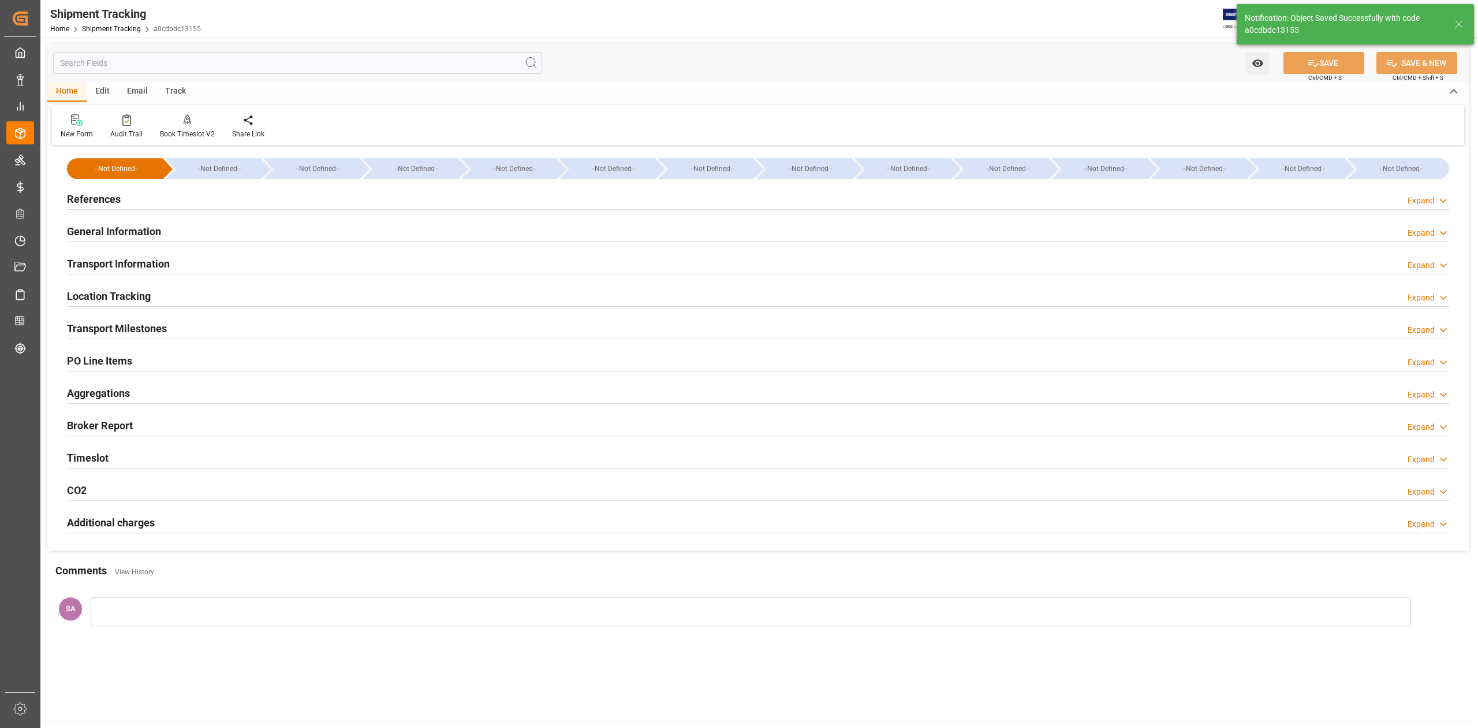
drag, startPoint x: 144, startPoint y: 331, endPoint x: 156, endPoint y: 397, distance: 67.4
click at [144, 330] on h2 "Transport Milestones" at bounding box center [117, 328] width 100 height 16
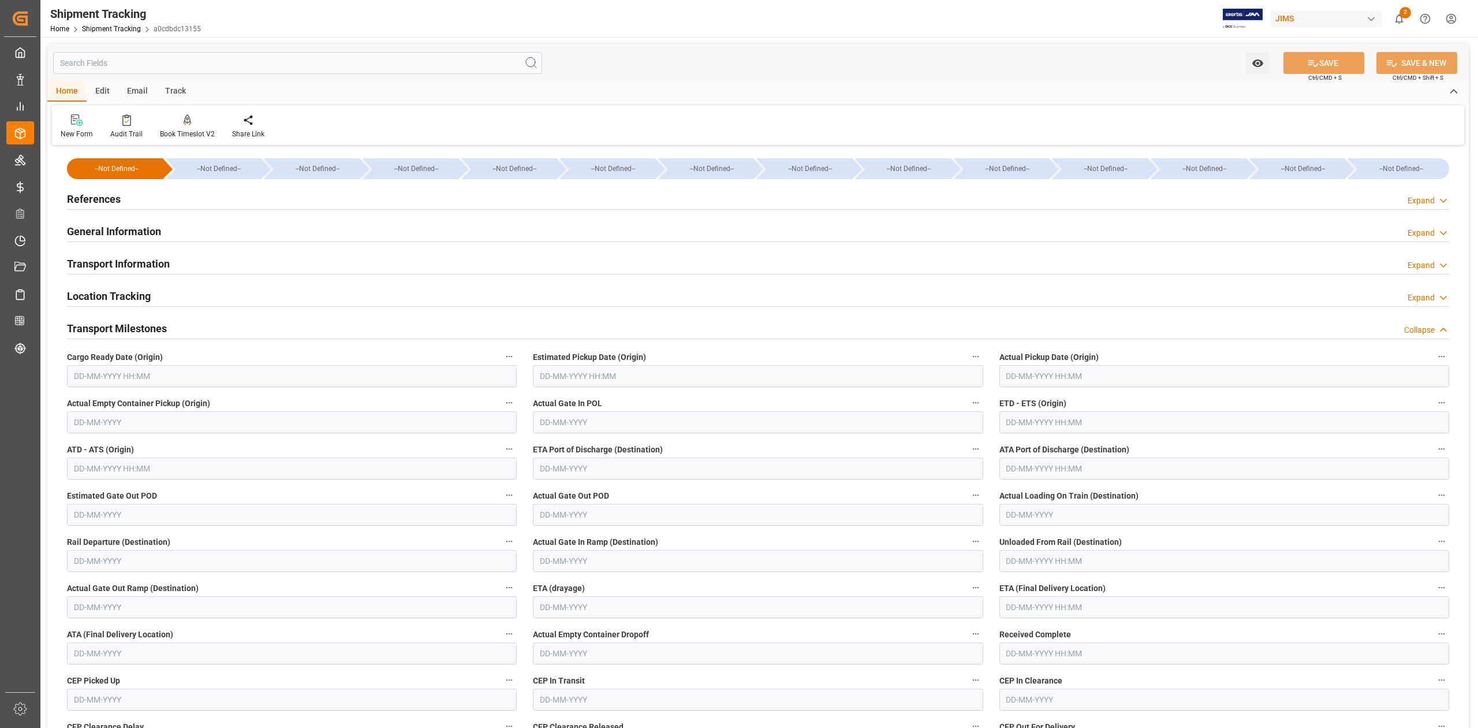
click at [147, 380] on input "text" at bounding box center [292, 376] width 450 height 22
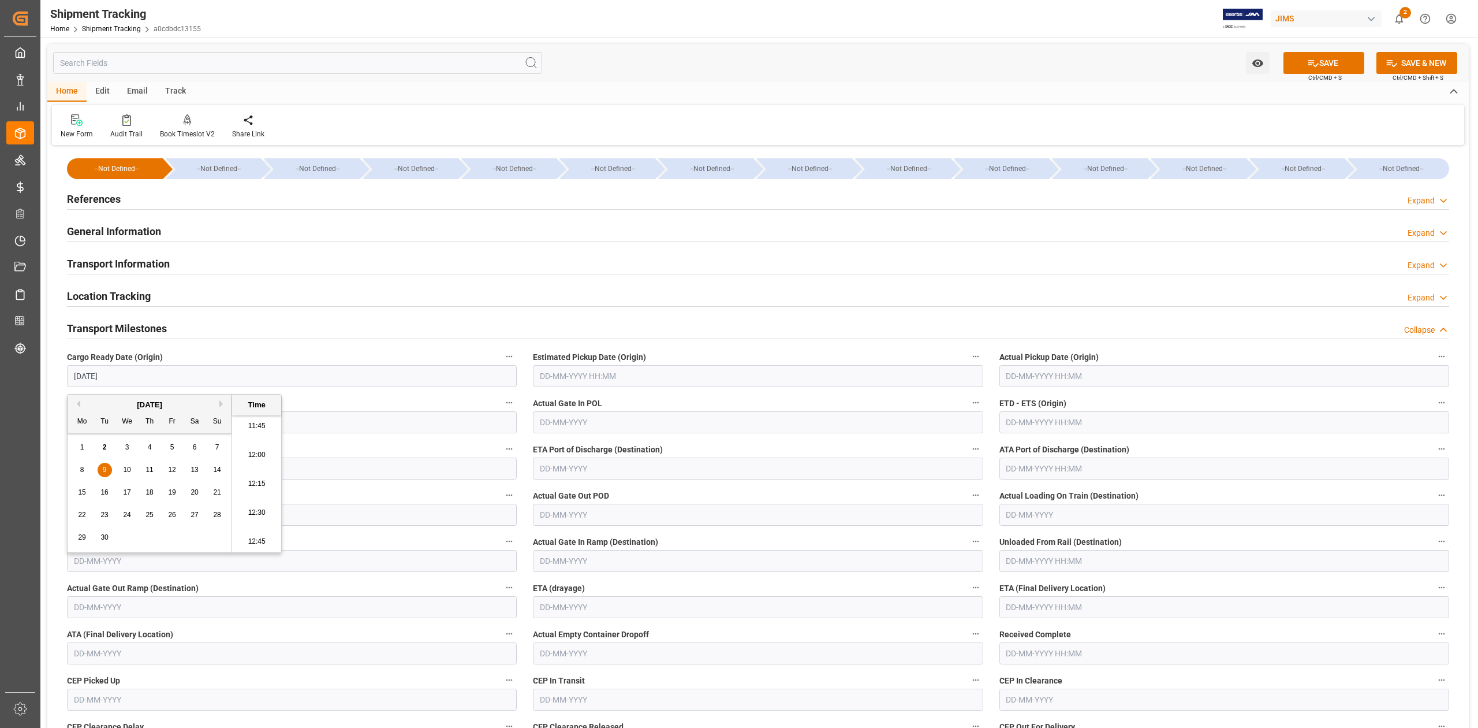
click at [625, 377] on input "text" at bounding box center [758, 376] width 450 height 22
type input "09-09-2025 00:00"
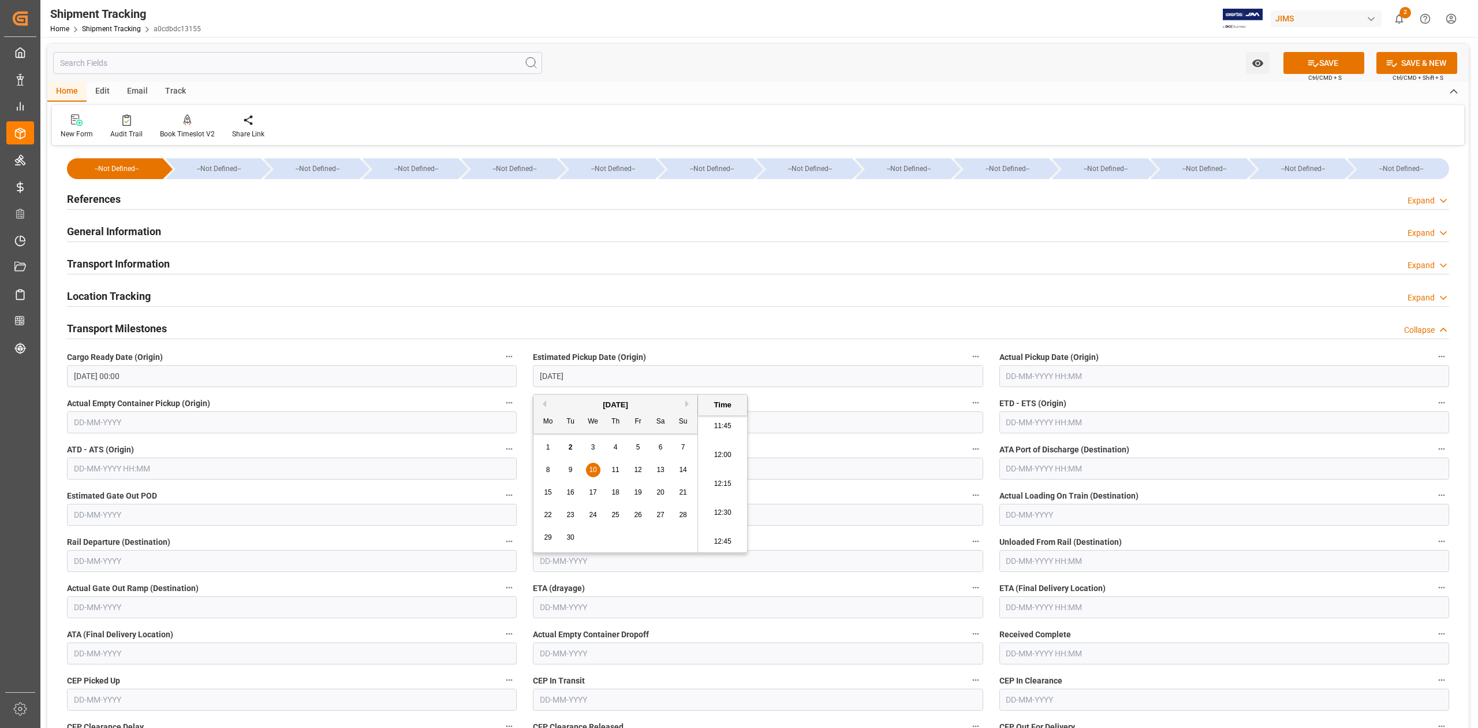
click at [1036, 418] on input "text" at bounding box center [1225, 422] width 450 height 22
type input "10-09-2025 00:00"
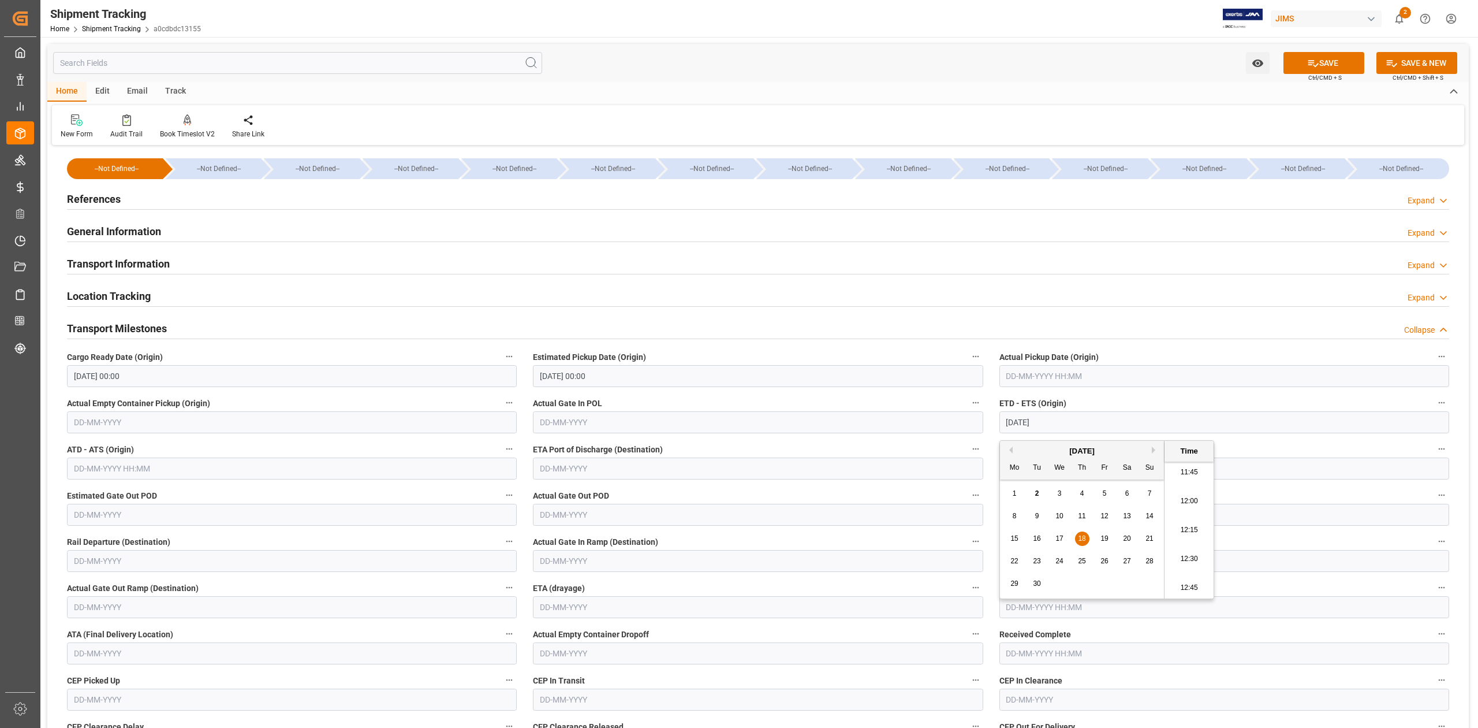
type input "18-09-2025 00:00"
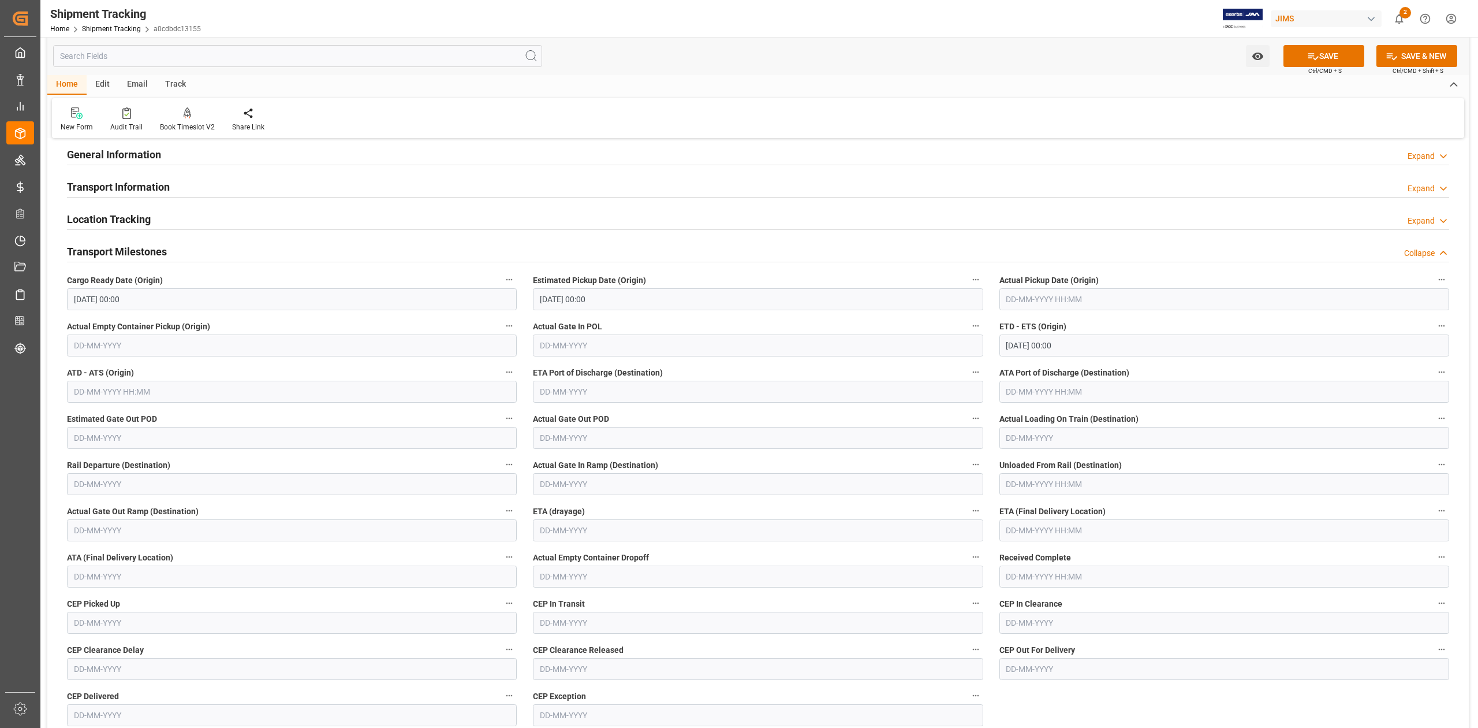
click at [1047, 530] on input "text" at bounding box center [1225, 530] width 450 height 22
click at [1155, 561] on div "September 2025" at bounding box center [1082, 559] width 164 height 12
click at [1153, 558] on button "Next Month" at bounding box center [1155, 557] width 7 height 7
click at [1077, 688] on div "30" at bounding box center [1082, 691] width 14 height 14
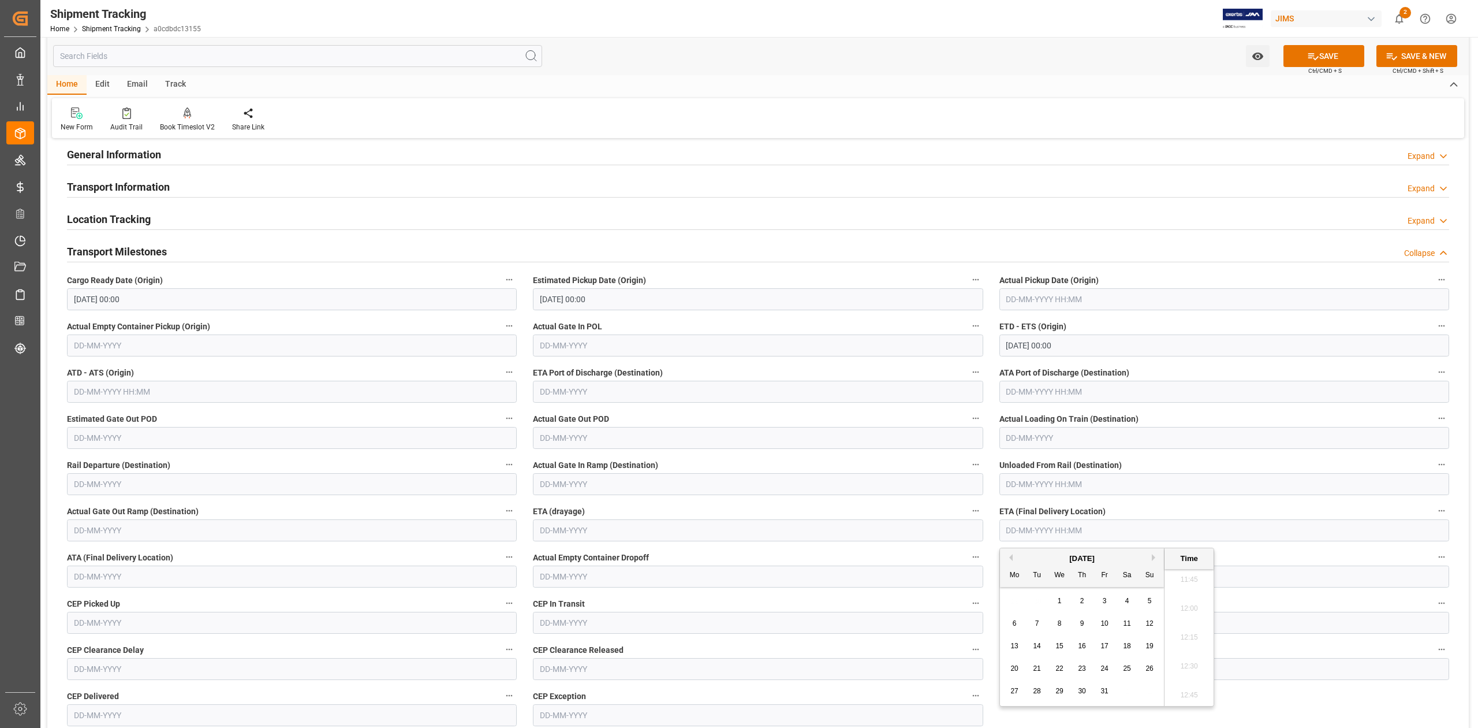
type input "30-10-2025 00:00"
click at [1312, 45] on div "SAVE Ctrl/CMD + S" at bounding box center [1323, 56] width 105 height 22
click at [1311, 54] on icon at bounding box center [1313, 56] width 10 height 7
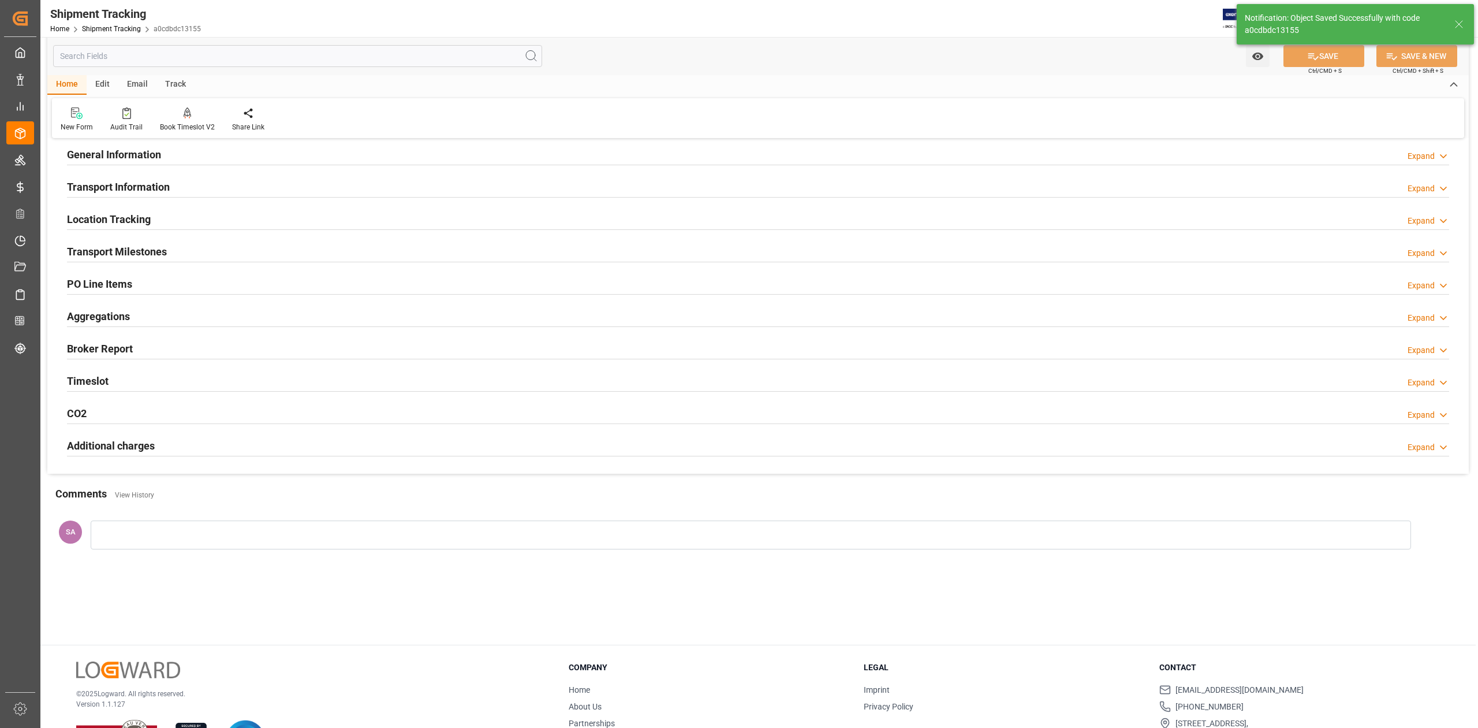
click at [125, 250] on h2 "Transport Milestones" at bounding box center [117, 252] width 100 height 16
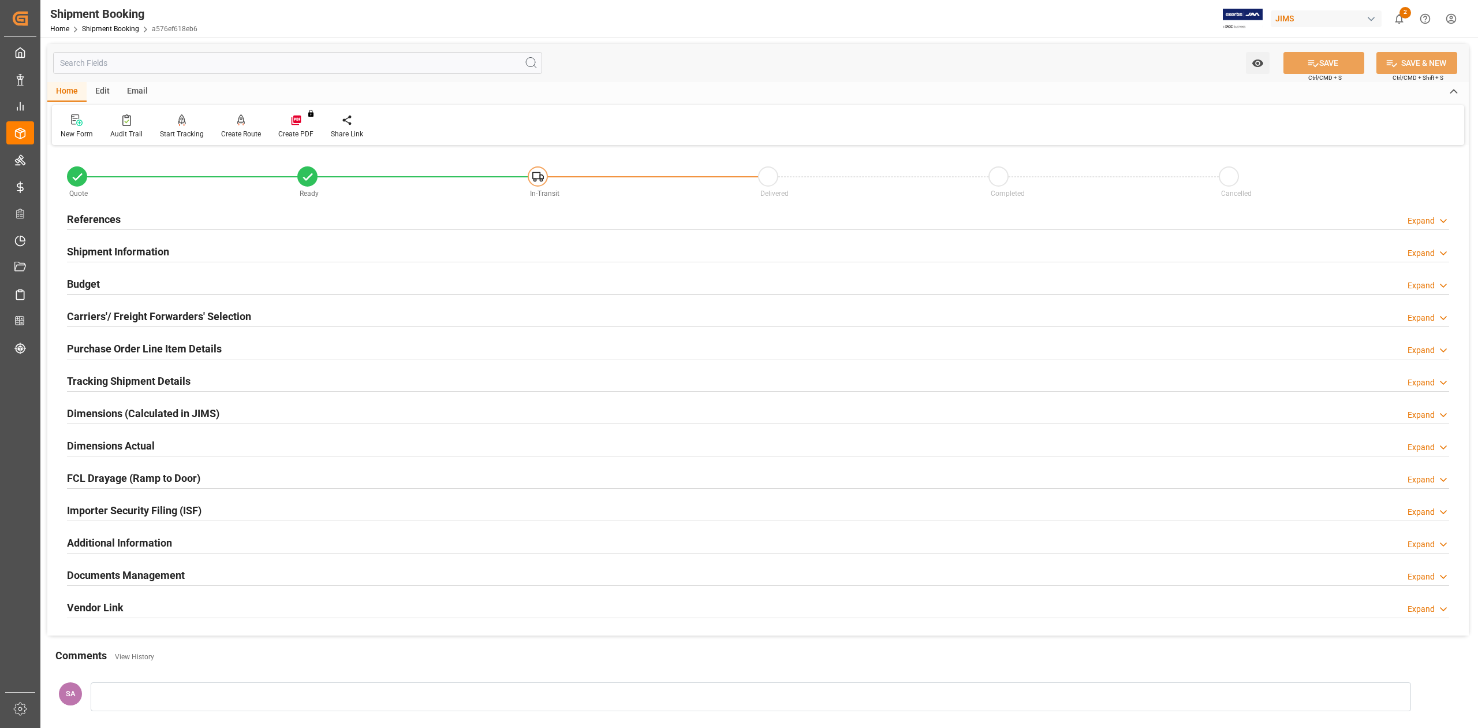
click at [194, 345] on h2 "Purchase Order Line Item Details" at bounding box center [144, 349] width 155 height 16
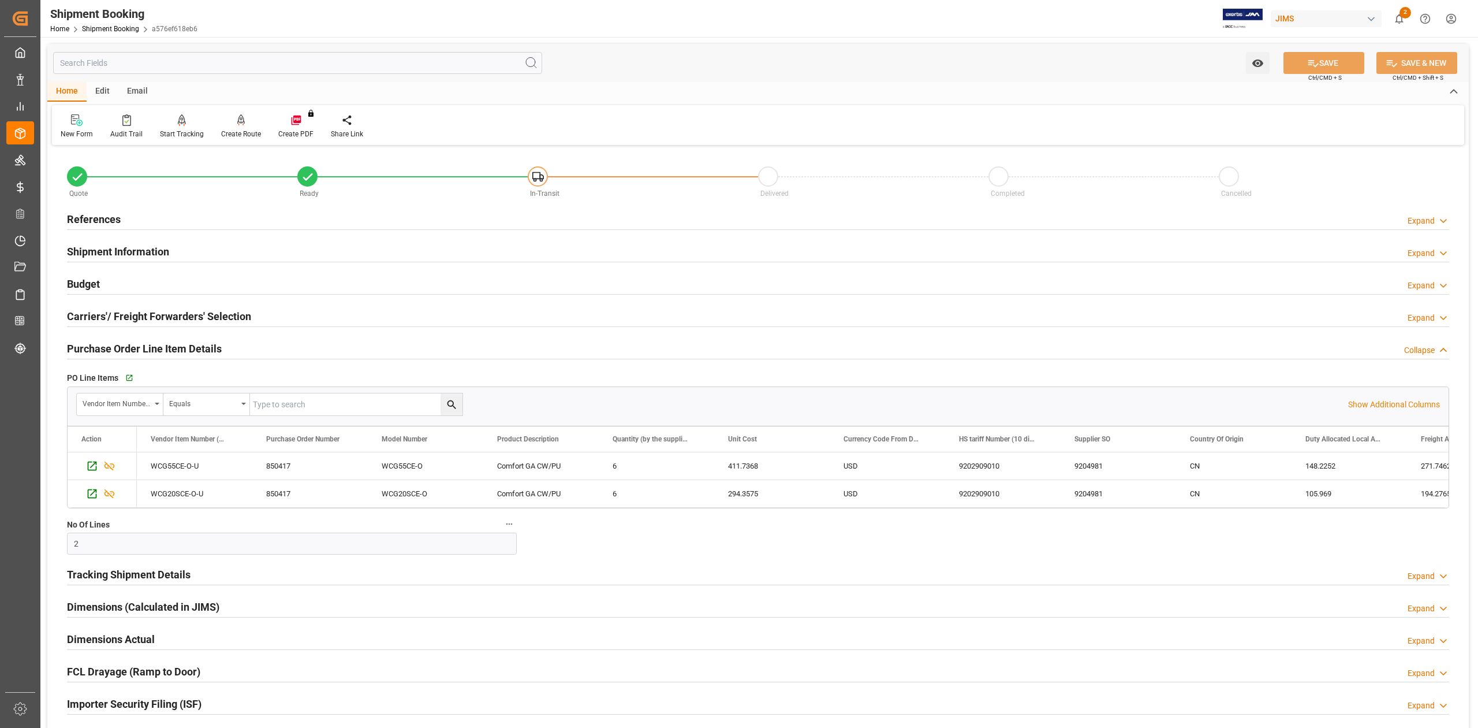
click at [194, 345] on h2 "Purchase Order Line Item Details" at bounding box center [144, 349] width 155 height 16
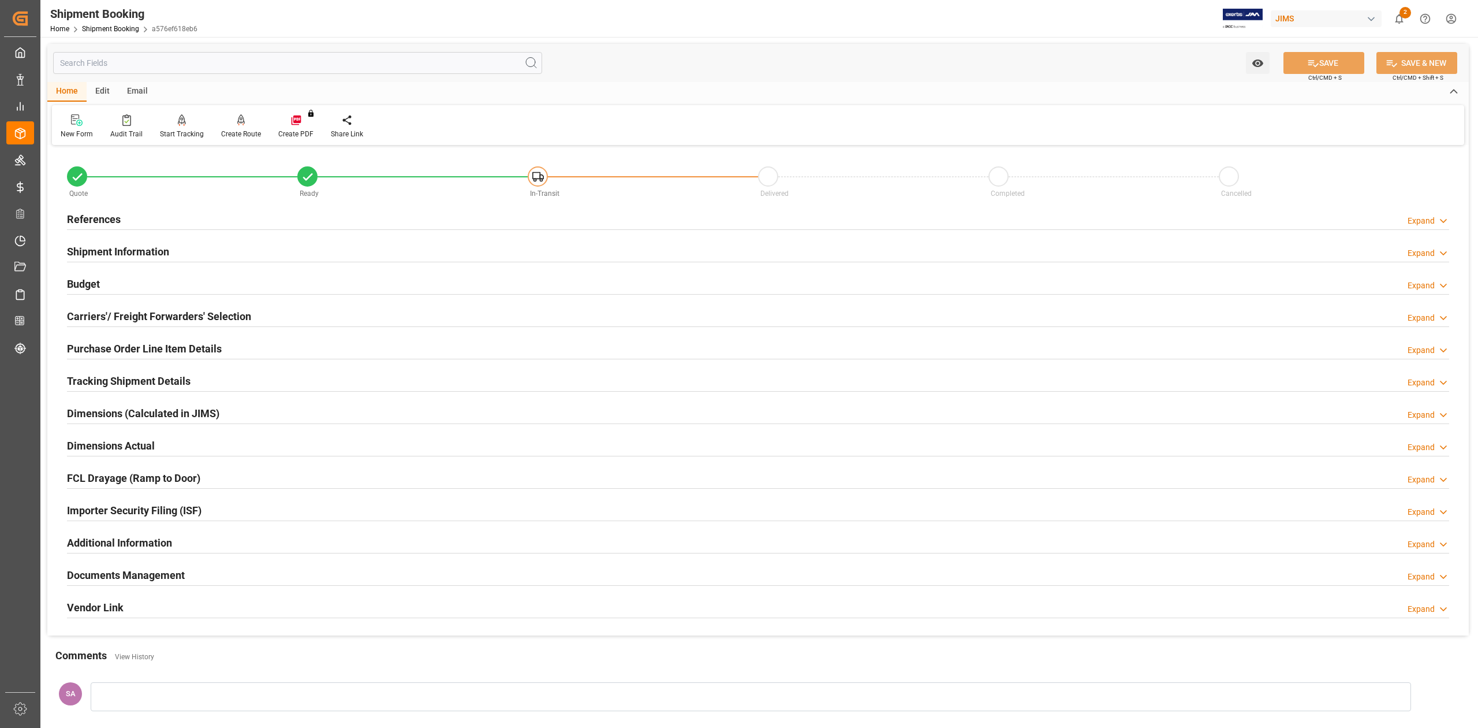
click at [114, 377] on h2 "Tracking Shipment Details" at bounding box center [129, 381] width 124 height 16
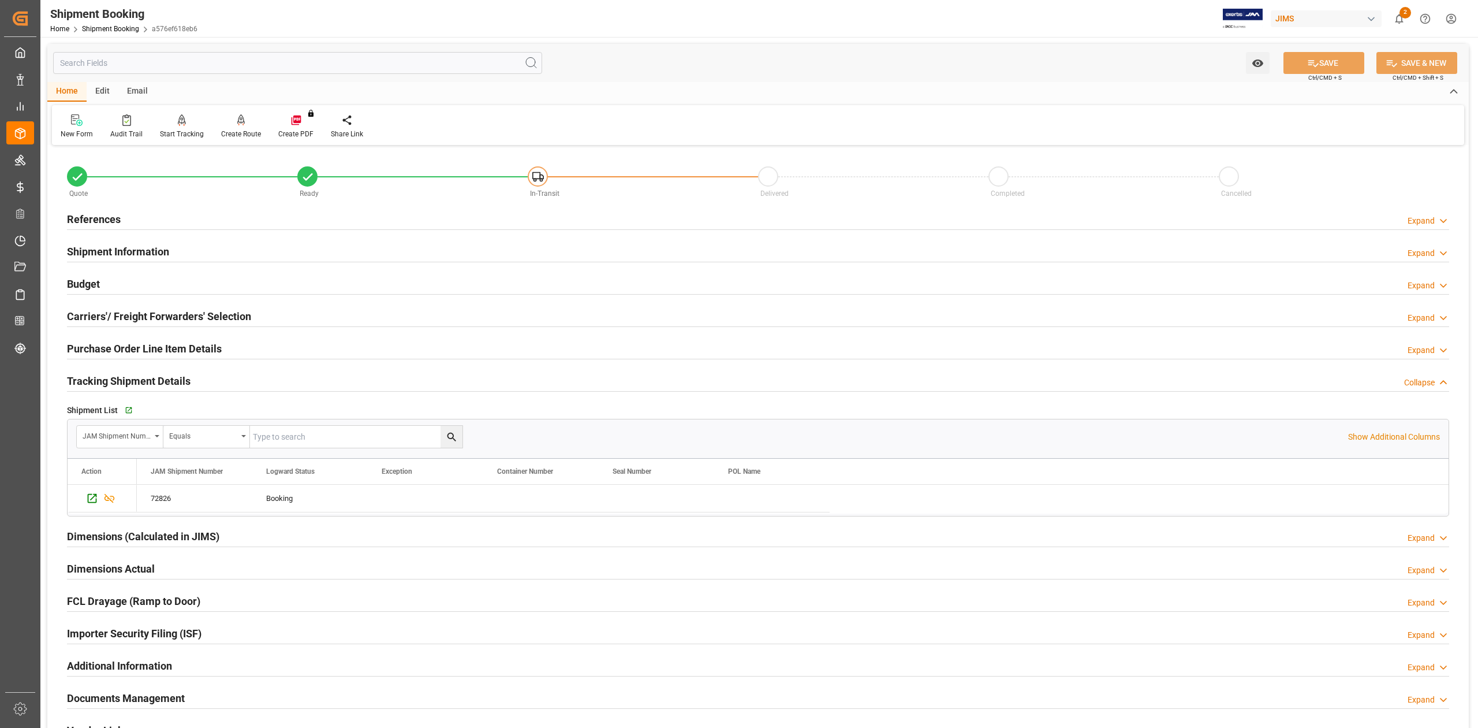
click at [114, 377] on h2 "Tracking Shipment Details" at bounding box center [129, 381] width 124 height 16
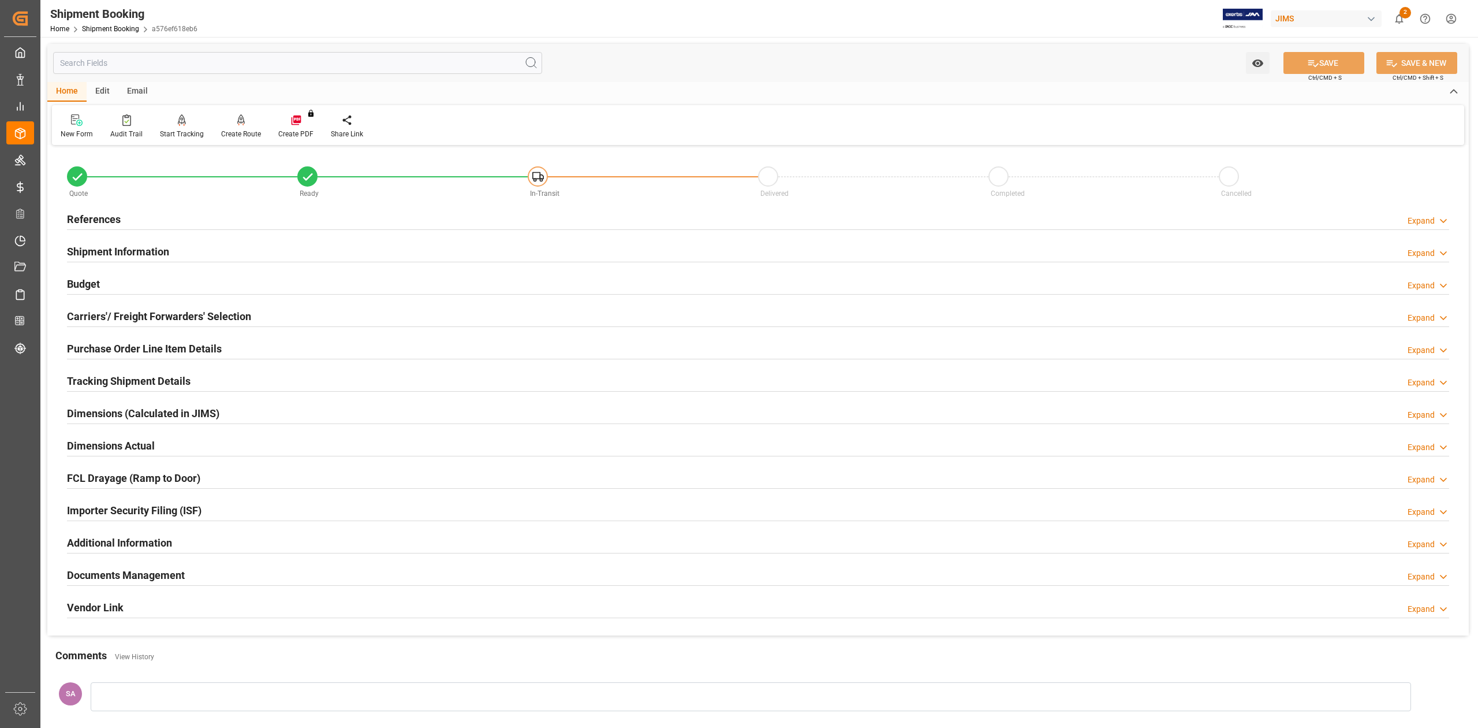
click at [130, 453] on h2 "Dimensions Actual" at bounding box center [111, 446] width 88 height 16
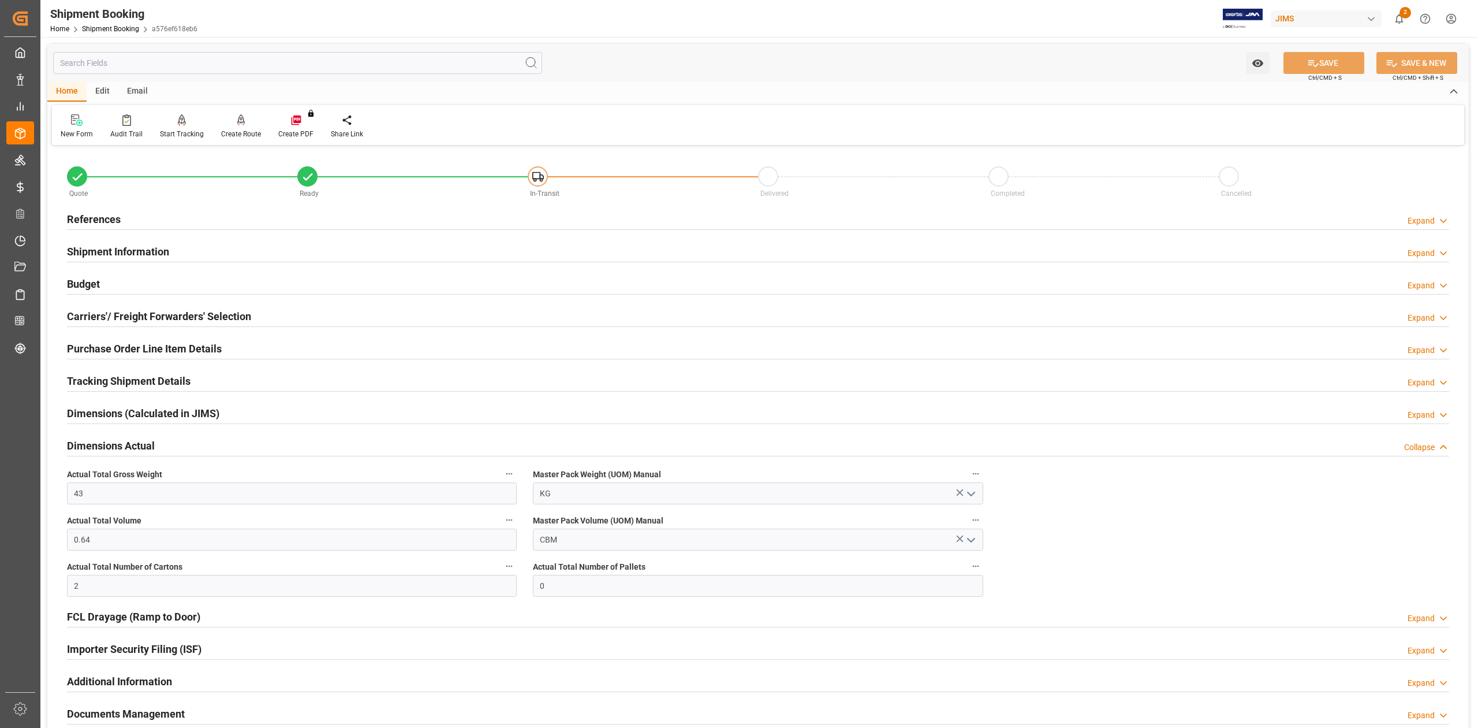
click at [129, 445] on h2 "Dimensions Actual" at bounding box center [111, 446] width 88 height 16
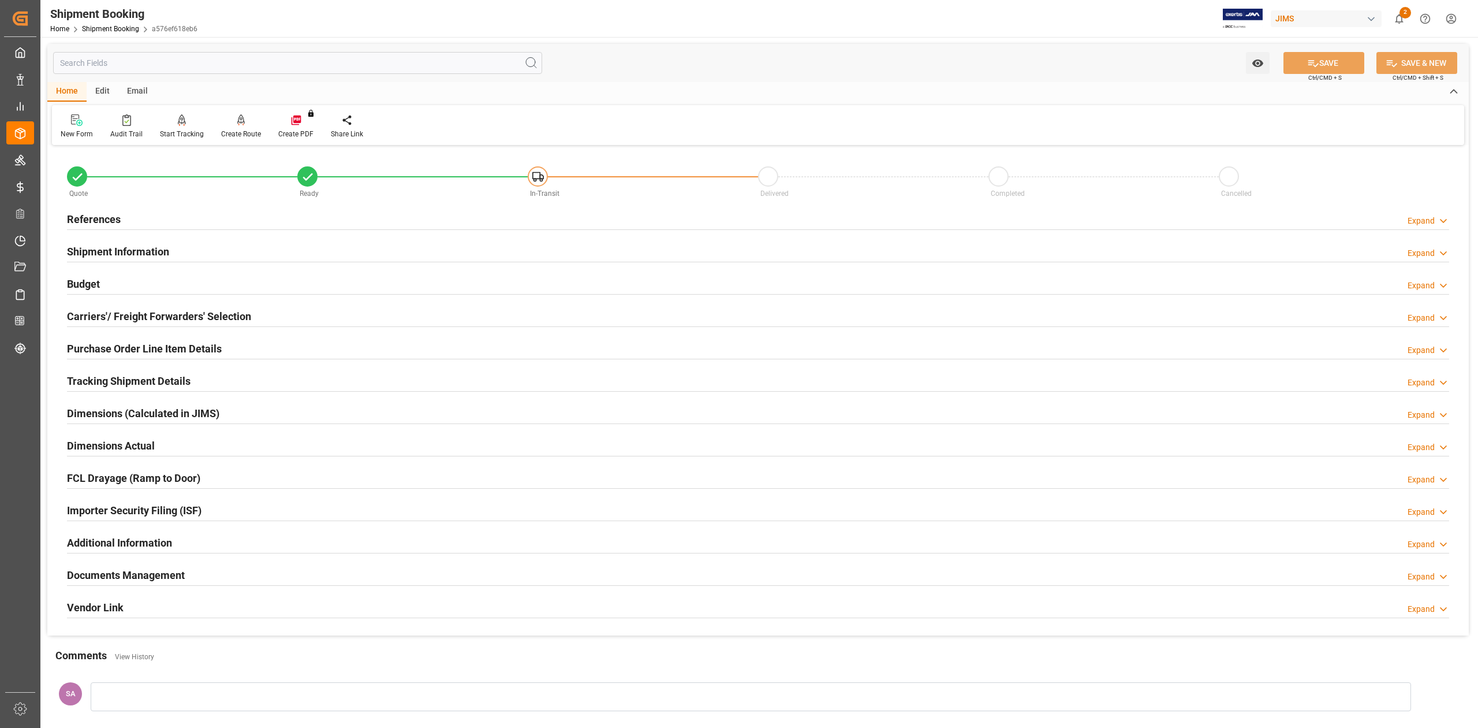
click at [102, 222] on h2 "References" at bounding box center [94, 219] width 54 height 16
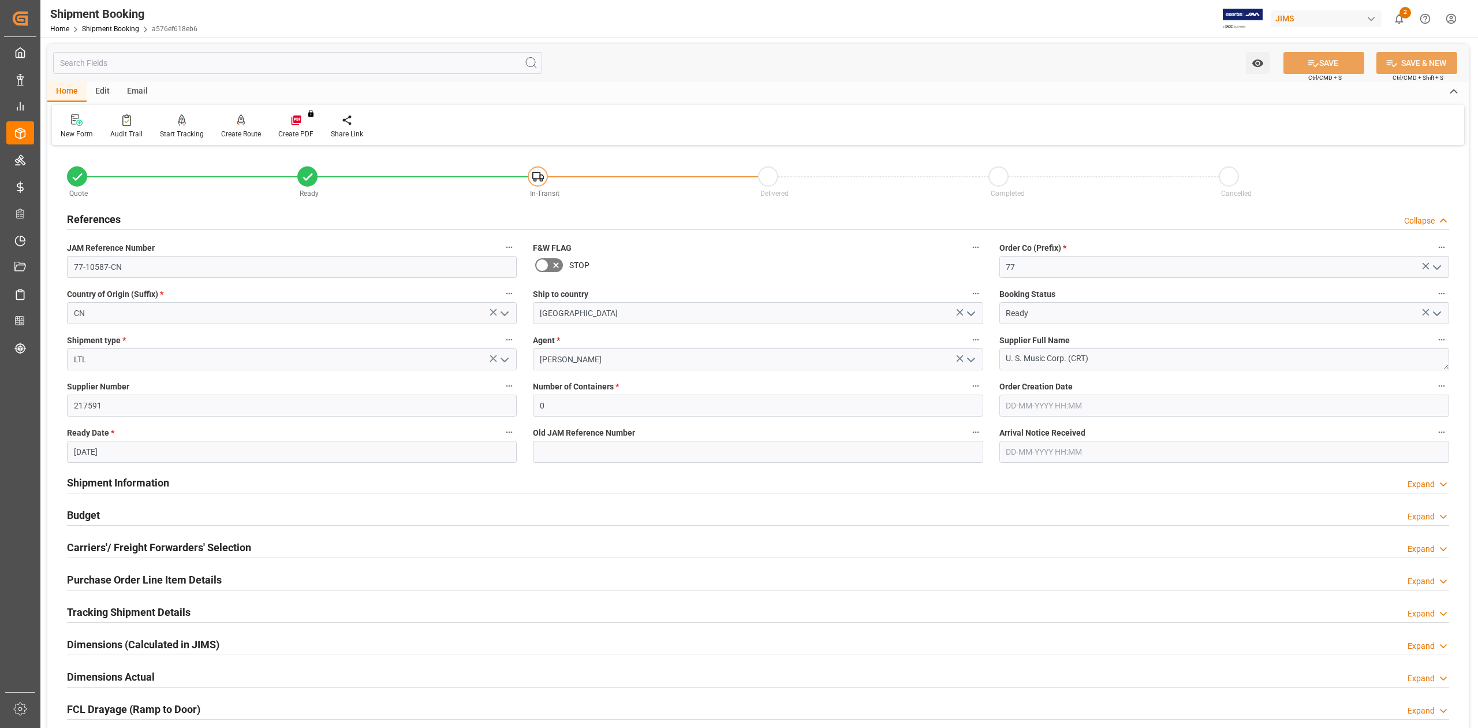
click at [102, 222] on h2 "References" at bounding box center [94, 219] width 54 height 16
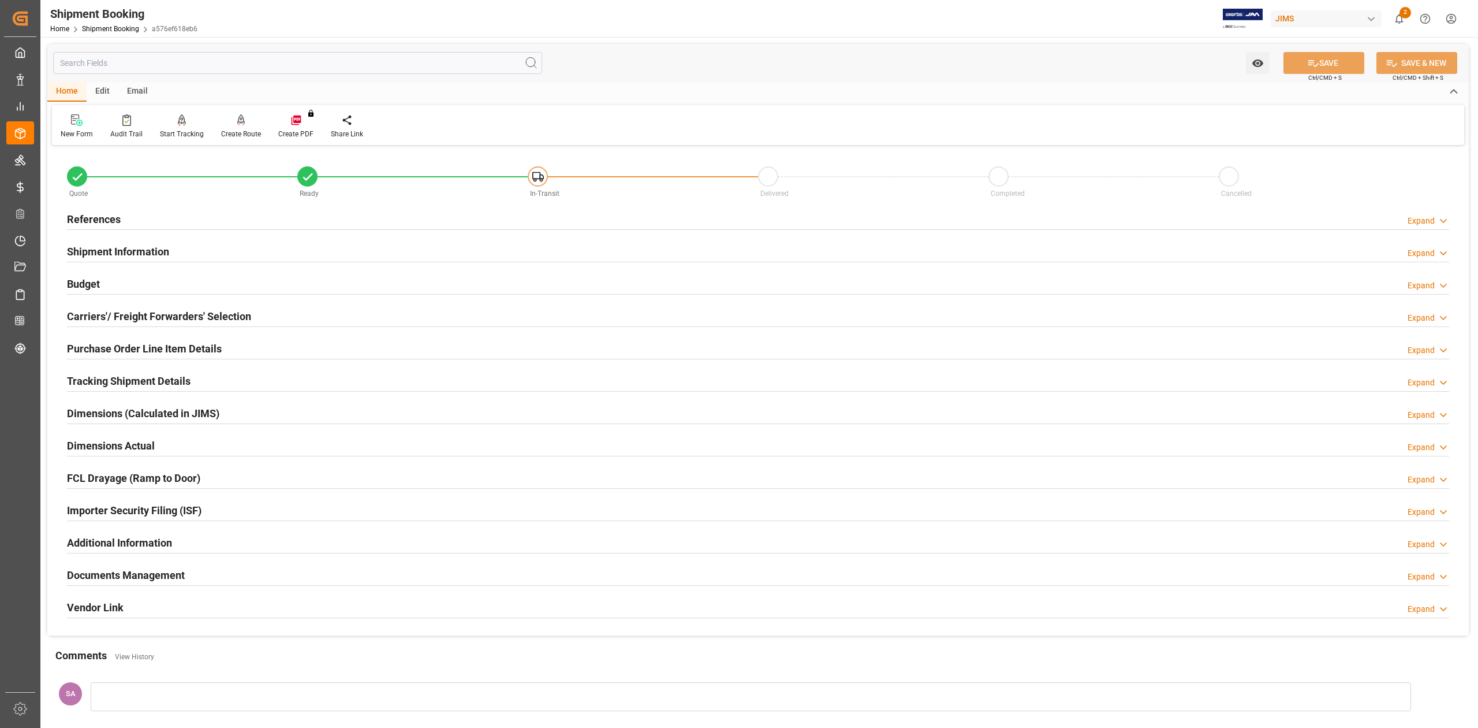
click at [114, 321] on h2 "Carriers'/ Freight Forwarders' Selection" at bounding box center [159, 316] width 184 height 16
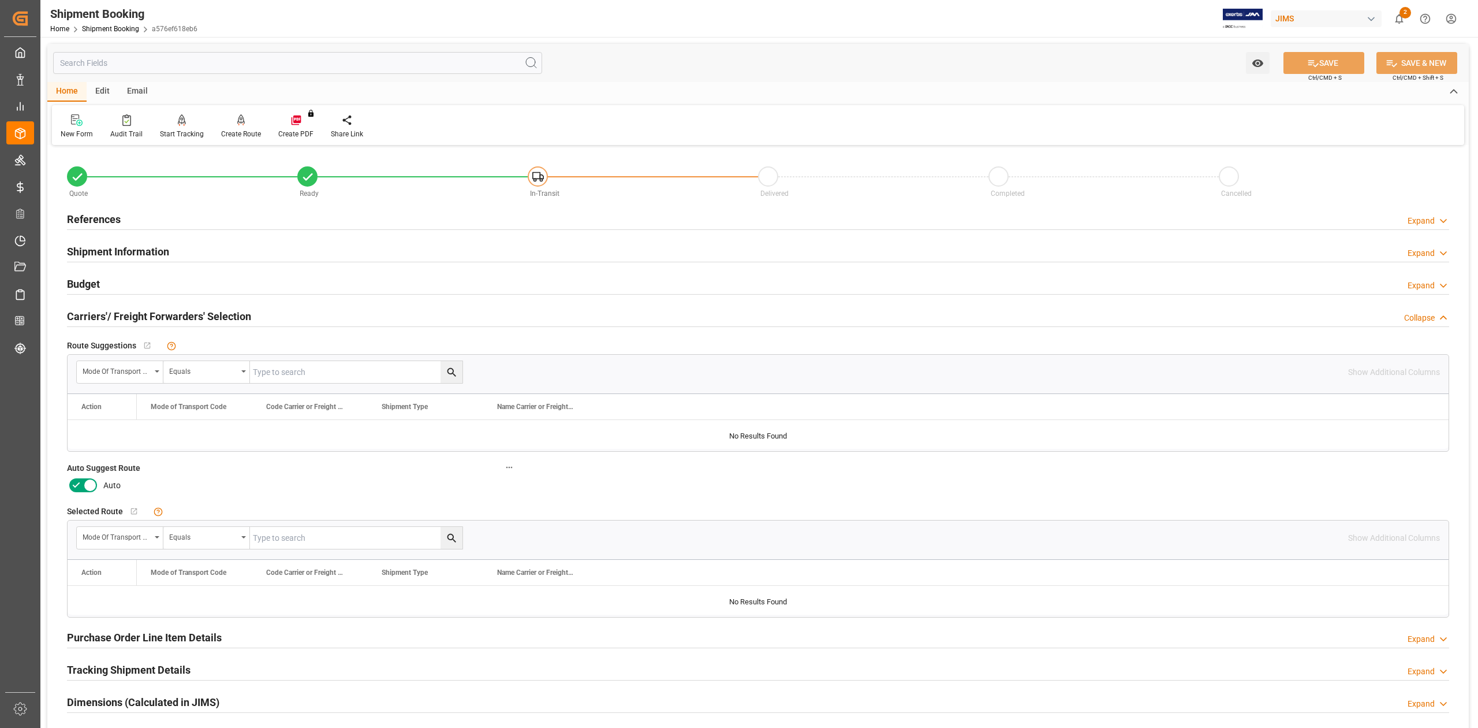
click at [89, 483] on icon at bounding box center [90, 485] width 14 height 14
click at [0, 0] on input "checkbox" at bounding box center [0, 0] width 0 height 0
click at [1327, 61] on button "SAVE" at bounding box center [1324, 63] width 81 height 22
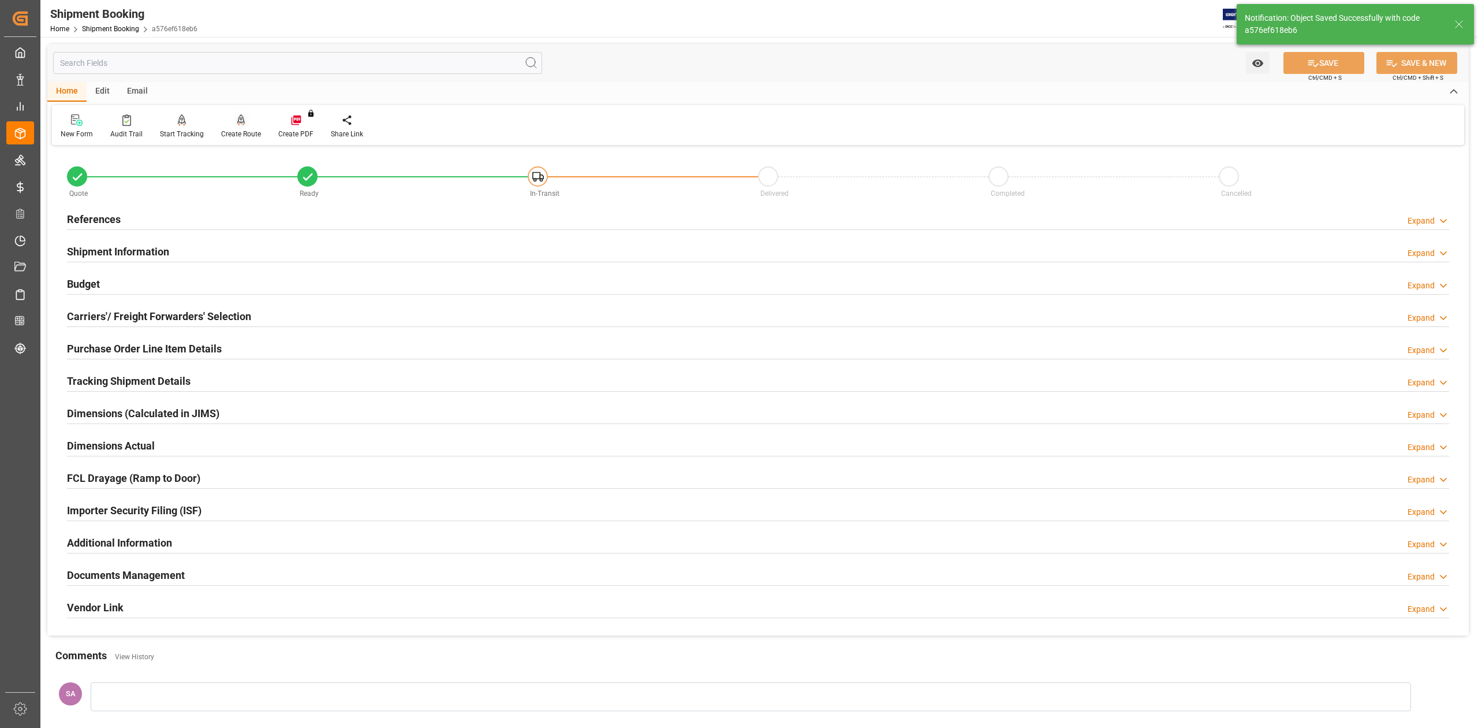
click at [233, 133] on div "Create Route" at bounding box center [241, 134] width 40 height 10
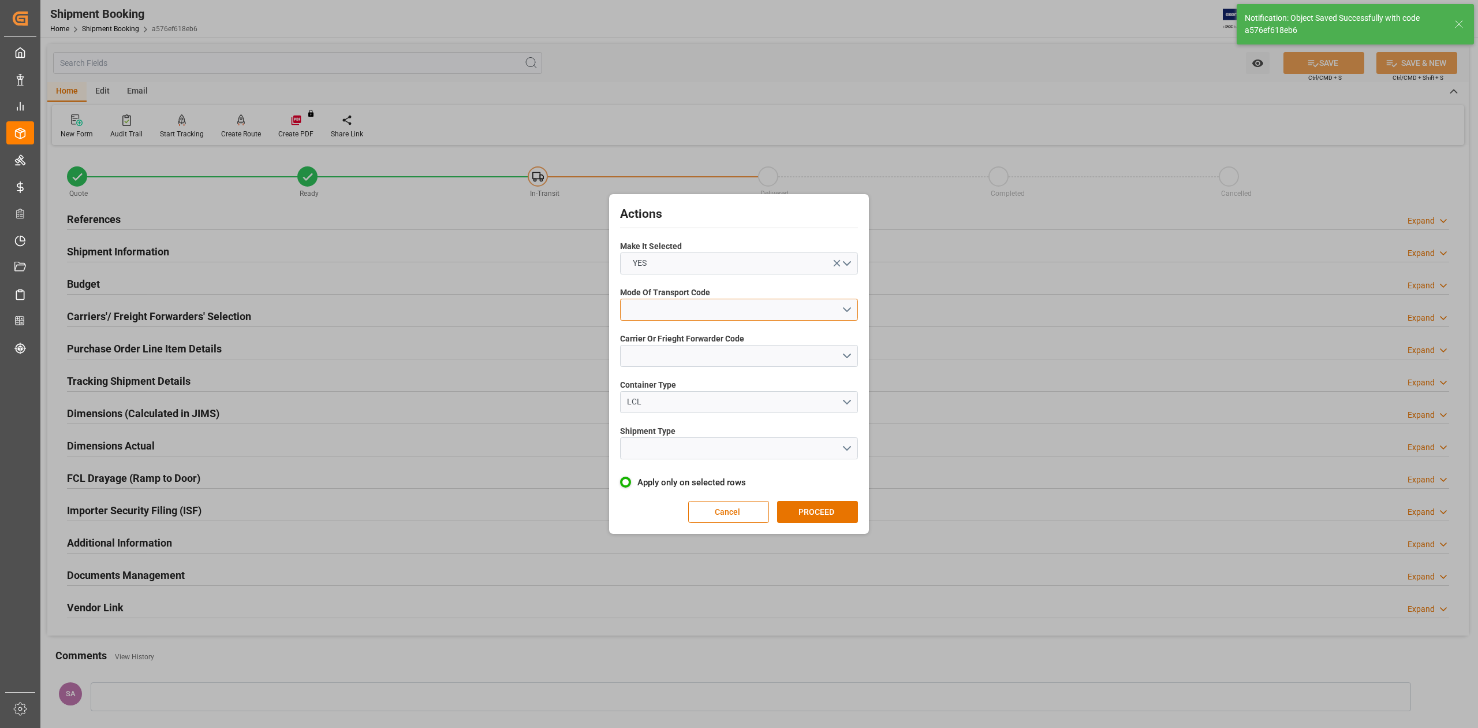
click at [686, 308] on button "open menu" at bounding box center [739, 310] width 238 height 22
click at [680, 315] on div "1- OCEAN" at bounding box center [739, 312] width 237 height 24
click at [684, 355] on button "open menu" at bounding box center [739, 356] width 238 height 22
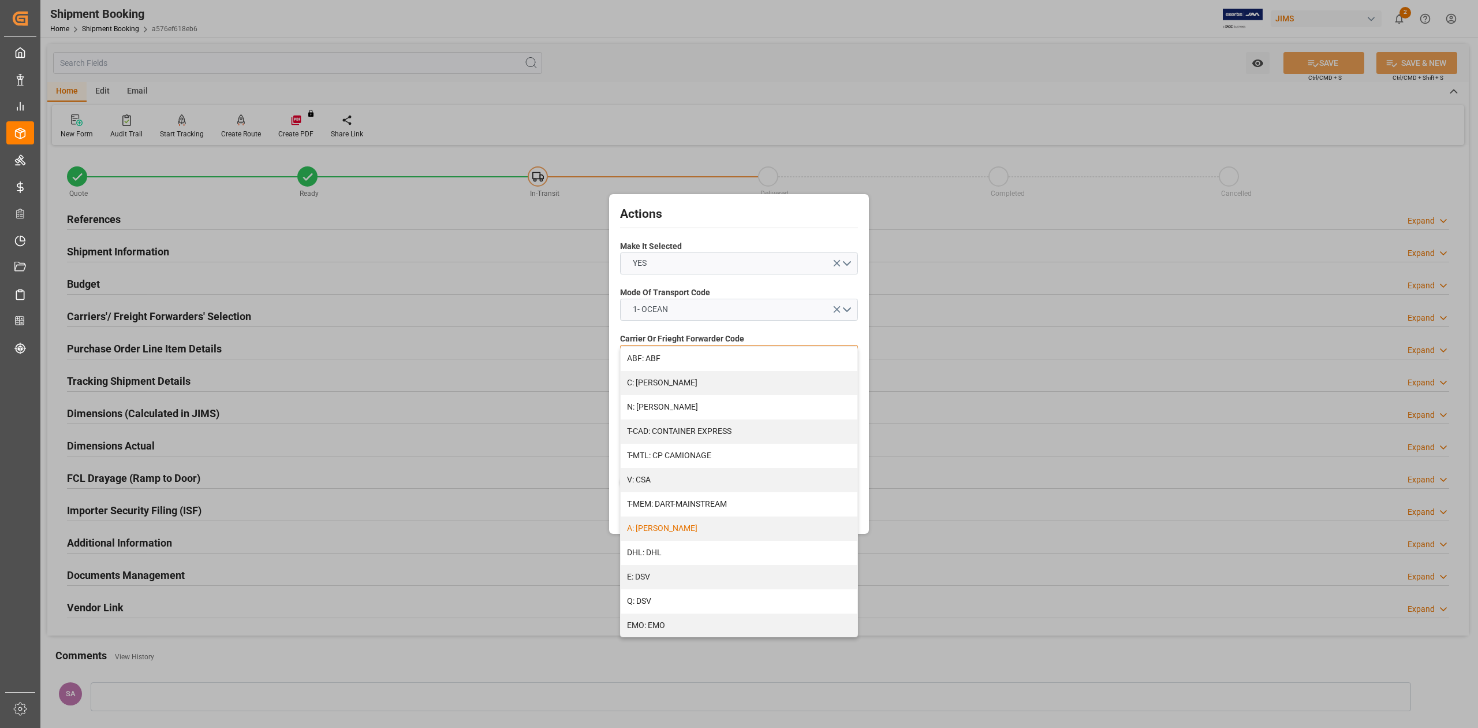
click at [670, 529] on div "A: DELMAR" at bounding box center [739, 528] width 237 height 24
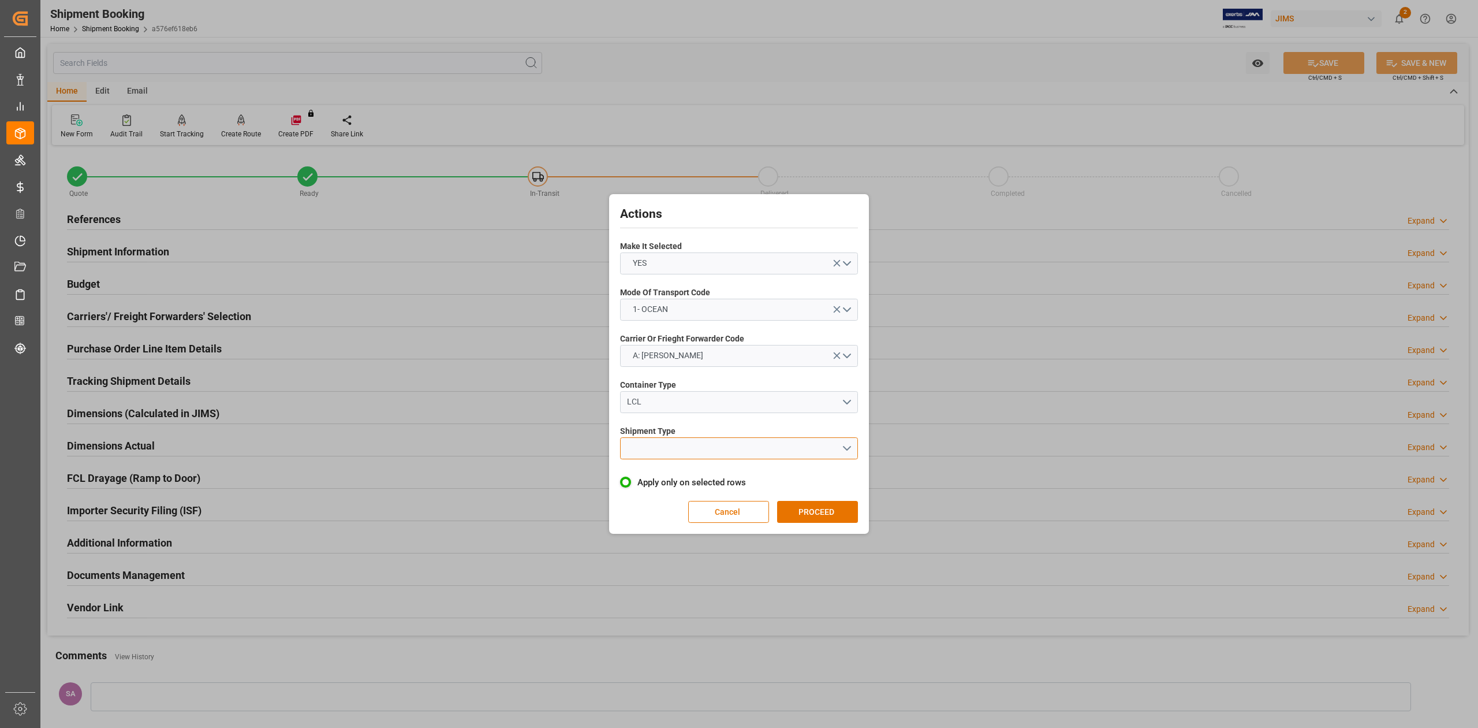
click at [643, 442] on button "open menu" at bounding box center [739, 448] width 238 height 22
click at [677, 477] on div "LCL" at bounding box center [739, 475] width 237 height 24
click at [811, 506] on button "PROCEED" at bounding box center [817, 512] width 81 height 22
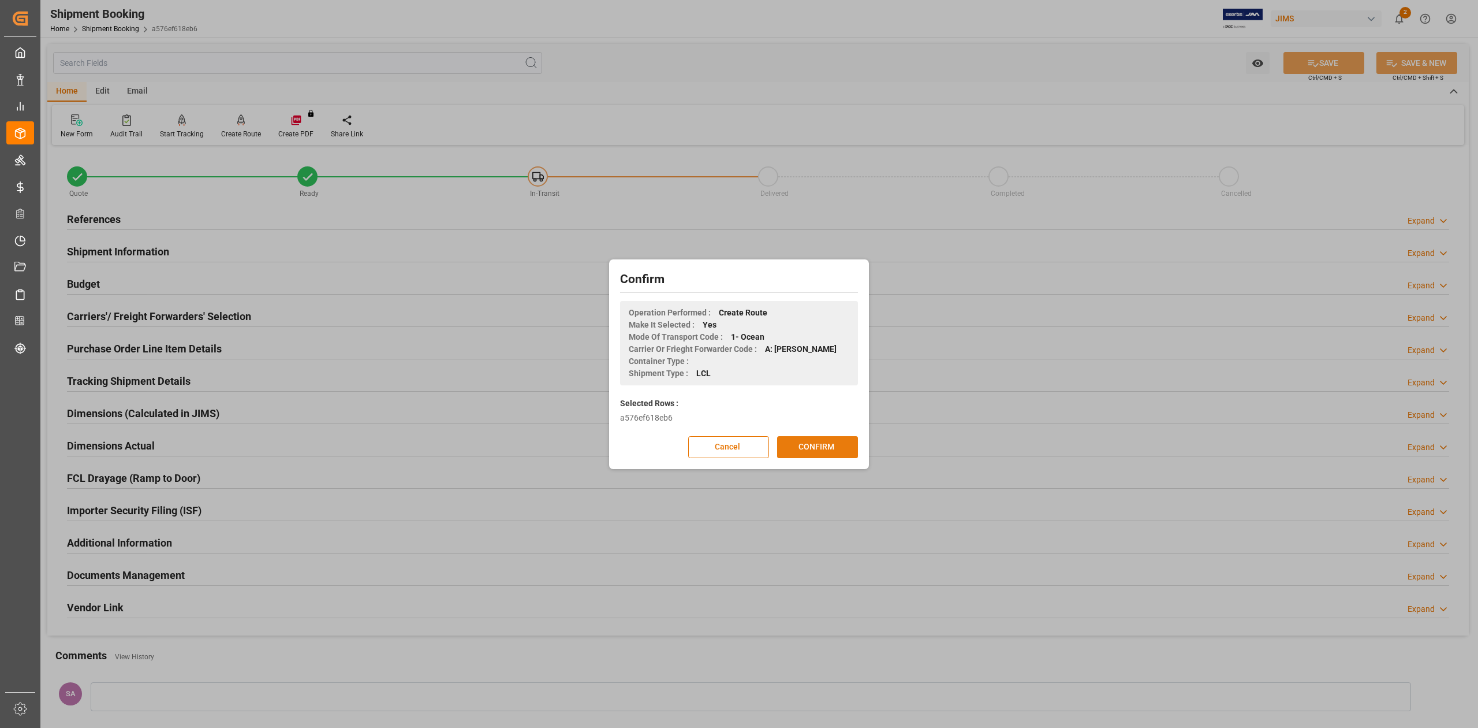
click at [816, 446] on button "CONFIRM" at bounding box center [817, 447] width 81 height 22
